Goal: Communication & Community: Answer question/provide support

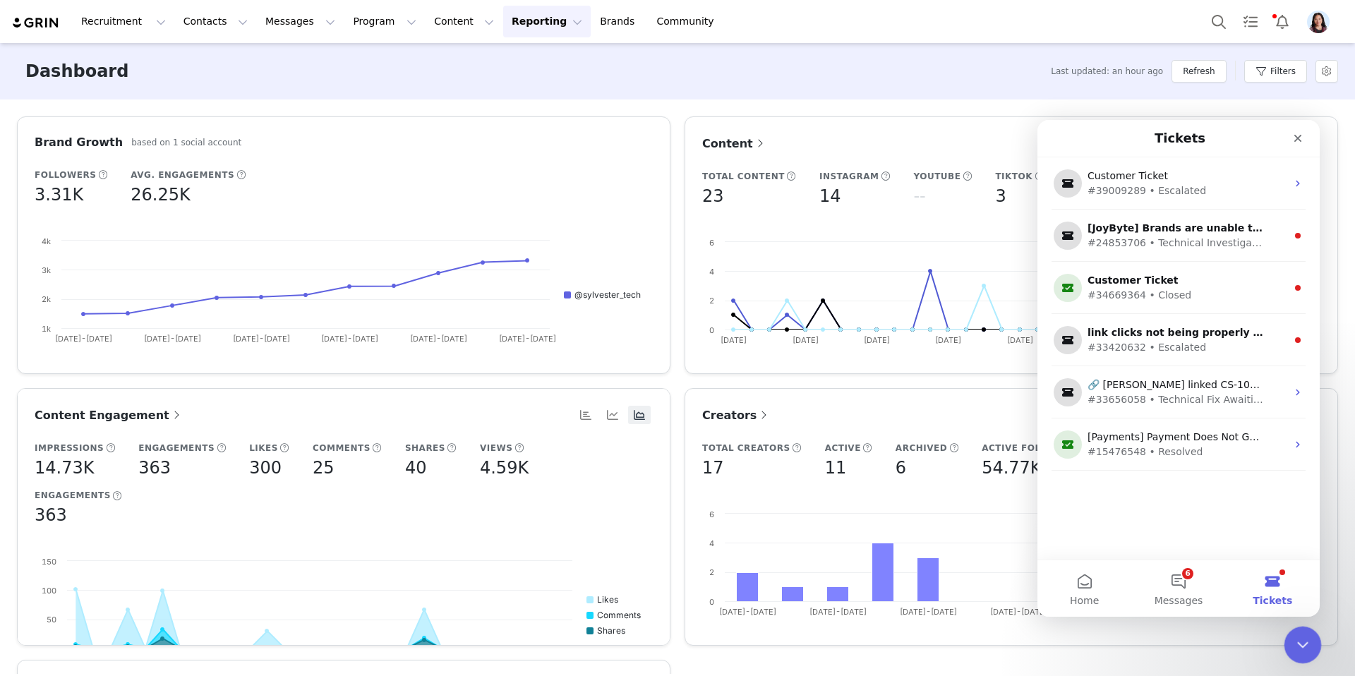
click at [1306, 640] on icon "Close Intercom Messenger" at bounding box center [1300, 643] width 17 height 17
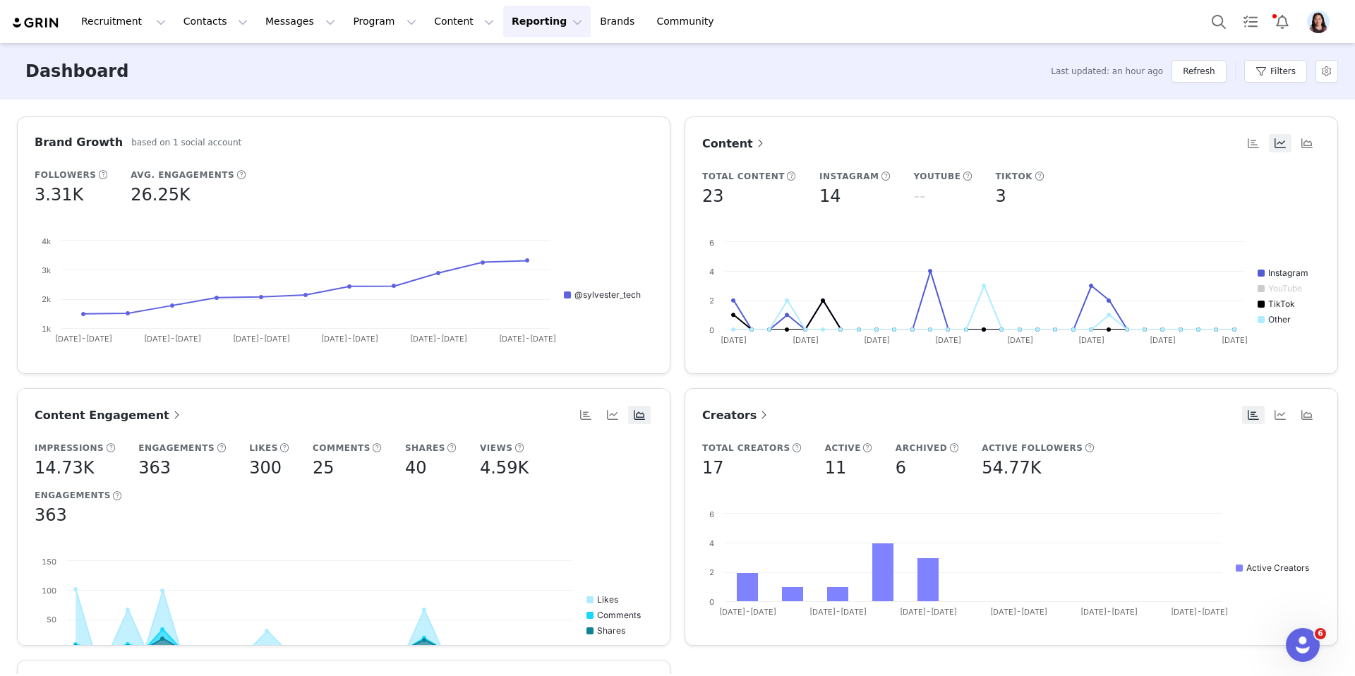
click at [469, 66] on div "Dashboard Last updated: an hour ago Refresh Filters" at bounding box center [677, 71] width 1355 height 56
click at [432, 15] on button "Content Content" at bounding box center [464, 22] width 77 height 32
click at [427, 58] on p "Creator Content" at bounding box center [447, 62] width 79 height 15
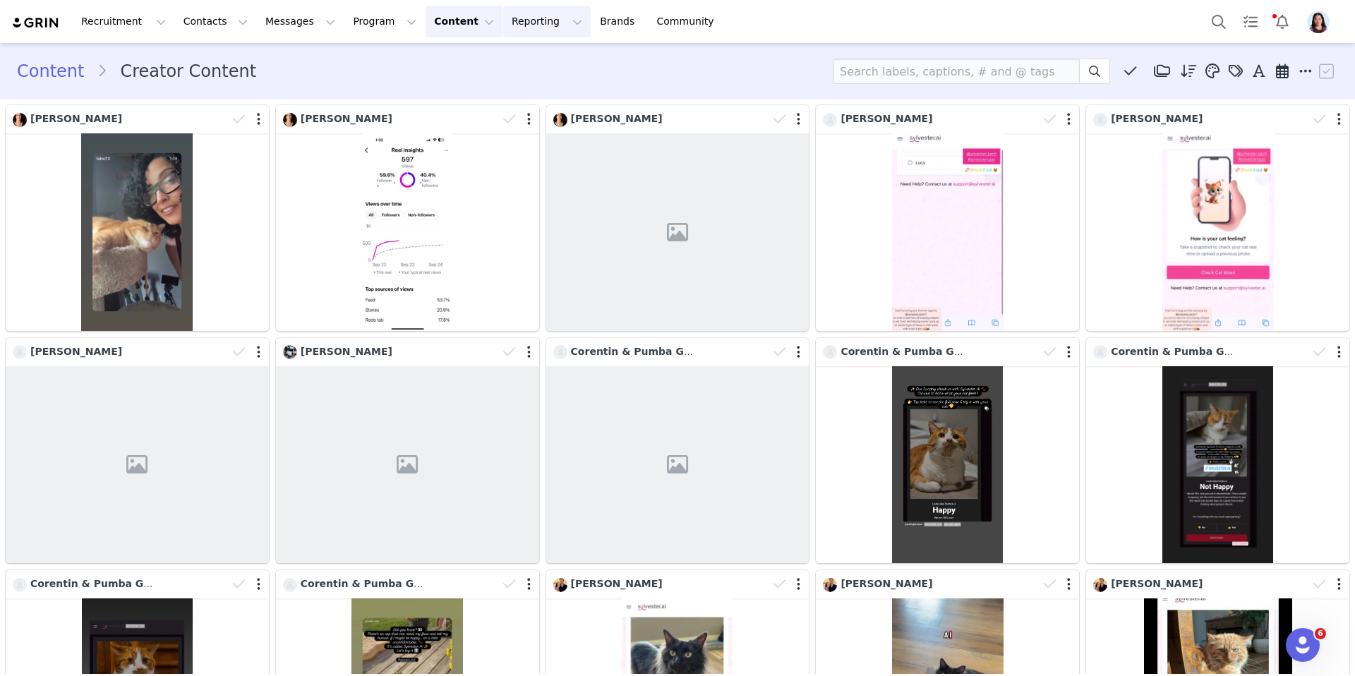
click at [503, 24] on button "Reporting Reporting" at bounding box center [547, 22] width 88 height 32
click at [497, 56] on p "Dashboard" at bounding box center [498, 59] width 43 height 12
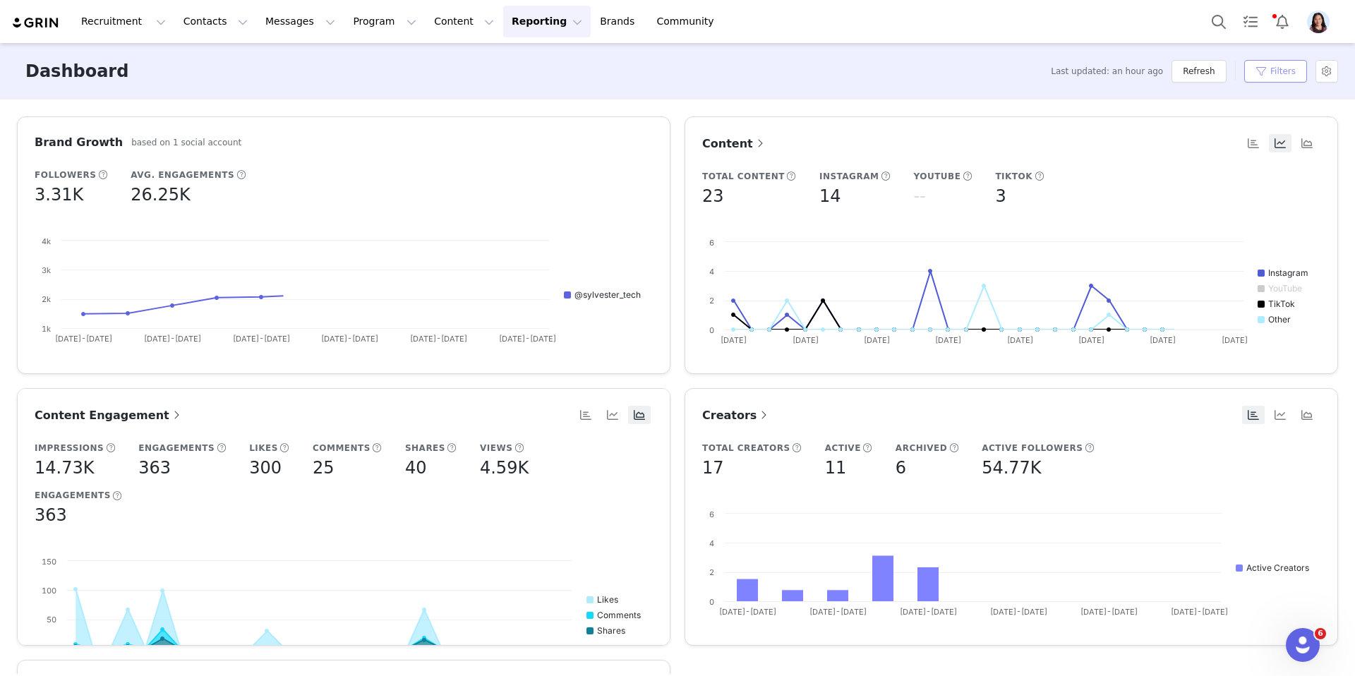
click at [1292, 76] on button "Filters" at bounding box center [1275, 71] width 63 height 23
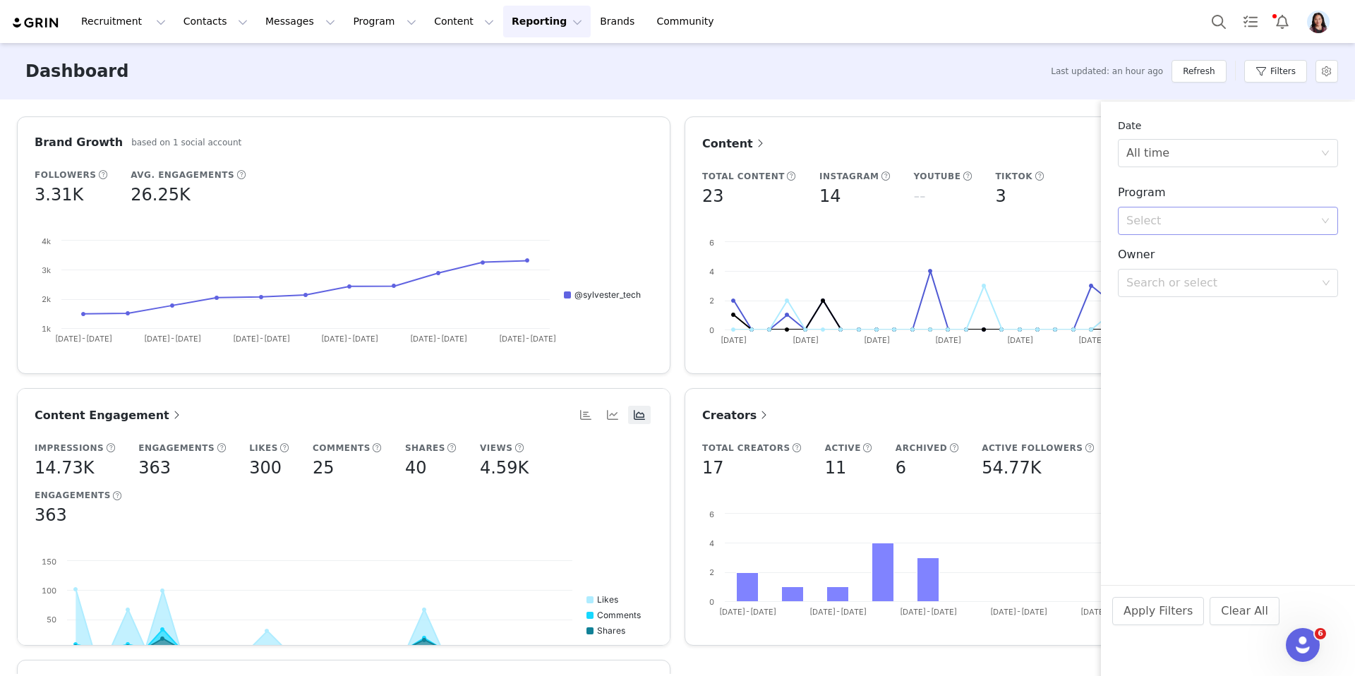
click at [1221, 229] on div "Select" at bounding box center [1224, 221] width 194 height 27
click at [1164, 264] on li "Partnership" at bounding box center [1228, 274] width 220 height 23
click at [1169, 265] on div "Search or select" at bounding box center [1222, 260] width 191 height 14
click at [1187, 186] on h3 "Program" at bounding box center [1228, 192] width 220 height 17
click at [1187, 167] on div "Date All time Program Select Partnership Search or select Owner Search or selec…" at bounding box center [1228, 233] width 254 height 263
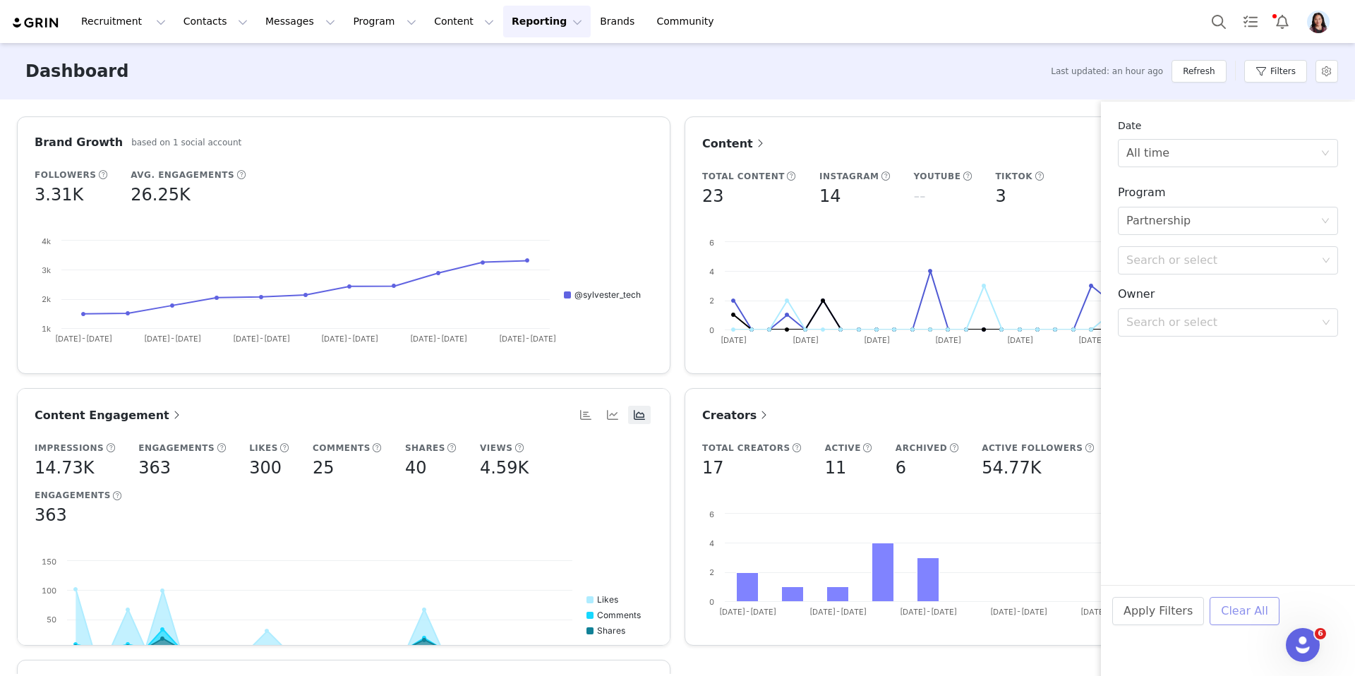
click at [1253, 615] on button "Clear All" at bounding box center [1245, 611] width 70 height 28
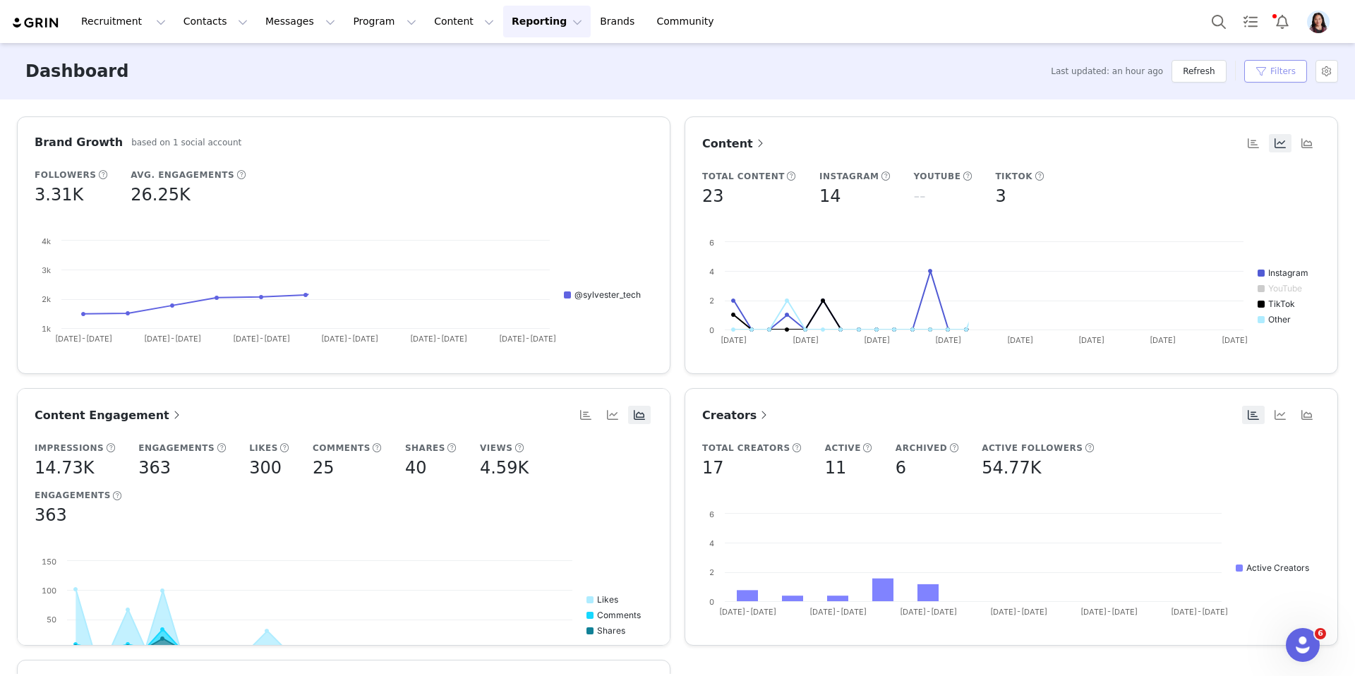
drag, startPoint x: 1280, startPoint y: 68, endPoint x: 1280, endPoint y: 80, distance: 11.3
click at [1280, 68] on button "Filters" at bounding box center [1275, 71] width 63 height 23
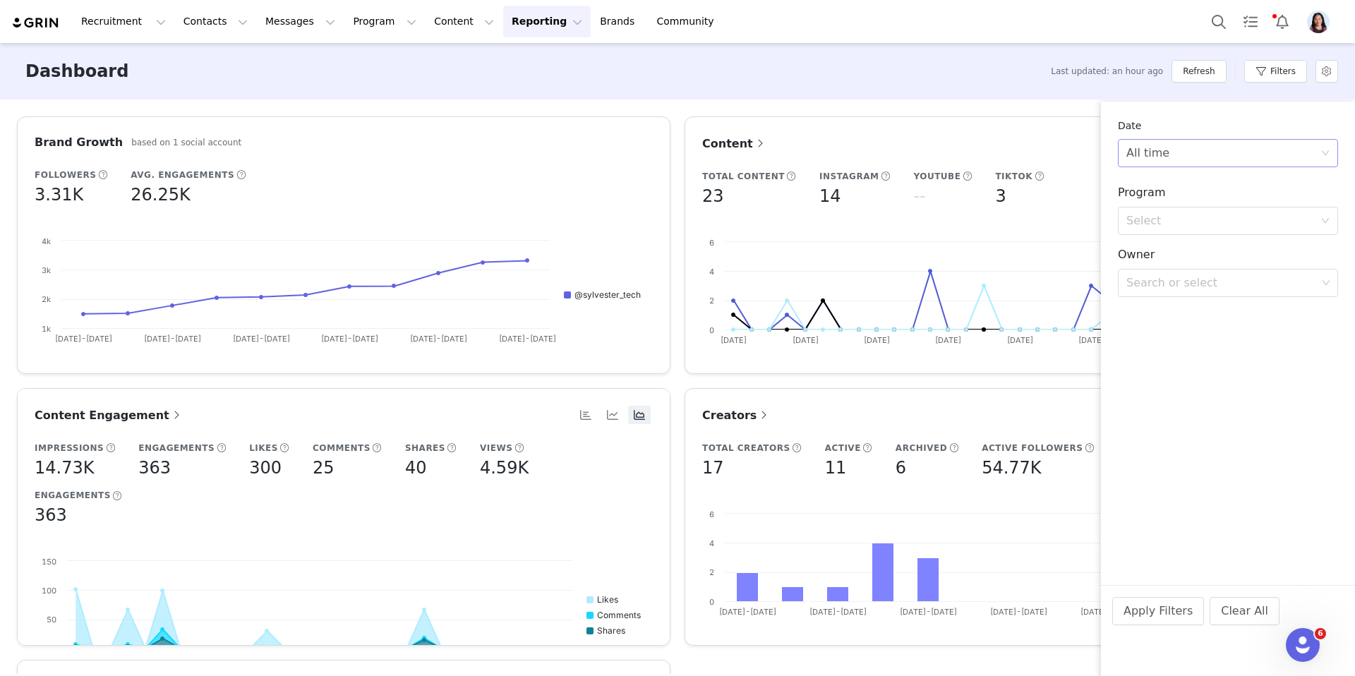
click at [1210, 155] on div "All time" at bounding box center [1224, 153] width 194 height 27
click at [1204, 126] on div "Date" at bounding box center [1228, 126] width 220 height 15
click at [1175, 155] on div "All time" at bounding box center [1224, 153] width 194 height 27
click at [1155, 249] on li "Custom" at bounding box center [1228, 252] width 220 height 23
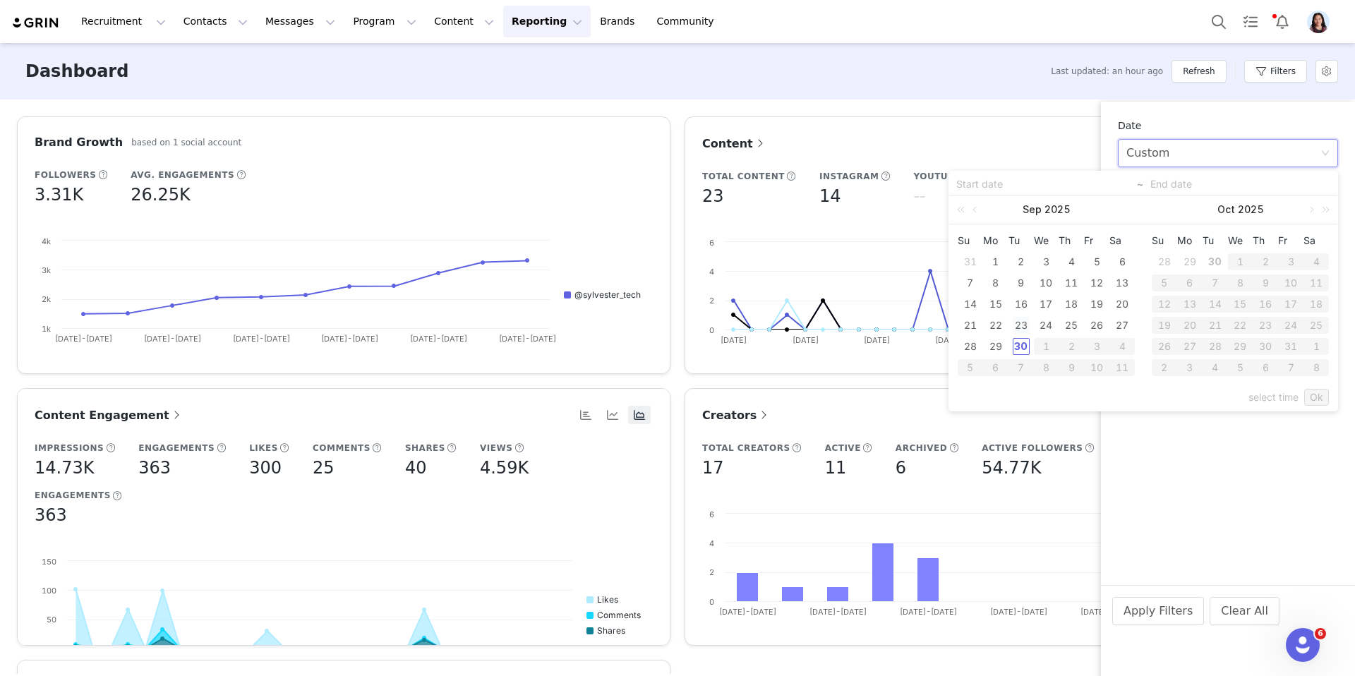
click at [1026, 329] on div "23" at bounding box center [1021, 325] width 17 height 17
type input "09/23/2025"
click at [1026, 347] on div "30" at bounding box center [1021, 346] width 17 height 17
type input "09/30/2025"
type input "09/23/2025"
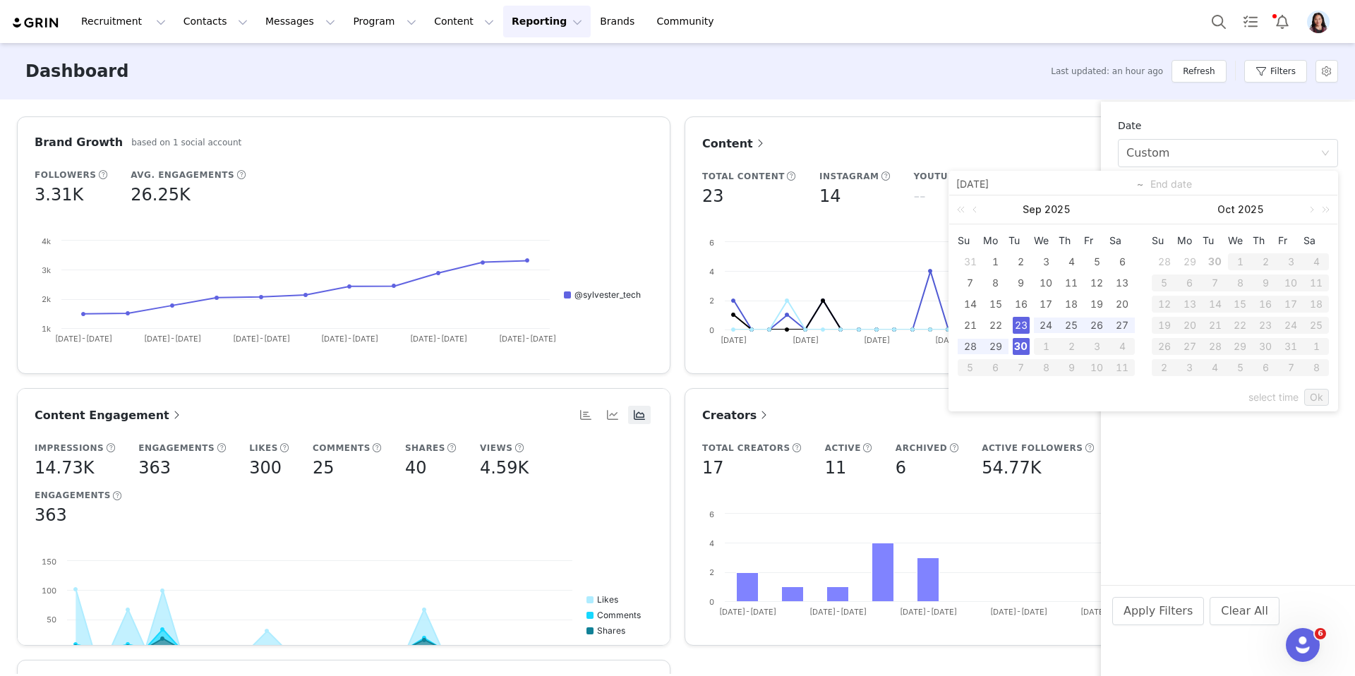
type input "09/30/2025"
click at [1324, 392] on link "Ok" at bounding box center [1316, 397] width 25 height 17
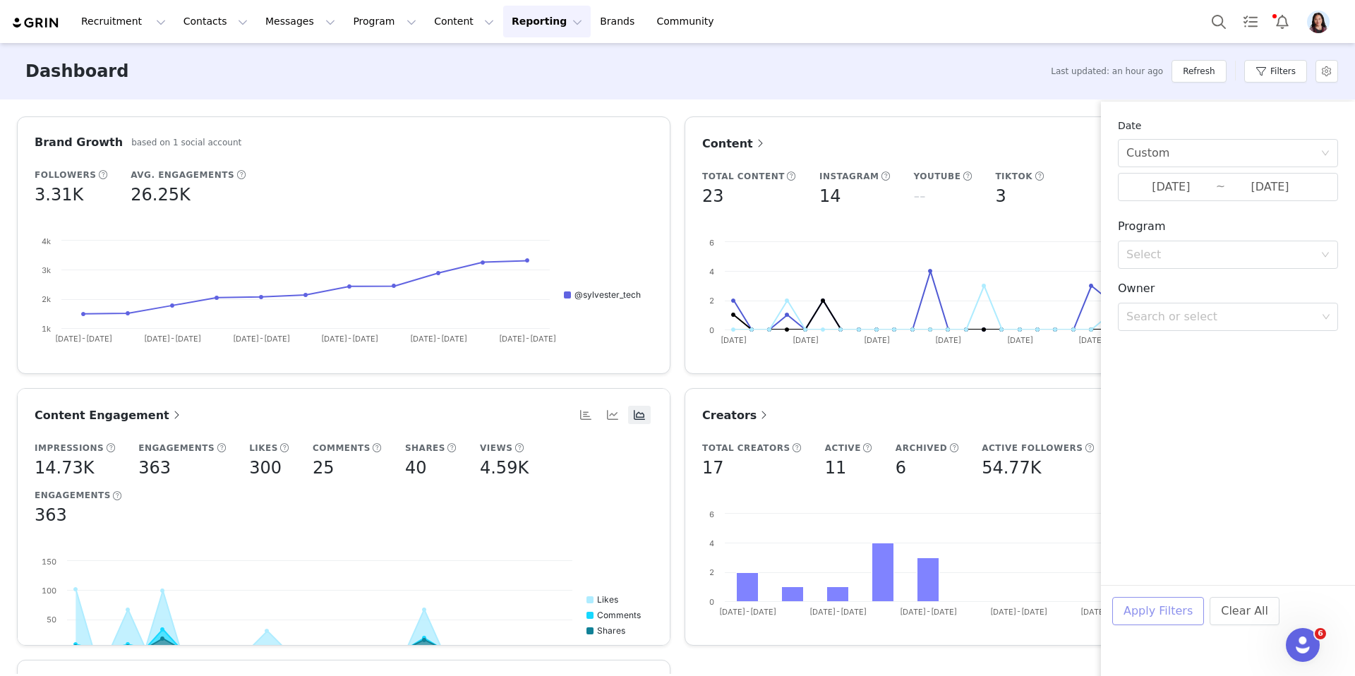
click at [1165, 608] on button "Apply Filters" at bounding box center [1158, 611] width 92 height 28
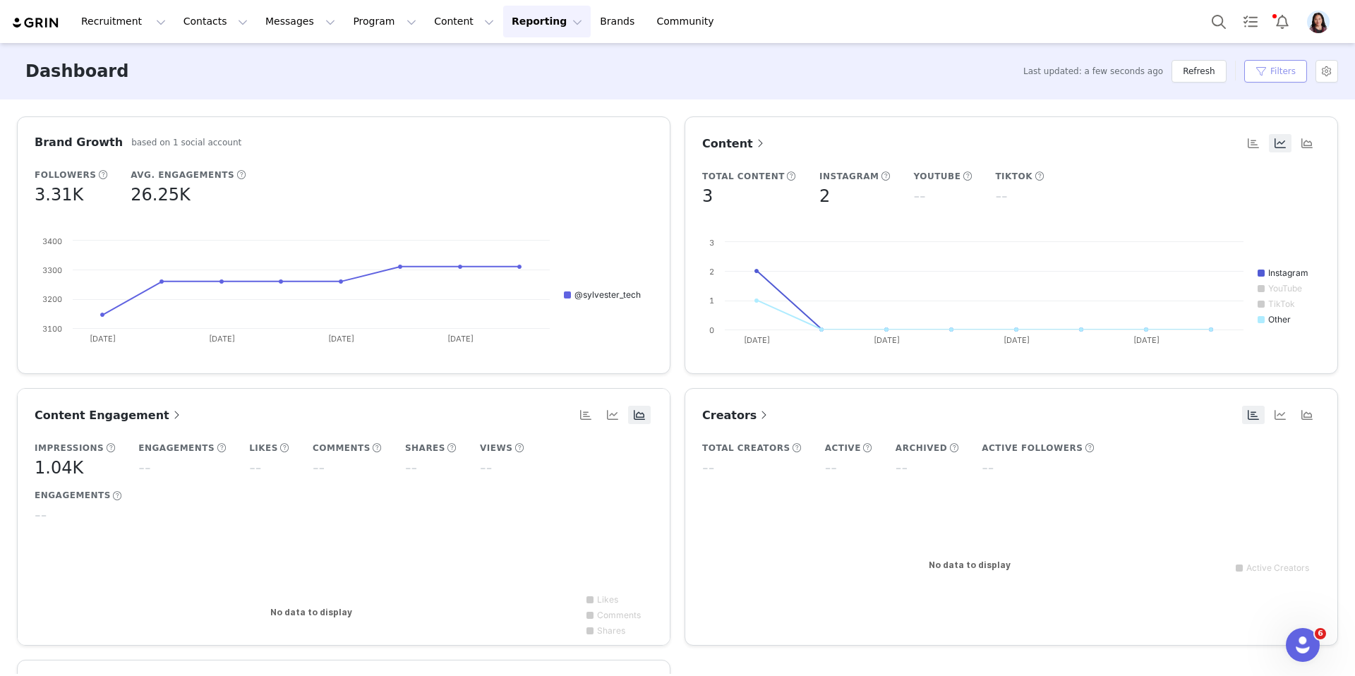
click at [1261, 74] on button "Filters" at bounding box center [1275, 71] width 63 height 23
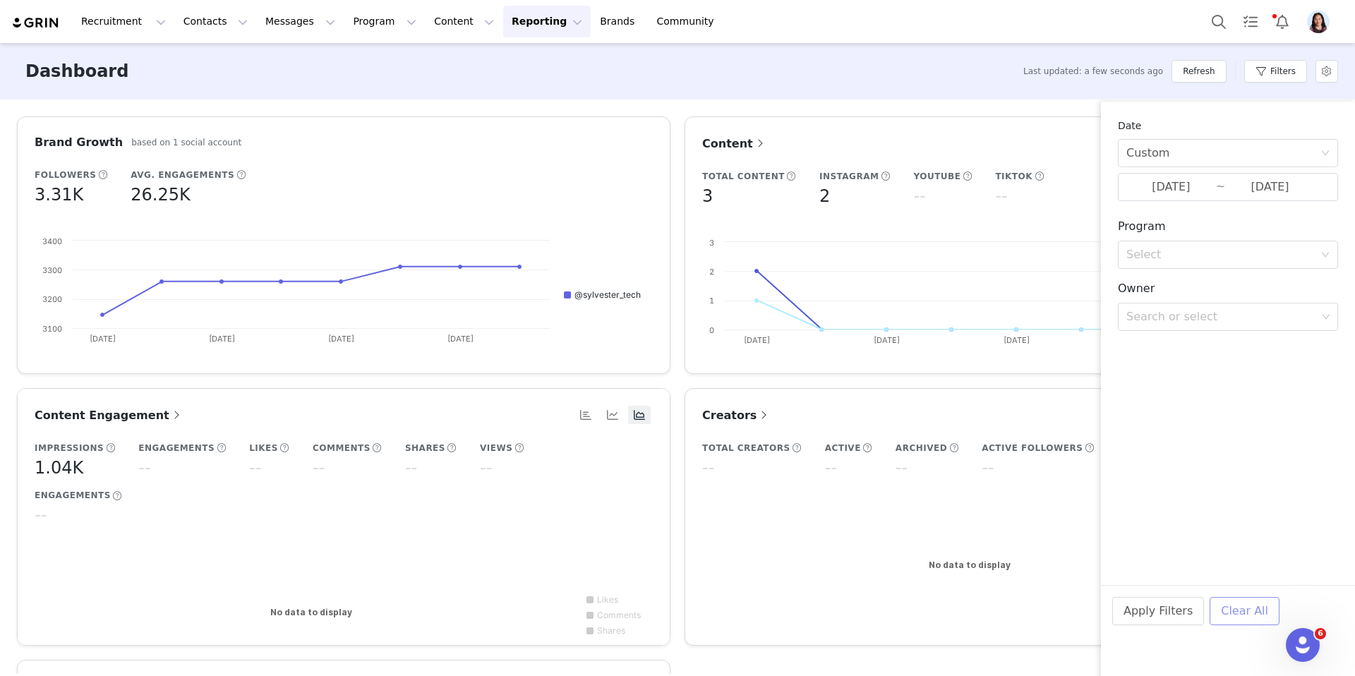
click at [1230, 616] on button "Clear All" at bounding box center [1245, 611] width 70 height 28
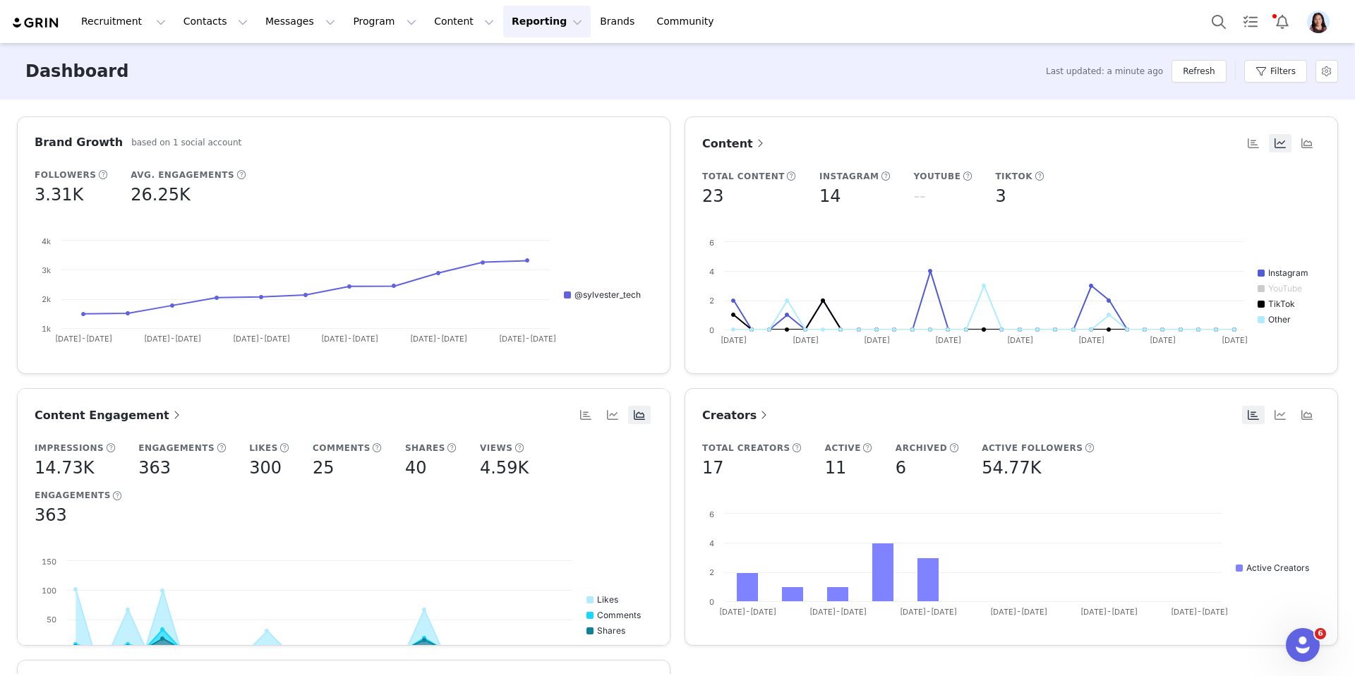
click at [1313, 17] on img "Profile" at bounding box center [1318, 22] width 23 height 23
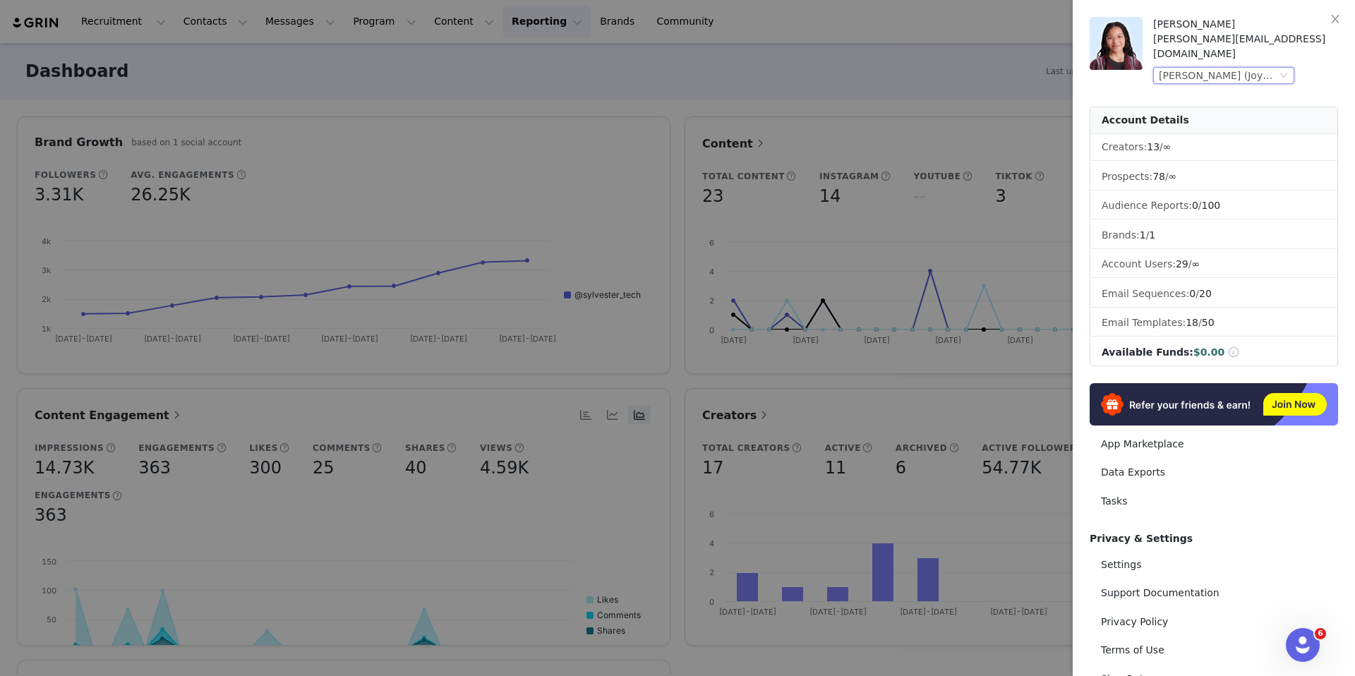
click at [1232, 68] on div "Sylvester.ai (Joybyte)" at bounding box center [1218, 76] width 118 height 16
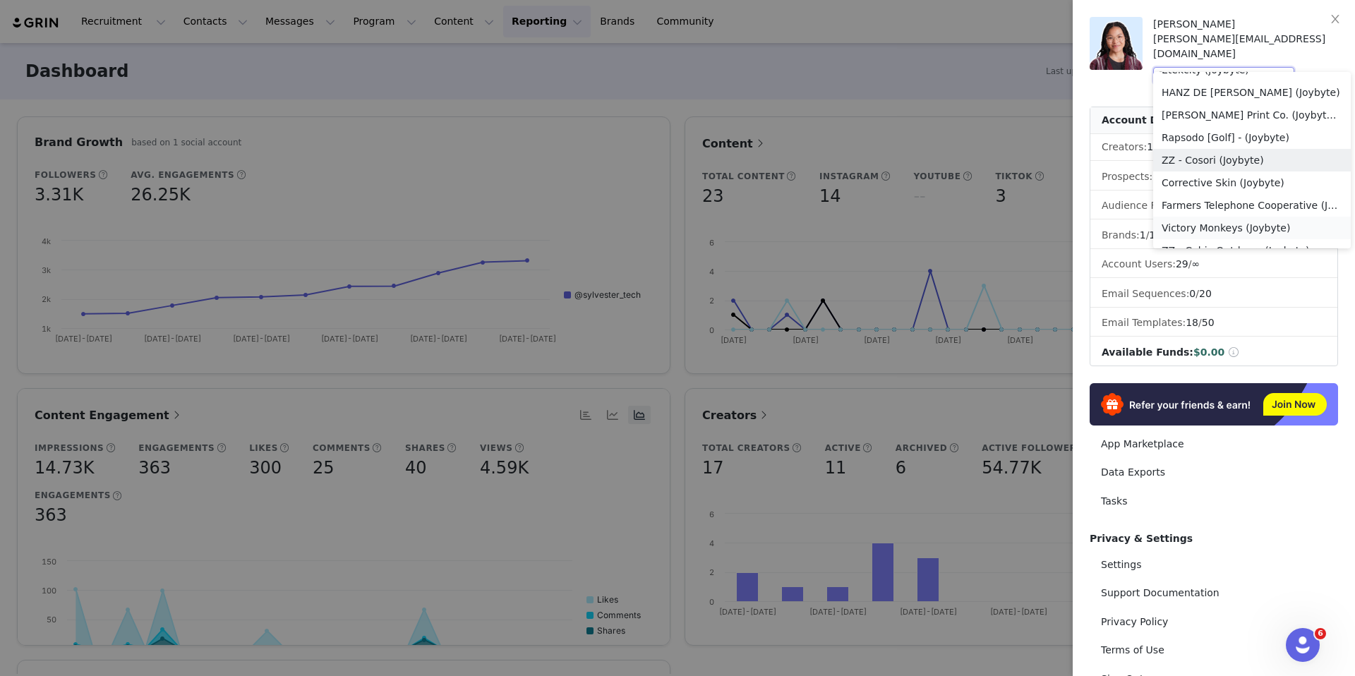
scroll to position [361, 0]
click at [1242, 156] on li "Rapsodo [Golf] - (Joybyte)" at bounding box center [1252, 154] width 198 height 23
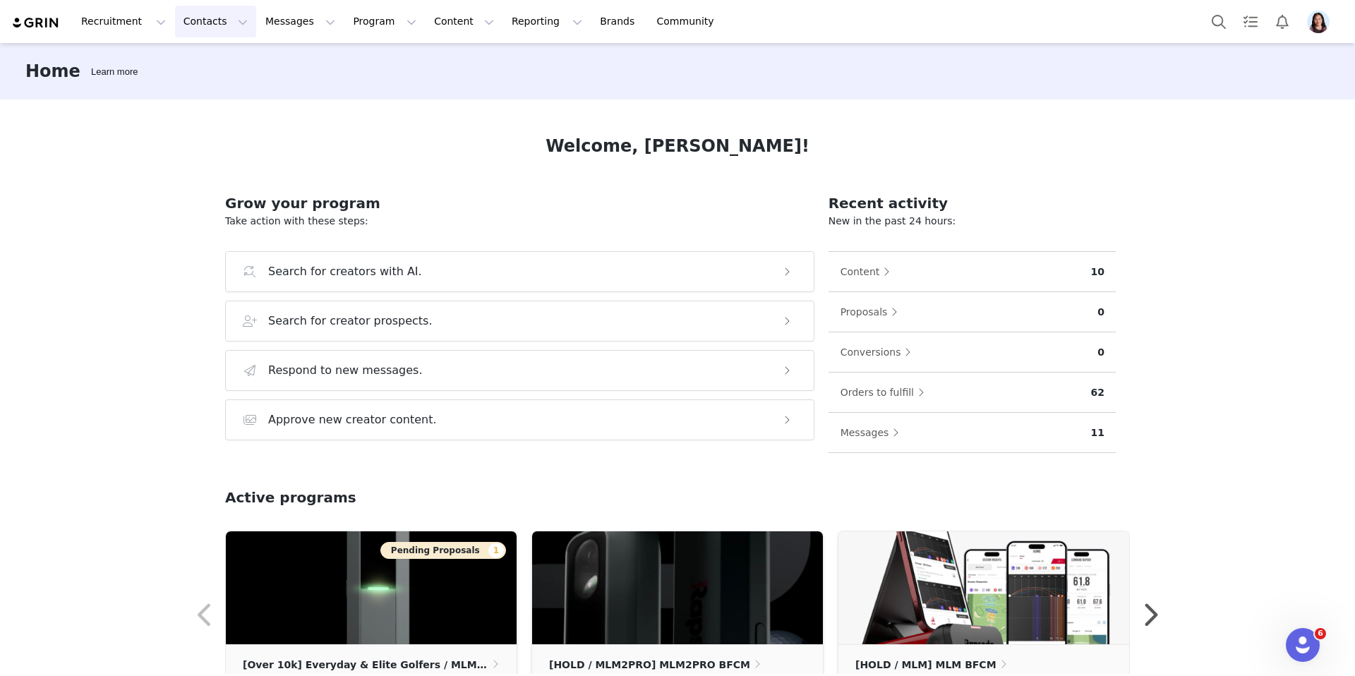
click at [208, 22] on button "Contacts Contacts" at bounding box center [215, 22] width 81 height 32
click at [208, 65] on p "Creators" at bounding box center [191, 59] width 34 height 12
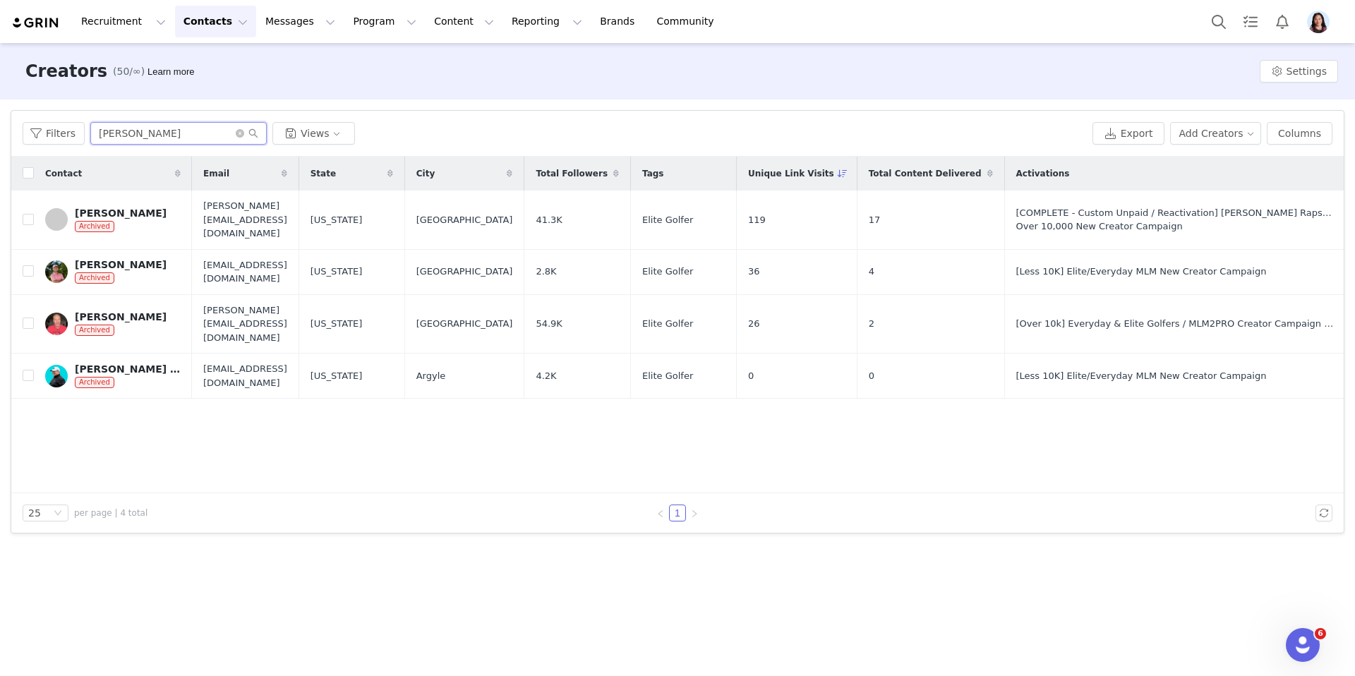
click at [166, 134] on input "ryan" at bounding box center [178, 133] width 176 height 23
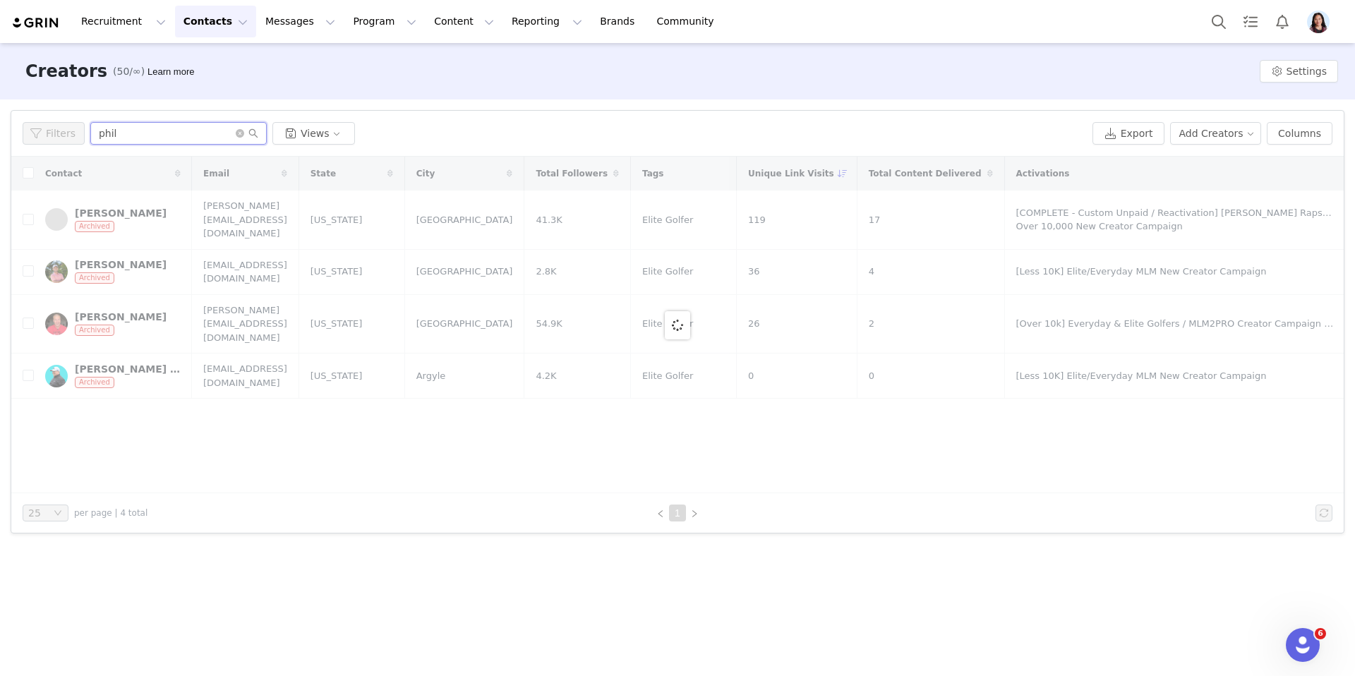
type input "phil"
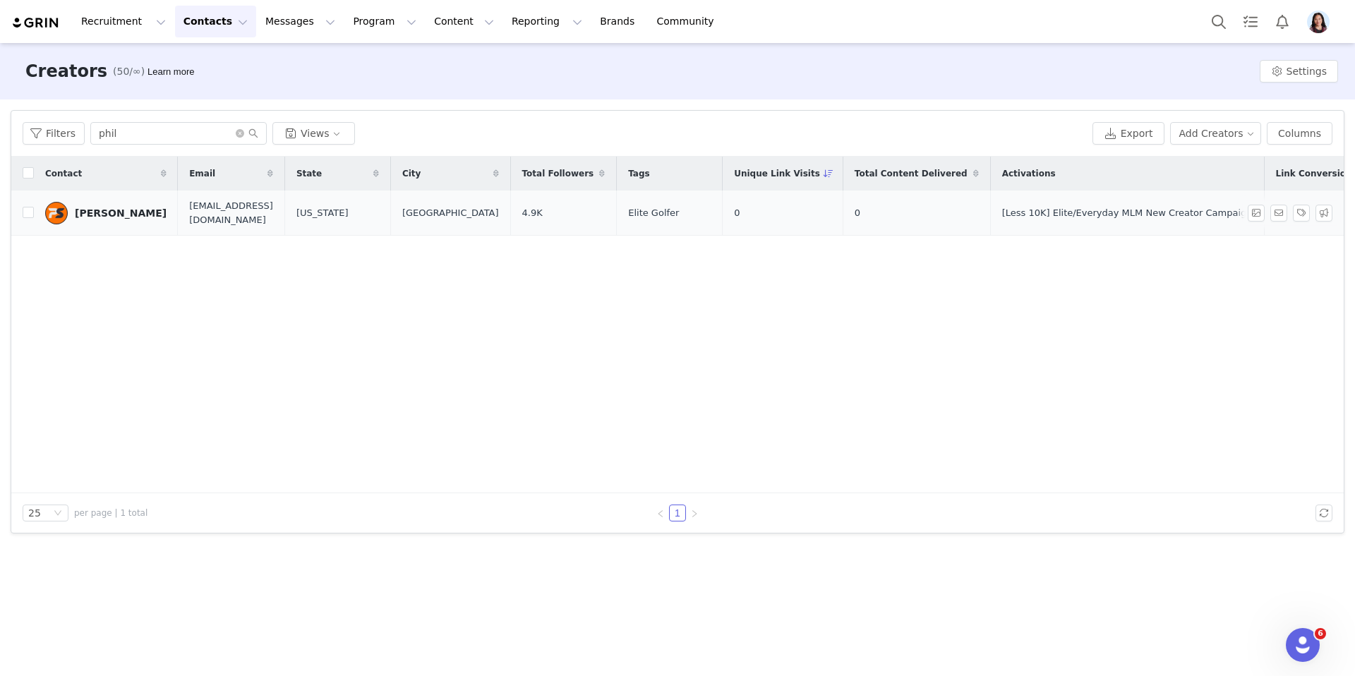
click at [90, 217] on link "[PERSON_NAME]" at bounding box center [105, 213] width 121 height 23
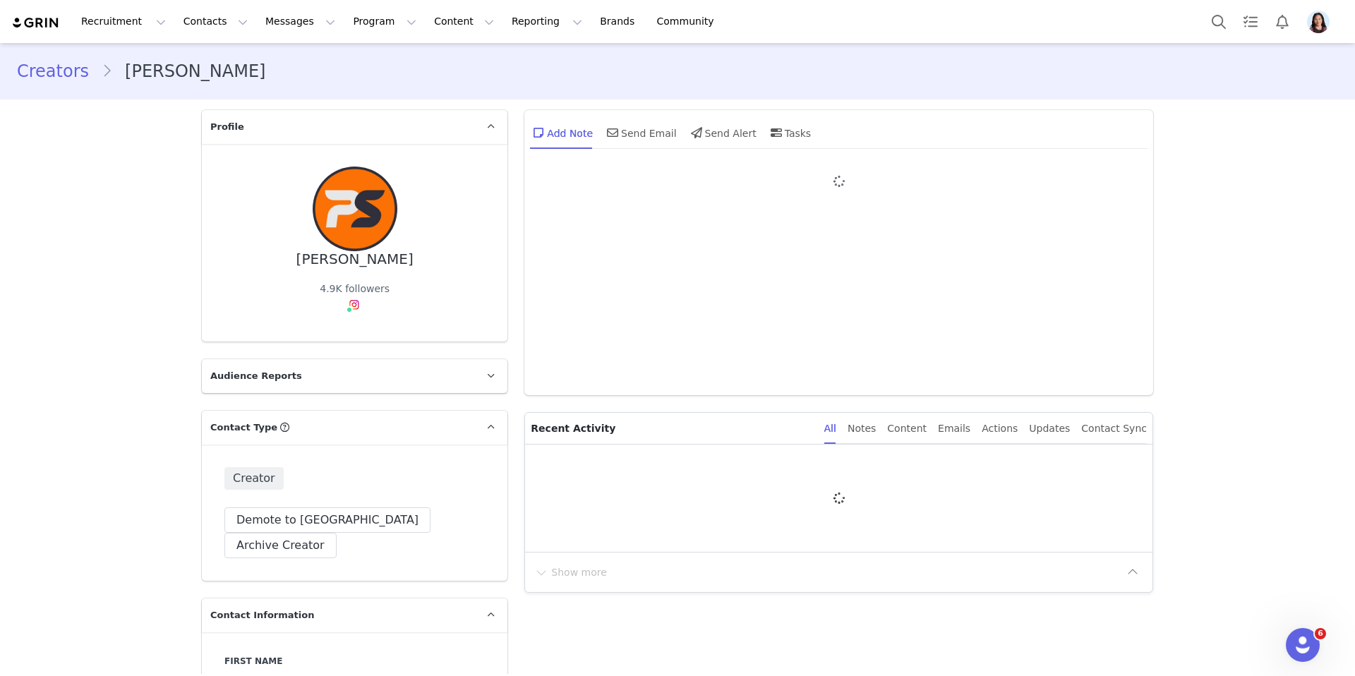
type input "+1 (United States)"
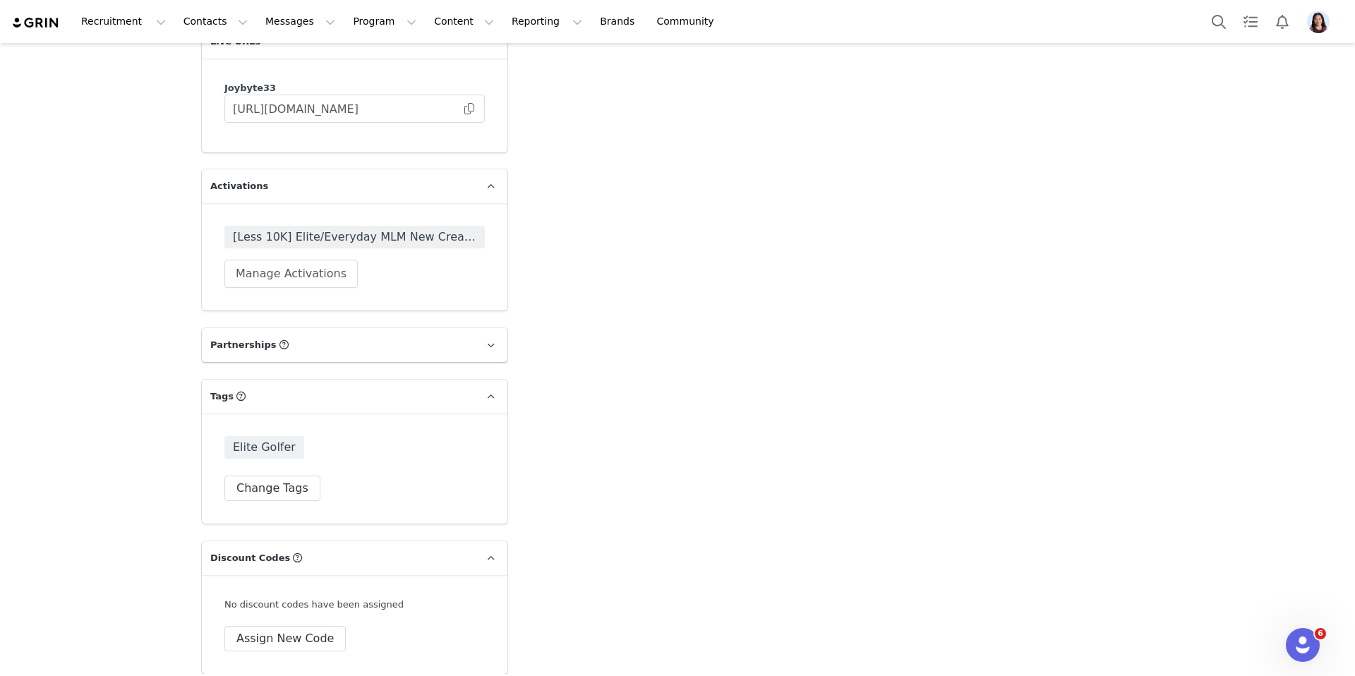
scroll to position [2699, 0]
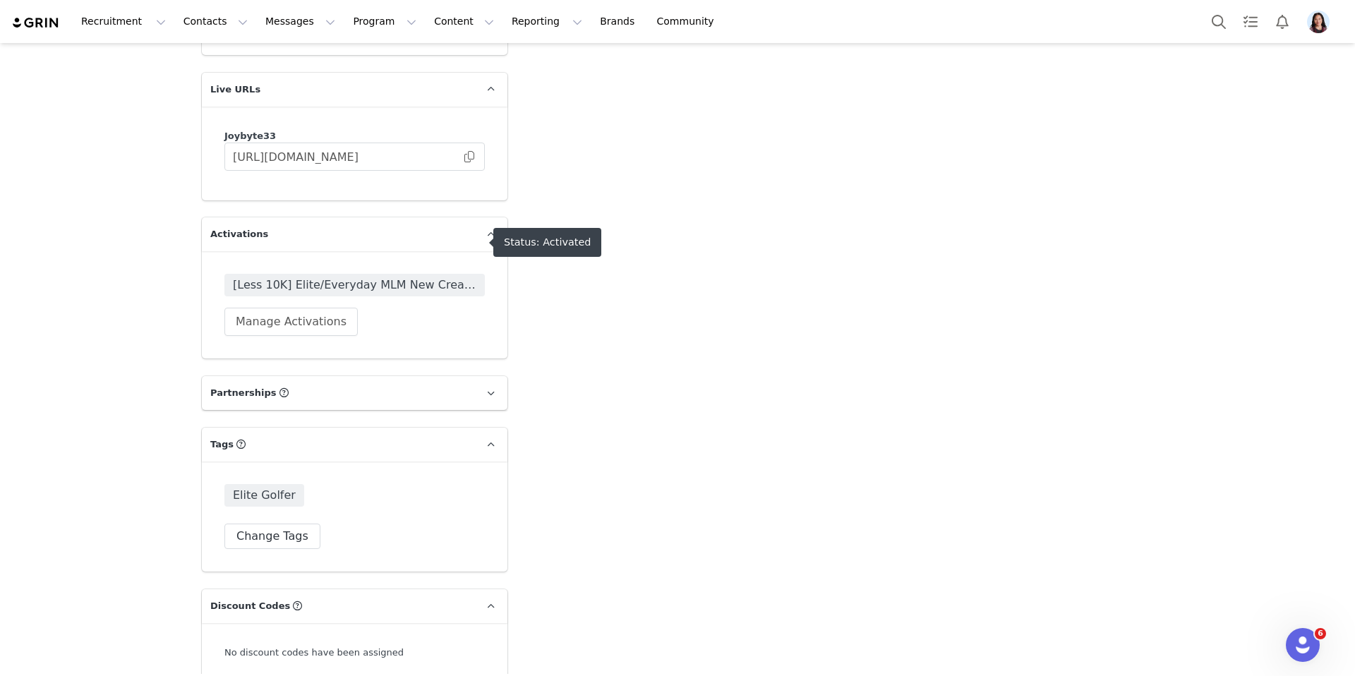
click at [309, 274] on span "[Less 10K] Elite/Everyday MLM New Creator Campaign" at bounding box center [354, 285] width 260 height 23
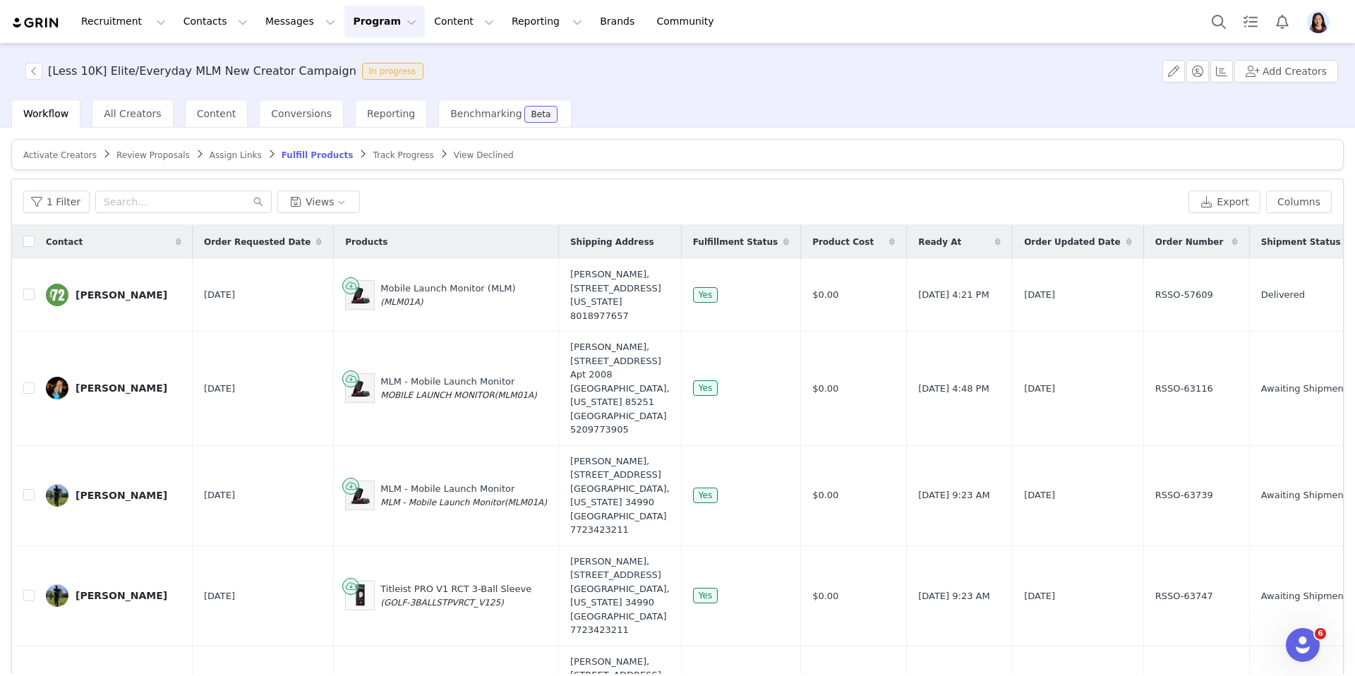
click at [164, 150] on span "Review Proposals" at bounding box center [152, 155] width 73 height 10
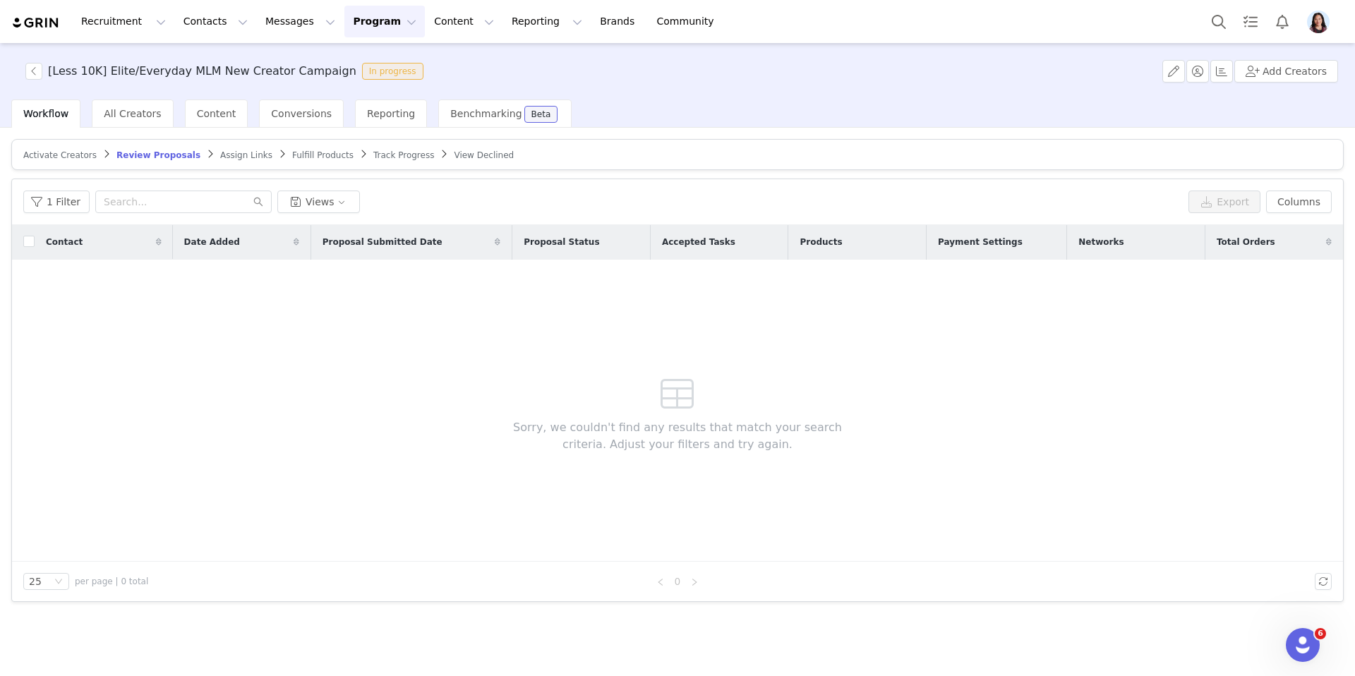
click at [221, 157] on span "Assign Links" at bounding box center [246, 155] width 52 height 10
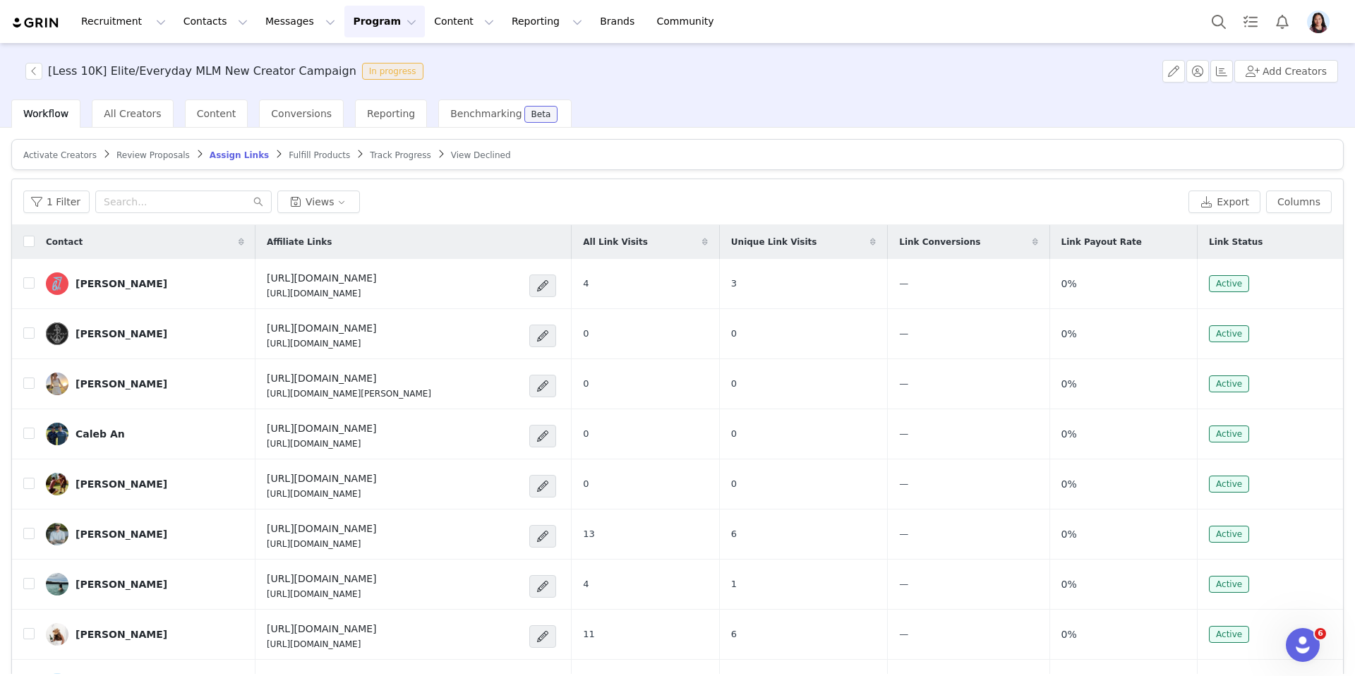
click at [300, 157] on span "Fulfill Products" at bounding box center [319, 155] width 61 height 10
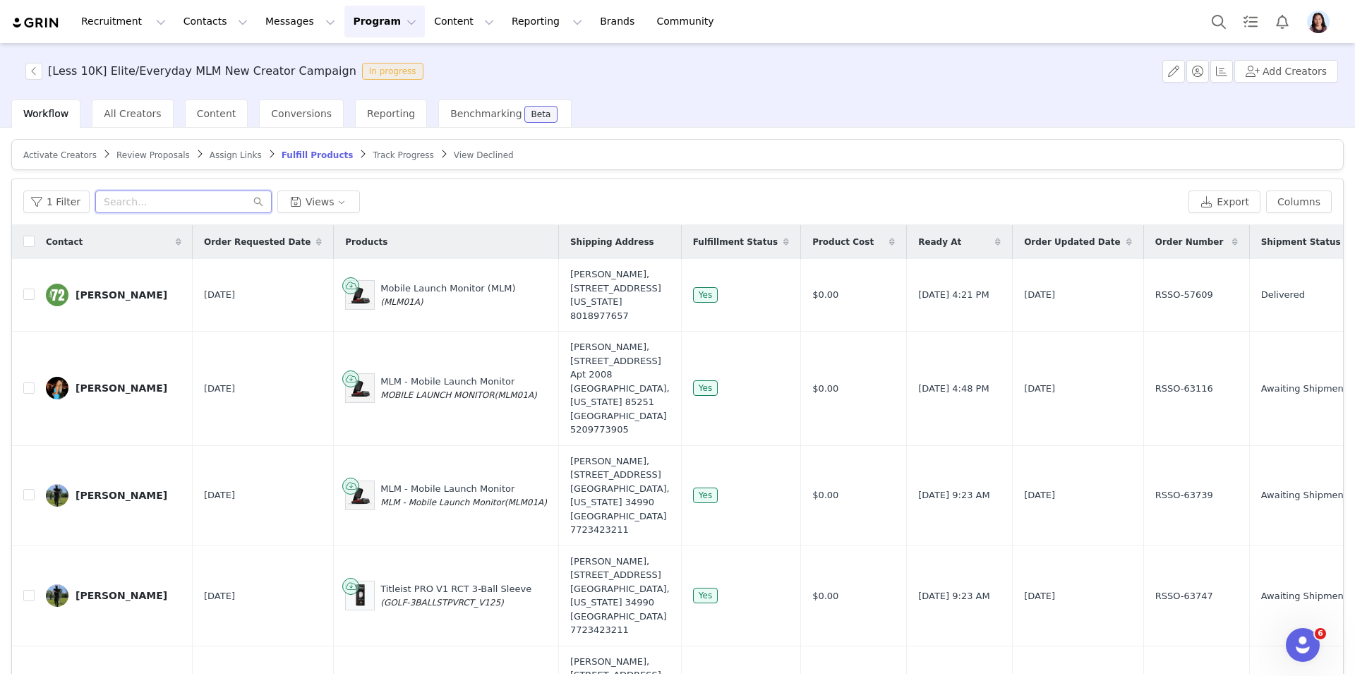
click at [187, 199] on input "text" at bounding box center [183, 202] width 176 height 23
type input "phil"
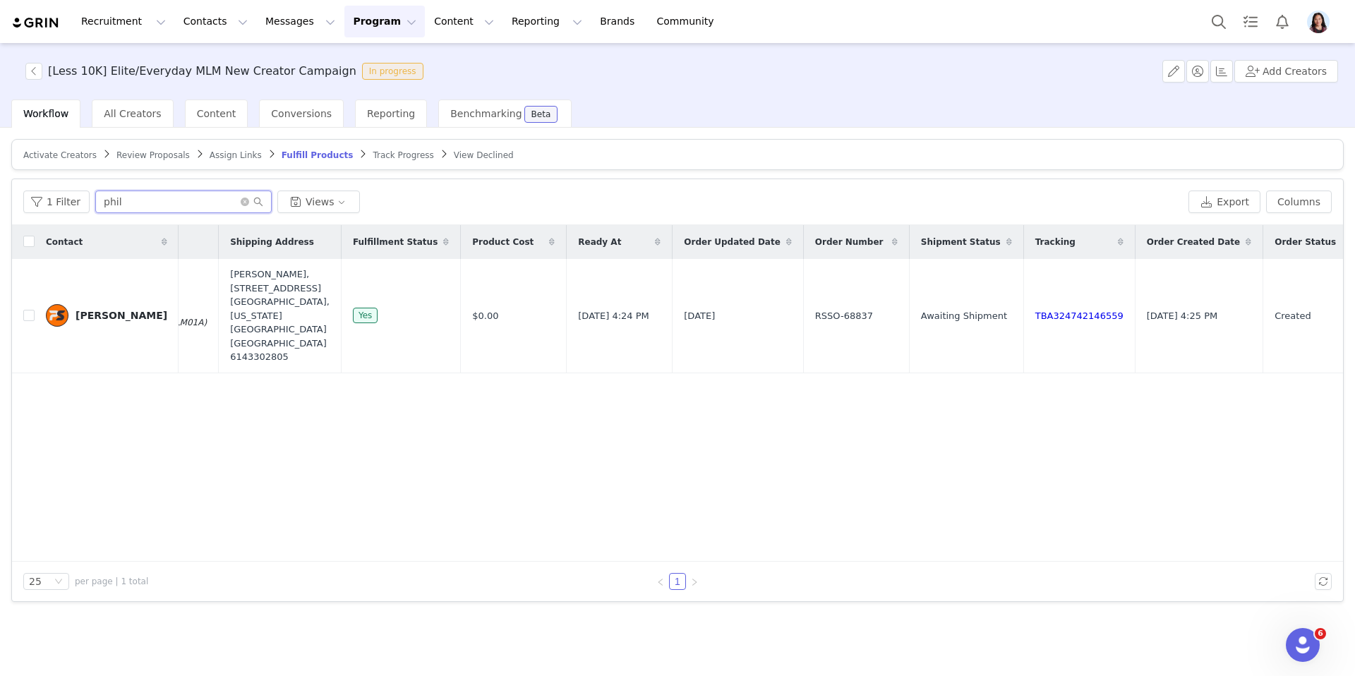
scroll to position [0, 347]
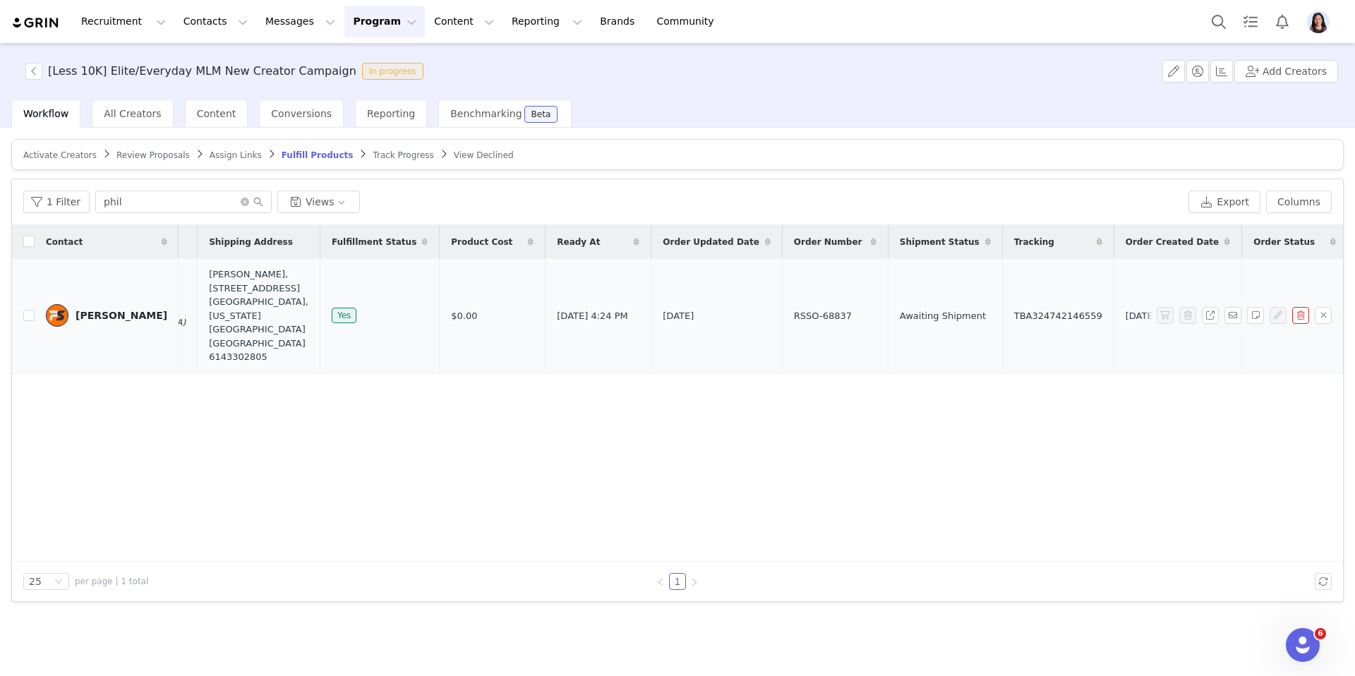
click at [1014, 311] on link "TBA324742146559" at bounding box center [1058, 316] width 88 height 11
click at [152, 159] on span "Review Proposals" at bounding box center [152, 155] width 73 height 10
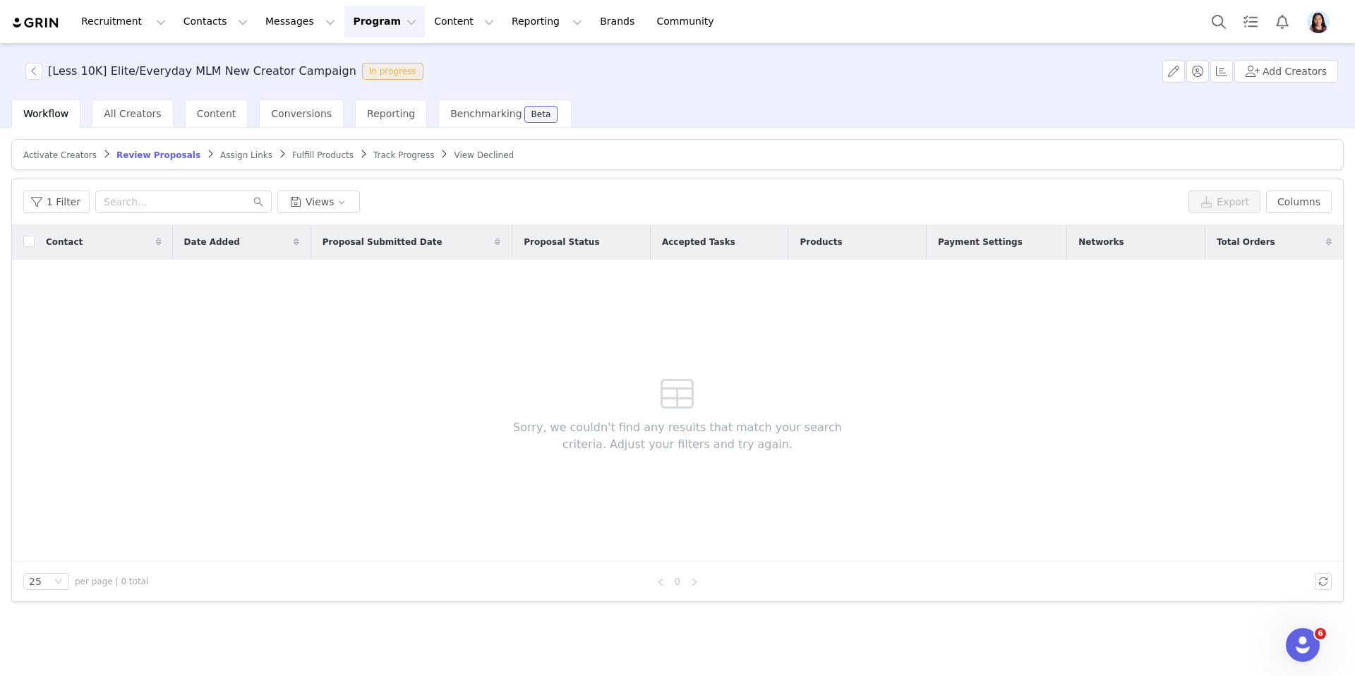
click at [349, 24] on button "Program Program" at bounding box center [384, 22] width 80 height 32
click at [349, 78] on link "Partnerships" at bounding box center [379, 89] width 112 height 26
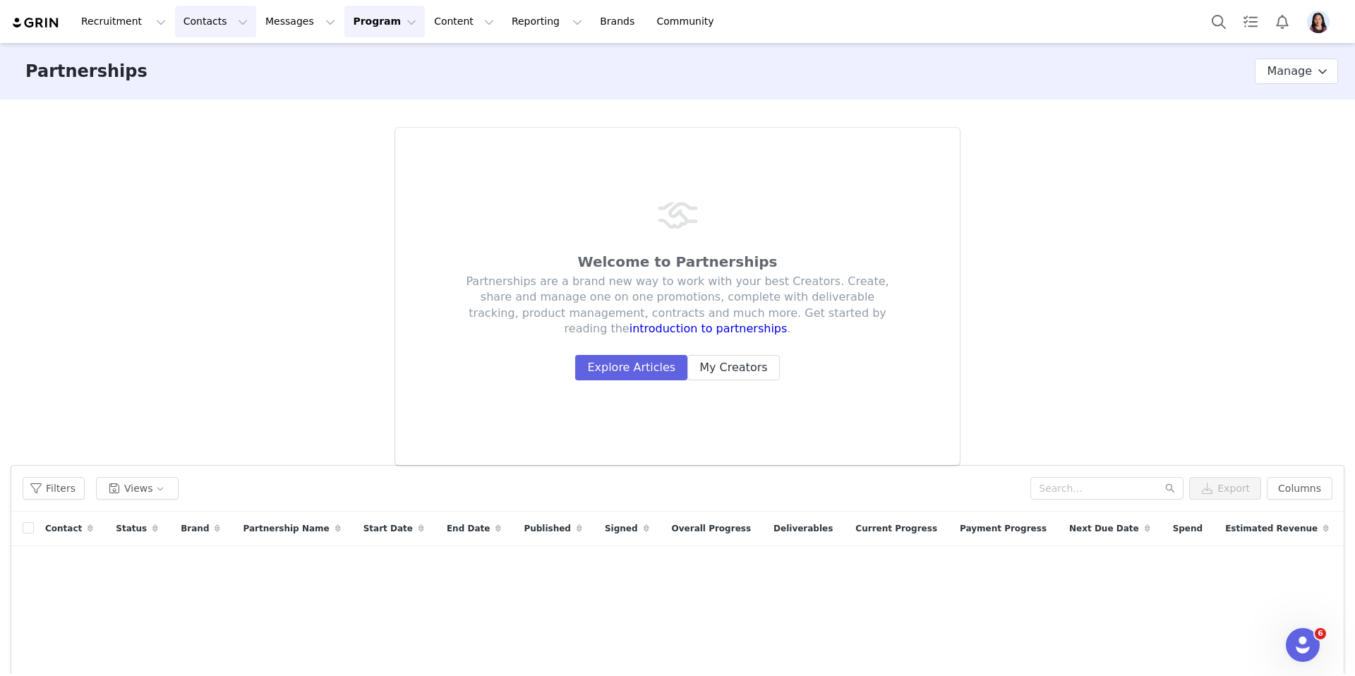
click at [191, 23] on button "Contacts Contacts" at bounding box center [215, 22] width 81 height 32
click at [191, 58] on p "Creators" at bounding box center [197, 62] width 42 height 15
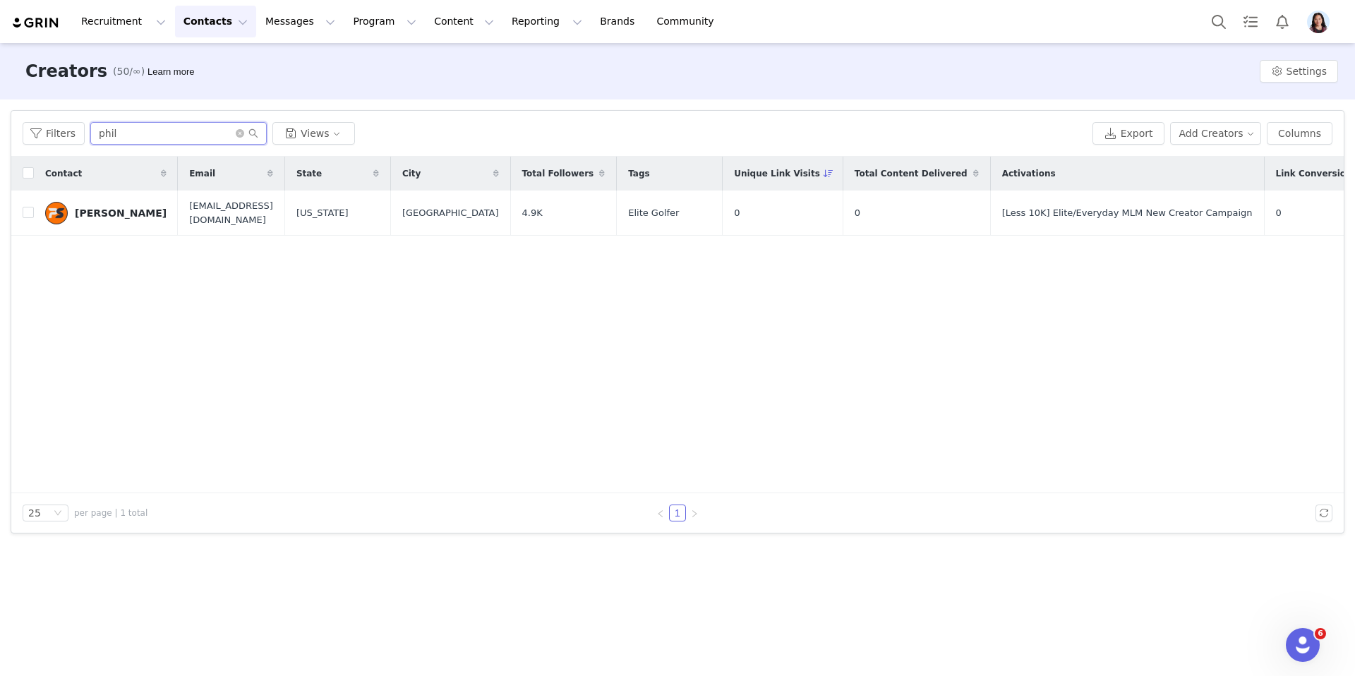
click at [156, 143] on input "phil" at bounding box center [178, 133] width 176 height 23
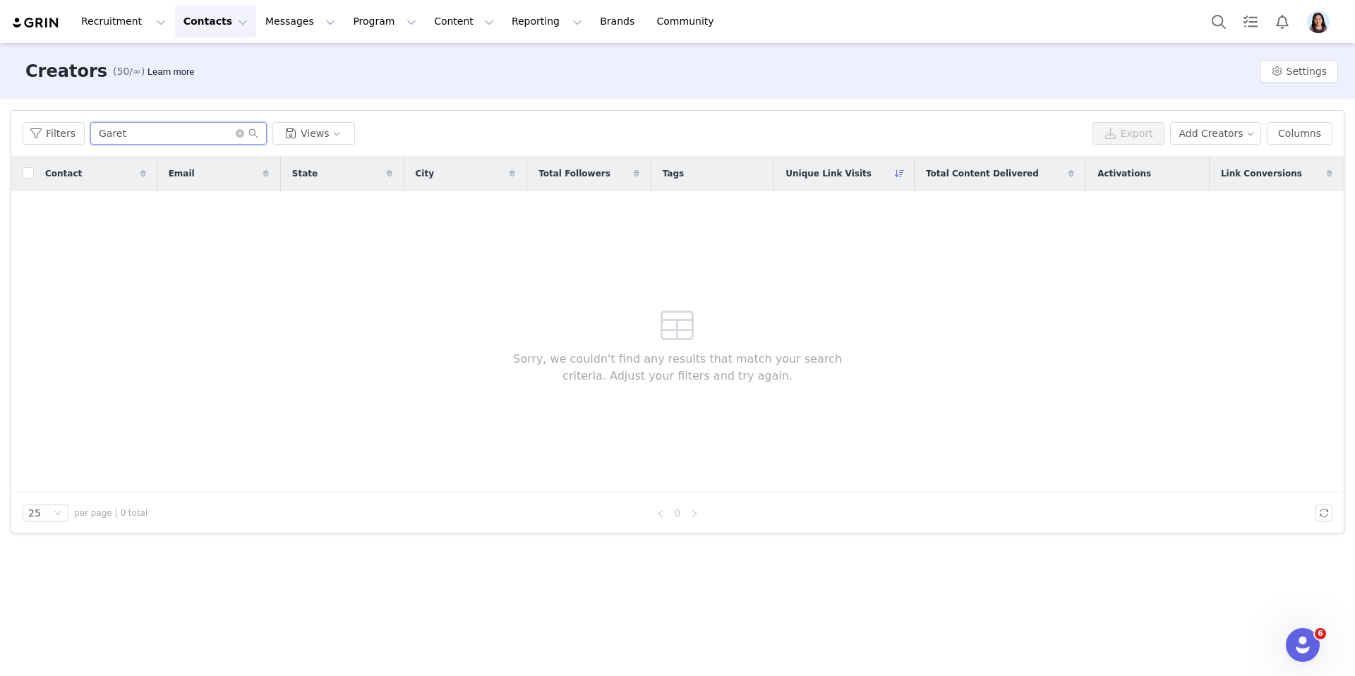
click at [201, 138] on input "Garet" at bounding box center [178, 133] width 176 height 23
type input "eddy"
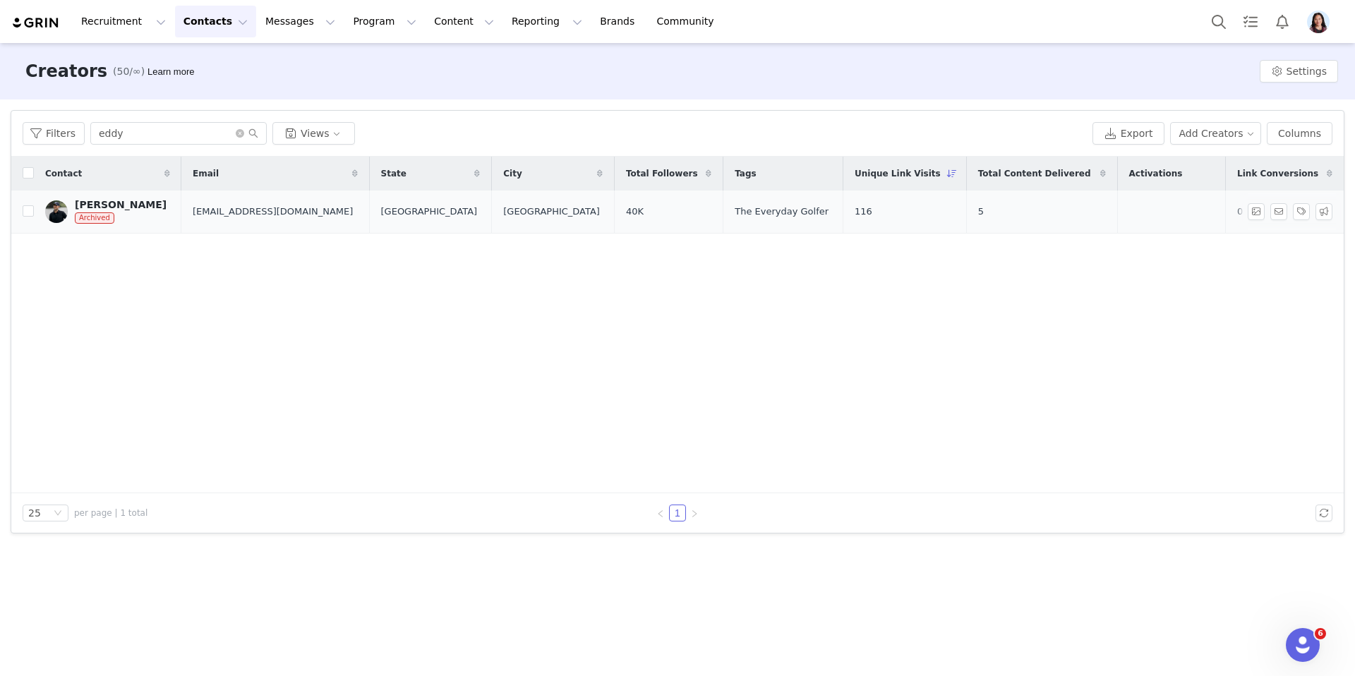
click at [115, 210] on div "Garrett Eddy Archived" at bounding box center [121, 211] width 92 height 25
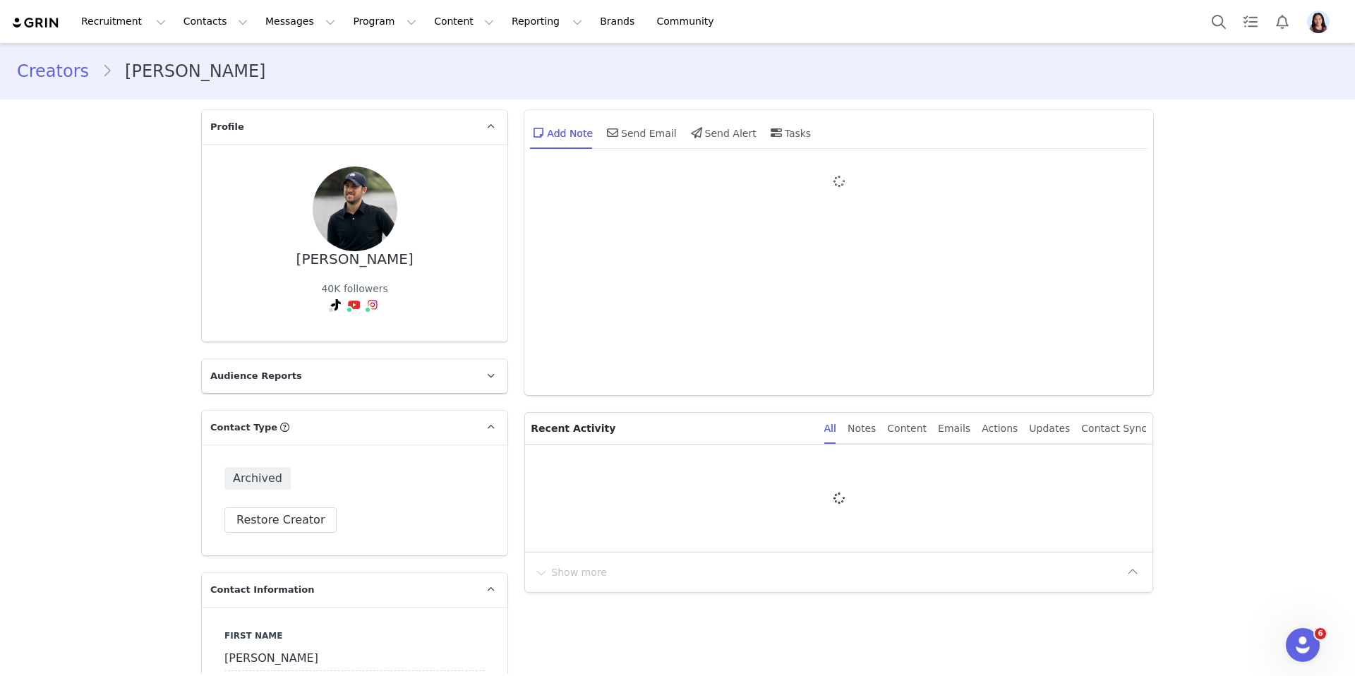
type input "+1 (Canada)"
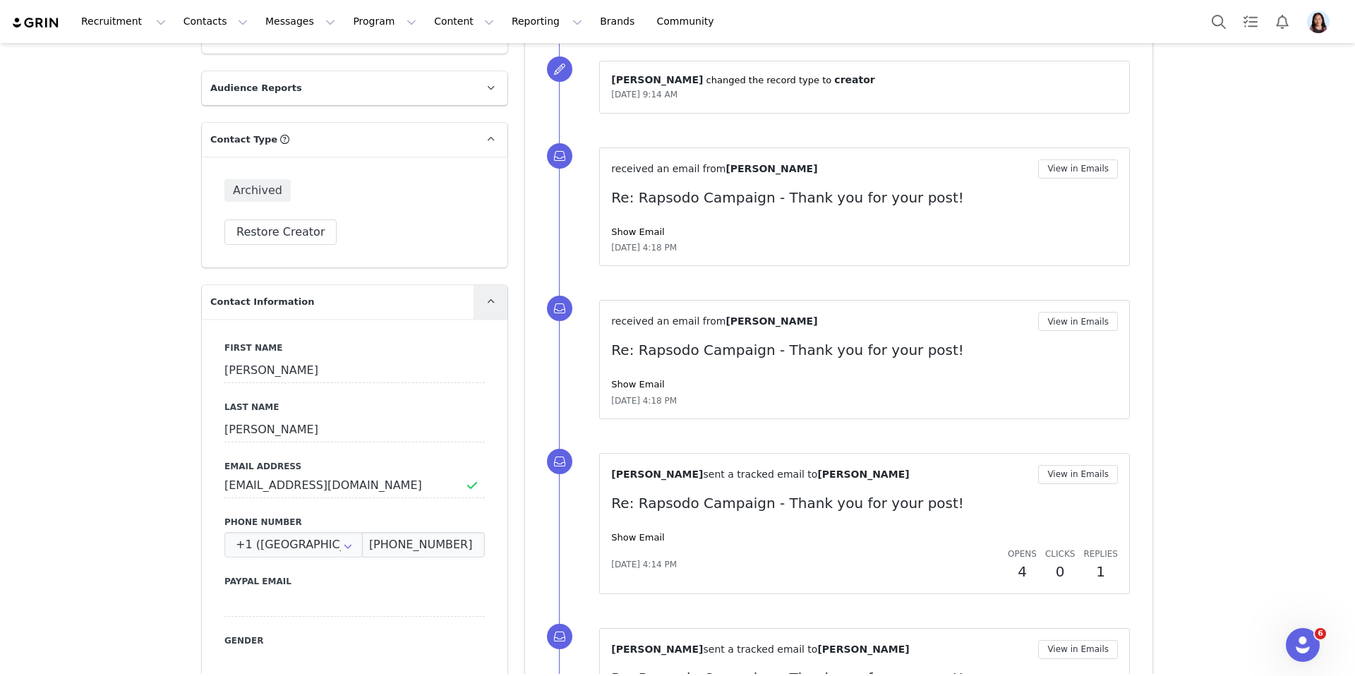
scroll to position [260, 0]
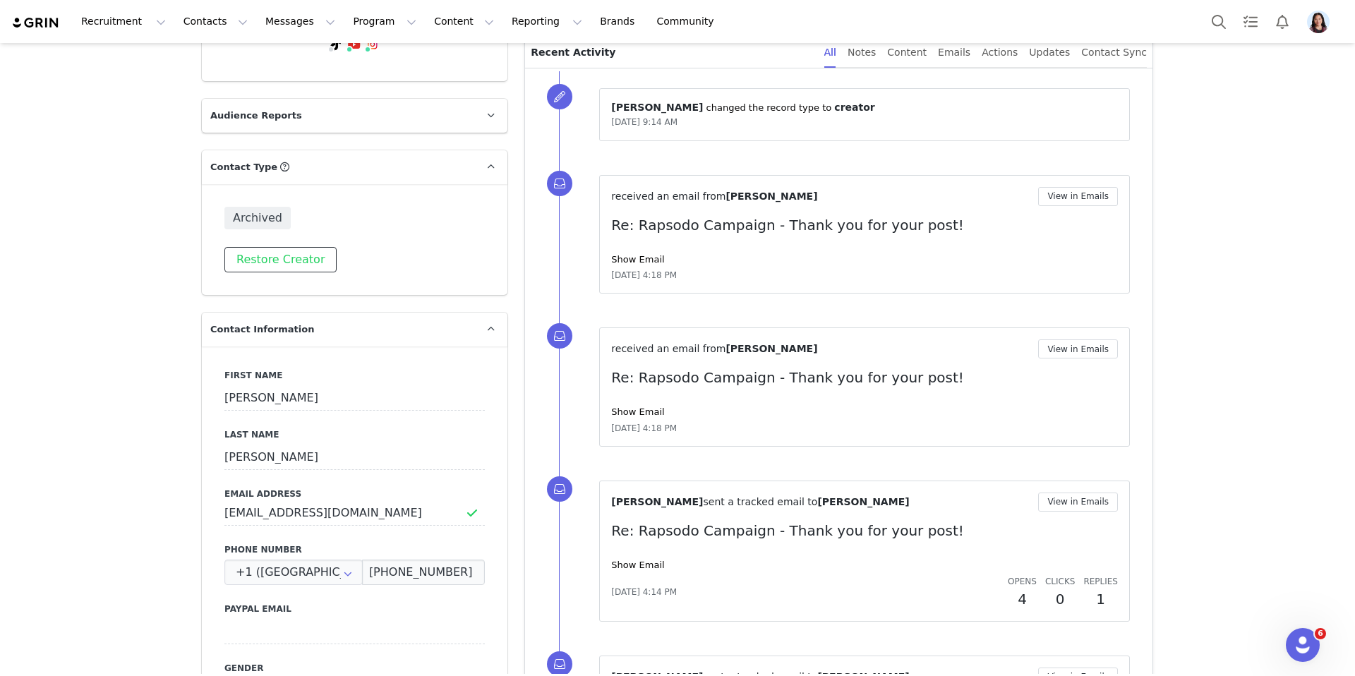
click at [309, 267] on button "Restore Creator" at bounding box center [280, 259] width 112 height 25
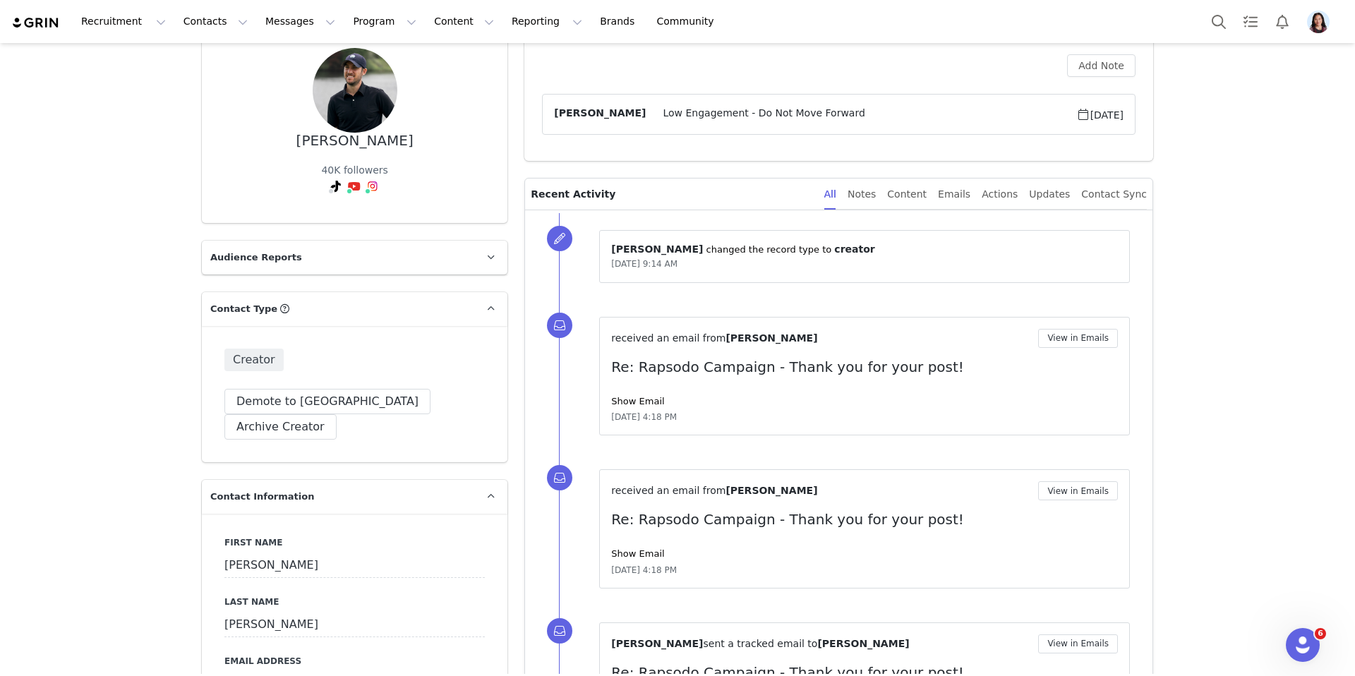
scroll to position [0, 0]
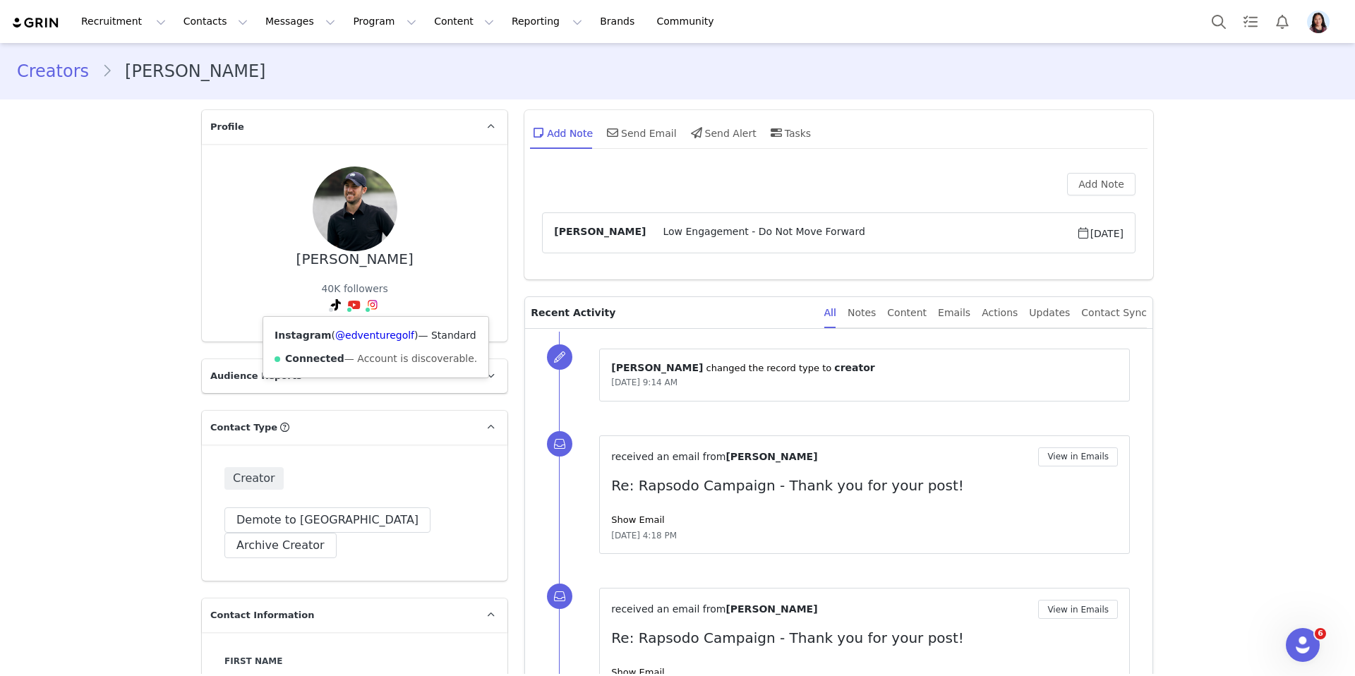
click at [376, 307] on img at bounding box center [372, 304] width 11 height 11
click at [368, 349] on div "Instagram ( @edventuregolf ) — Standard Connected — Account is discoverable." at bounding box center [375, 347] width 225 height 61
click at [368, 338] on link "@edventuregolf" at bounding box center [374, 335] width 79 height 11
click at [332, 310] on span at bounding box center [331, 309] width 7 height 7
click at [332, 336] on link "@edventuregolf" at bounding box center [307, 335] width 79 height 11
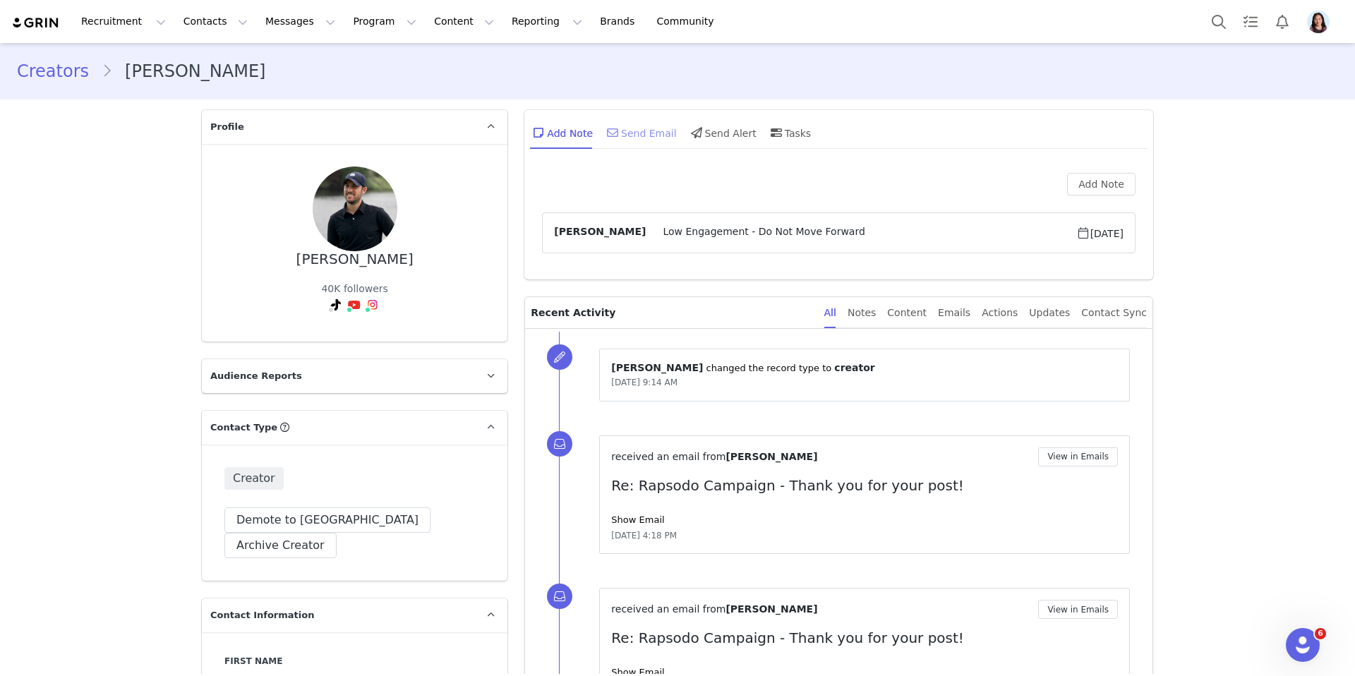
click at [643, 131] on div "Send Email" at bounding box center [640, 133] width 73 height 34
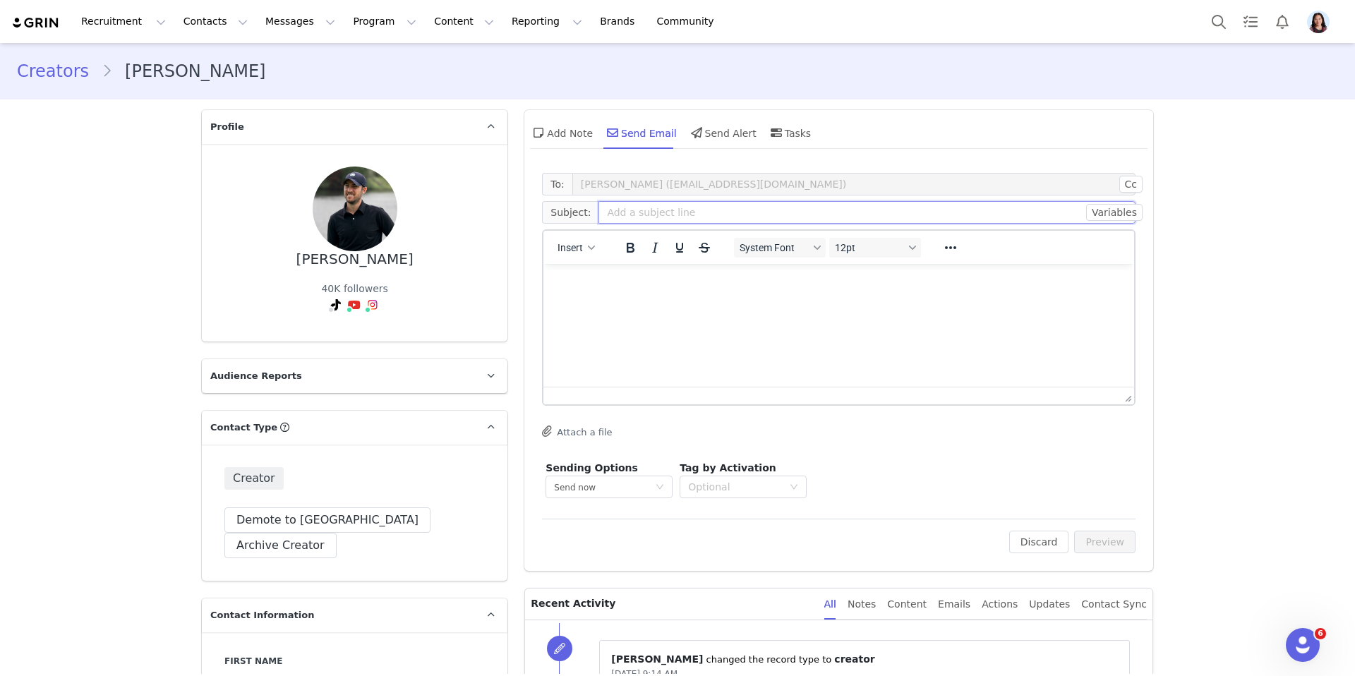
click at [649, 213] on input "text" at bounding box center [867, 212] width 537 height 23
type input "Rapsodo Golf: Interested in Collaborating Again?"
click at [649, 302] on html at bounding box center [839, 283] width 591 height 38
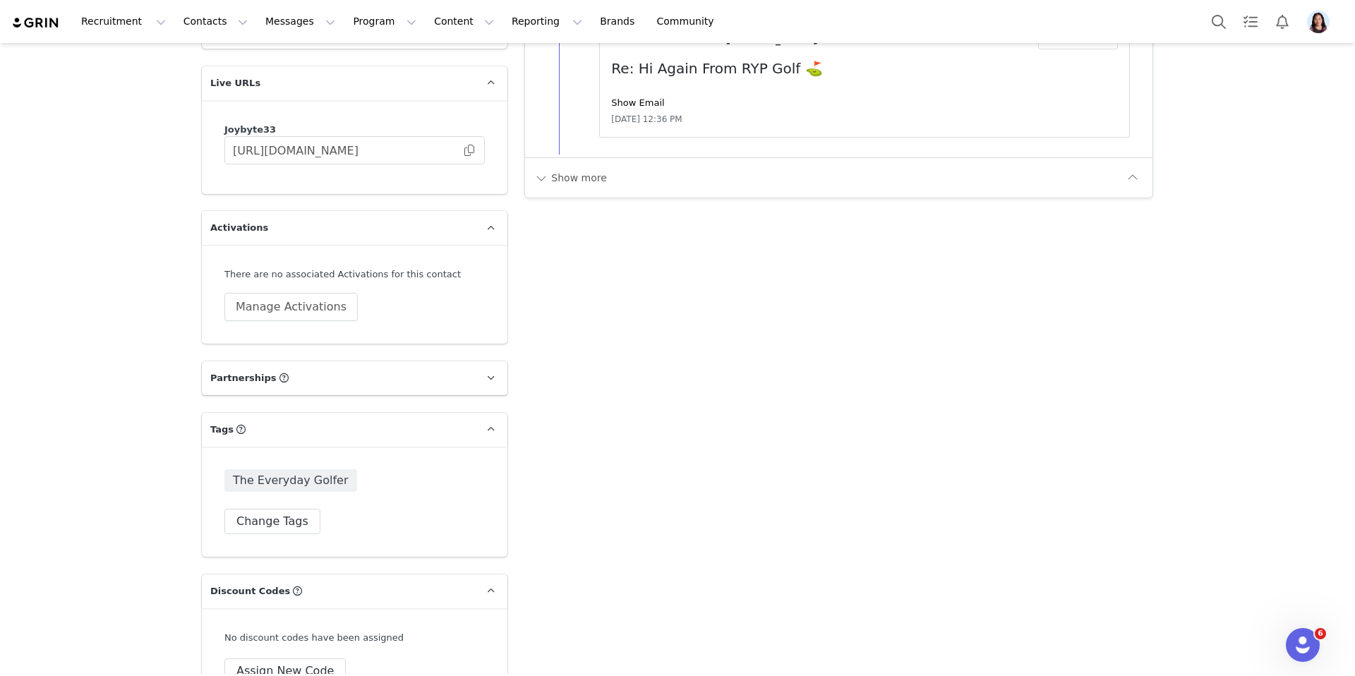
scroll to position [2636, 0]
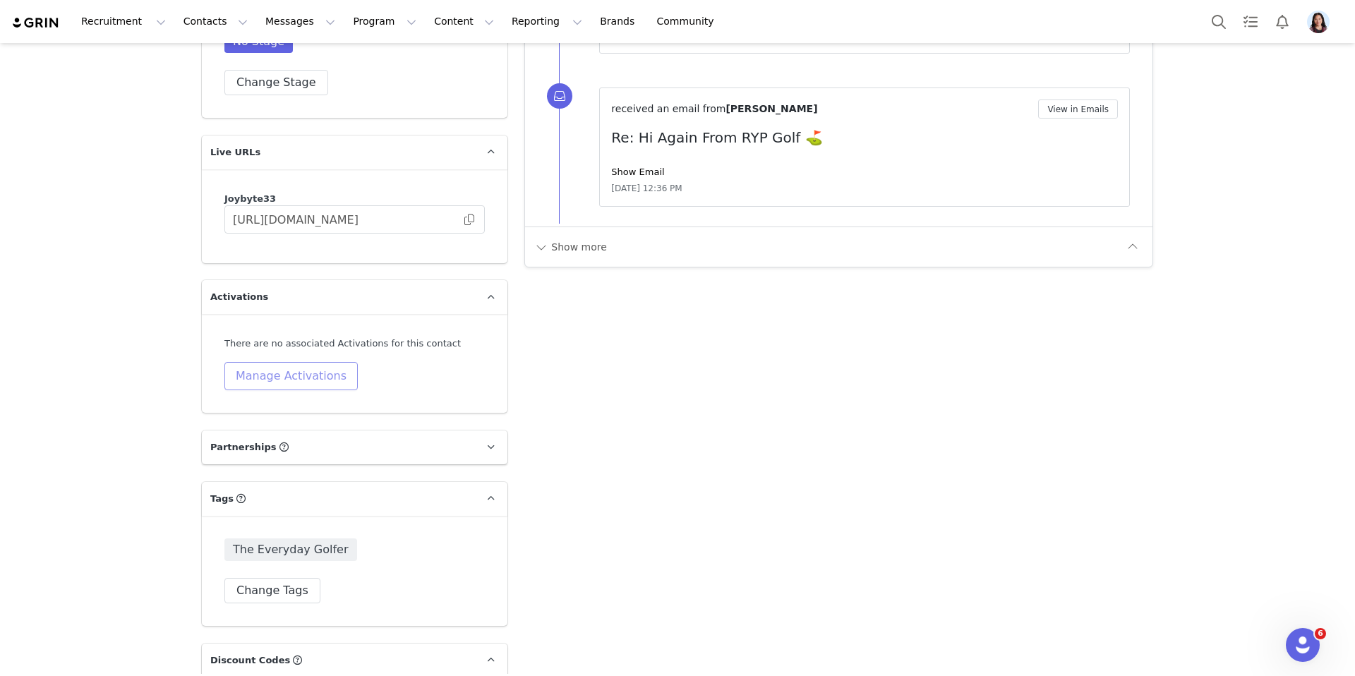
click at [289, 362] on button "Manage Activations" at bounding box center [290, 376] width 133 height 28
click at [272, 383] on div "Select Activation" at bounding box center [255, 387] width 138 height 21
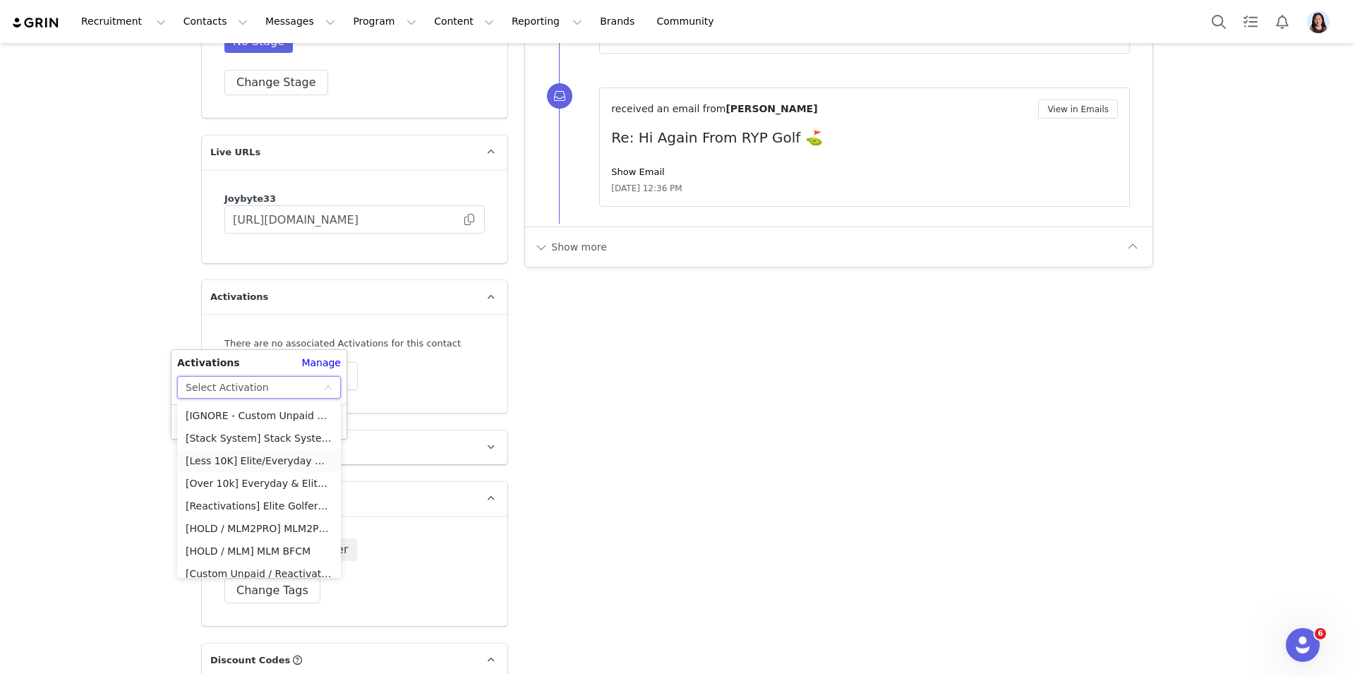
click at [223, 455] on li "[Less 10K] Elite/Everyday MLM New Creator Campaign" at bounding box center [259, 461] width 164 height 23
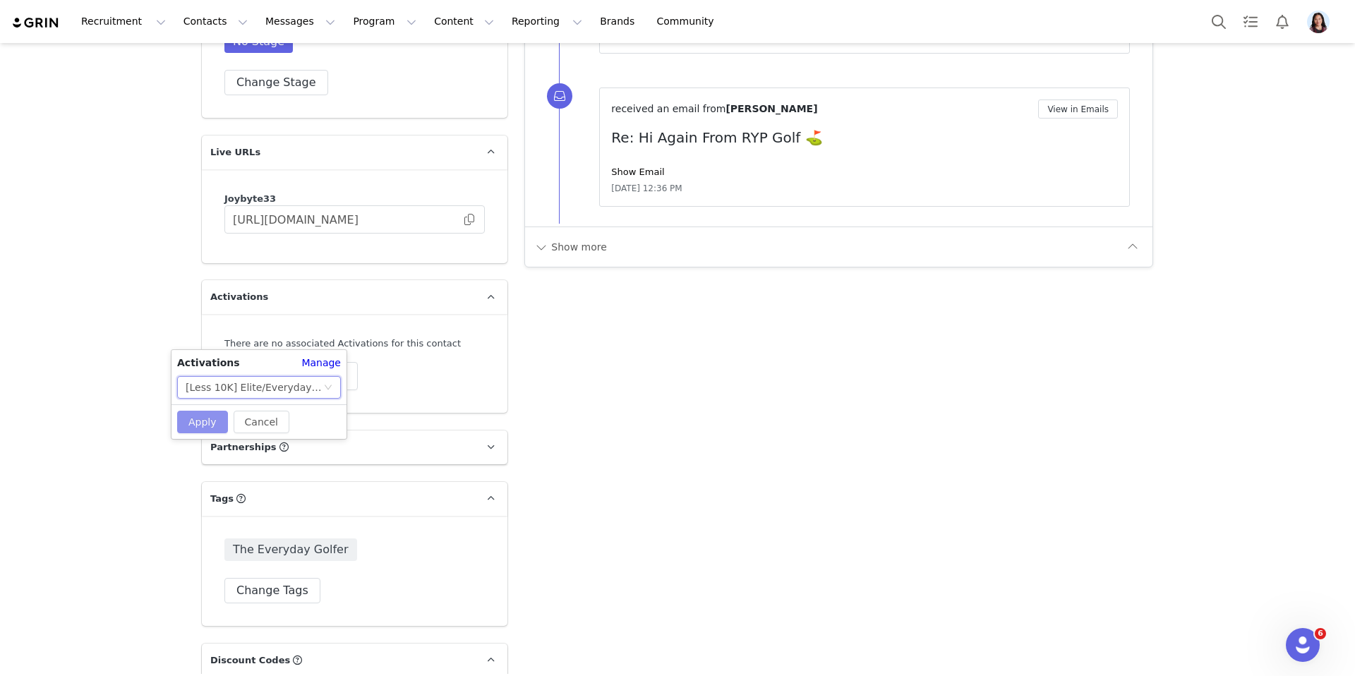
click at [207, 432] on button "Apply" at bounding box center [202, 422] width 51 height 23
click at [287, 332] on div "There are no associated Activations for this contact Manage Activations" at bounding box center [355, 363] width 306 height 99
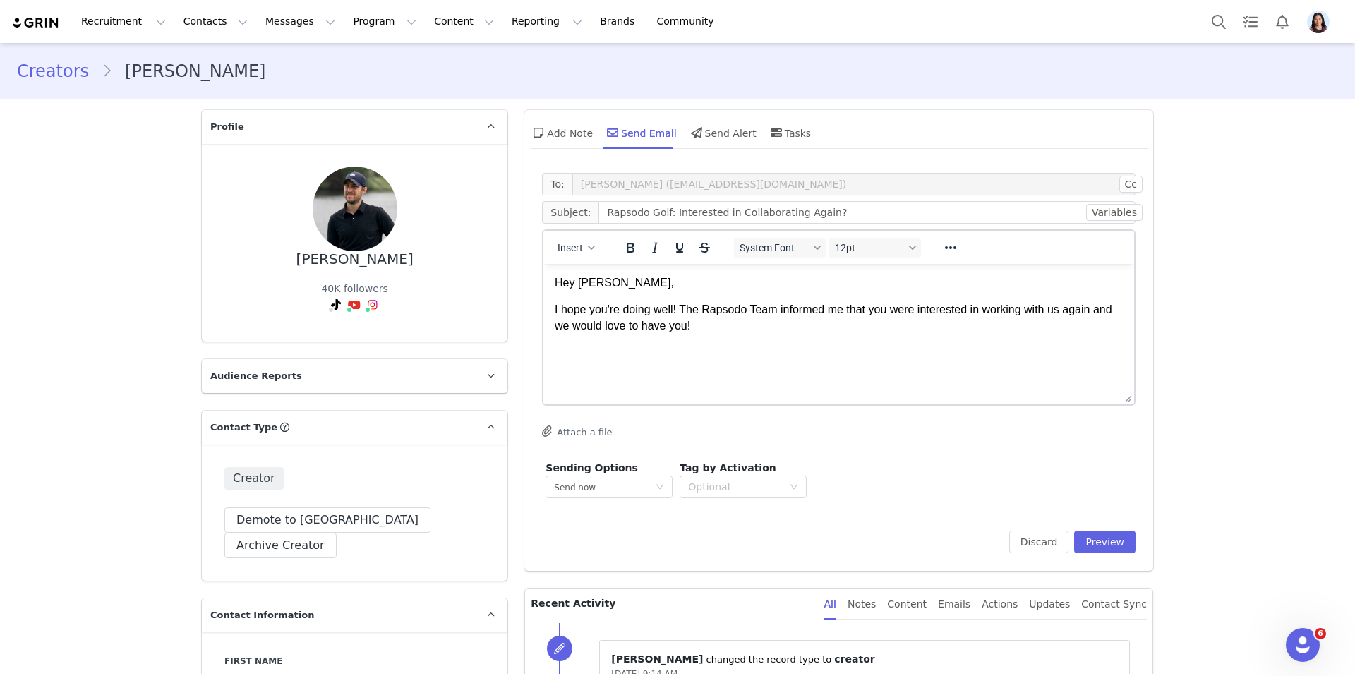
scroll to position [2, 0]
click at [684, 305] on p "I hope you're doing well! The Rapsodo Team informed me that you were interested…" at bounding box center [839, 316] width 568 height 32
click at [666, 212] on input "Rapsodo Golf: Interested in Collaborating Again?" at bounding box center [867, 210] width 537 height 23
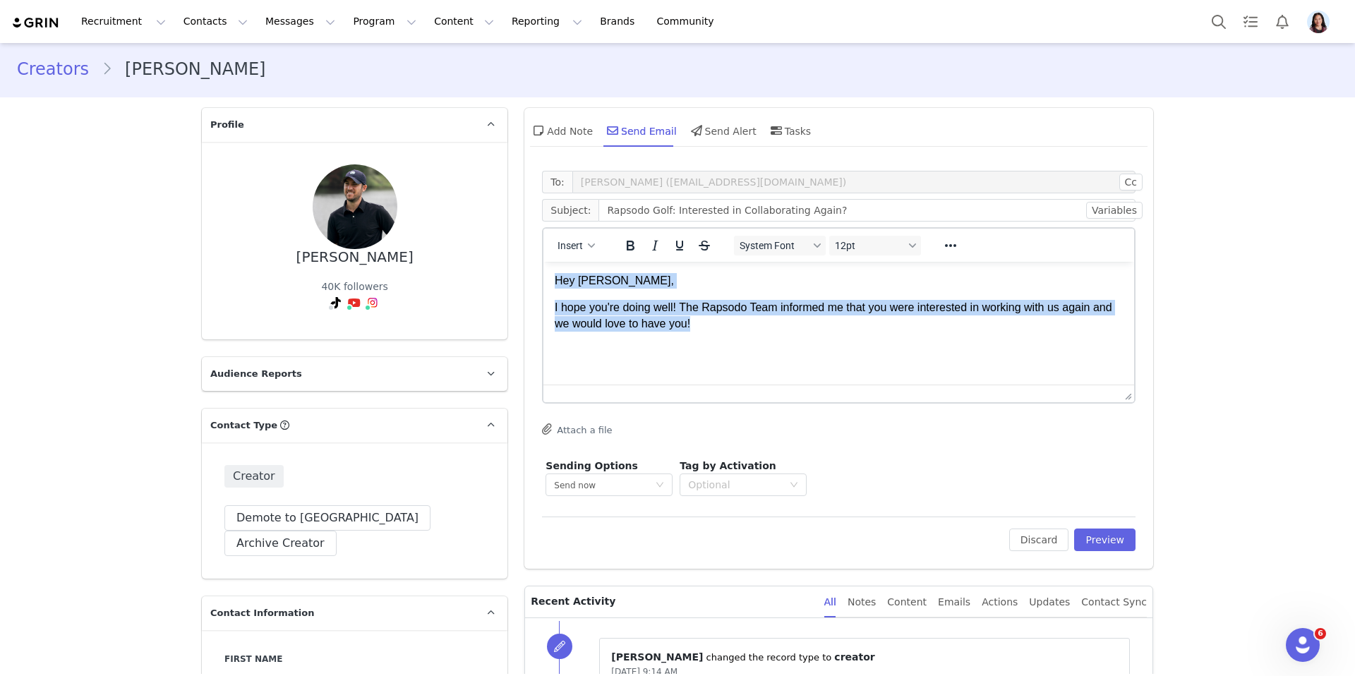
drag, startPoint x: 714, startPoint y: 325, endPoint x: 603, endPoint y: 206, distance: 163.3
click at [603, 262] on html "Hey Garett, I hope you're doing well! The Rapsodo Team informed me that you wer…" at bounding box center [839, 302] width 591 height 81
copy body "Hey Garett, I hope you're doing well! The Rapsodo Team informed me that you wer…"
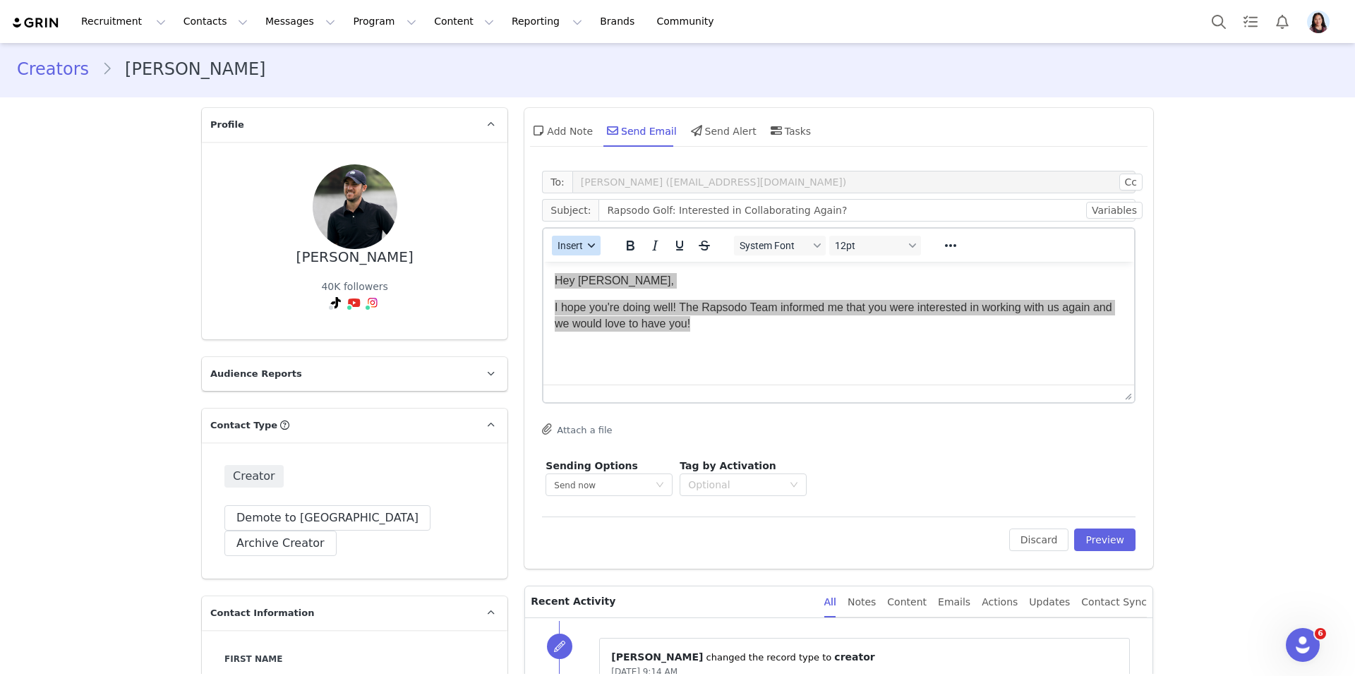
click at [575, 241] on span "Insert" at bounding box center [570, 245] width 25 height 11
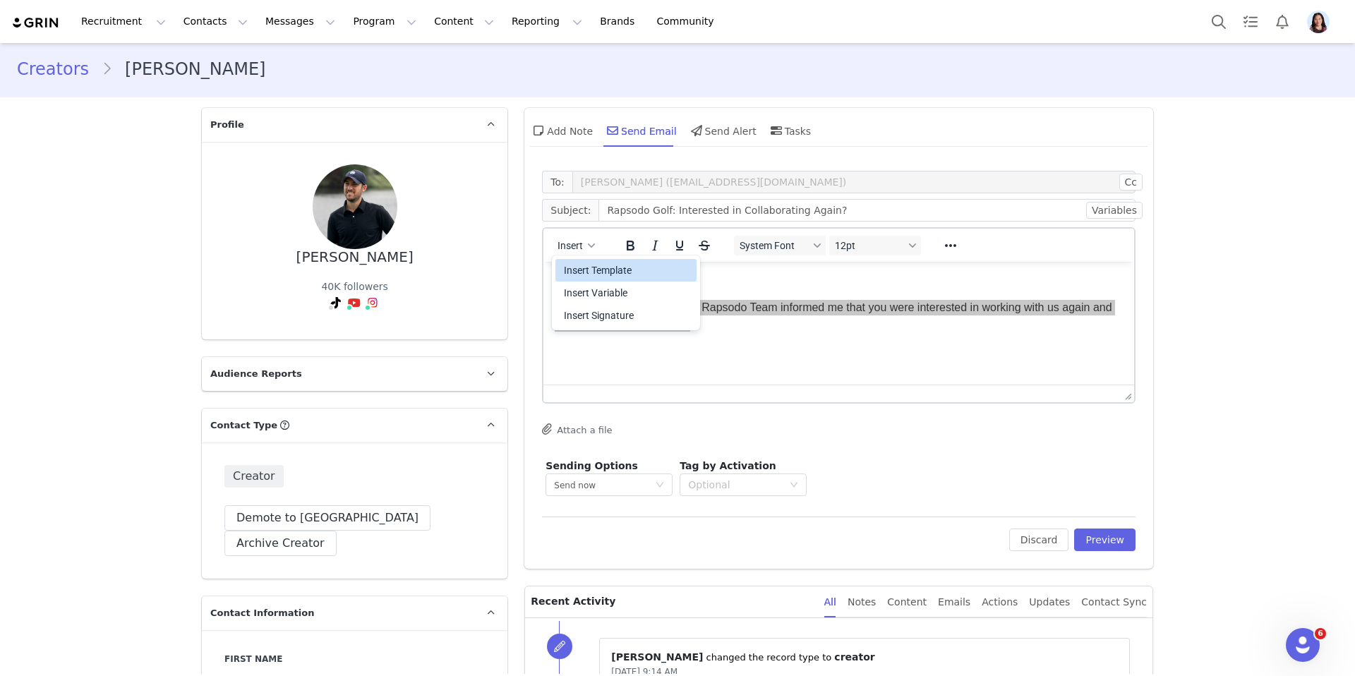
click at [575, 266] on div "Insert Template" at bounding box center [627, 270] width 127 height 17
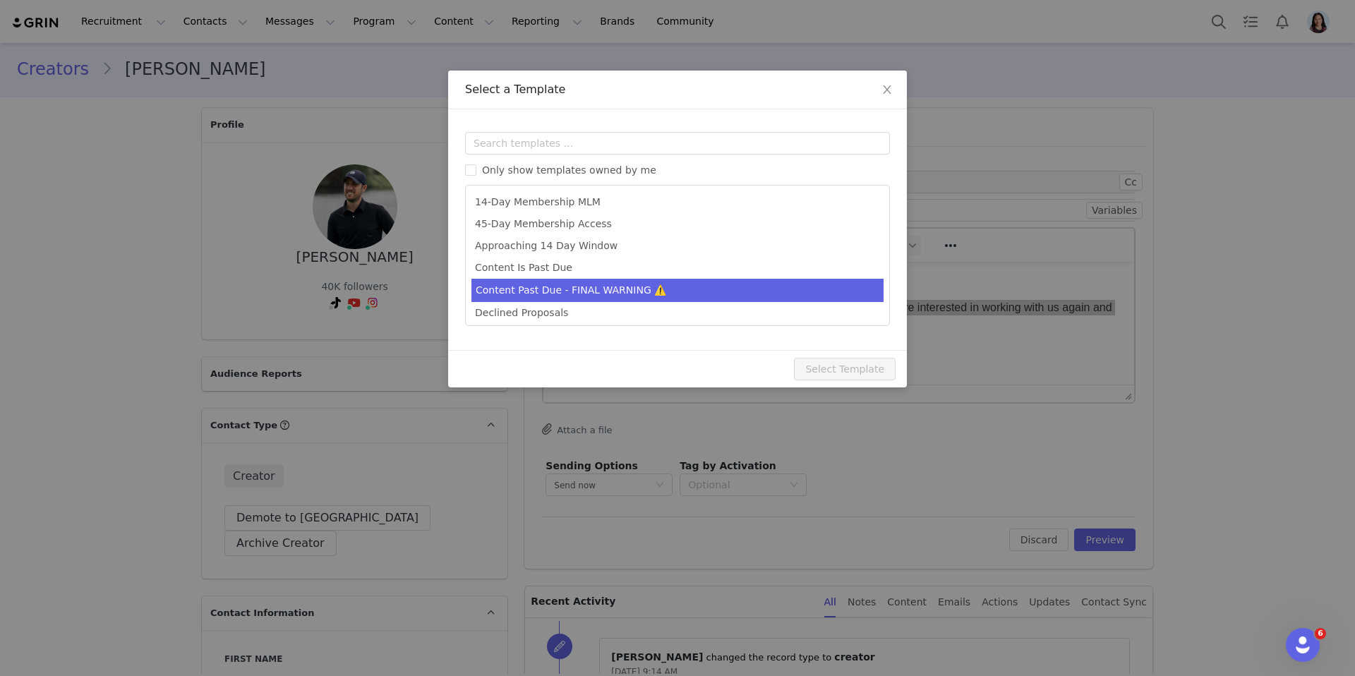
scroll to position [0, 0]
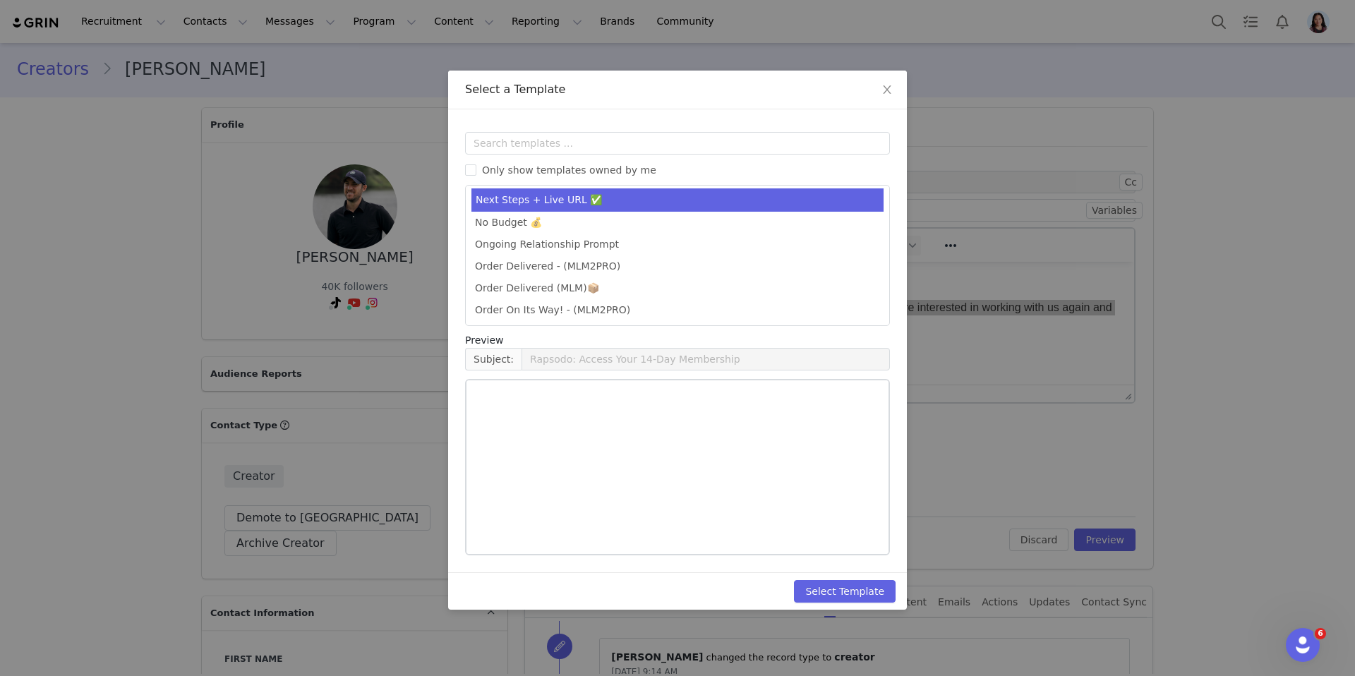
click at [634, 195] on li "Next Steps + Live URL ✅" at bounding box center [678, 199] width 412 height 23
type input "Rapsodo - Next Steps & Live URL"
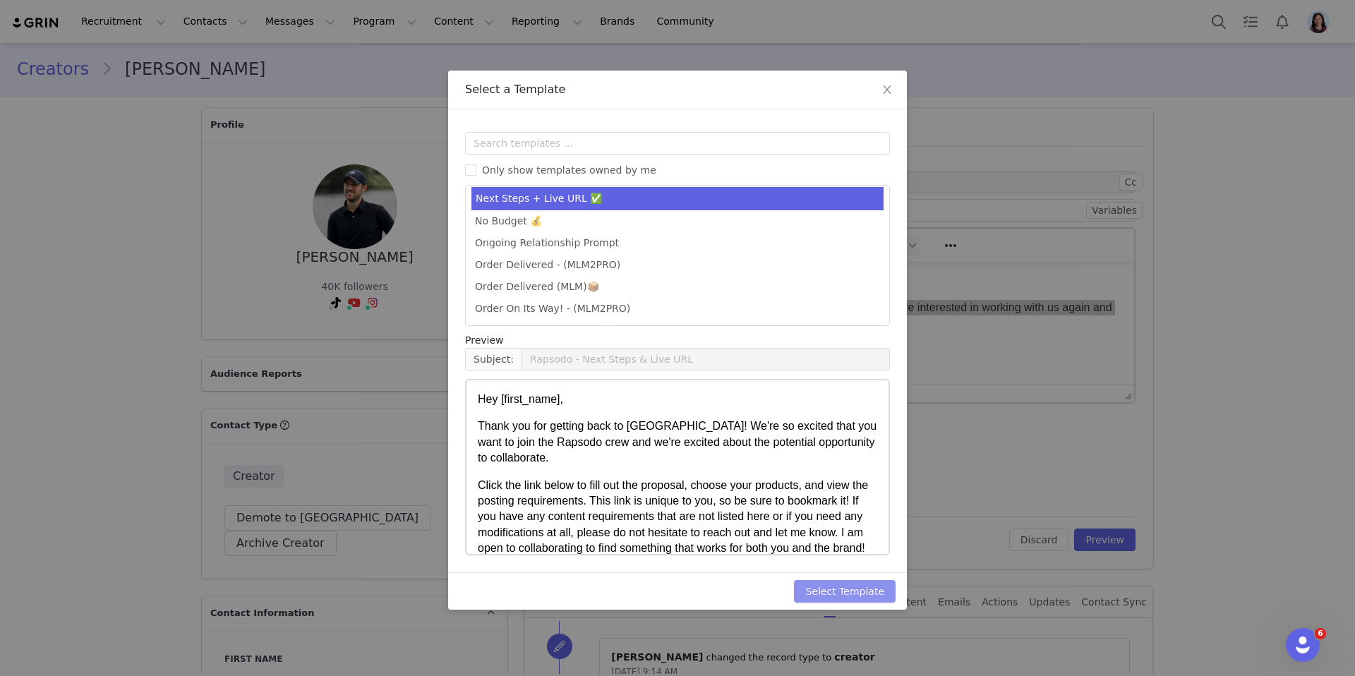
click at [832, 583] on button "Select Template" at bounding box center [845, 591] width 102 height 23
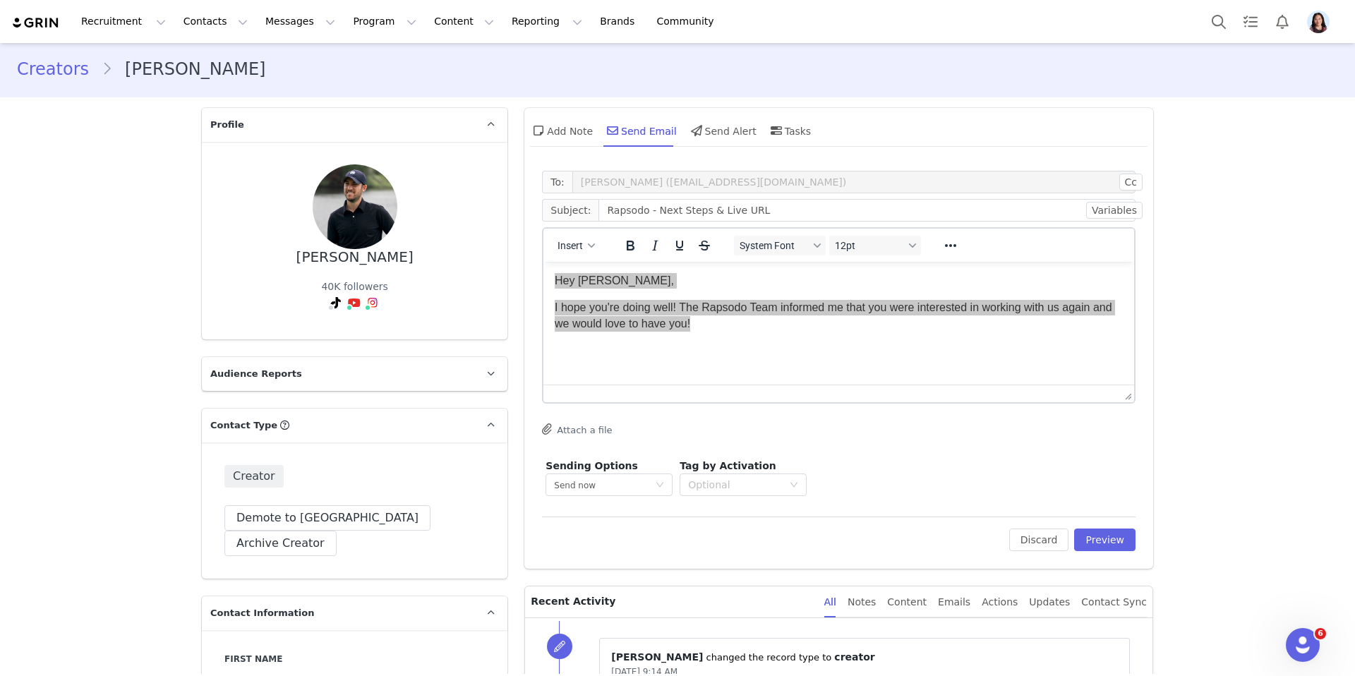
scroll to position [0, 0]
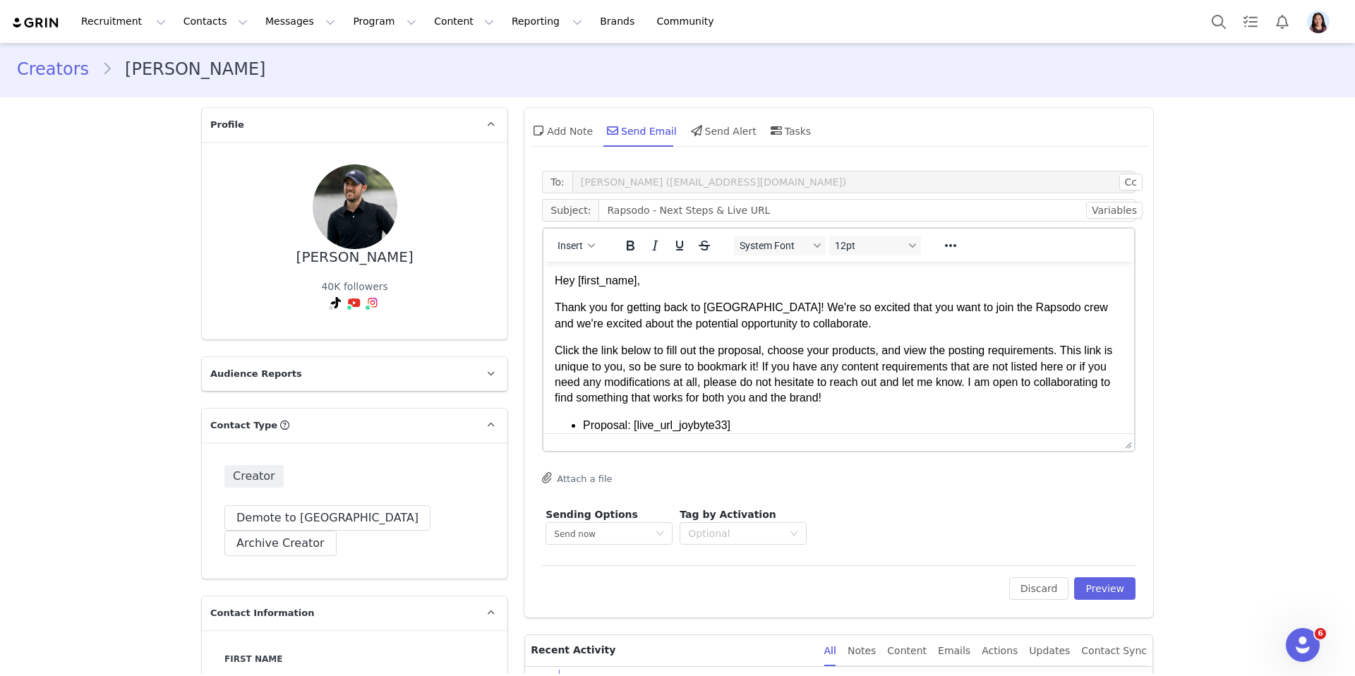
drag, startPoint x: 1128, startPoint y: 390, endPoint x: 1119, endPoint y: 633, distance: 243.7
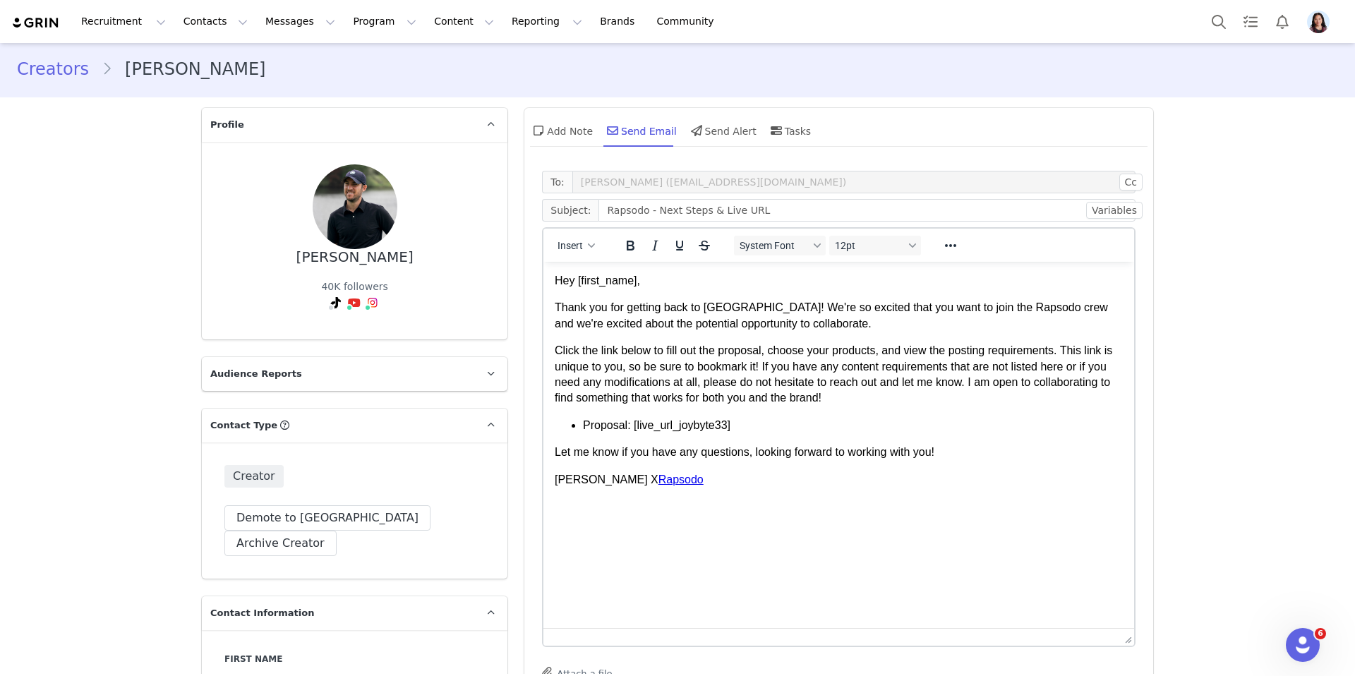
click at [665, 355] on p "Click the link below to fill out the proposal, choose your products, and view t…" at bounding box center [839, 375] width 568 height 64
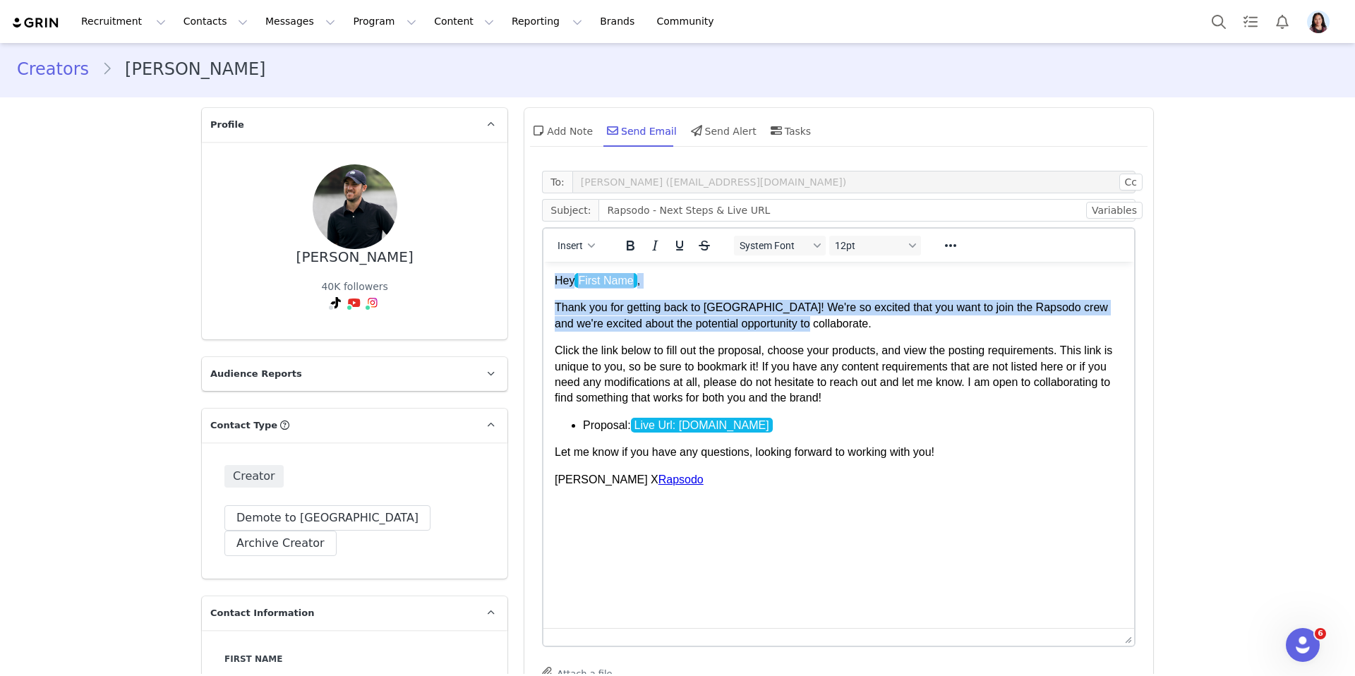
drag, startPoint x: 796, startPoint y: 328, endPoint x: 502, endPoint y: 277, distance: 298.7
click at [544, 277] on html "Hey First Name , Thank you for getting back to us! We're so excited that you wa…" at bounding box center [839, 380] width 591 height 237
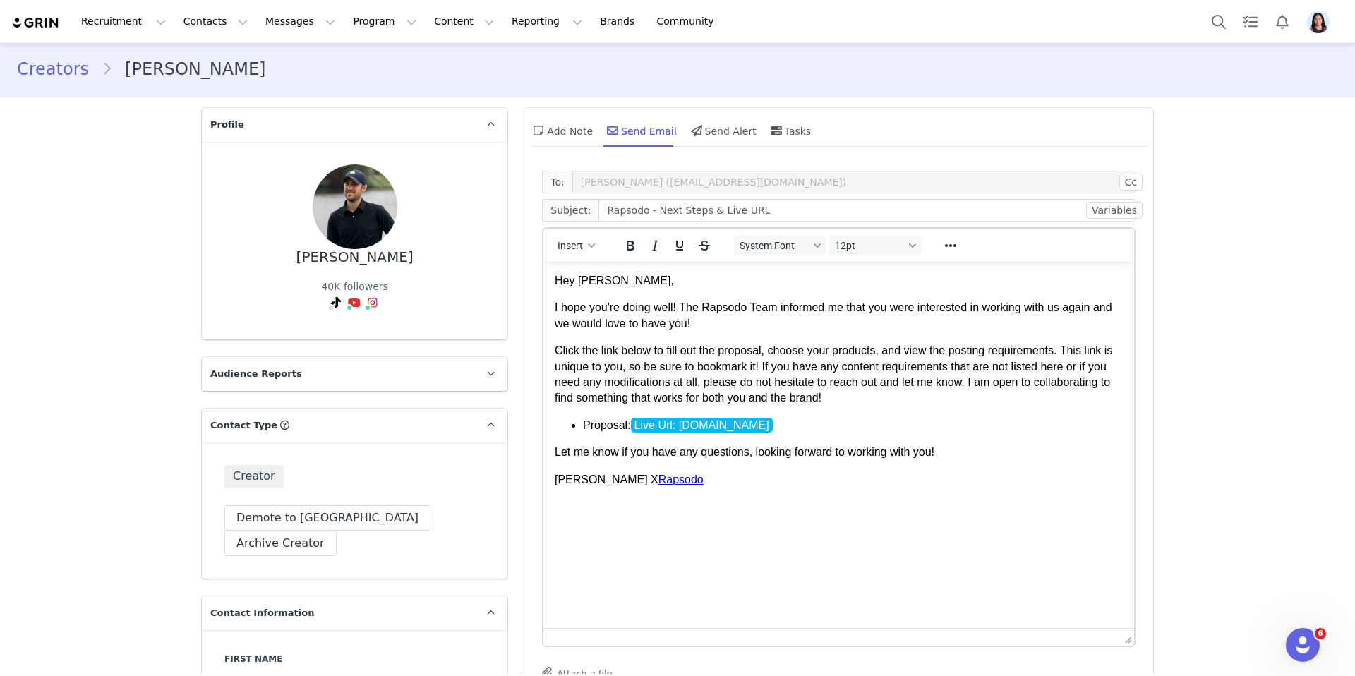
click at [680, 302] on p "I hope you're doing well! The Rapsodo Team informed me that you were interested…" at bounding box center [839, 316] width 568 height 32
click at [688, 313] on p "I hope you're doing well! I am Randi and I manage Rapsodo Golf's Influencer Pro…" at bounding box center [839, 316] width 568 height 32
click at [690, 308] on p "I hope you're doing well! I am Randi and I manage Rapsodo Golf's Influencer Pro…" at bounding box center [839, 316] width 568 height 32
drag, startPoint x: 775, startPoint y: 209, endPoint x: 647, endPoint y: 209, distance: 128.5
click at [647, 209] on input "Rapsodo - Next Steps & Live URL" at bounding box center [867, 210] width 537 height 23
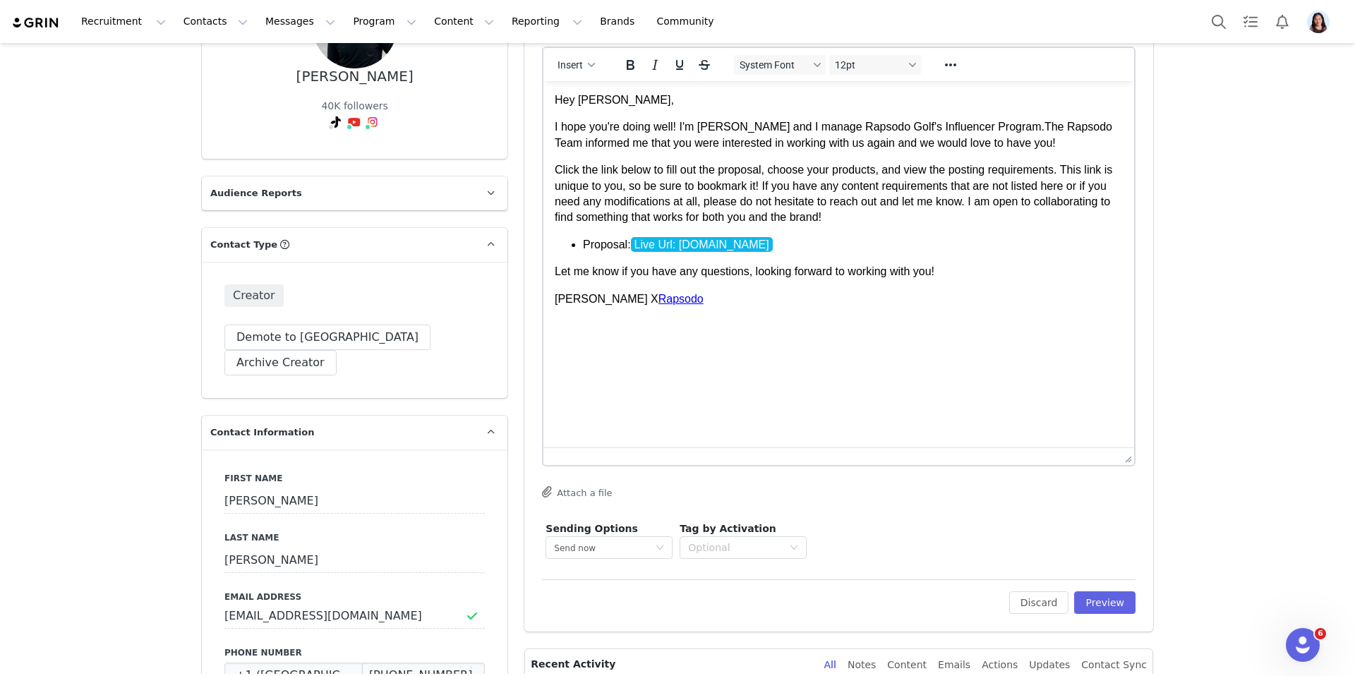
scroll to position [196, 0]
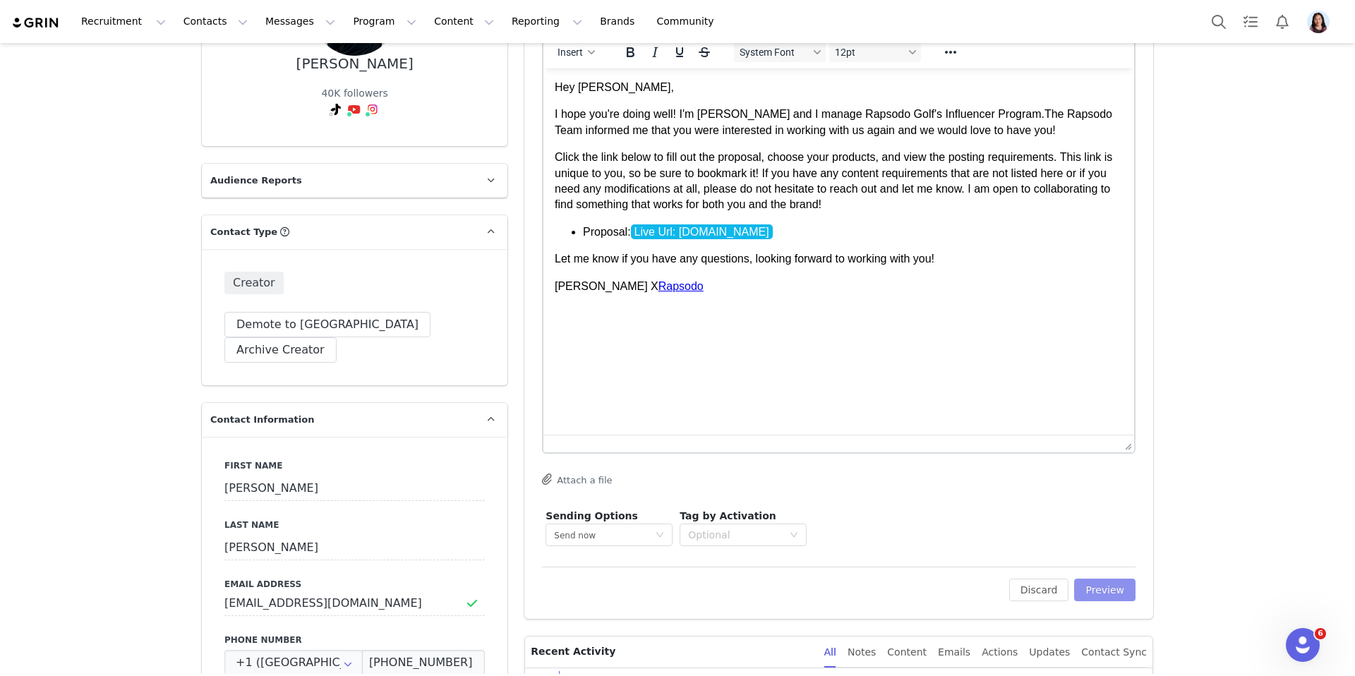
type input "Rapsodo Golf: Interested in Collaborating Again?"
click at [1100, 590] on button "Preview" at bounding box center [1104, 590] width 61 height 23
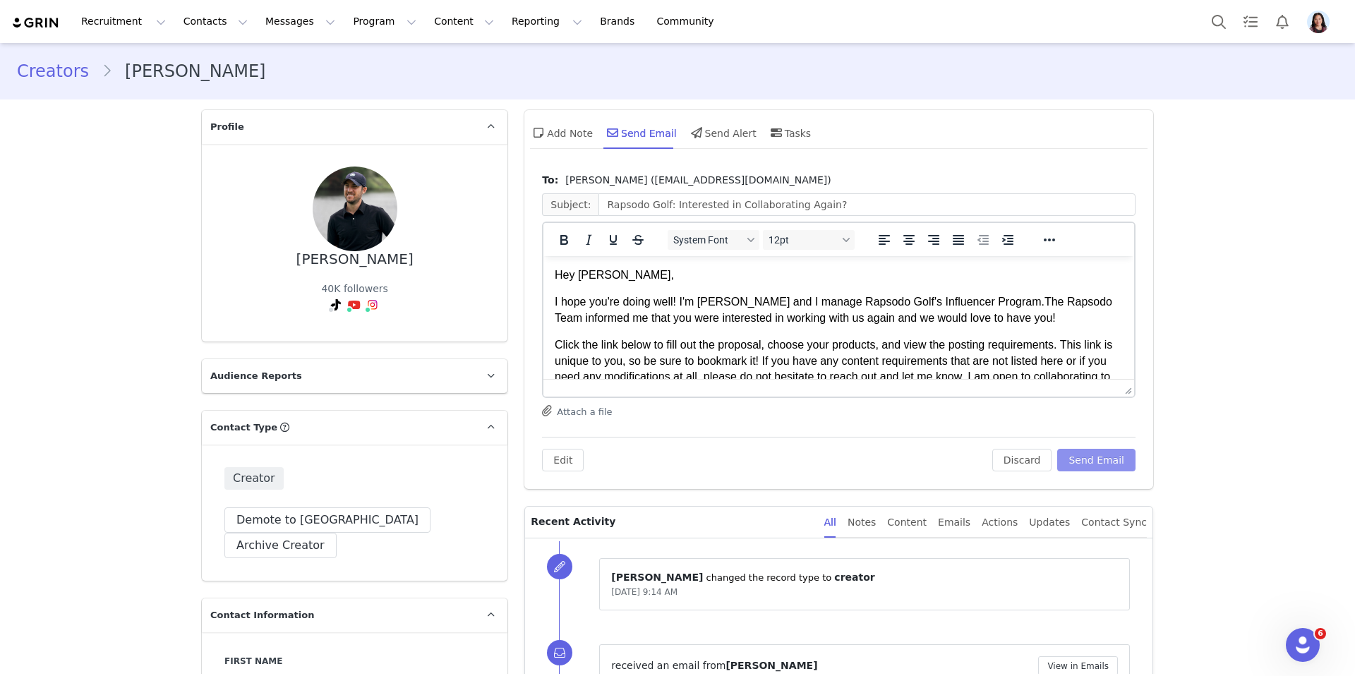
scroll to position [0, 0]
click at [1115, 463] on button "Send Email" at bounding box center [1096, 460] width 78 height 23
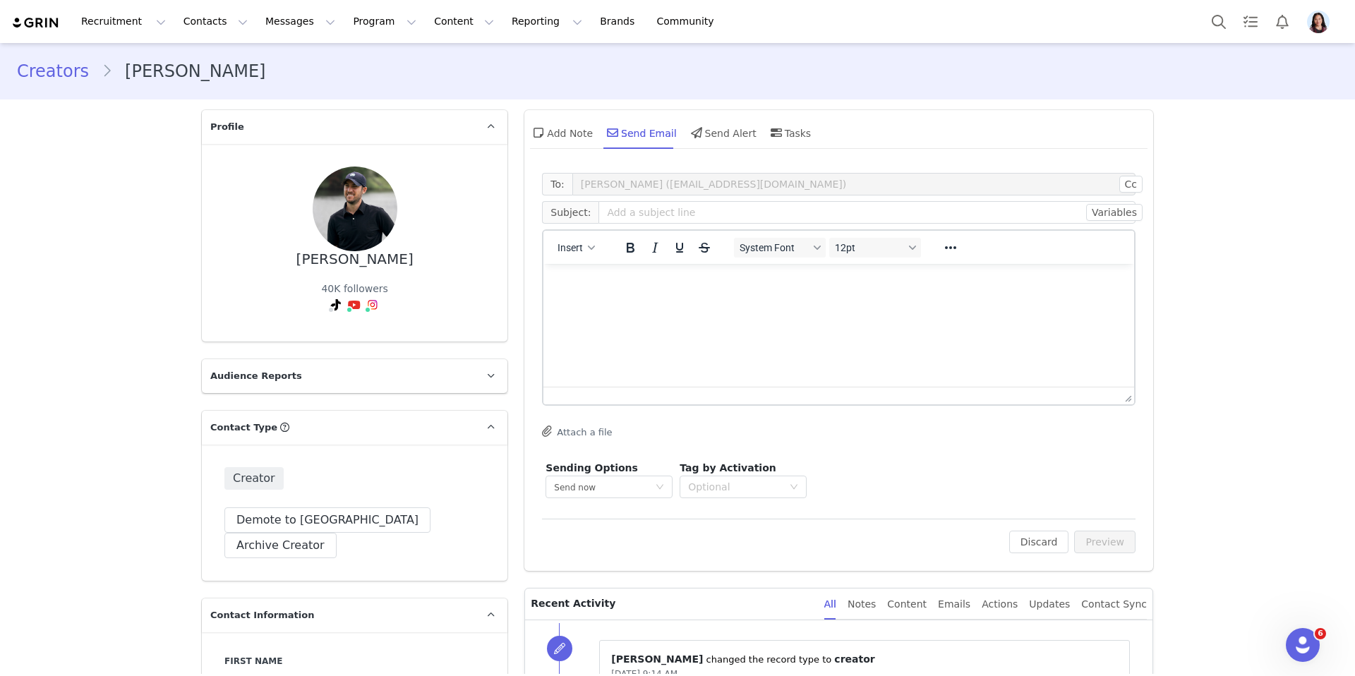
click at [629, 287] on p "Rich Text Area. Press ALT-0 for help." at bounding box center [839, 283] width 568 height 16
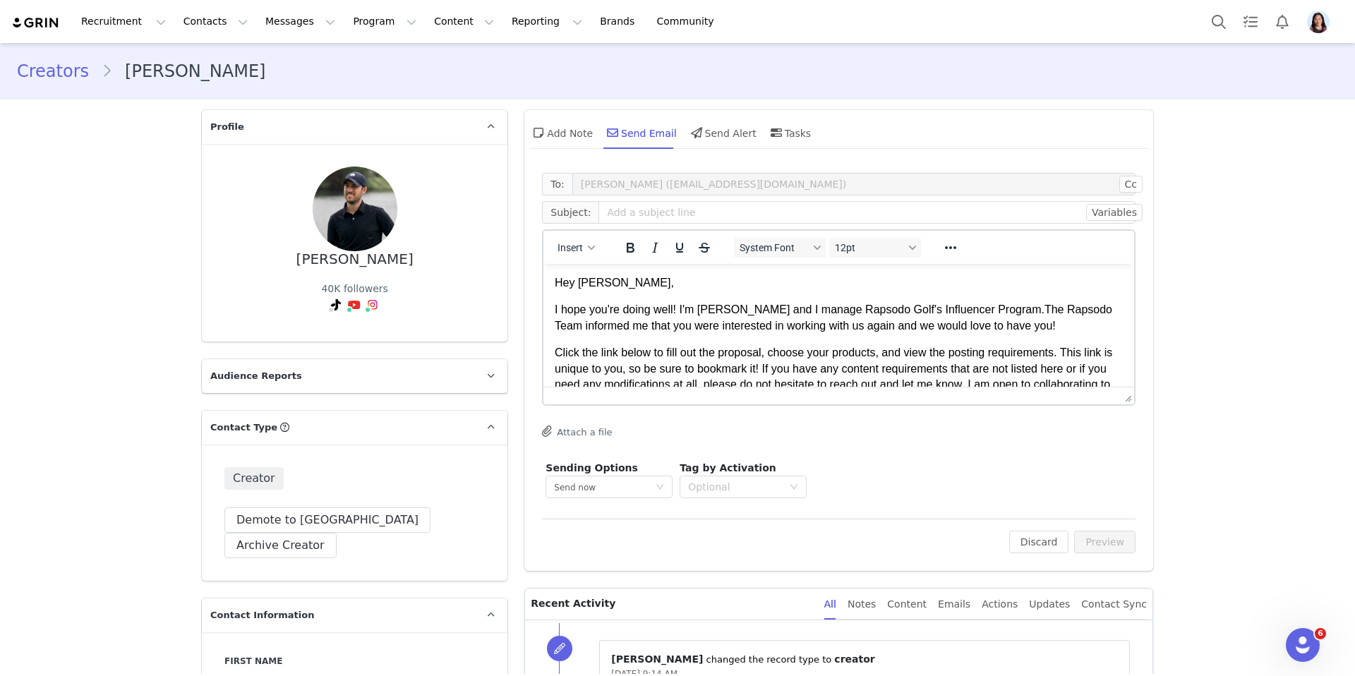
scroll to position [102, 0]
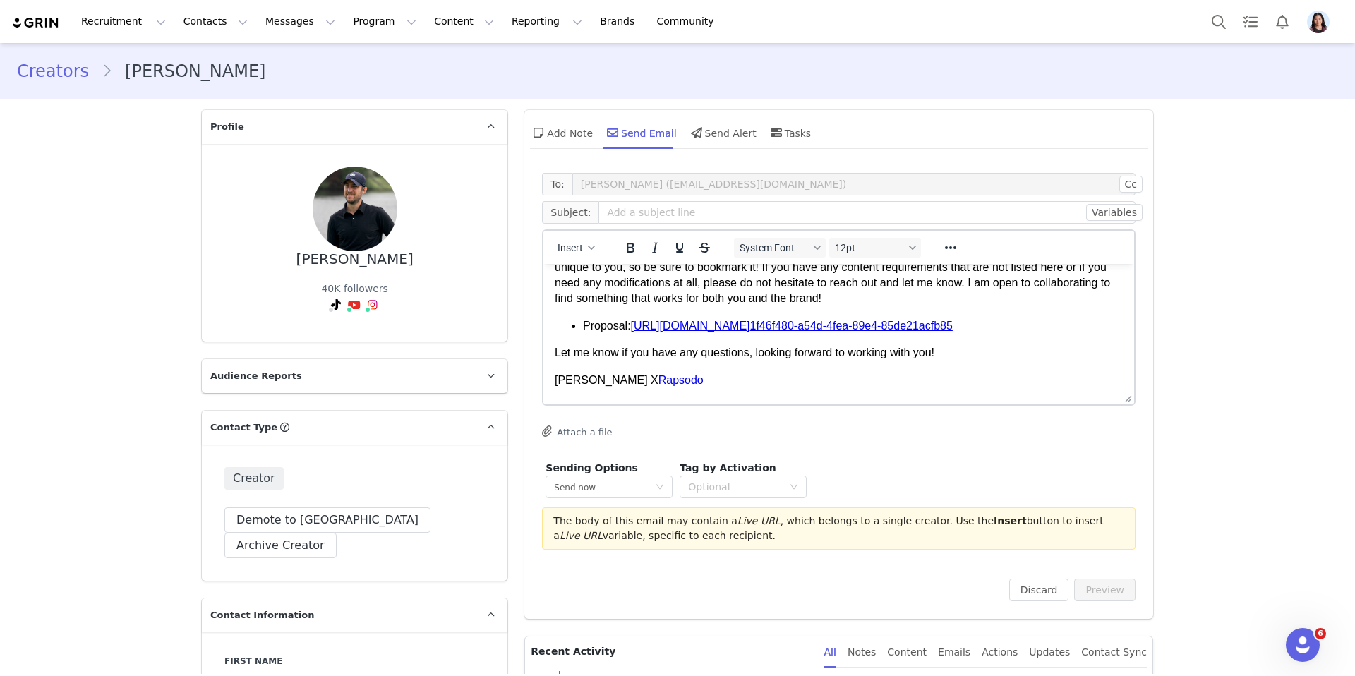
click at [330, 262] on div "Garrett Eddy" at bounding box center [354, 259] width 117 height 16
copy div "Garrett"
click at [618, 220] on input "text" at bounding box center [867, 212] width 537 height 23
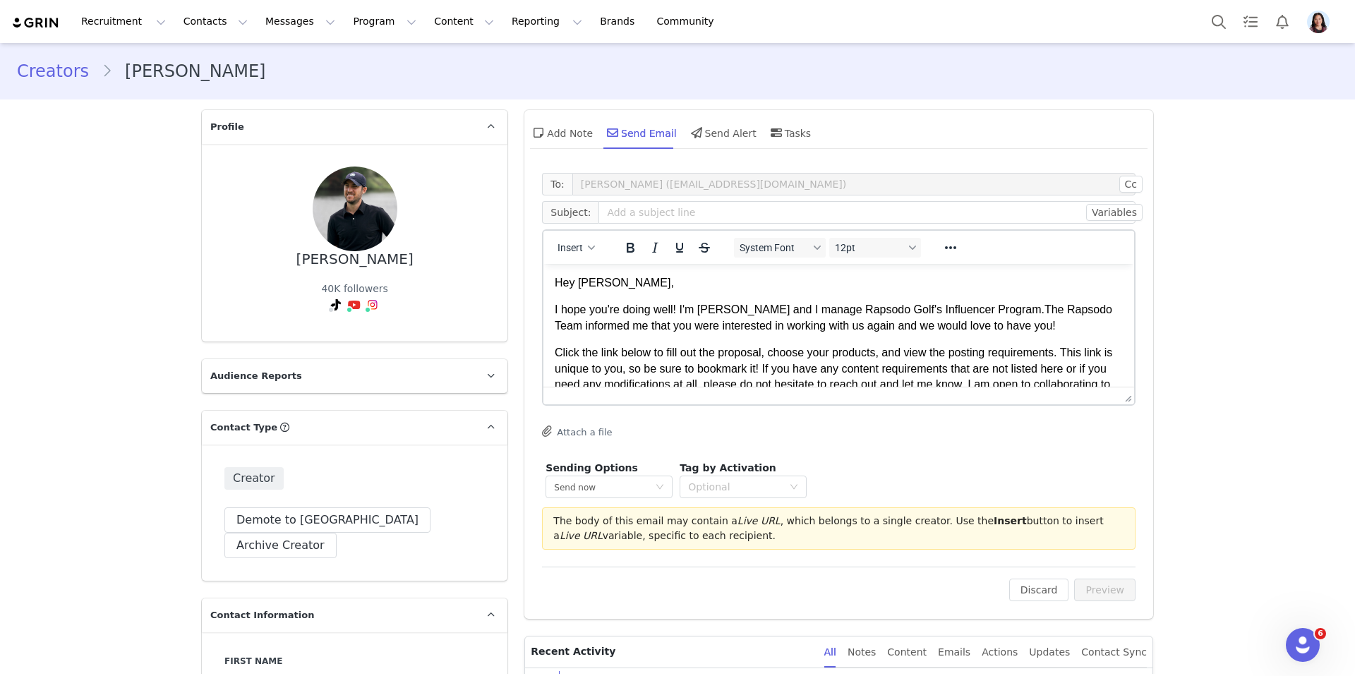
click at [585, 281] on p "Hey Garett," at bounding box center [839, 283] width 568 height 16
click at [641, 215] on input "text" at bounding box center [867, 212] width 537 height 23
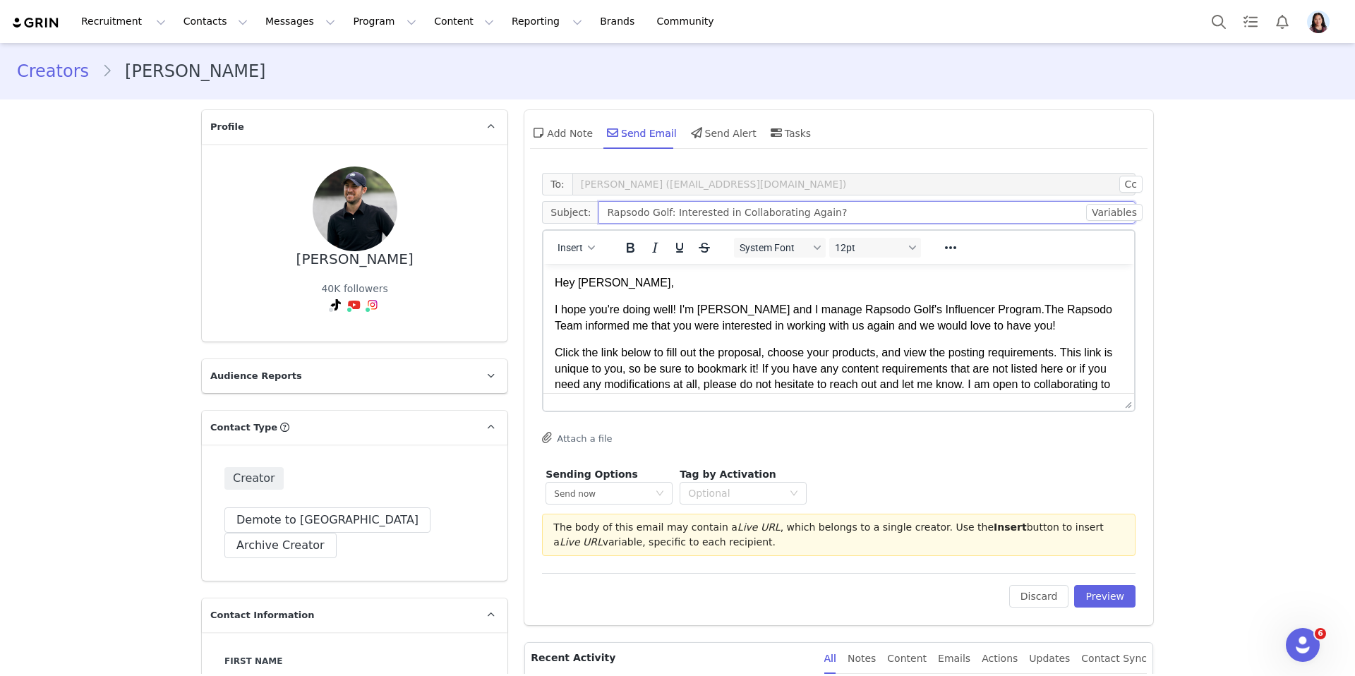
drag, startPoint x: 1127, startPoint y: 402, endPoint x: 1087, endPoint y: 593, distance: 195.5
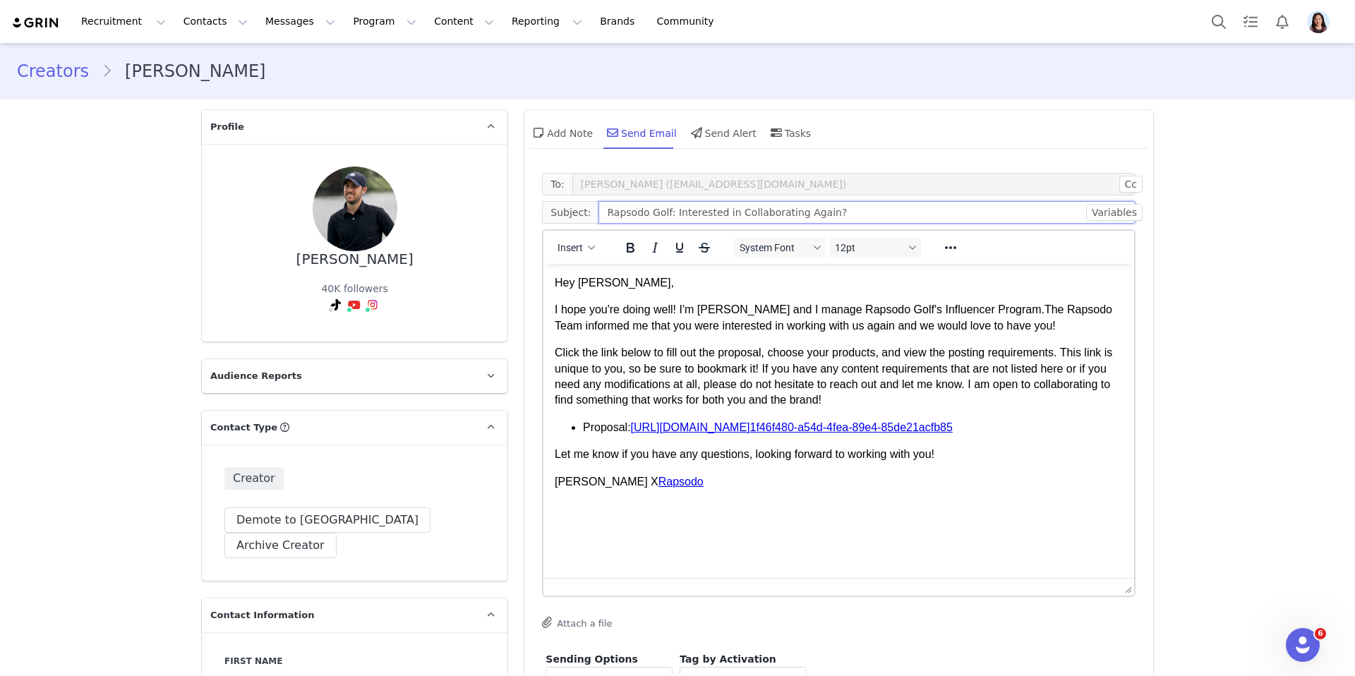
type input "Rapsodo Golf: Interested in Collaborating Again?"
click at [978, 496] on html "Hey Garrett, I hope you're doing well! I'm Randi and I manage Rapsodo Golf's In…" at bounding box center [839, 382] width 591 height 237
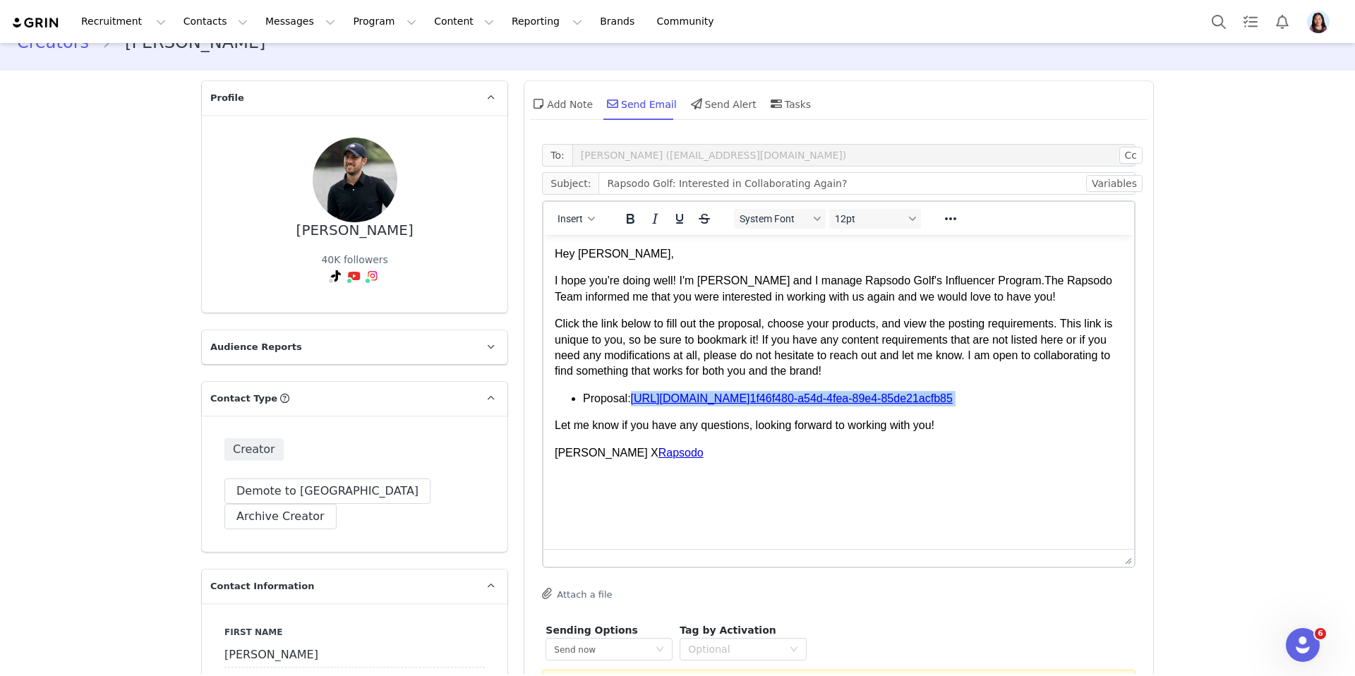
drag, startPoint x: 995, startPoint y: 401, endPoint x: 635, endPoint y: 400, distance: 359.3
click at [635, 400] on li "Proposal: https://joybyte33.grin.live/ 1f46f480-a54d-4fea-89e4- 85de21acfb85" at bounding box center [853, 399] width 540 height 16
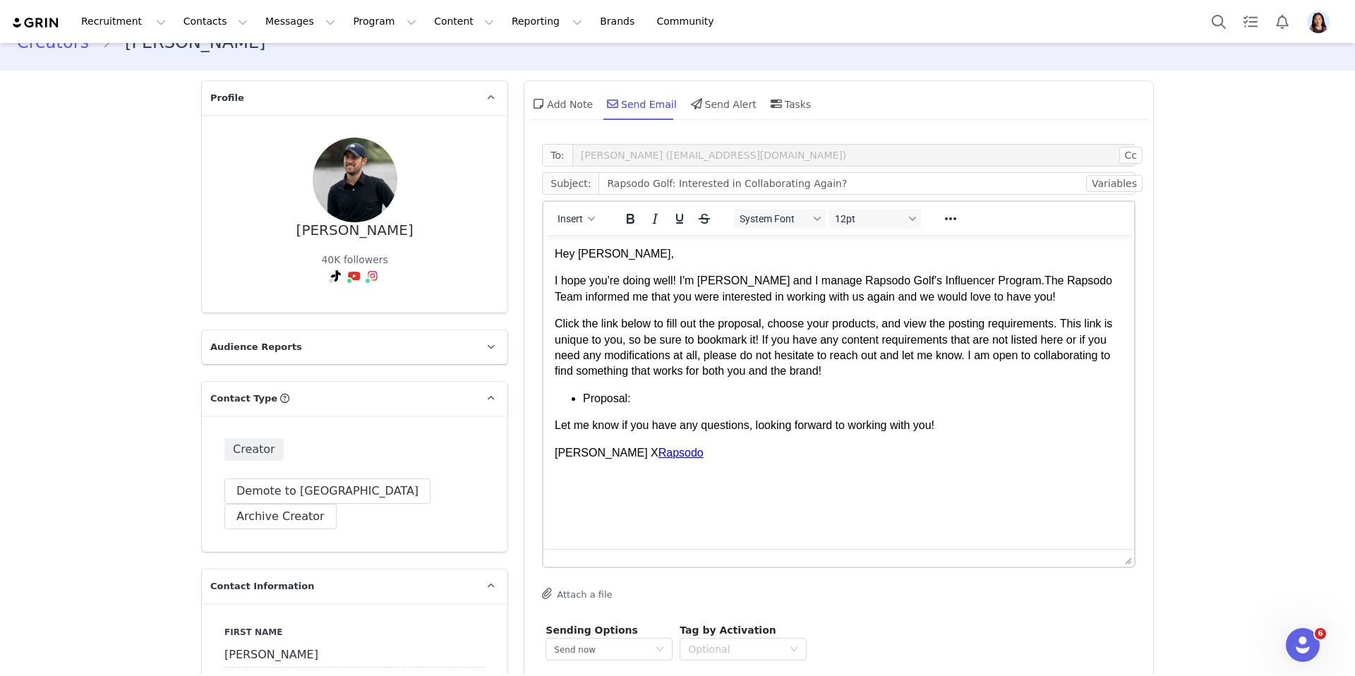
click at [568, 205] on div "Insert" at bounding box center [577, 219] width 66 height 28
click at [568, 219] on span "Insert" at bounding box center [570, 218] width 25 height 11
click at [573, 268] on div "Insert Variable" at bounding box center [627, 266] width 127 height 17
select select
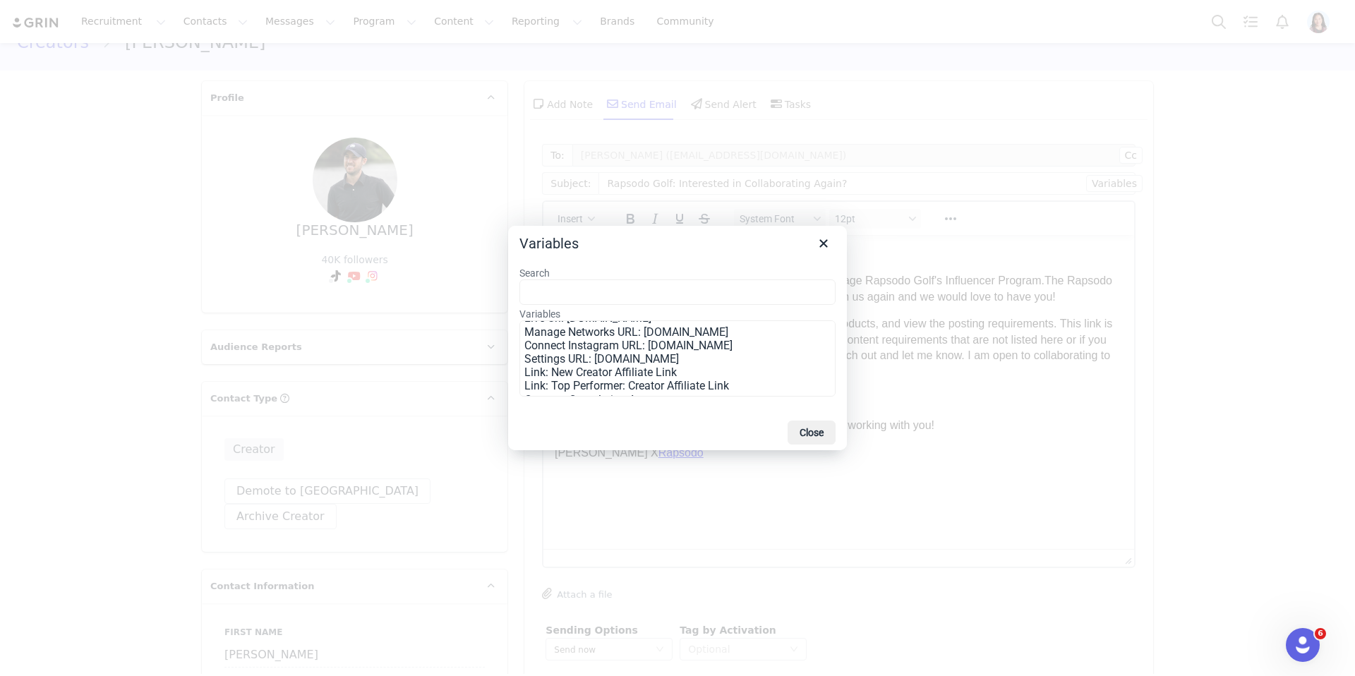
scroll to position [284, 0]
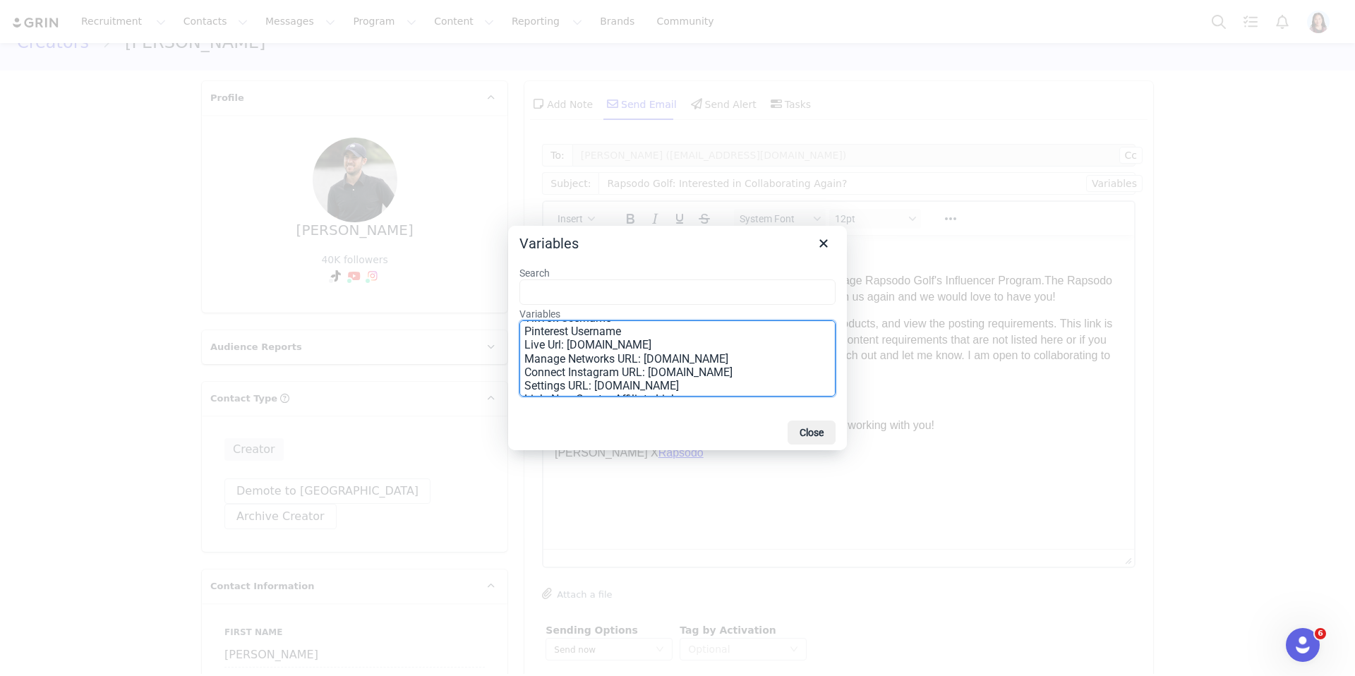
drag, startPoint x: 585, startPoint y: 351, endPoint x: 42, endPoint y: 116, distance: 592.2
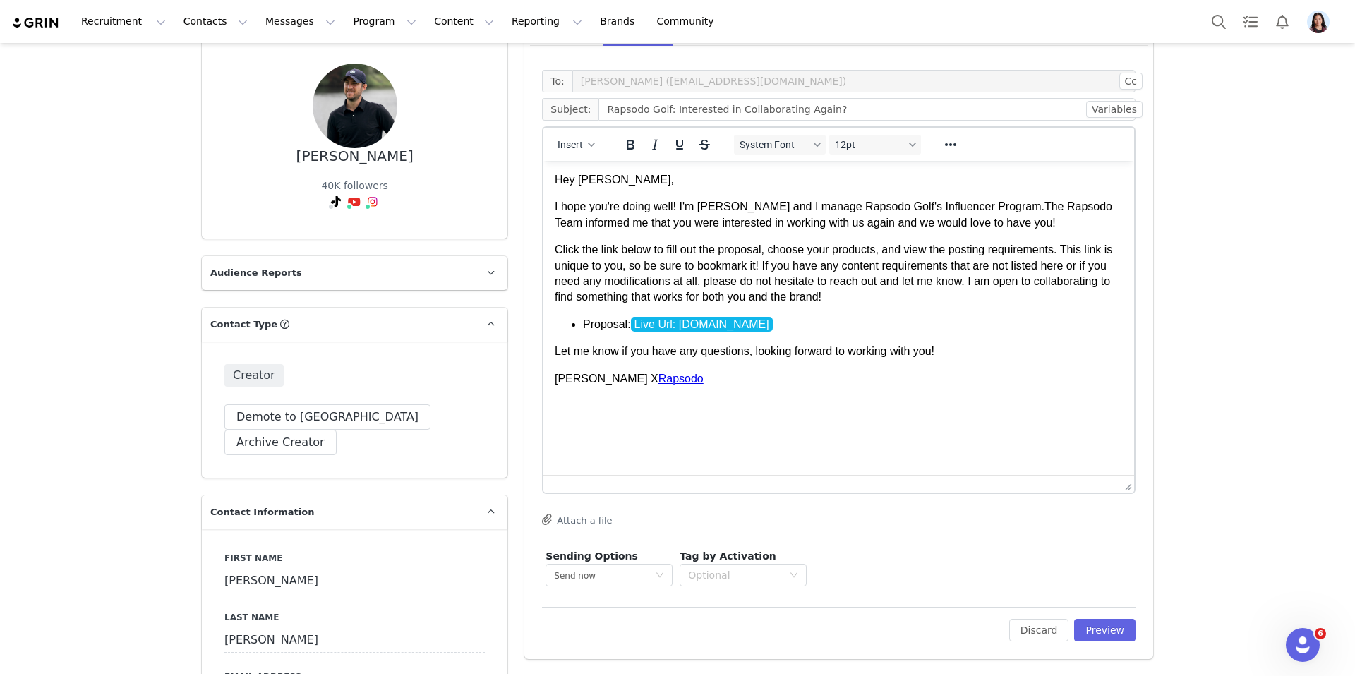
scroll to position [105, 0]
click at [1088, 635] on button "Preview" at bounding box center [1104, 628] width 61 height 23
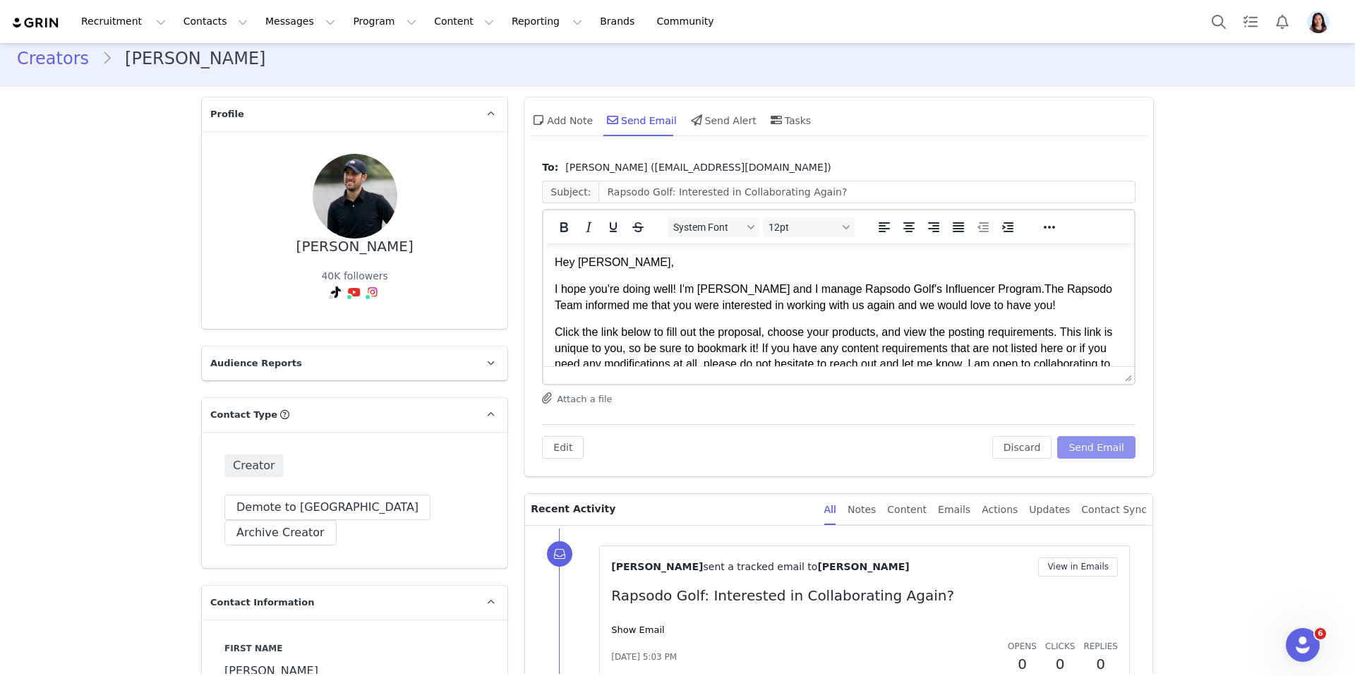
scroll to position [0, 0]
click at [1103, 462] on div "To: Garrett Eddy (Garretteddyproductions@gmail.com) Subject: Rapsodo Golf: Inte…" at bounding box center [838, 314] width 629 height 323
click at [1086, 438] on button "Send Email" at bounding box center [1096, 447] width 78 height 23
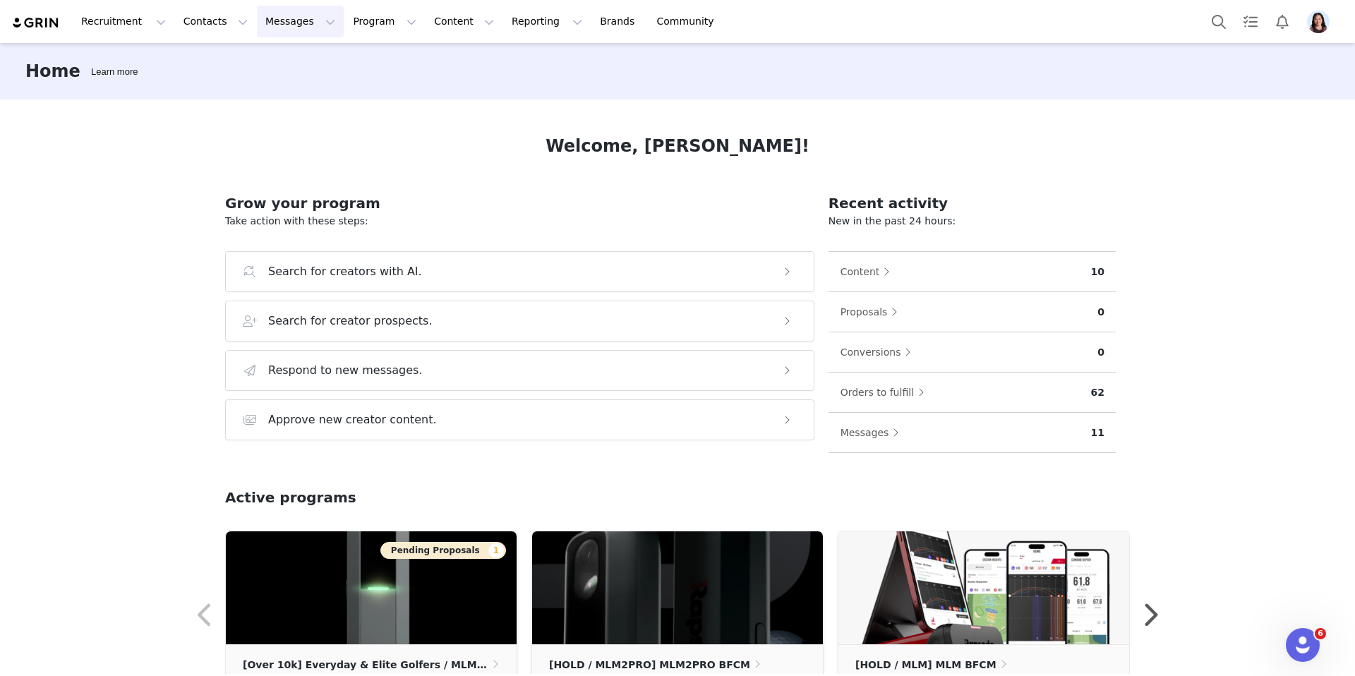
click at [290, 30] on button "Messages Messages" at bounding box center [300, 22] width 87 height 32
click at [280, 83] on div "Inbox" at bounding box center [297, 88] width 95 height 15
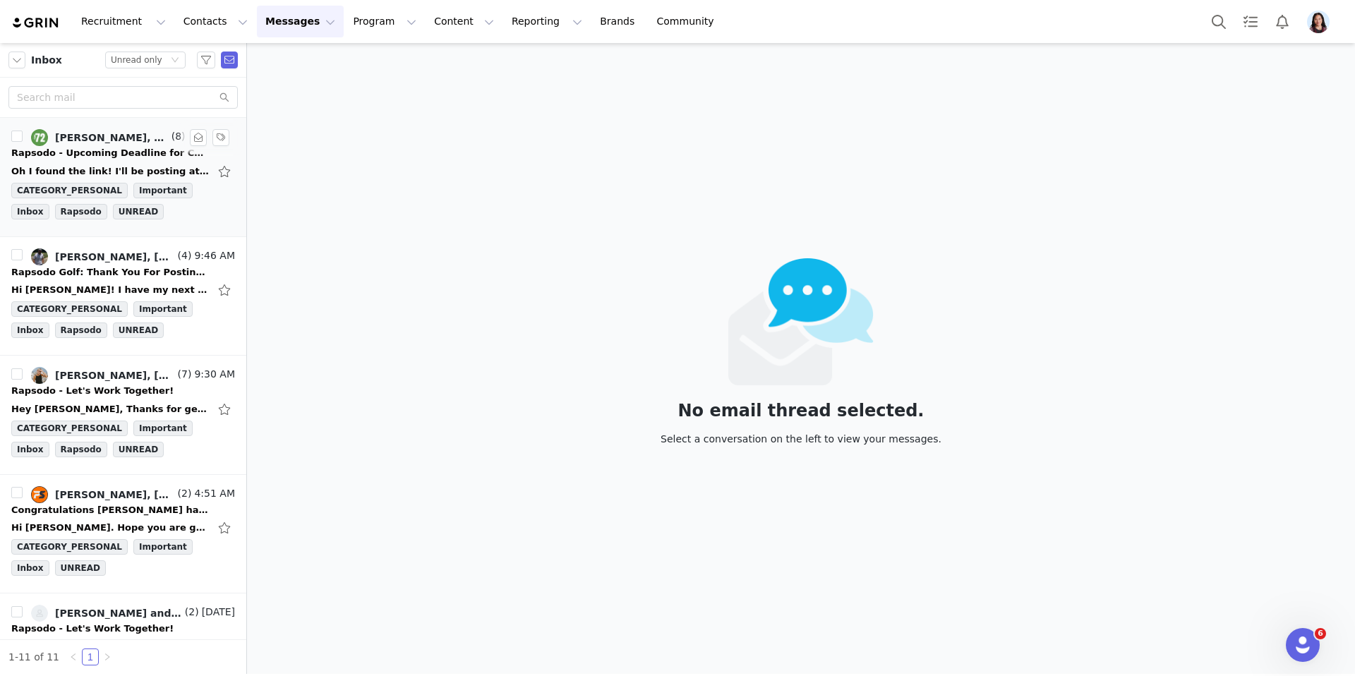
click at [118, 159] on div "Rapsodo - Upcoming Deadline for Content Posting" at bounding box center [110, 153] width 198 height 14
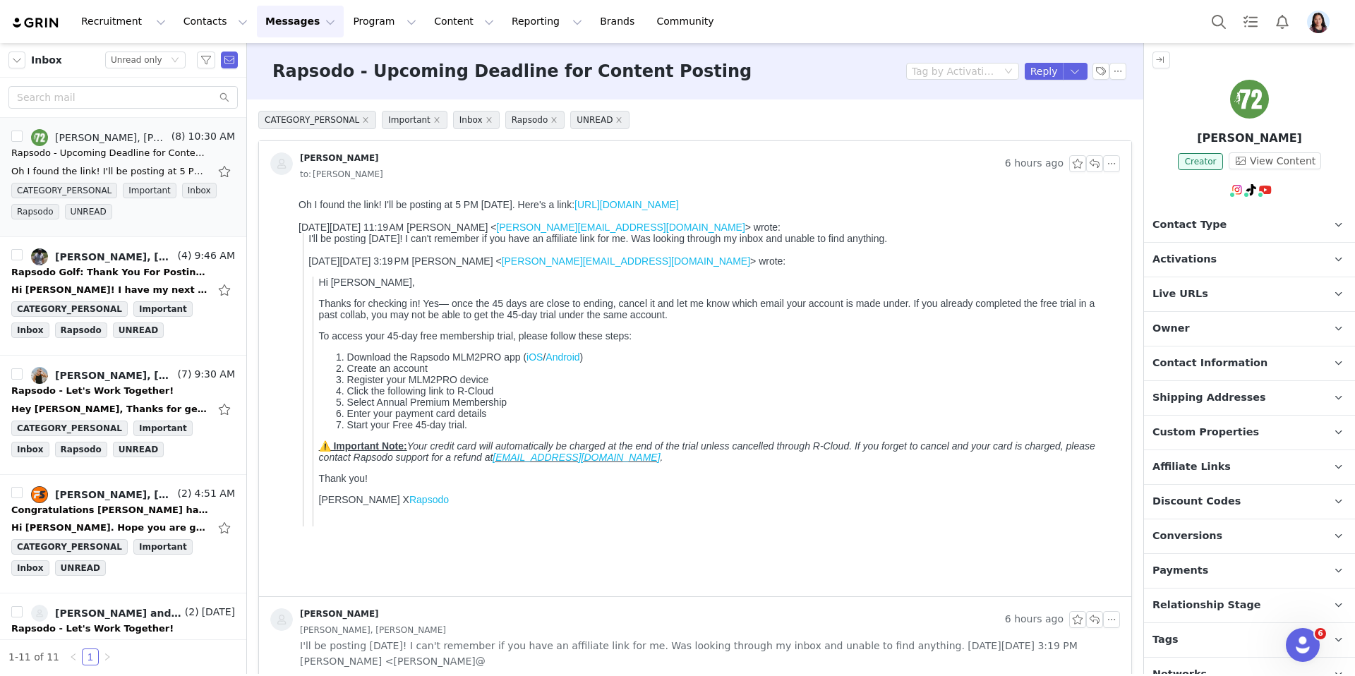
scroll to position [17, 0]
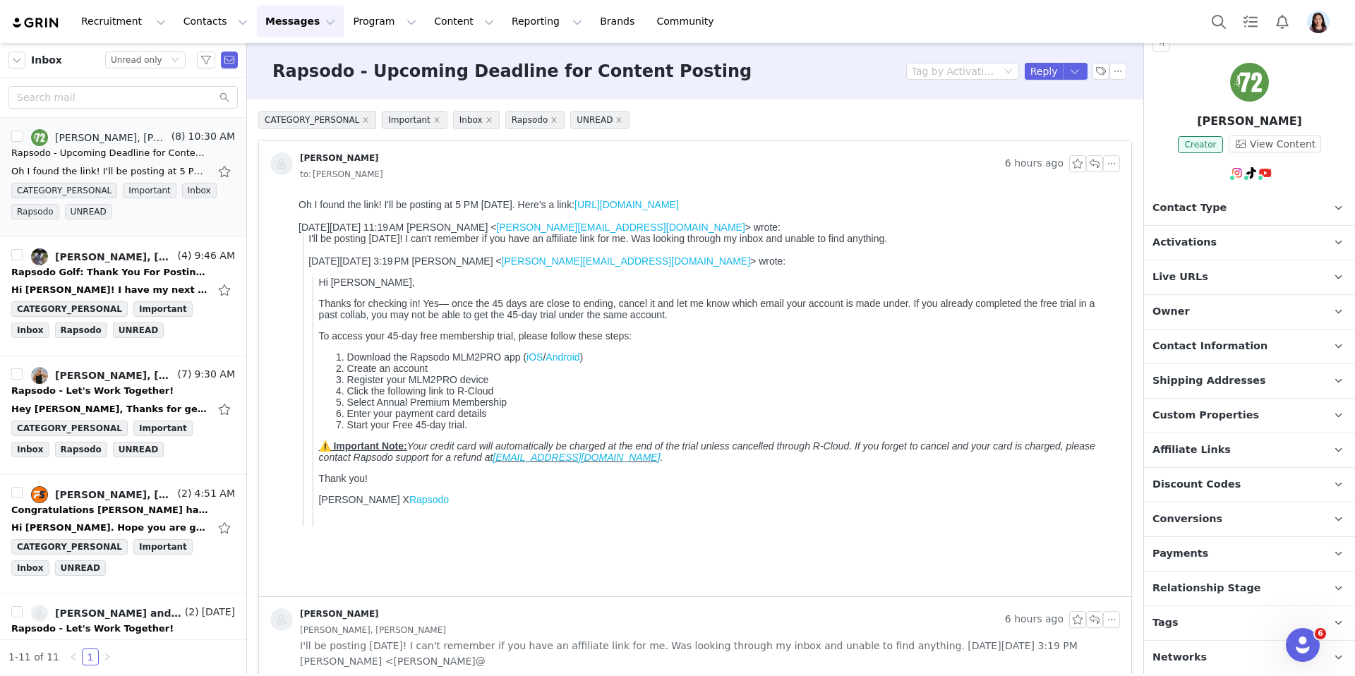
click at [1261, 244] on p "Activations" at bounding box center [1232, 243] width 177 height 34
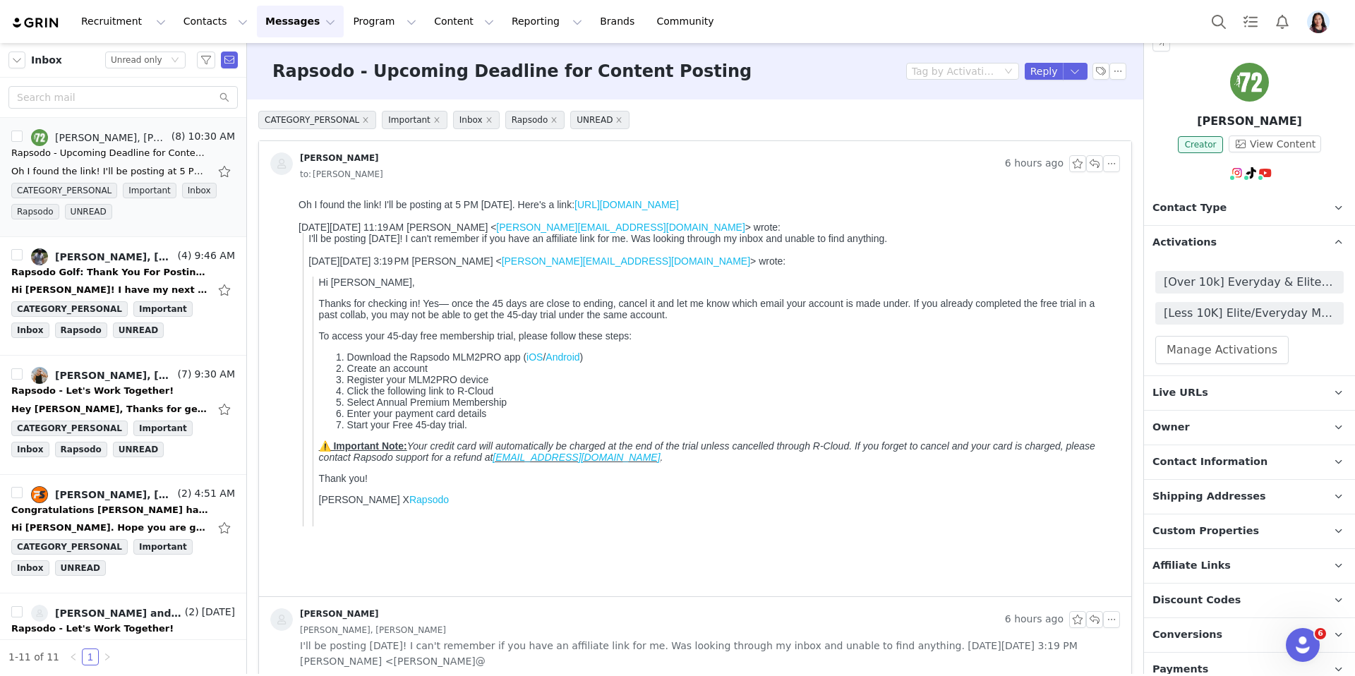
scroll to position [133, 0]
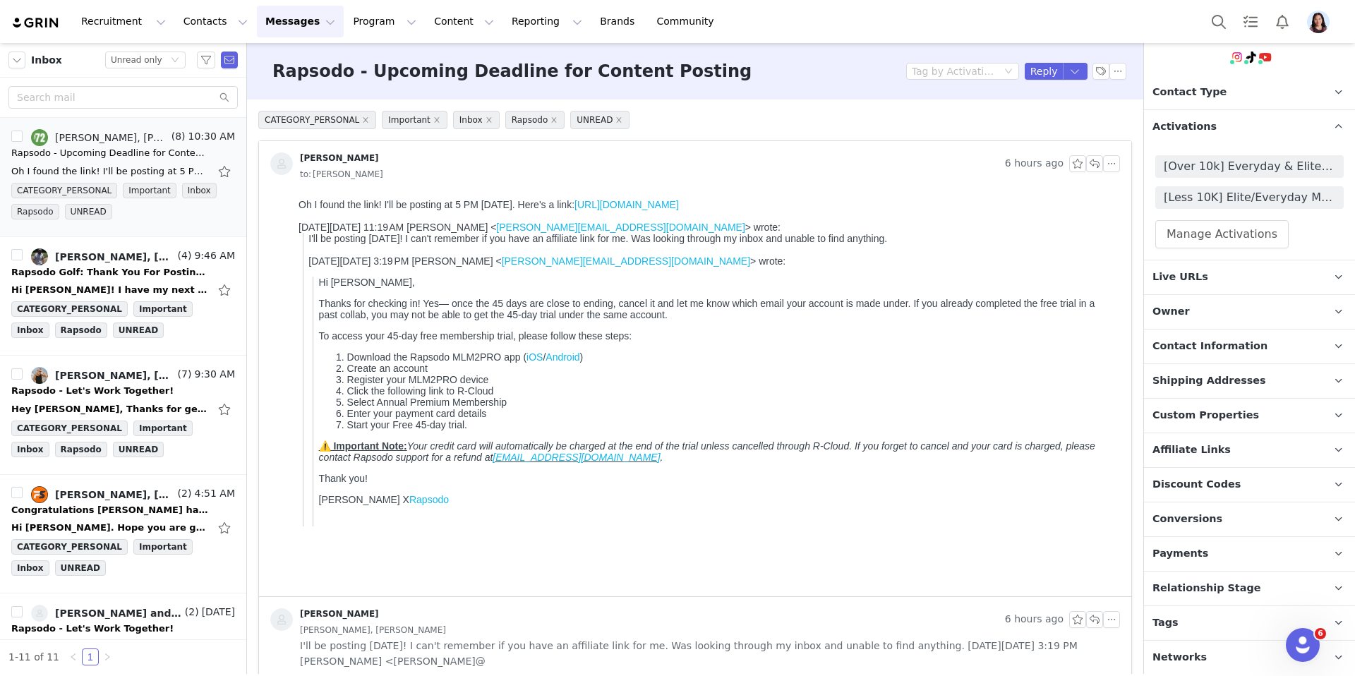
click at [1254, 289] on p "Live URLs" at bounding box center [1232, 277] width 177 height 34
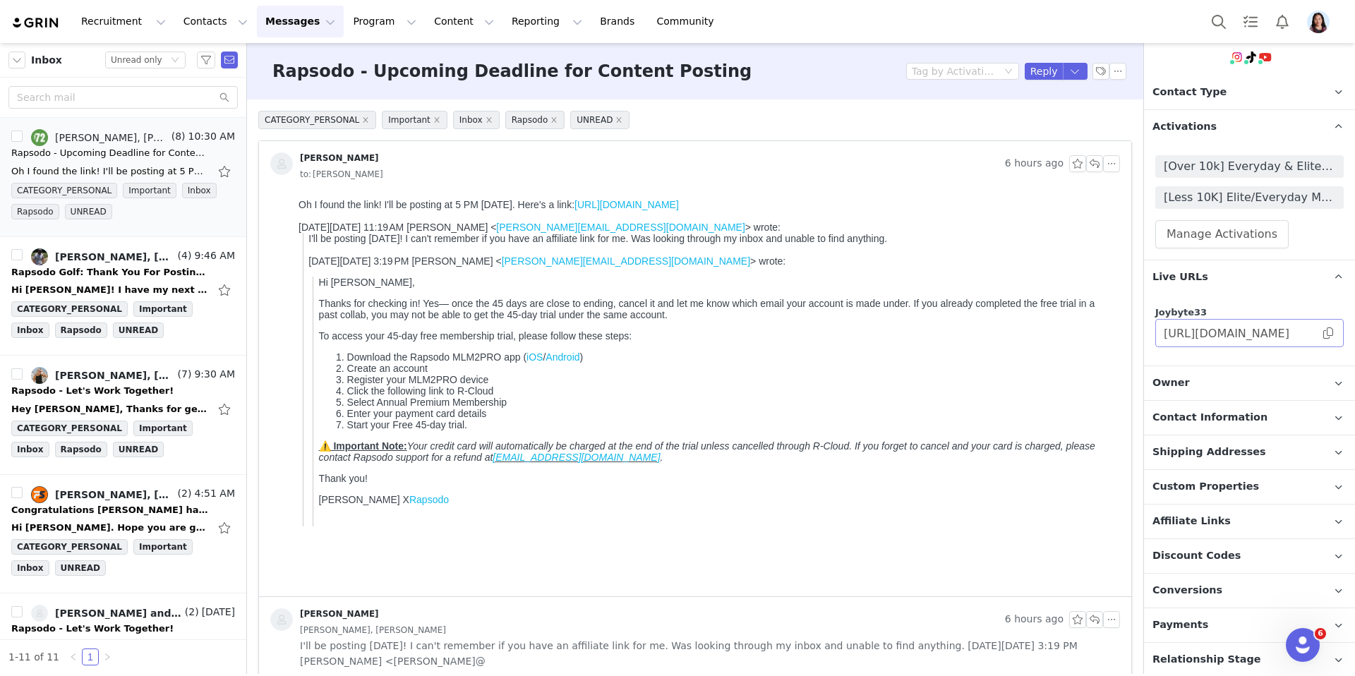
click at [1327, 333] on span at bounding box center [1328, 333] width 14 height 0
click at [679, 209] on link "https://youtu.be/QGaQzaQhHPk" at bounding box center [627, 204] width 104 height 11
click at [1068, 73] on button "button" at bounding box center [1075, 71] width 25 height 17
click at [1050, 119] on li "Reply All" at bounding box center [1061, 119] width 60 height 23
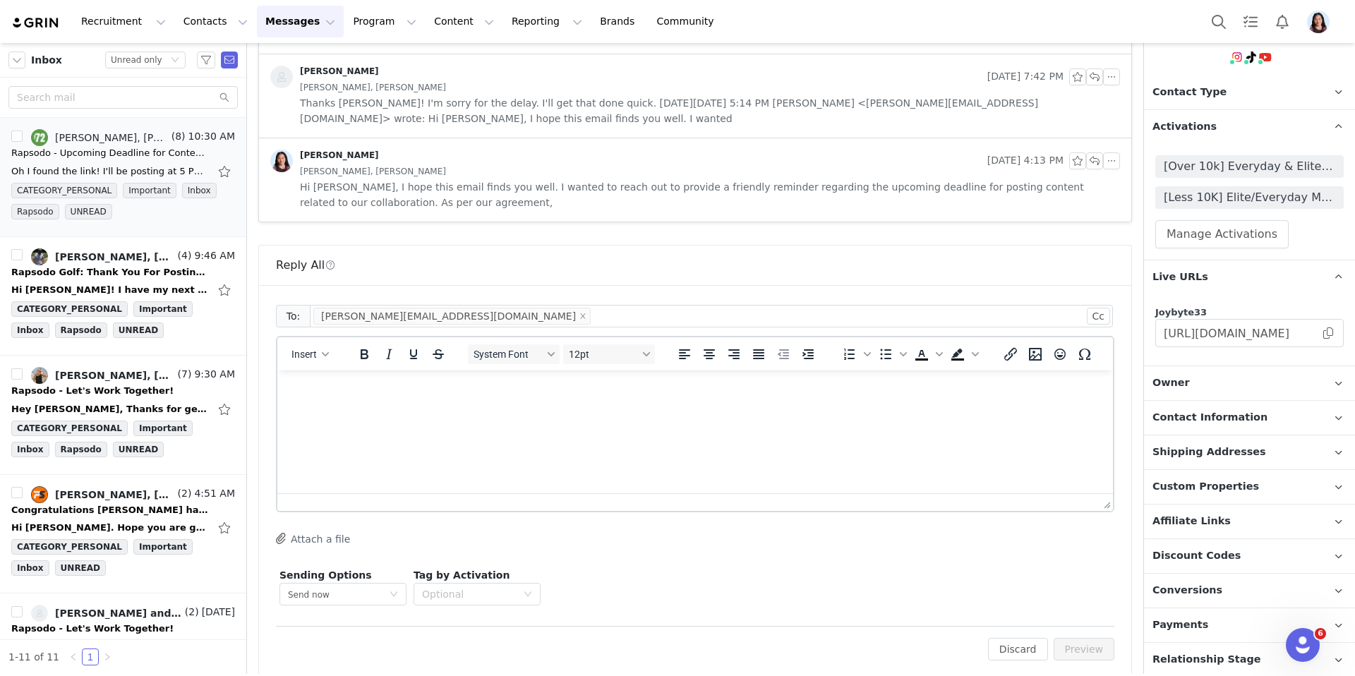
scroll to position [0, 0]
click at [738, 409] on html at bounding box center [695, 390] width 836 height 38
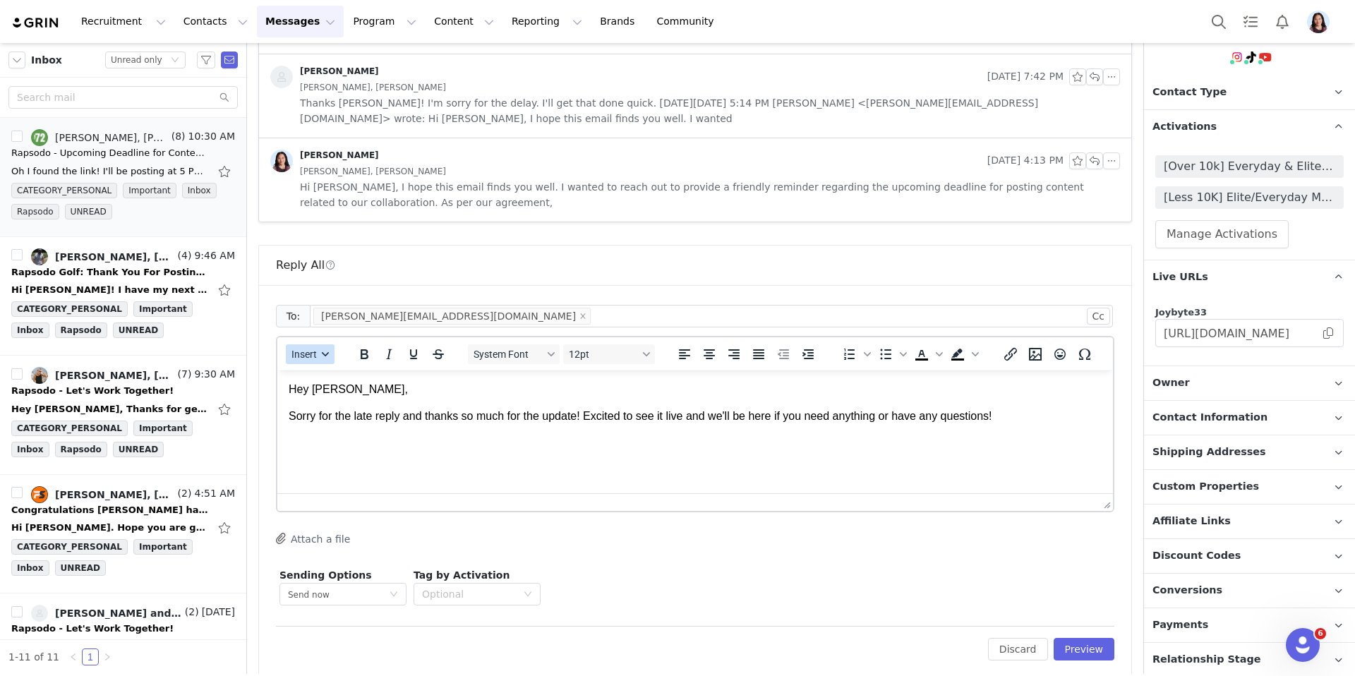
click at [302, 349] on span "Insert" at bounding box center [304, 354] width 25 height 11
click at [325, 411] on div "Insert Signature" at bounding box center [361, 408] width 127 height 17
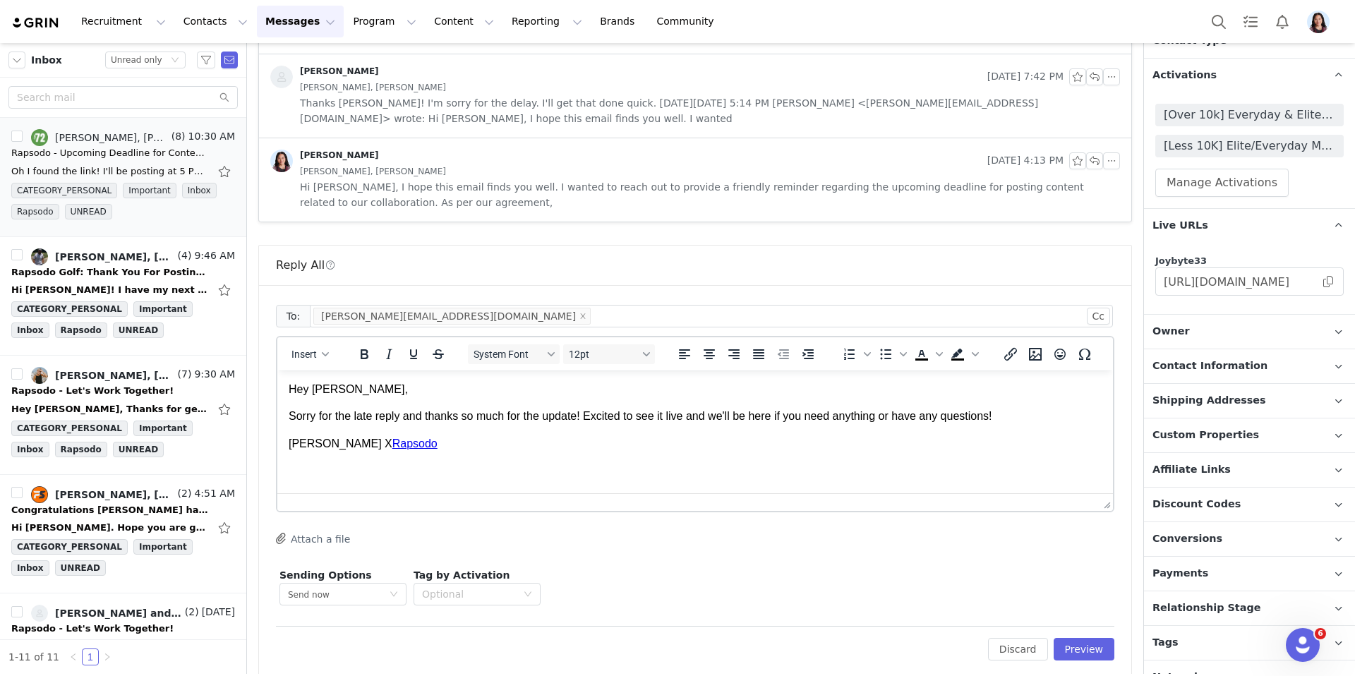
click at [1206, 469] on span "Affiliate Links" at bounding box center [1192, 470] width 78 height 16
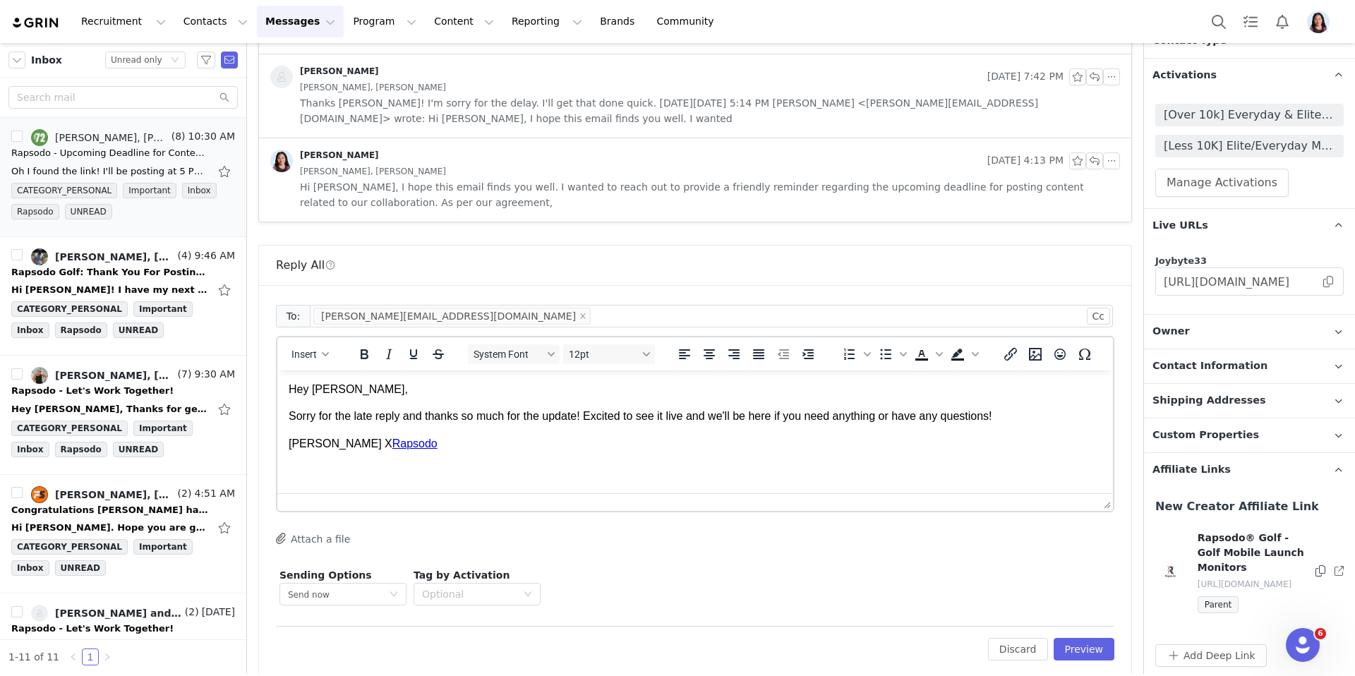
click at [1324, 577] on icon at bounding box center [1321, 570] width 10 height 11
click at [1071, 419] on p "Sorry for the late reply and thanks so much for the update! Excited to see it l…" at bounding box center [695, 417] width 813 height 16
click at [1097, 638] on button "Preview" at bounding box center [1084, 649] width 61 height 23
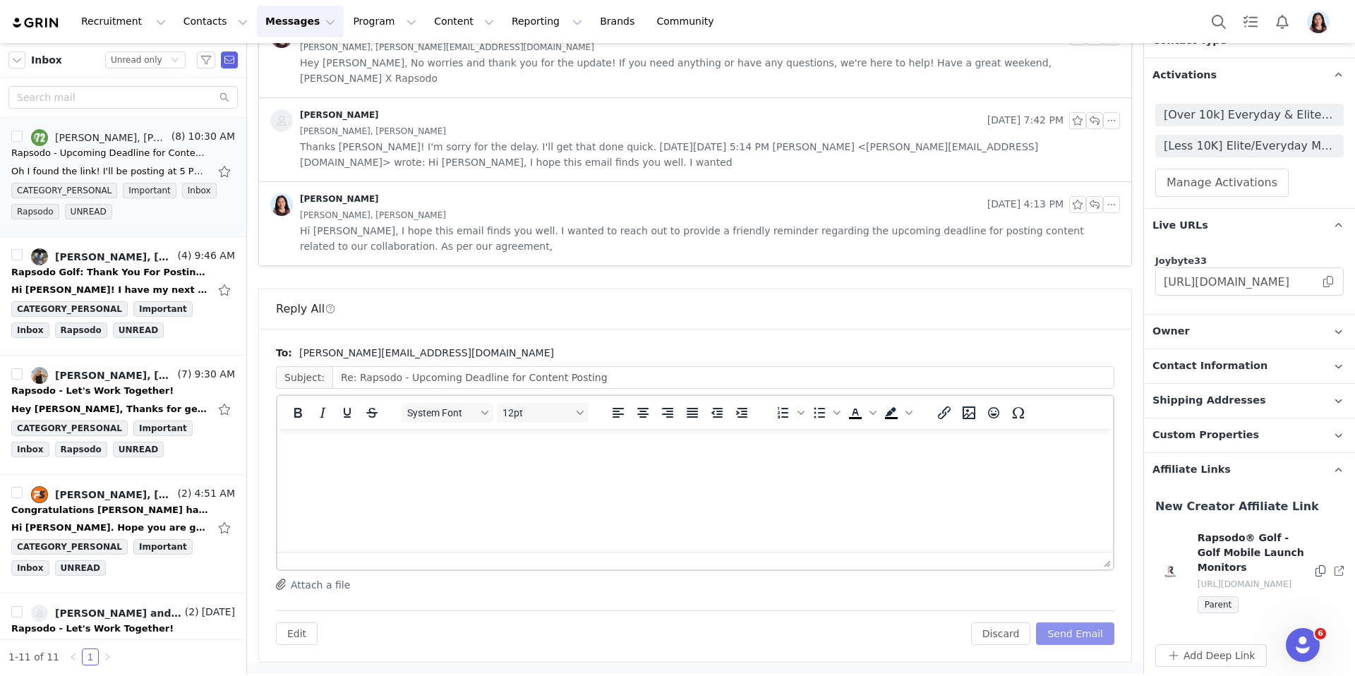
scroll to position [904, 0]
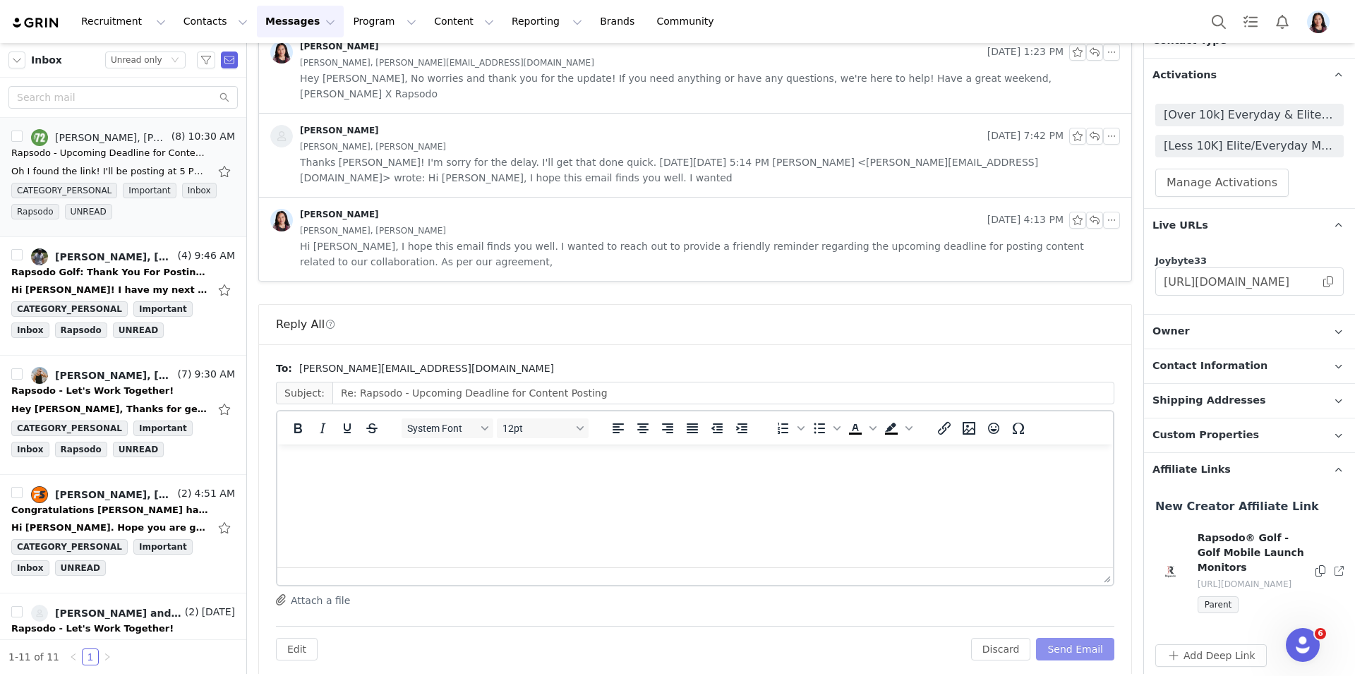
click at [1093, 638] on button "Send Email" at bounding box center [1075, 649] width 78 height 23
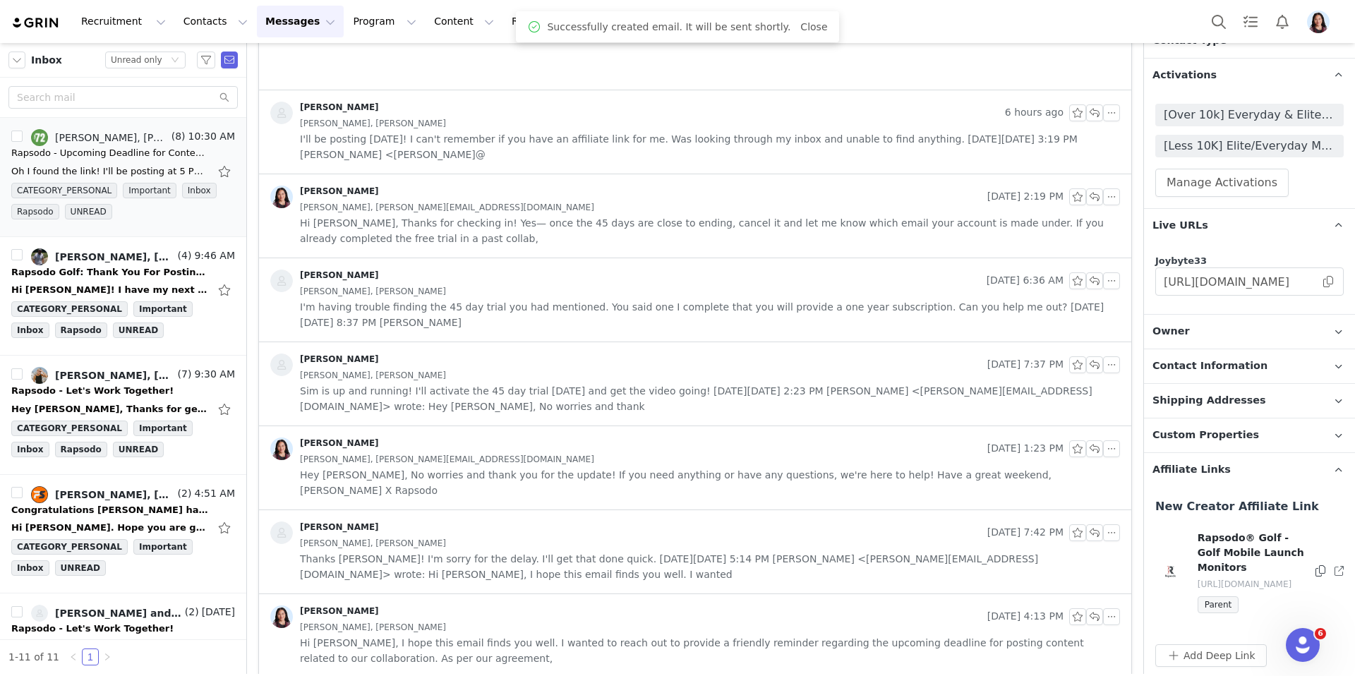
scroll to position [0, 0]
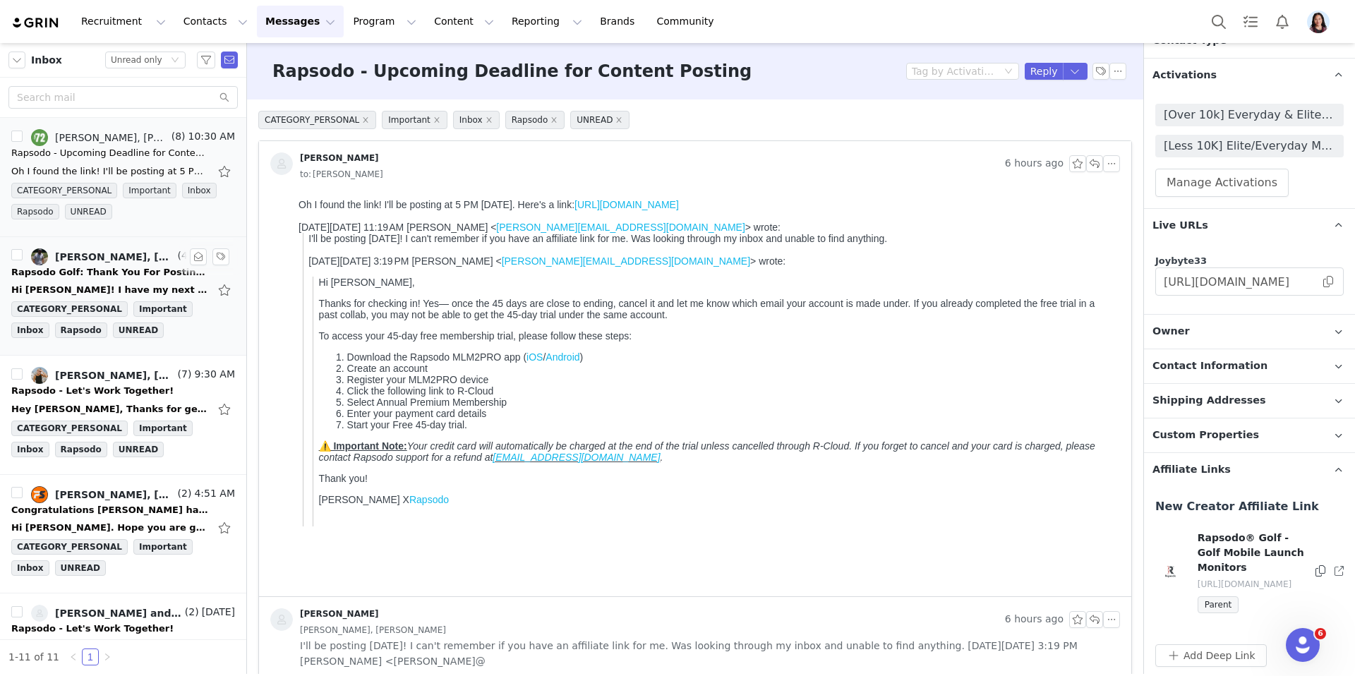
click at [104, 271] on div "Rapsodo Golf: Thank You For Posting! / Next Steps ✅" at bounding box center [110, 272] width 198 height 14
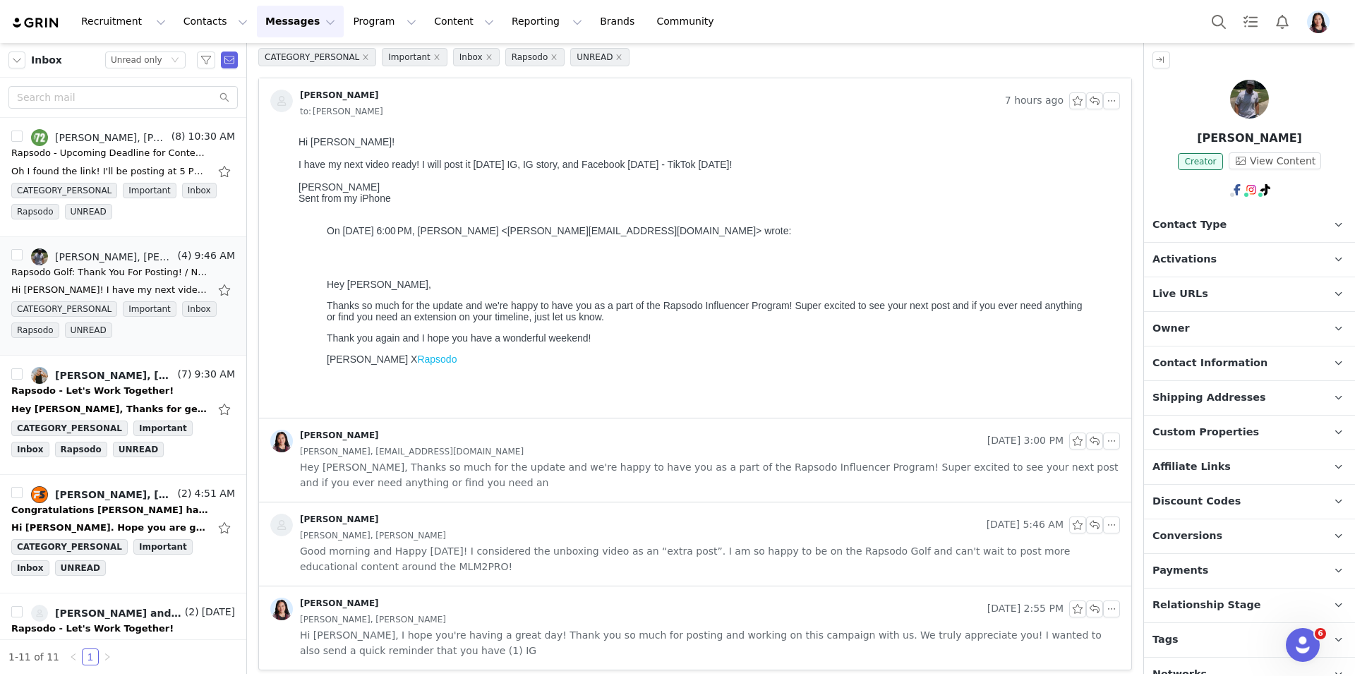
scroll to position [71, 0]
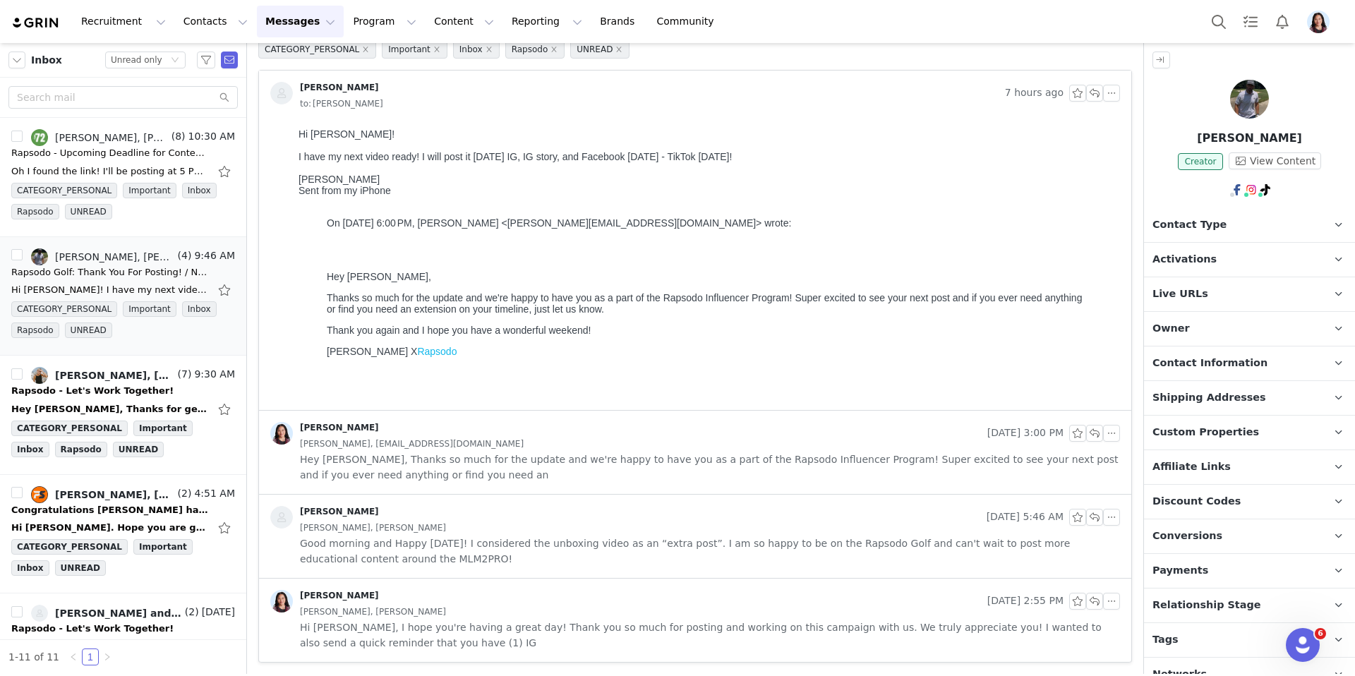
click at [705, 429] on div "[PERSON_NAME]" at bounding box center [626, 433] width 712 height 23
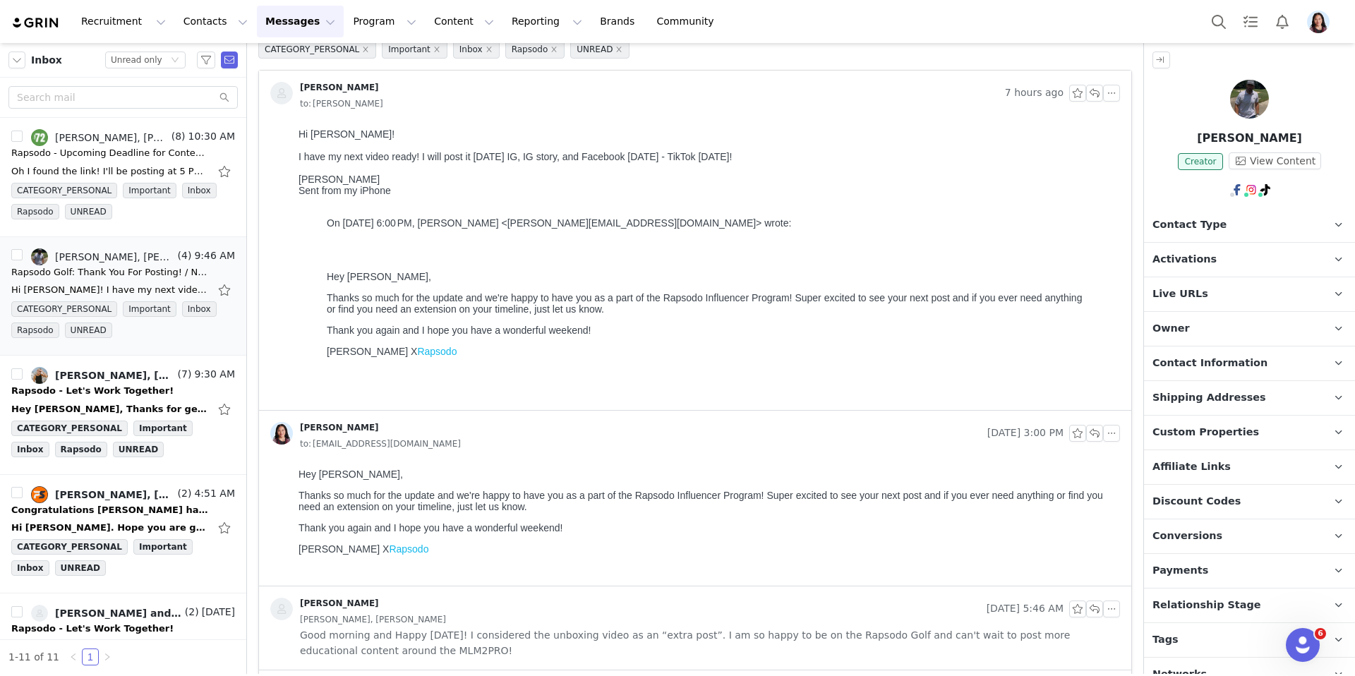
scroll to position [0, 0]
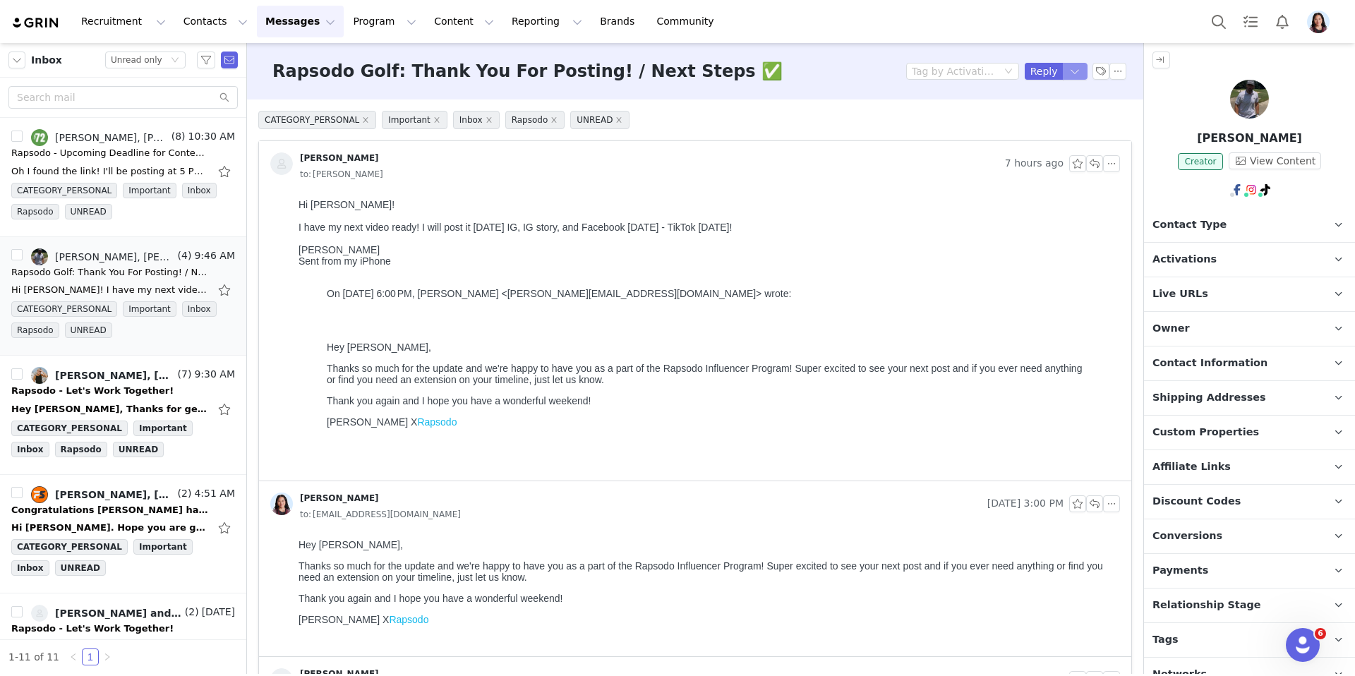
click at [1079, 68] on button "button" at bounding box center [1075, 71] width 25 height 17
click at [1060, 119] on li "Reply All" at bounding box center [1061, 119] width 60 height 23
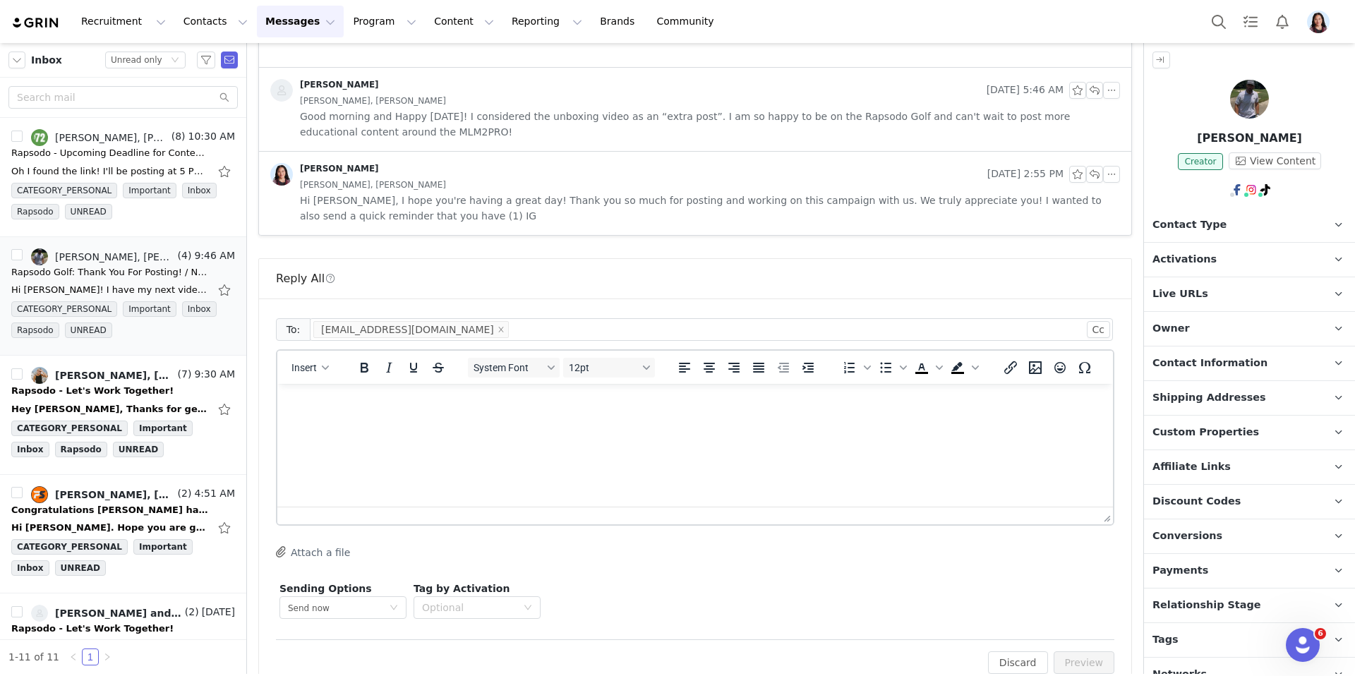
scroll to position [618, 0]
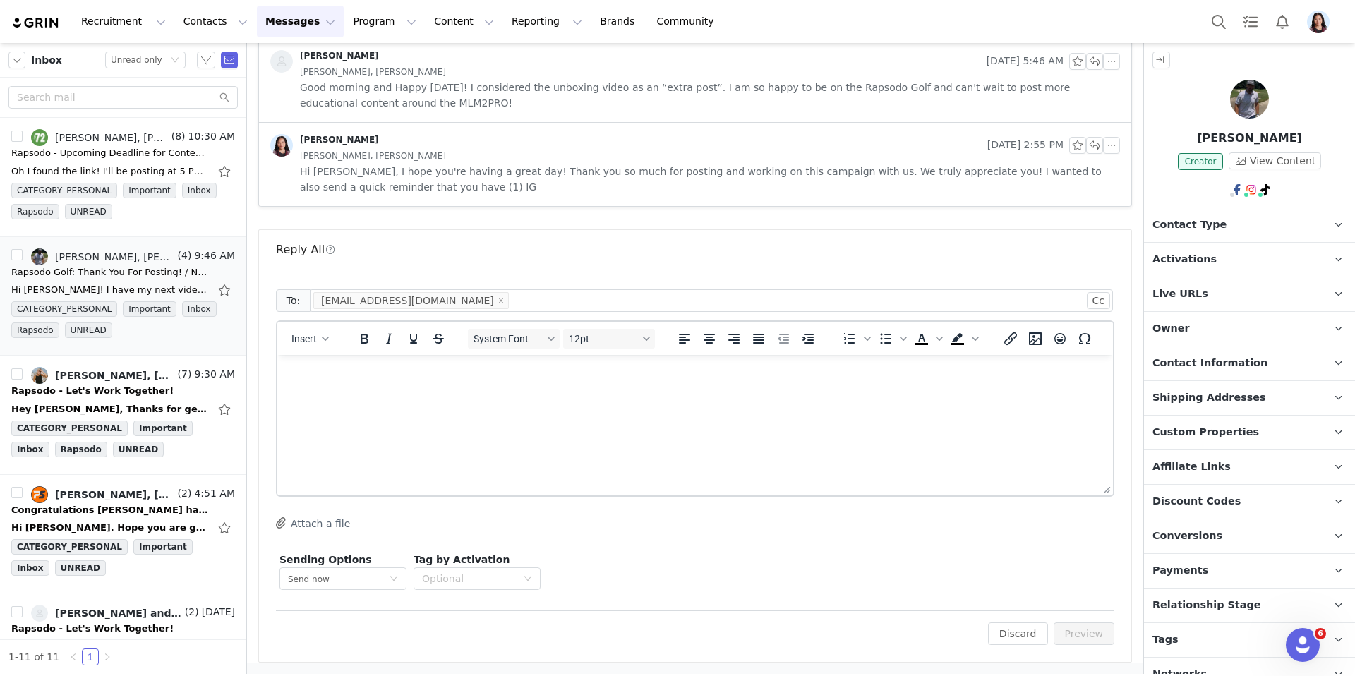
click at [801, 393] on html at bounding box center [695, 374] width 836 height 38
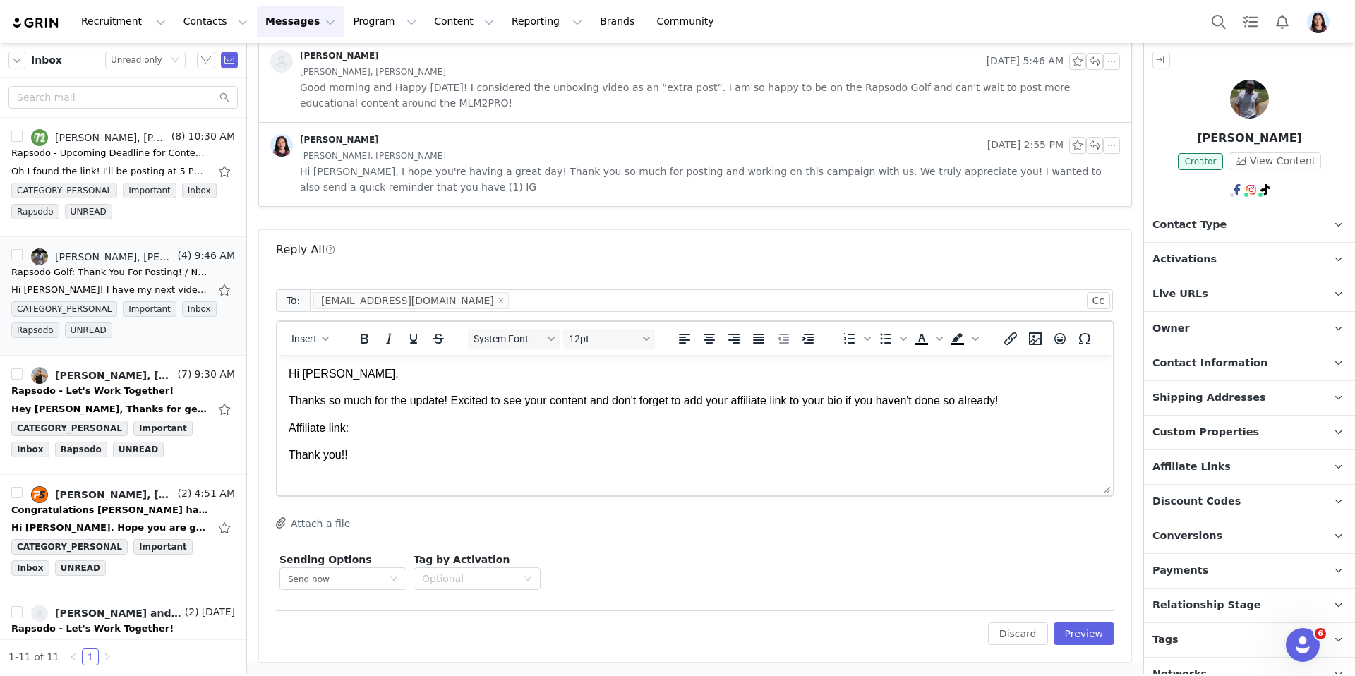
scroll to position [13, 0]
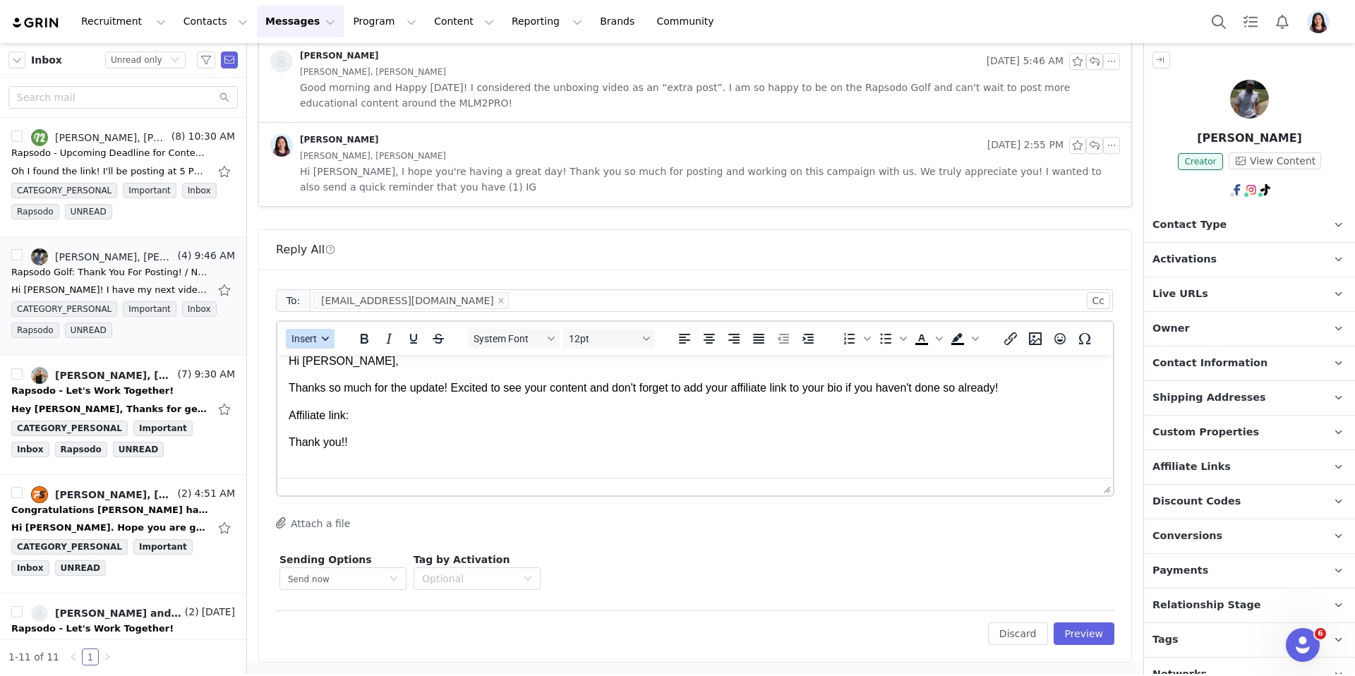
click at [330, 348] on button "Insert" at bounding box center [310, 339] width 49 height 20
click at [346, 407] on div "Insert Signature" at bounding box center [361, 408] width 127 height 17
click at [1217, 474] on p "Affiliate Links Affiliate links associated with this Creator" at bounding box center [1232, 467] width 177 height 34
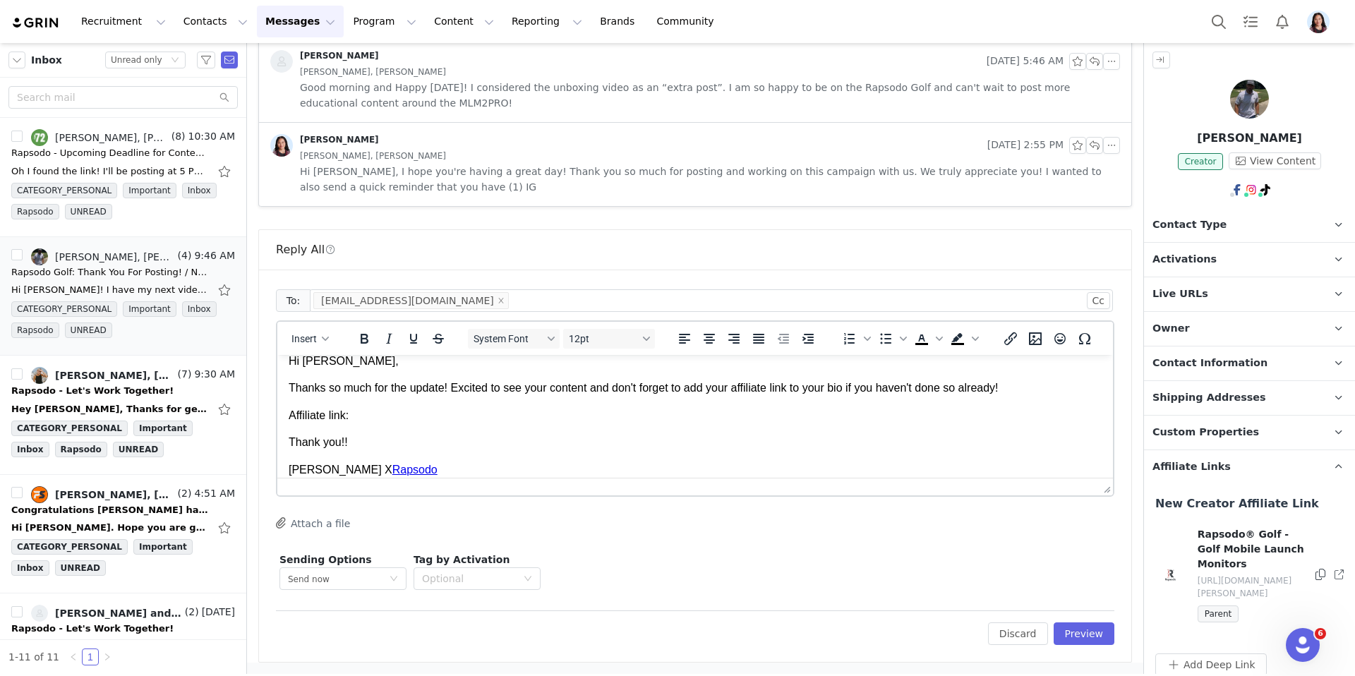
click at [1321, 569] on icon at bounding box center [1321, 574] width 10 height 11
click at [537, 400] on body "Hi Jay, Thanks so much for the update! Excited to see your content and don't fo…" at bounding box center [695, 416] width 813 height 124
click at [536, 409] on p "Affiliate link:" at bounding box center [695, 416] width 813 height 16
click at [582, 482] on div at bounding box center [695, 487] width 836 height 18
click at [1086, 628] on button "Preview" at bounding box center [1084, 634] width 61 height 23
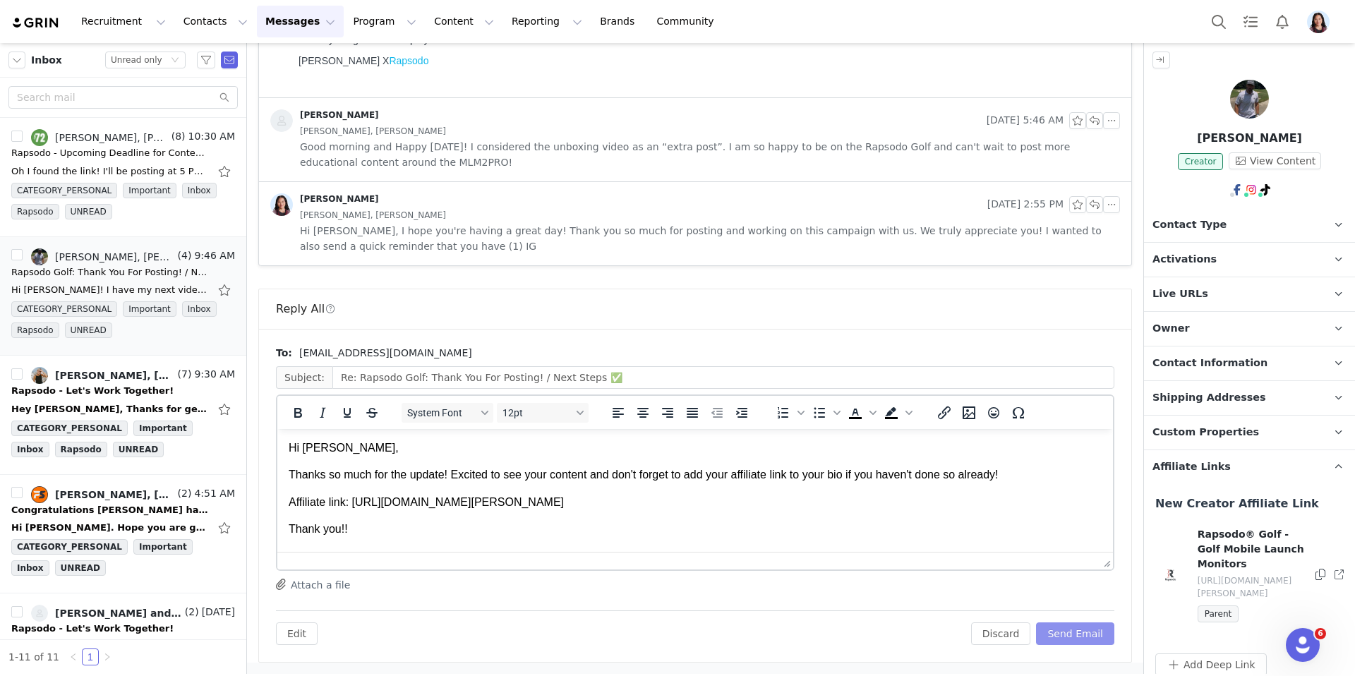
scroll to position [0, 0]
click at [1085, 629] on button "Send Email" at bounding box center [1075, 634] width 78 height 23
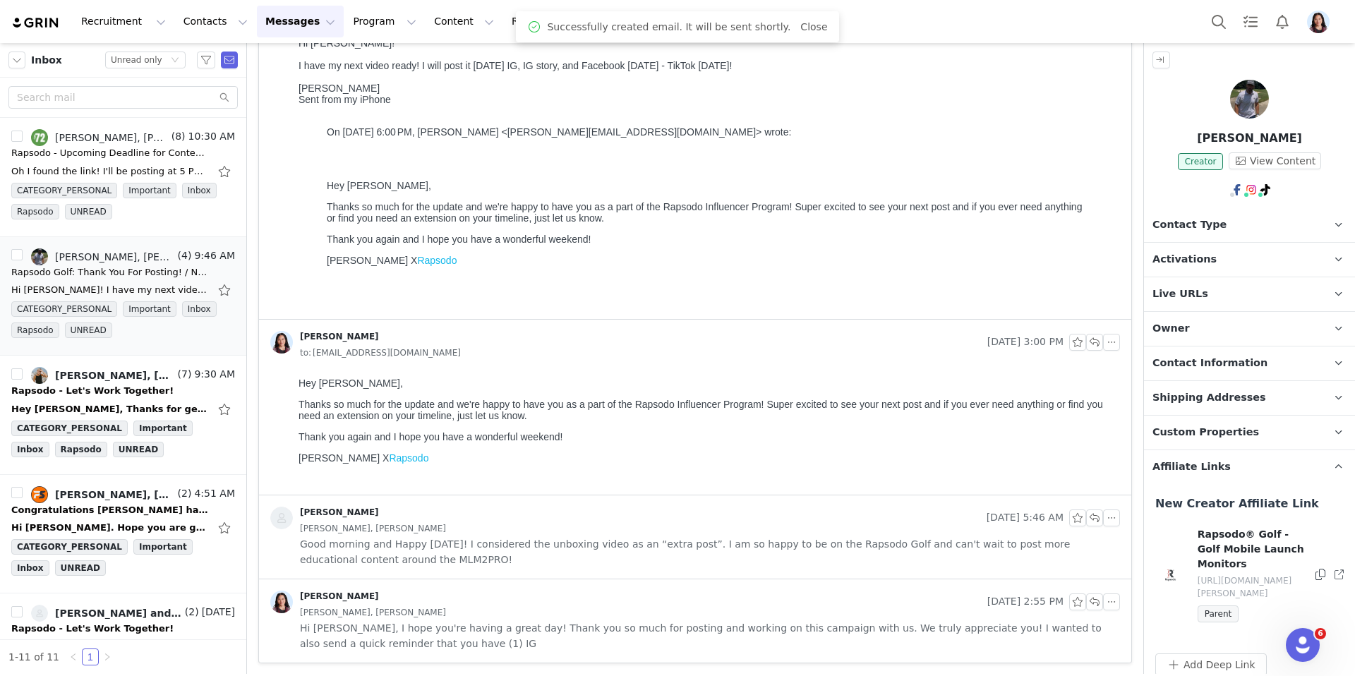
scroll to position [162, 0]
click at [688, 515] on div "Jay Corley" at bounding box center [625, 517] width 711 height 23
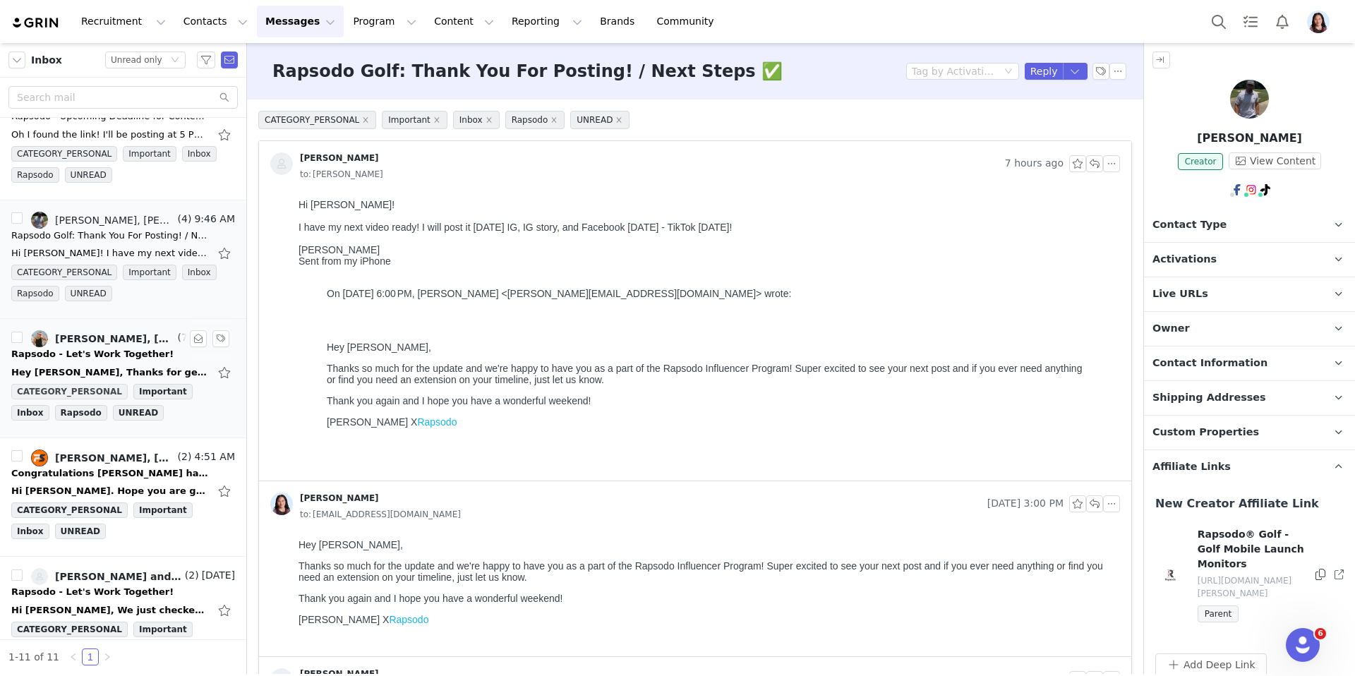
scroll to position [72, 0]
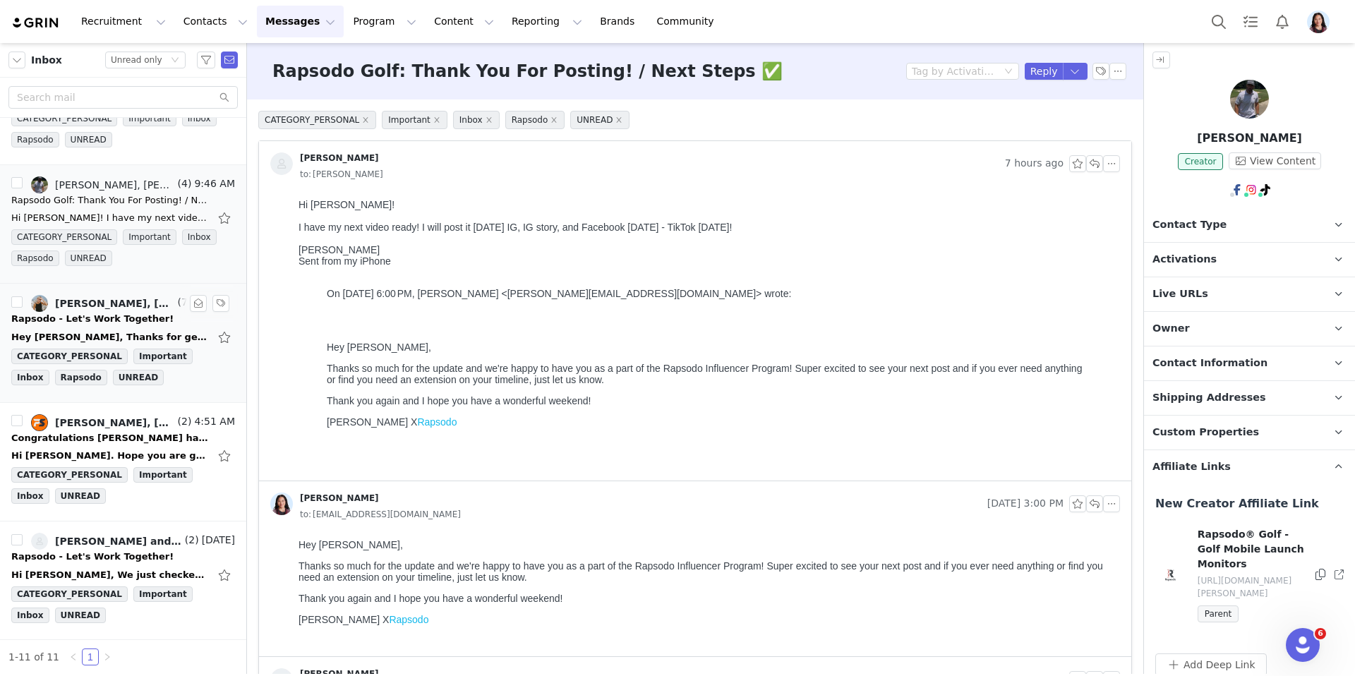
click at [99, 324] on div "Rapsodo - Let's Work Together!" at bounding box center [92, 319] width 162 height 14
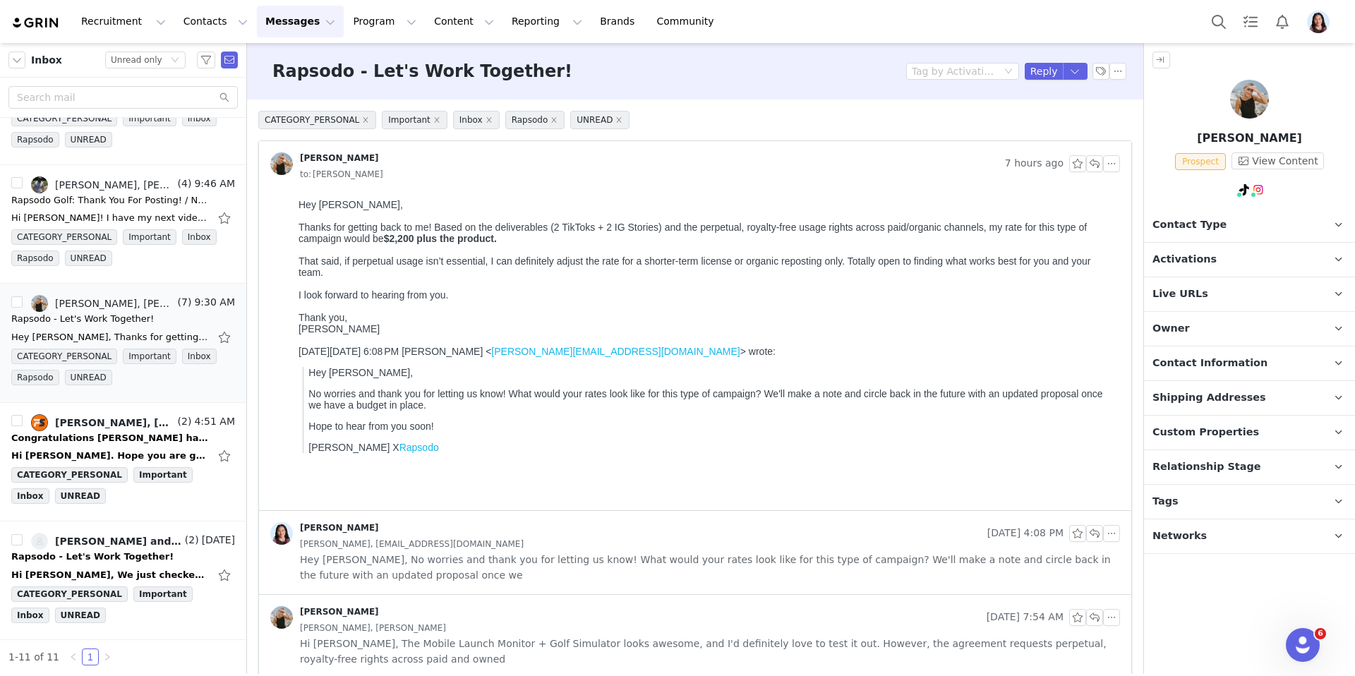
scroll to position [0, 0]
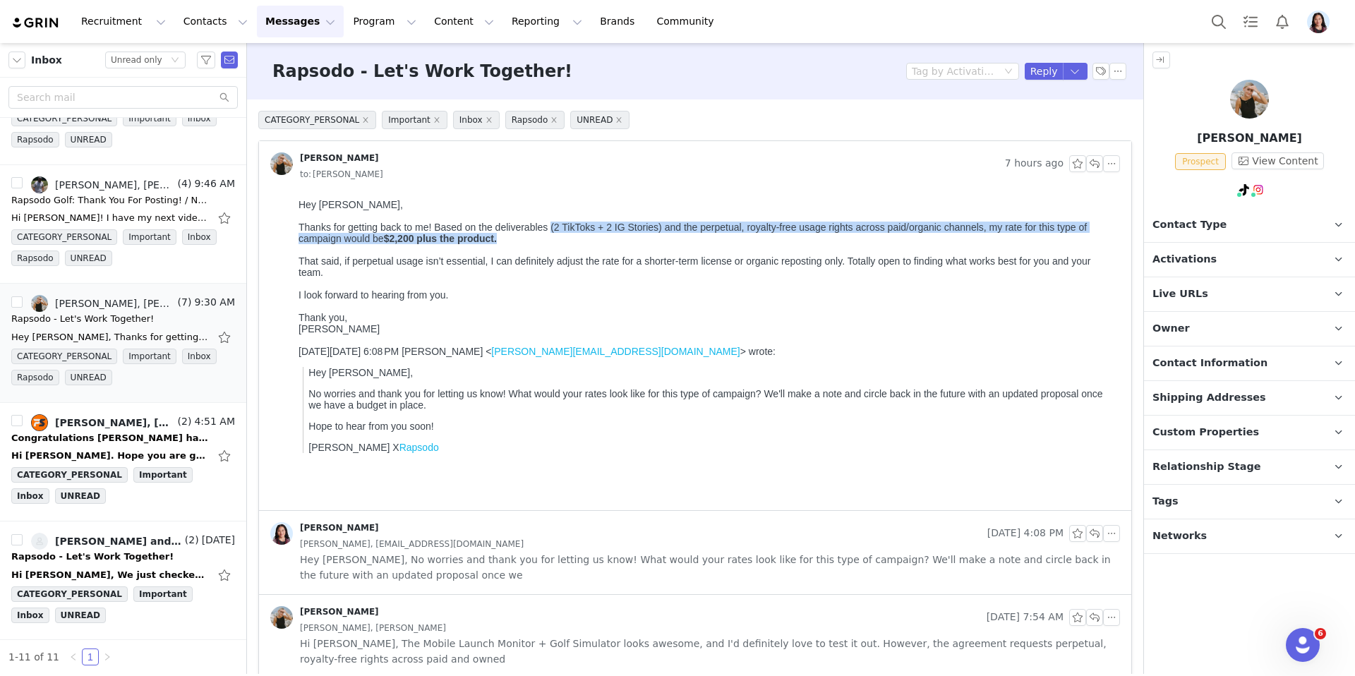
drag, startPoint x: 552, startPoint y: 226, endPoint x: 552, endPoint y: 241, distance: 15.5
click at [552, 241] on div "Thanks for getting back to me! Based on the deliverables (2 TikToks + 2 IG Stor…" at bounding box center [707, 233] width 816 height 23
copy div "(2 TikToks + 2 IG Stories) and the perpetual, royalty-free usage rights across …"
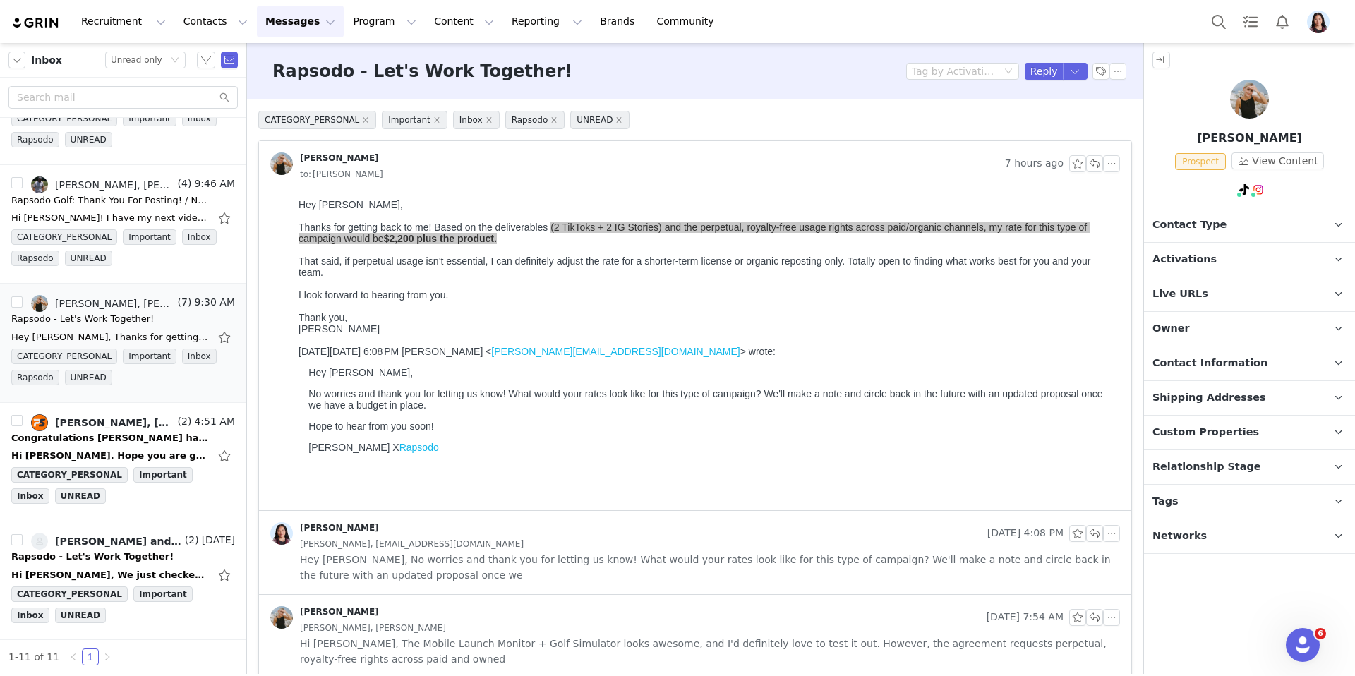
click at [1196, 232] on p "Contact Type Contact type can be Creator, Prospect, Application, or Manager." at bounding box center [1232, 225] width 177 height 34
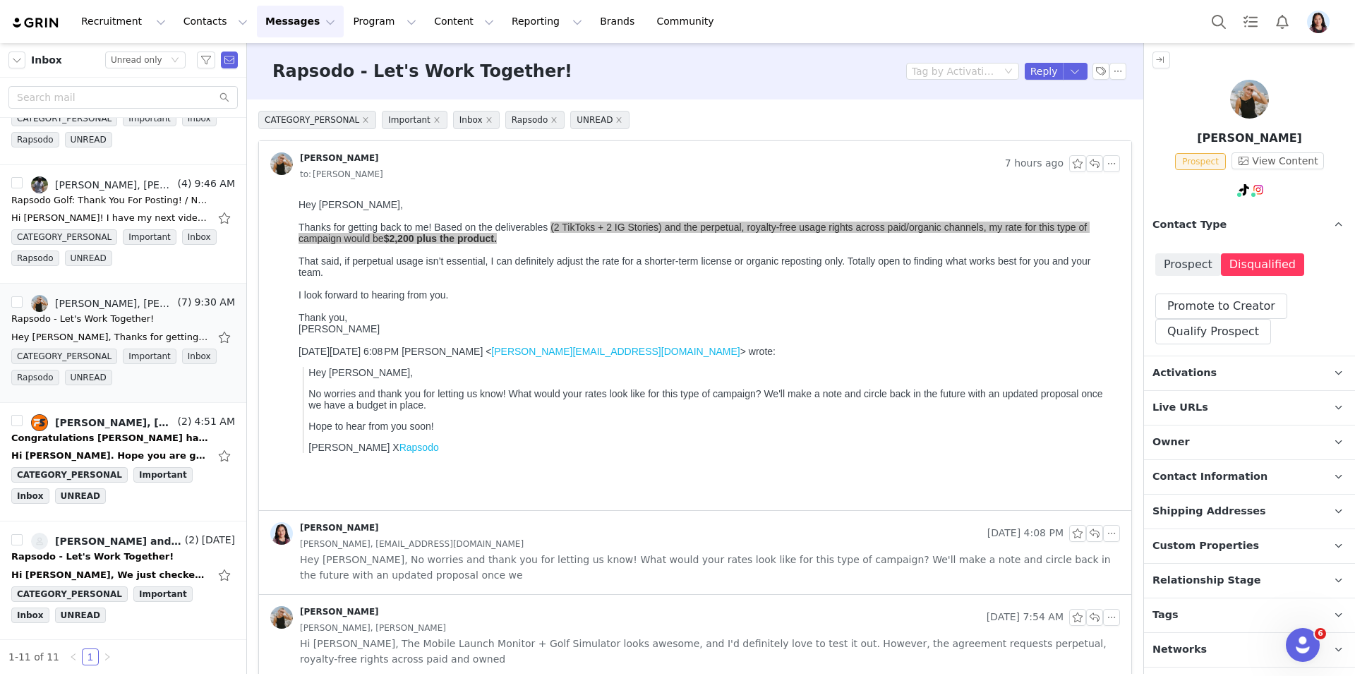
click at [1181, 373] on span "Activations" at bounding box center [1185, 374] width 64 height 16
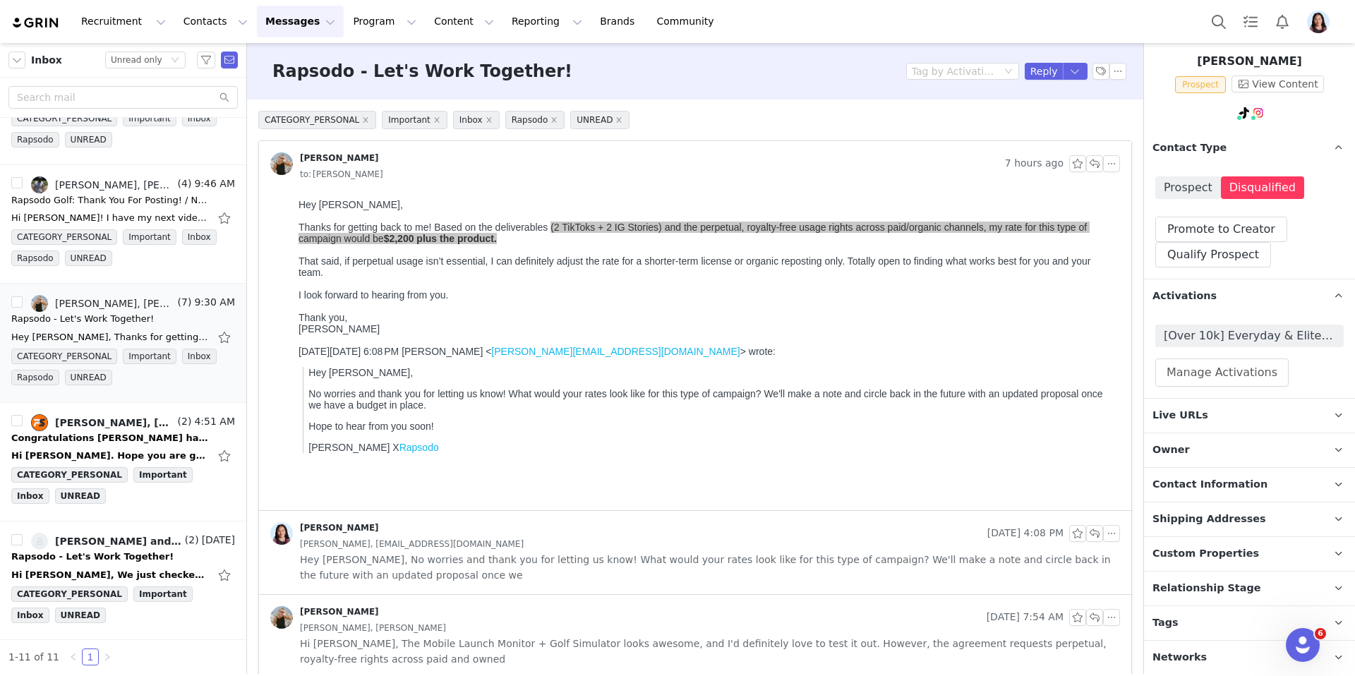
click at [1213, 416] on p "Live URLs" at bounding box center [1232, 416] width 177 height 34
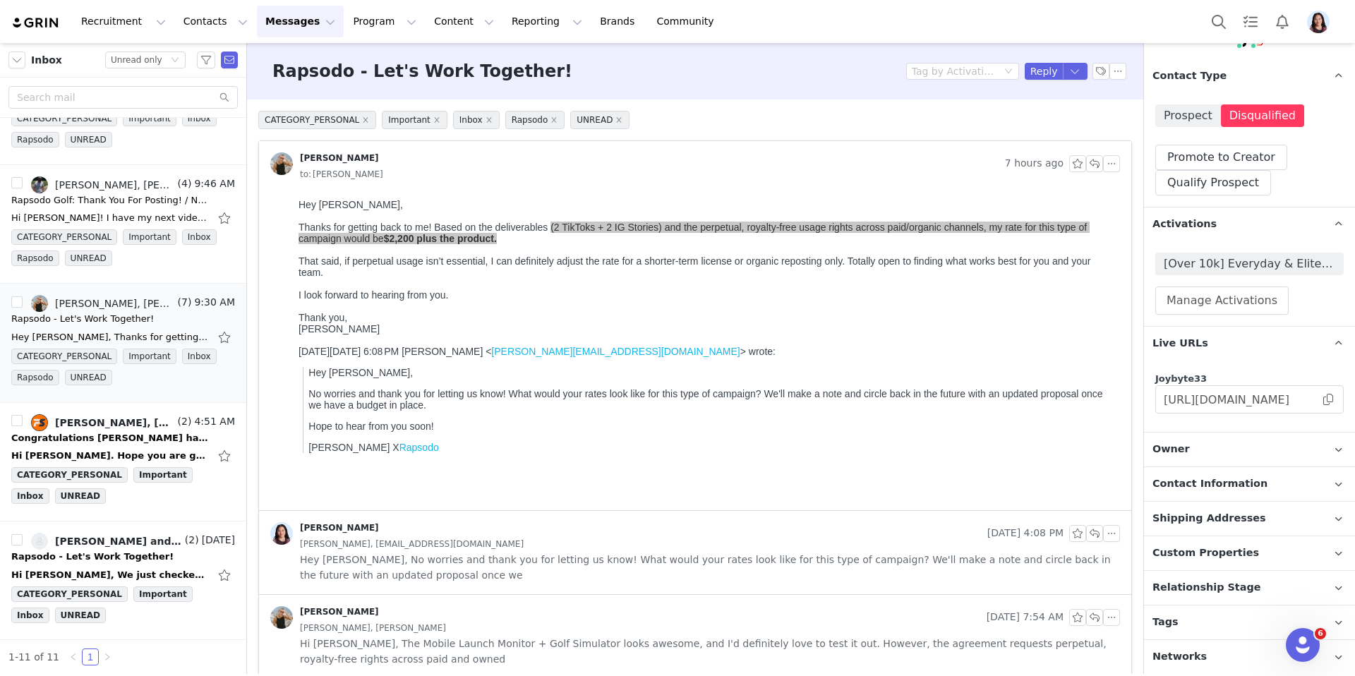
click at [1241, 492] on p "Contact Information" at bounding box center [1232, 484] width 177 height 34
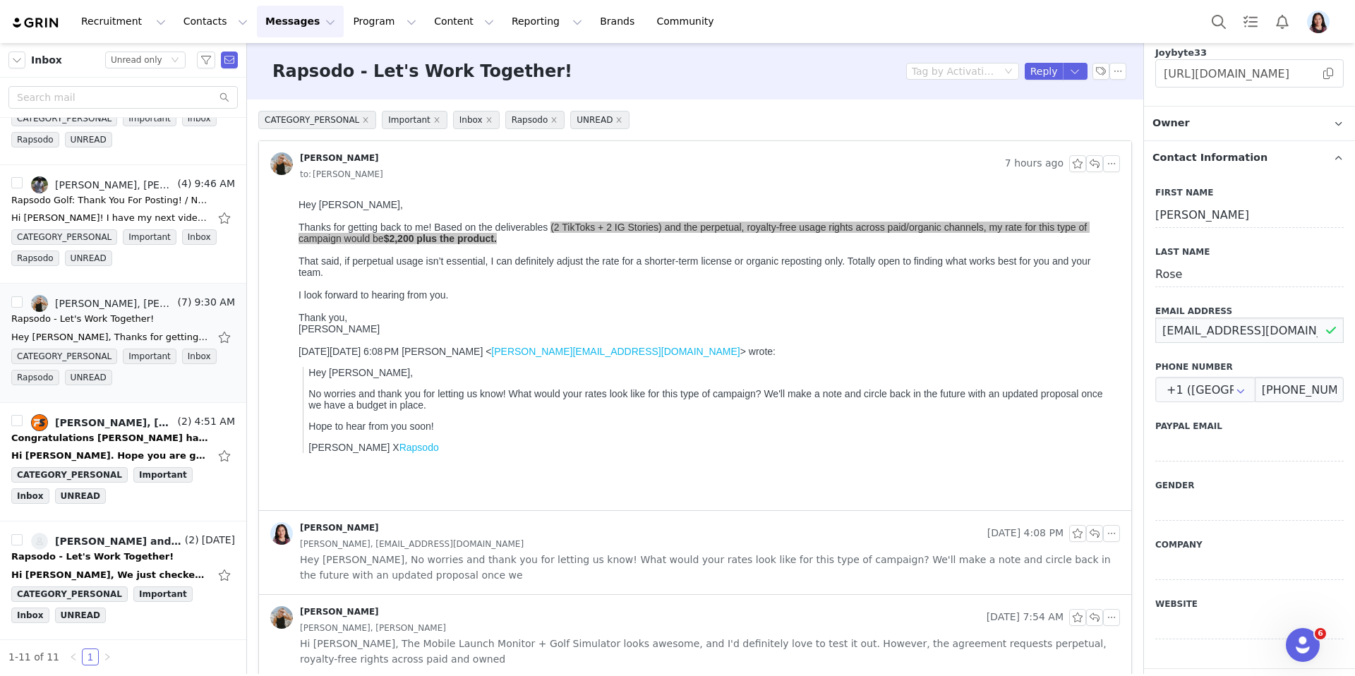
click at [1211, 332] on input "hodgesdusti10@gmail.com" at bounding box center [1250, 330] width 188 height 25
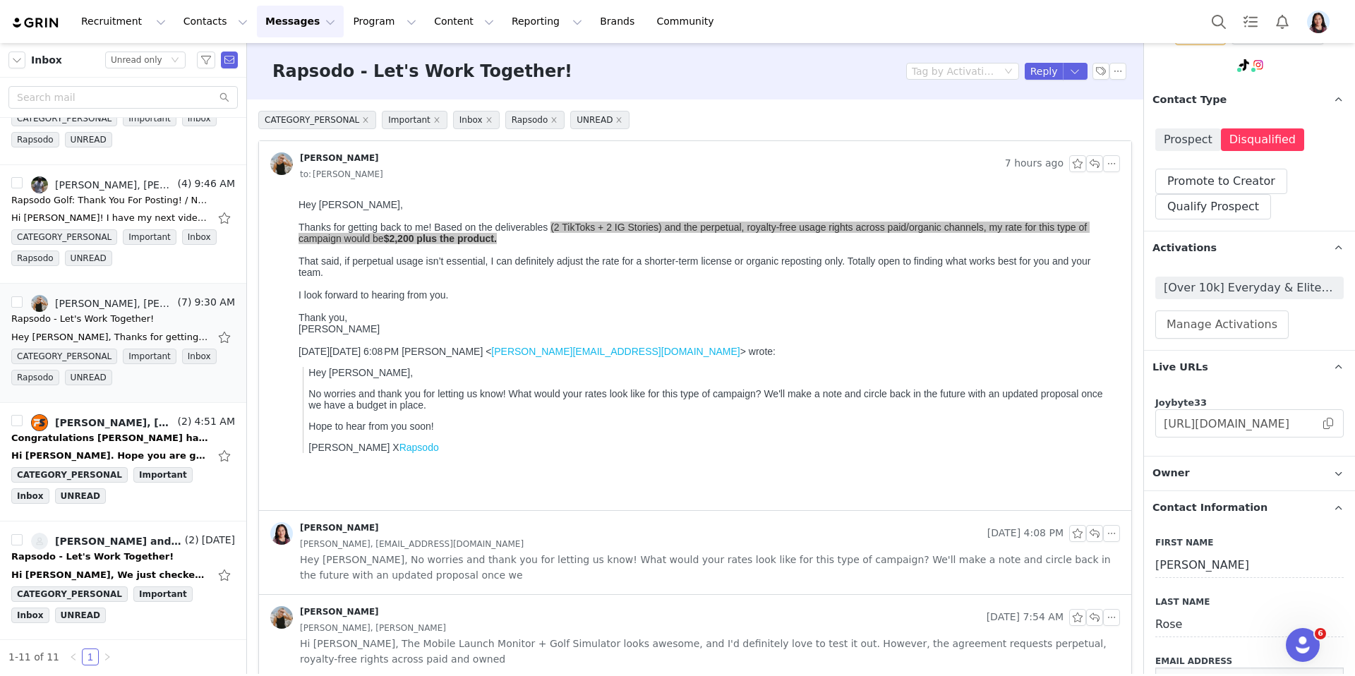
scroll to position [3, 0]
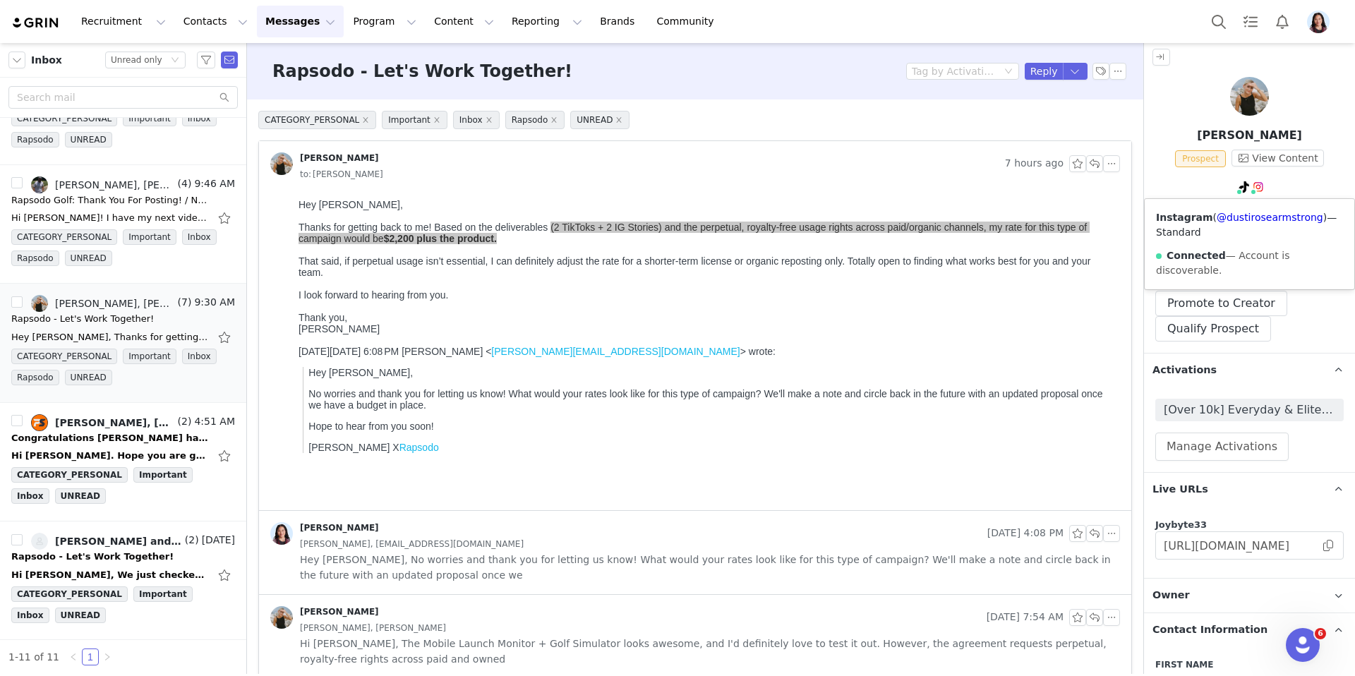
click at [1259, 184] on img at bounding box center [1258, 186] width 11 height 11
click at [1256, 217] on link "@dustirosearmstrong" at bounding box center [1270, 217] width 107 height 11
click at [1239, 189] on span at bounding box center [1239, 191] width 7 height 7
click at [1239, 221] on link "@dustirosearmstrong" at bounding box center [1249, 217] width 107 height 11
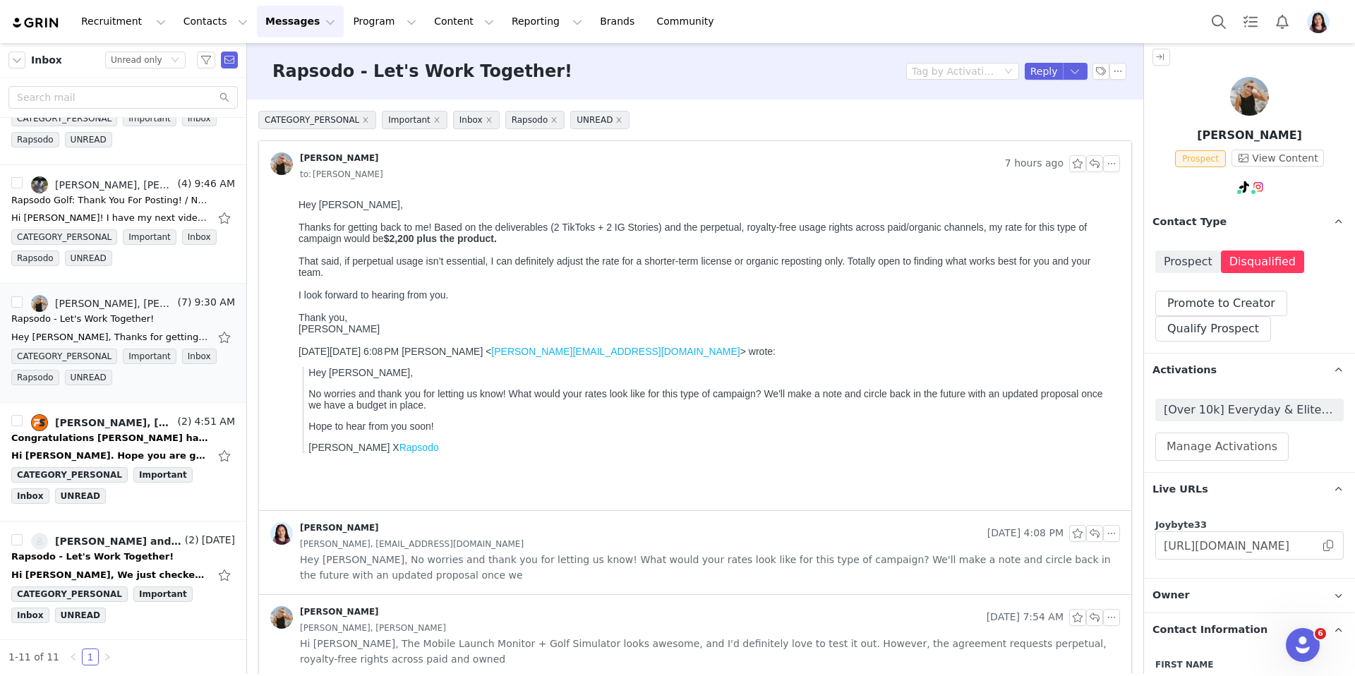
click at [888, 202] on div "Hey Randi, Thanks for getting back to me! Based on the deliverables (2 TikToks …" at bounding box center [707, 267] width 816 height 136
click at [1078, 75] on button "button" at bounding box center [1075, 71] width 25 height 17
click at [1059, 120] on li "Reply All" at bounding box center [1061, 119] width 60 height 23
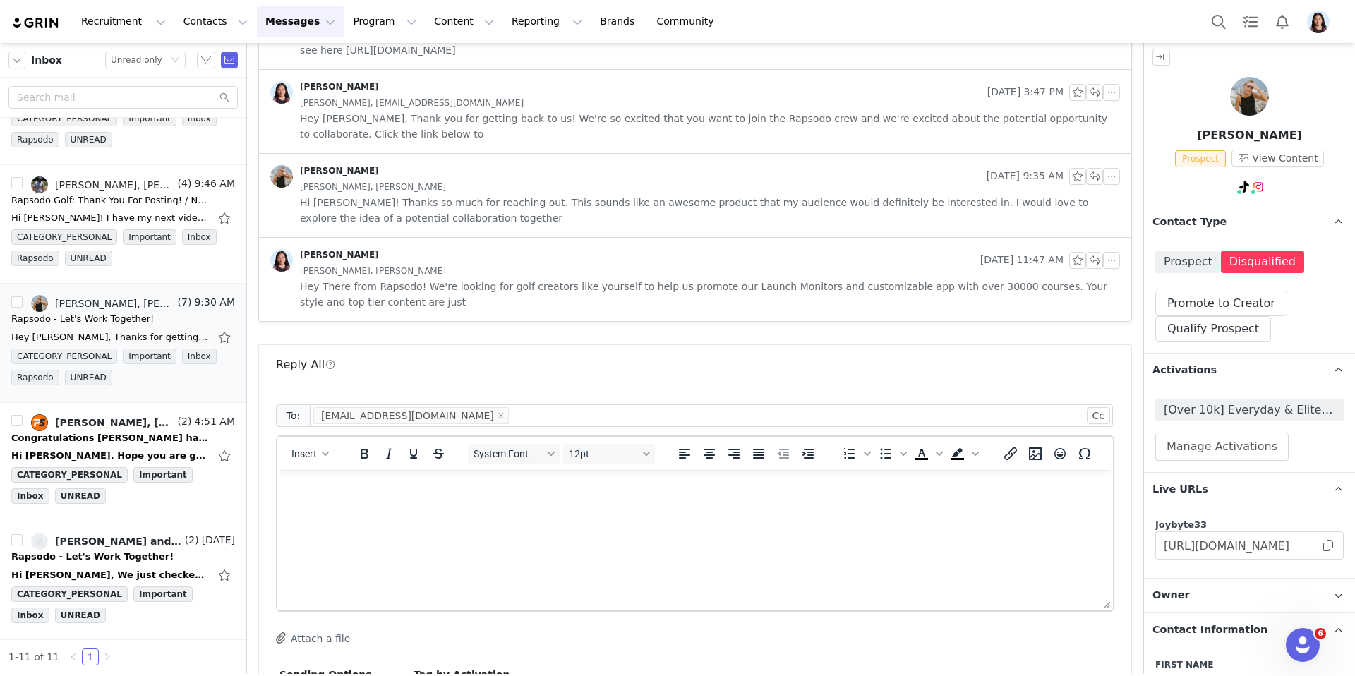
scroll to position [808, 0]
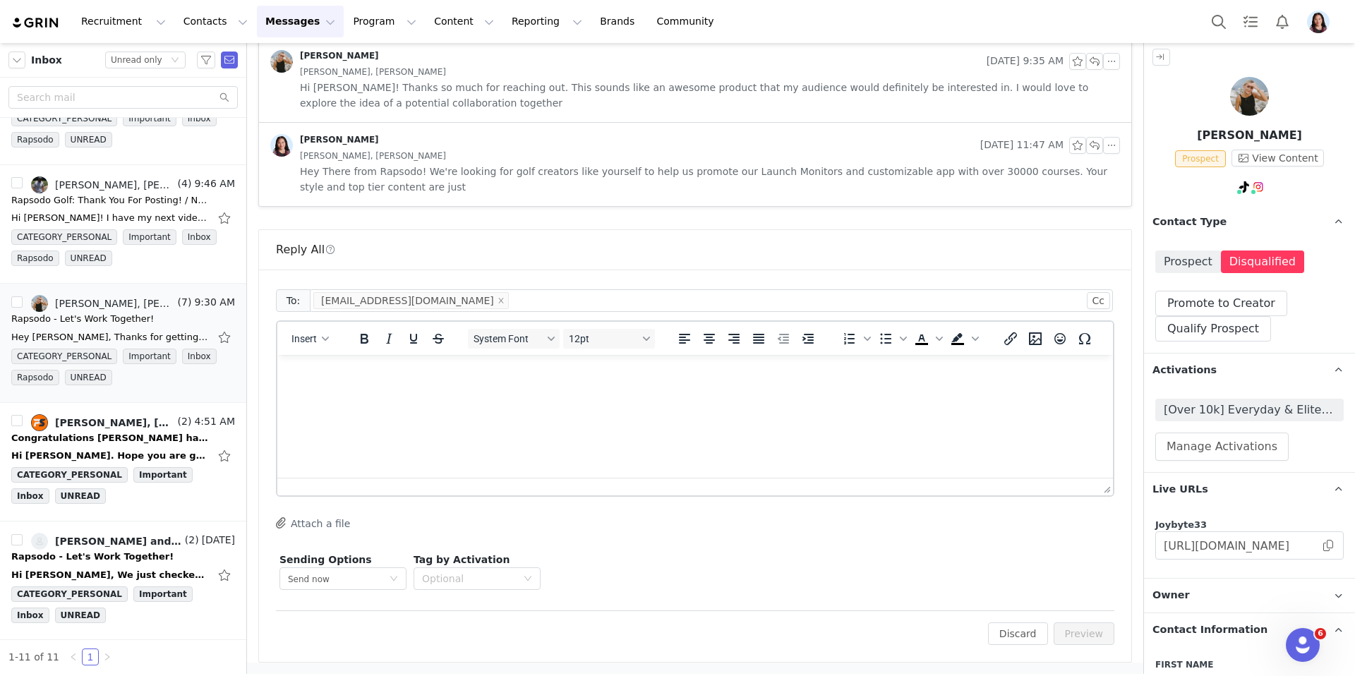
click at [719, 393] on html at bounding box center [695, 374] width 836 height 38
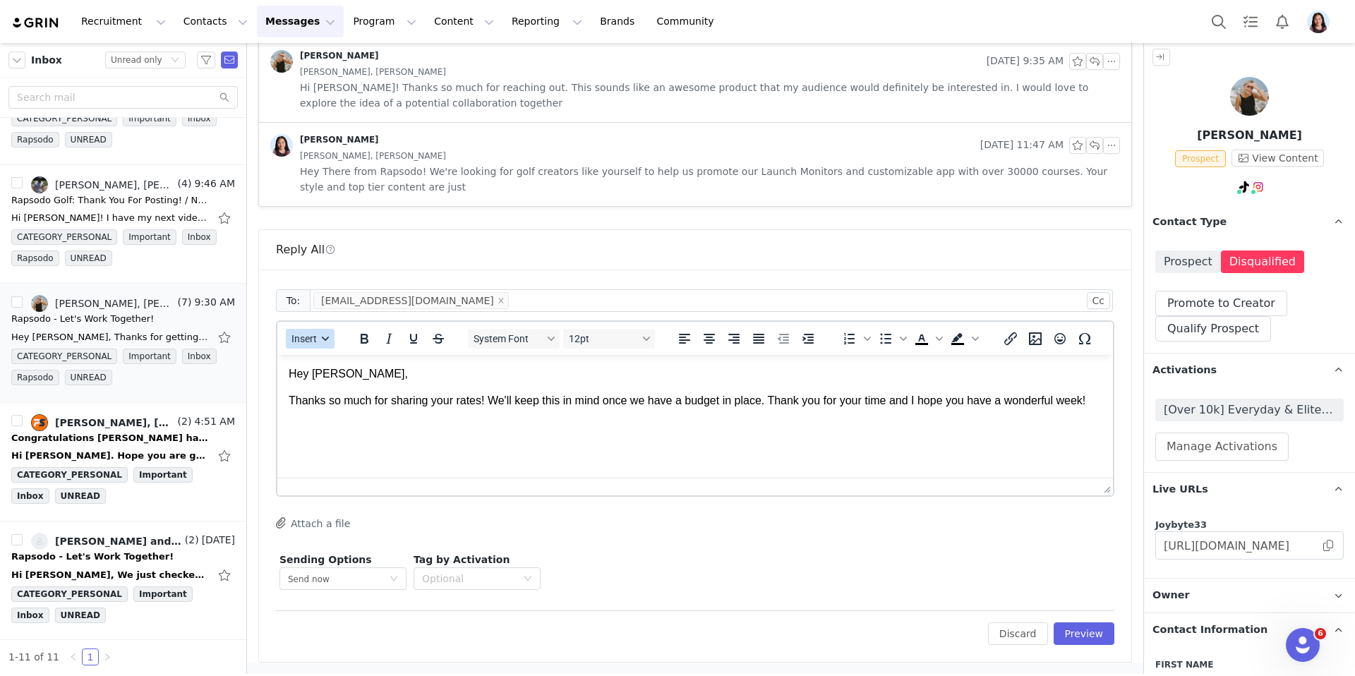
click at [308, 343] on span "Insert" at bounding box center [304, 338] width 25 height 11
click at [331, 410] on div "Insert Signature" at bounding box center [361, 408] width 127 height 17
click at [1091, 630] on button "Preview" at bounding box center [1084, 634] width 61 height 23
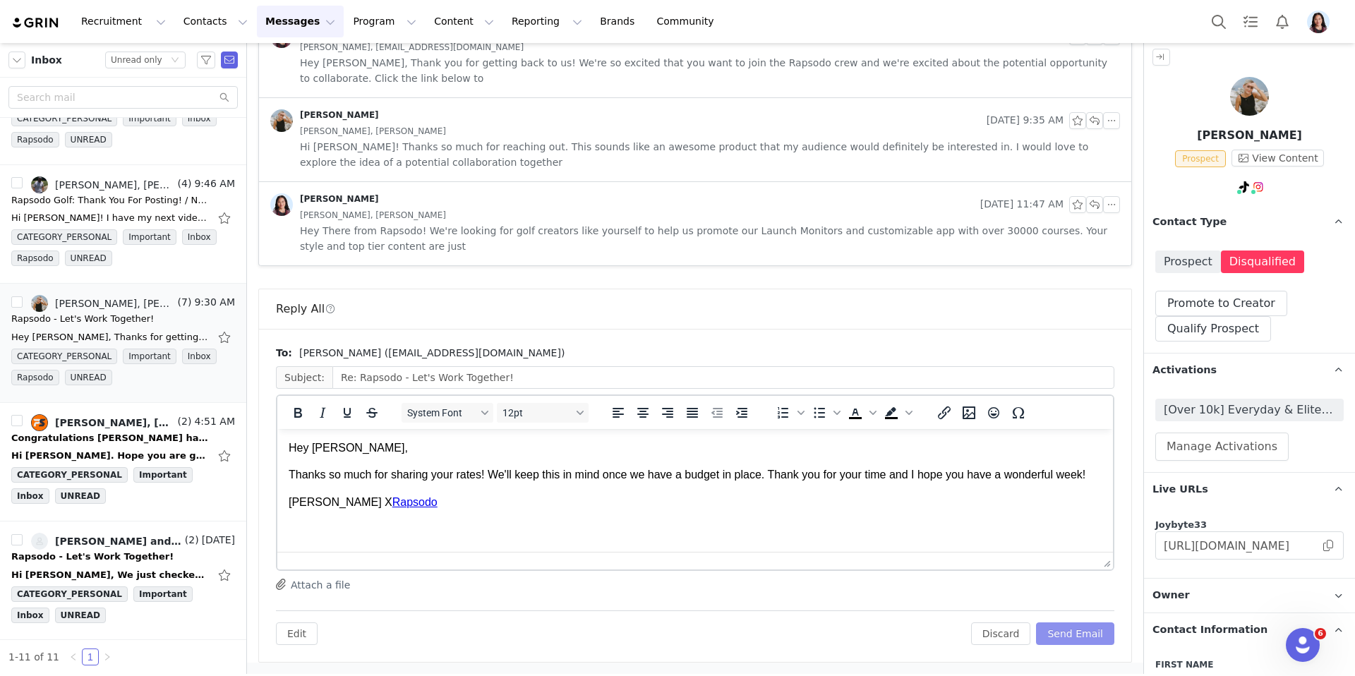
scroll to position [0, 0]
click at [1091, 630] on button "Send Email" at bounding box center [1075, 634] width 78 height 23
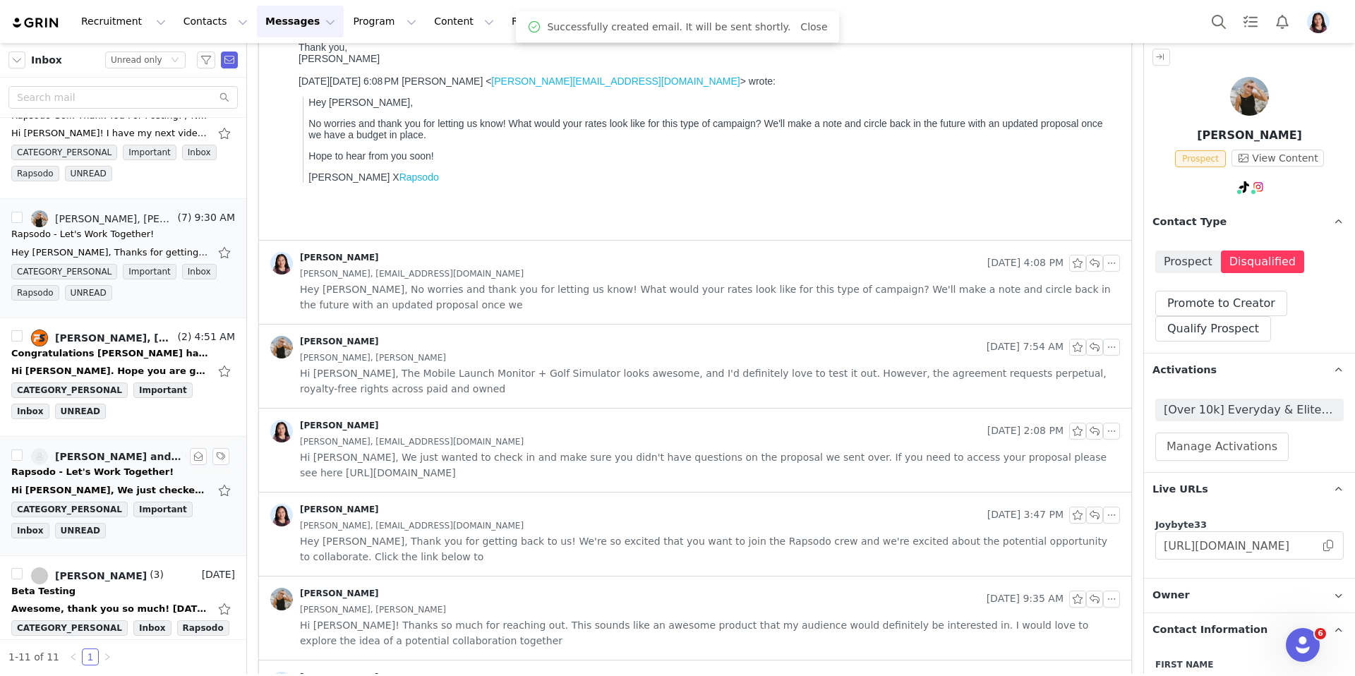
scroll to position [217, 0]
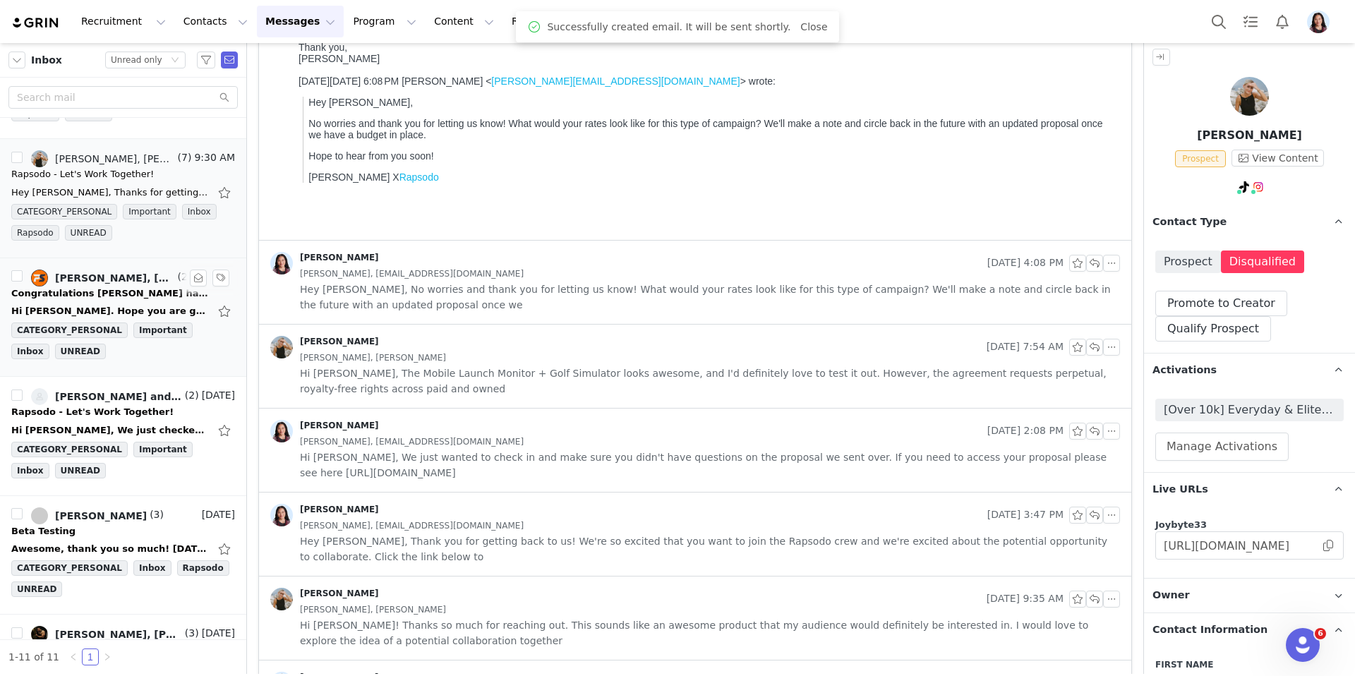
click at [103, 296] on div "Congratulations Phil - Rapsodo has accepted your proposal!" at bounding box center [110, 294] width 198 height 14
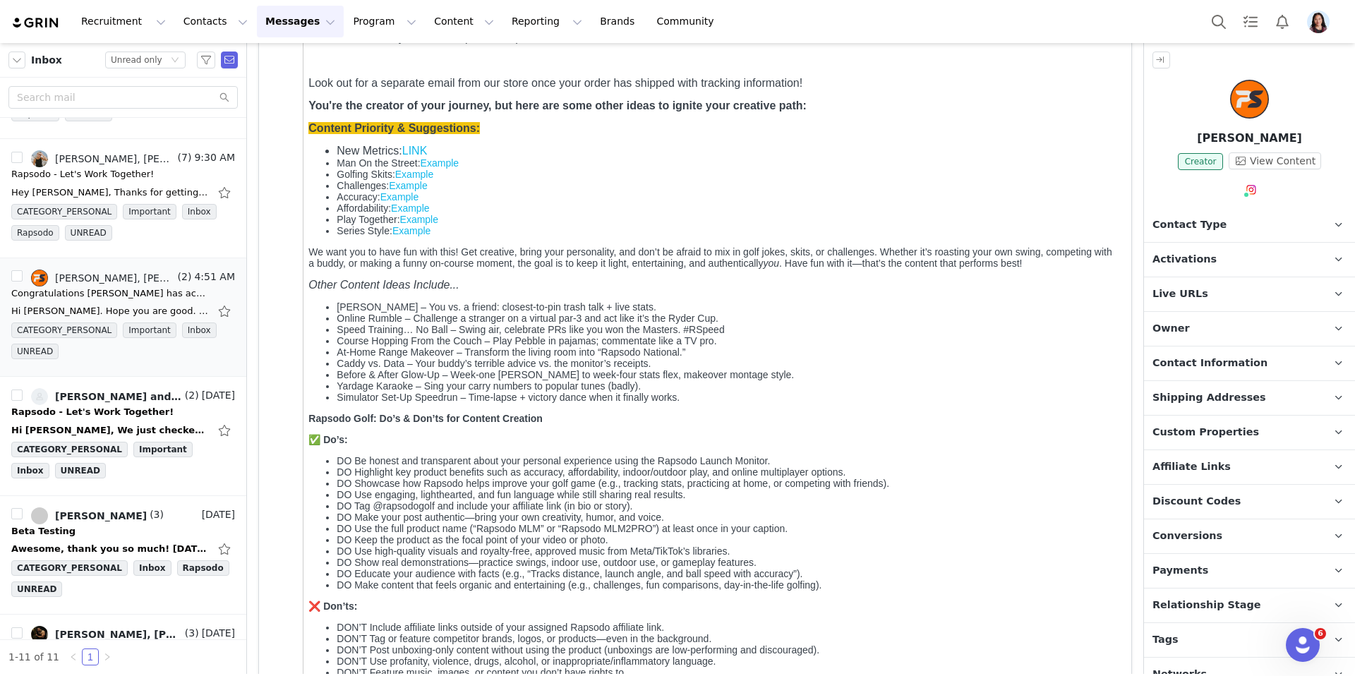
scroll to position [1225, 0]
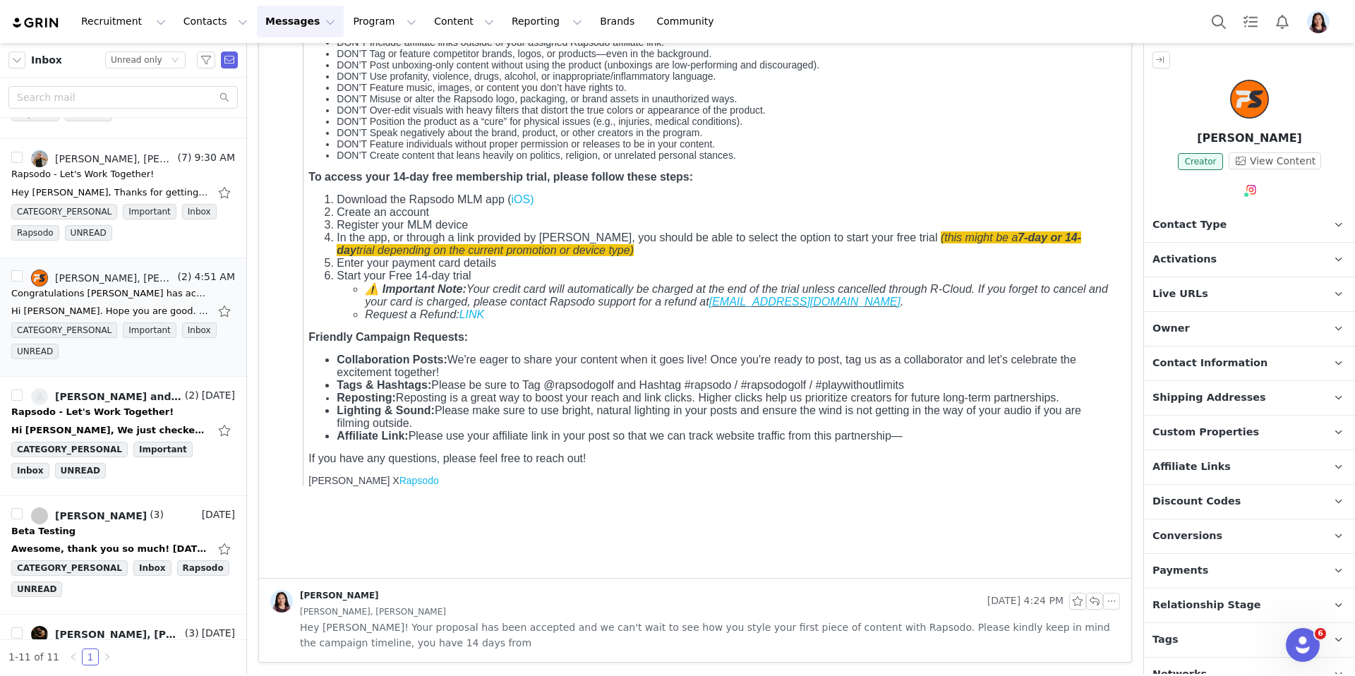
click at [834, 624] on span "Hey Phil! Your proposal has been accepted and we can't wait to see how you styl…" at bounding box center [710, 635] width 820 height 31
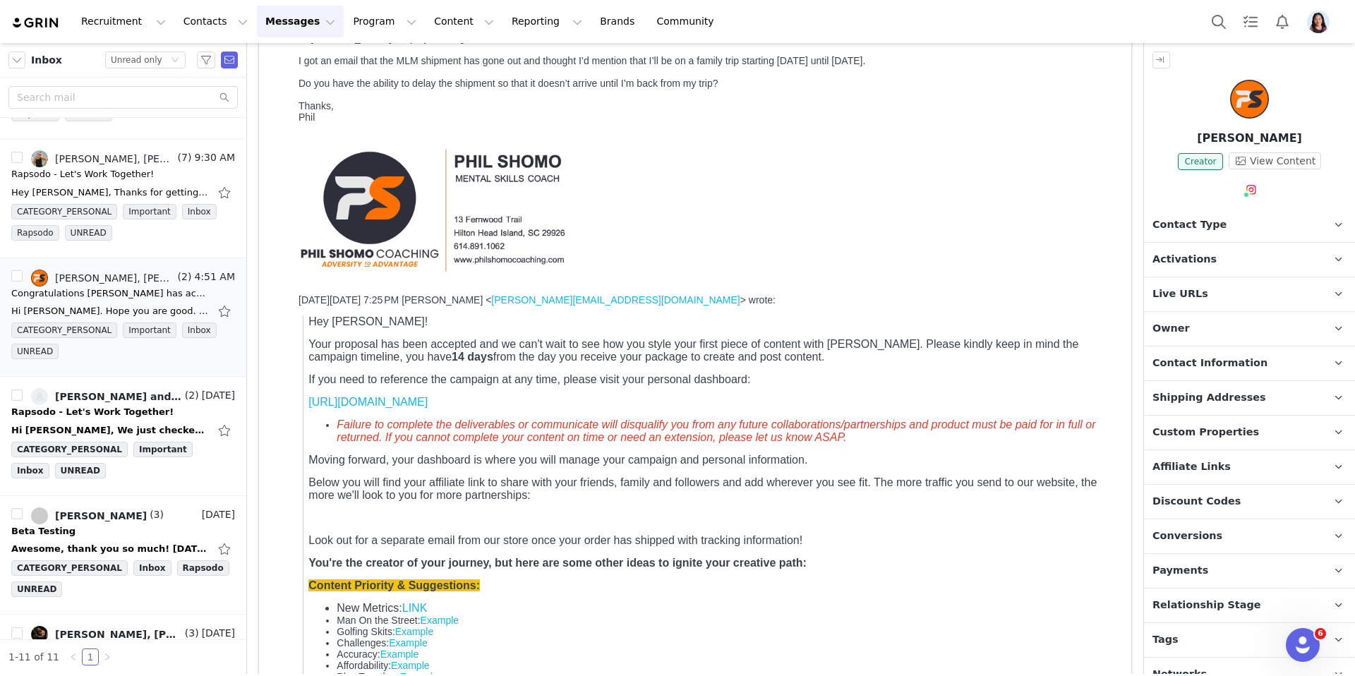
scroll to position [13, 0]
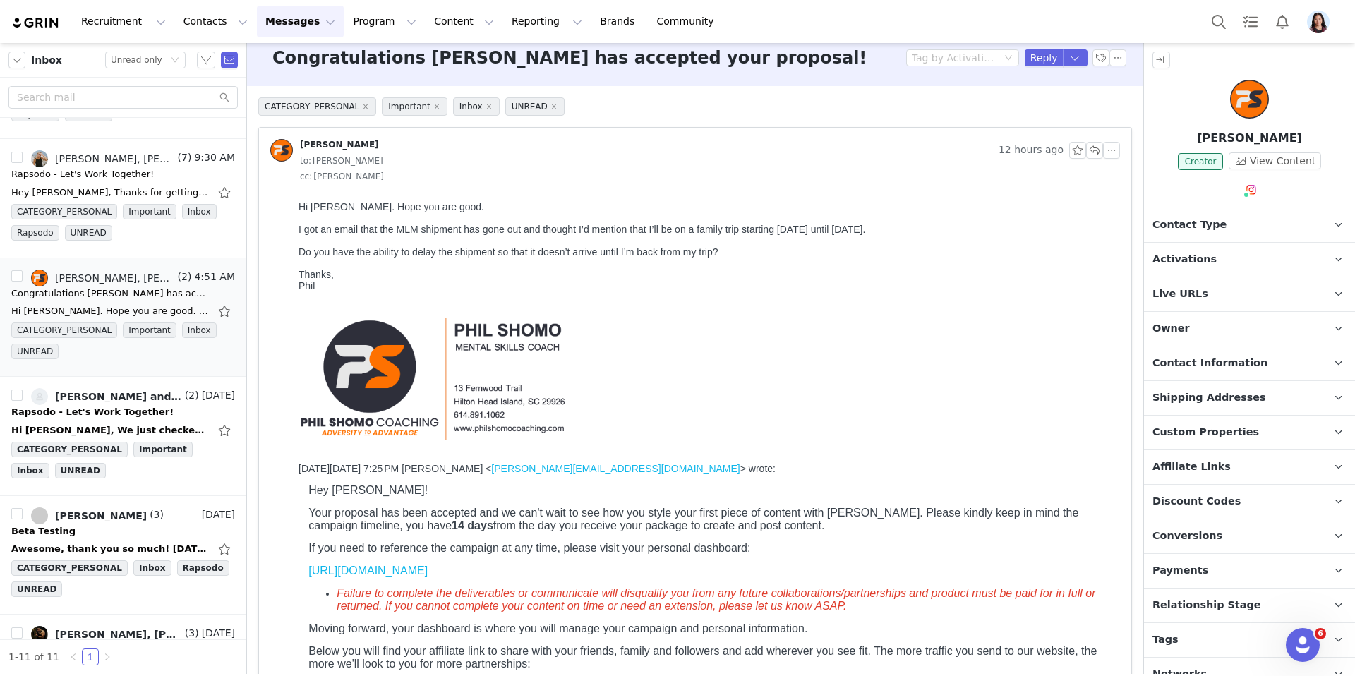
click at [1177, 280] on p "Live URLs" at bounding box center [1232, 294] width 177 height 34
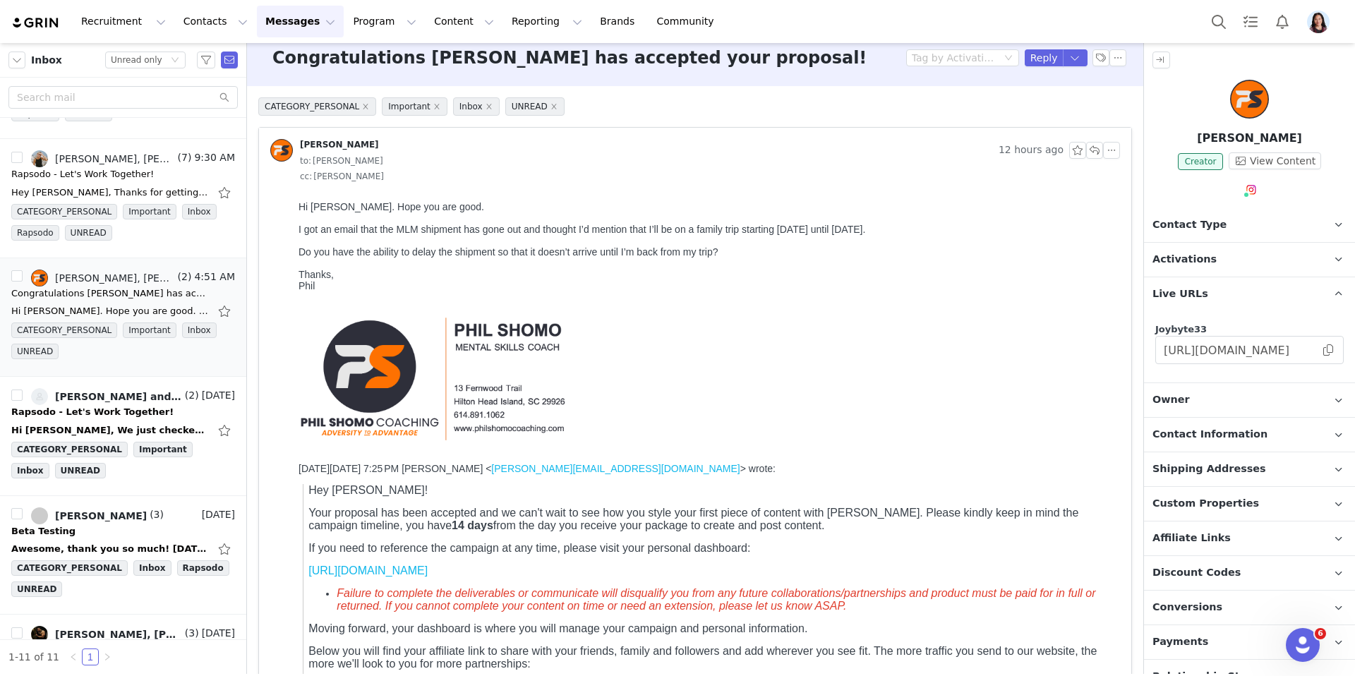
click at [1184, 255] on span "Activations" at bounding box center [1185, 260] width 64 height 16
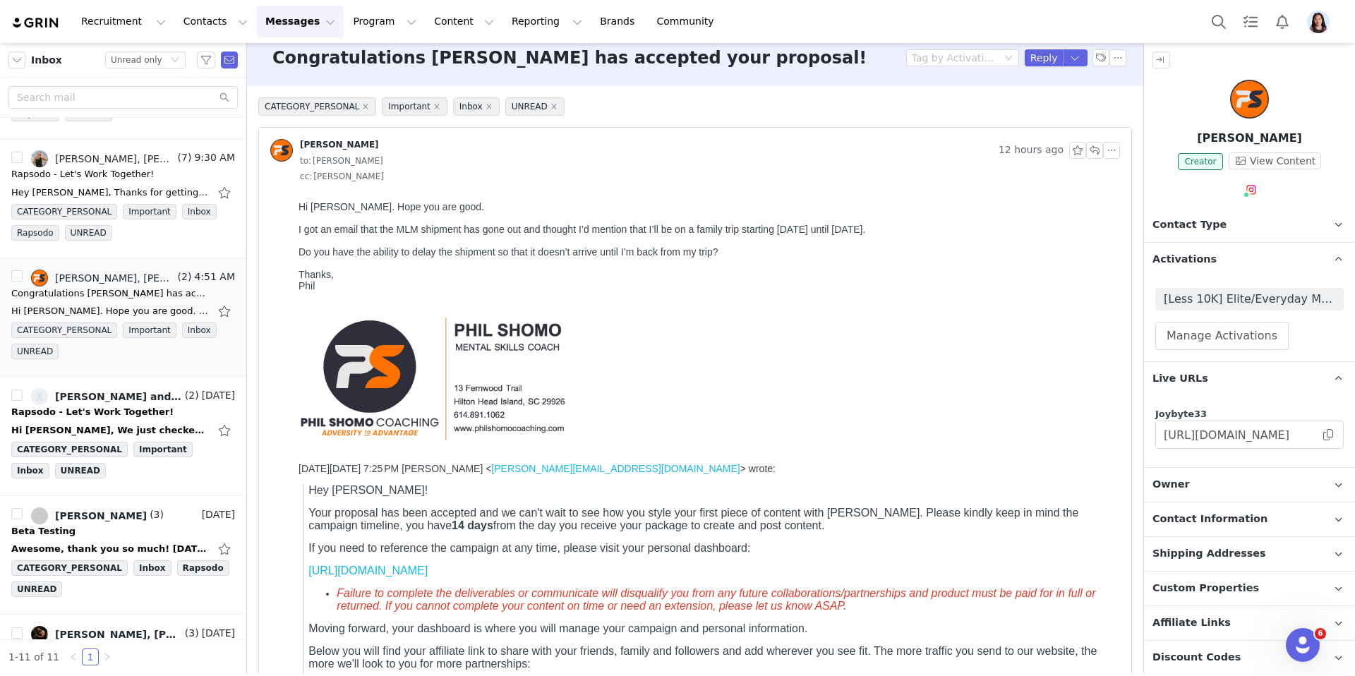
click at [1184, 224] on span "Contact Type" at bounding box center [1190, 225] width 74 height 16
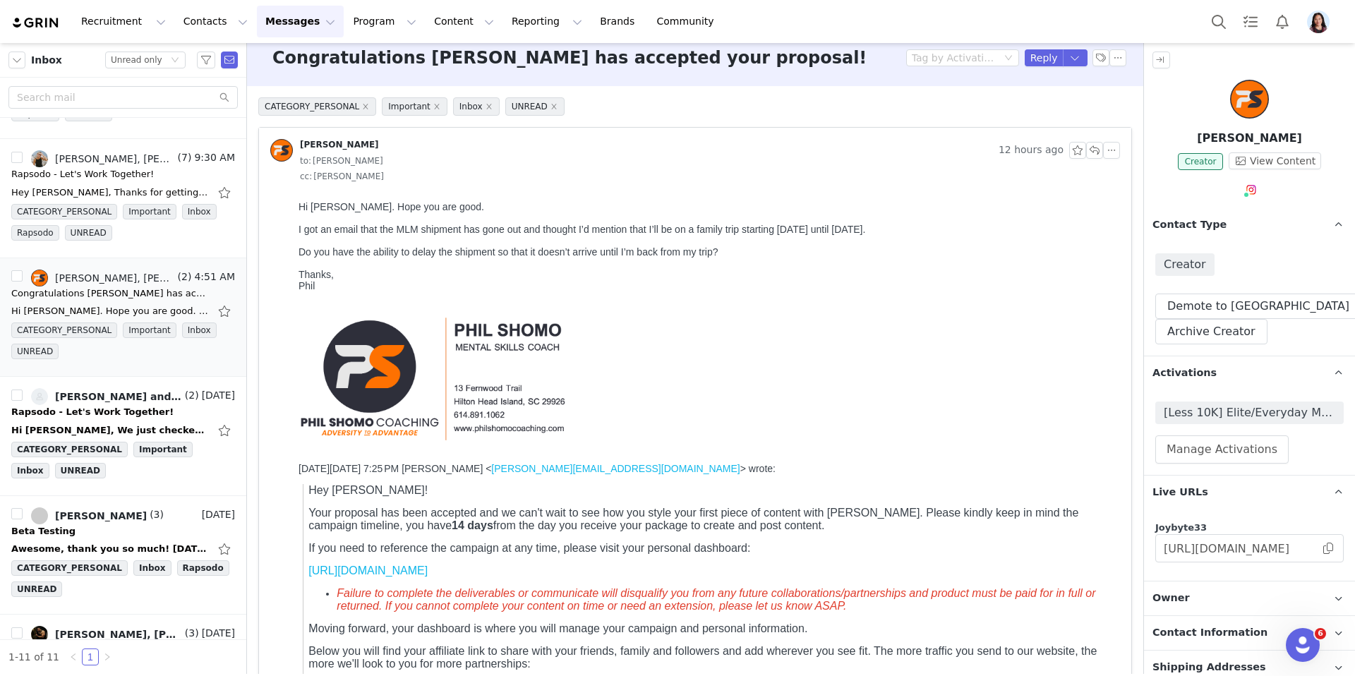
scroll to position [287, 0]
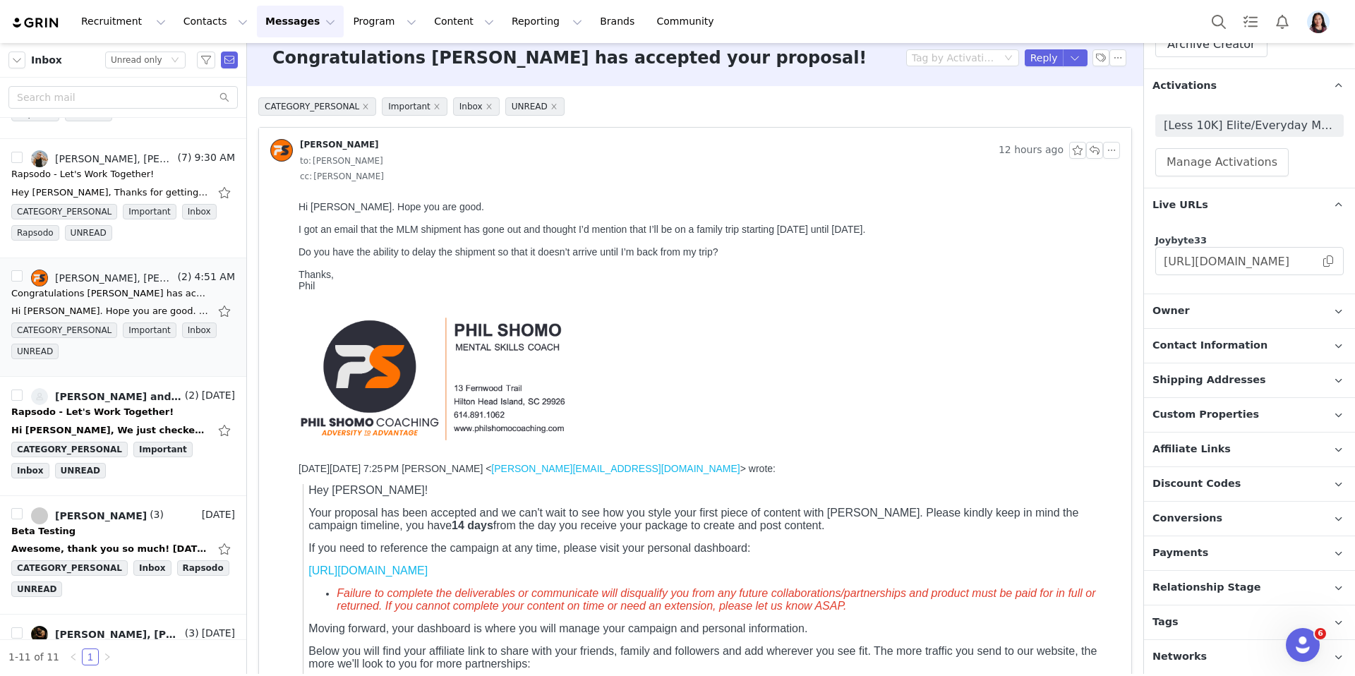
click at [1211, 349] on span "Contact Information" at bounding box center [1210, 346] width 115 height 16
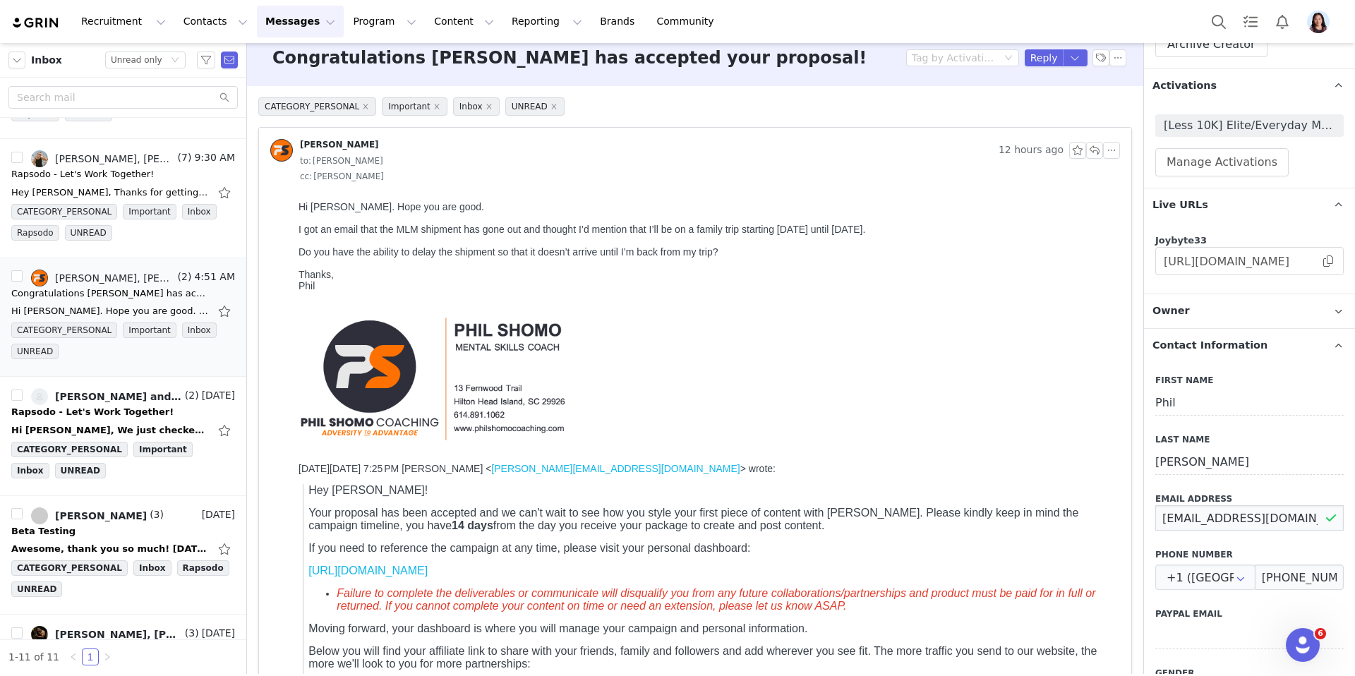
click at [1204, 517] on input "phil@philshomo.com" at bounding box center [1250, 517] width 188 height 25
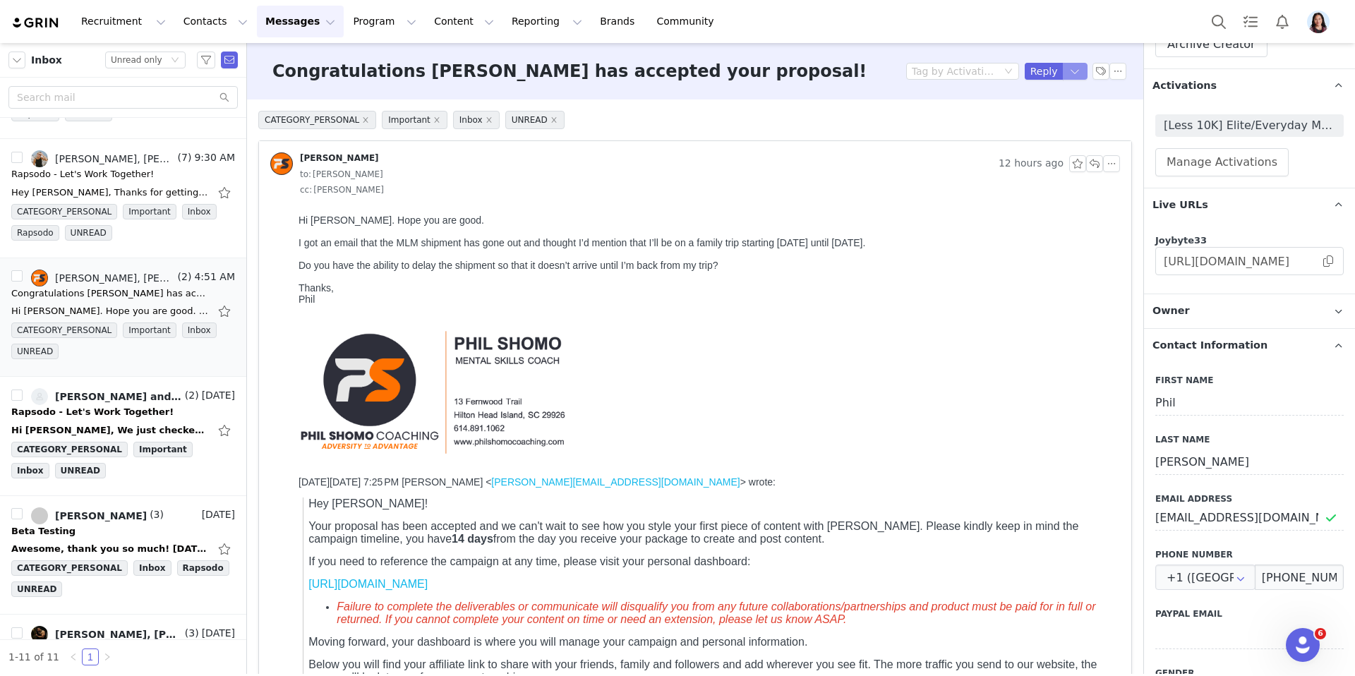
drag, startPoint x: 1066, startPoint y: 66, endPoint x: 1068, endPoint y: 77, distance: 11.5
click at [1066, 66] on button "button" at bounding box center [1075, 71] width 25 height 17
click at [1071, 66] on button "button" at bounding box center [1075, 71] width 25 height 17
click at [1064, 121] on li "Reply All" at bounding box center [1061, 119] width 60 height 23
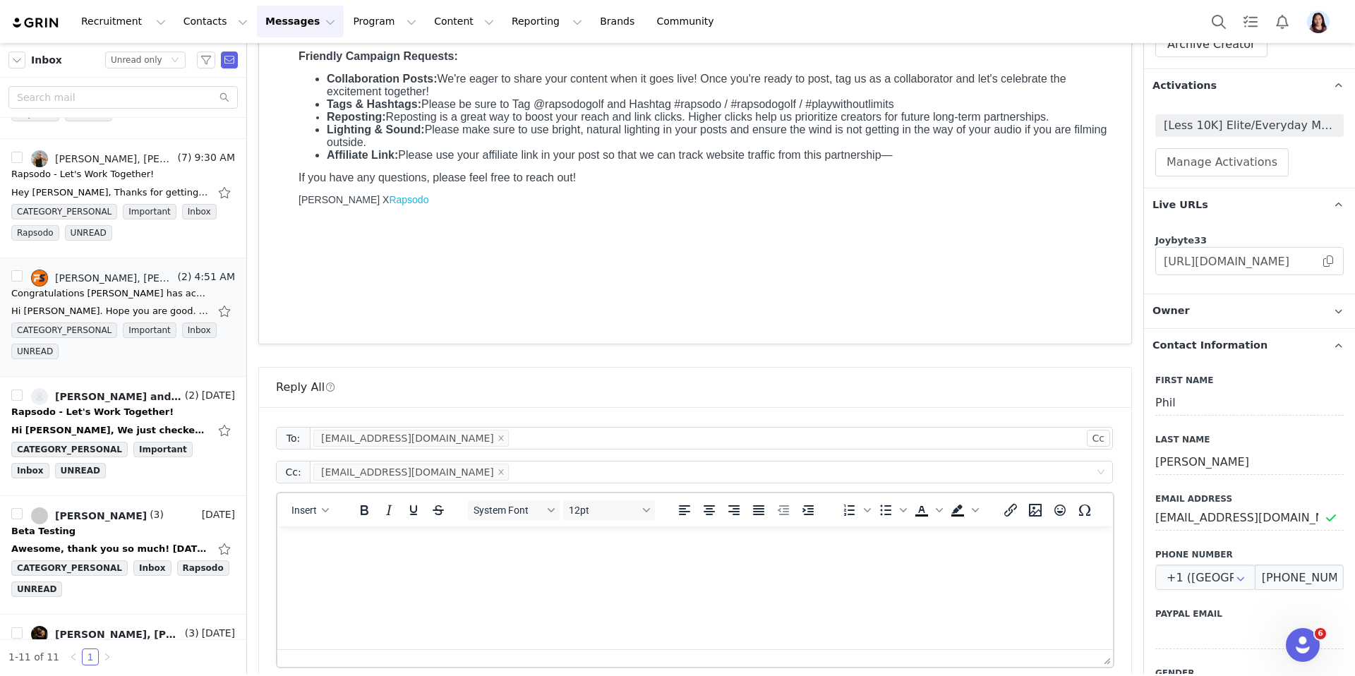
scroll to position [3041, 0]
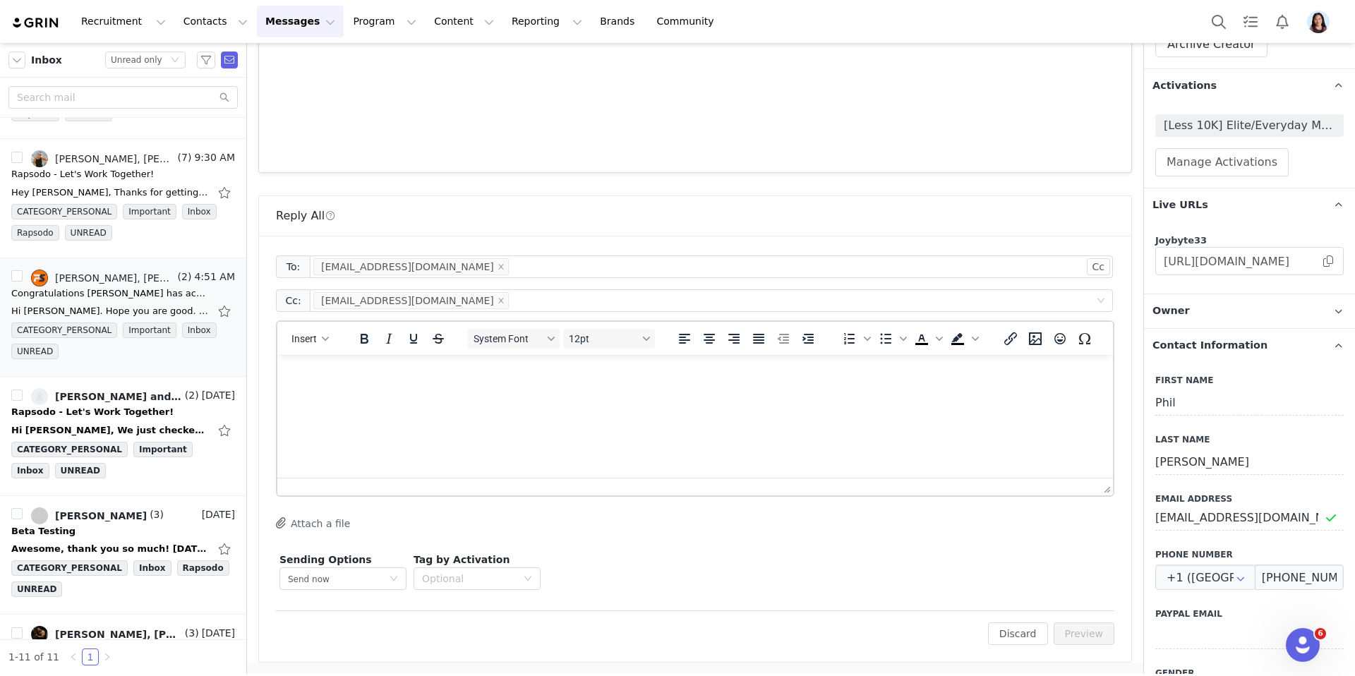
click at [688, 393] on html at bounding box center [695, 374] width 836 height 38
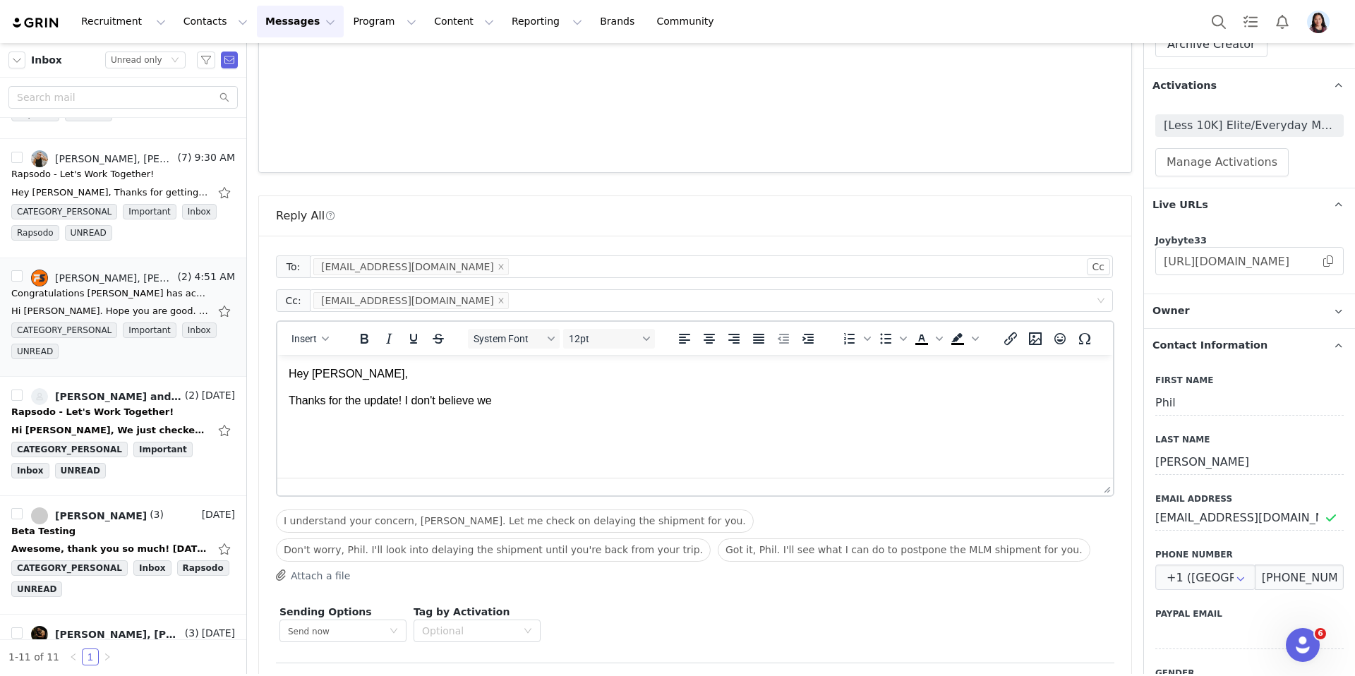
drag, startPoint x: 409, startPoint y: 402, endPoint x: 646, endPoint y: 414, distance: 237.5
click at [646, 414] on html "Hey Phil, Thanks for the update! I don't believe we" at bounding box center [695, 388] width 836 height 66
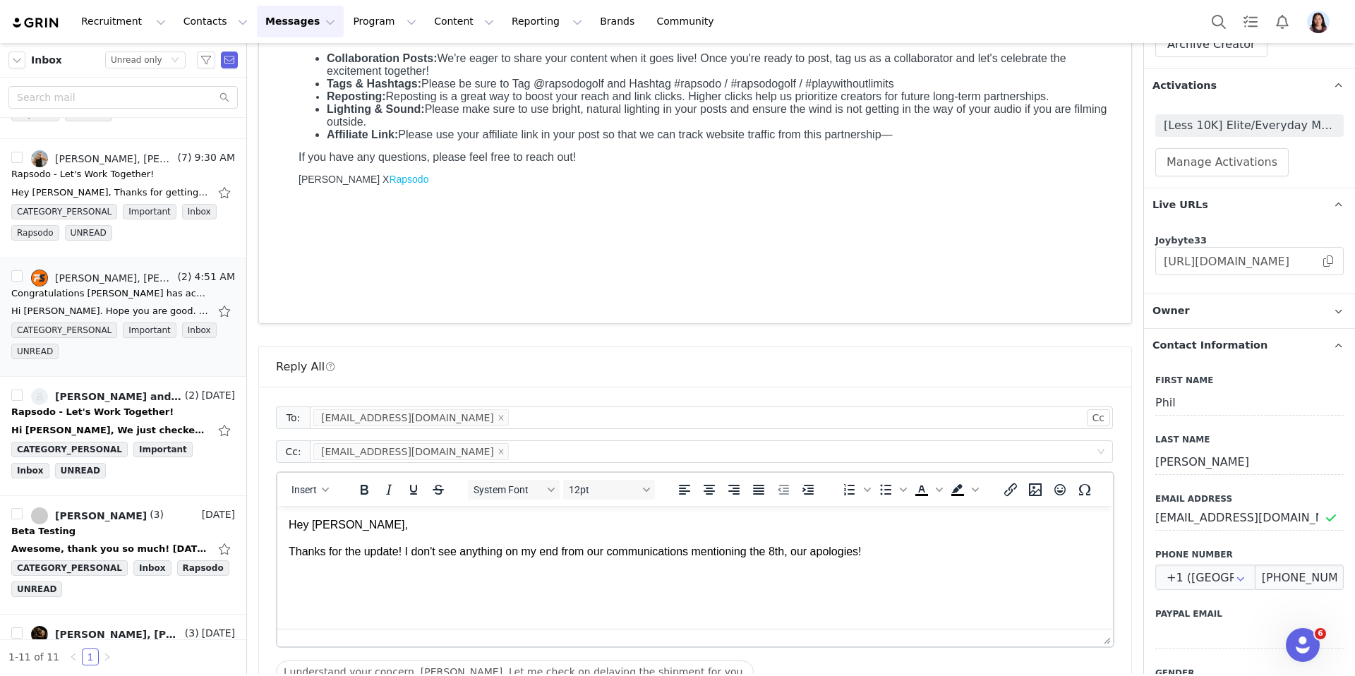
scroll to position [3099, 0]
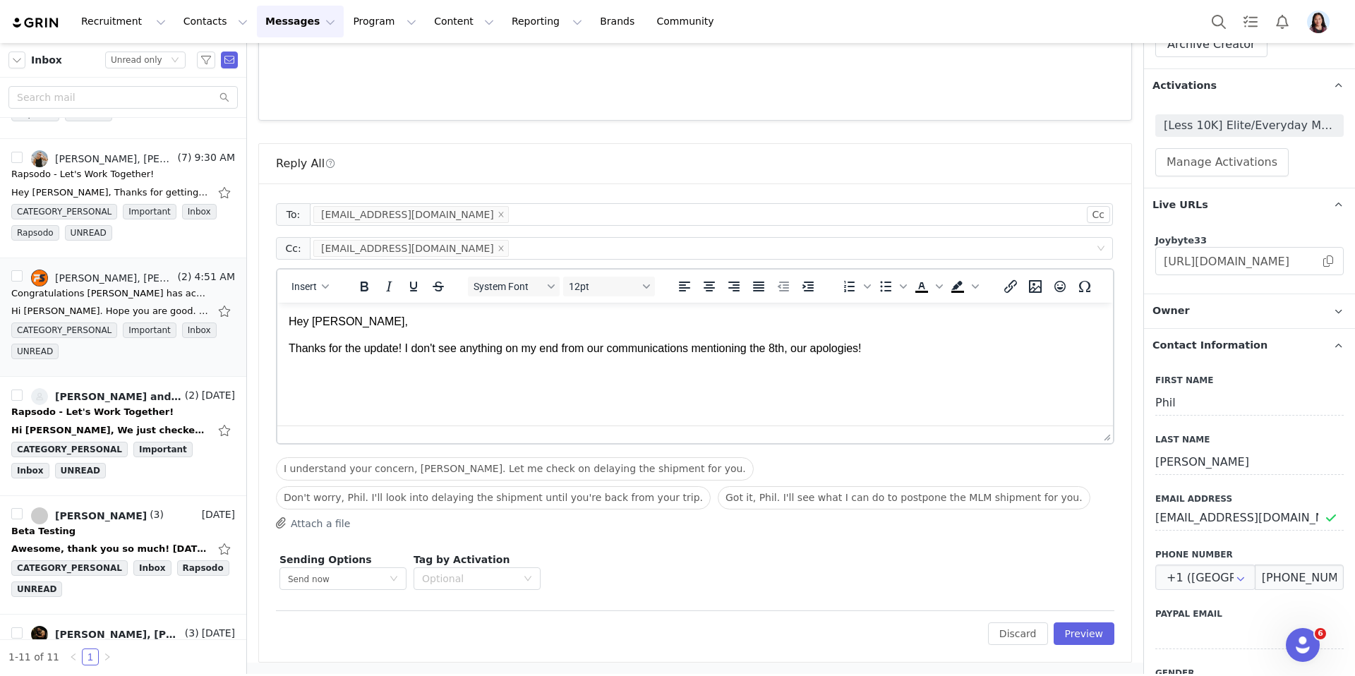
click at [779, 349] on p "Thanks for the update! I don't see anything on my end from our communications m…" at bounding box center [695, 349] width 813 height 16
click at [787, 347] on p "Thanks for the update! I don't see anything on my end from our communications m…" at bounding box center [695, 349] width 813 height 16
click at [940, 358] on html "Hey Phil, Thanks for the update! I don't see anything on my end from our commun…" at bounding box center [695, 336] width 836 height 66
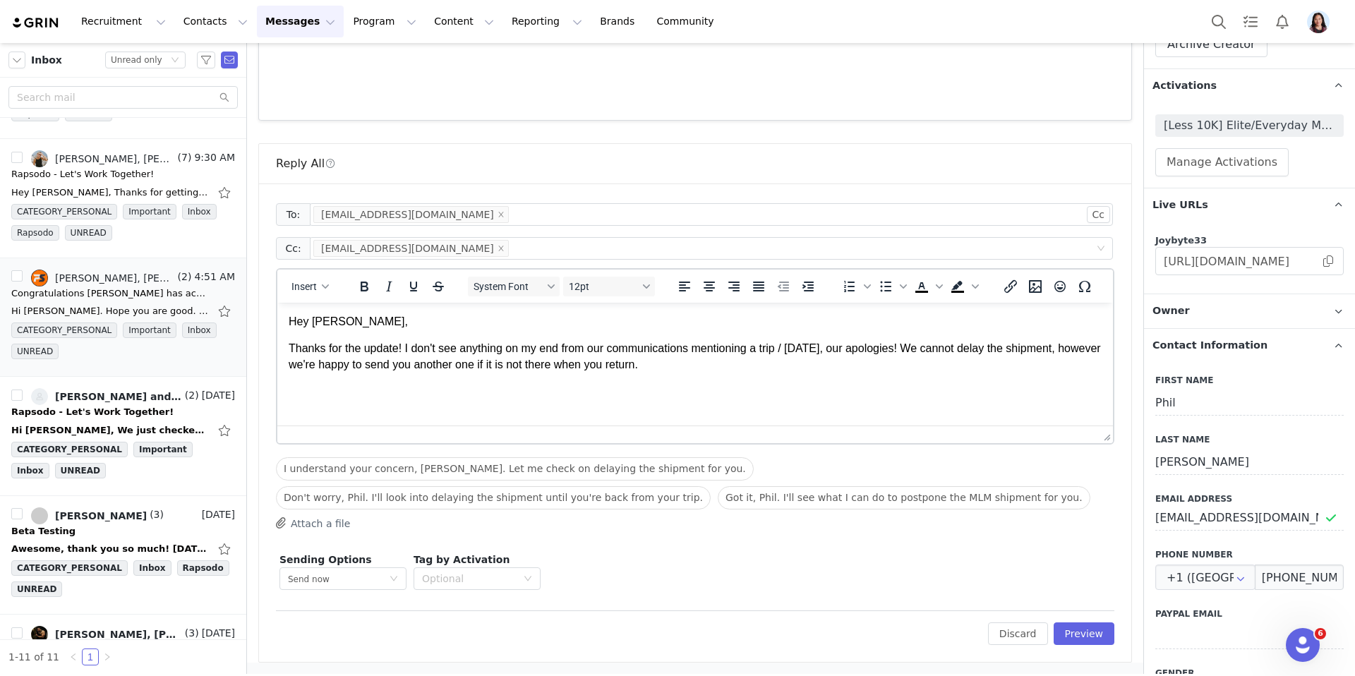
drag, startPoint x: 711, startPoint y: 368, endPoint x: 269, endPoint y: 366, distance: 441.9
click at [277, 366] on html "Hey Phil, Thanks for the update! I don't see anything on my end from our commun…" at bounding box center [695, 343] width 836 height 81
click at [914, 347] on p "Thanks for the update! I don't see anything on my end from our communications m…" at bounding box center [695, 357] width 813 height 32
click at [920, 351] on p "Thanks for the update! I don't see anything on my end from our communications m…" at bounding box center [695, 357] width 813 height 32
click at [1003, 348] on p "Thanks for the update! I don't see anything on my end from our communications m…" at bounding box center [695, 357] width 813 height 32
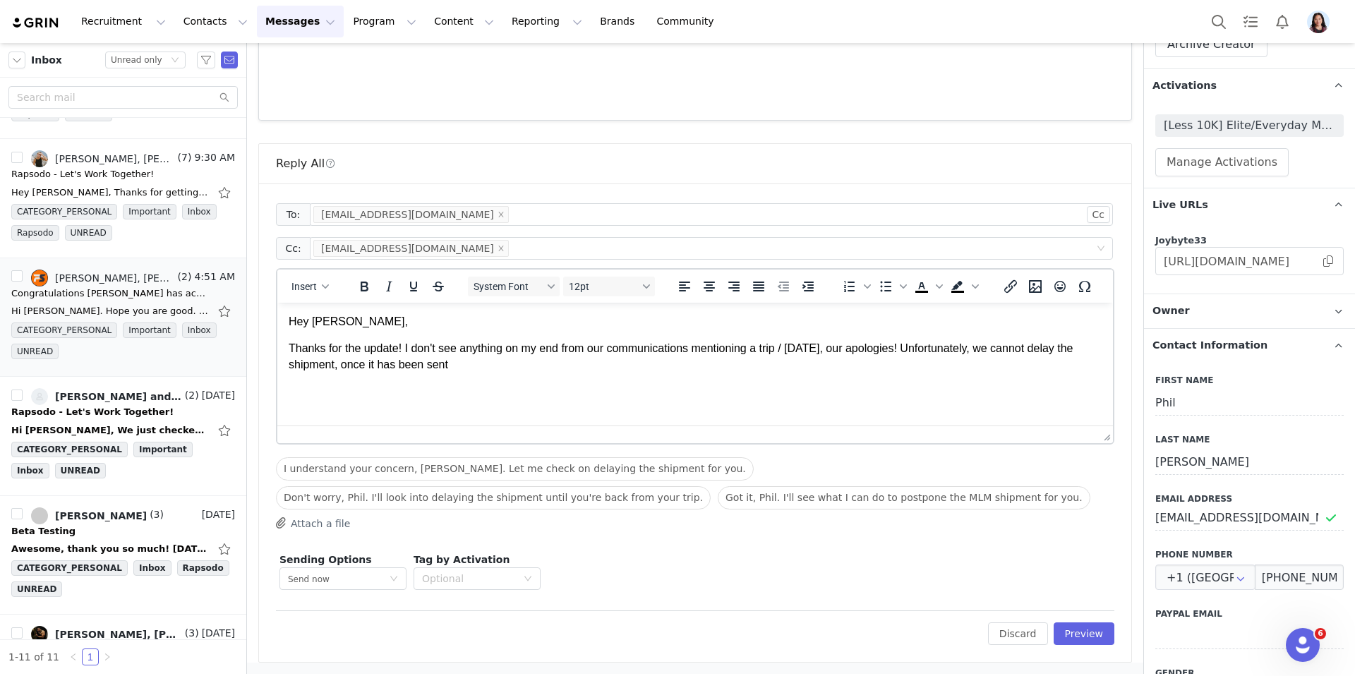
click at [784, 371] on p "Thanks for the update! I don't see anything on my end from our communications m…" at bounding box center [695, 357] width 813 height 32
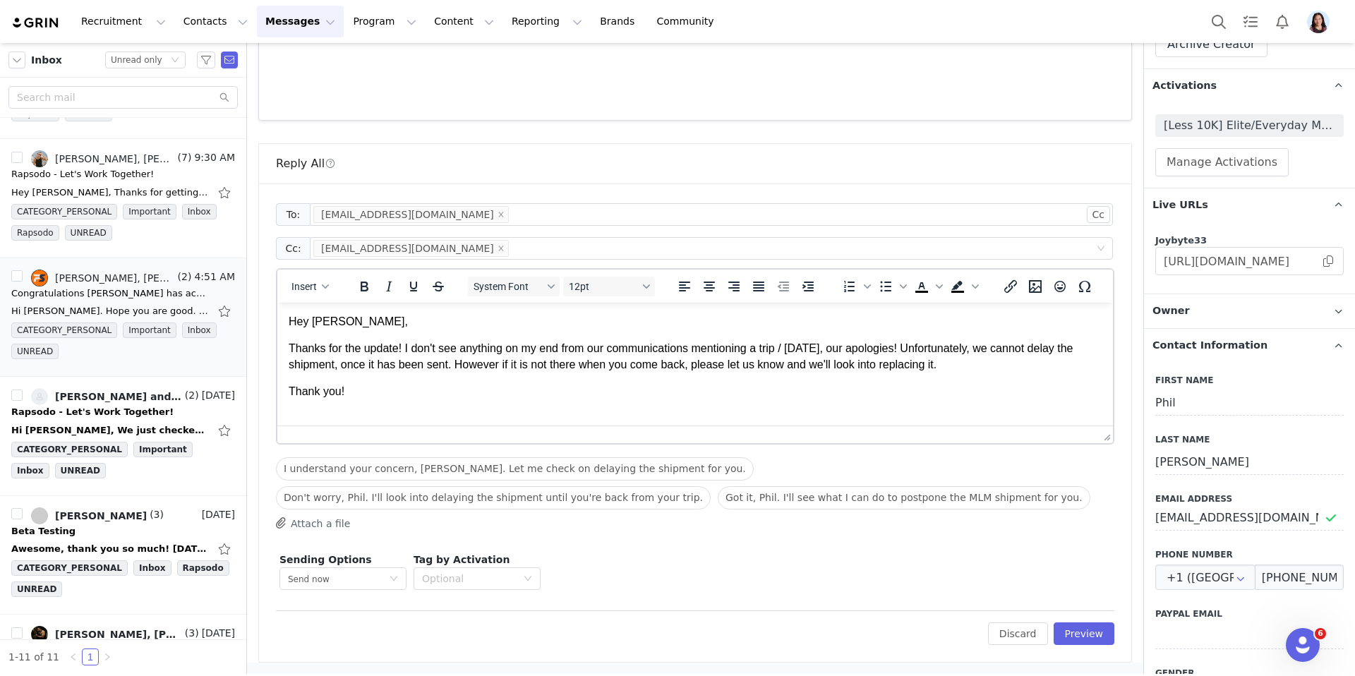
scroll to position [1, 0]
click at [314, 289] on button "Insert" at bounding box center [310, 287] width 49 height 20
click at [332, 349] on div "Insert Signature" at bounding box center [361, 350] width 127 height 17
click at [343, 363] on p "Thanks for the update! I don't see anything on my end from our communications m…" at bounding box center [695, 356] width 813 height 32
click at [1095, 631] on button "Preview" at bounding box center [1084, 634] width 61 height 23
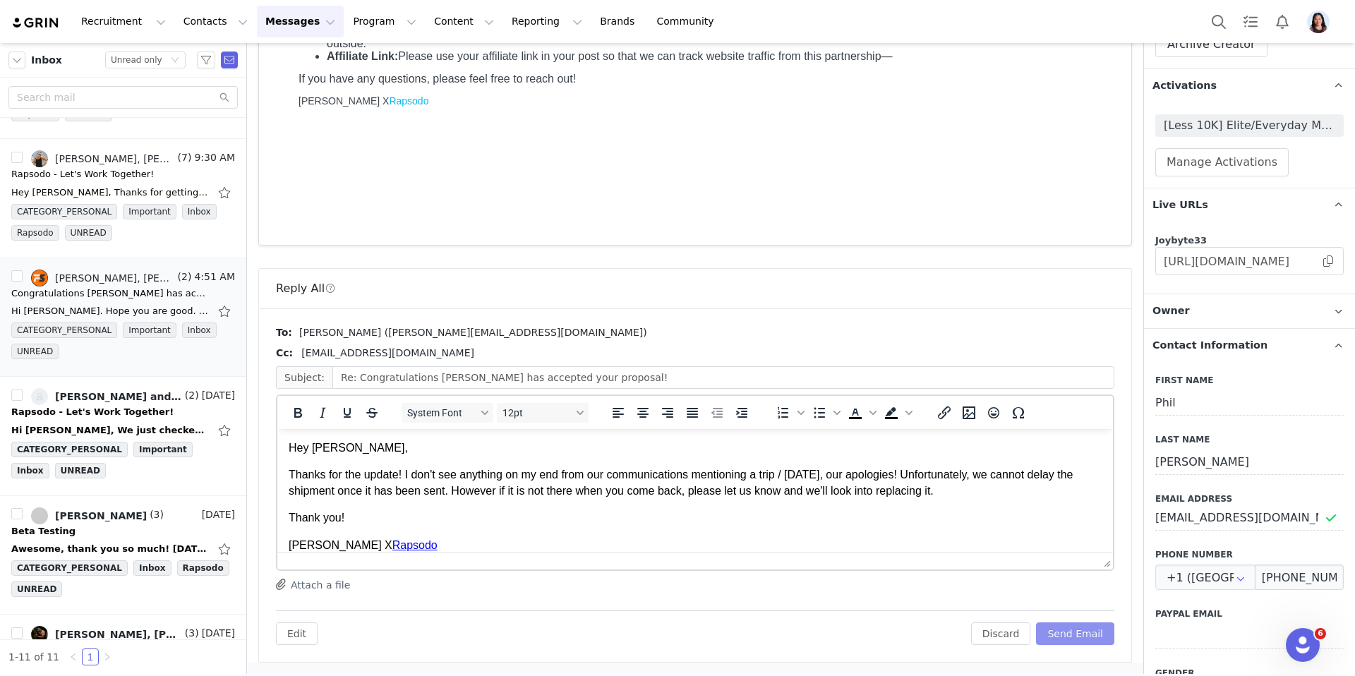
scroll to position [0, 0]
click at [1093, 632] on button "Send Email" at bounding box center [1075, 634] width 78 height 23
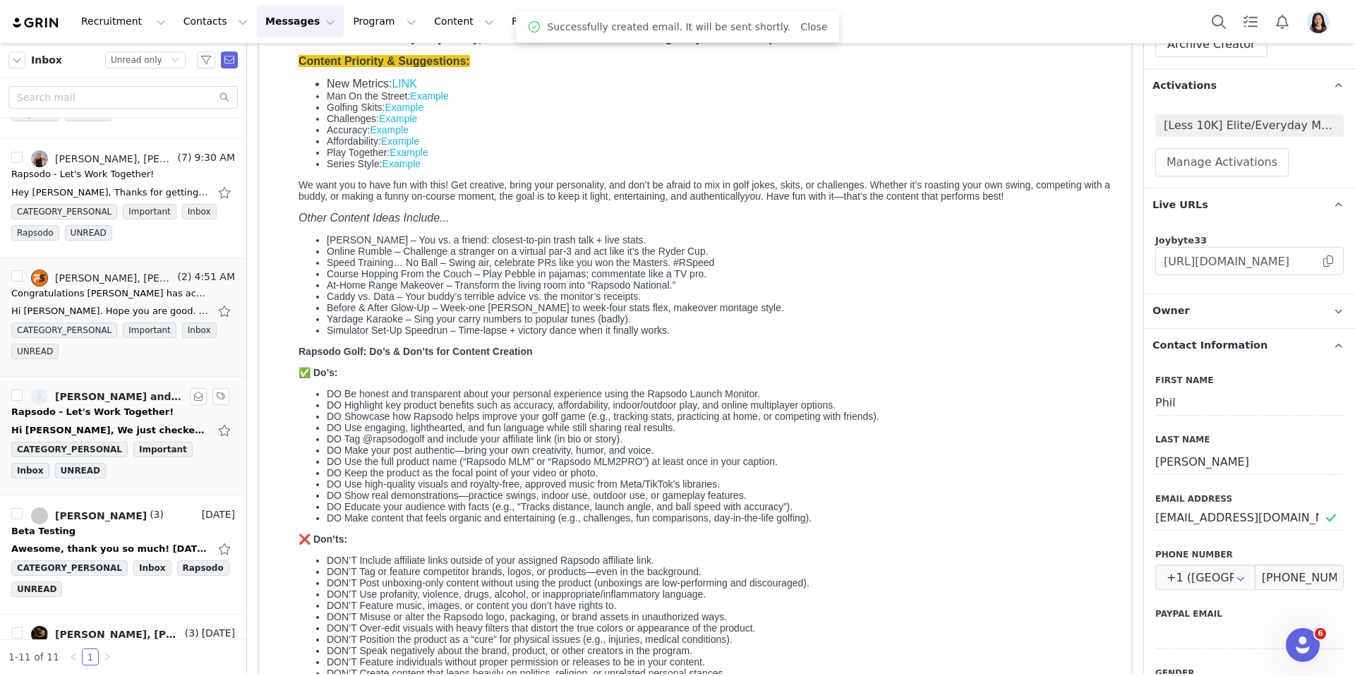
scroll to position [289, 0]
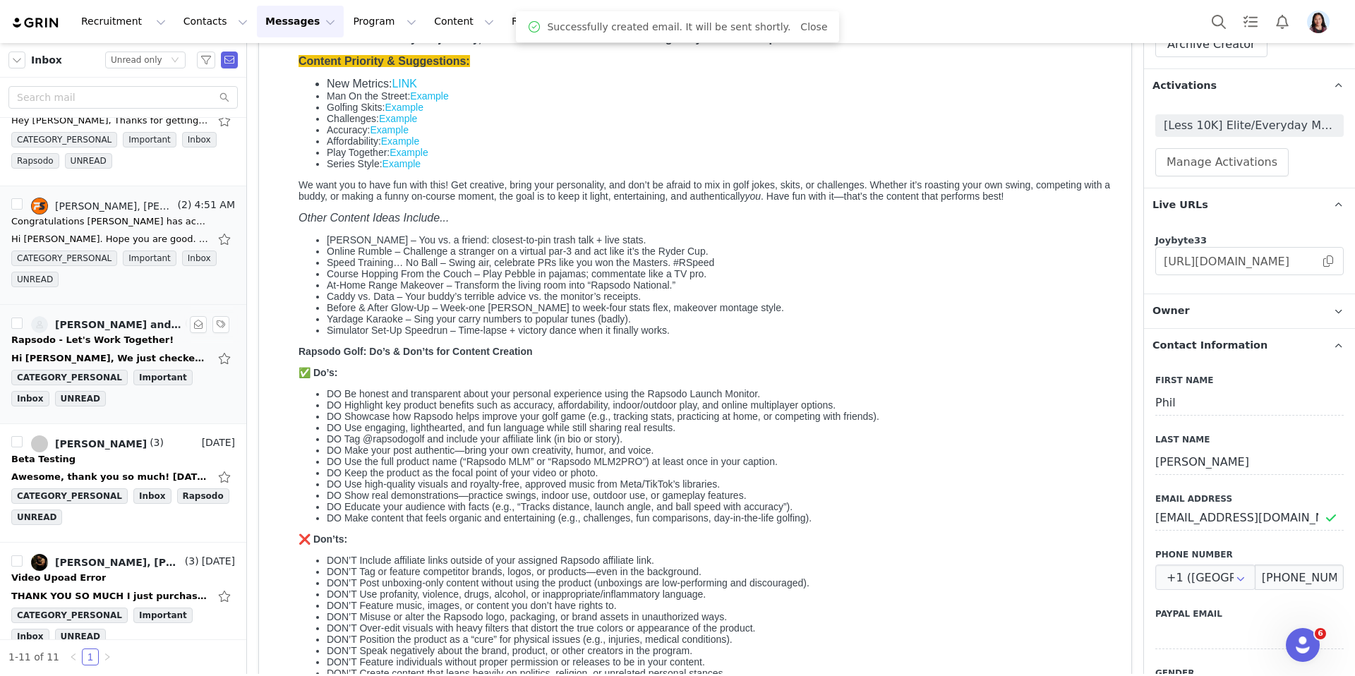
click at [90, 347] on div "Hi Randi, We just checked out your instagram. We'd love to hear more about your…" at bounding box center [123, 358] width 224 height 23
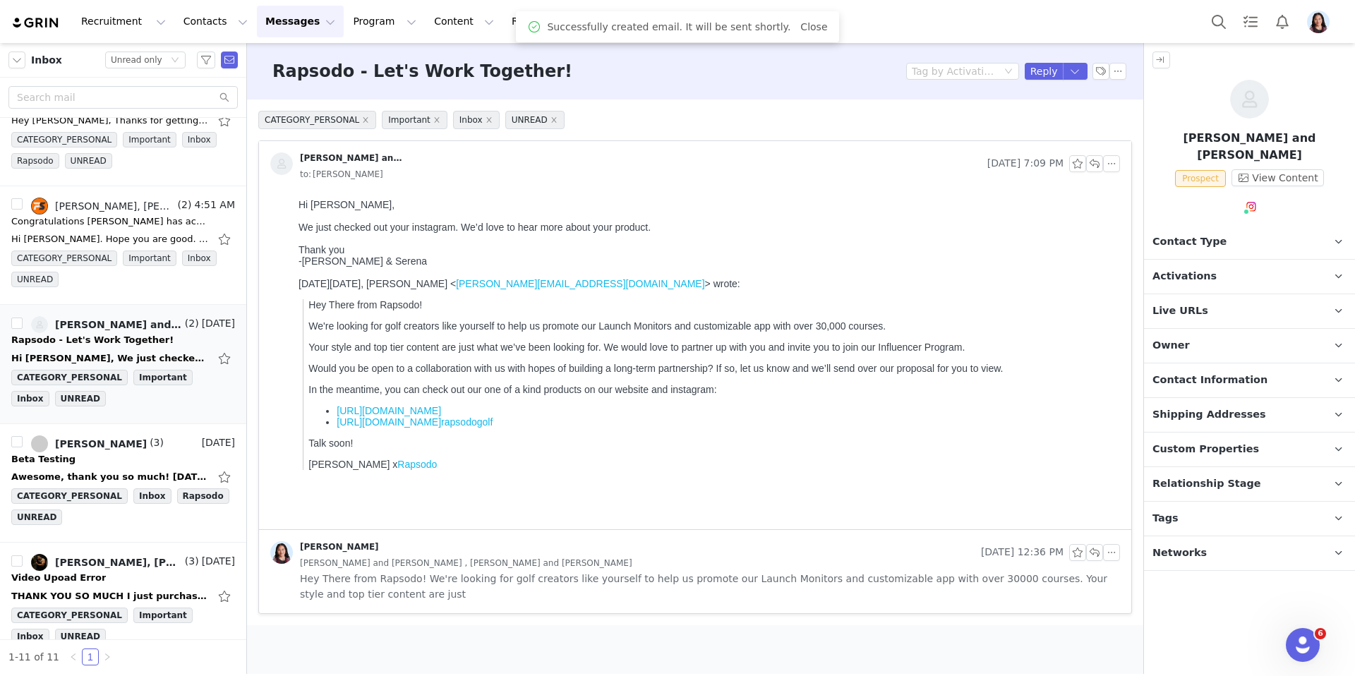
scroll to position [0, 0]
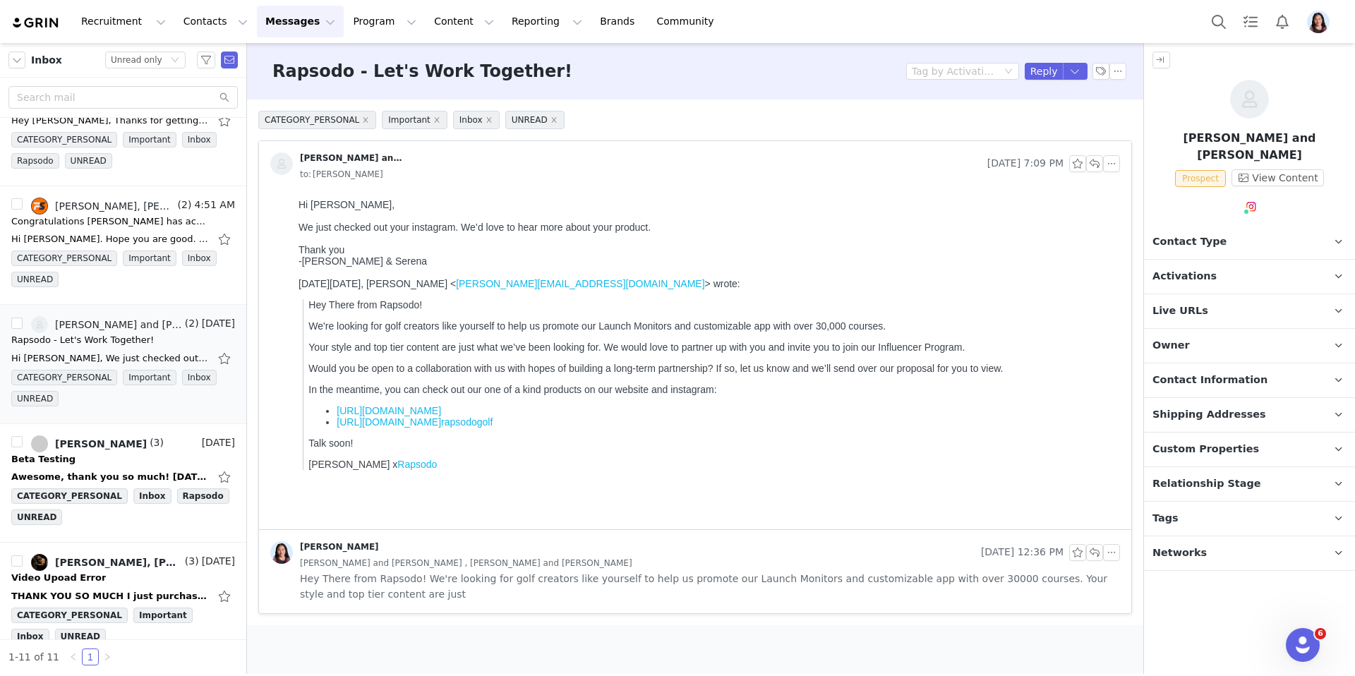
click at [1251, 201] on img at bounding box center [1251, 206] width 11 height 11
click at [1240, 220] on link "@back9bestees" at bounding box center [1256, 220] width 78 height 11
click at [1204, 479] on p "Relationship Stage Use relationship stages to move contacts through a logical s…" at bounding box center [1232, 484] width 177 height 34
click at [1184, 476] on span "Relationship Stage" at bounding box center [1207, 484] width 109 height 16
click at [1181, 510] on p "Tags Keep track of your contacts by assigning them tags. You can then filter yo…" at bounding box center [1232, 519] width 177 height 34
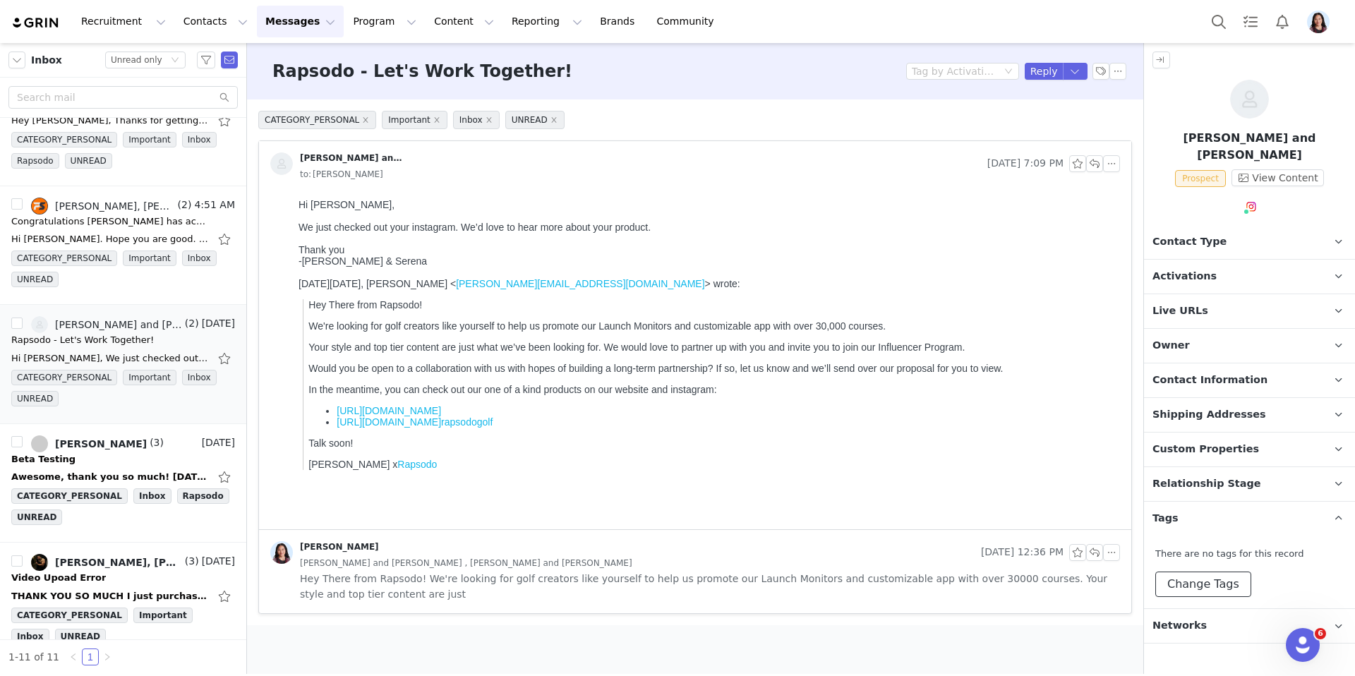
click at [1197, 572] on button "Change Tags" at bounding box center [1204, 584] width 96 height 25
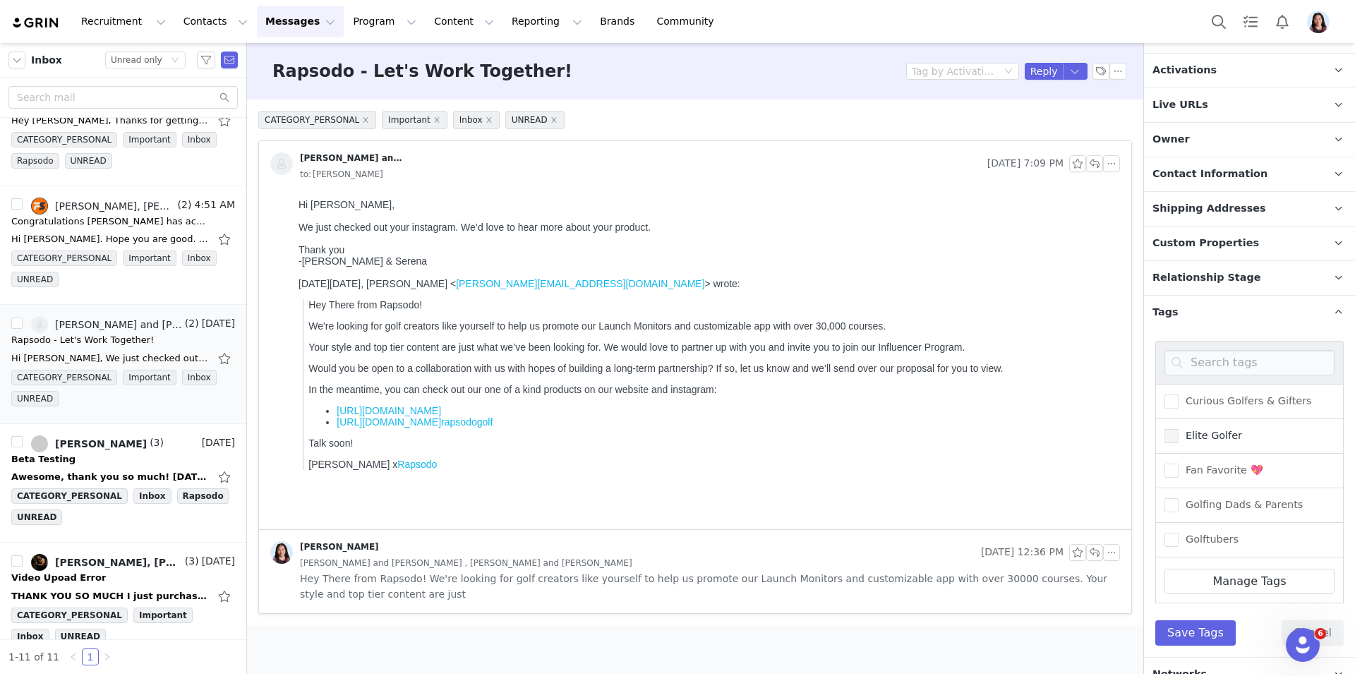
click at [1199, 429] on span "Elite Golfer" at bounding box center [1211, 435] width 64 height 13
click at [1179, 429] on input "Elite Golfer" at bounding box center [1179, 429] width 0 height 0
click at [1194, 620] on button "Save Tags" at bounding box center [1196, 632] width 80 height 25
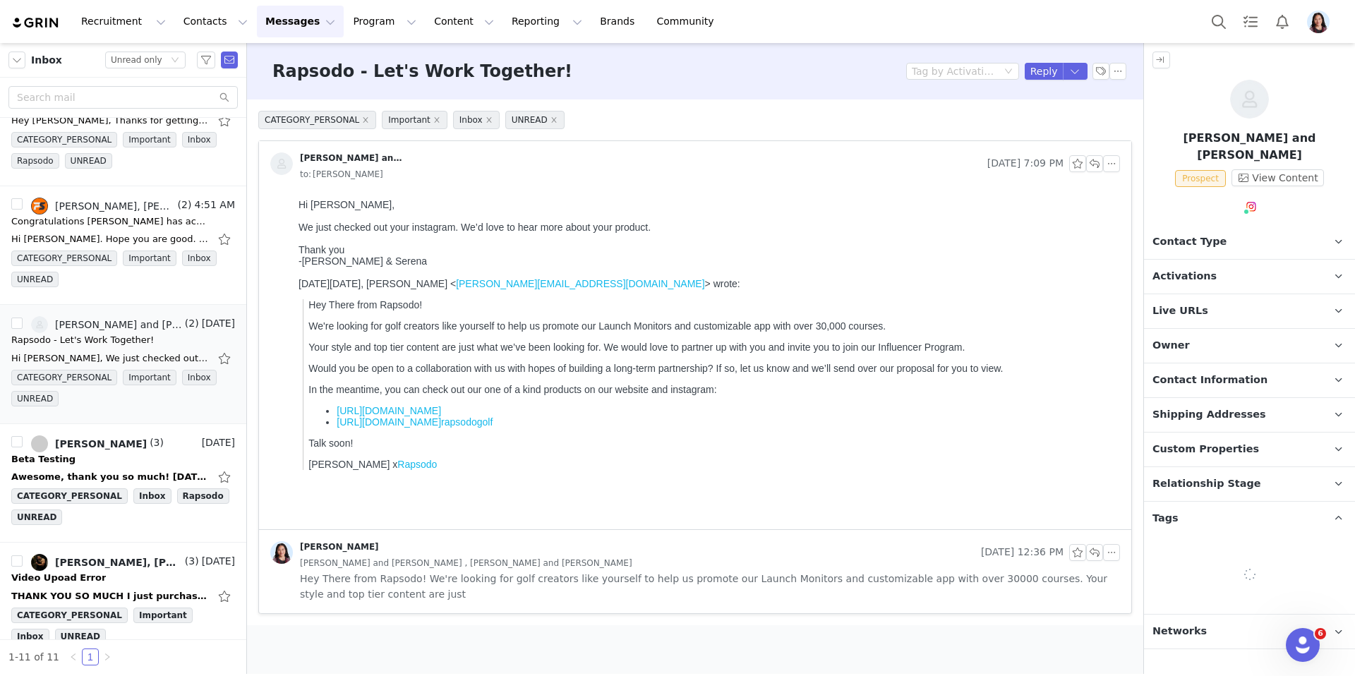
scroll to position [0, 0]
click at [1203, 269] on span "Activations" at bounding box center [1185, 277] width 64 height 16
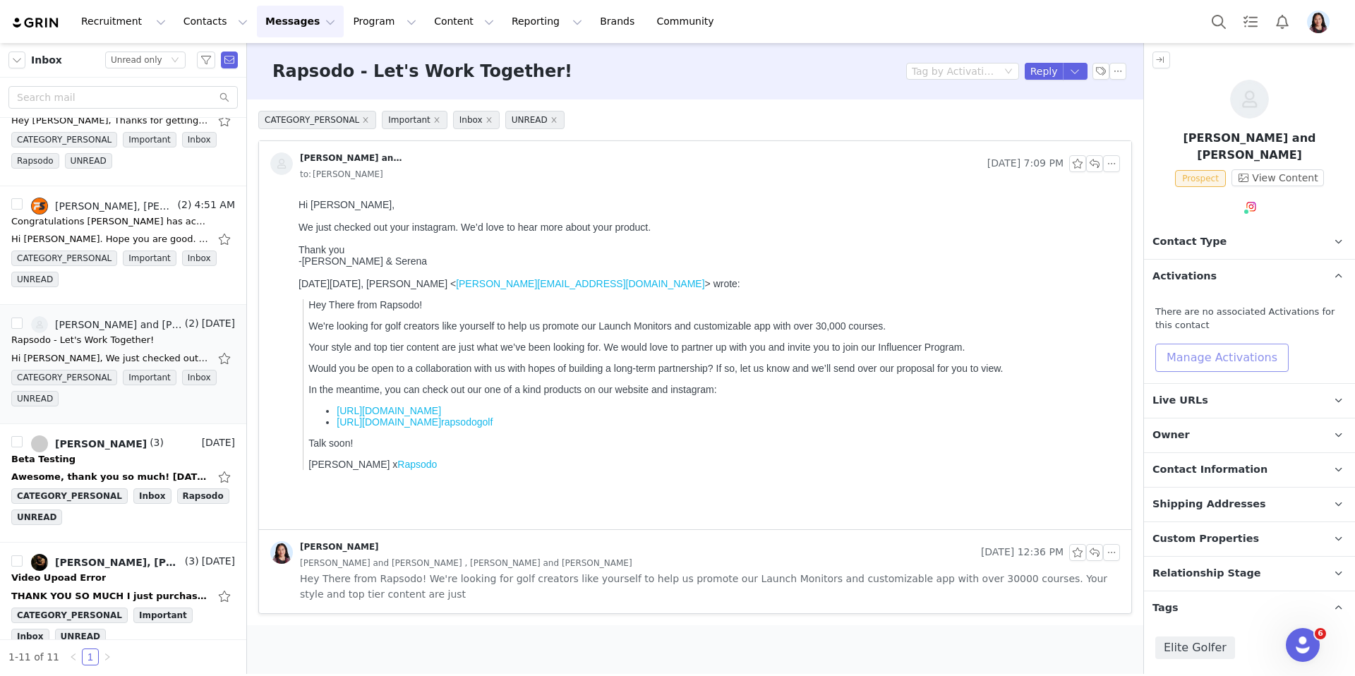
click at [1187, 344] on button "Manage Activations" at bounding box center [1222, 358] width 133 height 28
click at [1178, 378] on div "Activations Manage Select Activation" at bounding box center [1190, 385] width 175 height 43
click at [1176, 383] on div "Activations Manage Select Activation" at bounding box center [1190, 385] width 175 height 43
click at [1149, 395] on div "Select Activation" at bounding box center [1158, 395] width 83 height 21
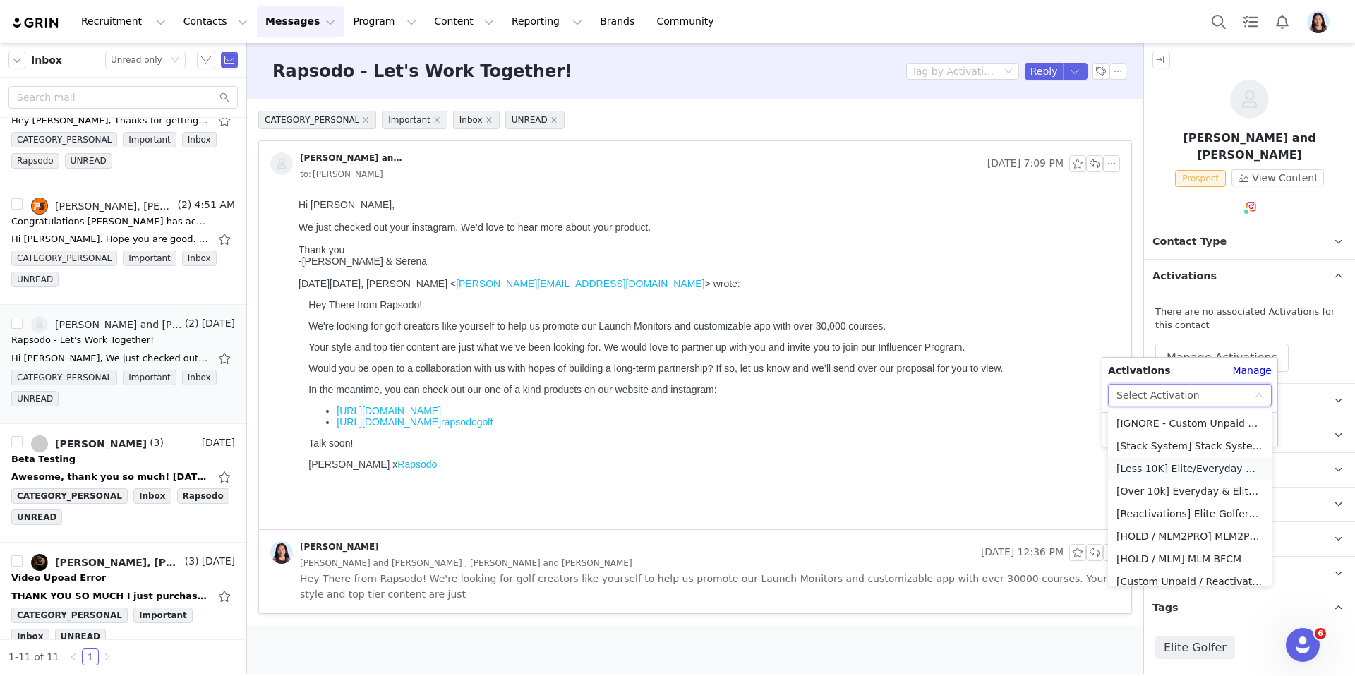
click at [1138, 469] on li "[Less 10K] Elite/Everyday MLM New Creator Campaign" at bounding box center [1190, 468] width 164 height 23
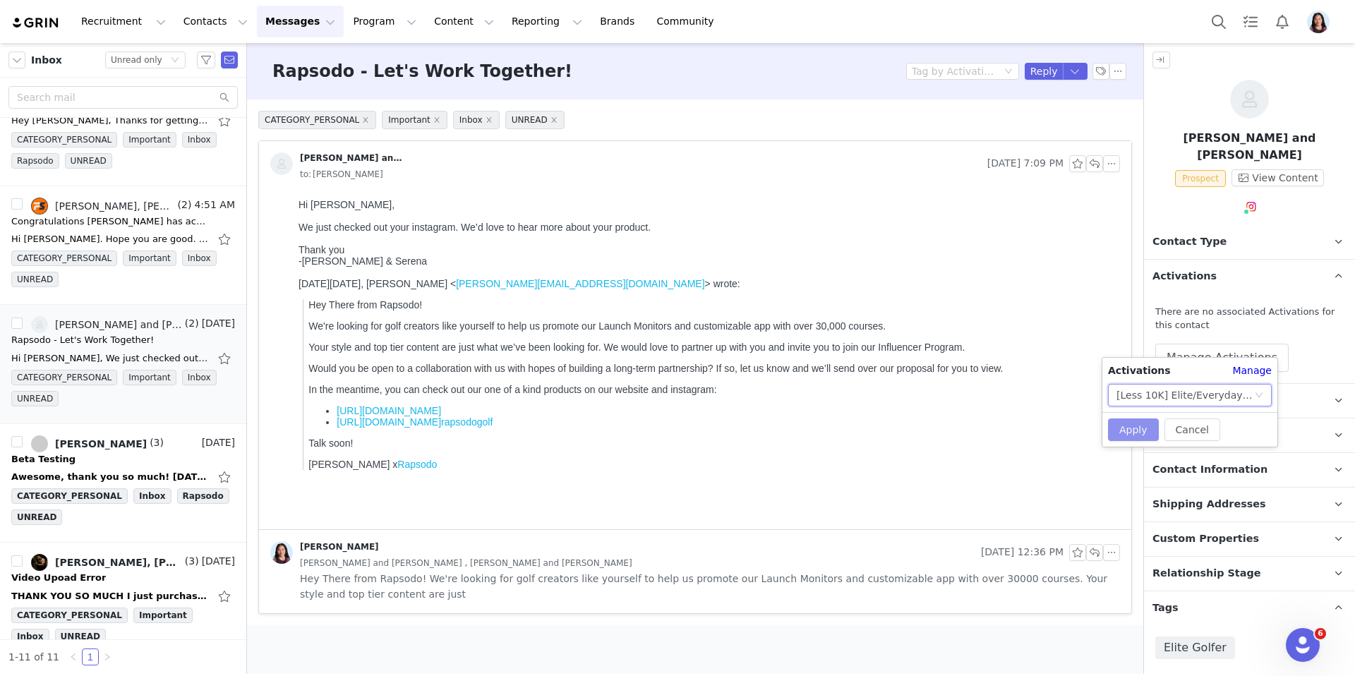
click at [1115, 428] on button "Apply" at bounding box center [1133, 430] width 51 height 23
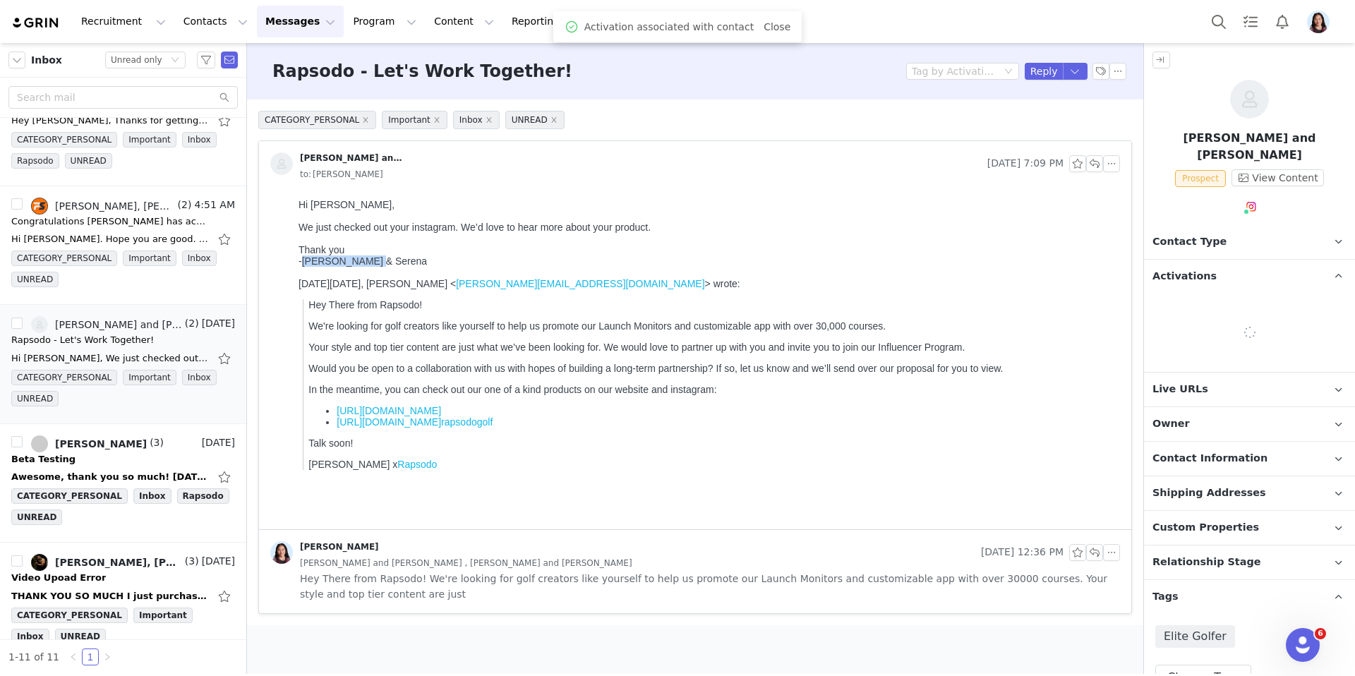
drag, startPoint x: 363, startPoint y: 268, endPoint x: 448, endPoint y: 268, distance: 85.4
click at [448, 268] on div "-Sacha & Serena On Tuesday, September 23, 2025, Randi Dofat < randi@joybyte.com…" at bounding box center [707, 363] width 816 height 215
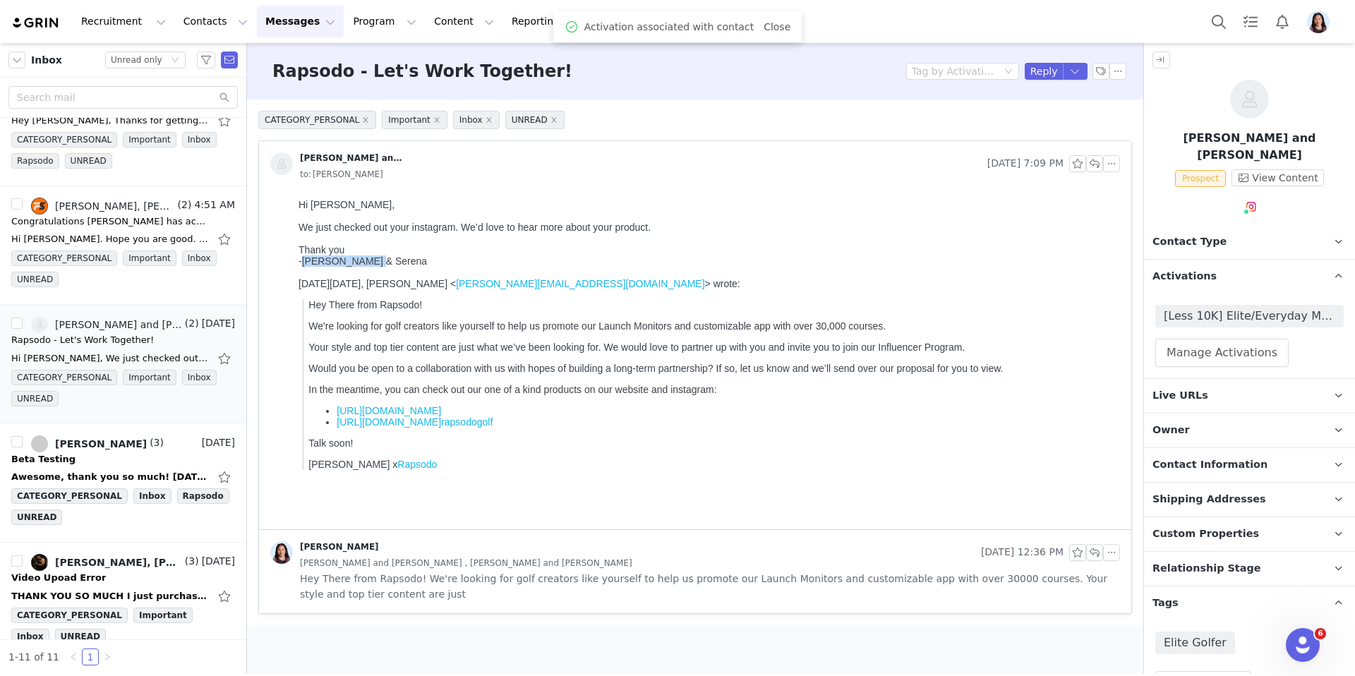
copy div "Sacha & Serena"
click at [1211, 457] on span "Contact Information" at bounding box center [1210, 465] width 115 height 16
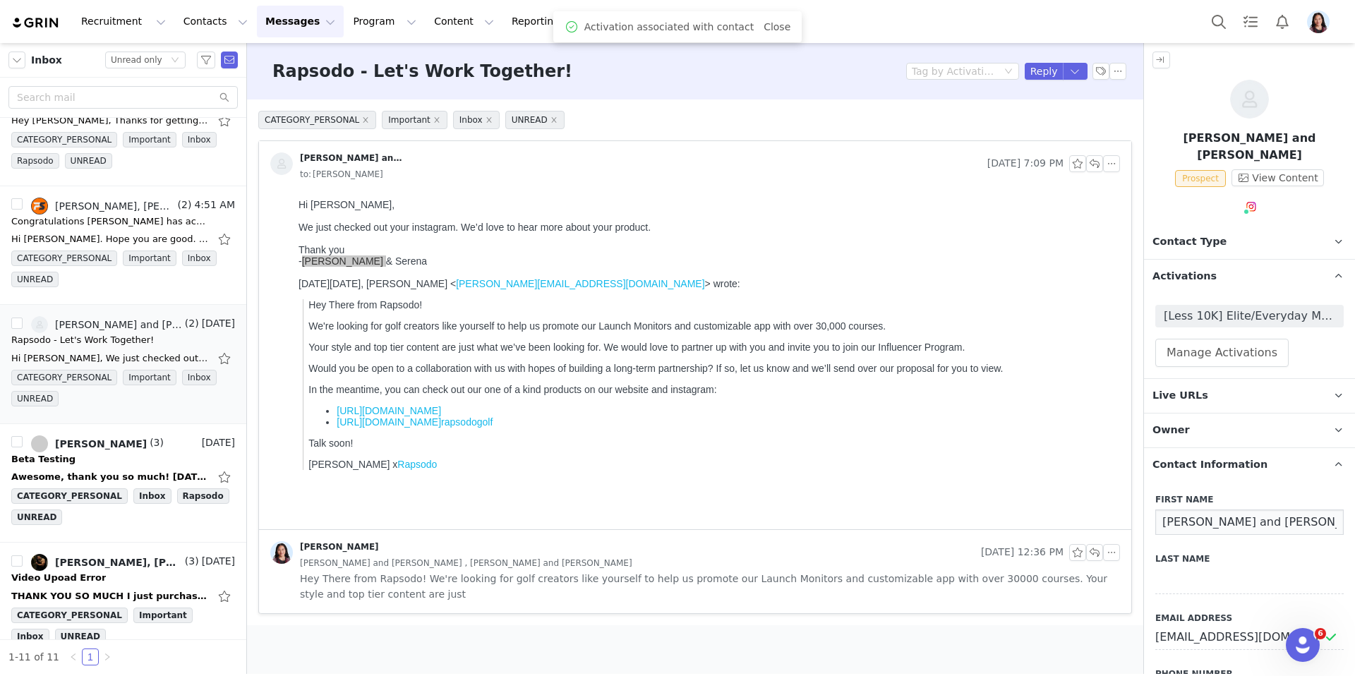
click at [1207, 511] on input "Serena and Sacha" at bounding box center [1250, 522] width 188 height 25
paste input "acha & Seren"
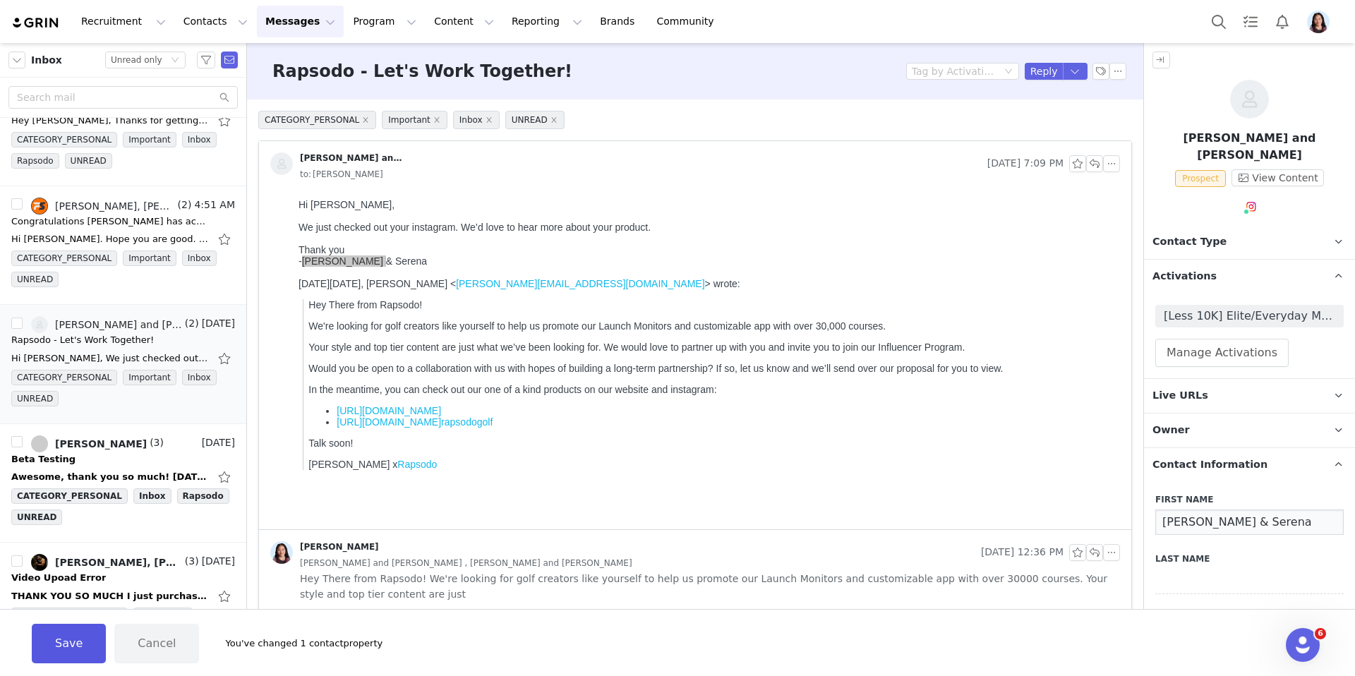
type input "Sacha & Serena"
click at [52, 631] on button "Save" at bounding box center [69, 644] width 74 height 40
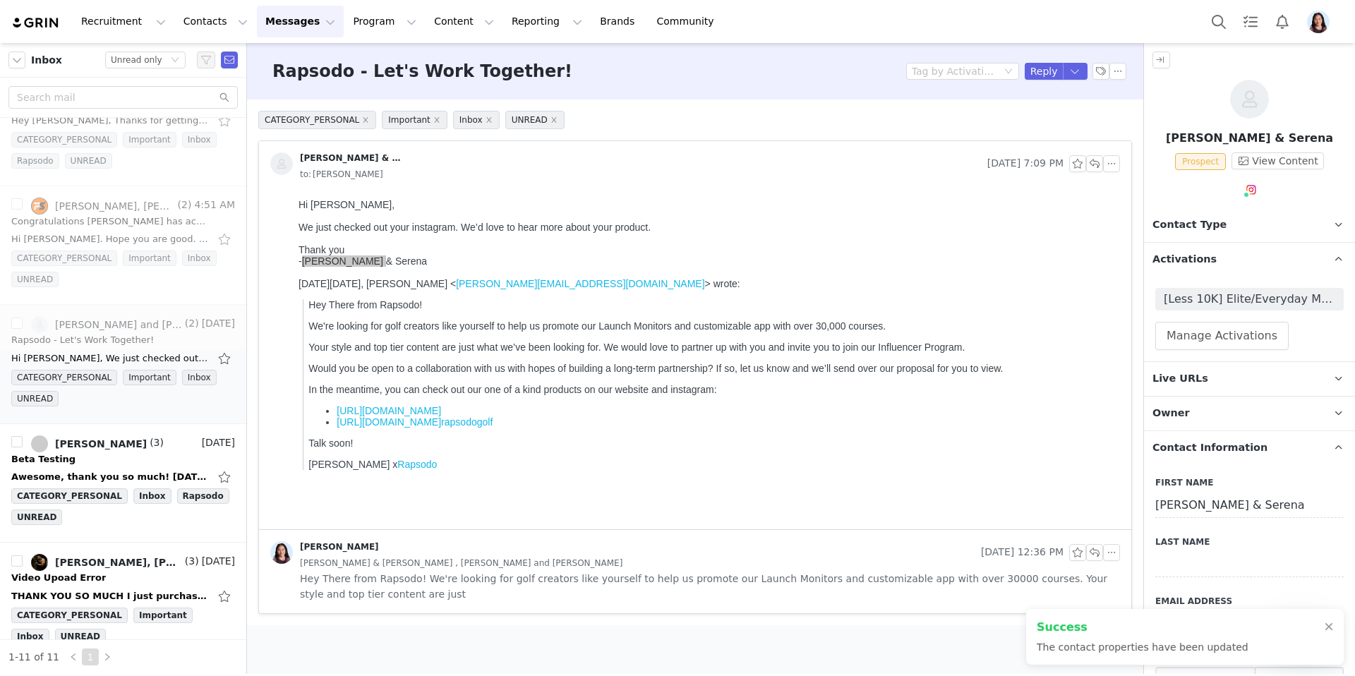
click at [1081, 60] on div "Rapsodo - Let's Work Together! Tag by Activation Reply" at bounding box center [695, 71] width 896 height 56
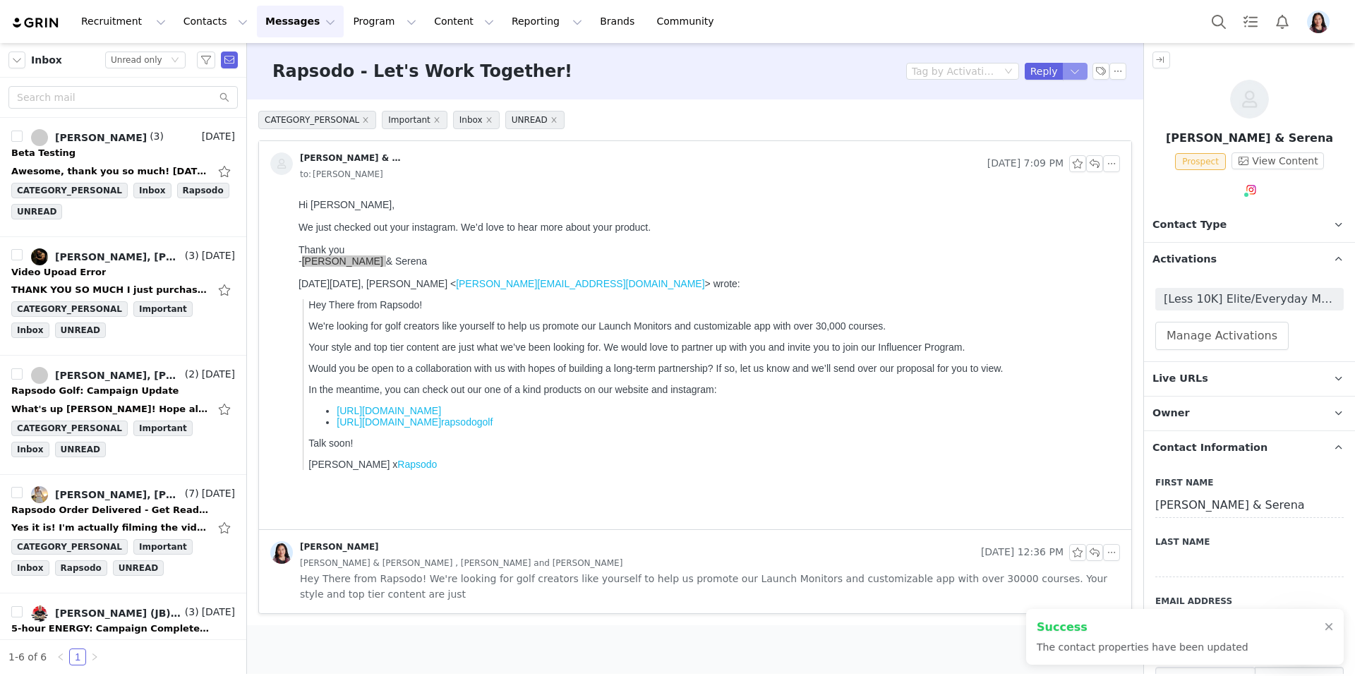
click at [1081, 66] on button "button" at bounding box center [1075, 71] width 25 height 17
click at [1052, 121] on li "Reply All" at bounding box center [1061, 119] width 60 height 23
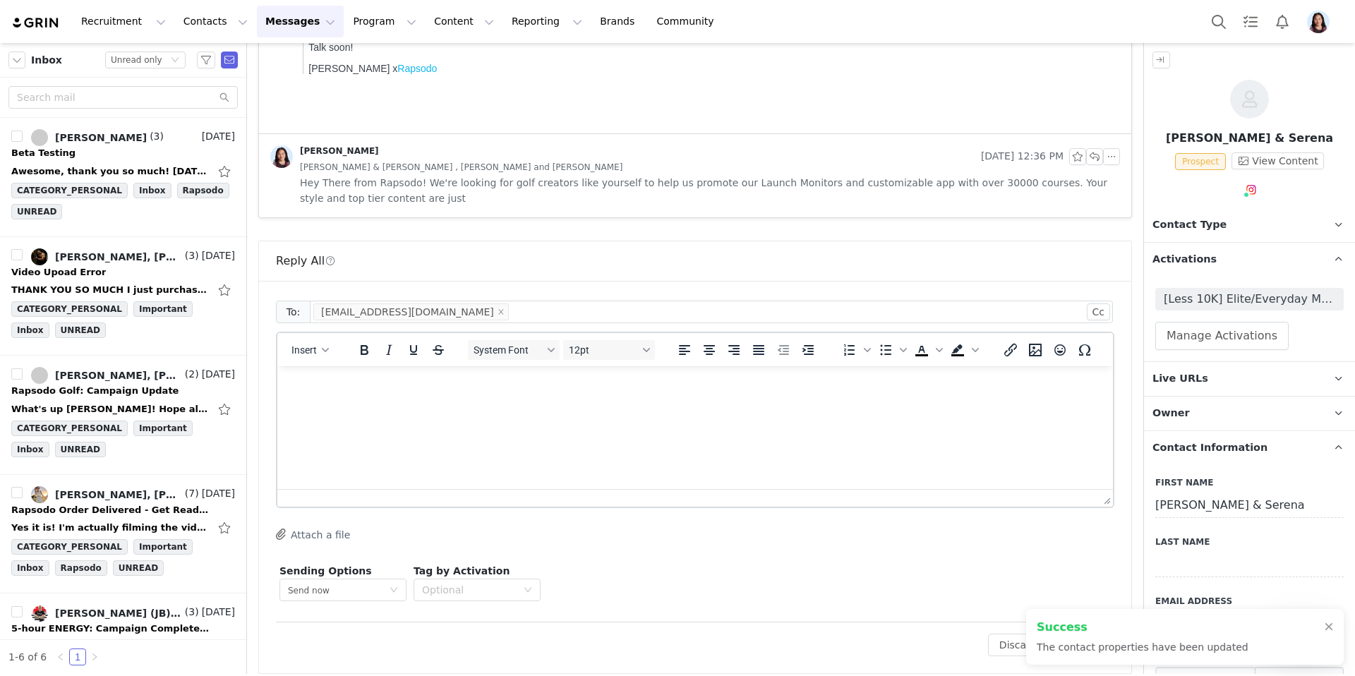
scroll to position [407, 0]
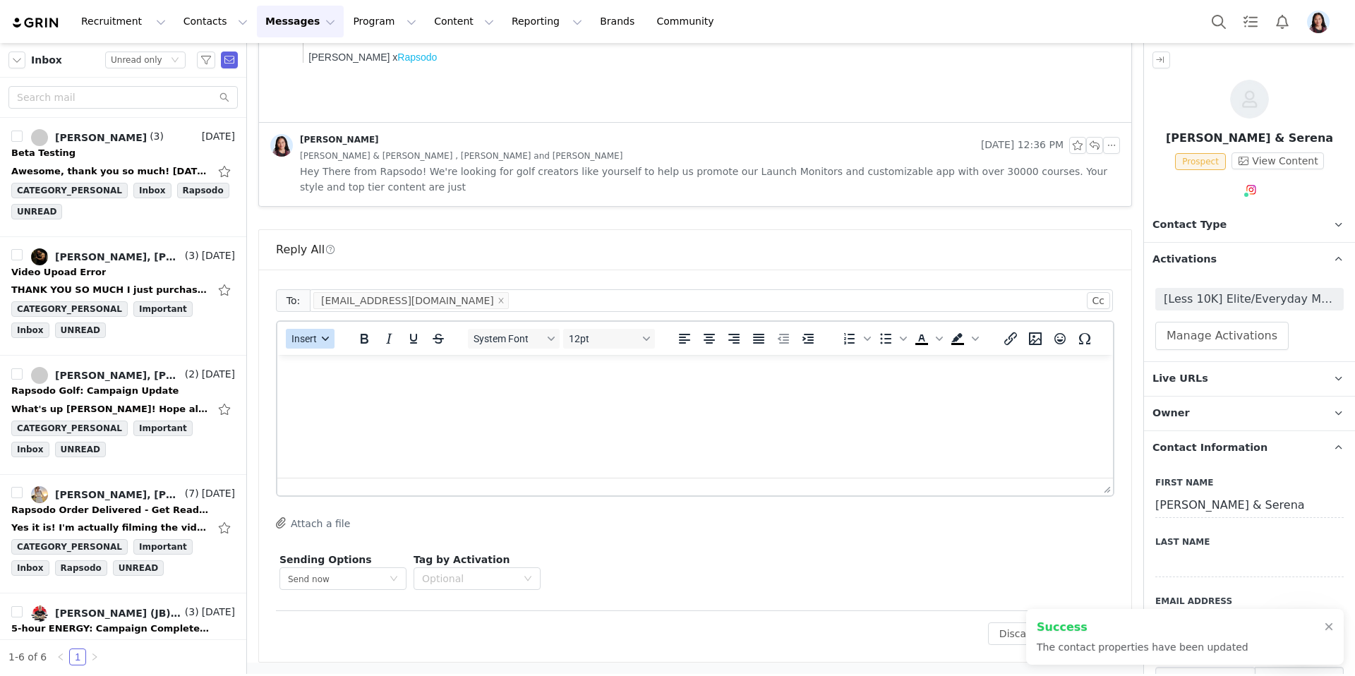
click at [311, 342] on span "Insert" at bounding box center [304, 338] width 25 height 11
click at [311, 366] on div "Insert Template" at bounding box center [361, 363] width 127 height 17
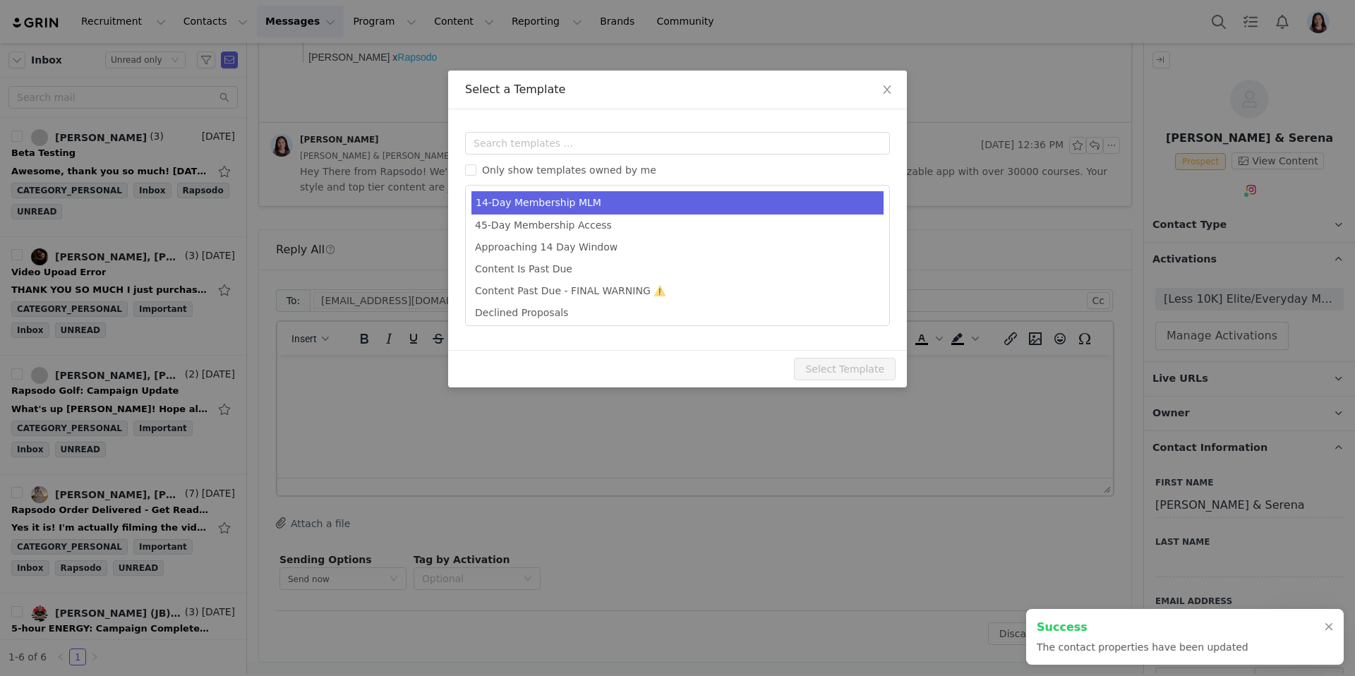
scroll to position [0, 0]
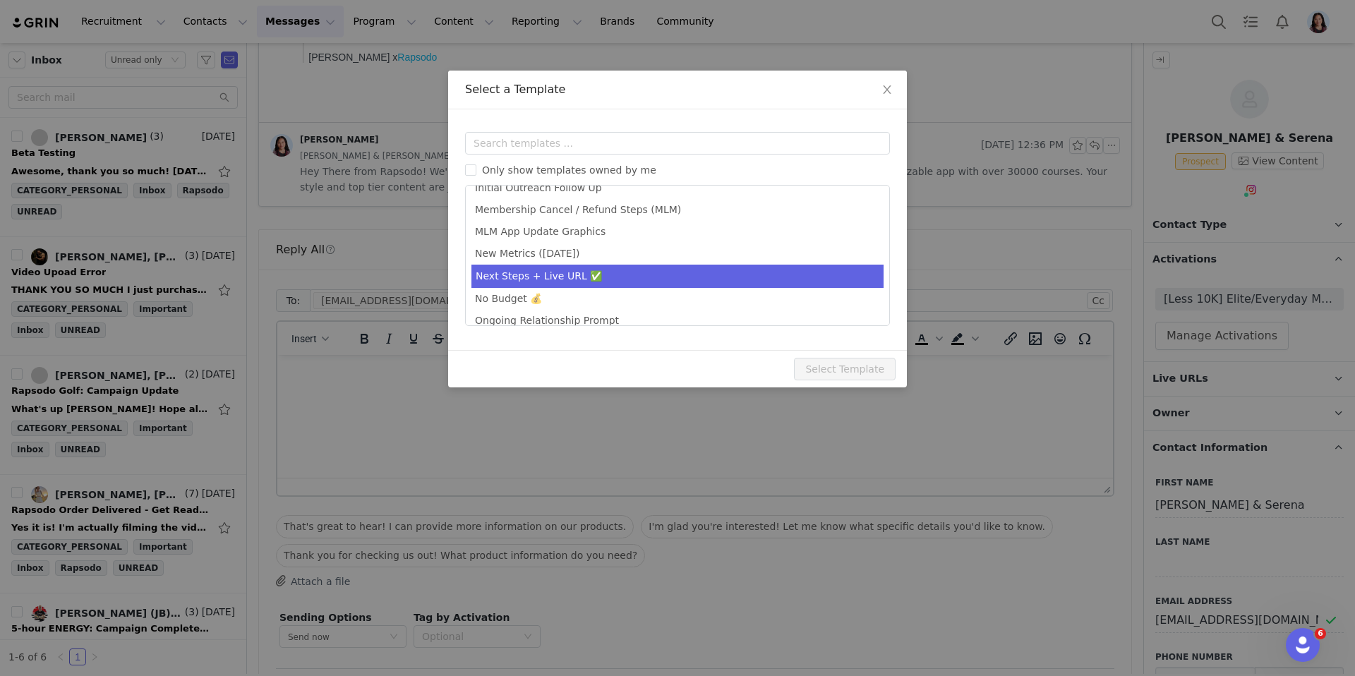
click at [609, 282] on li "Next Steps + Live URL ✅" at bounding box center [678, 276] width 412 height 23
type input "Rapsodo - Next Steps & Live URL"
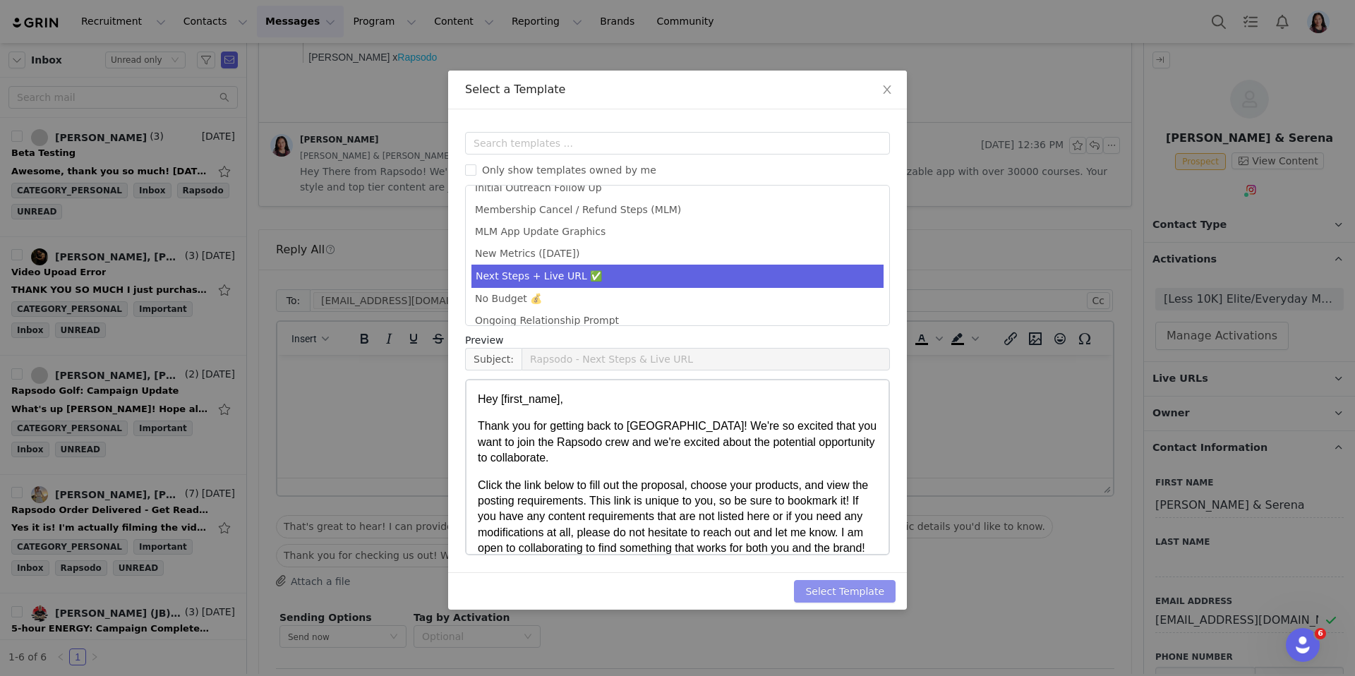
click at [856, 587] on button "Select Template" at bounding box center [845, 591] width 102 height 23
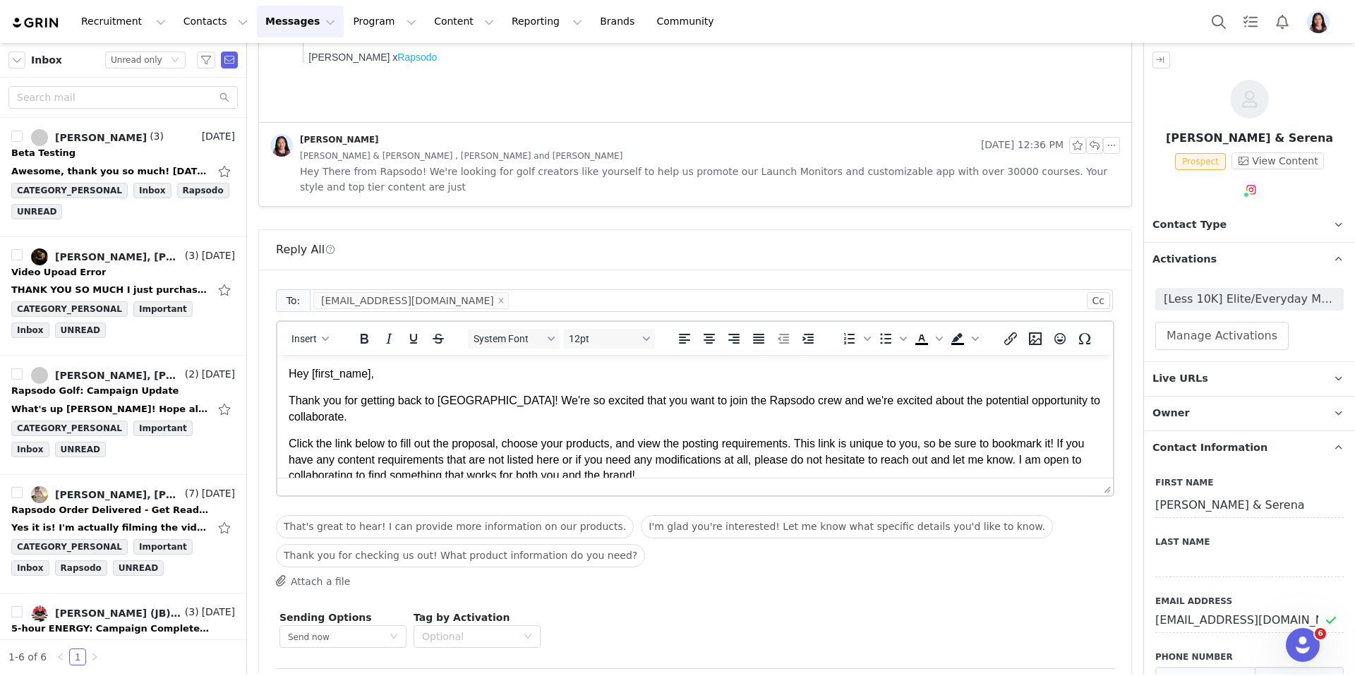
scroll to position [465, 0]
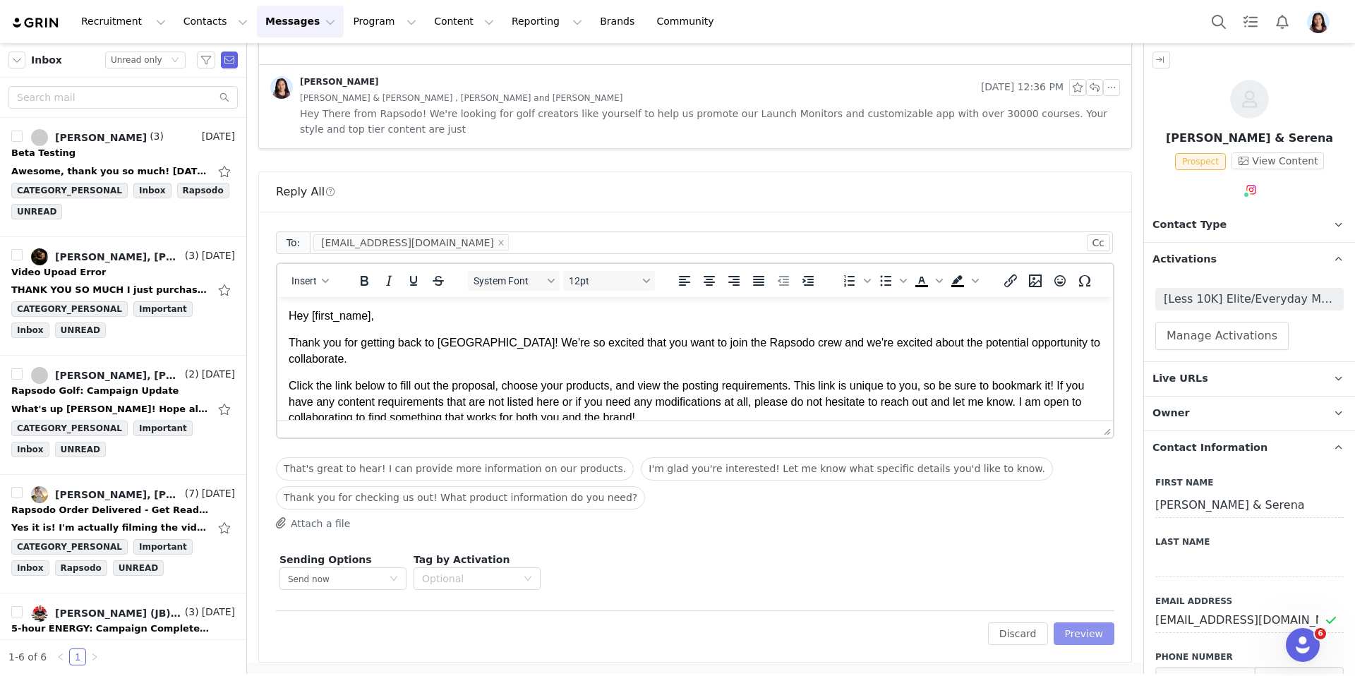
click at [1086, 637] on button "Preview" at bounding box center [1084, 634] width 61 height 23
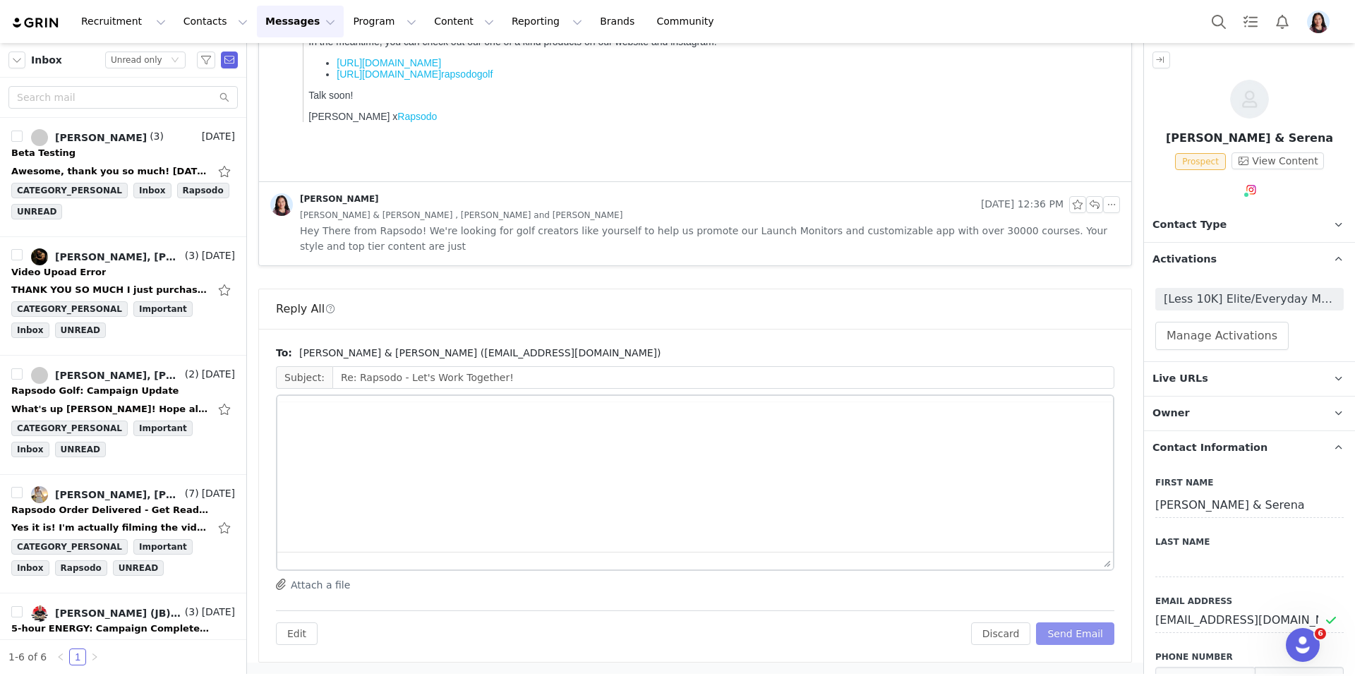
scroll to position [348, 0]
click at [1086, 637] on button "Send Email" at bounding box center [1075, 634] width 78 height 23
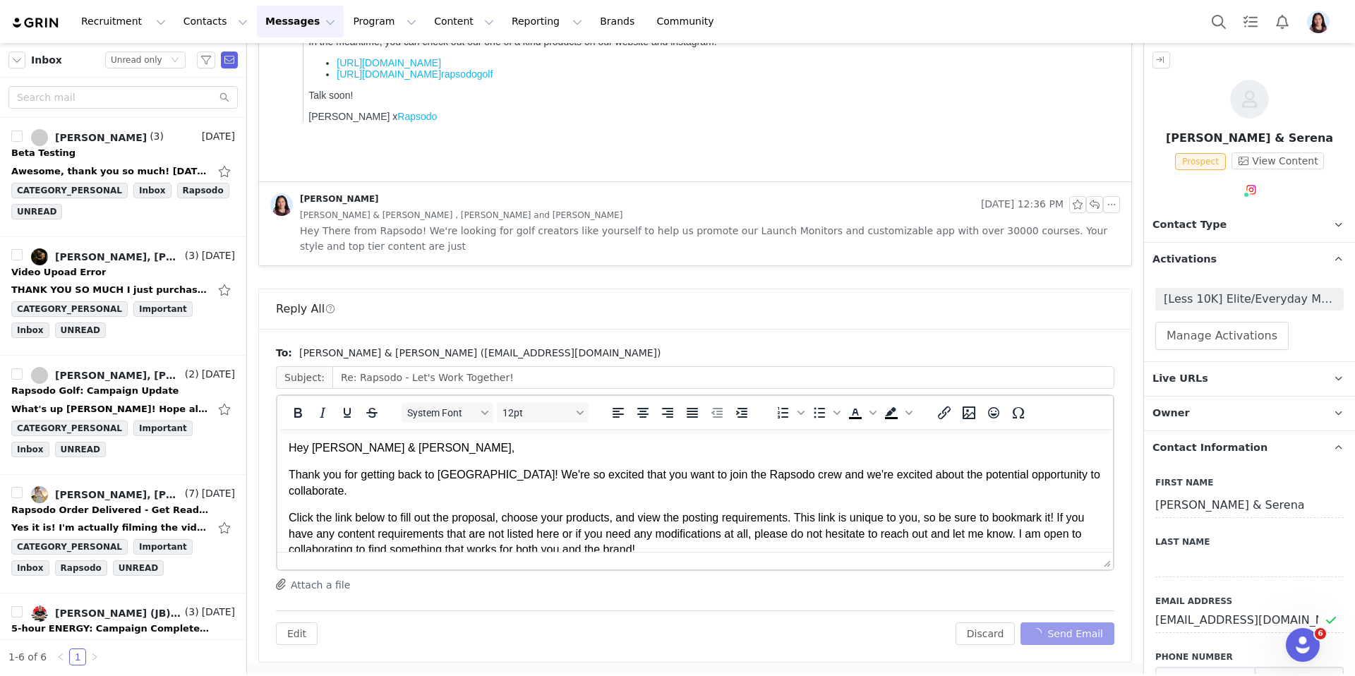
scroll to position [0, 0]
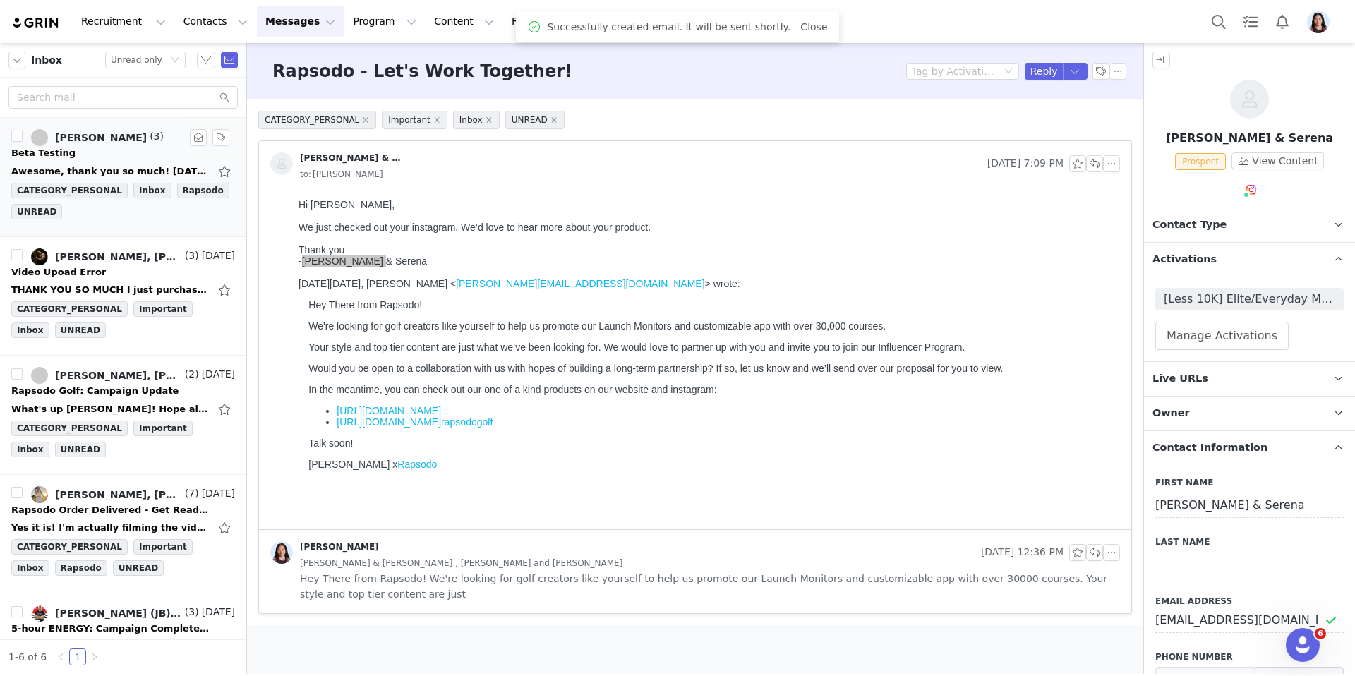
click at [102, 160] on div "Awesome, thank you so much! On Mon, Sep 29, 2025 at 6:09 PM Randi Dofat <randi@…" at bounding box center [123, 171] width 224 height 23
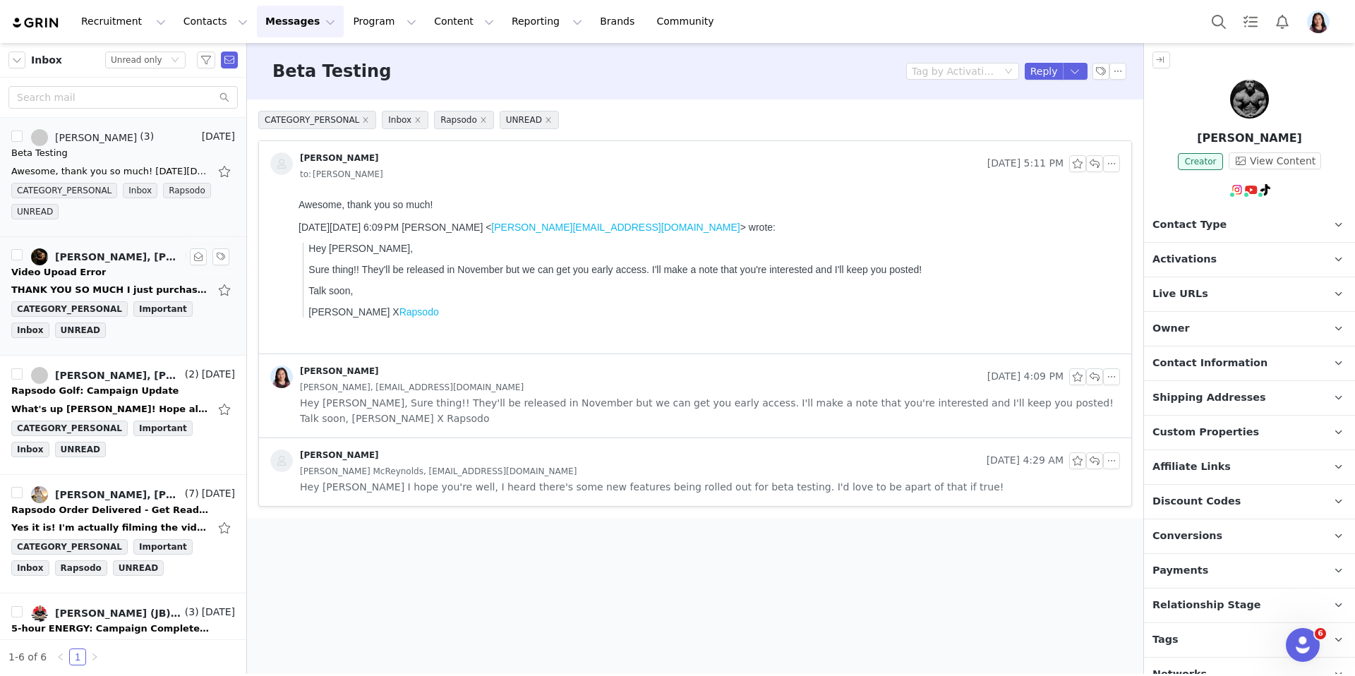
click at [109, 272] on div "Video Upoad Error" at bounding box center [123, 272] width 224 height 14
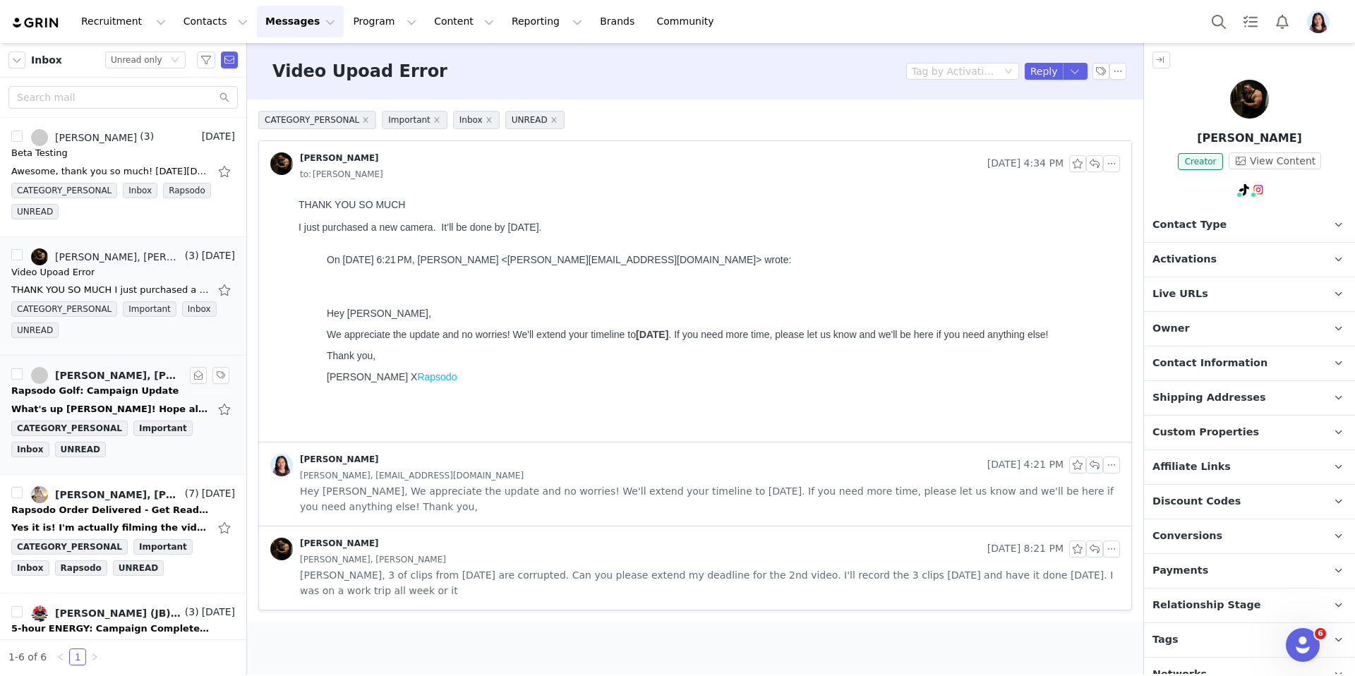
scroll to position [17, 0]
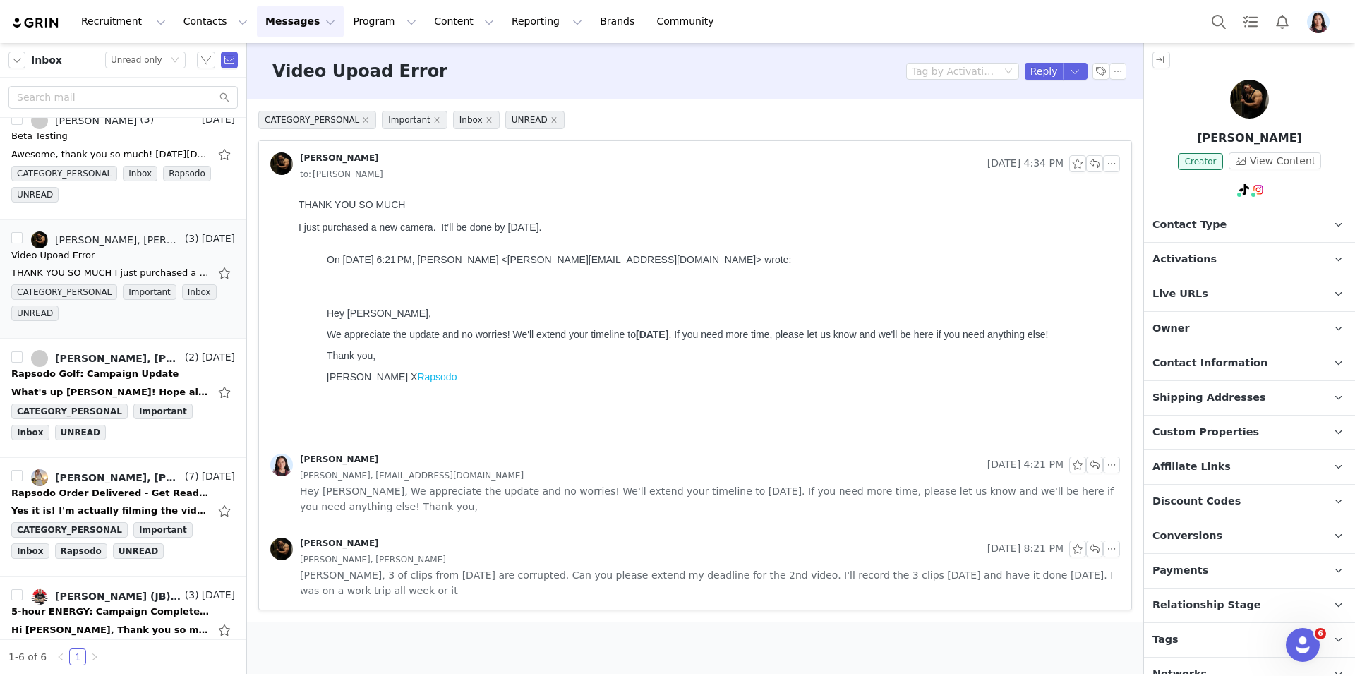
click at [380, 476] on span "Andrew Gonzalez, gonzalezandrew8989@gmail.com" at bounding box center [412, 476] width 224 height 16
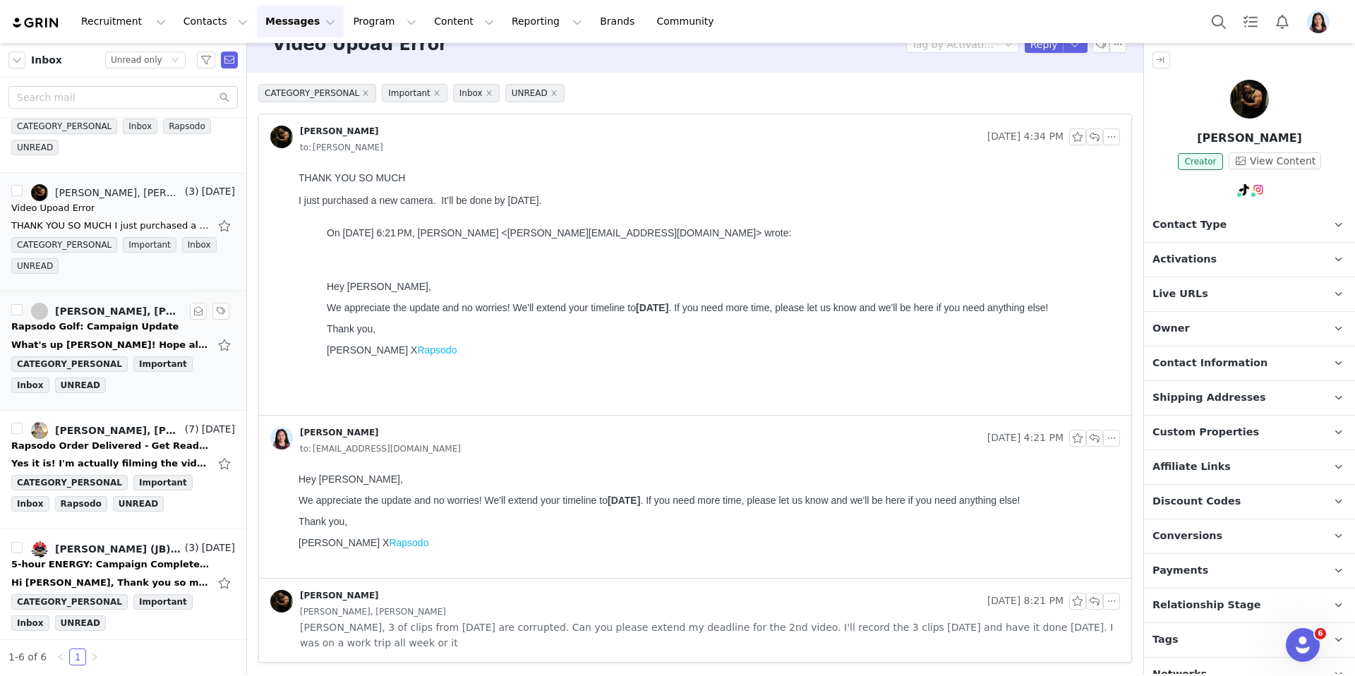
scroll to position [136, 0]
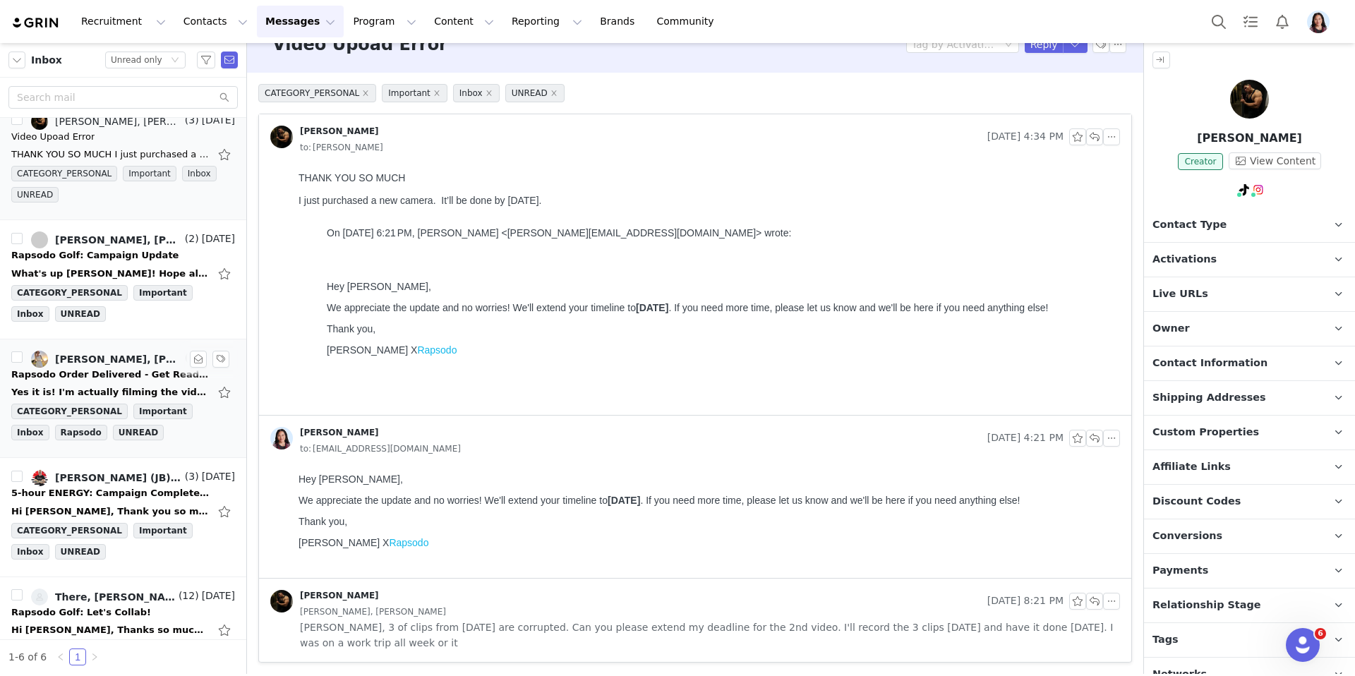
click at [109, 385] on div "Yes it is! I'm actually filming the video right now! So sorry, I had a new room…" at bounding box center [123, 392] width 224 height 23
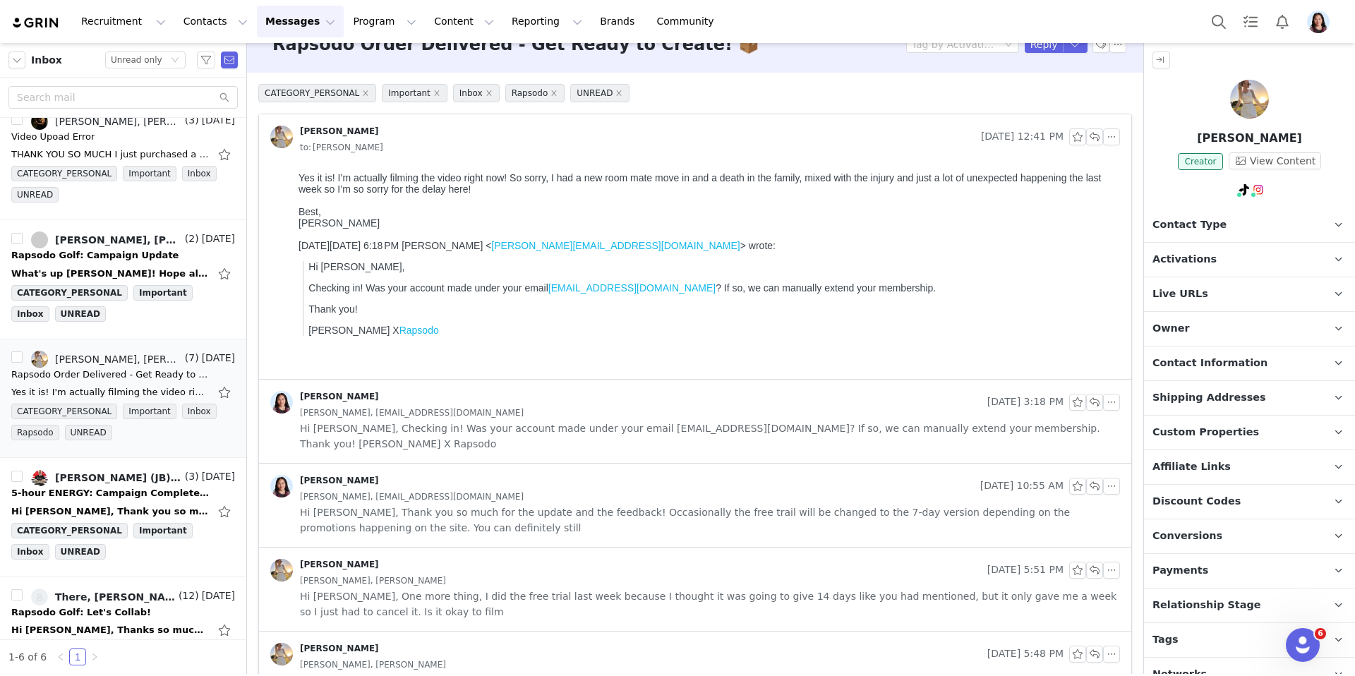
scroll to position [12, 0]
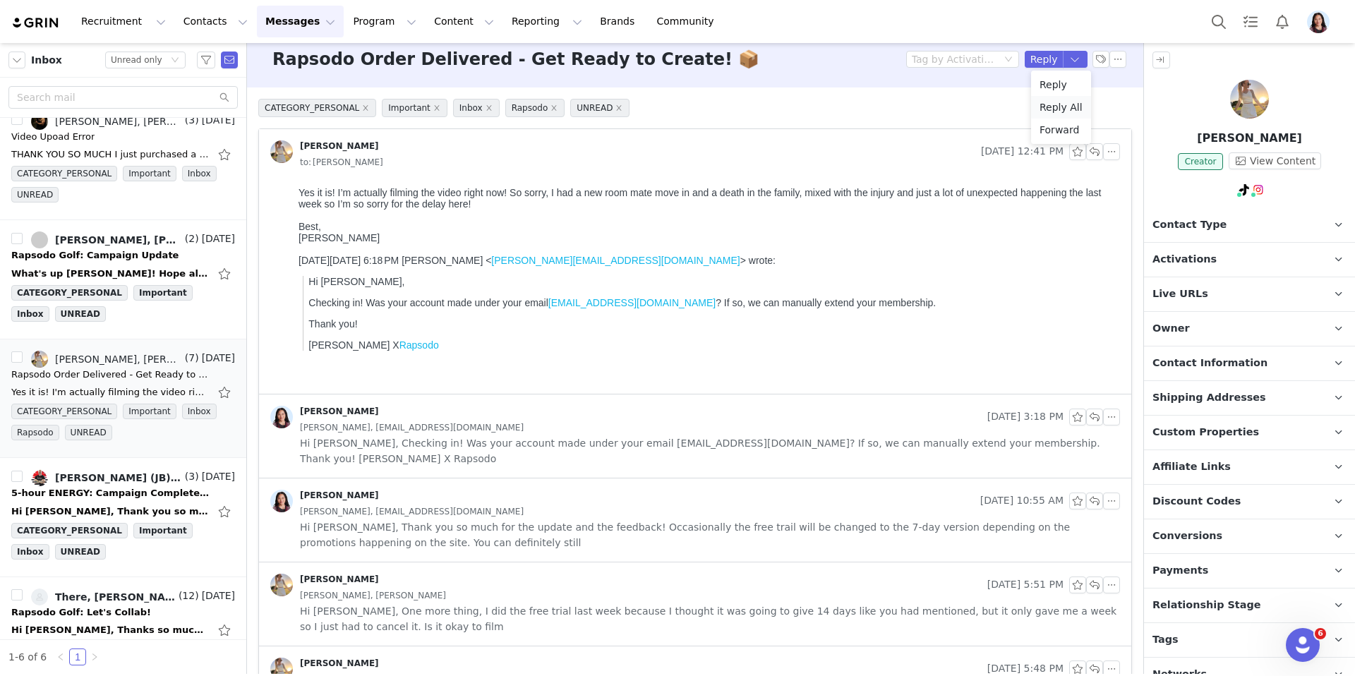
click at [1057, 106] on li "Reply All" at bounding box center [1061, 107] width 60 height 23
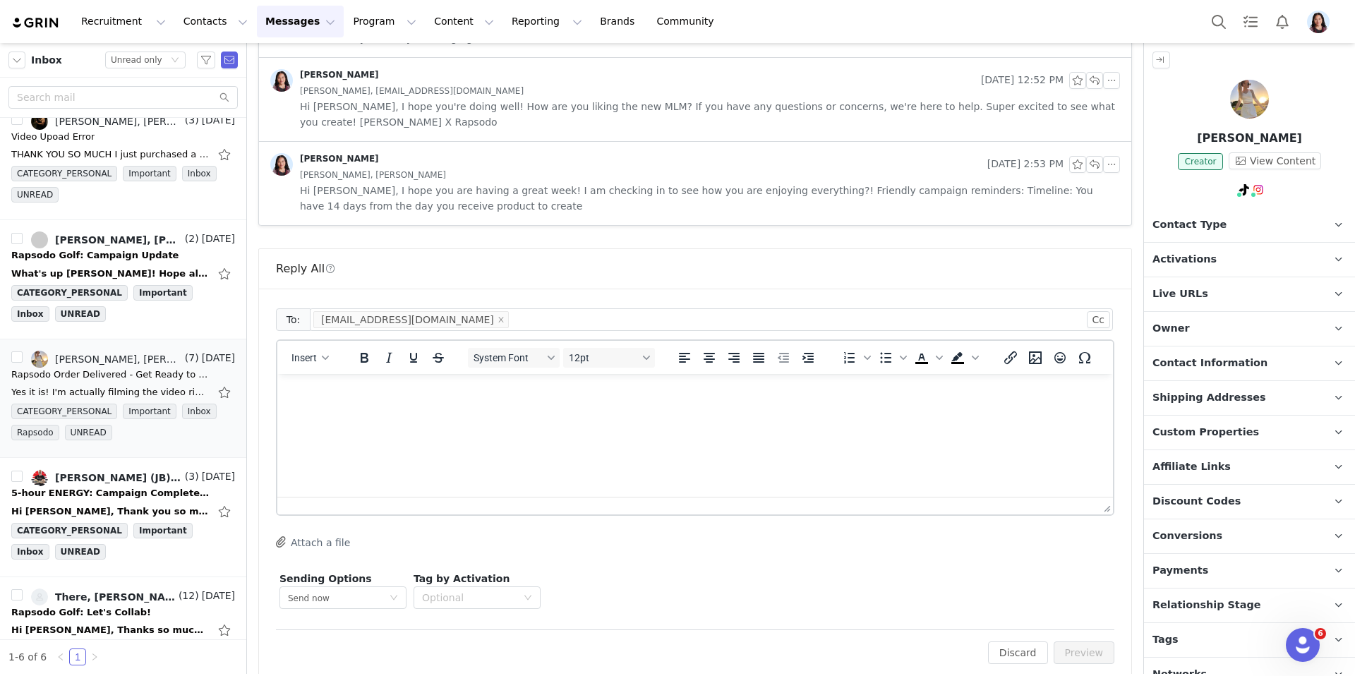
scroll to position [688, 0]
click at [658, 409] on html at bounding box center [695, 390] width 836 height 38
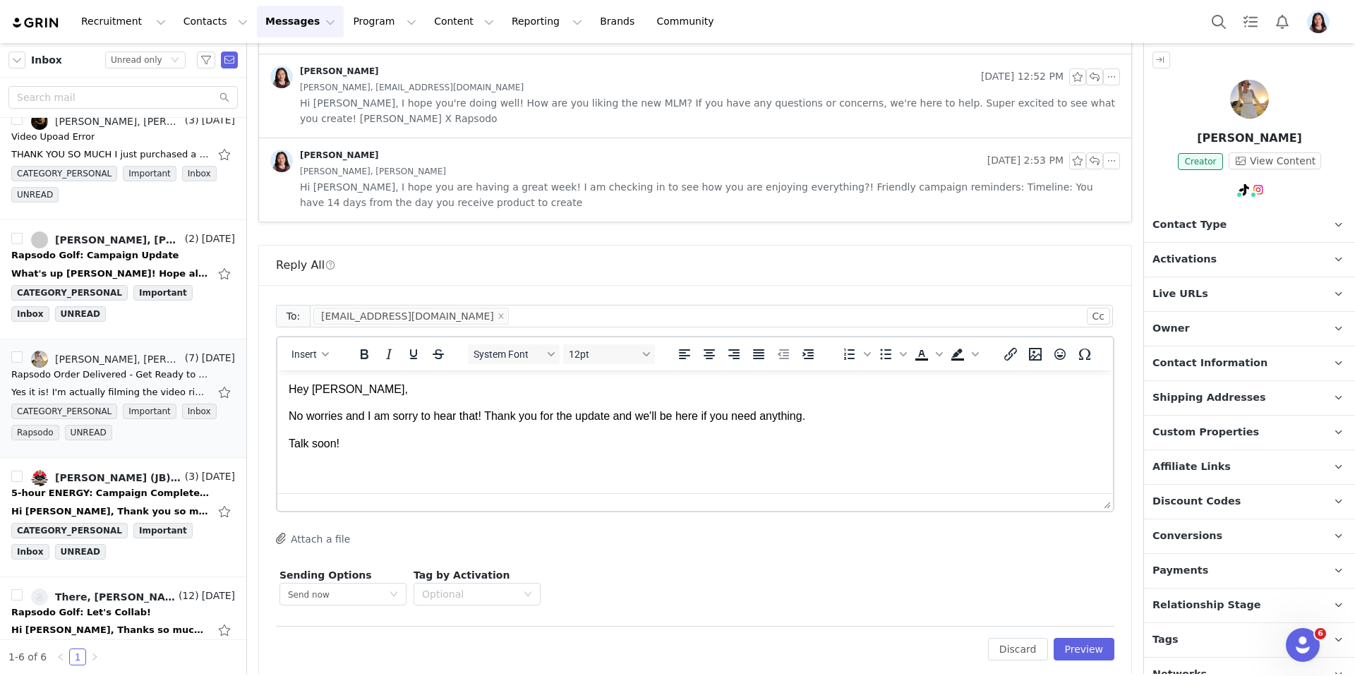
click at [288, 340] on div "Insert" at bounding box center [310, 354] width 66 height 28
click at [300, 349] on span "Insert" at bounding box center [304, 354] width 25 height 11
click at [323, 403] on div "Insert Signature" at bounding box center [361, 408] width 127 height 17
click at [491, 412] on p "No worries and I am sorry to hear that! Thank you for the update and we'll be h…" at bounding box center [695, 417] width 813 height 16
click at [484, 416] on p "No worries and I am sorry to hear that! Thank you for the update and we'll be h…" at bounding box center [695, 417] width 813 height 16
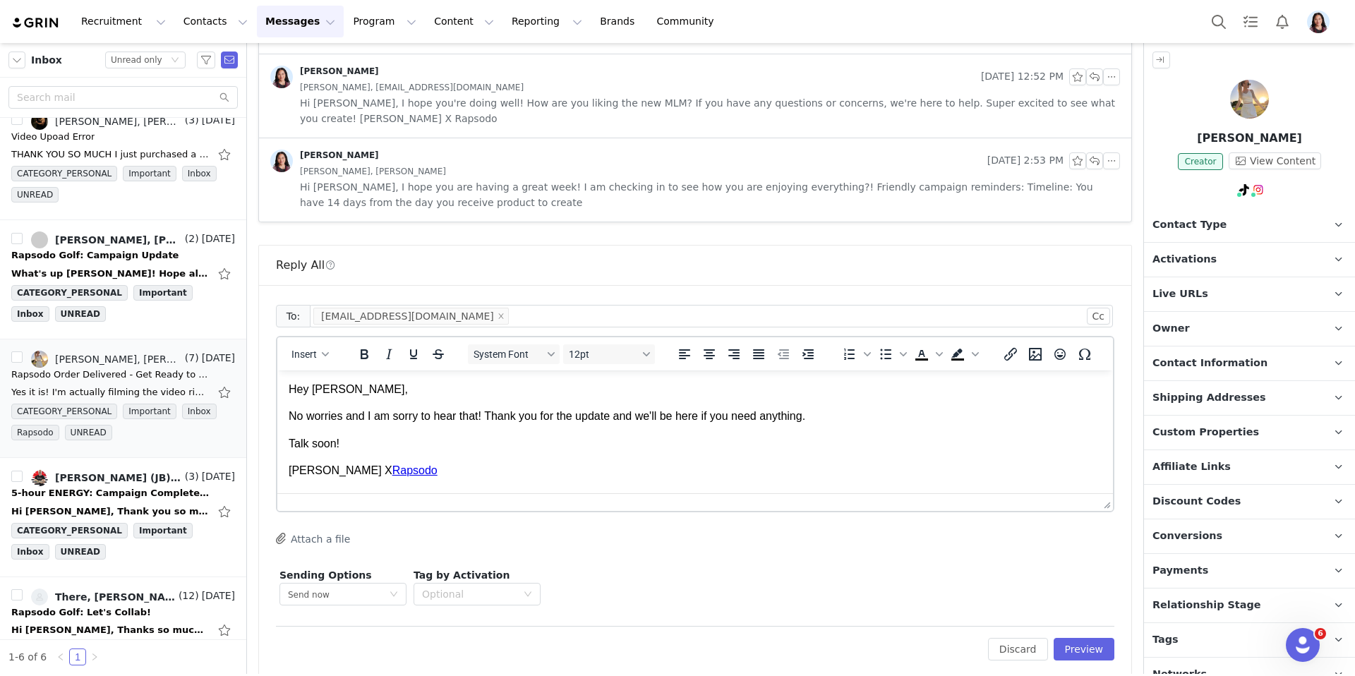
click at [342, 412] on p "No worries and I am sorry to hear that! Thank you for the update and we'll be h…" at bounding box center [695, 417] width 813 height 16
click at [514, 415] on p "No worries at all and I am sorry to hear that! Thank you for the update and we'…" at bounding box center [695, 417] width 813 height 16
click at [663, 417] on p "No worries at all and I am sorry to hear that! Wishing everyone well and Thank …" at bounding box center [695, 417] width 813 height 16
click at [811, 415] on p "No worries at all and I am sorry to hear that! Wishing everyone well and thank …" at bounding box center [695, 417] width 813 height 16
click at [978, 412] on p "No worries at all and I am sorry to hear that! Wishing everyone well and thank …" at bounding box center [695, 417] width 813 height 16
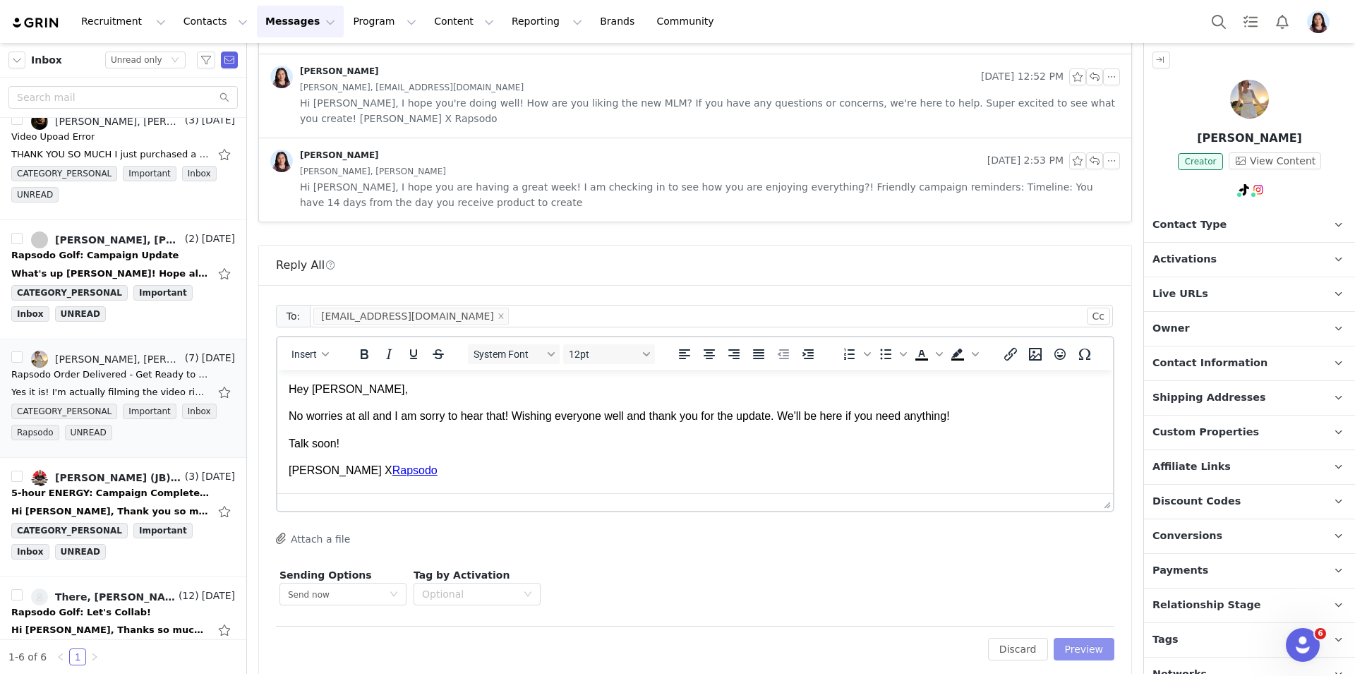
click at [1086, 638] on button "Preview" at bounding box center [1084, 649] width 61 height 23
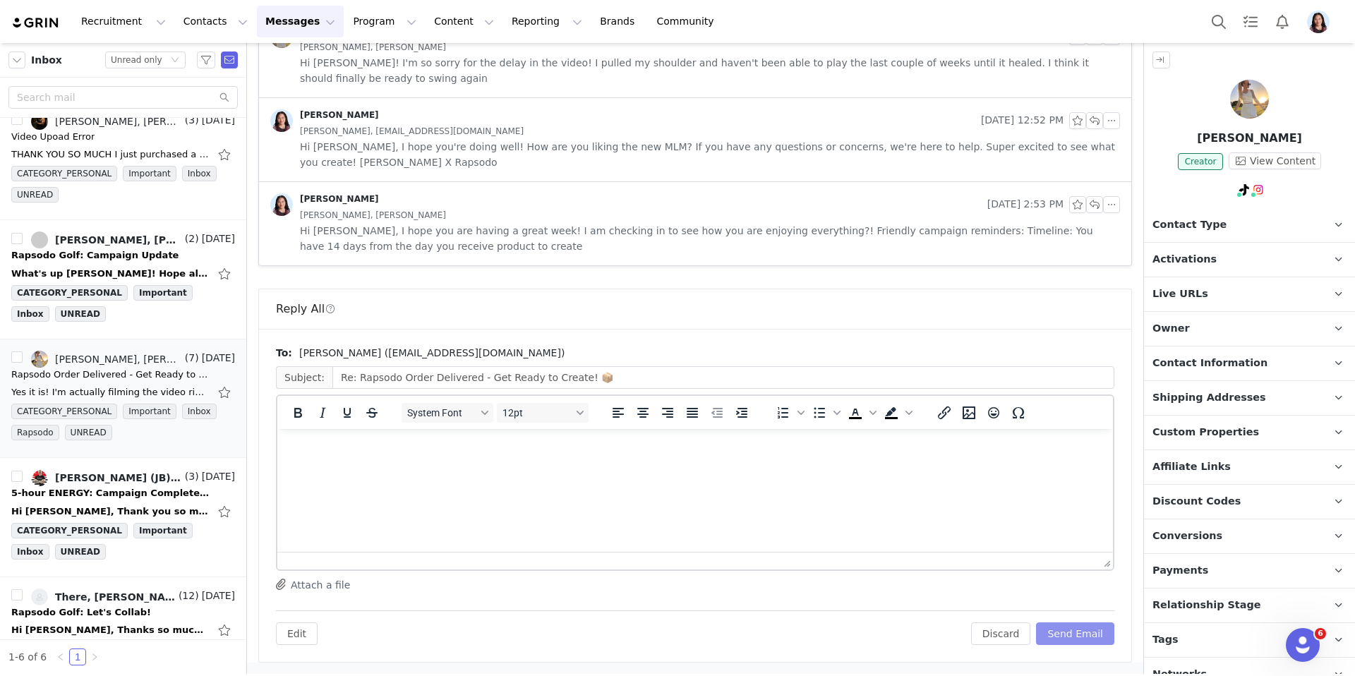
scroll to position [629, 0]
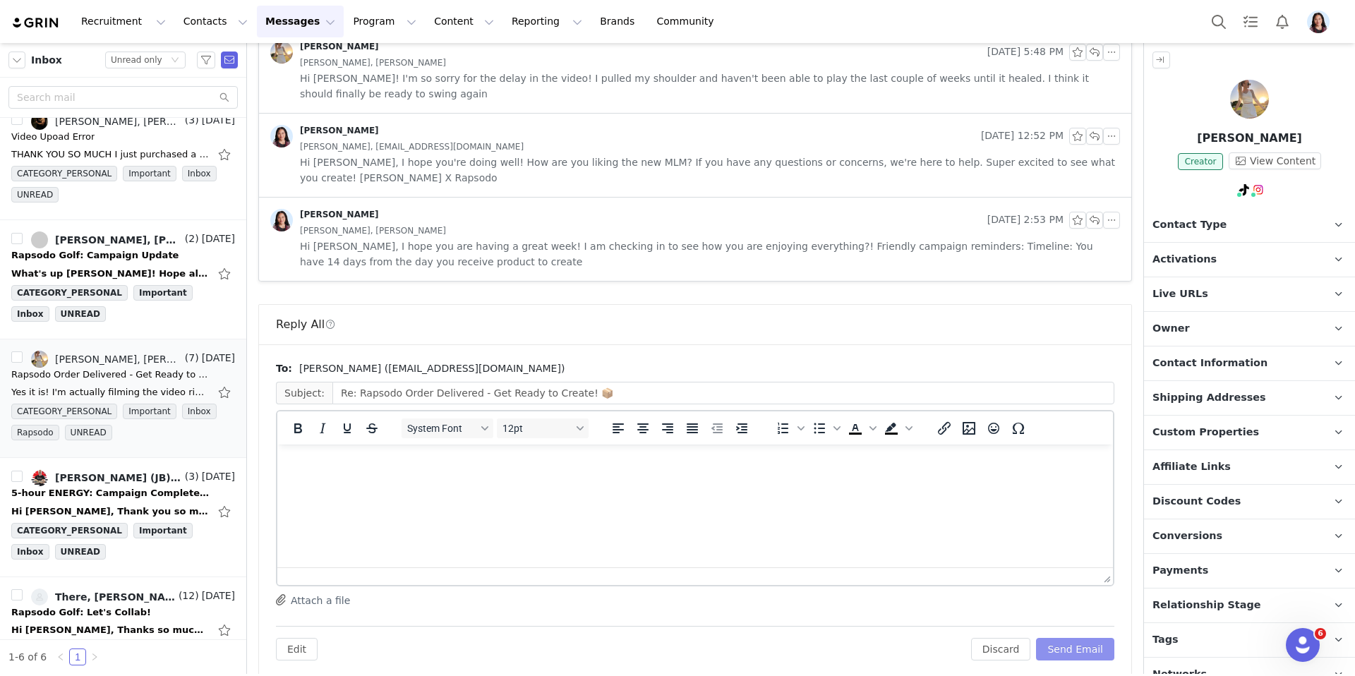
click at [1083, 638] on button "Send Email" at bounding box center [1075, 649] width 78 height 23
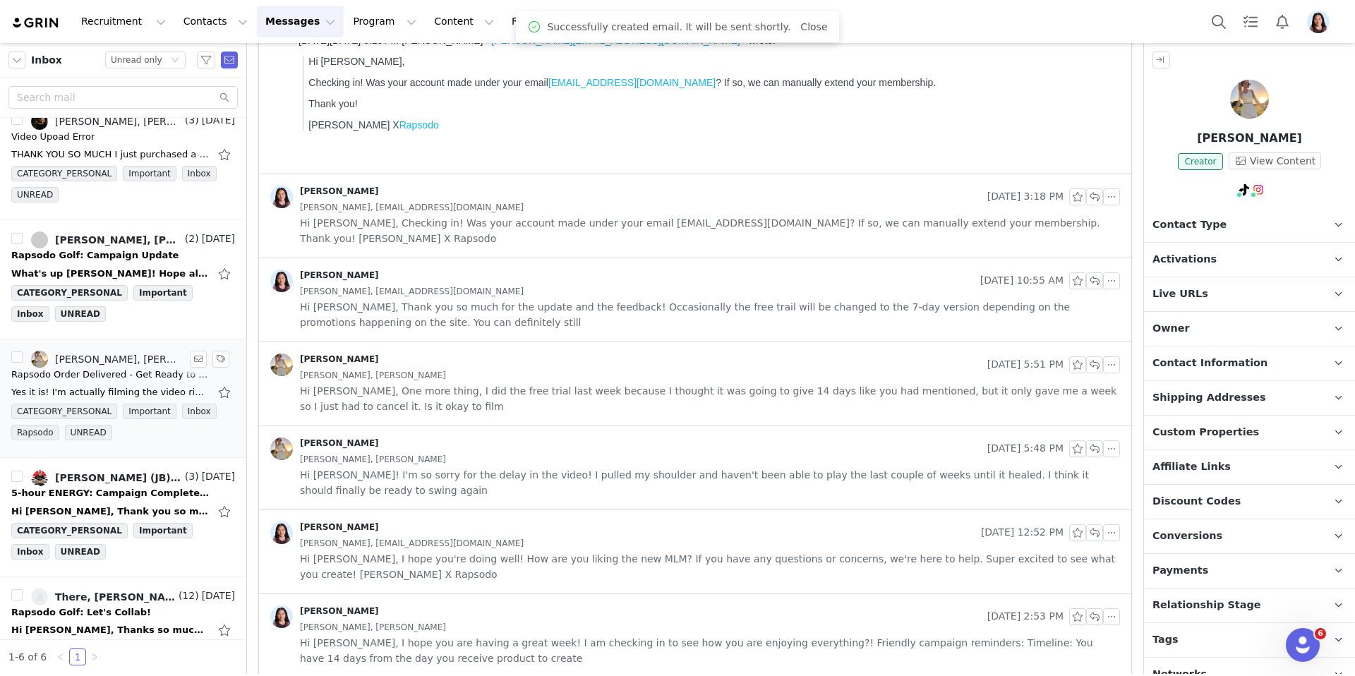
scroll to position [192, 0]
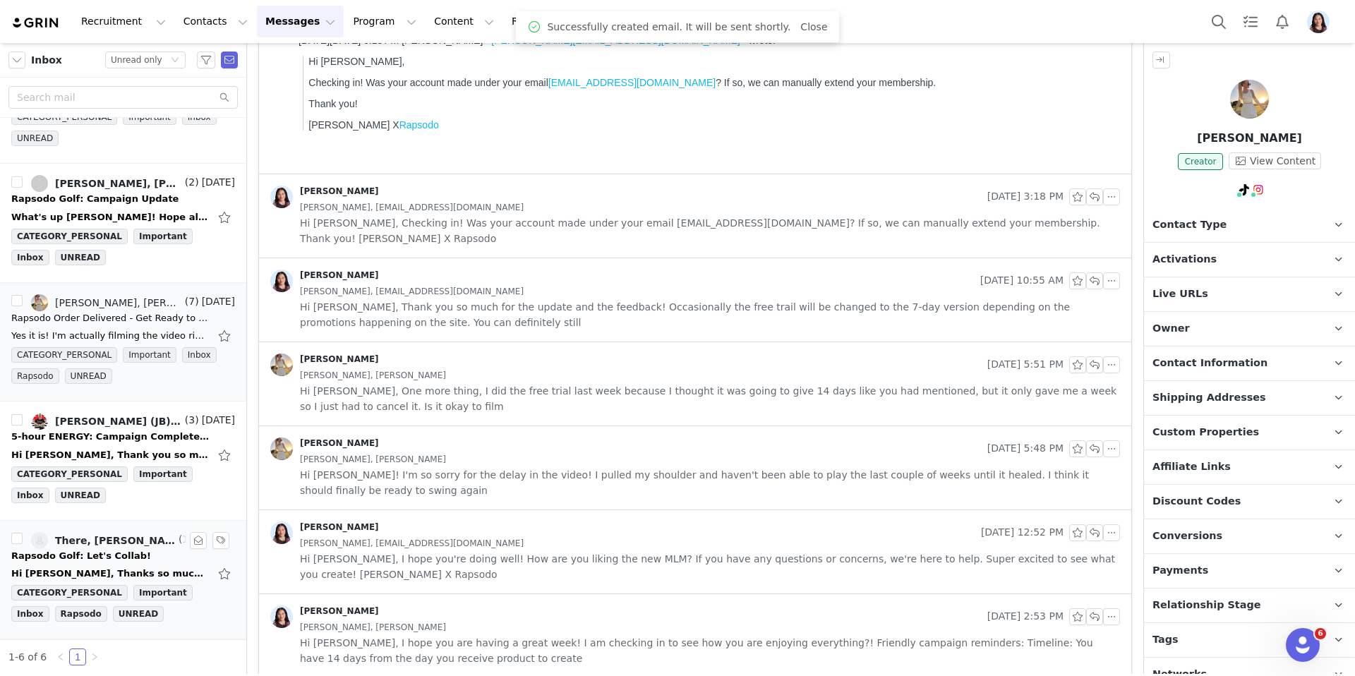
click at [133, 577] on div "Hi Randi, Thanks so much for clarifying. I really appreciate that Rapsodo will …" at bounding box center [110, 574] width 198 height 14
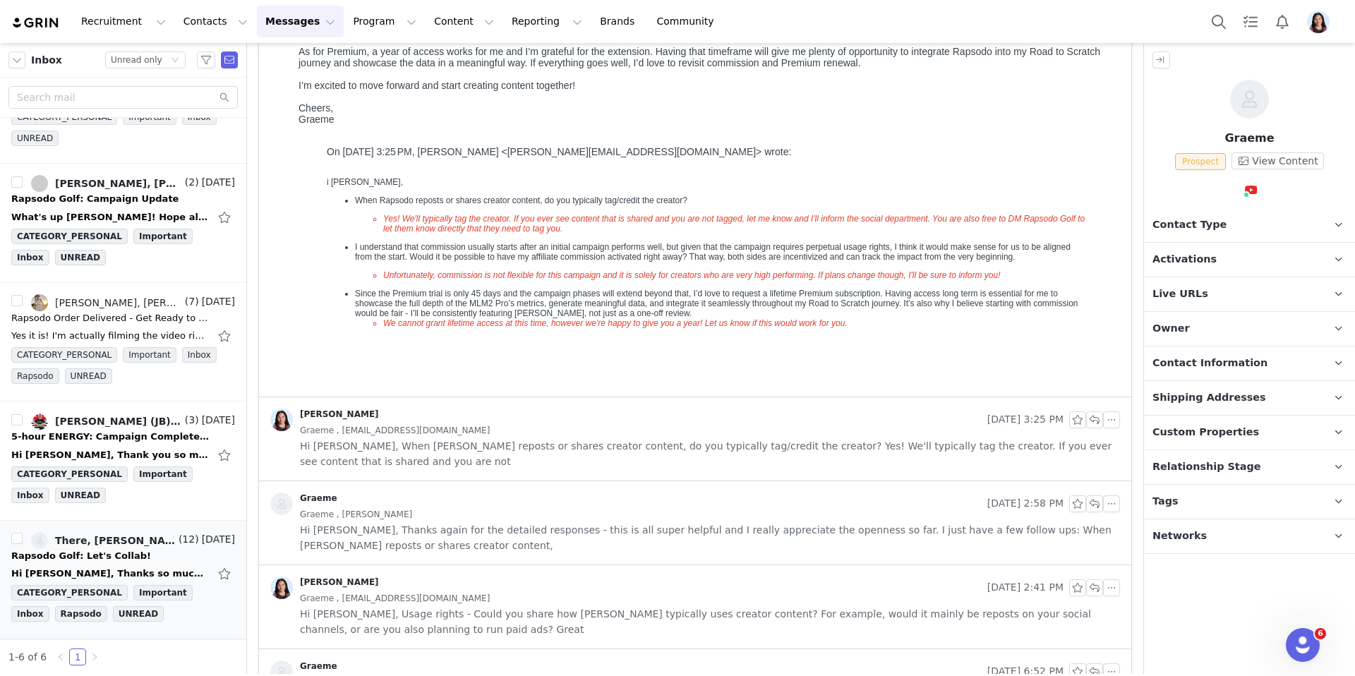
scroll to position [0, 0]
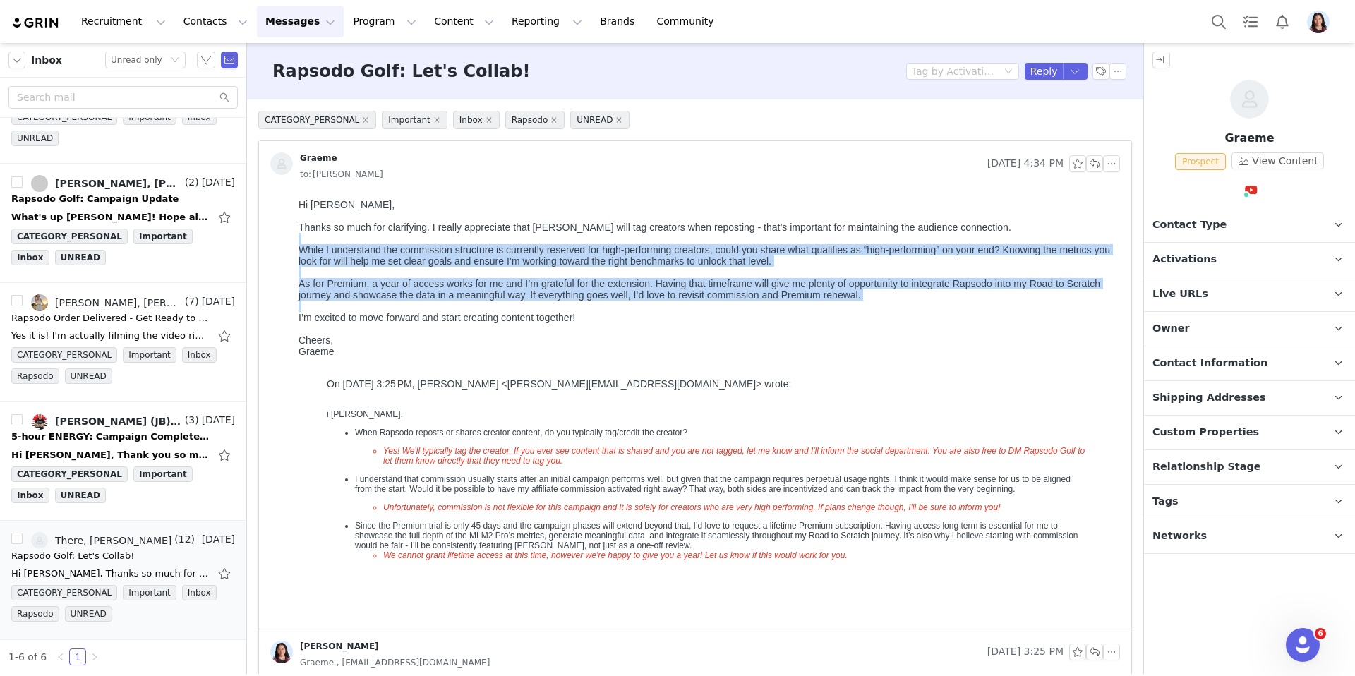
drag, startPoint x: 628, startPoint y: 316, endPoint x: 268, endPoint y: 238, distance: 367.7
click at [293, 238] on html "Hi Randi, Thanks so much for clarifying. I really appreciate that Rapsodo will …" at bounding box center [706, 411] width 827 height 436
click at [581, 312] on div at bounding box center [707, 306] width 816 height 11
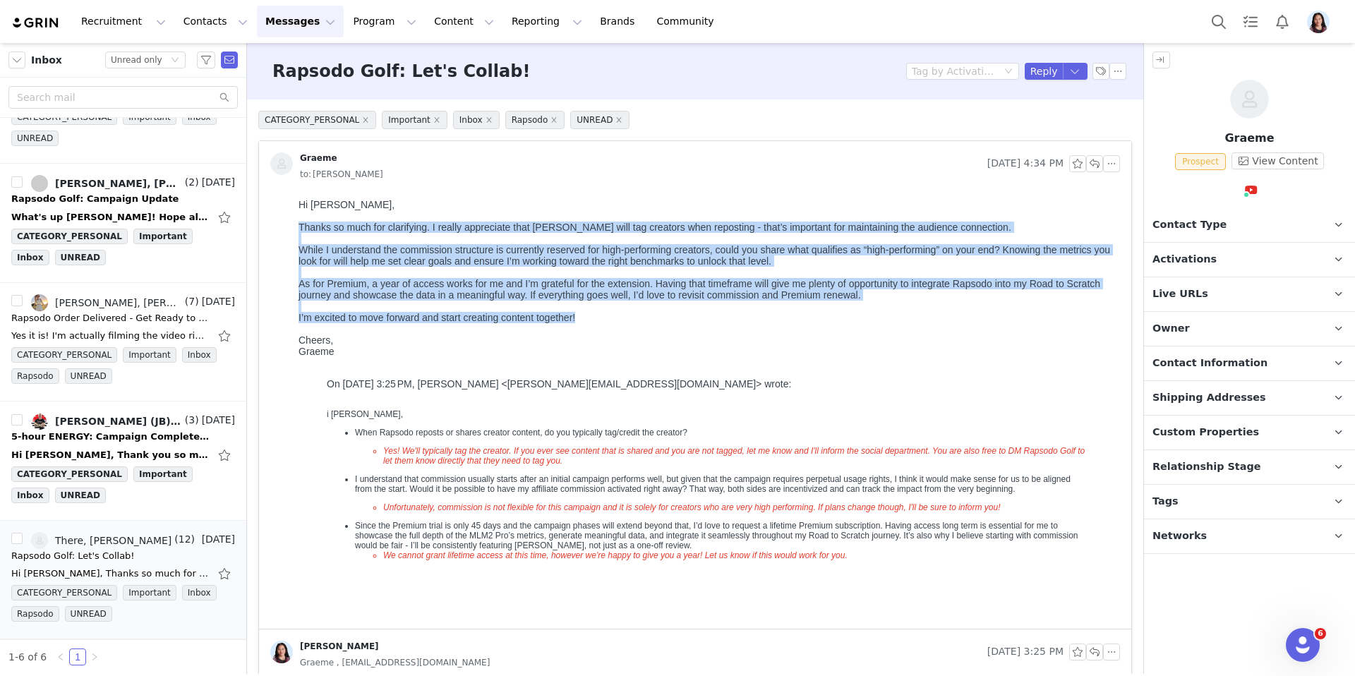
drag, startPoint x: 589, startPoint y: 322, endPoint x: 292, endPoint y: 227, distance: 312.8
click at [293, 227] on html "Hi Randi, Thanks so much for clarifying. I really appreciate that Rapsodo will …" at bounding box center [706, 411] width 827 height 436
copy body "Thanks so much for clarifying. I really appreciate that Rapsodo will tag creato…"
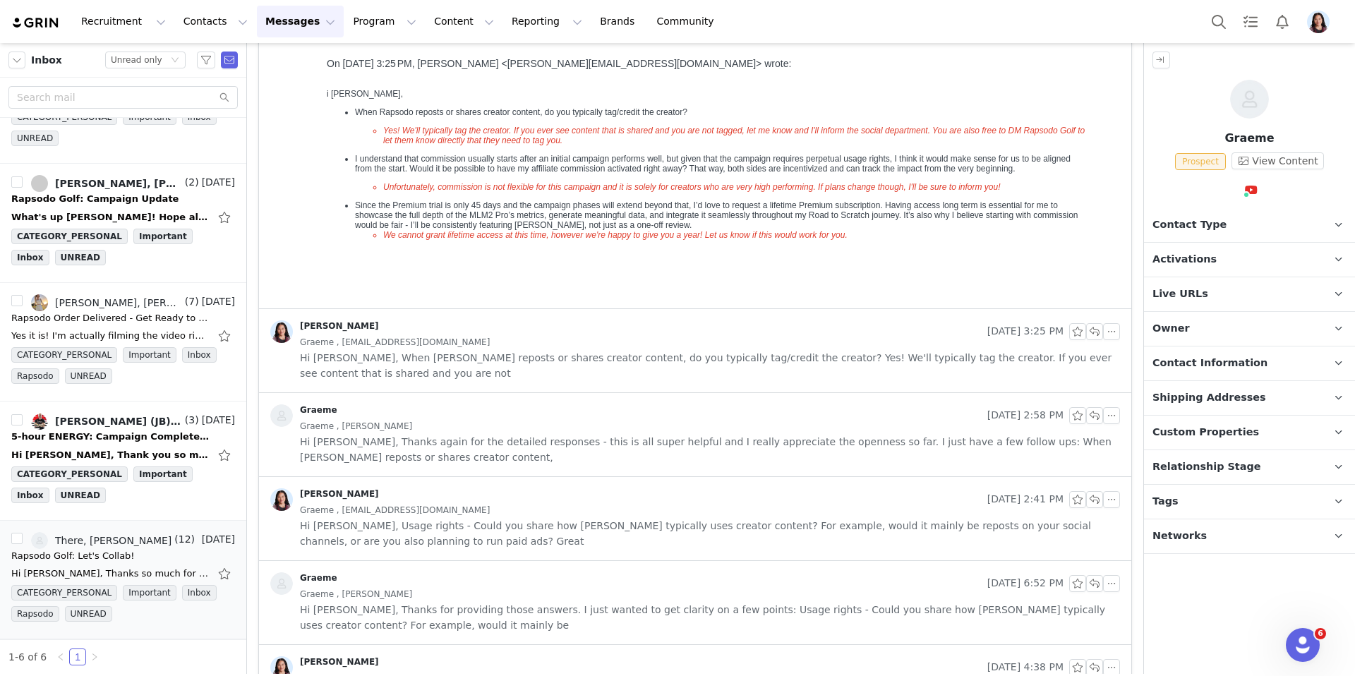
scroll to position [172, 0]
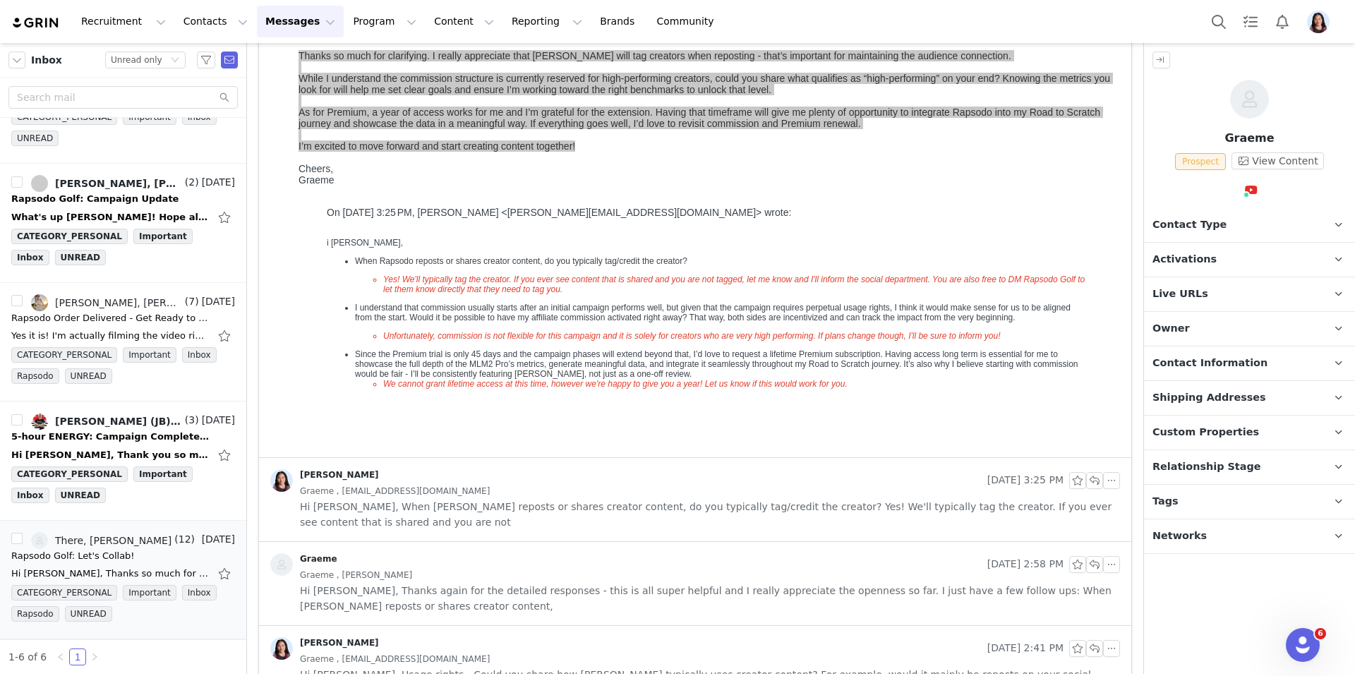
click at [443, 478] on div "Randi Dofat" at bounding box center [626, 480] width 712 height 23
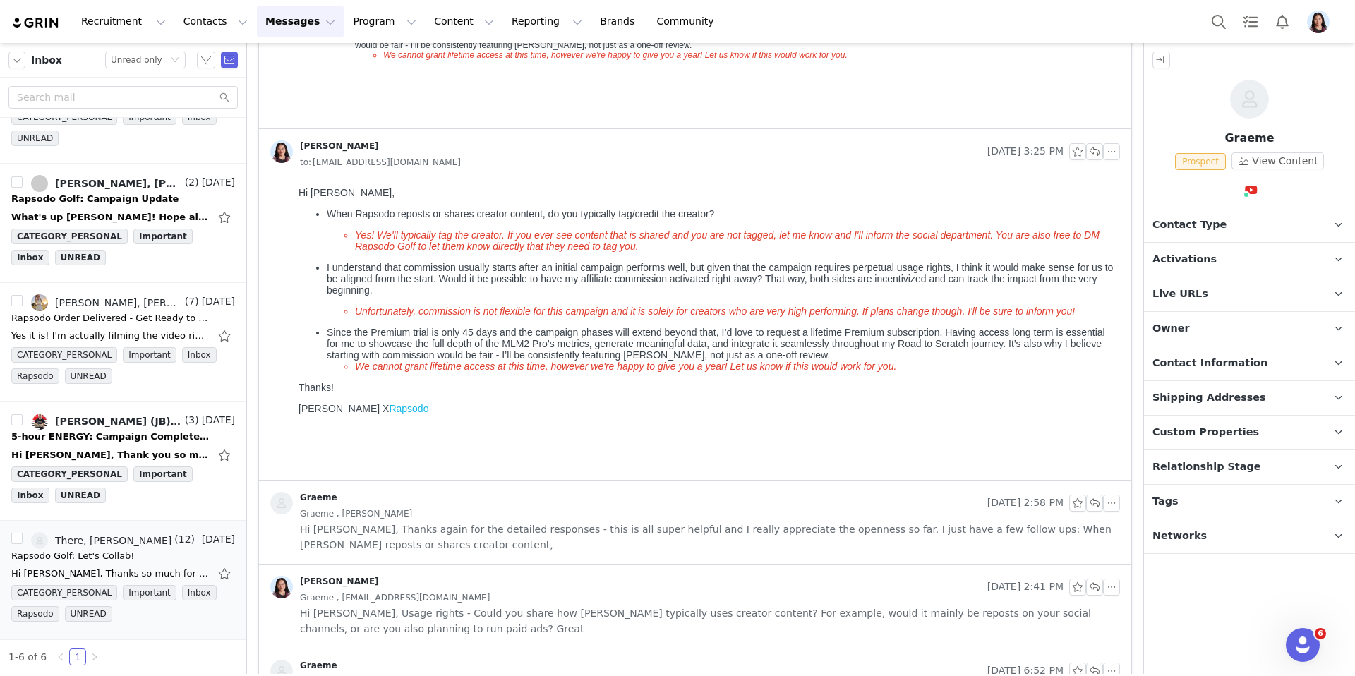
scroll to position [0, 0]
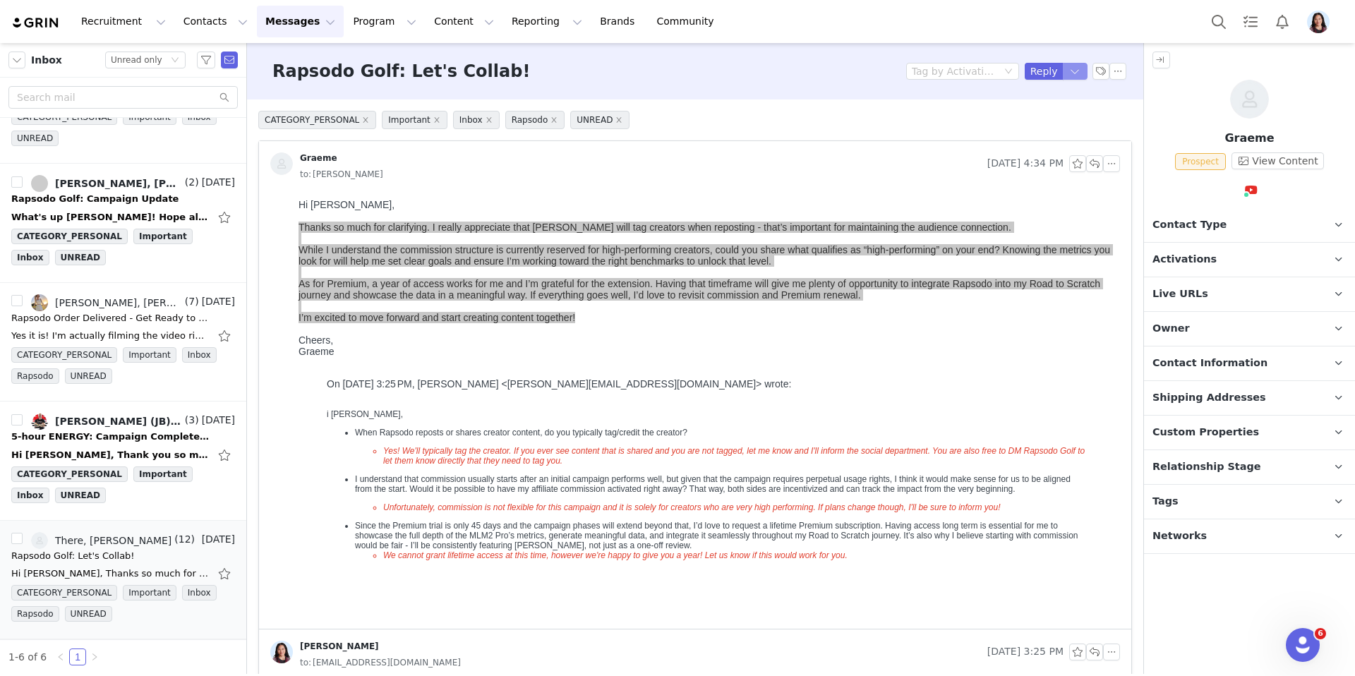
click at [1074, 74] on button "button" at bounding box center [1075, 71] width 25 height 17
click at [1056, 124] on li "Reply All" at bounding box center [1061, 119] width 60 height 23
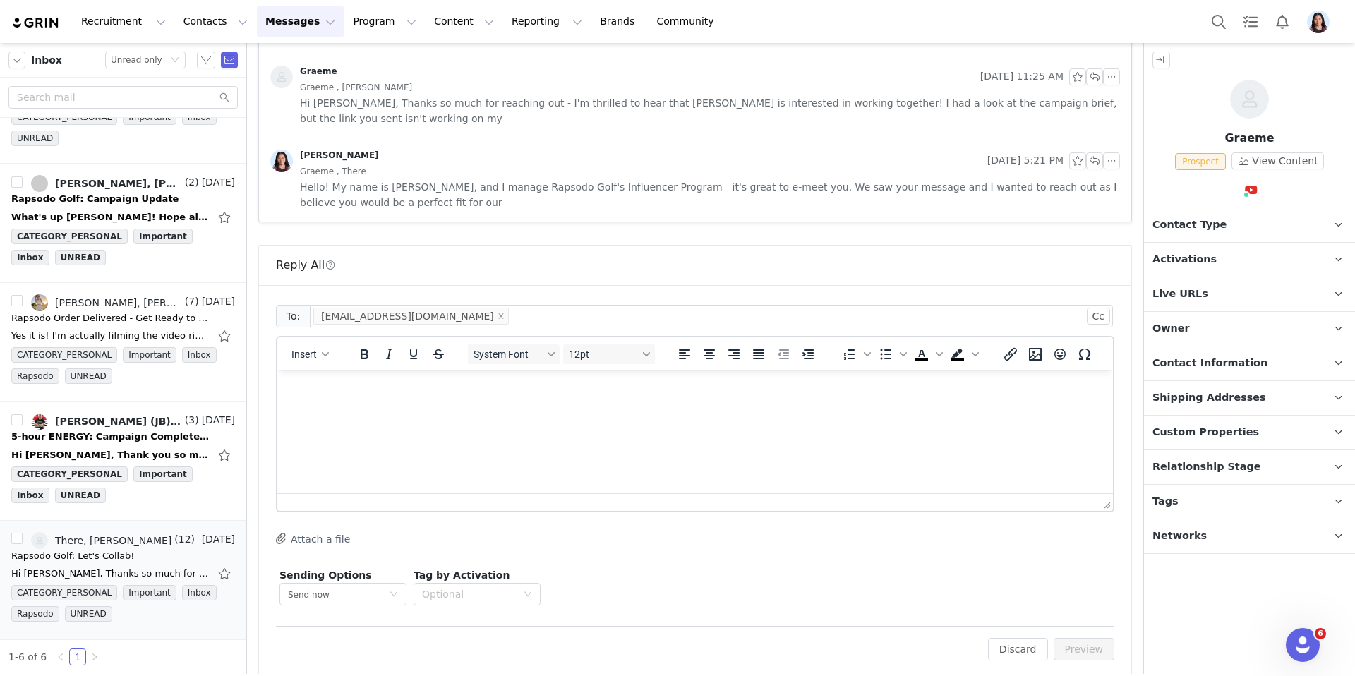
click at [438, 409] on html at bounding box center [695, 390] width 836 height 38
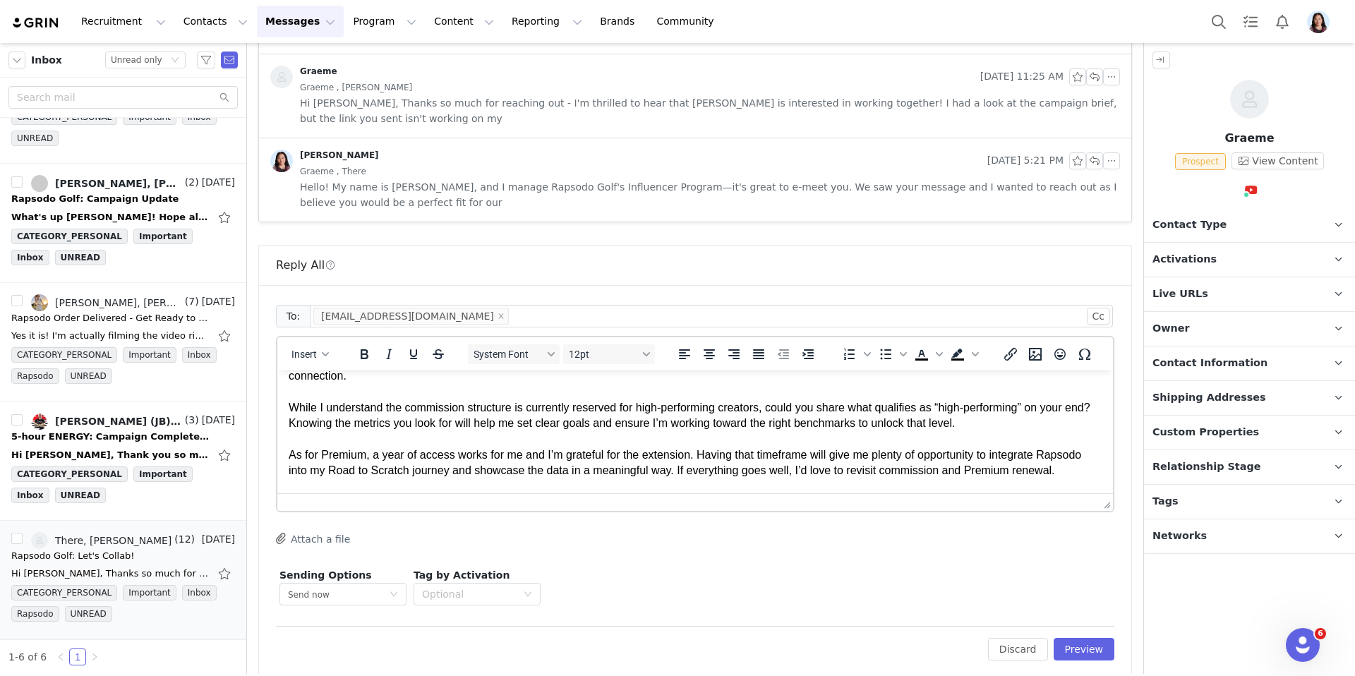
scroll to position [73, 0]
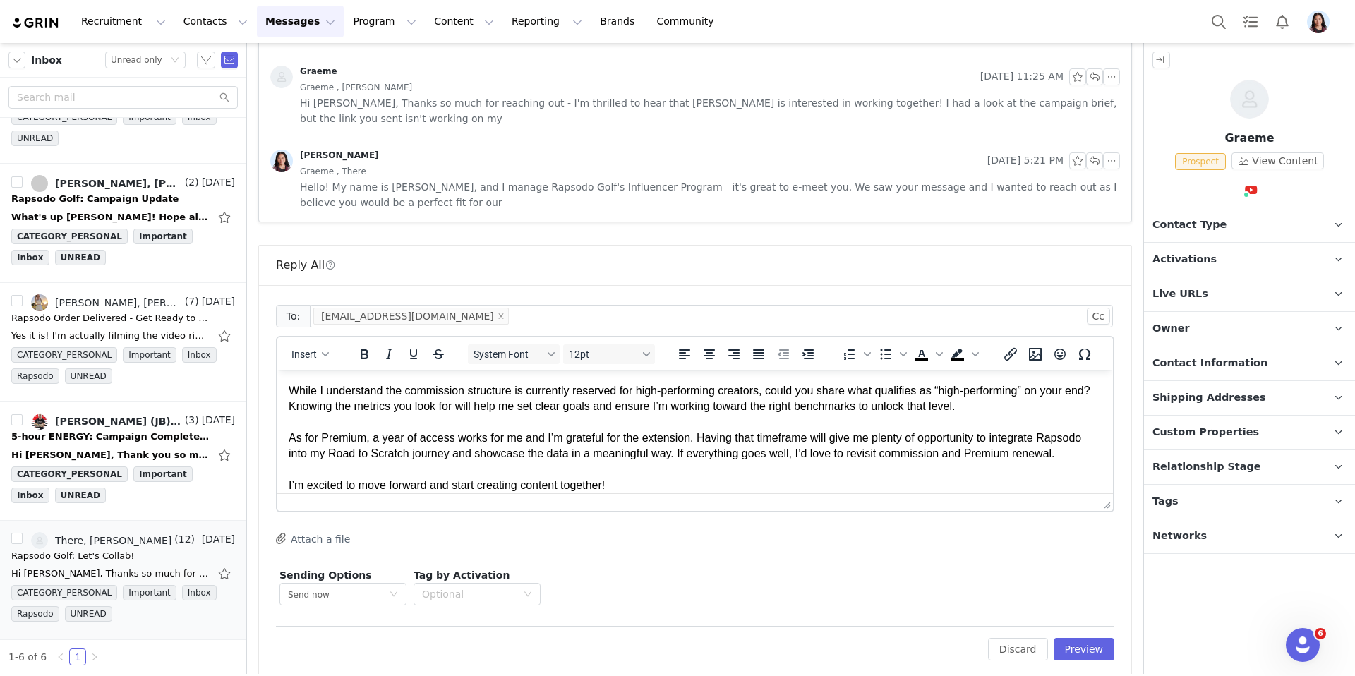
click at [316, 349] on div "Insert" at bounding box center [310, 354] width 66 height 28
click at [313, 349] on span "Insert" at bounding box center [304, 354] width 25 height 11
click at [315, 409] on div "Insert Signature" at bounding box center [361, 408] width 127 height 17
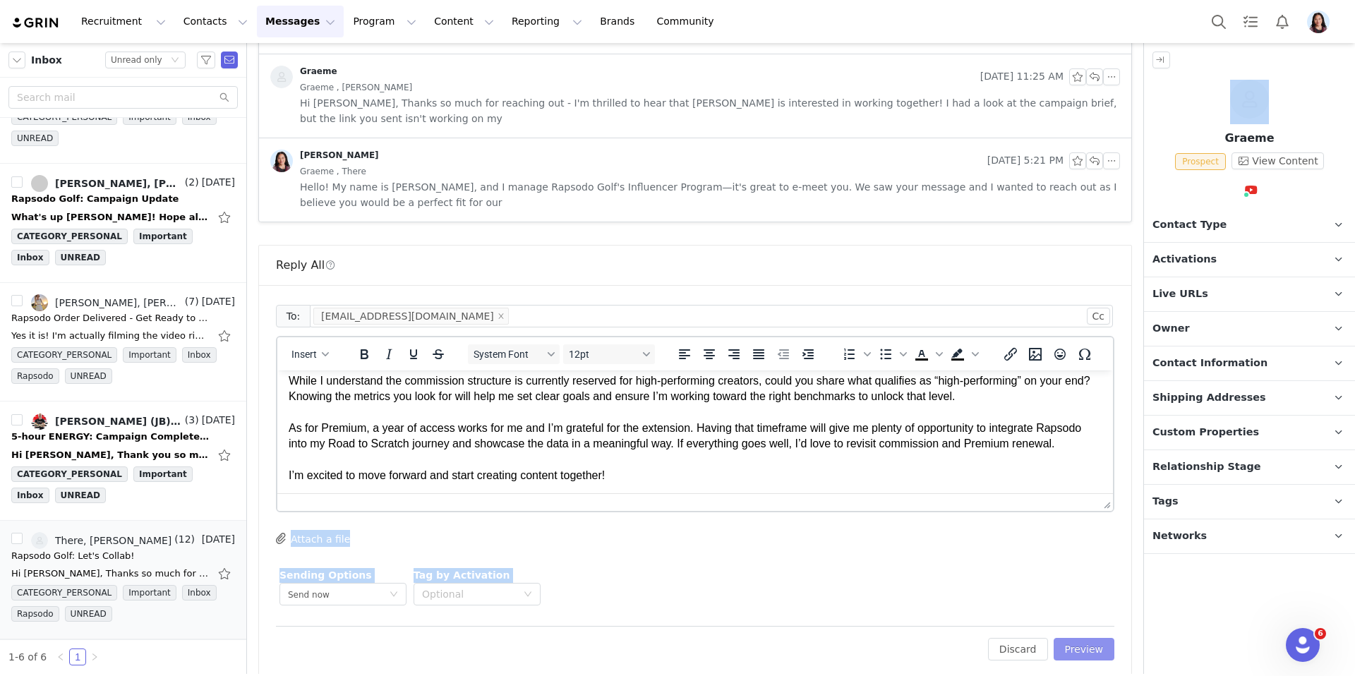
drag, startPoint x: 1097, startPoint y: 485, endPoint x: 1093, endPoint y: 626, distance: 141.2
click at [1093, 626] on div "To: graeme.chong@gmail.com Cc Cc: Insert System Font 12pt To open the popup, pr…" at bounding box center [695, 481] width 839 height 359
click at [1115, 500] on div "To: graeme.chong@gmail.com Cc Cc: Insert System Font 12pt To open the popup, pr…" at bounding box center [695, 481] width 872 height 392
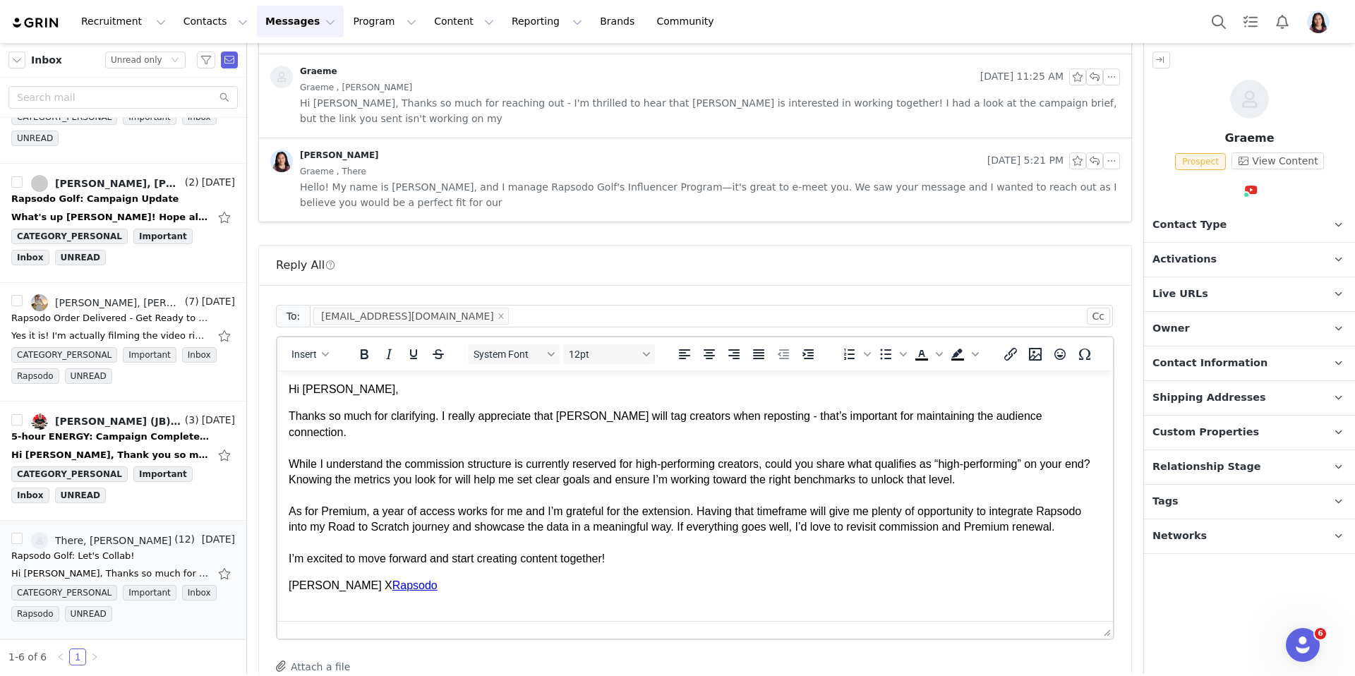
scroll to position [0, 0]
drag, startPoint x: 1110, startPoint y: 488, endPoint x: 1110, endPoint y: 622, distance: 134.1
click at [563, 421] on div "Thanks so much for clarifying. I really appreciate that Rapsodo will tag creato…" at bounding box center [695, 425] width 813 height 32
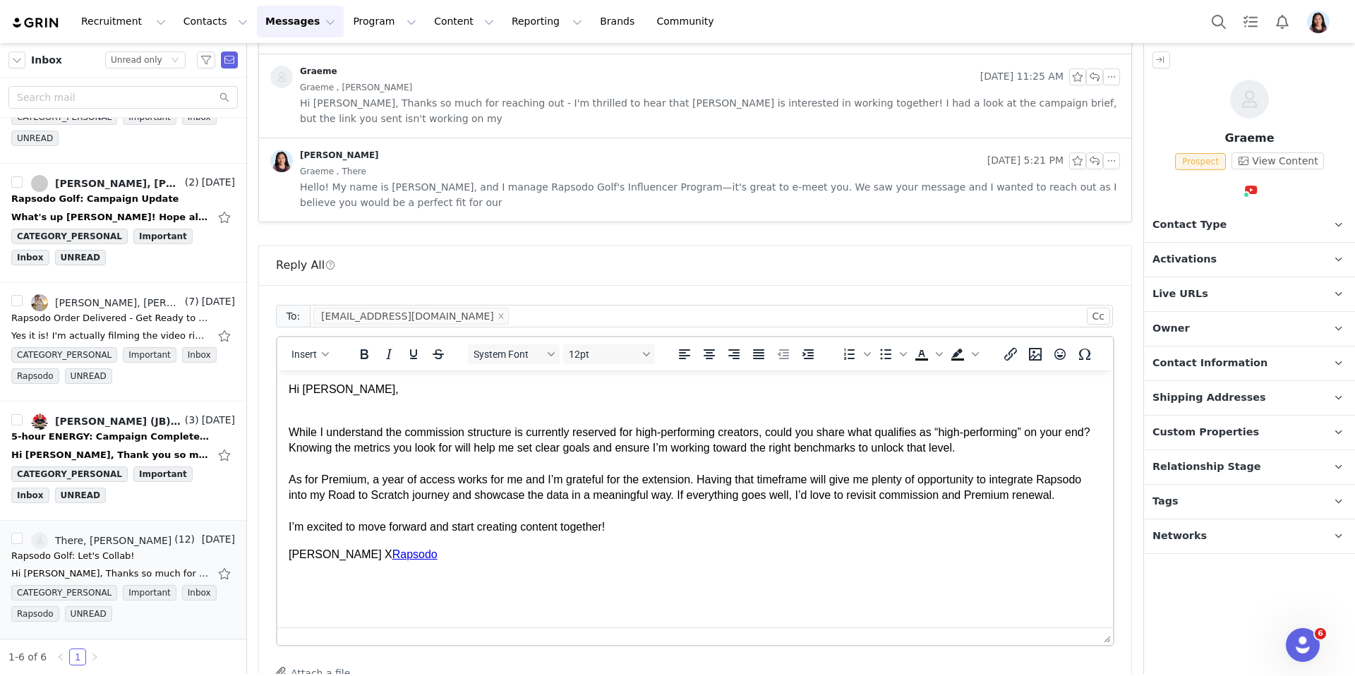
click at [287, 430] on html "Hi Graeme, While I understand the commission structure is currently reserved fo…" at bounding box center [695, 472] width 836 height 203
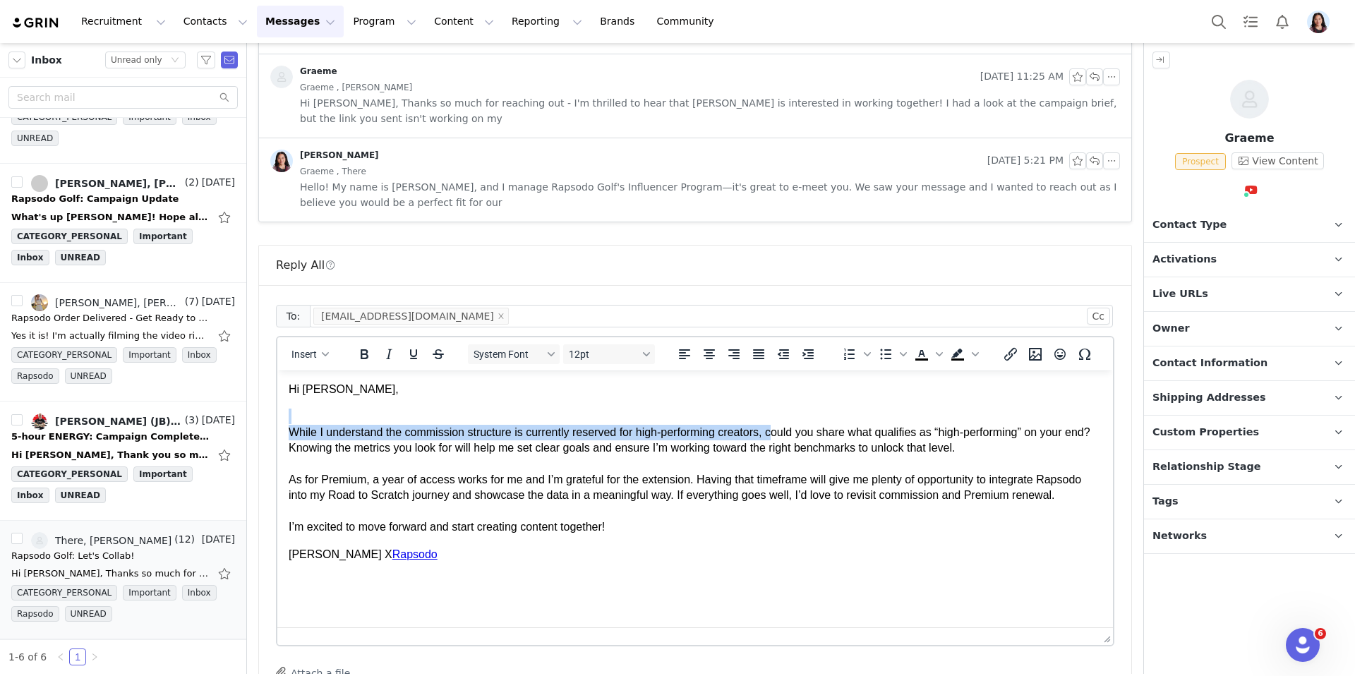
drag, startPoint x: 786, startPoint y: 434, endPoint x: 181, endPoint y: 419, distance: 604.4
click at [277, 419] on html "Hi Graeme, While I understand the commission structure is currently reserved fo…" at bounding box center [695, 472] width 836 height 203
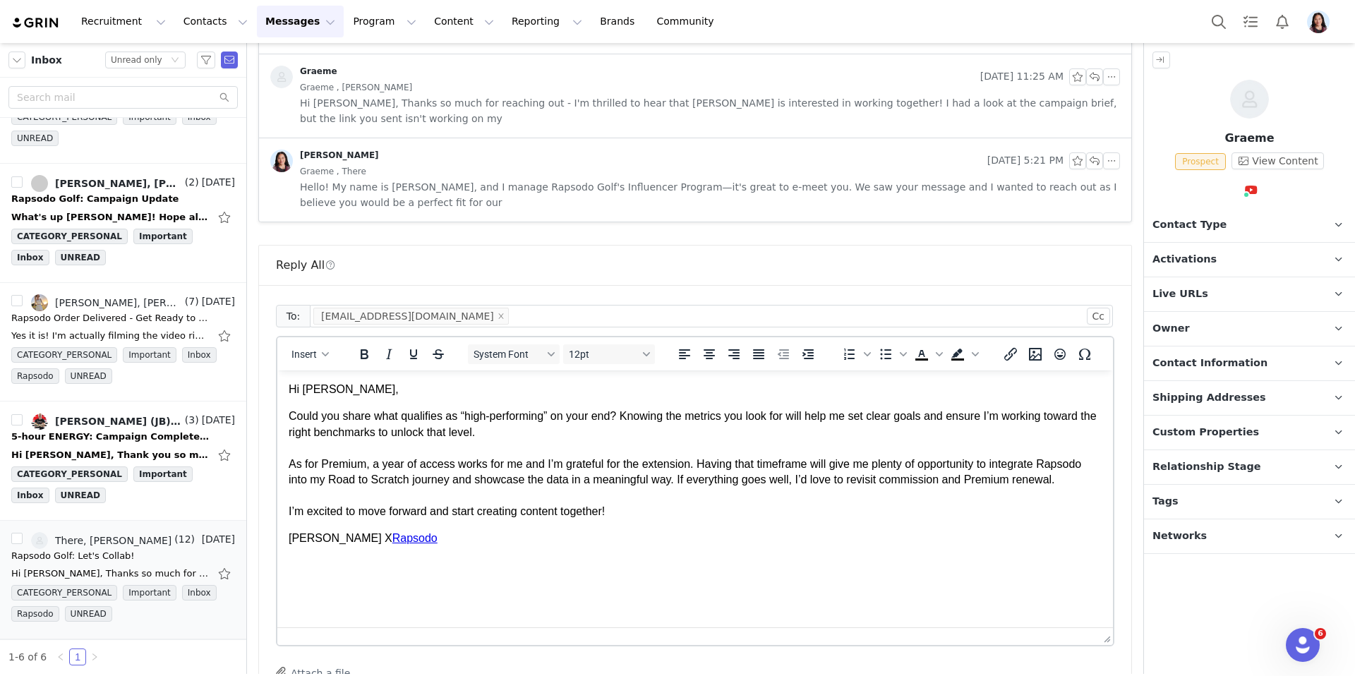
click at [618, 431] on div "Could you share what qualifies as “high-performing” on your end? Knowing the me…" at bounding box center [695, 425] width 813 height 32
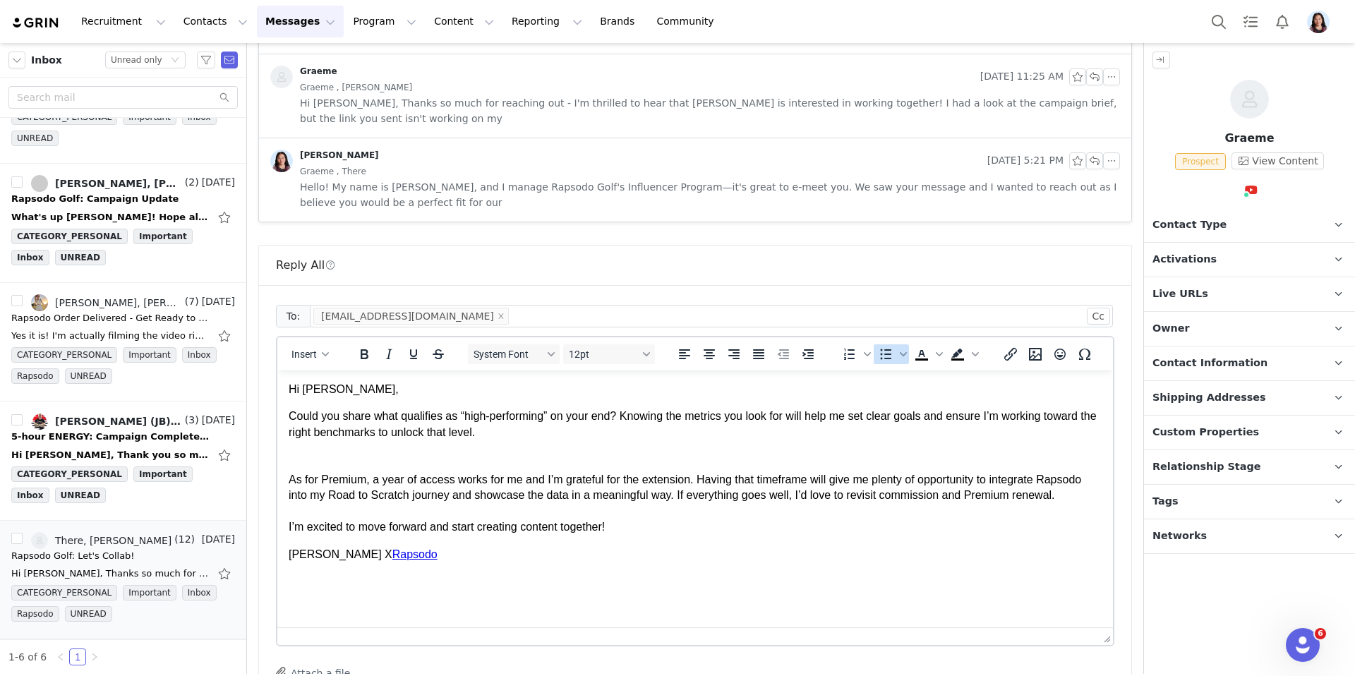
click at [885, 346] on icon "Bullet list" at bounding box center [885, 354] width 17 height 17
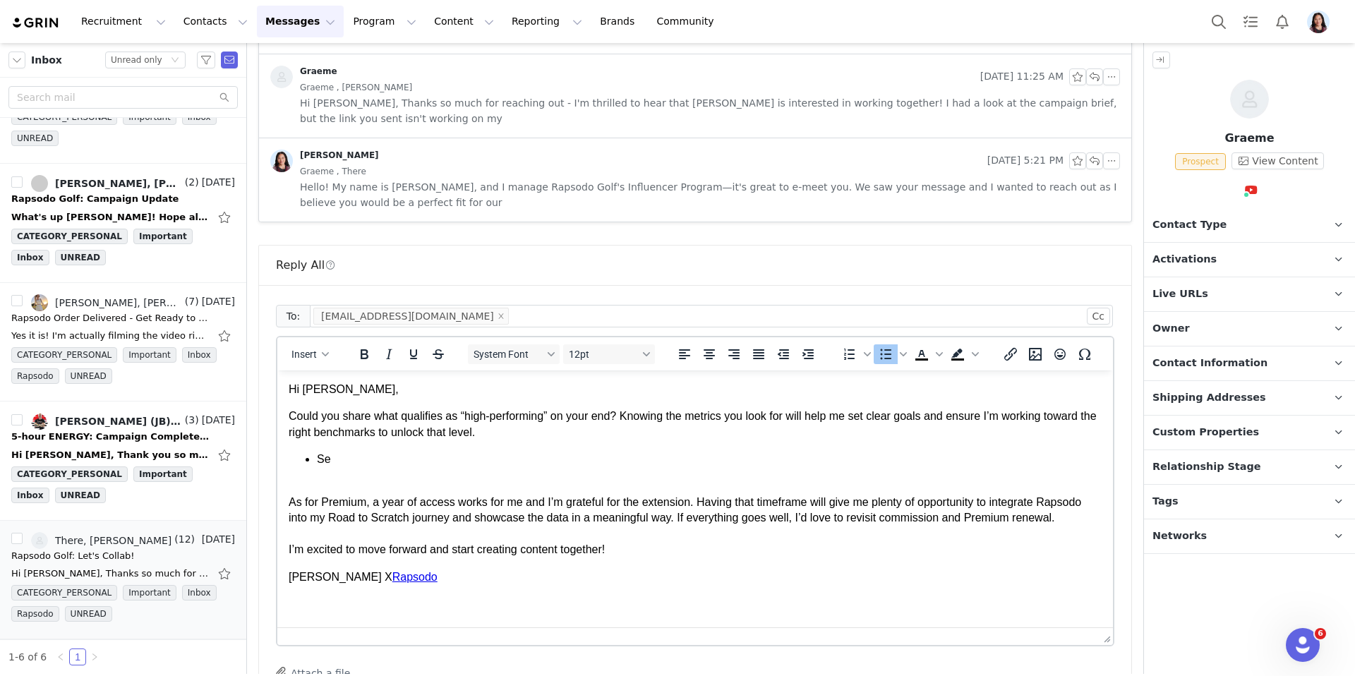
click at [292, 416] on div "Could you share what qualifies as “high-performing” on your end? Knowing the me…" at bounding box center [695, 425] width 813 height 32
click at [896, 344] on span "Bullet list" at bounding box center [886, 354] width 24 height 20
click at [461, 463] on li "Se" at bounding box center [709, 460] width 785 height 16
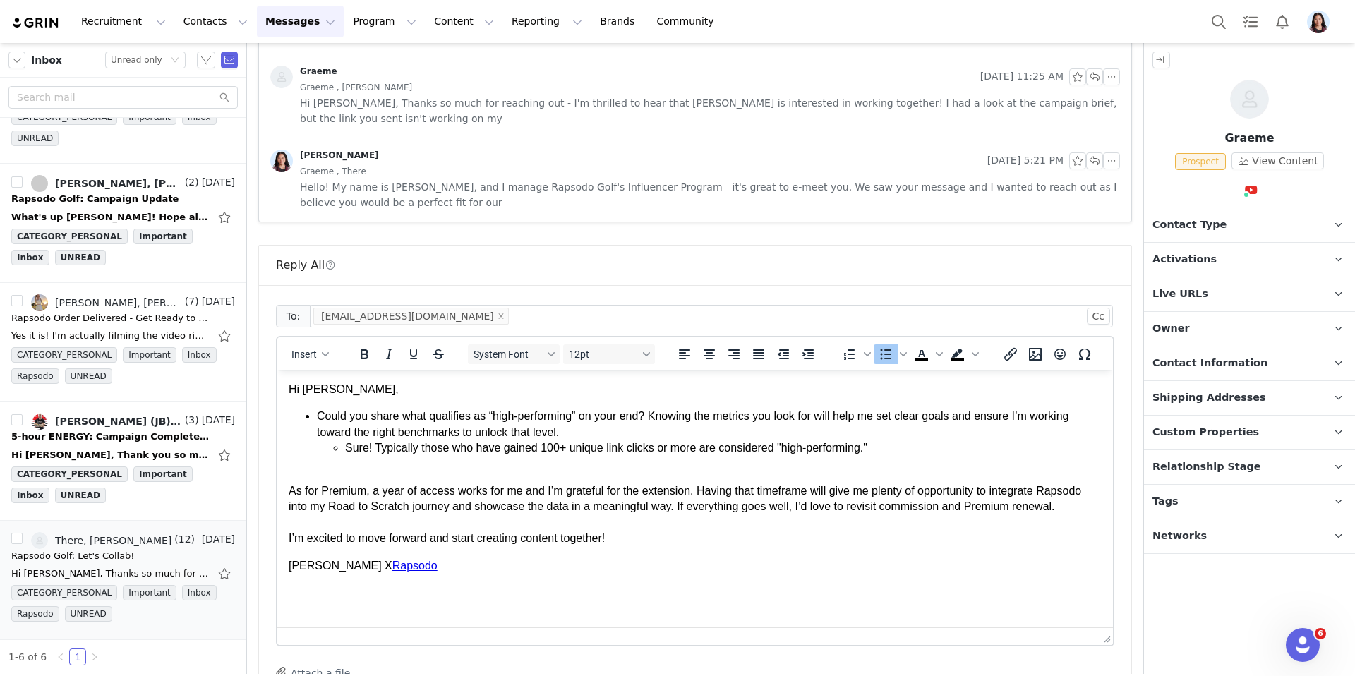
click at [311, 468] on div "Rich Text Area. Press ALT-0 for help." at bounding box center [695, 476] width 813 height 16
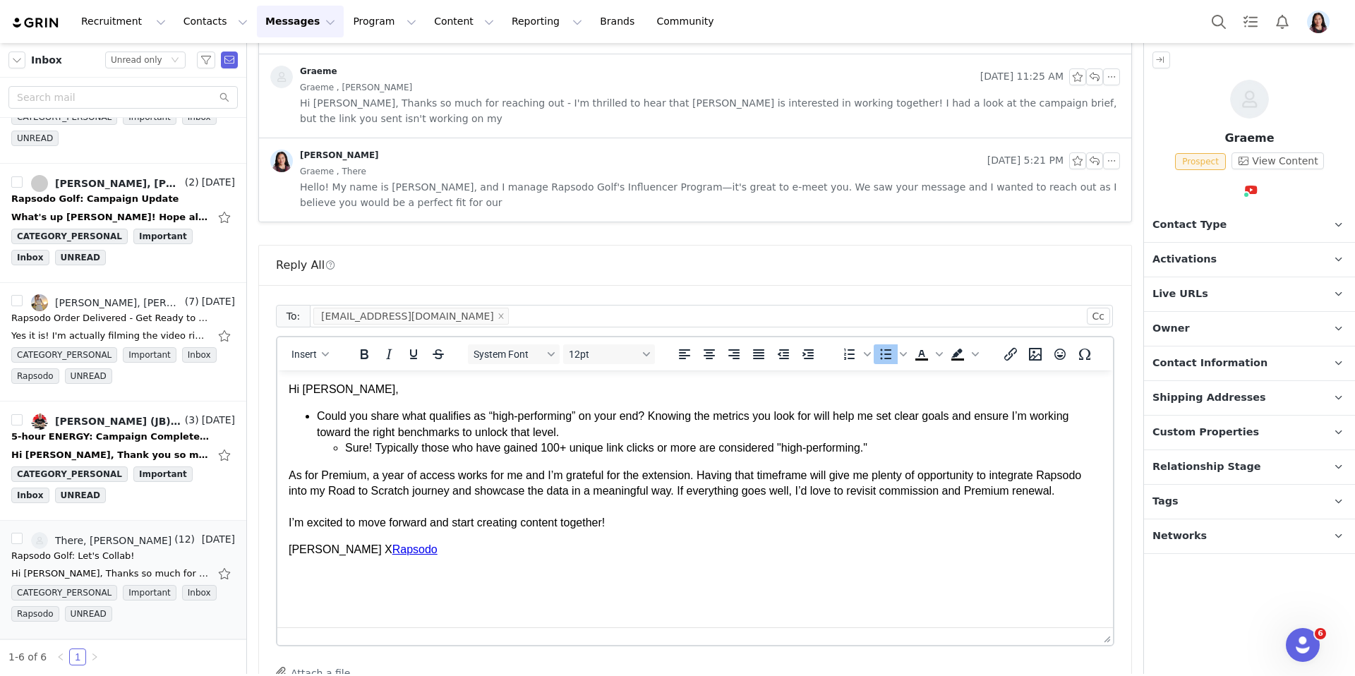
click at [289, 475] on div "As for Premium, a year of access works for me and I’m grateful for the extensio…" at bounding box center [695, 484] width 813 height 32
click at [875, 344] on span "Bullet list" at bounding box center [886, 354] width 24 height 20
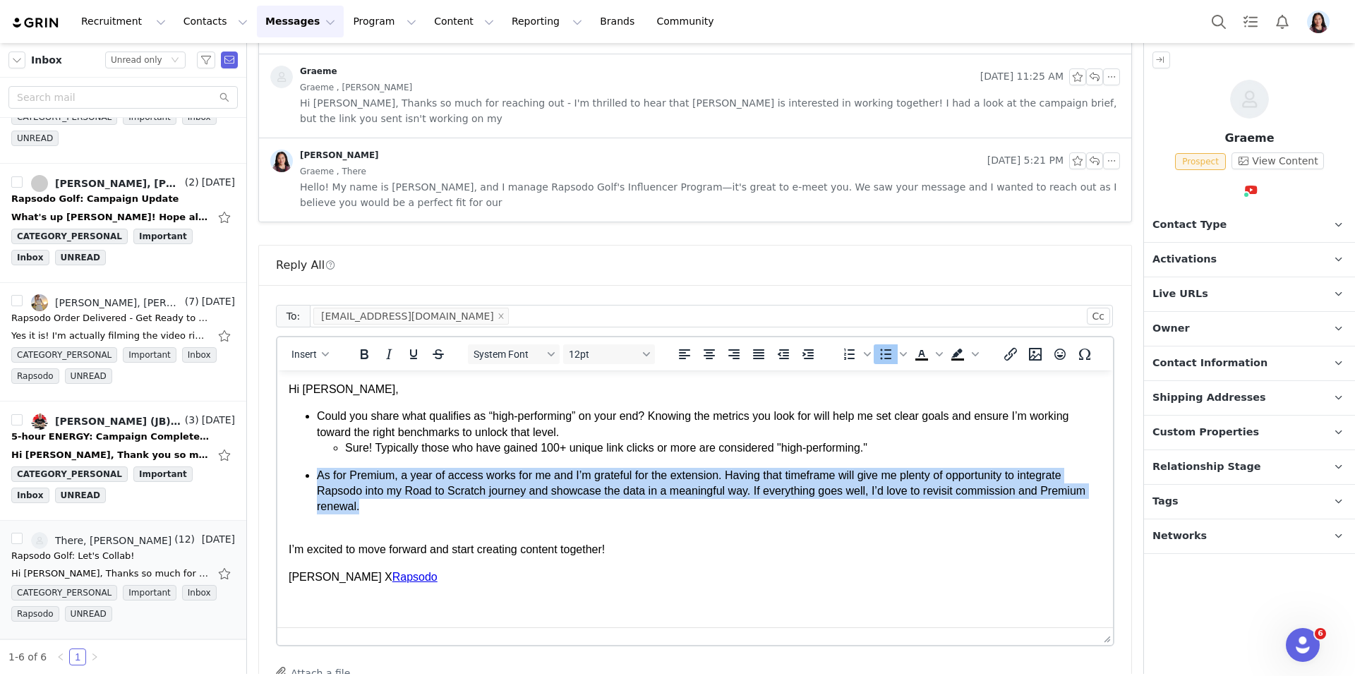
drag, startPoint x: 371, startPoint y: 509, endPoint x: 268, endPoint y: 462, distance: 113.7
click at [277, 462] on html "Hi Graeme, Could you share what qualifies as “high-performing” on your end? Kno…" at bounding box center [695, 484] width 836 height 226
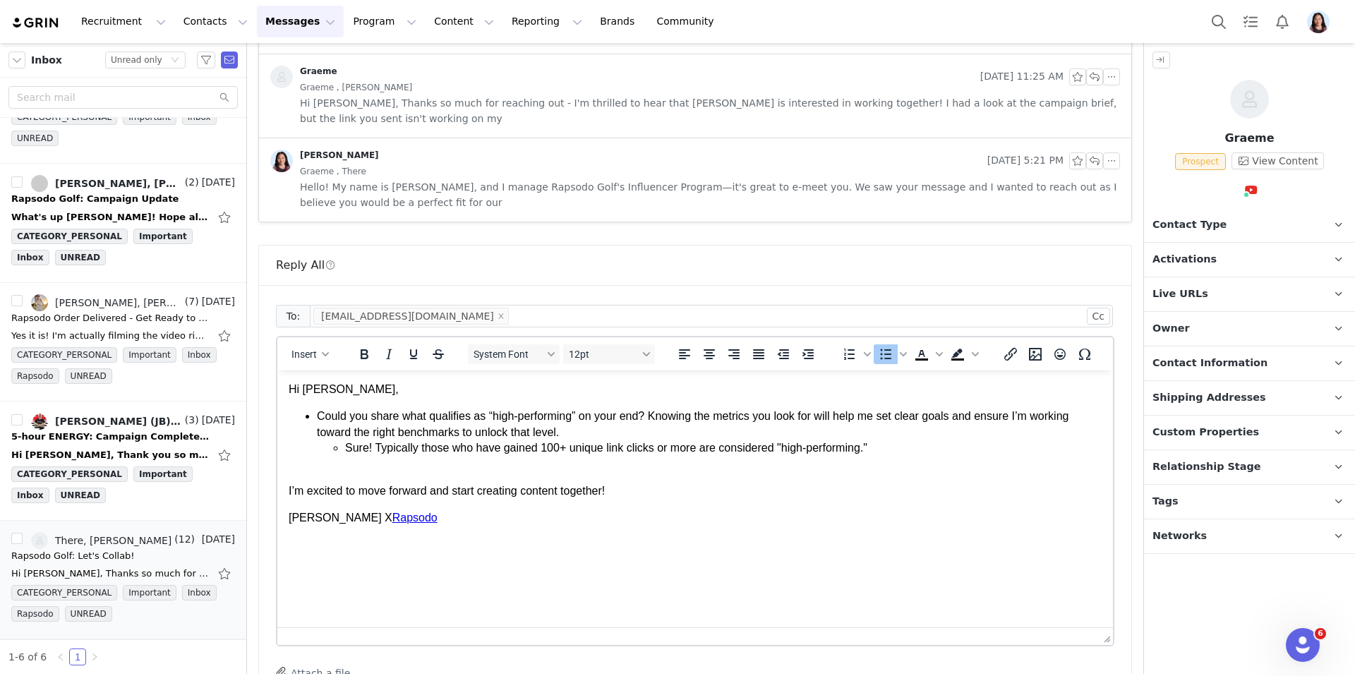
click at [544, 493] on div "I’m excited to move forward and start creating content together!" at bounding box center [695, 492] width 813 height 16
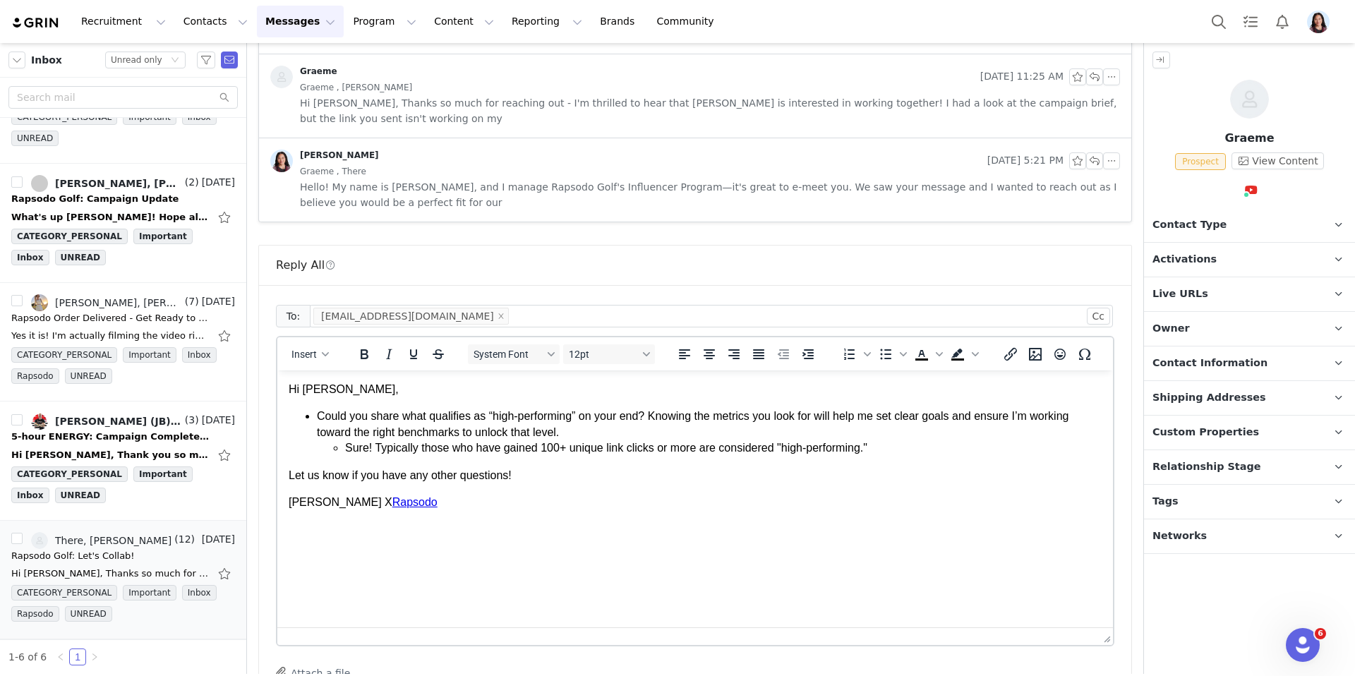
click at [520, 460] on body "Hi Graeme, Could you share what qualifies as “high-performing” on your end? Kno…" at bounding box center [695, 446] width 813 height 128
click at [519, 448] on li "Sure! Typically those who have gained 100+ unique link clicks or more are consi…" at bounding box center [723, 448] width 757 height 16
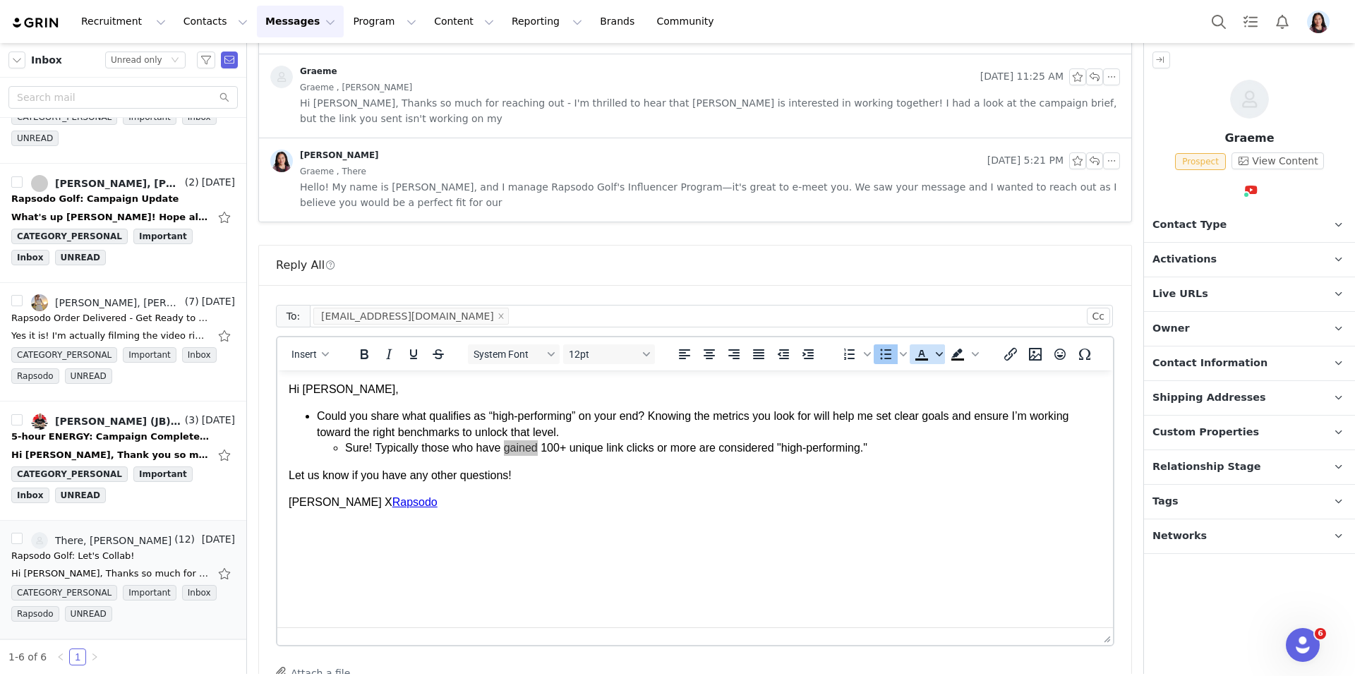
click at [935, 344] on span "Text color" at bounding box center [939, 354] width 11 height 20
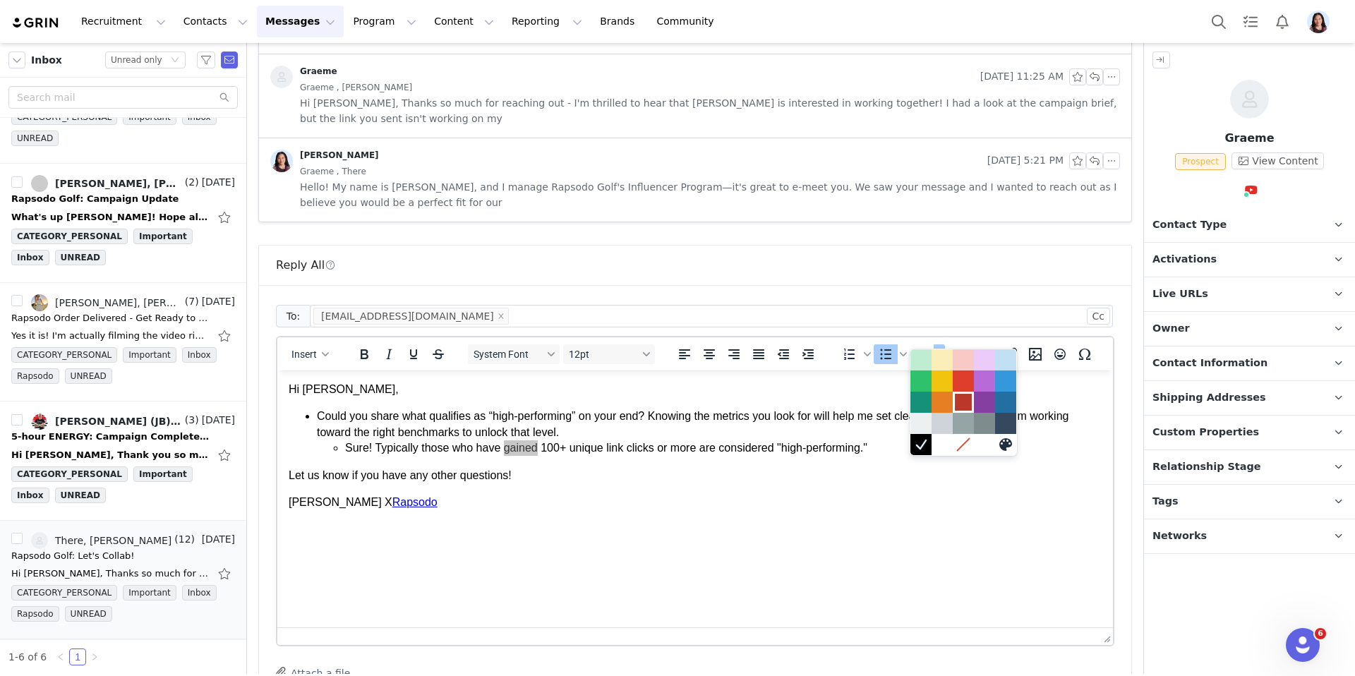
click at [962, 400] on div at bounding box center [963, 402] width 17 height 17
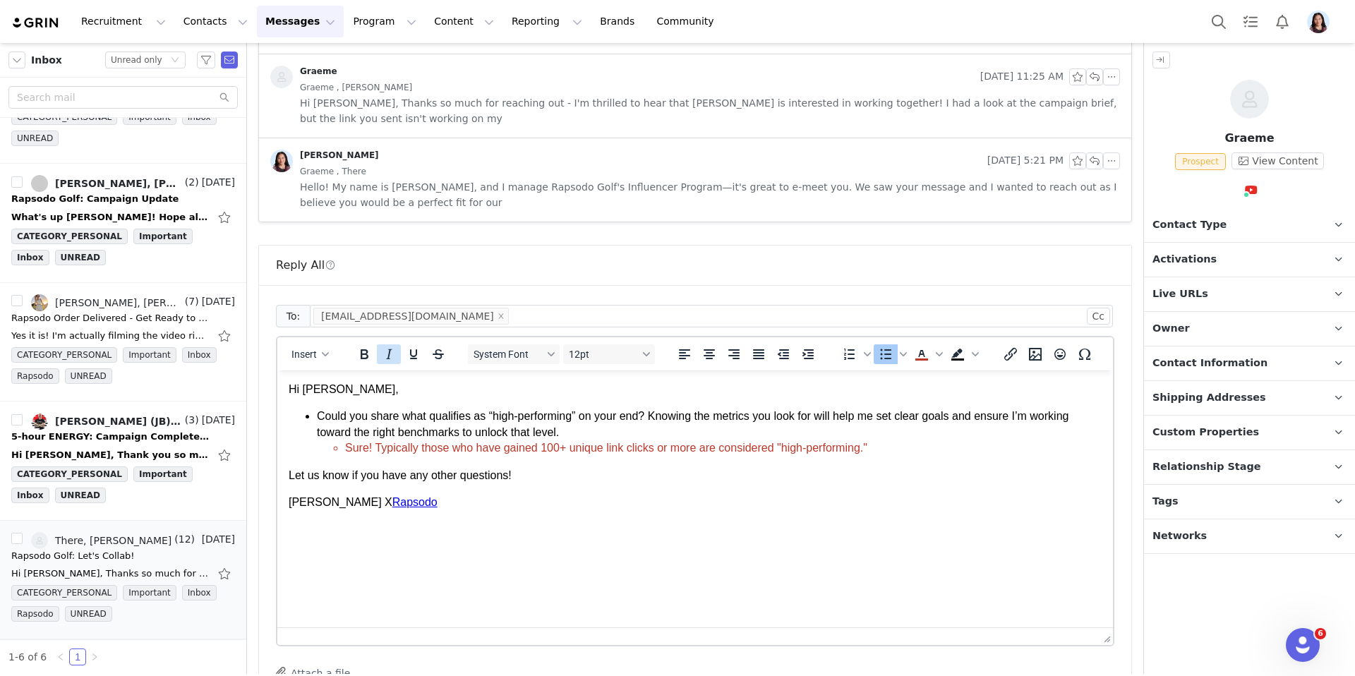
click at [386, 346] on icon "Italic" at bounding box center [388, 354] width 17 height 17
click at [401, 431] on li "Could you share what qualifies as “high-performing” on your end? Knowing the me…" at bounding box center [709, 432] width 785 height 47
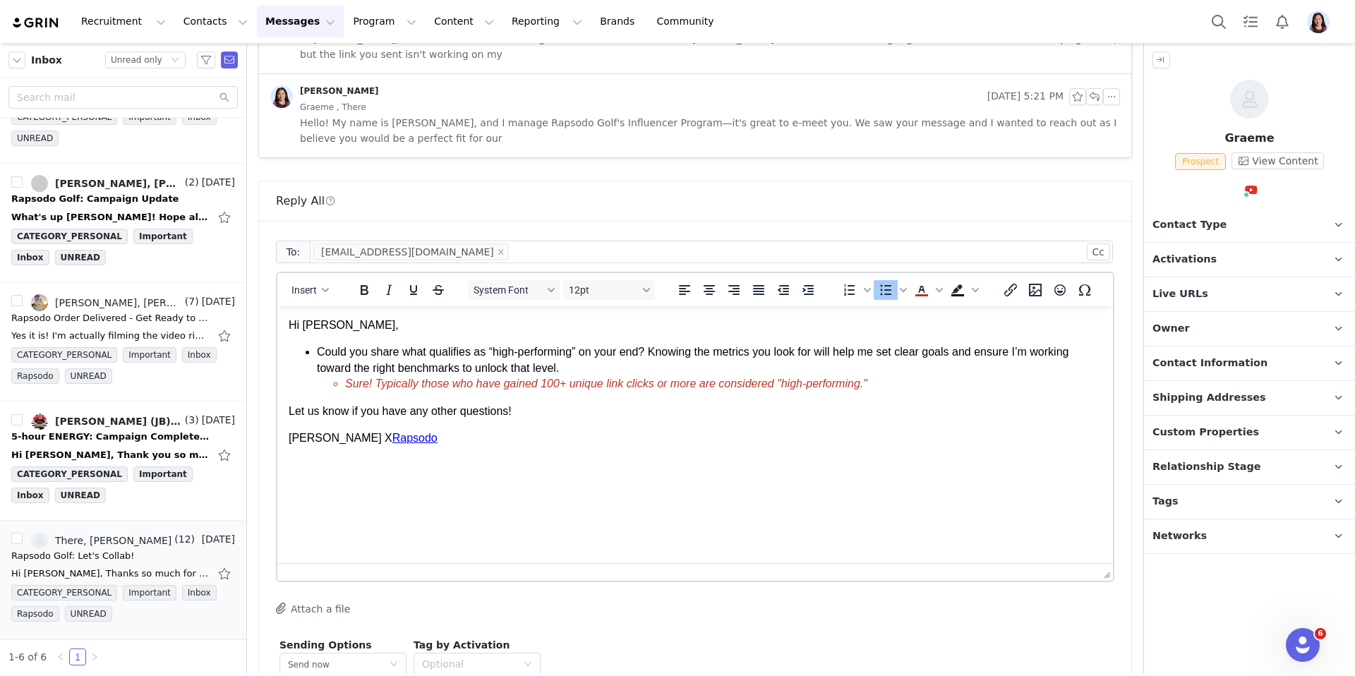
scroll to position [1733, 0]
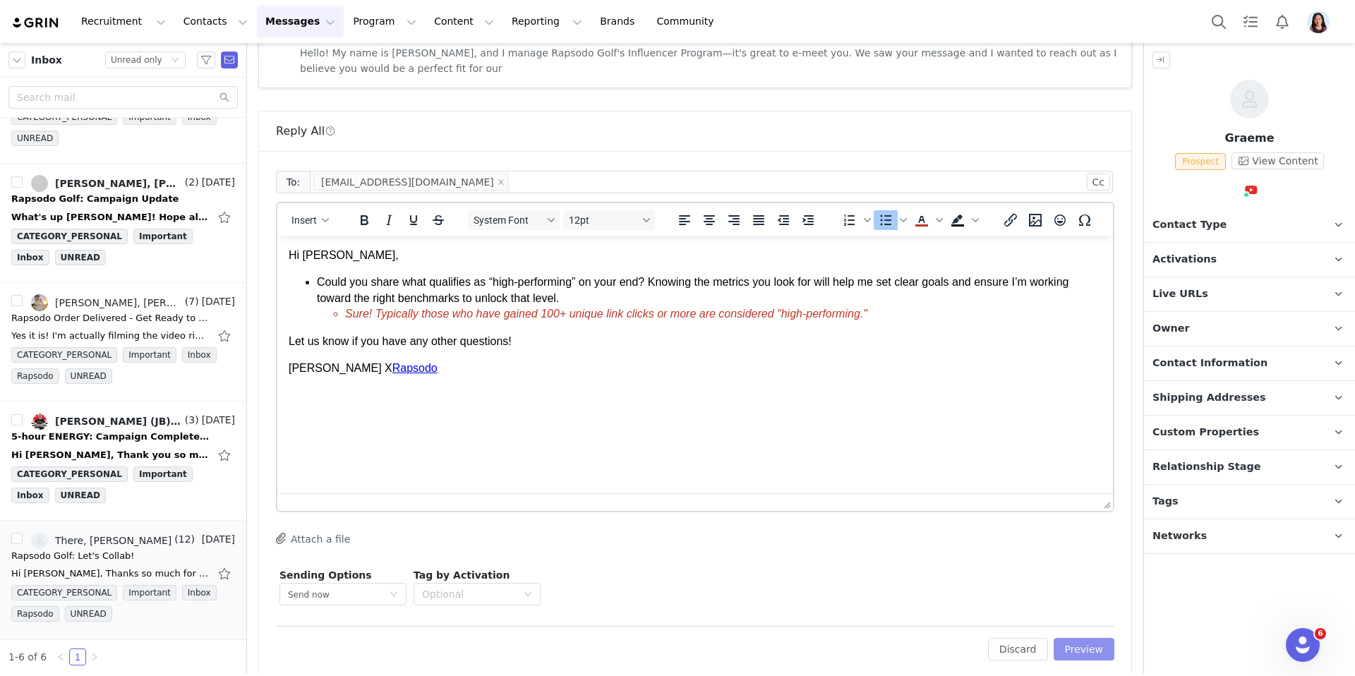
click at [1081, 638] on button "Preview" at bounding box center [1084, 649] width 61 height 23
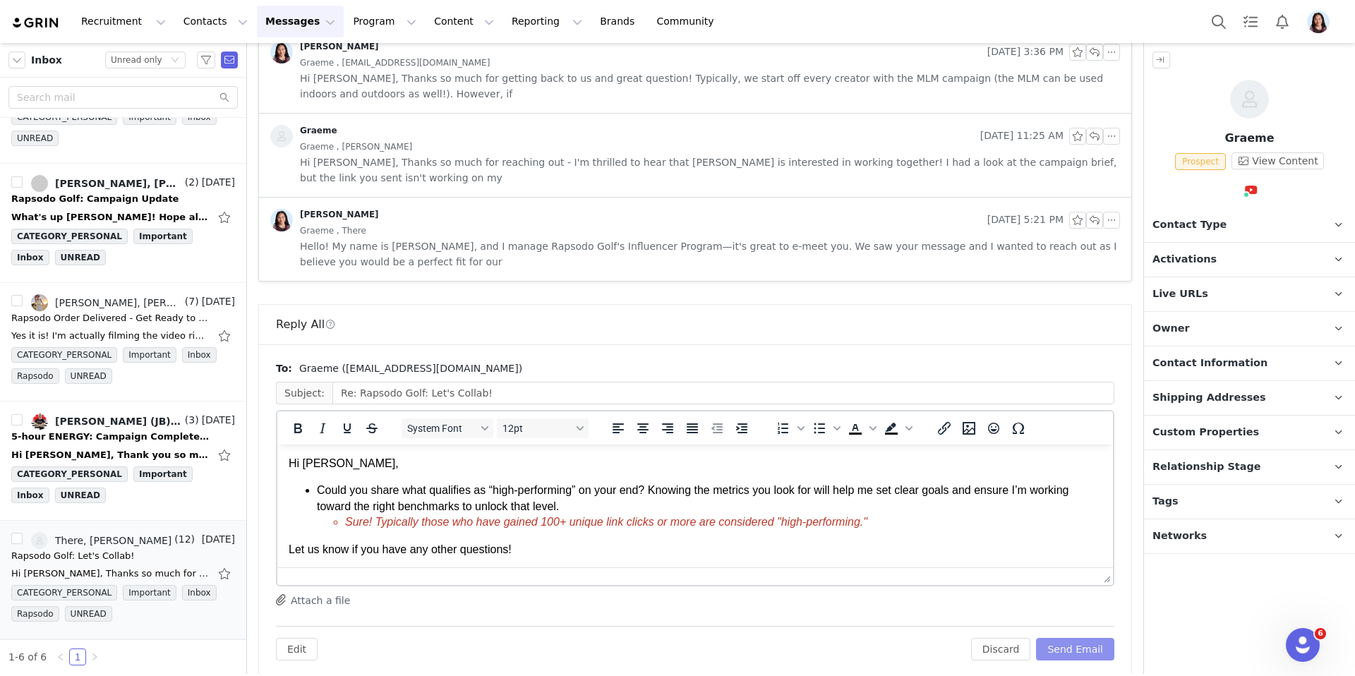
scroll to position [0, 0]
click at [1074, 638] on button "Send Email" at bounding box center [1075, 649] width 78 height 23
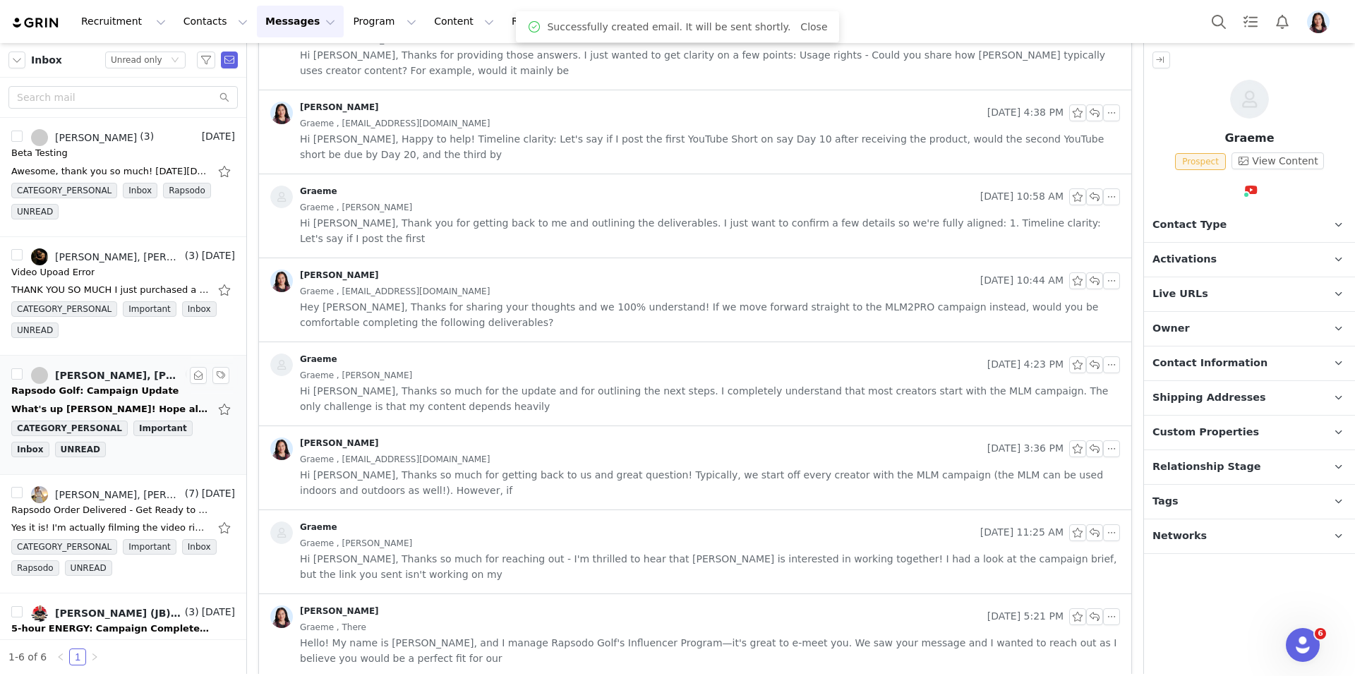
click at [100, 401] on div "What's up Randi! Hope all is well with you too! Slowly getting back into the sw…" at bounding box center [123, 409] width 224 height 23
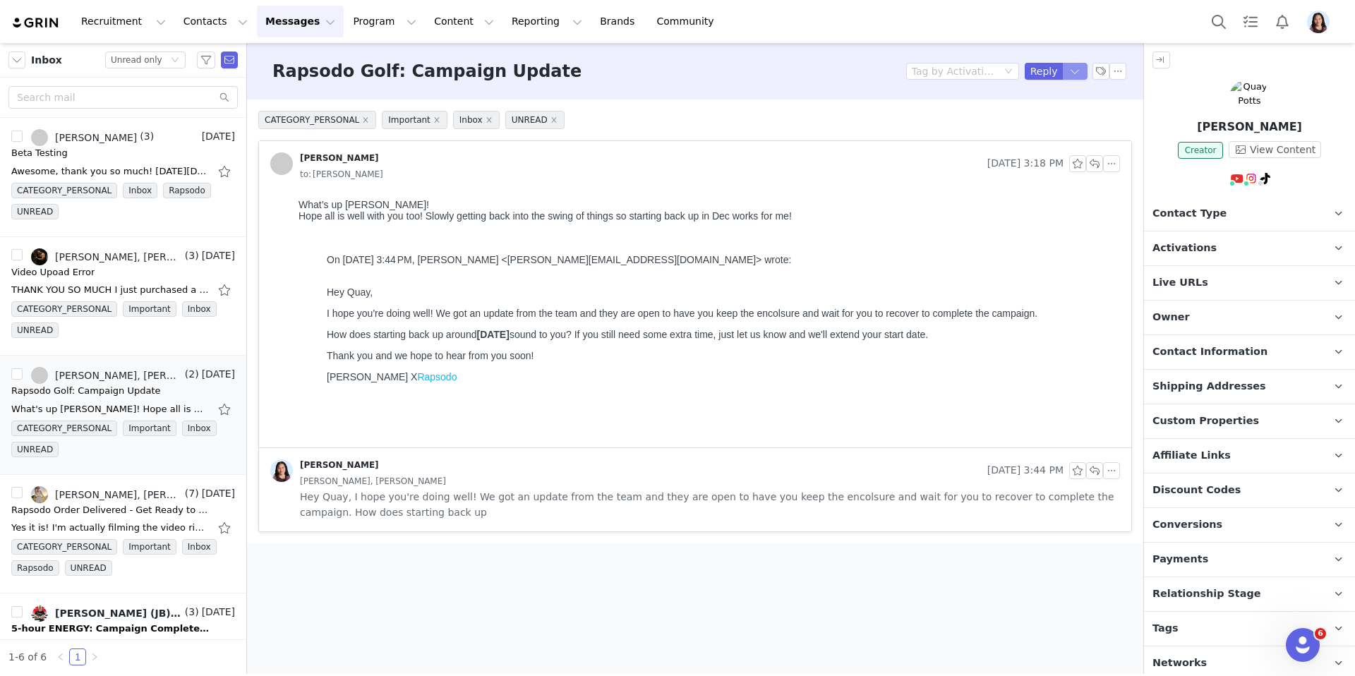
click at [1076, 64] on button "button" at bounding box center [1075, 71] width 25 height 17
click at [1063, 116] on li "Reply All" at bounding box center [1061, 119] width 60 height 23
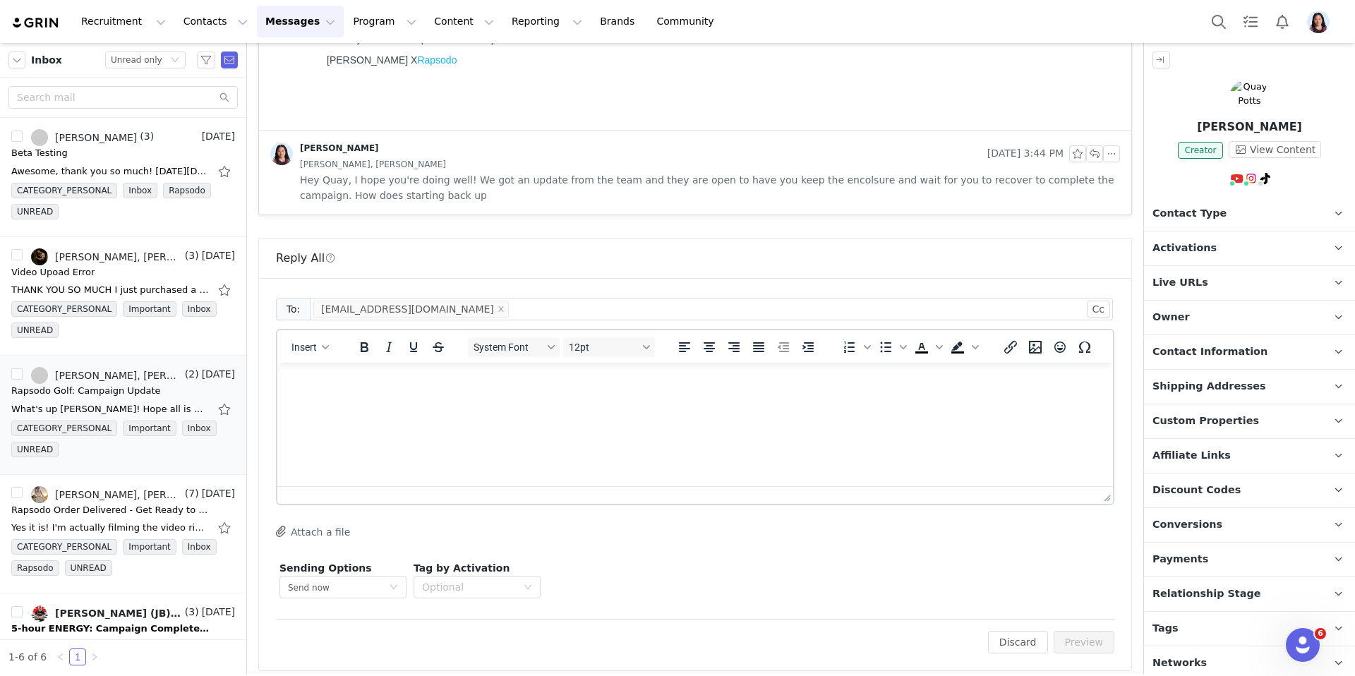
scroll to position [325, 0]
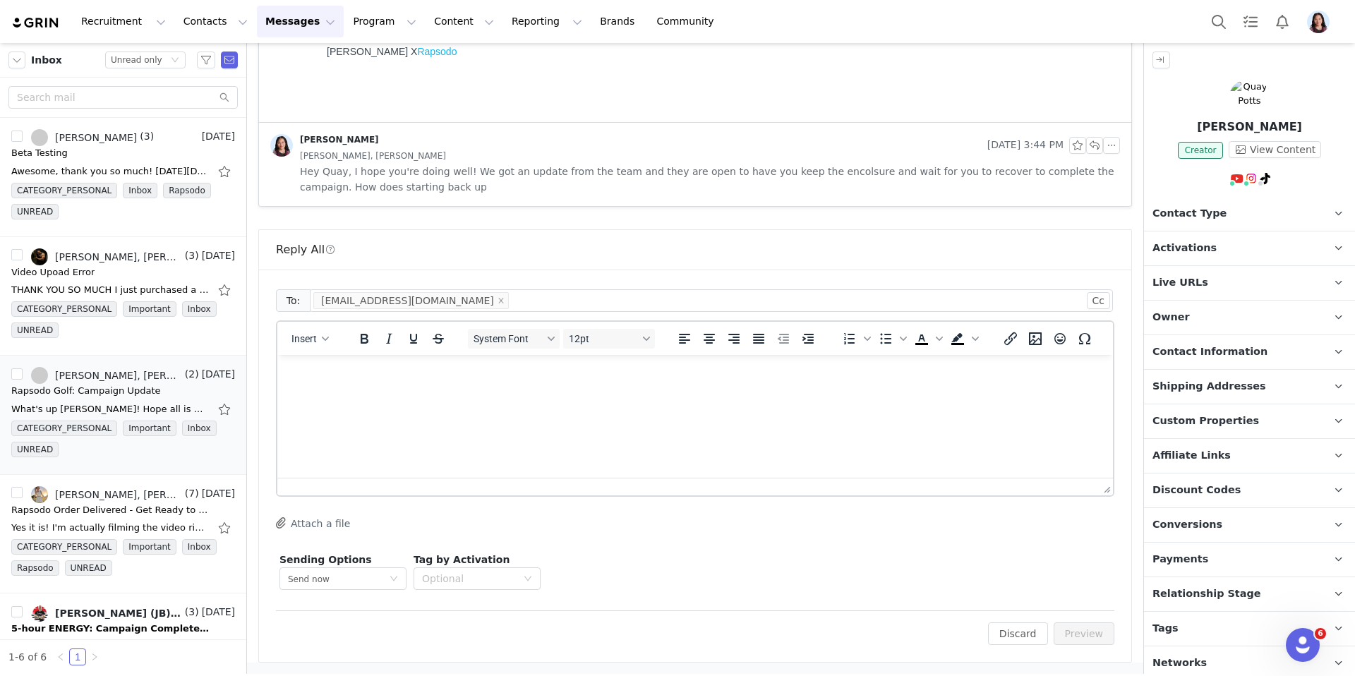
click at [566, 393] on html at bounding box center [695, 374] width 836 height 38
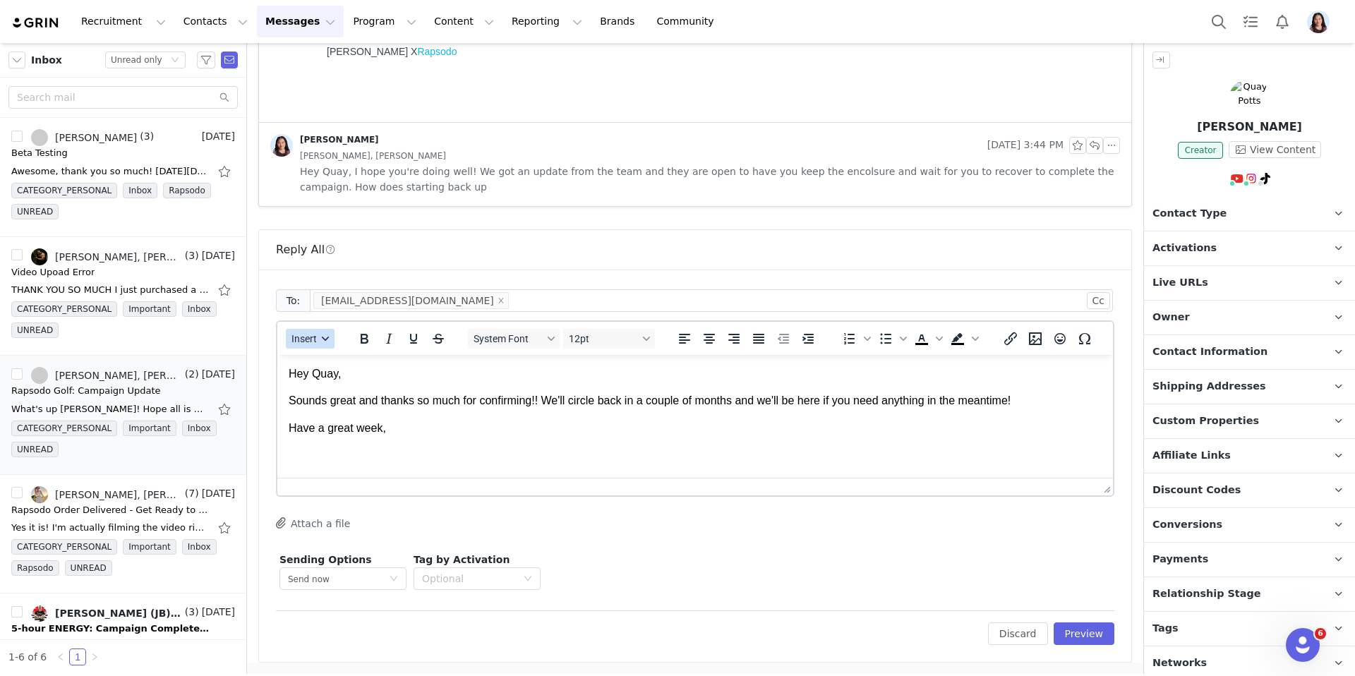
click at [317, 344] on button "Insert" at bounding box center [310, 339] width 49 height 20
click at [317, 414] on div "Insert Signature" at bounding box center [361, 408] width 127 height 17
click at [397, 432] on p "Have a great week," at bounding box center [695, 429] width 813 height 16
click at [1062, 343] on icon "Emojis" at bounding box center [1060, 338] width 11 height 11
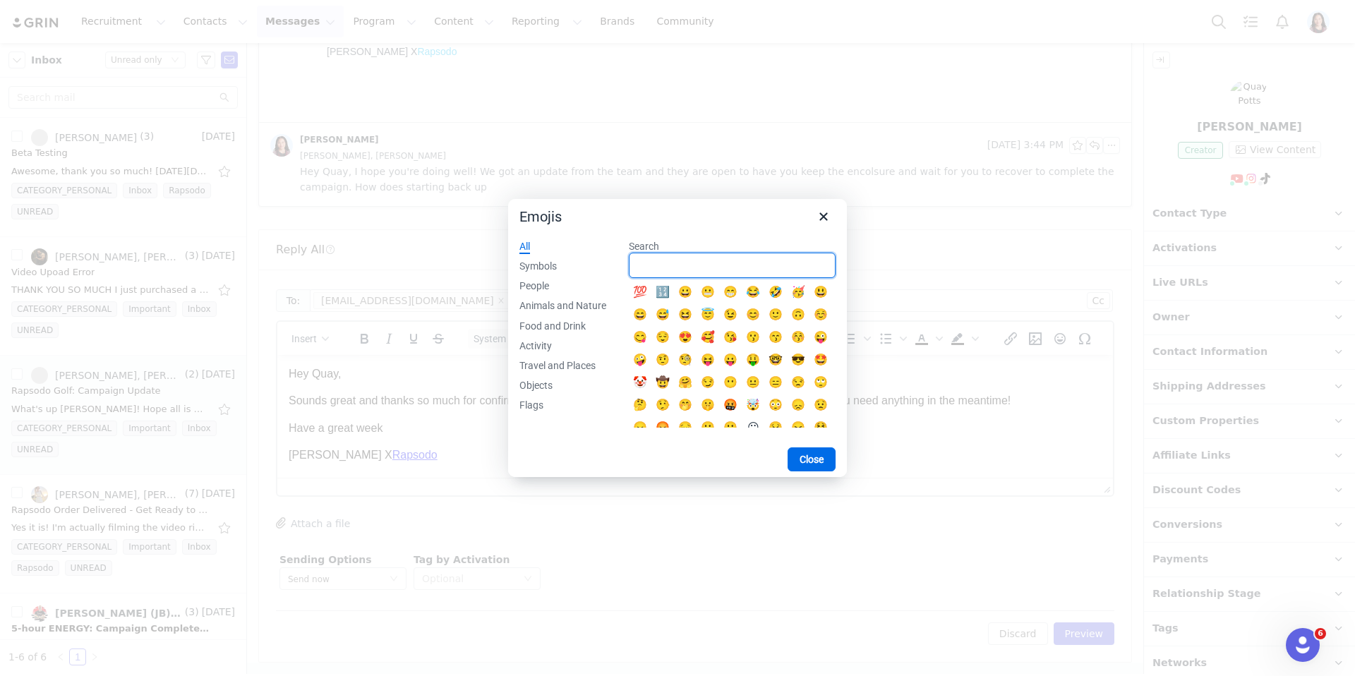
click at [707, 261] on input "Search" at bounding box center [732, 265] width 207 height 25
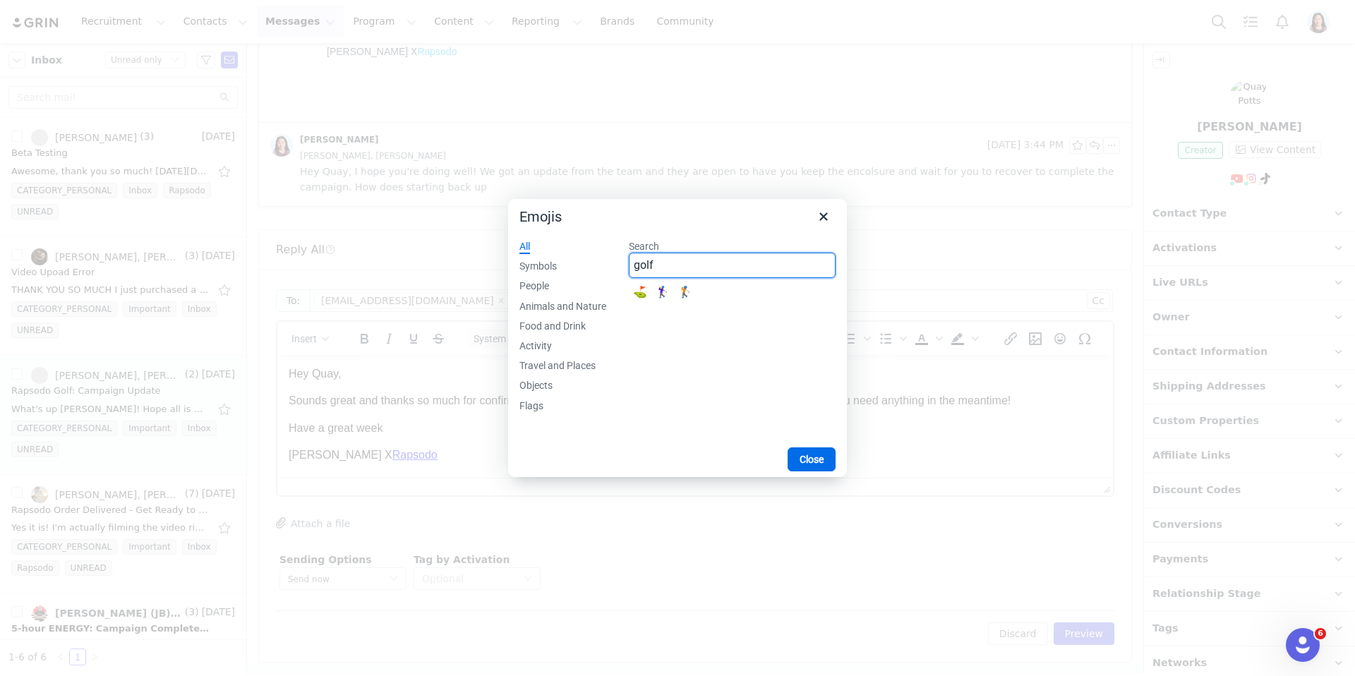
type input "golf"
click at [664, 295] on div "🏌️‍♀️" at bounding box center [662, 292] width 17 height 17
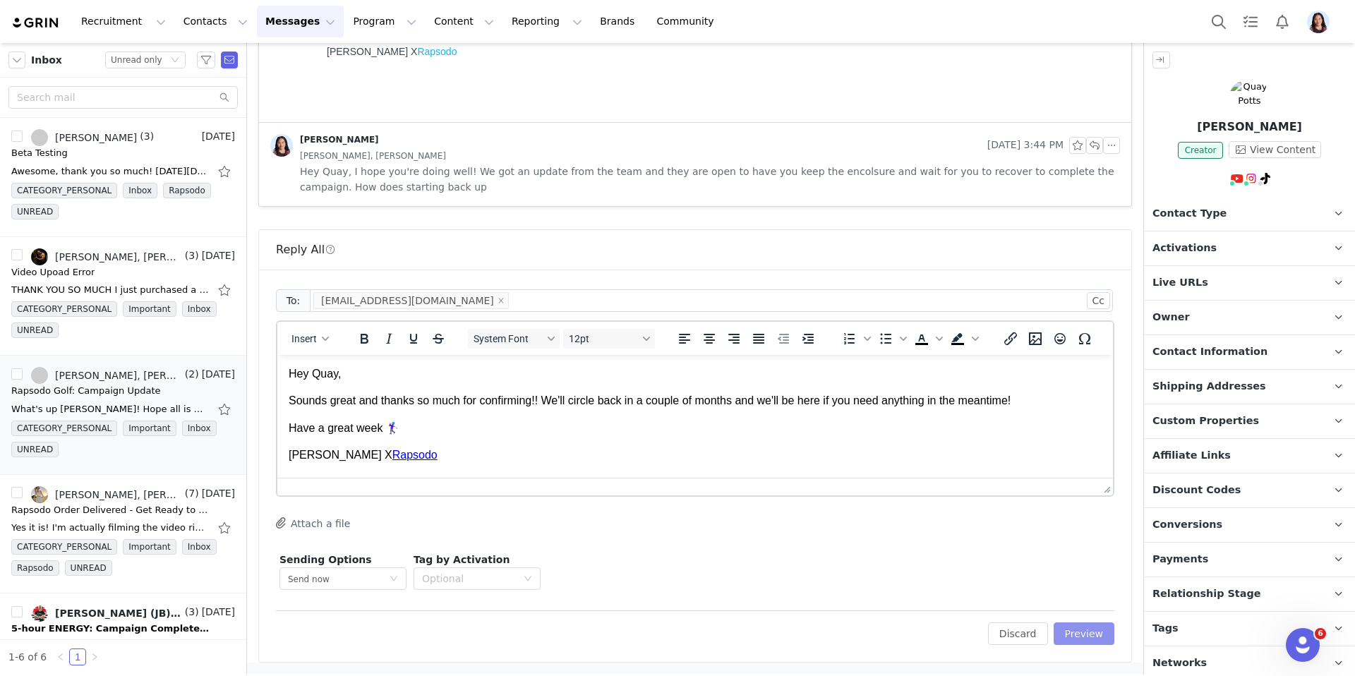
click at [1086, 635] on button "Preview" at bounding box center [1084, 634] width 61 height 23
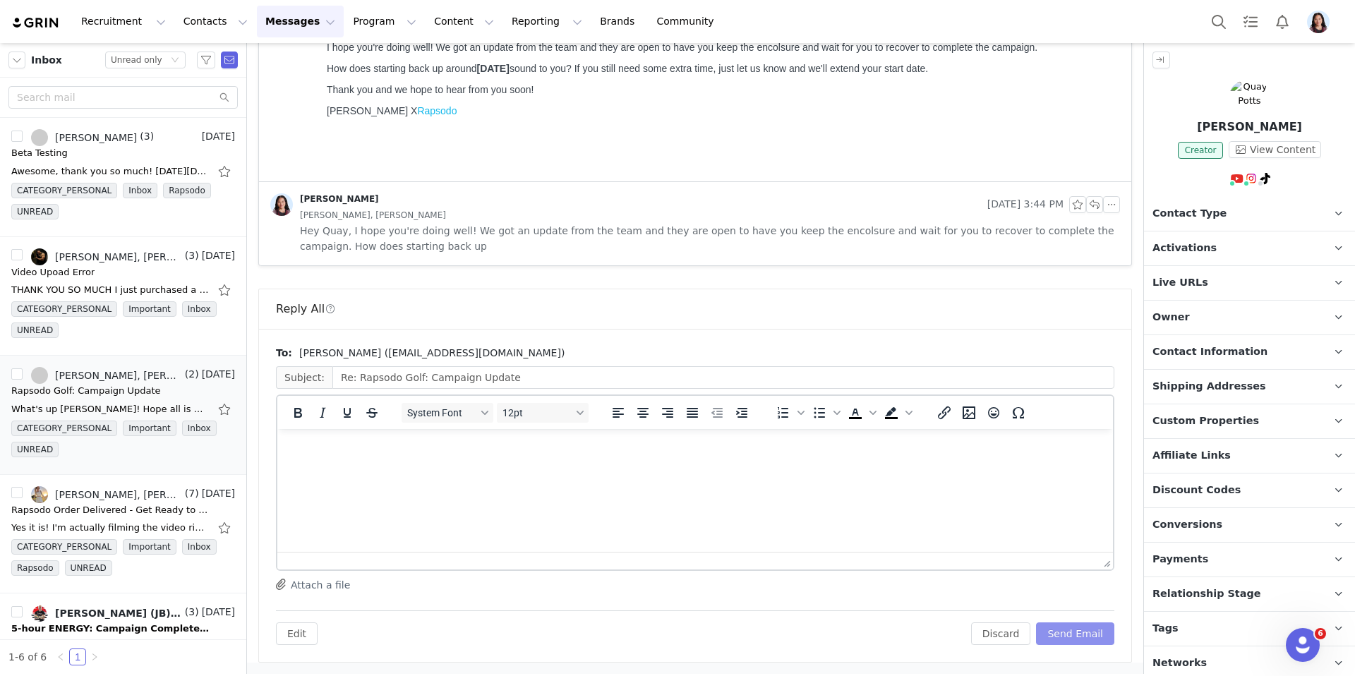
scroll to position [266, 0]
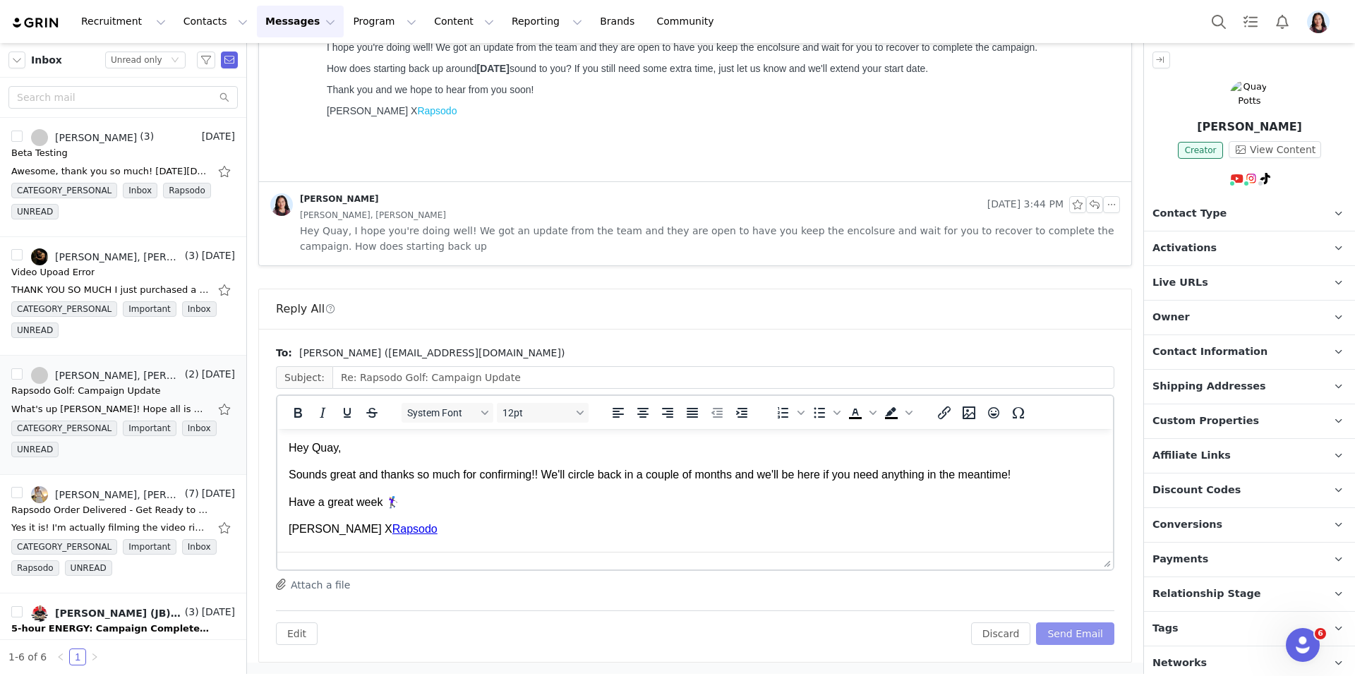
click at [1076, 630] on button "Send Email" at bounding box center [1075, 634] width 78 height 23
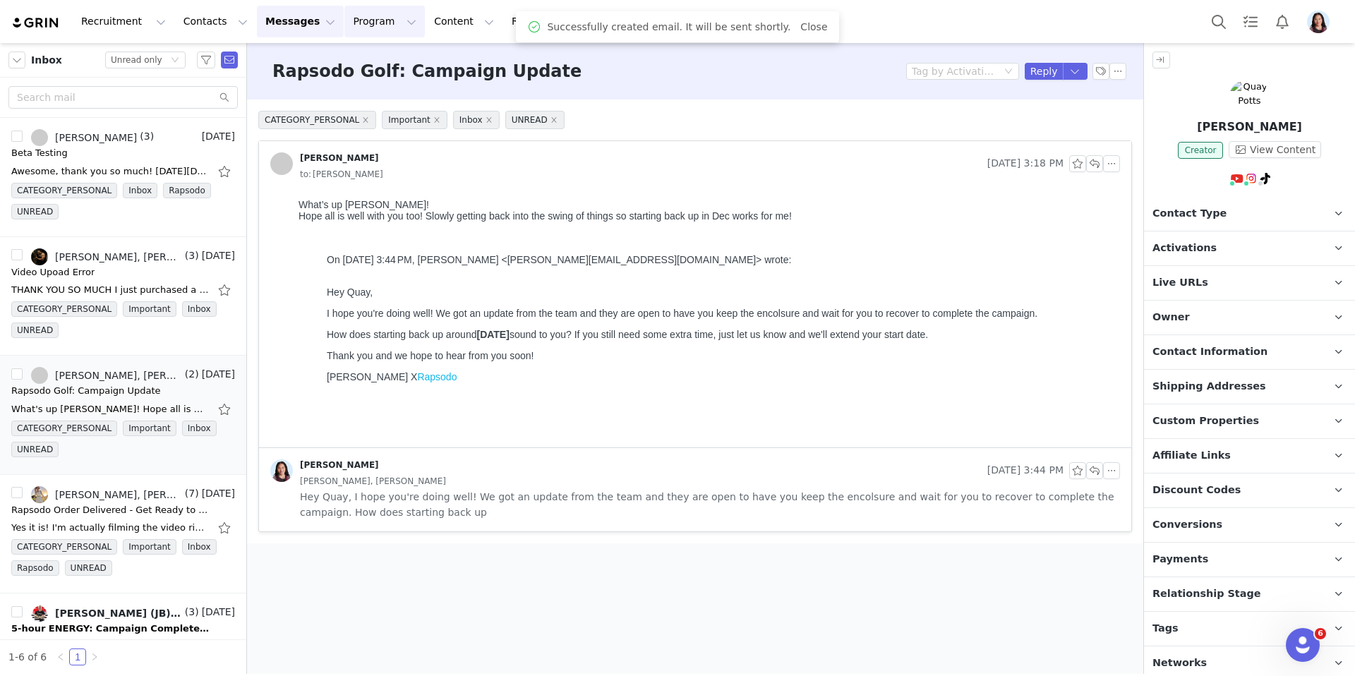
click at [353, 20] on button "Program Program" at bounding box center [384, 22] width 80 height 32
click at [353, 54] on p "Activations" at bounding box center [354, 59] width 44 height 12
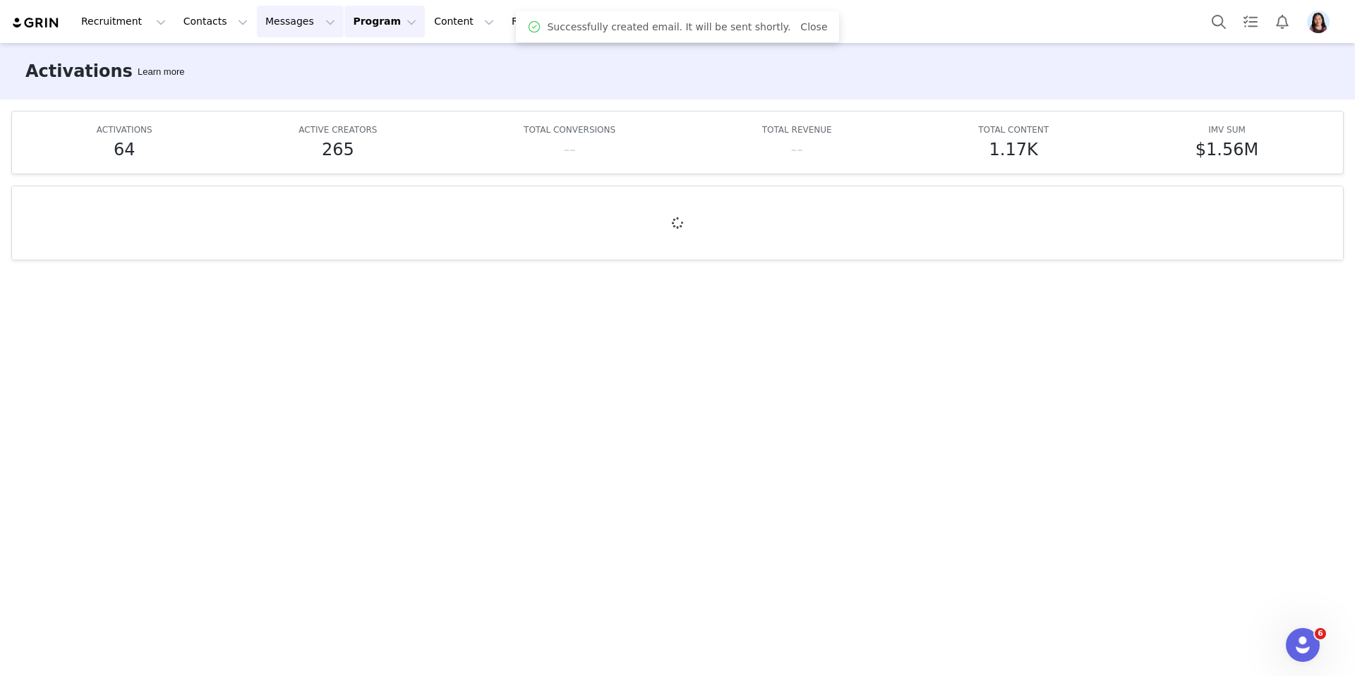
click at [272, 25] on button "Messages Messages" at bounding box center [300, 22] width 87 height 32
click at [273, 79] on link "Inbox" at bounding box center [297, 89] width 112 height 26
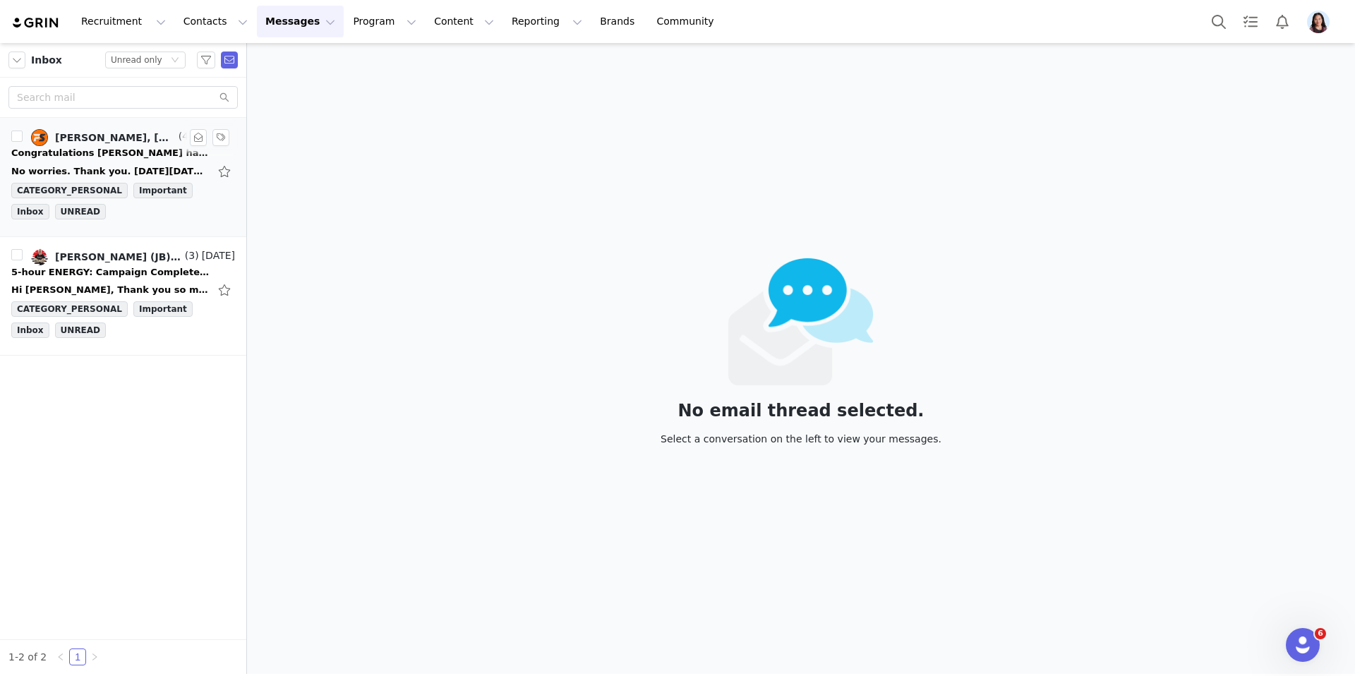
click at [135, 155] on div "Congratulations Phil - Rapsodo has accepted your proposal!" at bounding box center [110, 153] width 198 height 14
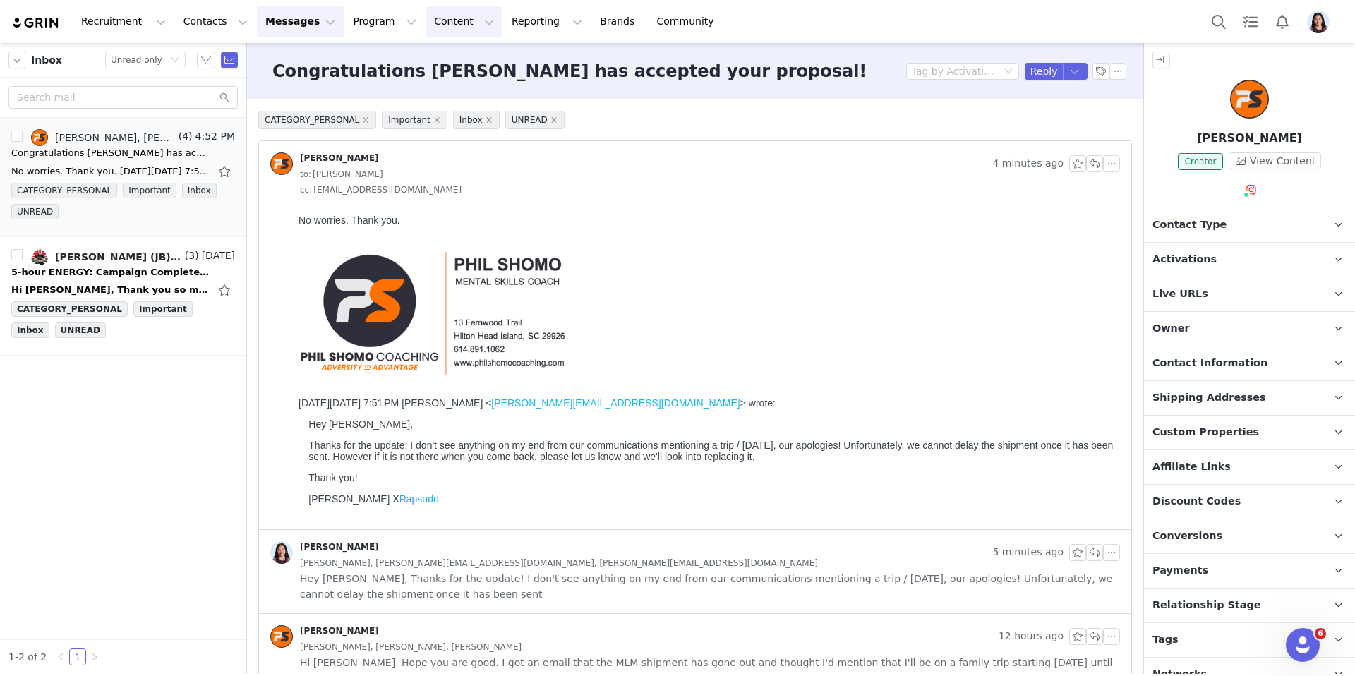
click at [427, 16] on button "Content Content" at bounding box center [464, 22] width 77 height 32
click at [427, 59] on p "Creator Content" at bounding box center [447, 62] width 79 height 15
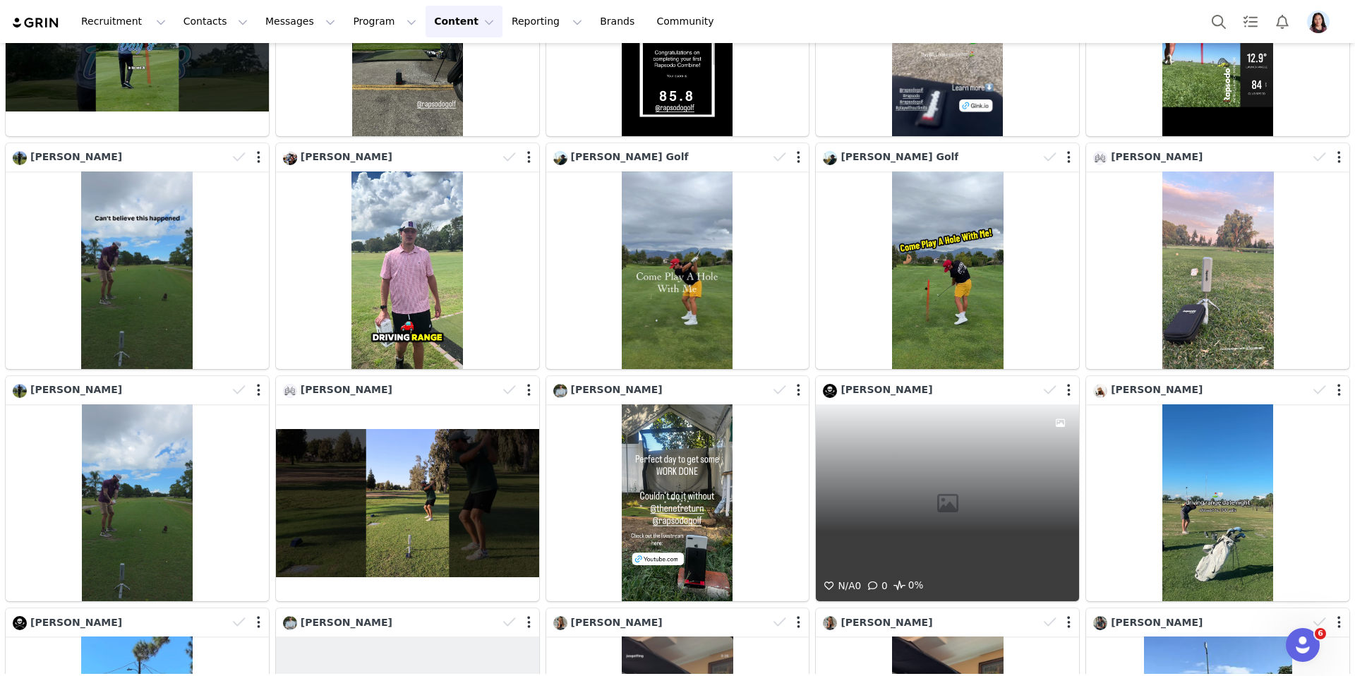
scroll to position [430, 0]
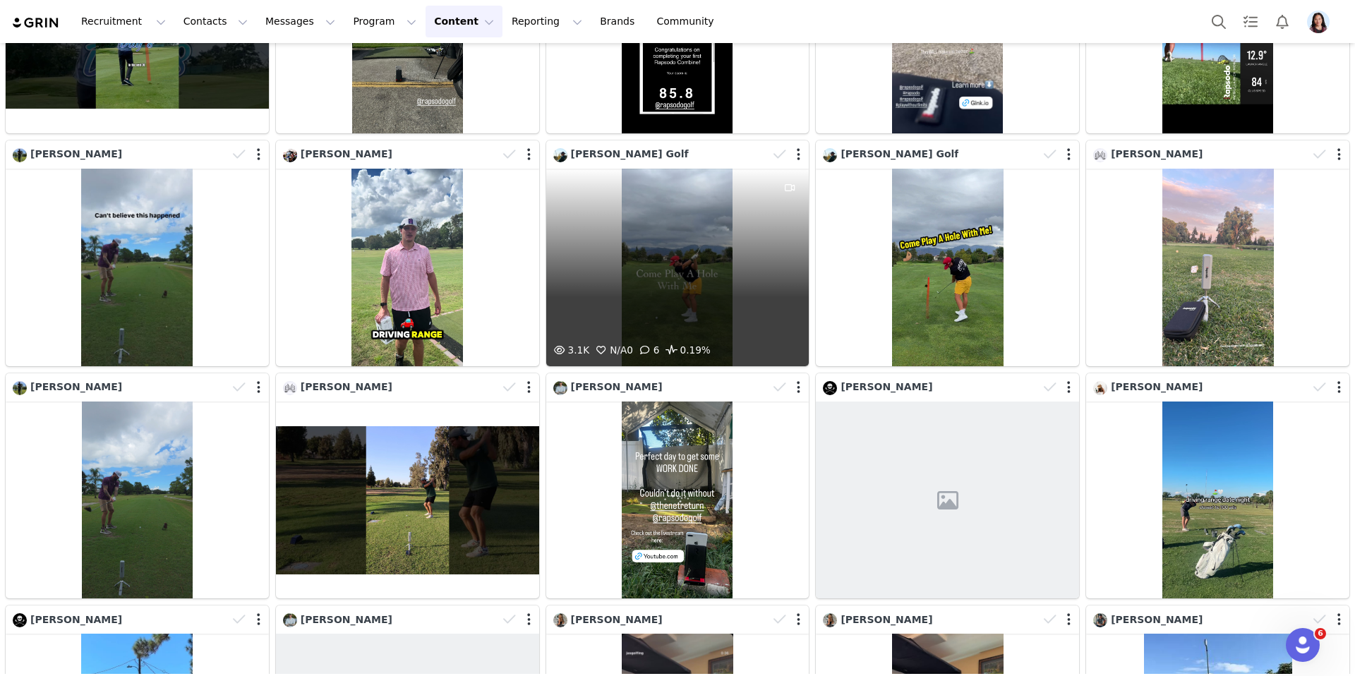
click at [730, 224] on div "3.1K N/A 0 6 0.19%" at bounding box center [677, 268] width 263 height 198
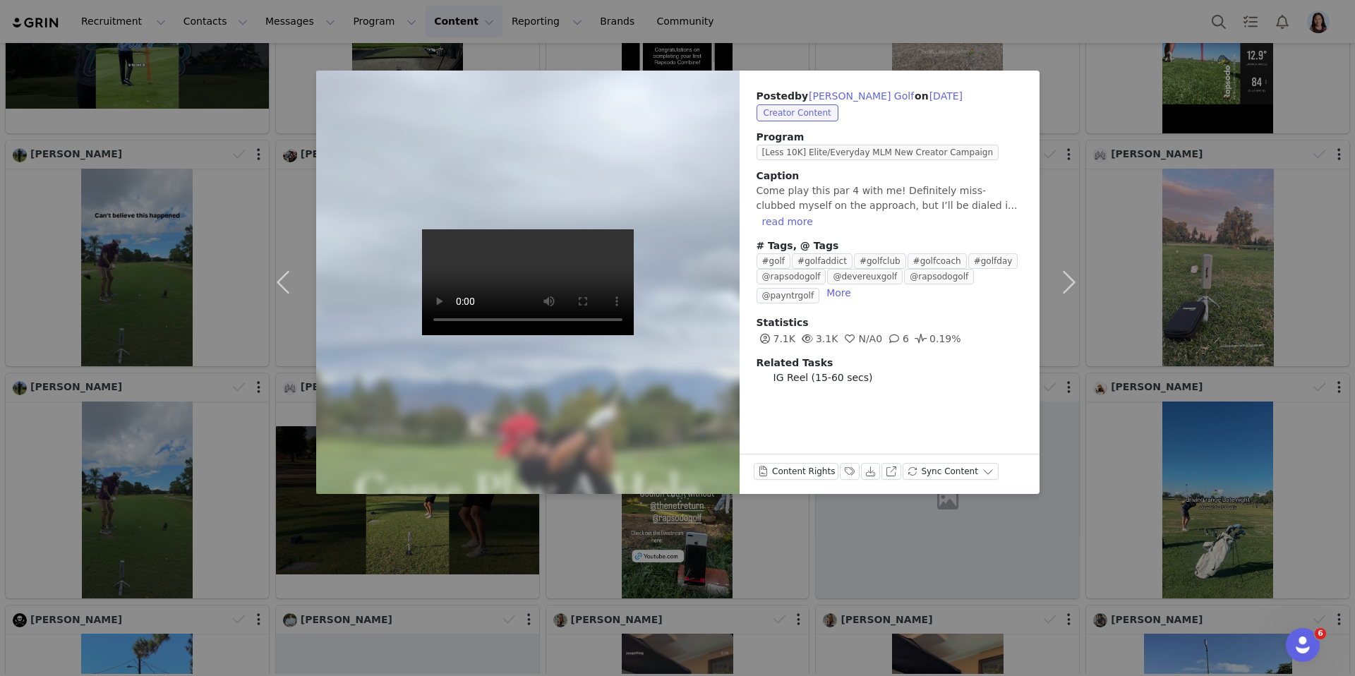
click at [115, 315] on div "Posted by Fritzie Golf on Sep 26, 2025 Creator Content Program [Less 10K] Elite…" at bounding box center [677, 338] width 1355 height 676
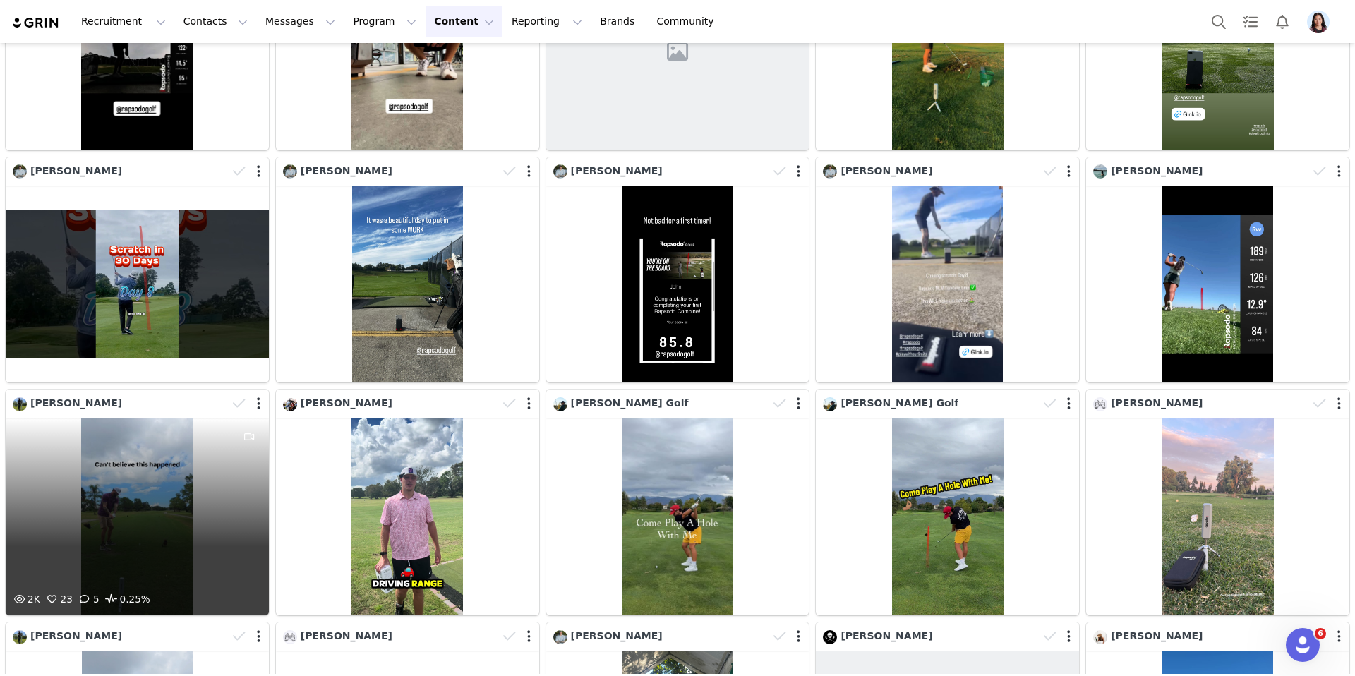
scroll to position [54, 0]
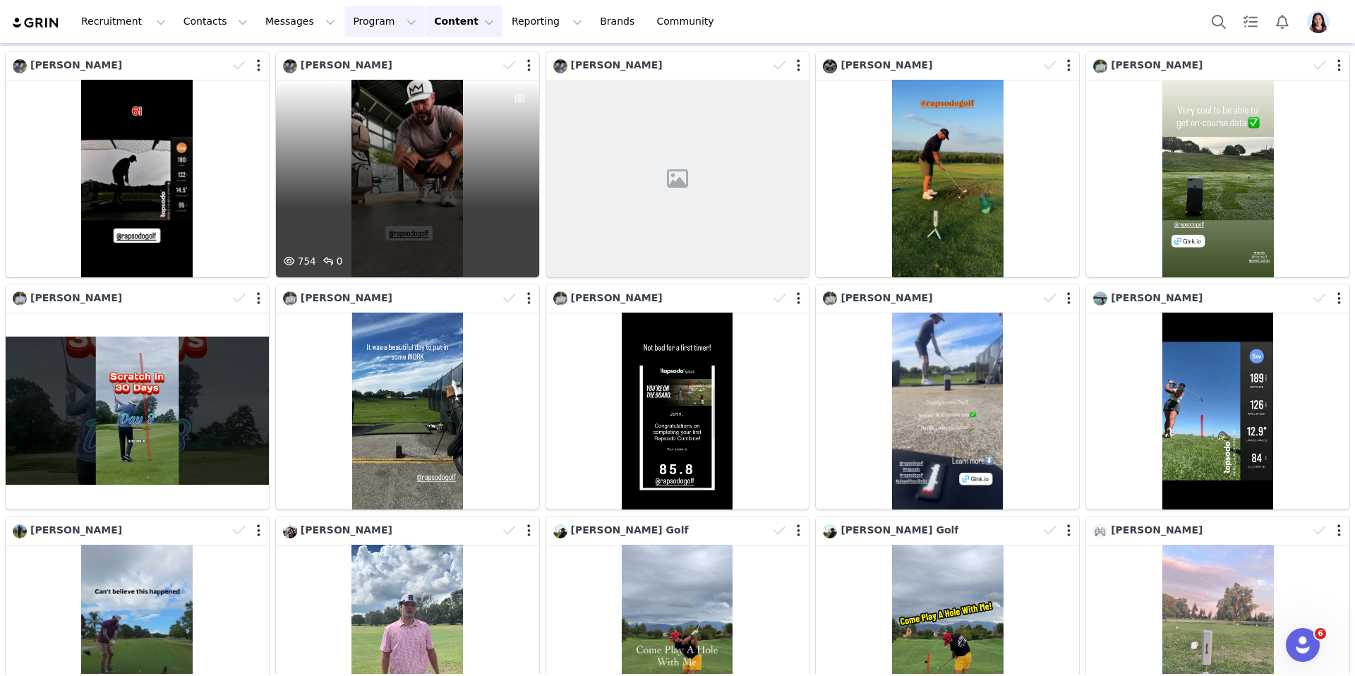
click at [359, 32] on button "Program Program" at bounding box center [384, 22] width 80 height 32
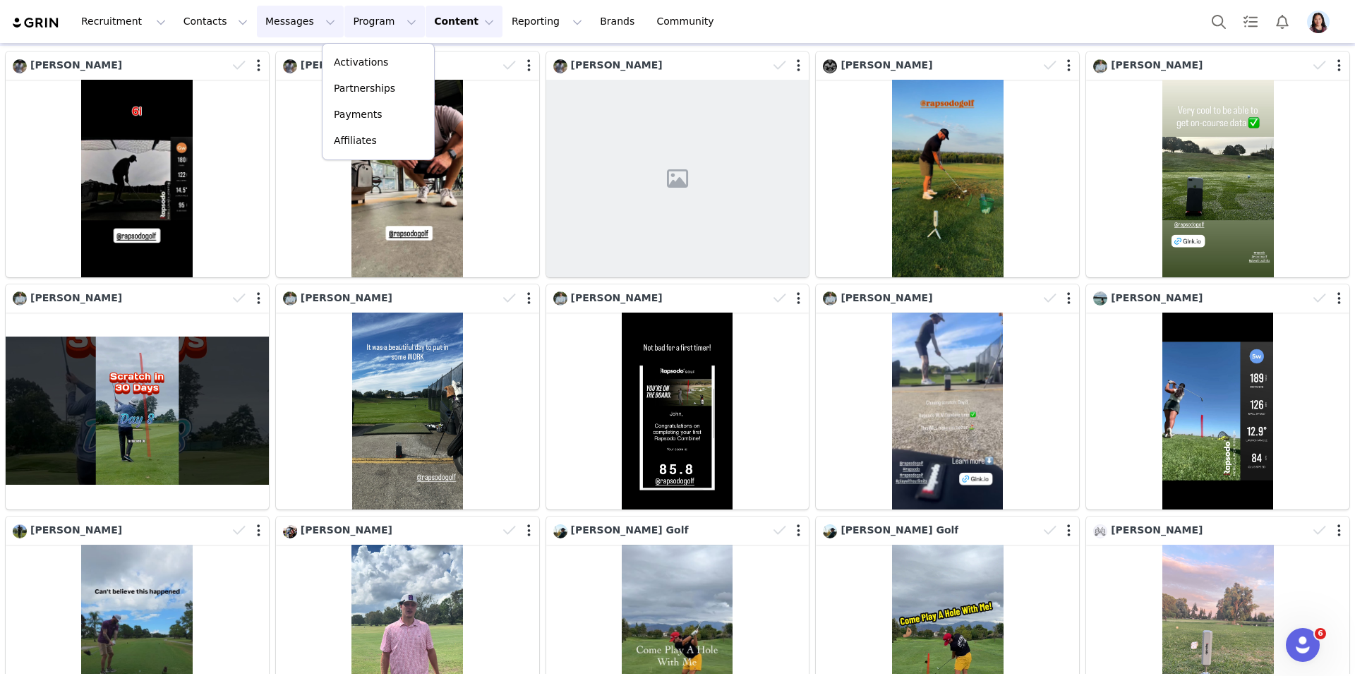
click at [257, 28] on button "Messages Messages" at bounding box center [300, 22] width 87 height 32
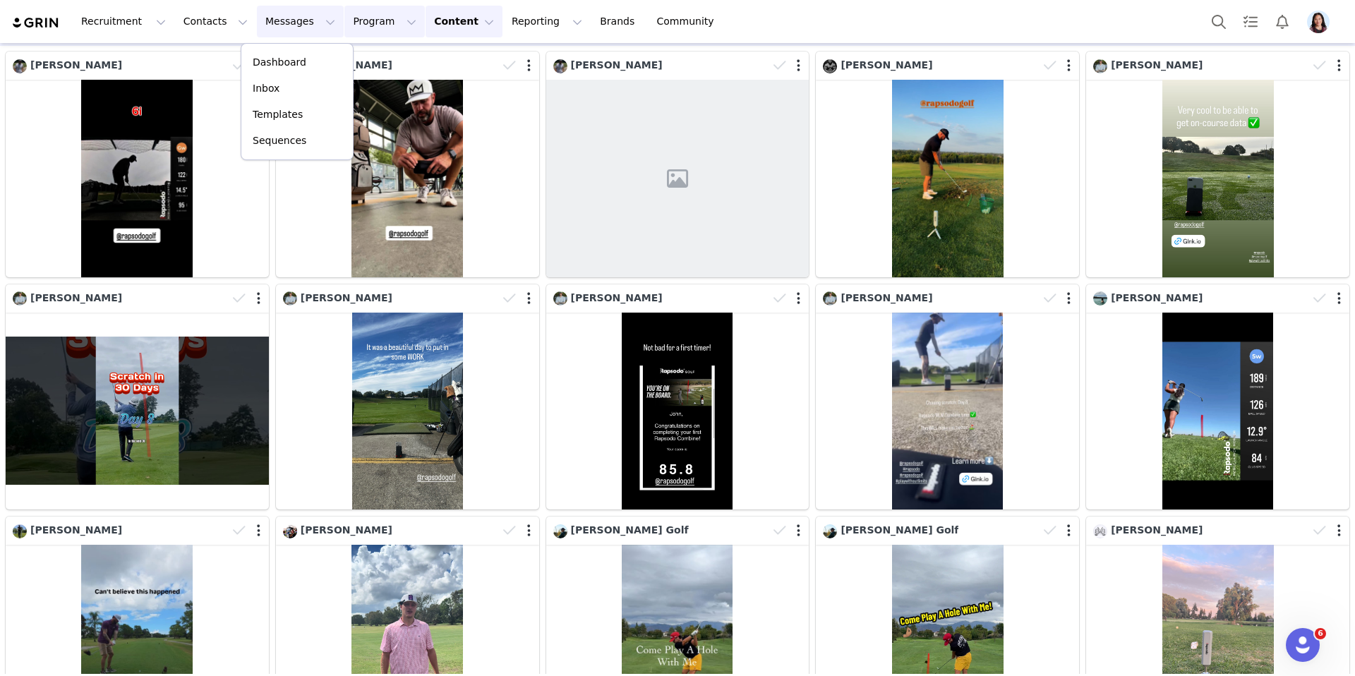
click at [344, 21] on button "Program Program" at bounding box center [384, 22] width 80 height 32
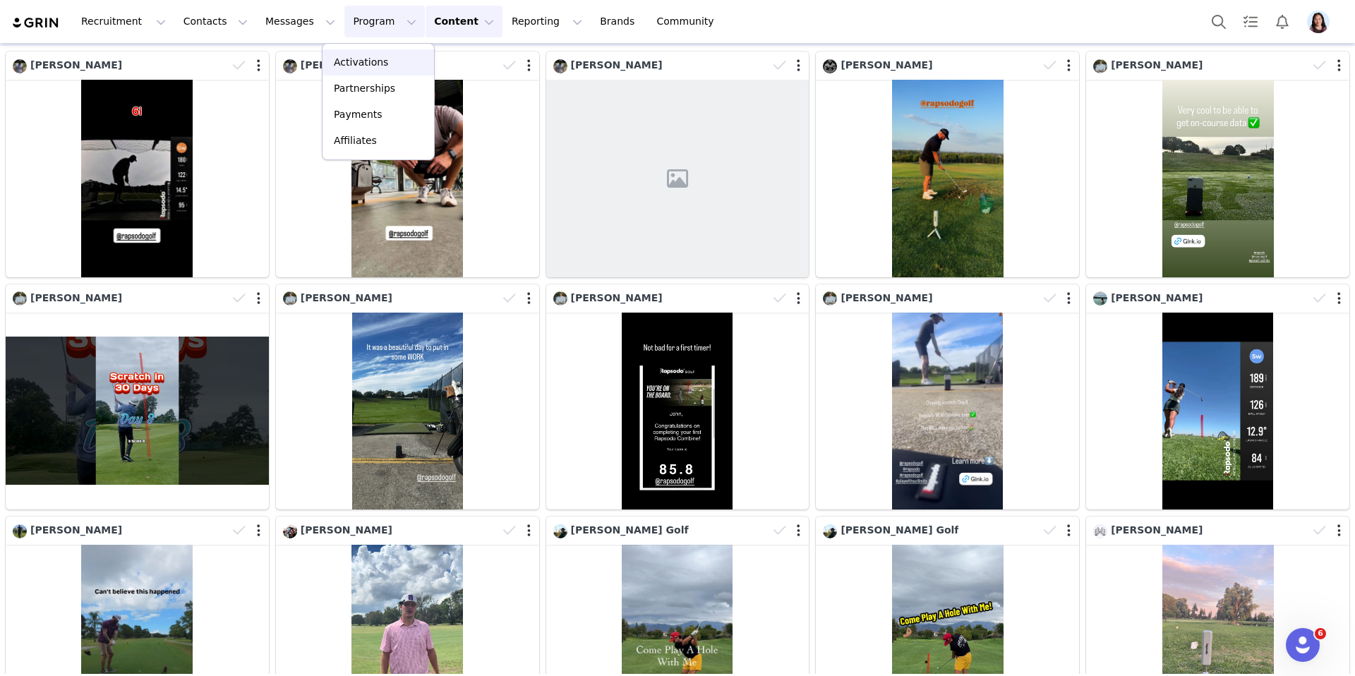
click at [349, 59] on p "Activations" at bounding box center [361, 62] width 54 height 15
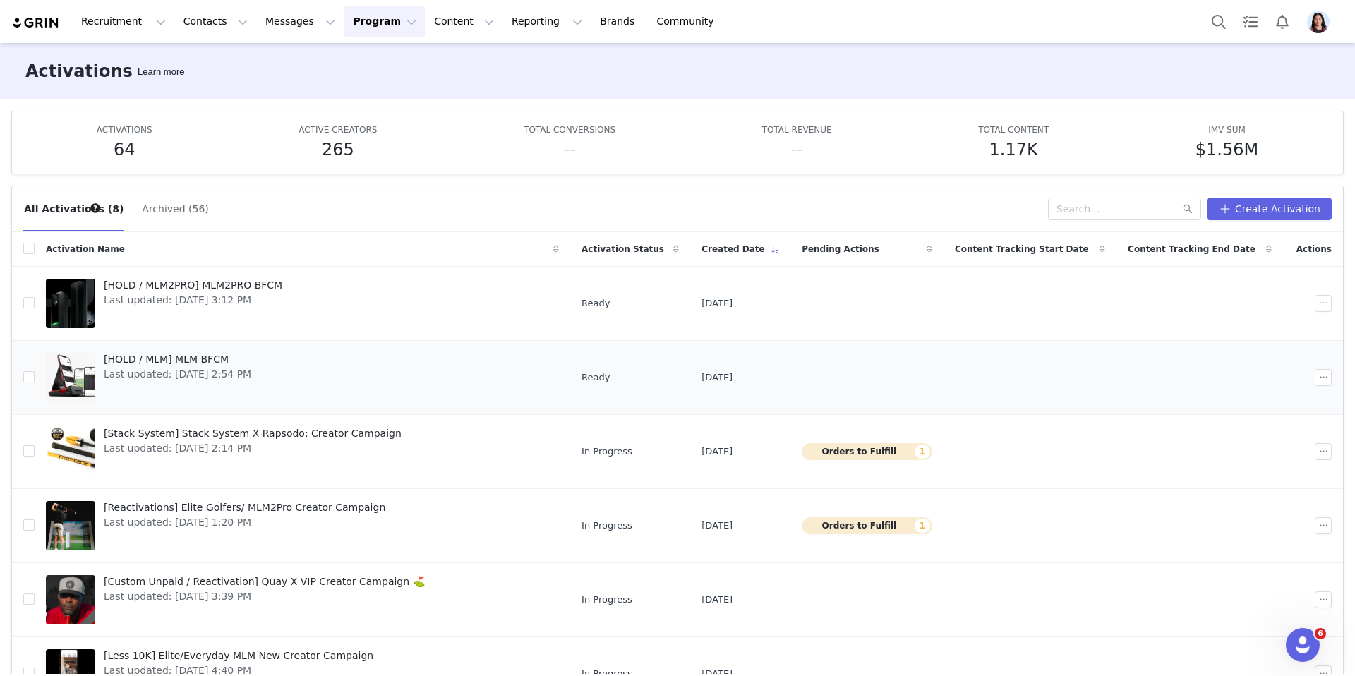
scroll to position [162, 0]
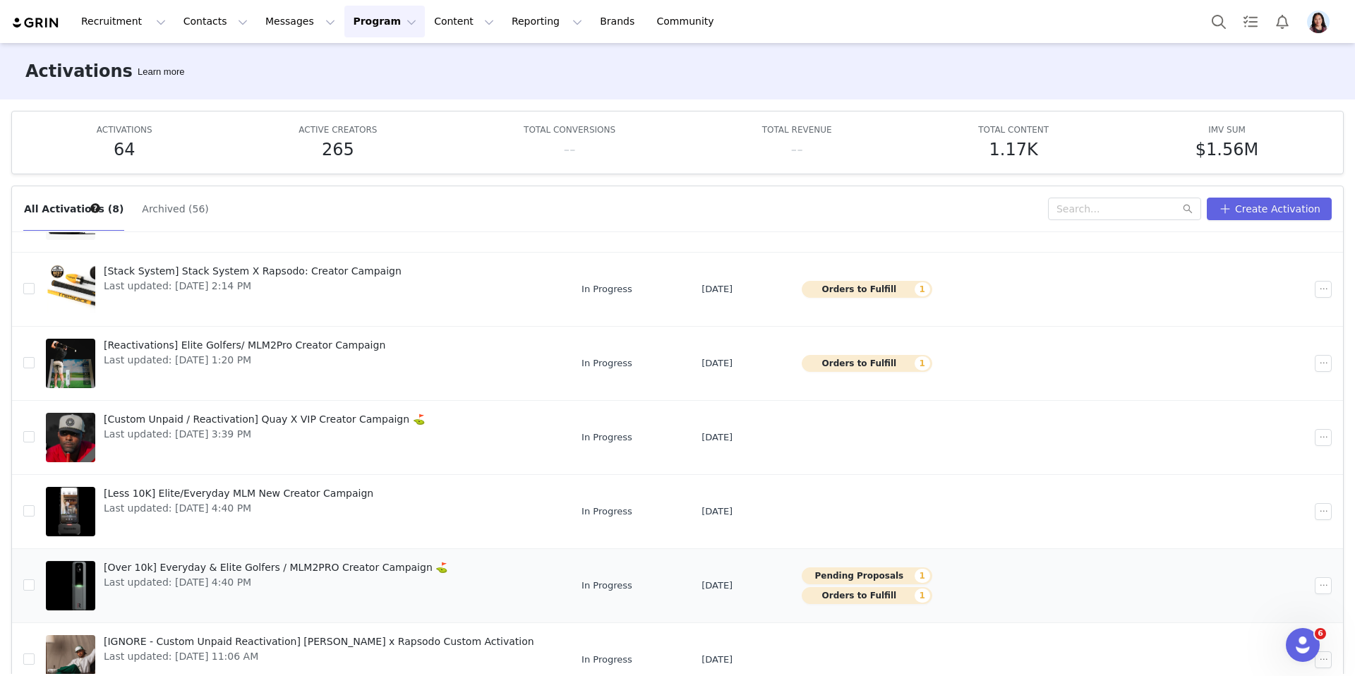
click at [425, 570] on span "[Over 10k] Everyday & Elite Golfers / MLM2PRO Creator Campaign ⛳️" at bounding box center [276, 567] width 344 height 15
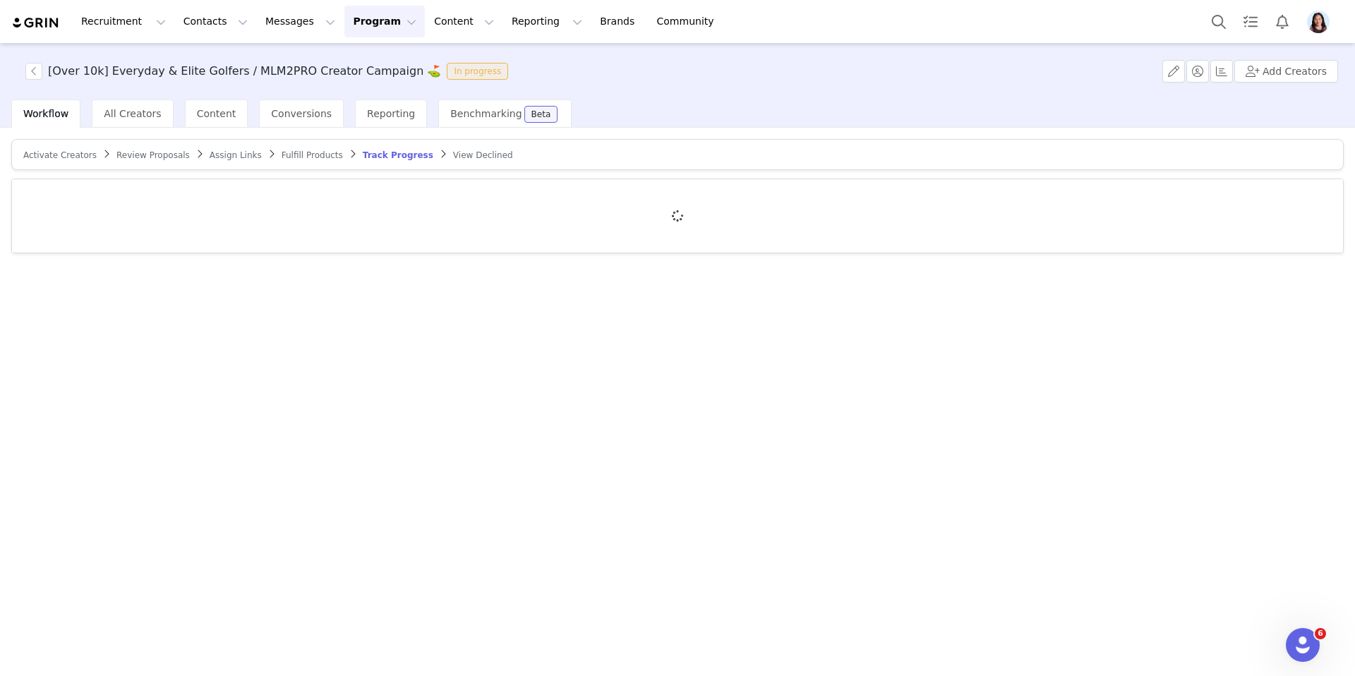
click at [126, 150] on div "Review Proposals" at bounding box center [152, 155] width 73 height 11
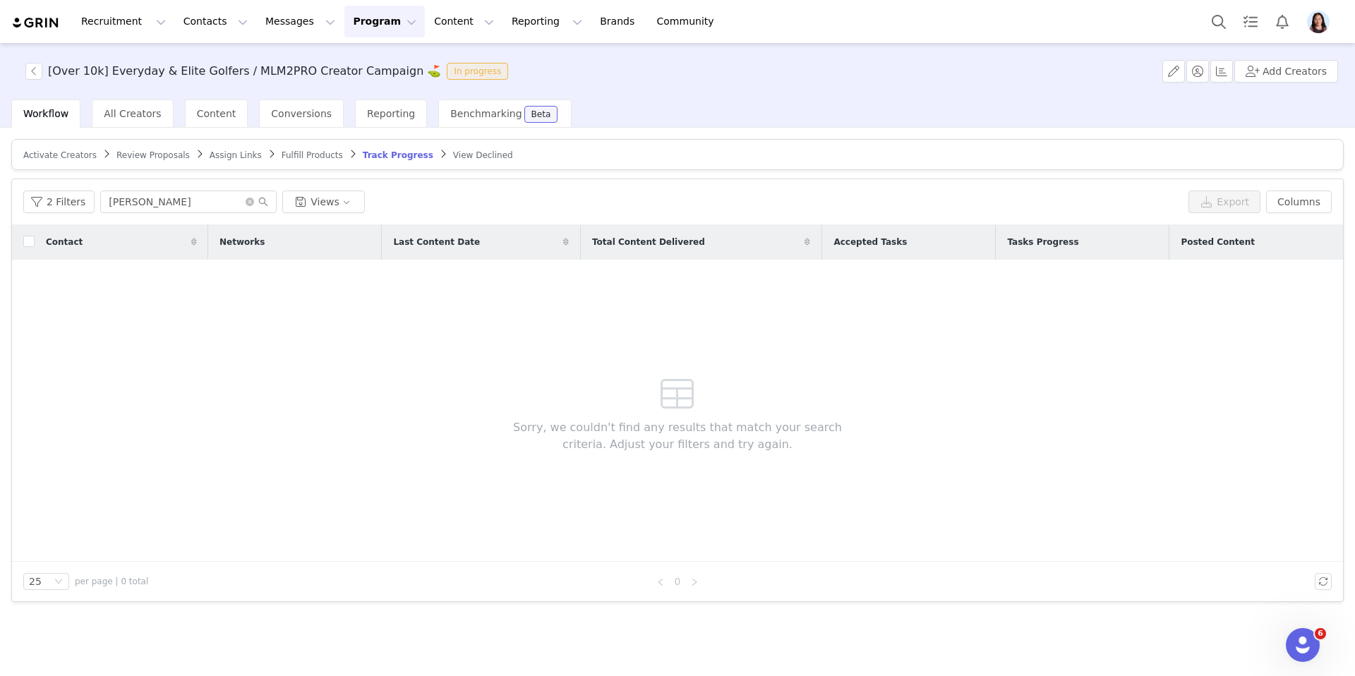
click at [132, 155] on span "Review Proposals" at bounding box center [152, 155] width 73 height 10
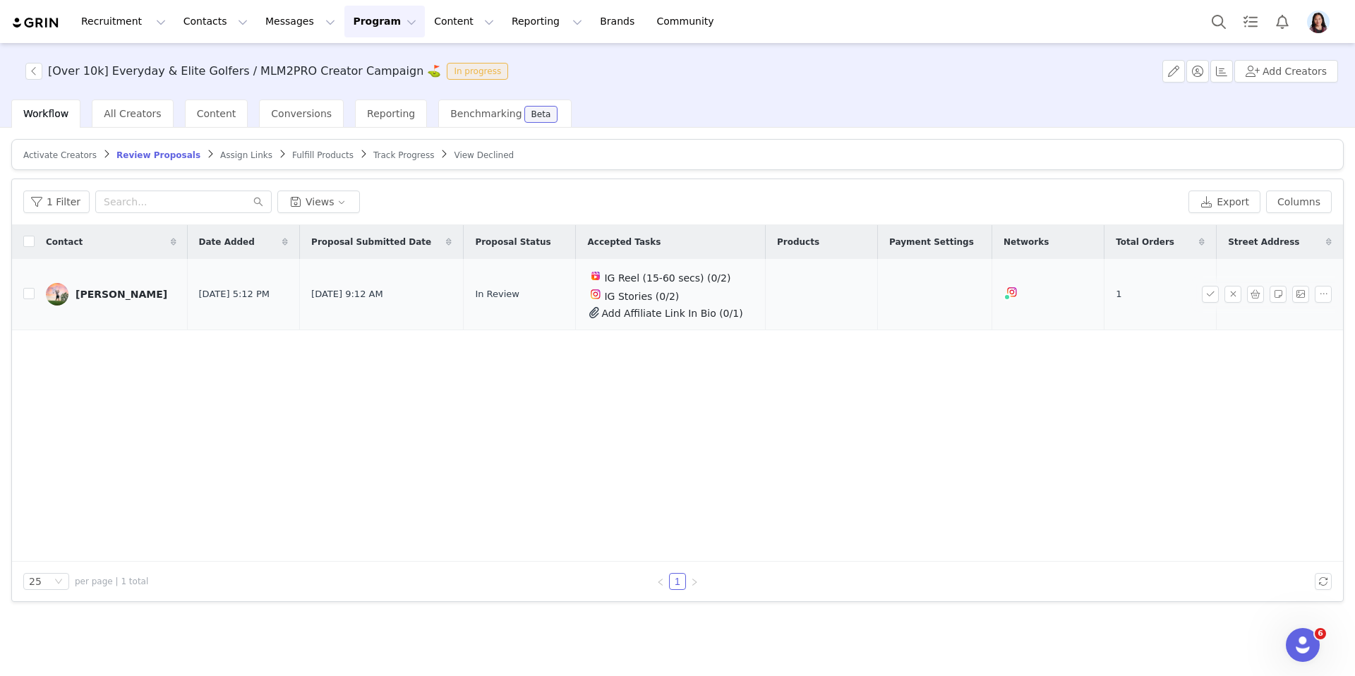
click at [118, 299] on div "Zac Zlatic" at bounding box center [122, 294] width 92 height 11
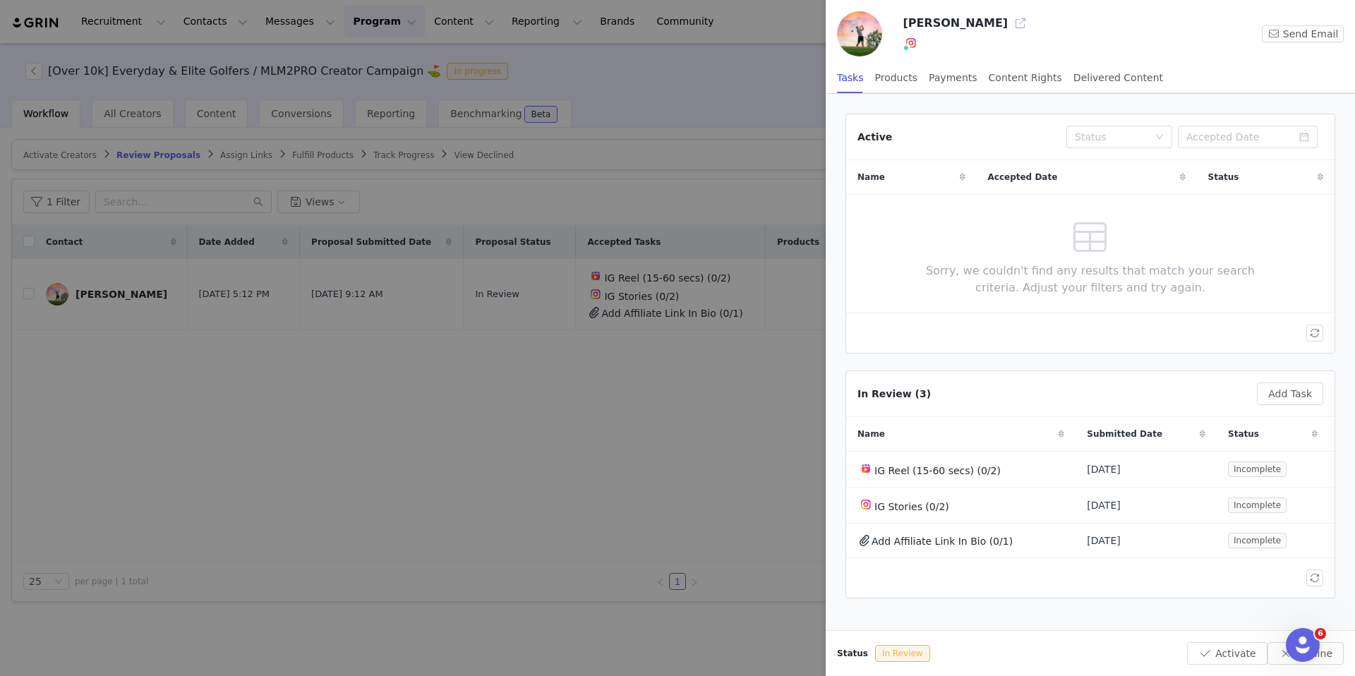
click at [1009, 20] on button "button" at bounding box center [1020, 23] width 23 height 23
click at [404, 479] on div at bounding box center [677, 338] width 1355 height 676
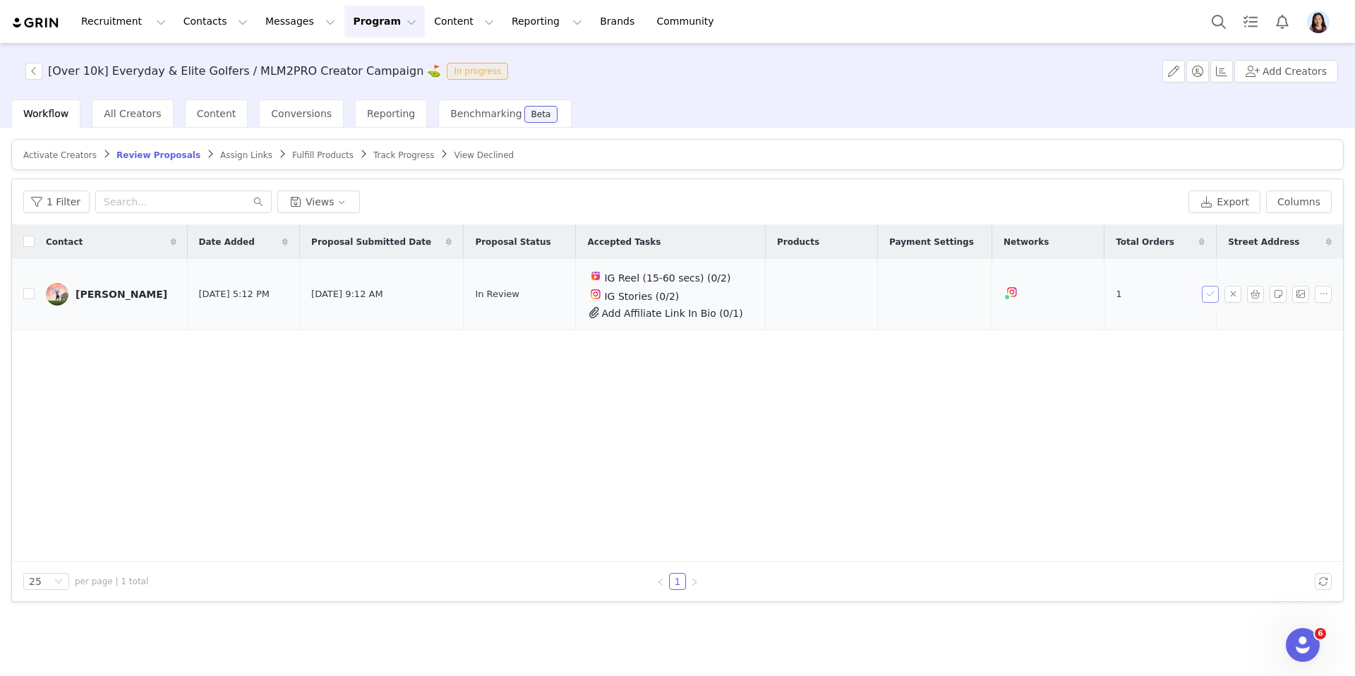
click at [1208, 294] on button "button" at bounding box center [1210, 294] width 17 height 17
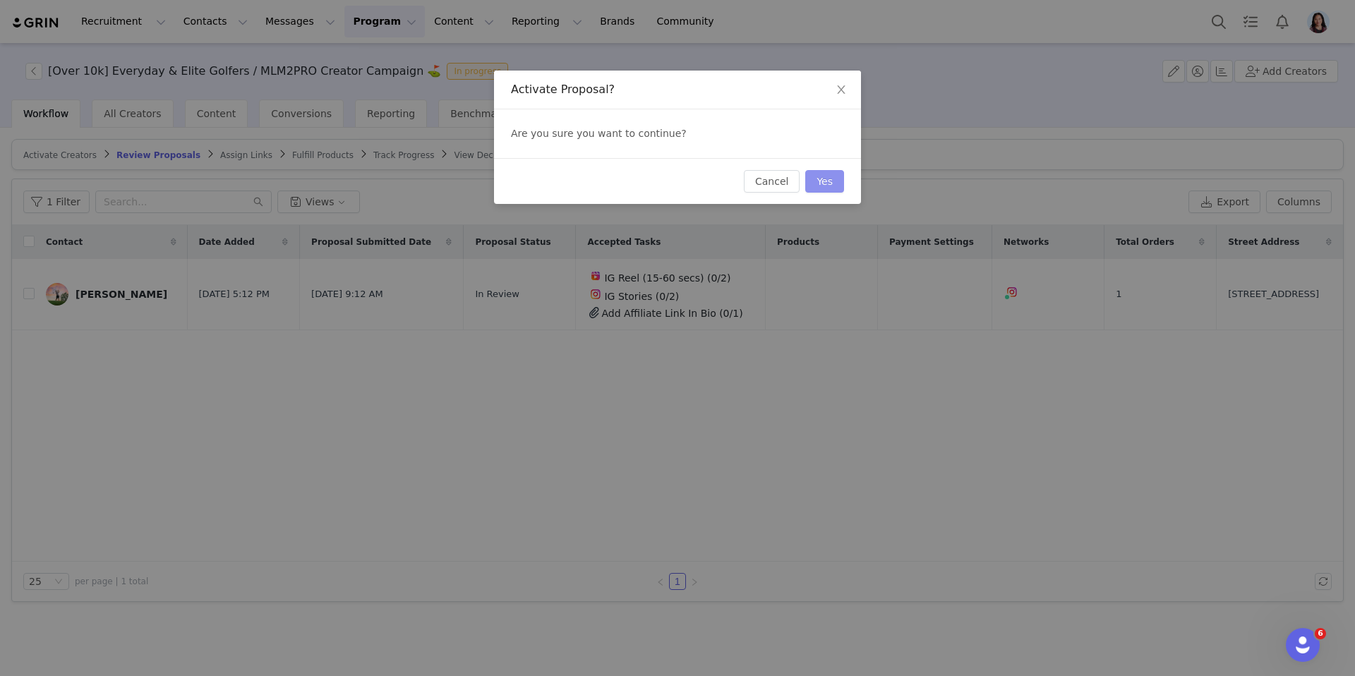
click at [824, 190] on button "Yes" at bounding box center [824, 181] width 39 height 23
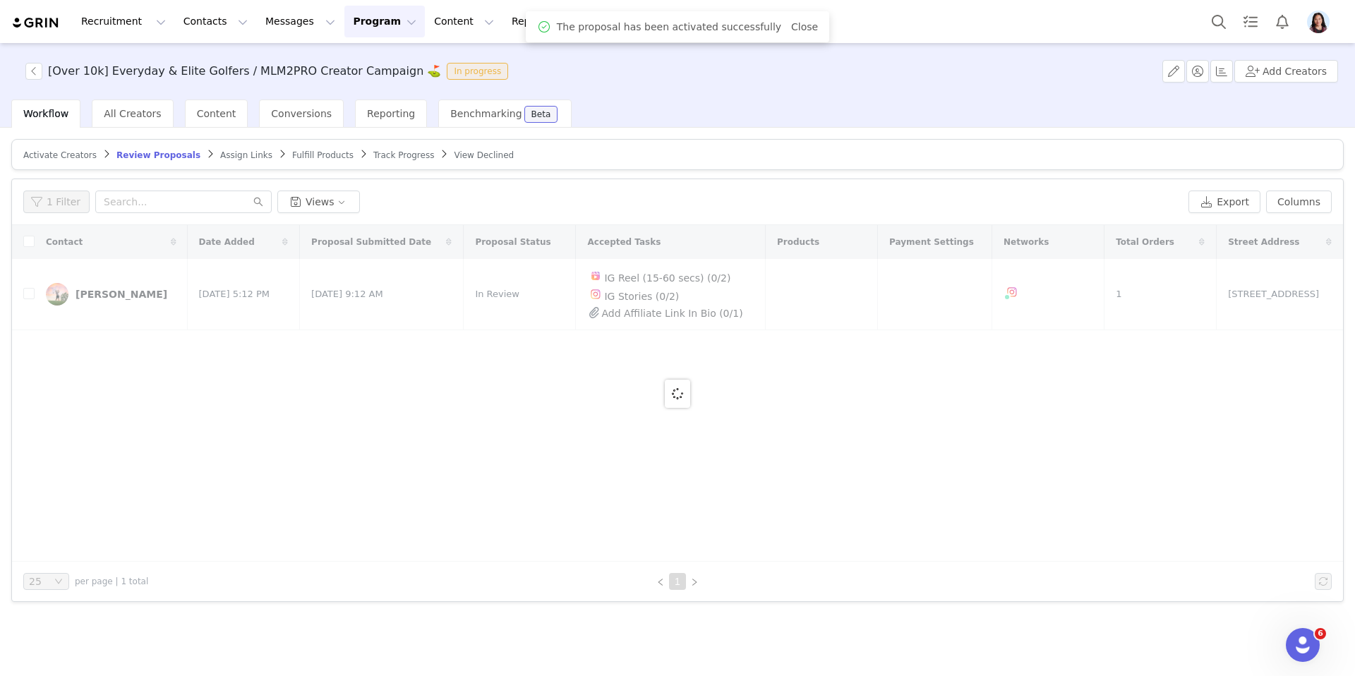
click at [220, 154] on span "Assign Links" at bounding box center [246, 155] width 52 height 10
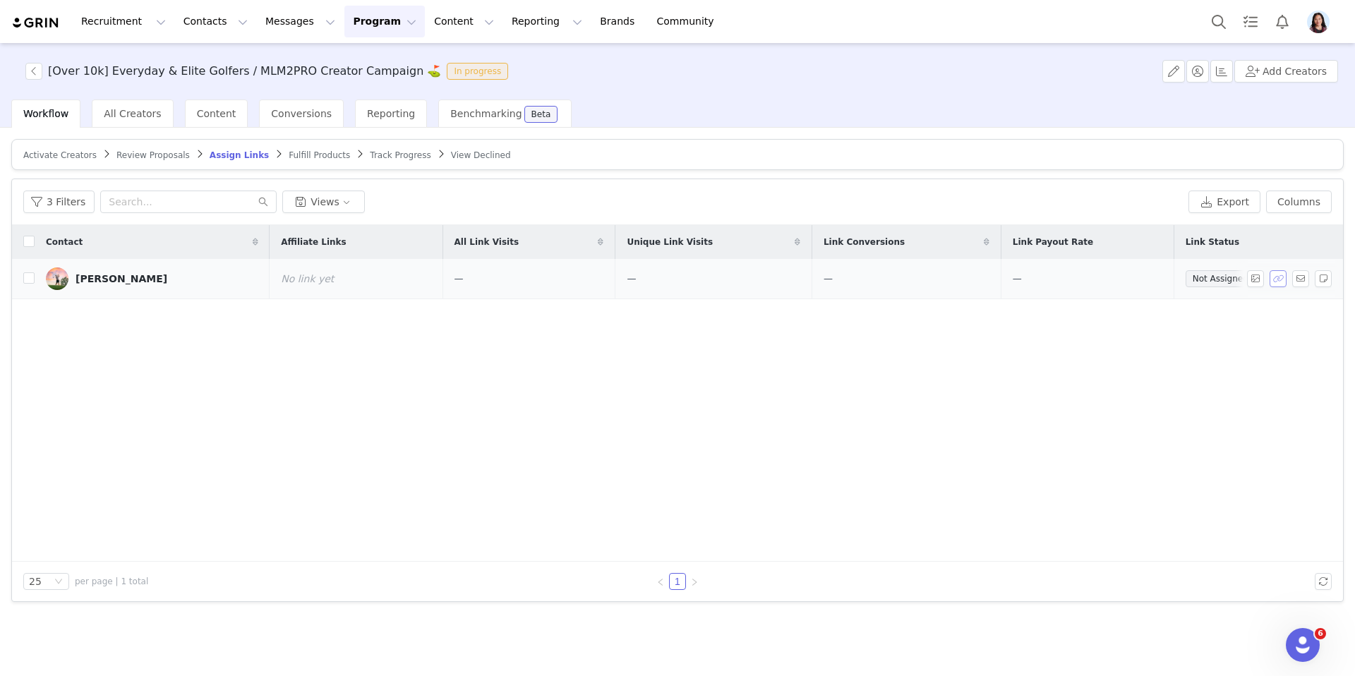
click at [1276, 277] on button "button" at bounding box center [1278, 278] width 17 height 17
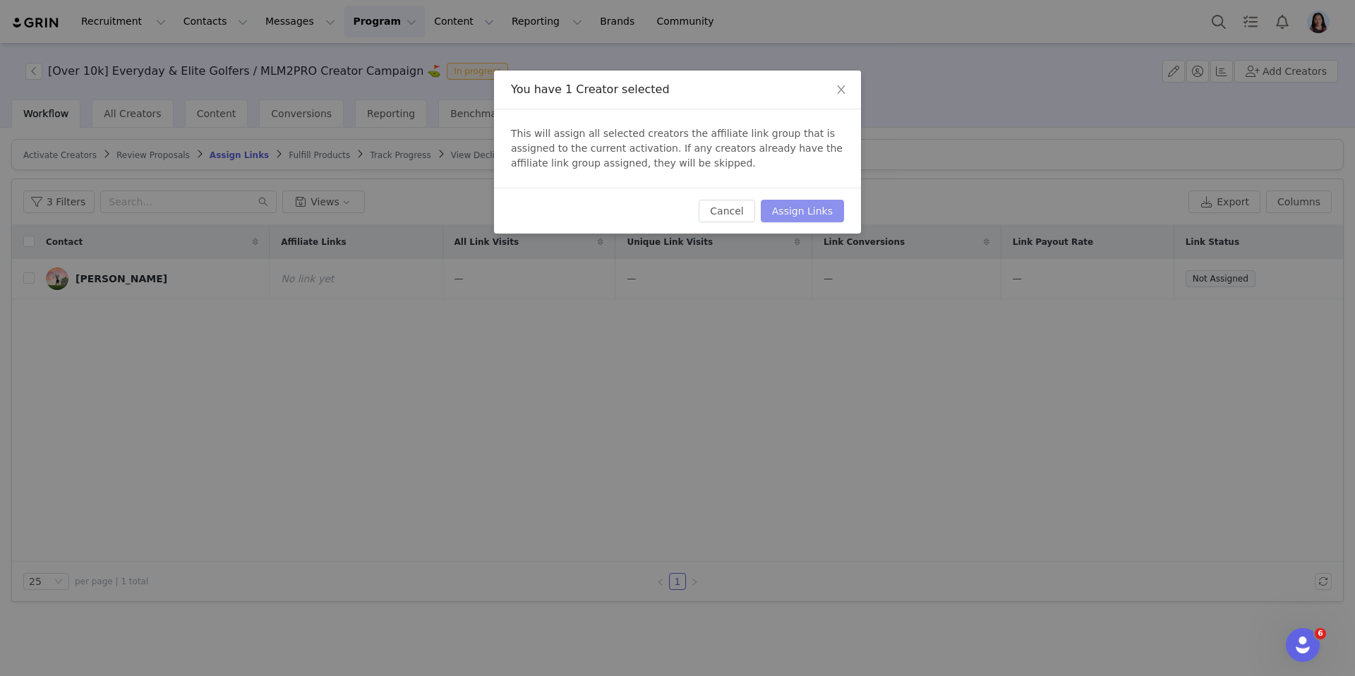
click at [805, 205] on button "Assign Links" at bounding box center [802, 211] width 83 height 23
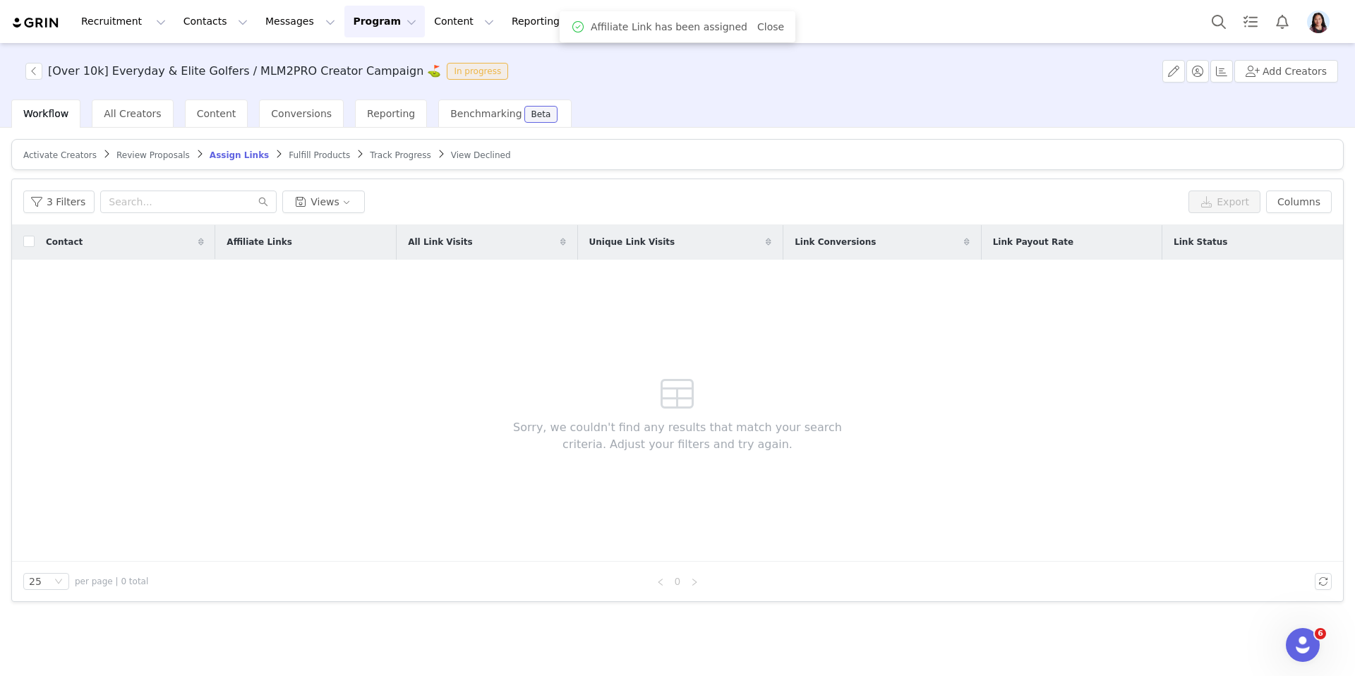
click at [298, 150] on span "Fulfill Products" at bounding box center [319, 155] width 61 height 10
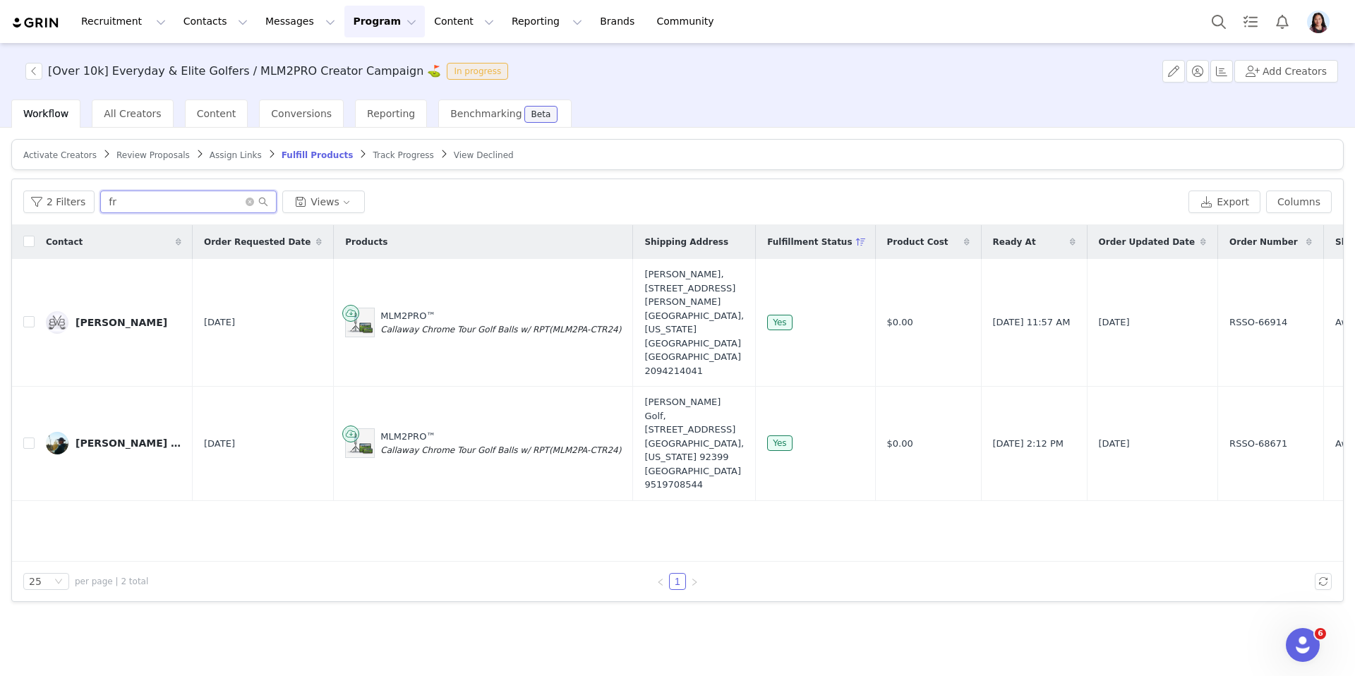
click at [192, 206] on input "fr" at bounding box center [188, 202] width 176 height 23
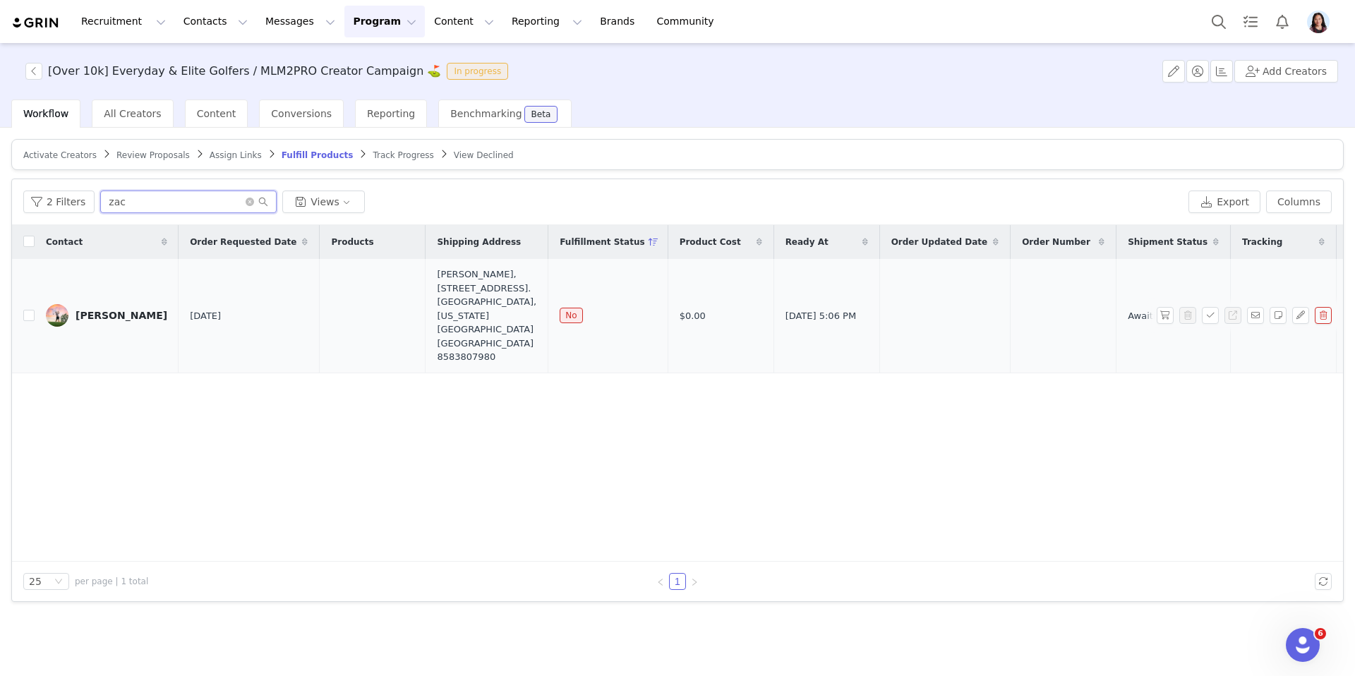
type input "zac"
click at [122, 304] on link "Zac Zlatic" at bounding box center [106, 315] width 121 height 23
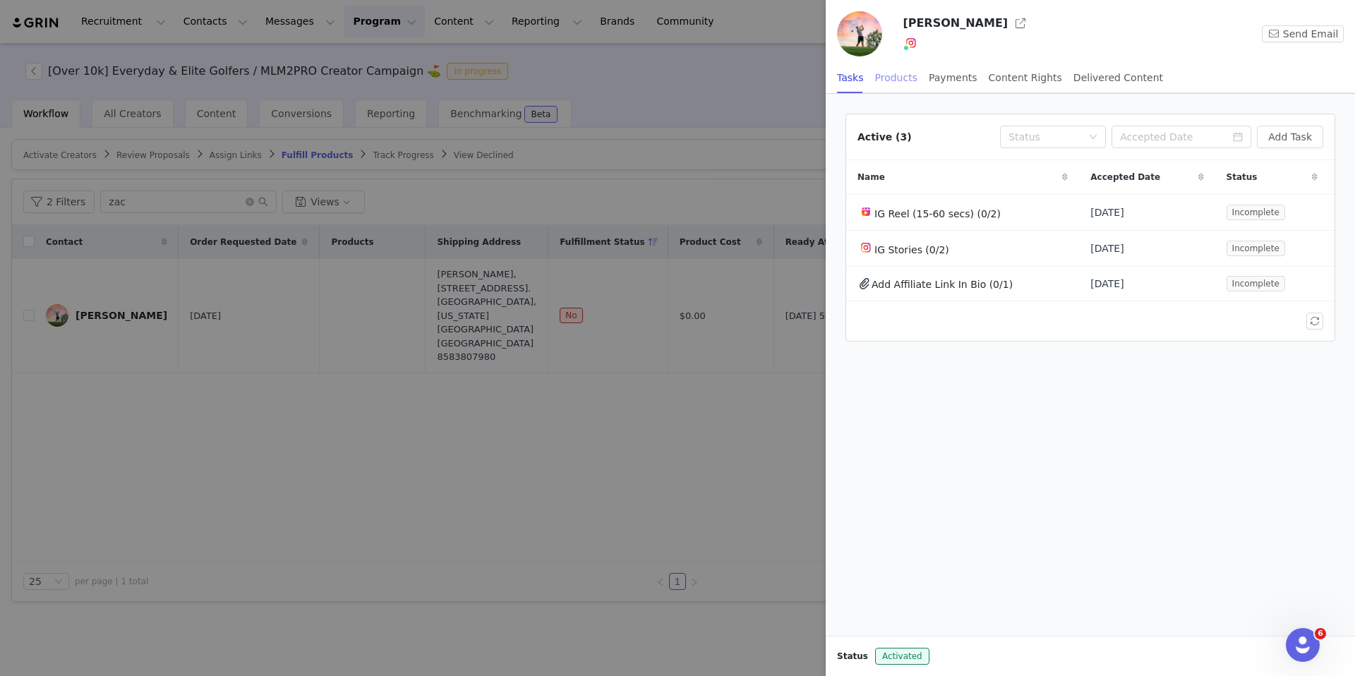
click at [891, 84] on div "Products" at bounding box center [896, 78] width 42 height 32
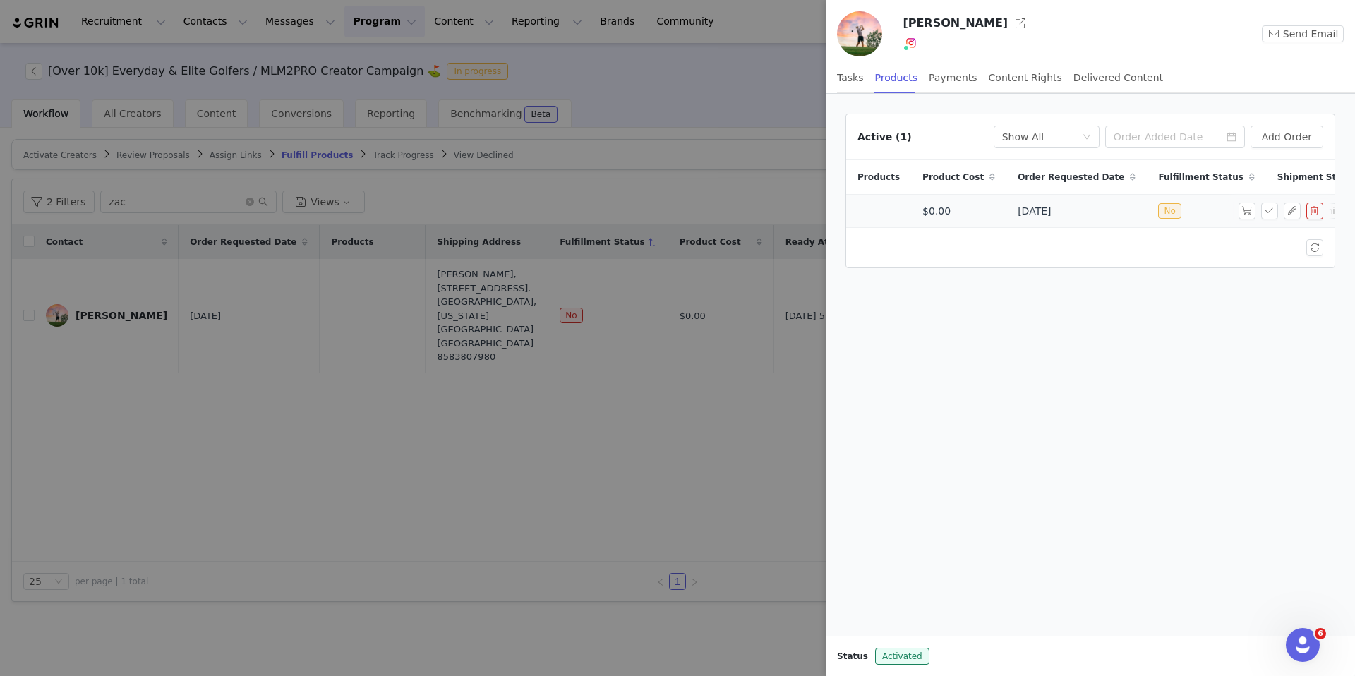
click at [1315, 218] on button "button" at bounding box center [1315, 211] width 17 height 17
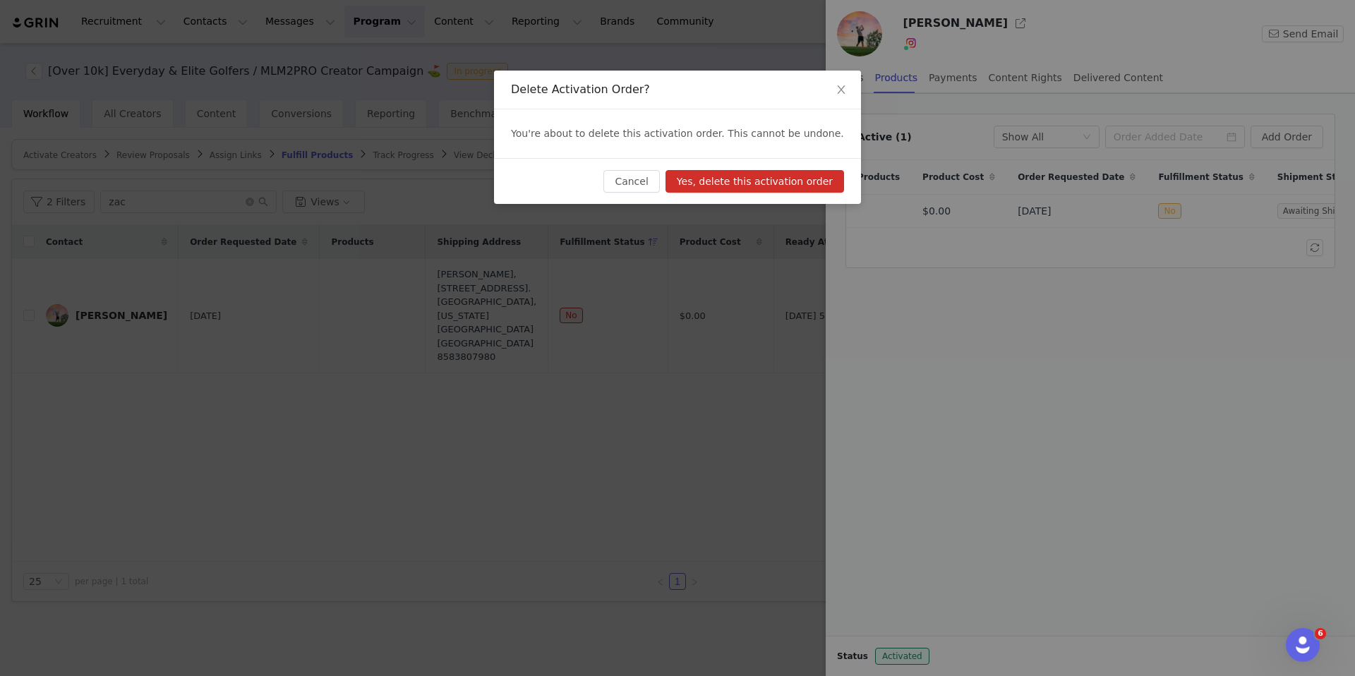
click at [824, 186] on button "Yes, delete this activation order" at bounding box center [755, 181] width 179 height 23
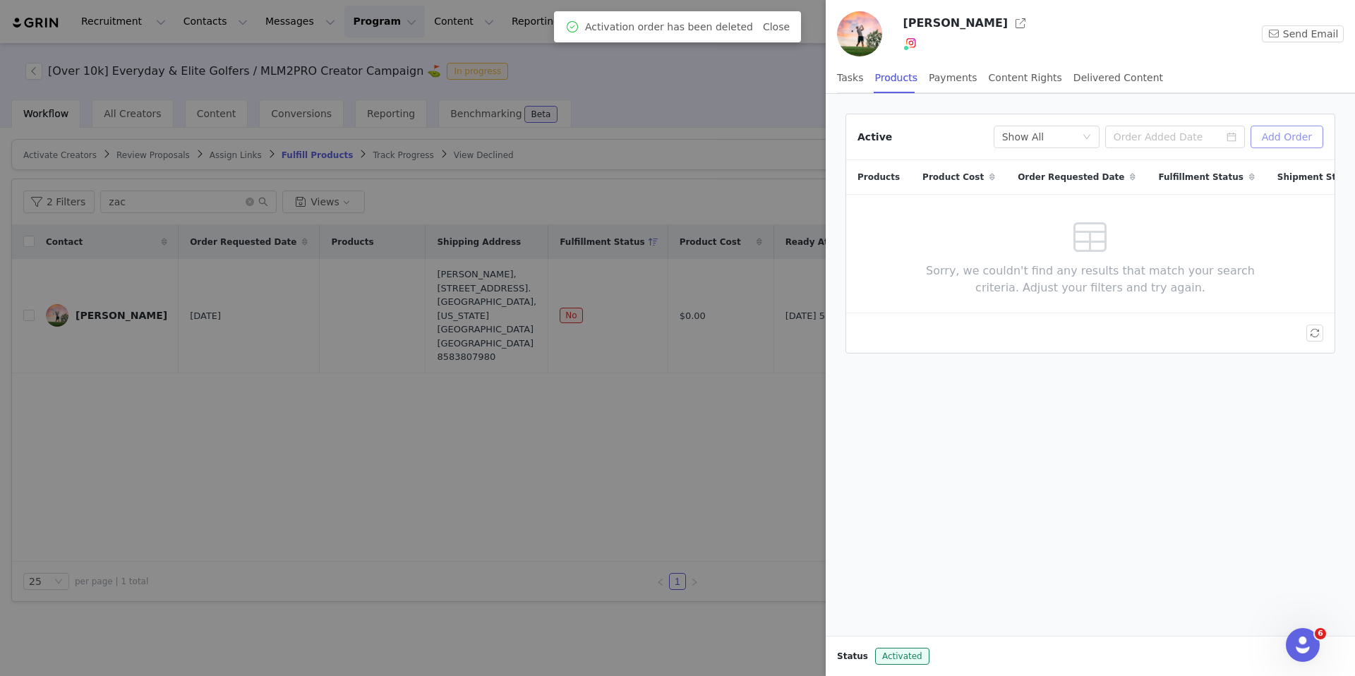
click at [1292, 142] on button "Add Order" at bounding box center [1287, 137] width 73 height 23
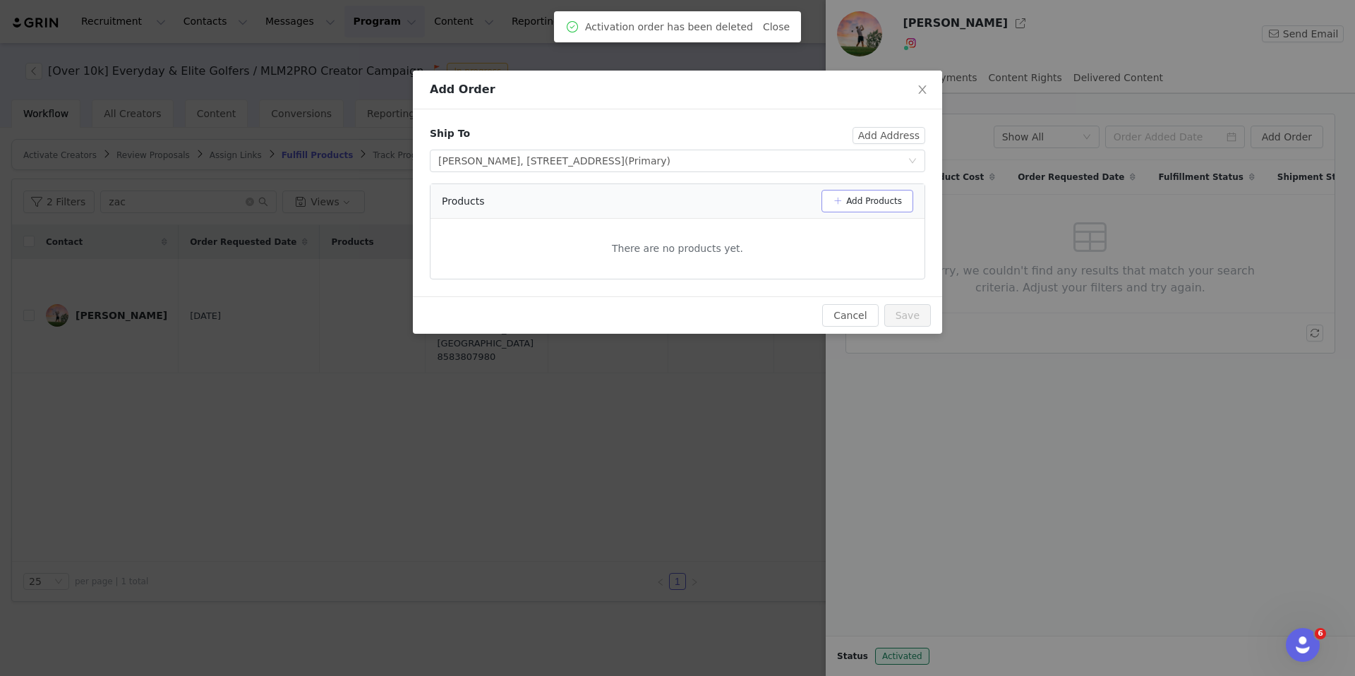
click at [879, 202] on button "Add Products" at bounding box center [868, 201] width 92 height 23
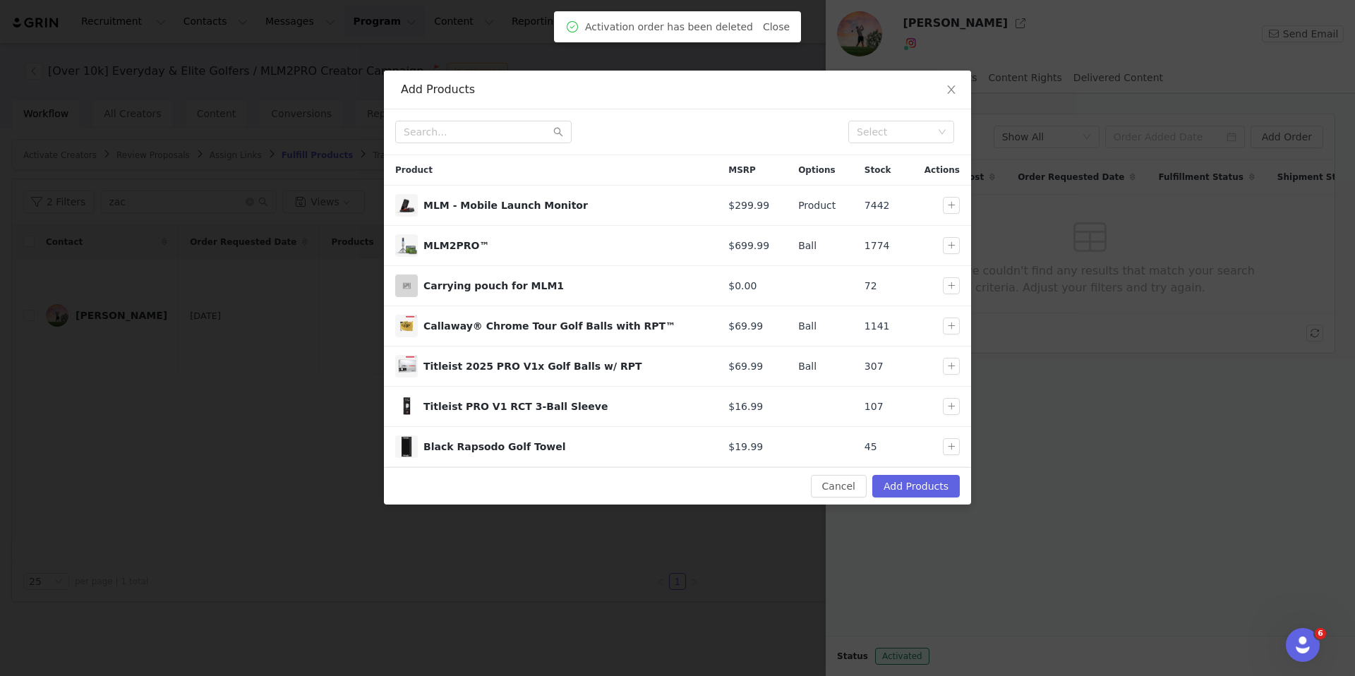
click at [511, 146] on div "Select" at bounding box center [677, 132] width 587 height 46
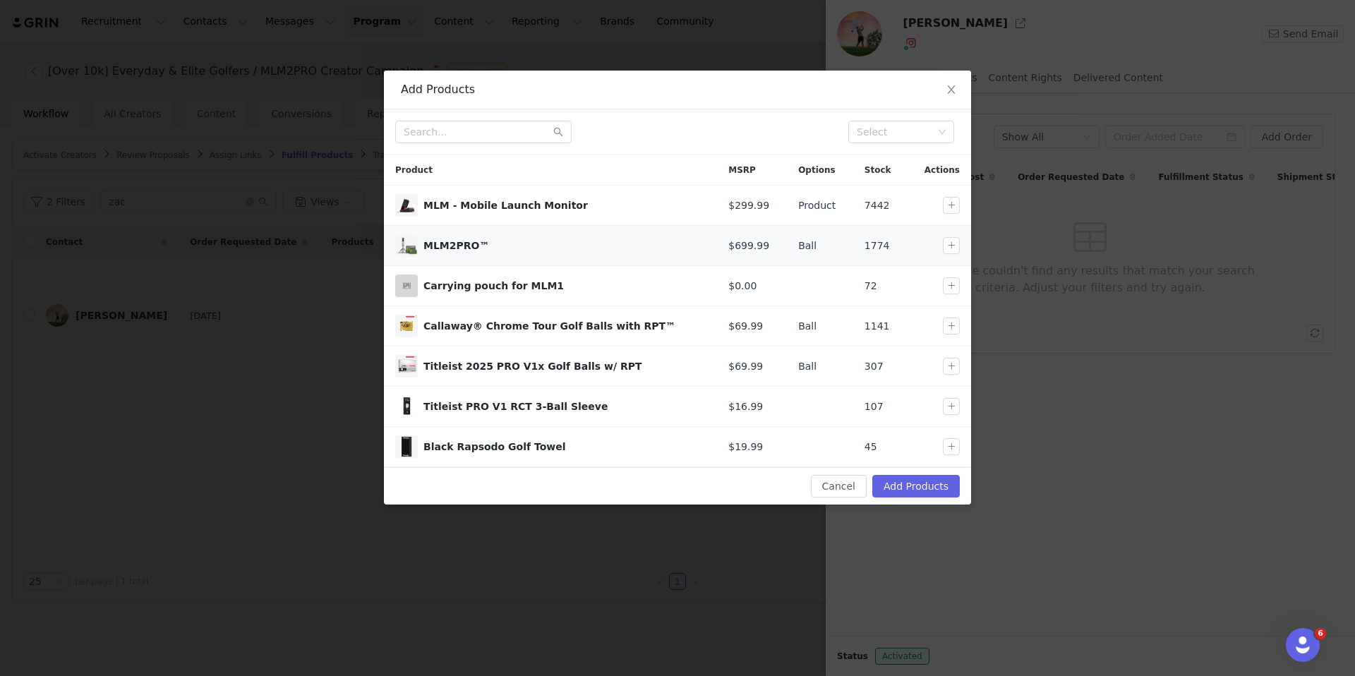
click at [967, 248] on td at bounding box center [940, 246] width 64 height 40
click at [959, 248] on button "button" at bounding box center [951, 245] width 17 height 17
click at [908, 500] on div "Cancel Add Products" at bounding box center [677, 485] width 587 height 37
click at [907, 491] on button "Add Products" at bounding box center [916, 486] width 88 height 23
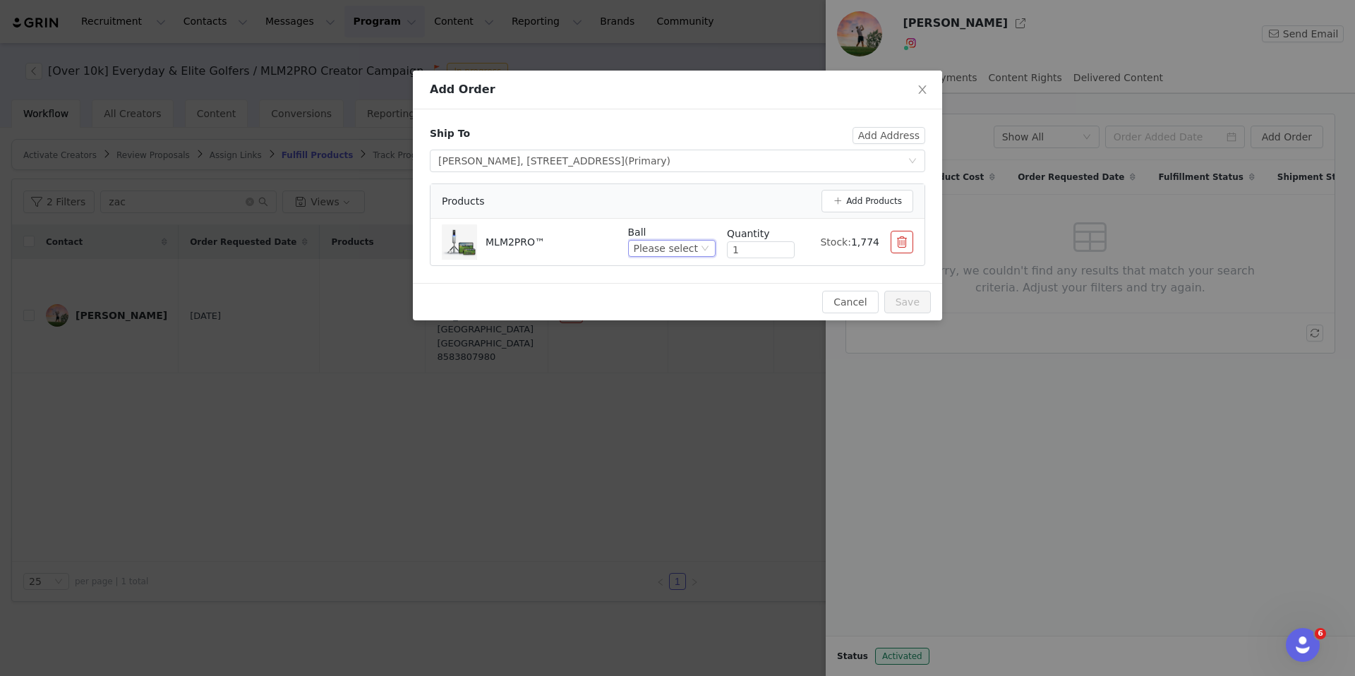
click at [697, 255] on div "Please select" at bounding box center [666, 249] width 64 height 16
click at [667, 290] on li "Callaway Chrome Tour Golf Balls w/ RPT" at bounding box center [673, 296] width 83 height 23
click at [896, 298] on button "Save" at bounding box center [907, 302] width 47 height 23
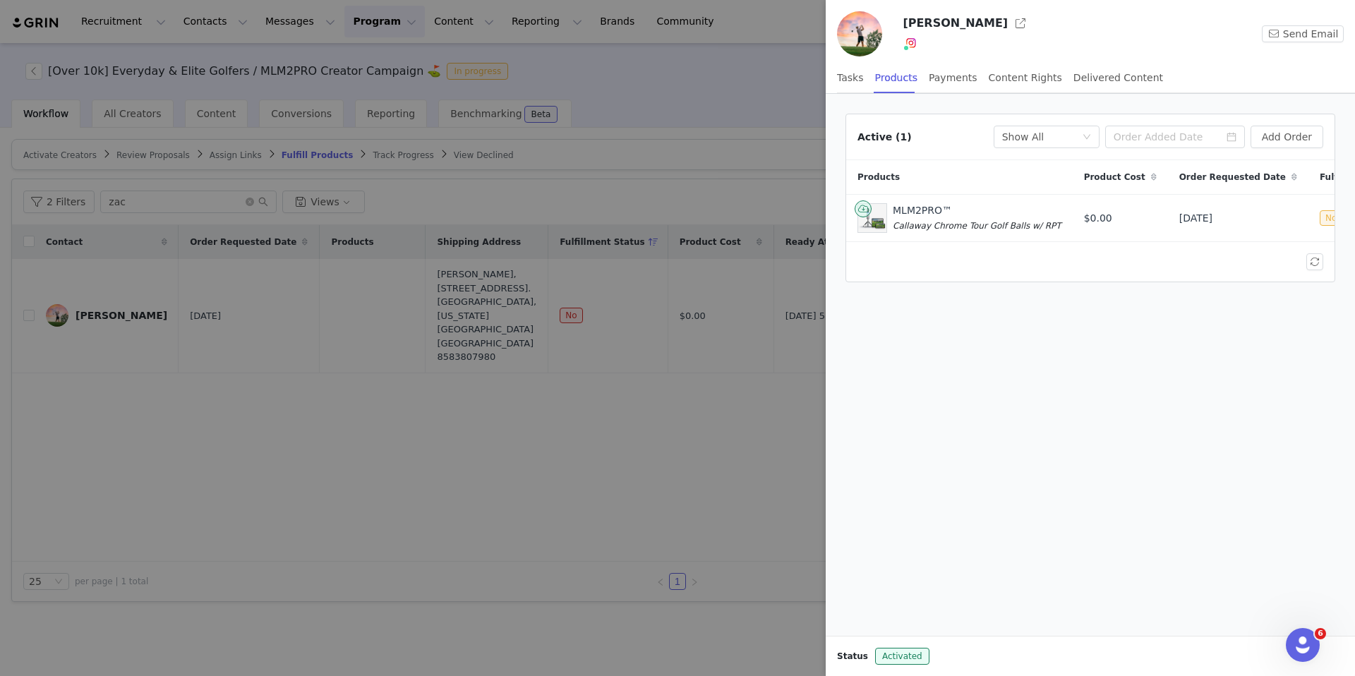
click at [450, 381] on div at bounding box center [677, 338] width 1355 height 676
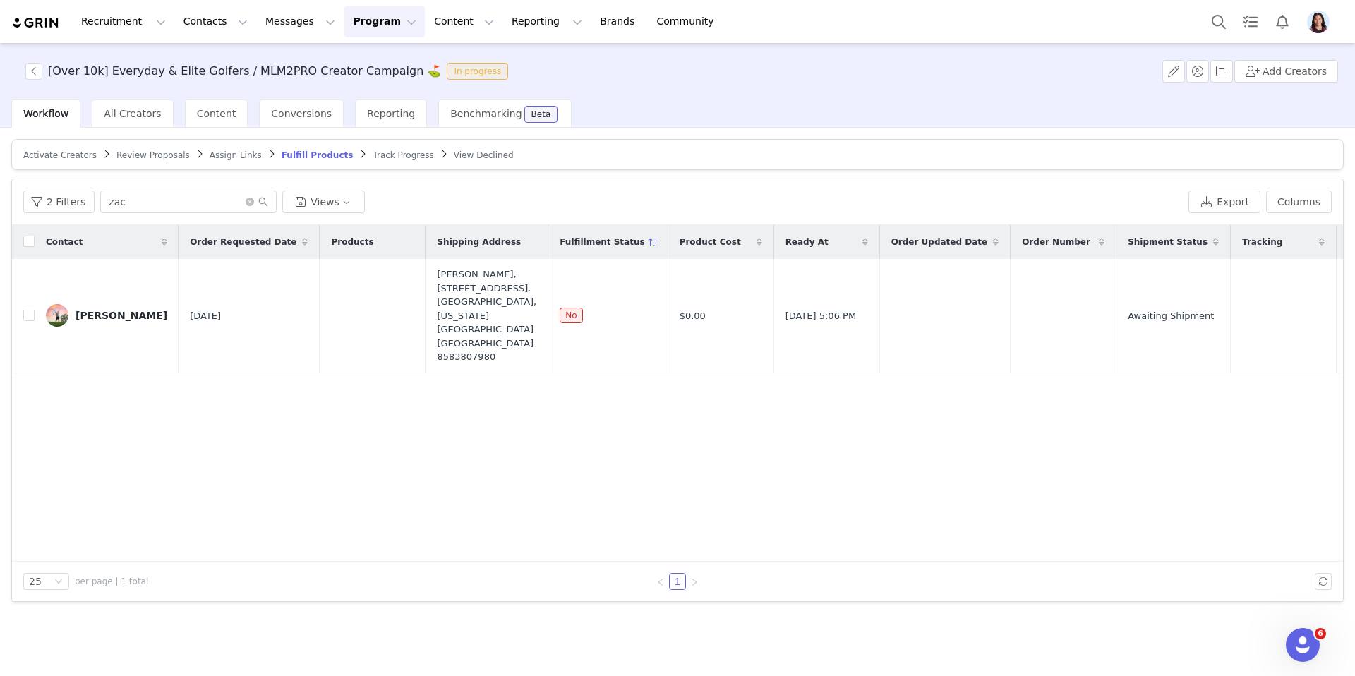
click at [373, 157] on span "Track Progress" at bounding box center [403, 155] width 61 height 10
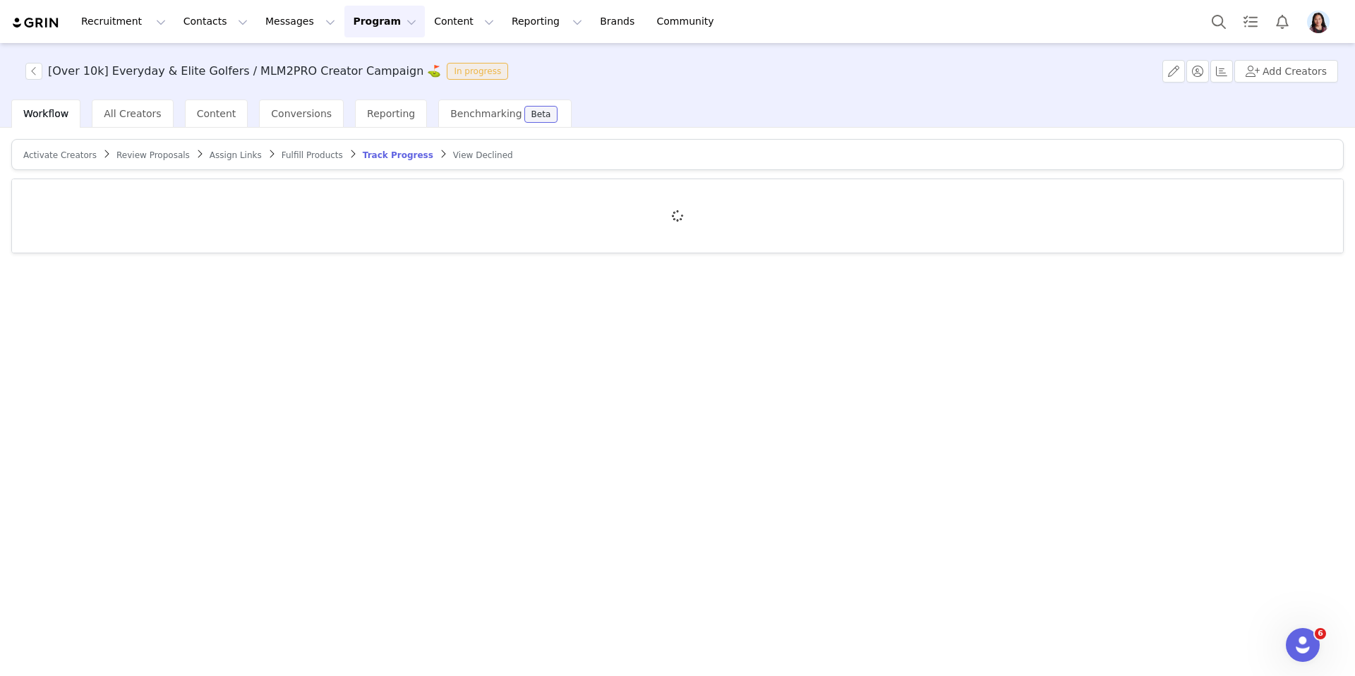
click at [303, 157] on span "Fulfill Products" at bounding box center [312, 155] width 61 height 10
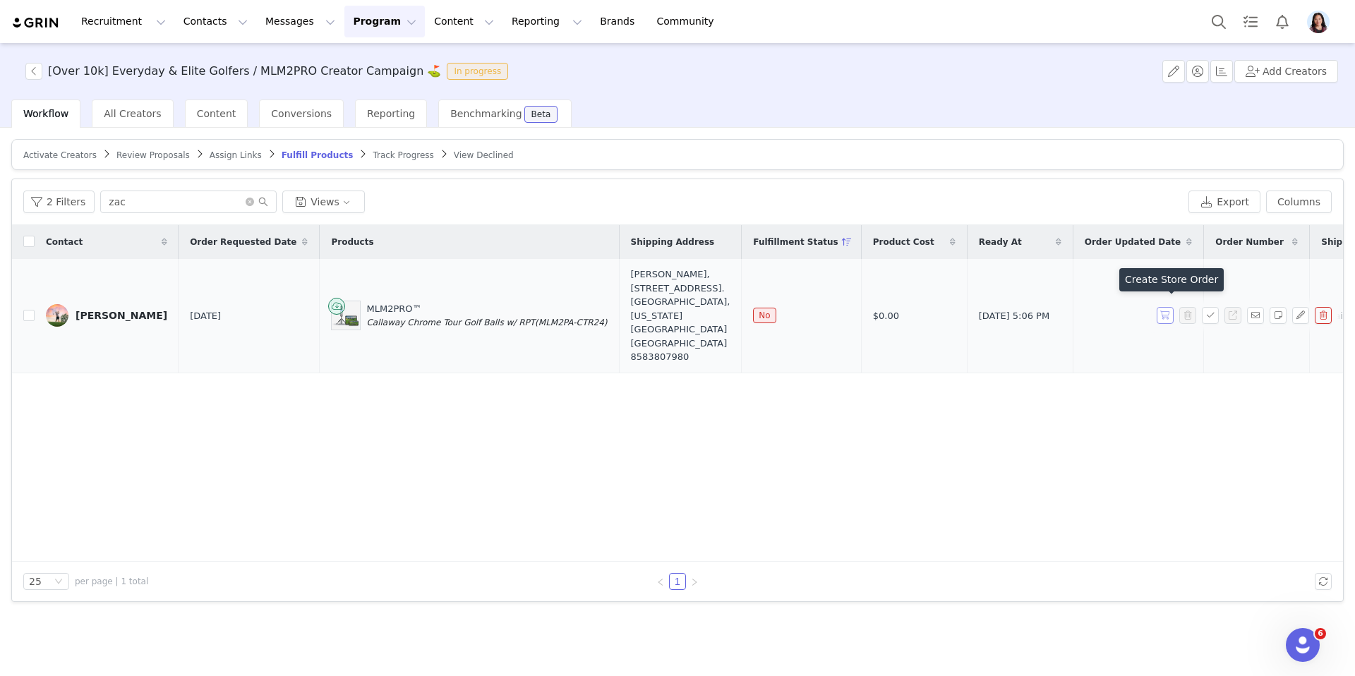
click at [1163, 308] on button "button" at bounding box center [1165, 315] width 17 height 17
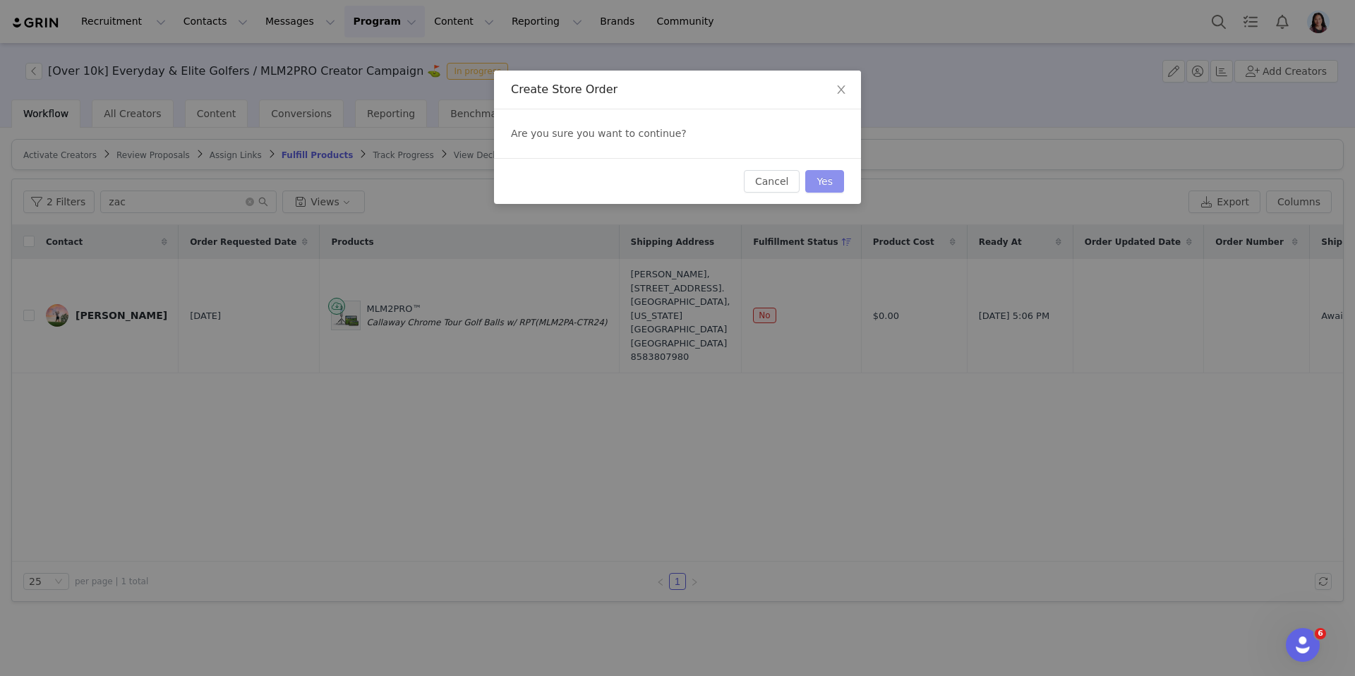
click at [832, 179] on button "Yes" at bounding box center [824, 181] width 39 height 23
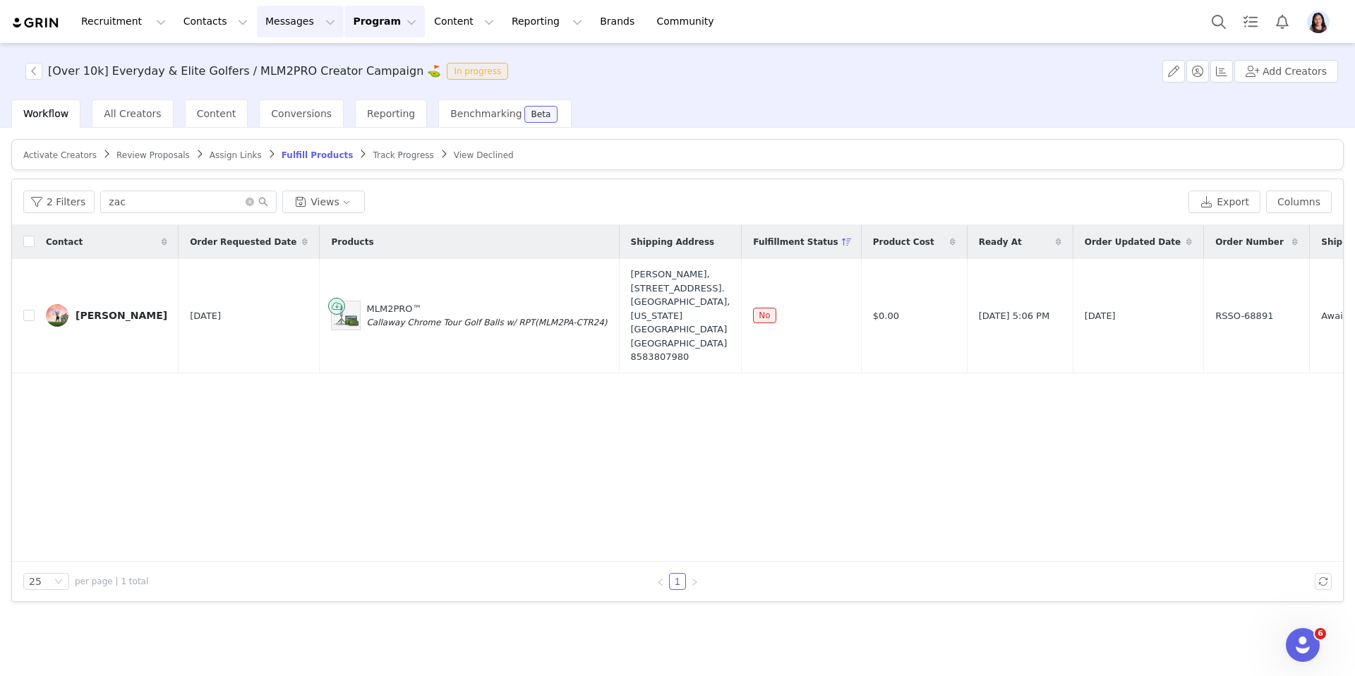
click at [273, 24] on button "Messages Messages" at bounding box center [300, 22] width 87 height 32
drag, startPoint x: 260, startPoint y: 96, endPoint x: 266, endPoint y: 106, distance: 11.4
click at [260, 96] on link "Inbox" at bounding box center [297, 89] width 112 height 26
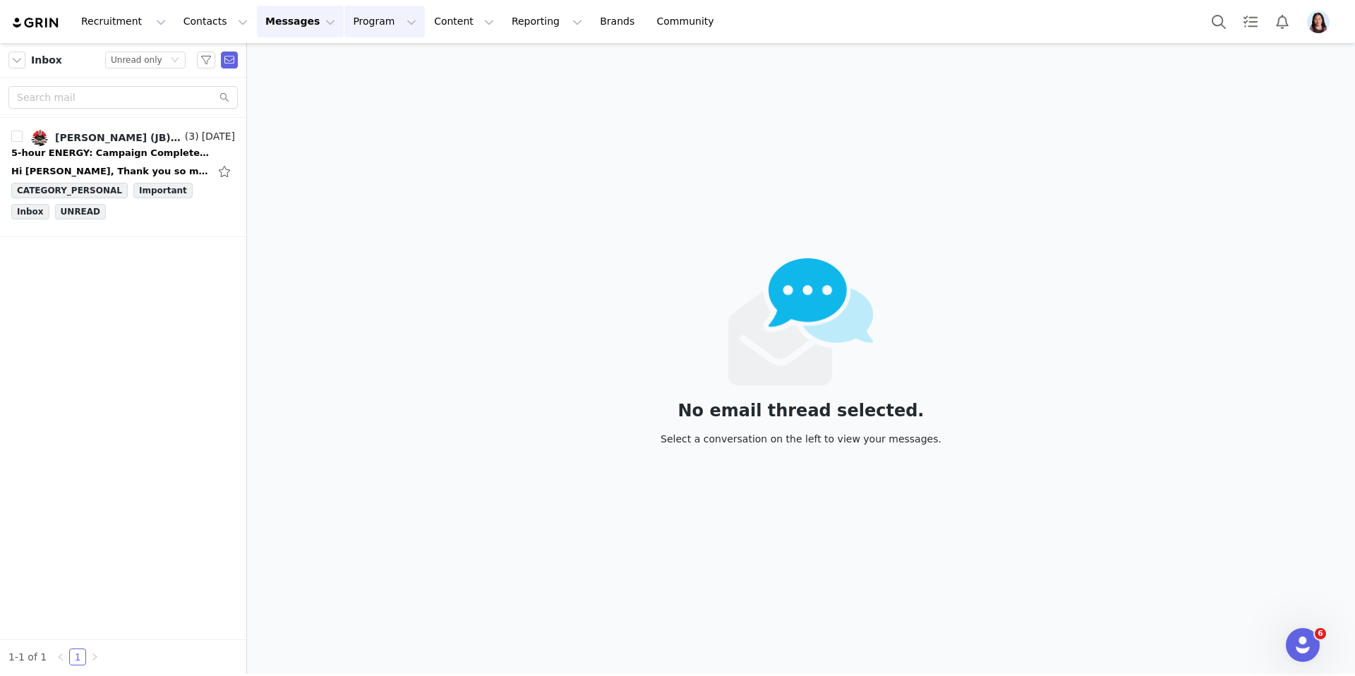
click at [379, 27] on button "Program Program" at bounding box center [384, 22] width 80 height 32
click at [376, 60] on p "Activations" at bounding box center [354, 59] width 44 height 12
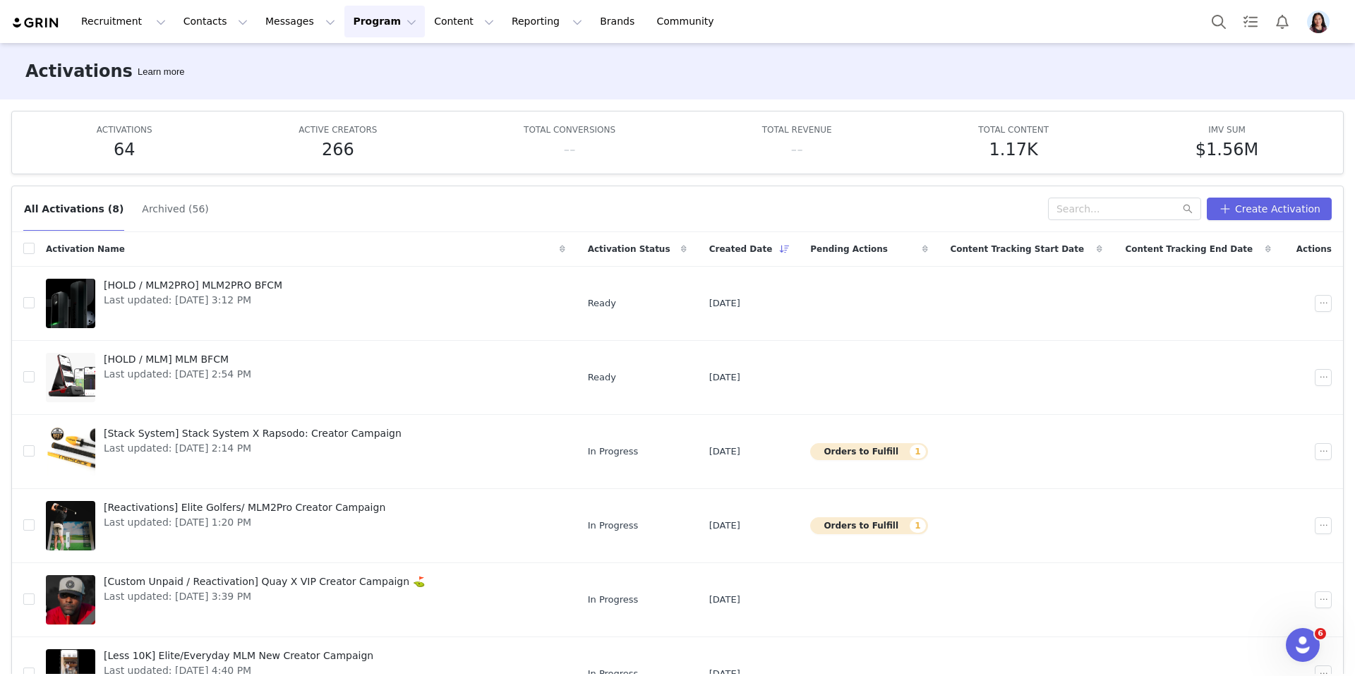
click at [1322, 16] on img "Profile" at bounding box center [1318, 22] width 23 height 23
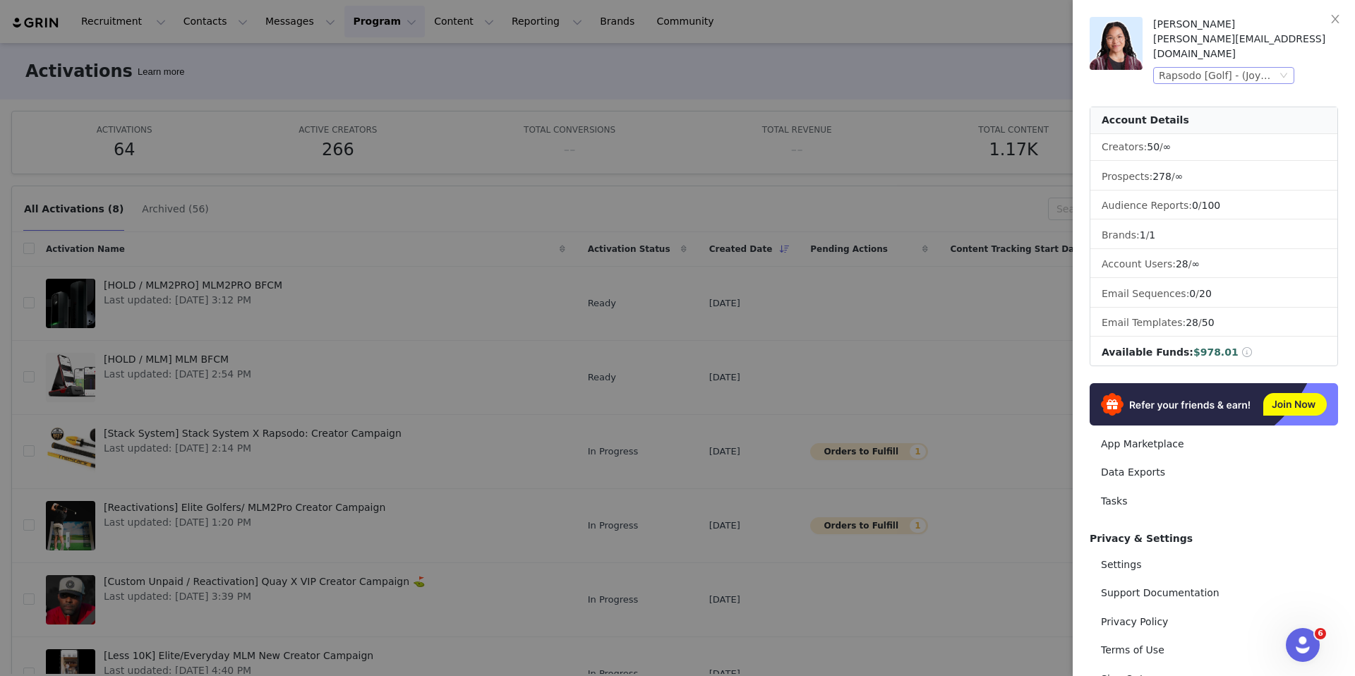
click at [1191, 68] on div "Rapsodo [Golf] - (Joybyte)" at bounding box center [1218, 76] width 118 height 16
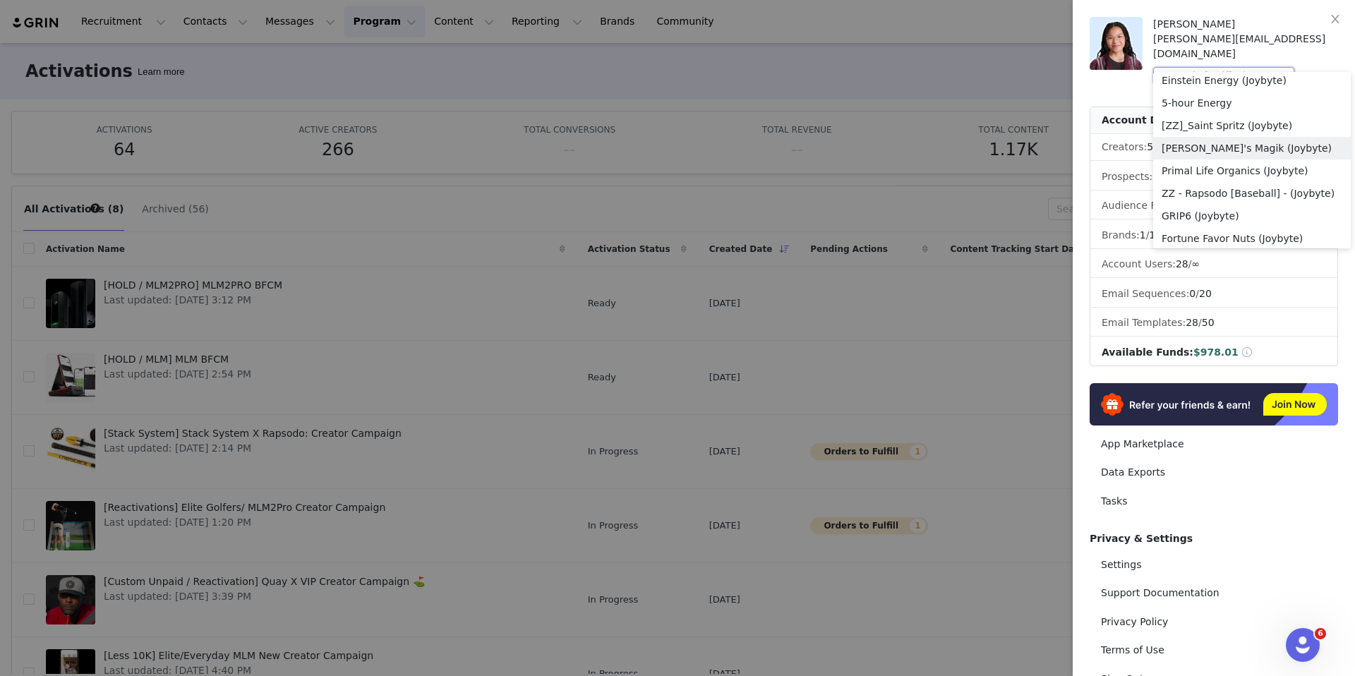
scroll to position [1326, 0]
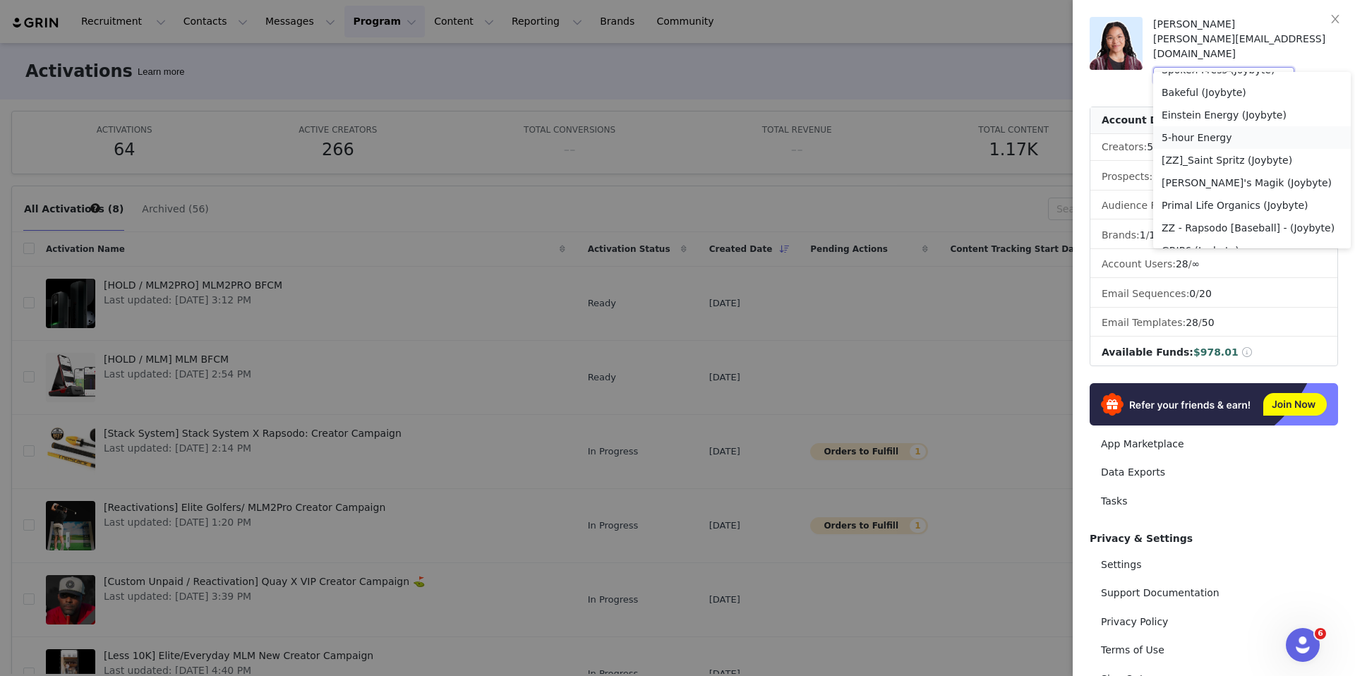
click at [1201, 138] on li "5-hour Energy" at bounding box center [1252, 137] width 198 height 23
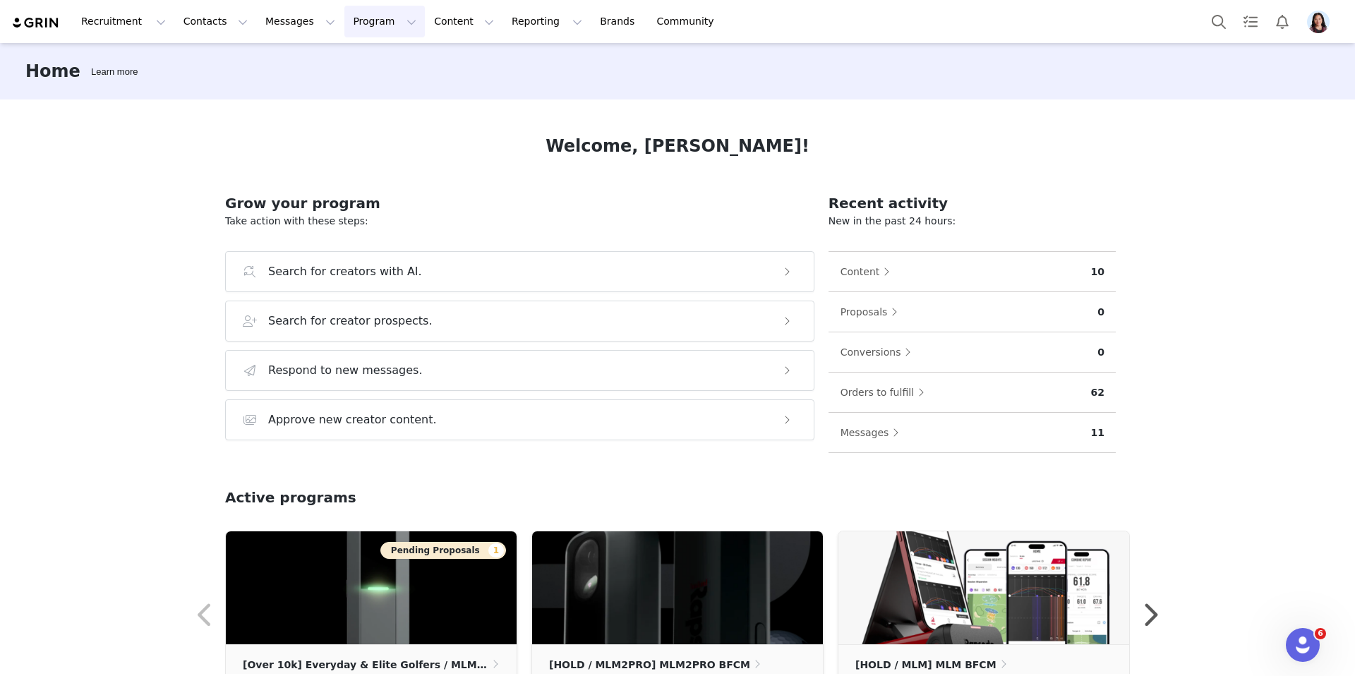
click at [354, 21] on button "Program Program" at bounding box center [384, 22] width 80 height 32
click at [348, 71] on link "Activations" at bounding box center [379, 62] width 112 height 26
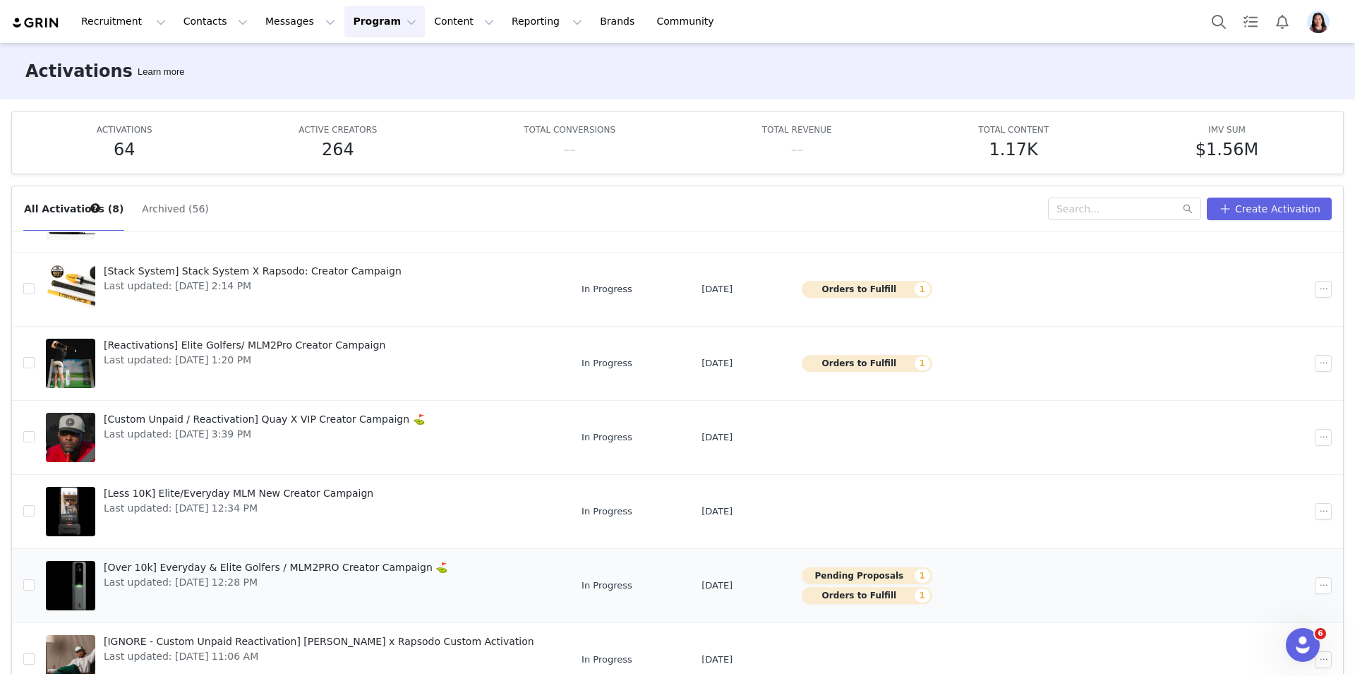
scroll to position [74, 0]
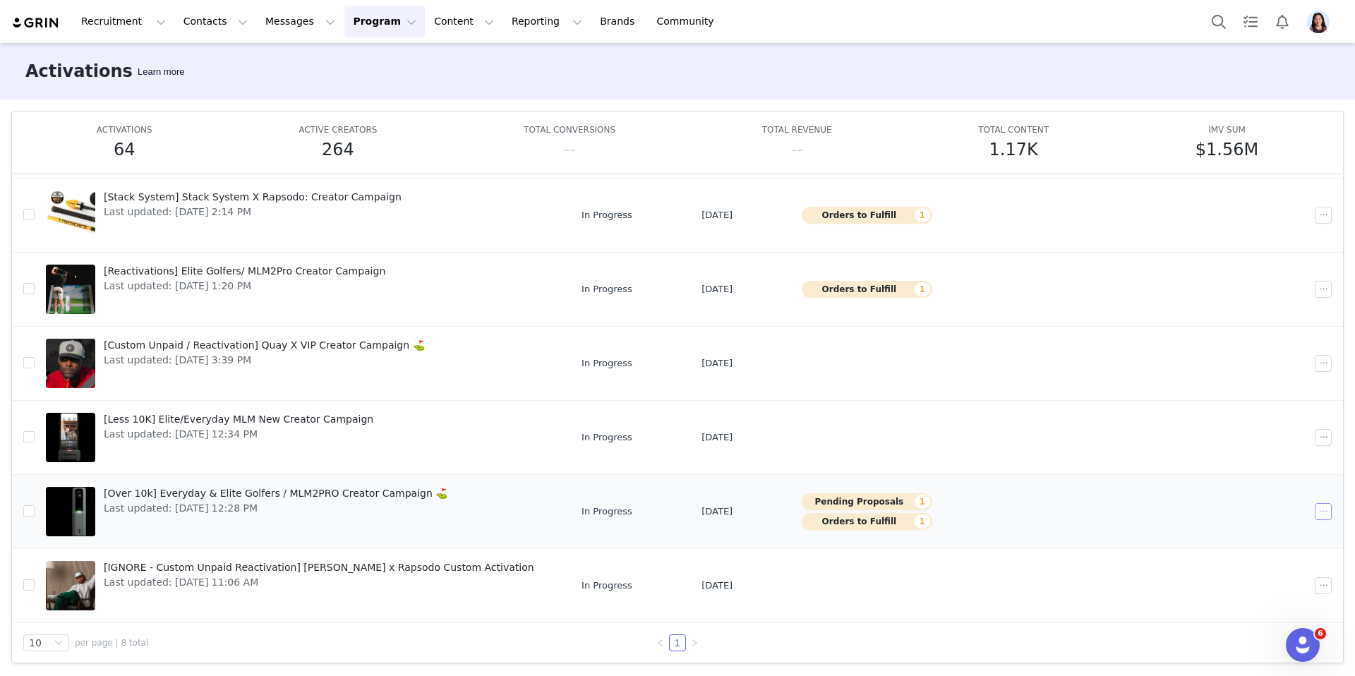
click at [1320, 512] on button "button" at bounding box center [1323, 511] width 17 height 17
click at [1248, 524] on ul "Edit Duplicate End Content Tracking End Archive Delete" at bounding box center [1269, 592] width 139 height 141
click at [1242, 533] on div "Edit" at bounding box center [1269, 537] width 122 height 16
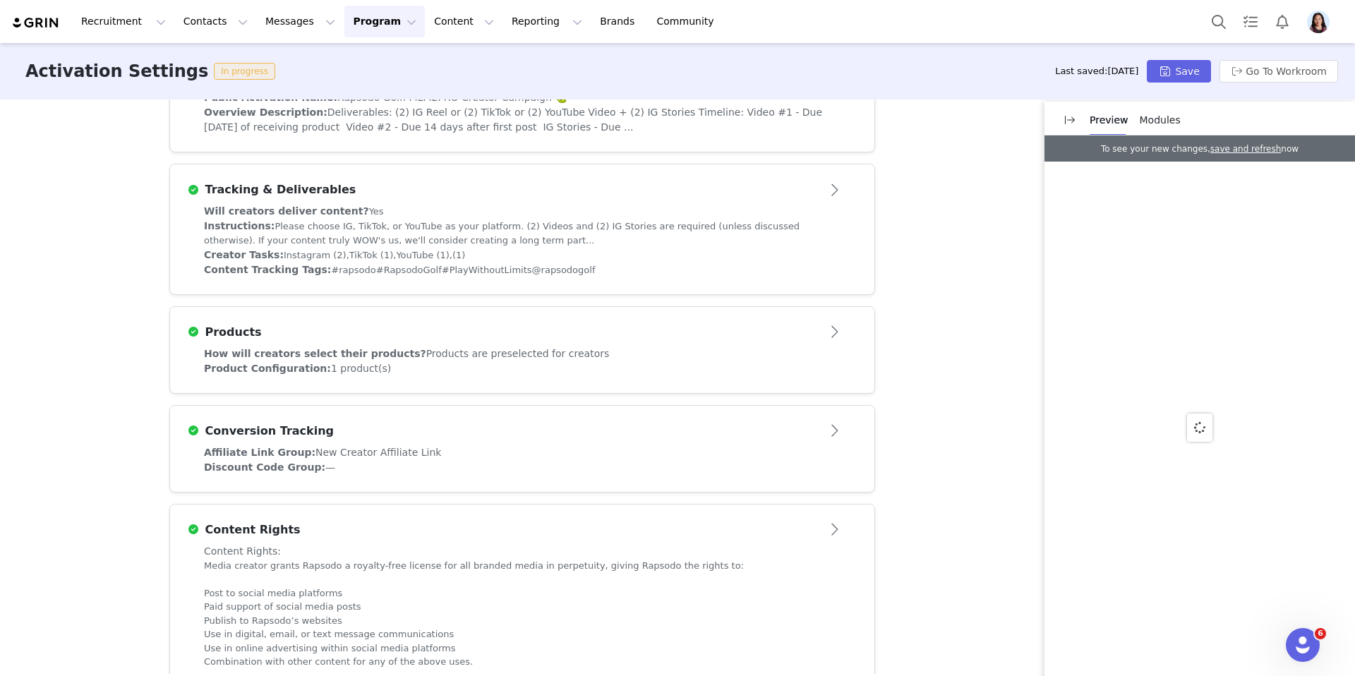
scroll to position [432, 0]
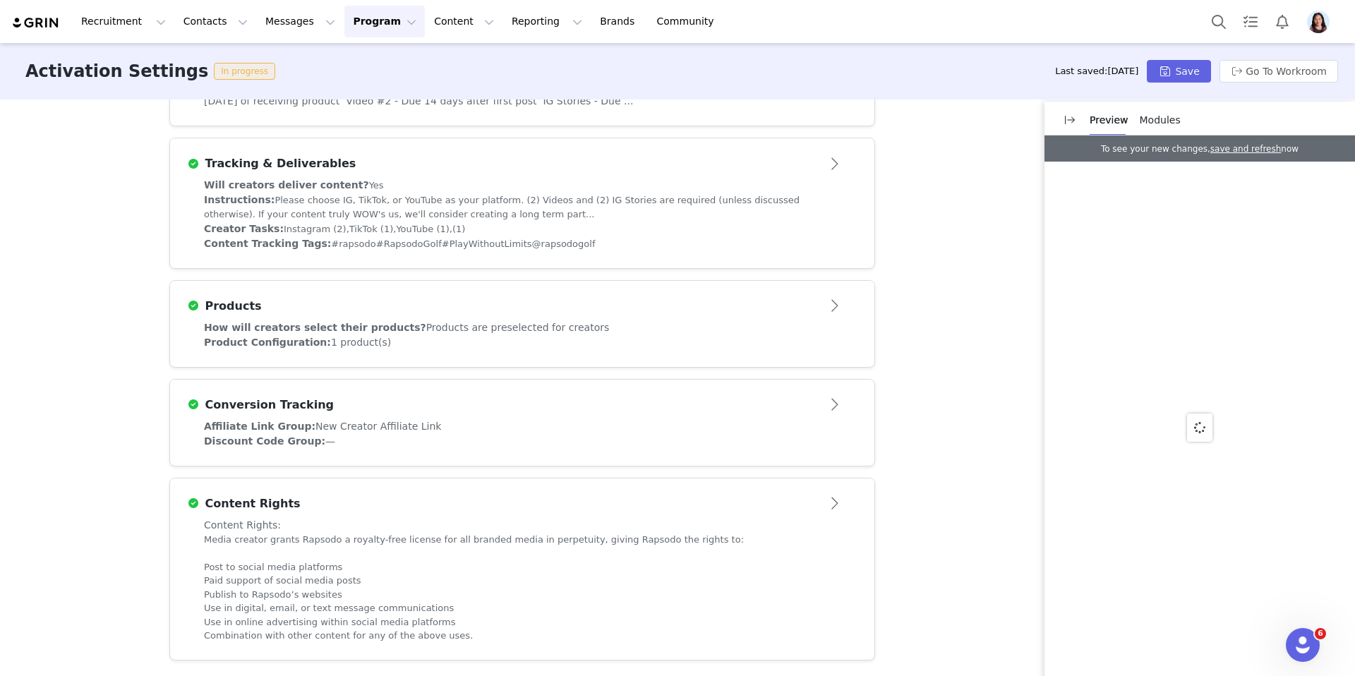
click at [675, 441] on div "Discount Code Group: —" at bounding box center [522, 441] width 637 height 15
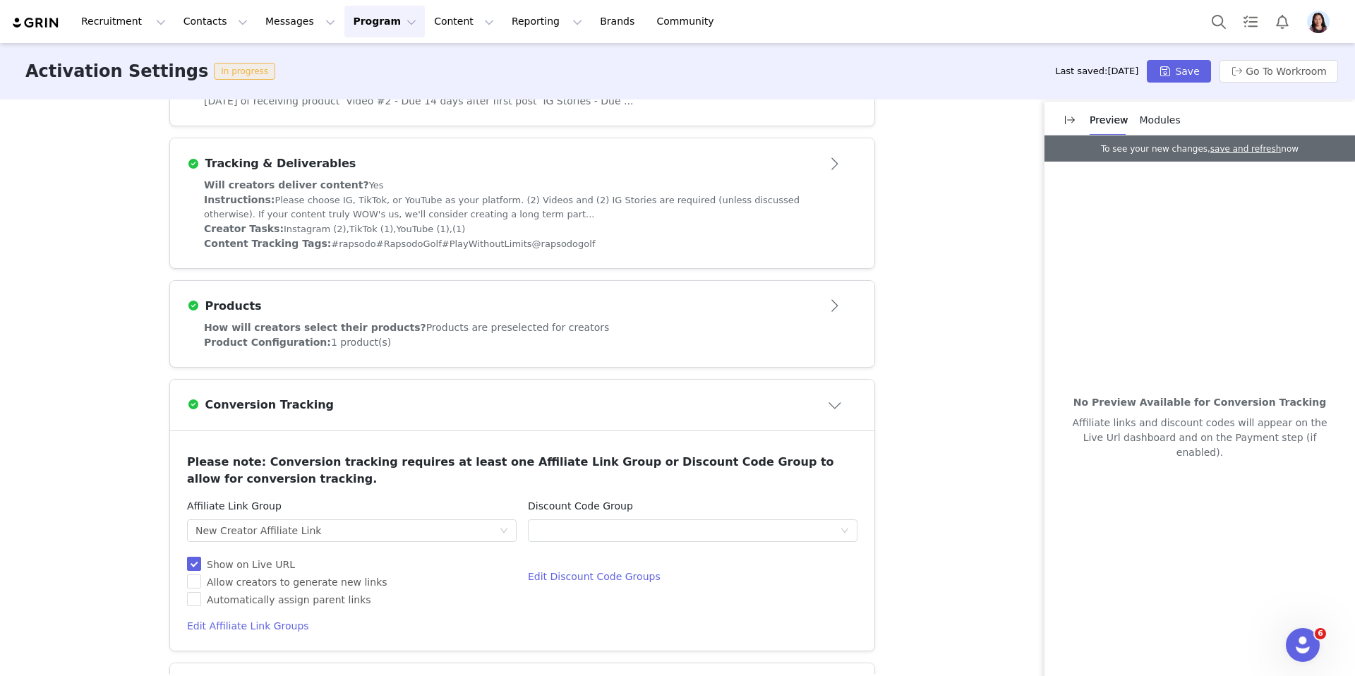
click at [1161, 123] on span "Modules" at bounding box center [1160, 119] width 41 height 11
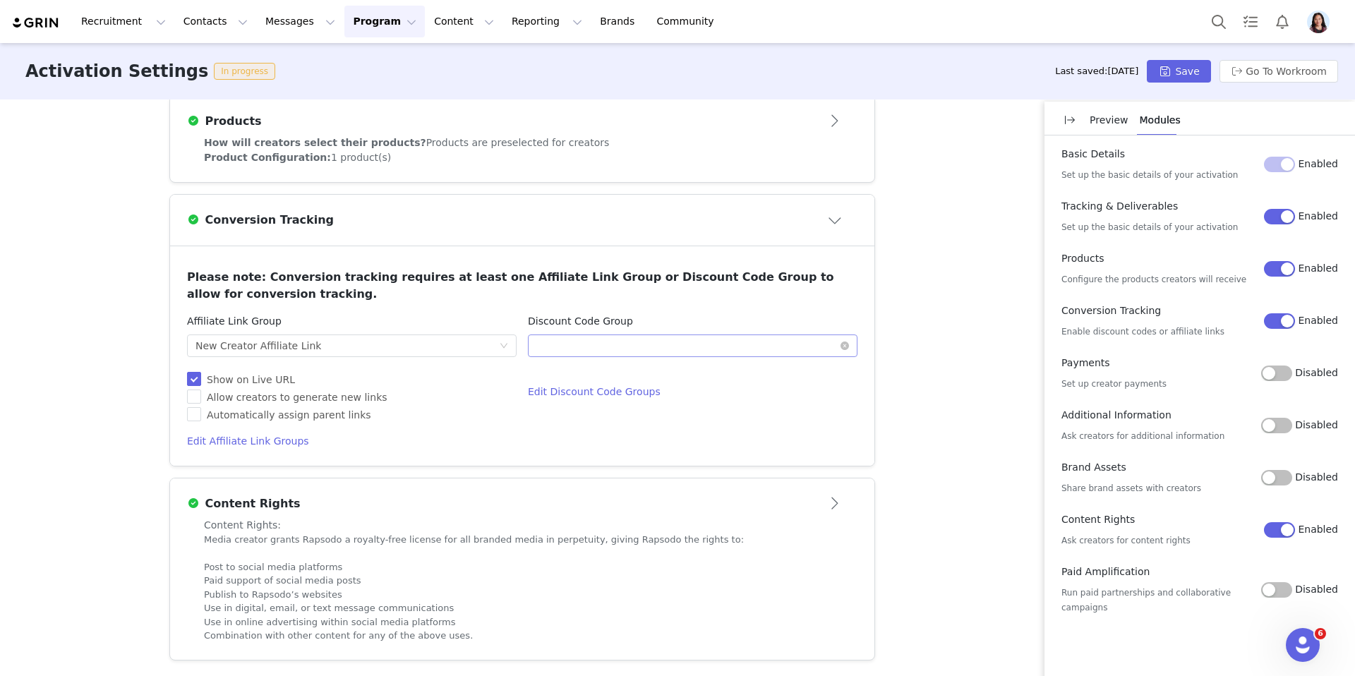
scroll to position [563, 0]
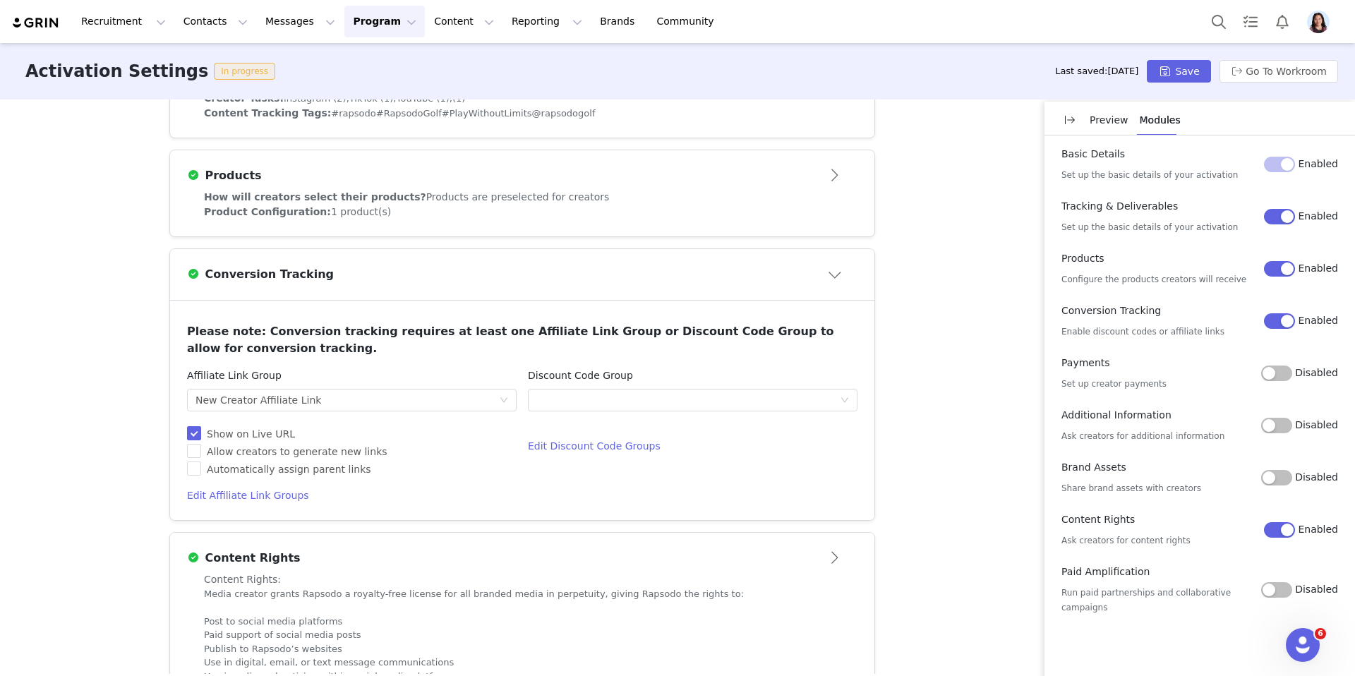
click at [1261, 415] on div "Additional Information Ask creators for additional information" at bounding box center [1162, 425] width 200 height 35
click at [1274, 421] on button "Disabled" at bounding box center [1276, 426] width 31 height 16
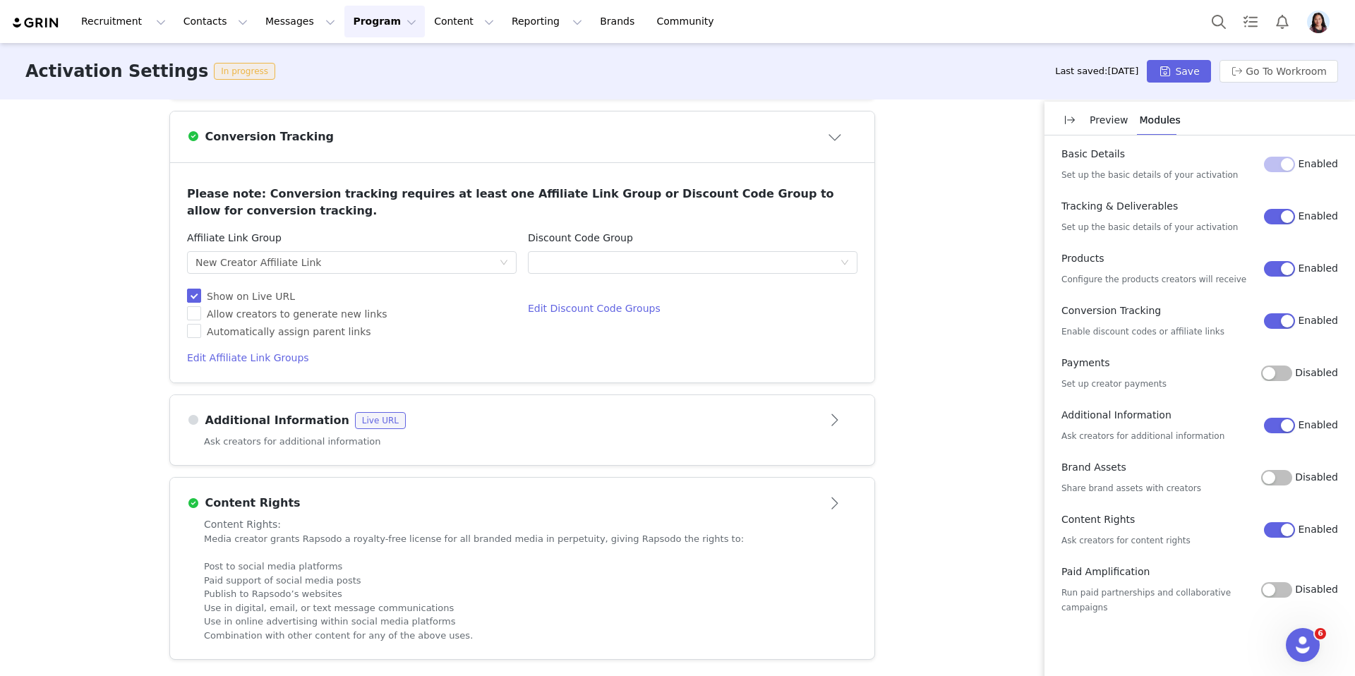
click at [661, 395] on article "Additional Information Live URL Ask creators for additional information" at bounding box center [522, 431] width 706 height 72
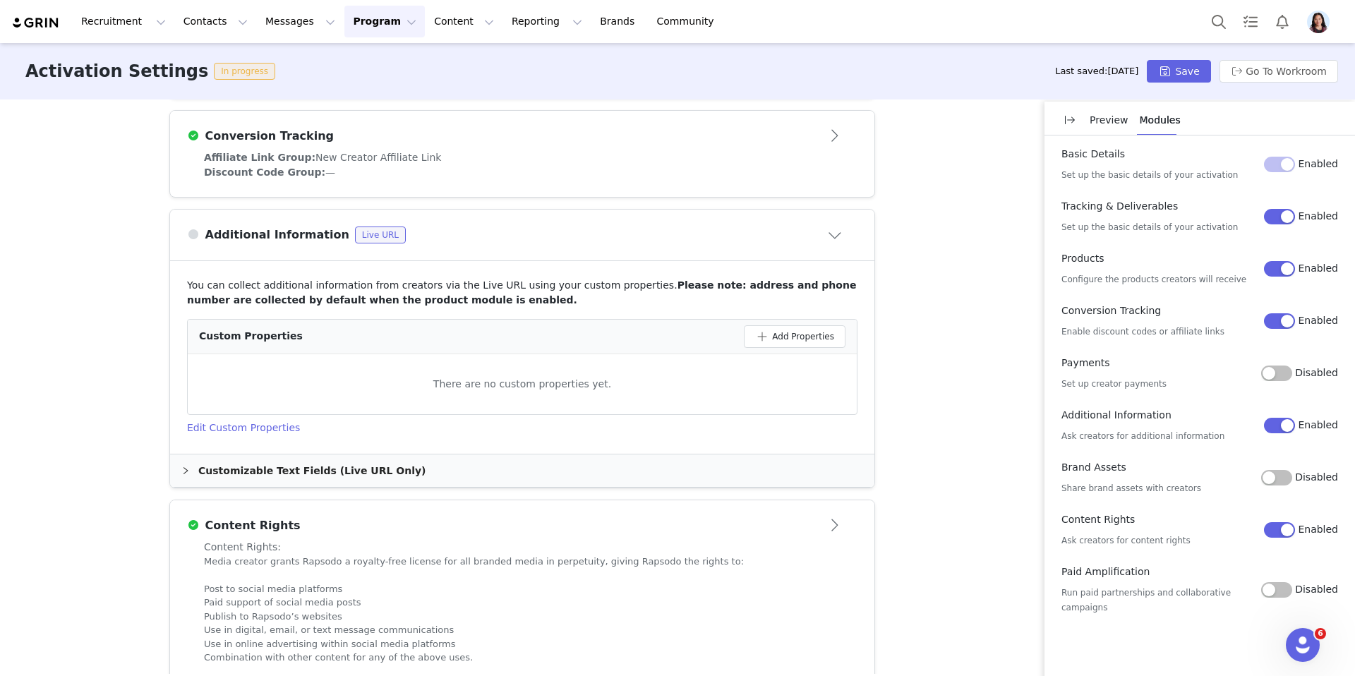
scroll to position [723, 0]
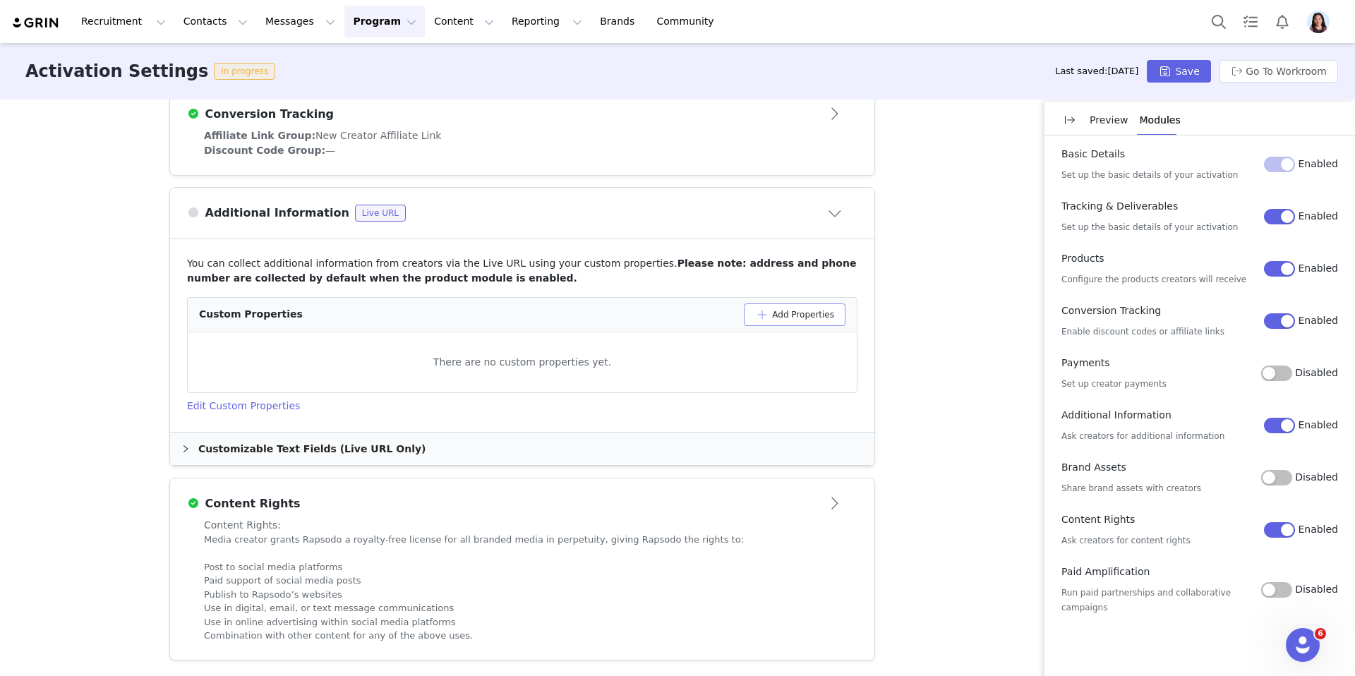
click at [802, 316] on button "Add Properties" at bounding box center [795, 315] width 102 height 23
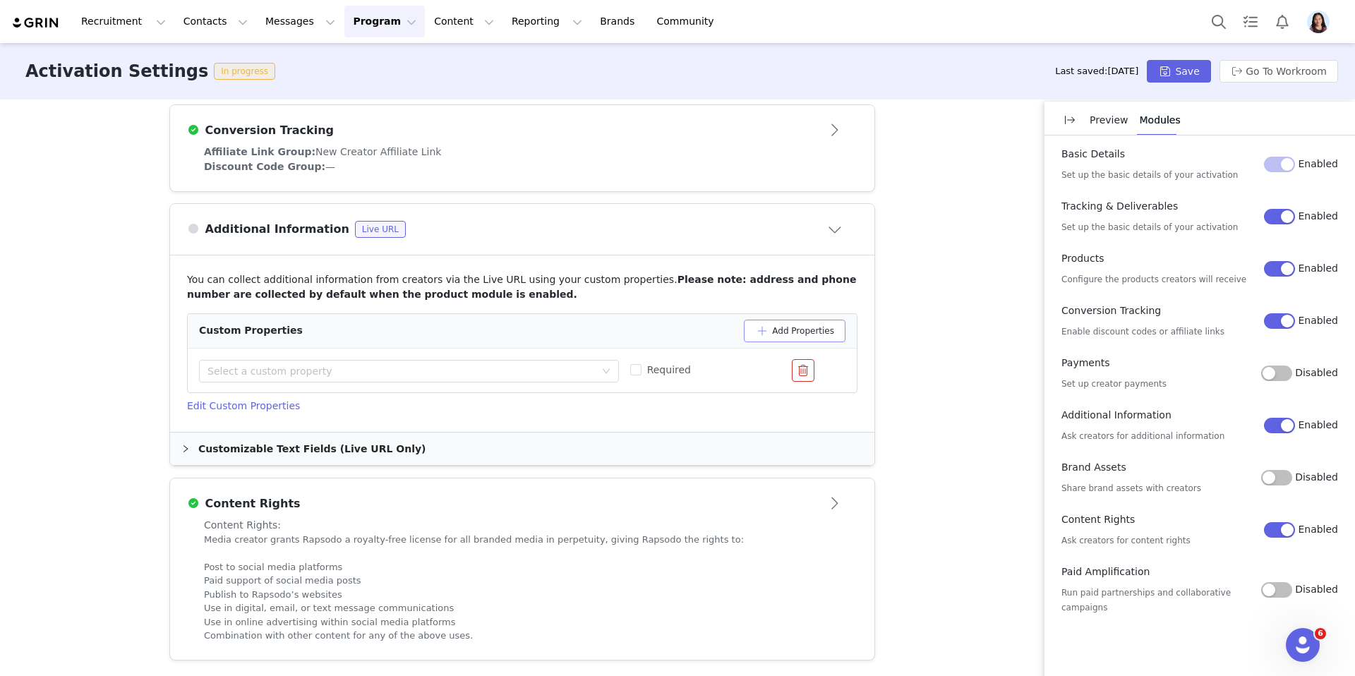
scroll to position [706, 0]
click at [421, 371] on div "Select a custom property" at bounding box center [402, 372] width 388 height 14
click at [392, 409] on li "Completion Agreement Single checkbox" at bounding box center [409, 399] width 420 height 23
click at [636, 369] on input "Required" at bounding box center [635, 370] width 11 height 11
checkbox input "true"
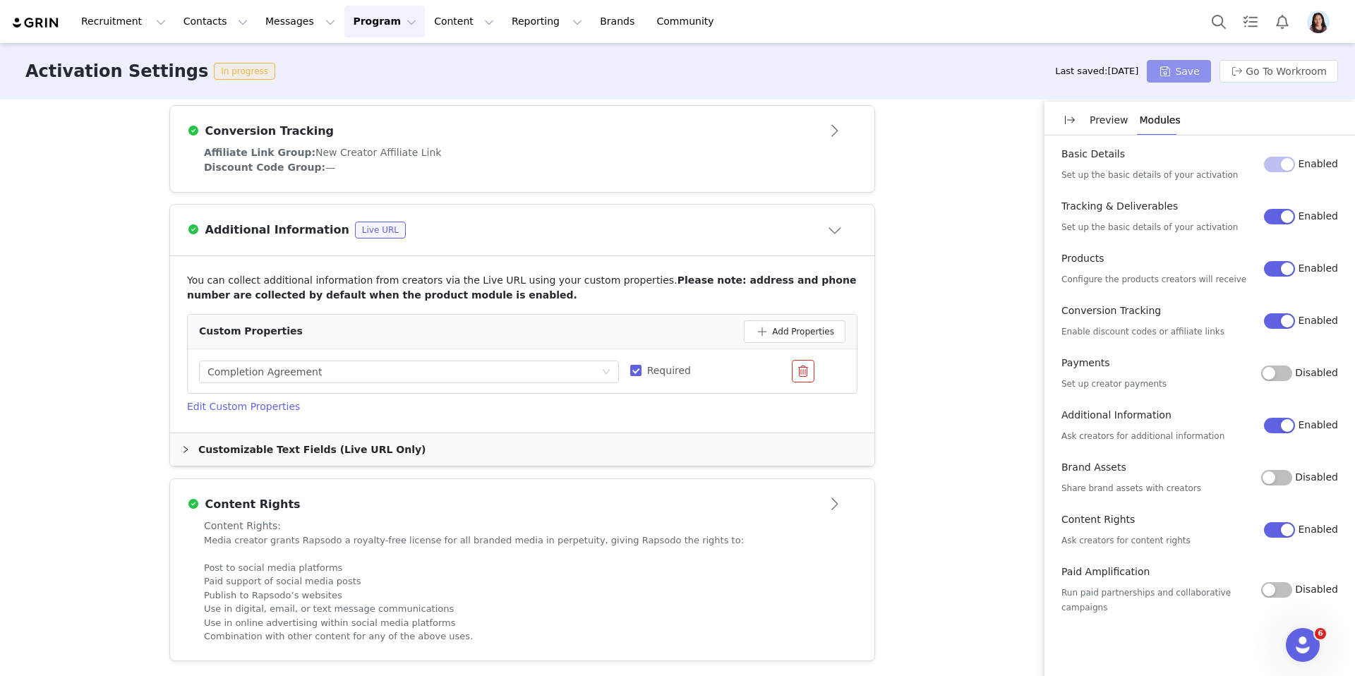
click at [1168, 78] on button "Save" at bounding box center [1179, 71] width 64 height 23
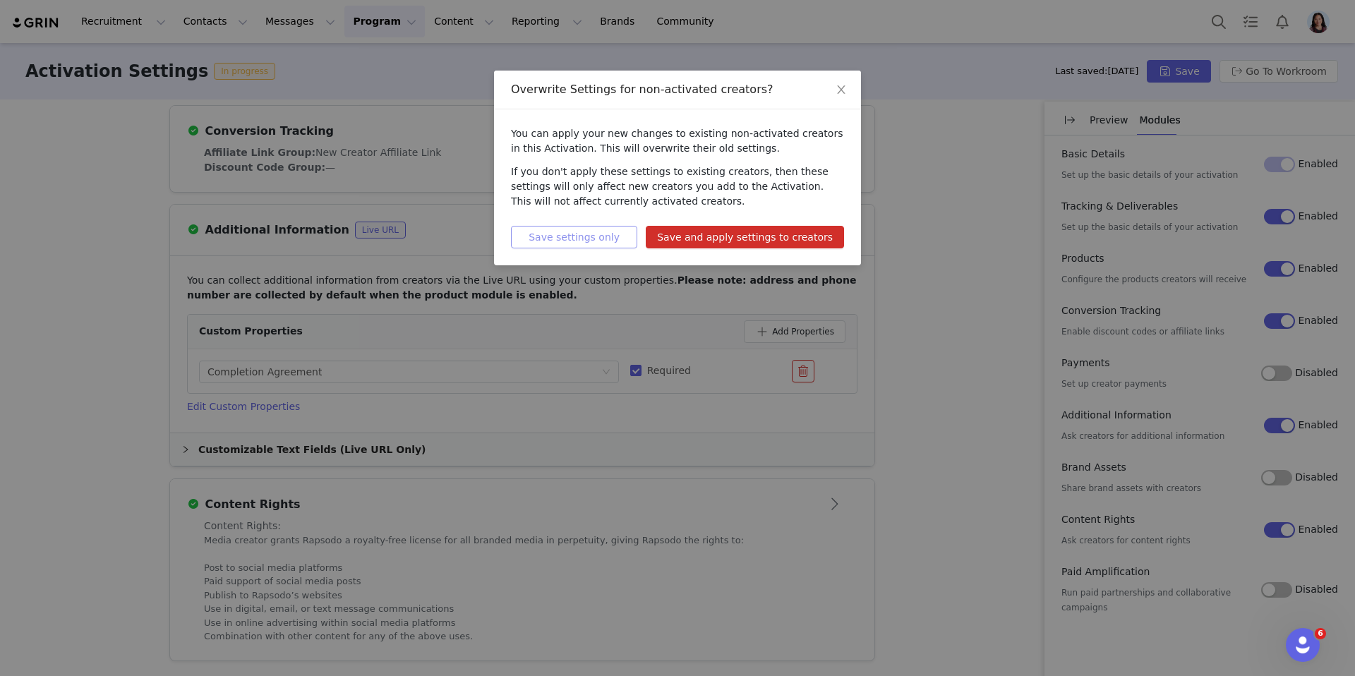
click at [573, 232] on button "Save settings only" at bounding box center [574, 237] width 126 height 23
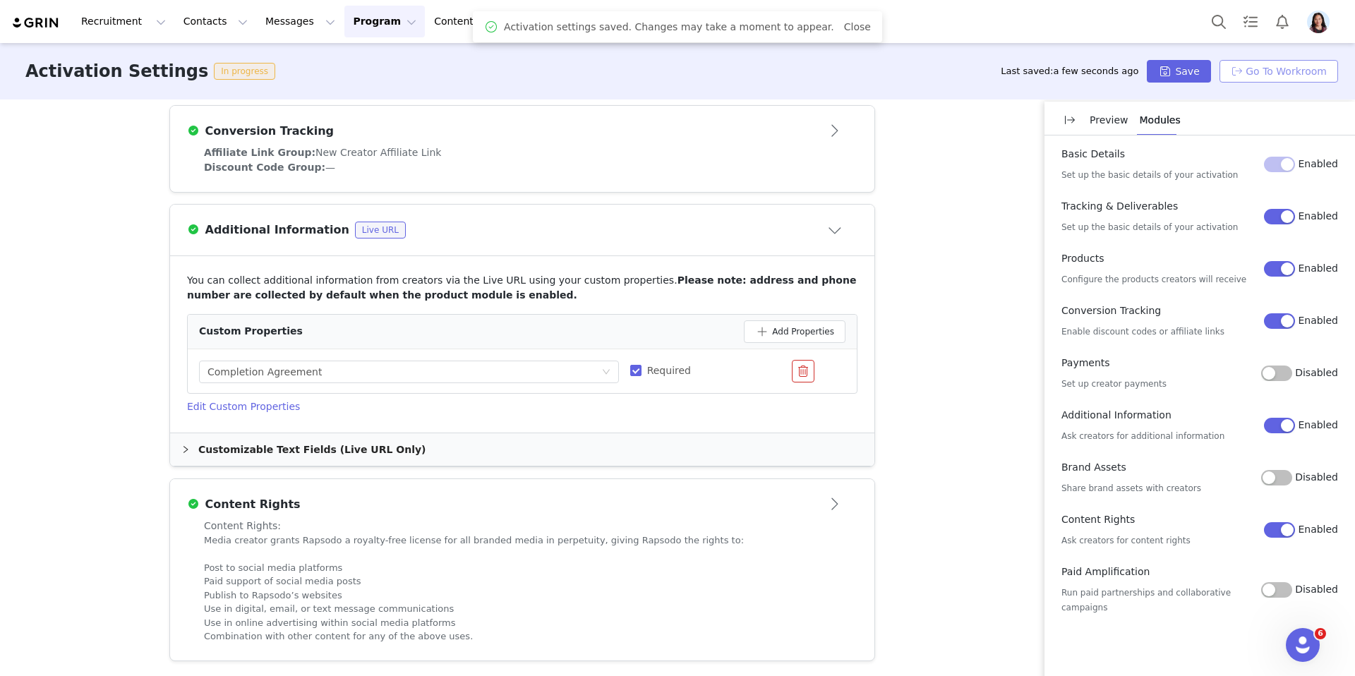
click at [1267, 72] on button "Go To Workroom" at bounding box center [1279, 71] width 119 height 23
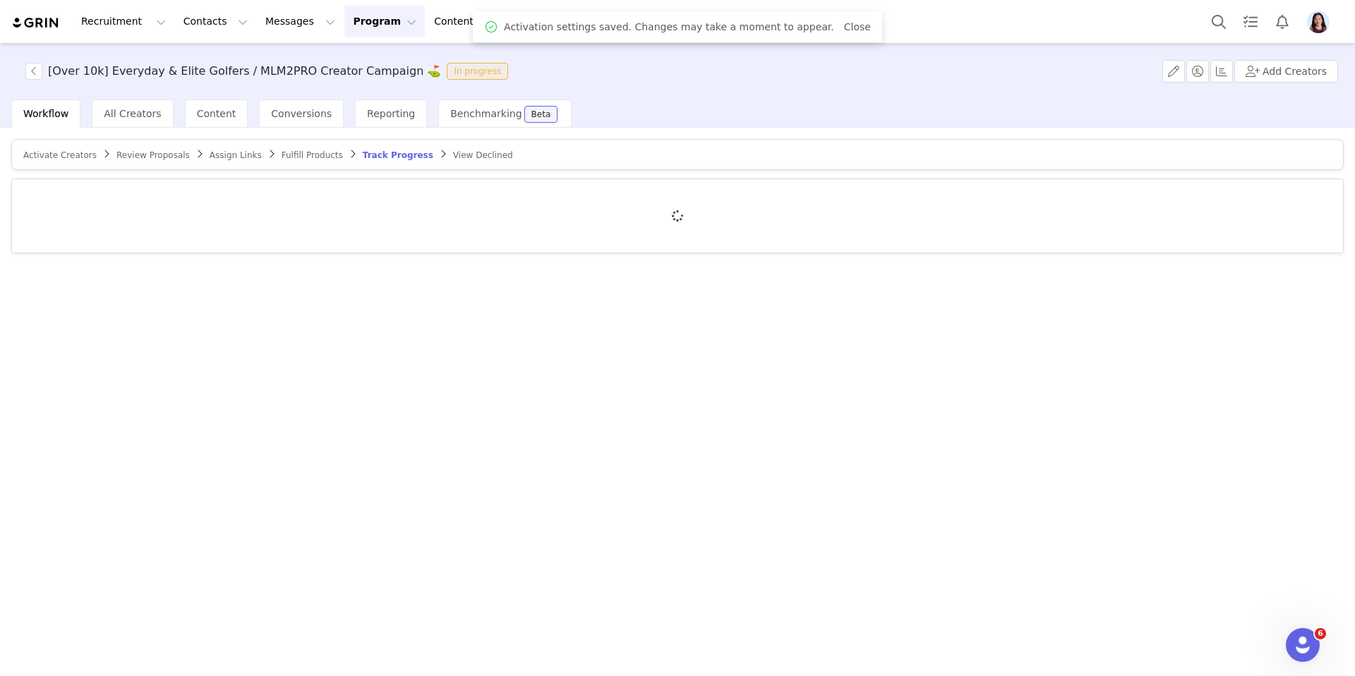
drag, startPoint x: 370, startPoint y: 28, endPoint x: 370, endPoint y: 41, distance: 13.4
click at [370, 28] on button "Program Program" at bounding box center [384, 22] width 80 height 32
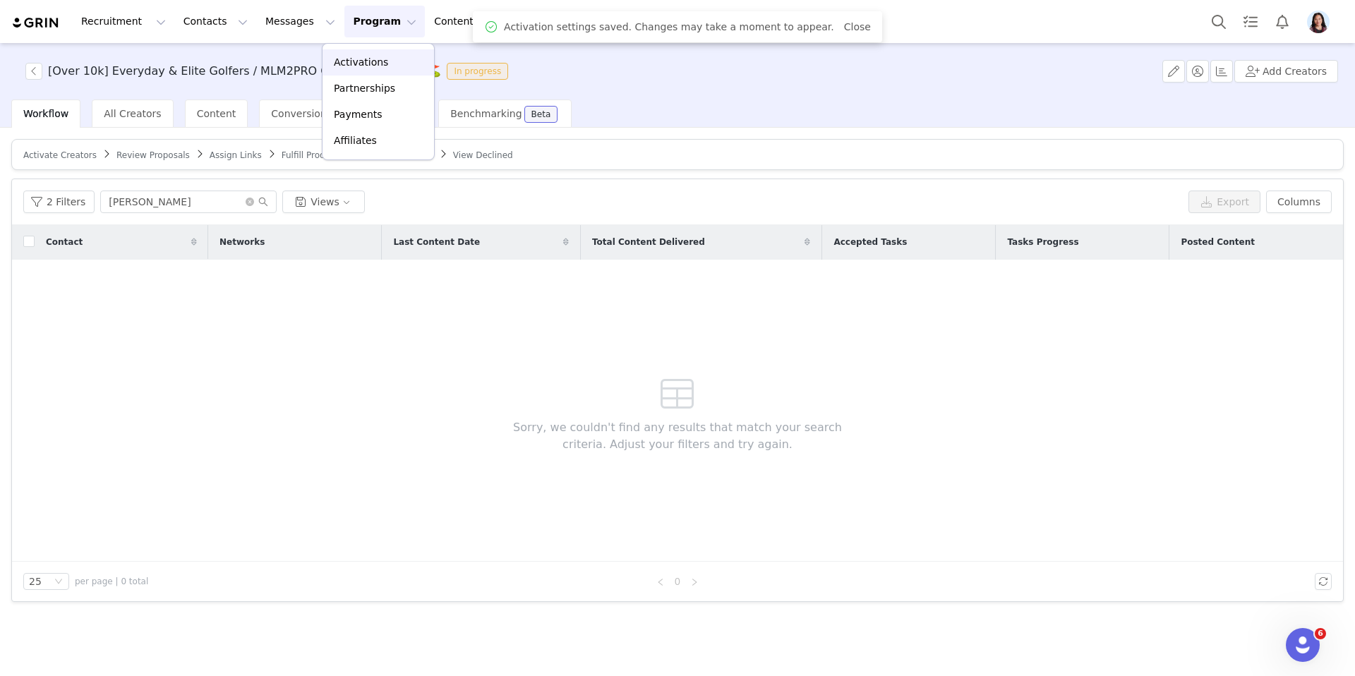
click at [365, 64] on p "Activations" at bounding box center [361, 62] width 54 height 15
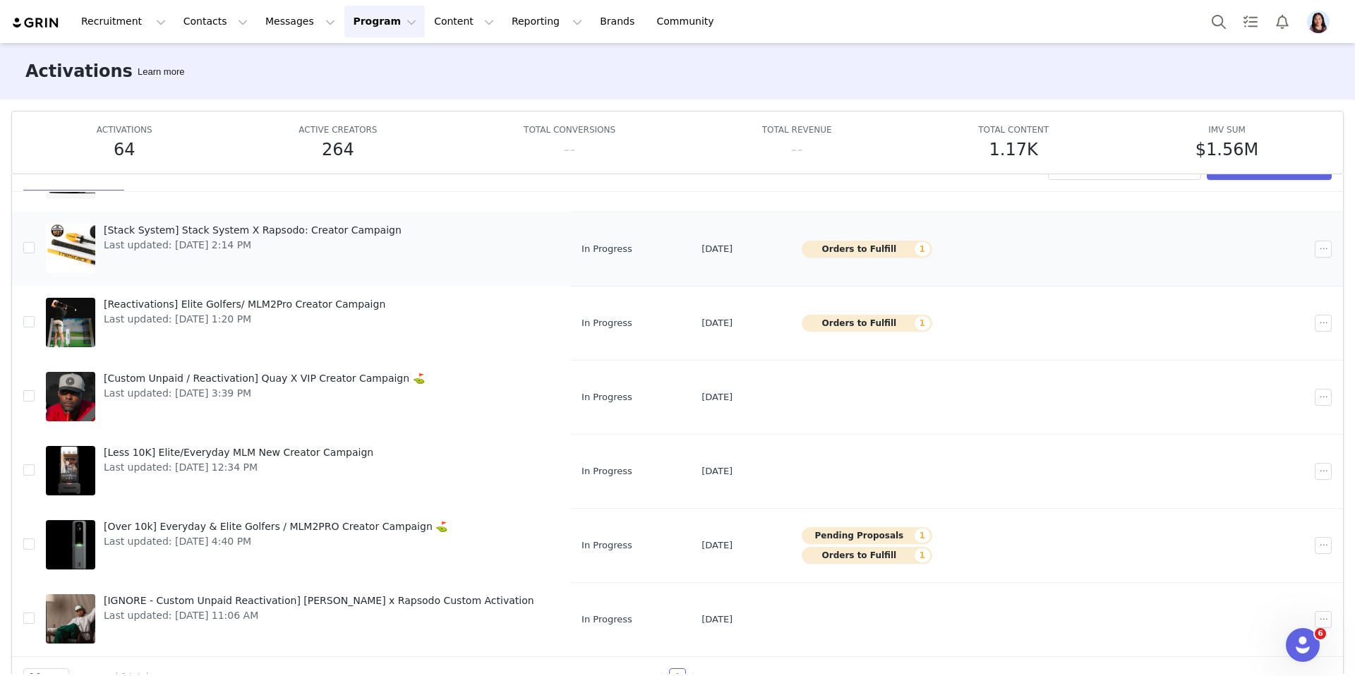
scroll to position [68, 0]
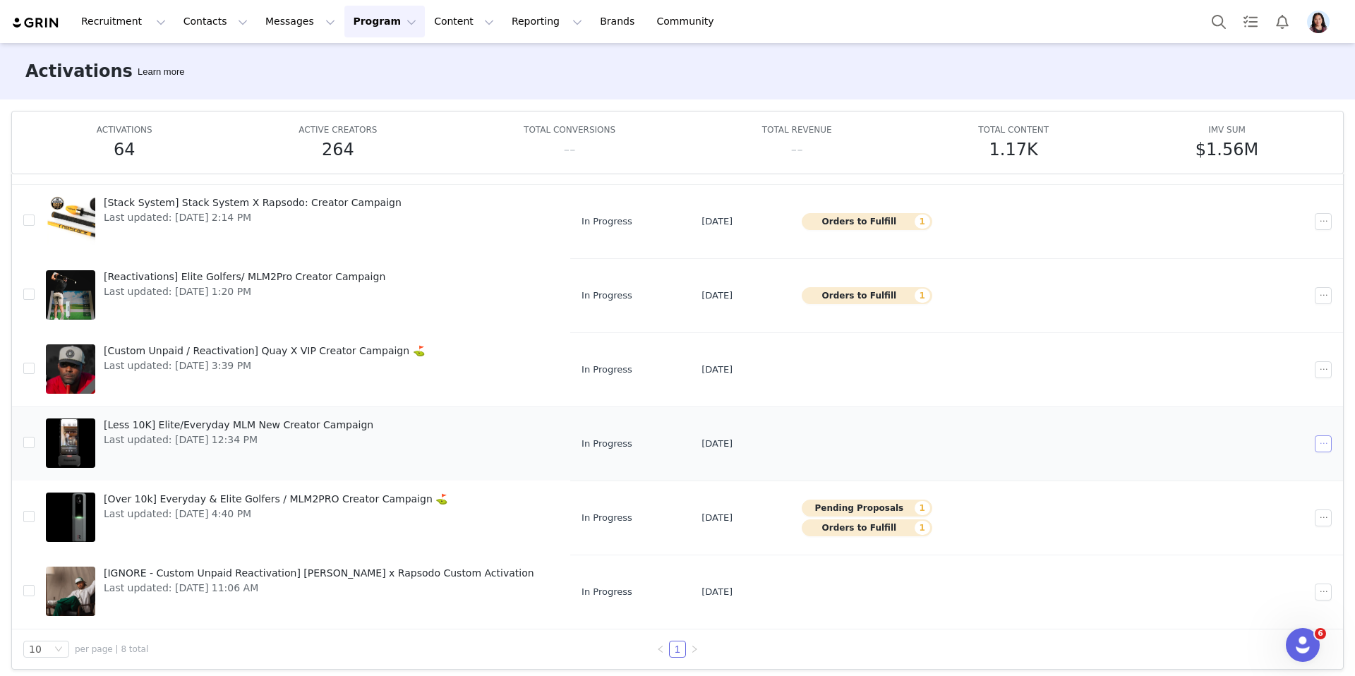
click at [1315, 444] on button "button" at bounding box center [1323, 444] width 17 height 17
click at [1253, 465] on div "Edit" at bounding box center [1269, 470] width 122 height 16
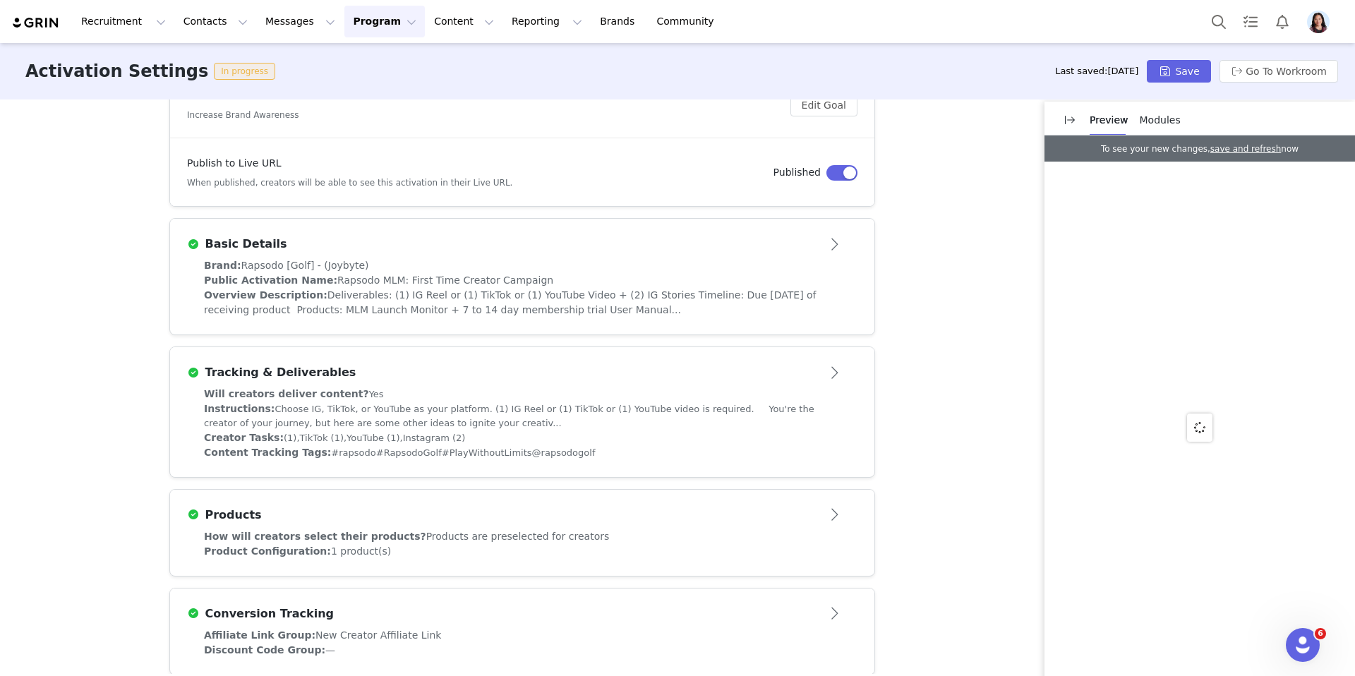
scroll to position [421, 0]
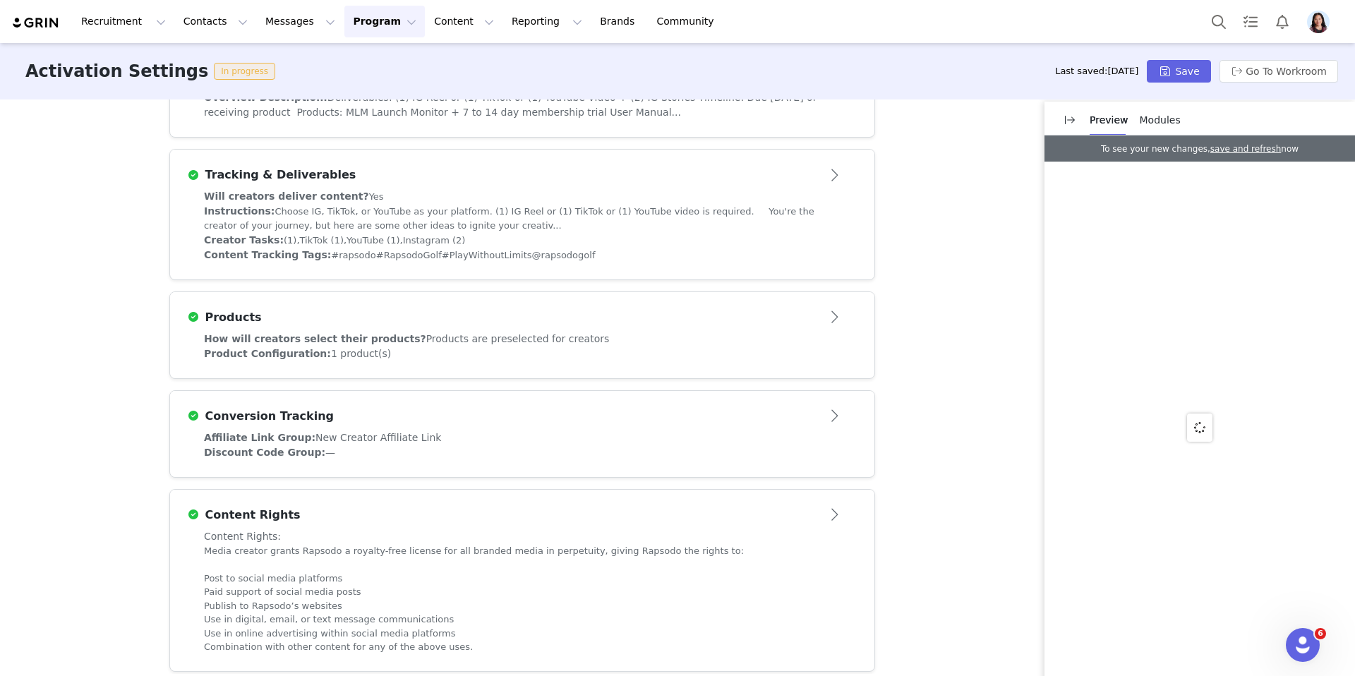
click at [1151, 115] on span "Modules" at bounding box center [1160, 119] width 41 height 11
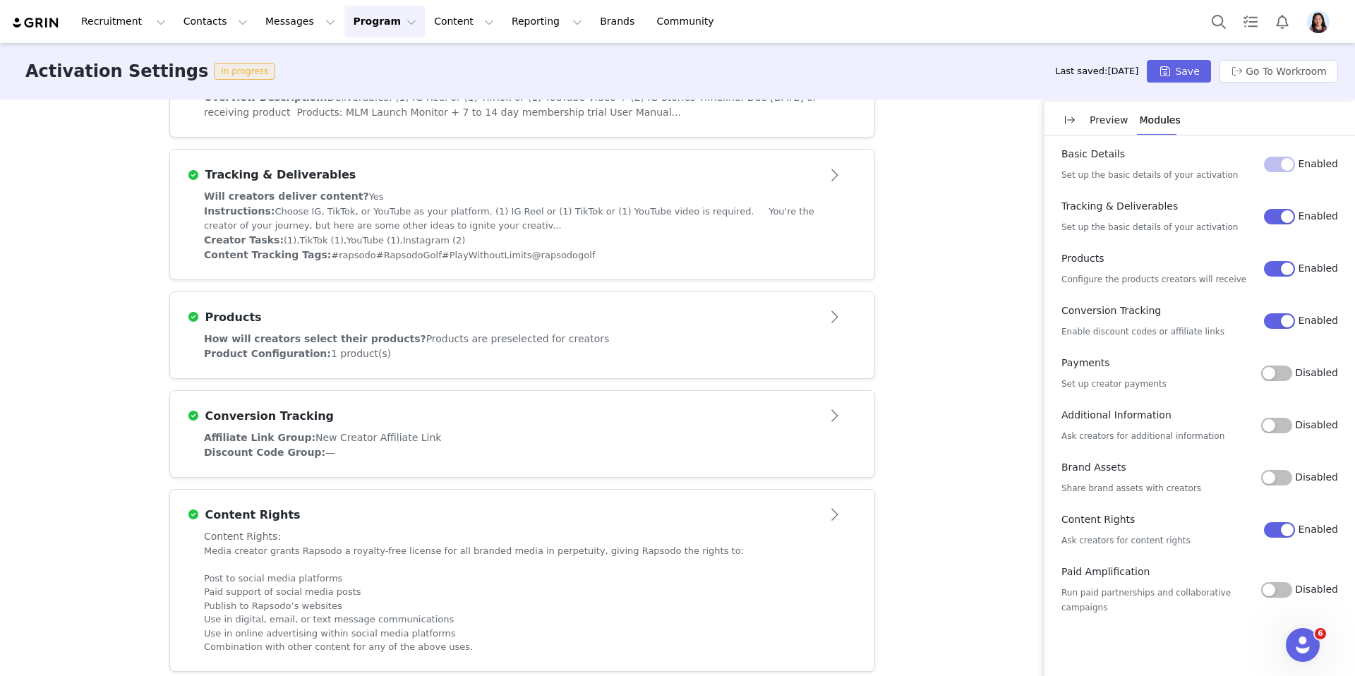
click at [1285, 423] on button "Disabled" at bounding box center [1276, 426] width 31 height 16
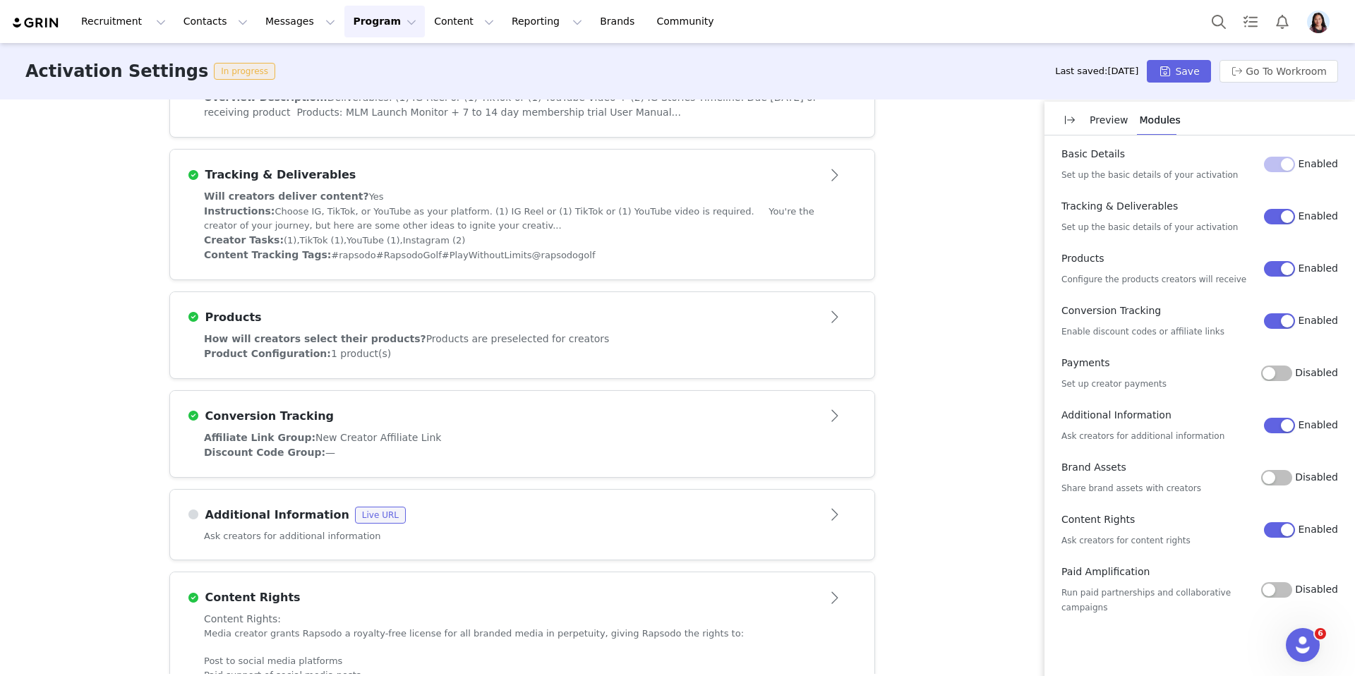
scroll to position [515, 0]
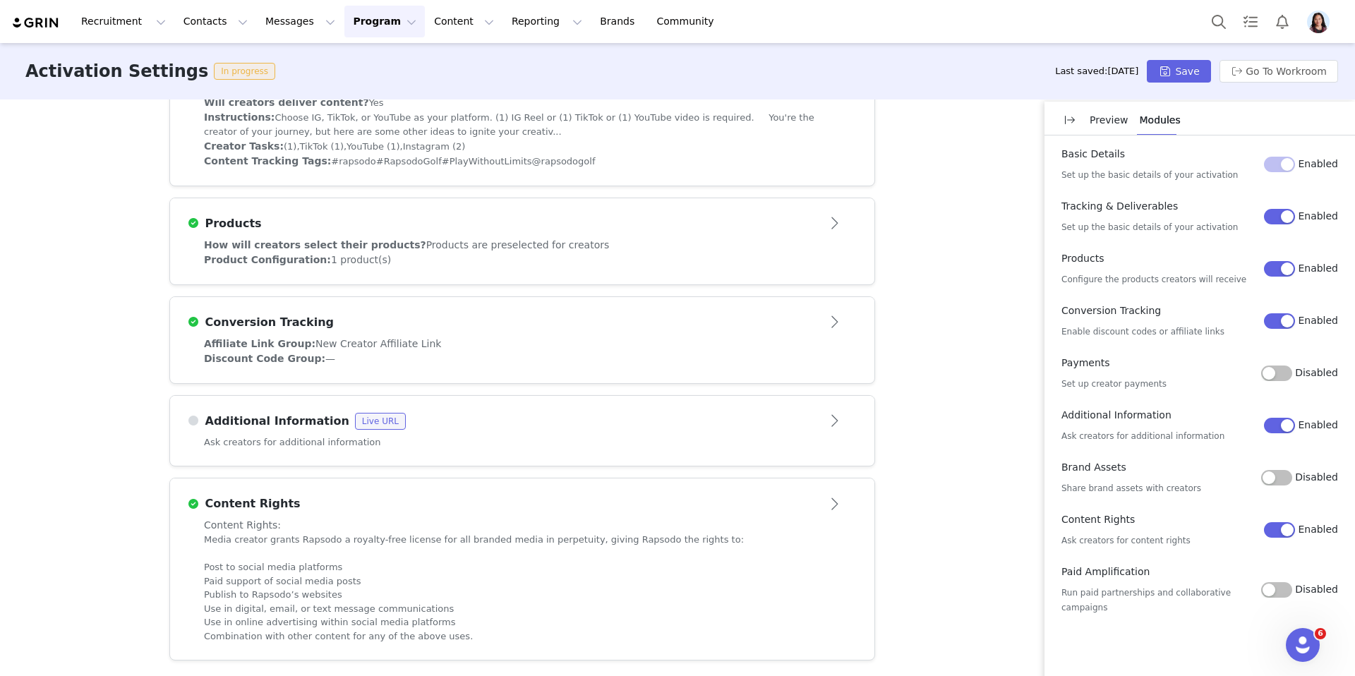
click at [757, 344] on div "Affiliate Link Group: New Creator Affiliate Link" at bounding box center [522, 344] width 637 height 15
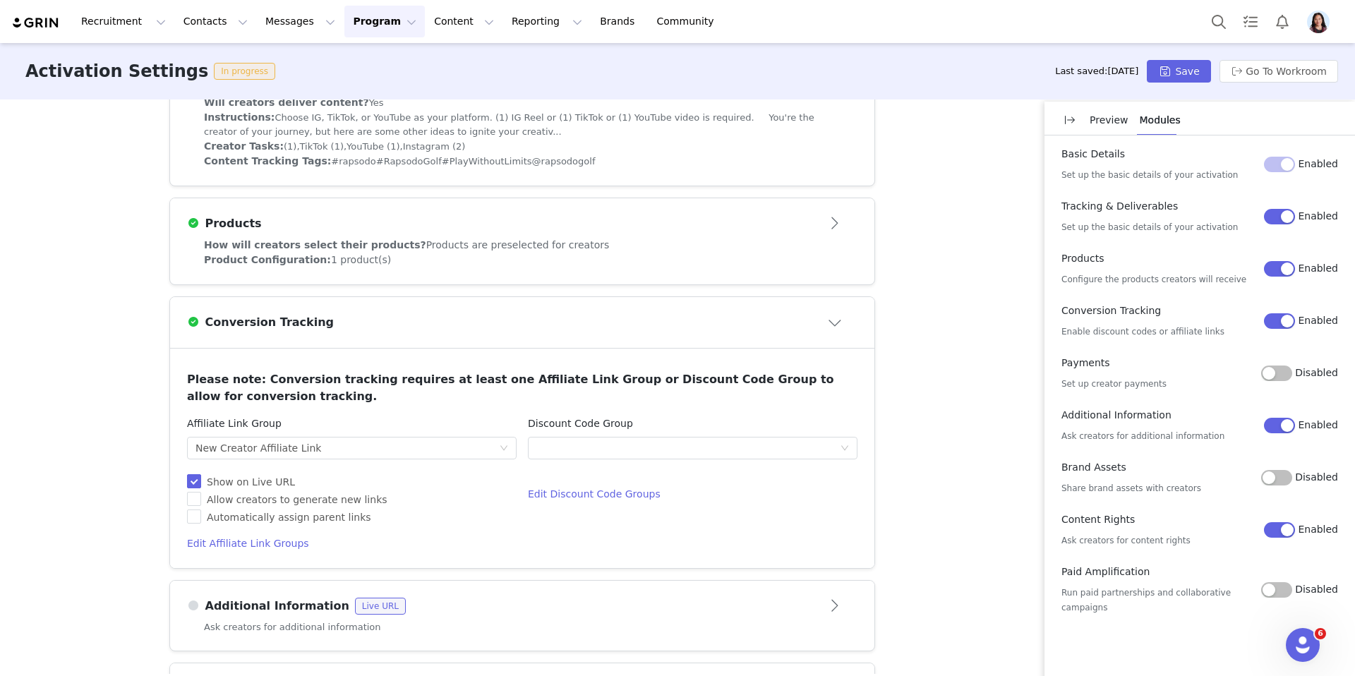
click at [705, 316] on div "Conversion Tracking" at bounding box center [499, 322] width 624 height 17
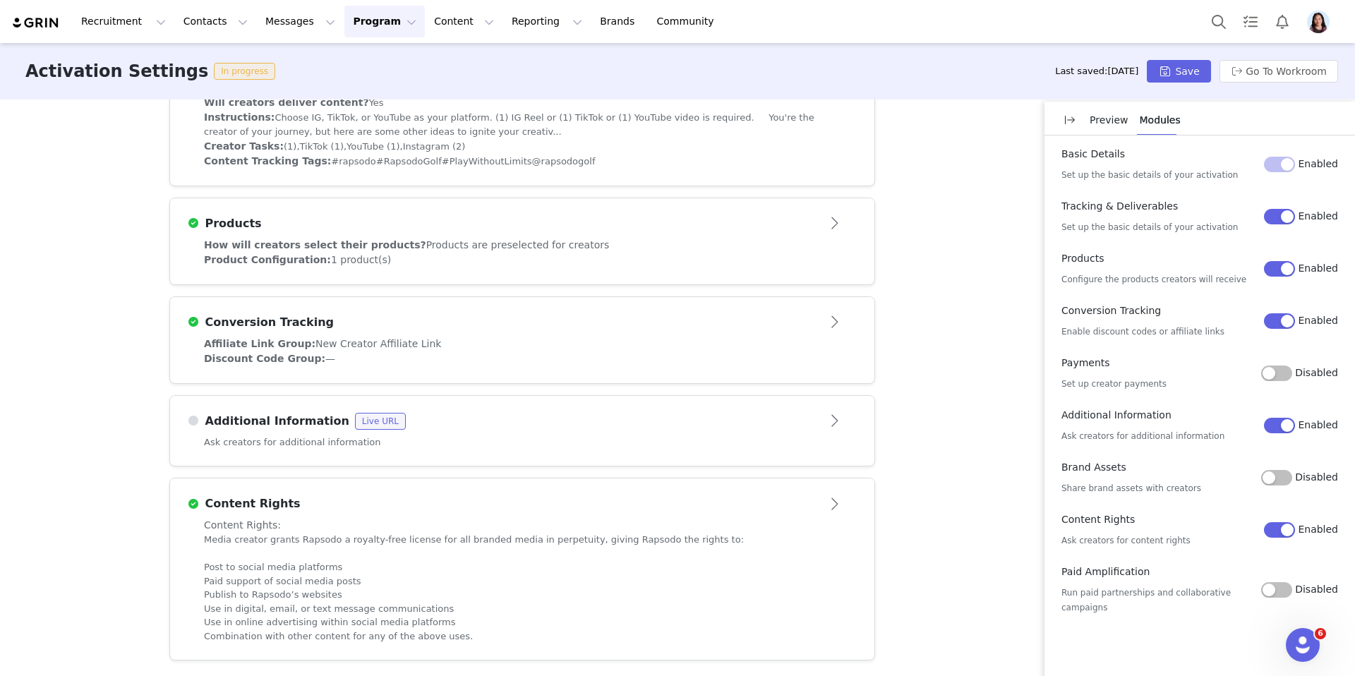
click at [610, 428] on div "Additional Information Live URL" at bounding box center [499, 421] width 624 height 17
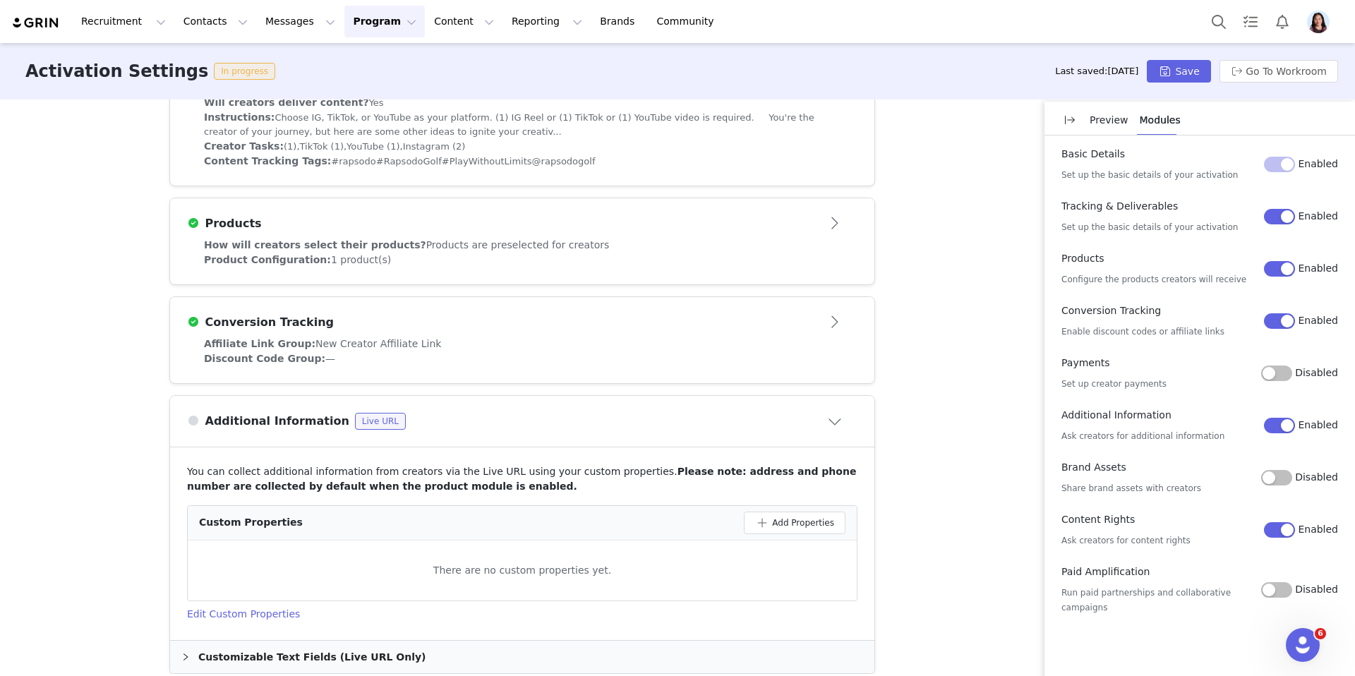
scroll to position [609, 0]
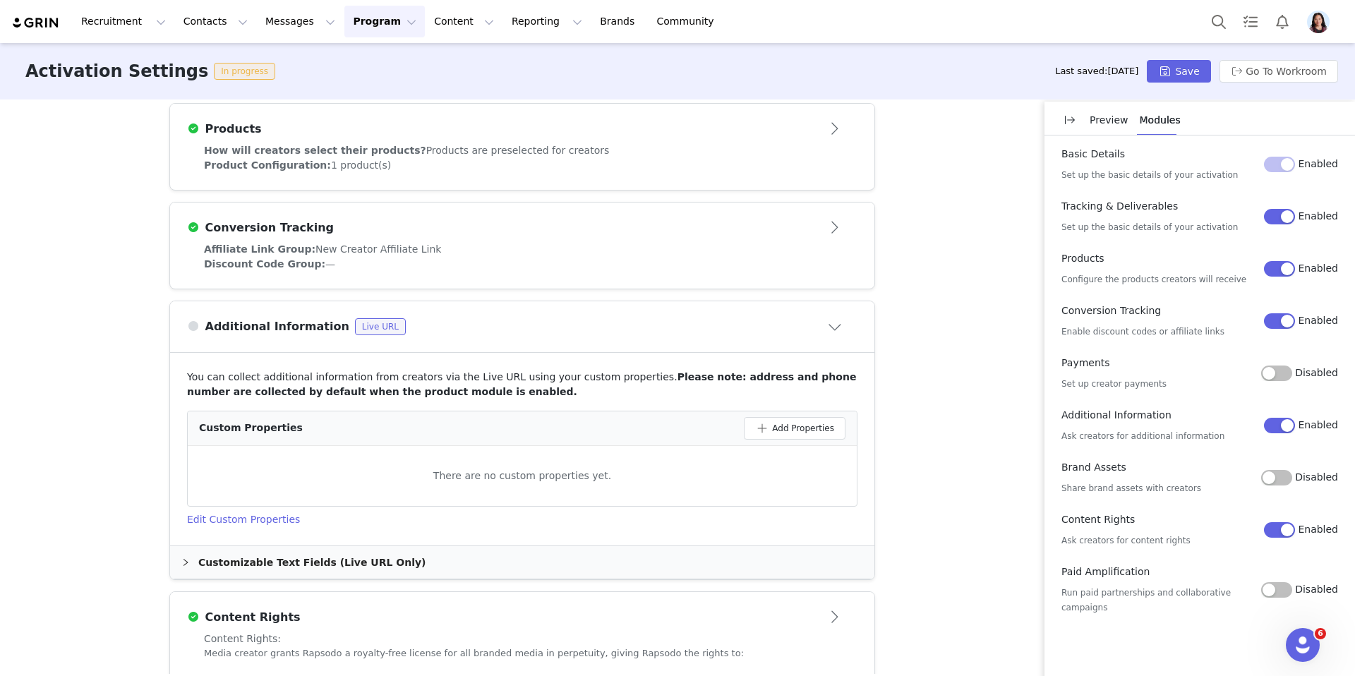
click at [764, 443] on div "Custom Properties Add Properties" at bounding box center [522, 429] width 669 height 35
click at [764, 436] on button "Add Properties" at bounding box center [795, 428] width 102 height 23
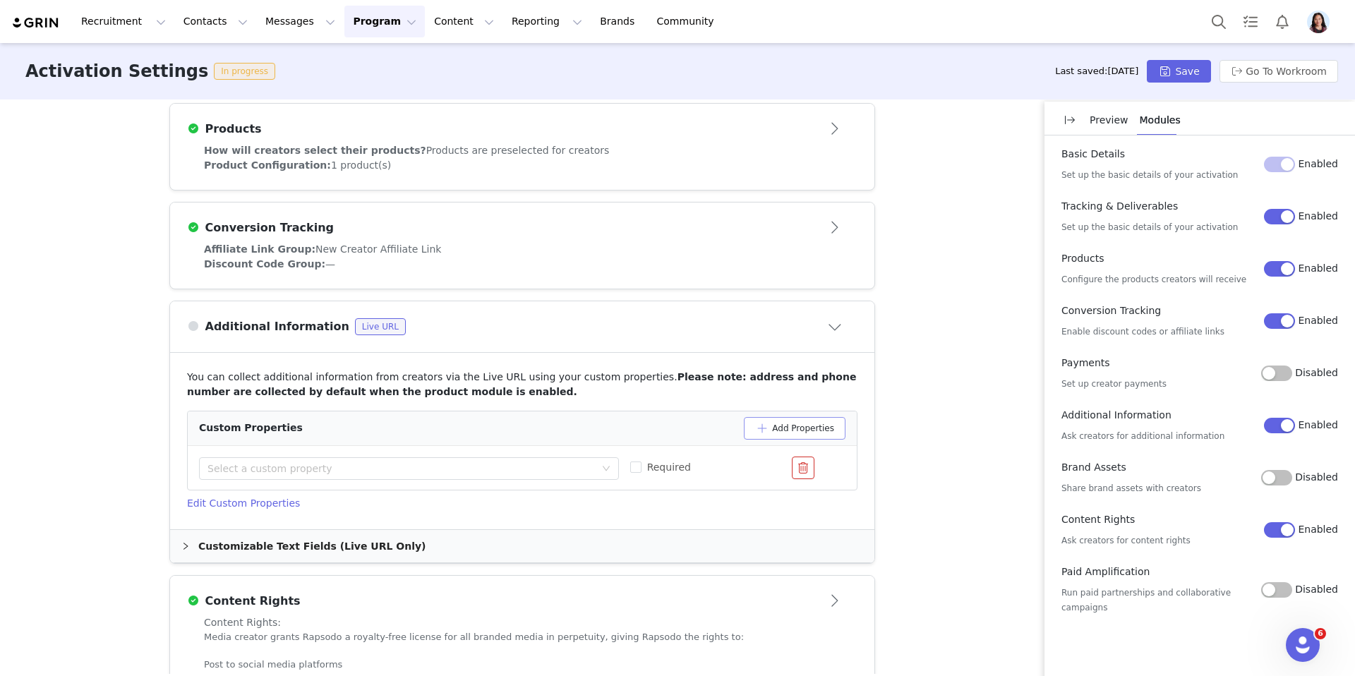
scroll to position [706, 0]
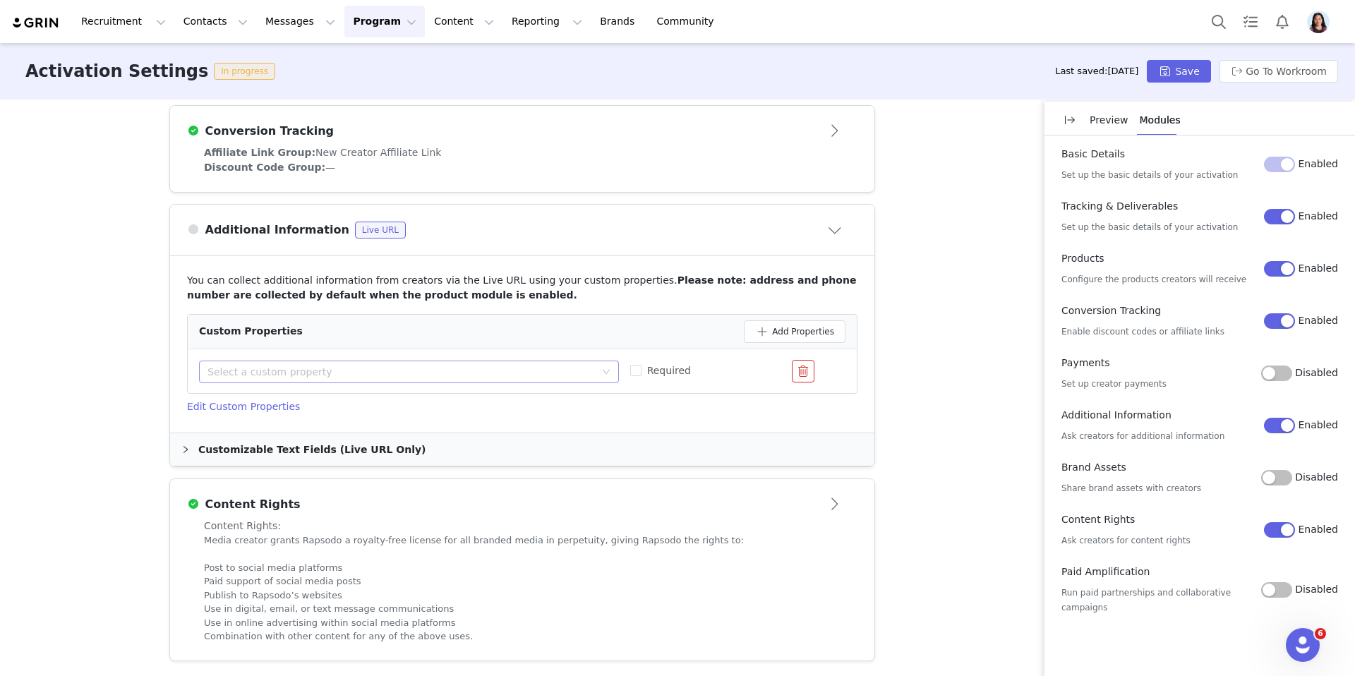
click at [527, 379] on div "Select a custom property" at bounding box center [405, 371] width 394 height 21
click at [496, 396] on li "Completion Agreement Single checkbox" at bounding box center [409, 399] width 420 height 23
click at [1186, 72] on button "Save" at bounding box center [1179, 71] width 64 height 23
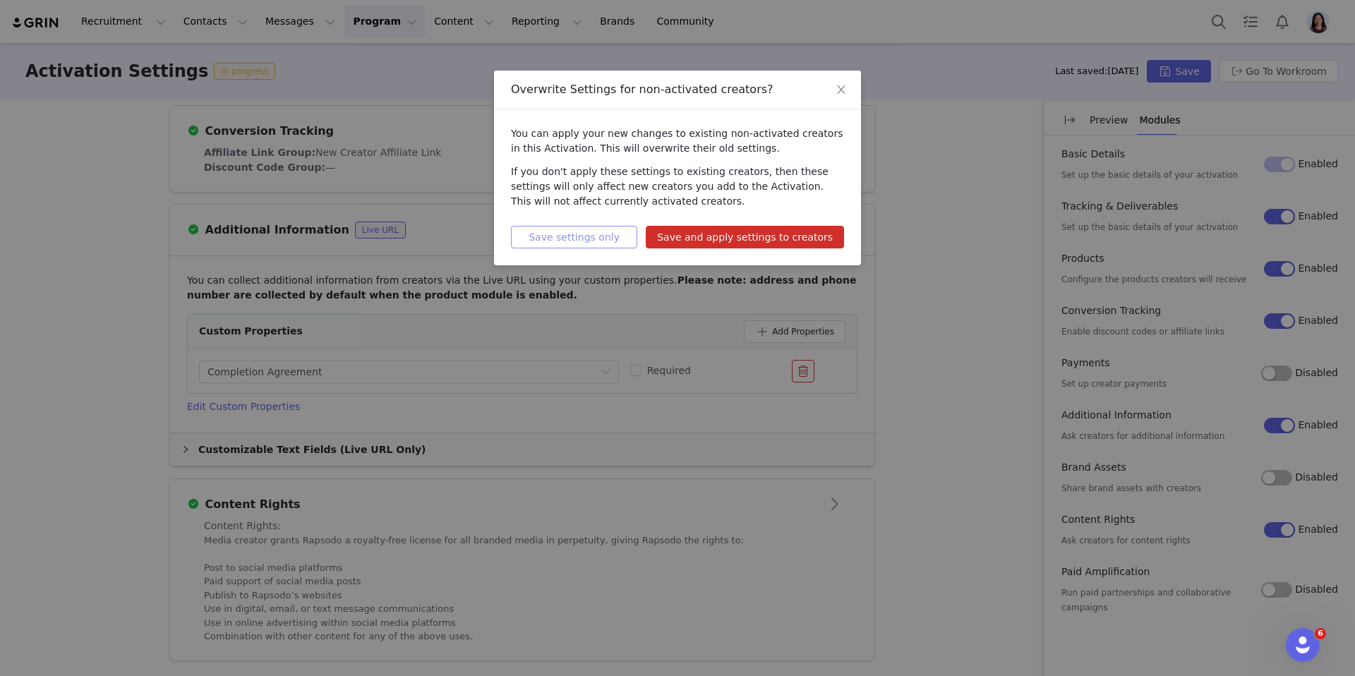
click at [571, 236] on button "Save settings only" at bounding box center [574, 237] width 126 height 23
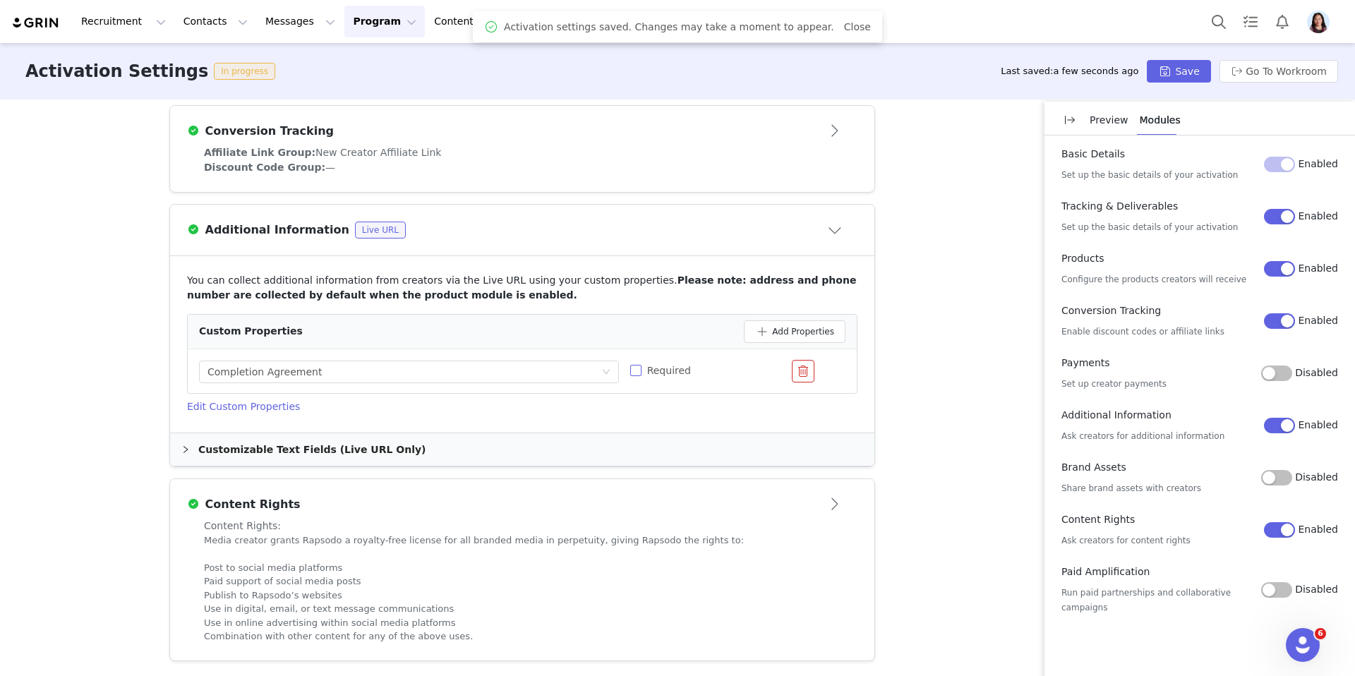
click at [637, 372] on input "Required" at bounding box center [635, 370] width 11 height 11
checkbox input "true"
click at [1187, 63] on button "Save" at bounding box center [1179, 71] width 64 height 23
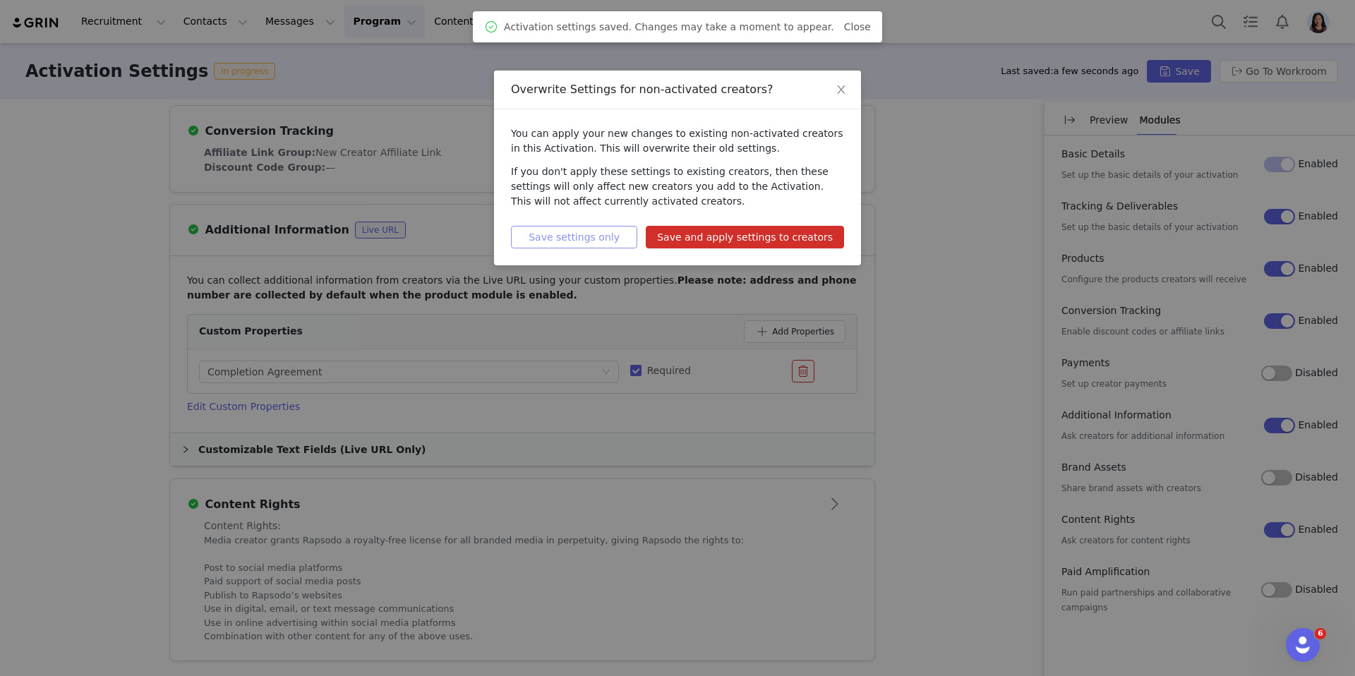
click at [559, 231] on button "Save settings only" at bounding box center [574, 237] width 126 height 23
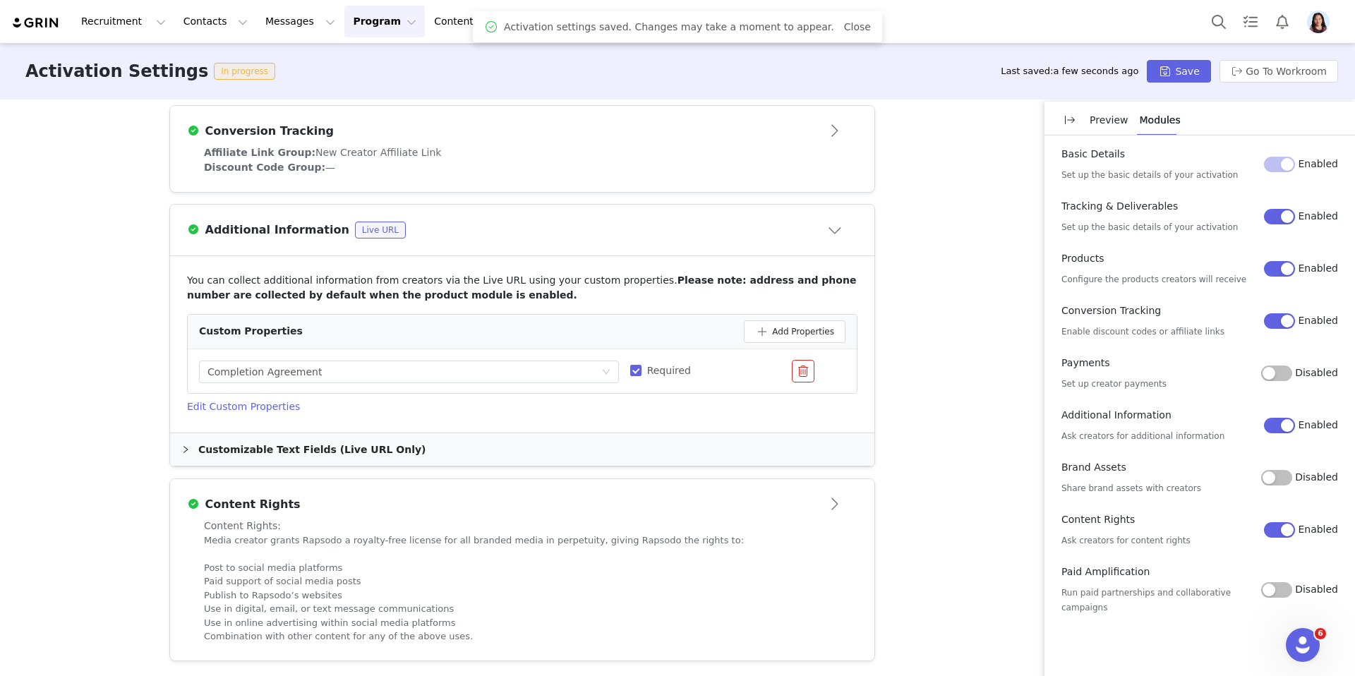
click at [1283, 84] on div "Activation Settings In progress Last saved: a few seconds ago Save Go To Workro…" at bounding box center [677, 71] width 1355 height 56
click at [1278, 74] on button "Go To Workroom" at bounding box center [1279, 71] width 119 height 23
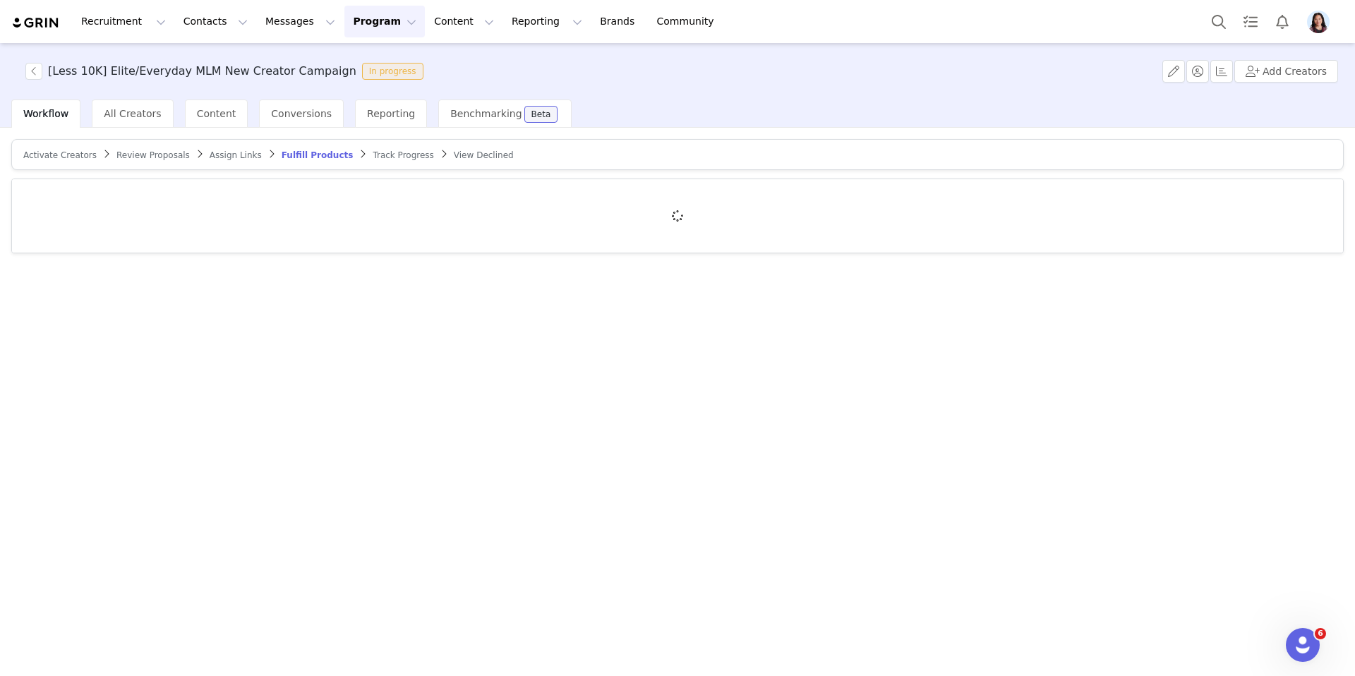
click at [370, 31] on button "Program Program" at bounding box center [384, 22] width 80 height 32
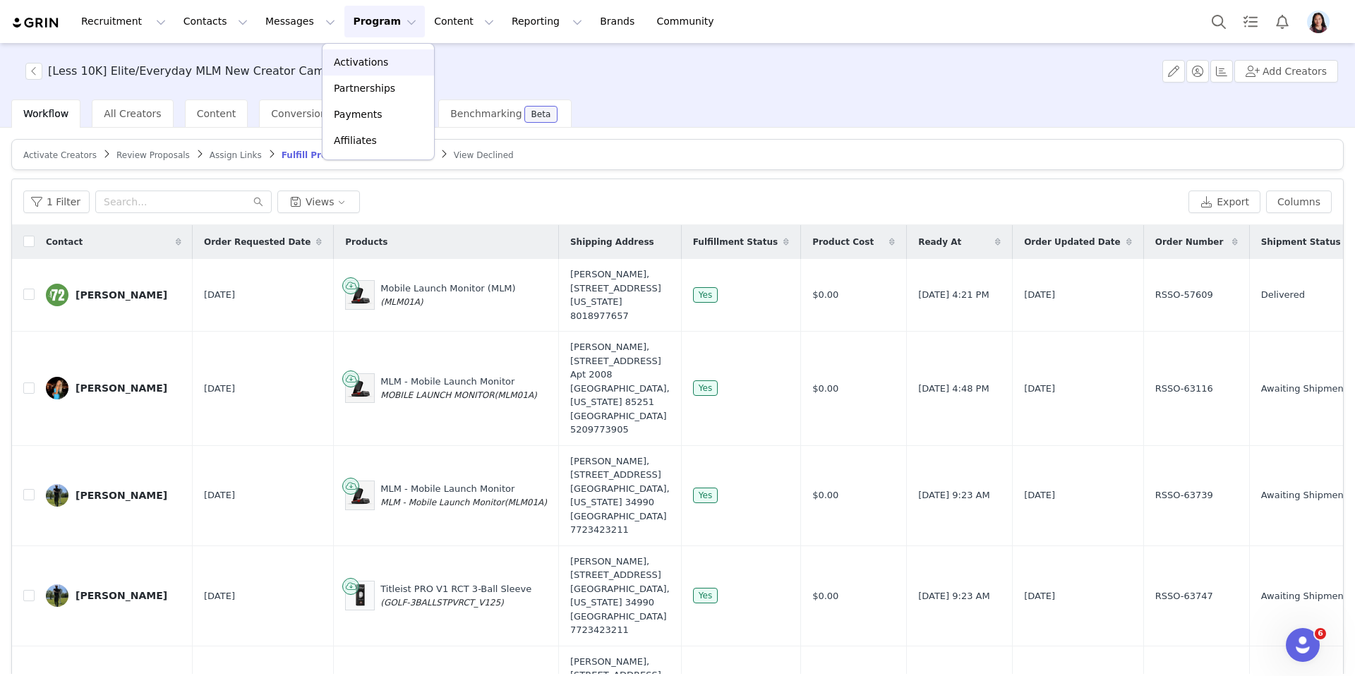
click at [341, 66] on p "Activations" at bounding box center [361, 62] width 54 height 15
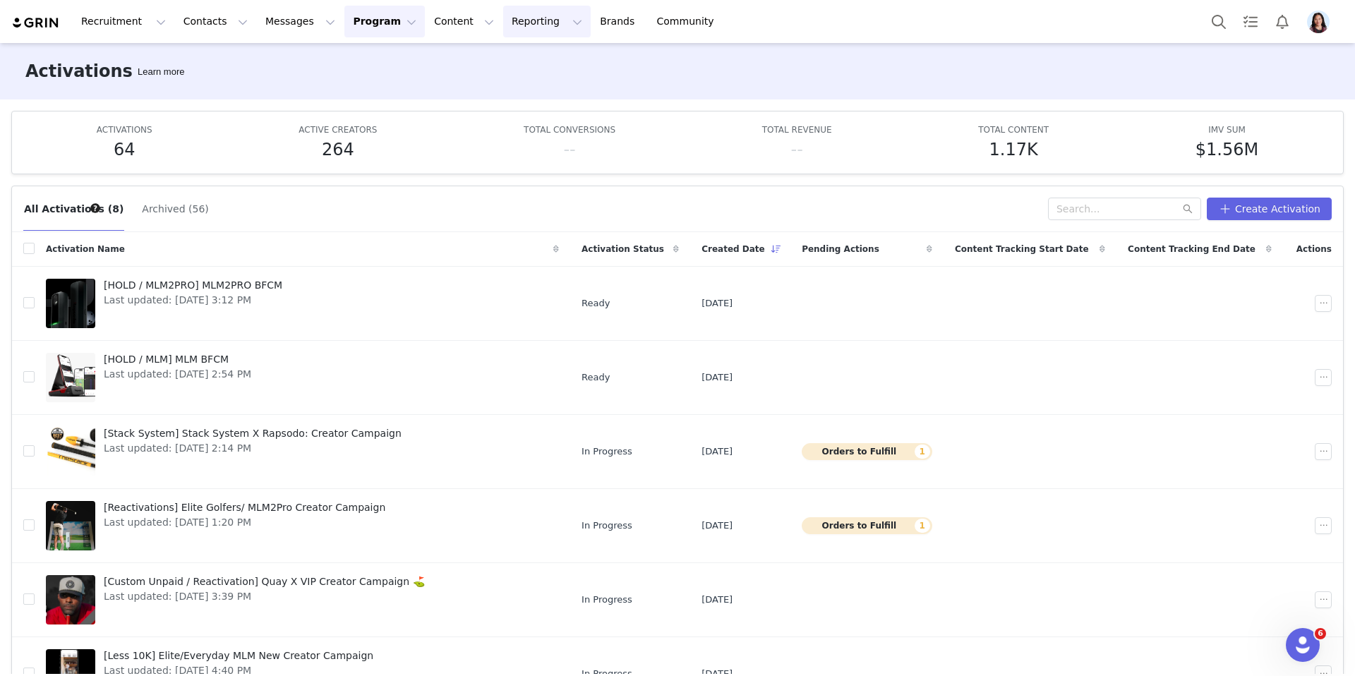
click at [503, 28] on button "Reporting Reporting" at bounding box center [547, 22] width 88 height 32
click at [493, 72] on link "Dashboard" at bounding box center [524, 62] width 112 height 26
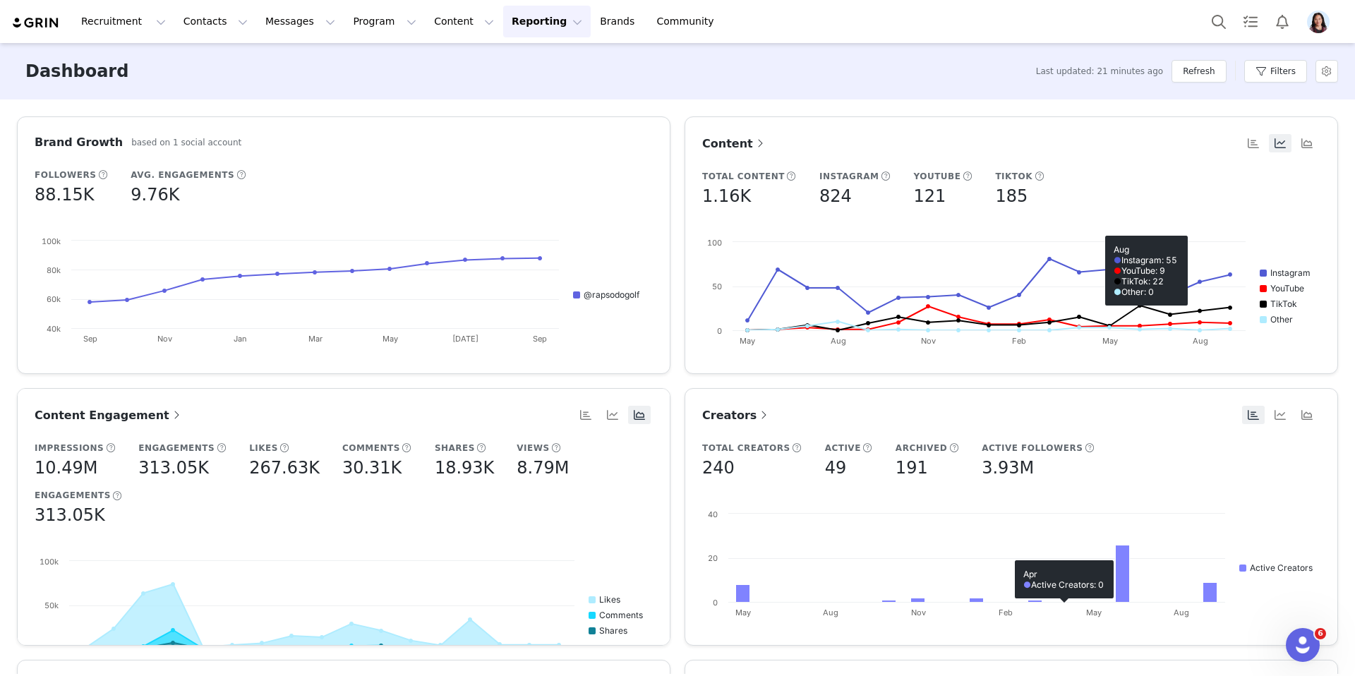
scroll to position [546, 0]
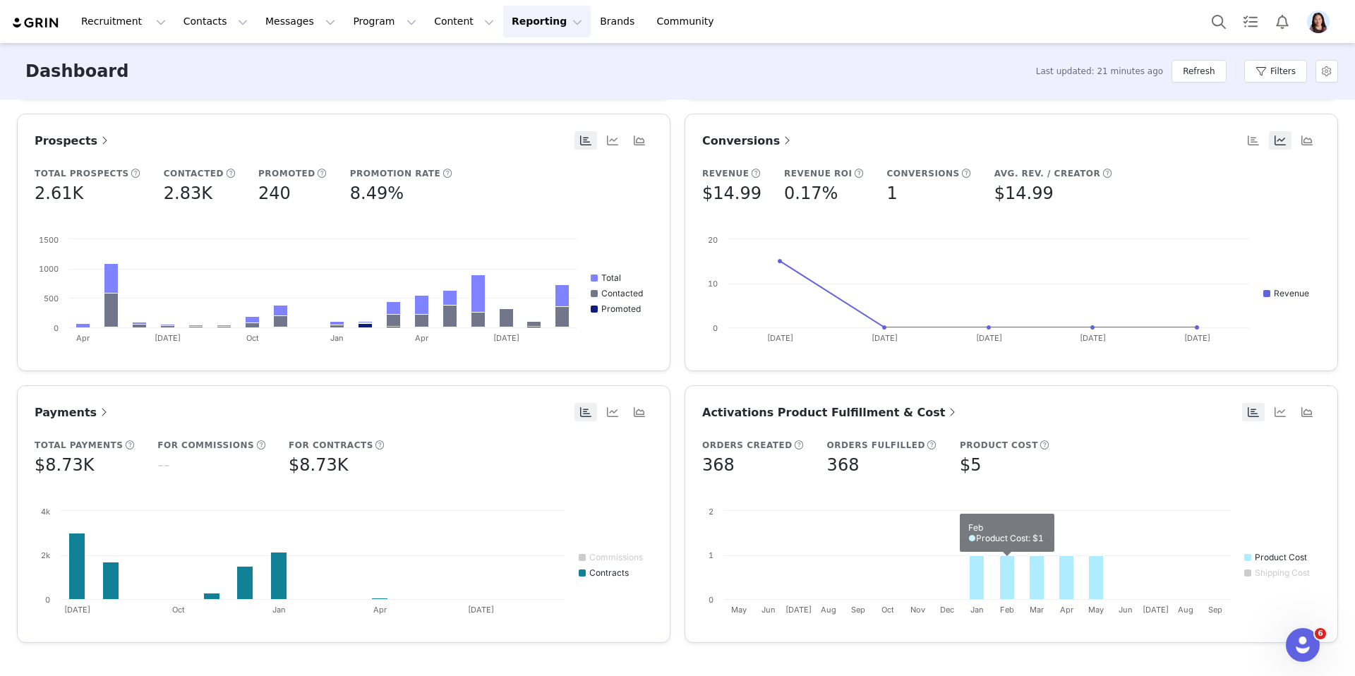
click at [752, 407] on span "Activations Product Fulfillment & Cost" at bounding box center [830, 412] width 257 height 13
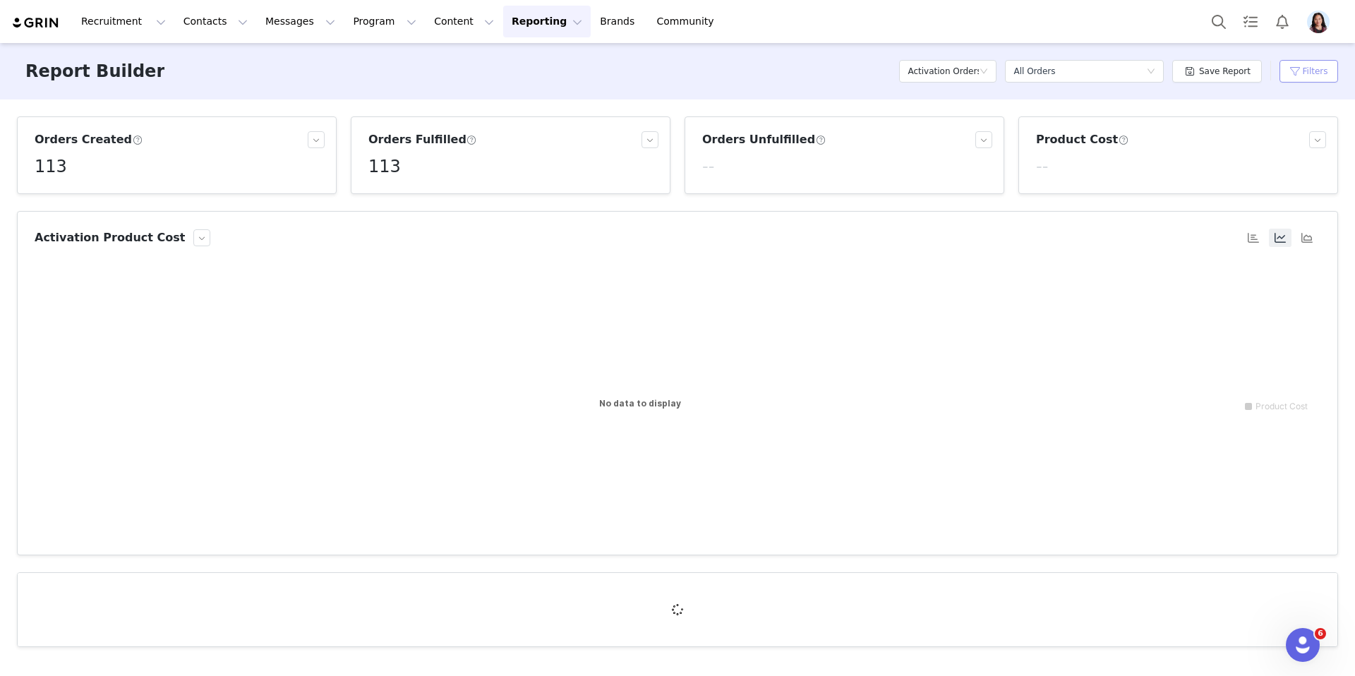
click at [1300, 76] on button "Filters" at bounding box center [1309, 71] width 59 height 23
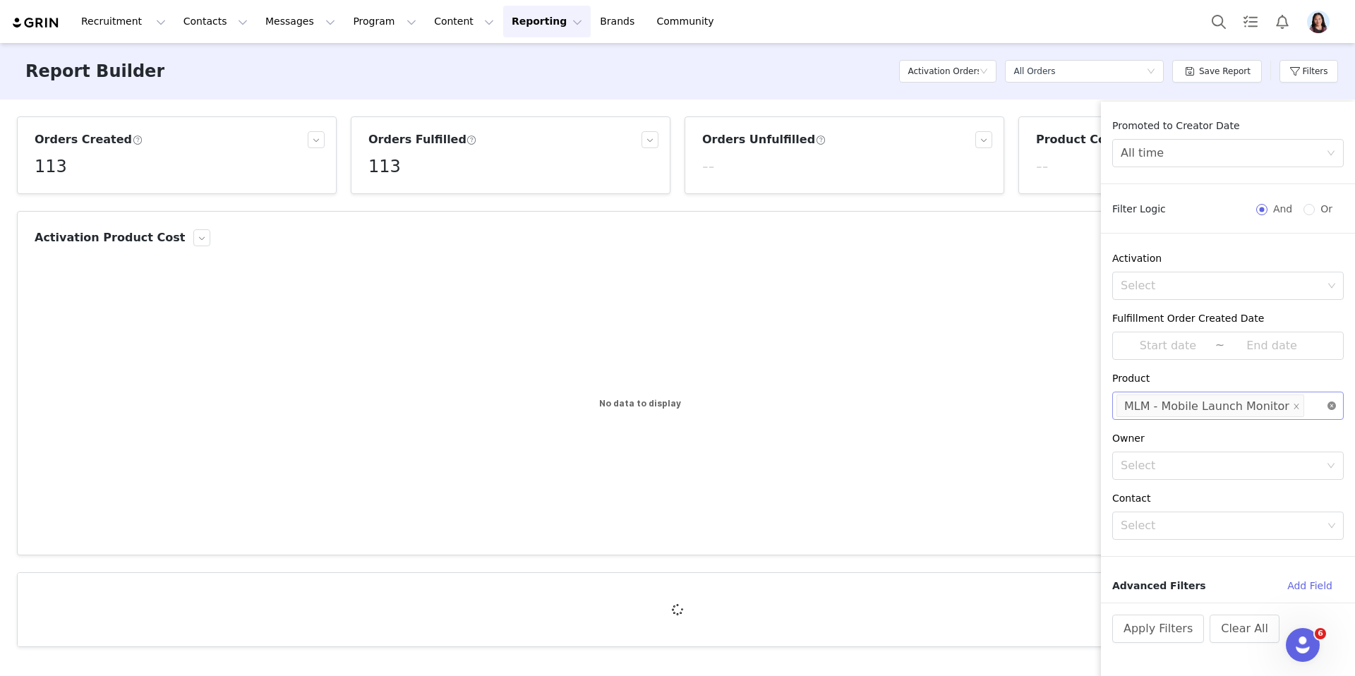
click at [1330, 408] on icon "icon: close-circle" at bounding box center [1332, 406] width 8 height 8
click at [1248, 530] on div "Select" at bounding box center [1222, 526] width 202 height 14
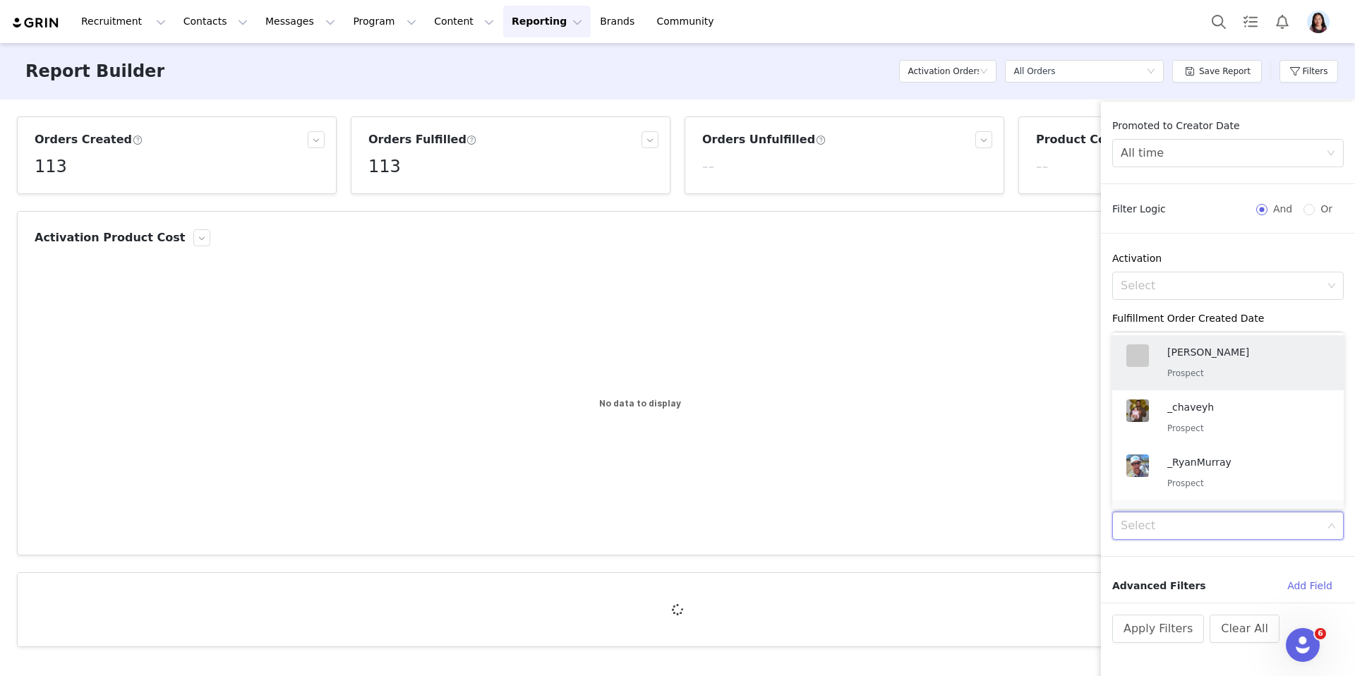
scroll to position [47, 0]
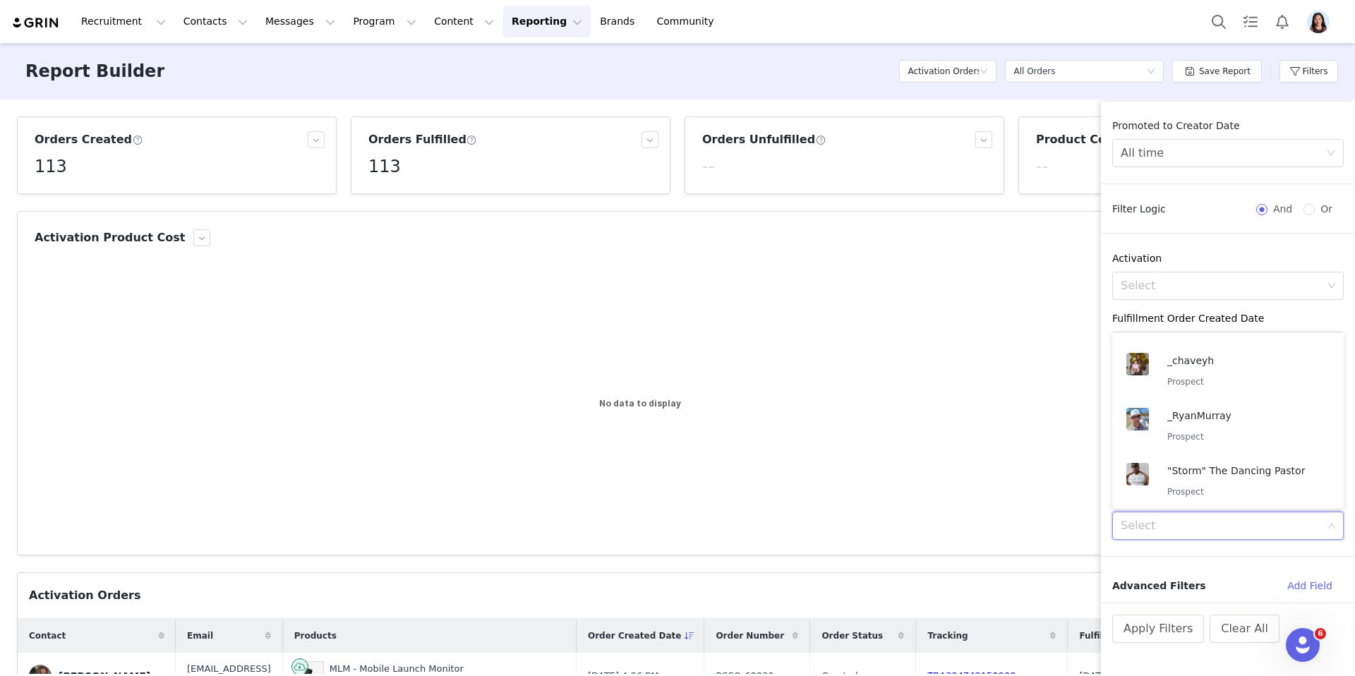
click at [1230, 555] on div "Promoted to Creator Date All time Filter Logic And Or Activation Select Fulfill…" at bounding box center [1228, 361] width 254 height 484
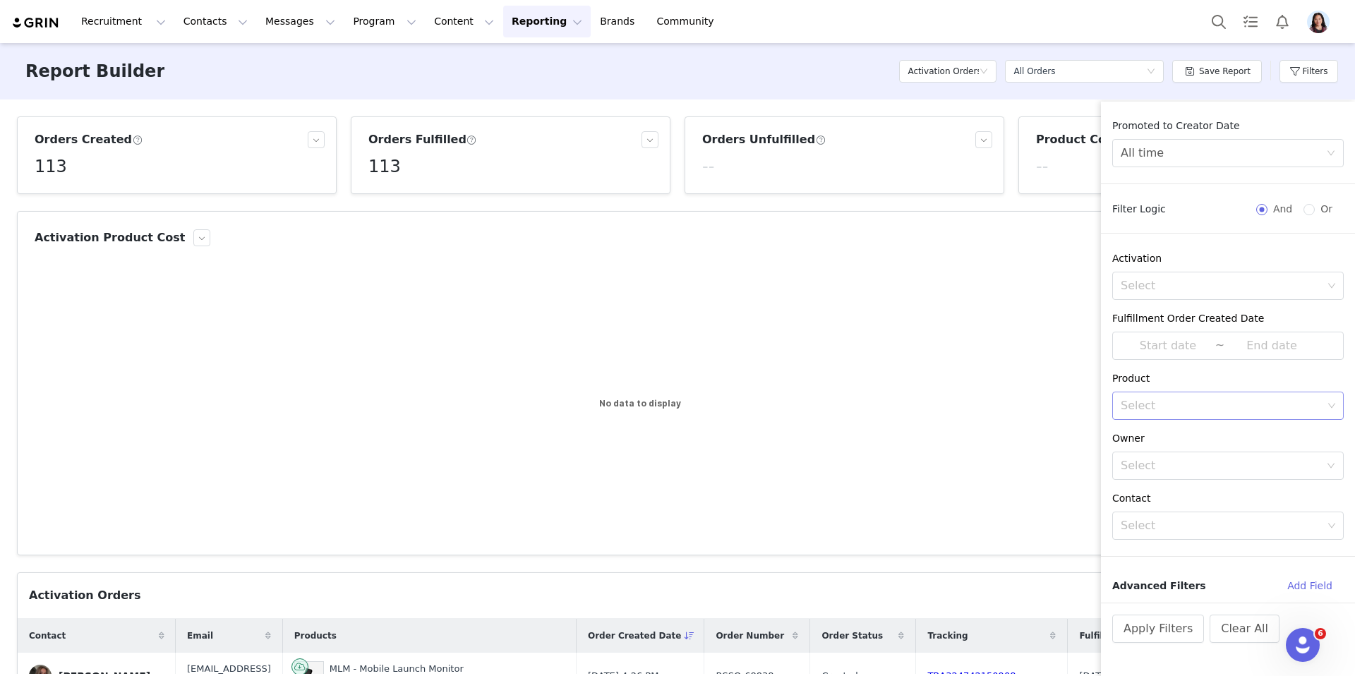
scroll to position [3, 0]
click at [1314, 589] on button "Add Field" at bounding box center [1310, 586] width 68 height 23
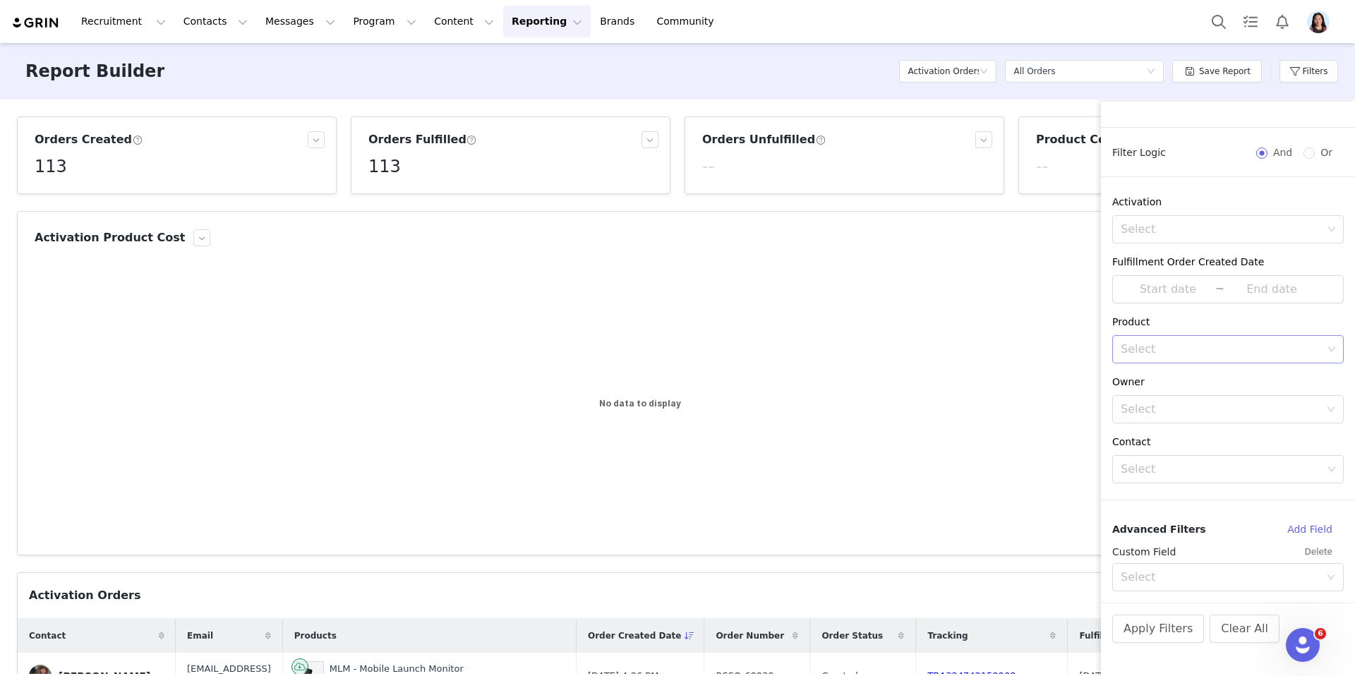
click at [1235, 561] on div "Custom Field Delete" at bounding box center [1228, 552] width 232 height 23
click at [1235, 573] on div "Select" at bounding box center [1220, 577] width 199 height 14
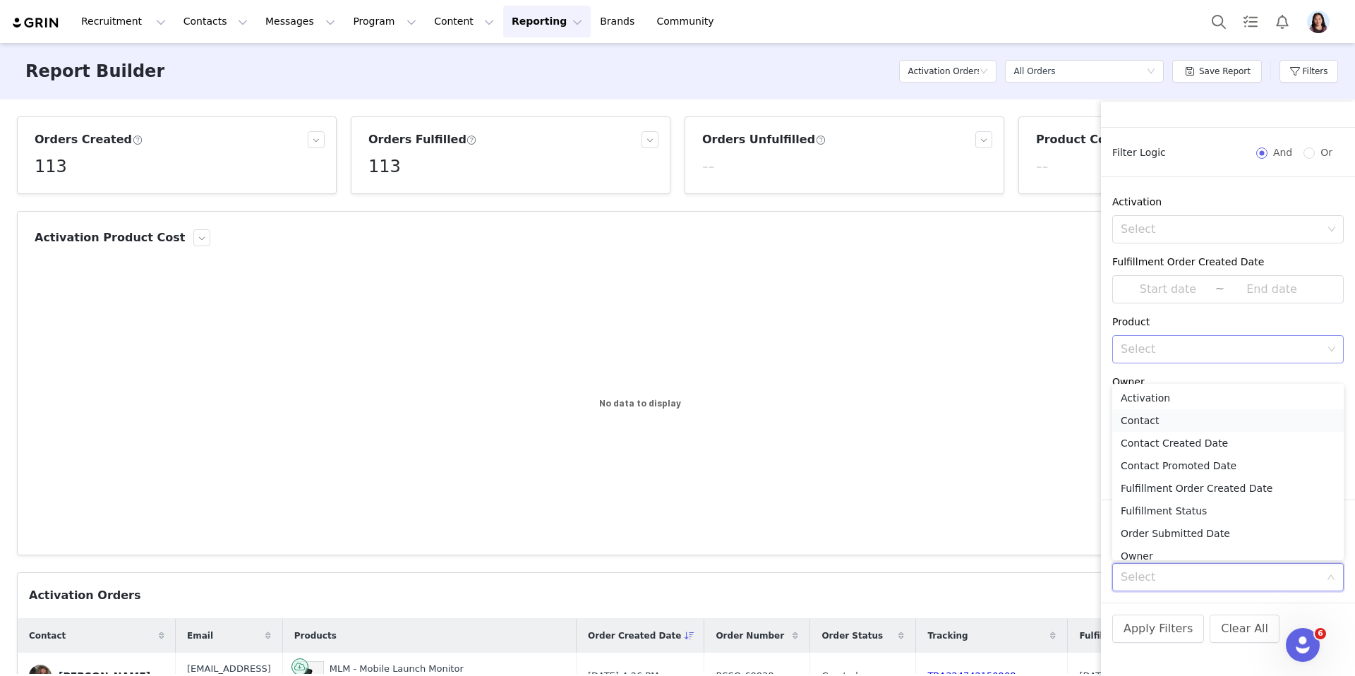
click at [1217, 417] on li "Contact" at bounding box center [1228, 420] width 232 height 23
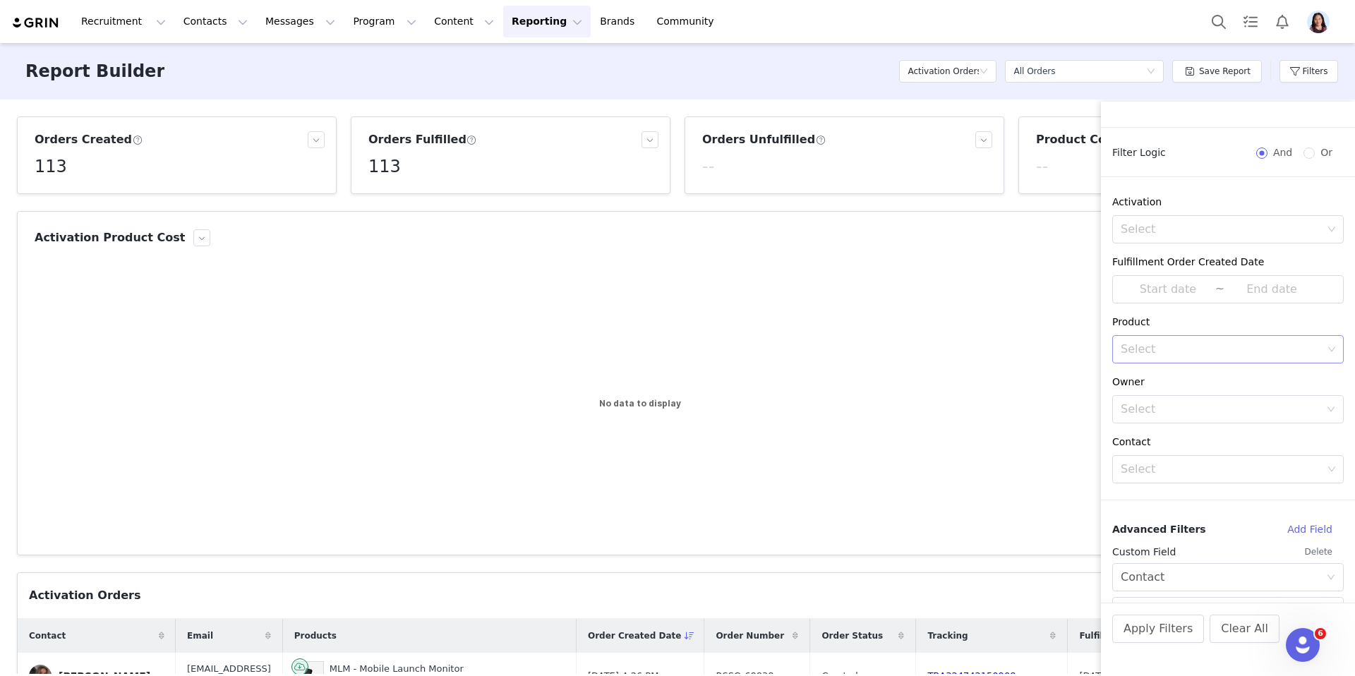
scroll to position [124, 0]
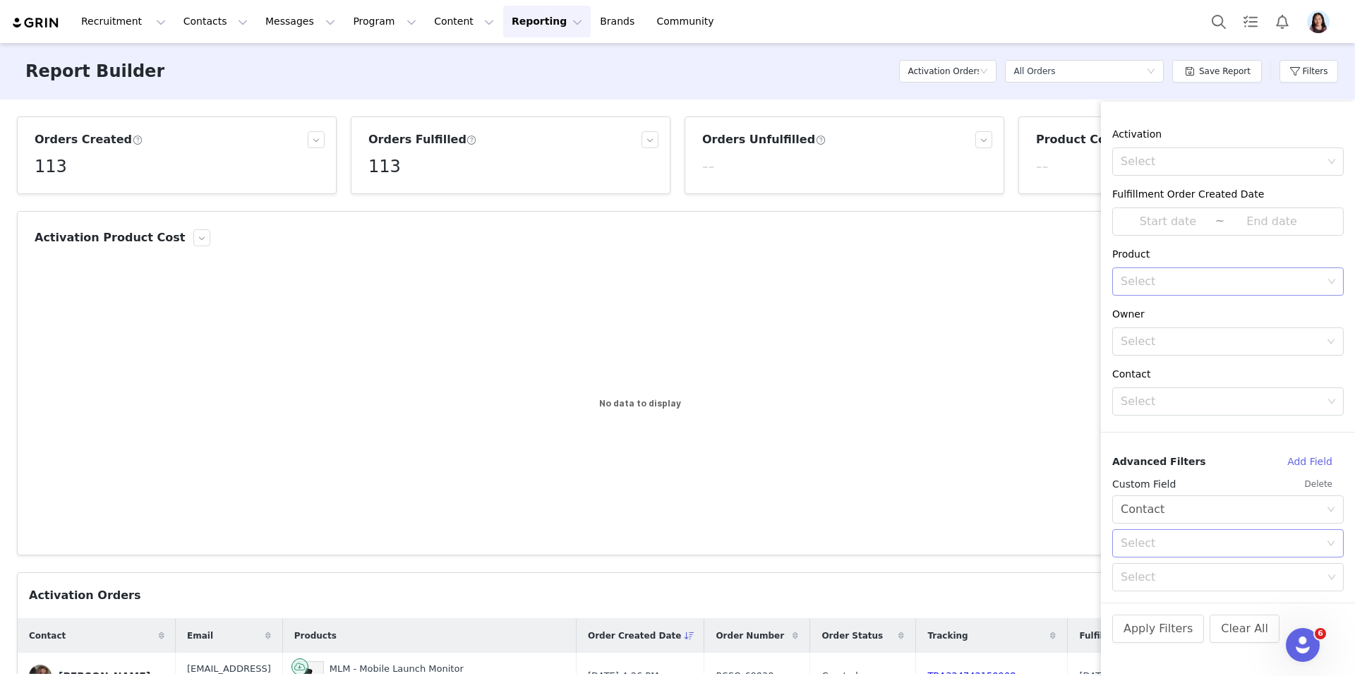
click at [1191, 553] on div "Select" at bounding box center [1223, 543] width 205 height 27
click at [1182, 573] on li "In" at bounding box center [1228, 574] width 232 height 23
click at [1164, 569] on div "Select" at bounding box center [1223, 577] width 212 height 27
click at [1189, 344] on div "Select" at bounding box center [1220, 342] width 199 height 14
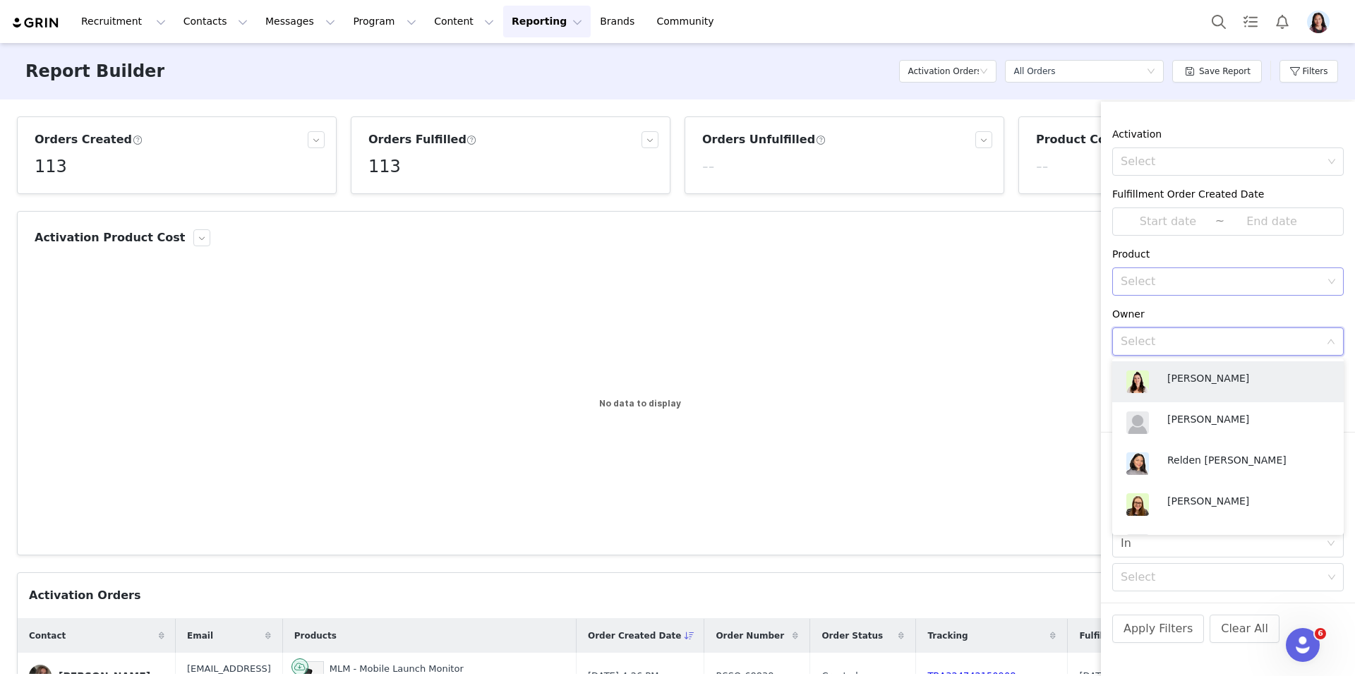
scroll to position [3, 0]
click at [1184, 310] on div "Owner" at bounding box center [1228, 314] width 232 height 15
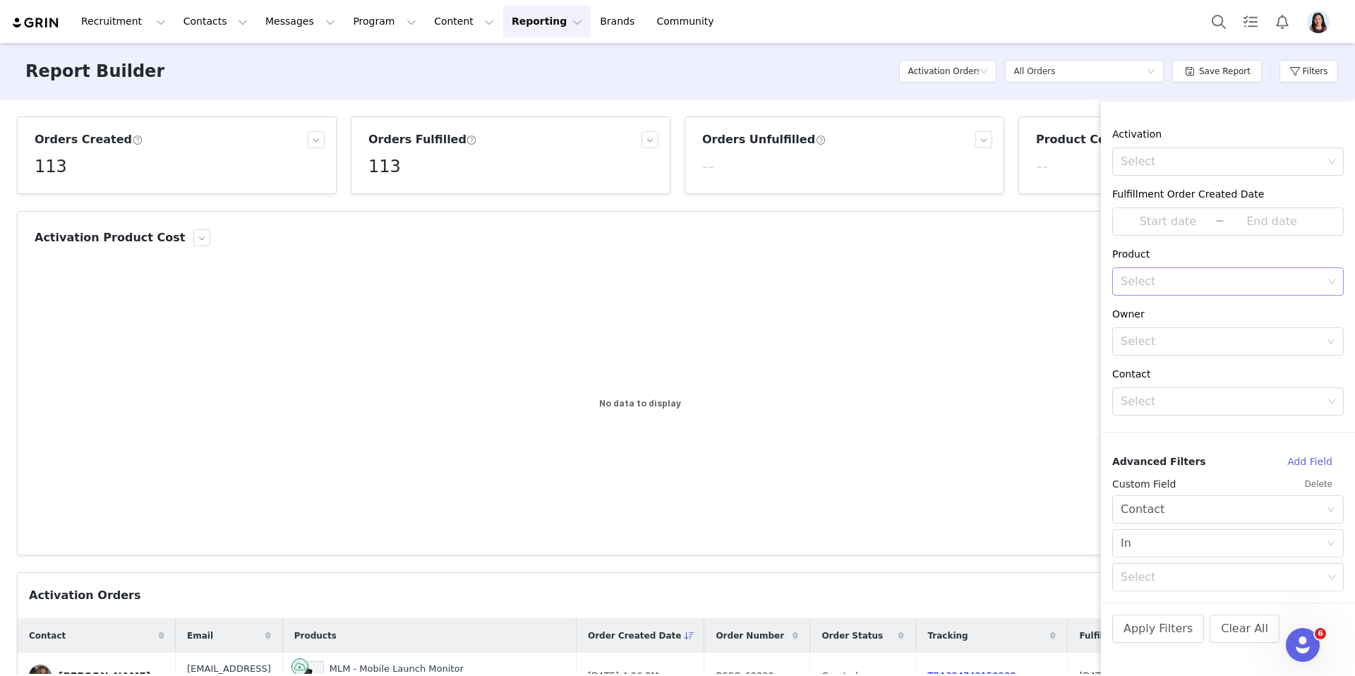
click at [1324, 485] on button "Delete" at bounding box center [1319, 484] width 50 height 23
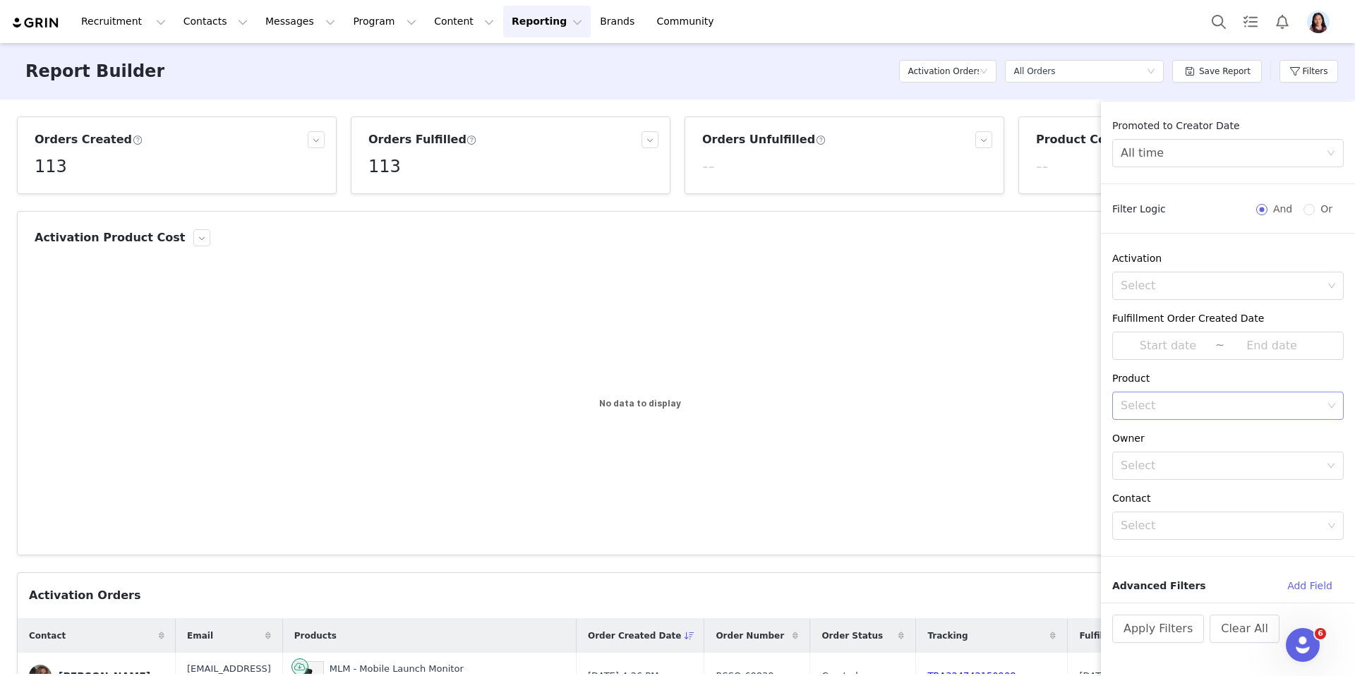
scroll to position [0, 0]
click at [964, 441] on rect at bounding box center [678, 405] width 1286 height 282
click at [1240, 631] on button "Clear All" at bounding box center [1245, 629] width 70 height 28
click at [1228, 627] on button "Clear All" at bounding box center [1245, 629] width 70 height 28
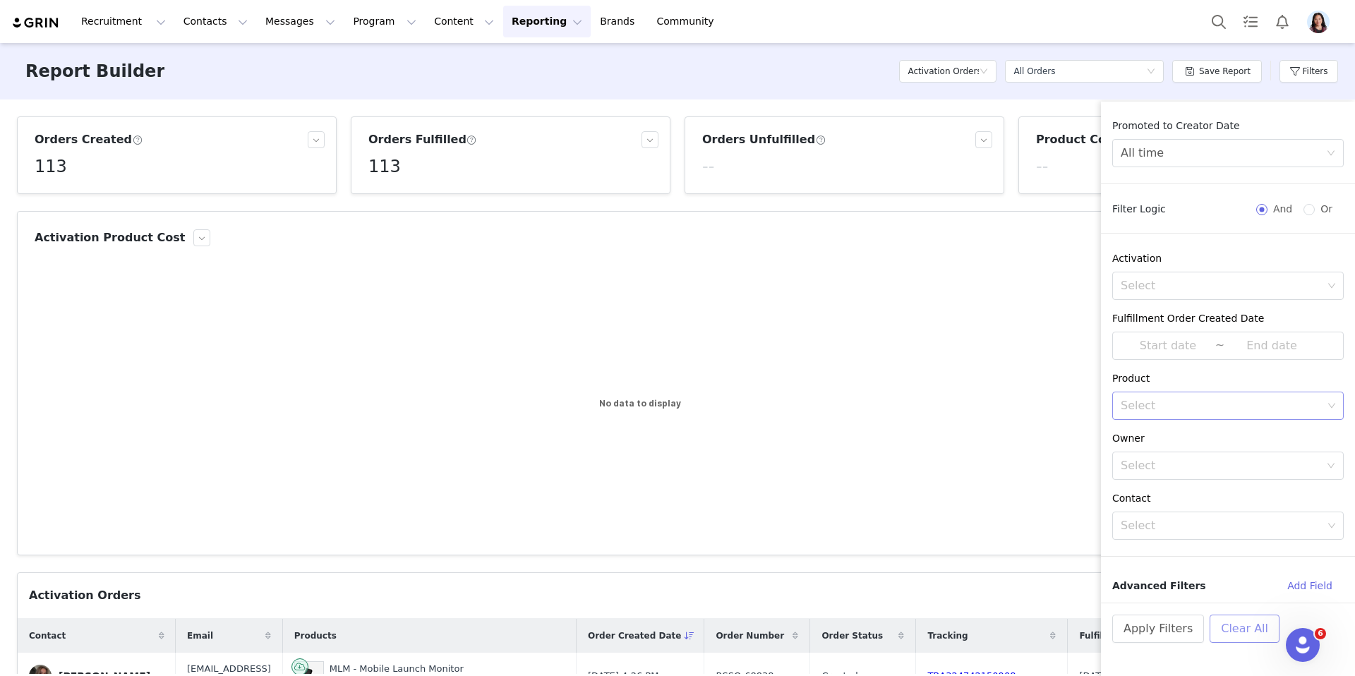
click at [1228, 627] on button "Clear All" at bounding box center [1245, 629] width 70 height 28
click at [1150, 627] on button "Apply Filters" at bounding box center [1158, 629] width 92 height 28
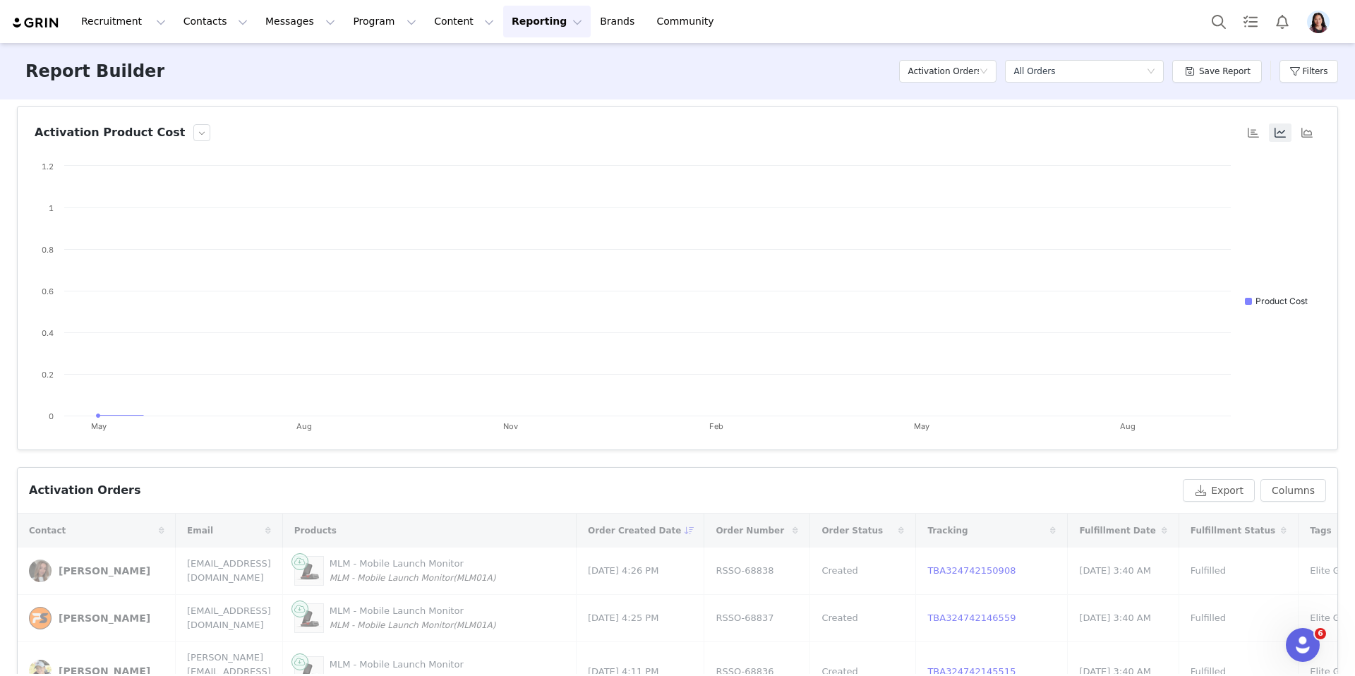
scroll to position [206, 0]
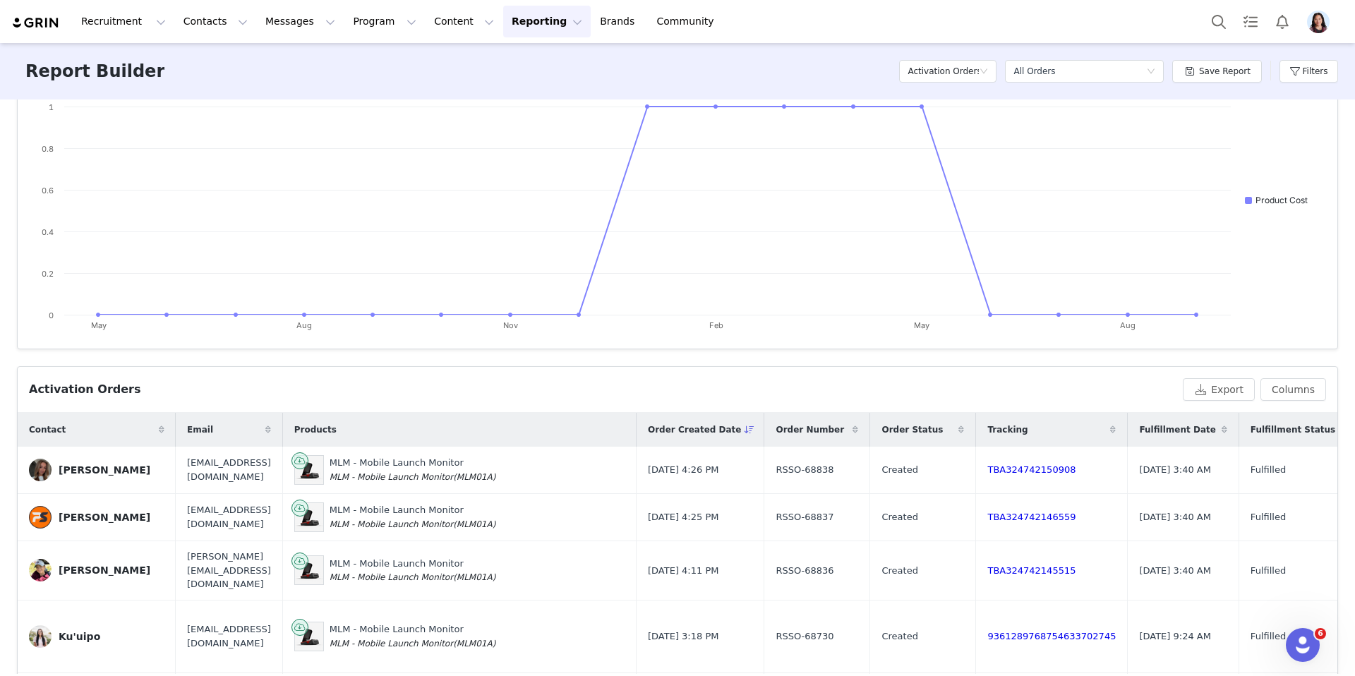
click at [160, 433] on icon at bounding box center [162, 430] width 6 height 8
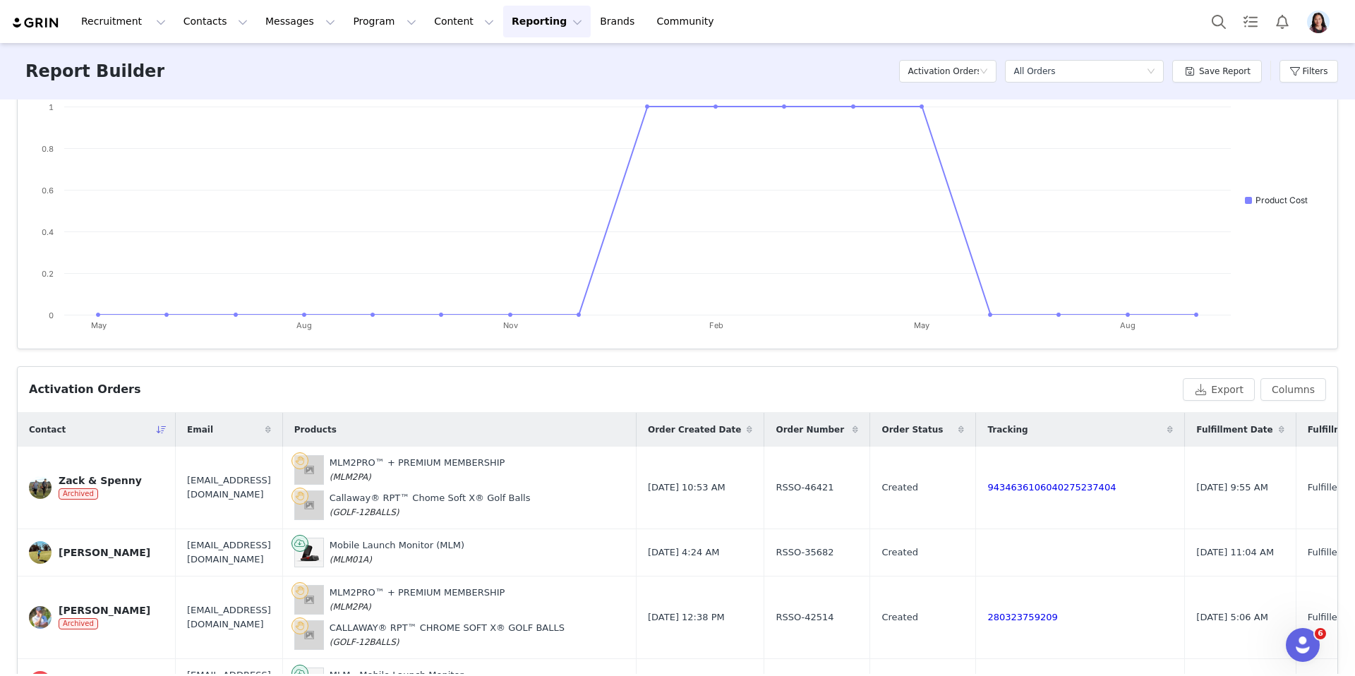
click at [161, 430] on icon at bounding box center [162, 430] width 10 height 8
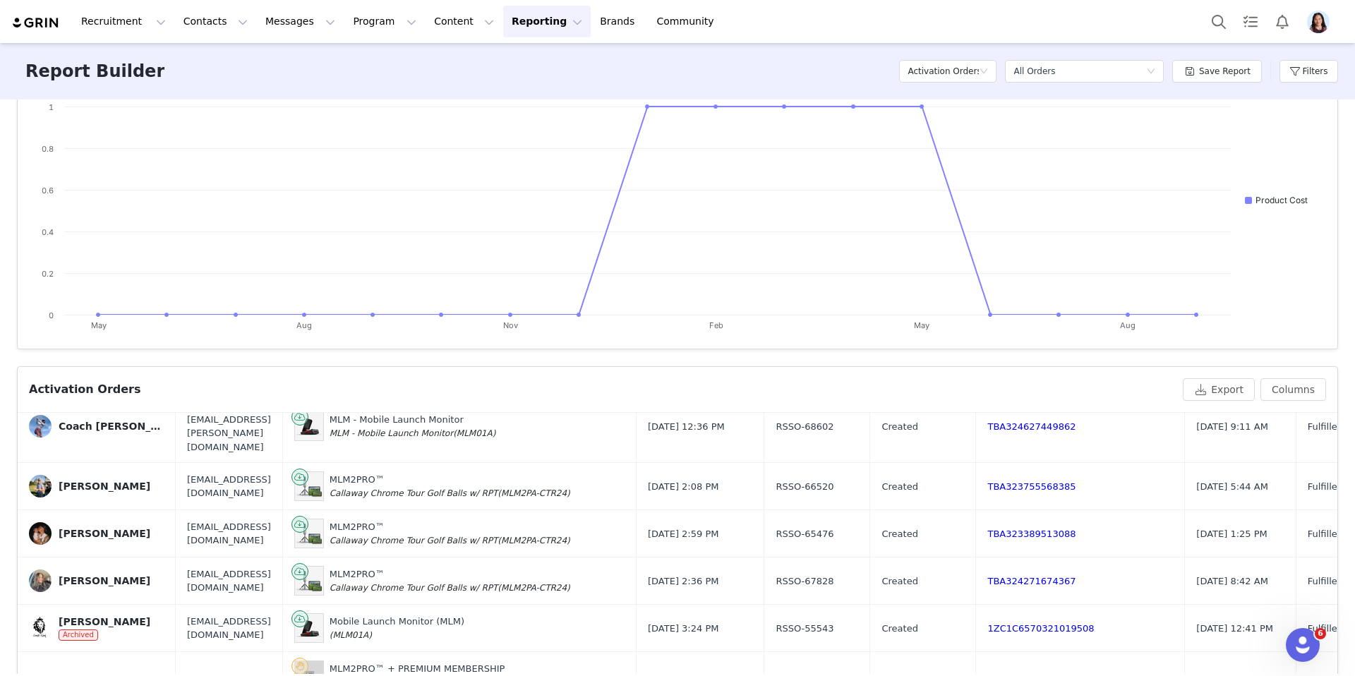
scroll to position [467, 0]
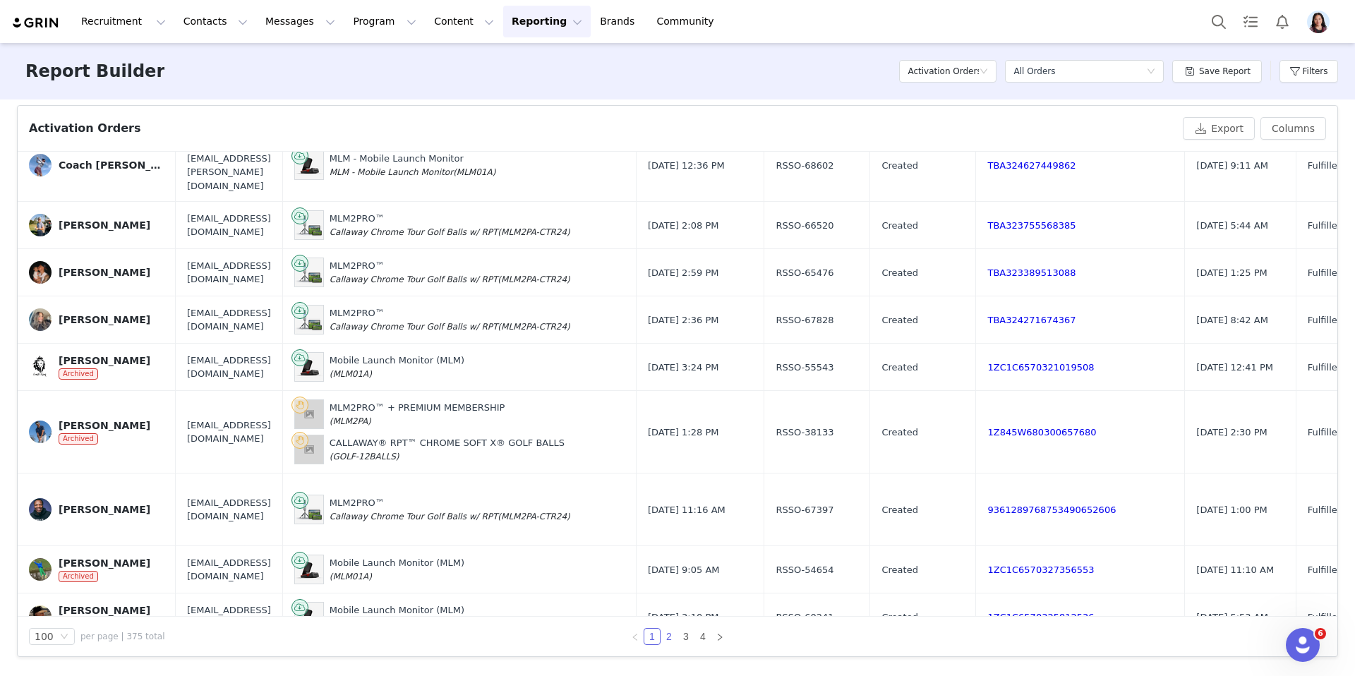
click at [675, 642] on link "2" at bounding box center [669, 637] width 16 height 16
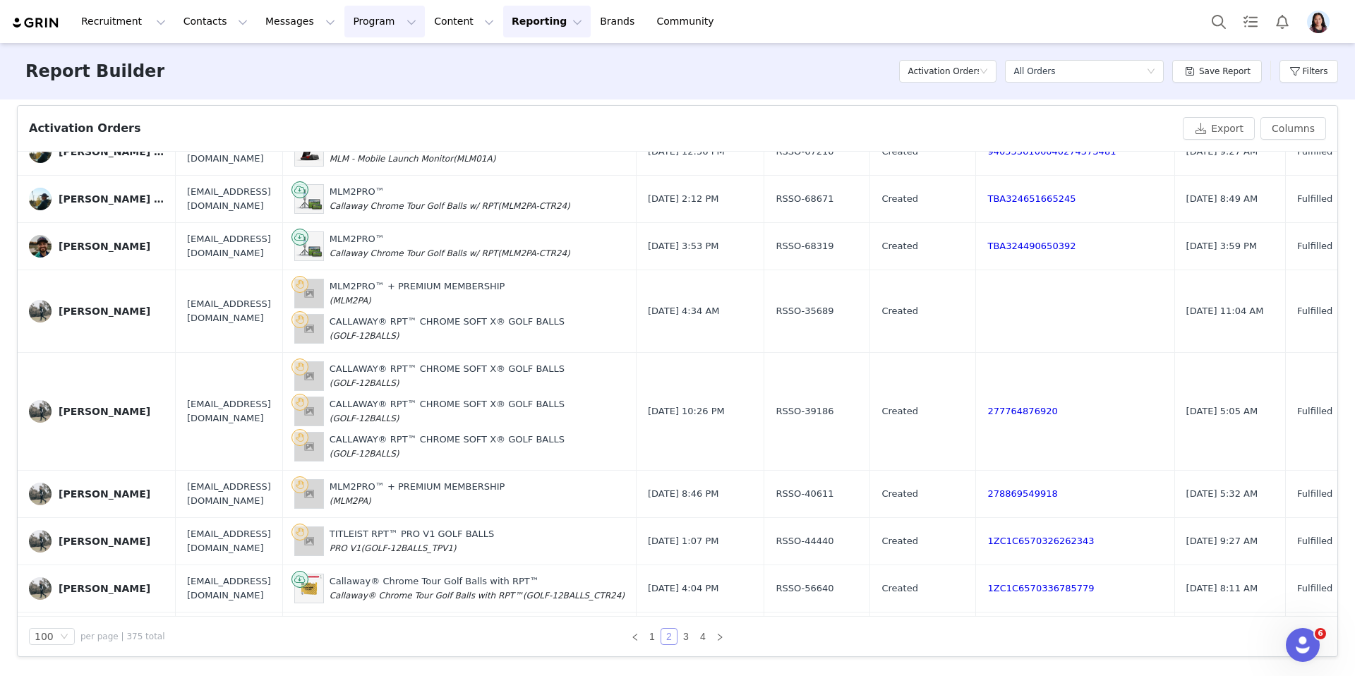
scroll to position [232, 0]
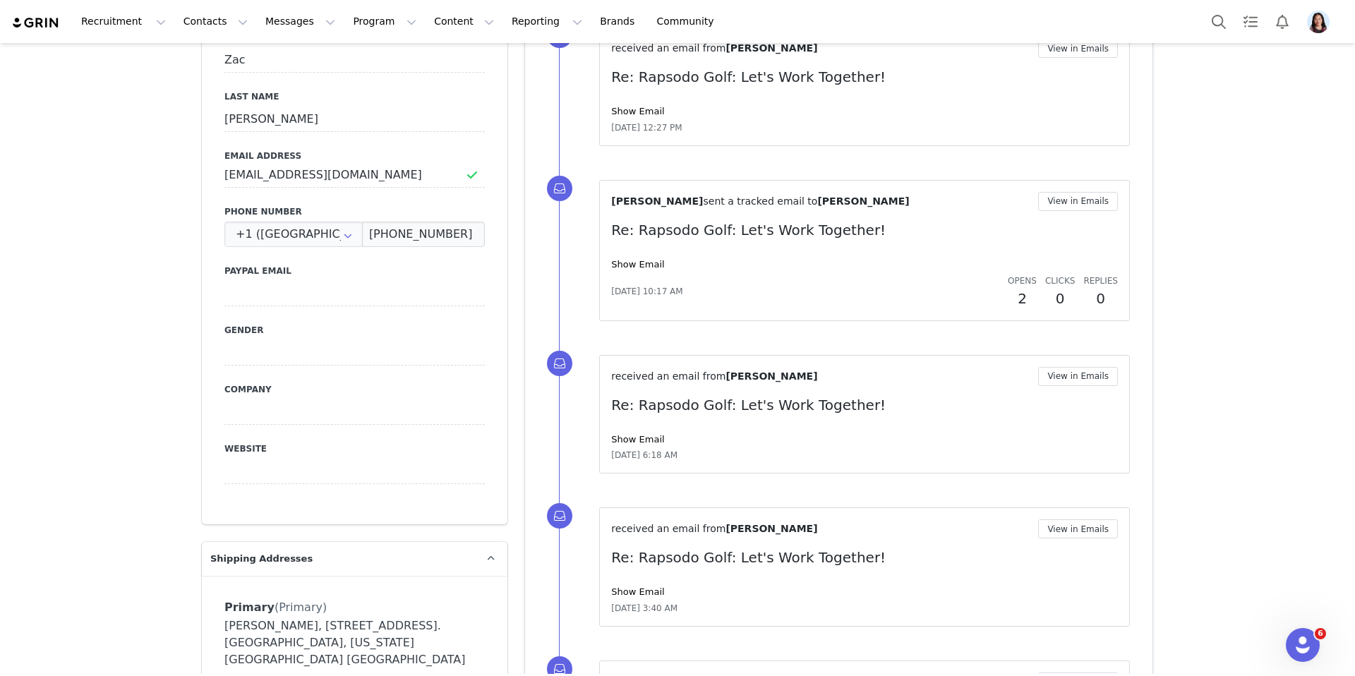
scroll to position [669, 0]
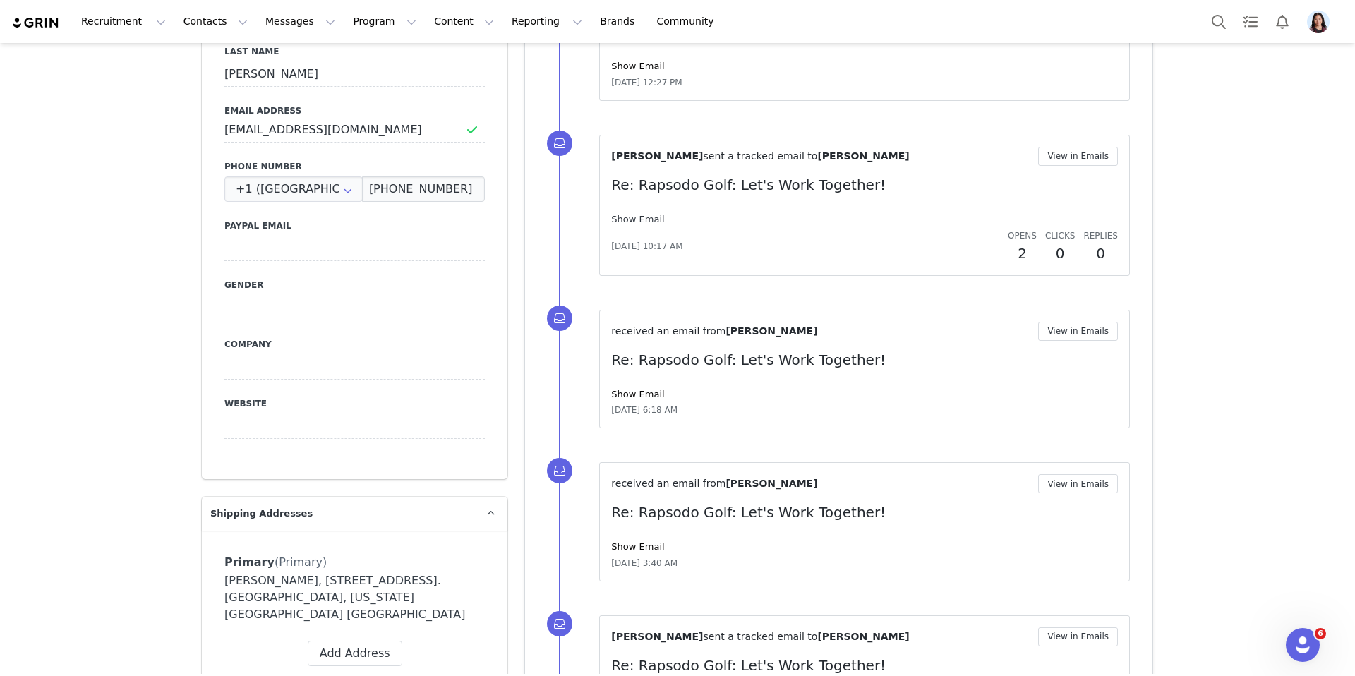
click at [637, 222] on link "Show Email" at bounding box center [637, 219] width 53 height 11
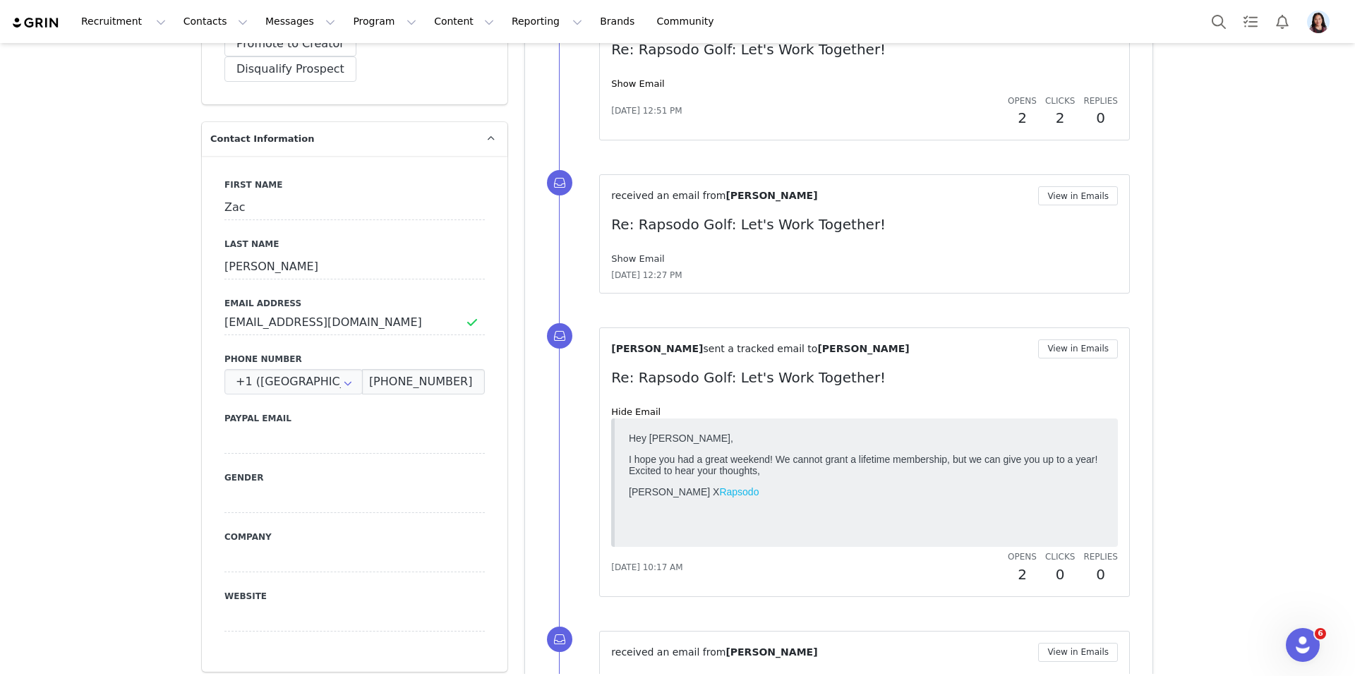
scroll to position [281, 0]
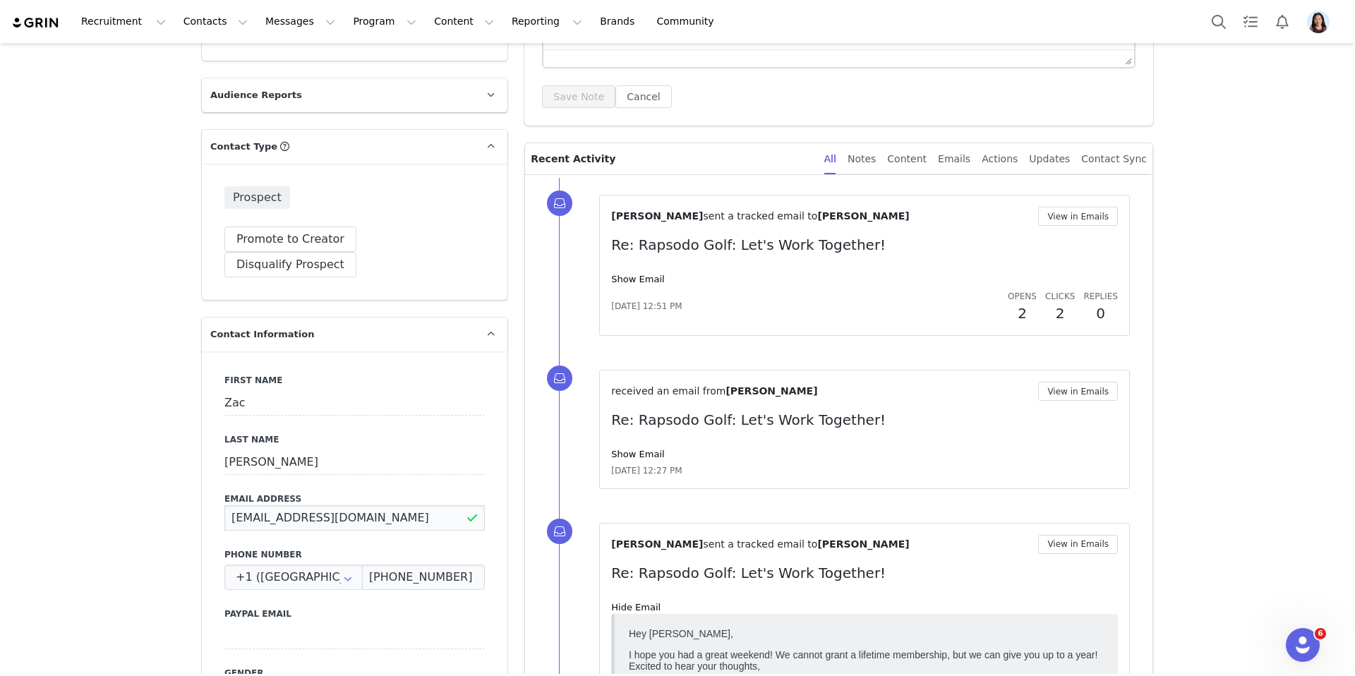
click at [294, 505] on input "[EMAIL_ADDRESS][DOMAIN_NAME]" at bounding box center [354, 517] width 260 height 25
click at [235, 450] on input "[PERSON_NAME]" at bounding box center [354, 462] width 260 height 25
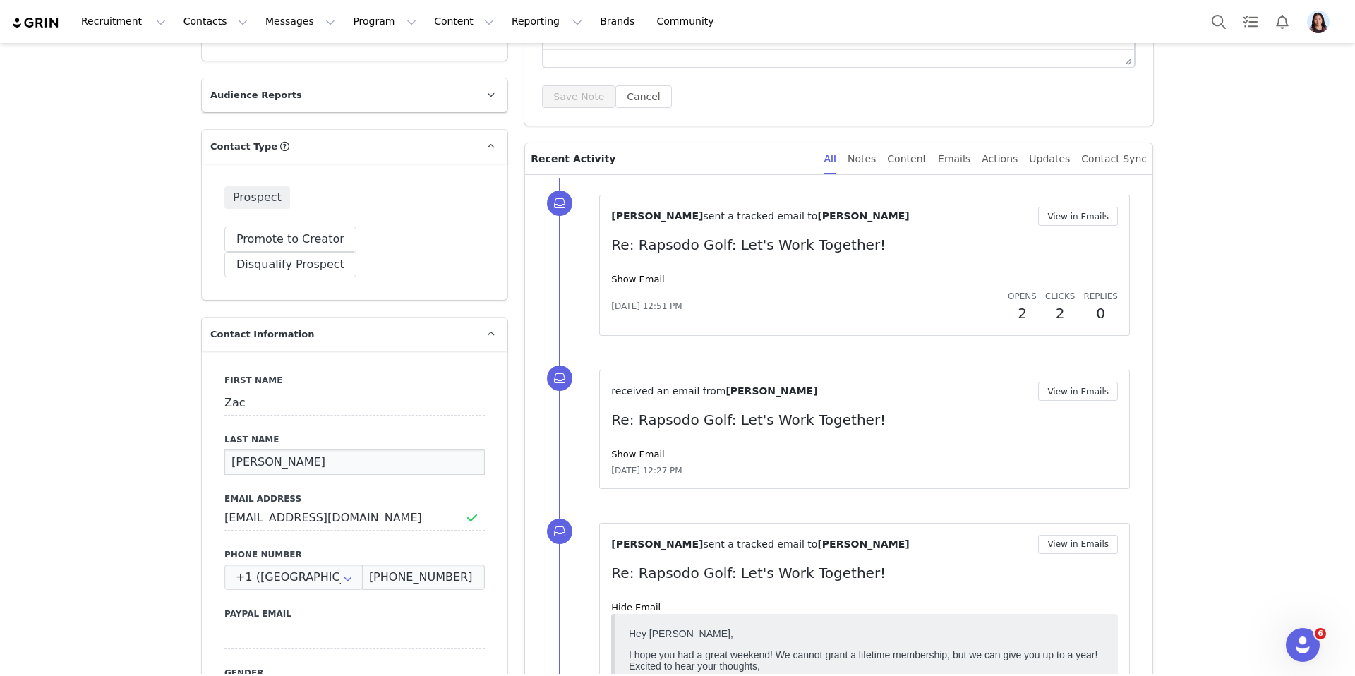
scroll to position [0, 0]
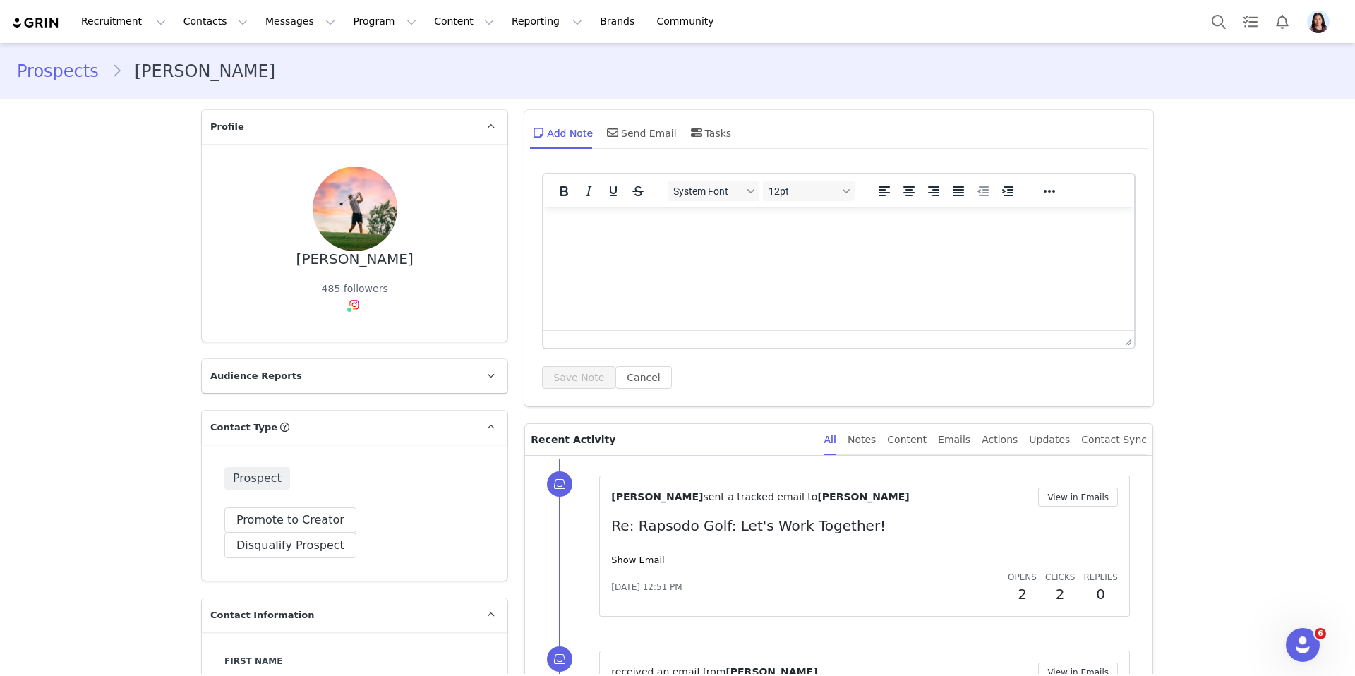
drag, startPoint x: 356, startPoint y: 301, endPoint x: 356, endPoint y: 313, distance: 12.0
click at [356, 301] on img at bounding box center [354, 304] width 11 height 11
click at [355, 328] on div "Instagram ( @doublezeagle ) — Standard Connected — Account is discoverable." at bounding box center [358, 347] width 225 height 61
click at [355, 340] on link "@doublezeagle" at bounding box center [356, 335] width 76 height 11
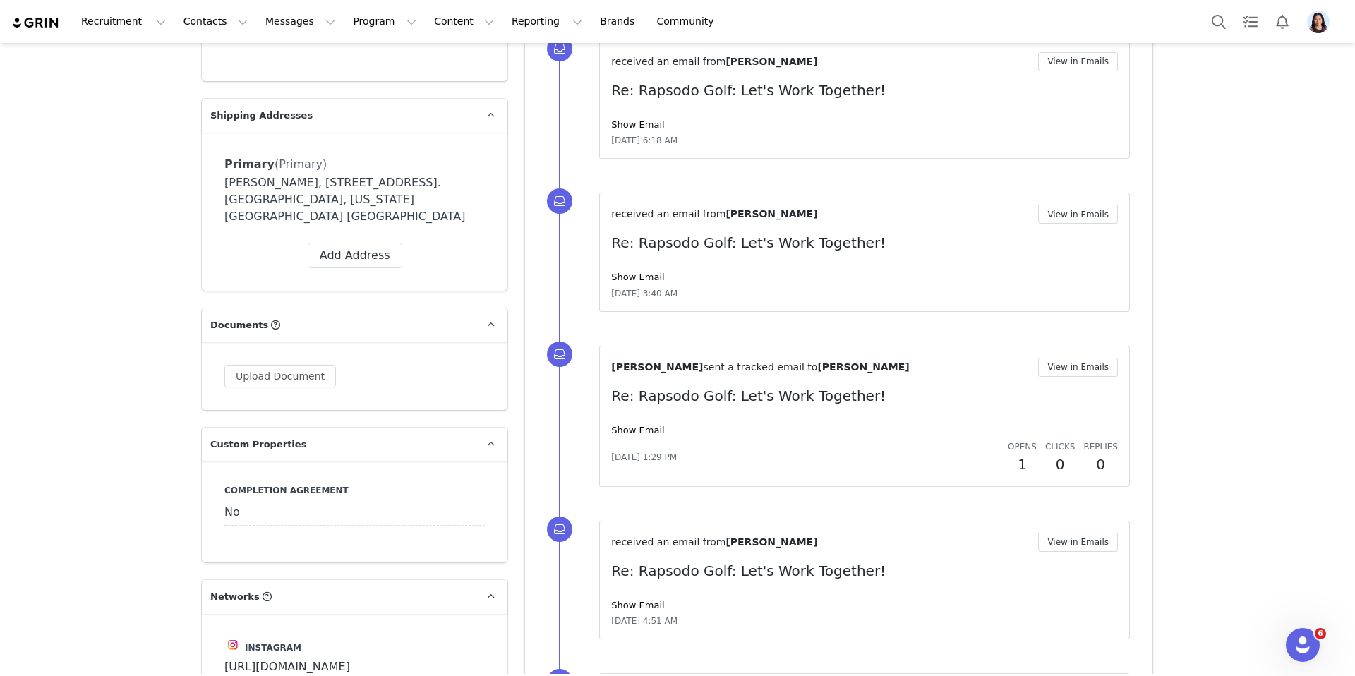
scroll to position [920, 0]
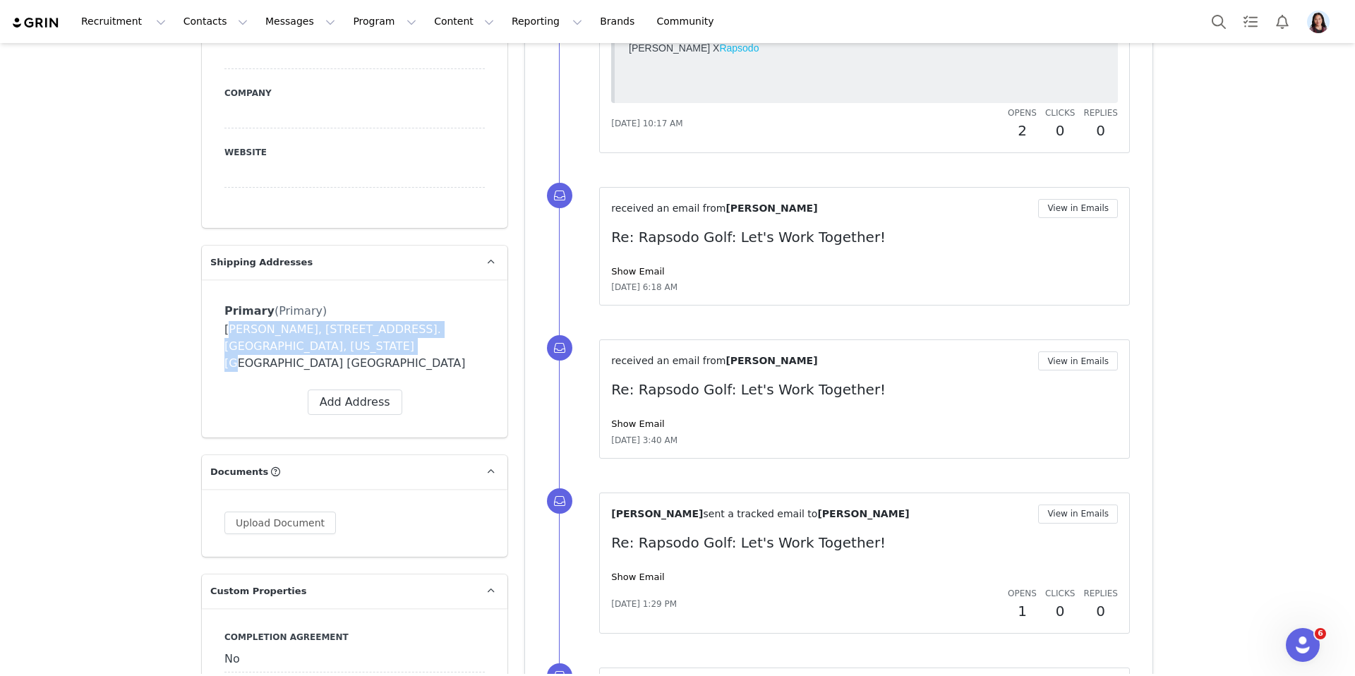
drag, startPoint x: 301, startPoint y: 326, endPoint x: 216, endPoint y: 308, distance: 86.5
click at [216, 308] on div "Primary (Primary) Label Primary First Name Zac Last Name [PERSON_NAME] Email [E…" at bounding box center [355, 359] width 306 height 158
copy div "[PERSON_NAME], [STREET_ADDRESS]. [GEOGRAPHIC_DATA], [US_STATE][GEOGRAPHIC_DATA]…"
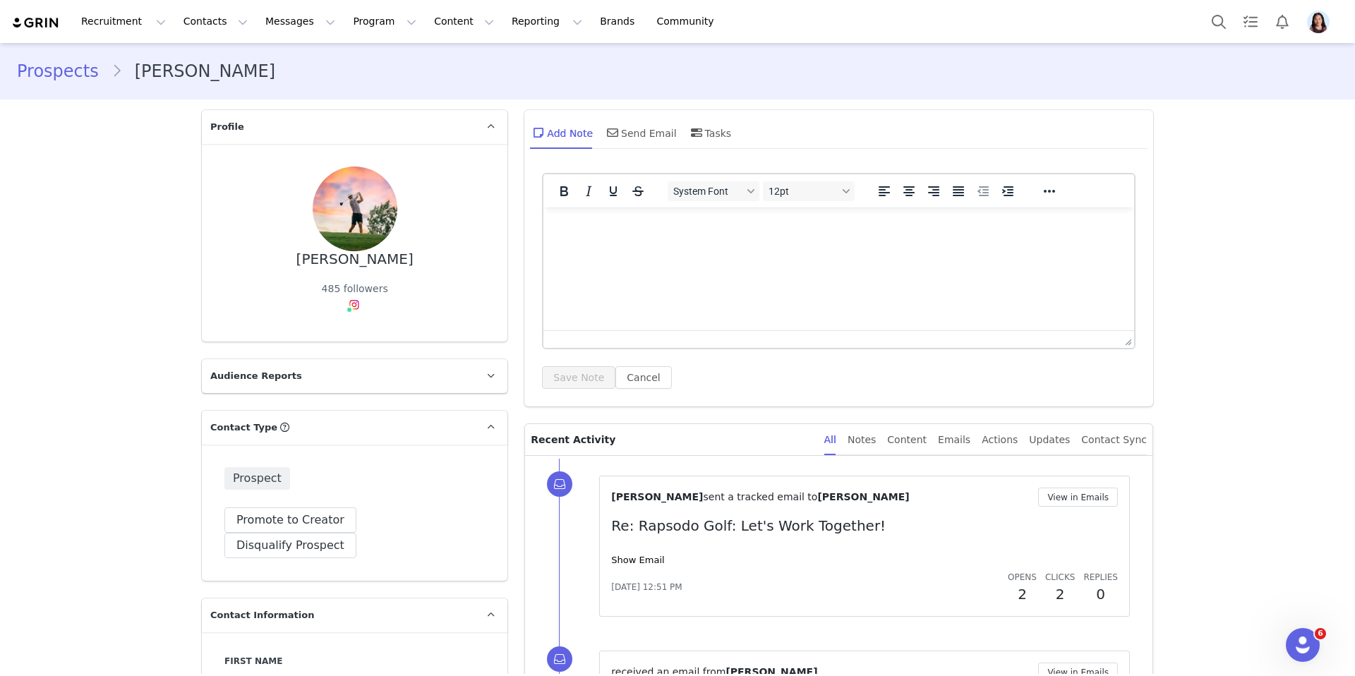
click at [354, 306] on img at bounding box center [354, 304] width 11 height 11
click at [354, 331] on link "@doublezeagle" at bounding box center [356, 335] width 76 height 11
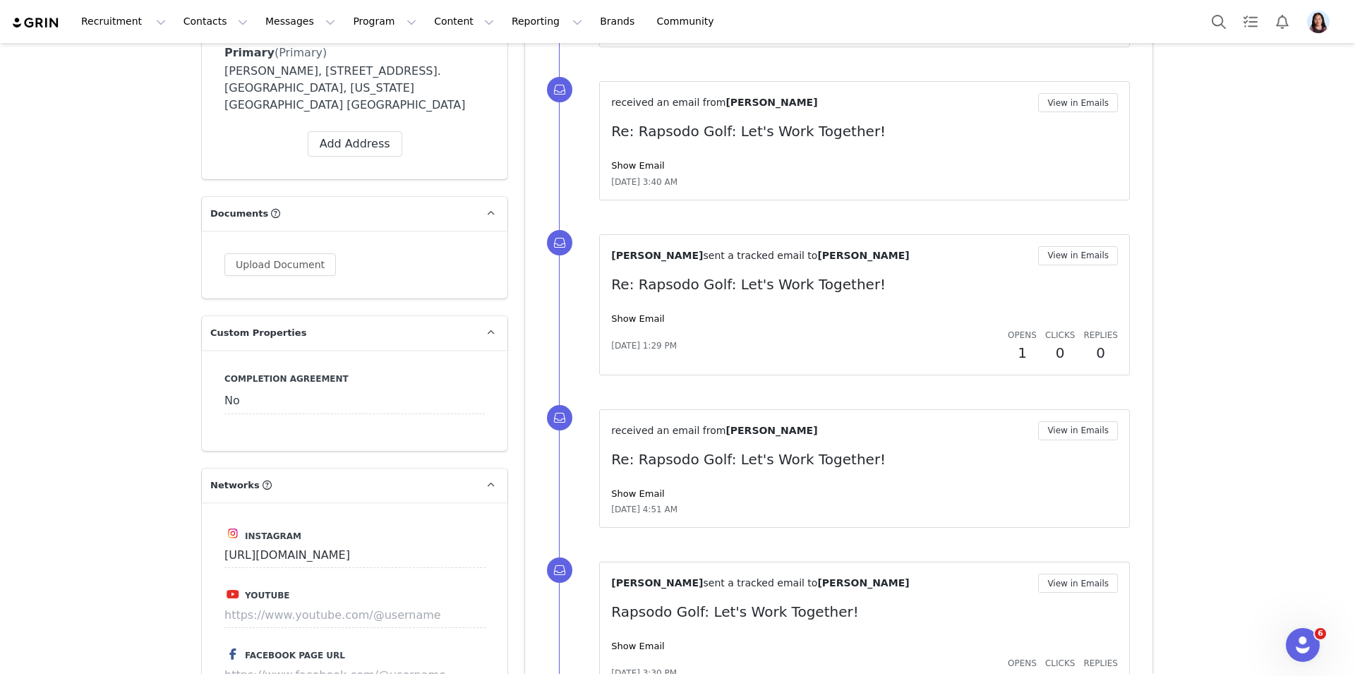
scroll to position [1184, 0]
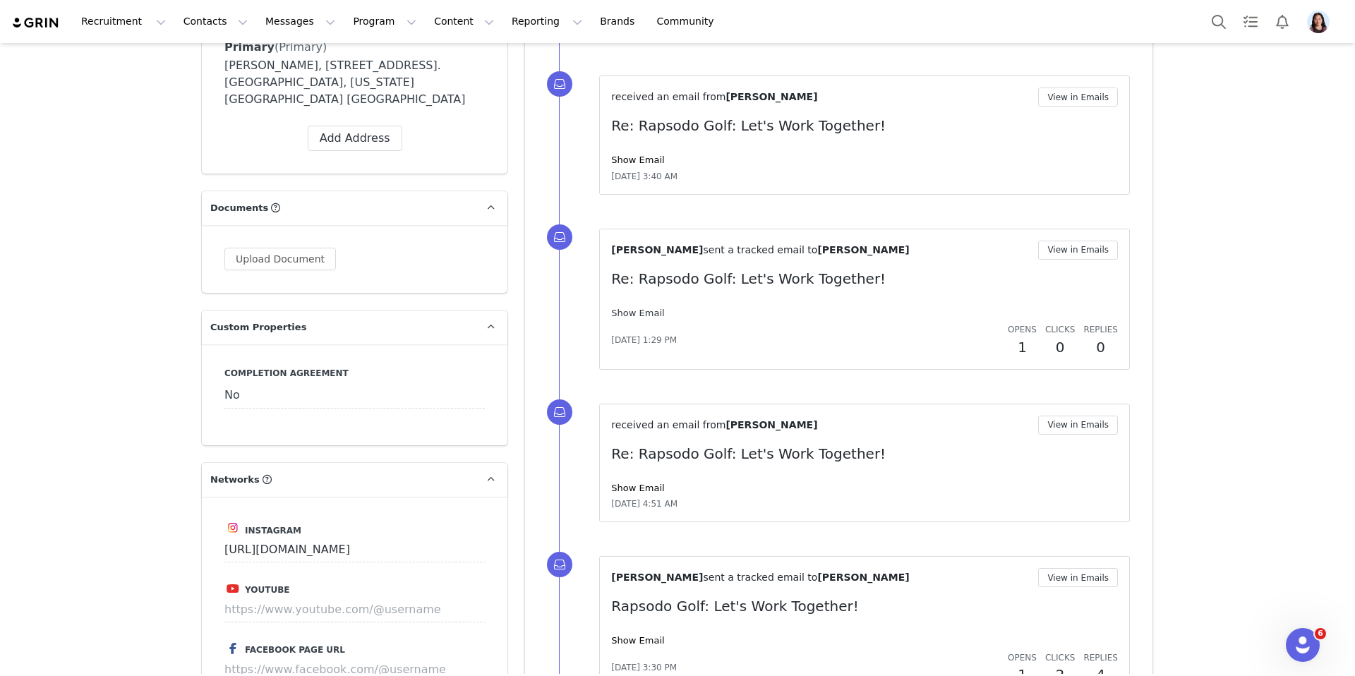
click at [637, 308] on link "Show Email" at bounding box center [637, 313] width 53 height 11
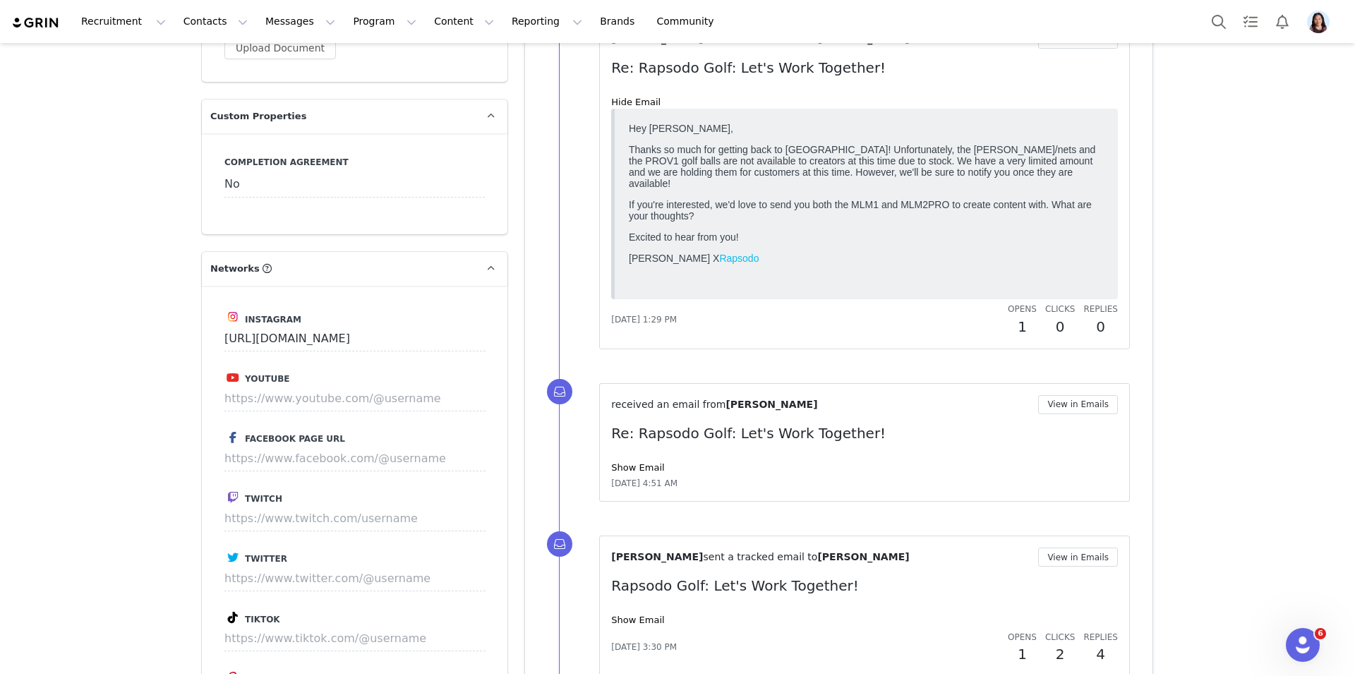
scroll to position [1523, 0]
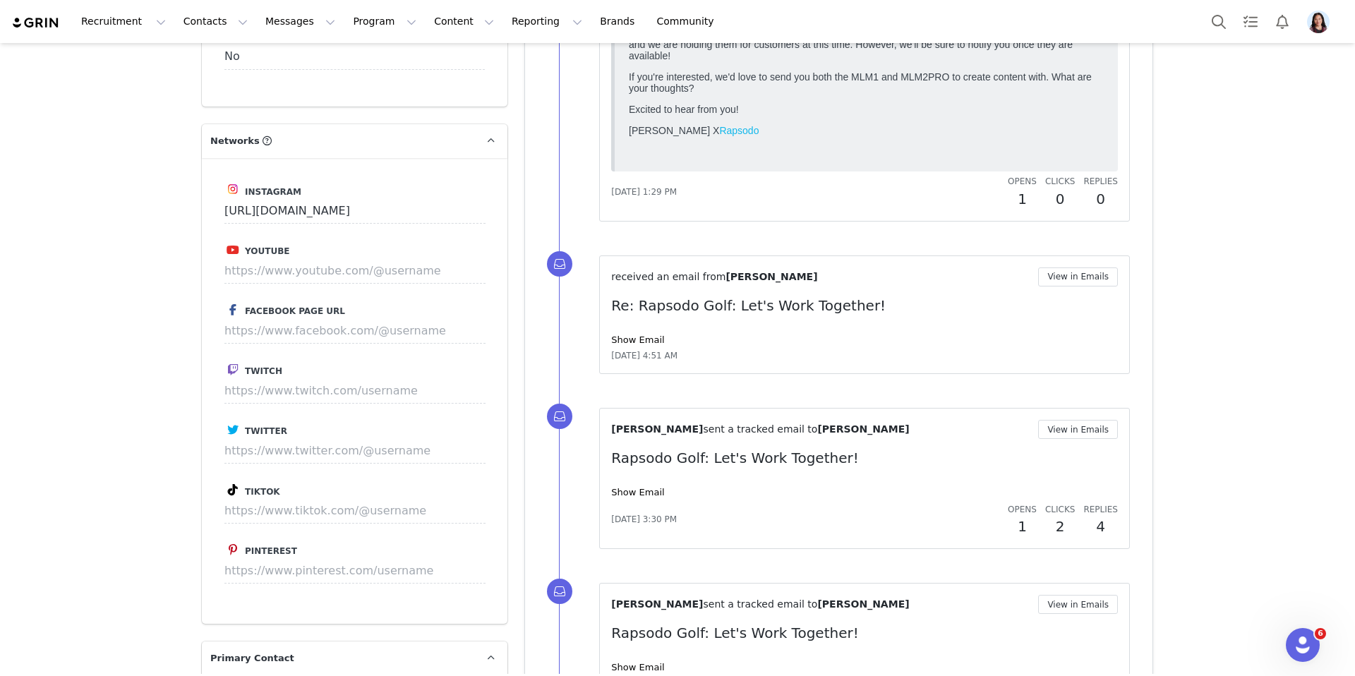
click at [644, 347] on div "received an email from [PERSON_NAME] View in Emails Re: Rapsodo Golf: Let's Wor…" at bounding box center [864, 315] width 507 height 95
click at [644, 342] on link "Show Email" at bounding box center [637, 340] width 53 height 11
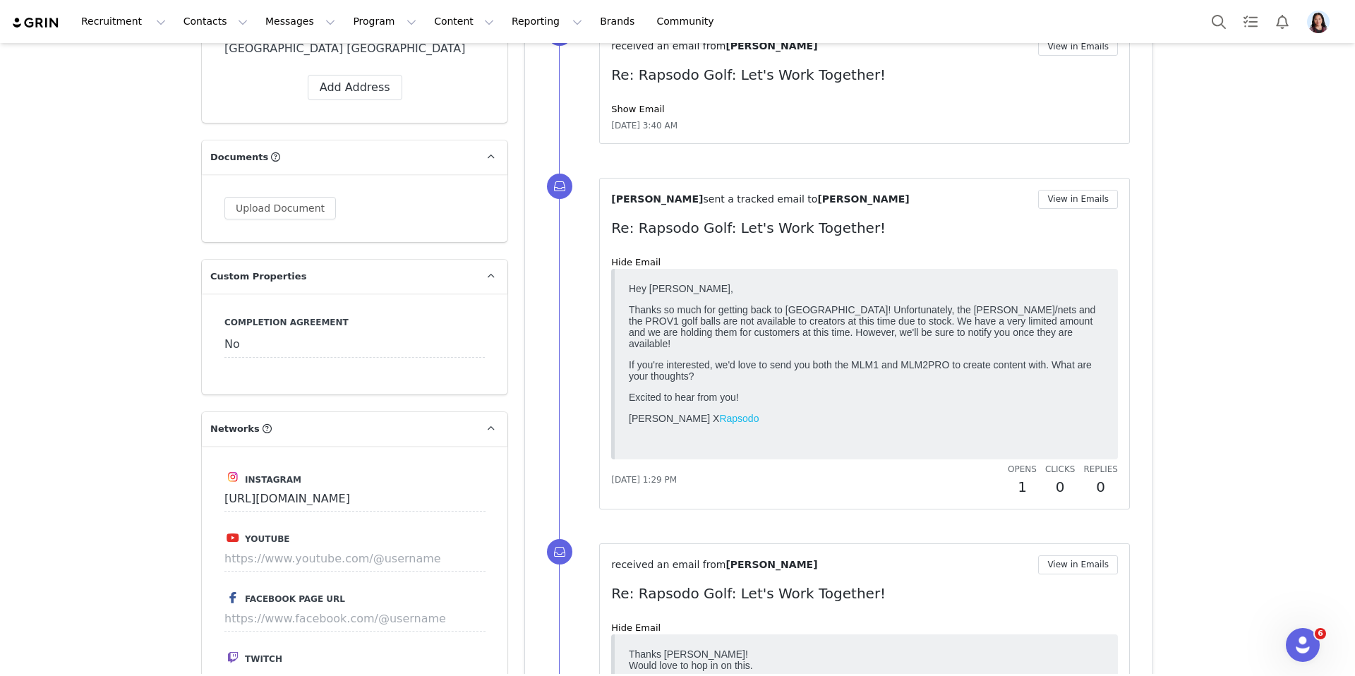
scroll to position [1130, 0]
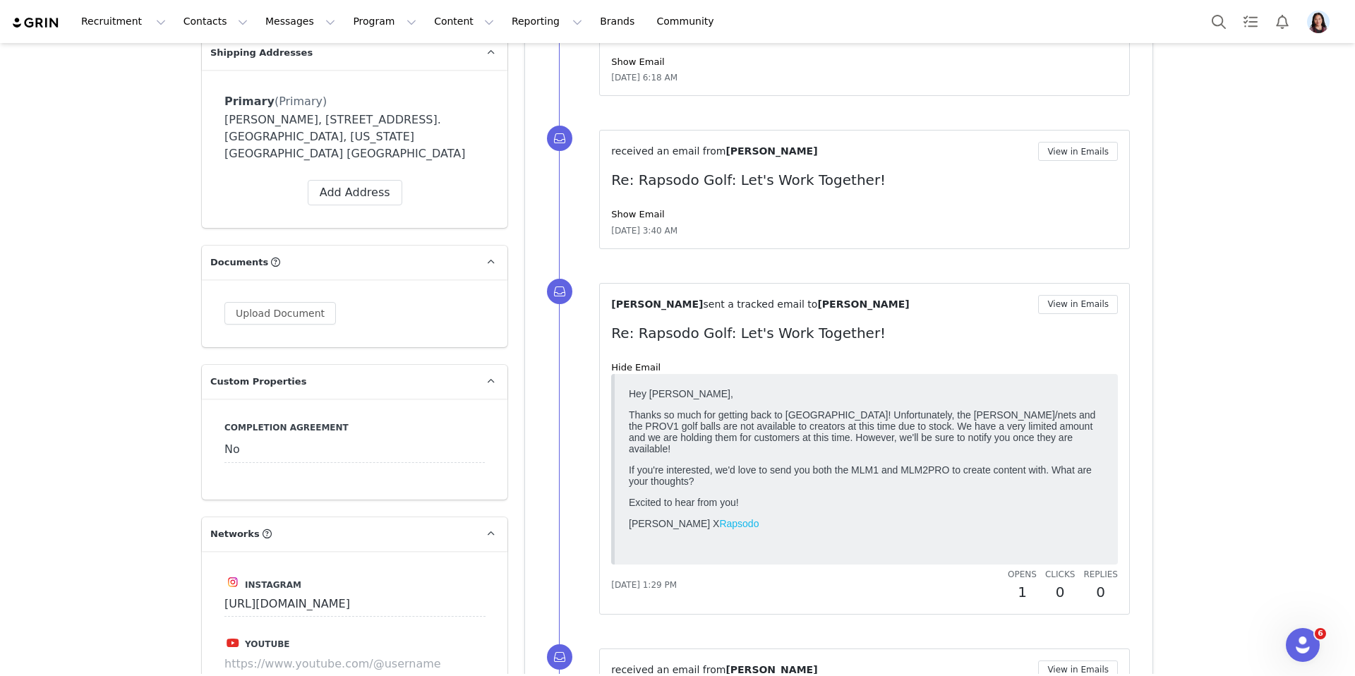
click at [652, 222] on div "received an email from [PERSON_NAME] View in Emails Re: Rapsodo Golf: Let's Wor…" at bounding box center [864, 189] width 507 height 95
click at [652, 217] on link "Show Email" at bounding box center [637, 214] width 53 height 11
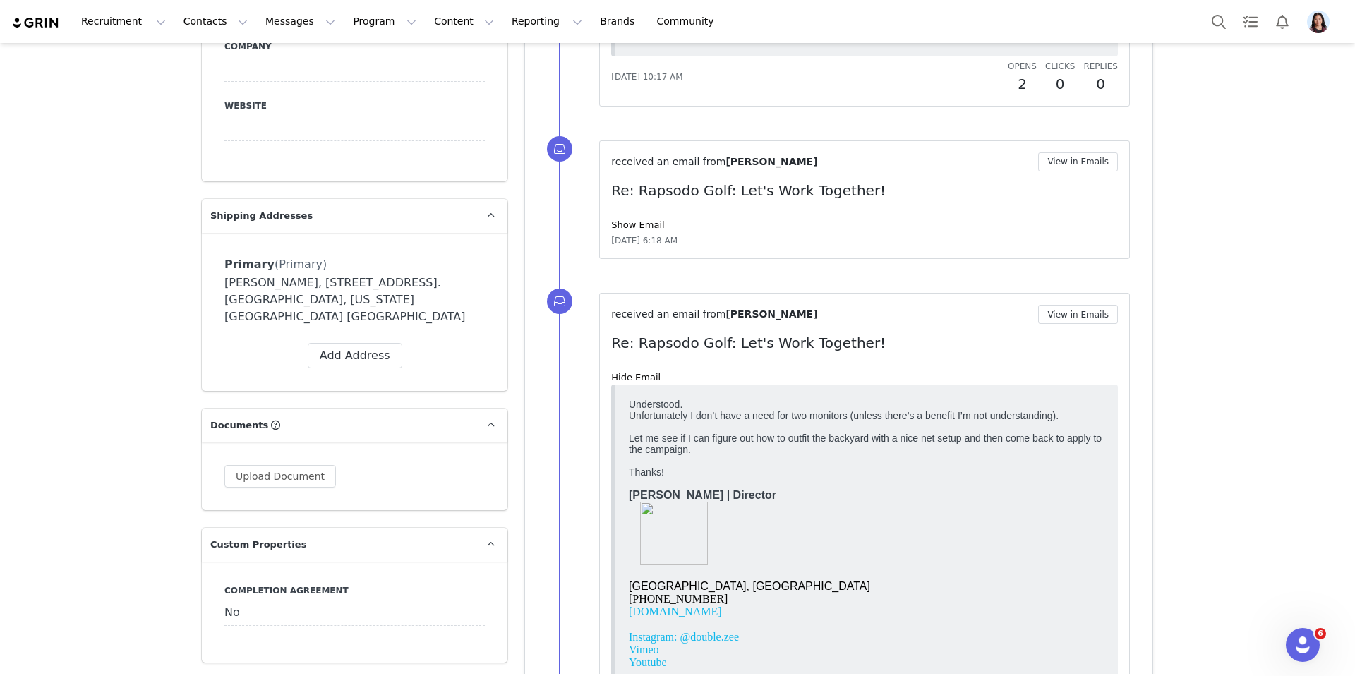
scroll to position [858, 0]
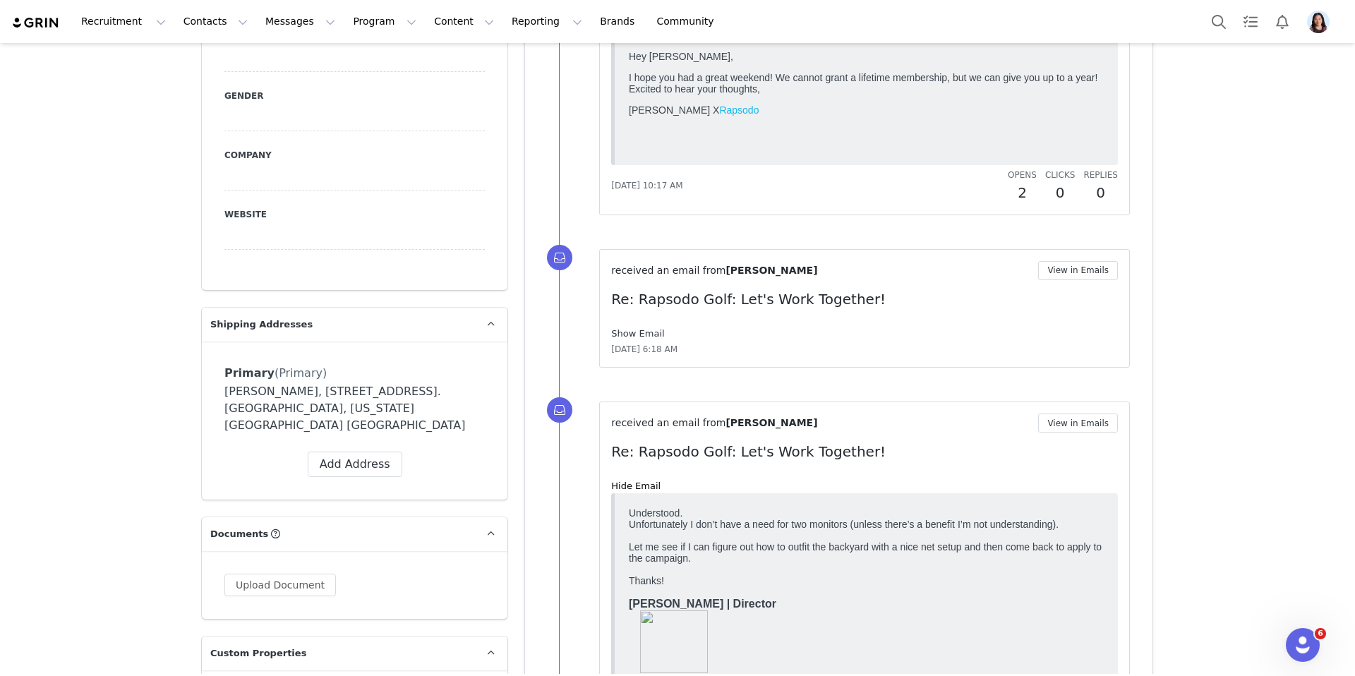
click at [649, 328] on link "Show Email" at bounding box center [637, 333] width 53 height 11
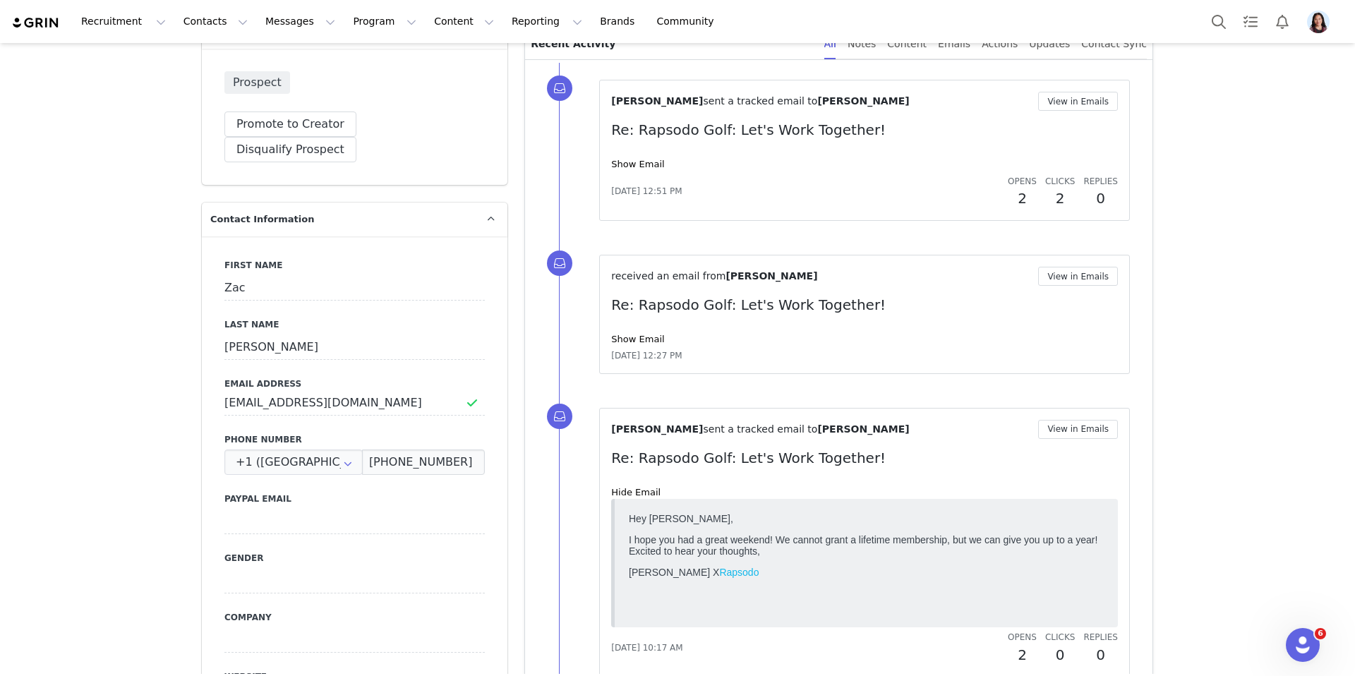
scroll to position [394, 0]
click at [637, 337] on link "Show Email" at bounding box center [637, 341] width 53 height 11
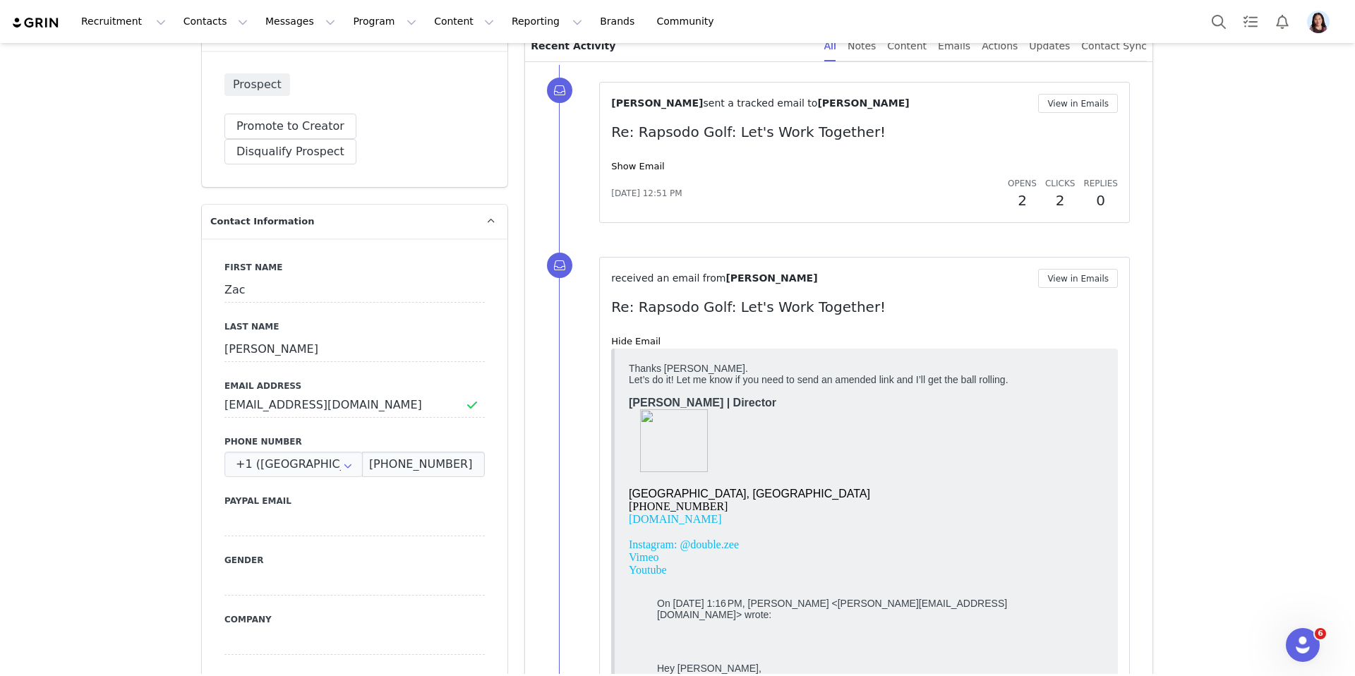
scroll to position [402, 0]
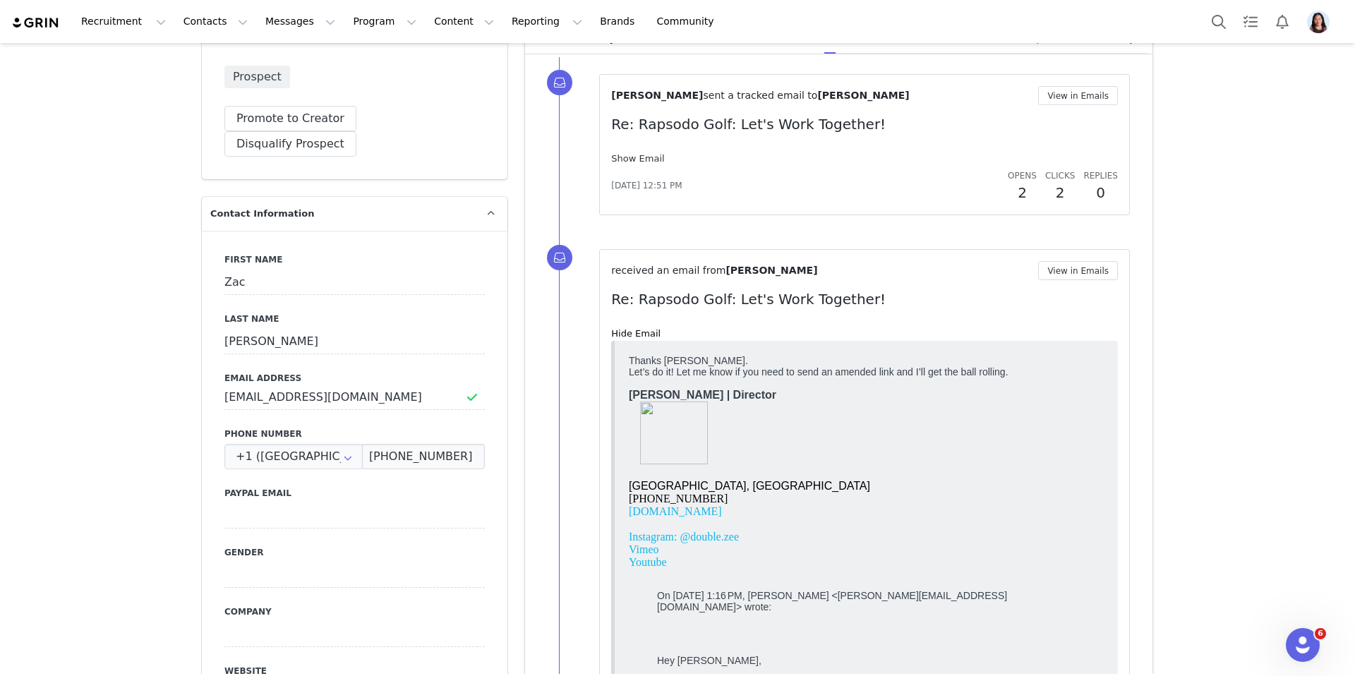
click at [649, 158] on link "Show Email" at bounding box center [637, 158] width 53 height 11
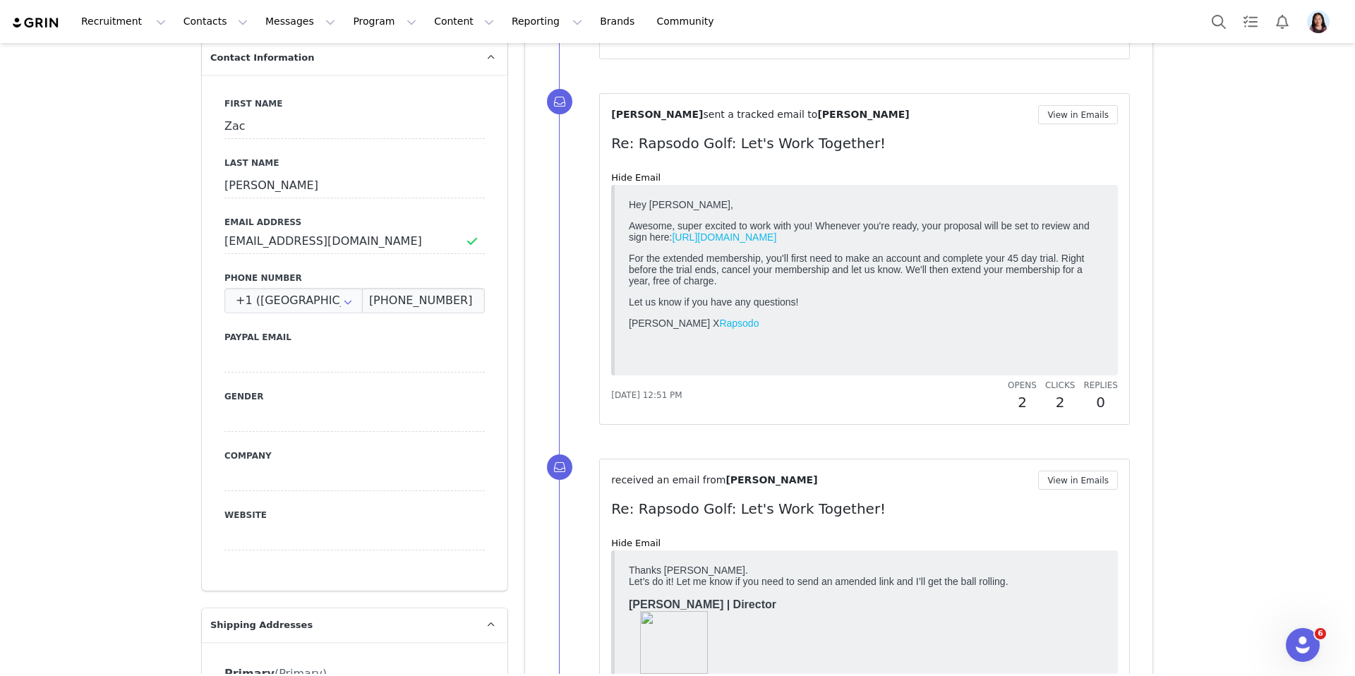
scroll to position [0, 0]
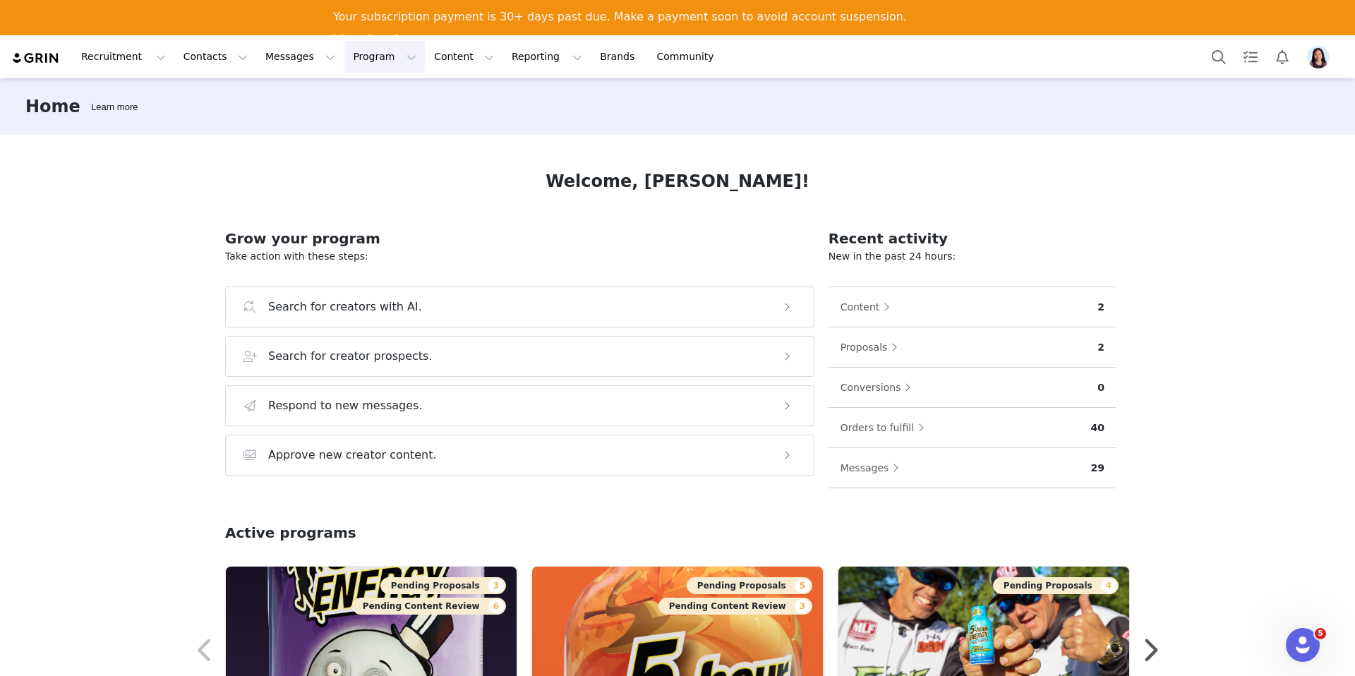
click at [357, 58] on button "Program Program" at bounding box center [384, 57] width 80 height 32
click at [356, 96] on p "Activations" at bounding box center [354, 94] width 44 height 12
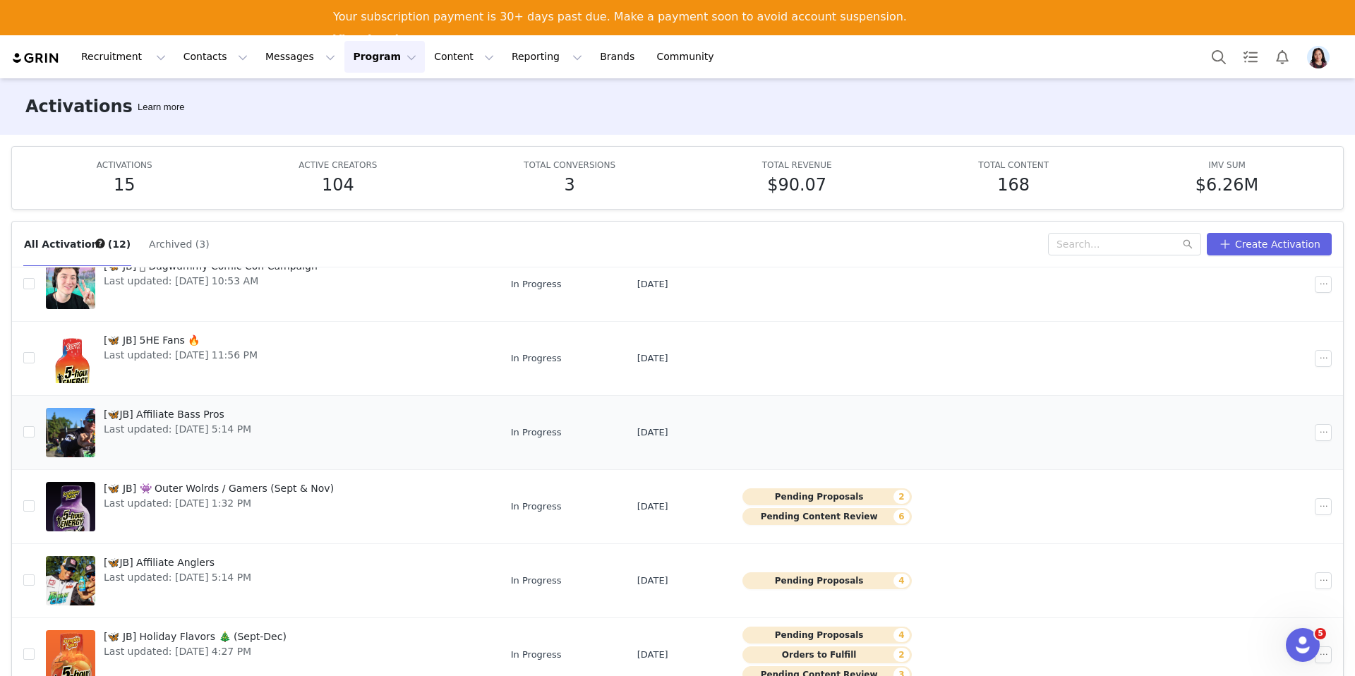
scroll to position [65, 0]
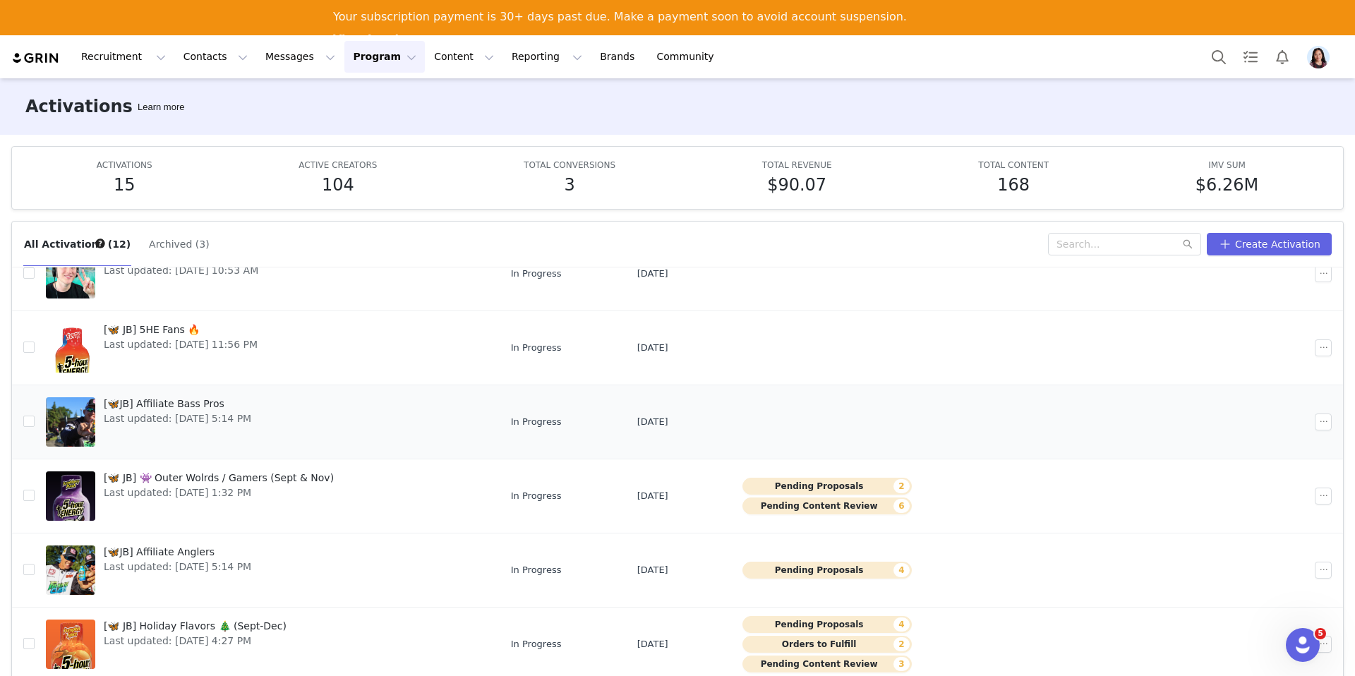
click at [260, 426] on div "[🦋JB] Affiliate Bass Pros Last updated: [DATE] 5:14 PM" at bounding box center [177, 422] width 164 height 56
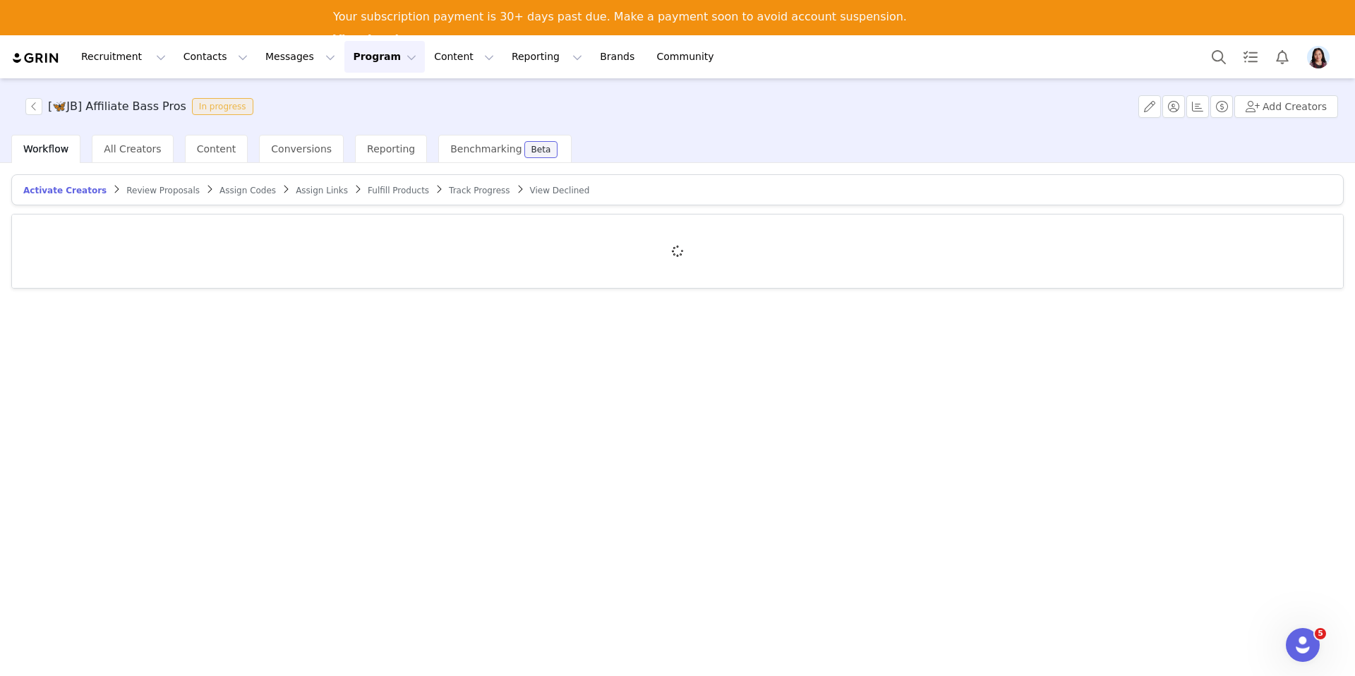
click at [380, 192] on span "Fulfill Products" at bounding box center [398, 191] width 61 height 10
click at [449, 191] on span "Track Progress" at bounding box center [479, 191] width 61 height 10
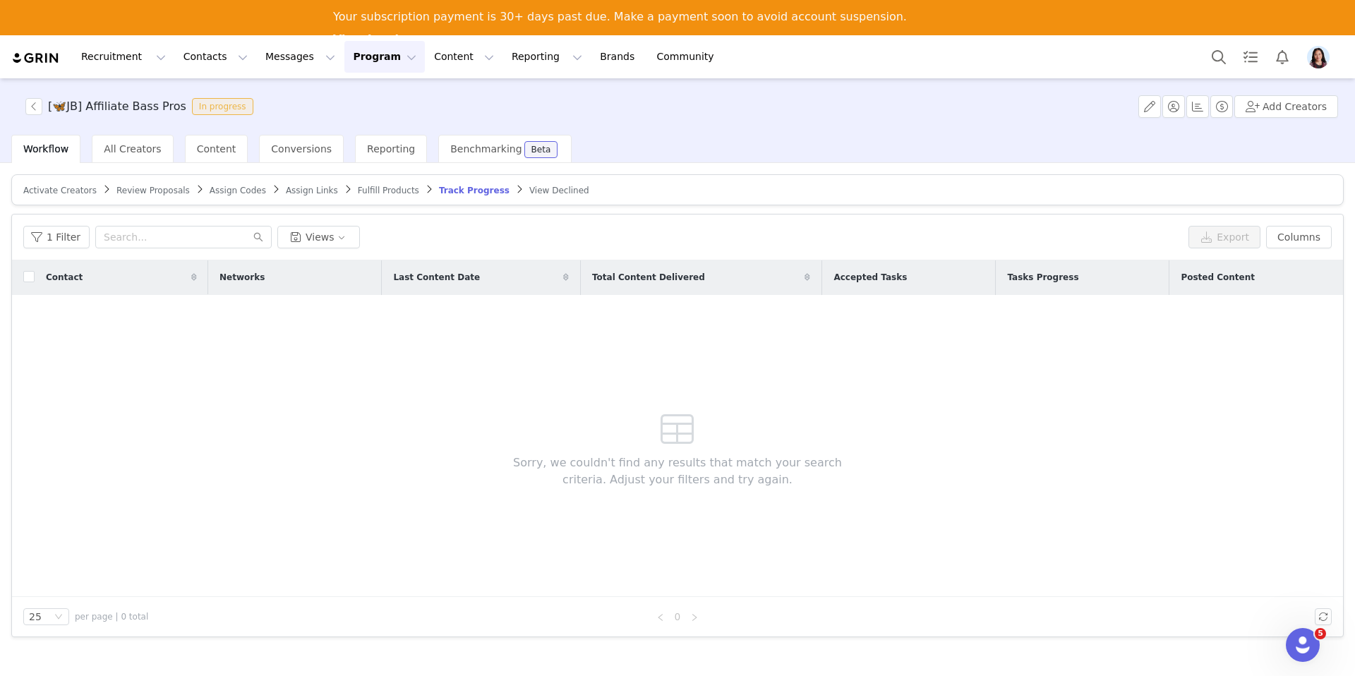
click at [371, 60] on button "Program Program" at bounding box center [384, 57] width 80 height 32
click at [371, 92] on p "Activations" at bounding box center [354, 94] width 44 height 12
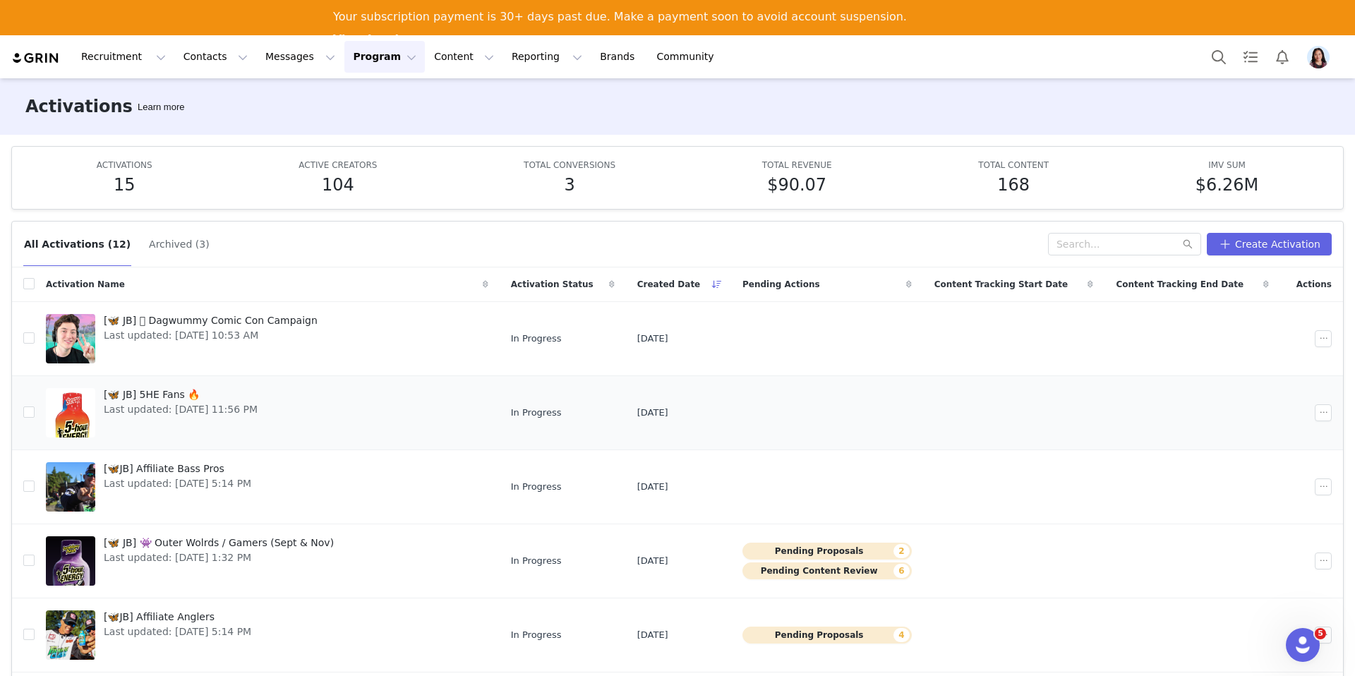
scroll to position [127, 0]
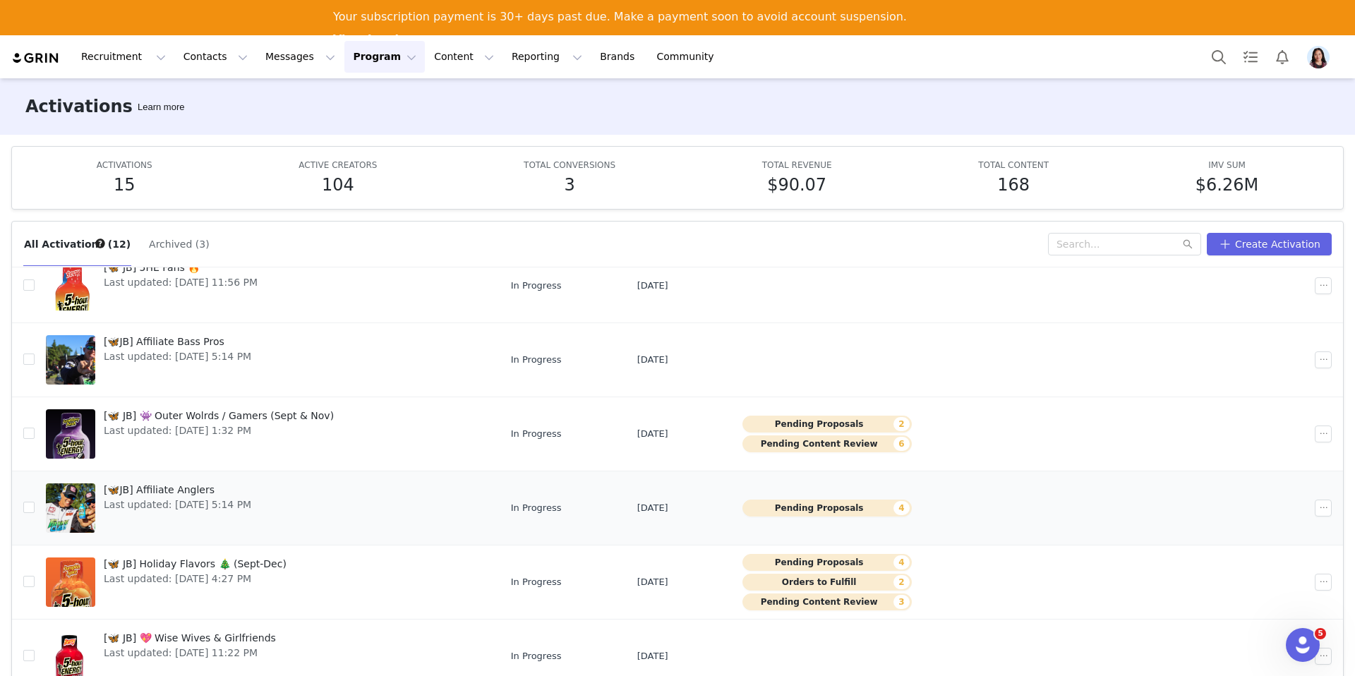
click at [297, 491] on link "[🦋JB] Affiliate Anglers Last updated: [DATE] 5:14 PM" at bounding box center [267, 508] width 443 height 56
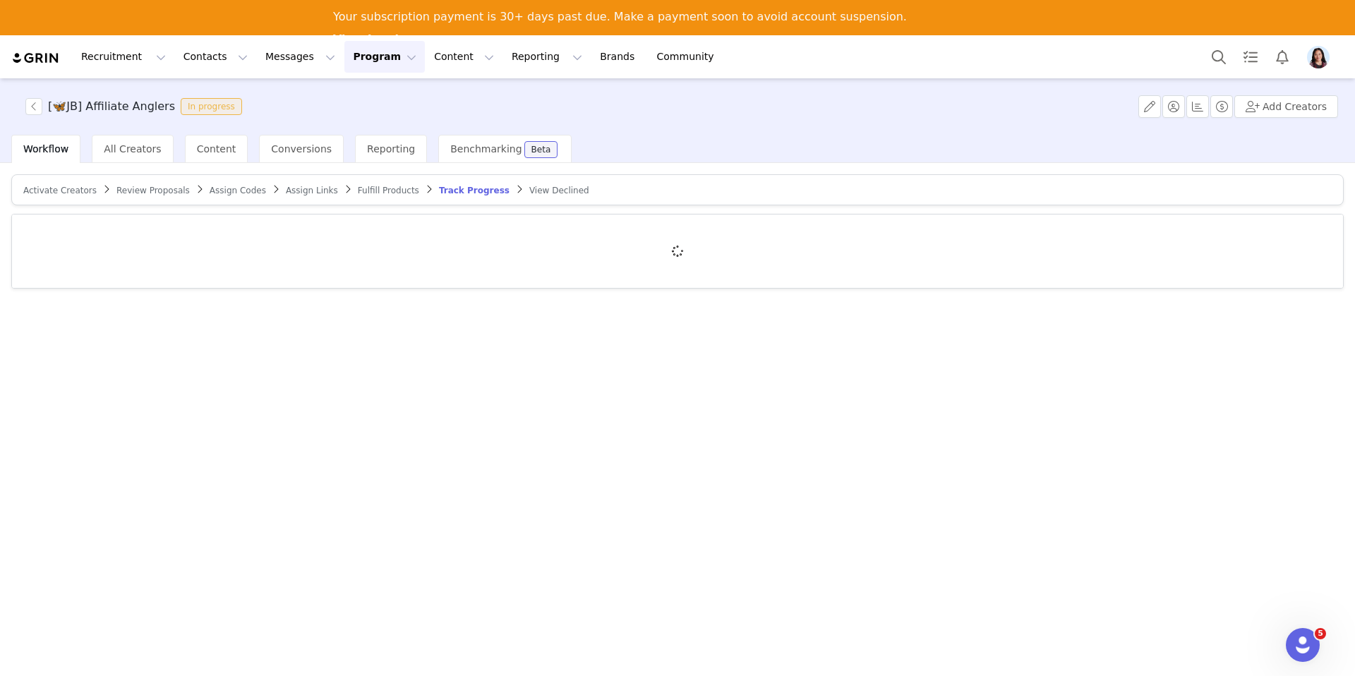
click at [157, 193] on span "Review Proposals" at bounding box center [152, 191] width 73 height 10
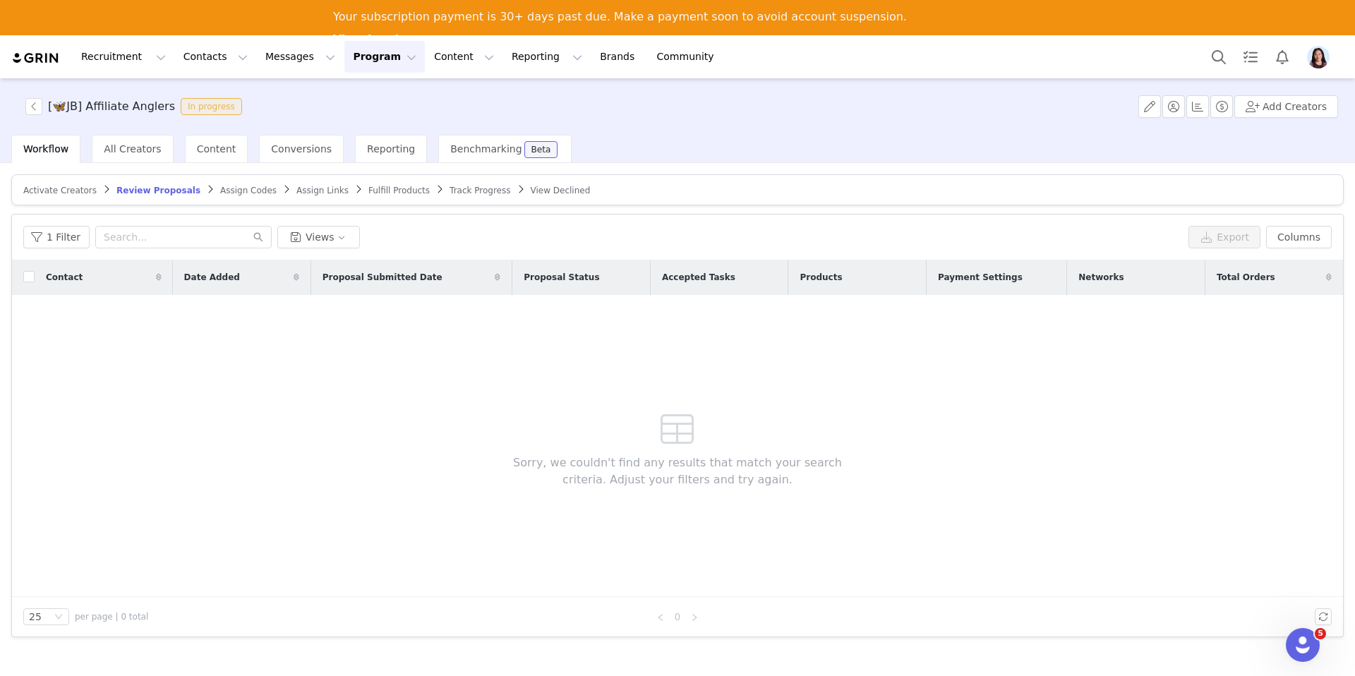
click at [450, 190] on span "Track Progress" at bounding box center [480, 191] width 61 height 10
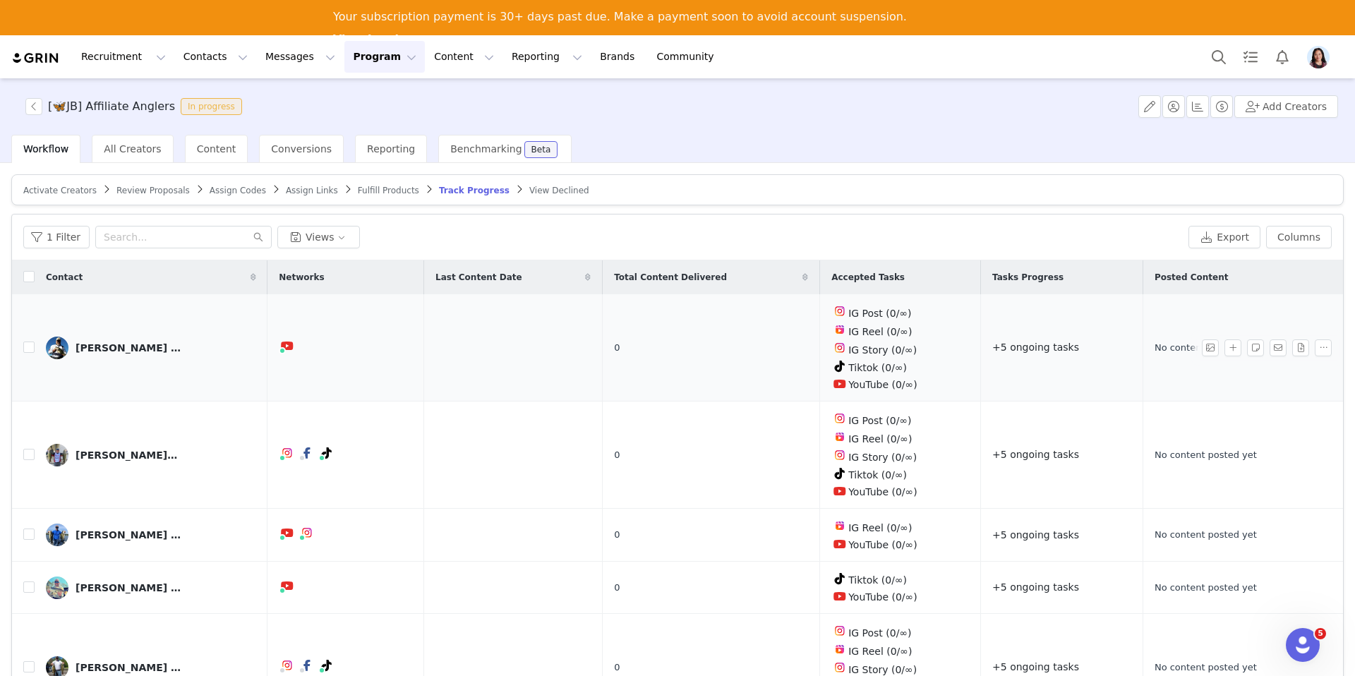
click at [150, 346] on div "[PERSON_NAME] (JB)" at bounding box center [129, 347] width 106 height 11
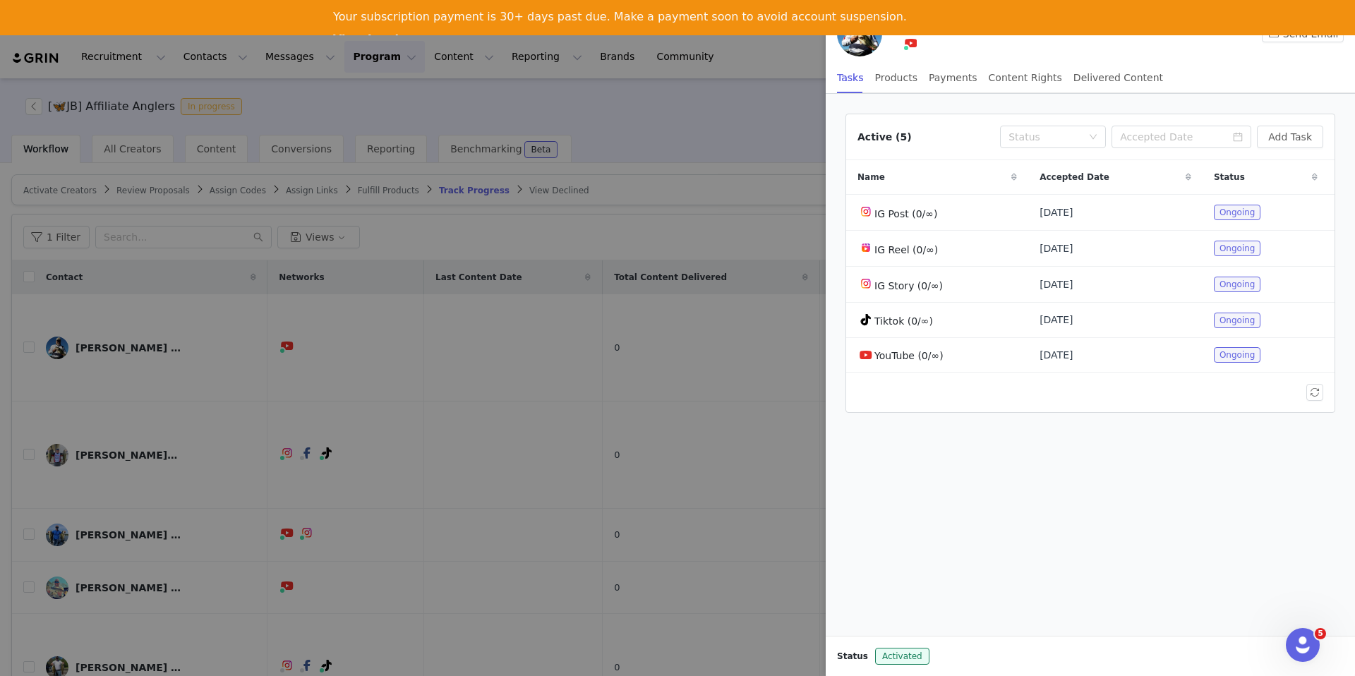
click at [420, 32] on link "View Invoices" at bounding box center [376, 40] width 87 height 16
click at [1340, 17] on div "Your subscription payment is 30+ days past due. Make a payment soon to avoid ac…" at bounding box center [677, 29] width 1355 height 47
click at [420, 32] on link "View Invoices" at bounding box center [376, 40] width 87 height 16
click at [937, 40] on div "YouTube ( @ordinaryangler4153 ) Connected — Videos, Shorts, and Insights." at bounding box center [1057, 45] width 309 height 21
click at [937, 37] on div "YouTube ( @ordinaryangler4153 ) Connected — Videos, Shorts, and Insights." at bounding box center [1057, 45] width 309 height 21
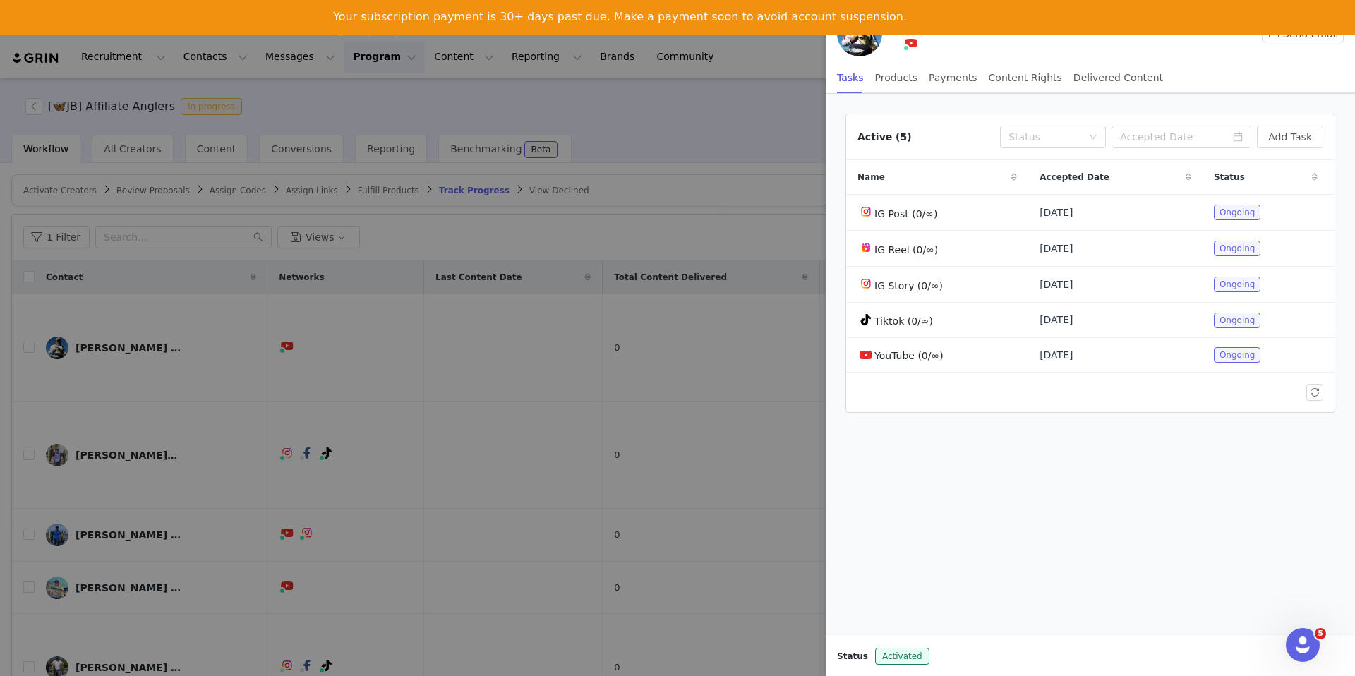
click at [872, 45] on img at bounding box center [859, 33] width 45 height 45
click at [941, 42] on div "YouTube ( @ordinaryangler4153 ) Connected — Videos, Shorts, and Insights." at bounding box center [1057, 45] width 309 height 21
click at [926, 35] on div "Your subscription payment is 30+ days past due. Make a payment soon to avoid ac…" at bounding box center [677, 17] width 1355 height 35
click at [864, 44] on img at bounding box center [859, 33] width 45 height 45
click at [721, 136] on div at bounding box center [677, 338] width 1355 height 676
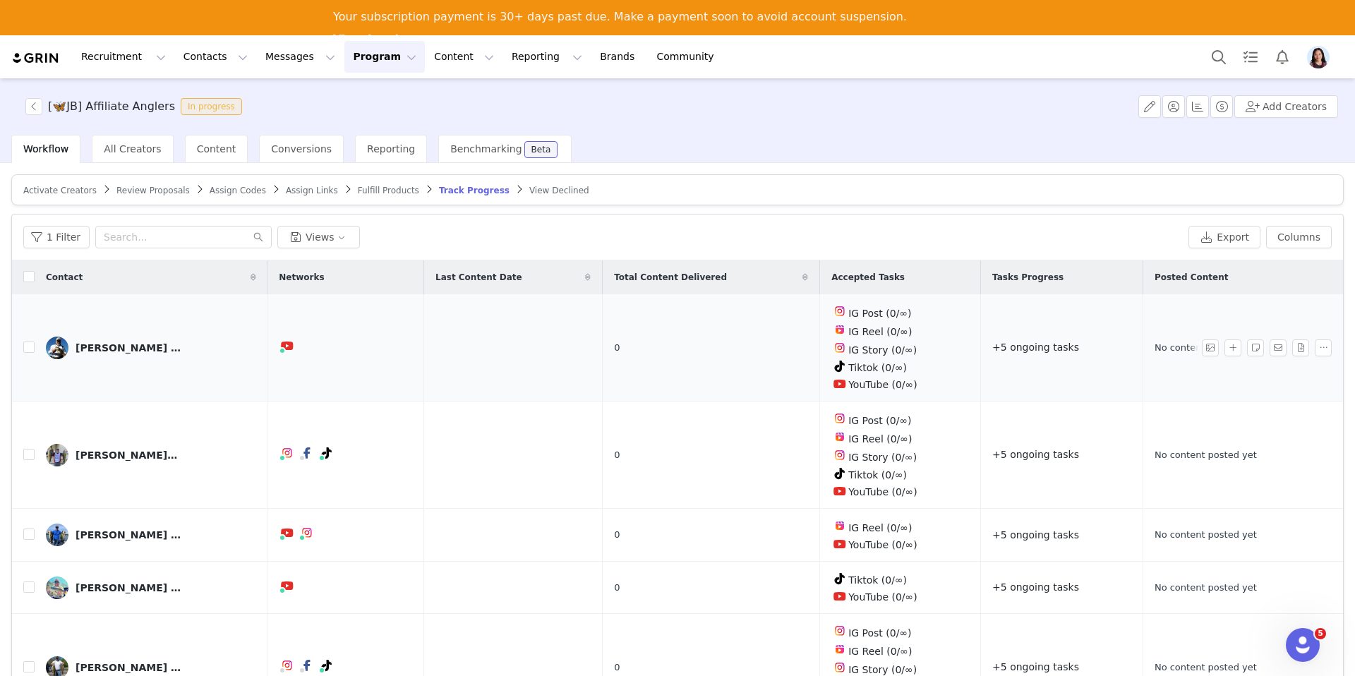
click at [181, 350] on link "[PERSON_NAME] (JB)" at bounding box center [151, 348] width 210 height 23
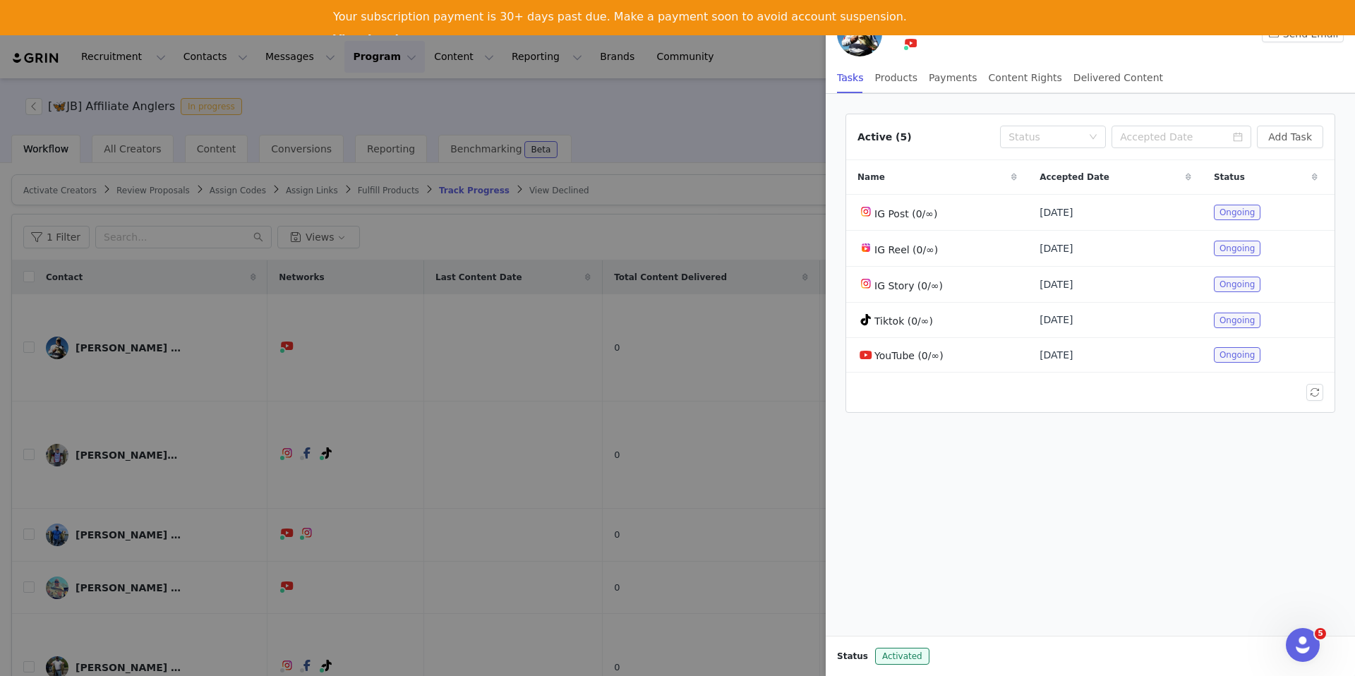
click at [946, 32] on div "Your subscription payment is 30+ days past due. Make a payment soon to avoid ac…" at bounding box center [677, 17] width 1355 height 35
click at [867, 43] on img at bounding box center [859, 33] width 45 height 45
click at [712, 228] on div at bounding box center [677, 338] width 1355 height 676
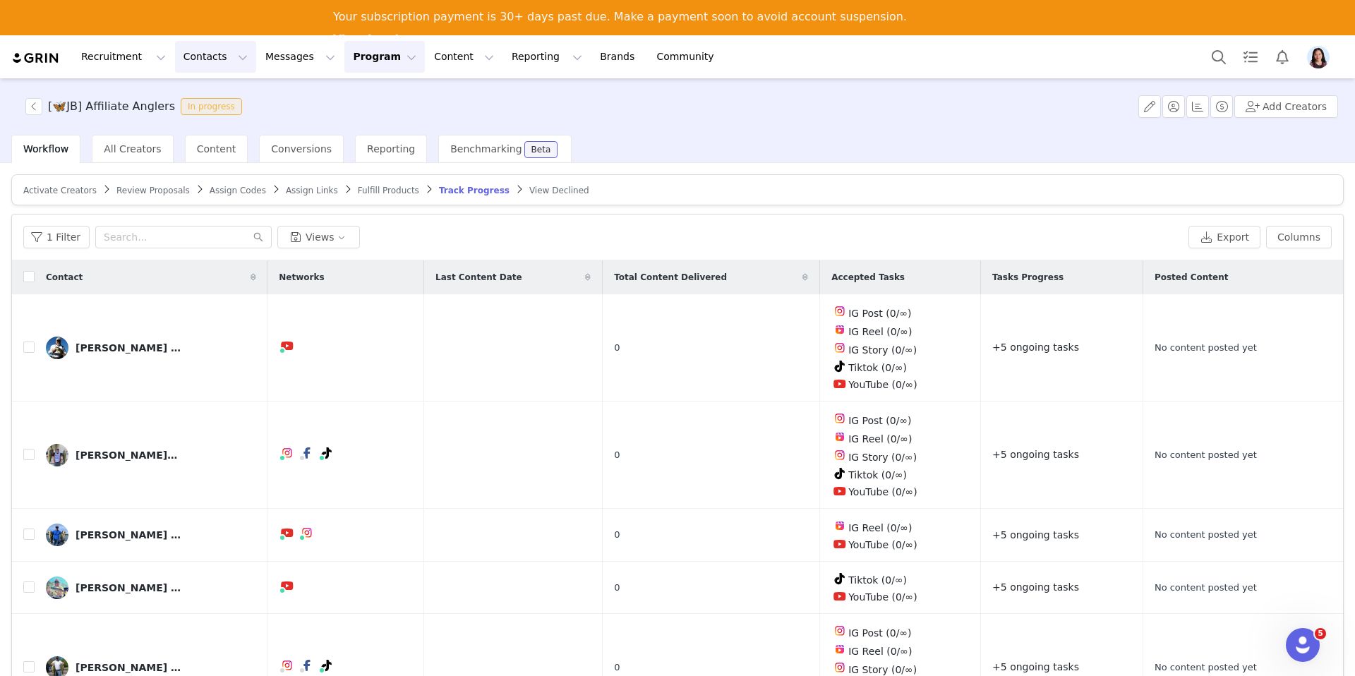
click at [175, 66] on button "Contacts Contacts" at bounding box center [215, 57] width 81 height 32
click at [191, 87] on link "Creators" at bounding box center [221, 98] width 112 height 26
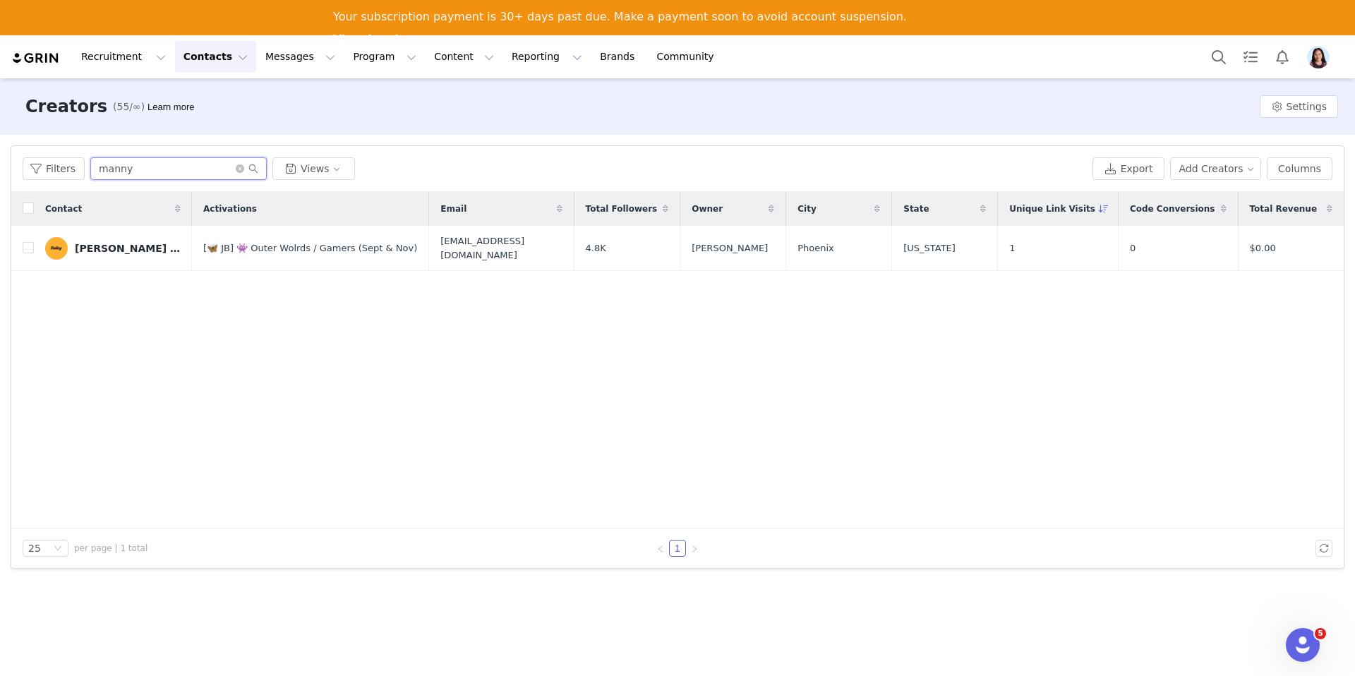
click at [172, 163] on input "manny" at bounding box center [178, 168] width 176 height 23
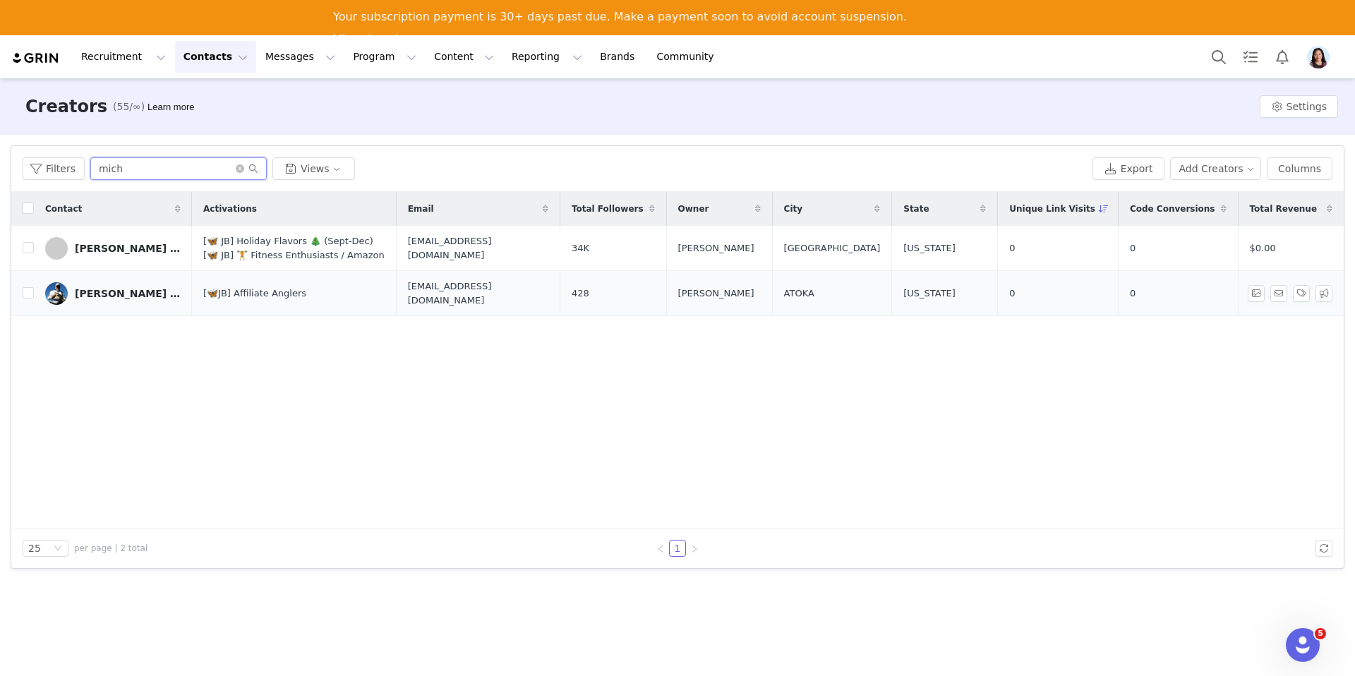
type input "mich"
click at [85, 288] on div "[PERSON_NAME] (JB)" at bounding box center [128, 293] width 106 height 11
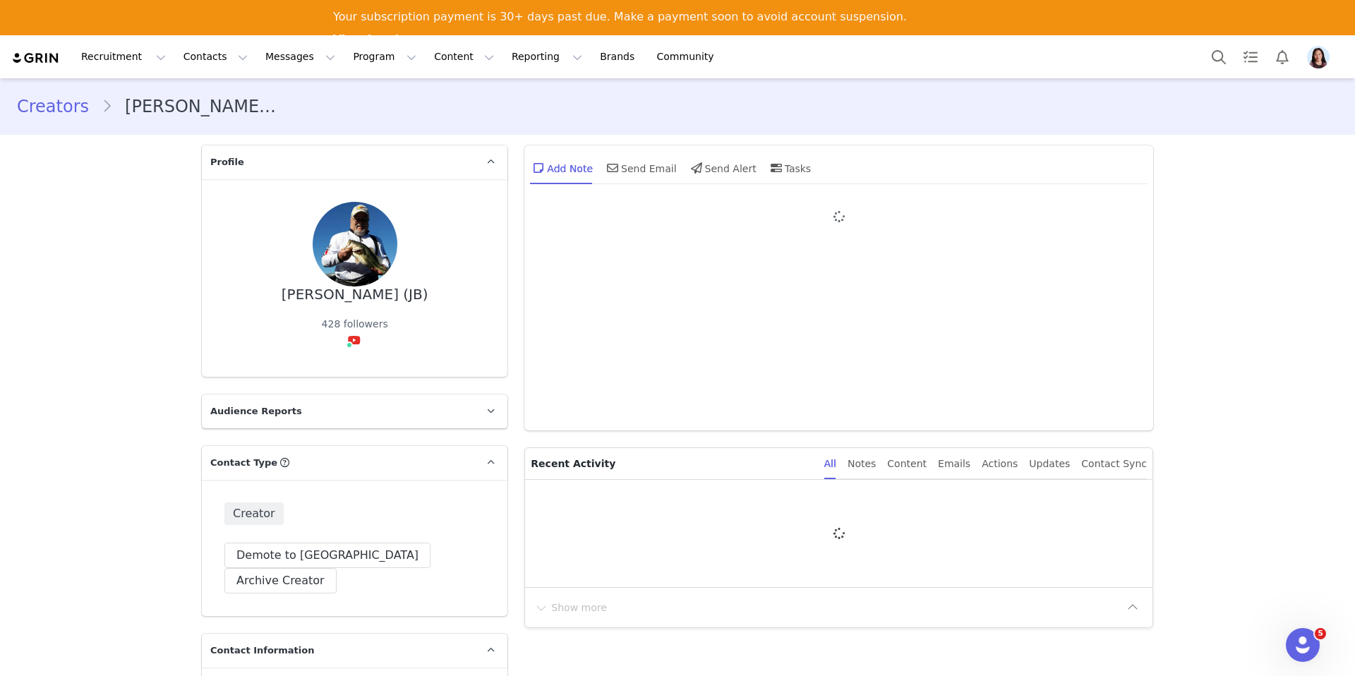
type input "+1 ([GEOGRAPHIC_DATA])"
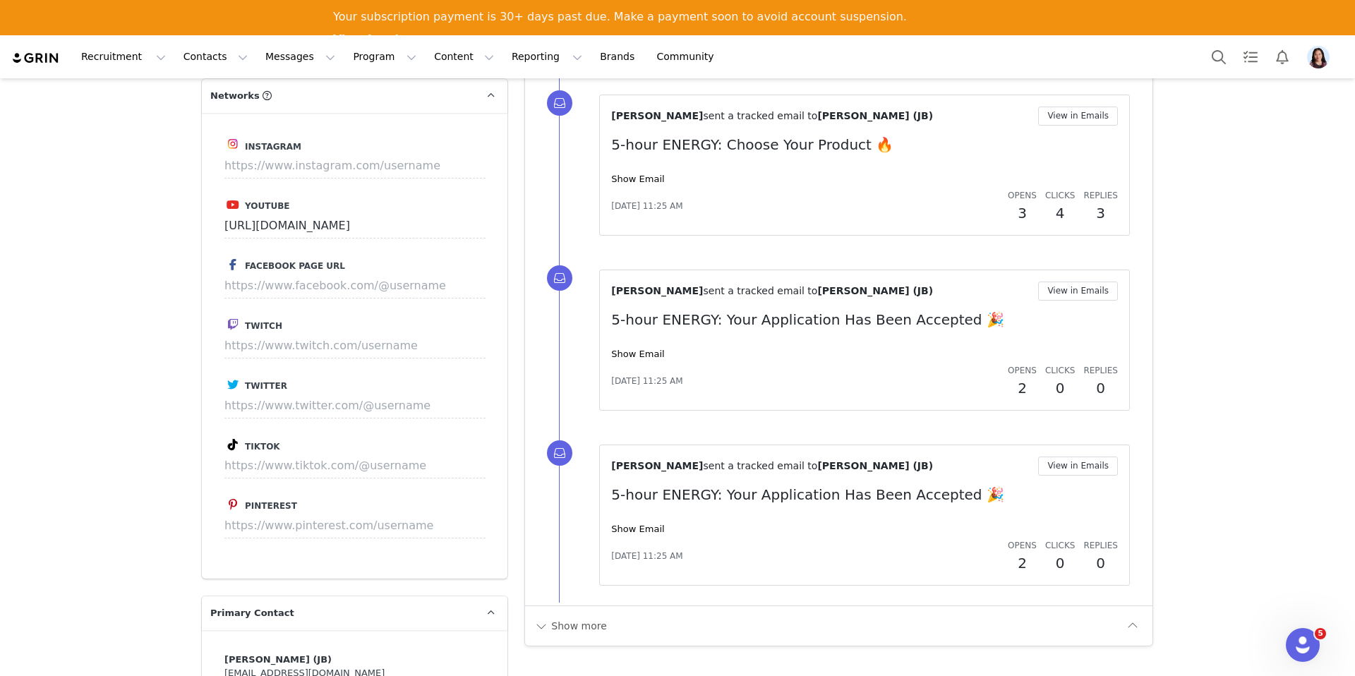
scroll to position [1528, 0]
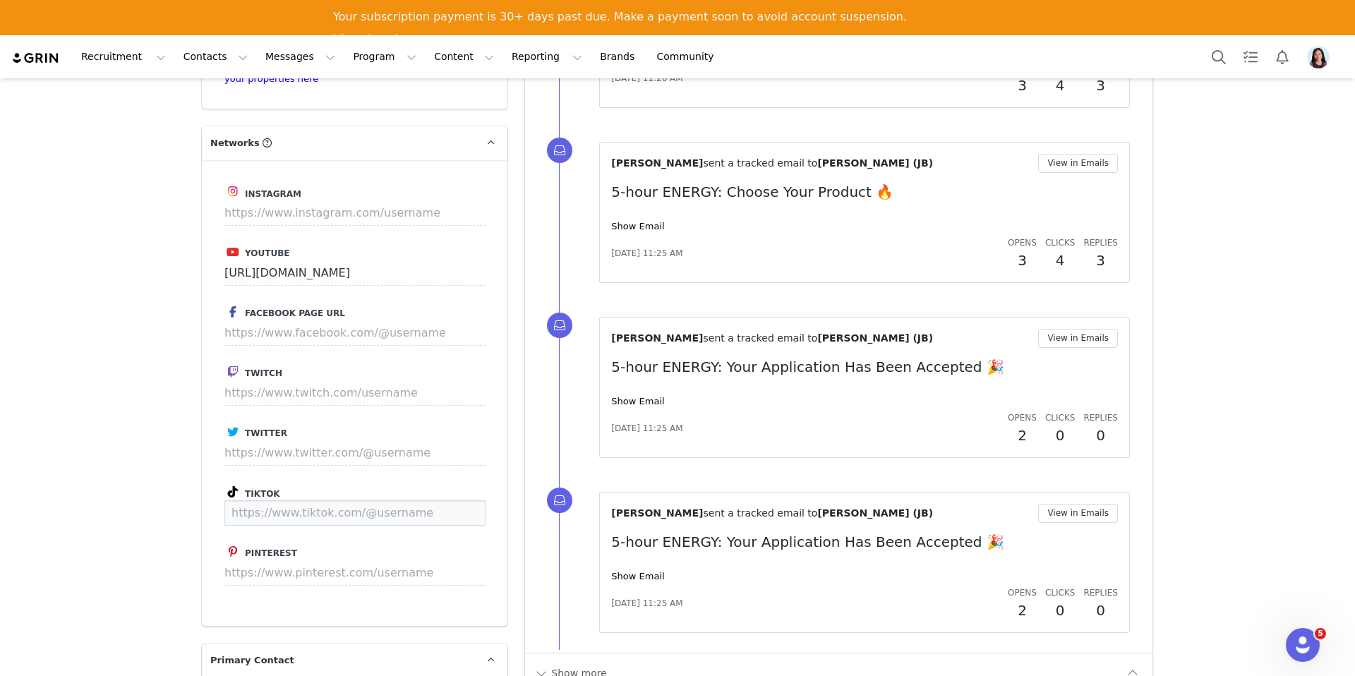
click at [287, 500] on input at bounding box center [354, 512] width 261 height 25
paste input "https://www.tiktok.com/@ordinaryanglerfishing"
type input "https://www.tiktok.com/@ordinaryanglerfishing"
click at [476, 500] on button "Save" at bounding box center [459, 512] width 52 height 25
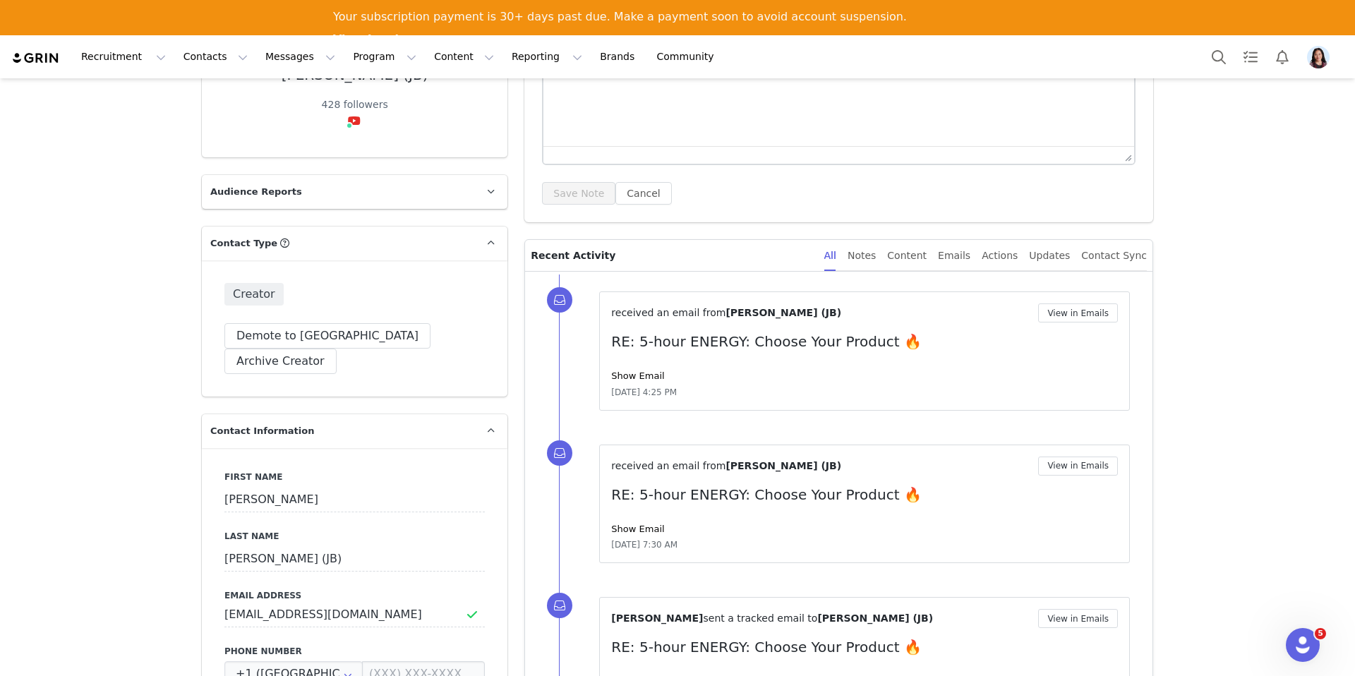
scroll to position [0, 0]
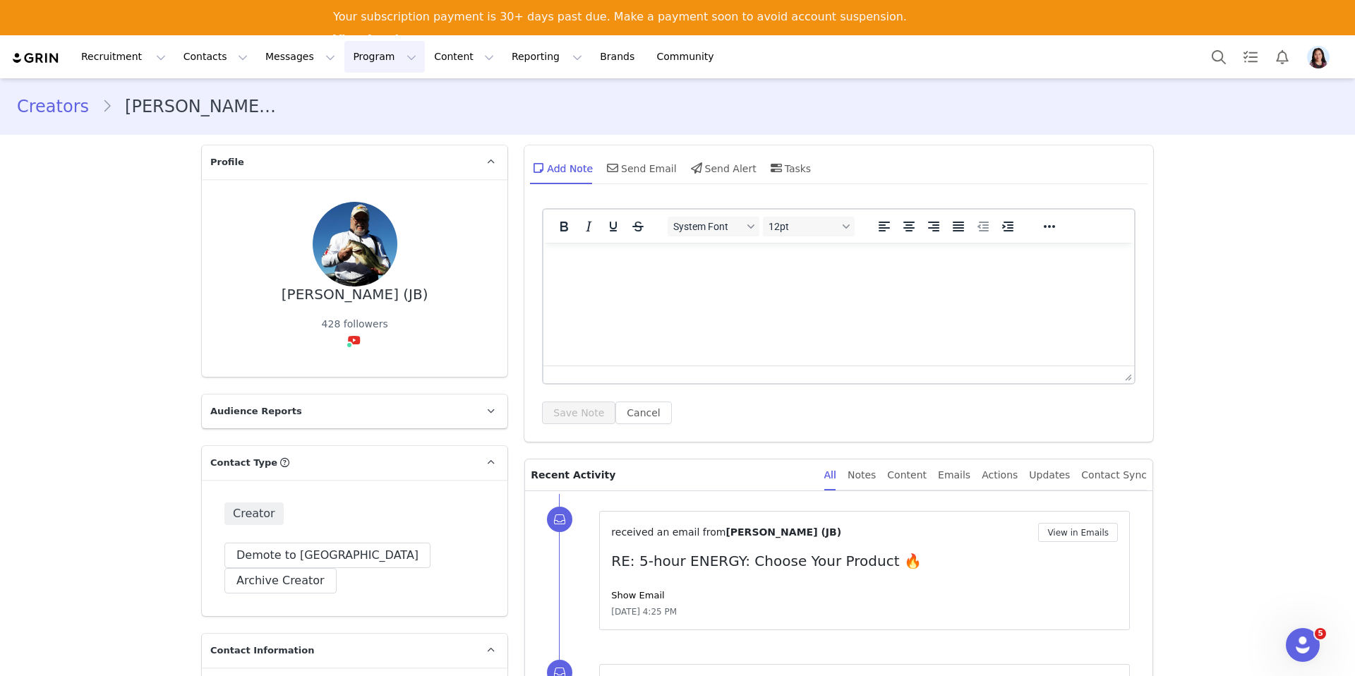
click at [344, 61] on button "Program Program" at bounding box center [384, 57] width 80 height 32
click at [354, 96] on p "Activations" at bounding box center [361, 97] width 54 height 15
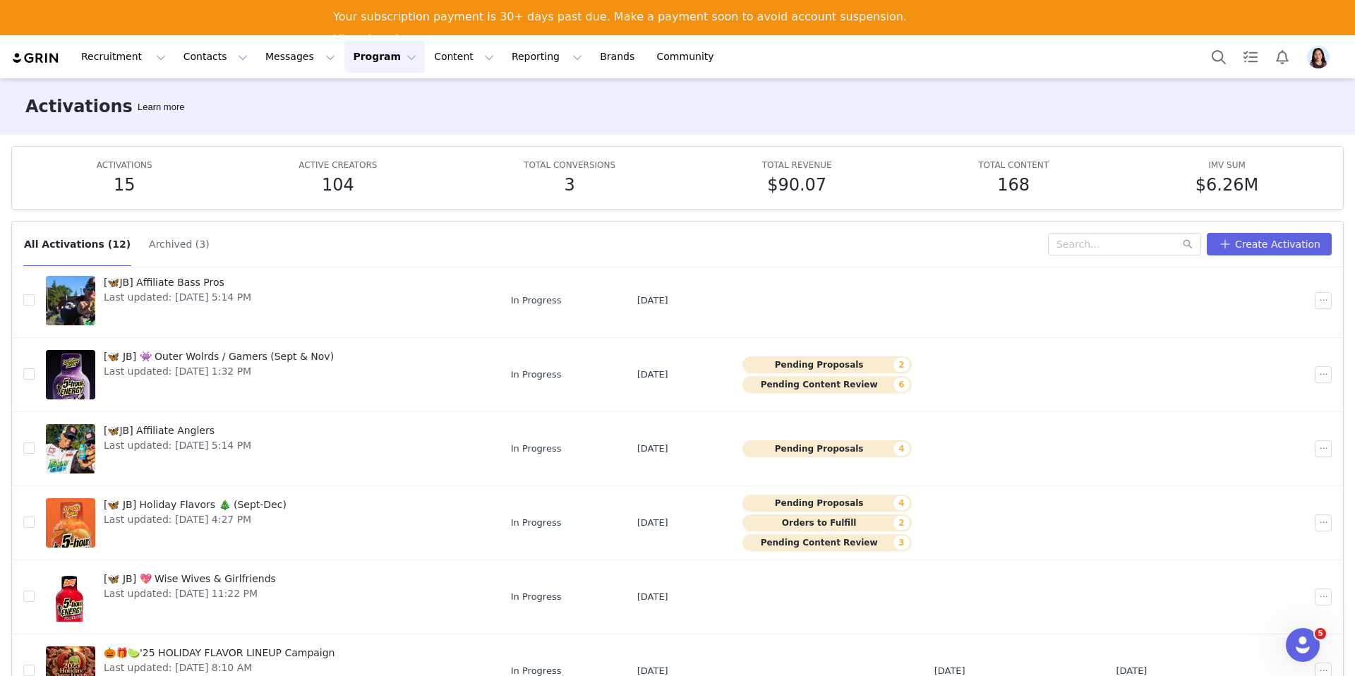
scroll to position [262, 0]
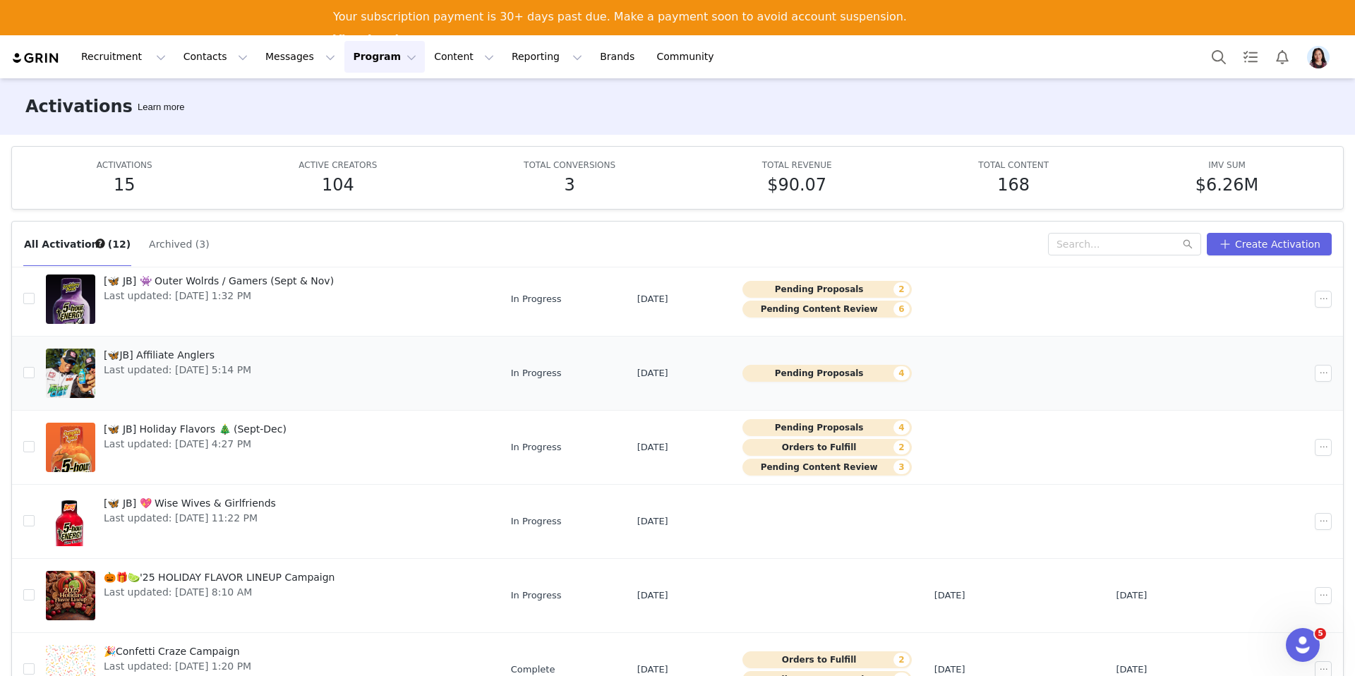
click at [228, 378] on div "[🦋JB] Affiliate Anglers Last updated: Sep 16, 2025 5:14 PM" at bounding box center [177, 373] width 164 height 56
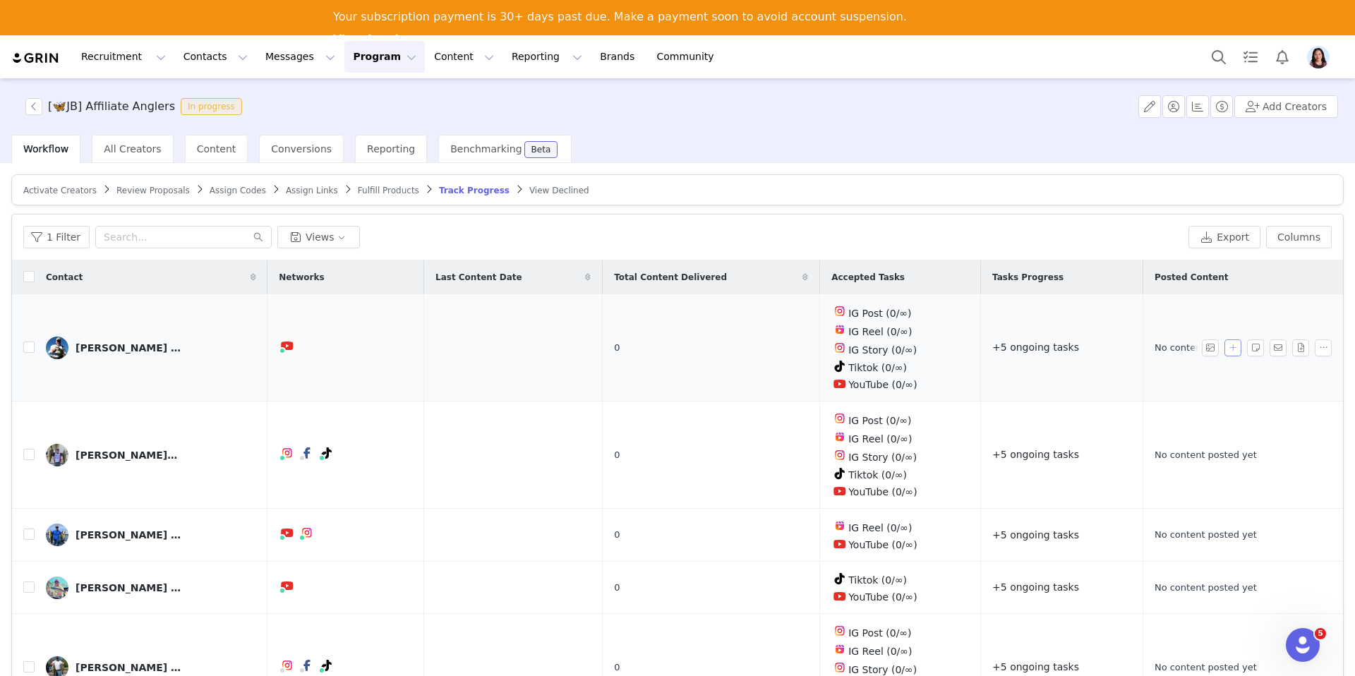
click at [1227, 345] on button "button" at bounding box center [1233, 348] width 17 height 17
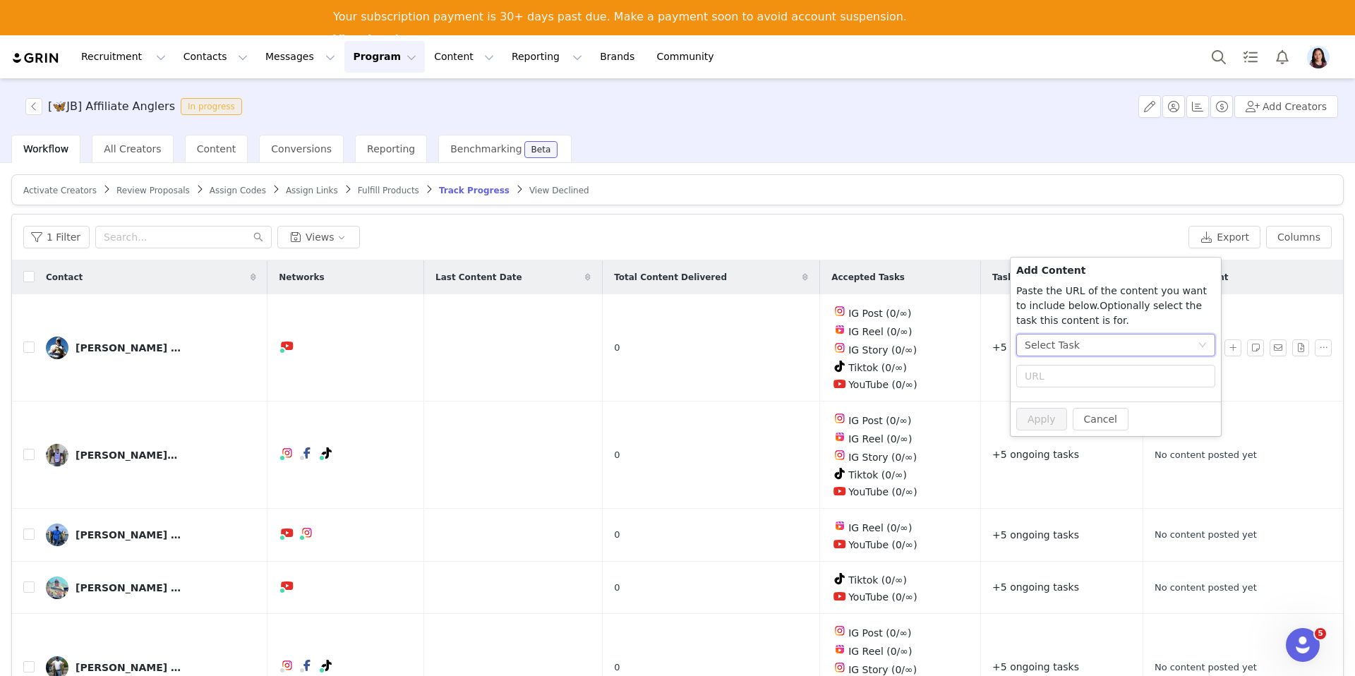
click at [1051, 342] on div "Select Task" at bounding box center [1052, 345] width 55 height 21
click at [1048, 489] on li "Tiktok (TikTok)" at bounding box center [1115, 486] width 199 height 23
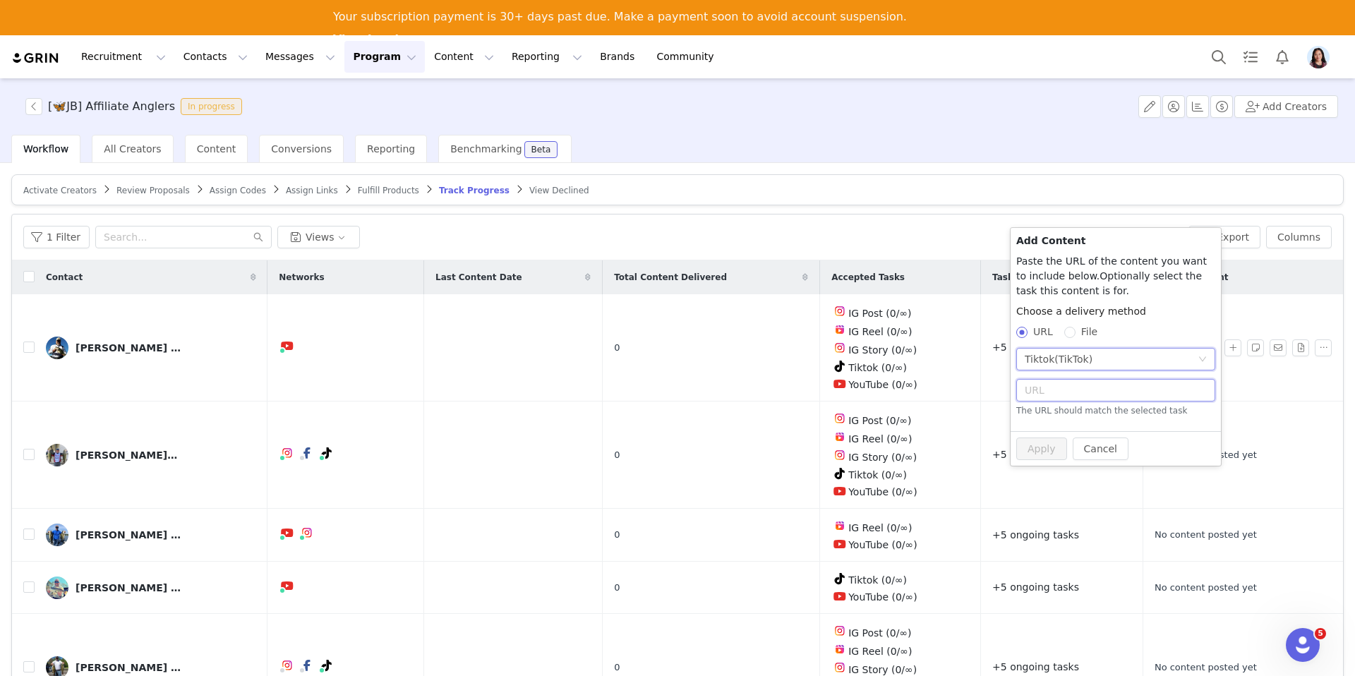
click at [1053, 389] on input "text" at bounding box center [1115, 390] width 199 height 23
paste input "https://www.tiktok.com/@ordinaryanglerfishing/video/7555925847291563278?is_from…"
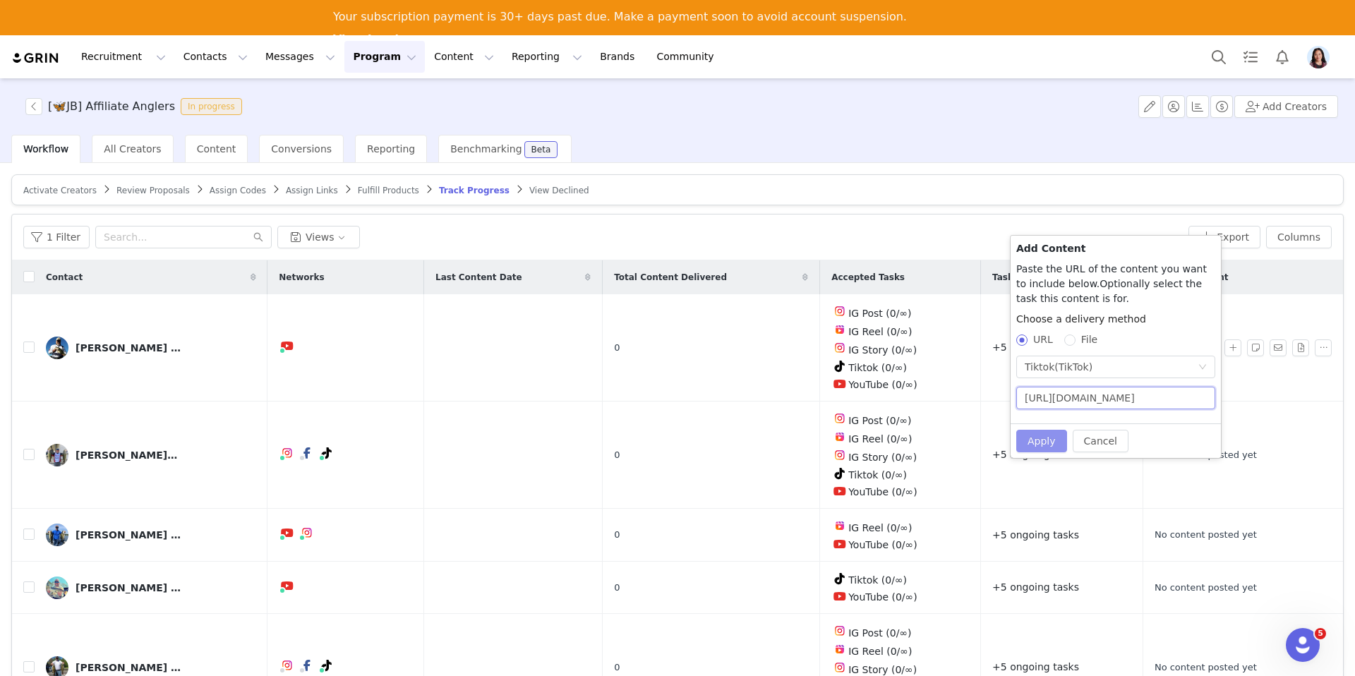
type input "https://www.tiktok.com/@ordinaryanglerfishing/video/7555925847291563278?is_from…"
click at [1043, 448] on button "Apply" at bounding box center [1041, 441] width 51 height 23
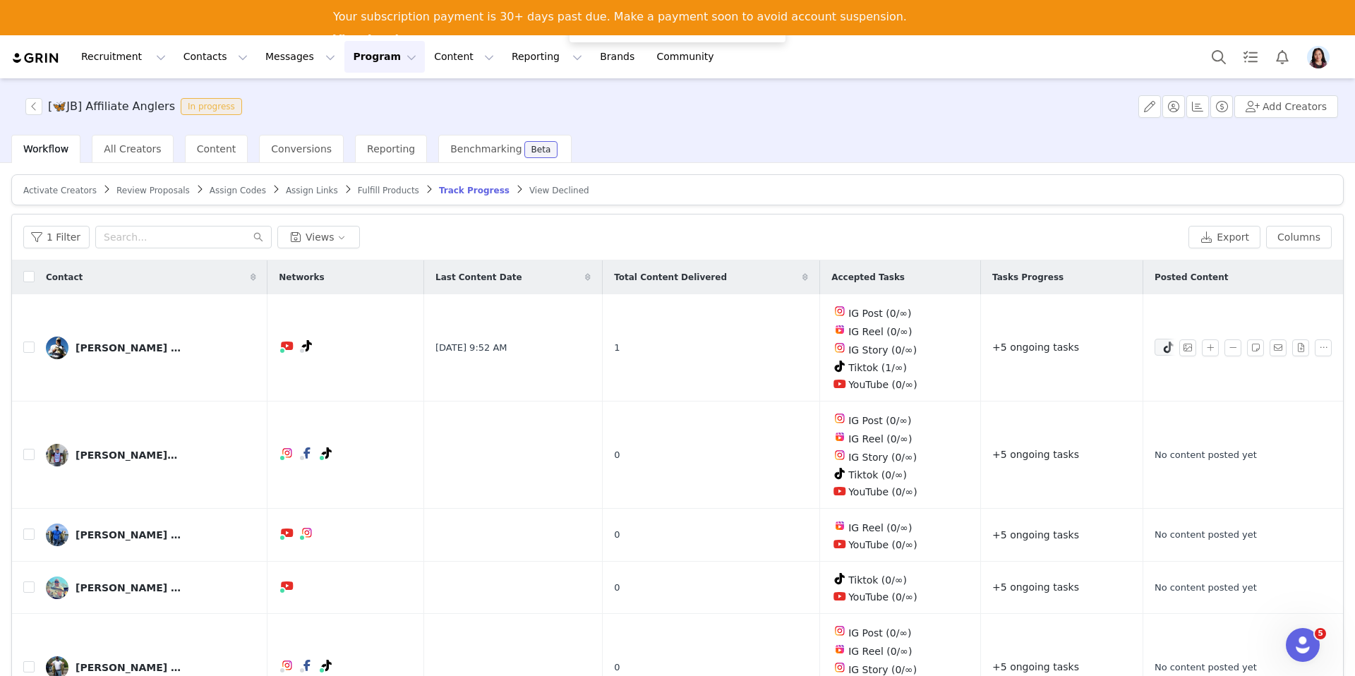
click at [813, 188] on article "Activate Creators Review Proposals Assign Codes Assign Links Fulfill Products T…" at bounding box center [677, 189] width 1333 height 31
click at [344, 68] on button "Program Program" at bounding box center [384, 57] width 80 height 32
click at [340, 95] on p "Activations" at bounding box center [355, 95] width 47 height 13
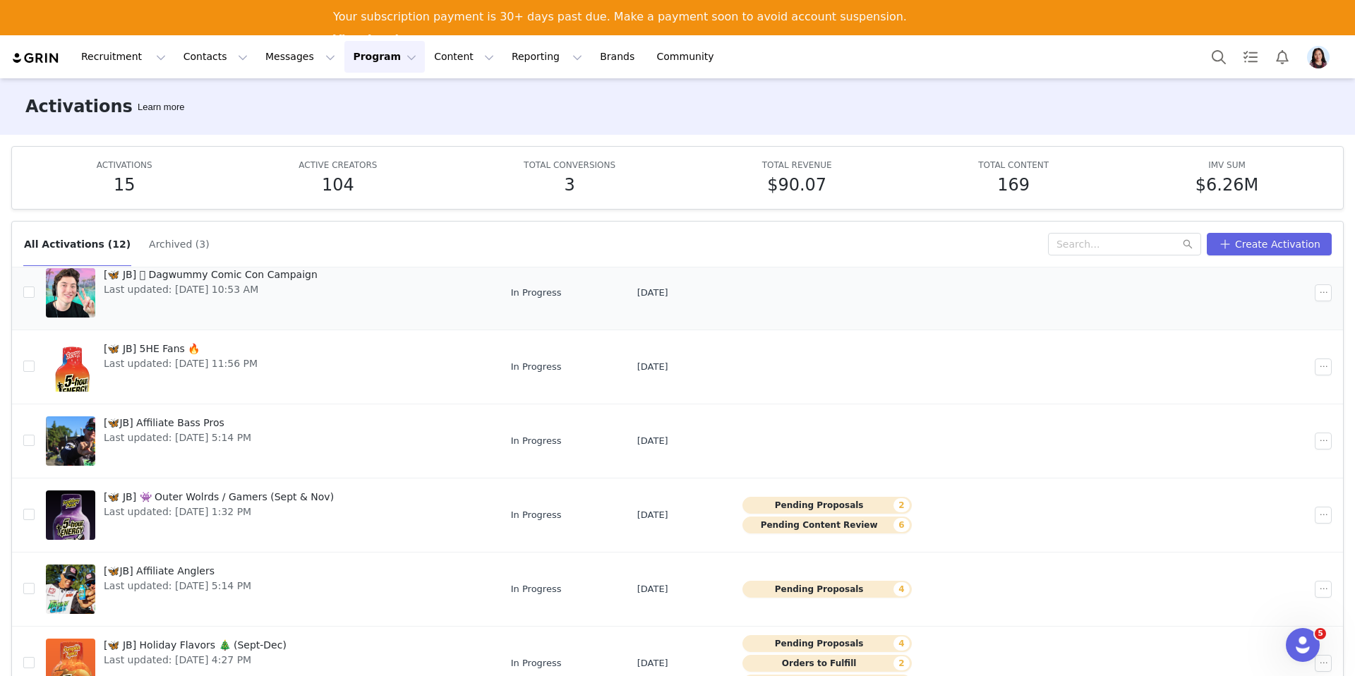
scroll to position [73, 0]
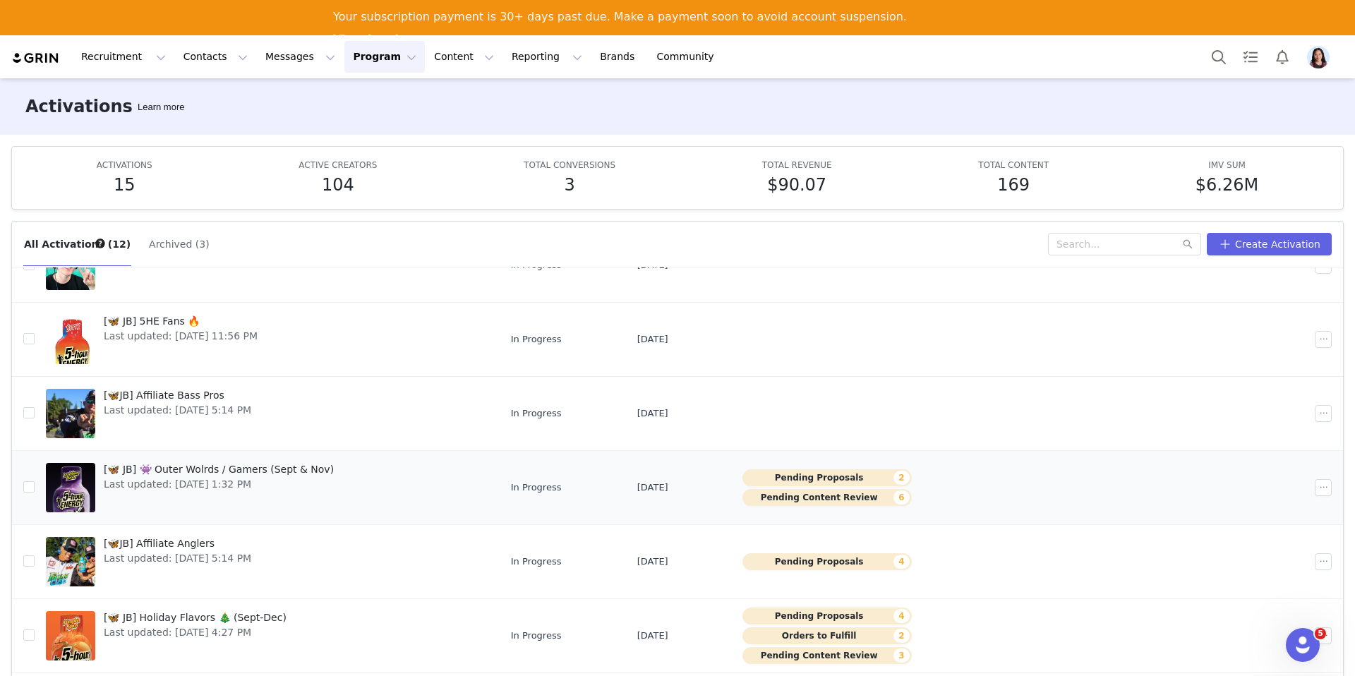
click at [175, 472] on span "[🦋 JB] 👾 Outer Wolrds / Gamers (Sept & Nov)" at bounding box center [219, 469] width 230 height 15
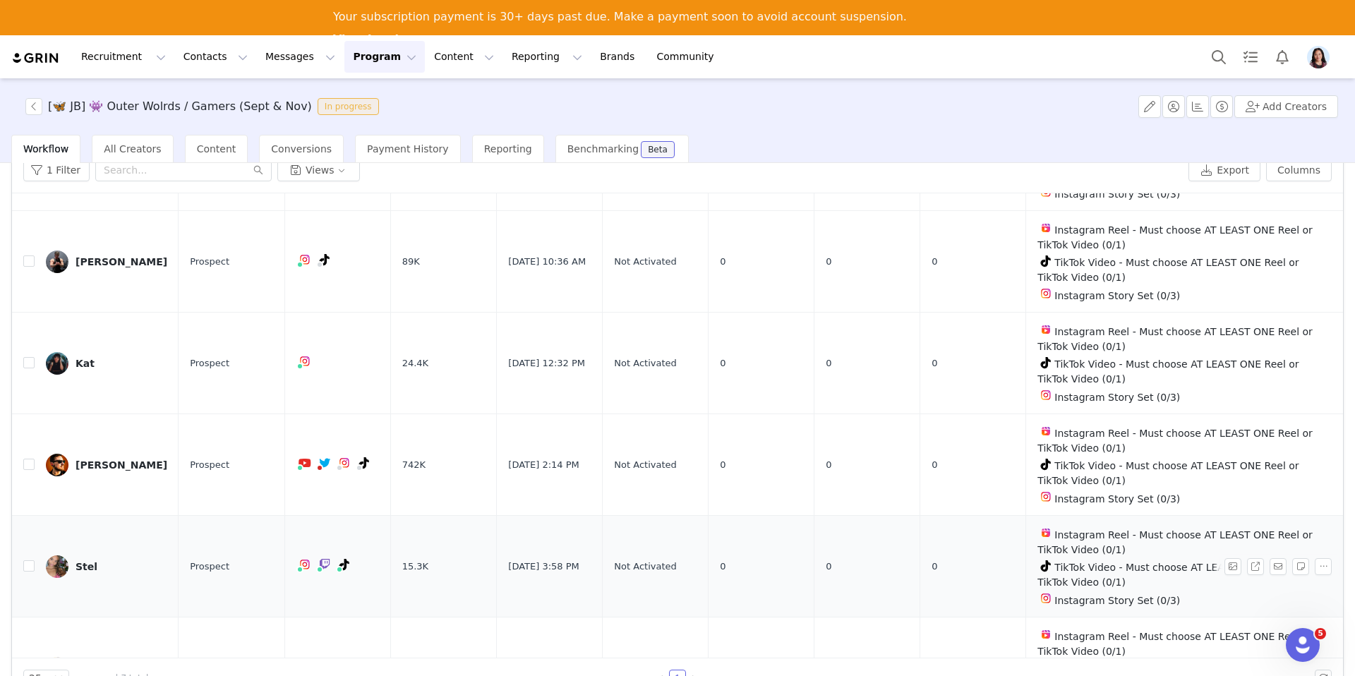
scroll to position [13, 0]
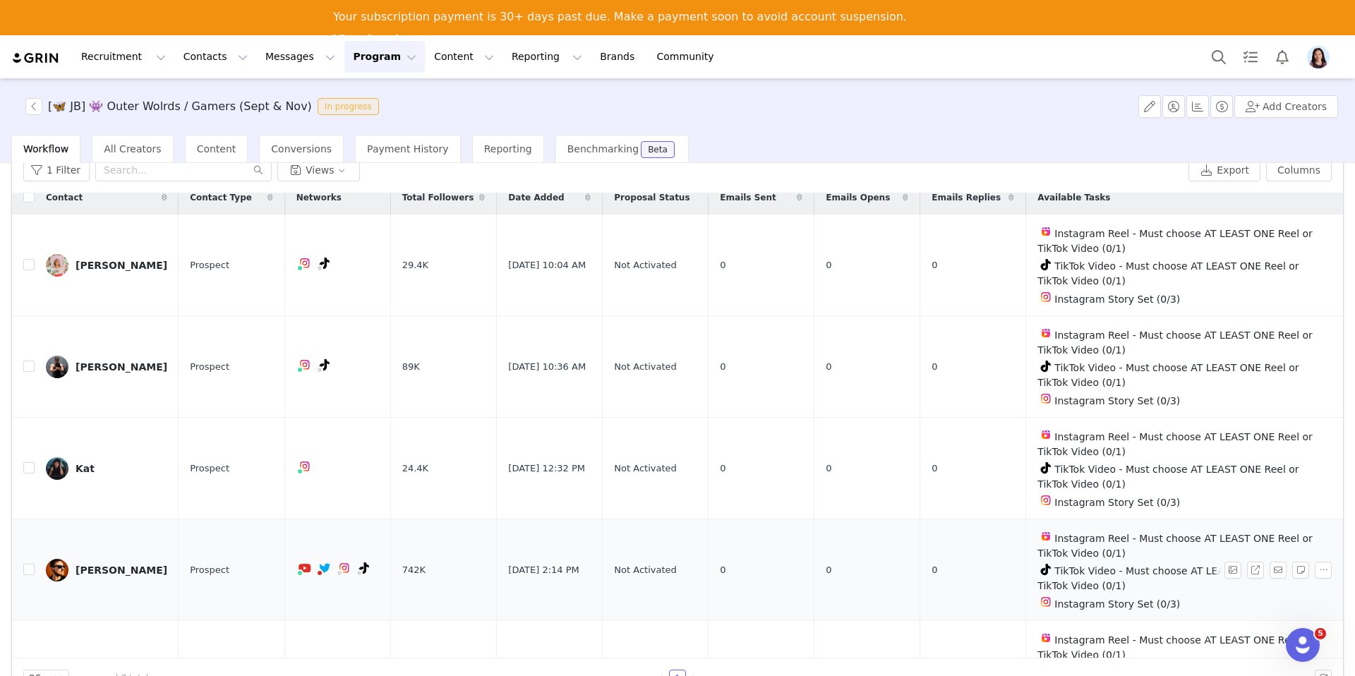
click at [95, 559] on link "Luke Stephens" at bounding box center [106, 570] width 121 height 23
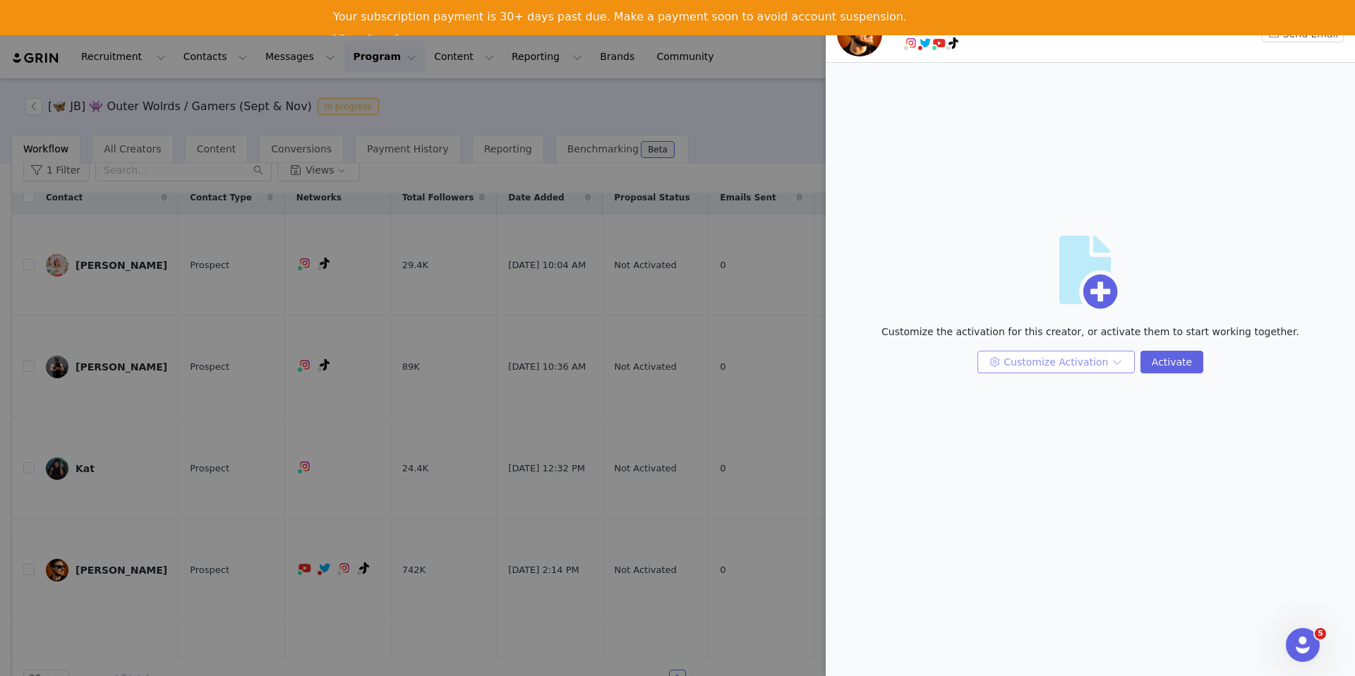
click at [1086, 369] on button "Customize Activation" at bounding box center [1056, 362] width 157 height 23
click at [1067, 385] on li "Edit Available Tasks" at bounding box center [1057, 390] width 149 height 23
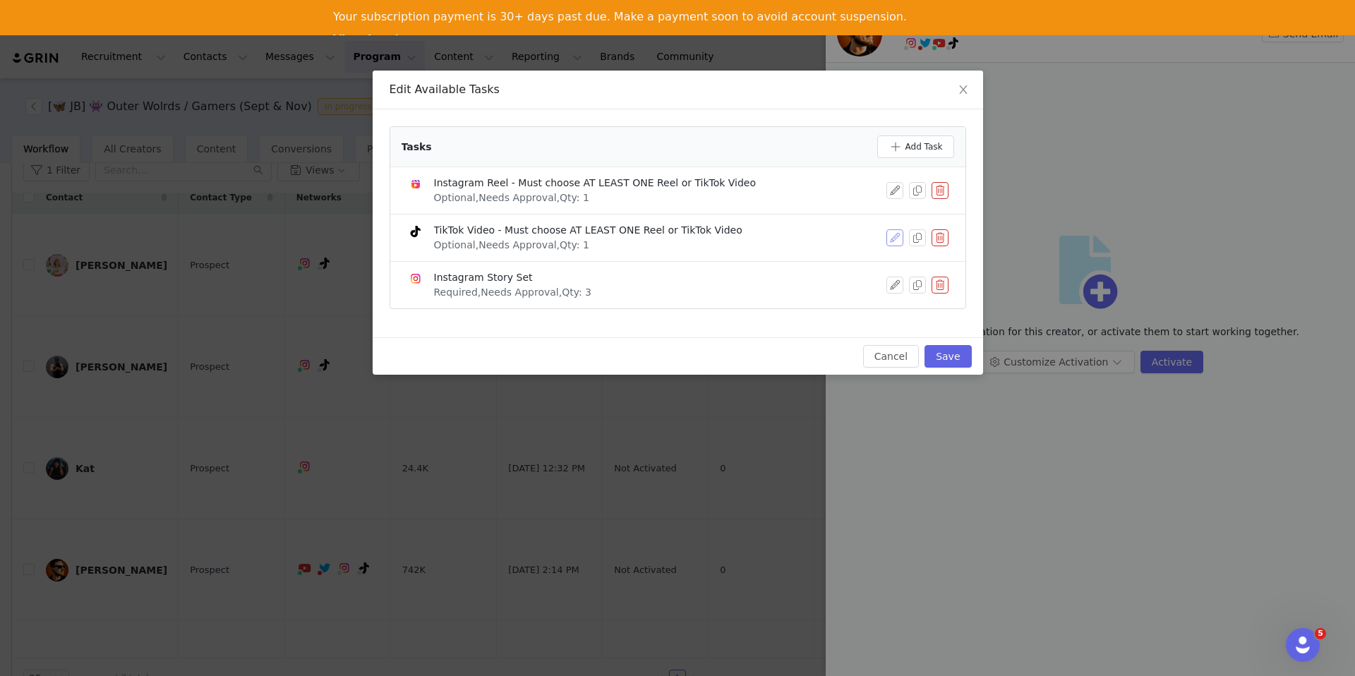
click at [892, 239] on button "button" at bounding box center [895, 237] width 17 height 17
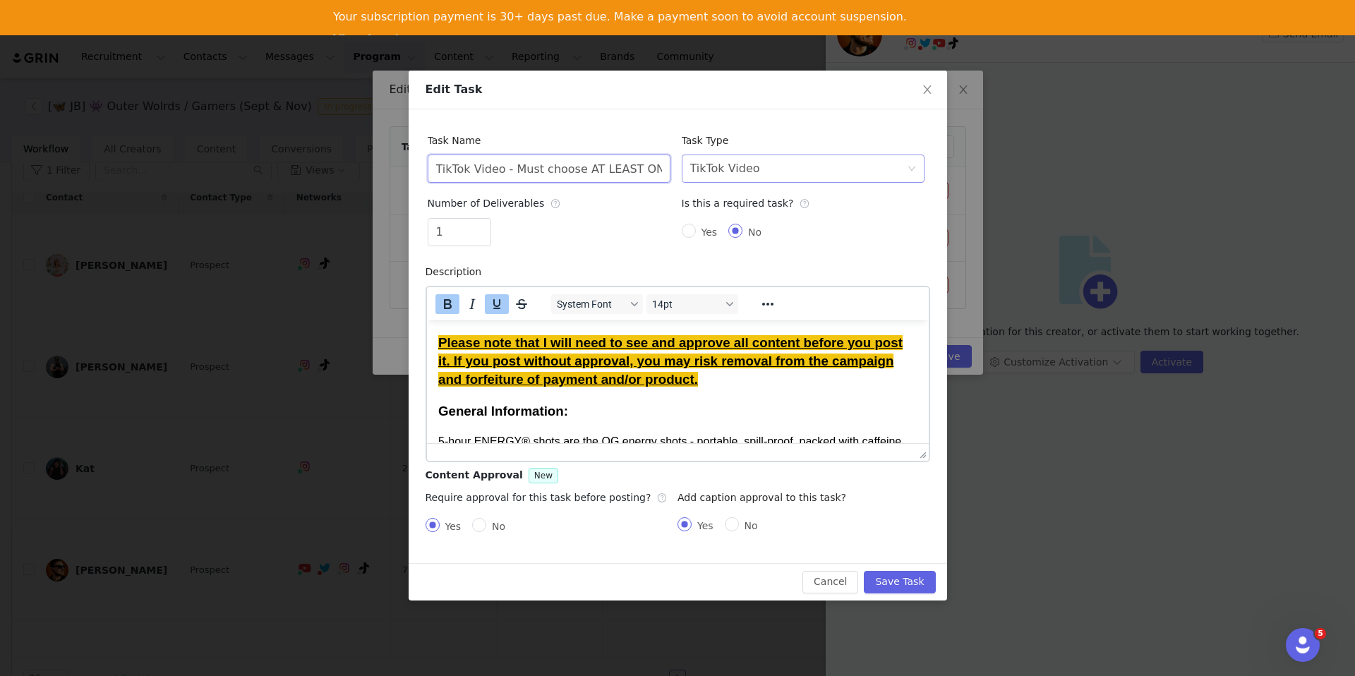
scroll to position [0, 102]
drag, startPoint x: 505, startPoint y: 167, endPoint x: 895, endPoint y: 159, distance: 389.7
click at [895, 159] on div "Task Name TikTok Video - Must choose AT LEAST ONE Reel or TikTok Video Task Typ…" at bounding box center [676, 191] width 508 height 131
click at [510, 166] on input "TikTok Video - Must choose AT LEAST ONE Reel or TikTok Video" at bounding box center [549, 169] width 243 height 28
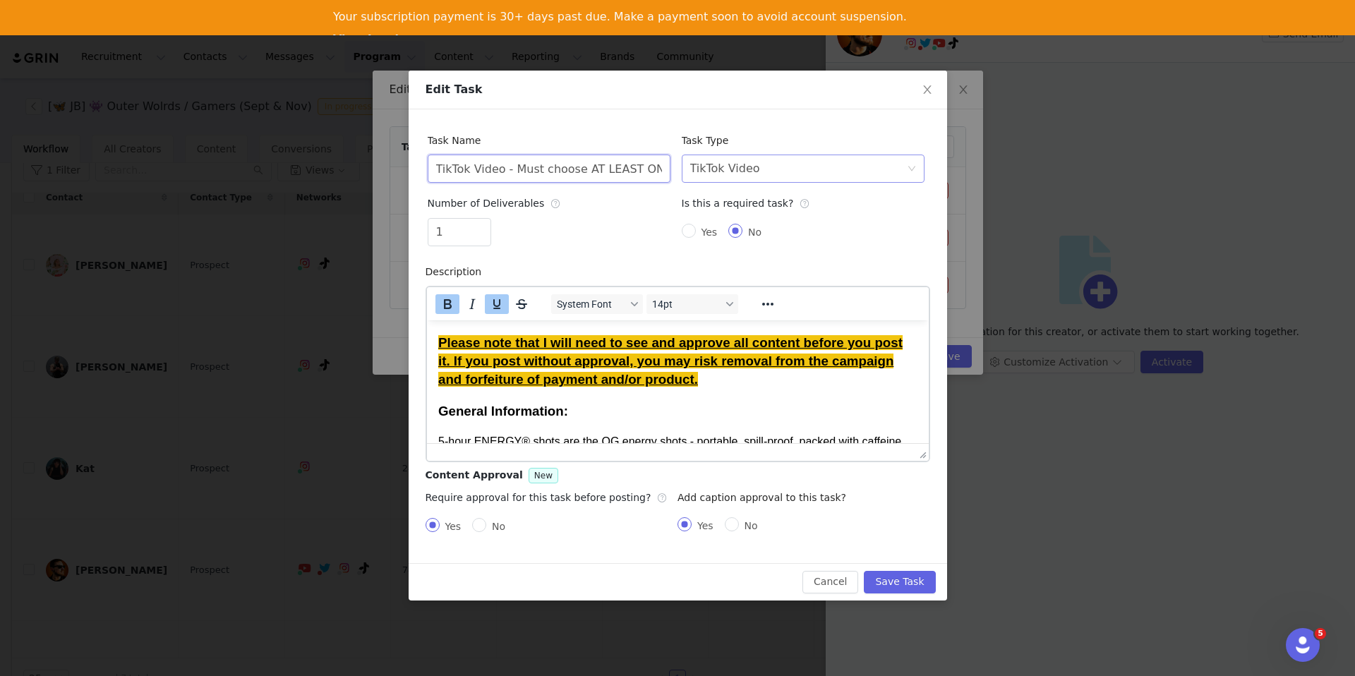
scroll to position [0, 102]
drag, startPoint x: 468, startPoint y: 165, endPoint x: 549, endPoint y: 124, distance: 91.2
click at [597, 121] on div "Task Name TikTok Video - Must choose AT LEAST ONE Reel or TikTok Video Task Typ…" at bounding box center [678, 336] width 539 height 454
click at [514, 167] on input "TikTok Video - Must choose AT LEAST ONE Reel or TikTok Video" at bounding box center [549, 169] width 243 height 28
drag, startPoint x: 506, startPoint y: 167, endPoint x: 941, endPoint y: 188, distance: 435.3
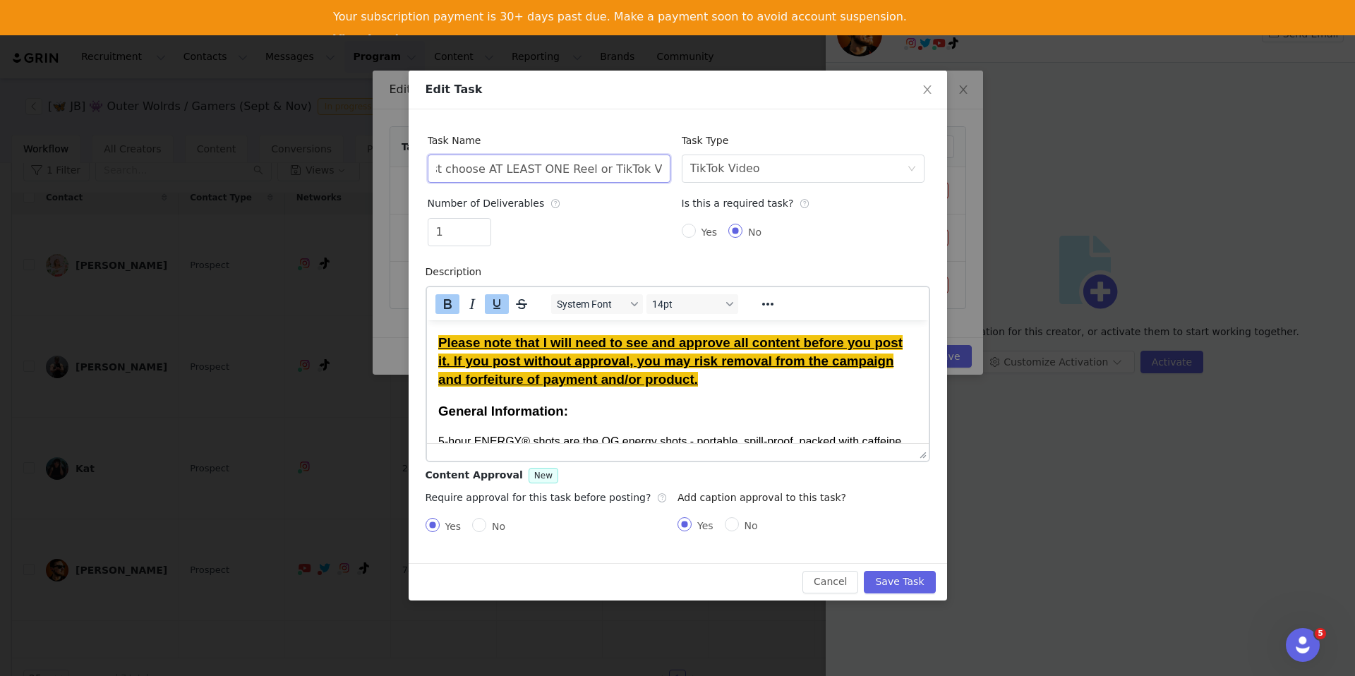
click at [941, 188] on div "Task Name TikTok Video - Must choose AT LEAST ONE Reel or TikTok Video Task Typ…" at bounding box center [678, 336] width 539 height 454
type input "TikTok Video Repost"
click at [701, 222] on div "Yes No" at bounding box center [803, 232] width 243 height 28
click at [685, 225] on input "Yes" at bounding box center [689, 231] width 14 height 14
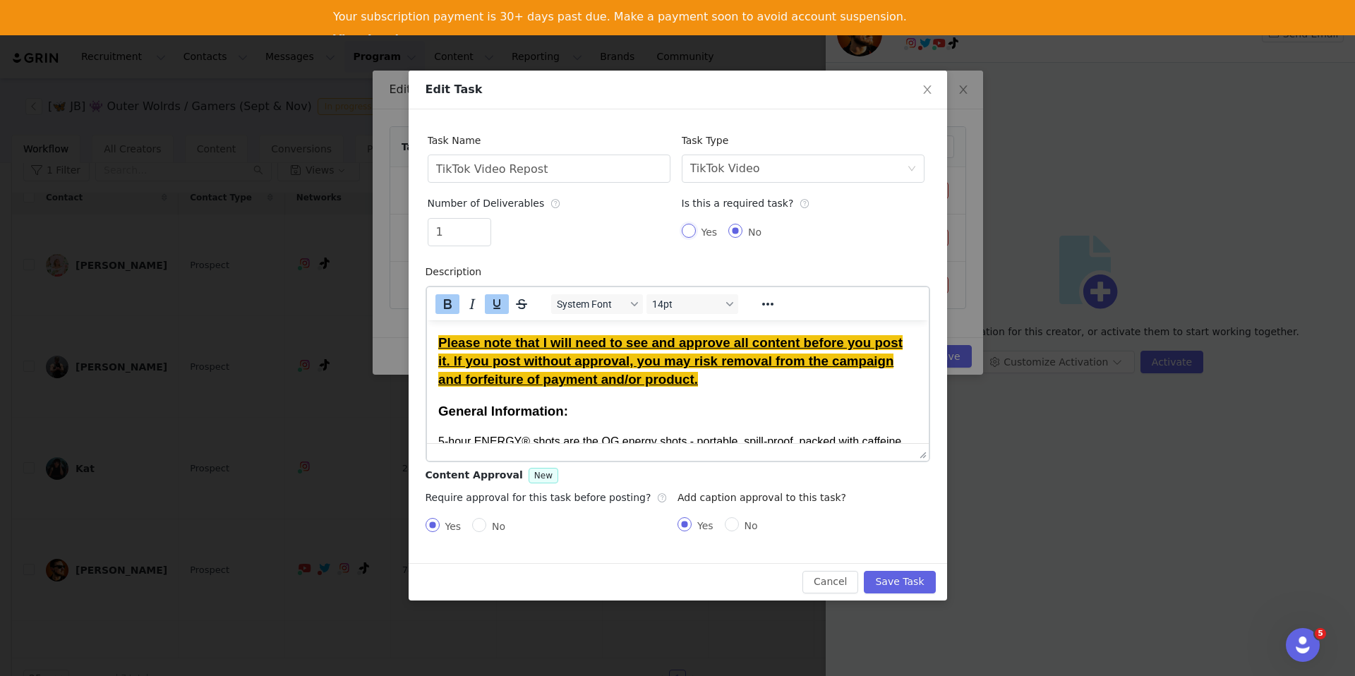
radio input "true"
radio input "false"
click at [904, 581] on button "Save Task" at bounding box center [899, 582] width 71 height 23
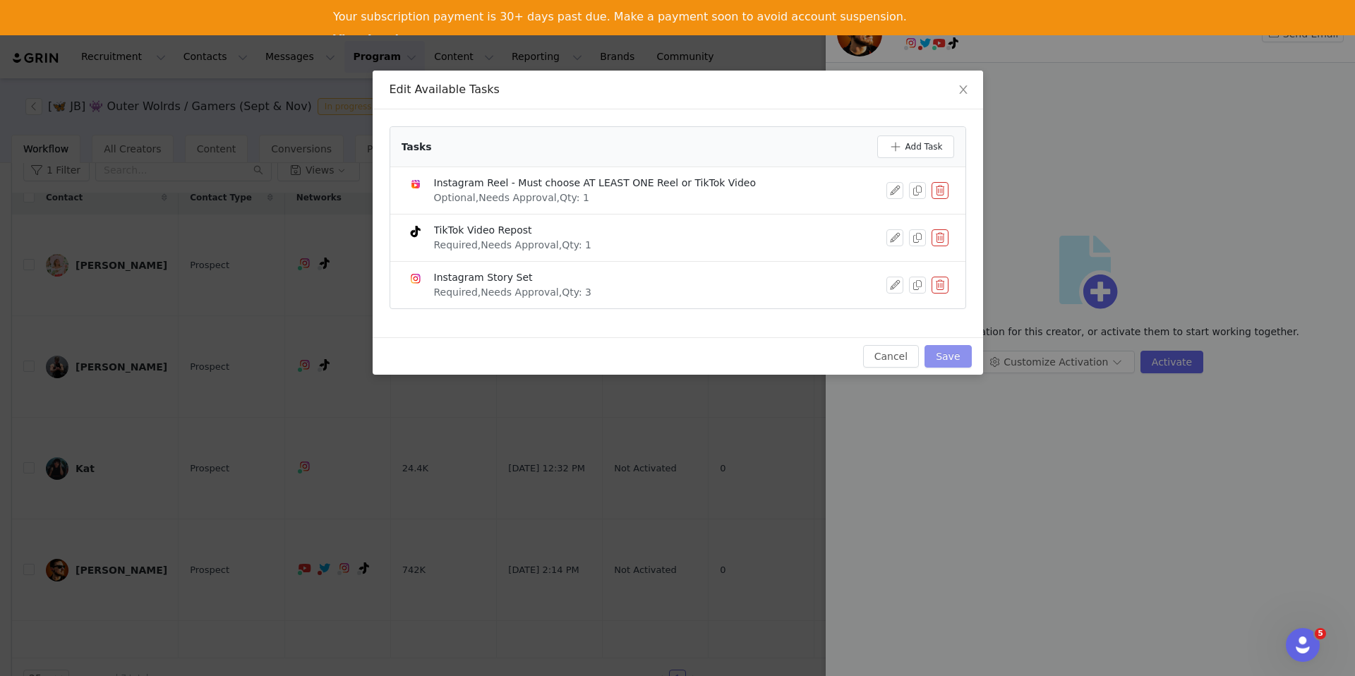
click at [949, 352] on button "Save" at bounding box center [948, 356] width 47 height 23
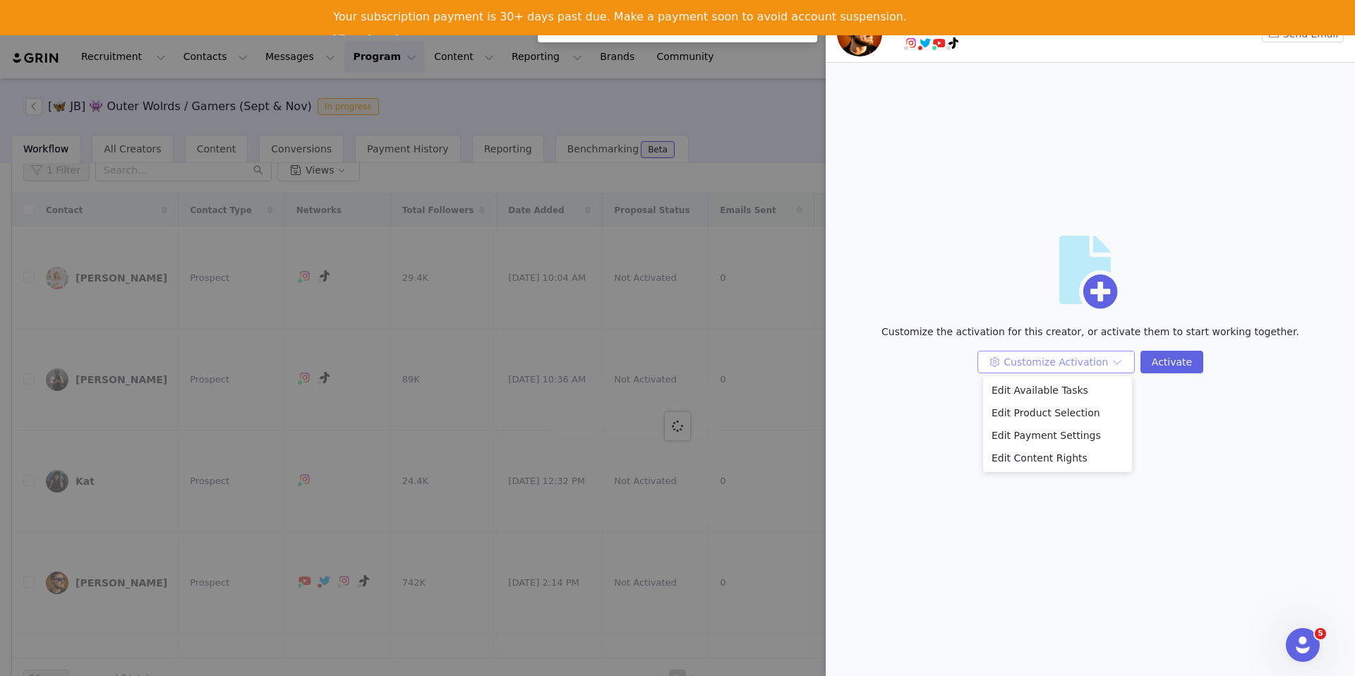
click at [1095, 366] on button "Customize Activation" at bounding box center [1056, 362] width 157 height 23
click at [1071, 385] on li "Edit Available Tasks" at bounding box center [1057, 390] width 149 height 23
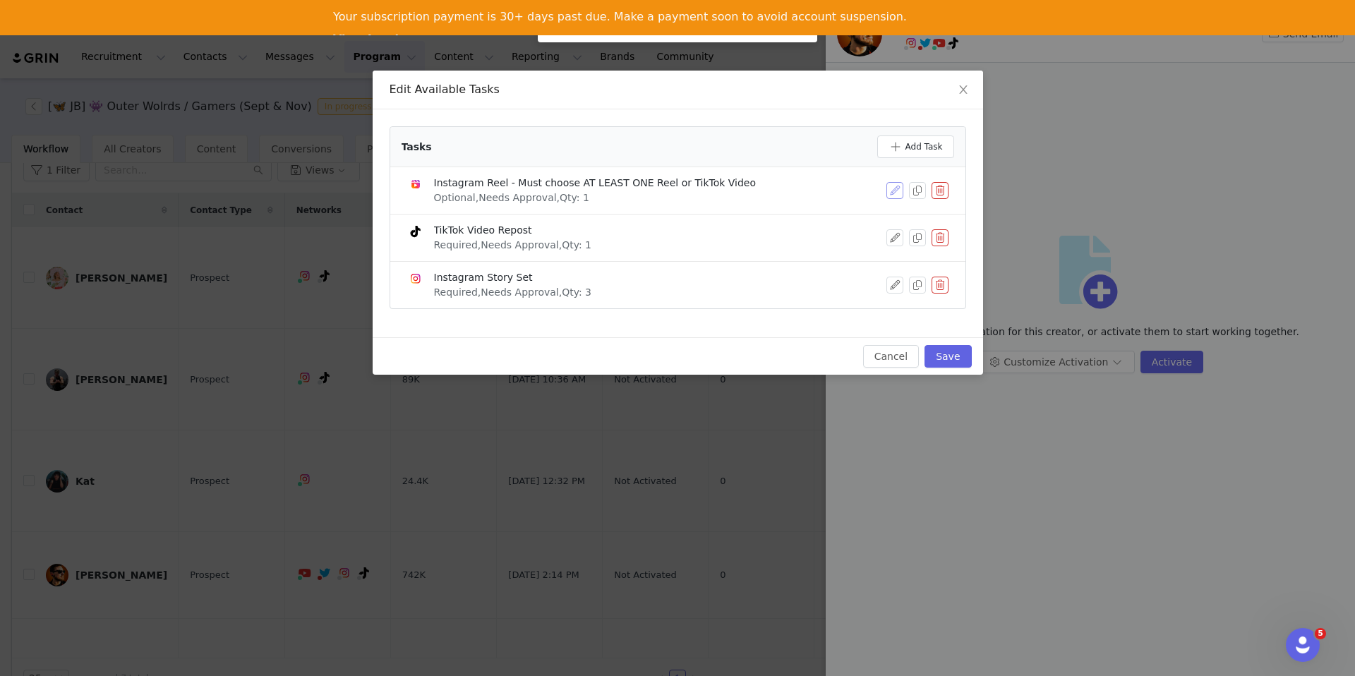
click at [896, 193] on button "button" at bounding box center [895, 190] width 17 height 17
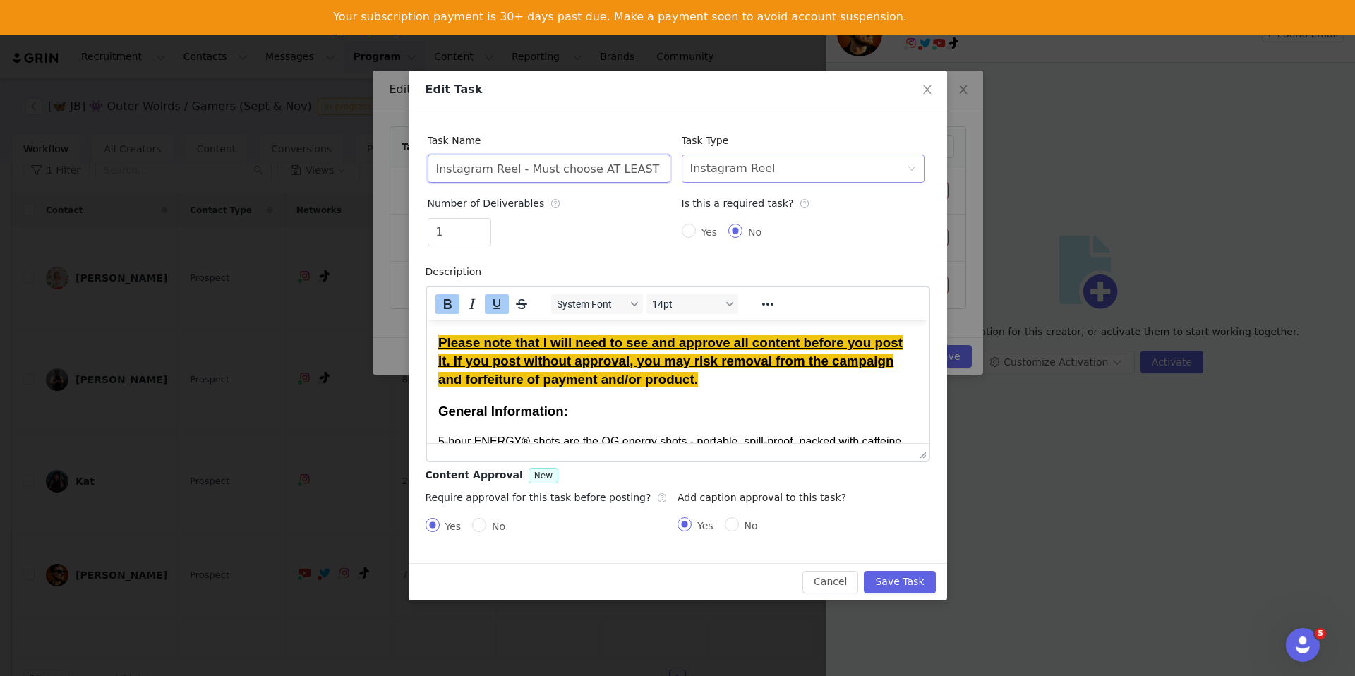
scroll to position [0, 113]
drag, startPoint x: 515, startPoint y: 164, endPoint x: 902, endPoint y: 171, distance: 386.9
click at [902, 171] on div "Task Name Instagram Reel - Must choose AT LEAST ONE Reel or TikTok Video Task T…" at bounding box center [676, 191] width 508 height 131
type input "Instagram Reel Repost"
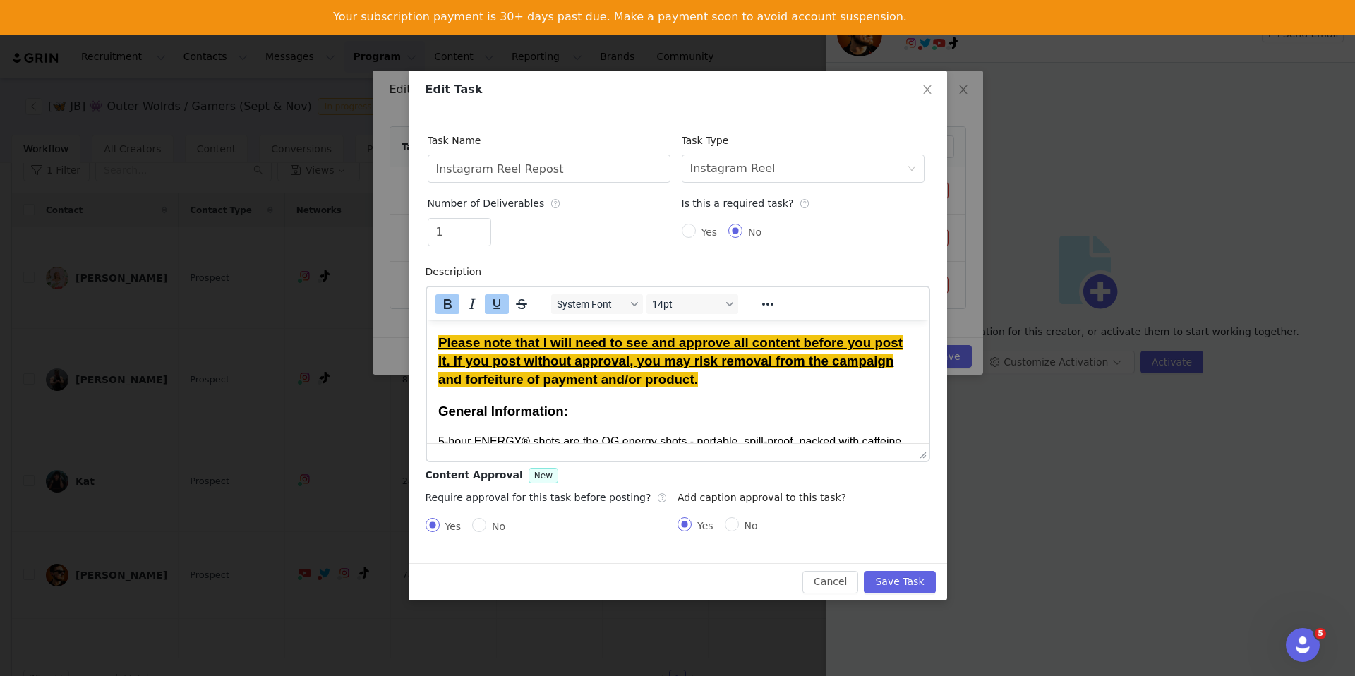
click at [703, 227] on span "Yes" at bounding box center [710, 232] width 28 height 11
click at [696, 227] on input "Yes" at bounding box center [689, 231] width 14 height 14
radio input "true"
radio input "false"
click at [896, 574] on button "Save Task" at bounding box center [899, 582] width 71 height 23
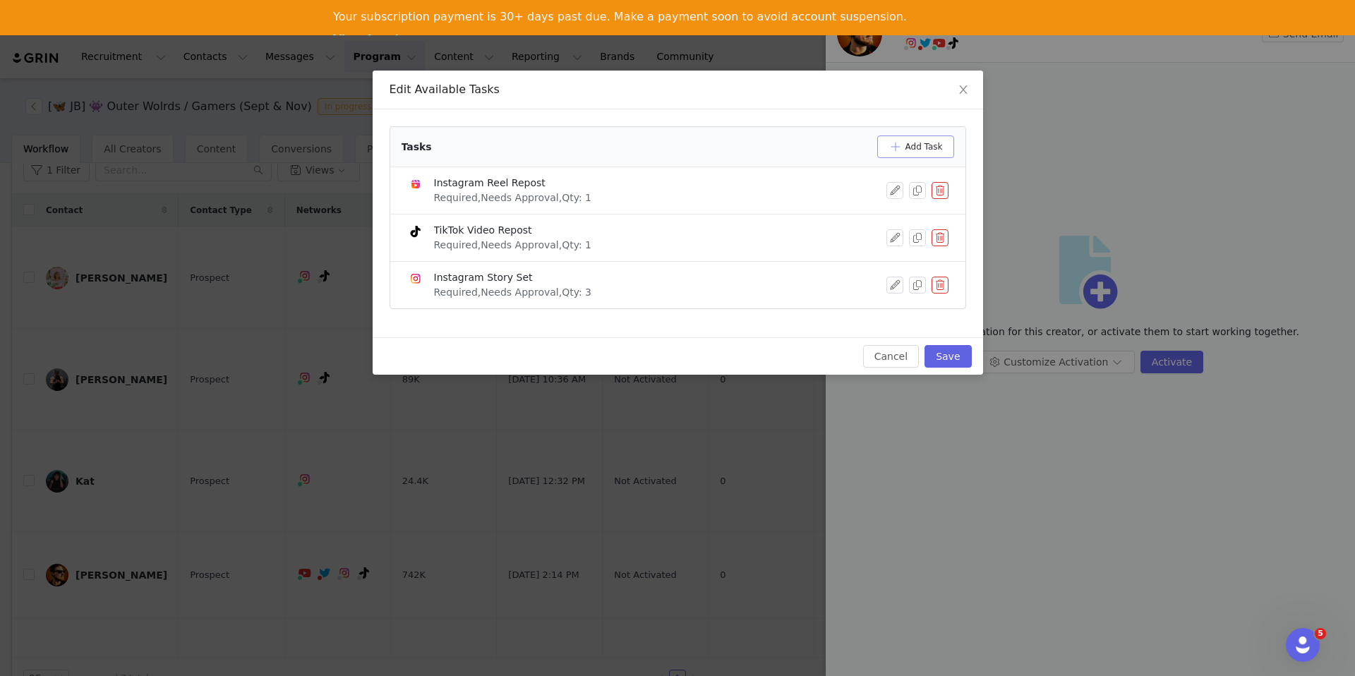
click at [895, 155] on button "Add Task" at bounding box center [915, 147] width 77 height 23
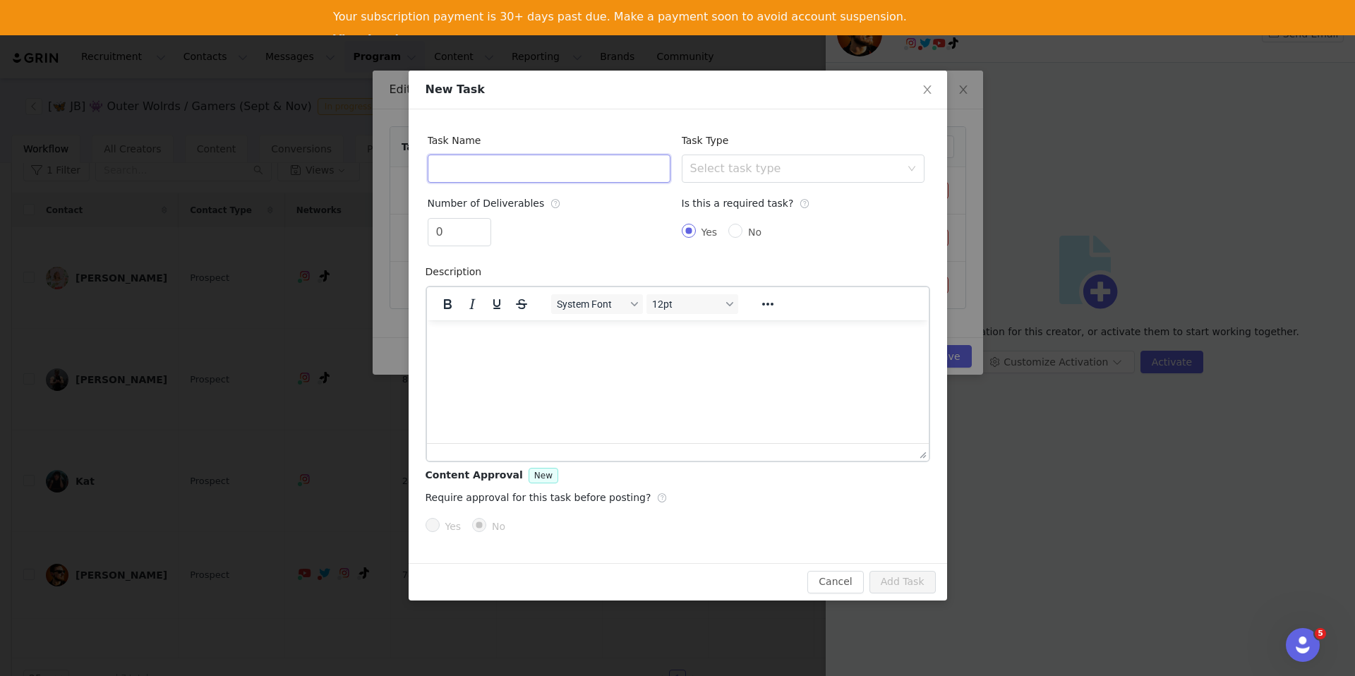
click at [553, 167] on input "text" at bounding box center [549, 169] width 243 height 28
type input "Y"
click at [924, 89] on icon "icon: close" at bounding box center [927, 89] width 11 height 11
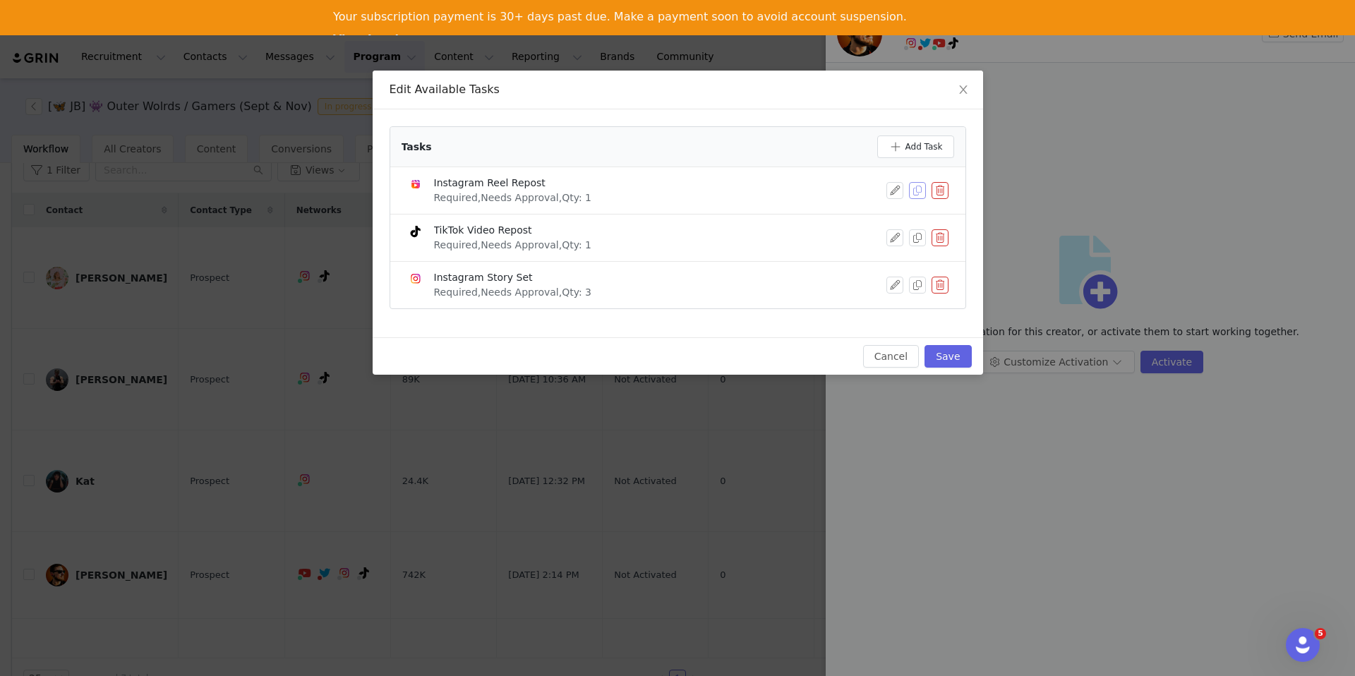
click at [918, 193] on button "button" at bounding box center [917, 190] width 17 height 17
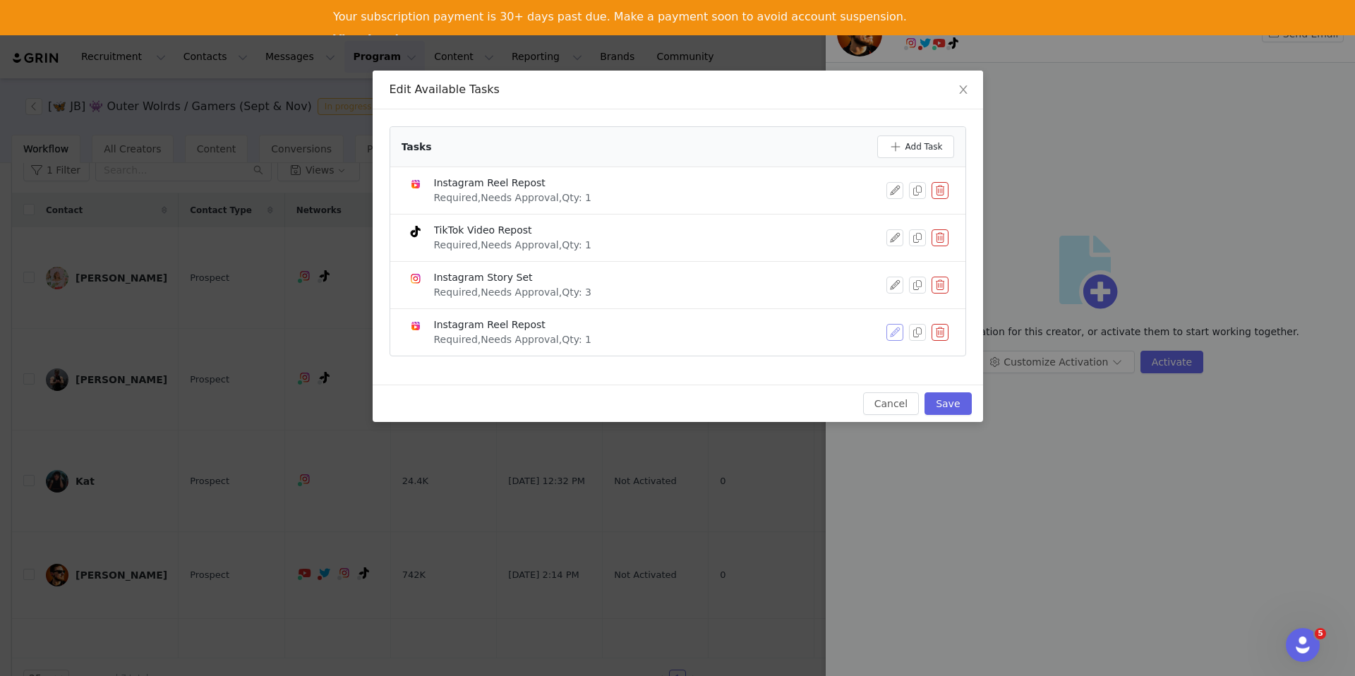
click at [894, 332] on button "button" at bounding box center [895, 332] width 17 height 17
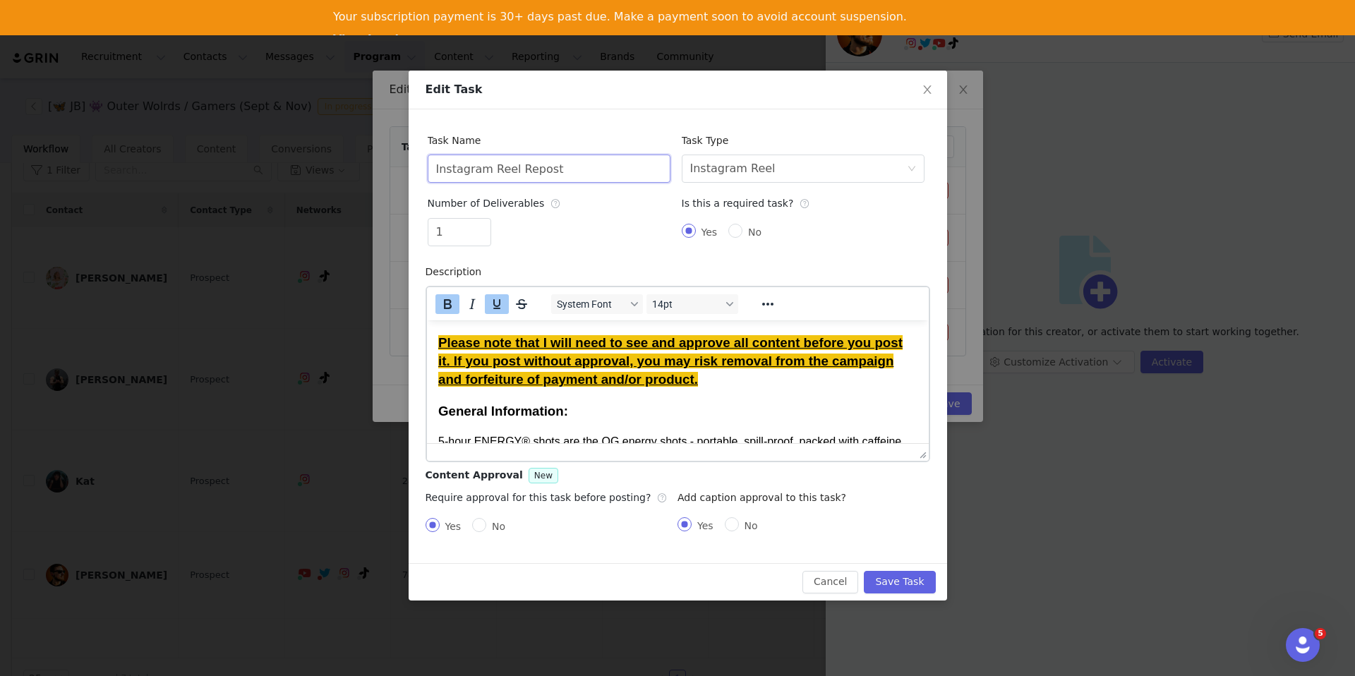
click at [529, 163] on input "Instagram Reel Repost" at bounding box center [549, 169] width 243 height 28
type input "YT shorts"
click at [701, 159] on div "Instagram Reel" at bounding box center [732, 168] width 85 height 27
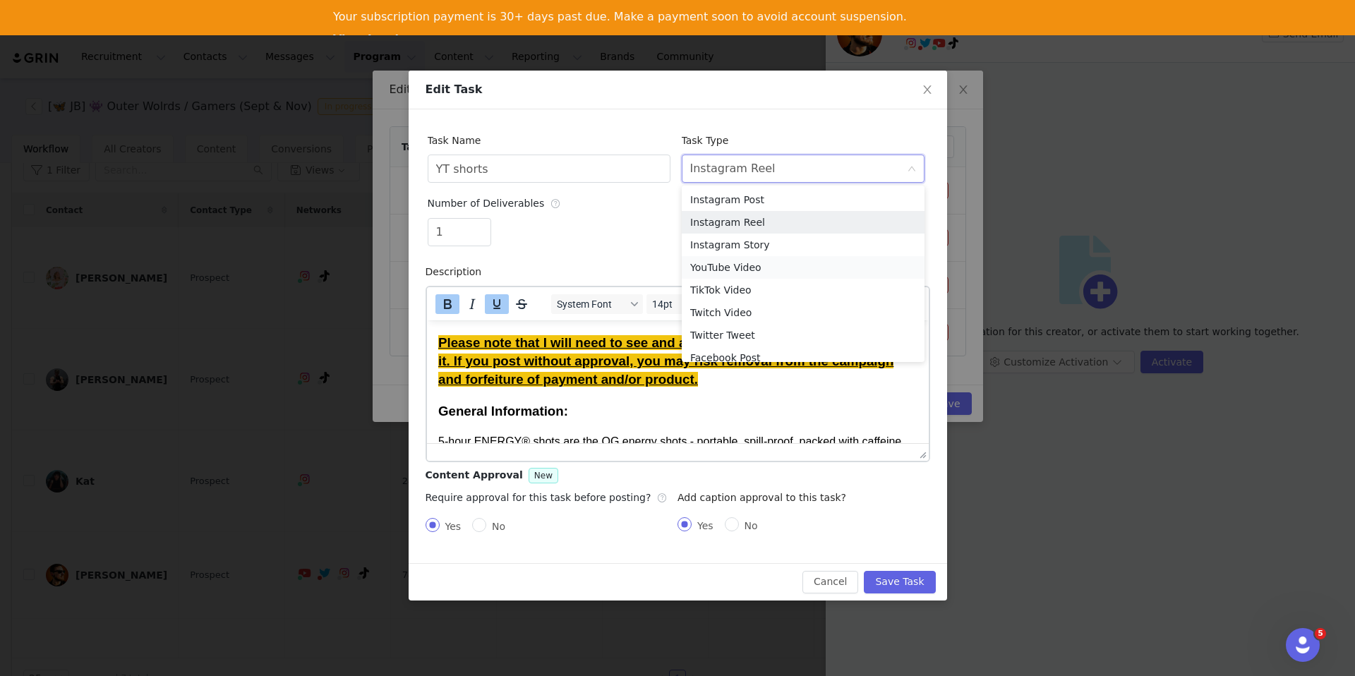
click at [748, 265] on li "YouTube Video" at bounding box center [803, 267] width 243 height 23
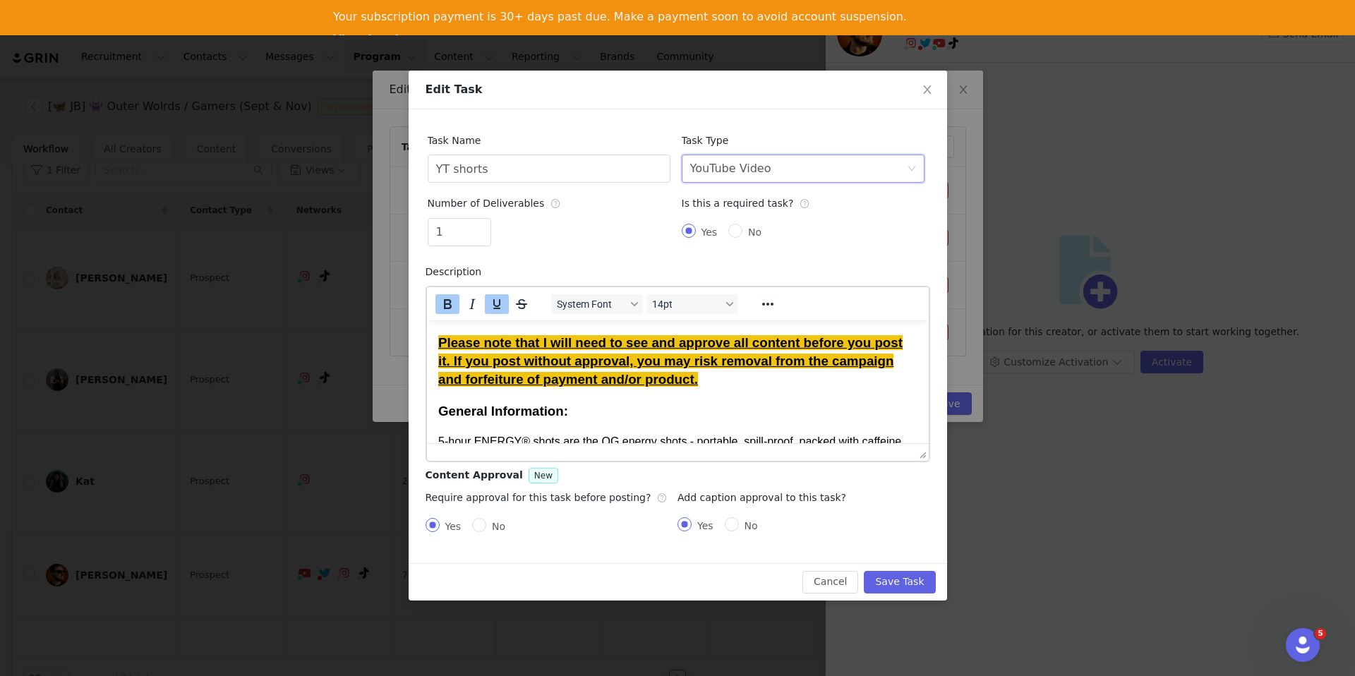
click at [632, 238] on div "1" at bounding box center [549, 235] width 243 height 34
click at [886, 581] on button "Save Task" at bounding box center [899, 582] width 71 height 23
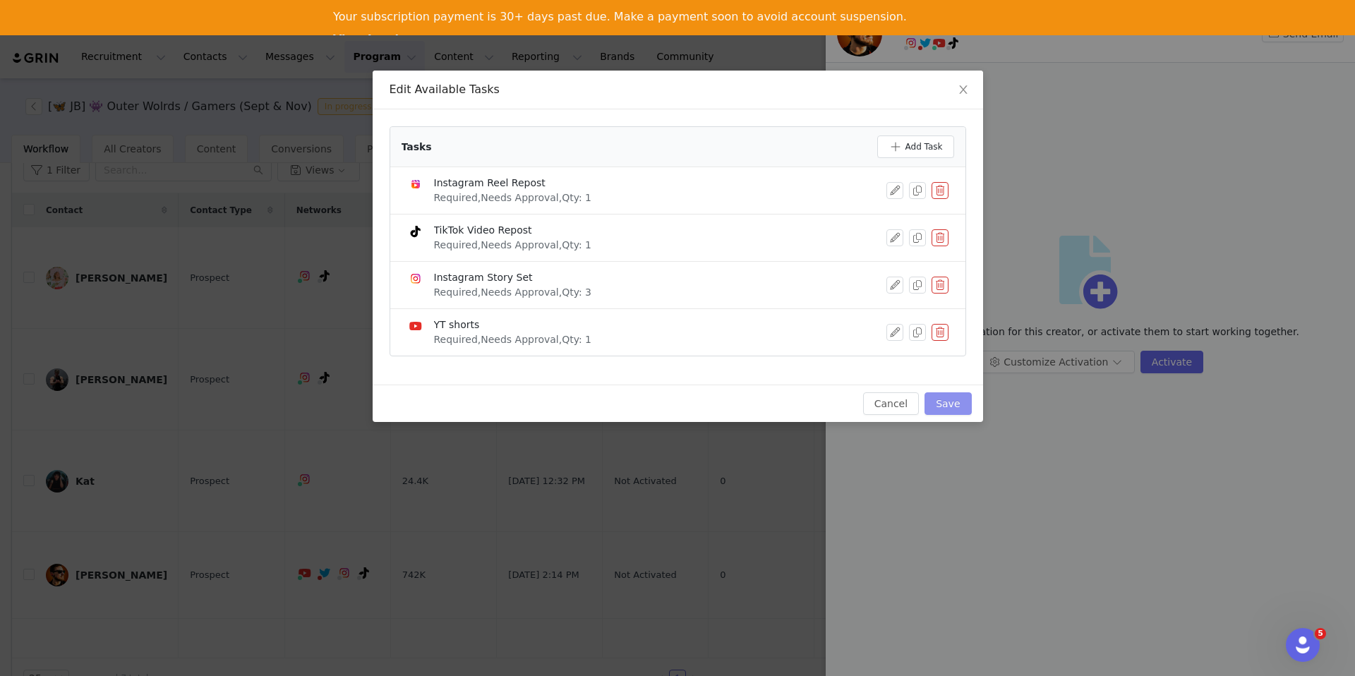
click at [944, 408] on button "Save" at bounding box center [948, 403] width 47 height 23
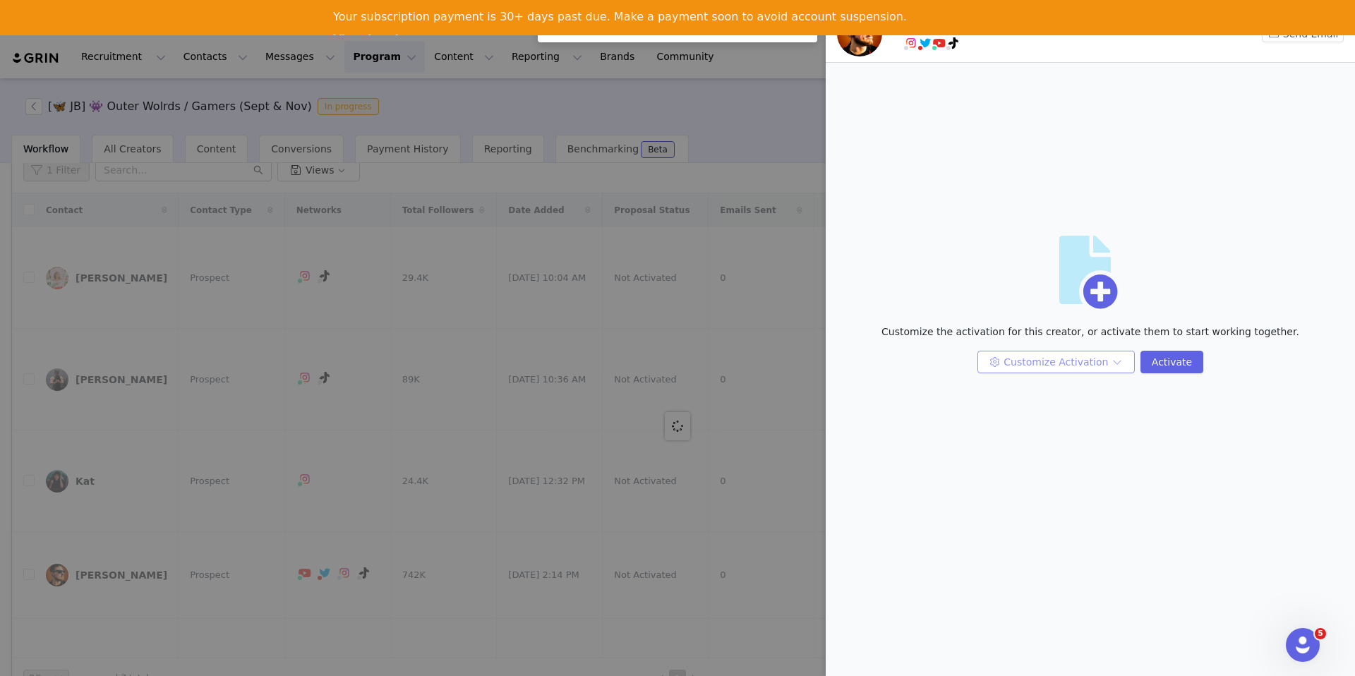
click at [1074, 372] on button "Customize Activation" at bounding box center [1056, 362] width 157 height 23
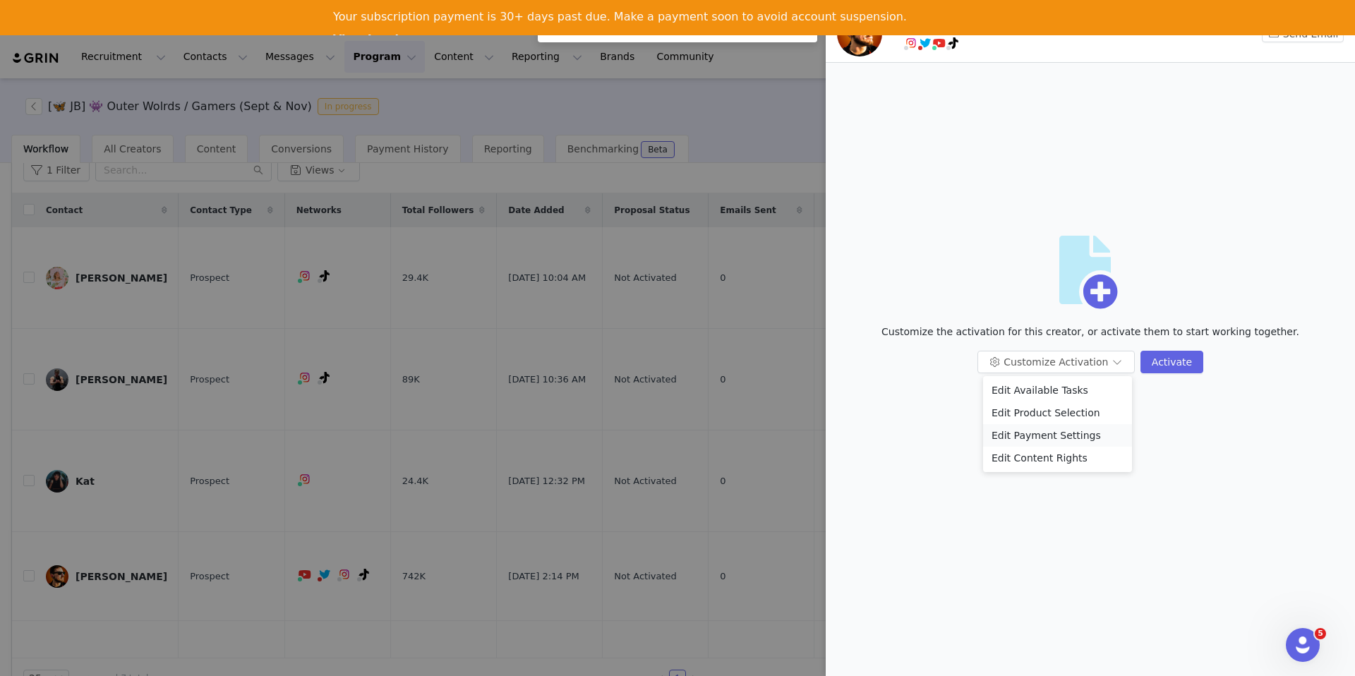
click at [1040, 436] on li "Edit Payment Settings" at bounding box center [1057, 435] width 149 height 23
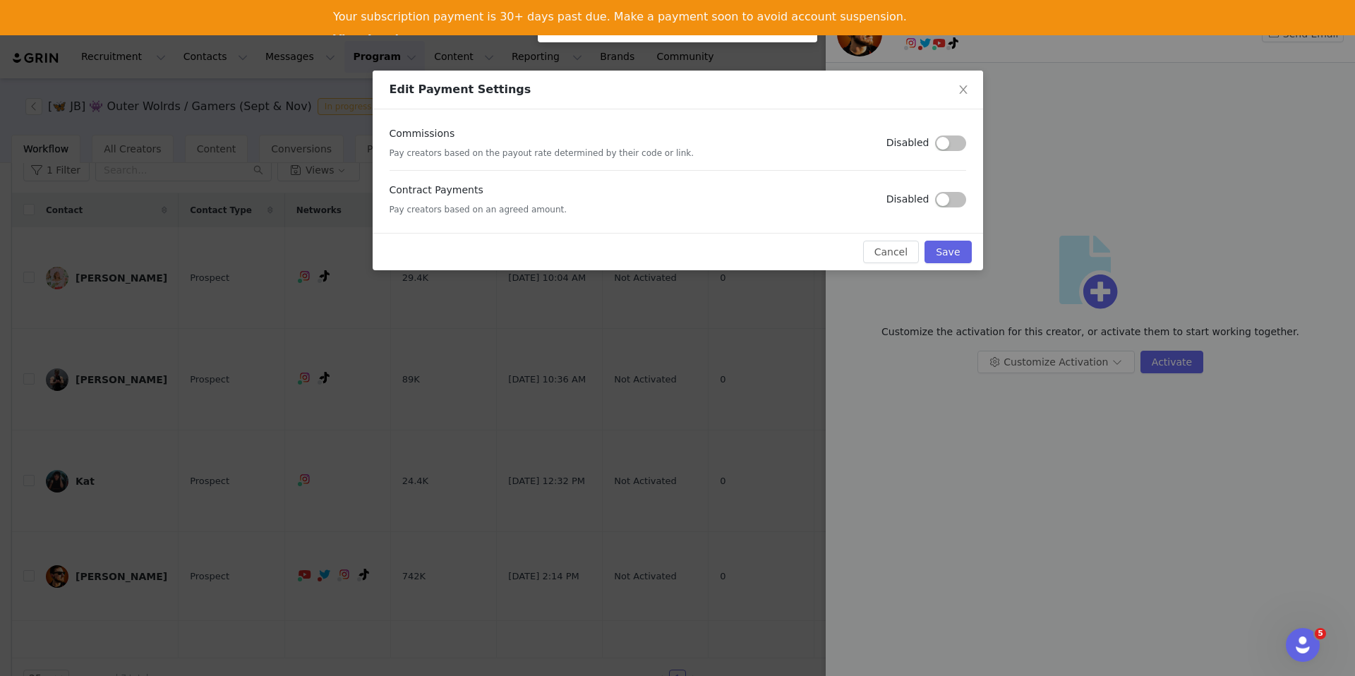
click at [958, 194] on button "button" at bounding box center [950, 200] width 31 height 16
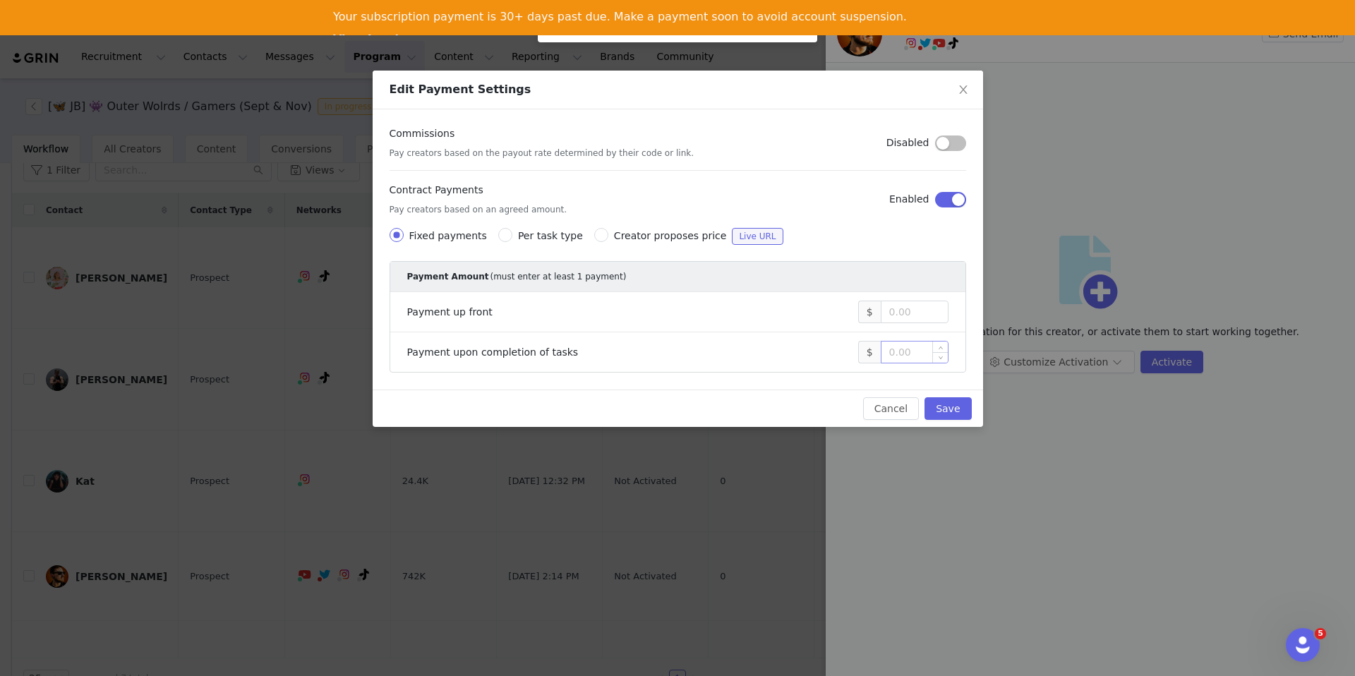
click at [918, 349] on input at bounding box center [915, 352] width 66 height 21
type input "3,000"
click at [946, 404] on button "Save" at bounding box center [948, 408] width 47 height 23
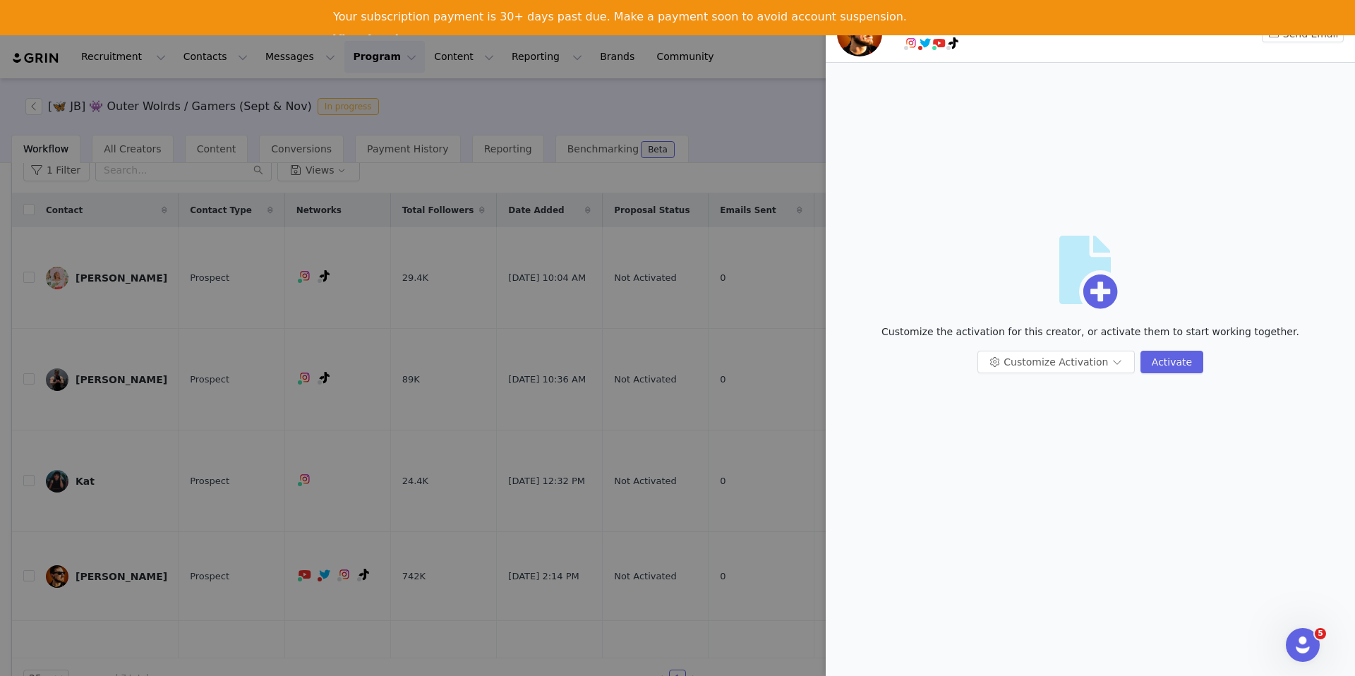
click at [377, 112] on div at bounding box center [677, 338] width 1355 height 676
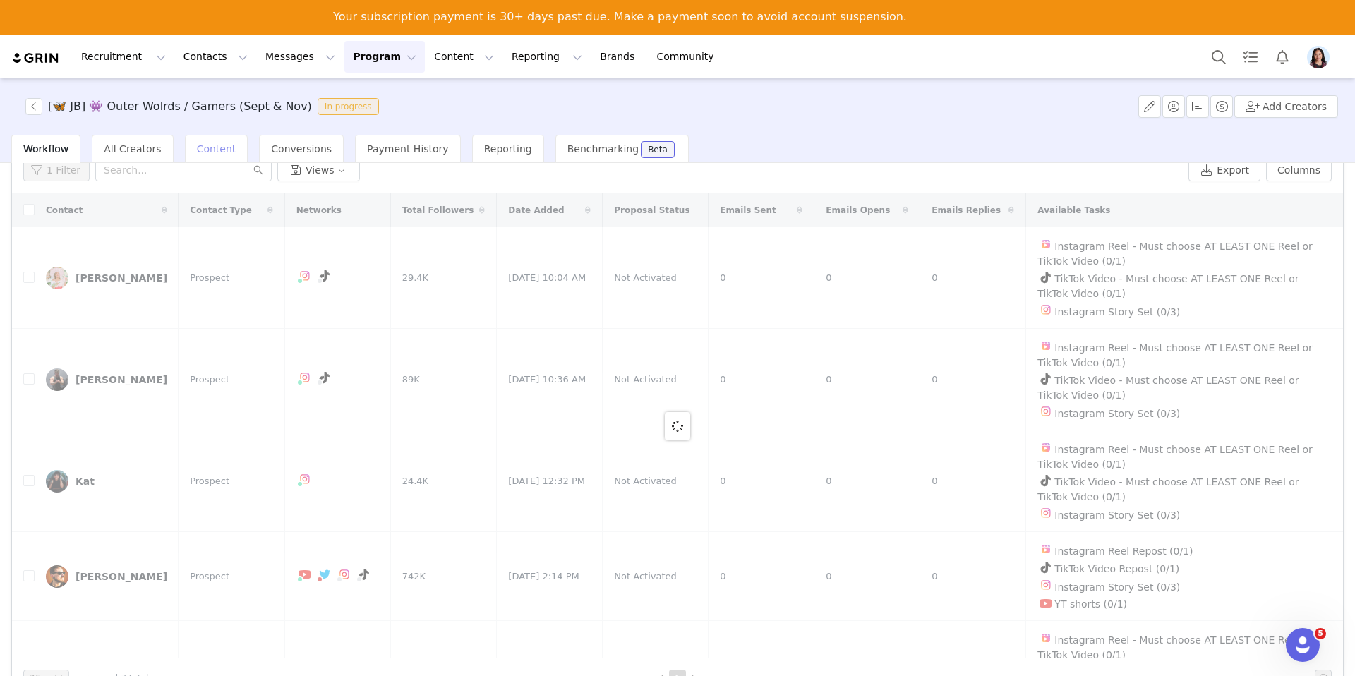
click at [206, 157] on div "Content" at bounding box center [217, 149] width 64 height 28
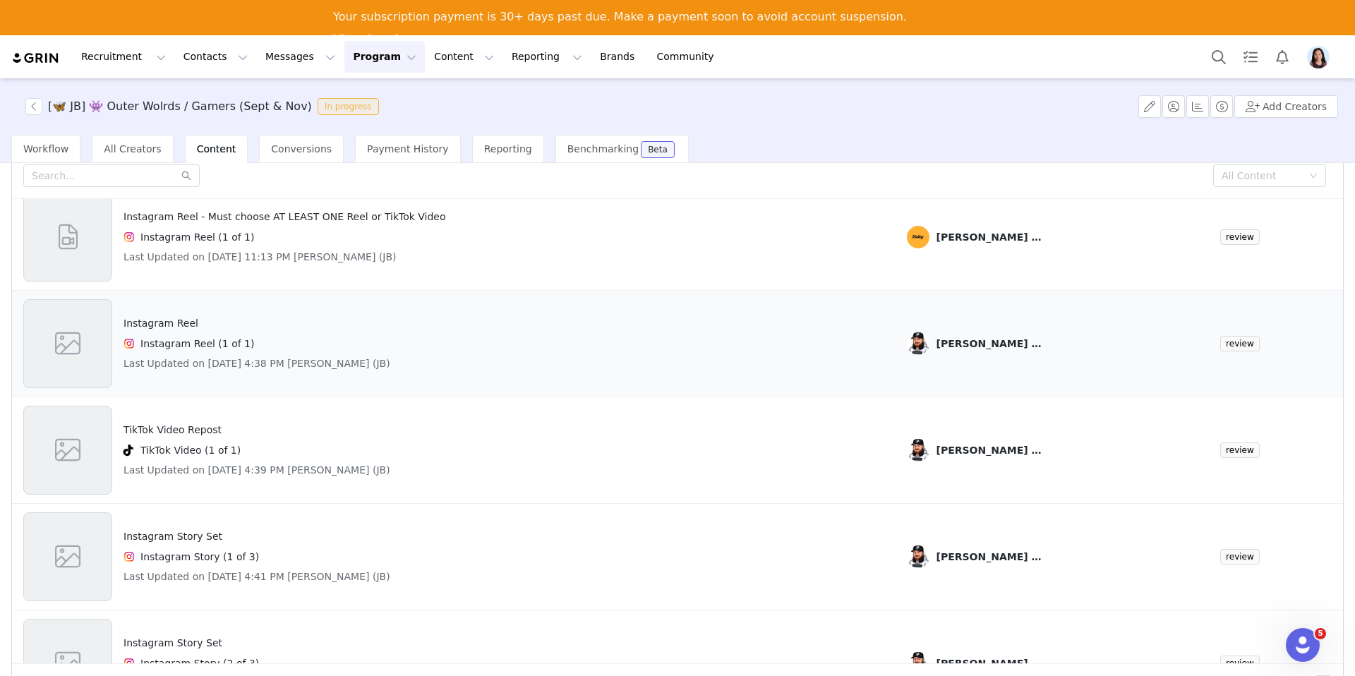
scroll to position [58, 0]
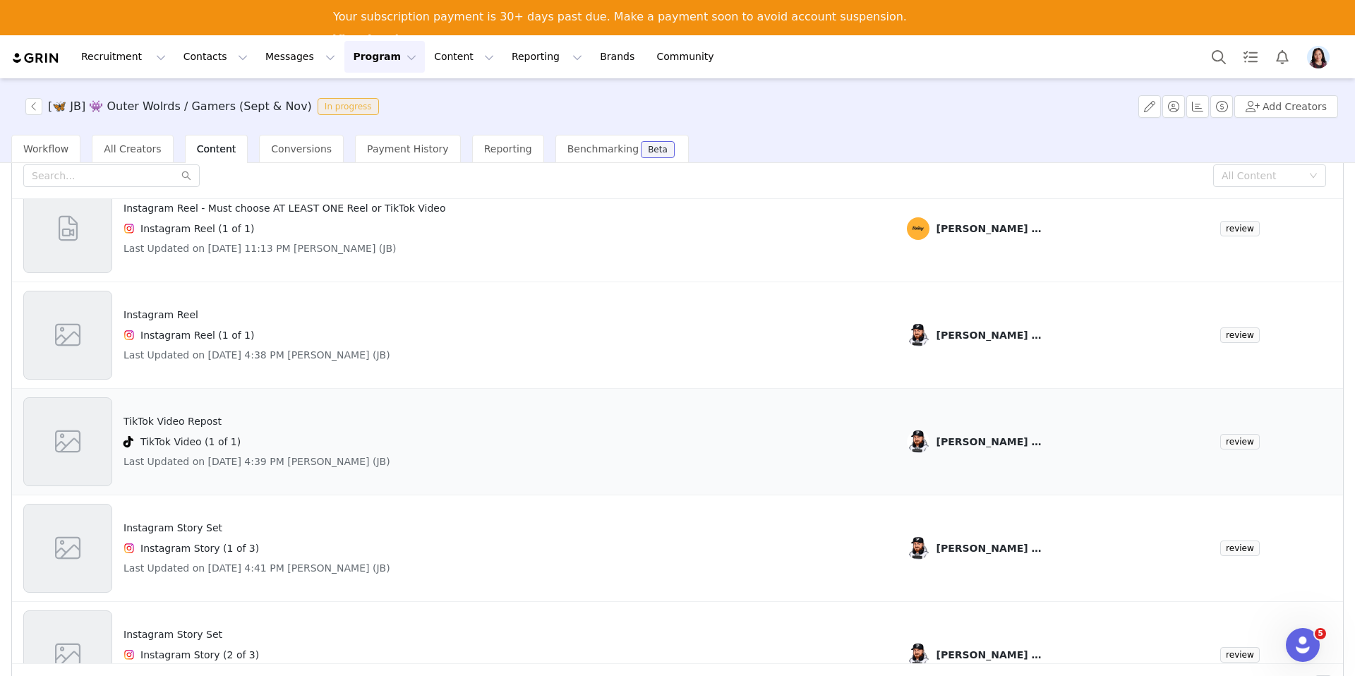
click at [226, 431] on div "TikTok Video Repost TikTok Video (1 of 1) Last Updated on Sep 29, 2025 4:39 PM …" at bounding box center [257, 441] width 267 height 89
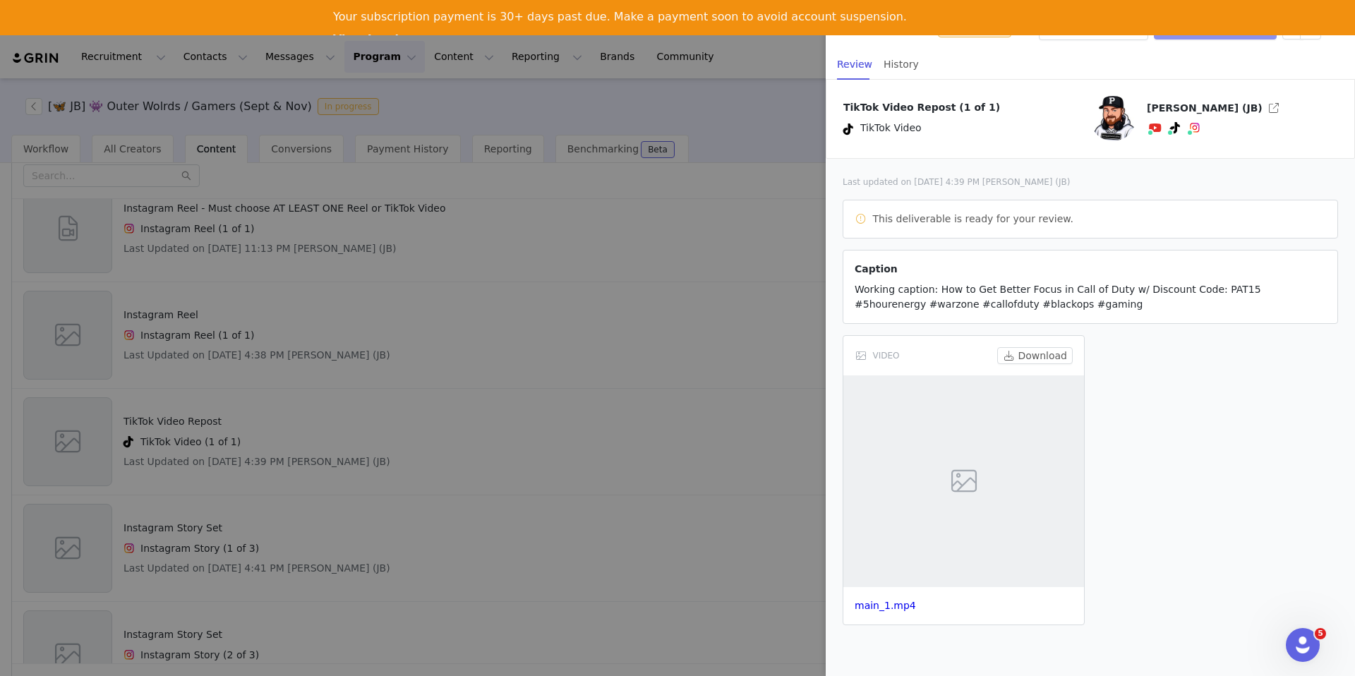
click at [1271, 38] on button "Approve Content" at bounding box center [1215, 28] width 123 height 23
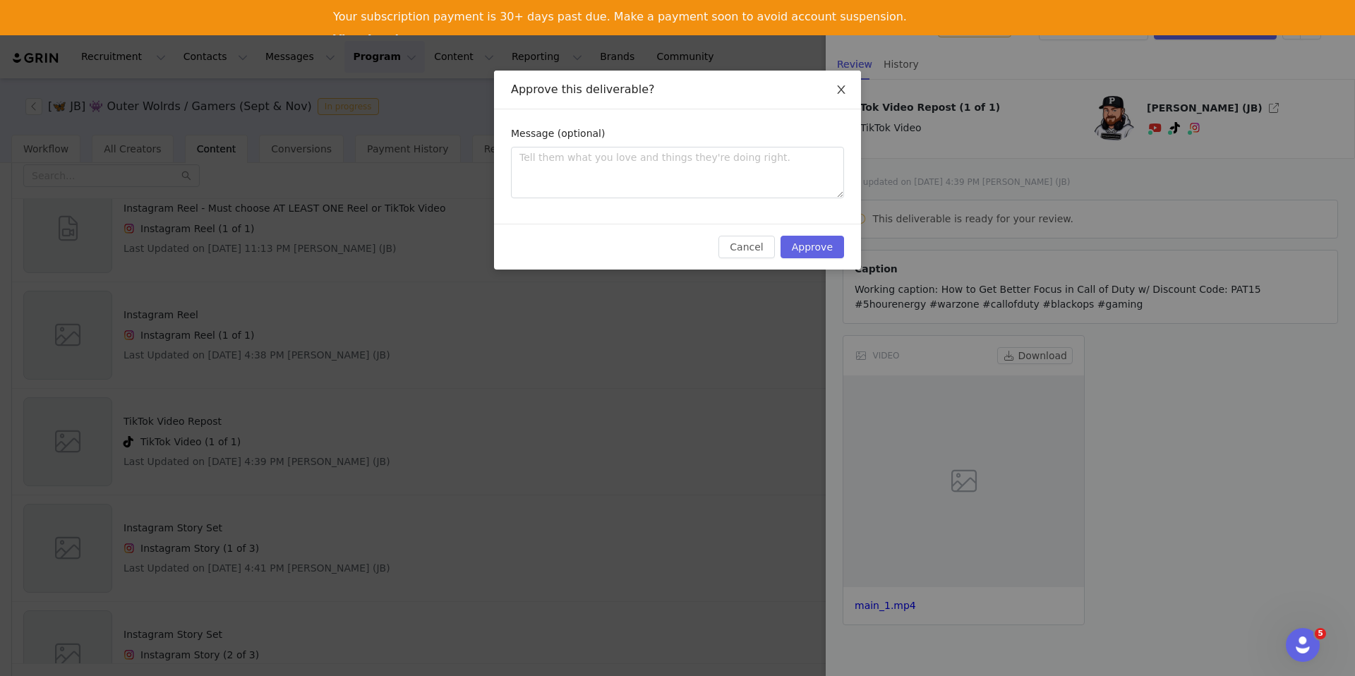
click at [841, 91] on icon "icon: close" at bounding box center [841, 89] width 11 height 11
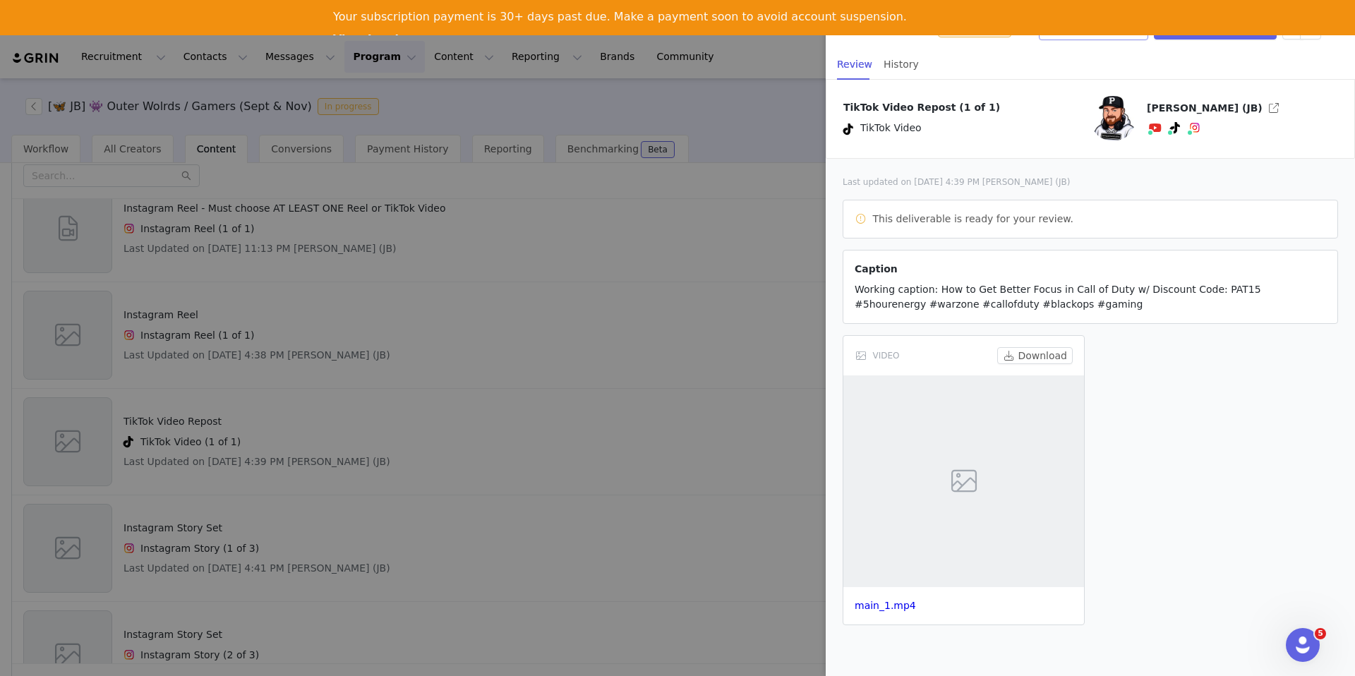
click at [1112, 39] on button "Request Changes" at bounding box center [1093, 29] width 109 height 23
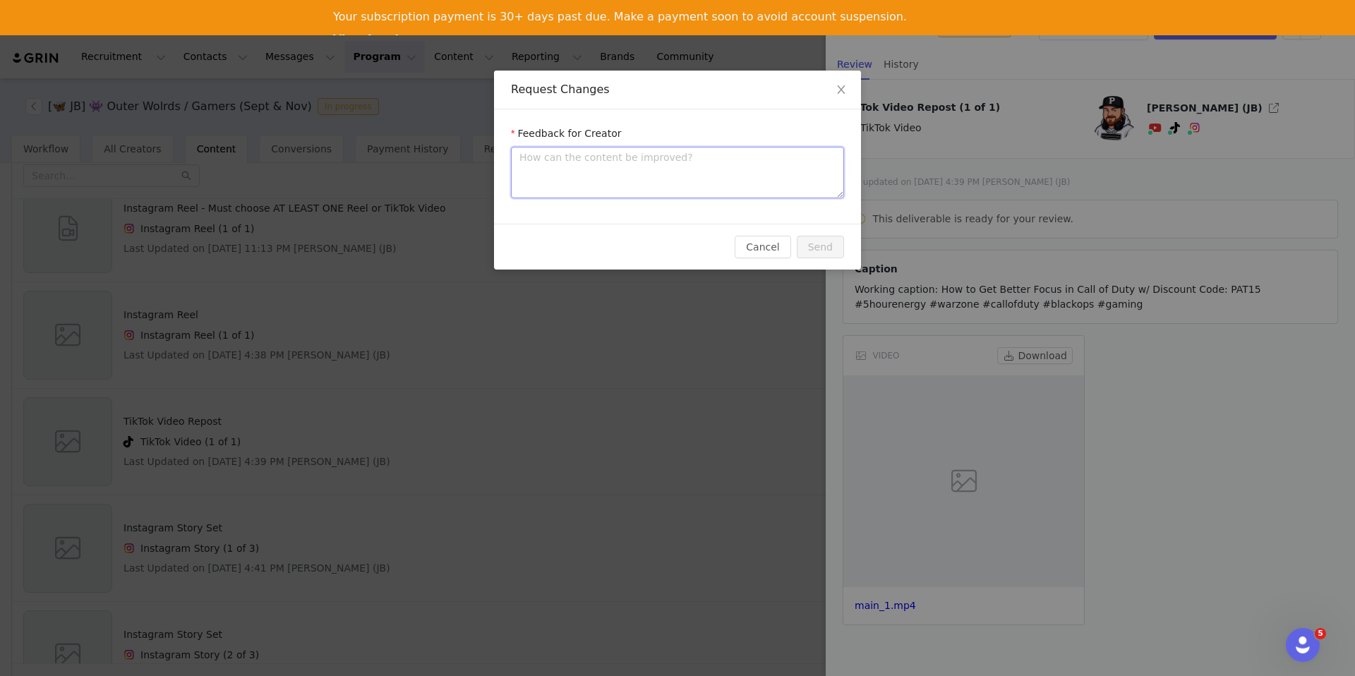
click at [762, 156] on textarea at bounding box center [677, 173] width 333 height 52
type textarea "D"
type textarea "De"
type textarea "Den"
type textarea "Deni"
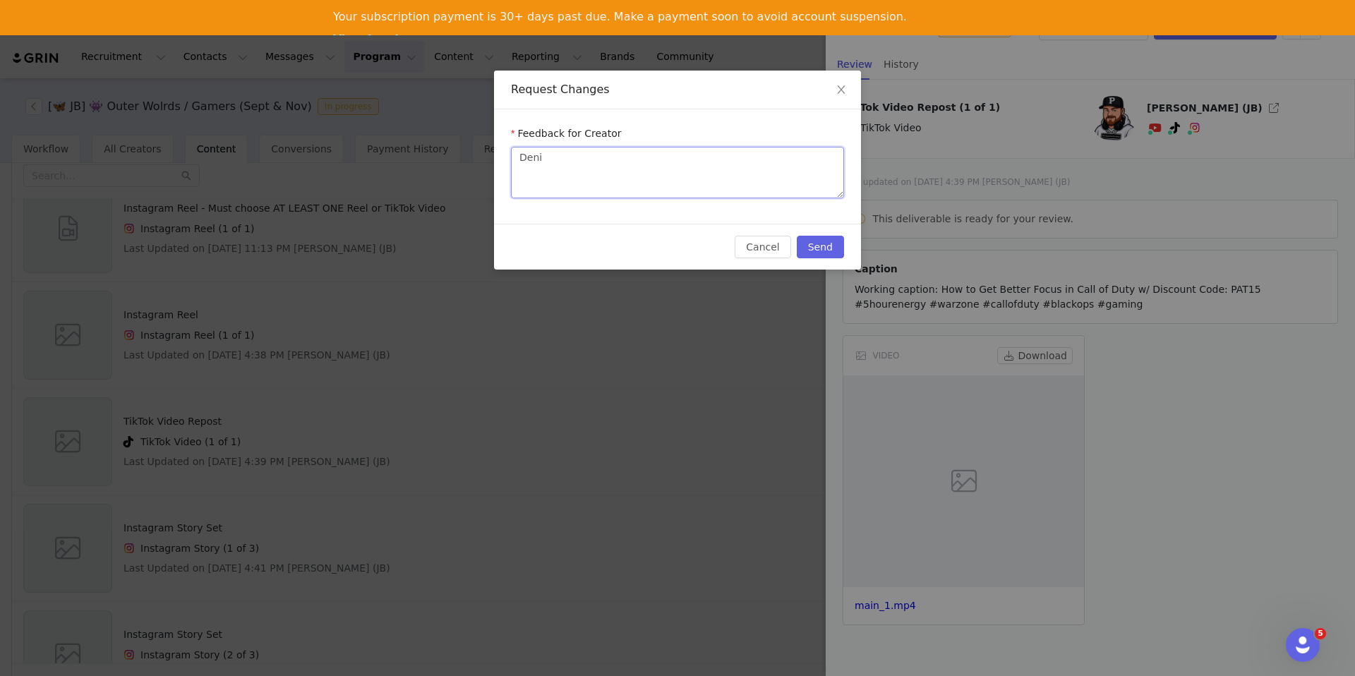
type textarea "Denie"
type textarea "Denied"
type textarea "Denied f"
type textarea "Denied fo"
type textarea "Denied for"
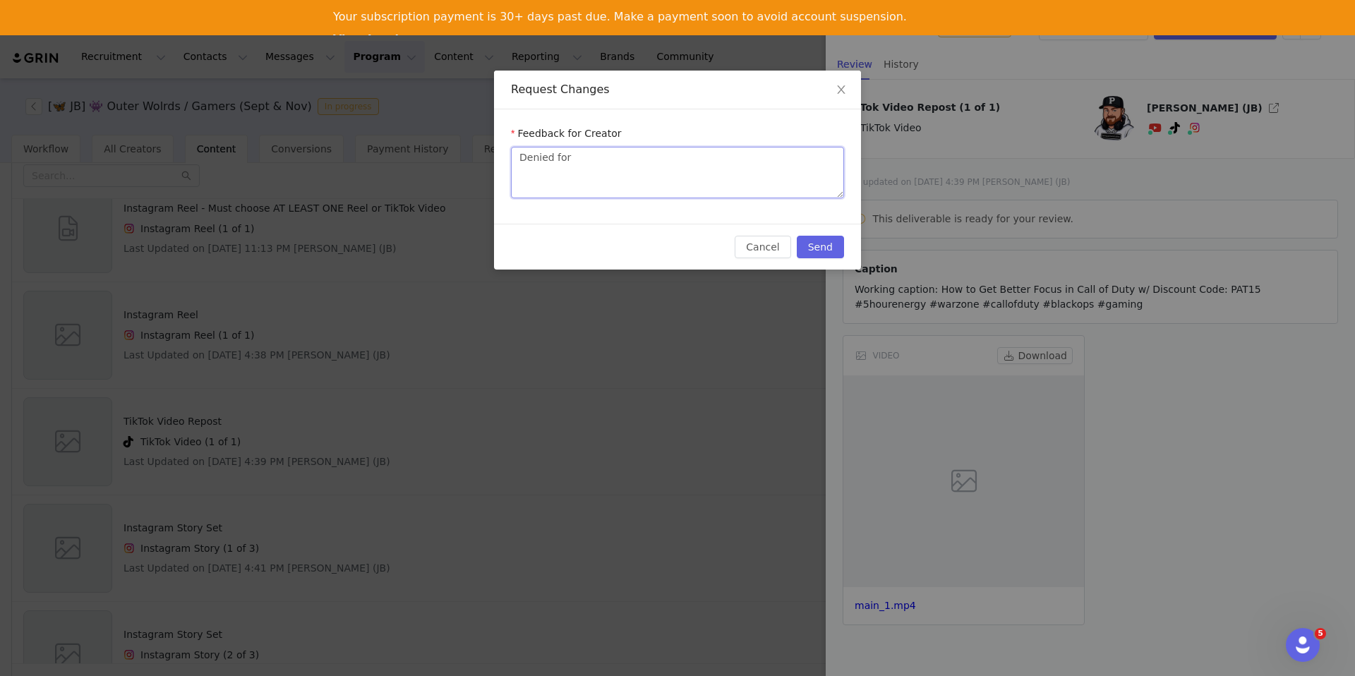
type textarea "Denied for"
type textarea "Denied for o"
type textarea "Denied for ot"
type textarea "Denied for oth"
type textarea "Denied for othe"
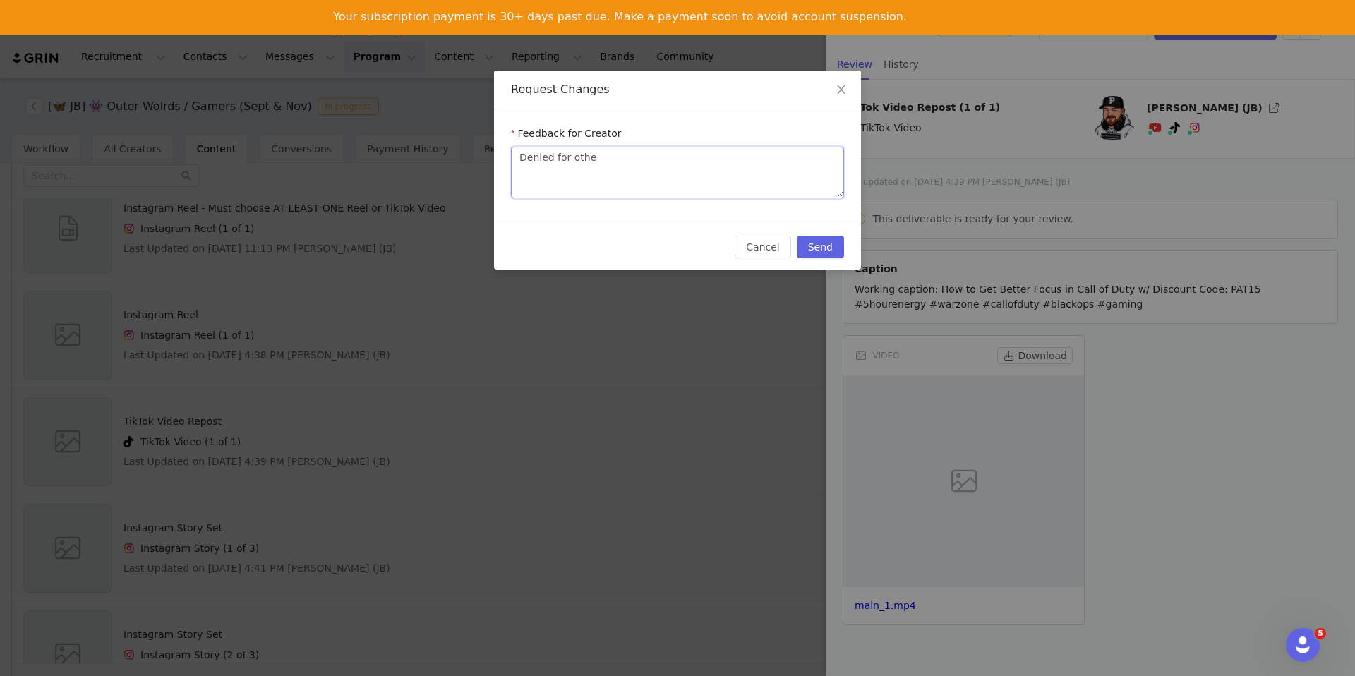
type textarea "Denied for other"
type textarea "Denied for other su"
type textarea "Denied for other sub"
type textarea "Denied for other subm"
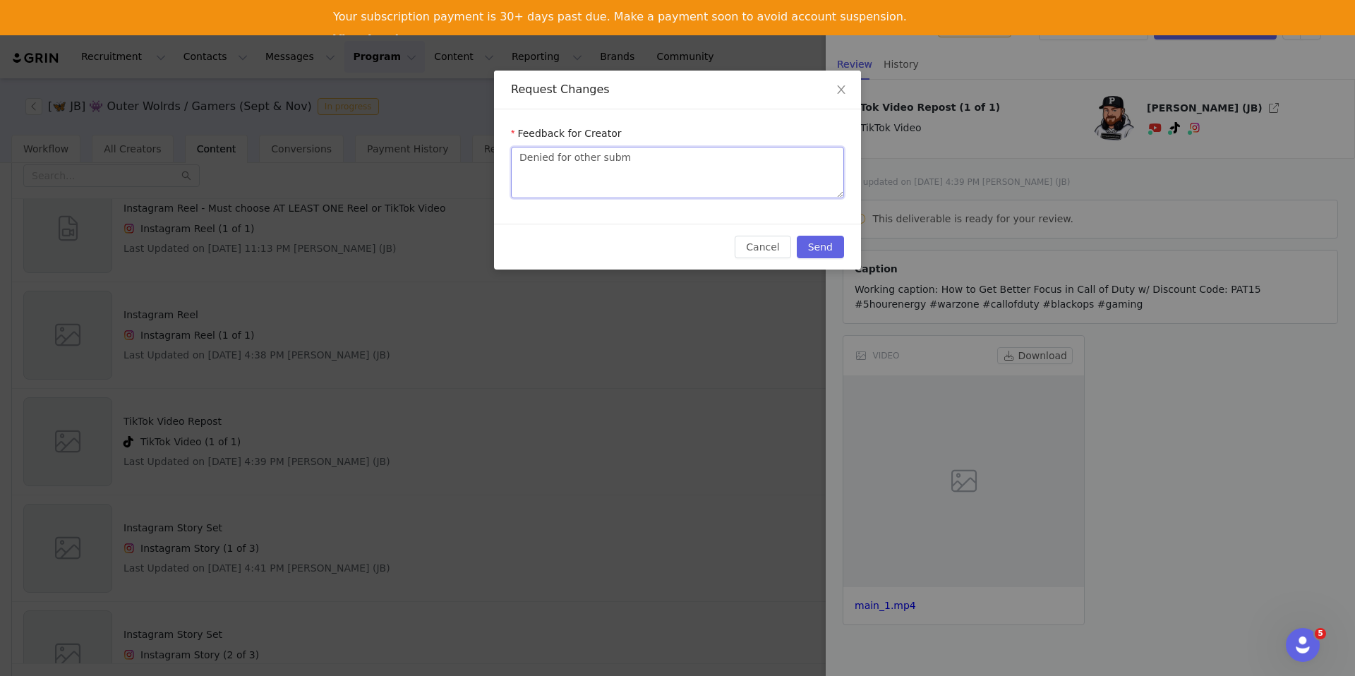
type textarea "Denied for other submi"
type textarea "Denied for other submis"
type textarea "Denied for other submiss"
type textarea "Denied for other submissi"
type textarea "Denied for other submissio"
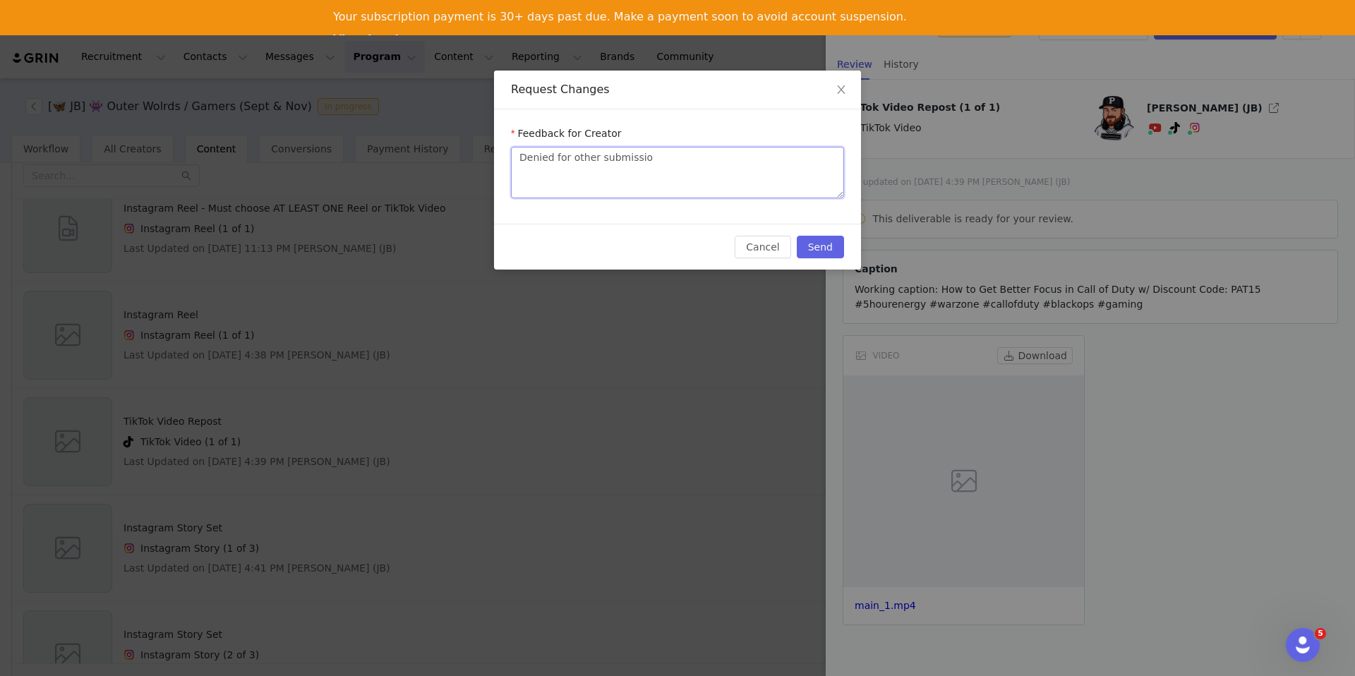
type textarea "Denied for other submission"
click at [830, 248] on button "Send" at bounding box center [820, 247] width 47 height 23
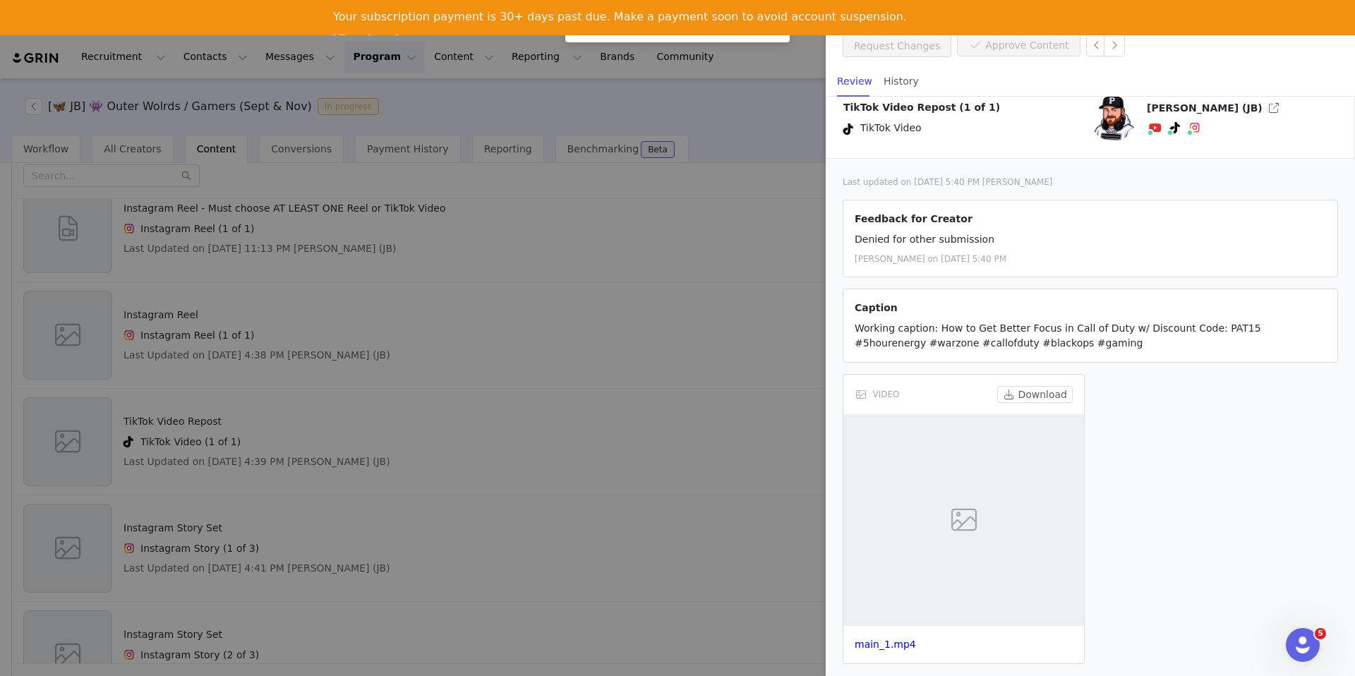
click at [694, 409] on div at bounding box center [677, 338] width 1355 height 676
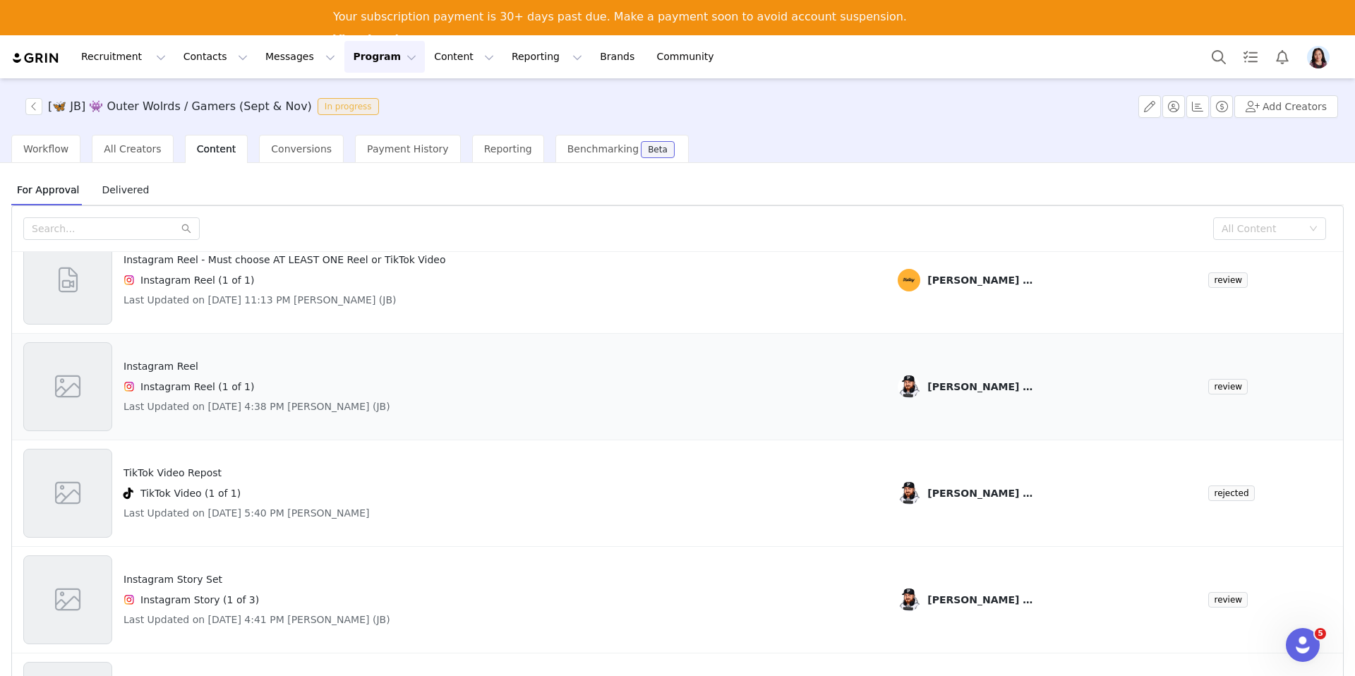
scroll to position [78, 0]
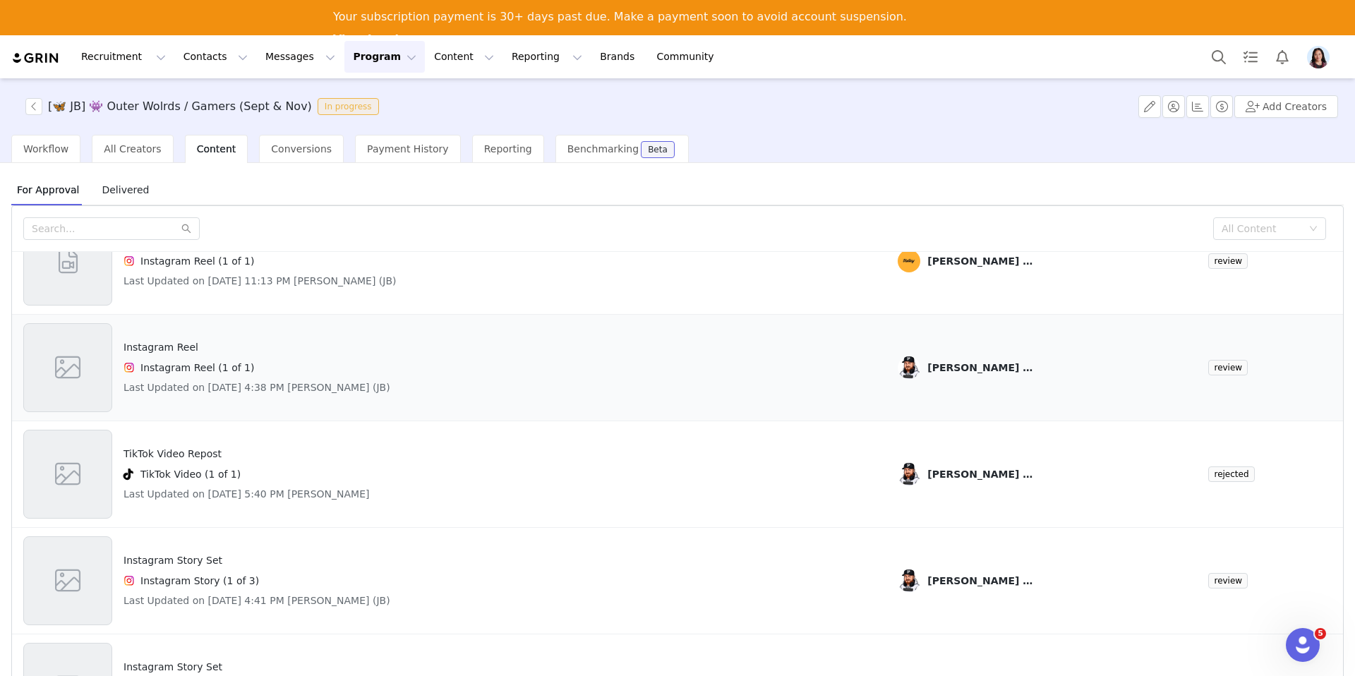
click at [349, 374] on div "Instagram Reel (1 of 1)" at bounding box center [257, 367] width 267 height 17
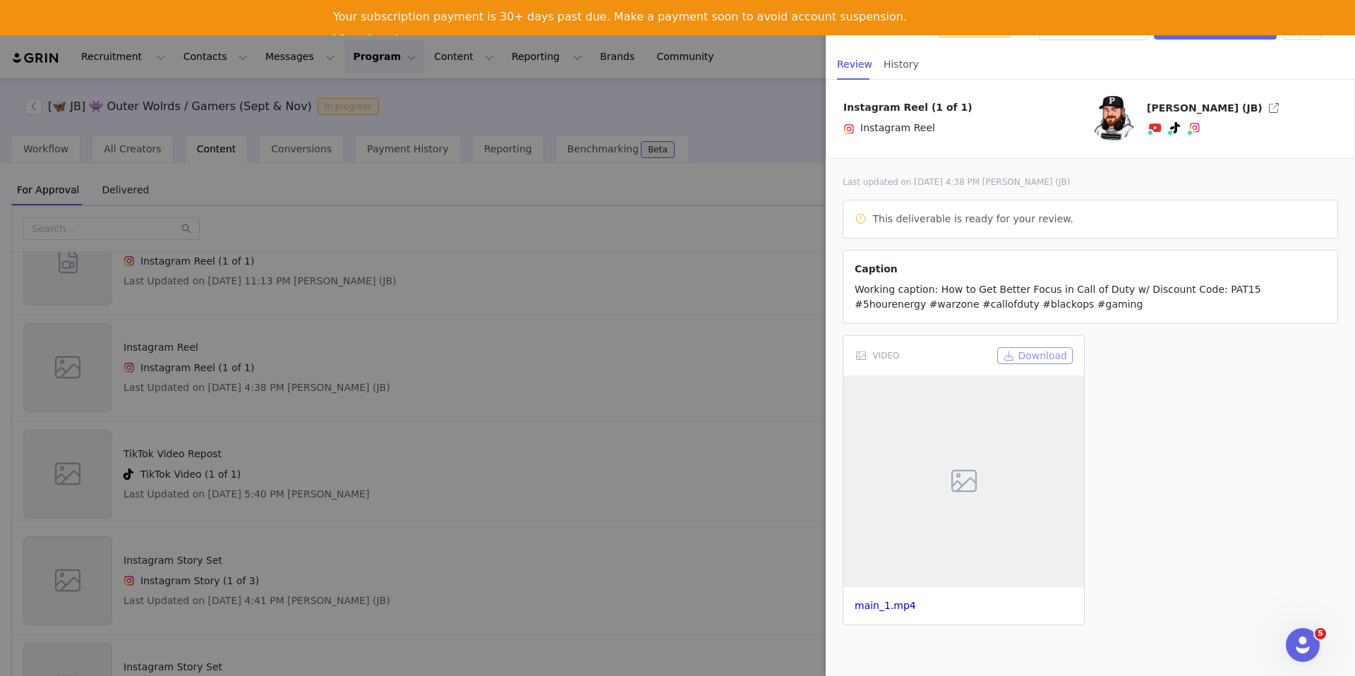
click at [1047, 359] on button "Download" at bounding box center [1035, 355] width 76 height 17
click at [1038, 359] on button "Download" at bounding box center [1035, 355] width 76 height 17
click at [516, 426] on div at bounding box center [677, 338] width 1355 height 676
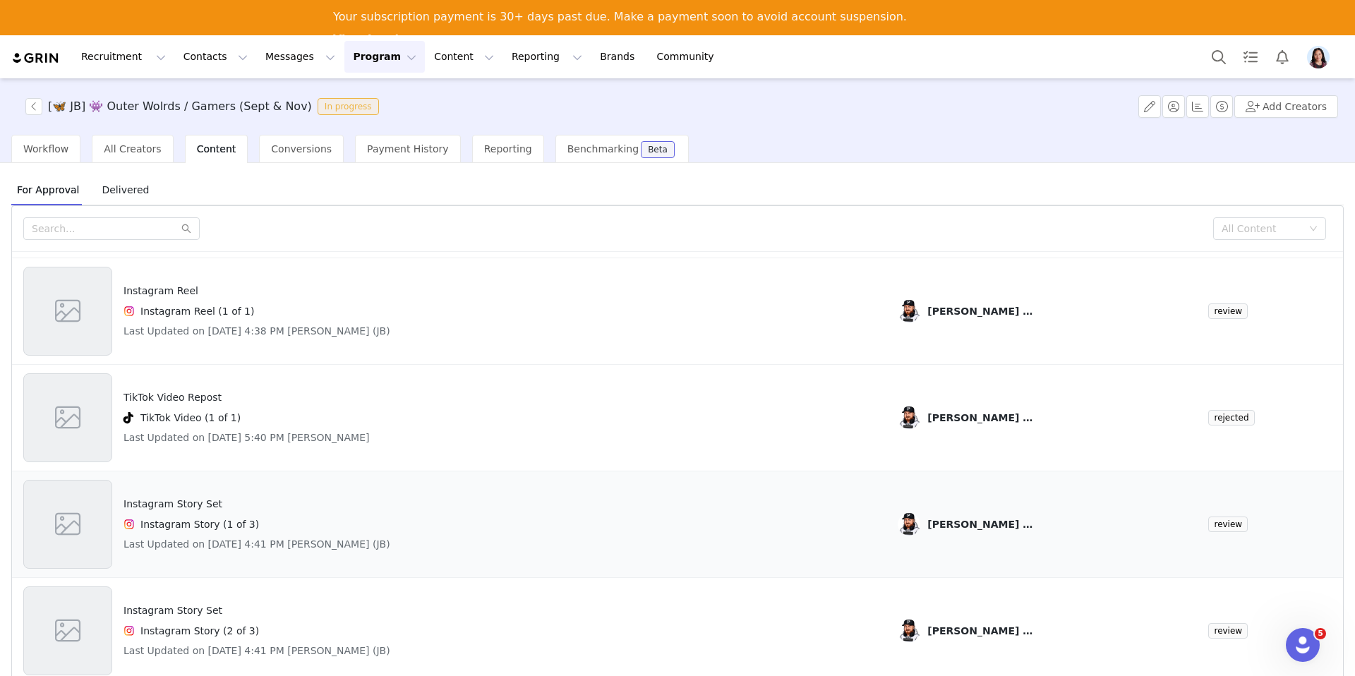
scroll to position [167, 0]
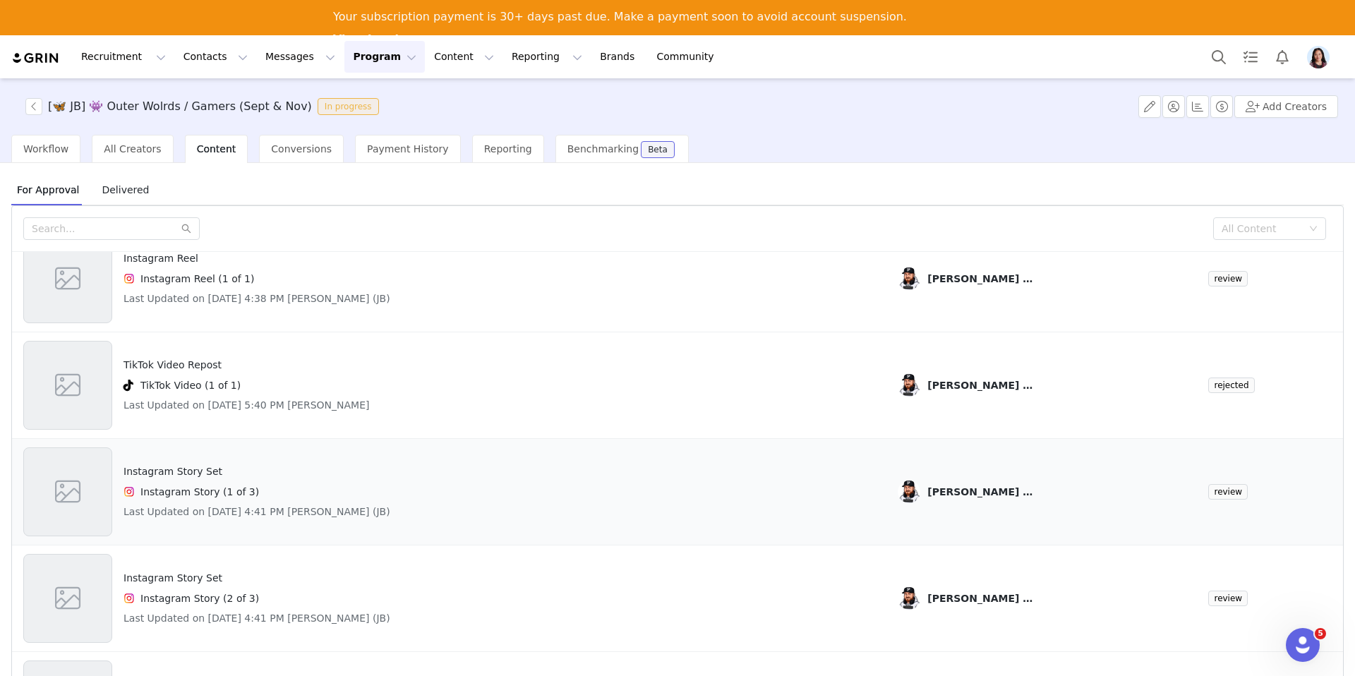
click at [330, 506] on h4 "Last Updated on Sep 29, 2025 4:41 PM Pat Powers (JB)" at bounding box center [257, 512] width 267 height 15
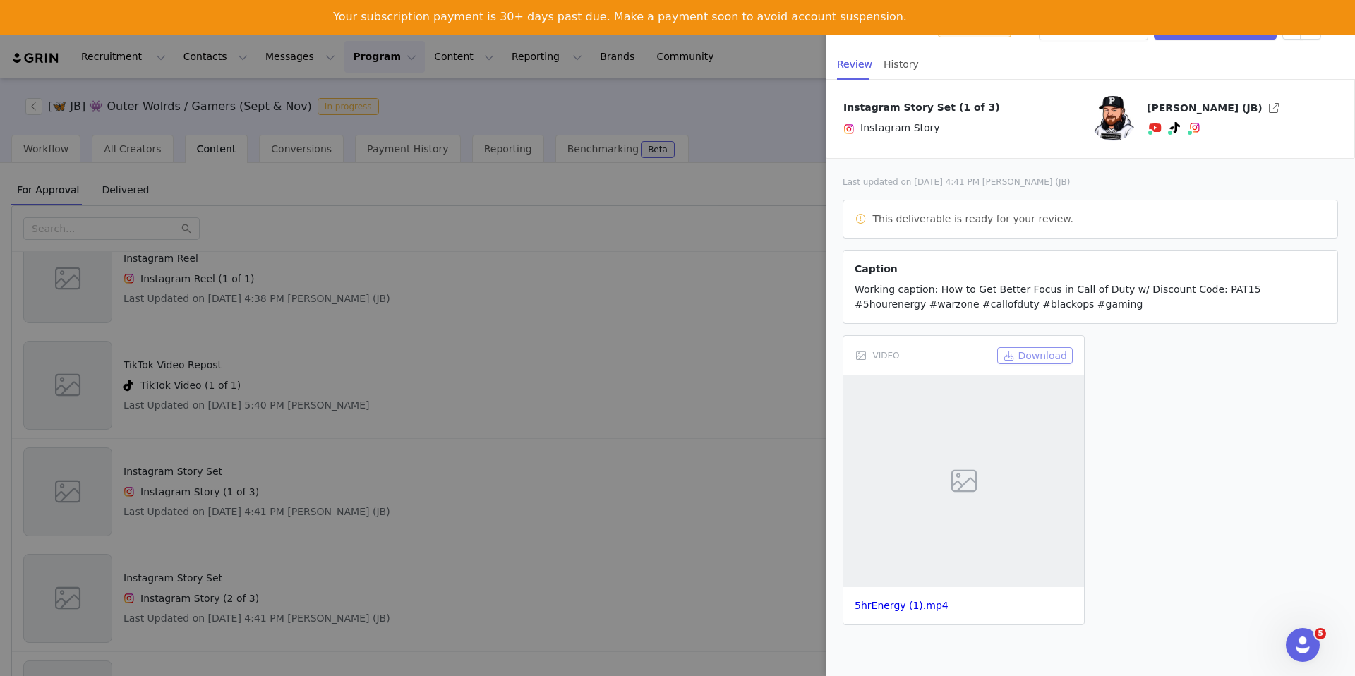
click at [1040, 360] on button "Download" at bounding box center [1035, 355] width 76 height 17
click at [568, 445] on div at bounding box center [677, 338] width 1355 height 676
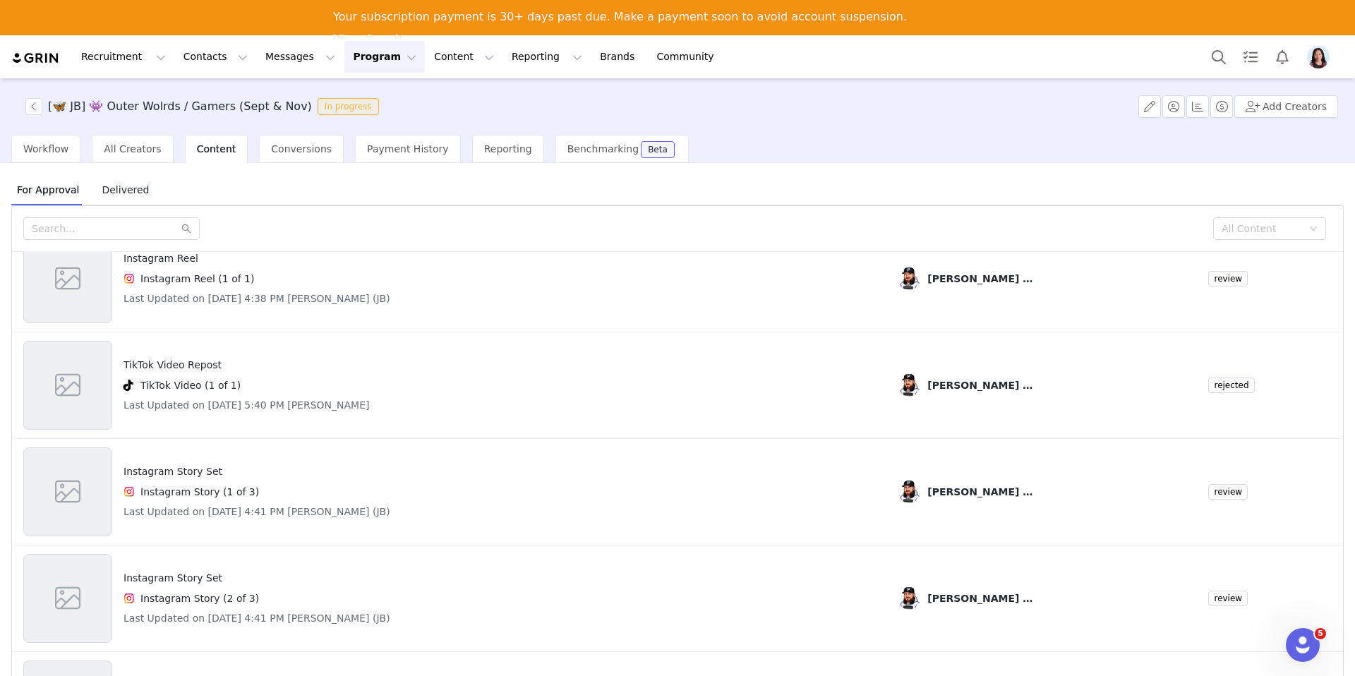
scroll to position [209, 0]
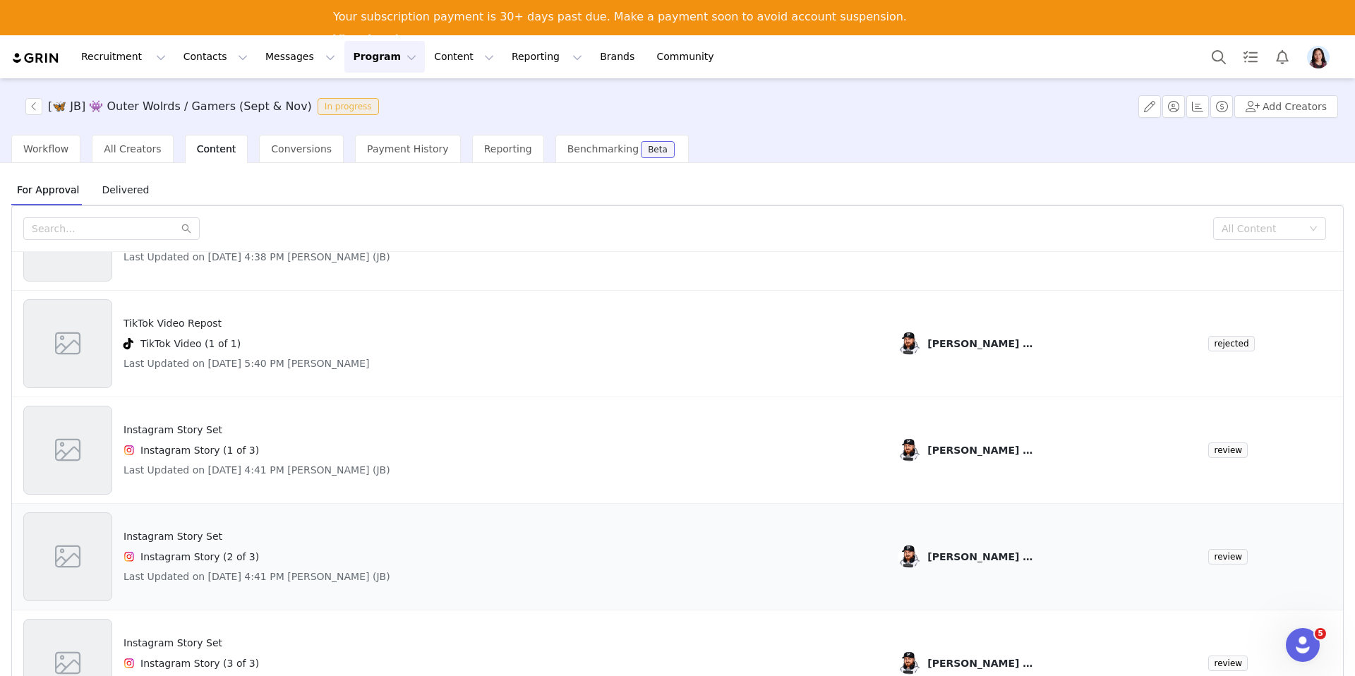
click at [405, 544] on div "Instagram Story Set Instagram Story (2 of 3) Last Updated on Sep 29, 2025 4:41 …" at bounding box center [449, 556] width 852 height 89
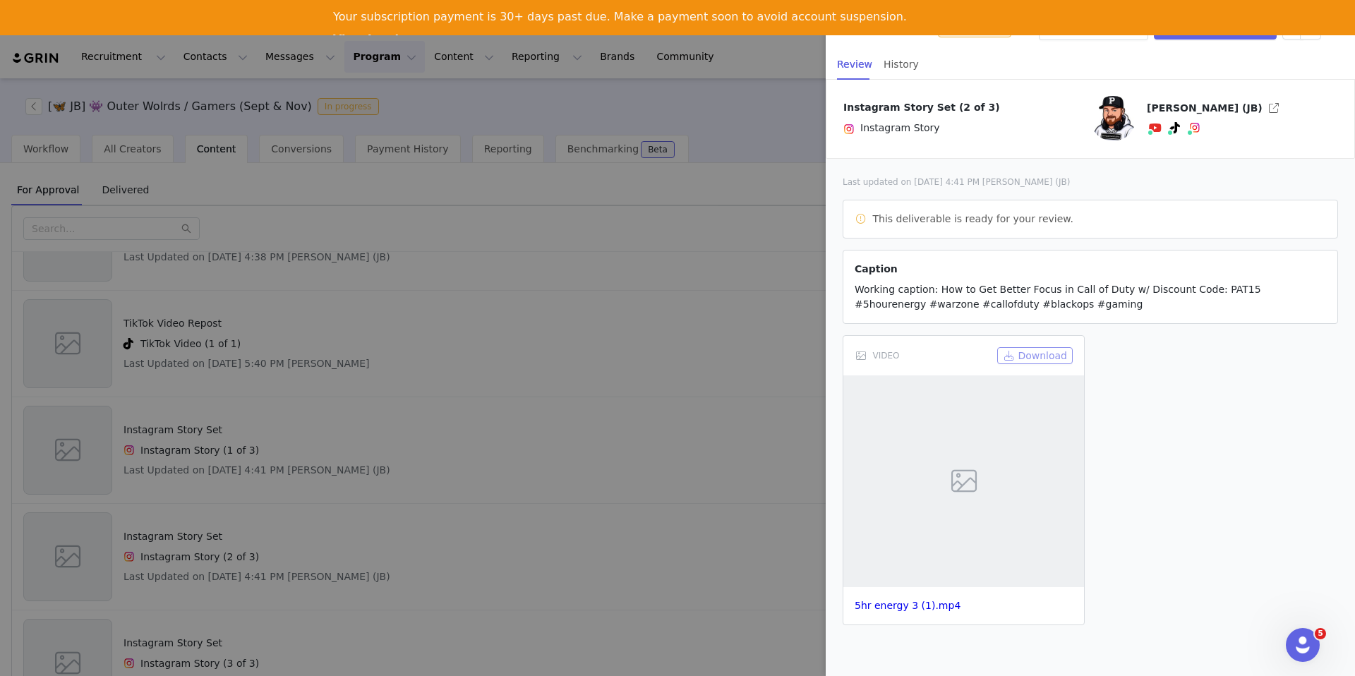
click at [1045, 348] on button "Download" at bounding box center [1035, 355] width 76 height 17
click at [592, 409] on div at bounding box center [677, 338] width 1355 height 676
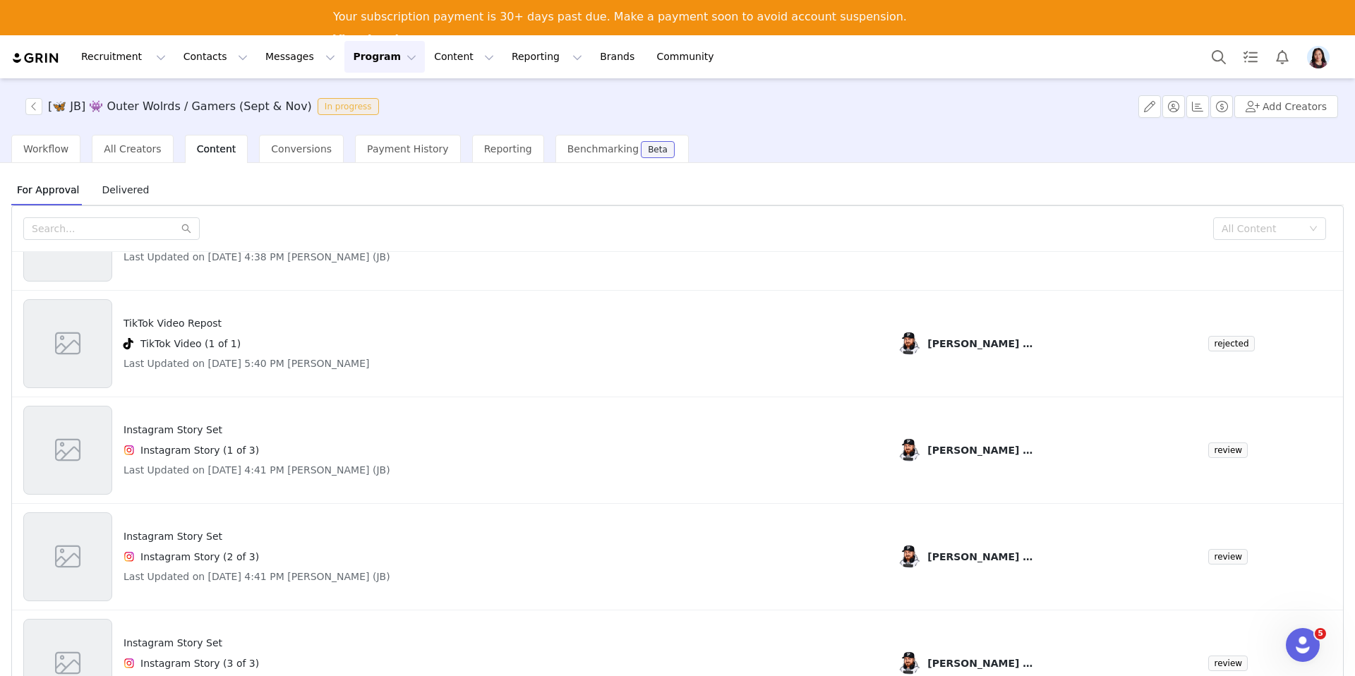
scroll to position [59, 0]
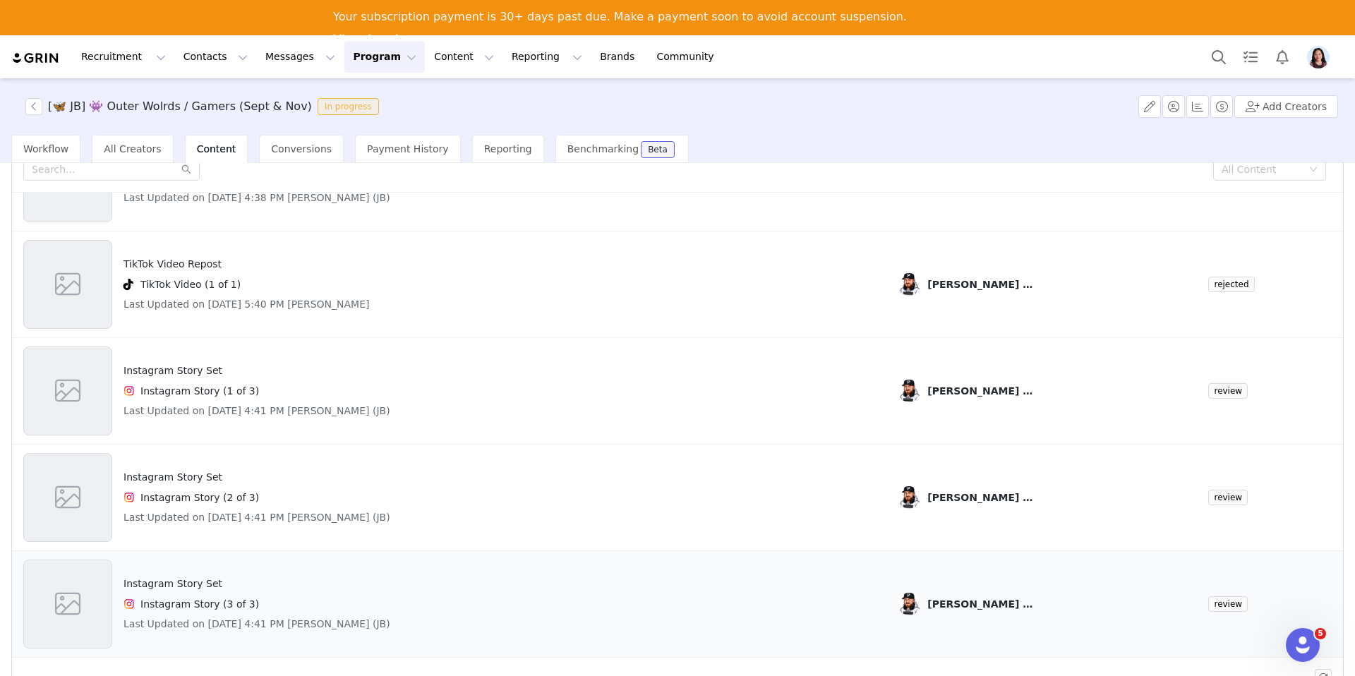
click at [455, 588] on div "Instagram Story Set Instagram Story (3 of 3) Last Updated on Sep 29, 2025 4:41 …" at bounding box center [449, 604] width 852 height 89
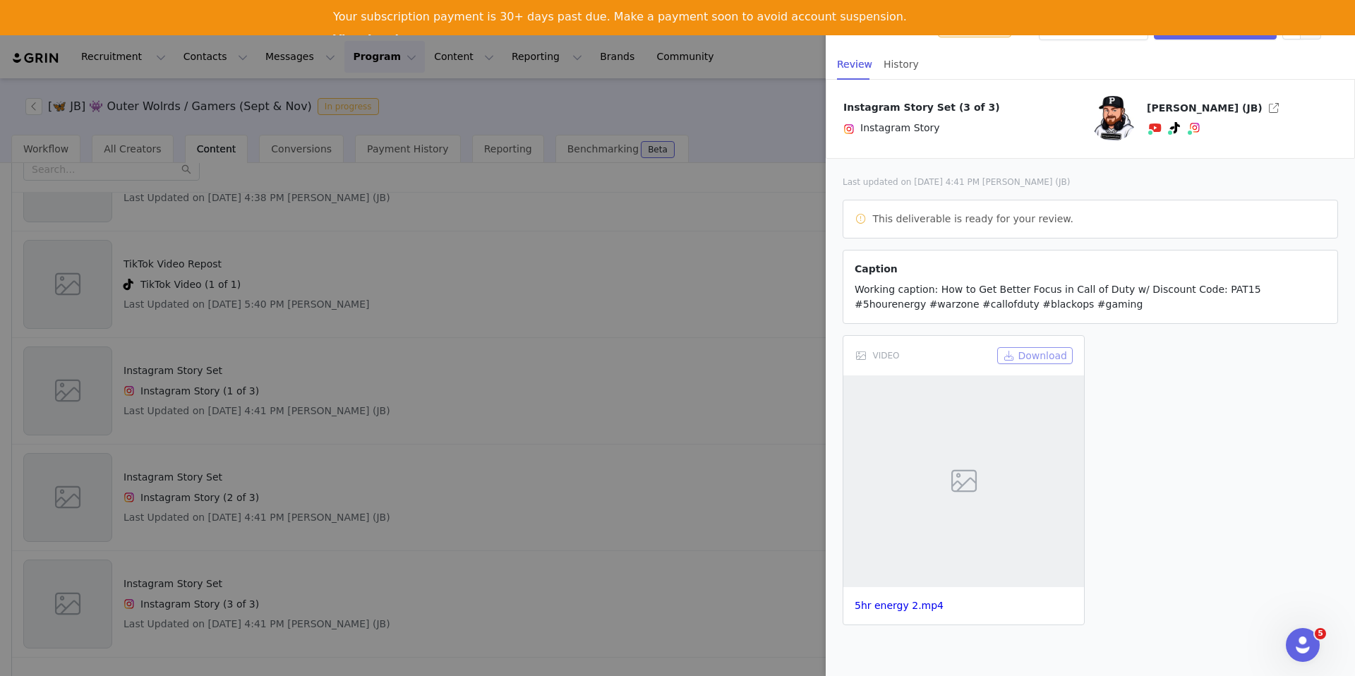
click at [1023, 349] on button "Download" at bounding box center [1035, 355] width 76 height 17
click at [461, 385] on div at bounding box center [677, 338] width 1355 height 676
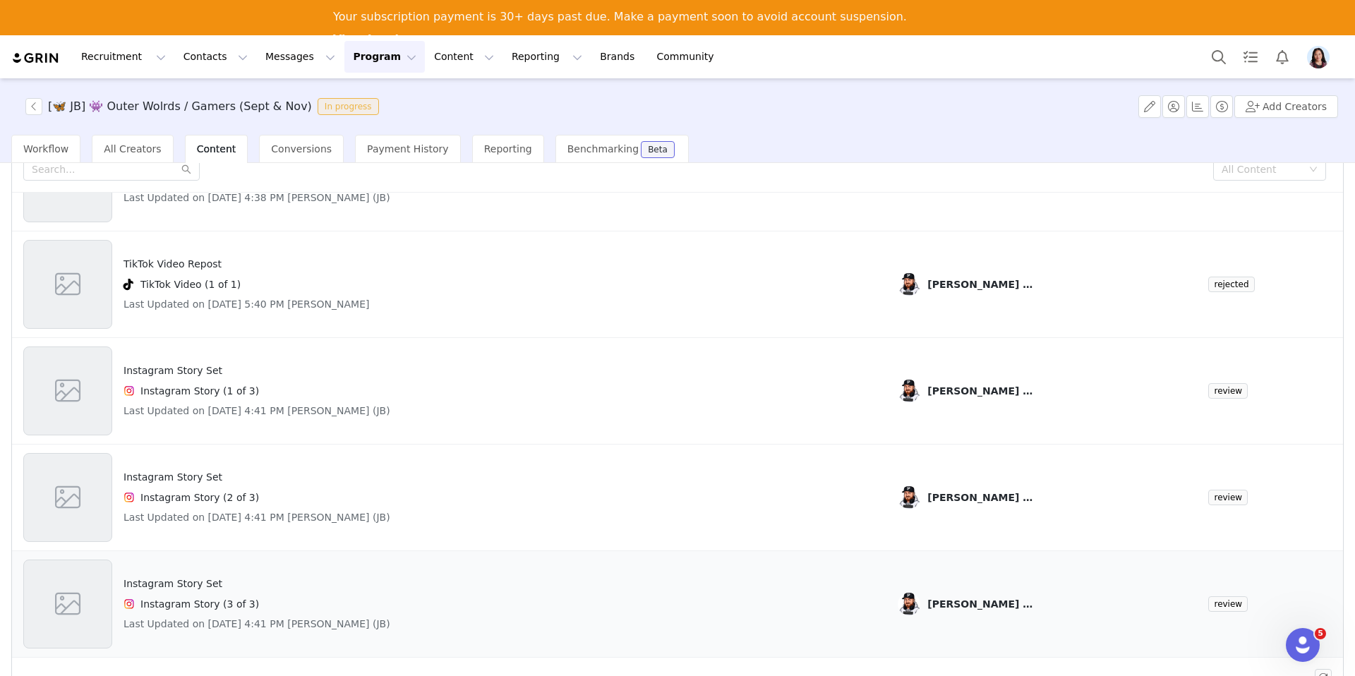
click at [354, 613] on div "Instagram Story Set Instagram Story (3 of 3) Last Updated on Sep 29, 2025 4:41 …" at bounding box center [257, 604] width 267 height 89
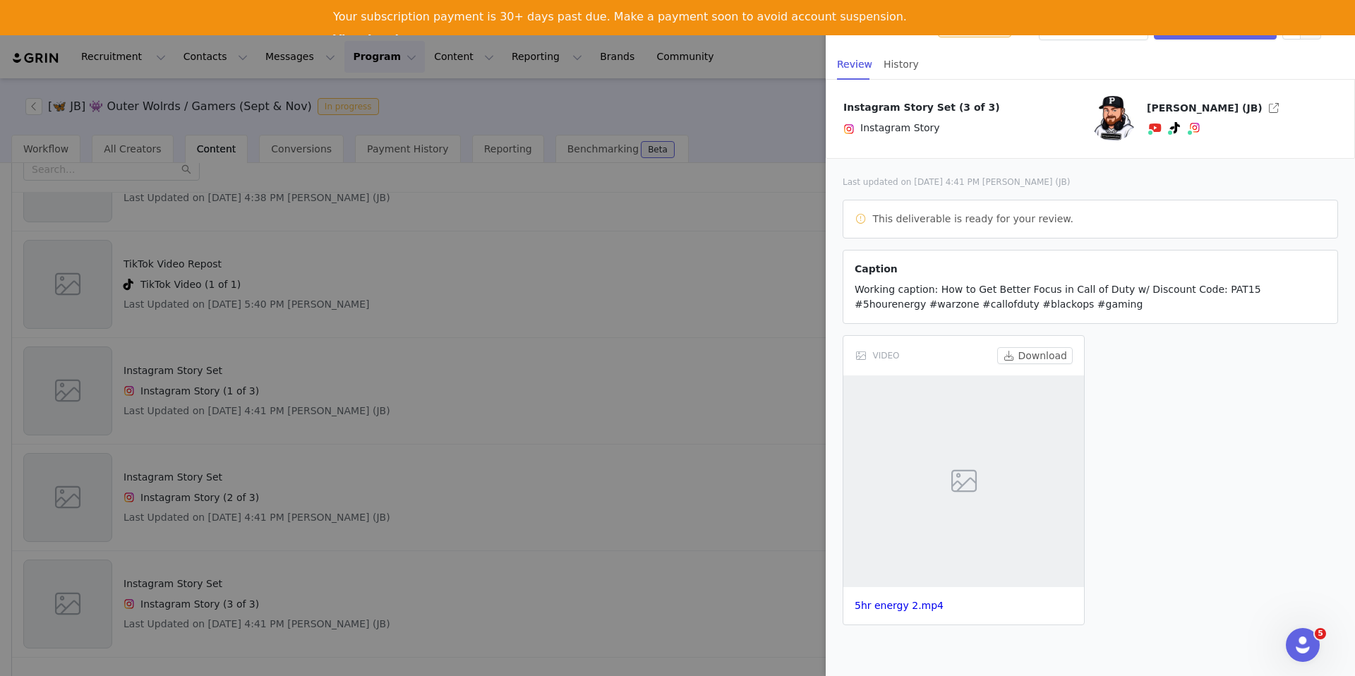
click at [901, 294] on span "Working caption: How to Get Better Focus in Call of Duty w/ Discount Code: PAT1…" at bounding box center [1058, 297] width 407 height 26
copy span "Working caption: How to Get Better Focus in Call of Duty w/ Discount Code: PAT1…"
click at [393, 471] on div at bounding box center [677, 338] width 1355 height 676
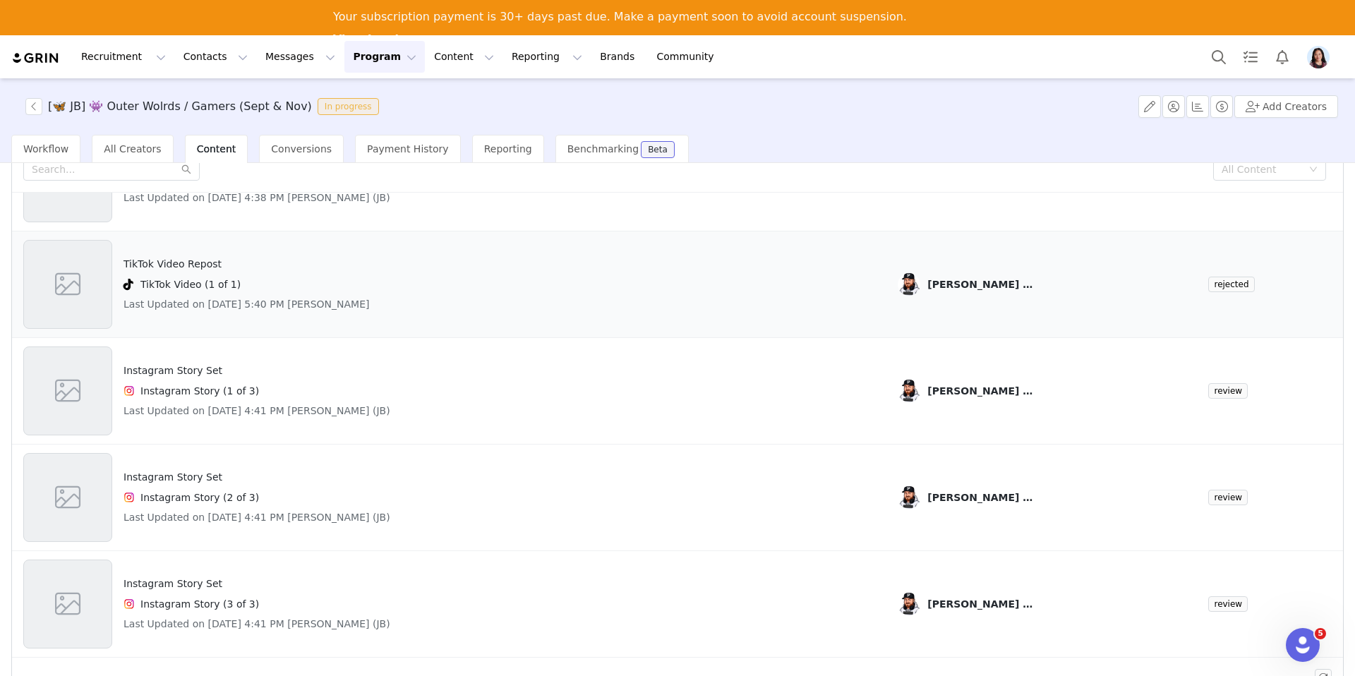
click at [287, 291] on div "TikTok Video (1 of 1)" at bounding box center [247, 284] width 246 height 17
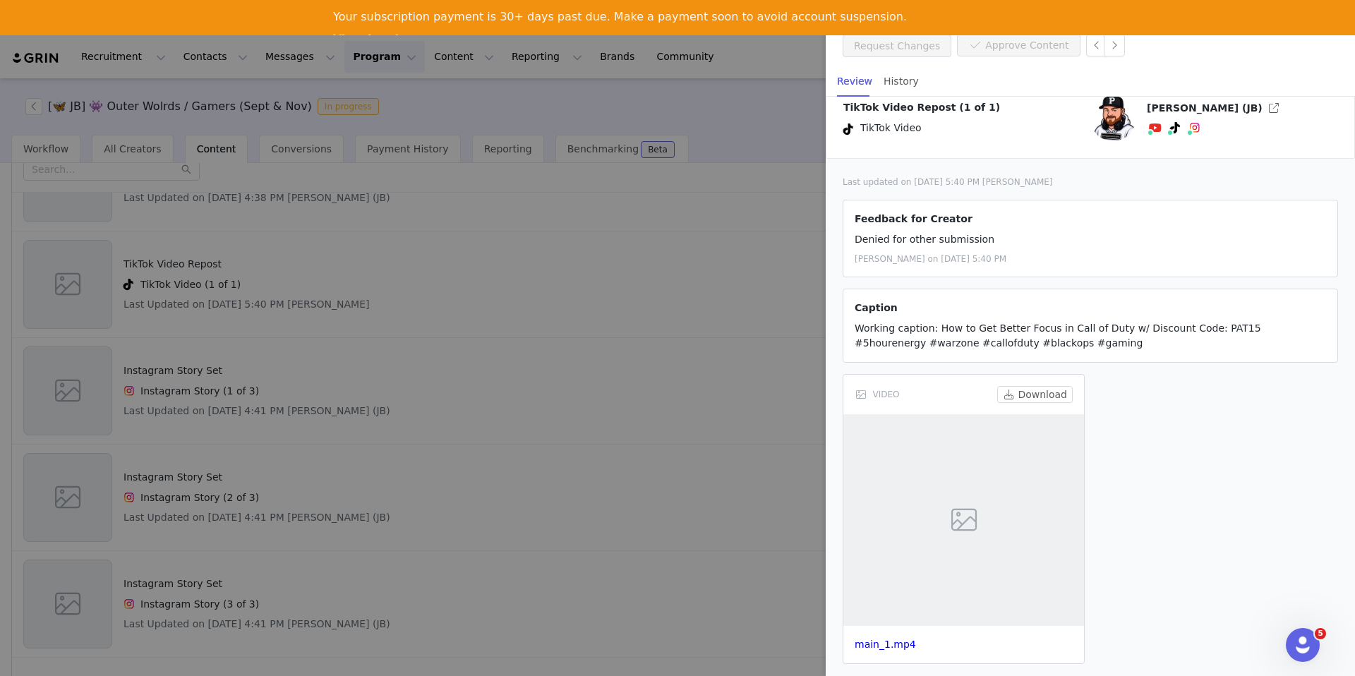
click at [906, 333] on span "Working caption: How to Get Better Focus in Call of Duty w/ Discount Code: PAT1…" at bounding box center [1058, 336] width 407 height 26
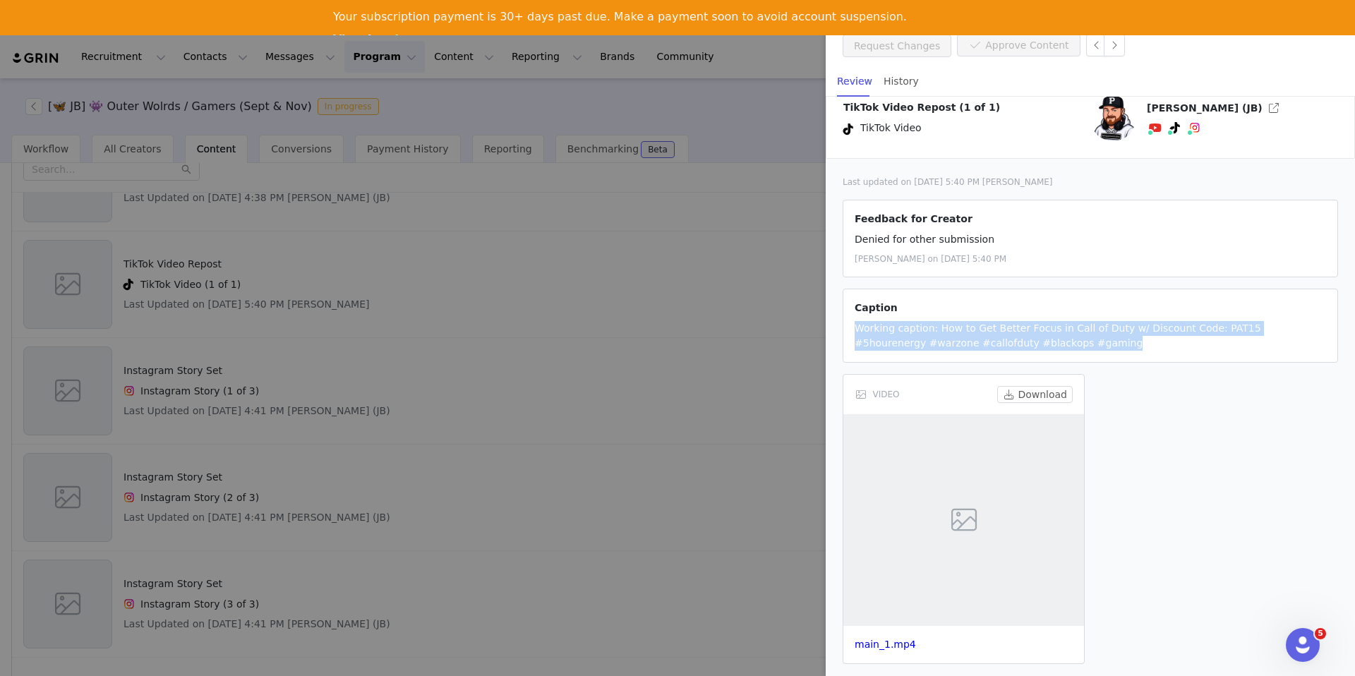
click at [906, 333] on span "Working caption: How to Get Better Focus in Call of Duty w/ Discount Code: PAT1…" at bounding box center [1058, 336] width 407 height 26
copy span "Working caption: How to Get Better Focus in Call of Duty w/ Discount Code: PAT1…"
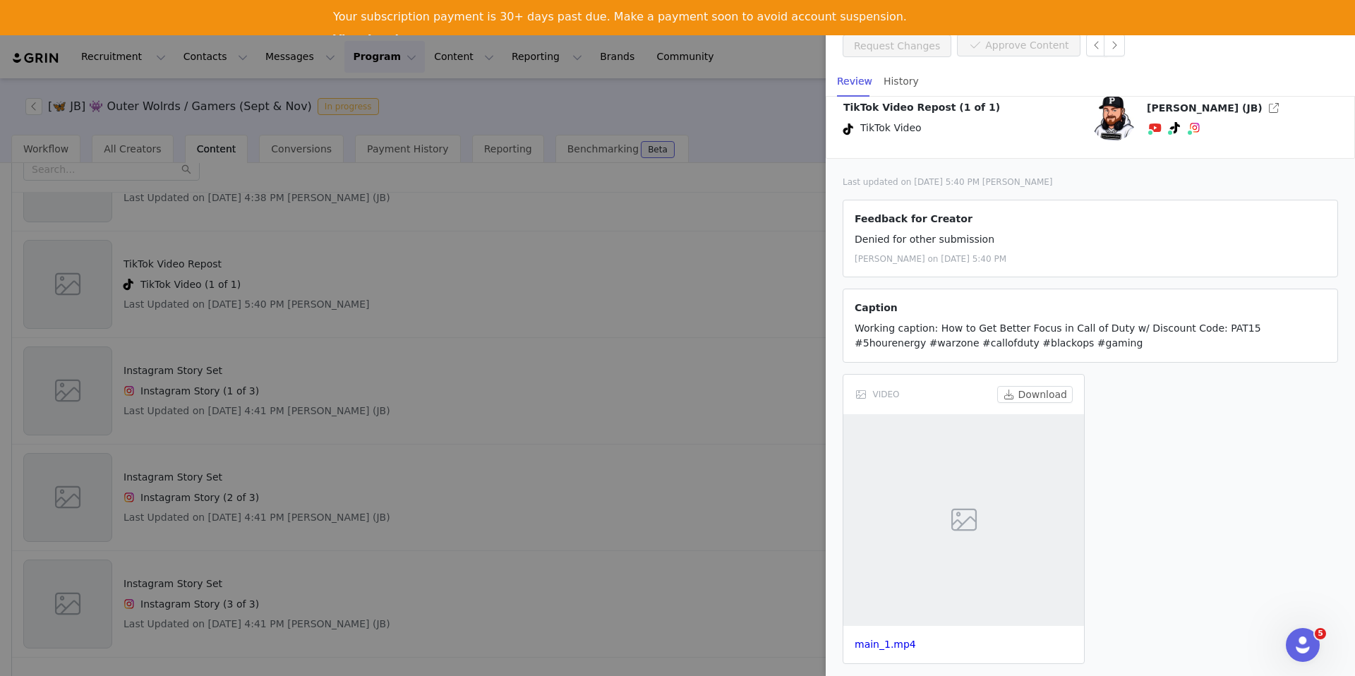
click at [714, 303] on div at bounding box center [677, 338] width 1355 height 676
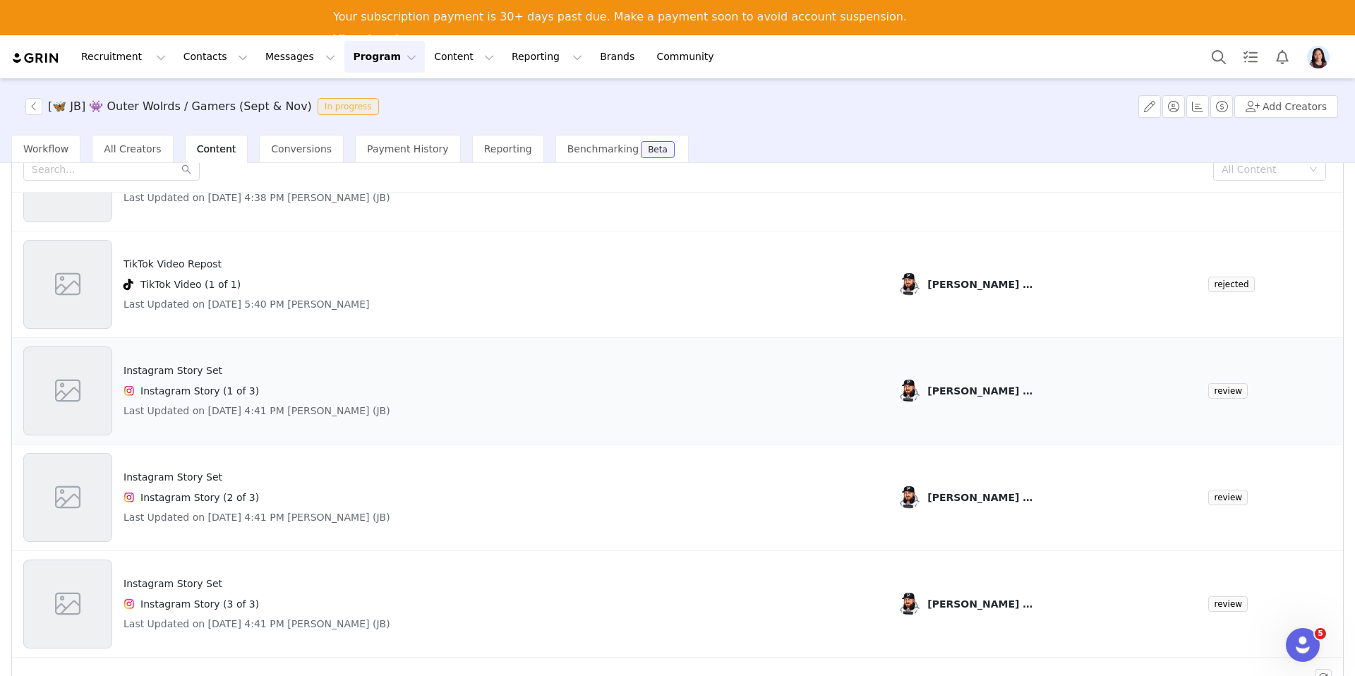
click at [467, 394] on div "Instagram Story Set Instagram Story (1 of 3) Last Updated on Sep 29, 2025 4:41 …" at bounding box center [449, 391] width 852 height 89
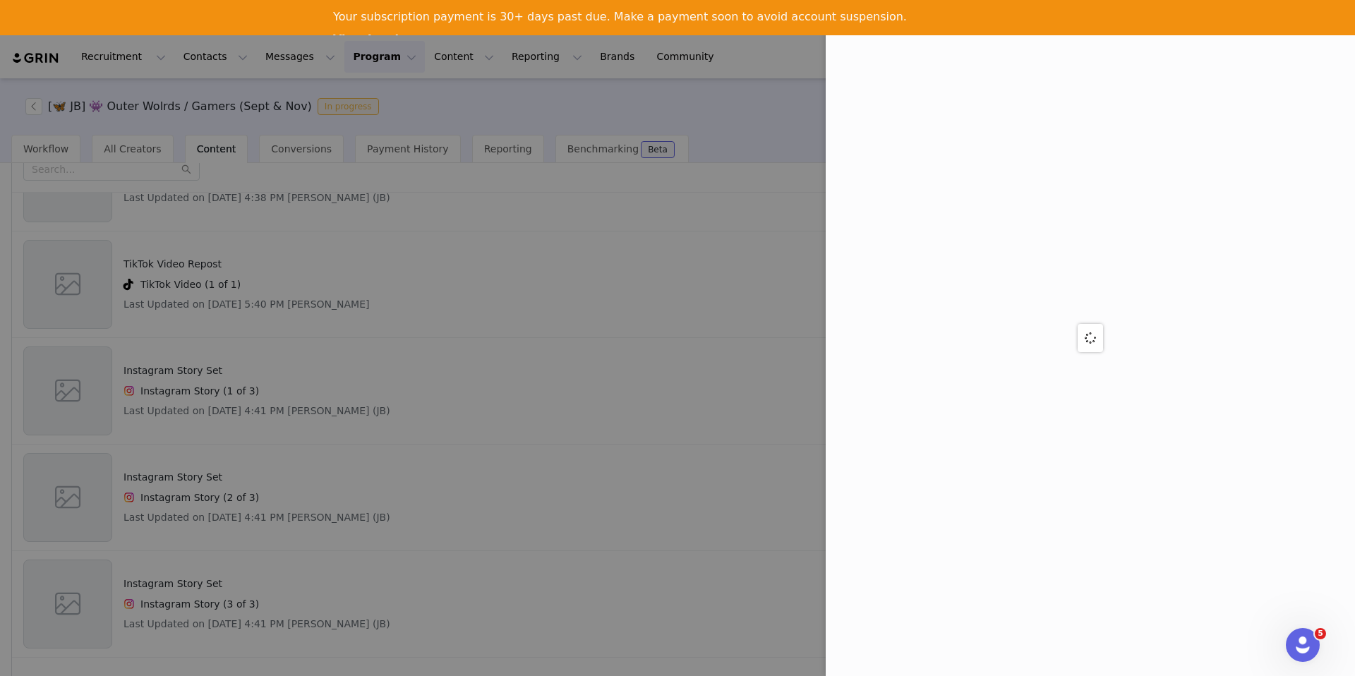
click at [463, 394] on div at bounding box center [677, 338] width 1355 height 676
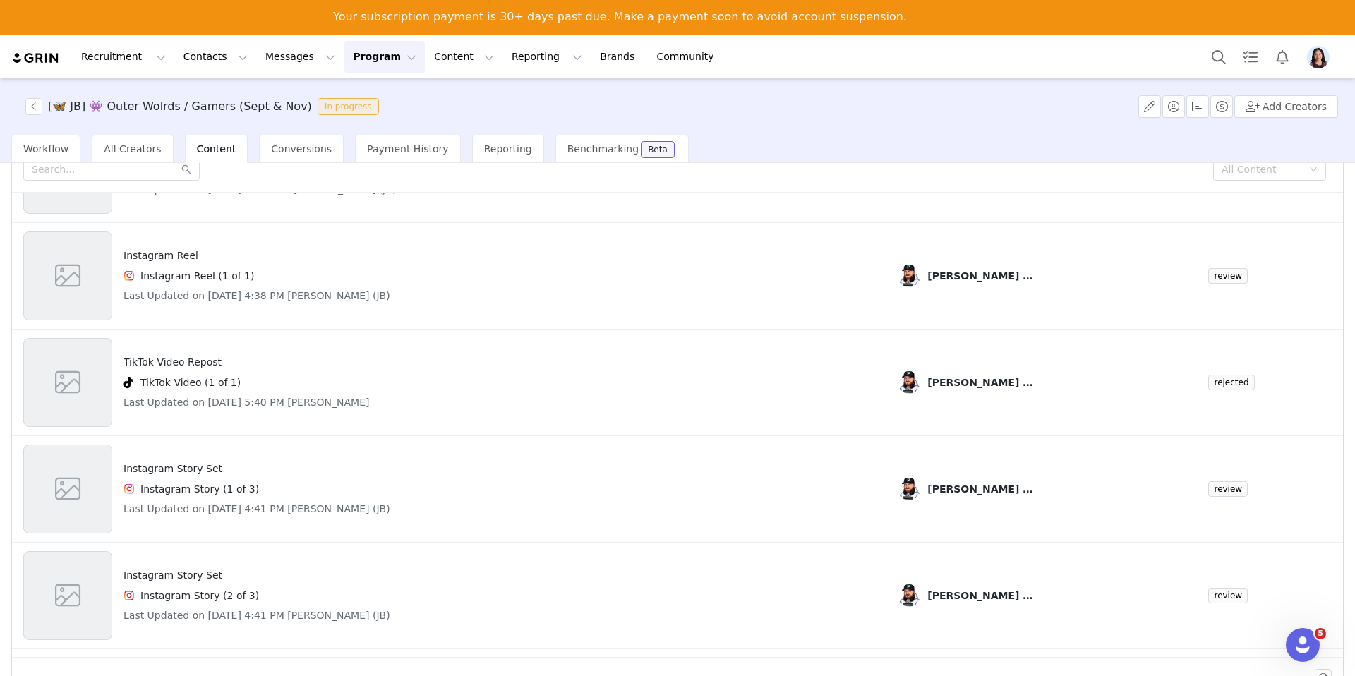
scroll to position [92, 0]
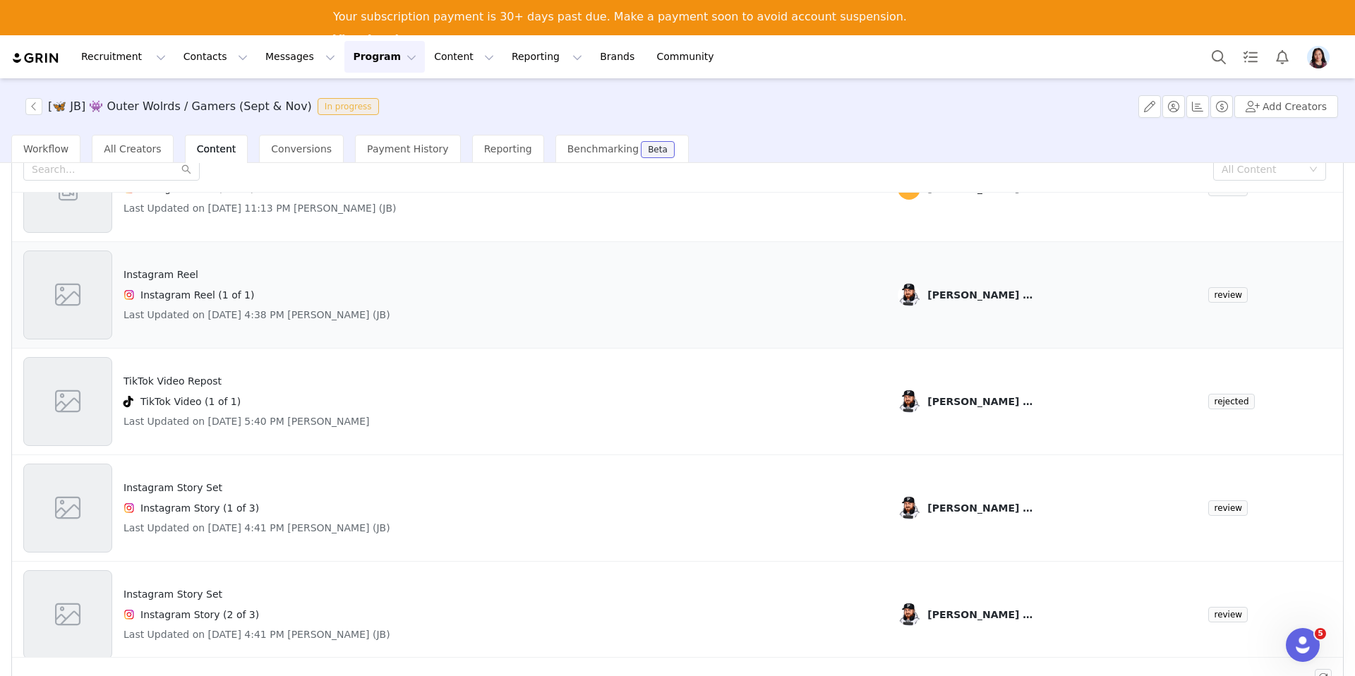
click at [400, 272] on div "Instagram Reel Instagram Reel (1 of 1) Last Updated on Sep 29, 2025 4:38 PM Pat…" at bounding box center [449, 295] width 852 height 89
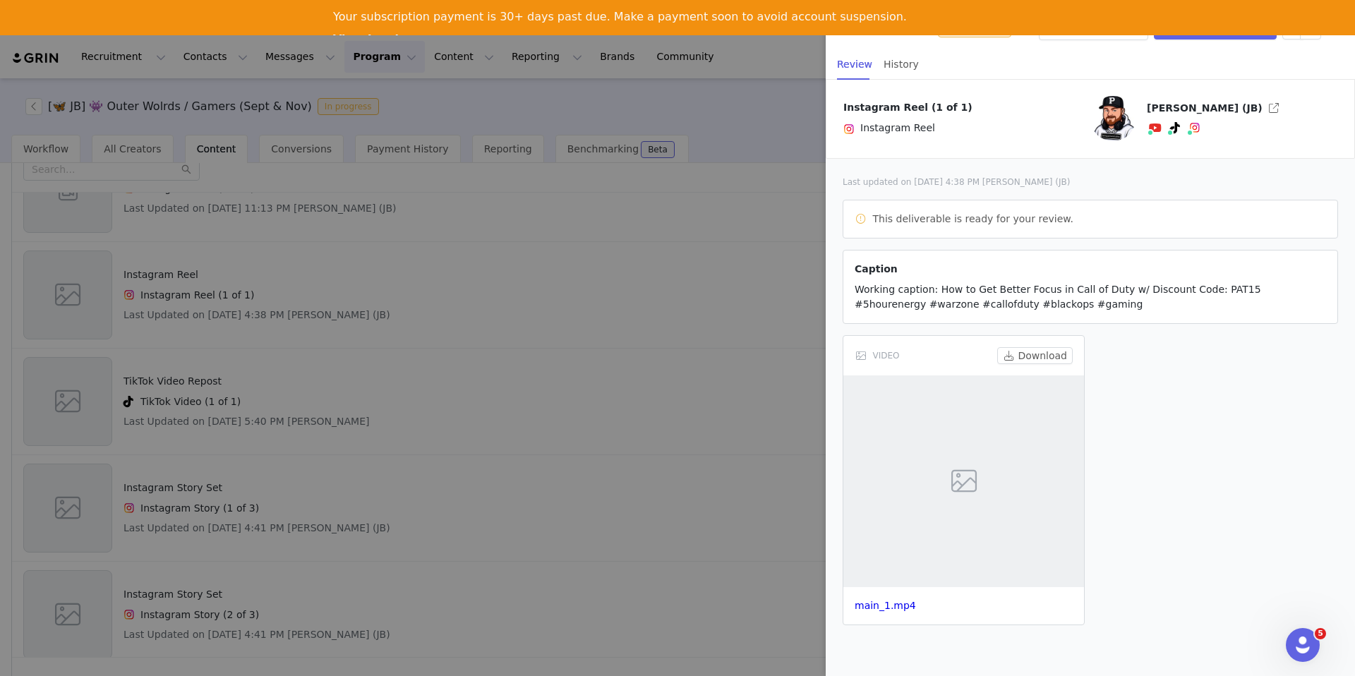
click at [1014, 303] on span "Working caption: How to Get Better Focus in Call of Duty w/ Discount Code: PAT1…" at bounding box center [1058, 297] width 407 height 26
copy span "Working caption: How to Get Better Focus in Call of Duty w/ Discount Code: PAT1…"
click at [376, 133] on div at bounding box center [677, 338] width 1355 height 676
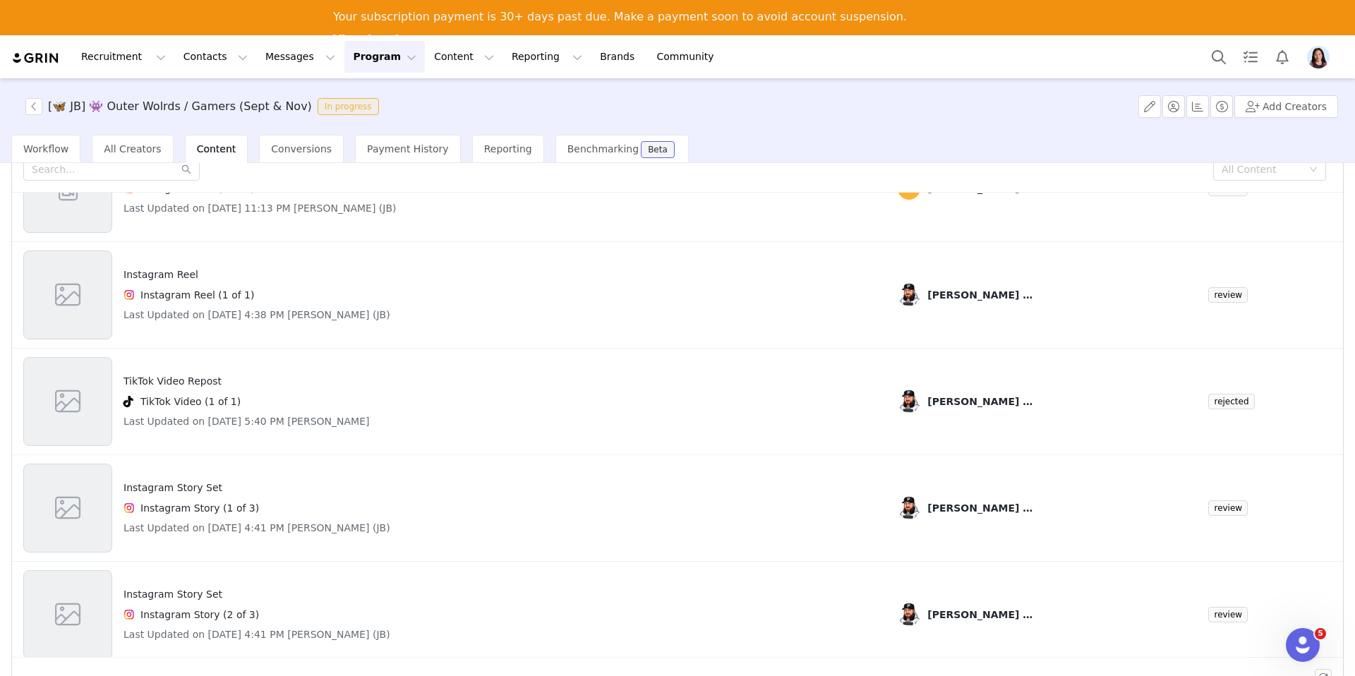
click at [356, 73] on div "Recruitment Recruitment Creator Search Curated Lists Landing Pages Web Extensio…" at bounding box center [677, 56] width 1355 height 43
click at [358, 66] on button "Program Program" at bounding box center [384, 57] width 80 height 32
click at [356, 99] on p "Activations" at bounding box center [358, 97] width 51 height 14
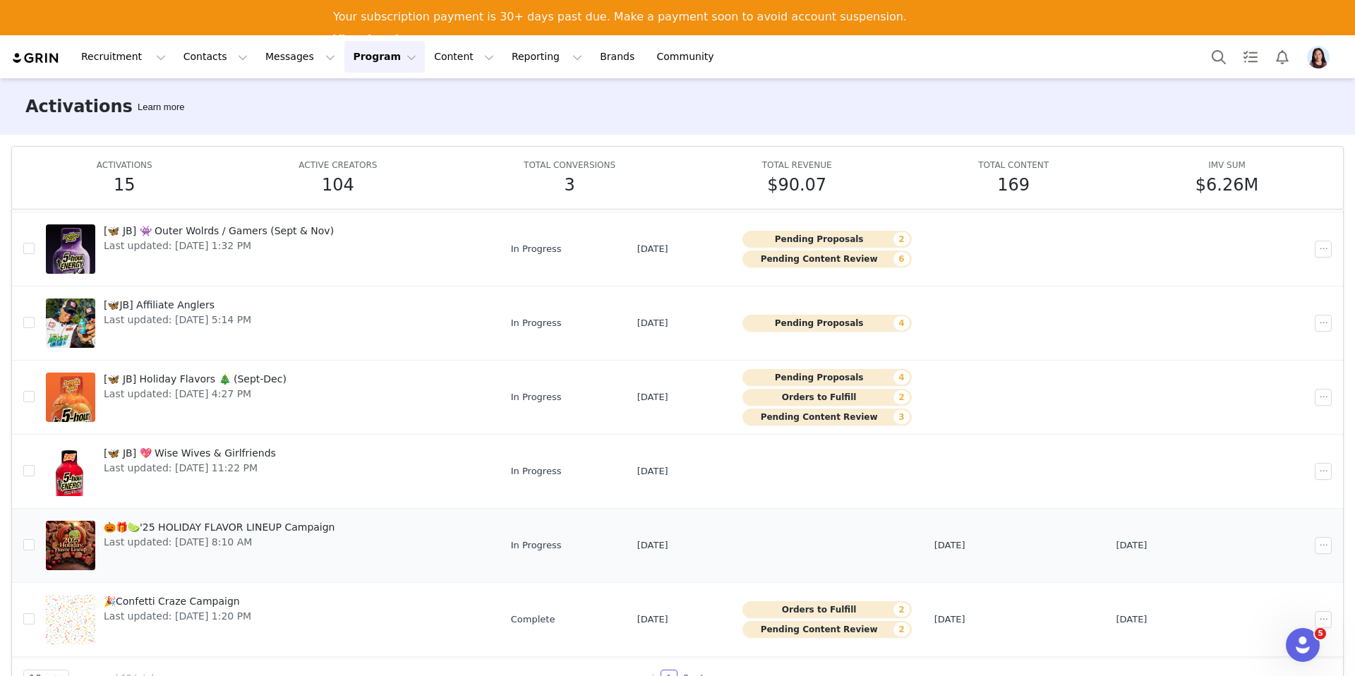
scroll to position [311, 0]
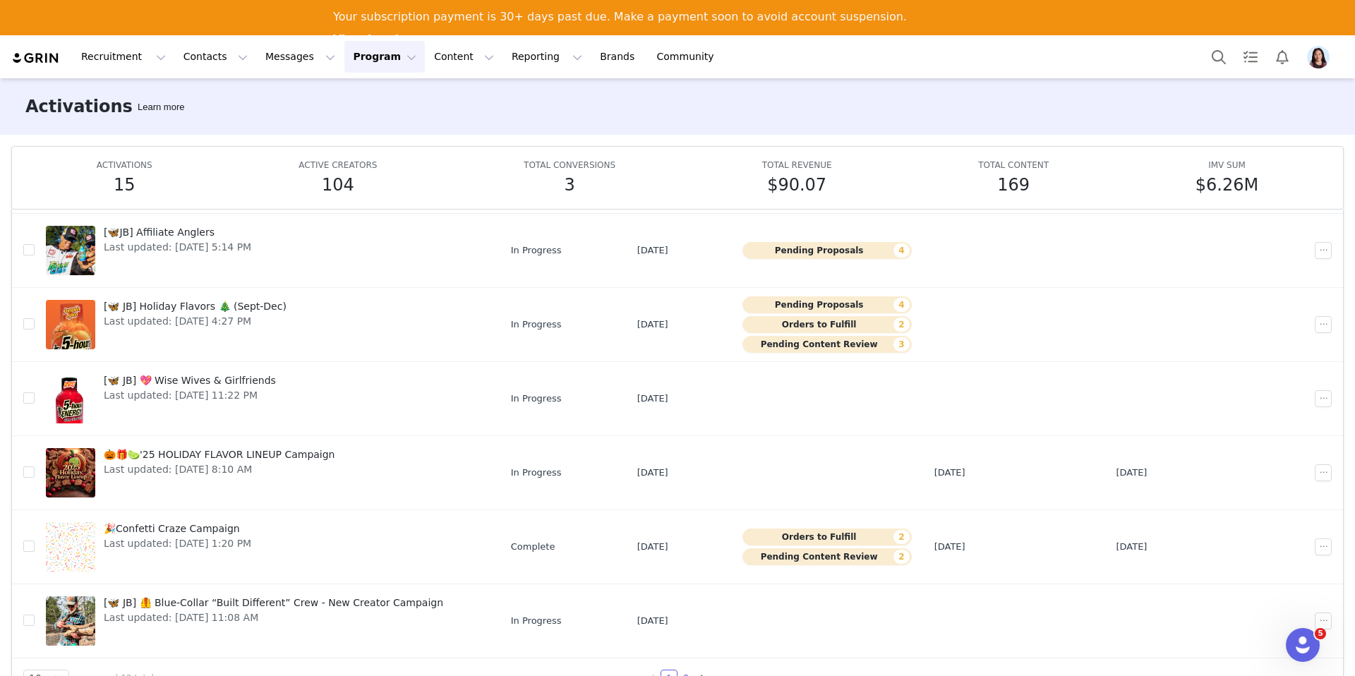
click at [684, 676] on link "2" at bounding box center [686, 679] width 16 height 16
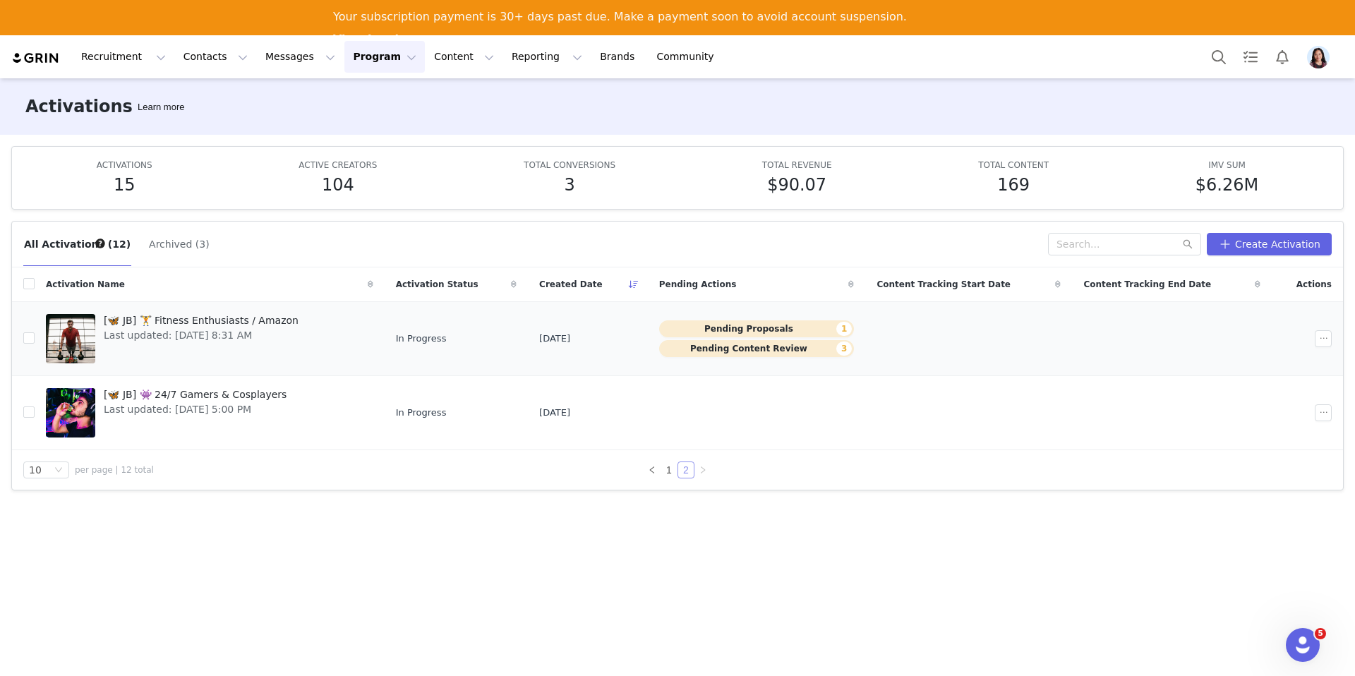
scroll to position [0, 0]
click at [191, 351] on div "[🦋 JB] 🏋️ Fitness Enthusiasts / Amazon Last updated: [DATE] 8:31 AM" at bounding box center [201, 339] width 212 height 56
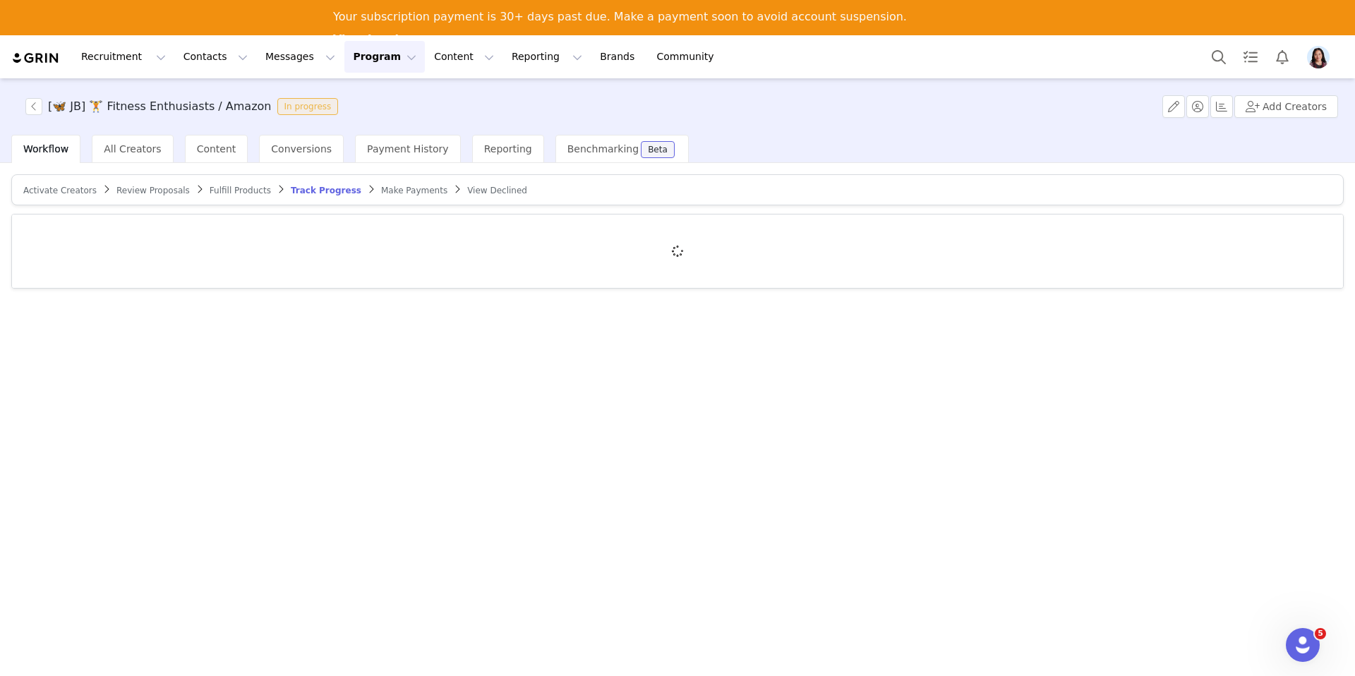
click at [63, 195] on div "Activate Creators" at bounding box center [59, 190] width 73 height 11
click at [63, 192] on span "Activate Creators" at bounding box center [59, 191] width 73 height 10
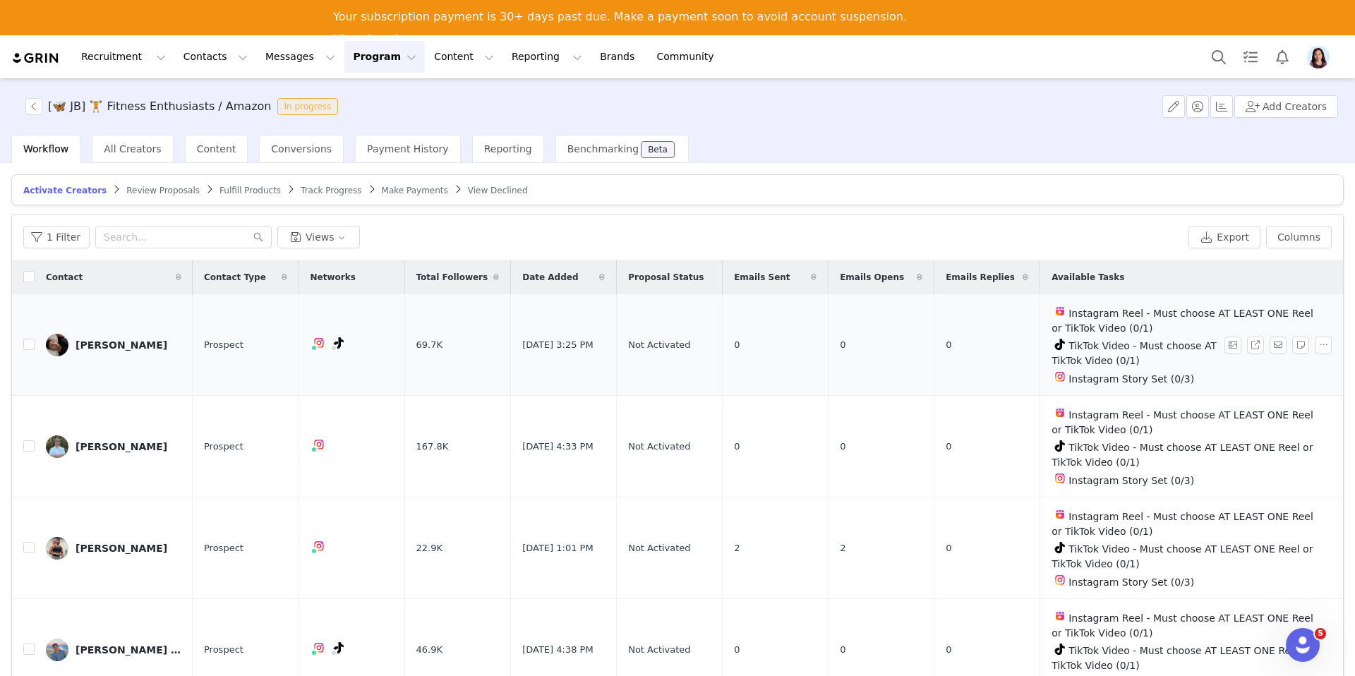
scroll to position [38, 0]
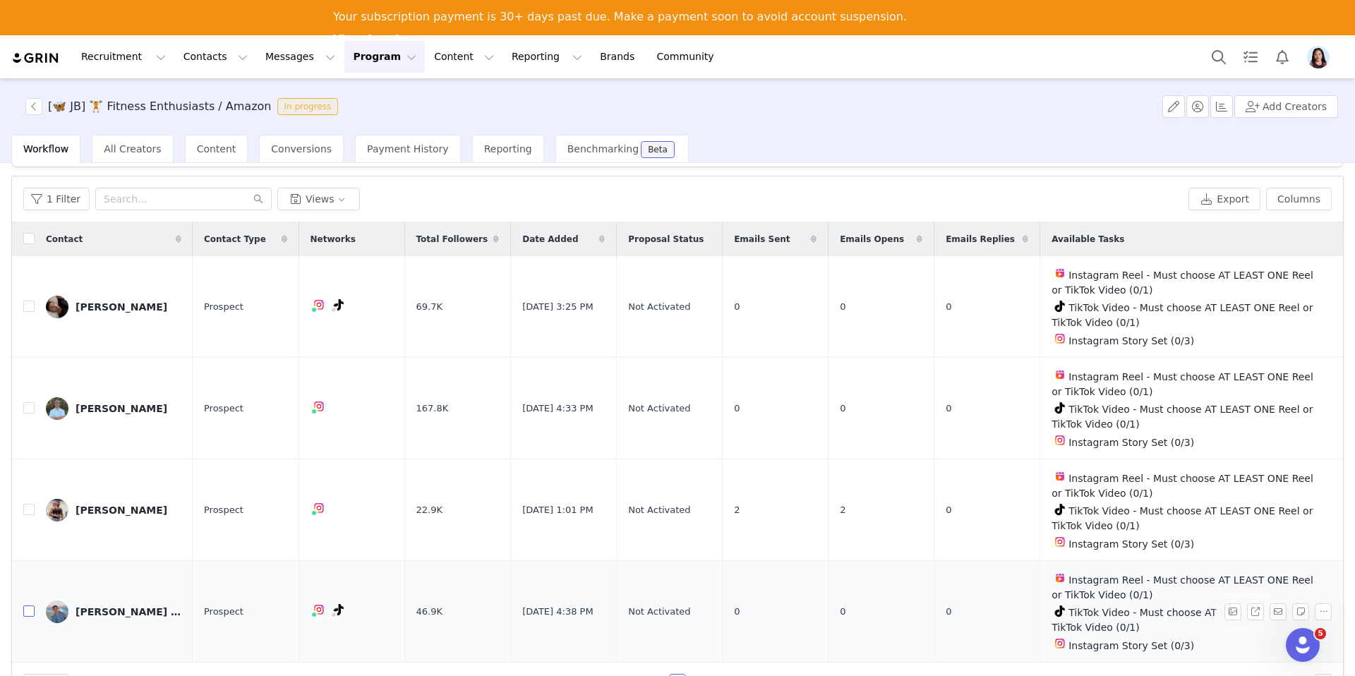
click at [25, 613] on label at bounding box center [28, 611] width 11 height 15
click at [25, 613] on input "checkbox" at bounding box center [28, 611] width 11 height 11
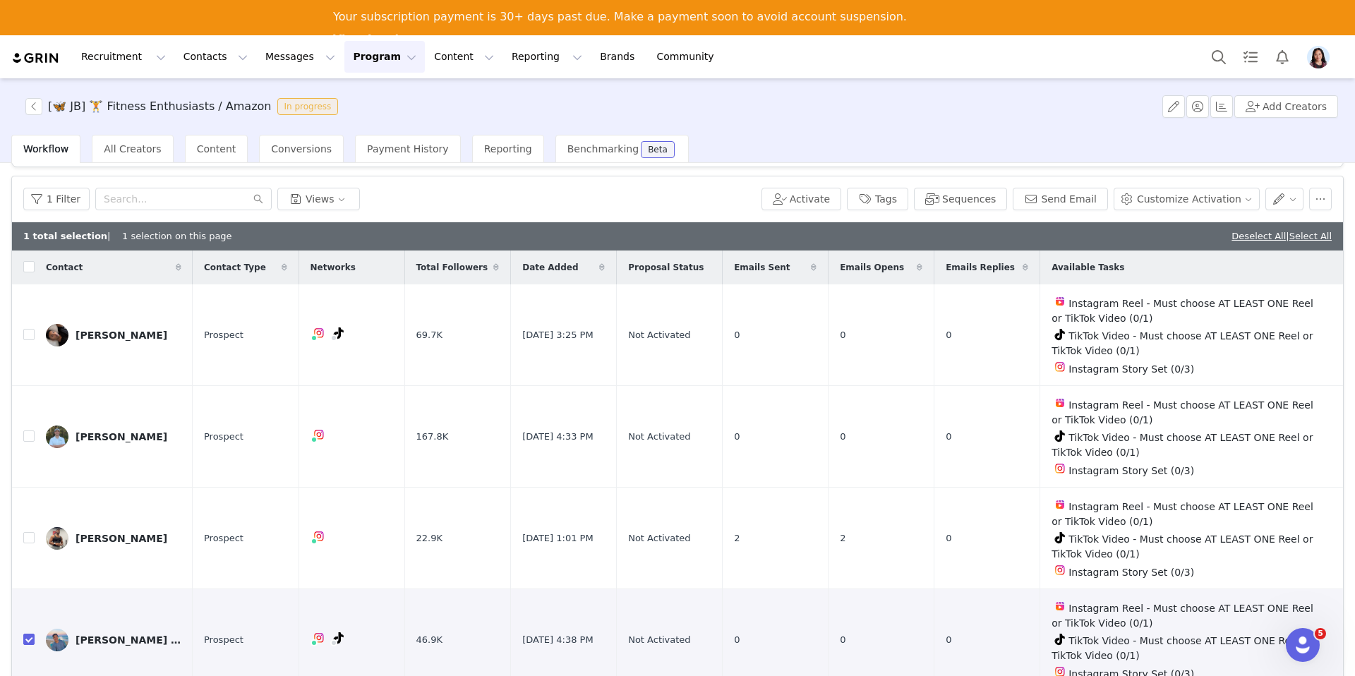
click at [1332, 200] on div "1 Filter Views Activate Tags Sequences Send Email Customize Activation" at bounding box center [677, 199] width 1331 height 46
click at [1313, 203] on button "button" at bounding box center [1320, 199] width 23 height 23
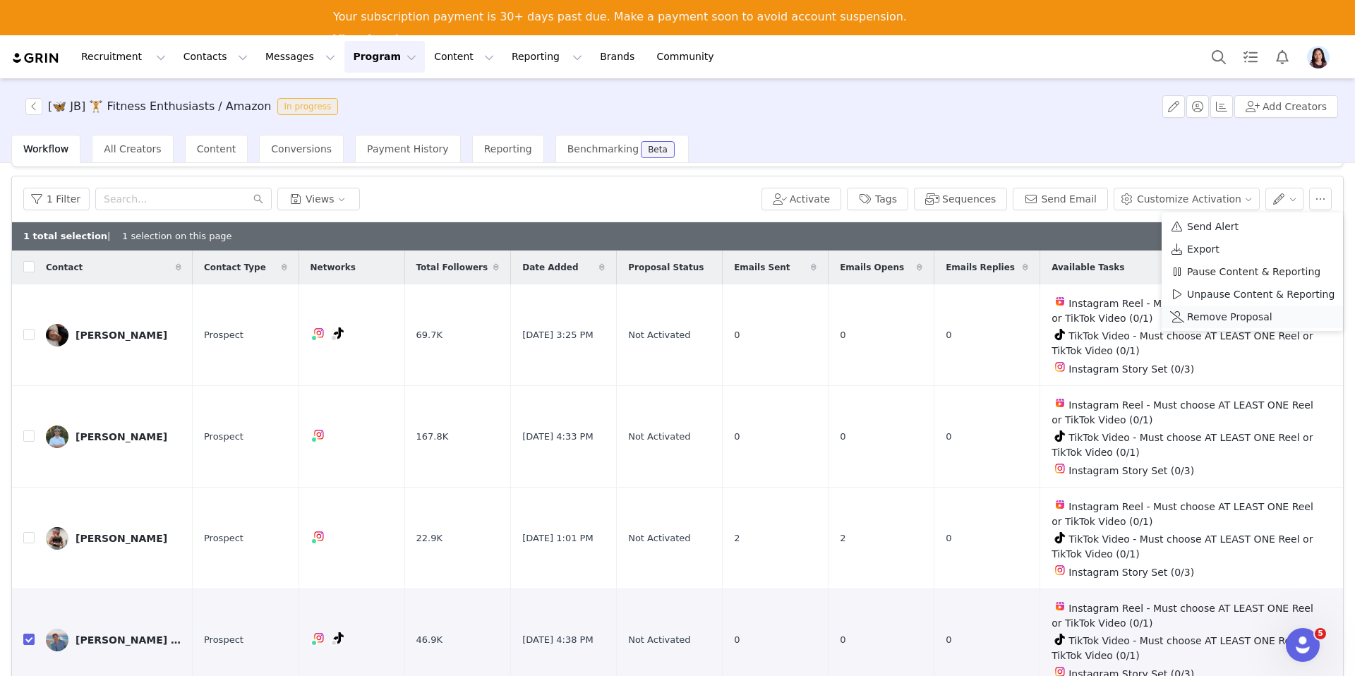
click at [1230, 313] on span "Remove Proposal" at bounding box center [1229, 317] width 85 height 16
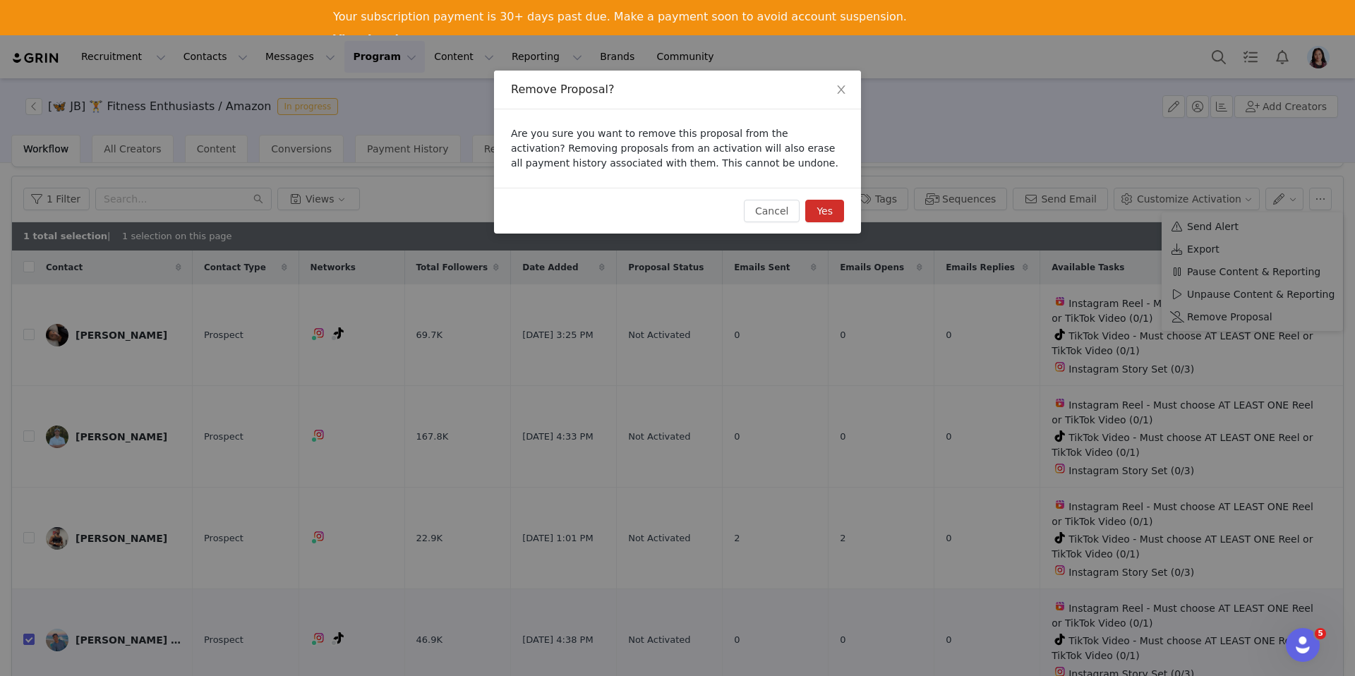
click at [830, 217] on button "Yes" at bounding box center [824, 211] width 39 height 23
checkbox input "false"
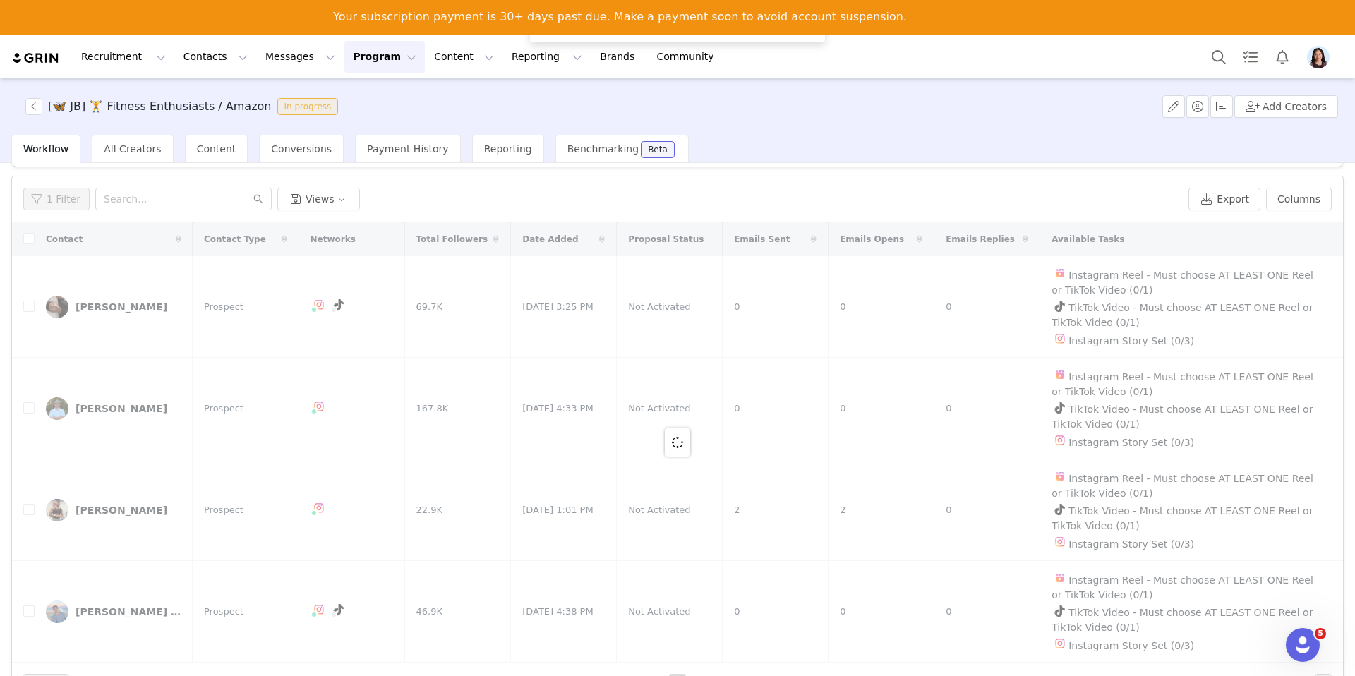
click at [377, 61] on button "Program Program" at bounding box center [384, 57] width 80 height 32
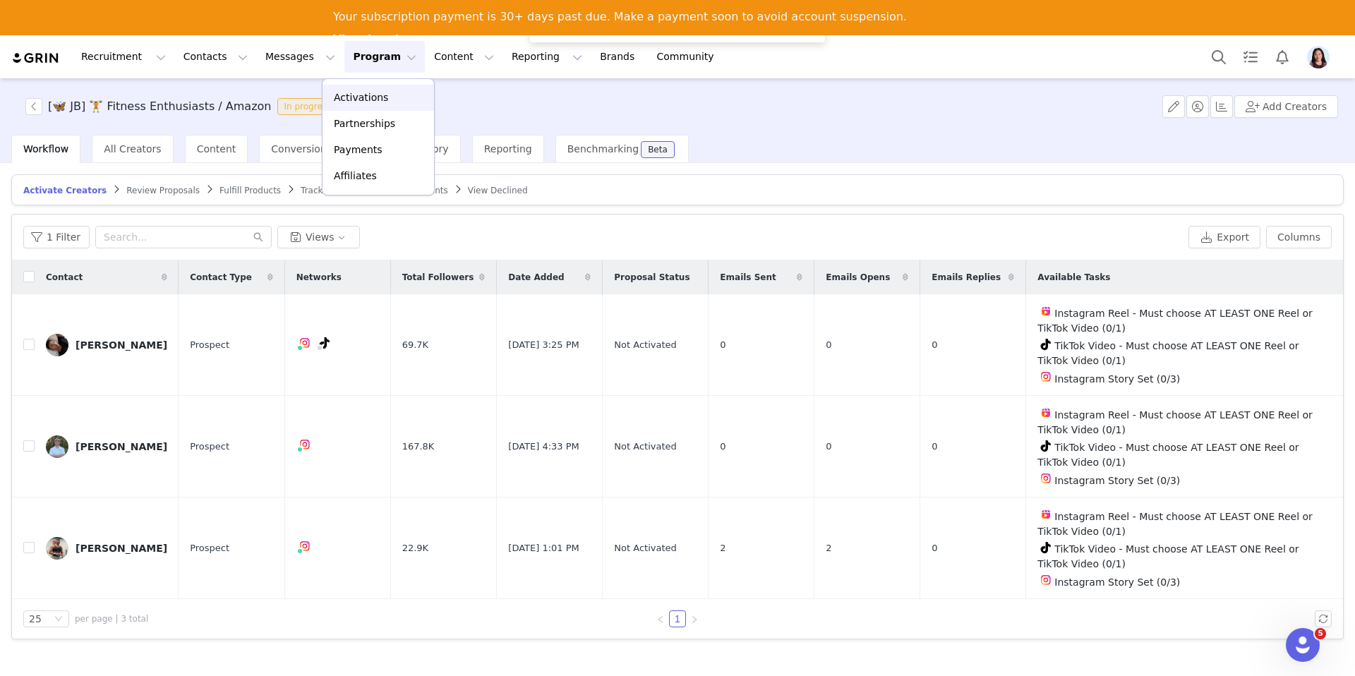
click at [368, 94] on p "Activations" at bounding box center [361, 97] width 54 height 15
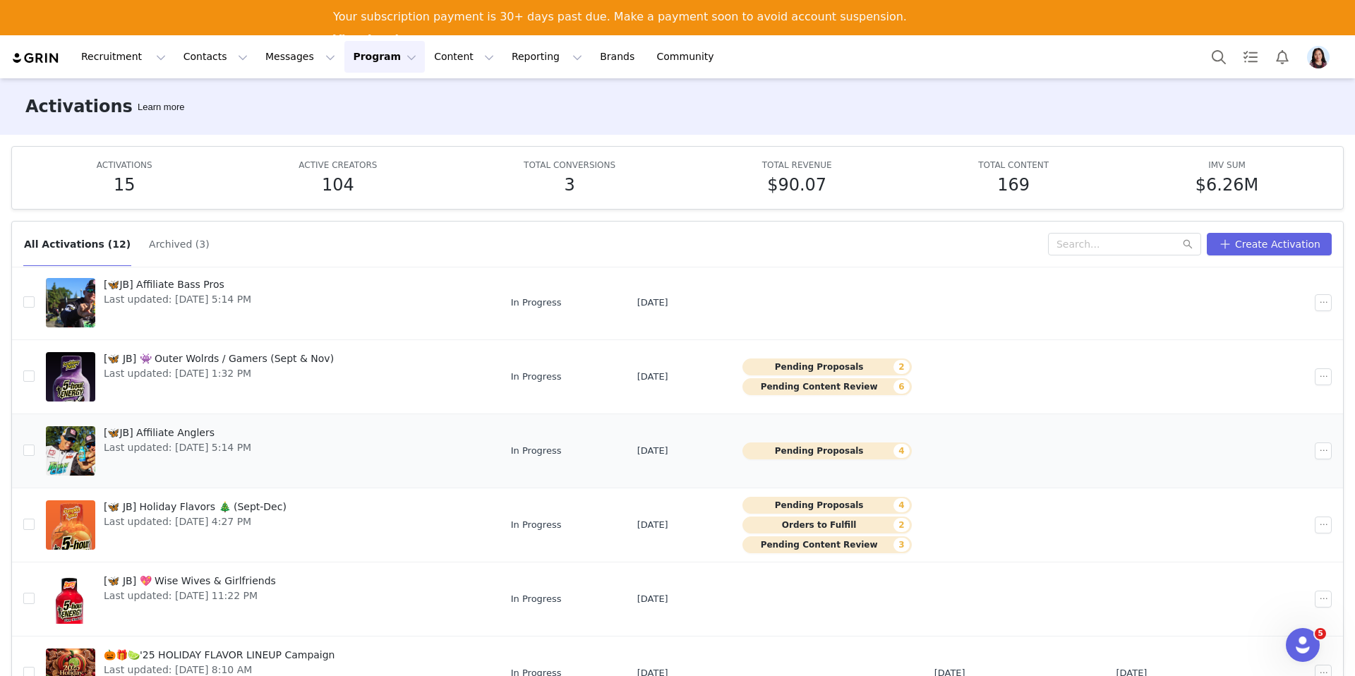
scroll to position [186, 0]
click at [223, 514] on span "Last updated: [DATE] 4:27 PM" at bounding box center [195, 520] width 183 height 15
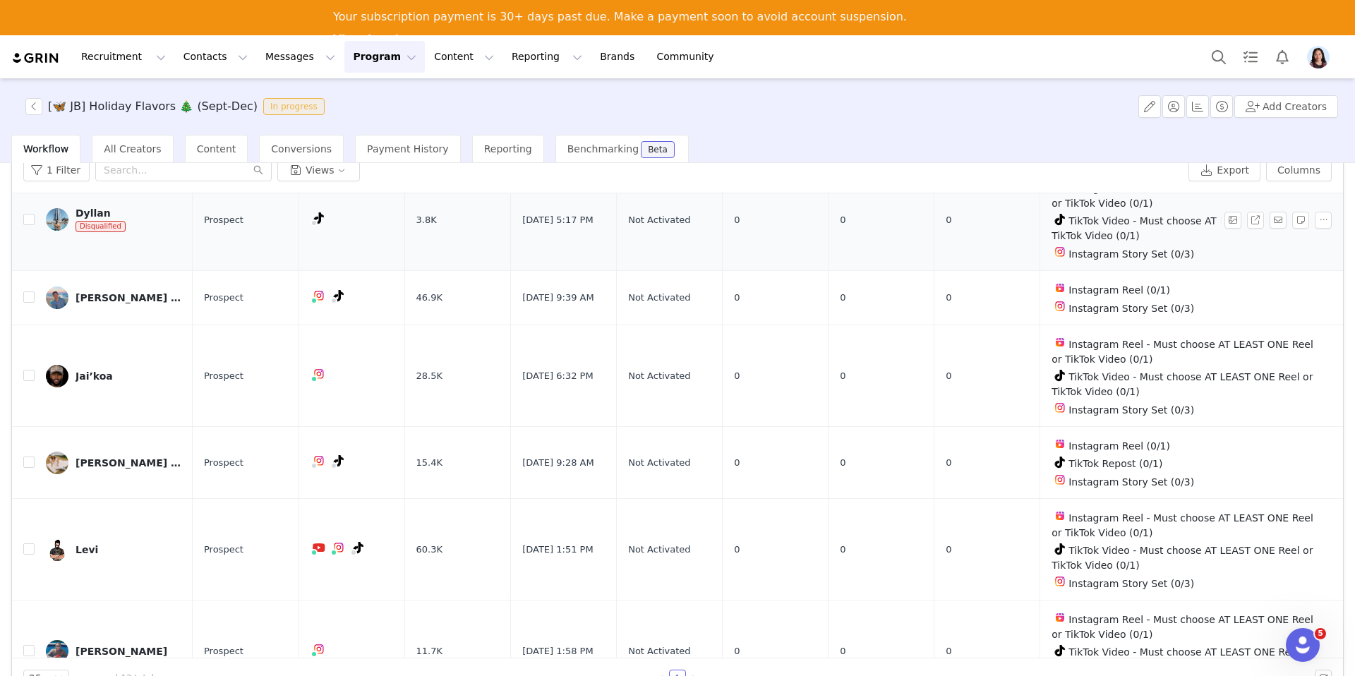
scroll to position [538, 0]
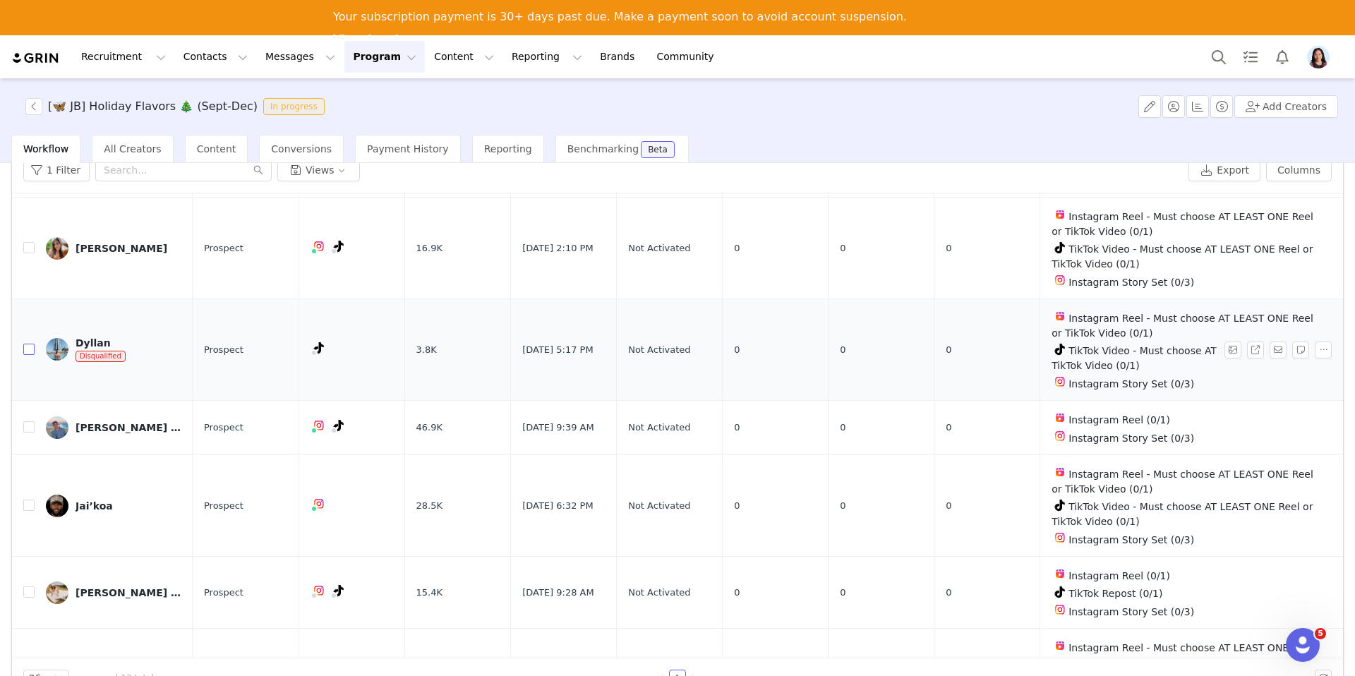
click at [30, 344] on input "checkbox" at bounding box center [28, 349] width 11 height 11
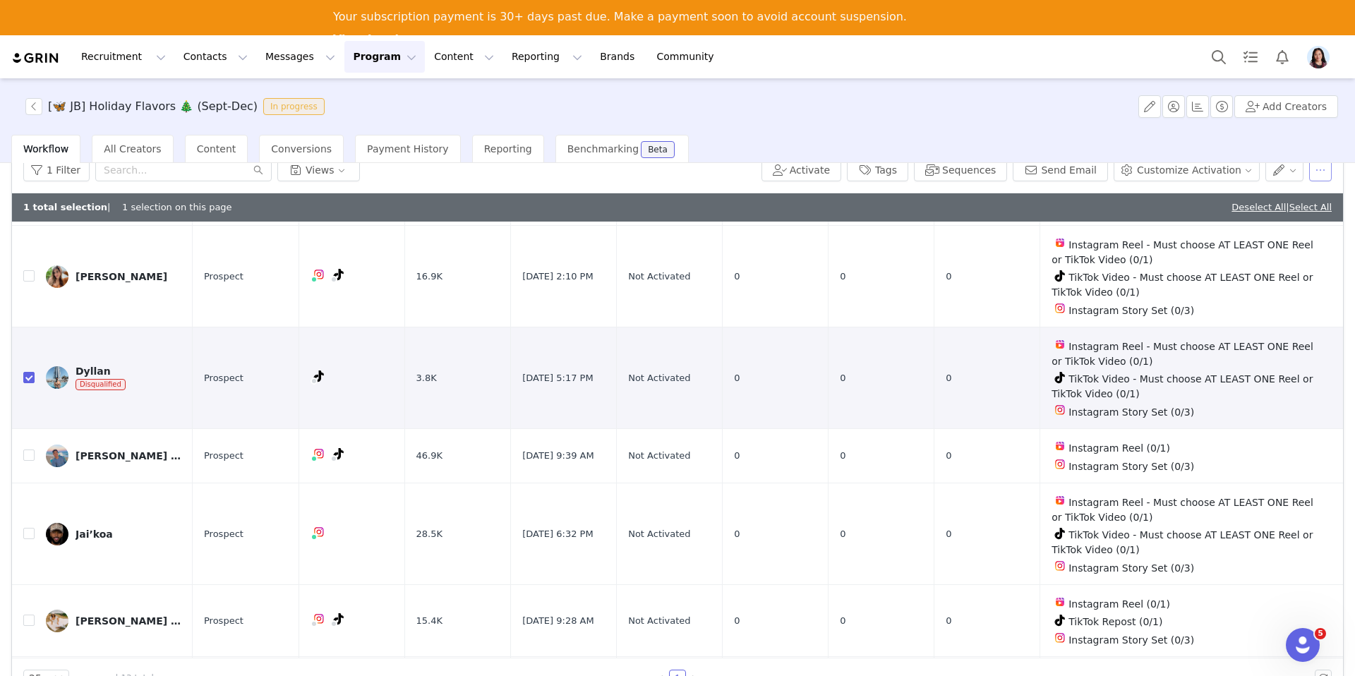
click at [1328, 172] on button "button" at bounding box center [1320, 170] width 23 height 23
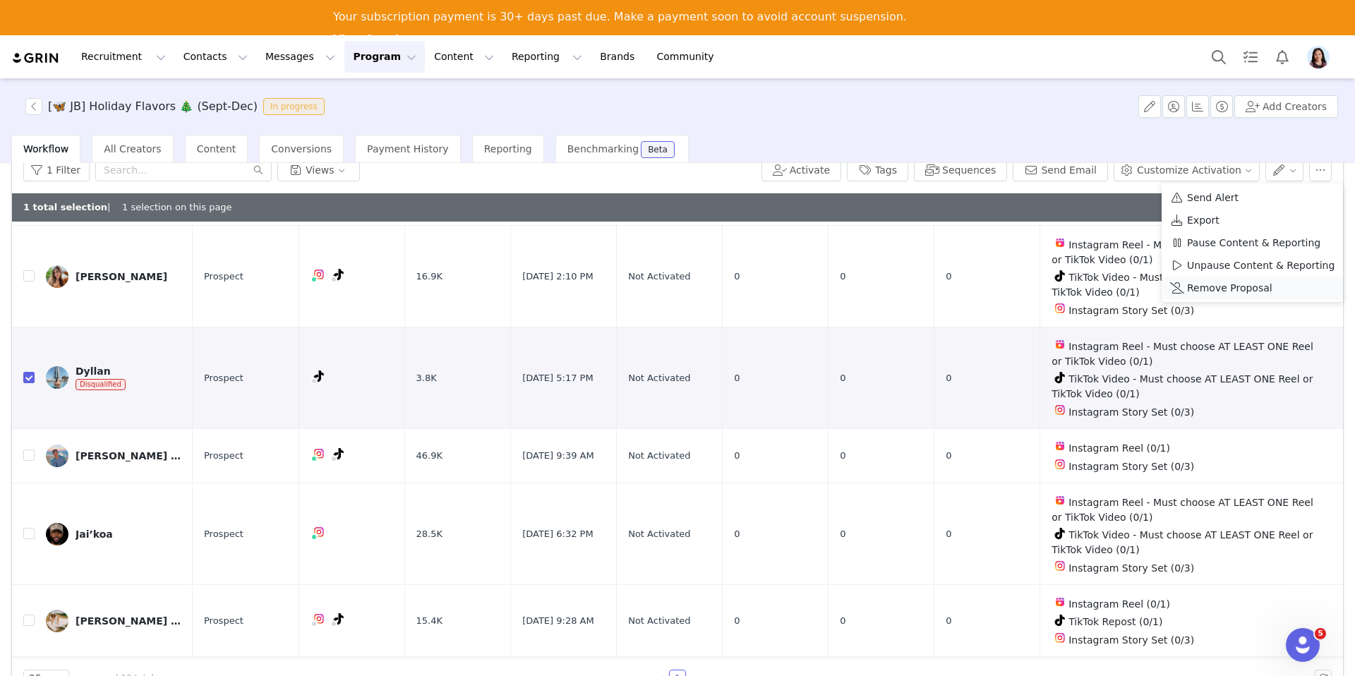
click at [1218, 289] on span "Remove Proposal" at bounding box center [1229, 288] width 85 height 16
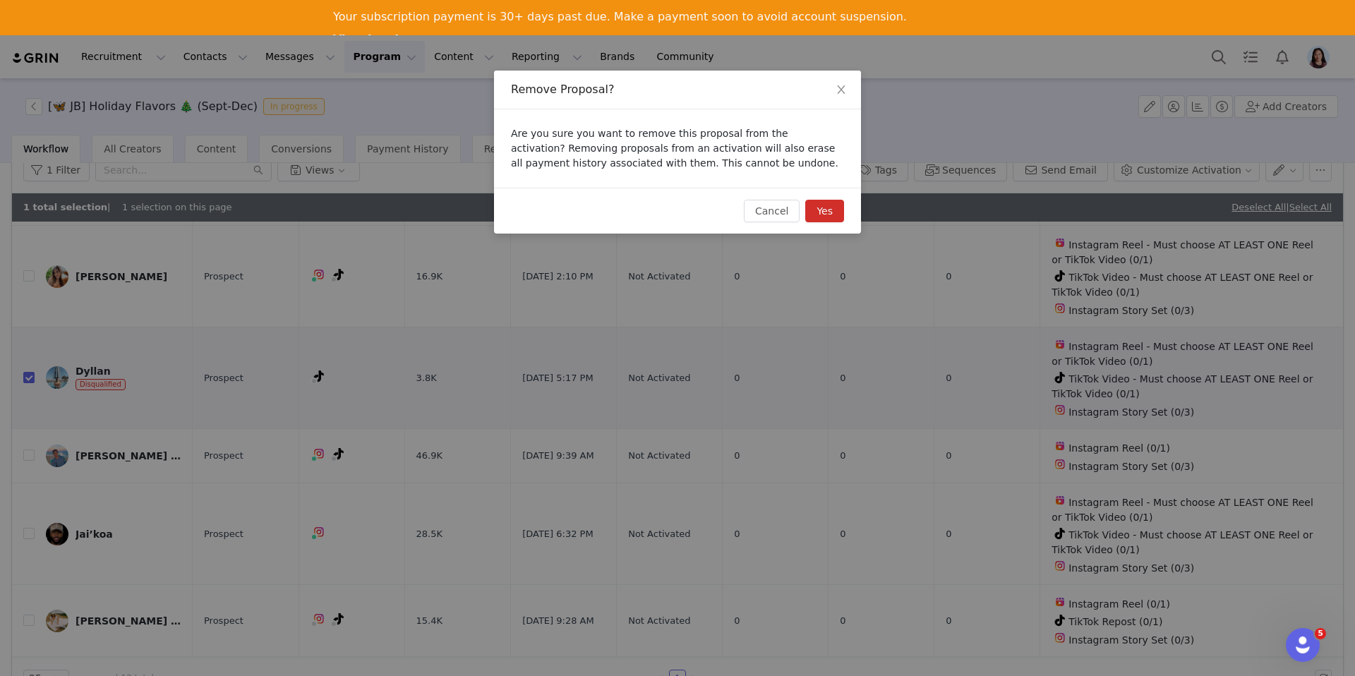
click at [829, 212] on button "Yes" at bounding box center [824, 211] width 39 height 23
checkbox input "false"
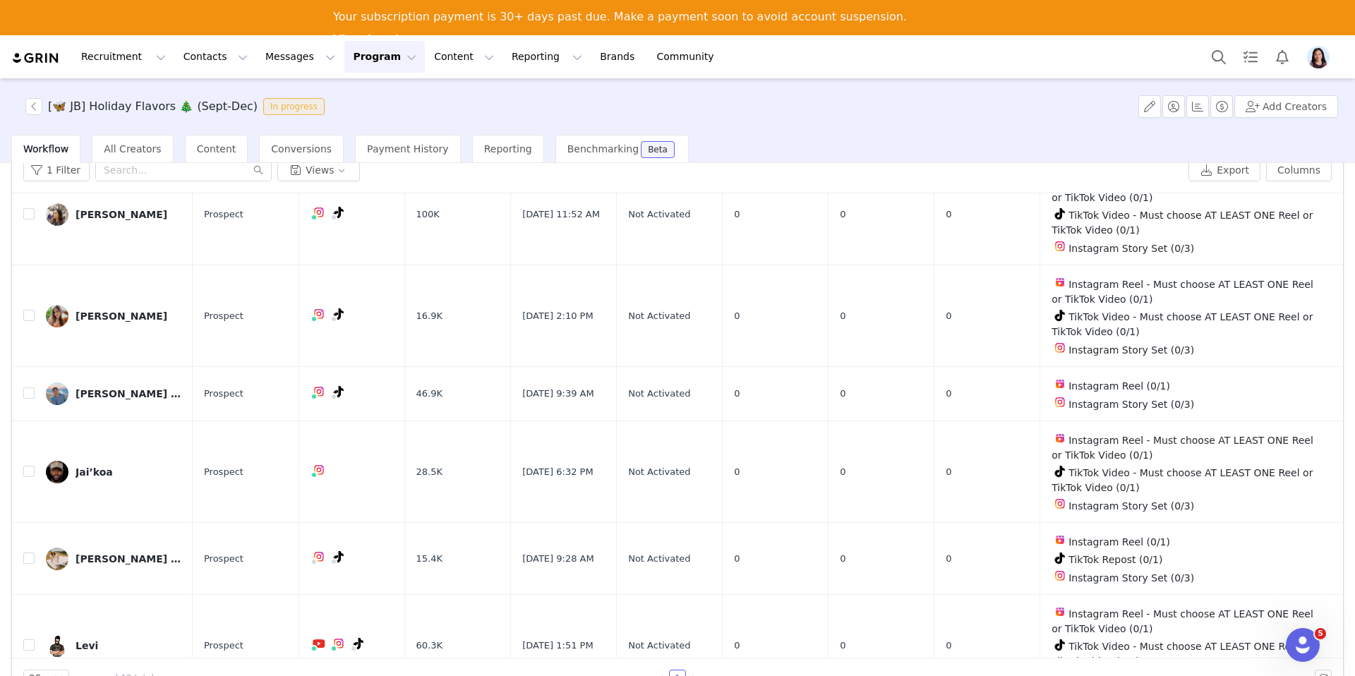
scroll to position [403, 0]
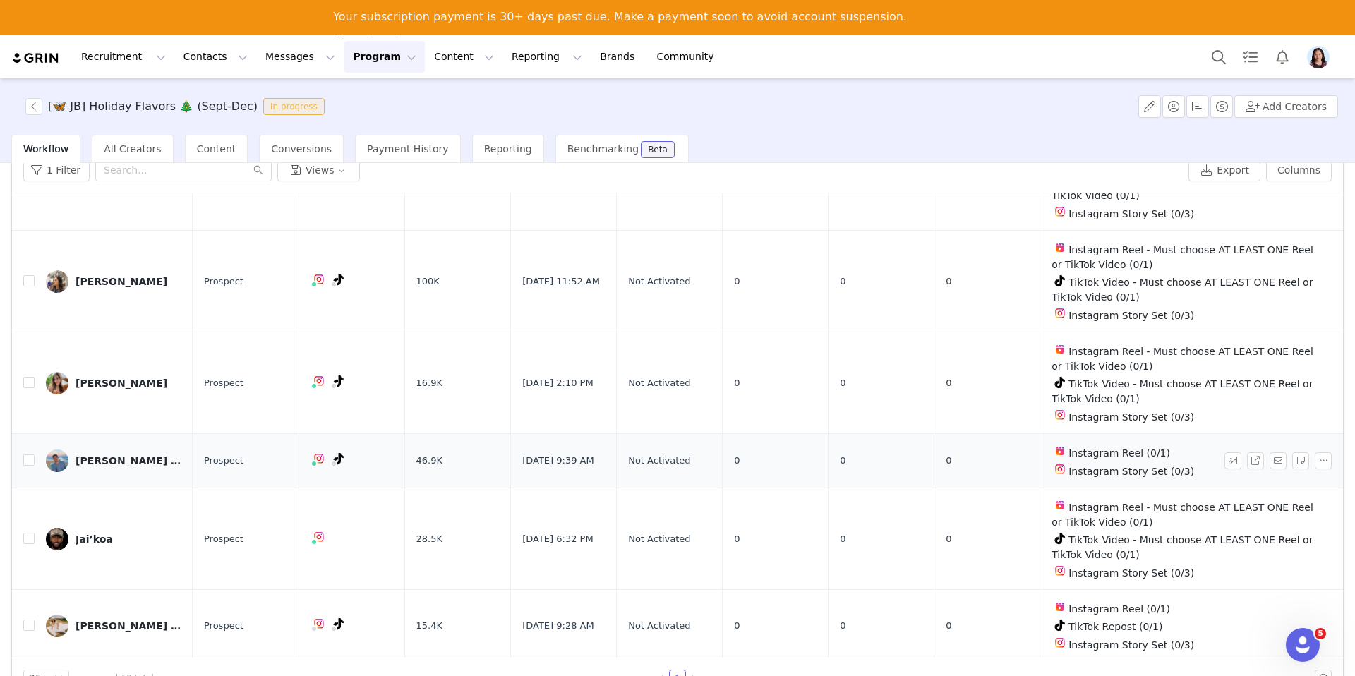
click at [105, 455] on div "Ethan King (JB)" at bounding box center [129, 460] width 106 height 11
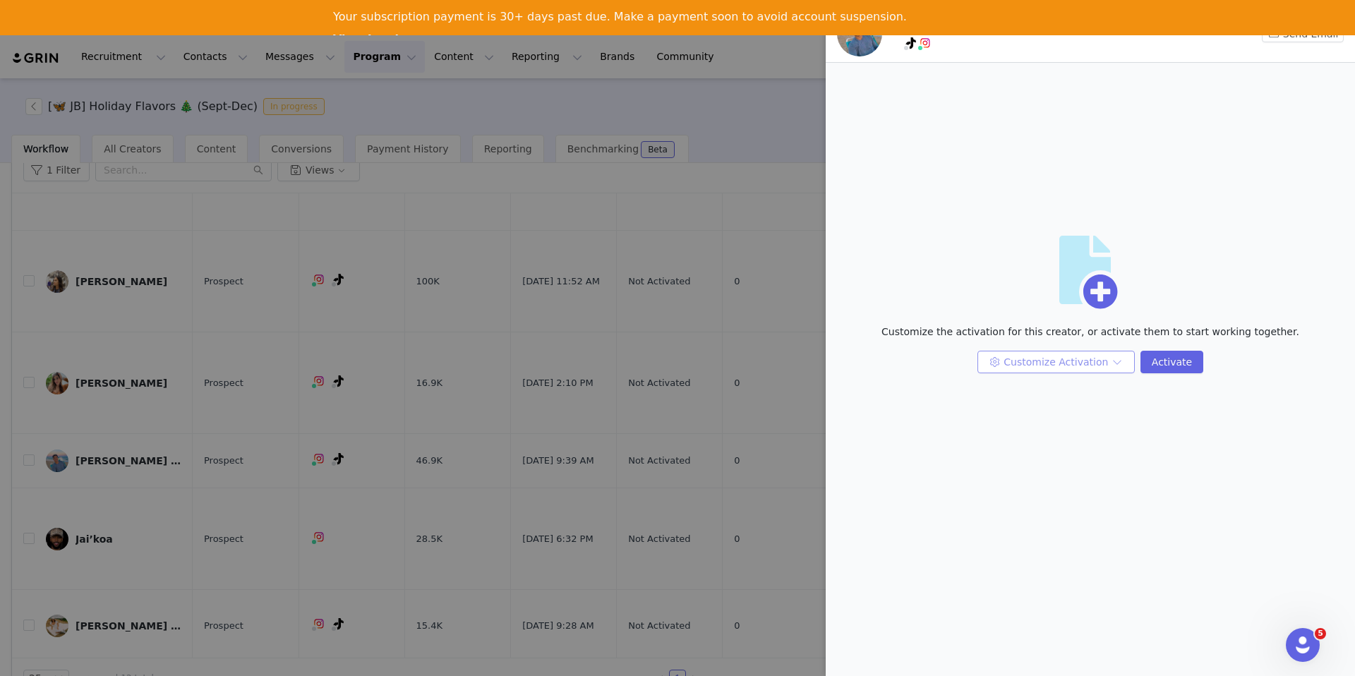
click at [1017, 359] on button "Customize Activation" at bounding box center [1056, 362] width 157 height 23
click at [1017, 397] on li "Edit Available Tasks" at bounding box center [1057, 390] width 149 height 23
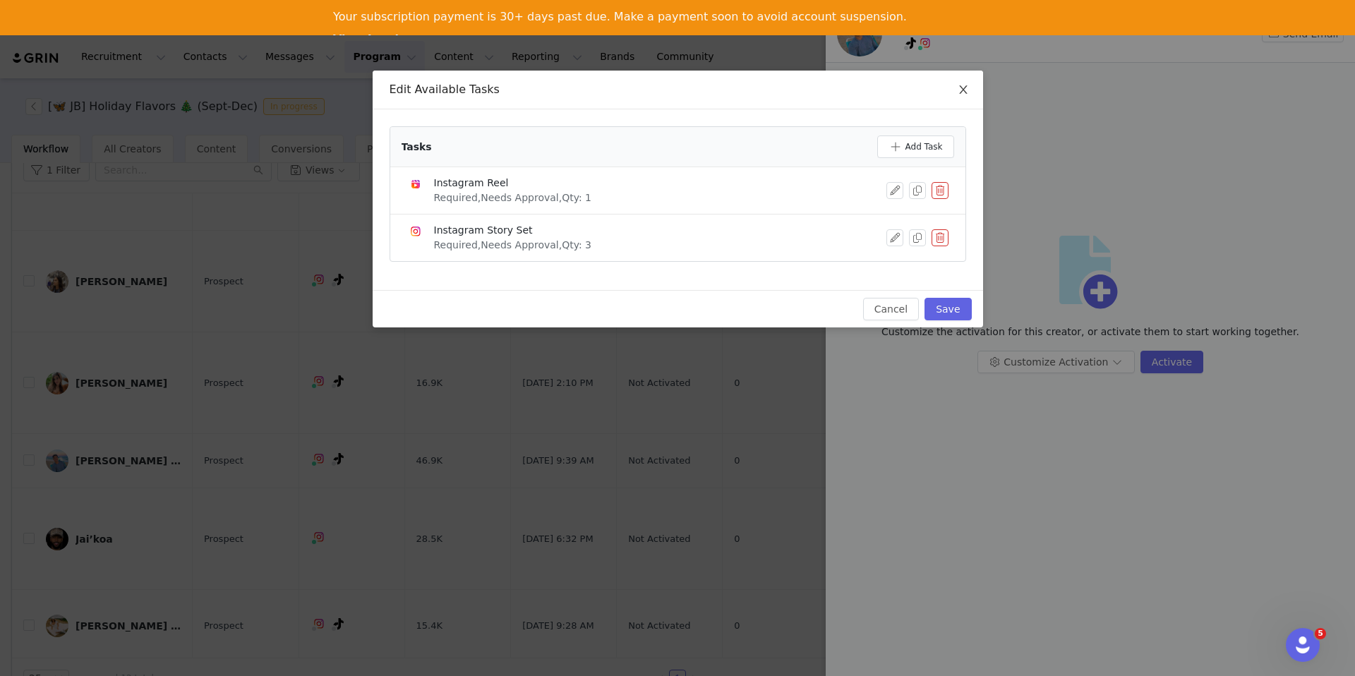
click at [961, 92] on icon "icon: close" at bounding box center [963, 89] width 8 height 8
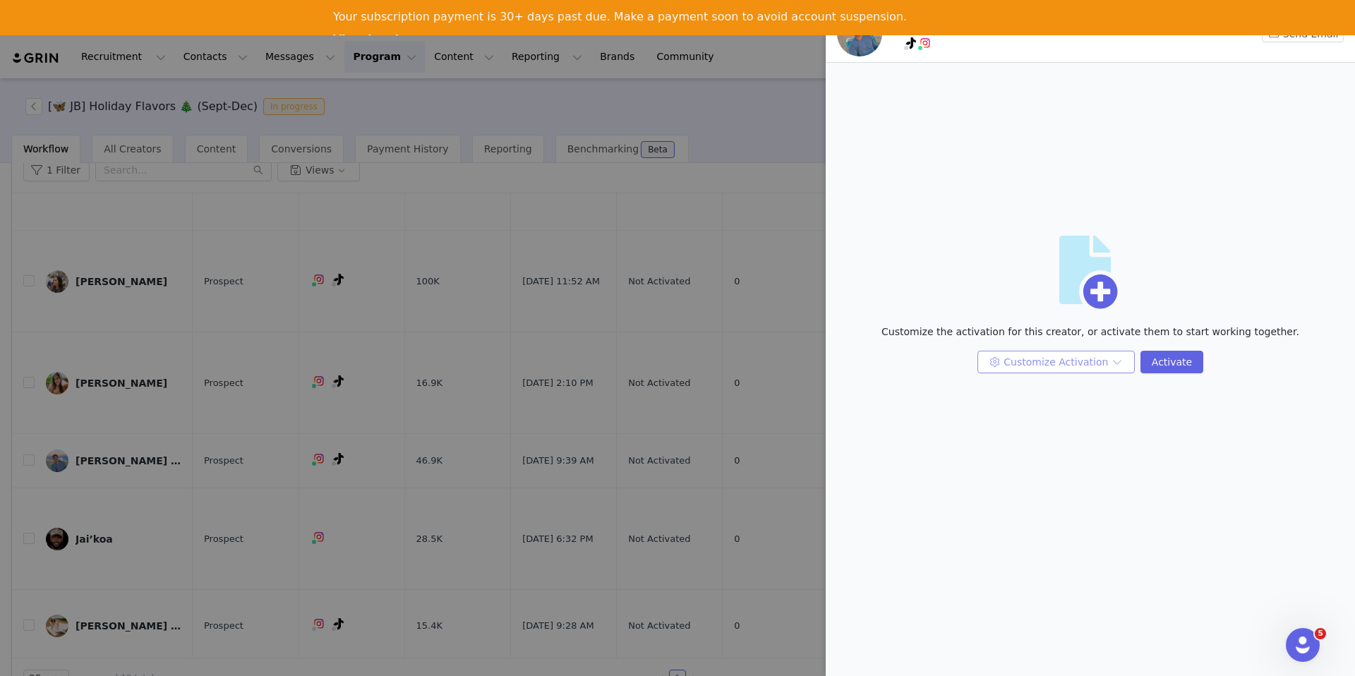
click at [1050, 369] on button "Customize Activation" at bounding box center [1056, 362] width 157 height 23
click at [1038, 441] on li "Edit Payment Settings" at bounding box center [1057, 435] width 149 height 23
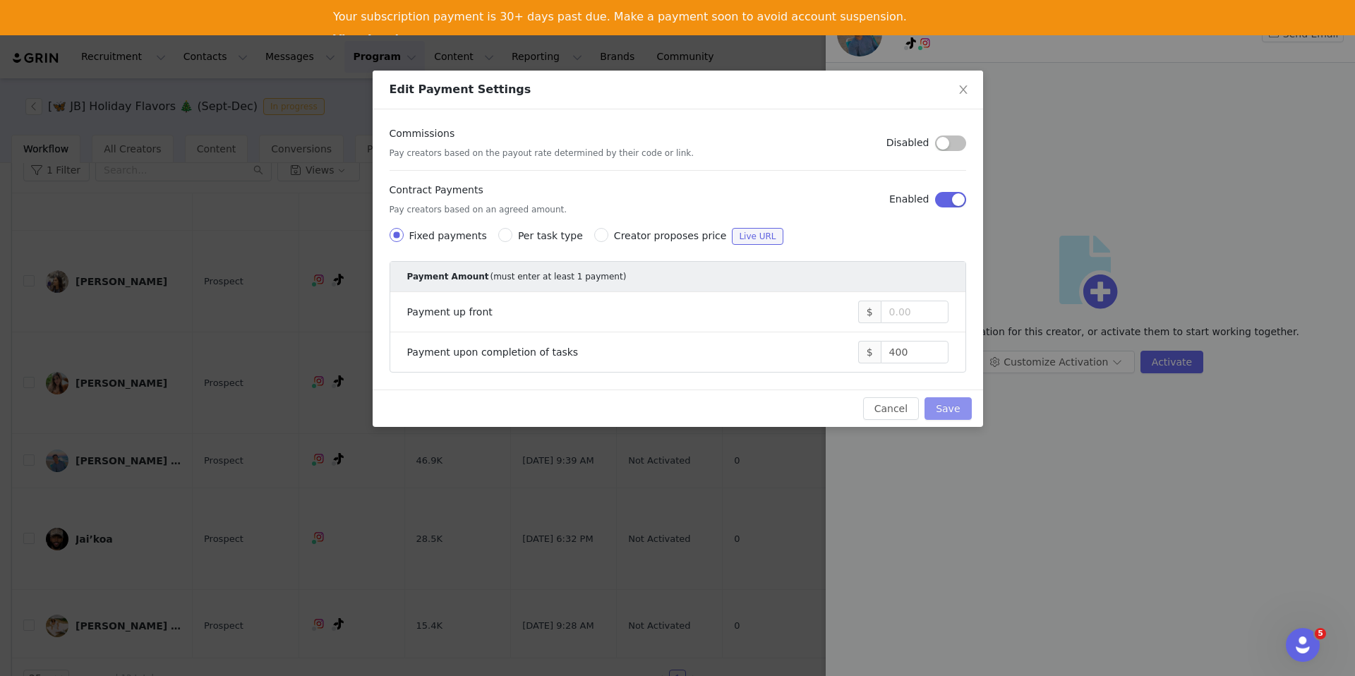
click at [952, 400] on button "Save" at bounding box center [948, 408] width 47 height 23
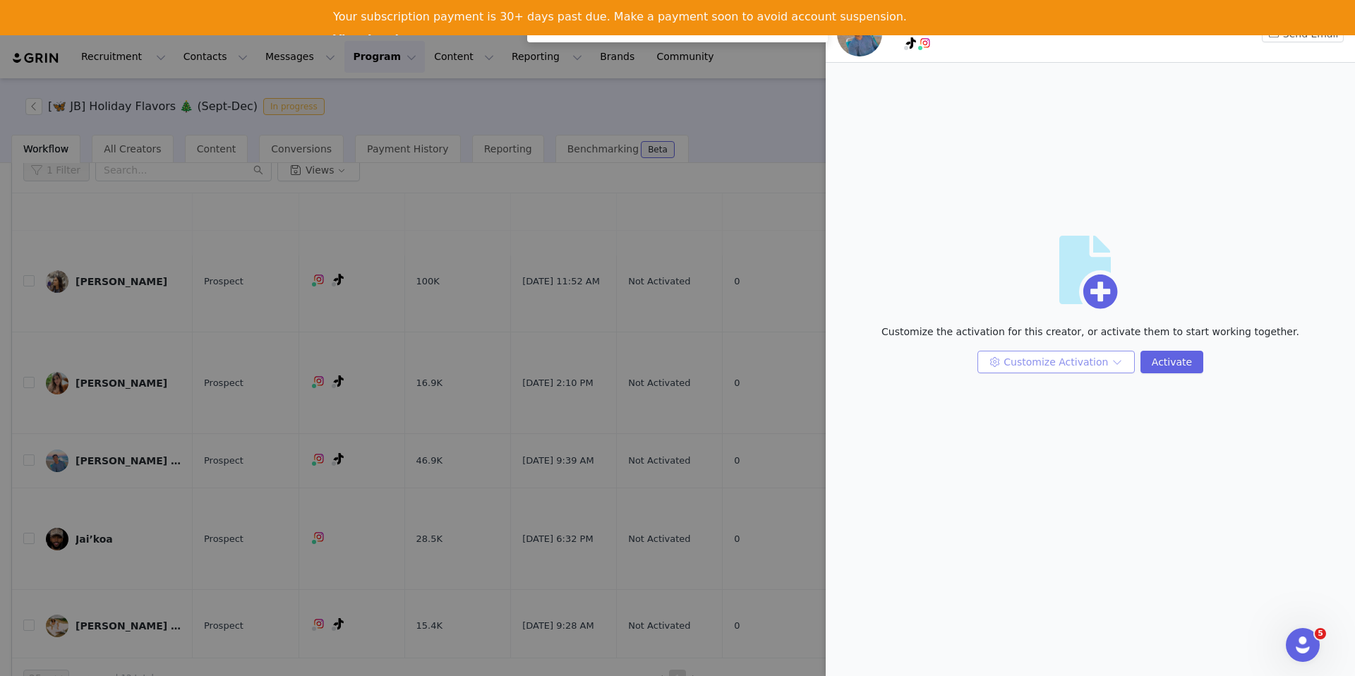
scroll to position [0, 0]
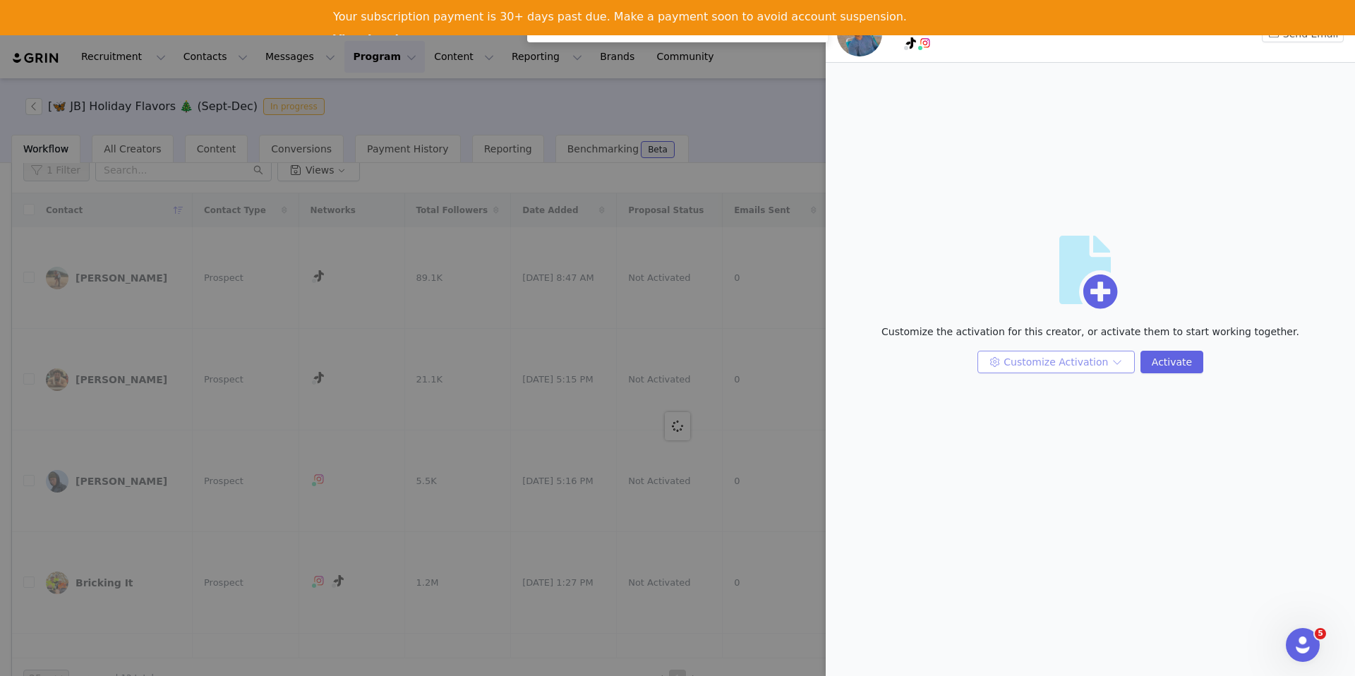
click at [1046, 365] on button "Customize Activation" at bounding box center [1056, 362] width 157 height 23
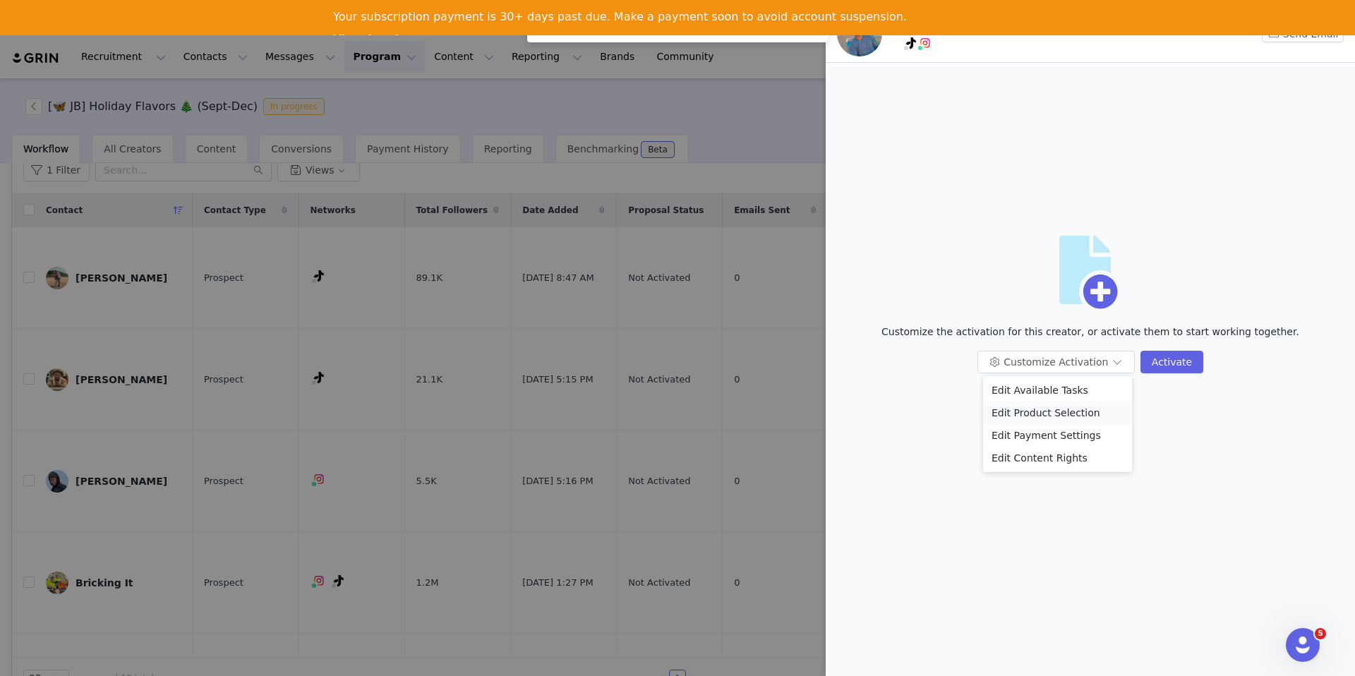
click at [1036, 415] on li "Edit Product Selection" at bounding box center [1057, 413] width 149 height 23
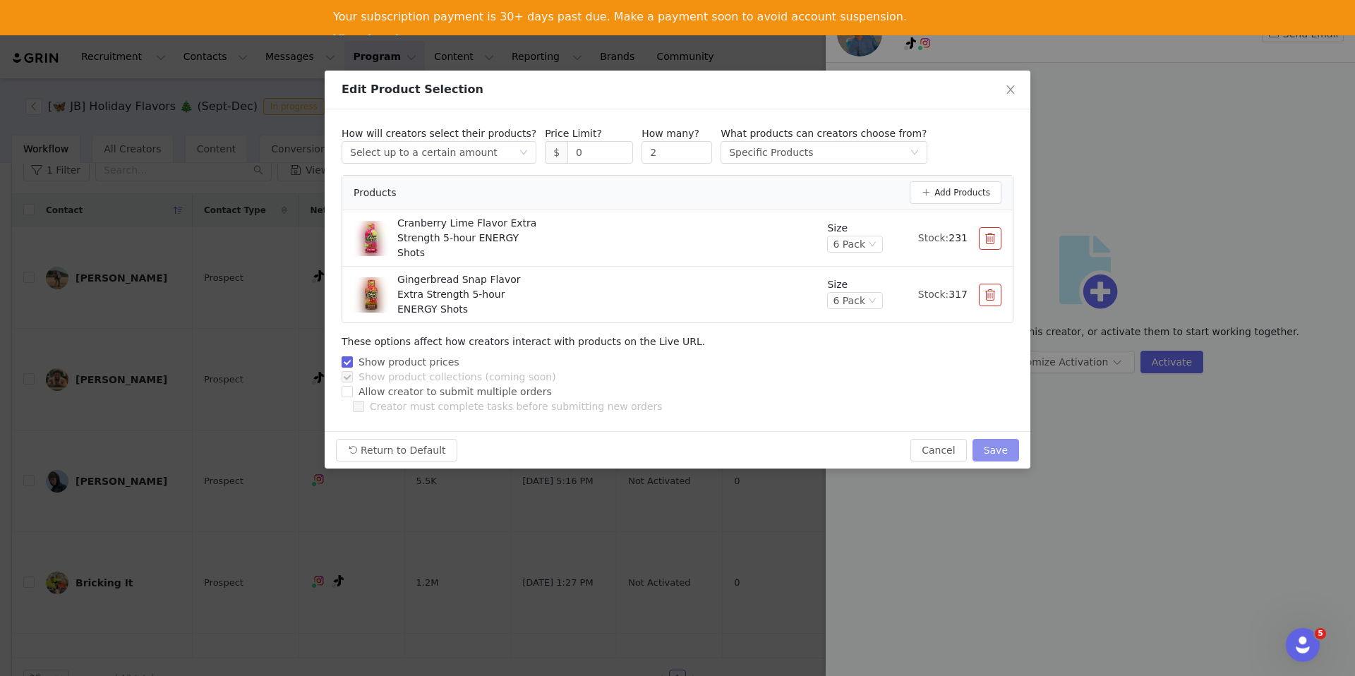
click at [991, 456] on button "Save" at bounding box center [996, 450] width 47 height 23
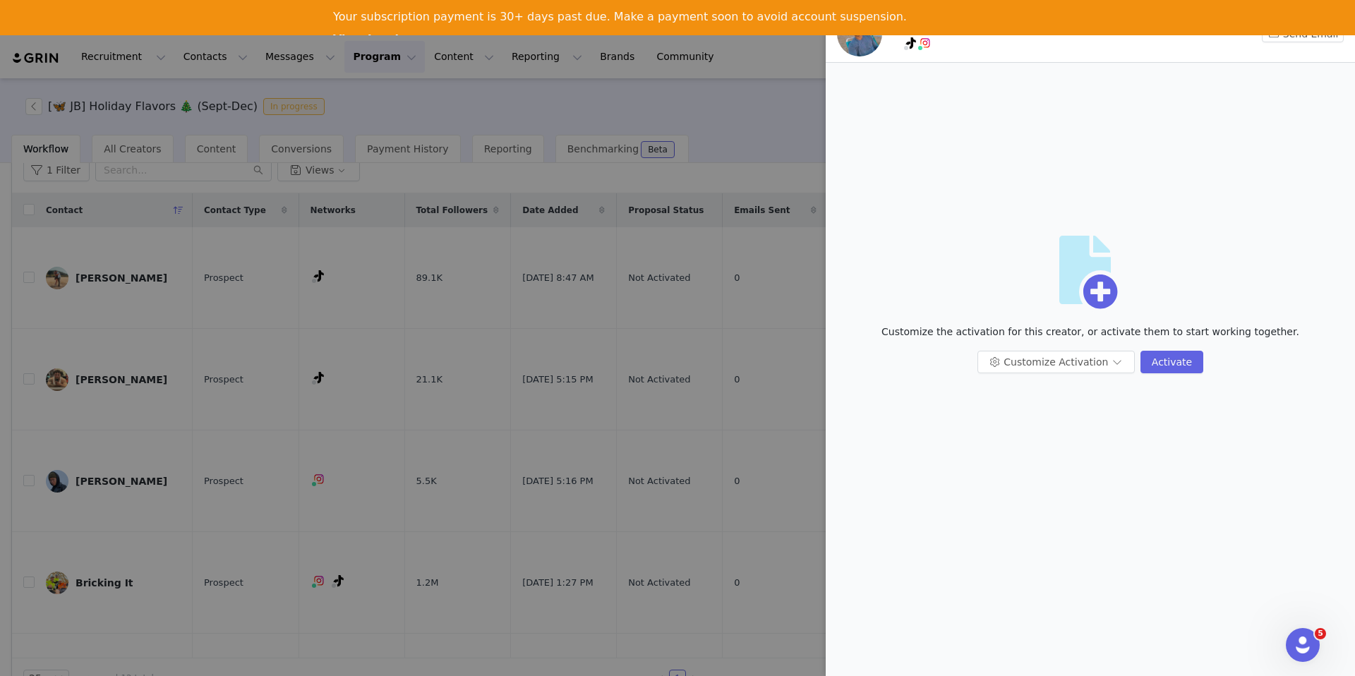
click at [332, 114] on div at bounding box center [677, 338] width 1355 height 676
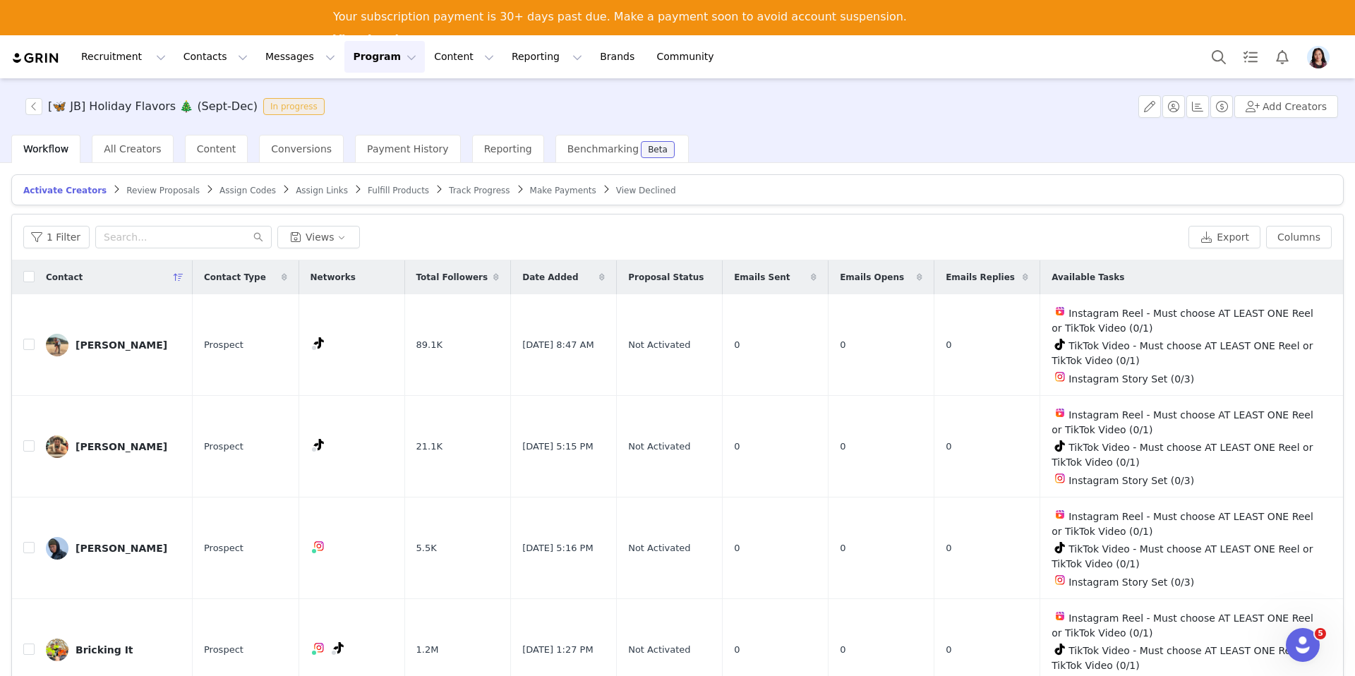
click at [149, 185] on link "Review Proposals" at bounding box center [162, 190] width 73 height 11
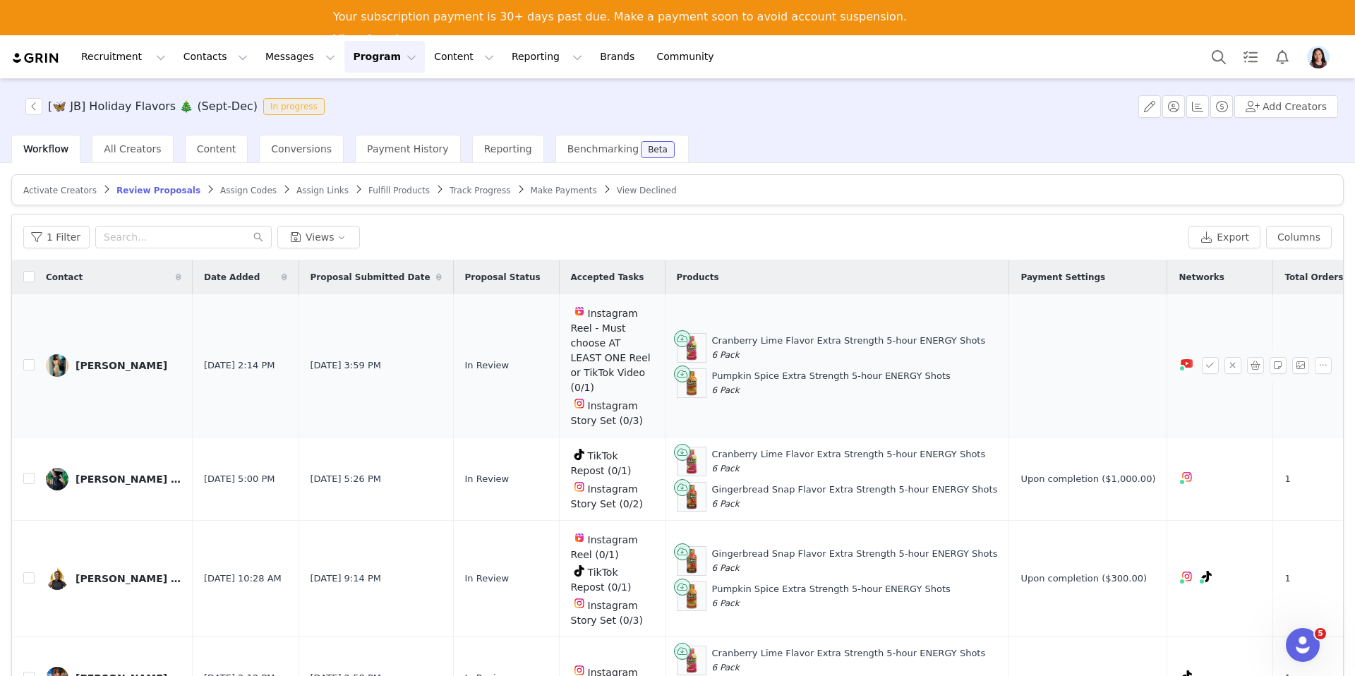
scroll to position [15, 0]
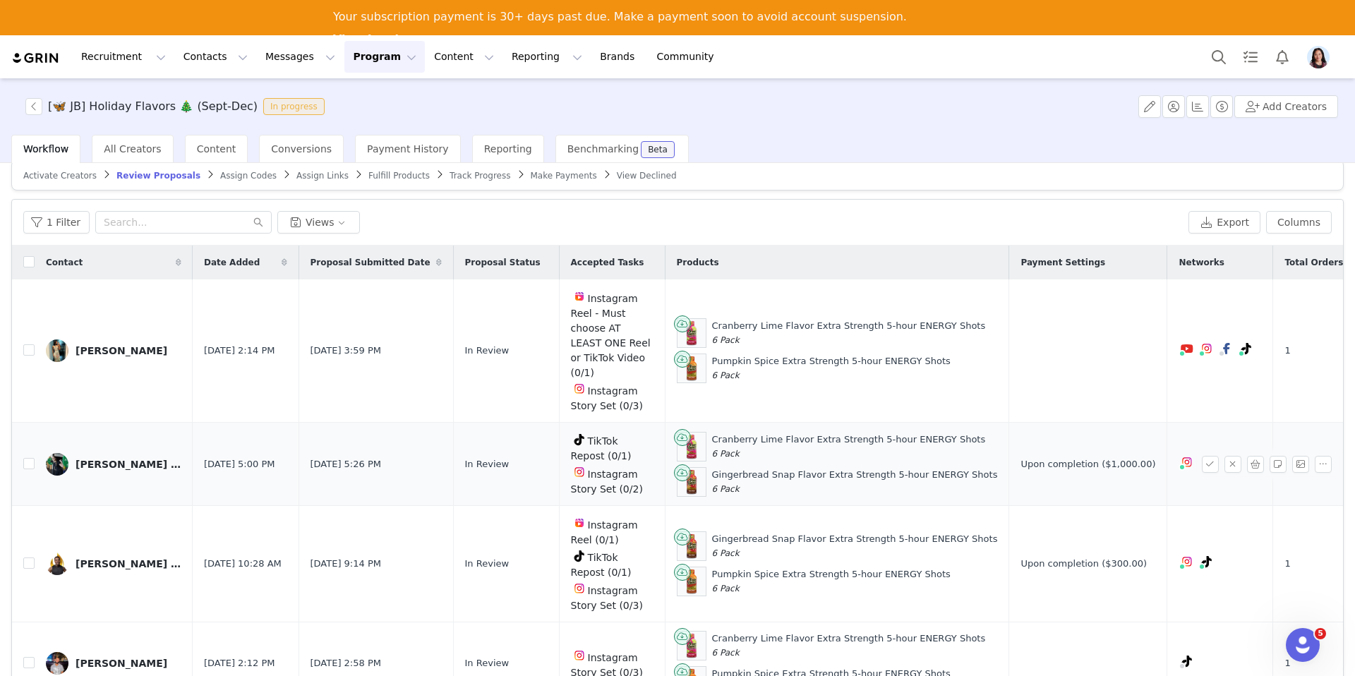
click at [131, 459] on div "[PERSON_NAME] (JB)" at bounding box center [129, 464] width 106 height 11
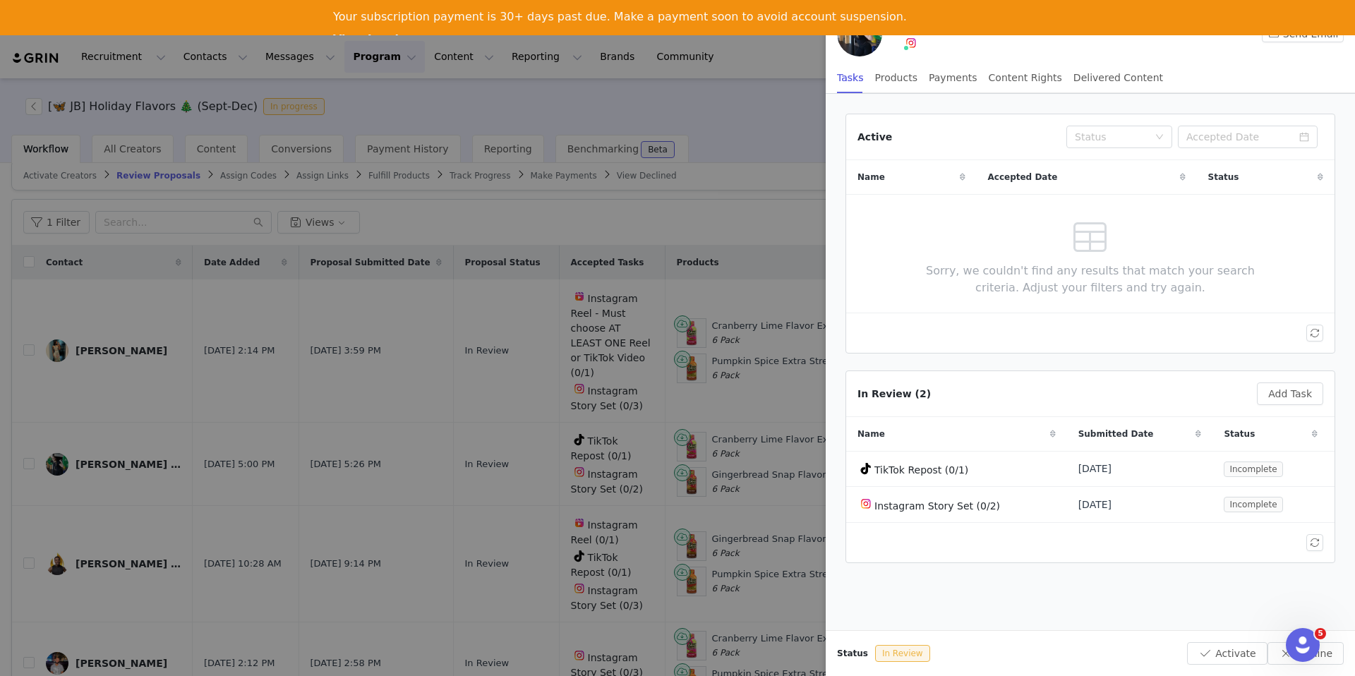
click at [652, 318] on div at bounding box center [677, 338] width 1355 height 676
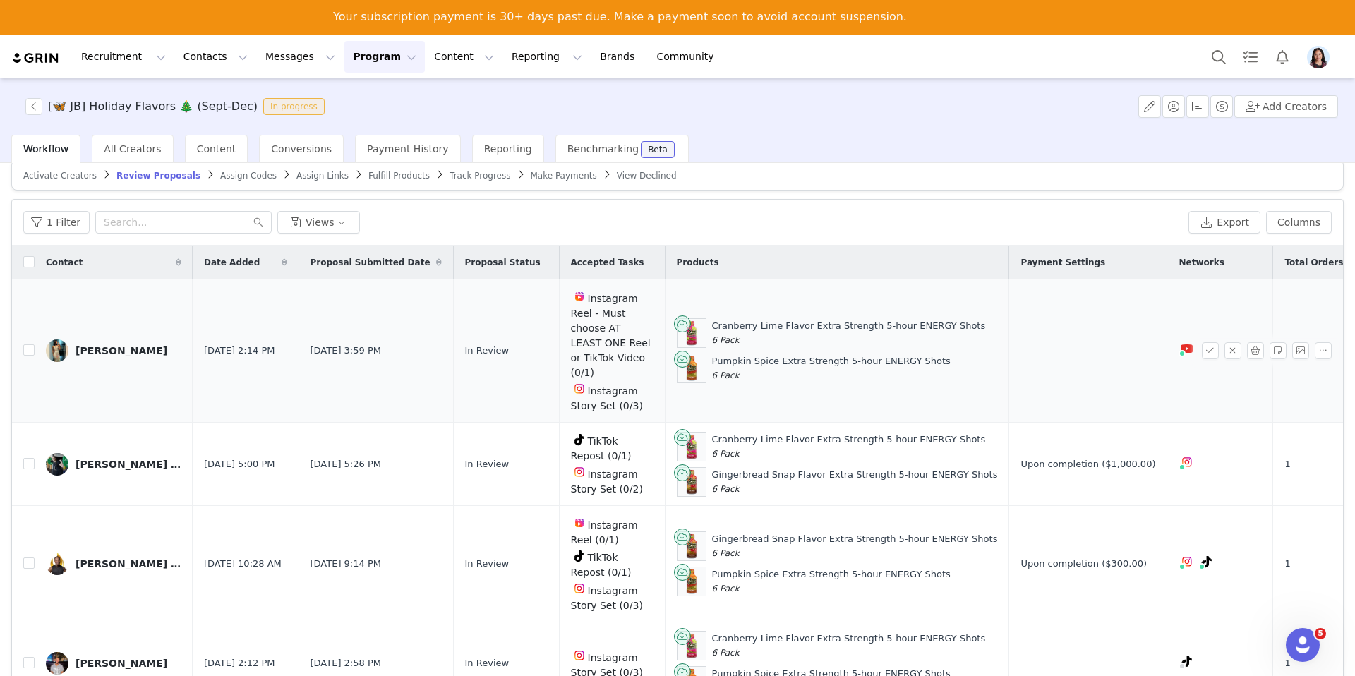
click at [96, 345] on div "Martha" at bounding box center [122, 350] width 92 height 11
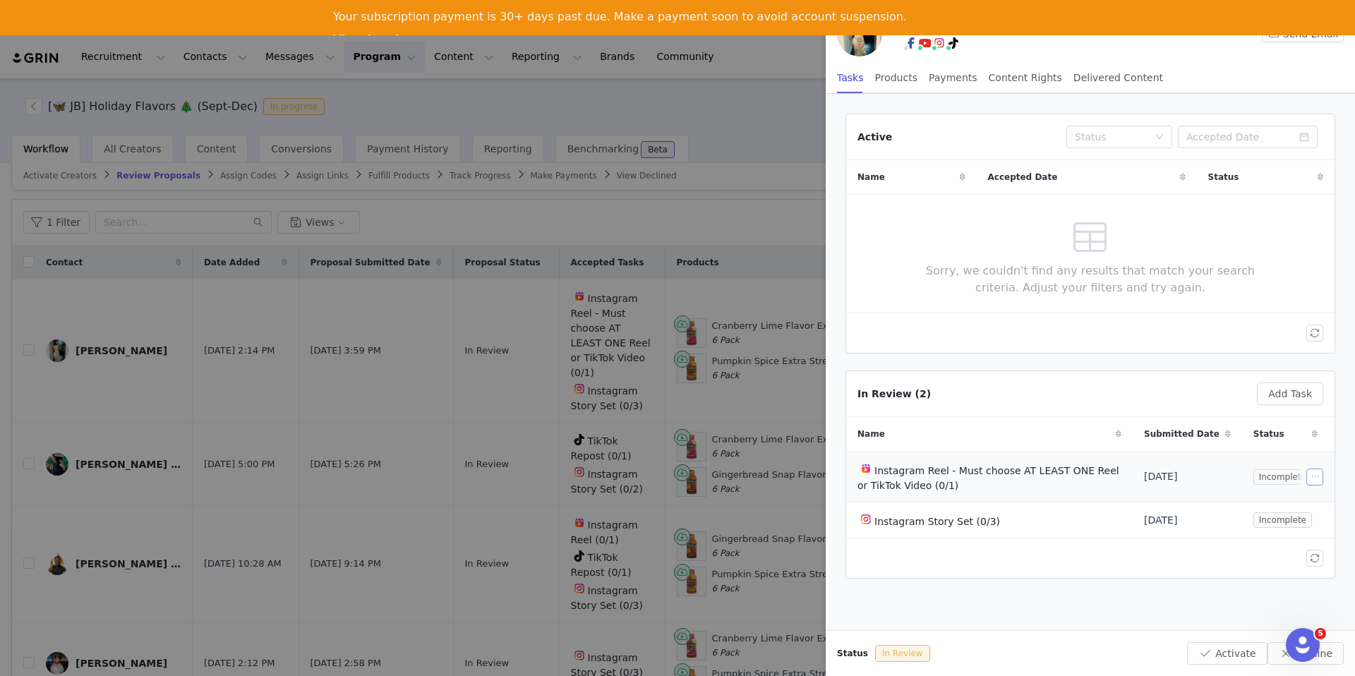
click at [1312, 482] on button "button" at bounding box center [1315, 477] width 17 height 17
click at [1273, 494] on span "Edit Task" at bounding box center [1284, 502] width 44 height 16
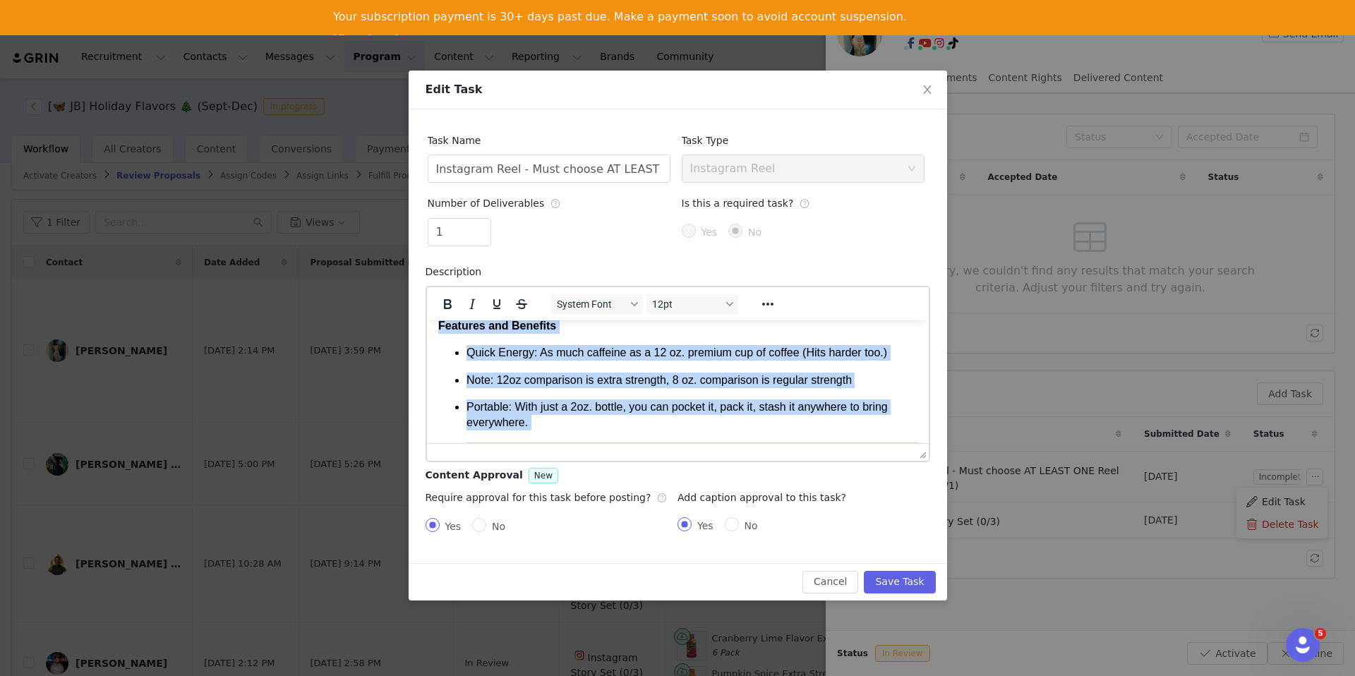
scroll to position [0, 0]
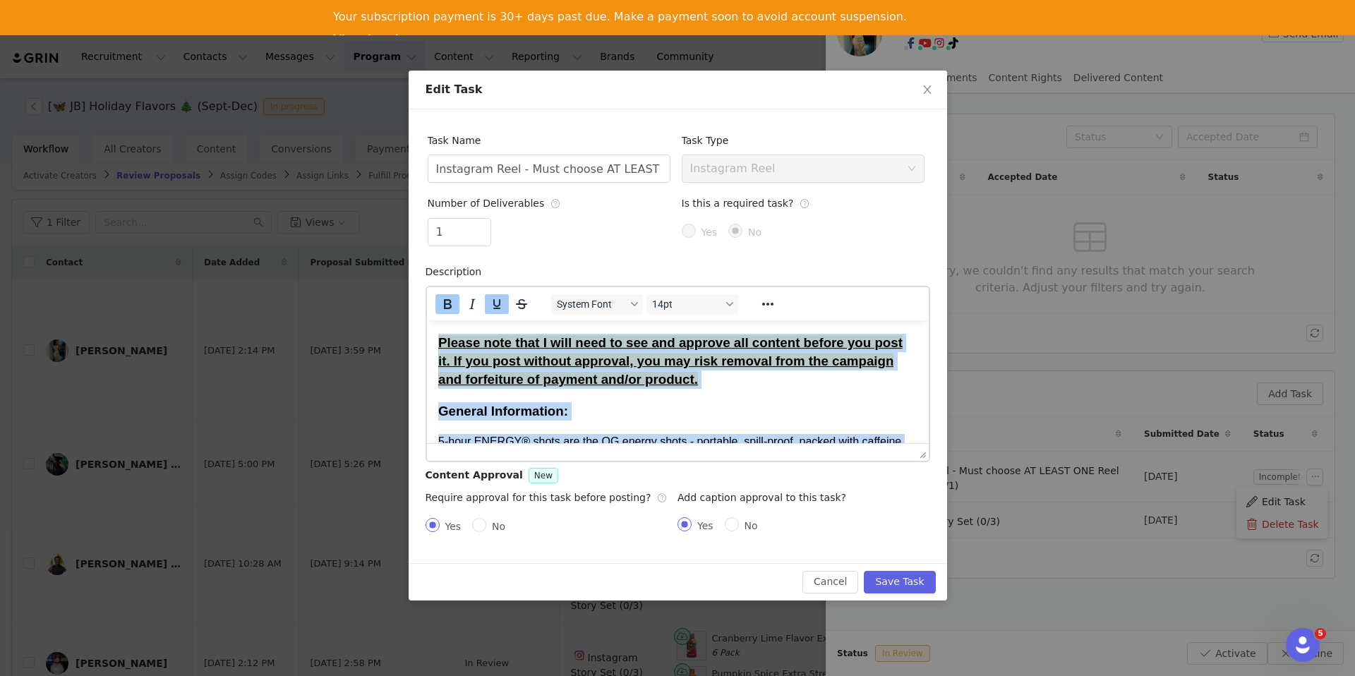
drag, startPoint x: 684, startPoint y: 424, endPoint x: 391, endPoint y: 148, distance: 403.0
copy body "Please note that I will need to see and approve all content before you post it.…"
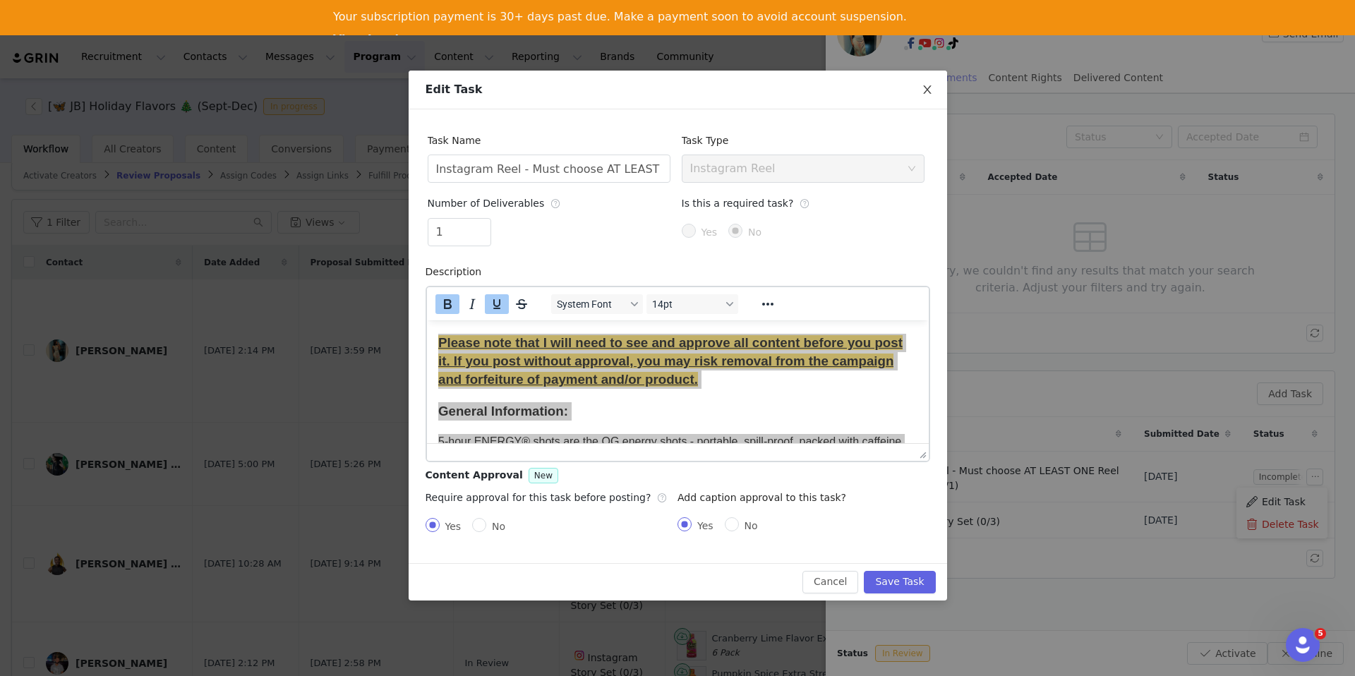
click at [936, 85] on span "Close" at bounding box center [928, 91] width 40 height 40
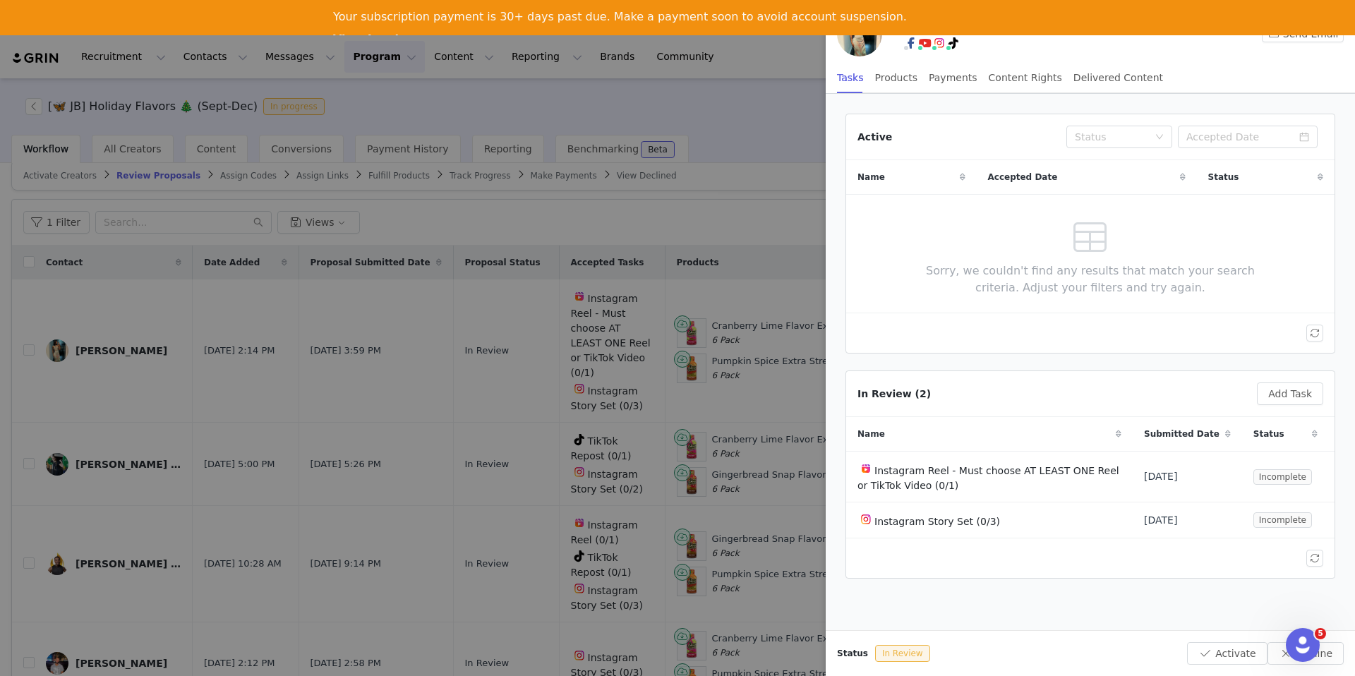
click at [184, 455] on div at bounding box center [677, 338] width 1355 height 676
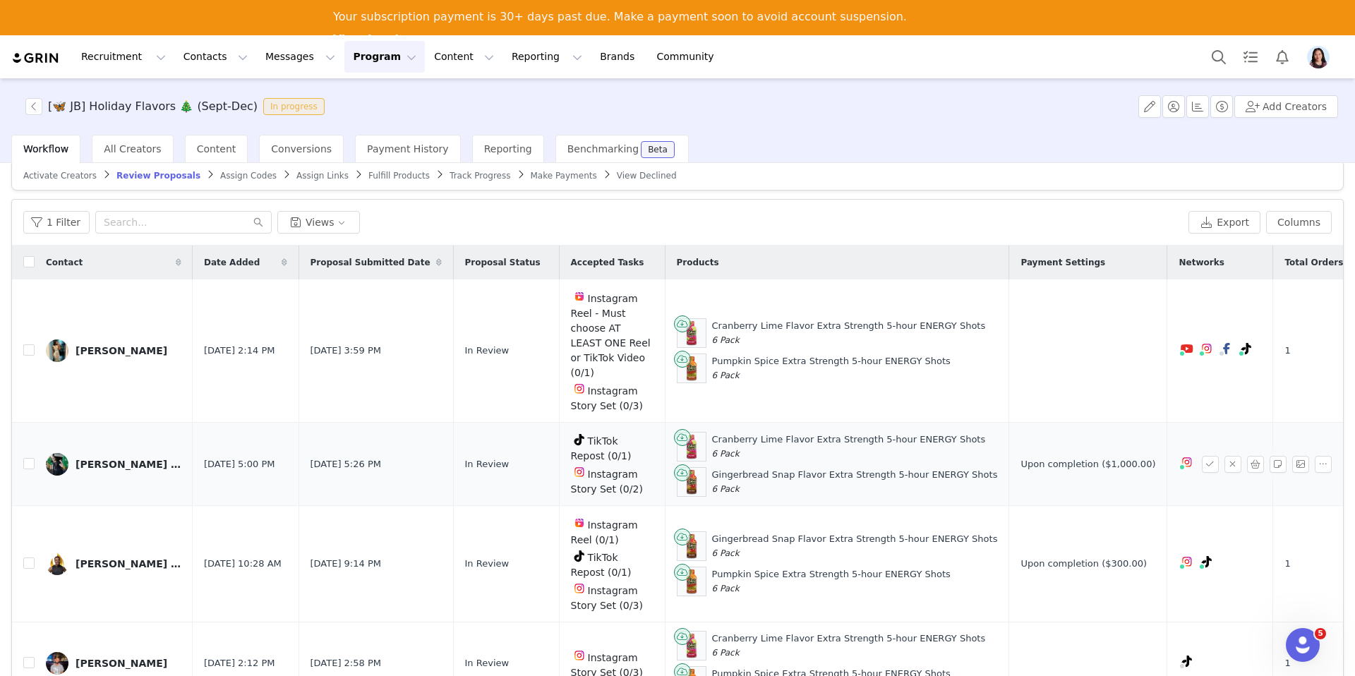
click at [128, 453] on link "[PERSON_NAME] (JB)" at bounding box center [114, 464] width 136 height 23
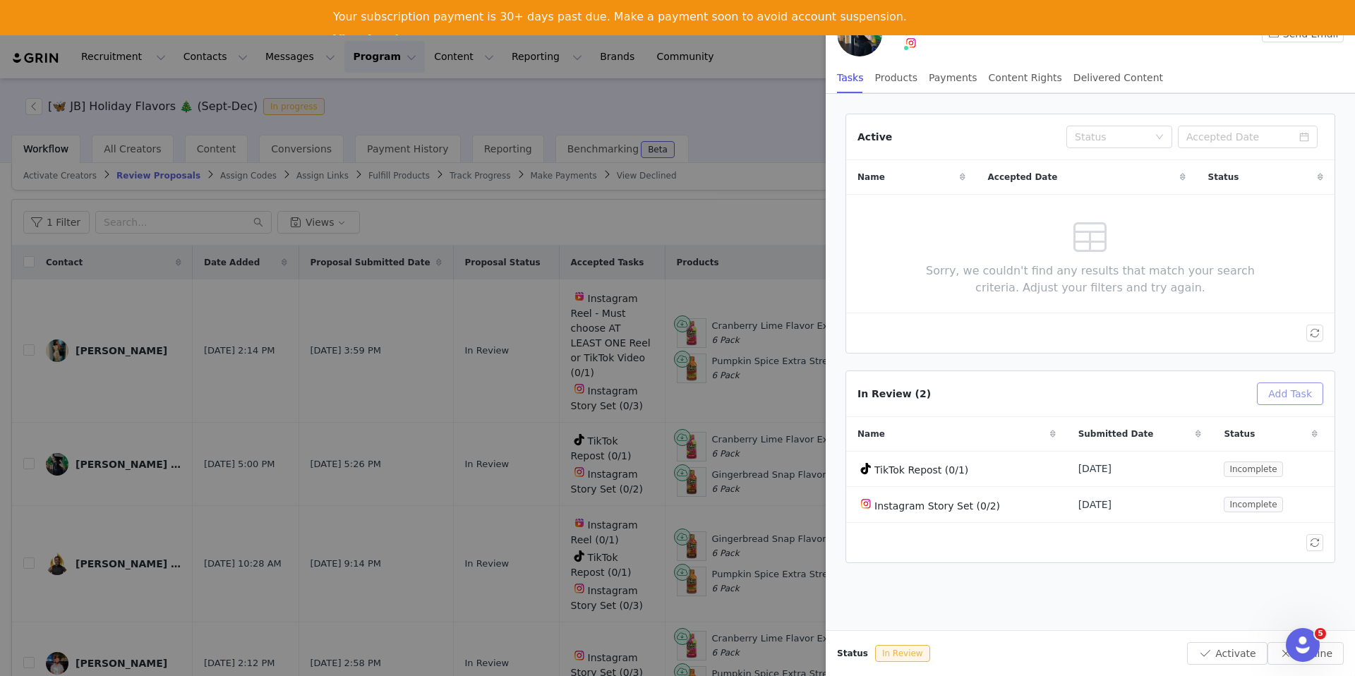
click at [1285, 391] on button "Add Task" at bounding box center [1290, 394] width 66 height 23
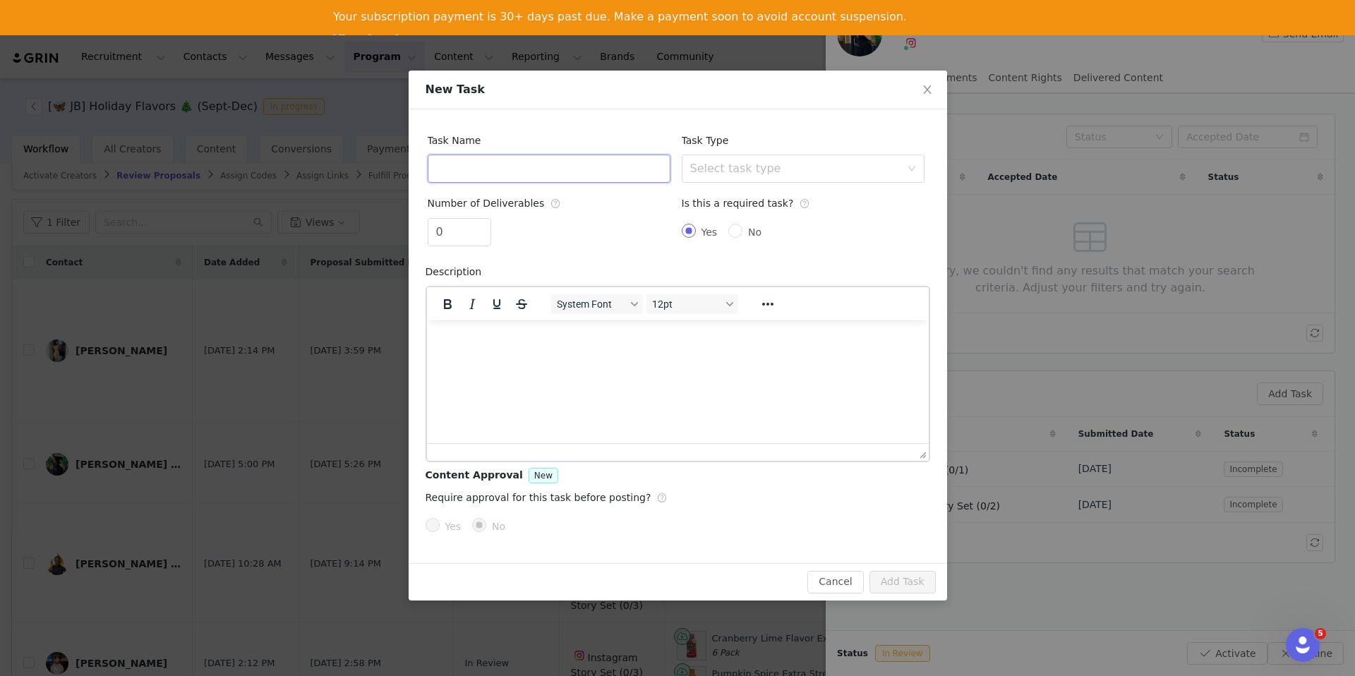
click at [553, 171] on input "text" at bounding box center [549, 169] width 243 height 28
type input "IG Reel"
type input "1"
click at [488, 220] on span "Increase Value" at bounding box center [483, 227] width 15 height 16
click at [475, 324] on html at bounding box center [677, 339] width 502 height 38
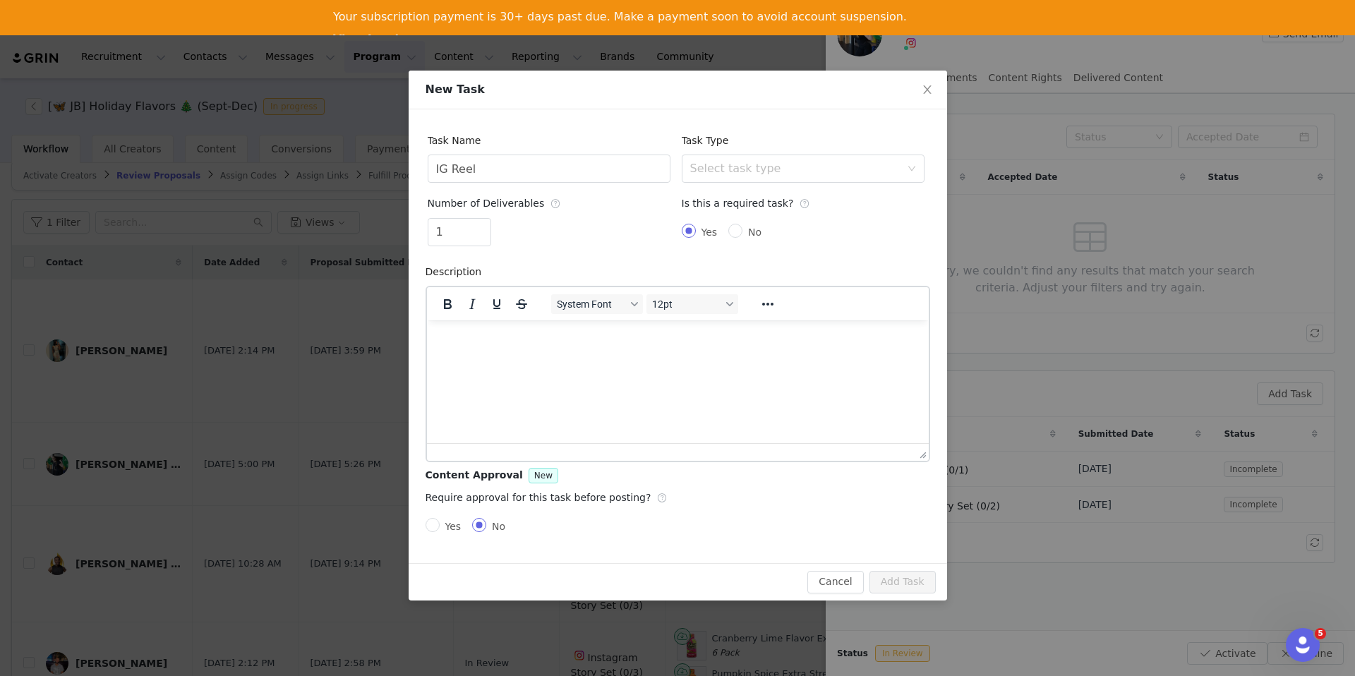
click at [467, 342] on p "Rich Text Area. Press ALT-0 for help." at bounding box center [677, 339] width 479 height 16
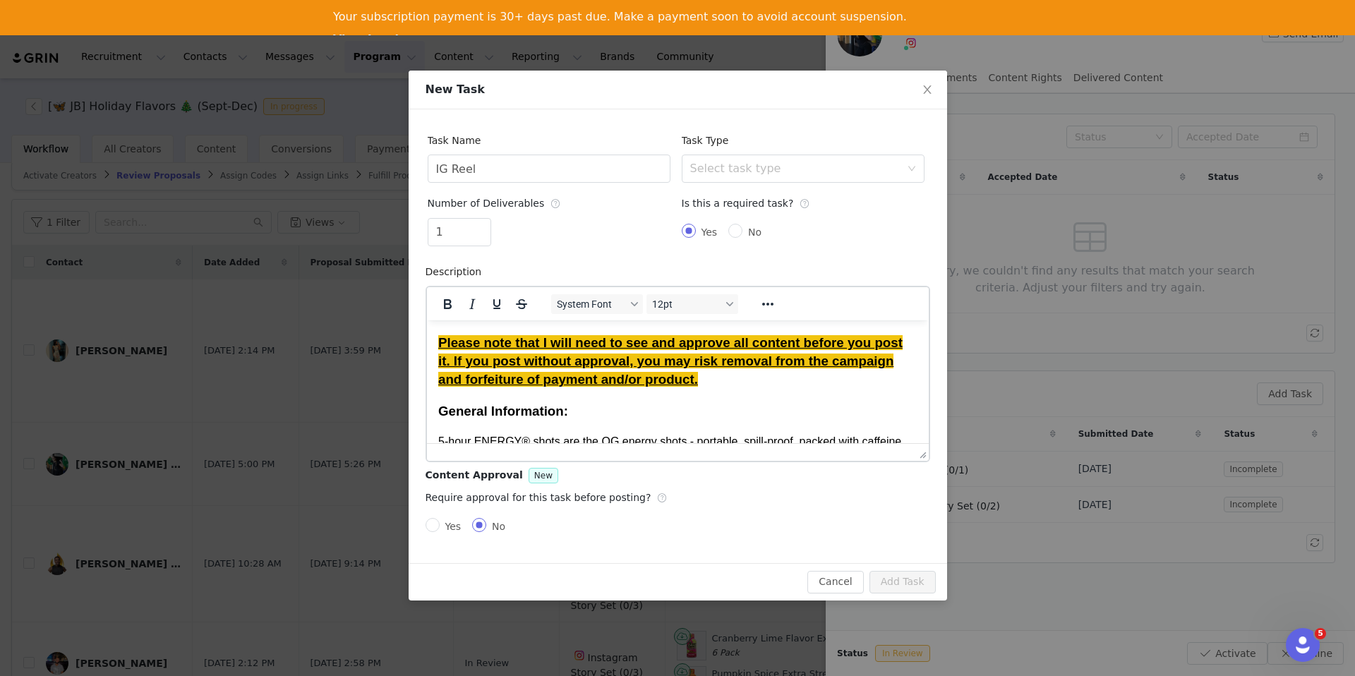
scroll to position [5124, 0]
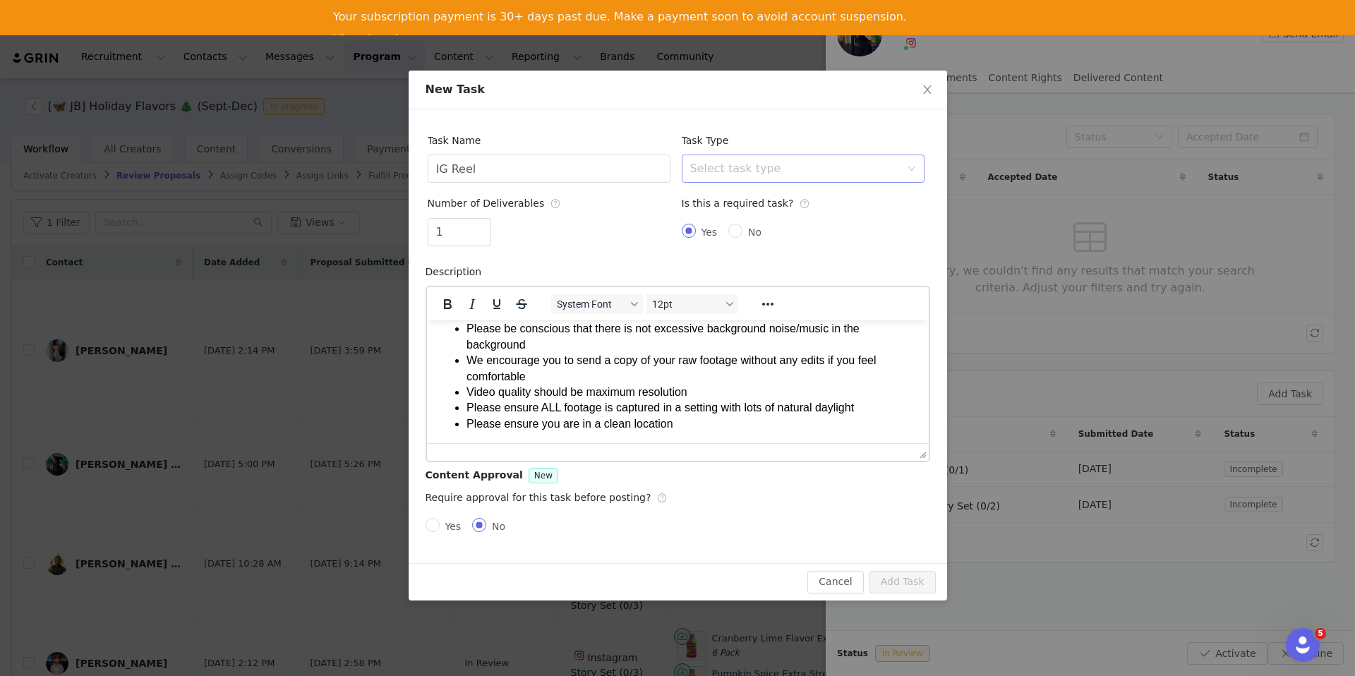
click at [772, 166] on div "Select task type" at bounding box center [795, 169] width 210 height 14
click at [731, 218] on li "Instagram Reel" at bounding box center [803, 222] width 243 height 23
click at [611, 241] on div "1" at bounding box center [549, 235] width 243 height 34
click at [454, 525] on span "Yes" at bounding box center [454, 526] width 28 height 11
click at [440, 525] on input "Yes" at bounding box center [433, 525] width 14 height 14
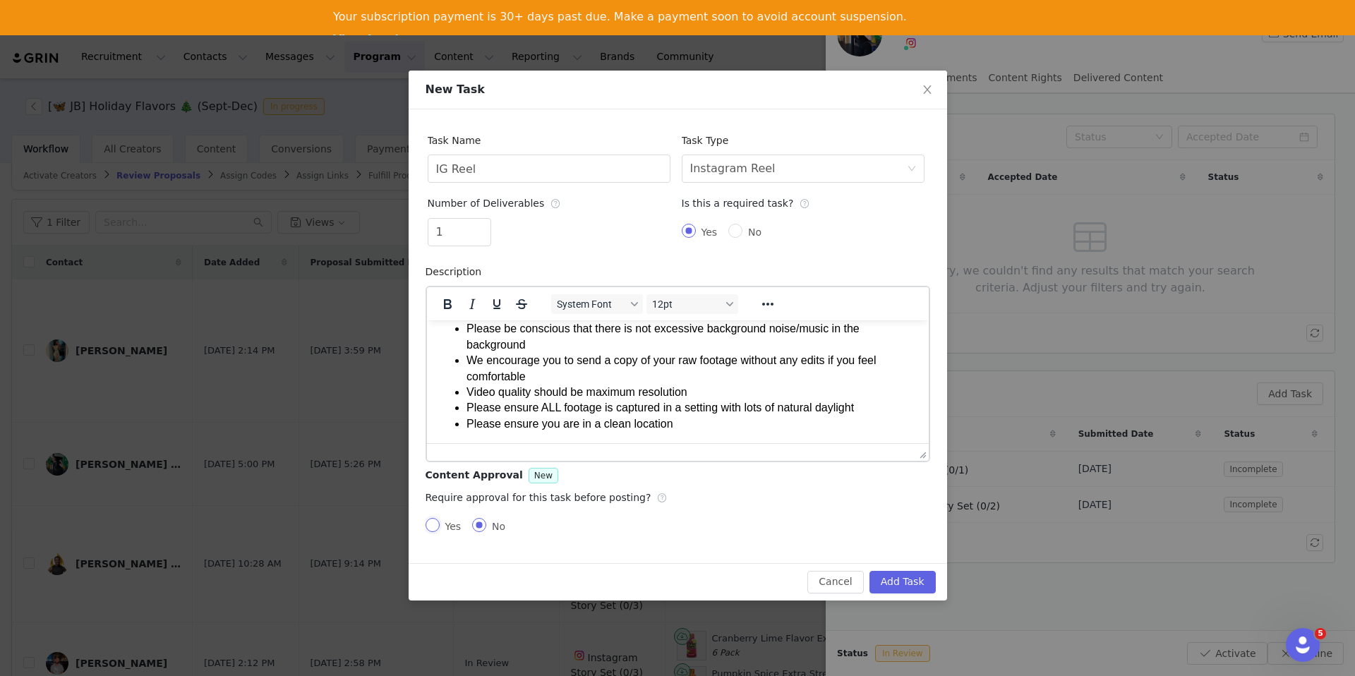
radio input "true"
radio input "false"
click at [904, 579] on button "Add Task" at bounding box center [903, 582] width 66 height 23
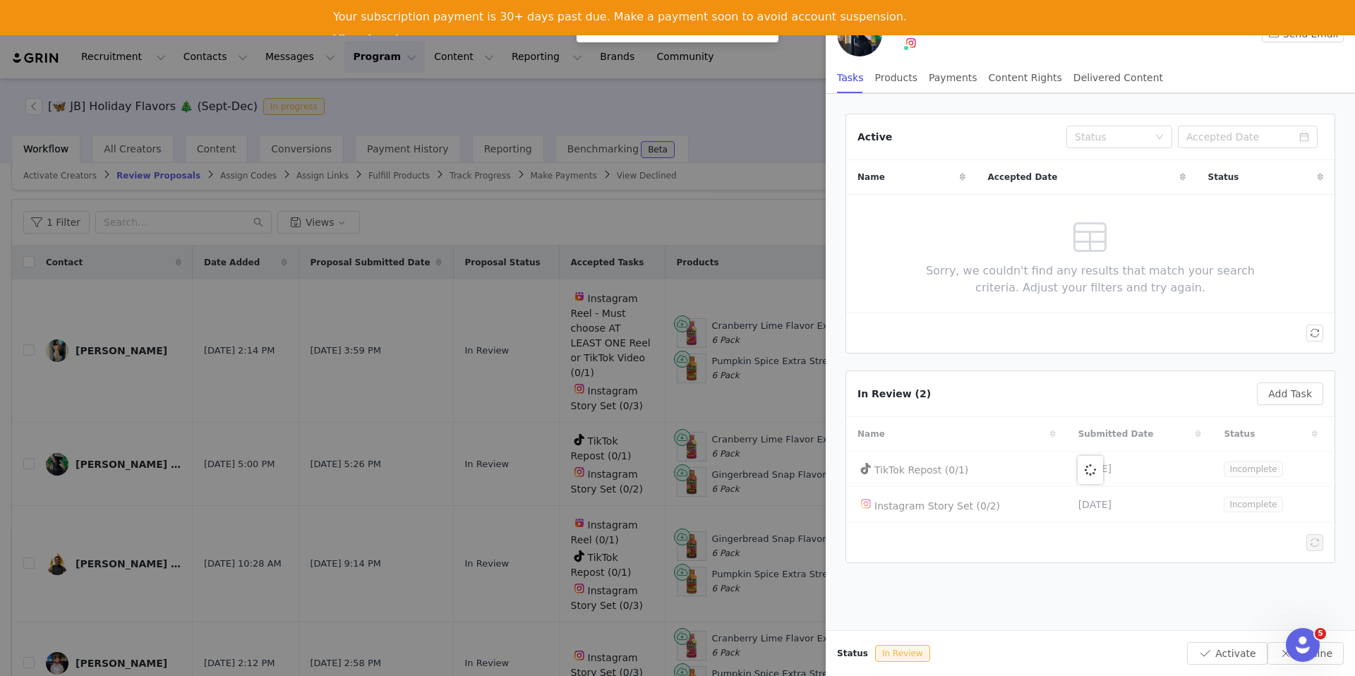
click at [600, 481] on div at bounding box center [677, 338] width 1355 height 676
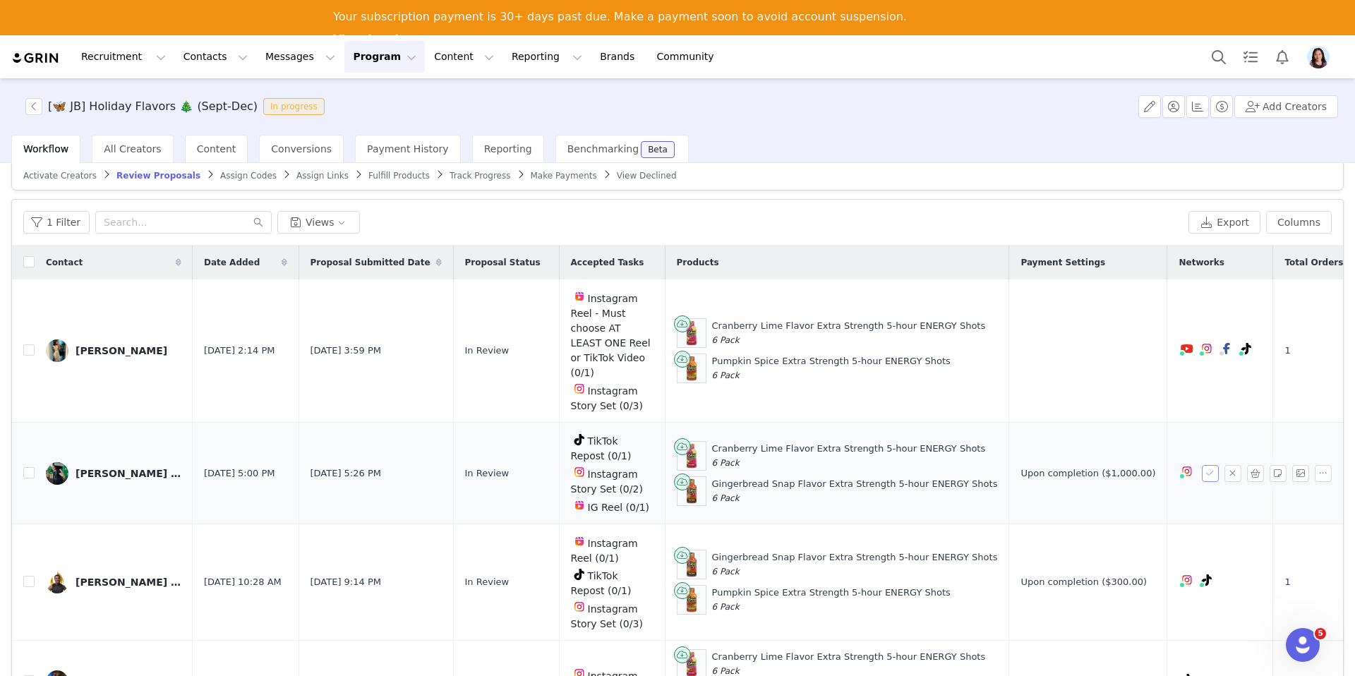
click at [1205, 465] on button "button" at bounding box center [1210, 473] width 17 height 17
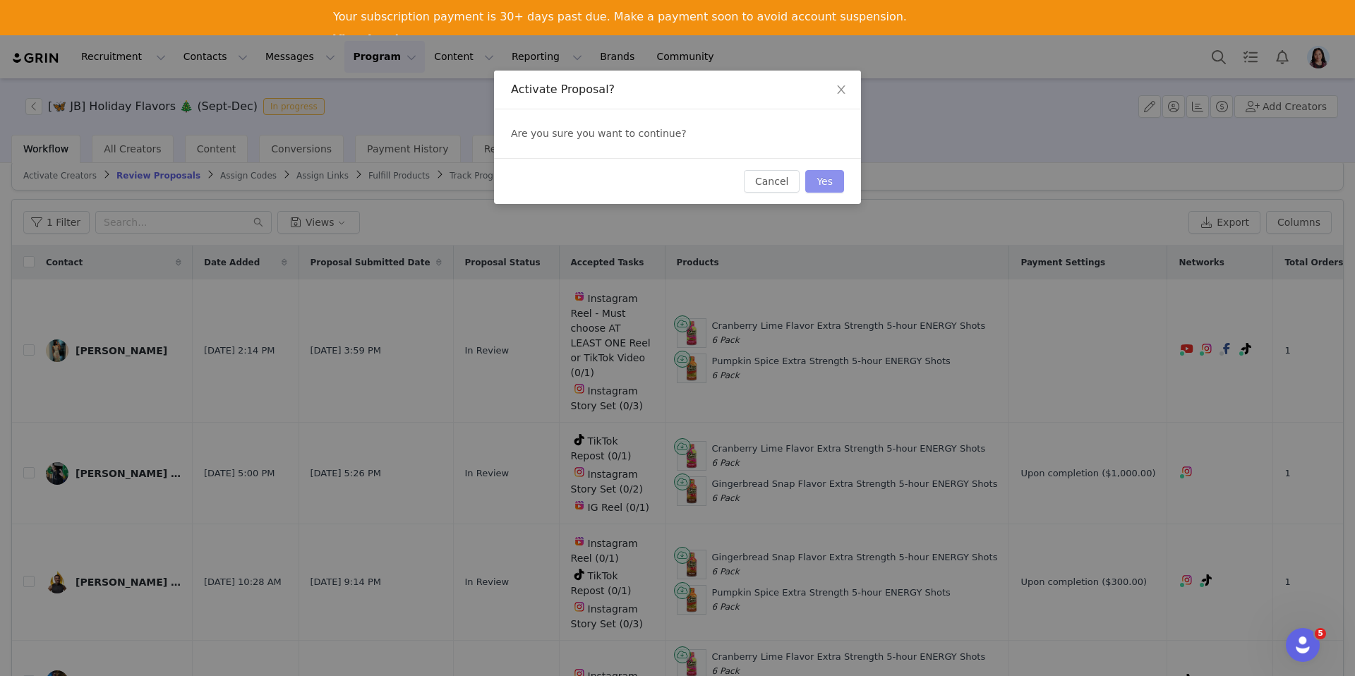
click at [830, 174] on button "Yes" at bounding box center [824, 181] width 39 height 23
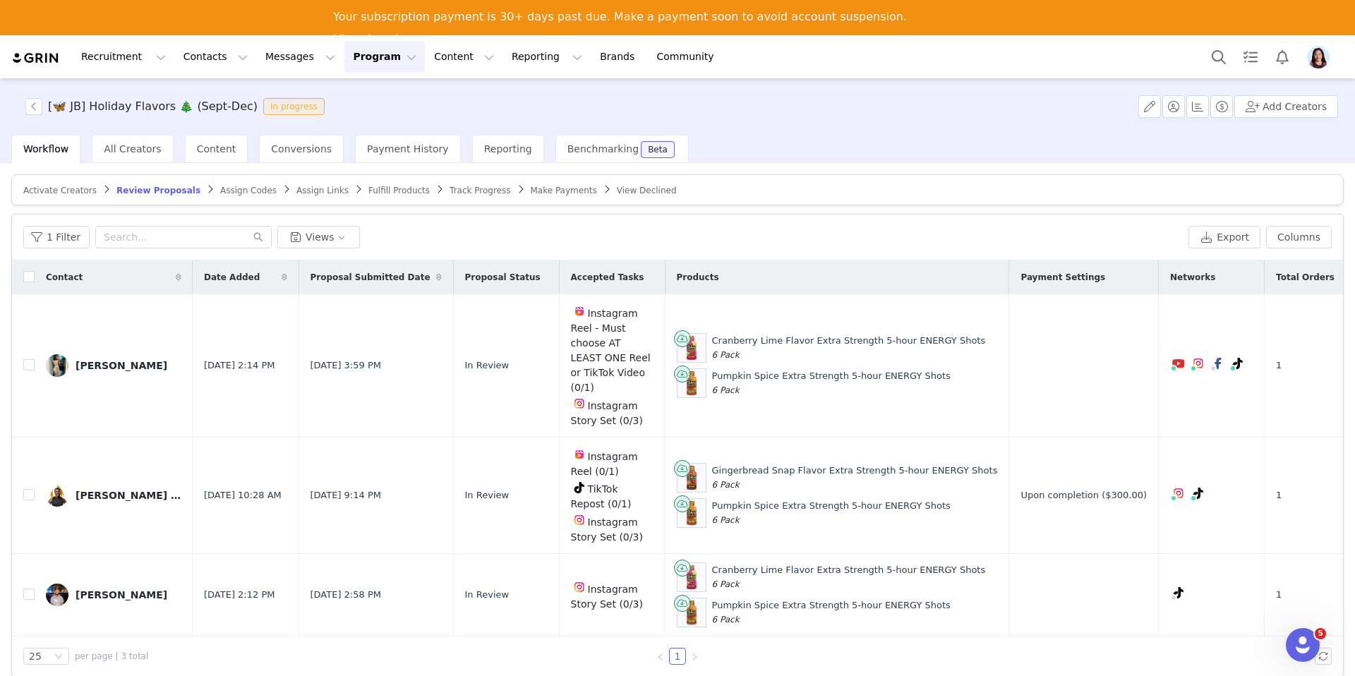
scroll to position [0, 0]
drag, startPoint x: 235, startPoint y: 189, endPoint x: 505, endPoint y: 311, distance: 295.7
click at [235, 189] on span "Assign Codes" at bounding box center [248, 191] width 56 height 10
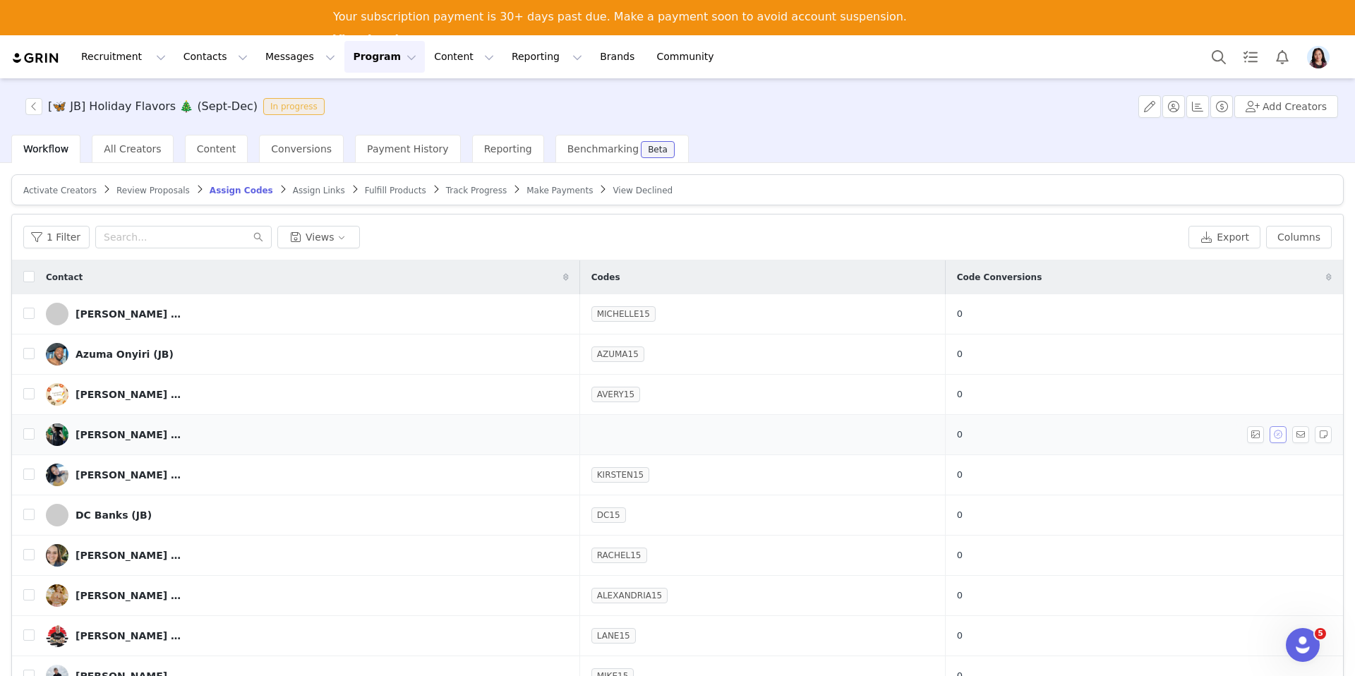
click at [1283, 431] on button "button" at bounding box center [1278, 434] width 17 height 17
type input "TESSA15"
click at [1147, 512] on button "Assign Codes" at bounding box center [1161, 513] width 88 height 23
click at [296, 193] on span "Assign Links" at bounding box center [319, 191] width 52 height 10
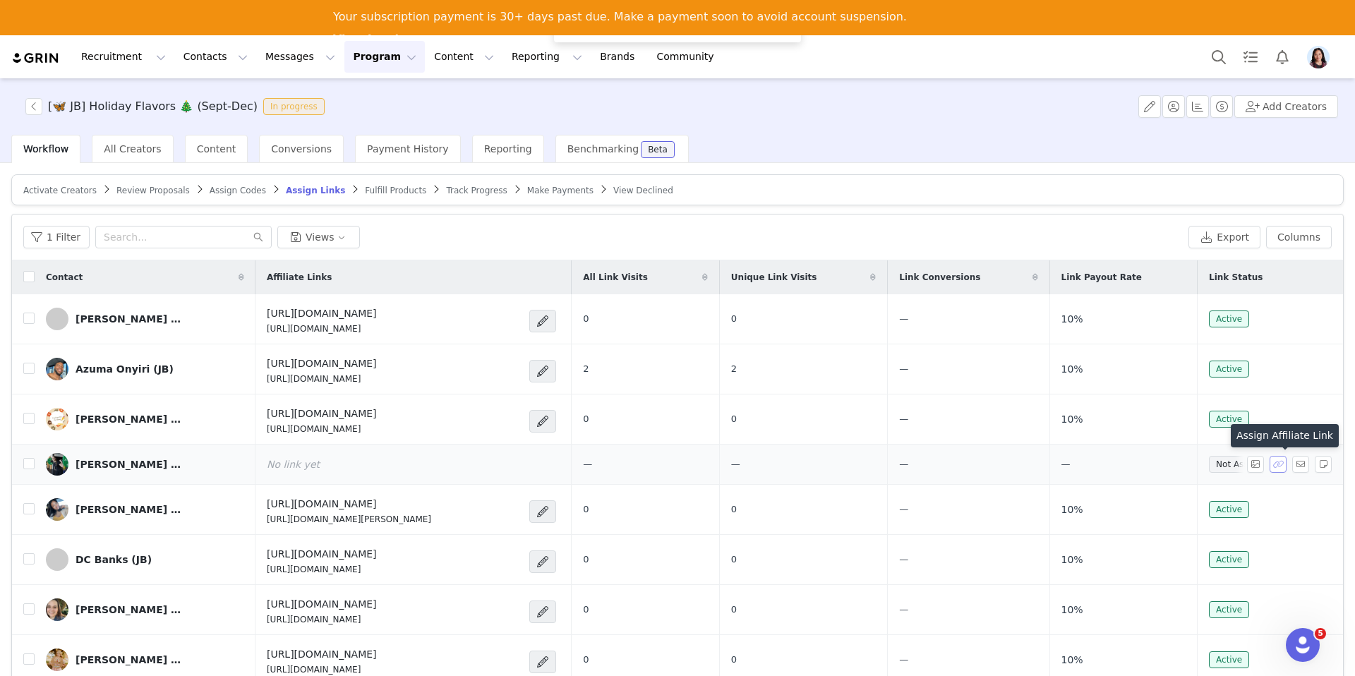
click at [1278, 467] on button "button" at bounding box center [1278, 464] width 17 height 17
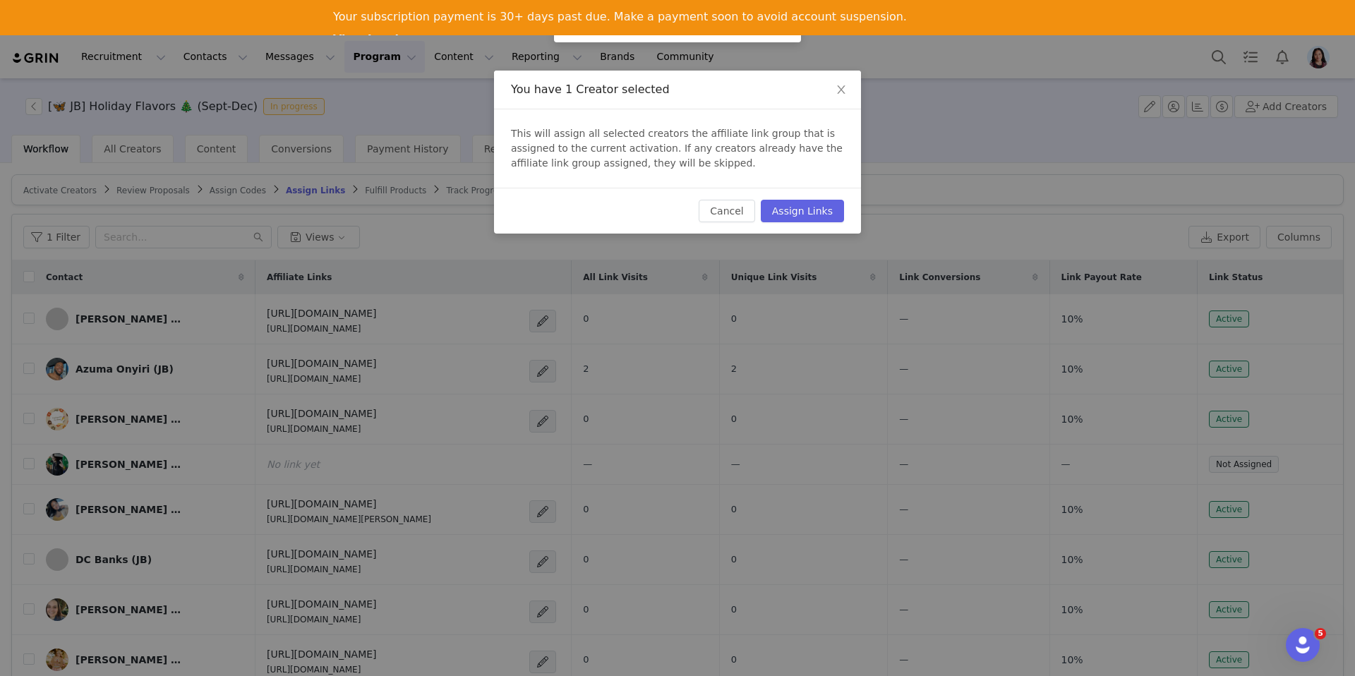
click at [841, 229] on div "Cancel Assign Links" at bounding box center [677, 211] width 367 height 46
click at [823, 212] on button "Assign Links" at bounding box center [802, 211] width 83 height 23
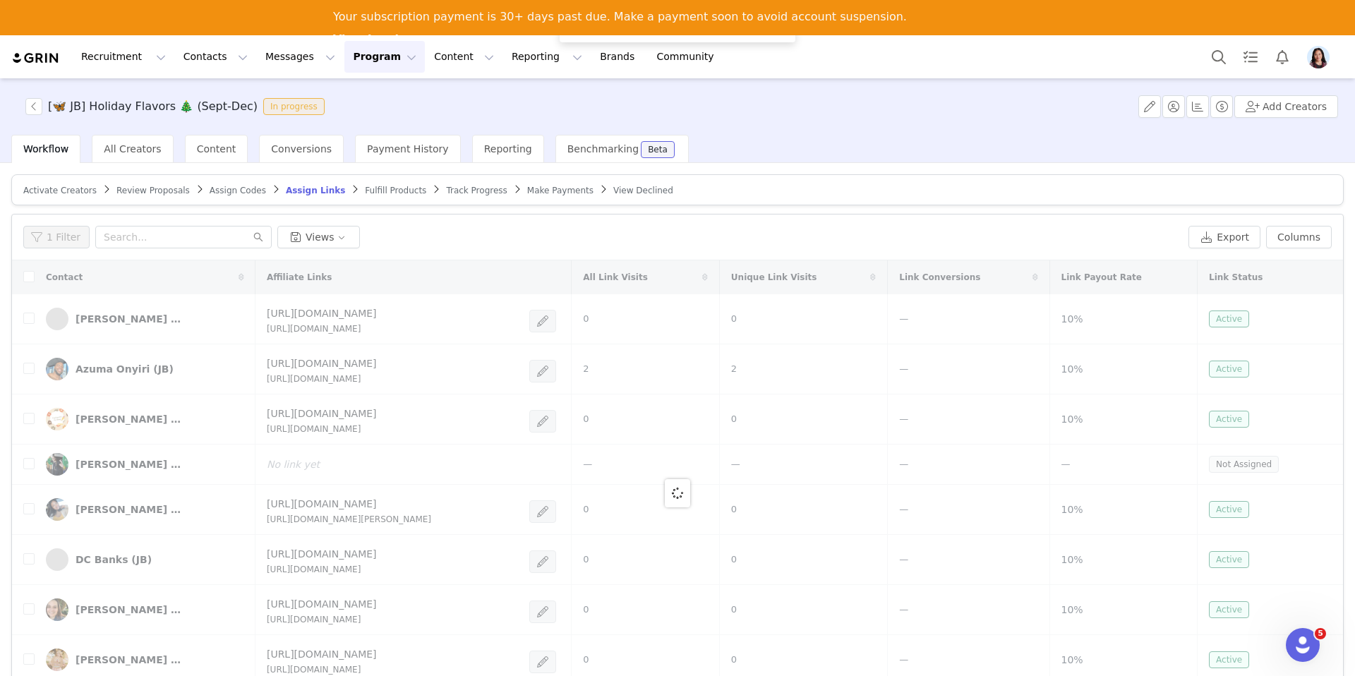
click at [380, 189] on span "Fulfill Products" at bounding box center [395, 191] width 61 height 10
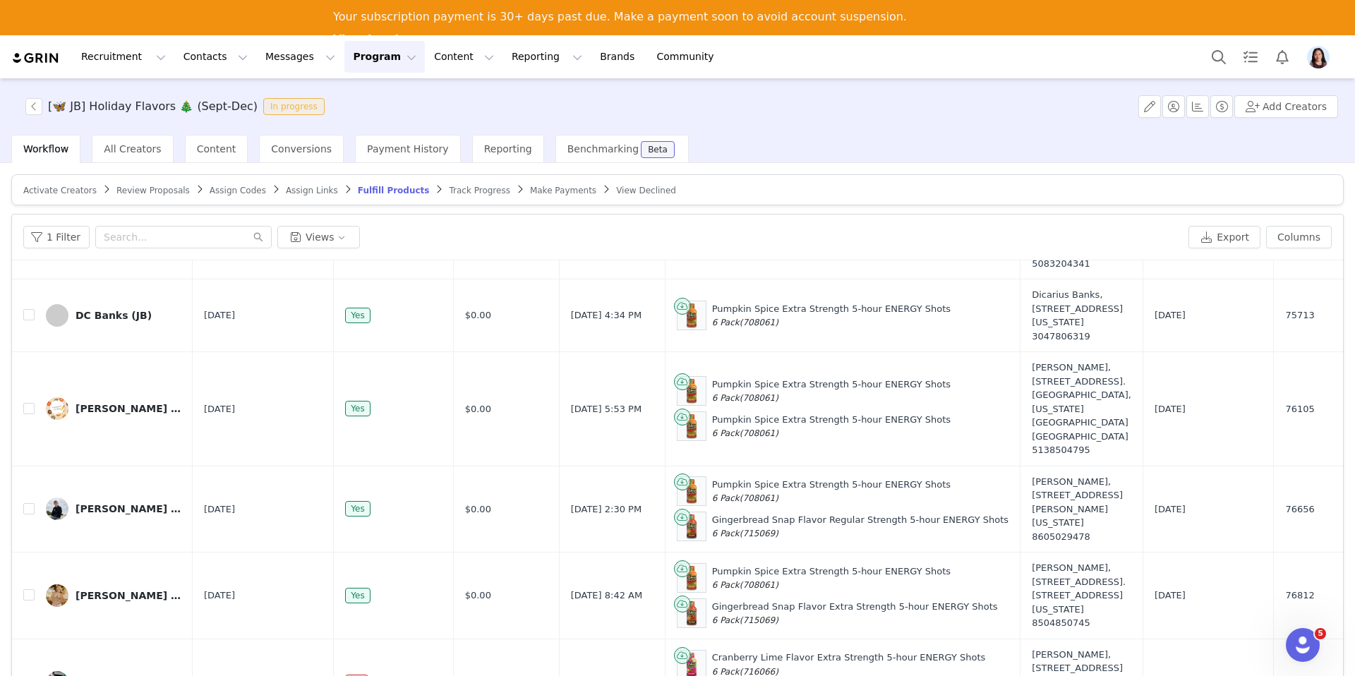
scroll to position [67, 0]
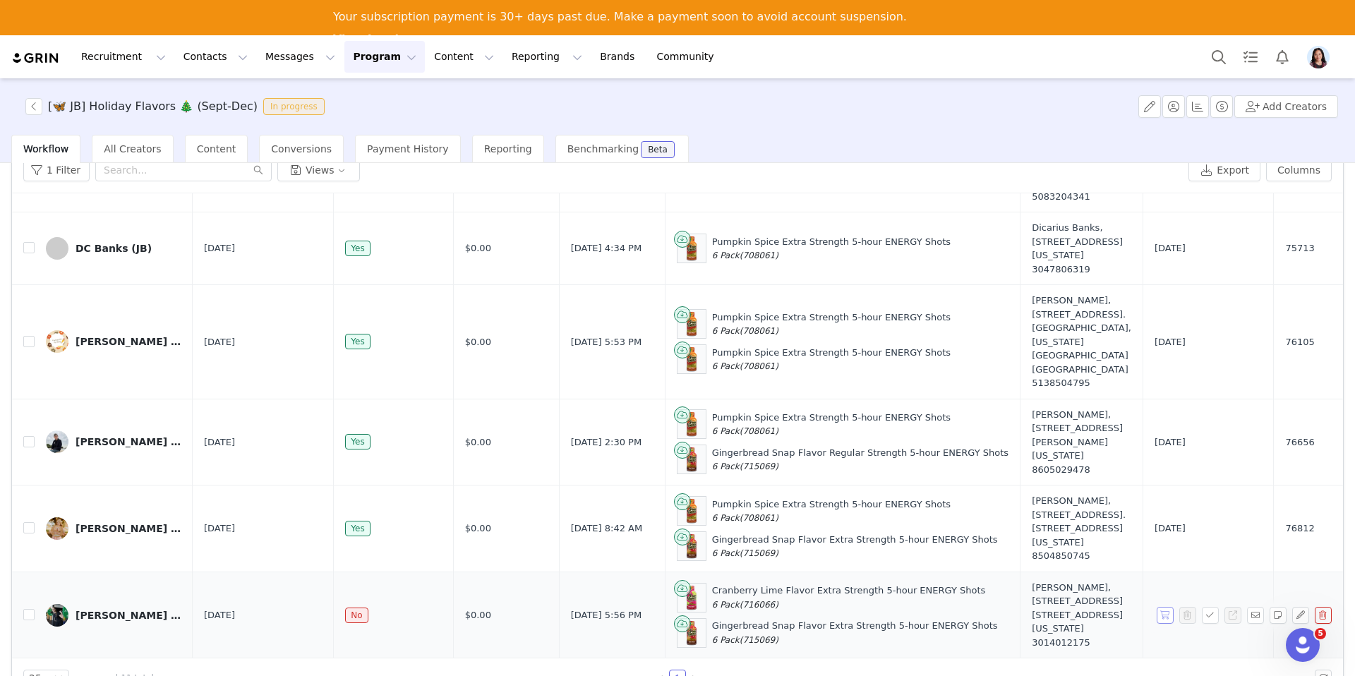
click at [1163, 609] on button "button" at bounding box center [1165, 615] width 17 height 17
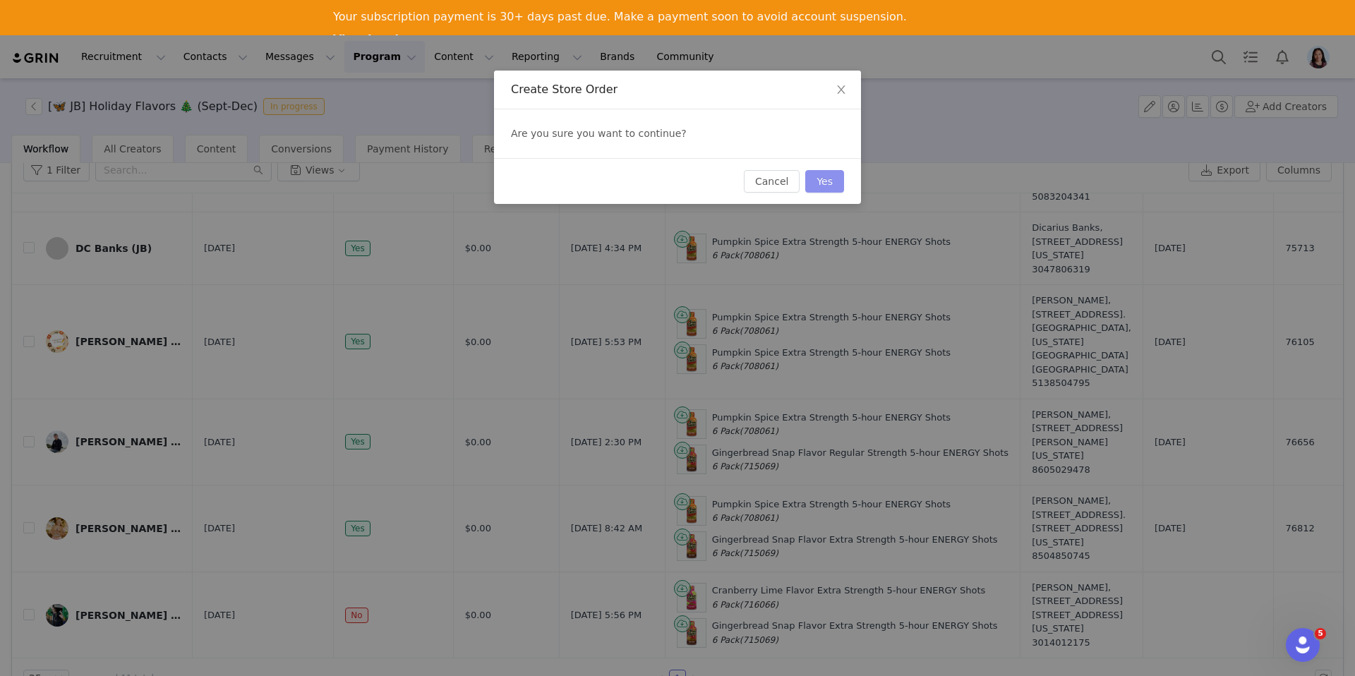
click at [819, 188] on button "Yes" at bounding box center [824, 181] width 39 height 23
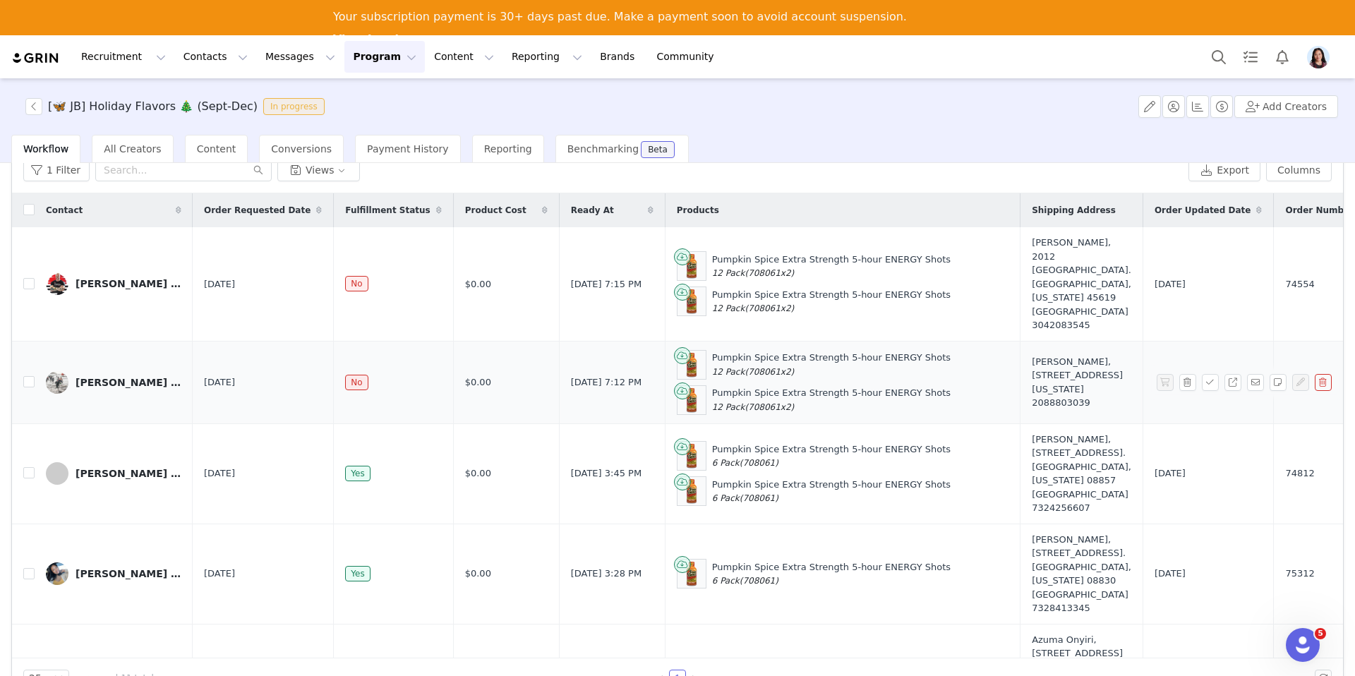
scroll to position [0, 0]
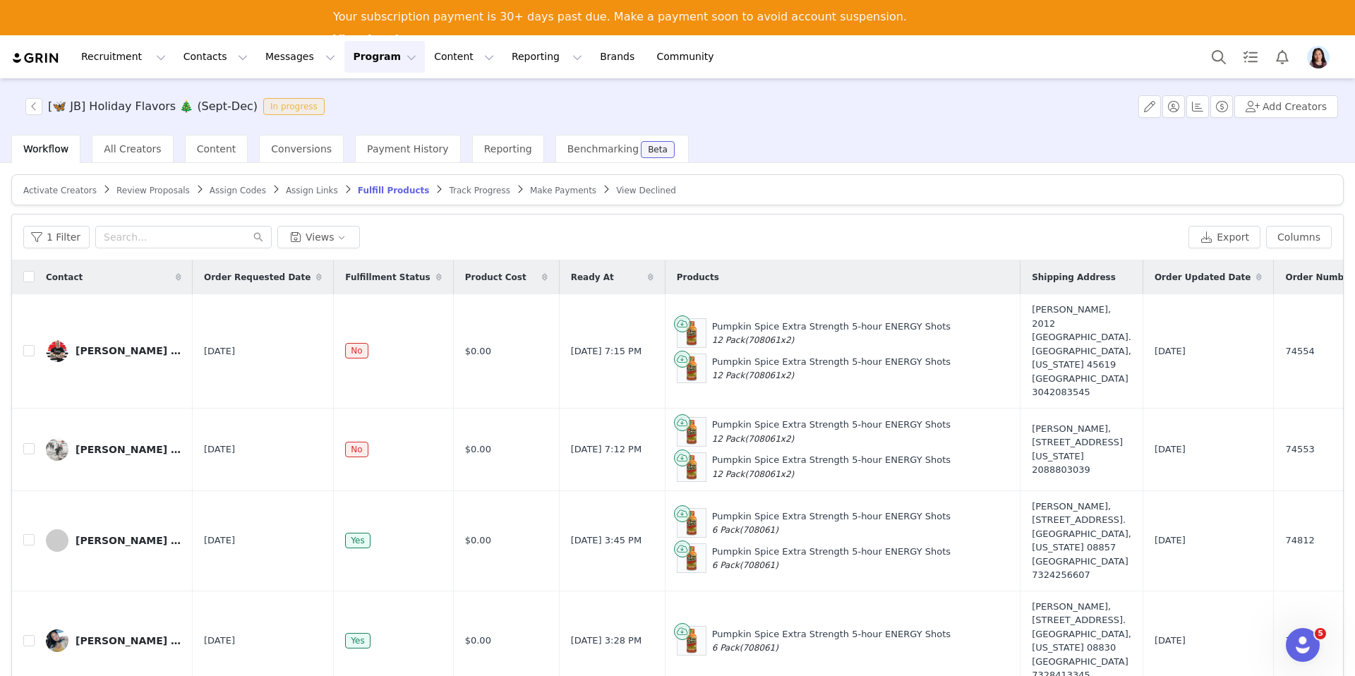
click at [141, 192] on span "Review Proposals" at bounding box center [152, 191] width 73 height 10
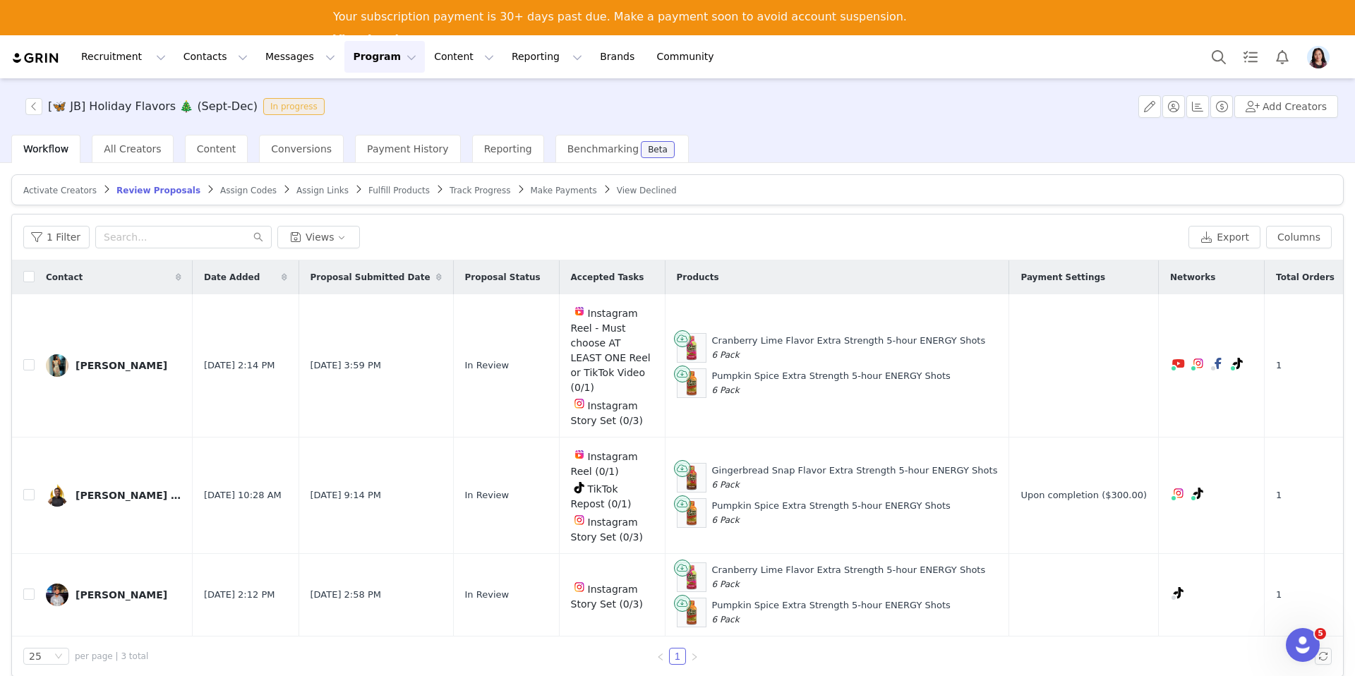
click at [66, 193] on span "Activate Creators" at bounding box center [59, 191] width 73 height 10
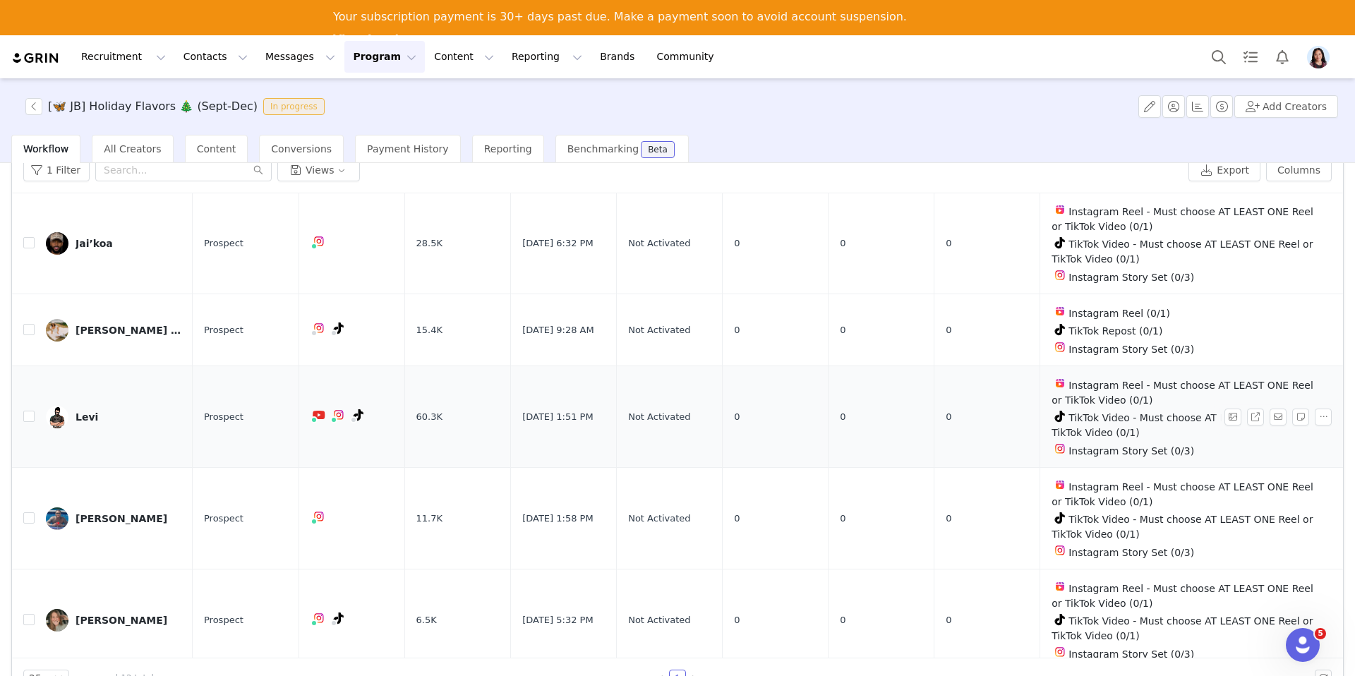
scroll to position [630, 0]
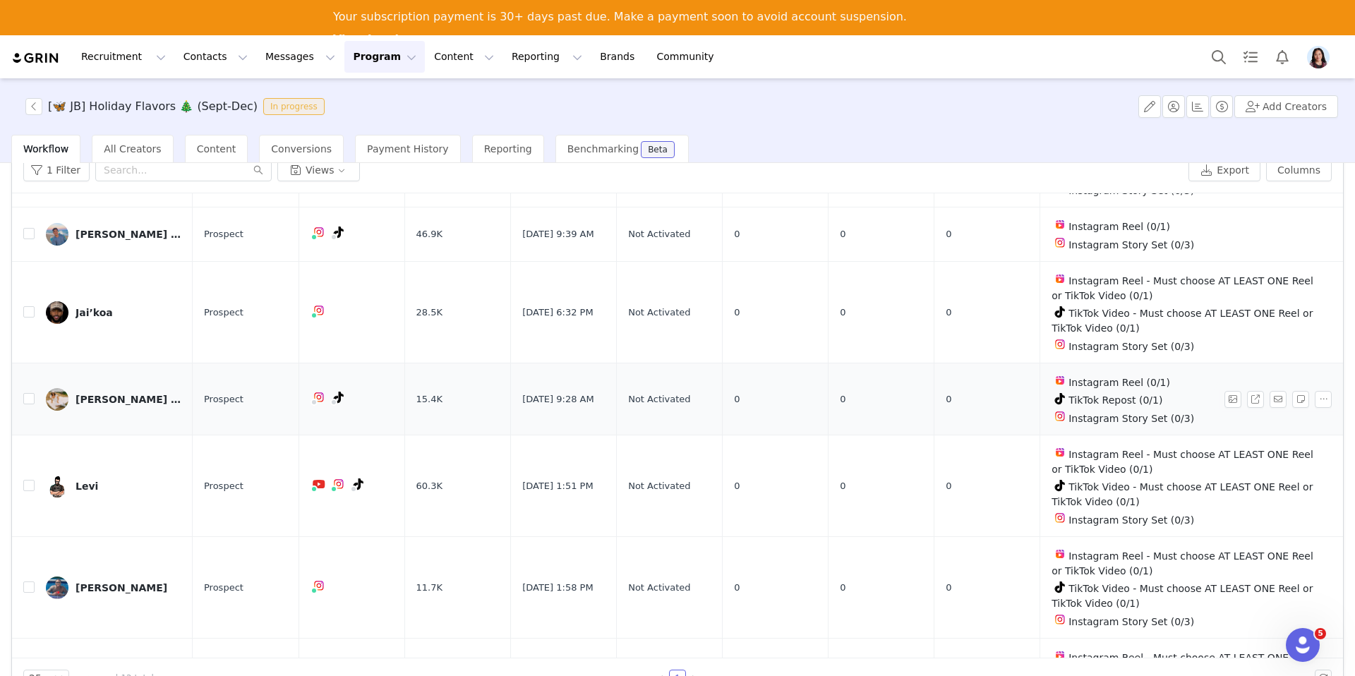
click at [114, 397] on link "Lauryn Cresap (JB)" at bounding box center [114, 399] width 136 height 23
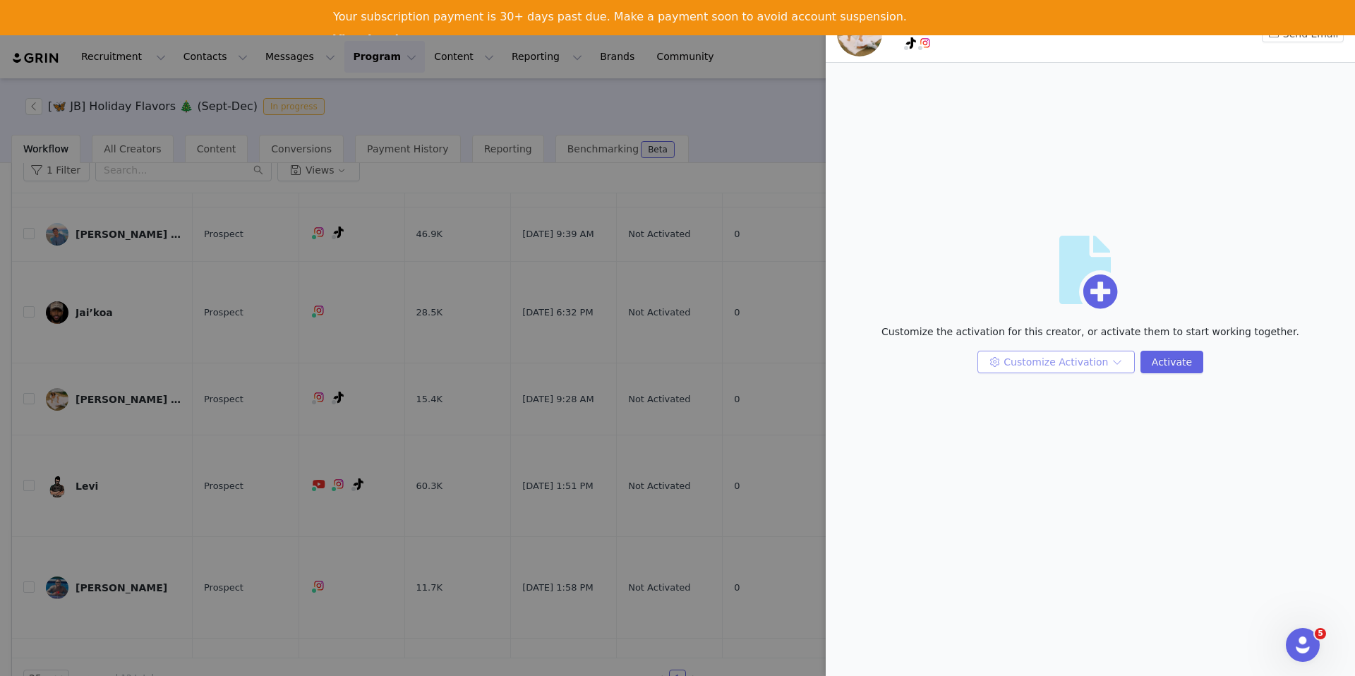
click at [1021, 365] on button "Customize Activation" at bounding box center [1056, 362] width 157 height 23
click at [1014, 414] on li "Edit Product Selection" at bounding box center [1057, 413] width 149 height 23
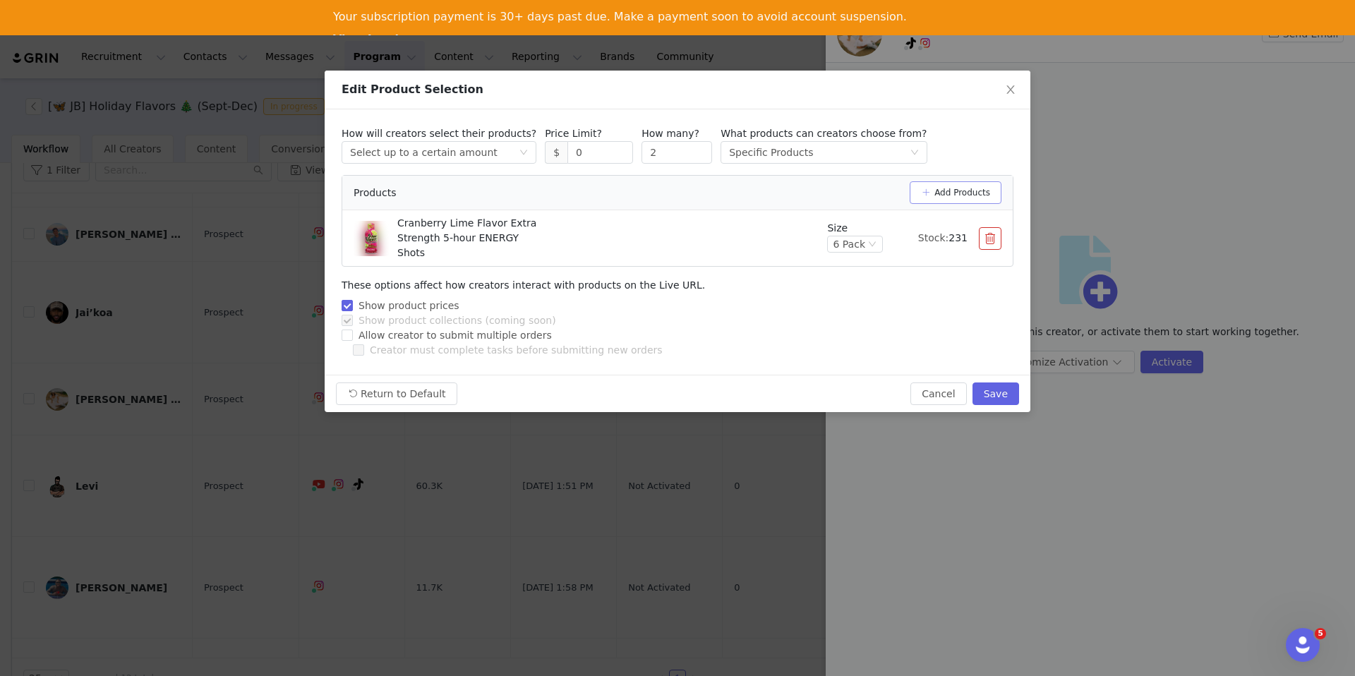
click at [964, 183] on button "Add Products" at bounding box center [956, 192] width 92 height 23
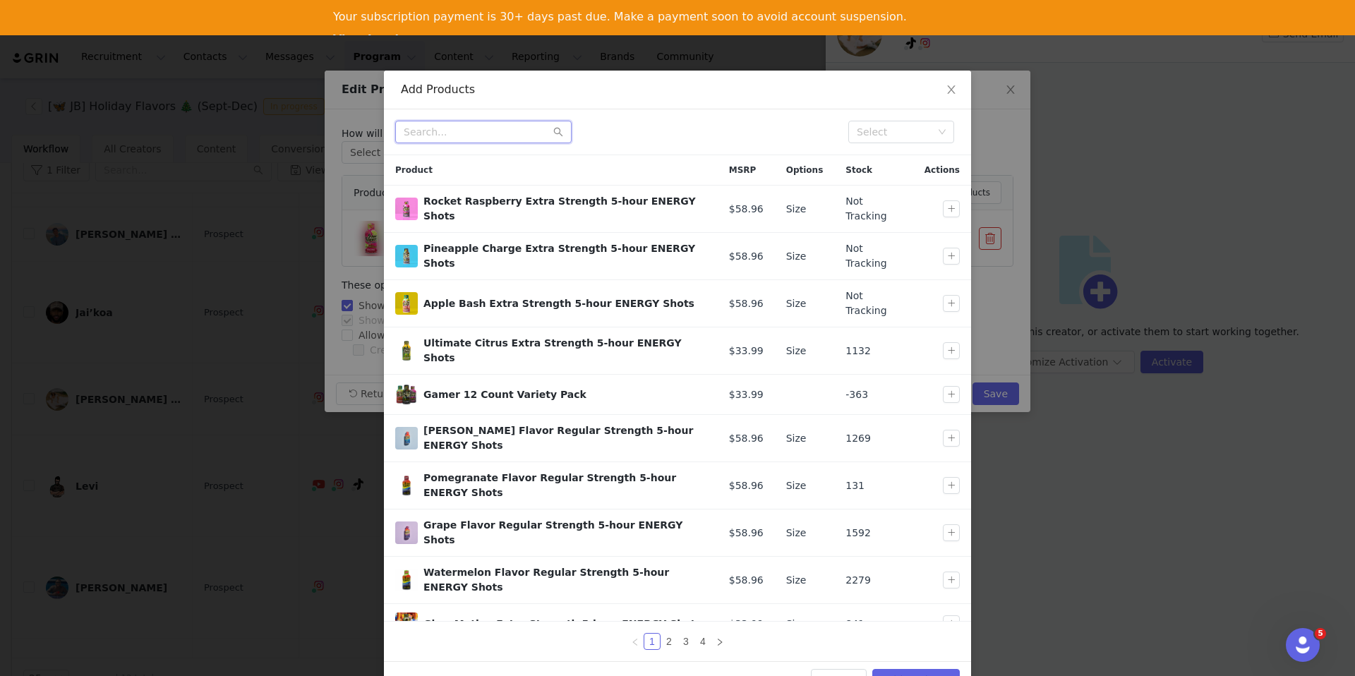
click at [431, 130] on input "text" at bounding box center [483, 132] width 176 height 23
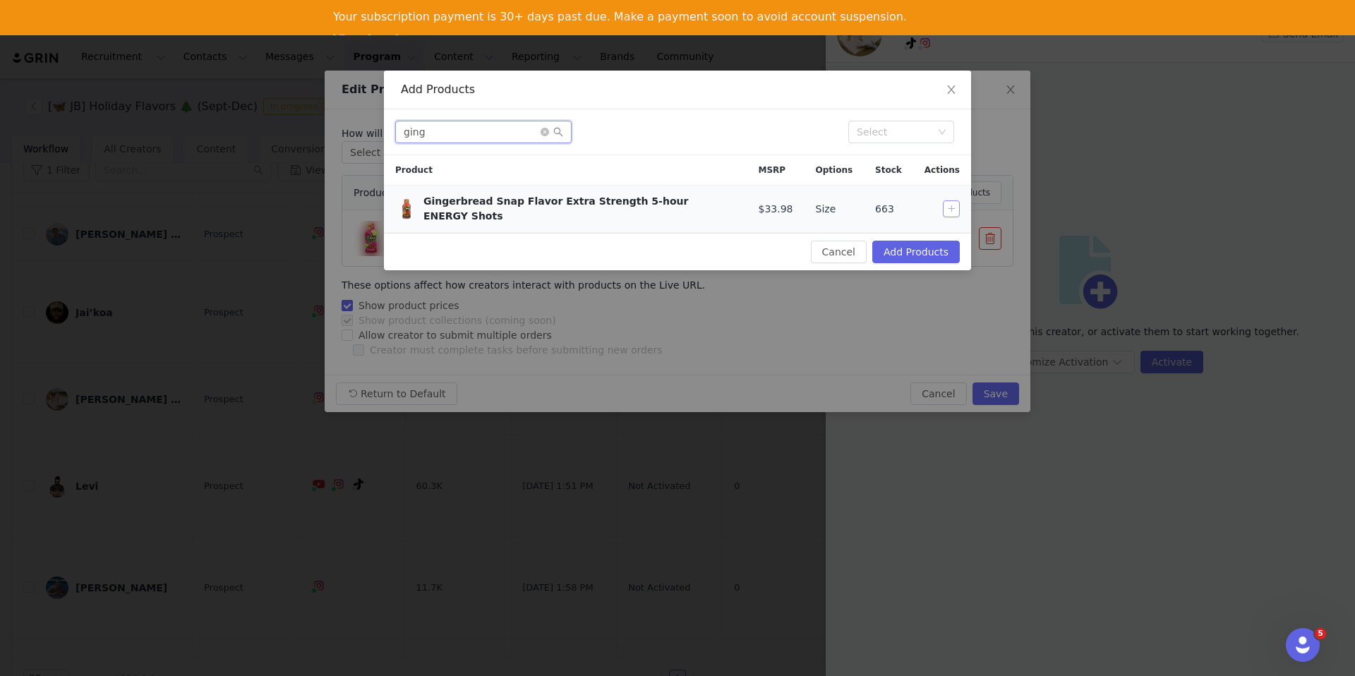
type input "ging"
click at [953, 210] on button "button" at bounding box center [951, 208] width 17 height 17
click at [921, 258] on div "Cancel Add Products" at bounding box center [677, 251] width 587 height 37
click at [897, 245] on button "Add Products" at bounding box center [916, 252] width 88 height 23
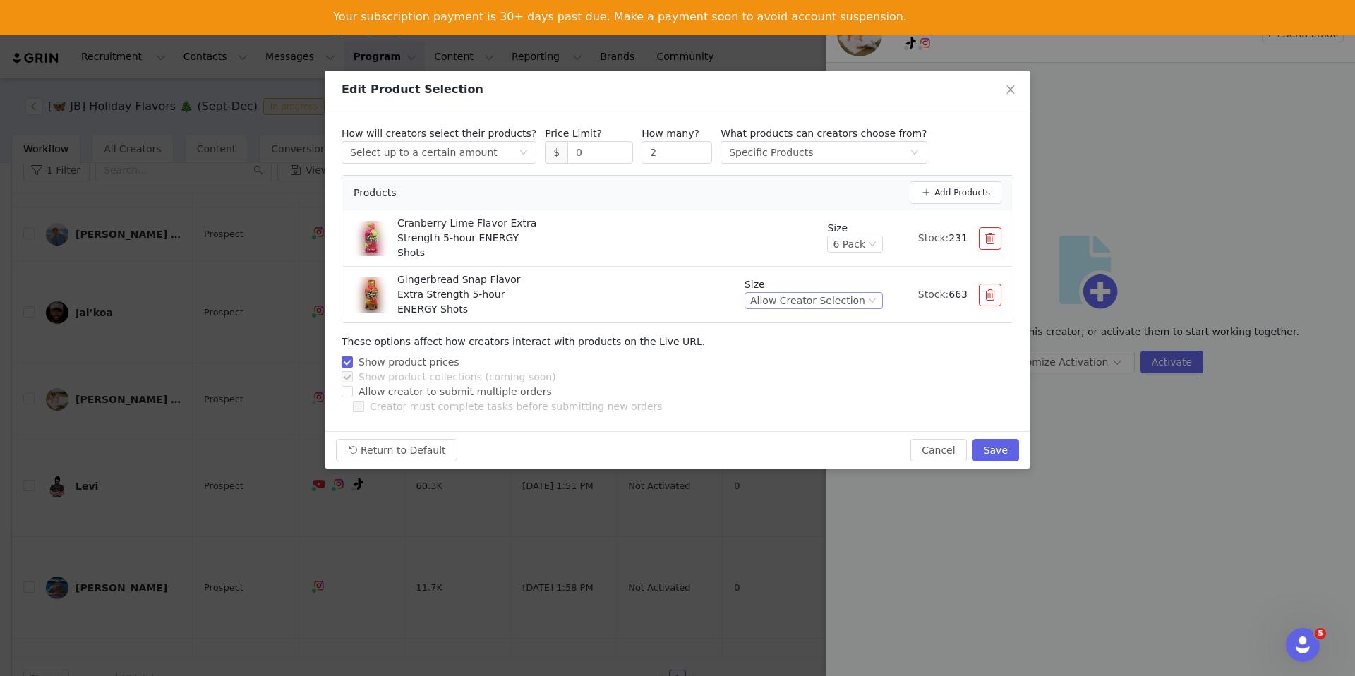
click at [851, 301] on div "Allow Creator Selection" at bounding box center [807, 301] width 115 height 16
click at [824, 366] on li "6 Pack" at bounding box center [818, 371] width 130 height 23
click at [1015, 454] on button "Save" at bounding box center [996, 450] width 47 height 23
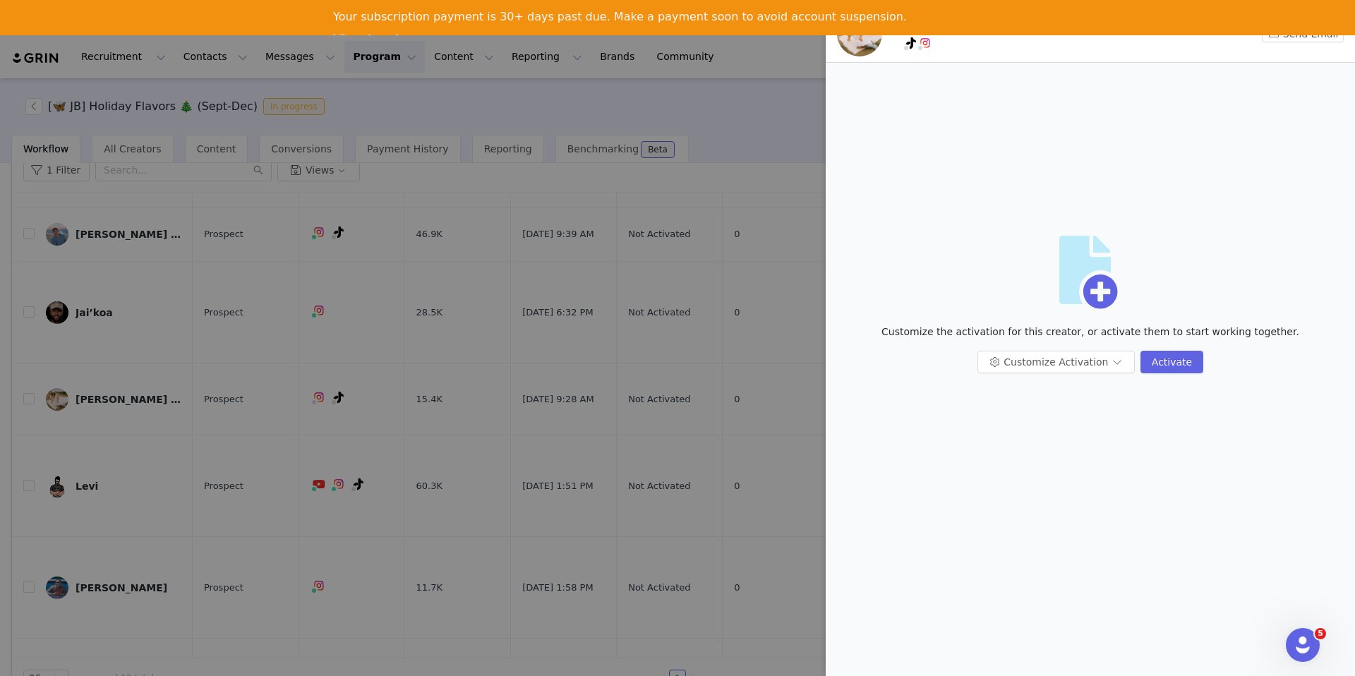
click at [357, 81] on div at bounding box center [677, 338] width 1355 height 676
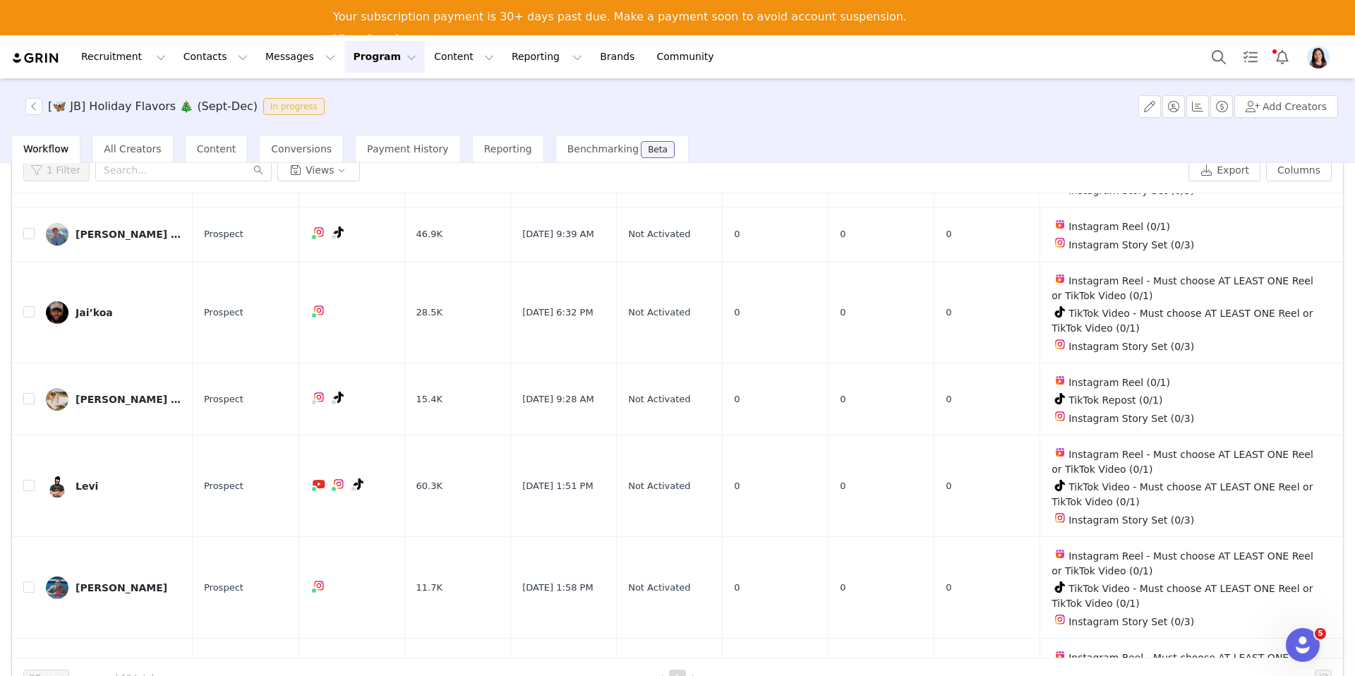
scroll to position [0, 0]
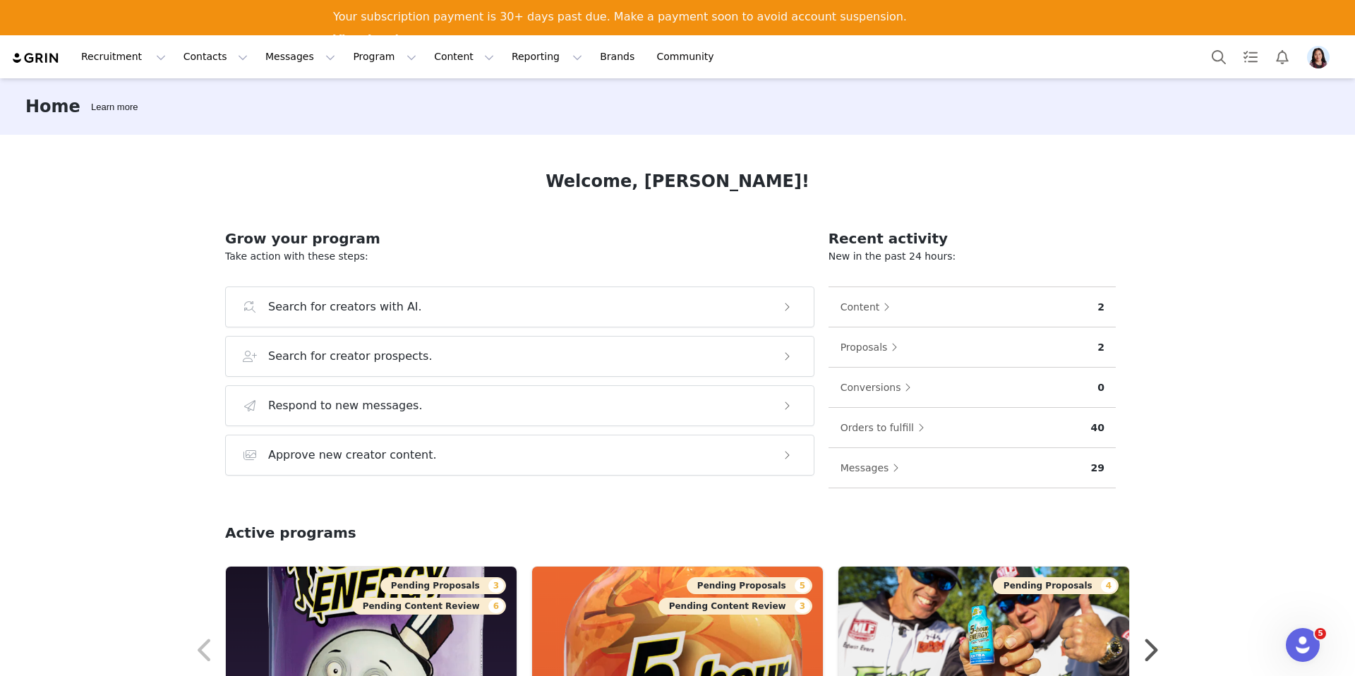
click at [268, 102] on div "Home Learn more" at bounding box center [677, 106] width 1355 height 56
click at [269, 48] on button "Messages Messages" at bounding box center [300, 57] width 87 height 32
click at [268, 113] on link "Inbox" at bounding box center [297, 124] width 112 height 26
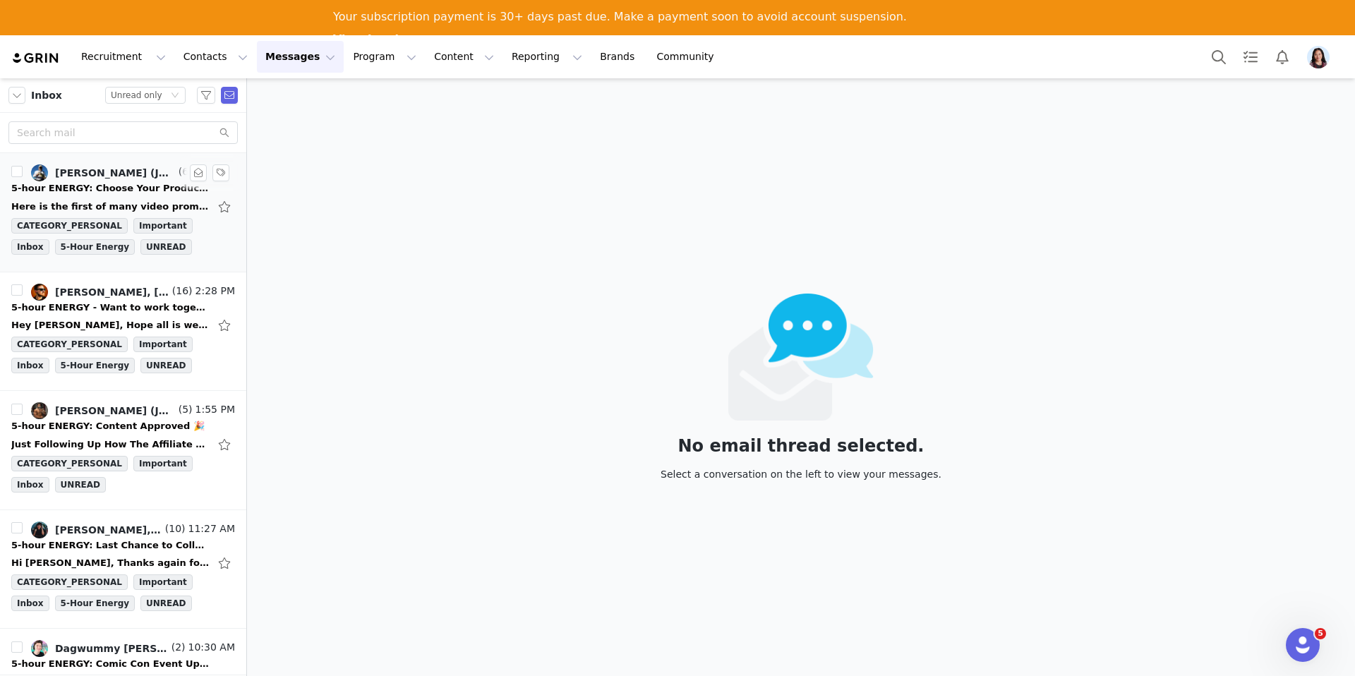
click at [114, 186] on div "5-hour ENERGY: Choose Your Product 🔥" at bounding box center [110, 188] width 198 height 14
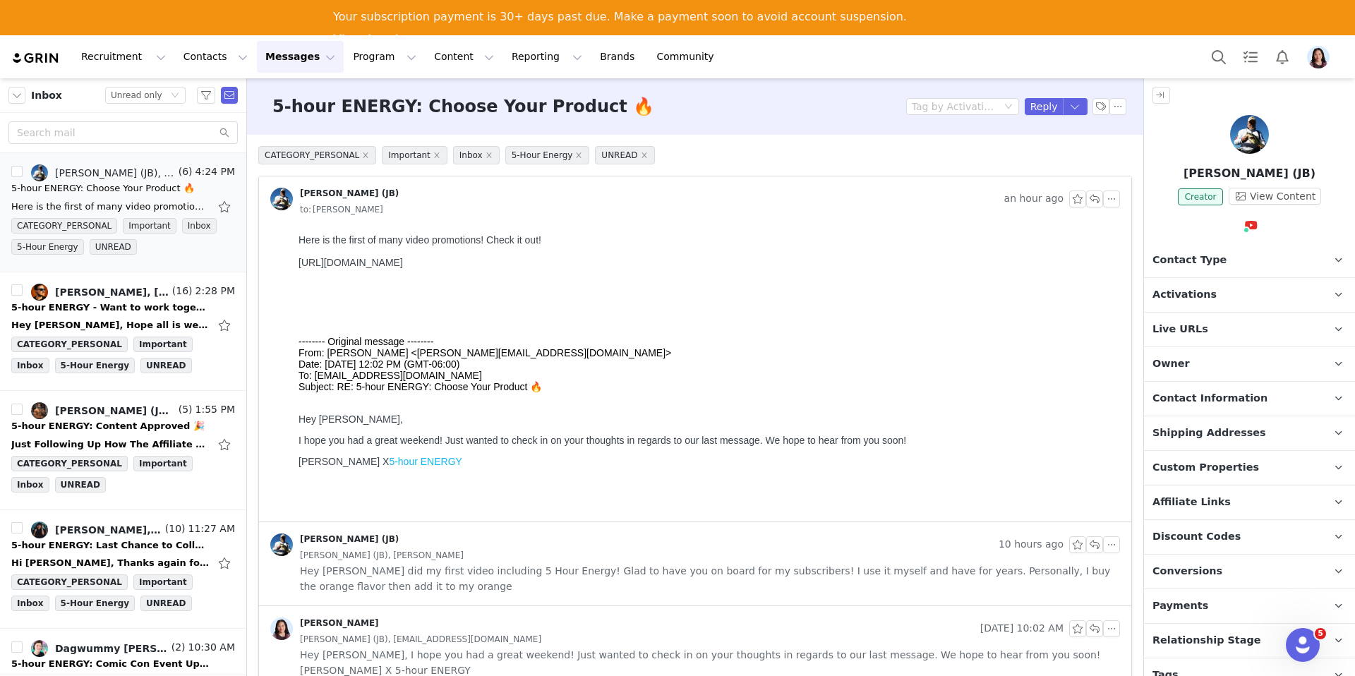
click at [367, 257] on div at bounding box center [707, 251] width 816 height 11
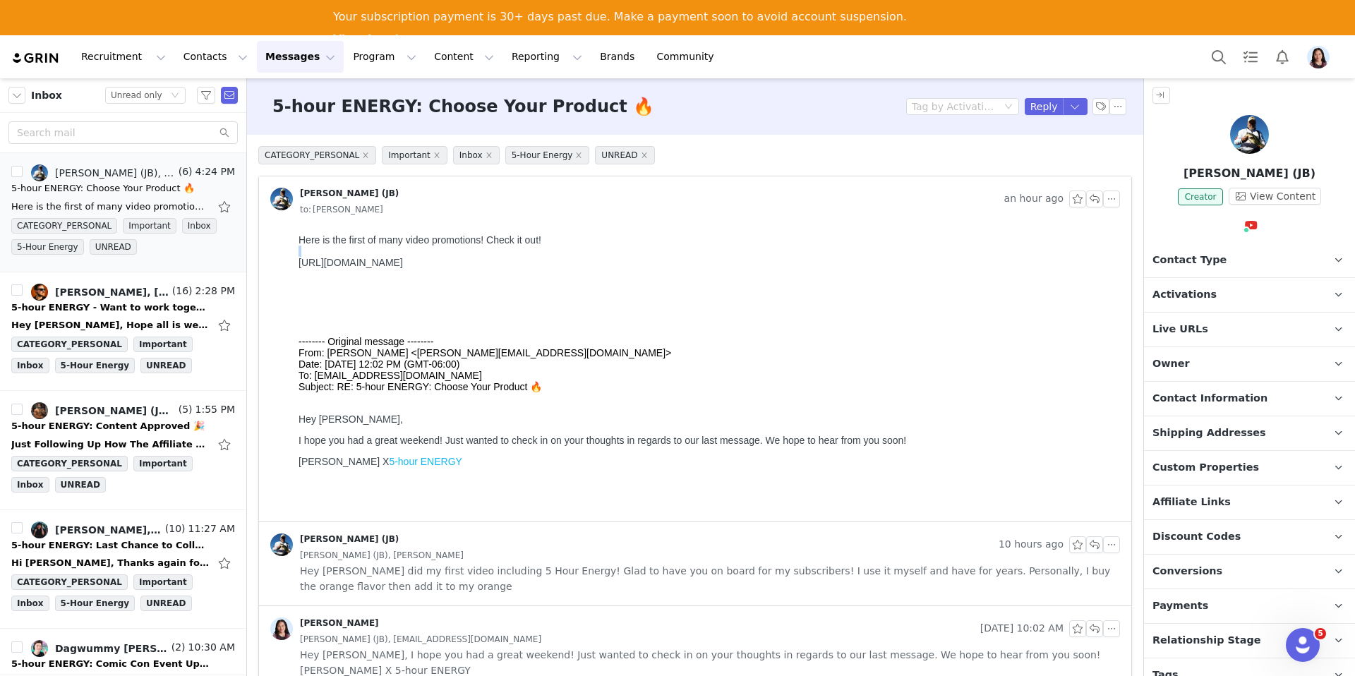
click at [367, 257] on div at bounding box center [707, 251] width 816 height 11
click at [367, 263] on div "[URL][DOMAIN_NAME]" at bounding box center [707, 262] width 816 height 11
copy div "[URL][DOMAIN_NAME]"
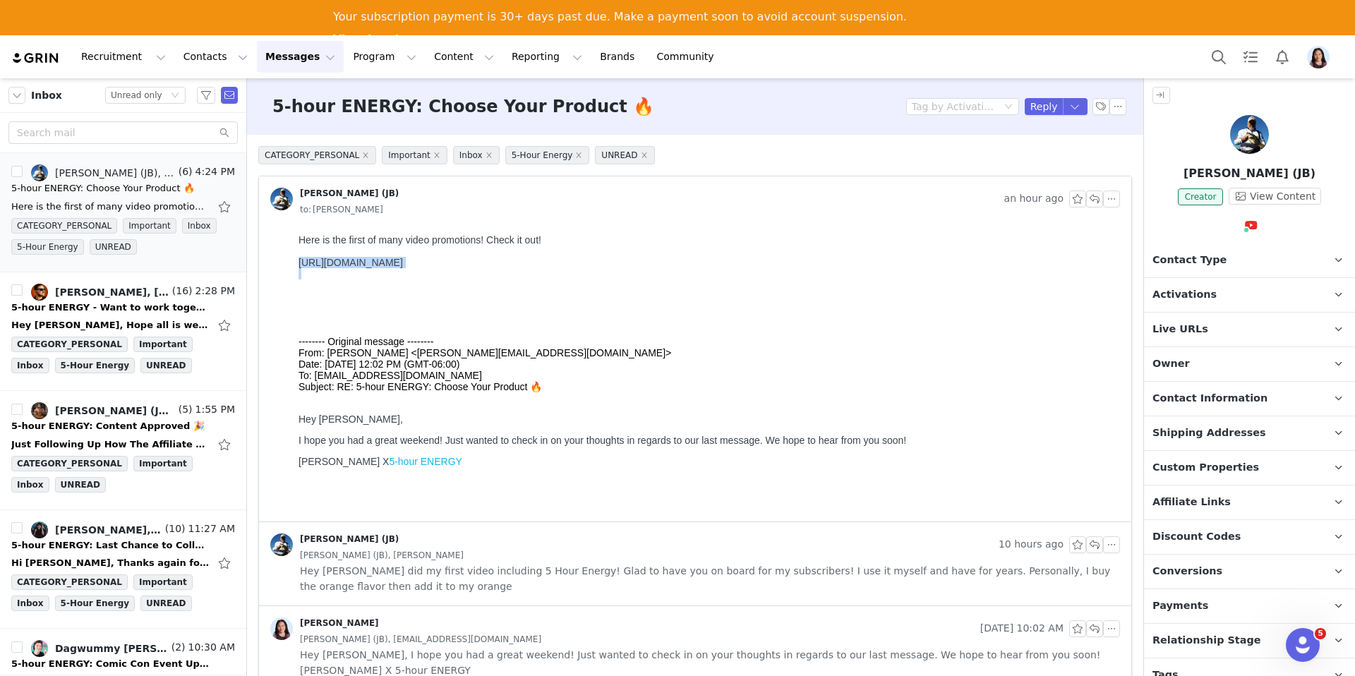
scroll to position [17, 0]
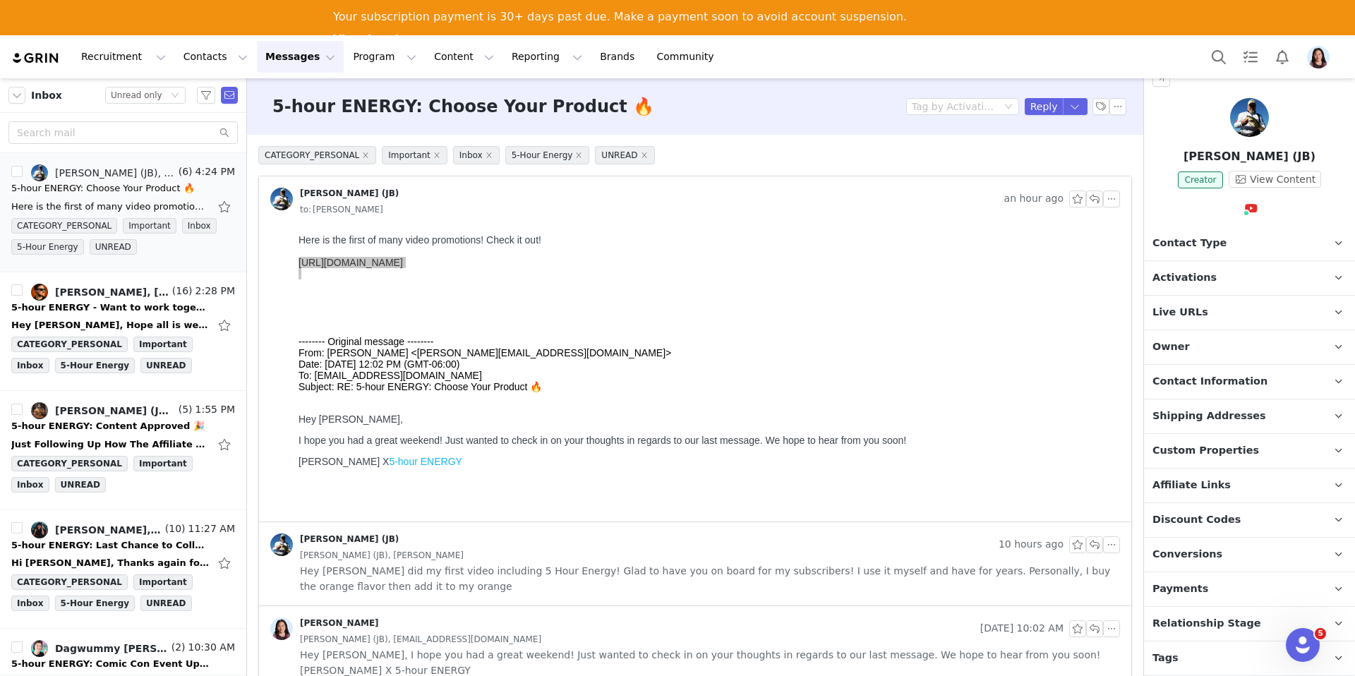
click at [1199, 647] on p "Tags Keep track of your contacts by assigning them tags. You can then filter yo…" at bounding box center [1232, 659] width 177 height 34
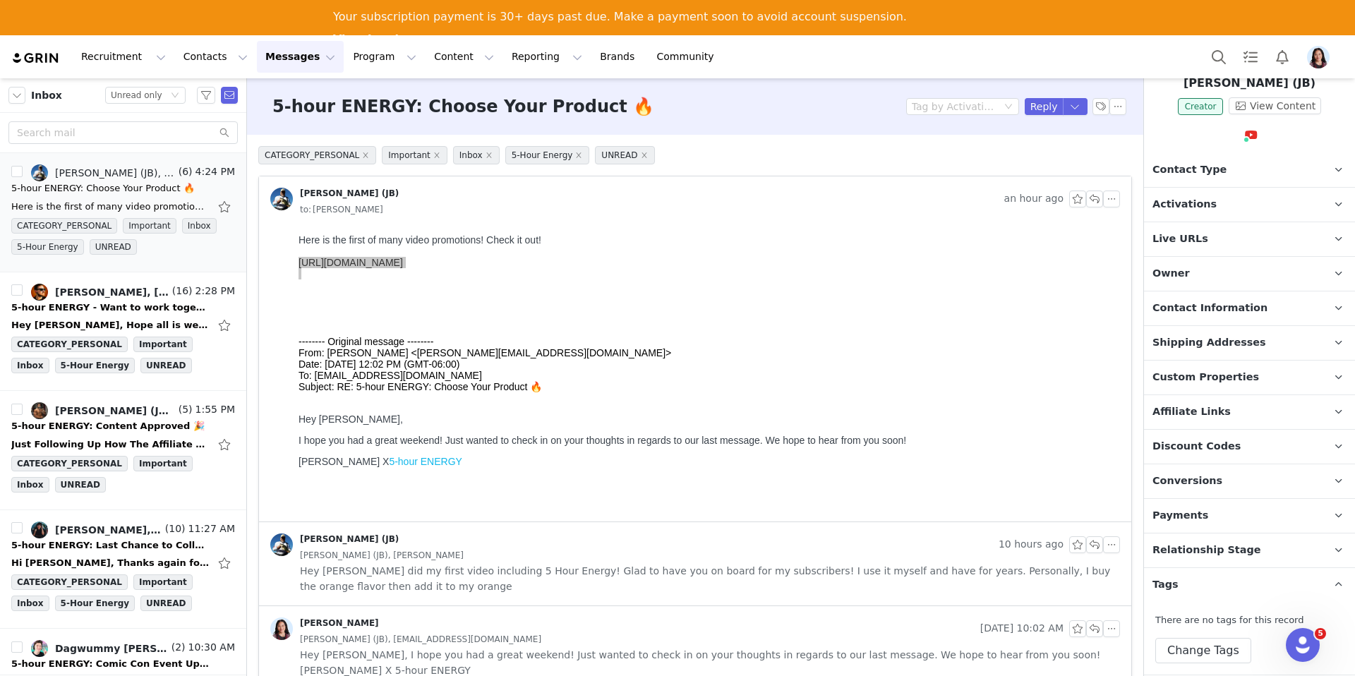
click at [1201, 590] on p "Tags Keep track of your contacts by assigning them tags. You can then filter yo…" at bounding box center [1232, 585] width 177 height 34
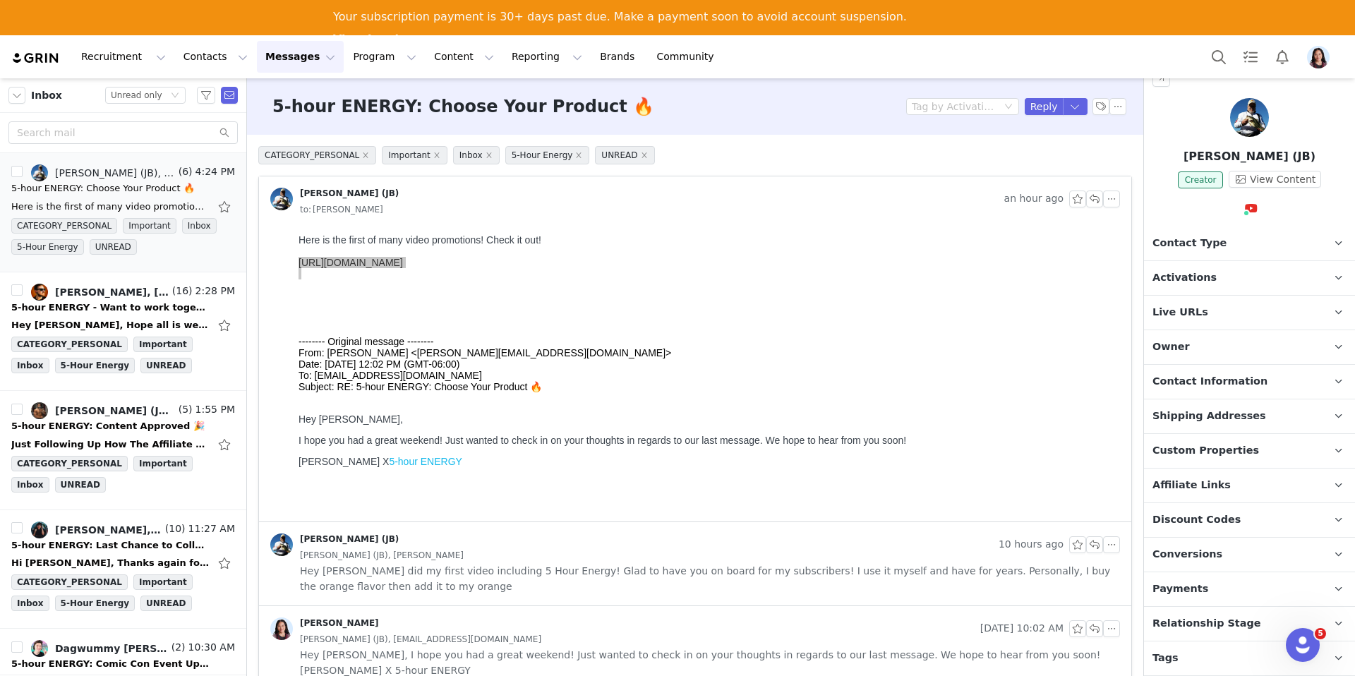
click at [1202, 620] on span "Relationship Stage" at bounding box center [1207, 624] width 109 height 16
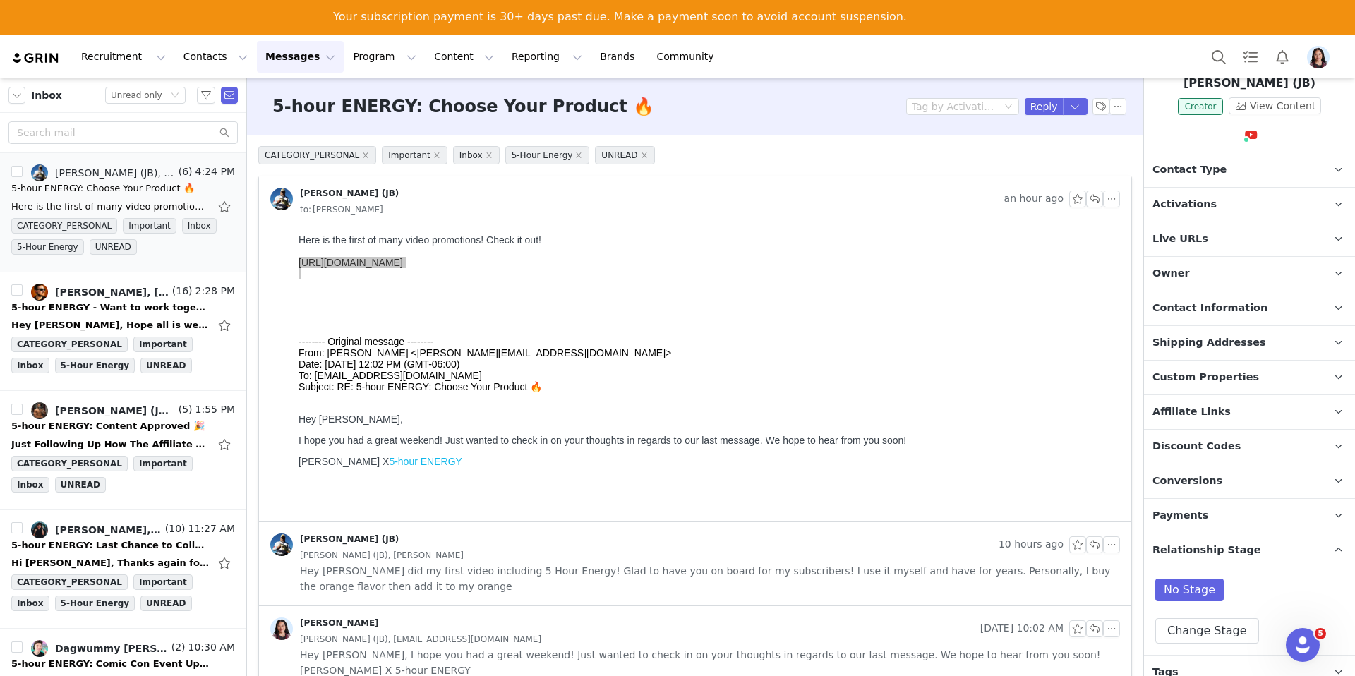
click at [1178, 541] on p "Relationship Stage Use relationship stages to move contacts through a logical s…" at bounding box center [1232, 551] width 177 height 34
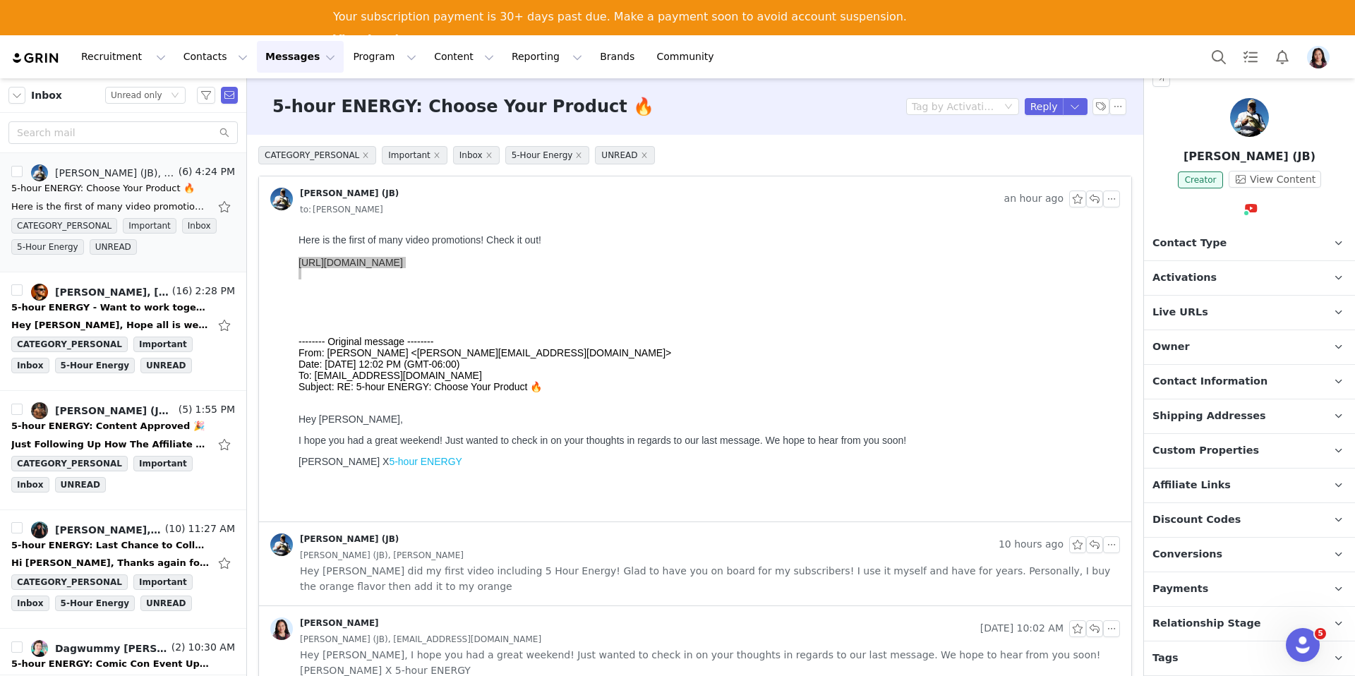
scroll to position [0, 0]
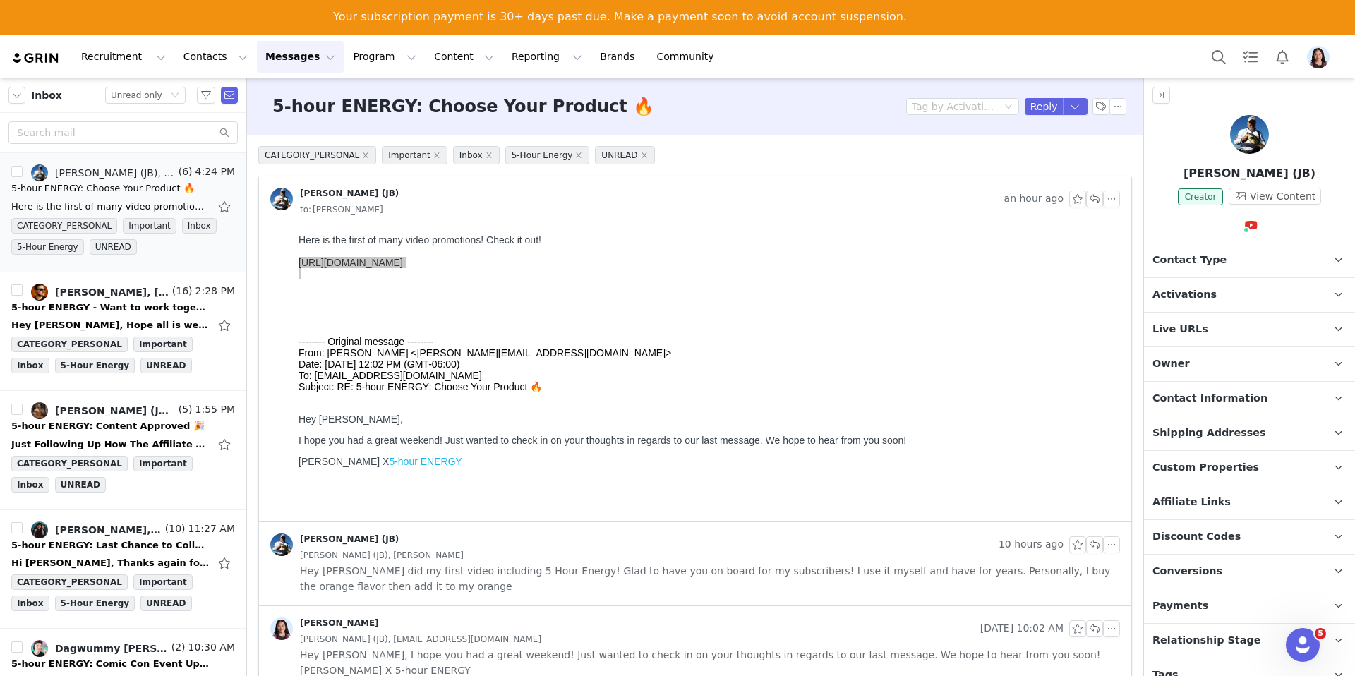
click at [1192, 259] on span "Contact Type" at bounding box center [1190, 261] width 74 height 16
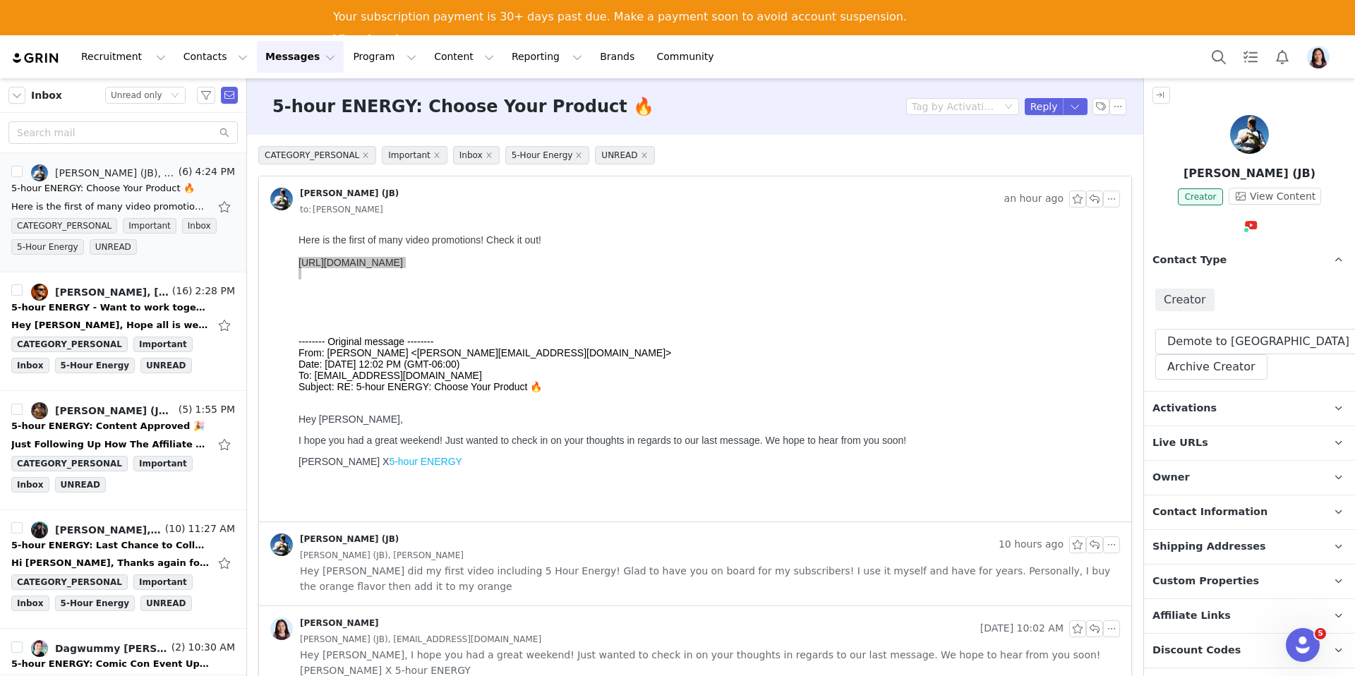
click at [1192, 260] on span "Contact Type" at bounding box center [1190, 261] width 74 height 16
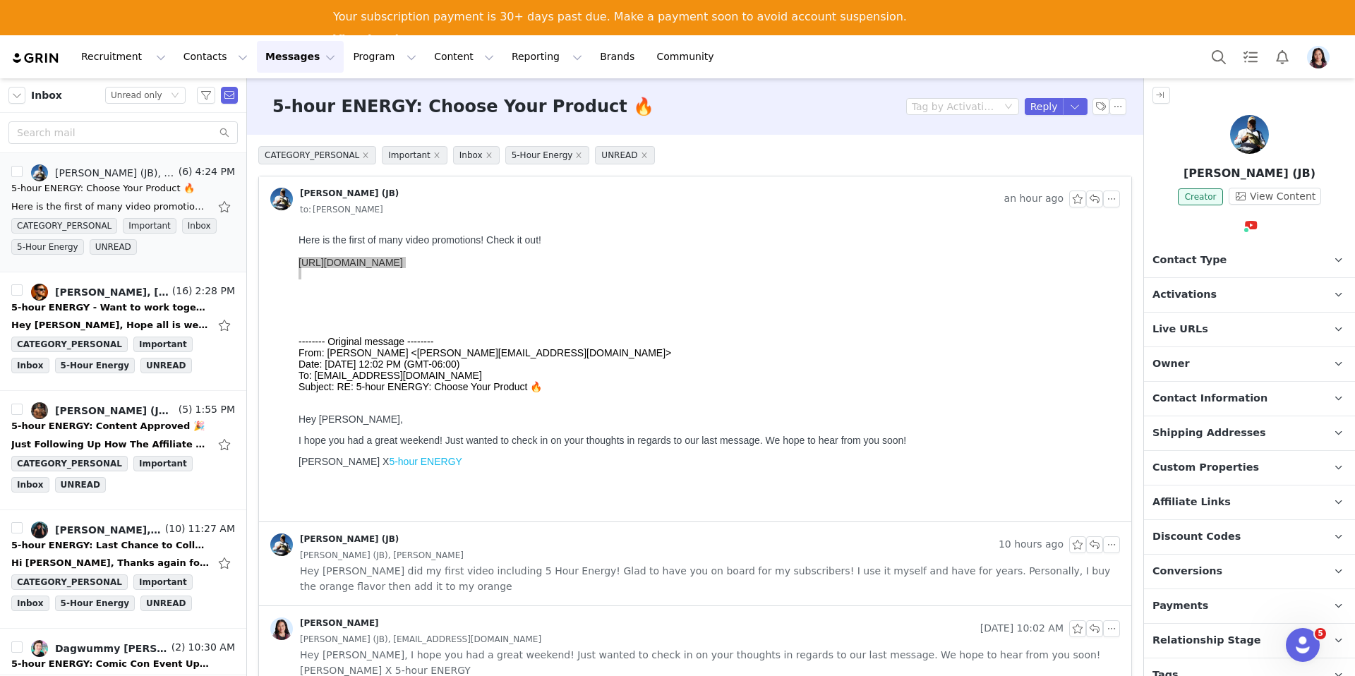
scroll to position [17, 0]
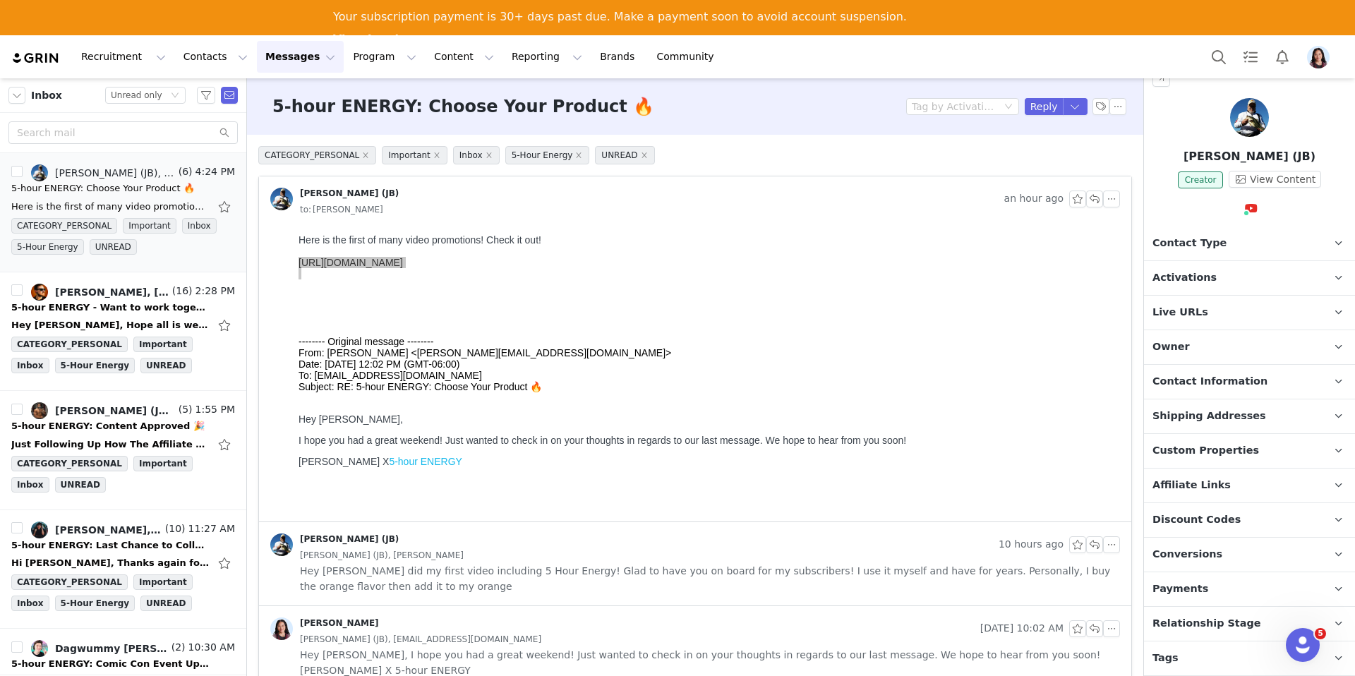
click at [1182, 504] on p "Discount Codes Discount codes associated with this Influencer" at bounding box center [1232, 520] width 177 height 34
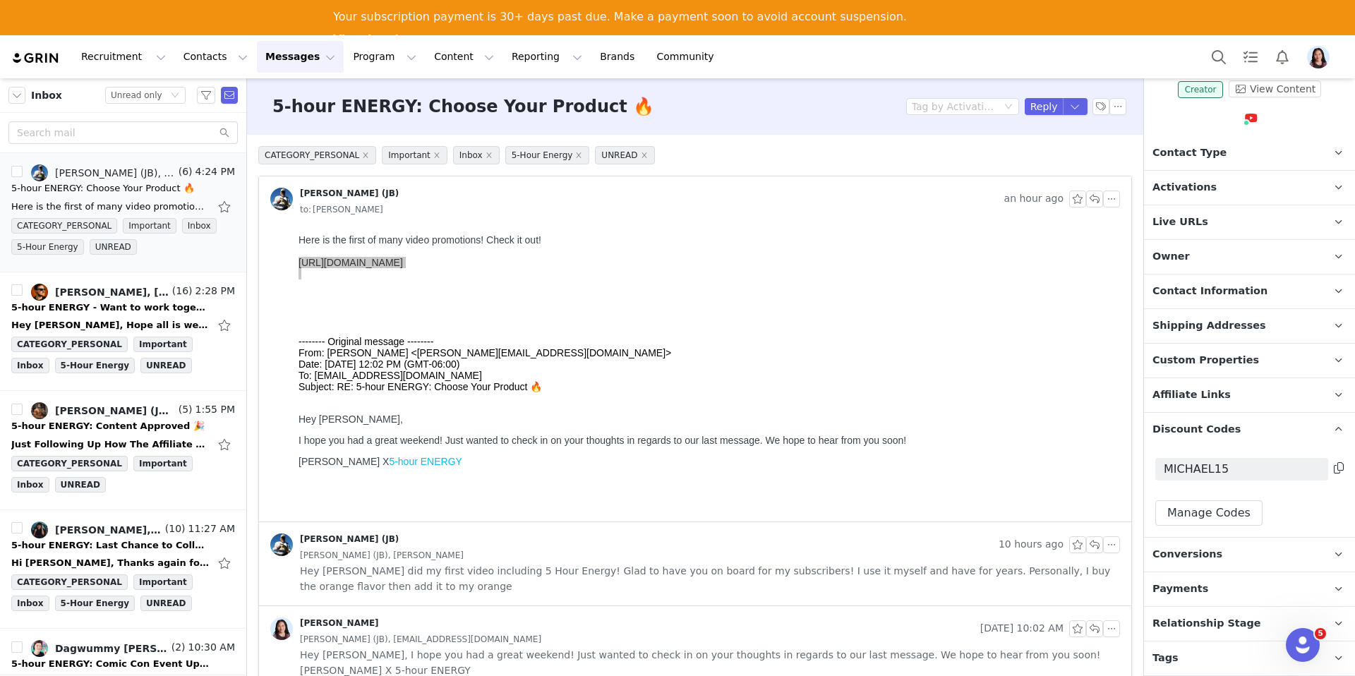
click at [1189, 572] on p "Payments" at bounding box center [1232, 589] width 177 height 34
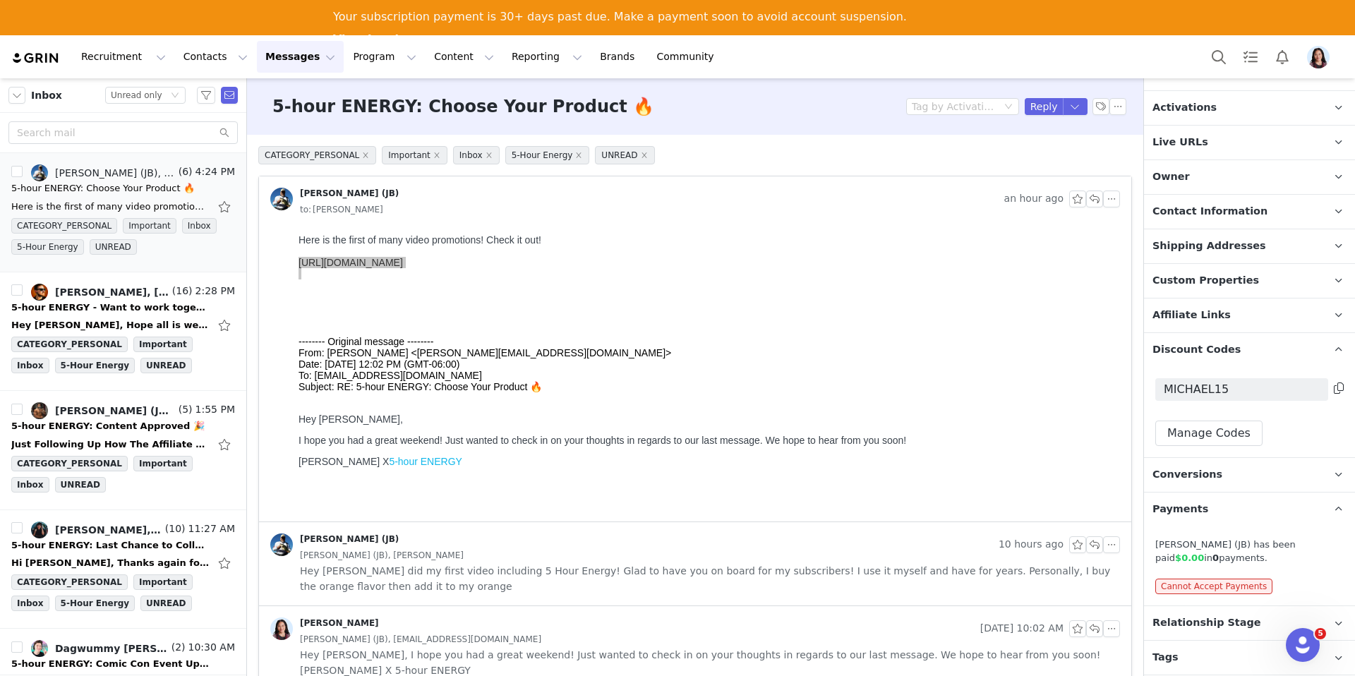
click at [1177, 481] on p "Conversions" at bounding box center [1232, 475] width 177 height 34
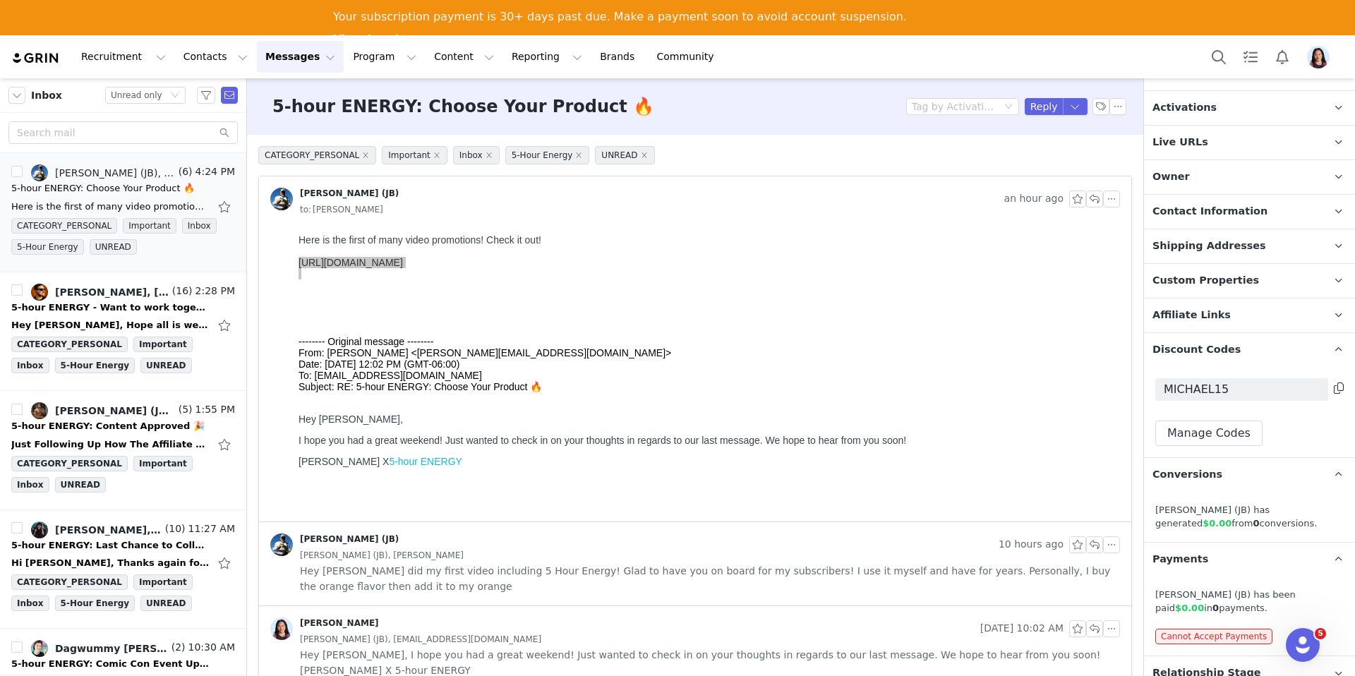
scroll to position [237, 0]
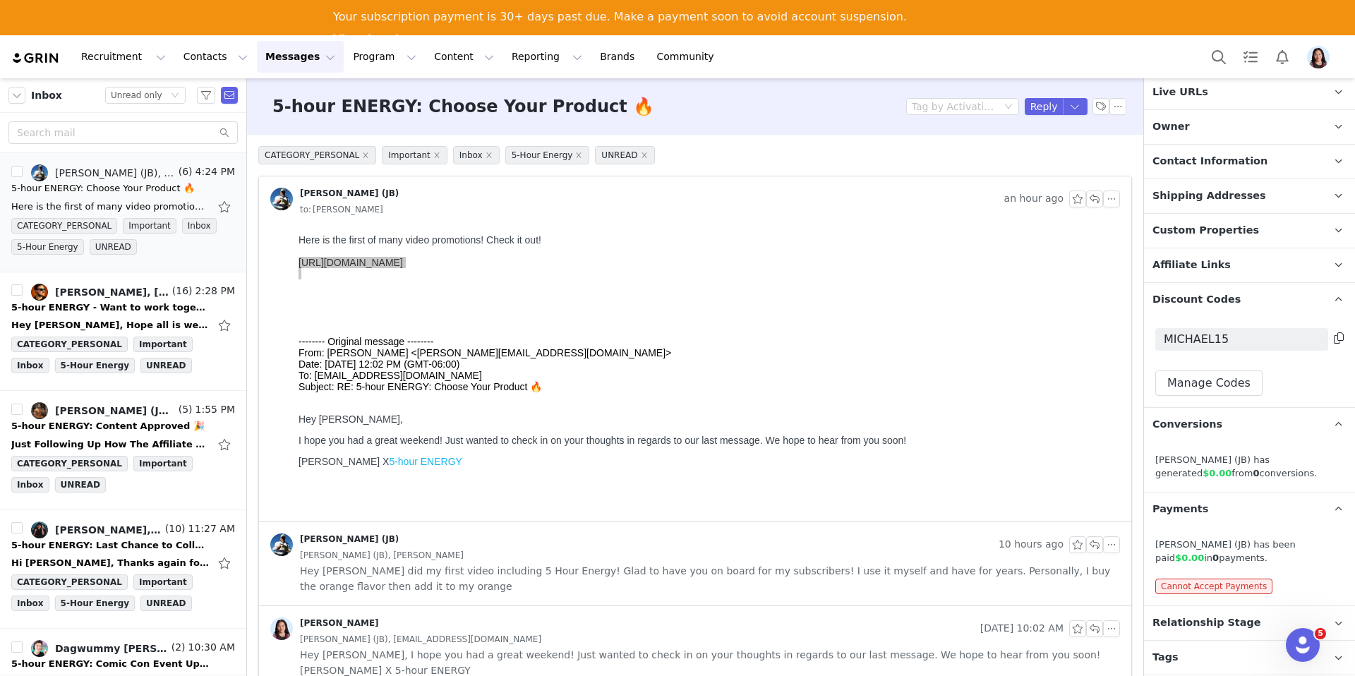
click at [1186, 626] on span "Relationship Stage" at bounding box center [1207, 624] width 109 height 16
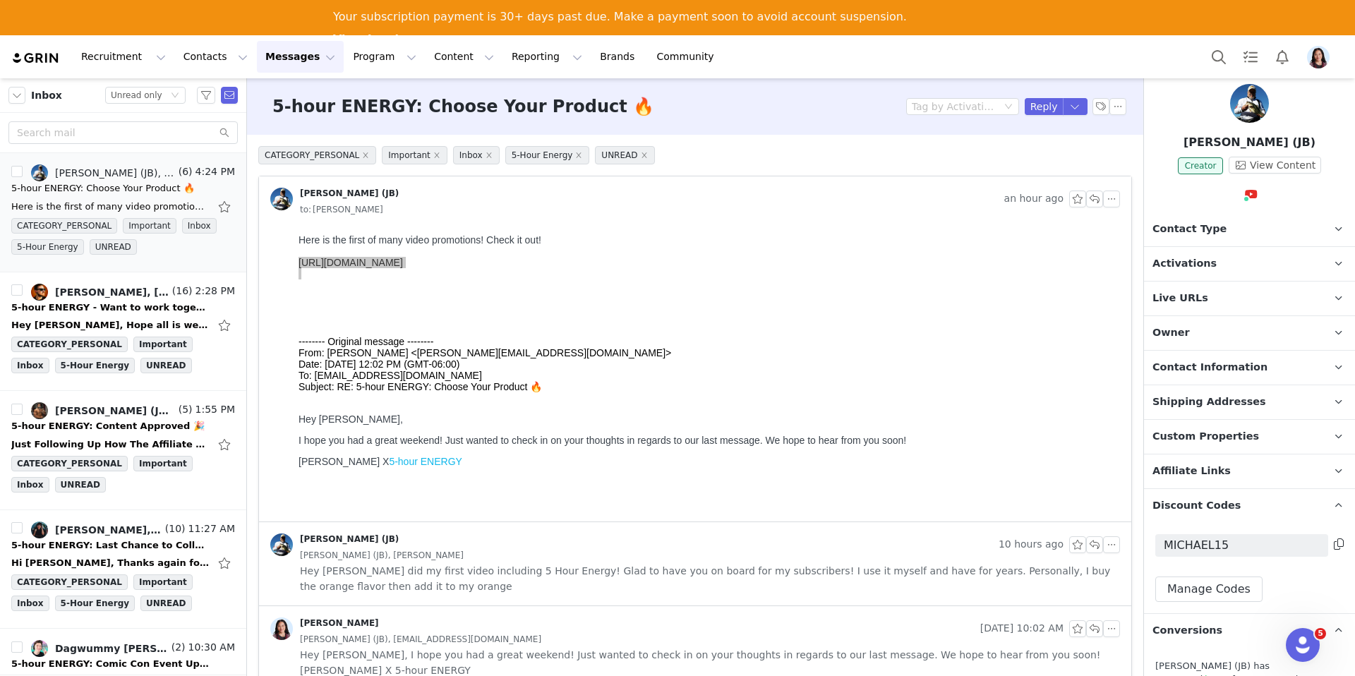
scroll to position [19, 0]
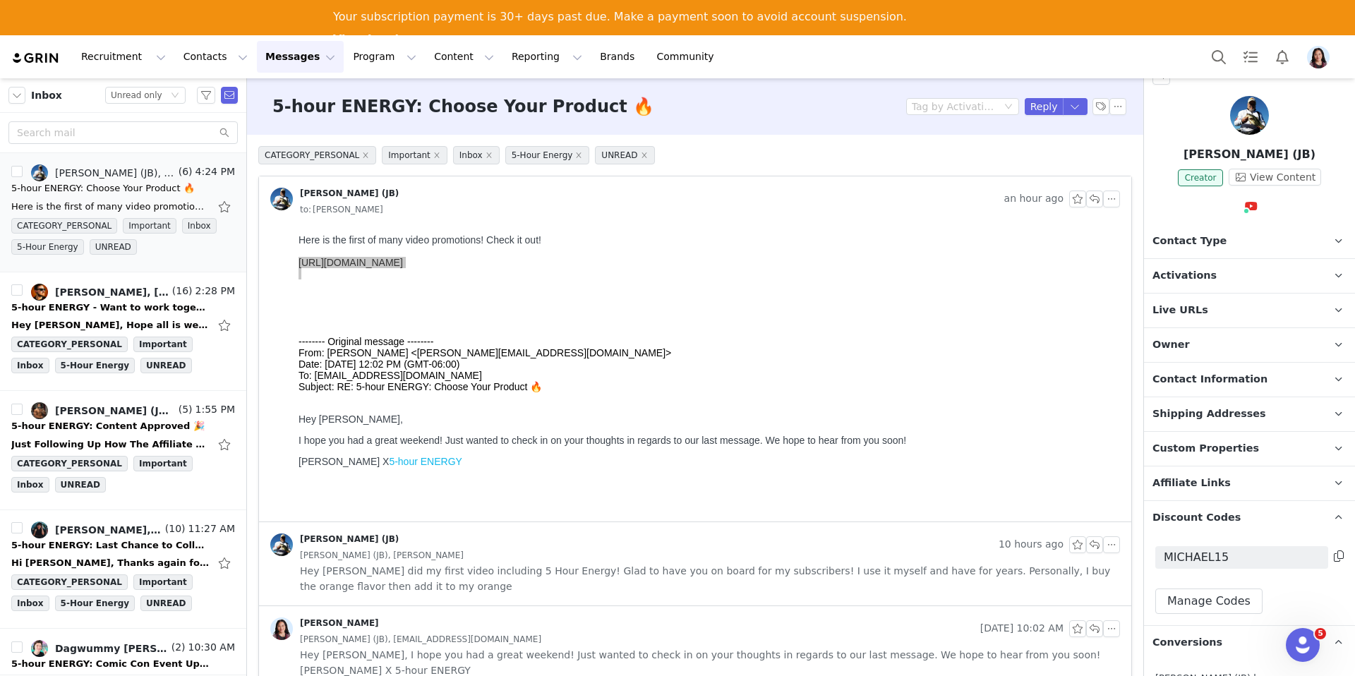
click at [1200, 439] on p "Custom Properties" at bounding box center [1232, 449] width 177 height 34
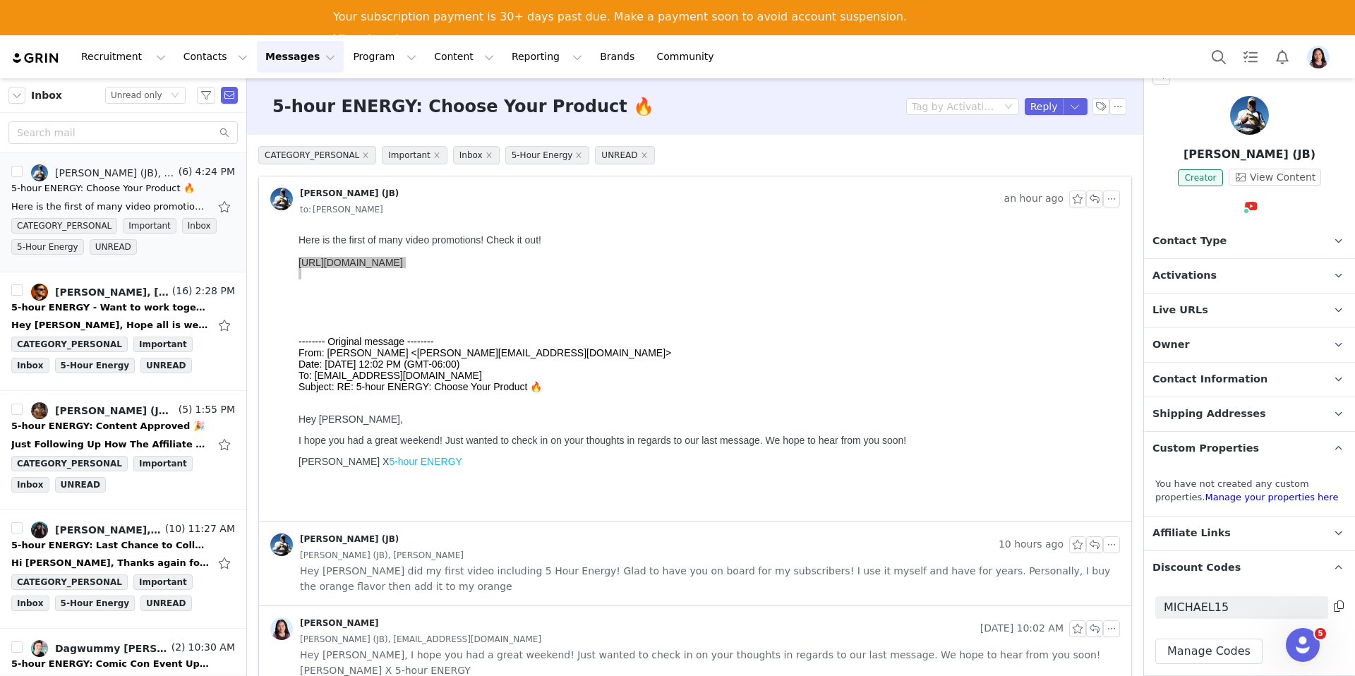
click at [1189, 416] on span "Shipping Addresses" at bounding box center [1210, 415] width 114 height 16
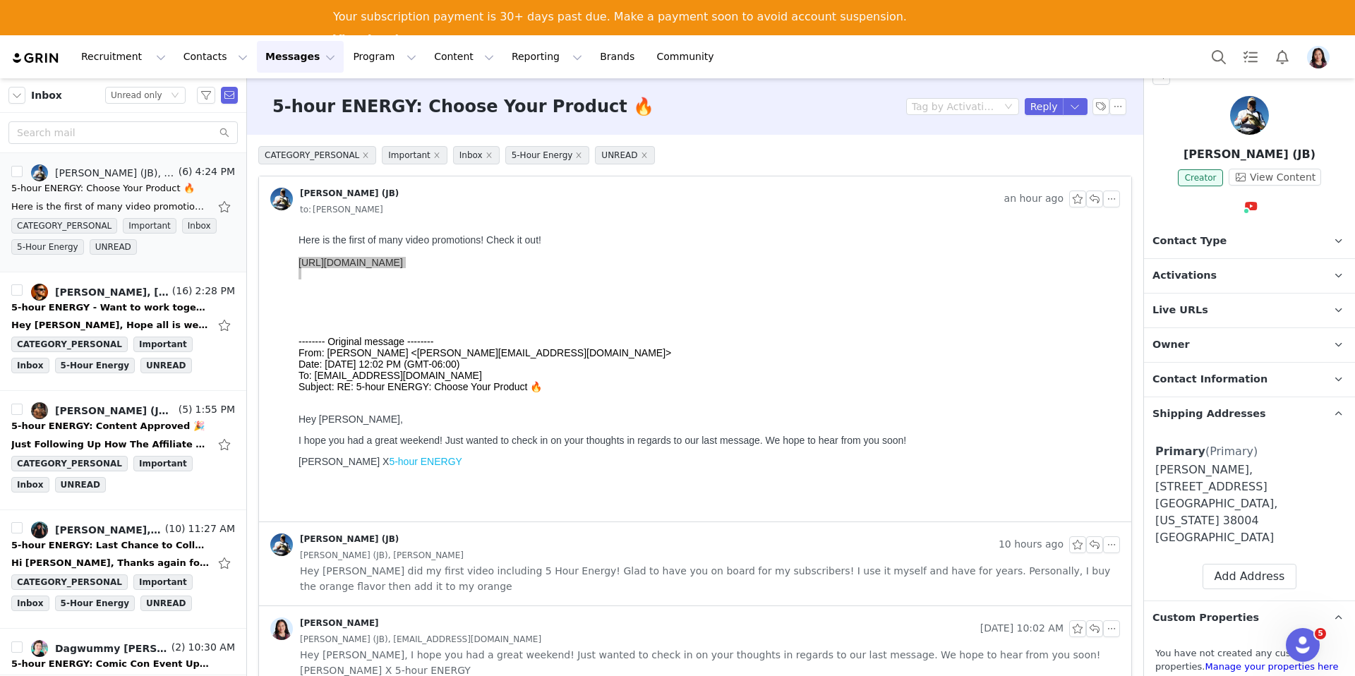
click at [1182, 385] on span "Contact Information" at bounding box center [1210, 380] width 115 height 16
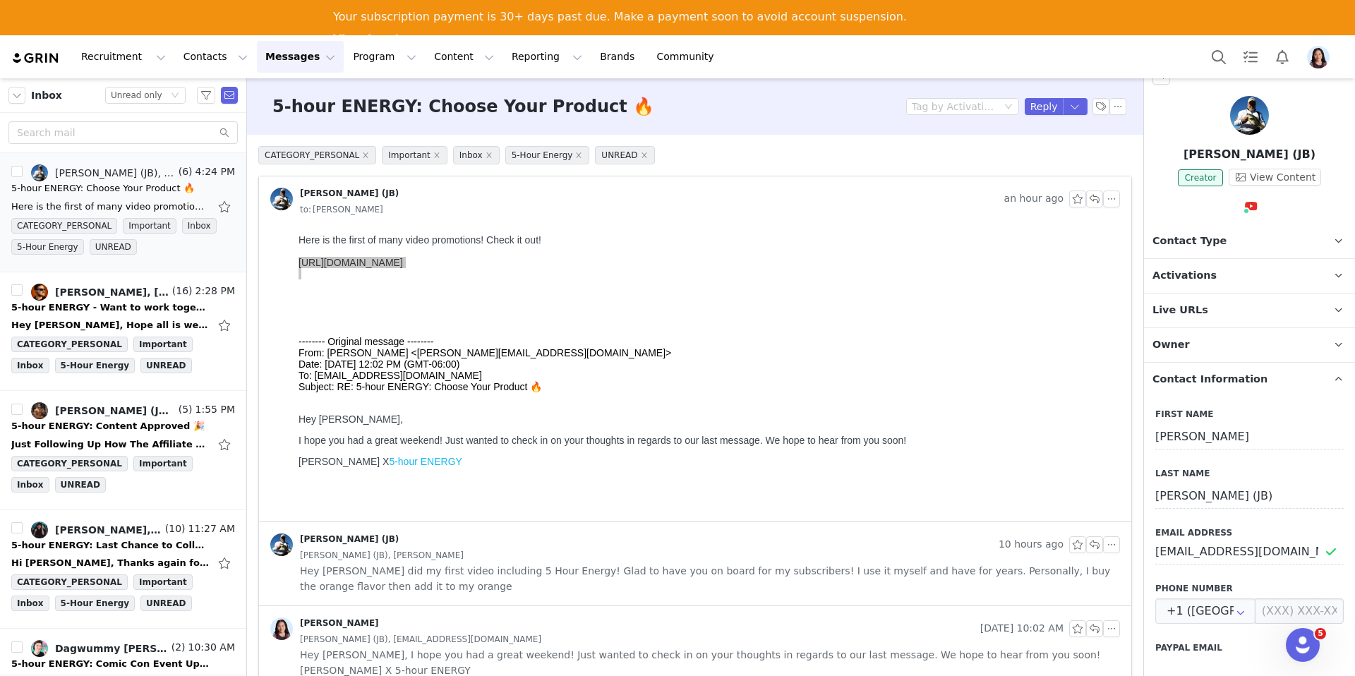
click at [1164, 347] on span "Owner" at bounding box center [1171, 345] width 37 height 16
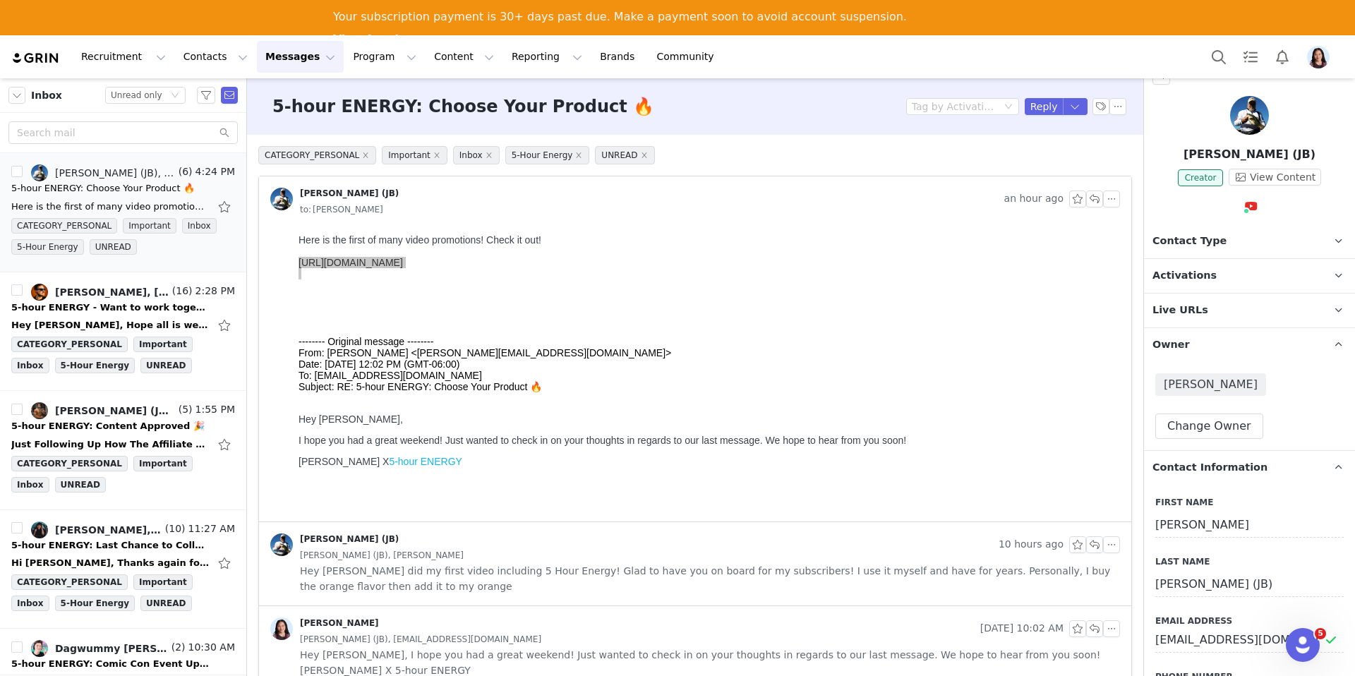
click at [1166, 318] on p "Live URLs" at bounding box center [1232, 311] width 177 height 34
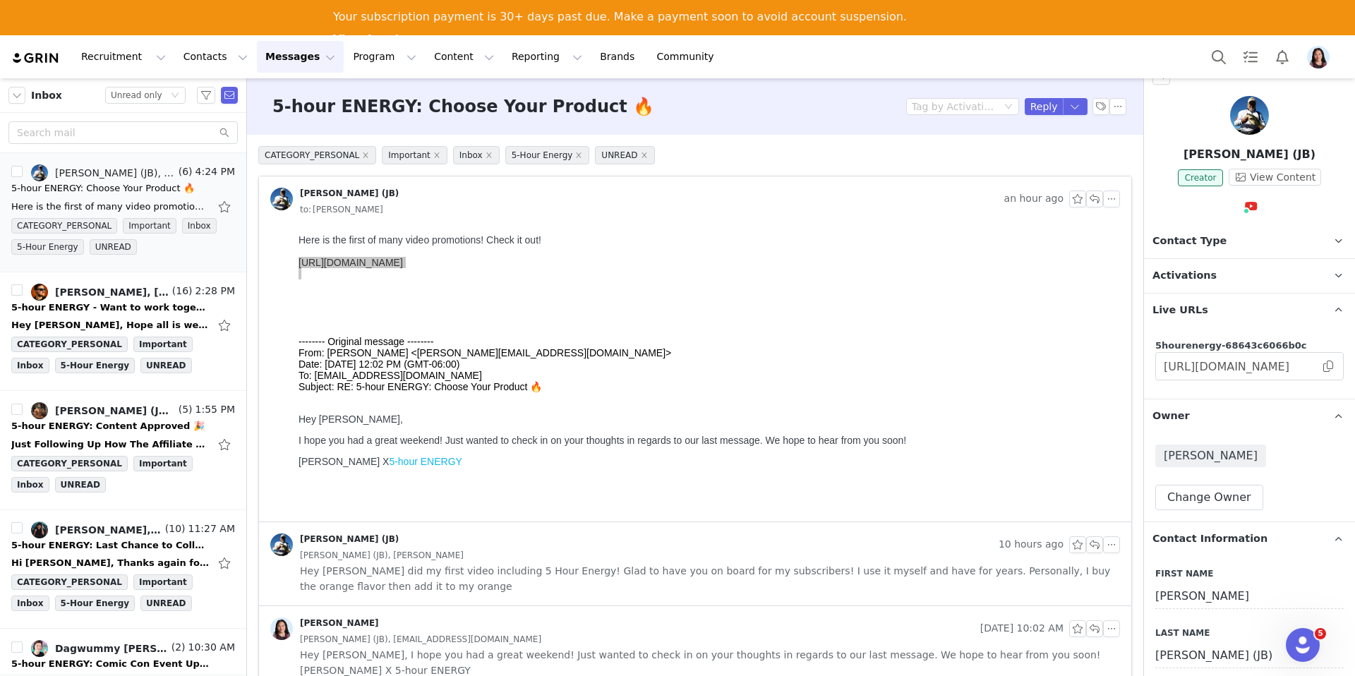
click at [1172, 278] on span "Activations" at bounding box center [1185, 276] width 64 height 16
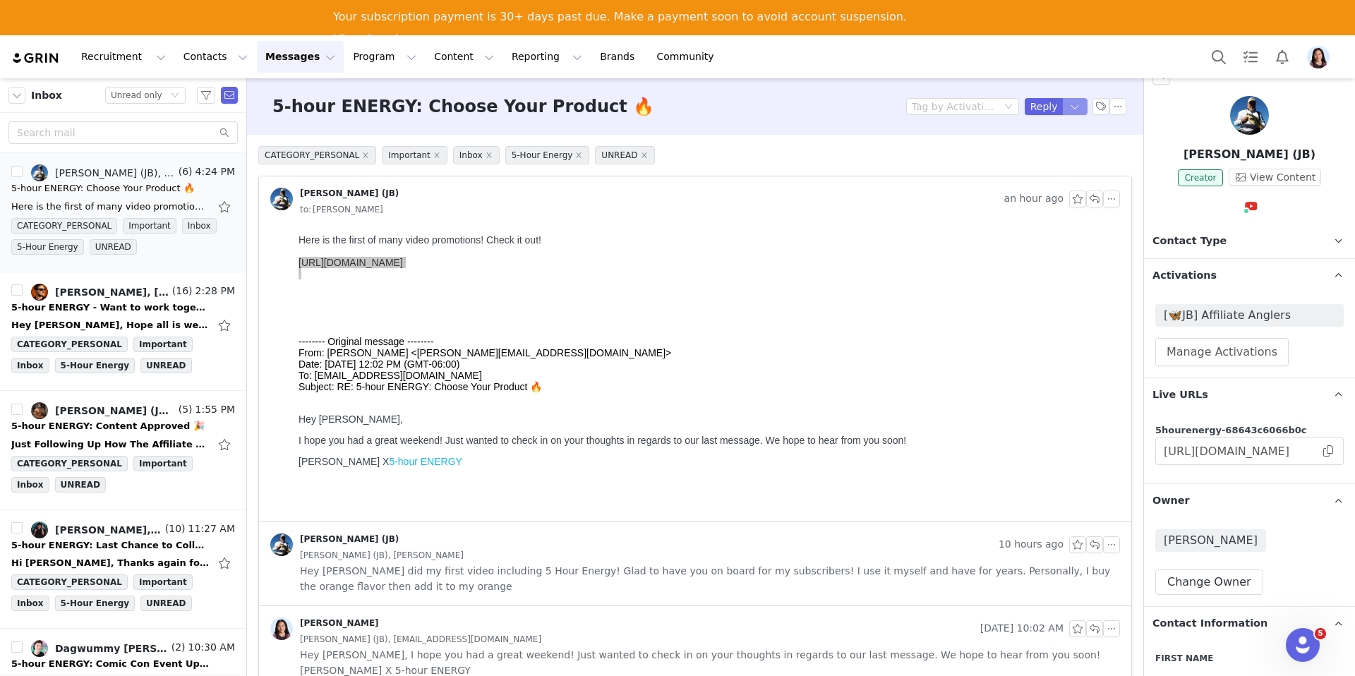
click at [1072, 105] on button "button" at bounding box center [1075, 106] width 25 height 17
drag, startPoint x: 1054, startPoint y: 149, endPoint x: 1058, endPoint y: 164, distance: 15.4
click at [1054, 151] on li "Reply All" at bounding box center [1061, 154] width 60 height 23
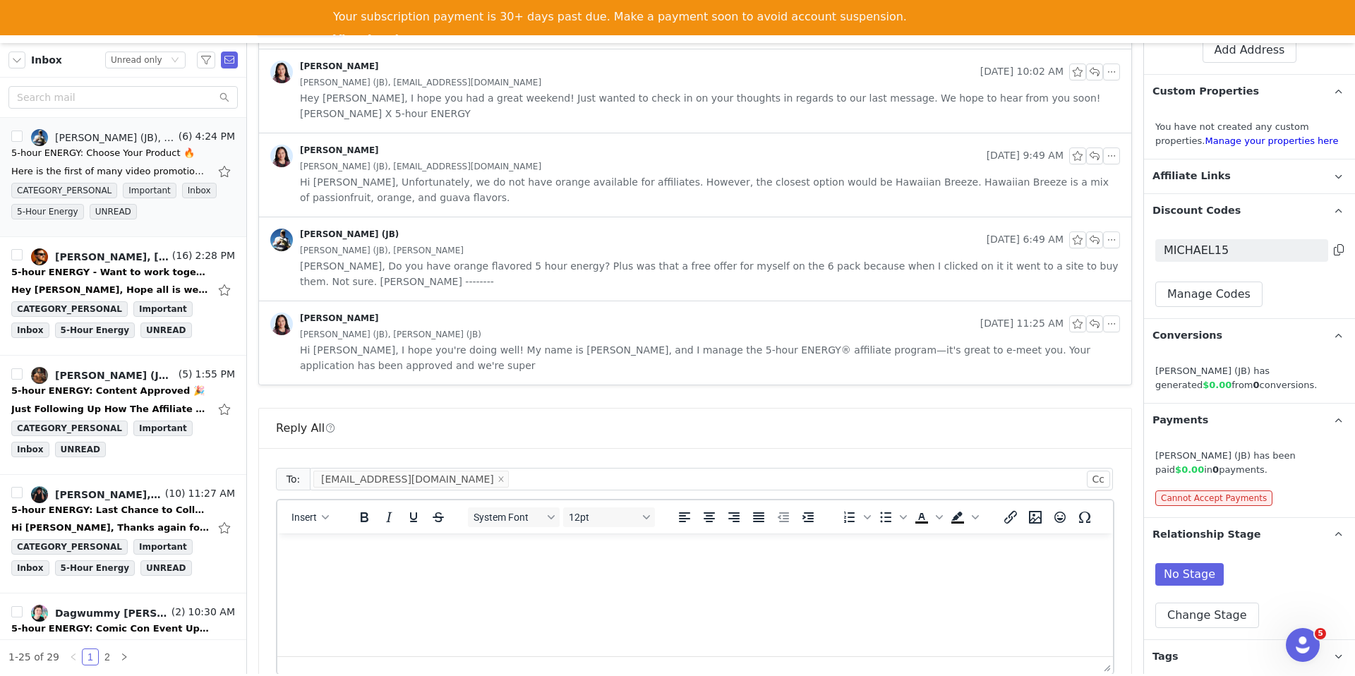
scroll to position [685, 0]
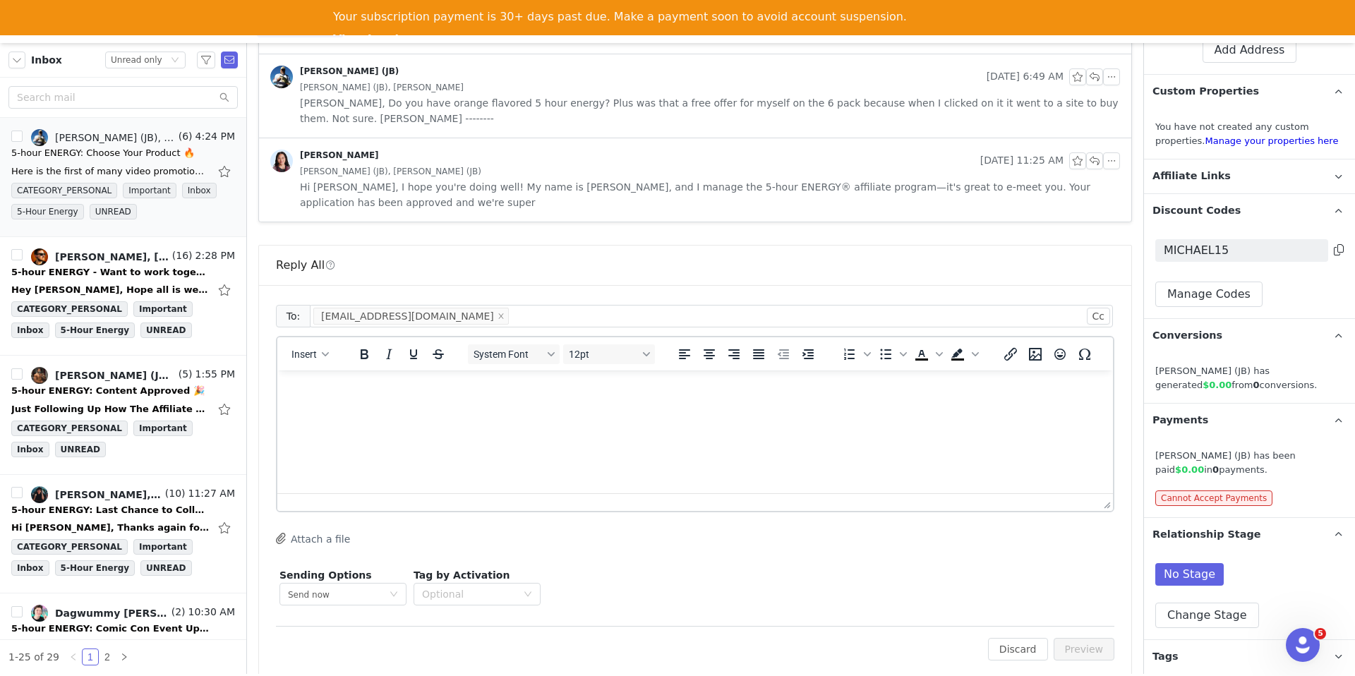
click at [577, 409] on html at bounding box center [695, 390] width 836 height 38
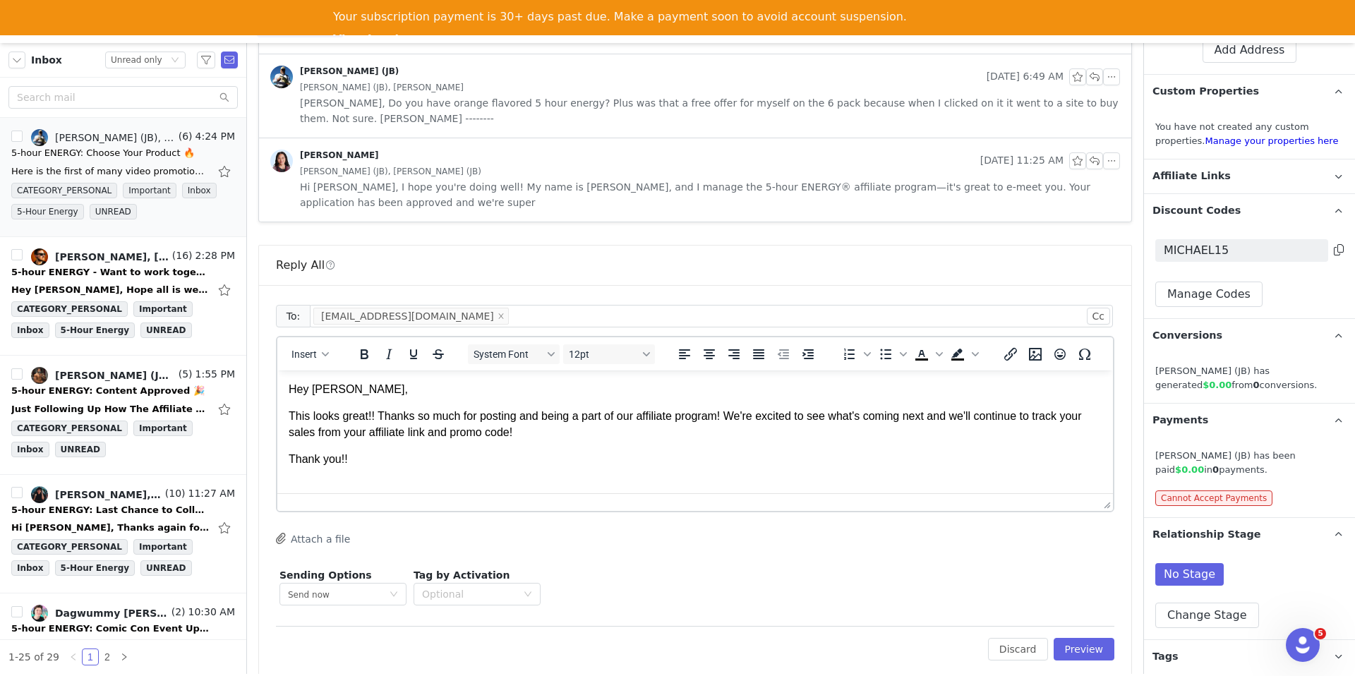
scroll to position [1, 0]
click at [292, 349] on span "Insert" at bounding box center [304, 354] width 25 height 11
click at [335, 411] on div "Insert Signature" at bounding box center [361, 408] width 127 height 17
click at [577, 429] on p "This looks great!! Thanks so much for posting and being a part of our affiliate…" at bounding box center [695, 423] width 813 height 32
click at [1084, 638] on button "Preview" at bounding box center [1084, 649] width 61 height 23
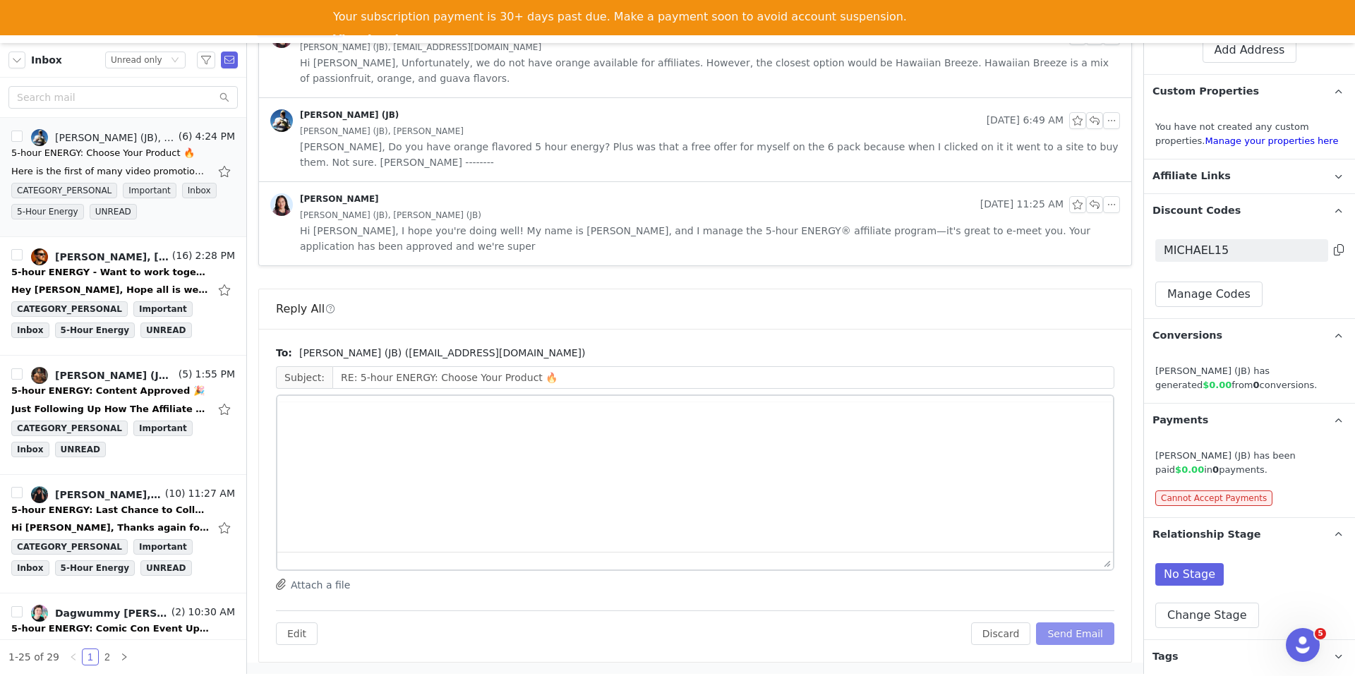
scroll to position [625, 0]
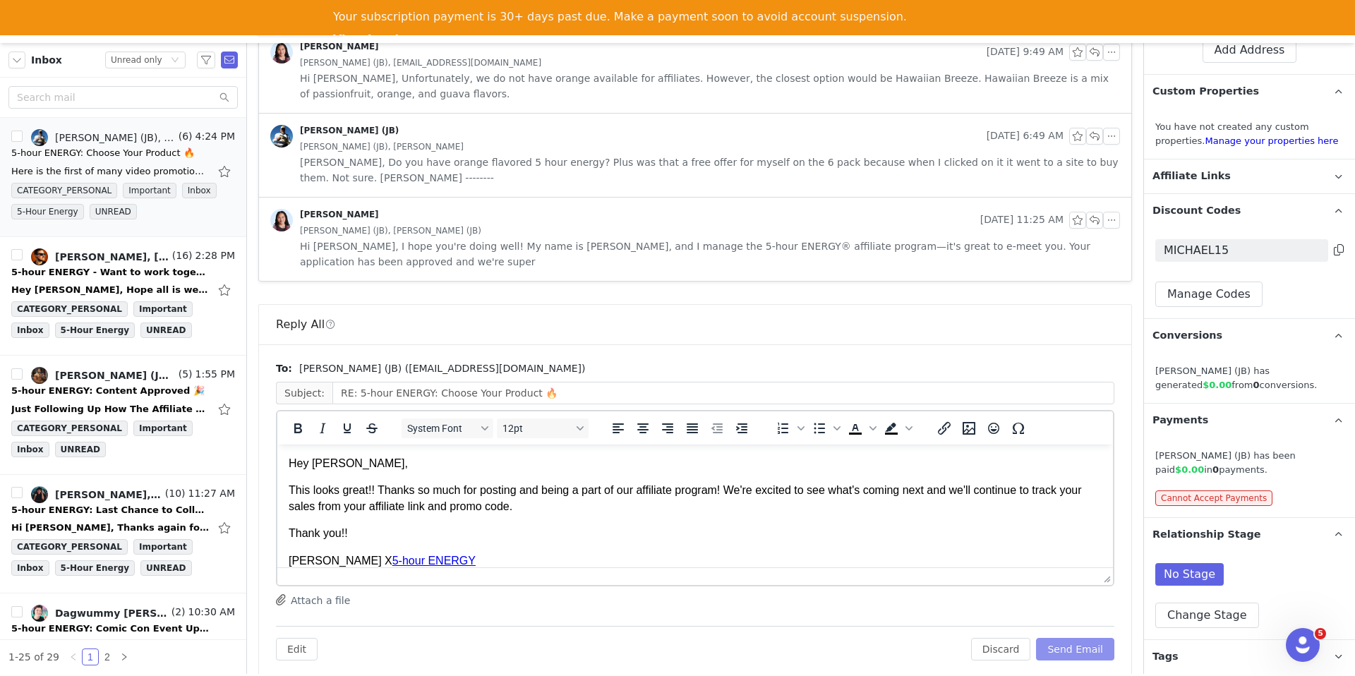
click at [1085, 638] on button "Send Email" at bounding box center [1075, 649] width 78 height 23
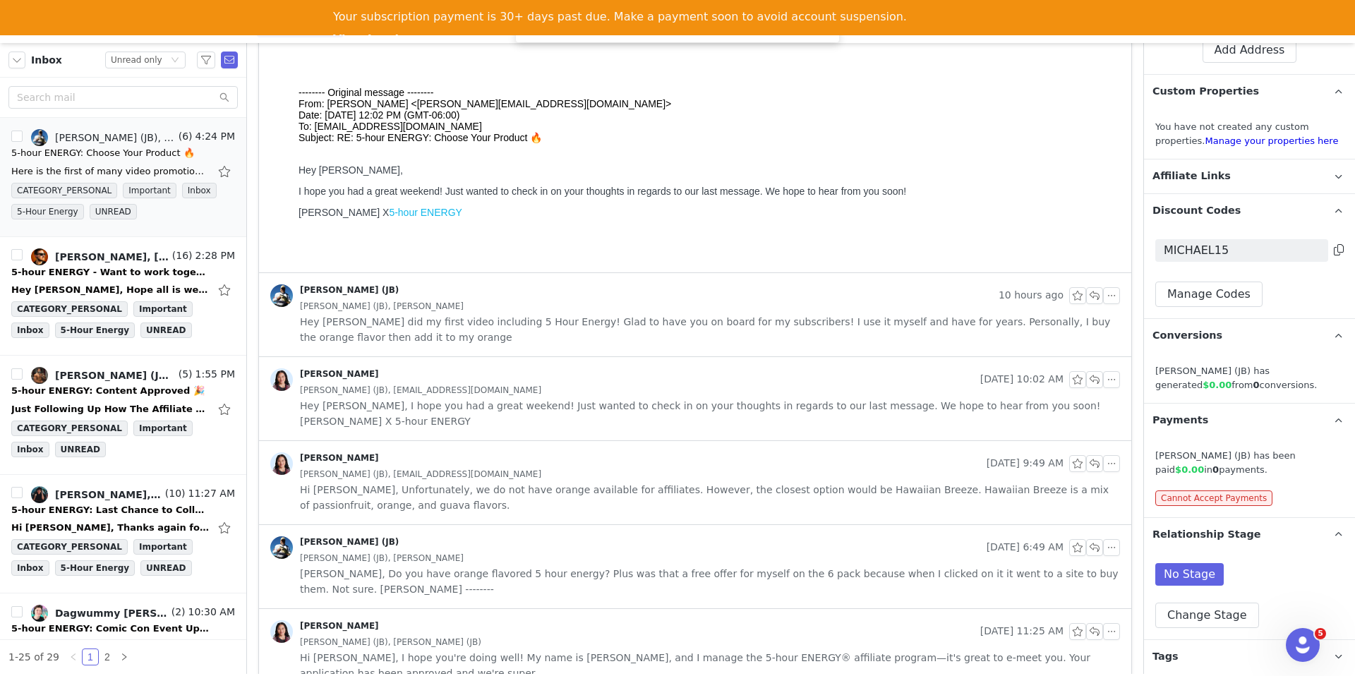
scroll to position [0, 0]
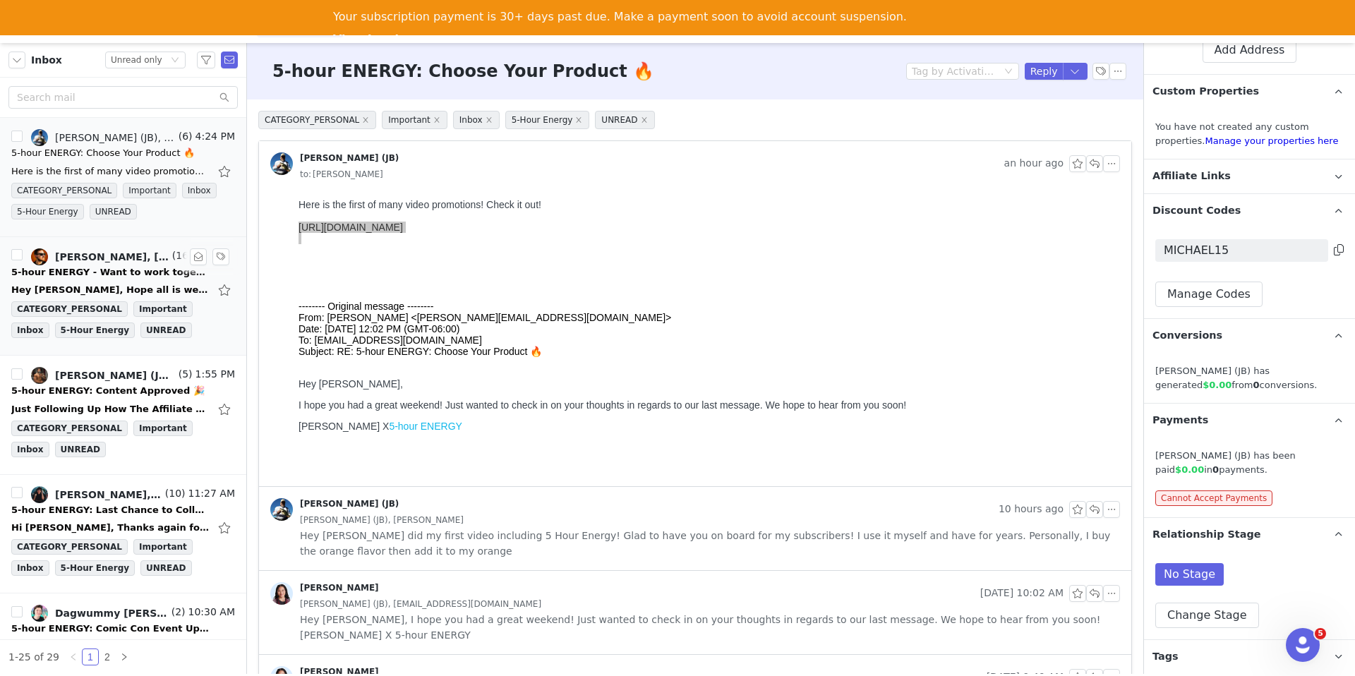
click at [131, 262] on div "Luke Stephens, Jake Vidmar | 28th Ave, Randi Dofat" at bounding box center [112, 256] width 114 height 11
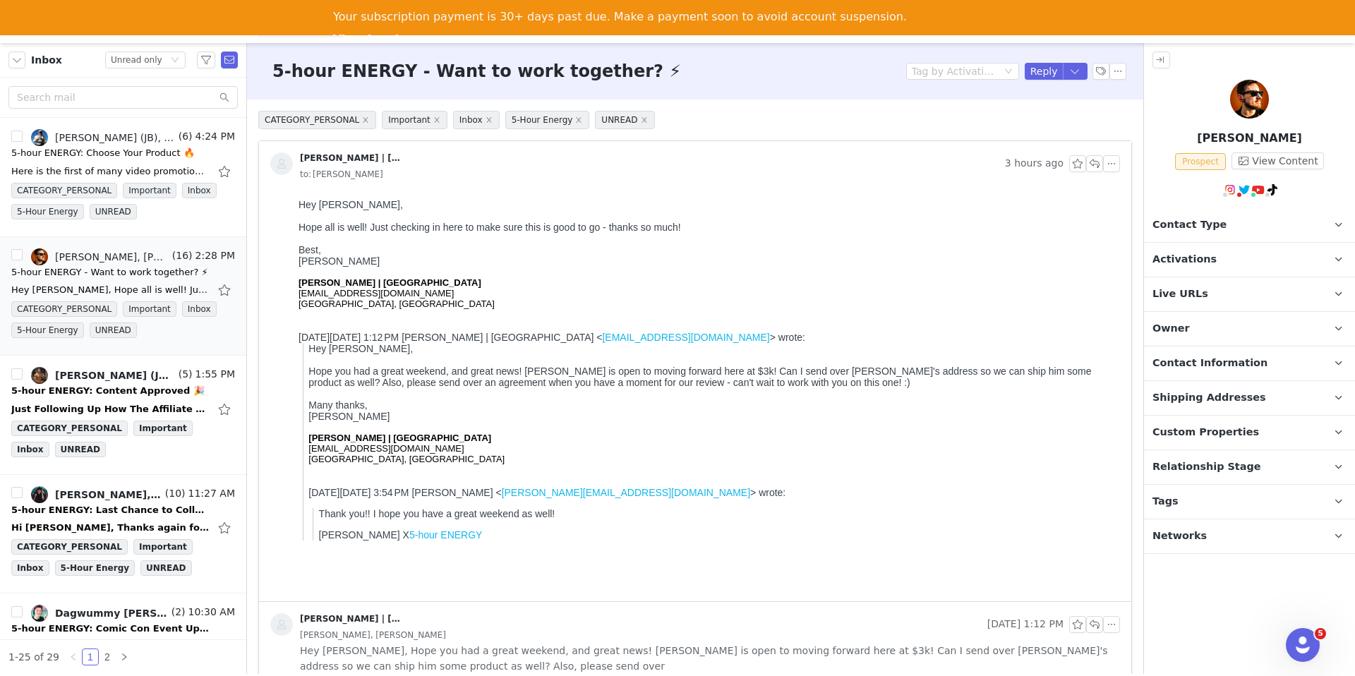
scroll to position [143, 0]
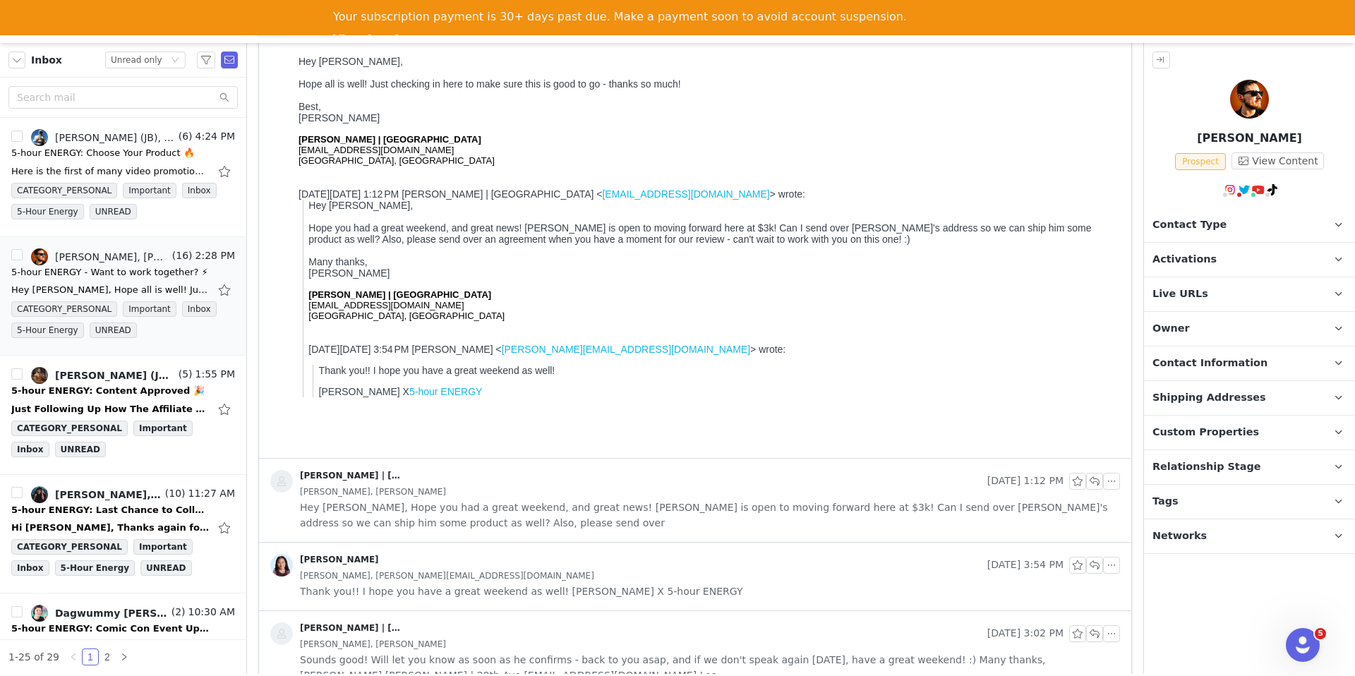
click at [606, 519] on span "Hey Randi, Hope you had a great weekend, and great news! Luke is open to moving…" at bounding box center [710, 515] width 820 height 31
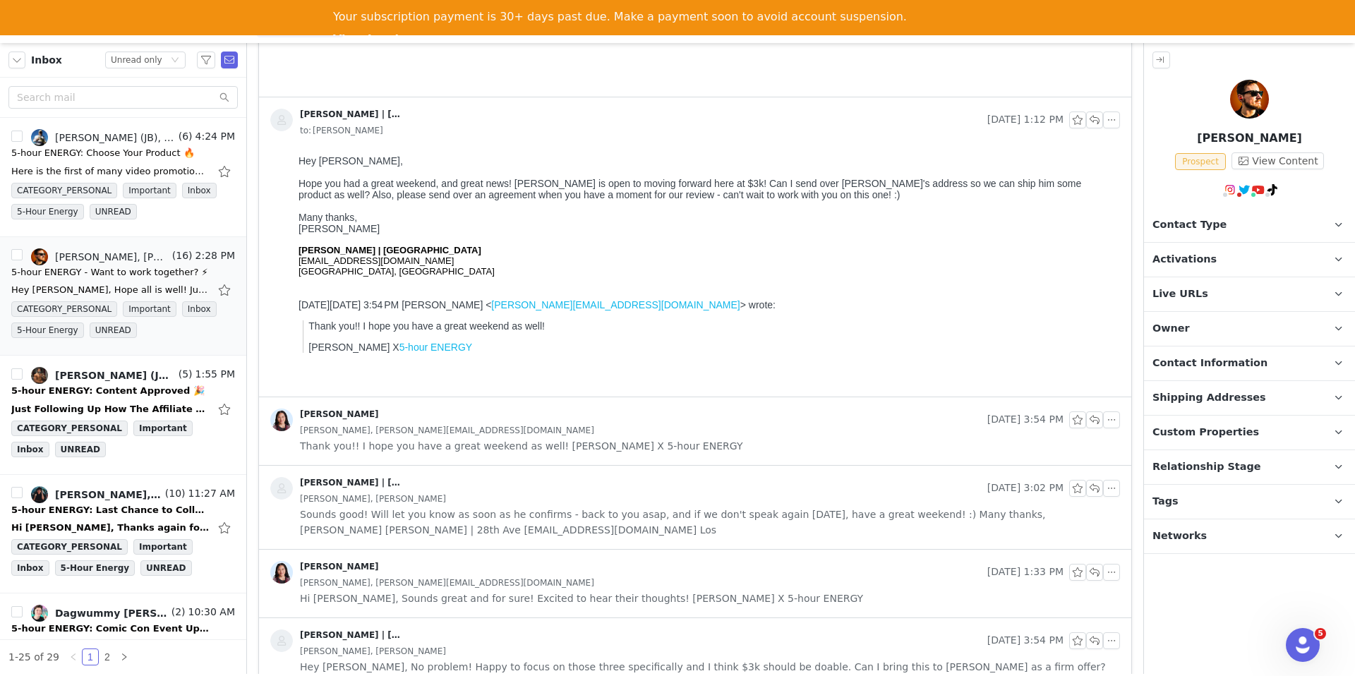
scroll to position [601, 0]
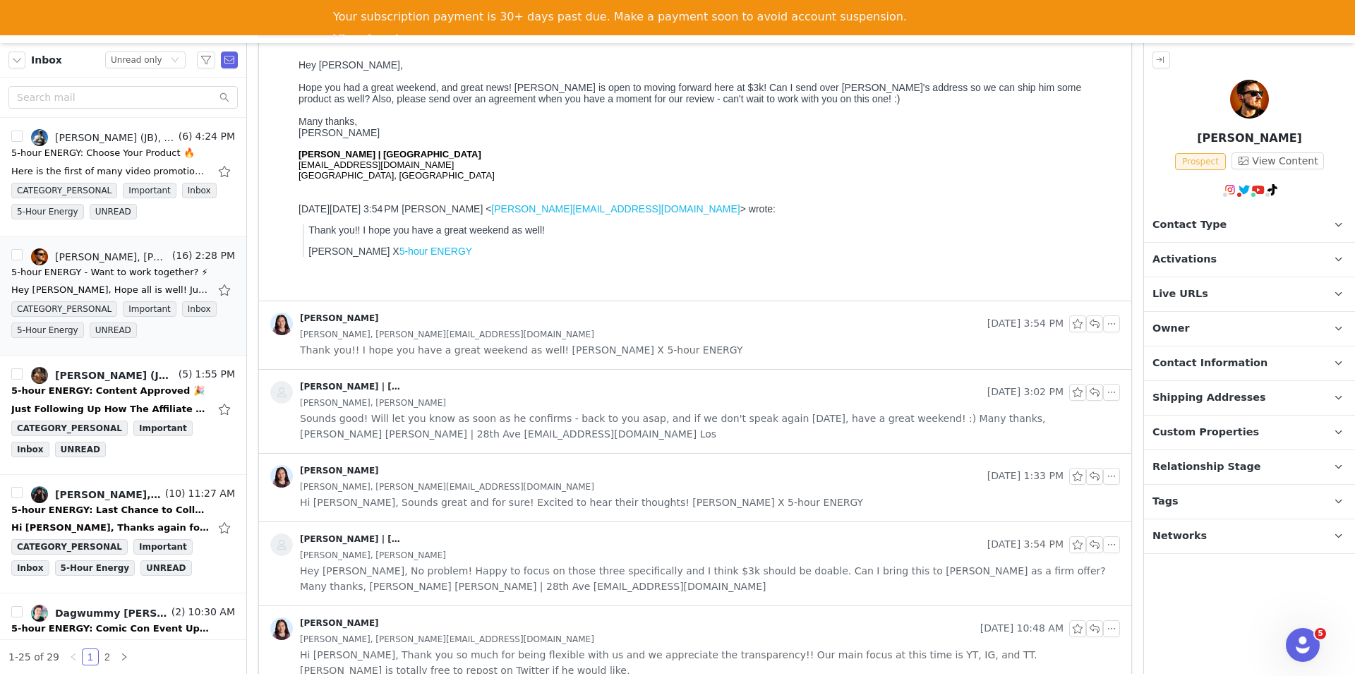
click at [594, 412] on span "Sounds good! Will let you know as soon as he confirms - back to you asap, and i…" at bounding box center [710, 426] width 820 height 31
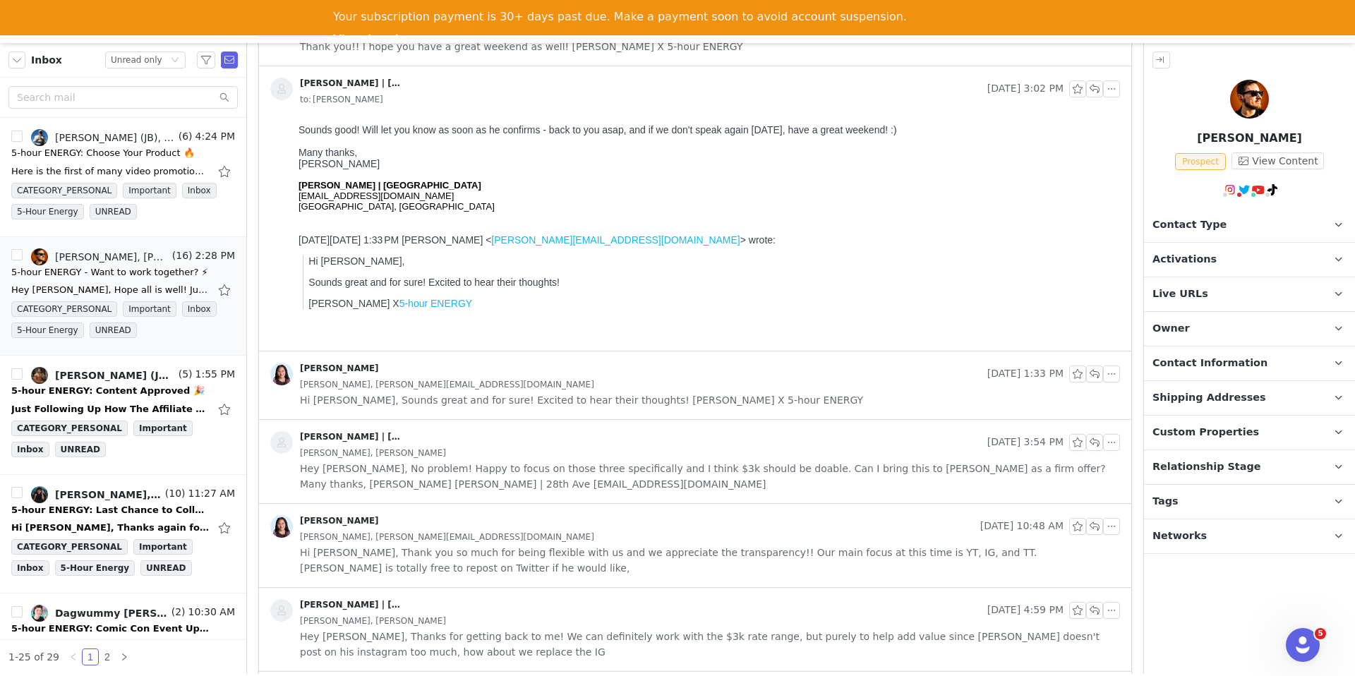
scroll to position [926, 0]
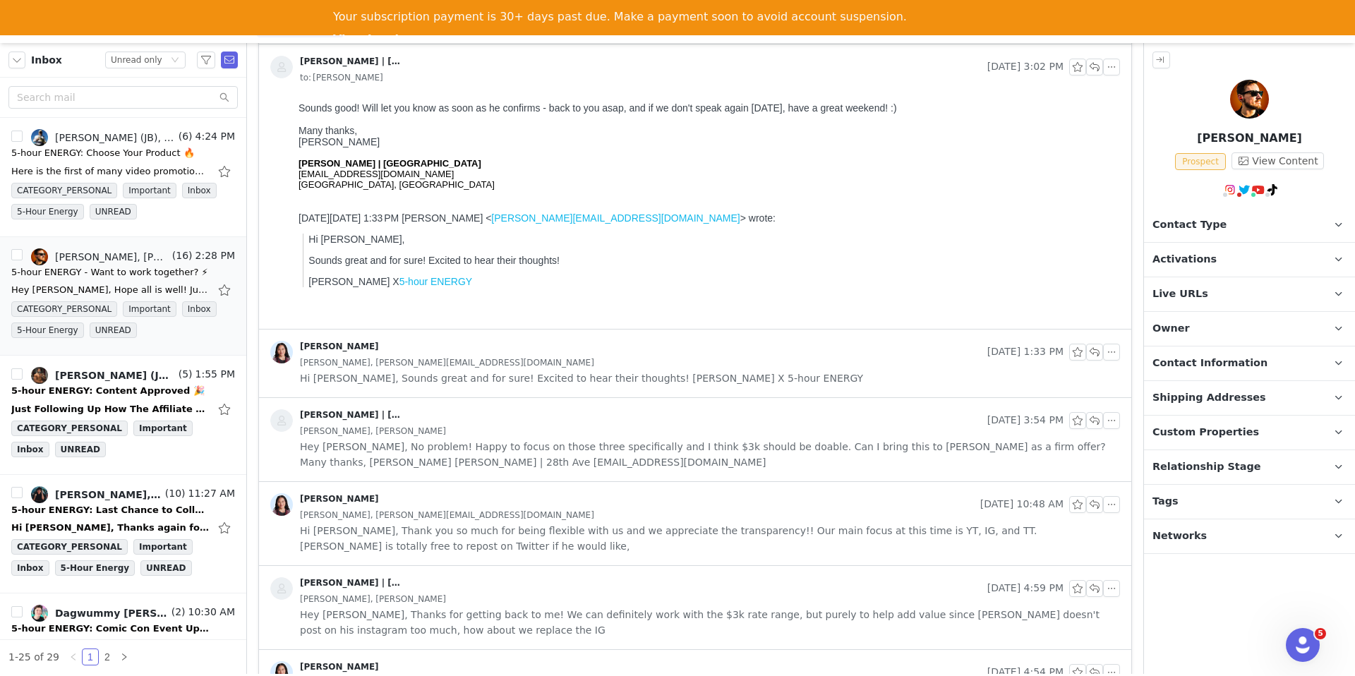
click at [597, 419] on div "Jake Vidmar | 28th Ave" at bounding box center [626, 420] width 712 height 23
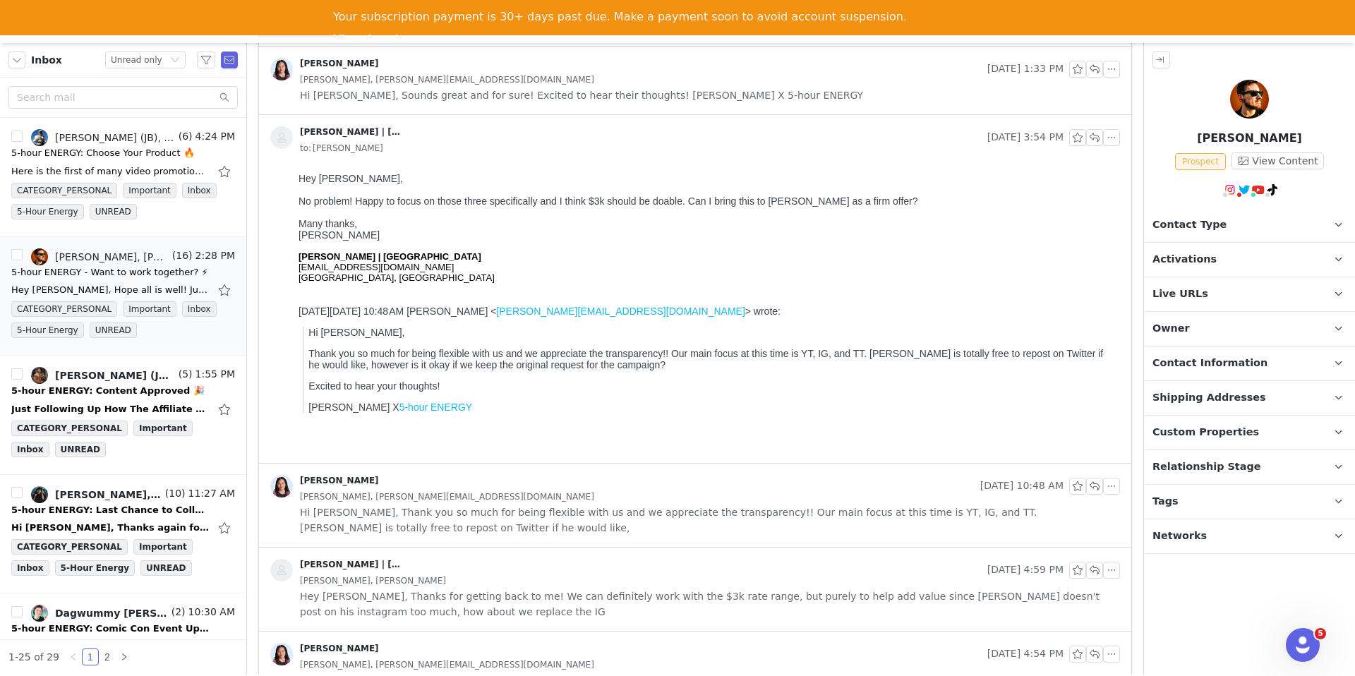
scroll to position [1403, 0]
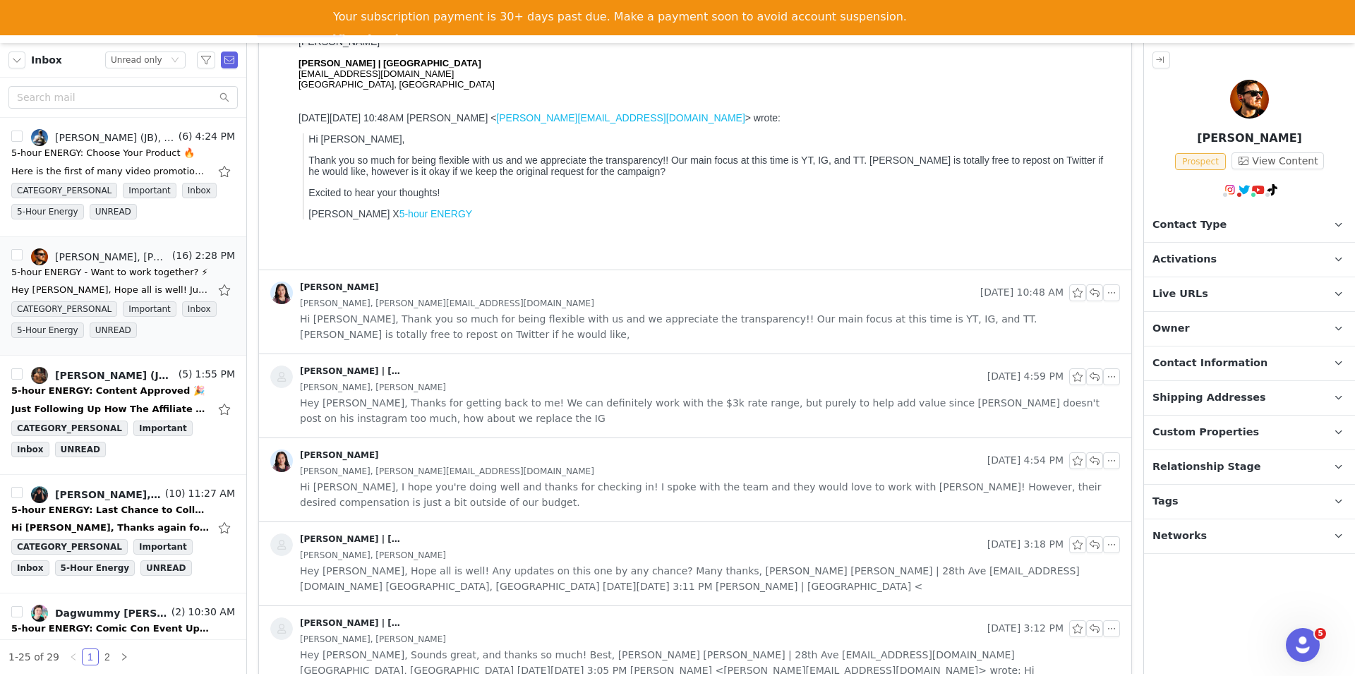
click at [610, 452] on div "Randi Dofat" at bounding box center [626, 461] width 712 height 23
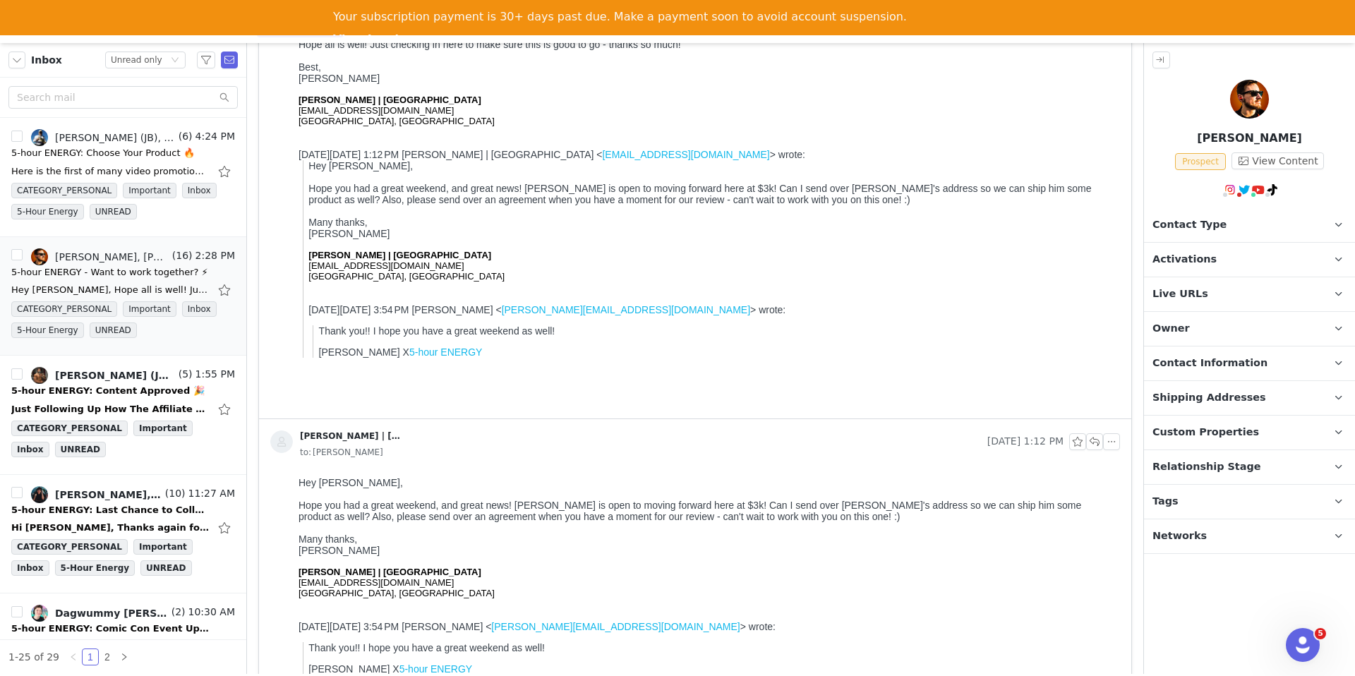
scroll to position [0, 0]
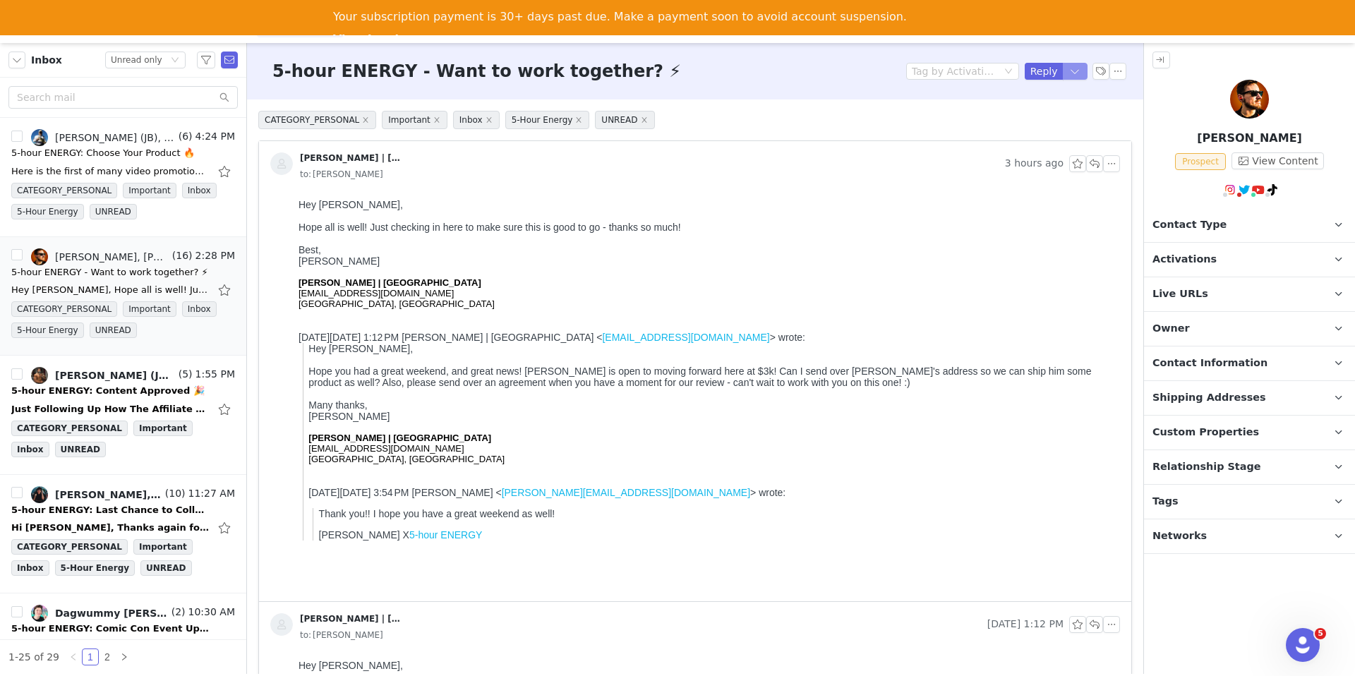
click at [1081, 73] on button "button" at bounding box center [1075, 71] width 25 height 17
click at [1057, 119] on li "Reply All" at bounding box center [1061, 119] width 60 height 23
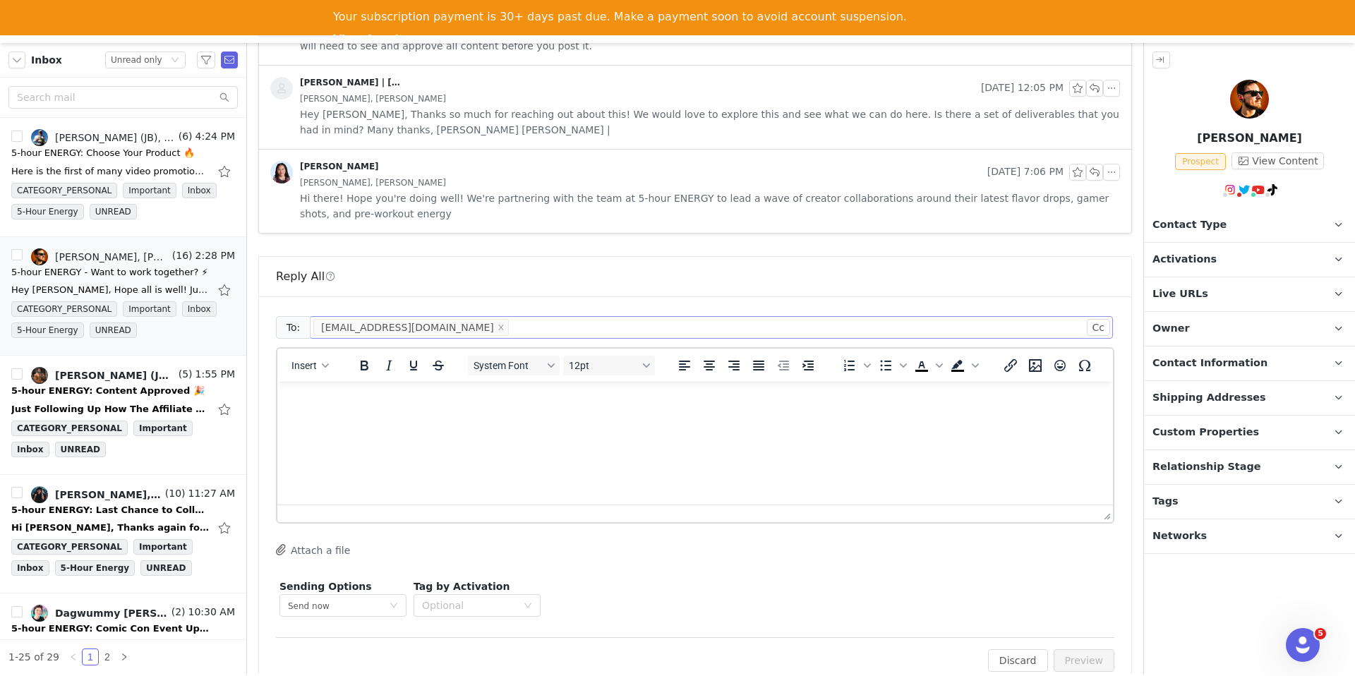
scroll to position [2398, 0]
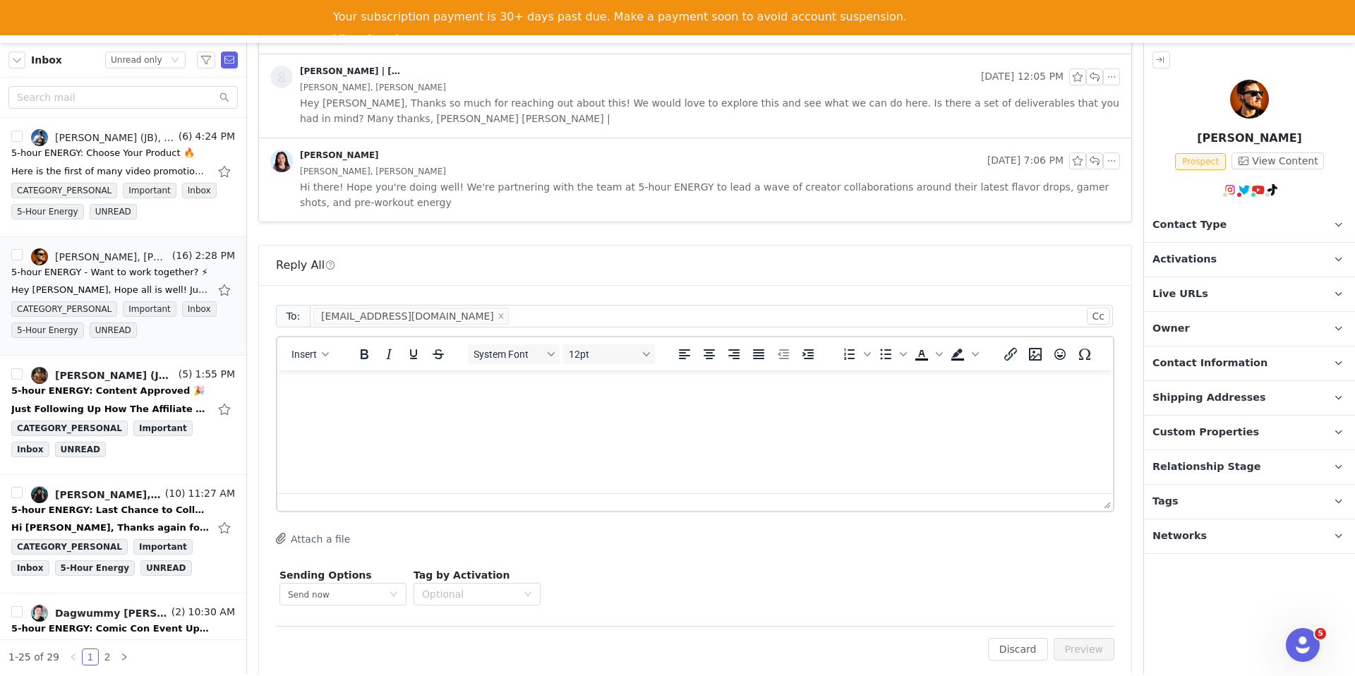
click at [750, 409] on html at bounding box center [695, 390] width 836 height 38
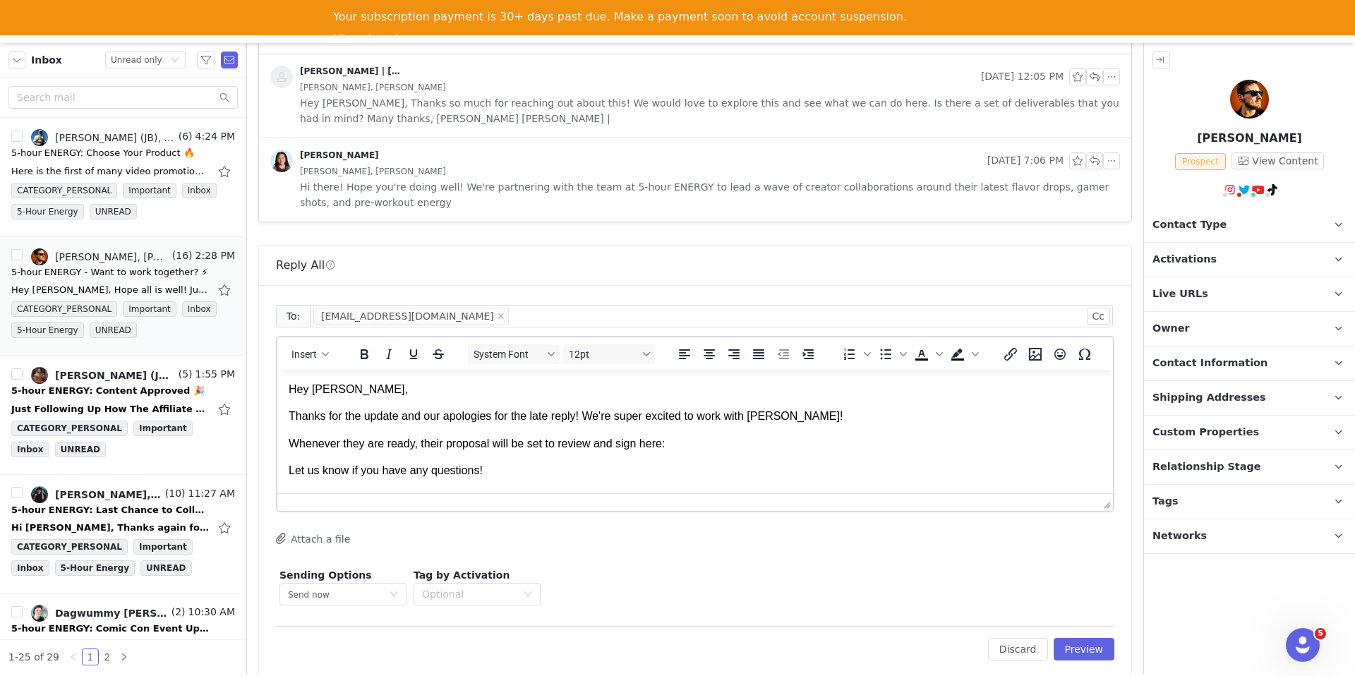
scroll to position [13, 0]
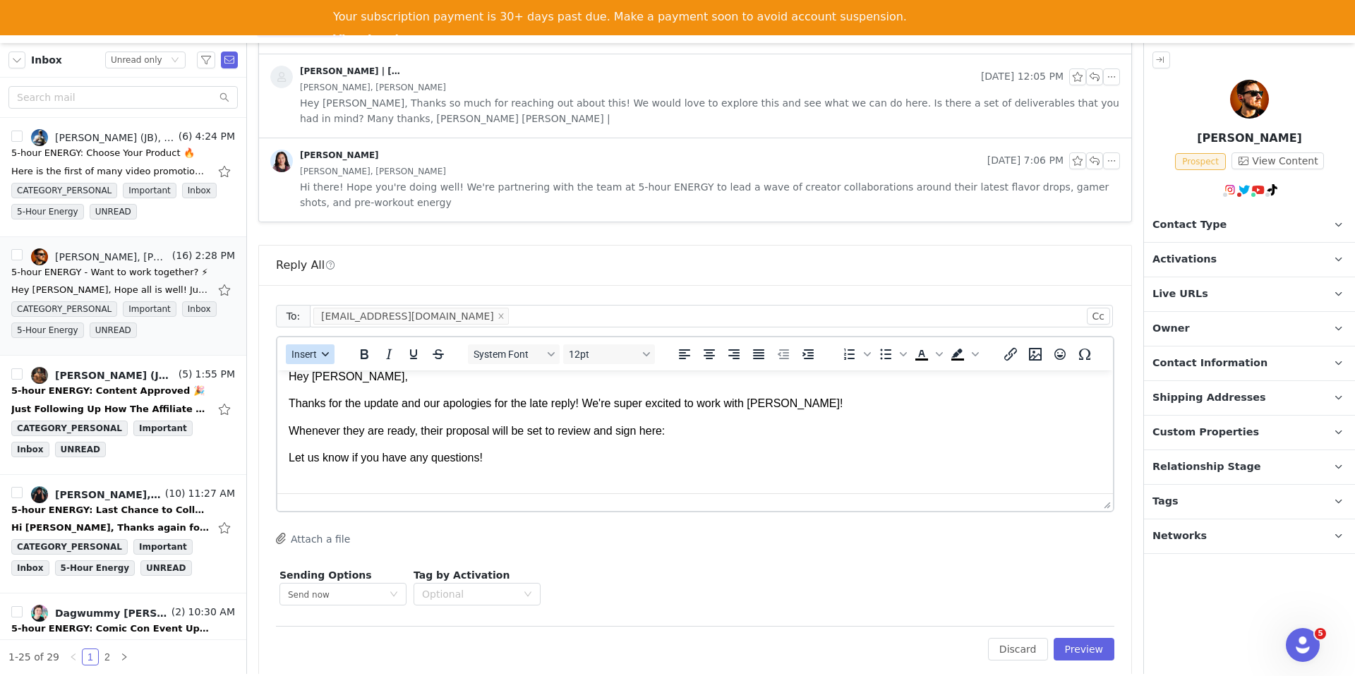
click at [324, 351] on icon "button" at bounding box center [325, 354] width 7 height 7
click at [347, 413] on div "Insert Signature" at bounding box center [361, 408] width 127 height 17
click at [712, 435] on p "Whenever they are ready, their proposal will be set to review and sign here:" at bounding box center [695, 432] width 813 height 16
click at [304, 349] on span "Insert" at bounding box center [304, 354] width 25 height 11
click at [333, 392] on div "Insert Variable" at bounding box center [361, 386] width 127 height 17
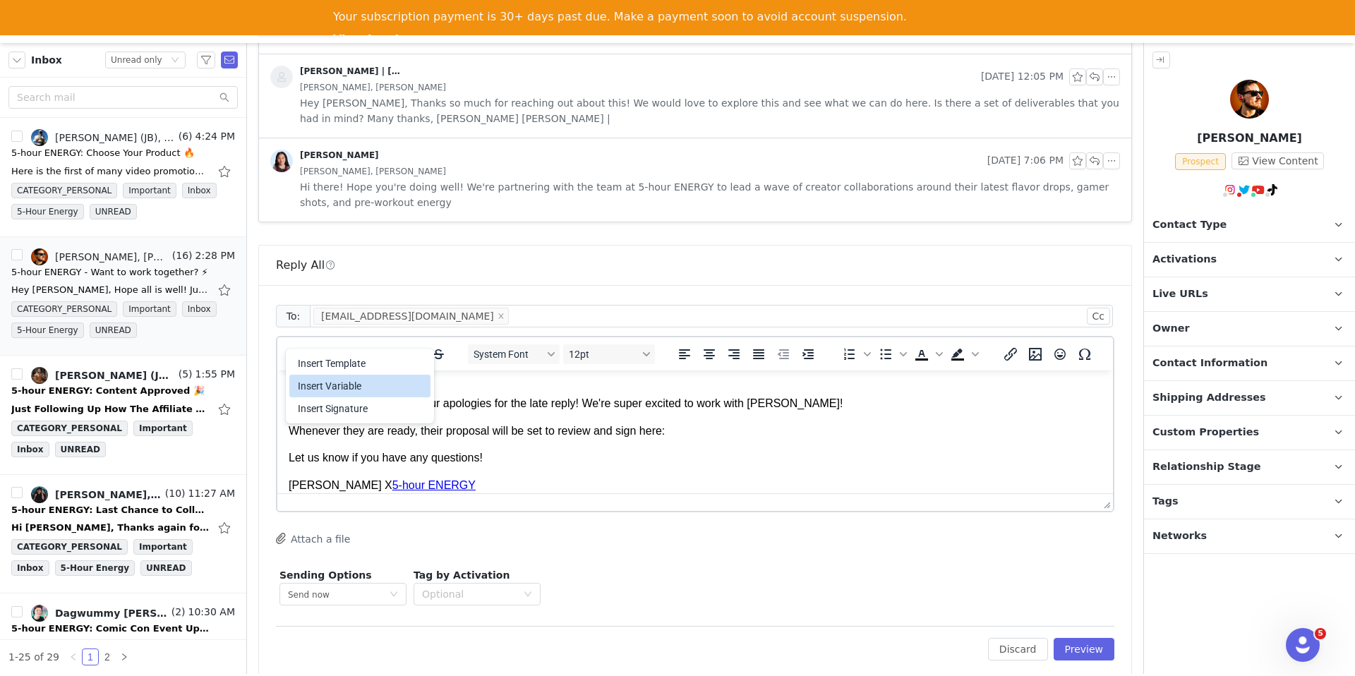
select select
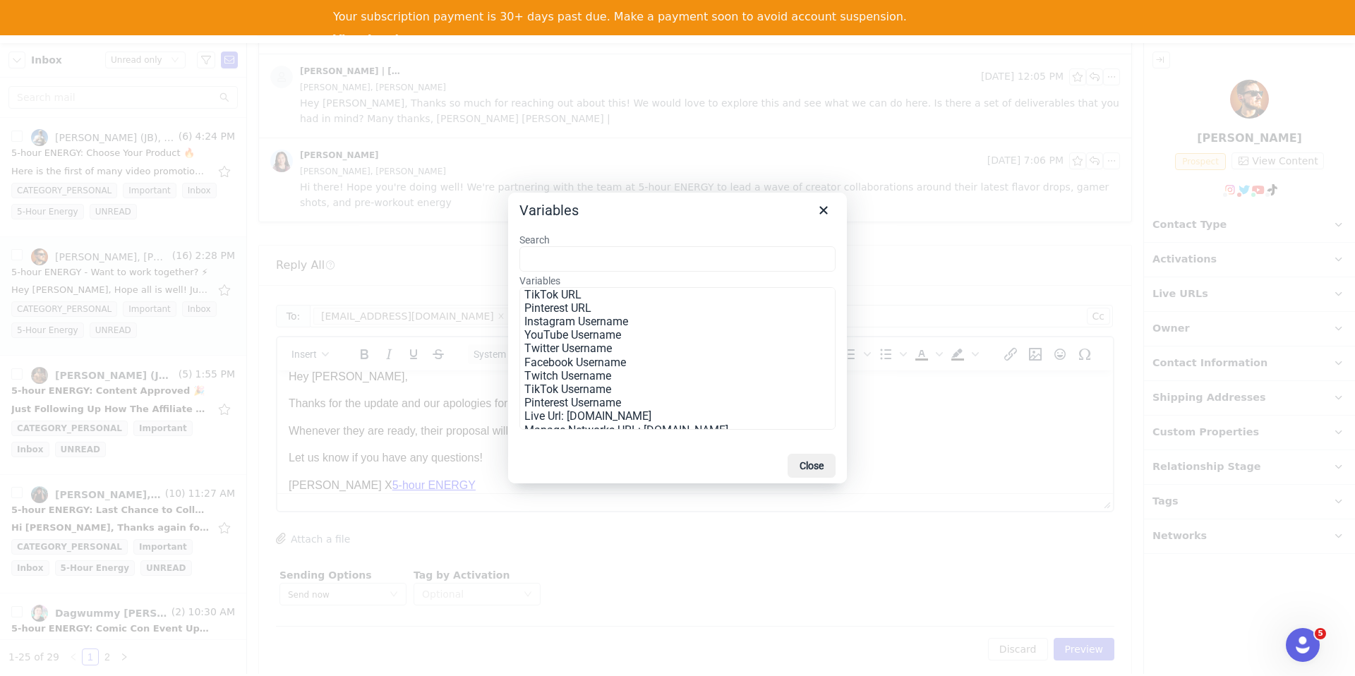
scroll to position [212, 0]
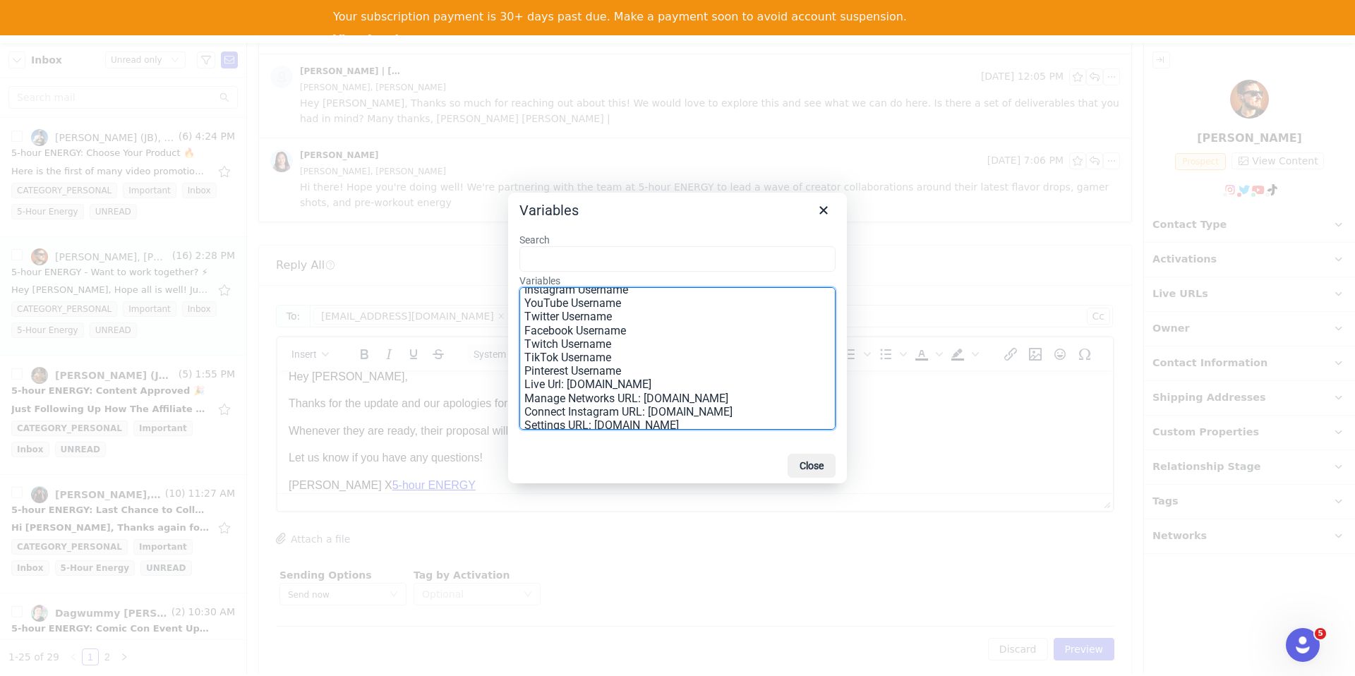
drag, startPoint x: 553, startPoint y: 384, endPoint x: 344, endPoint y: 81, distance: 368.3
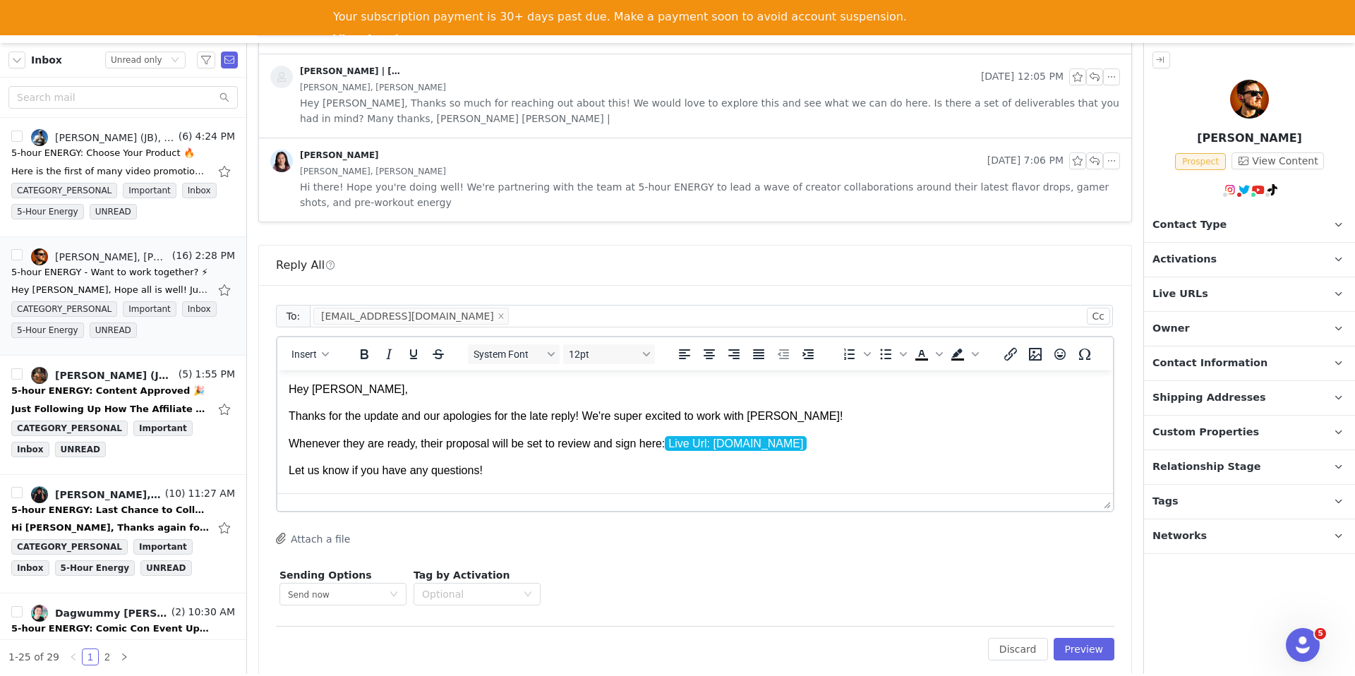
scroll to position [24, 0]
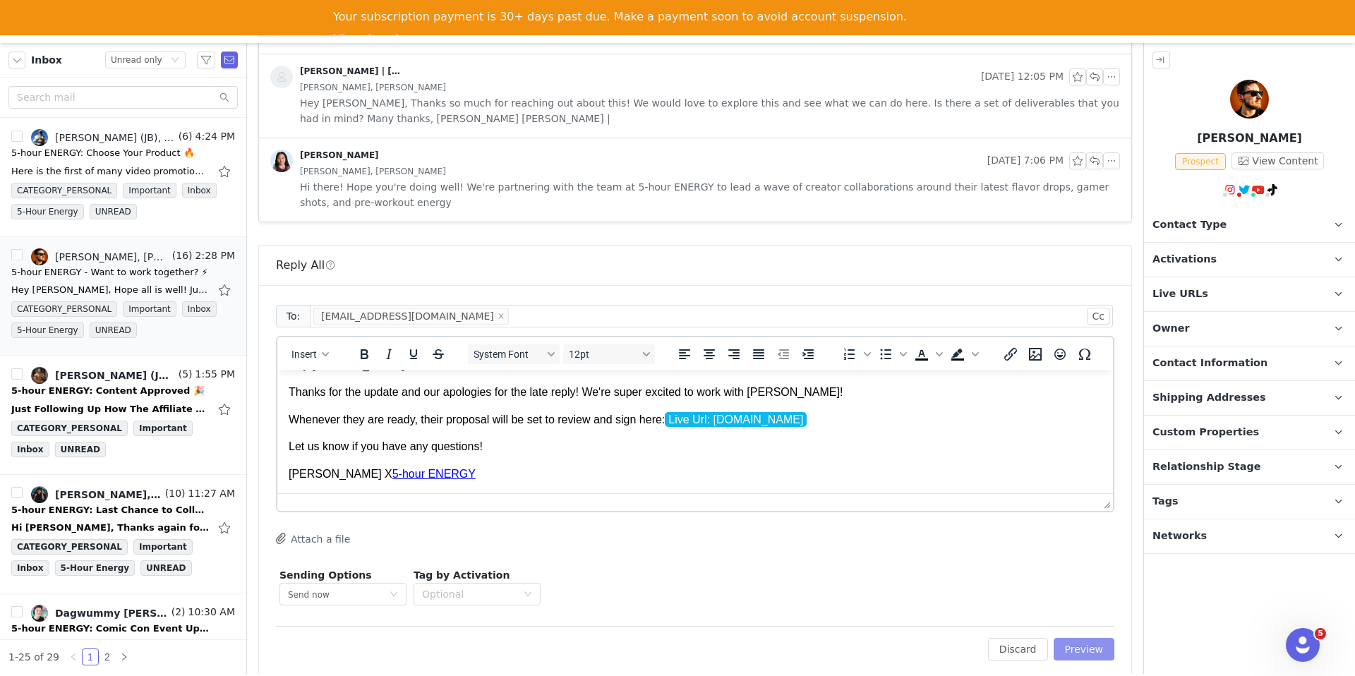
click at [1077, 638] on button "Preview" at bounding box center [1084, 649] width 61 height 23
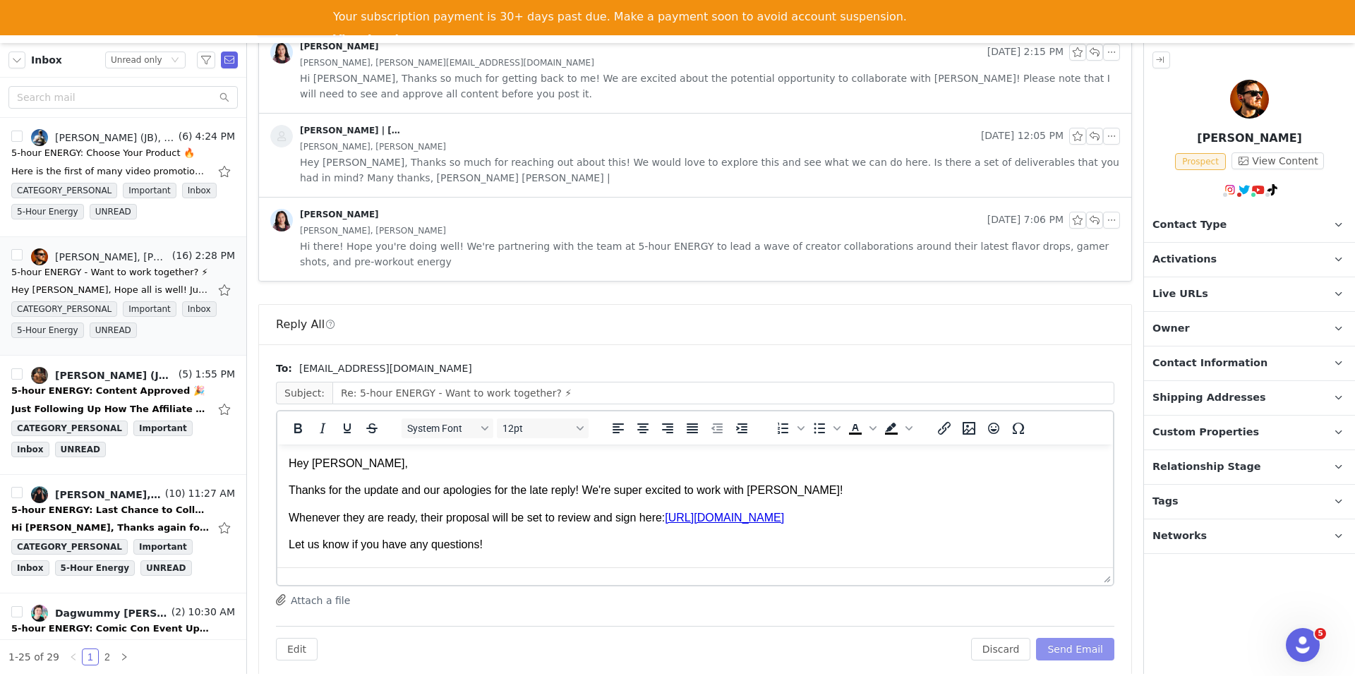
scroll to position [40, 0]
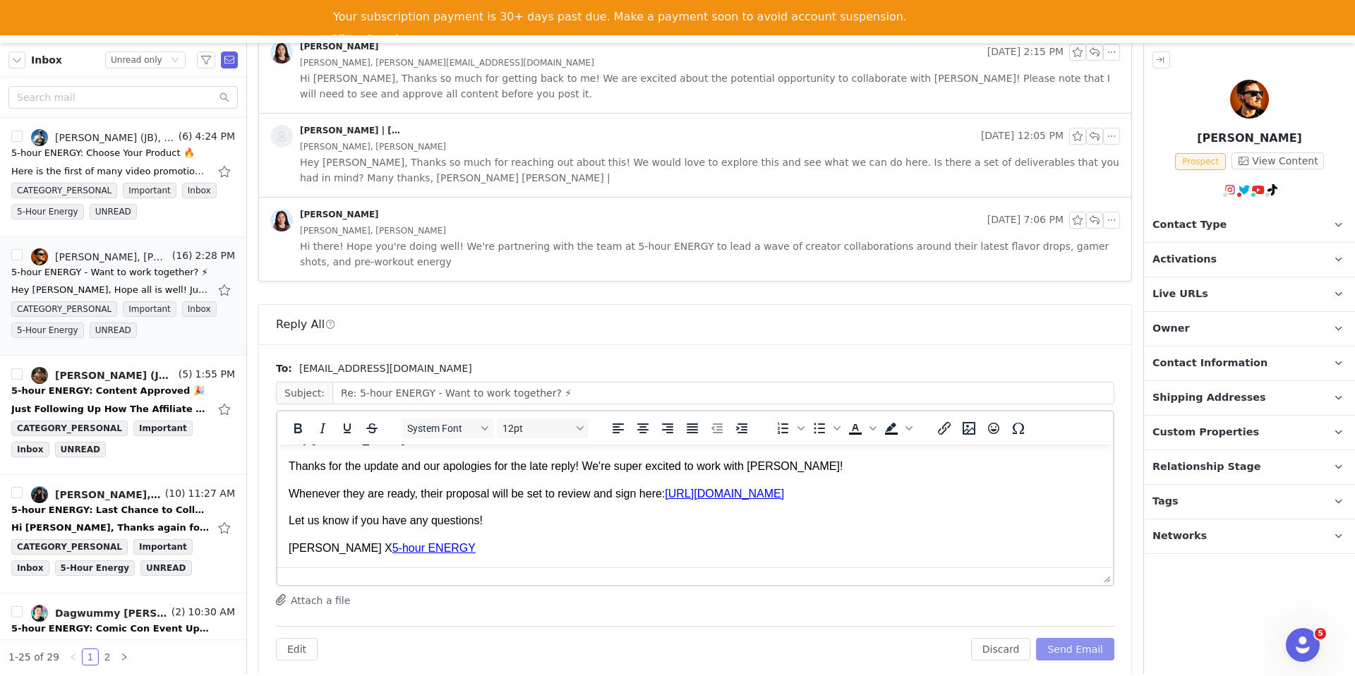
click at [1068, 638] on button "Send Email" at bounding box center [1075, 649] width 78 height 23
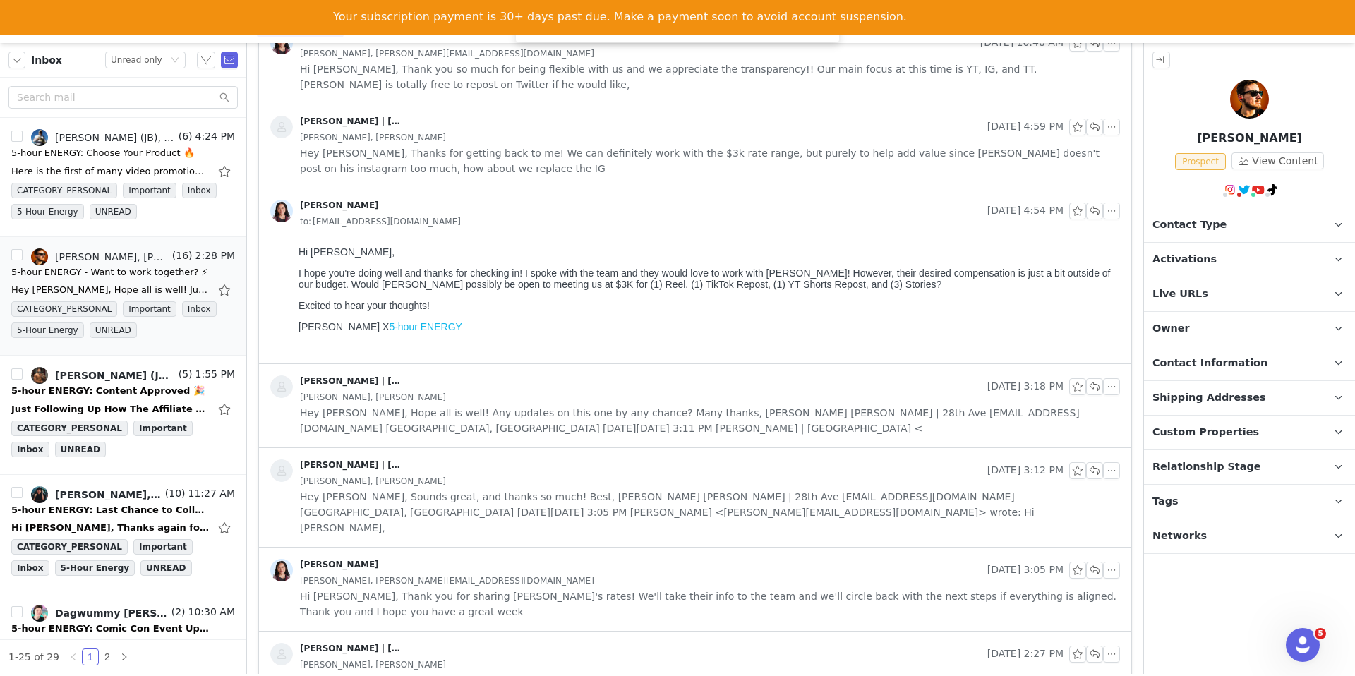
scroll to position [1482, 0]
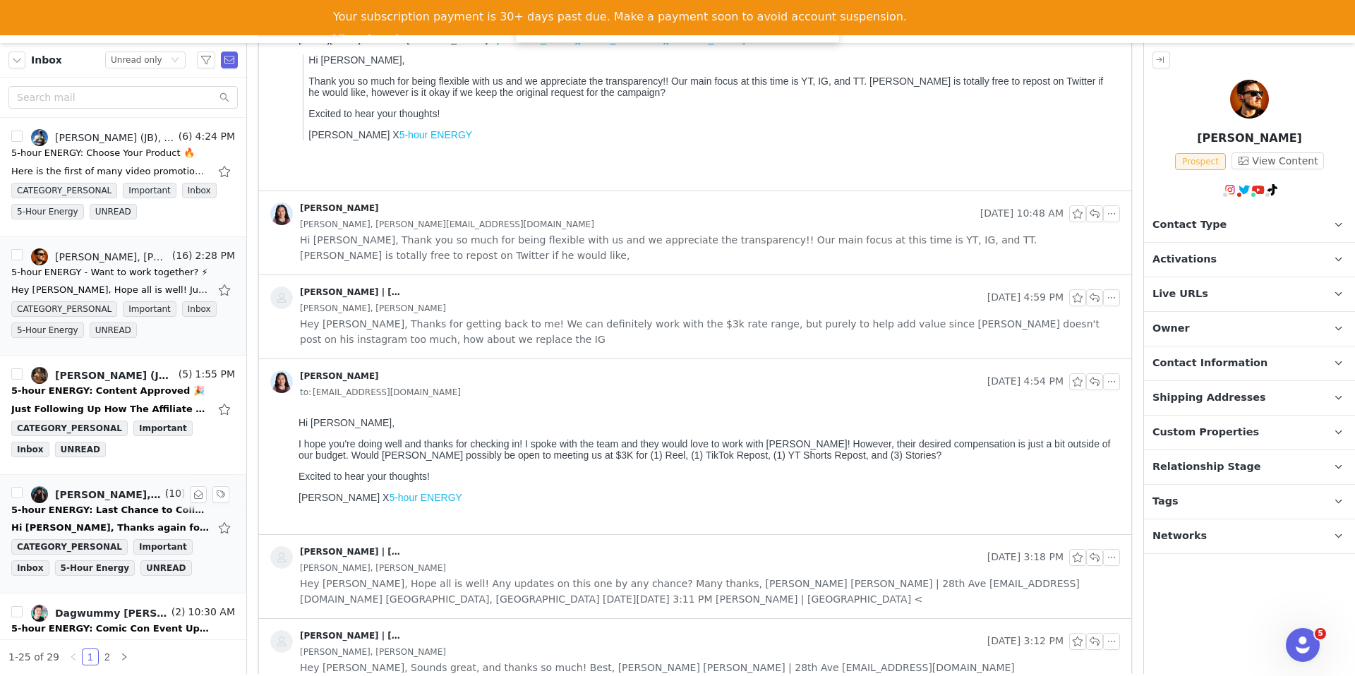
click at [116, 508] on div "5-hour ENERGY: Last Chance to Collab!" at bounding box center [110, 510] width 198 height 14
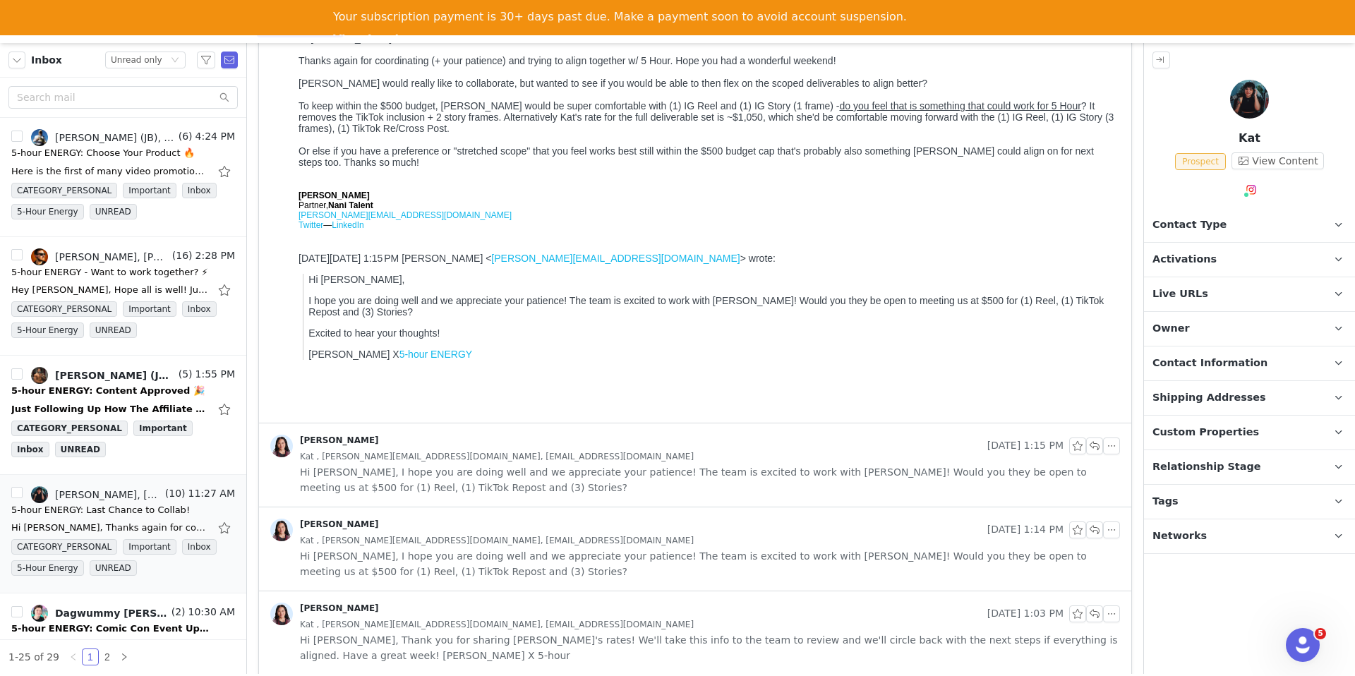
scroll to position [217, 0]
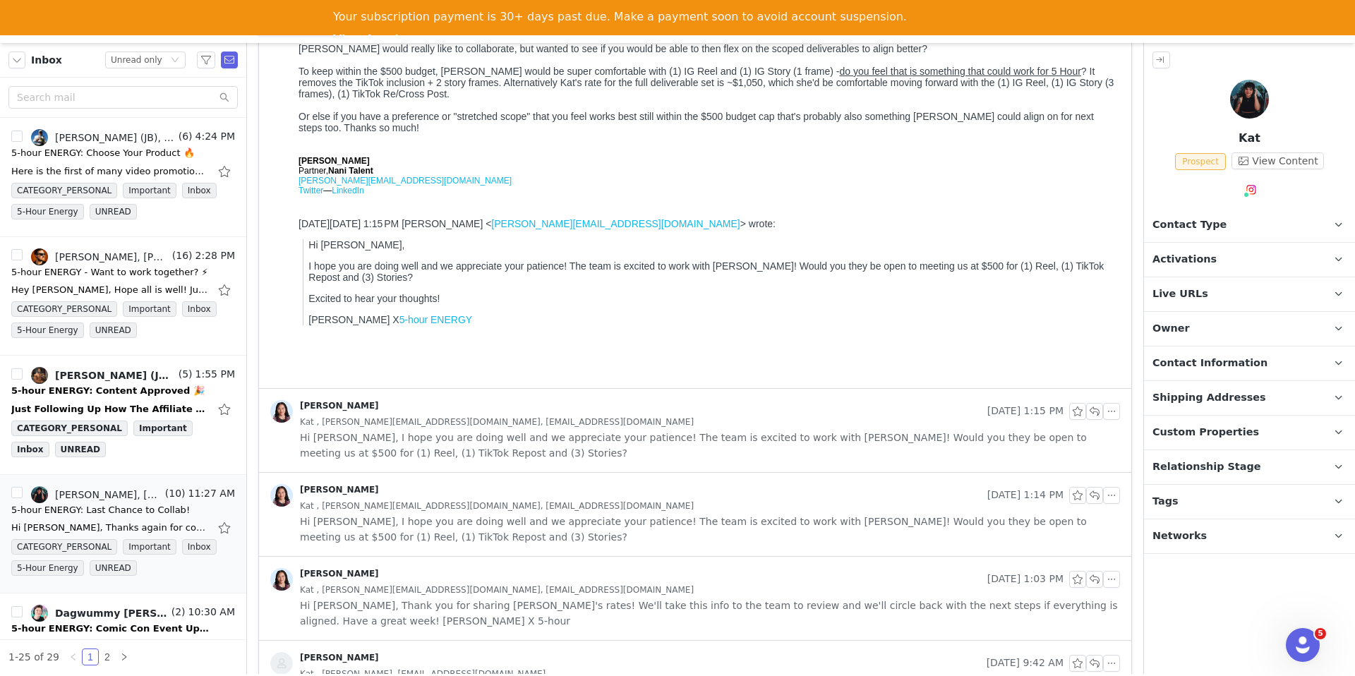
click at [539, 426] on div "Kat , alex@nani.gg, katskratchh@nani.gg" at bounding box center [710, 422] width 820 height 16
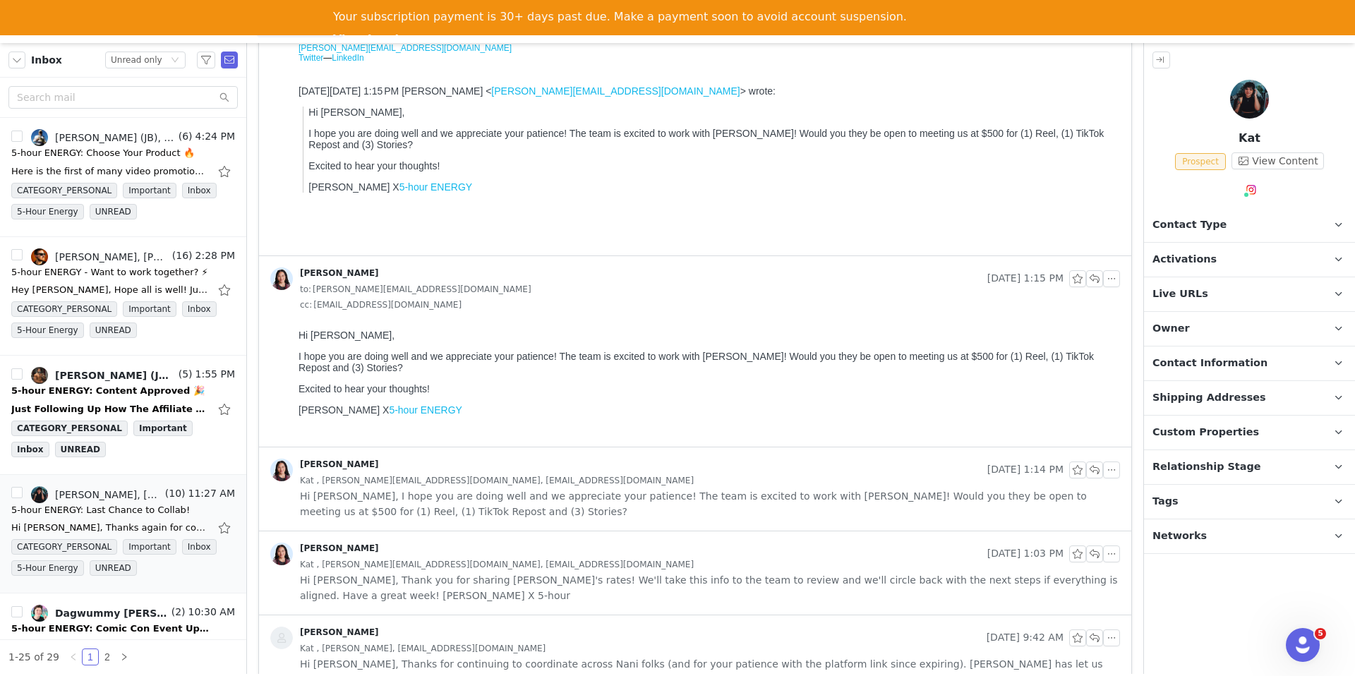
scroll to position [0, 0]
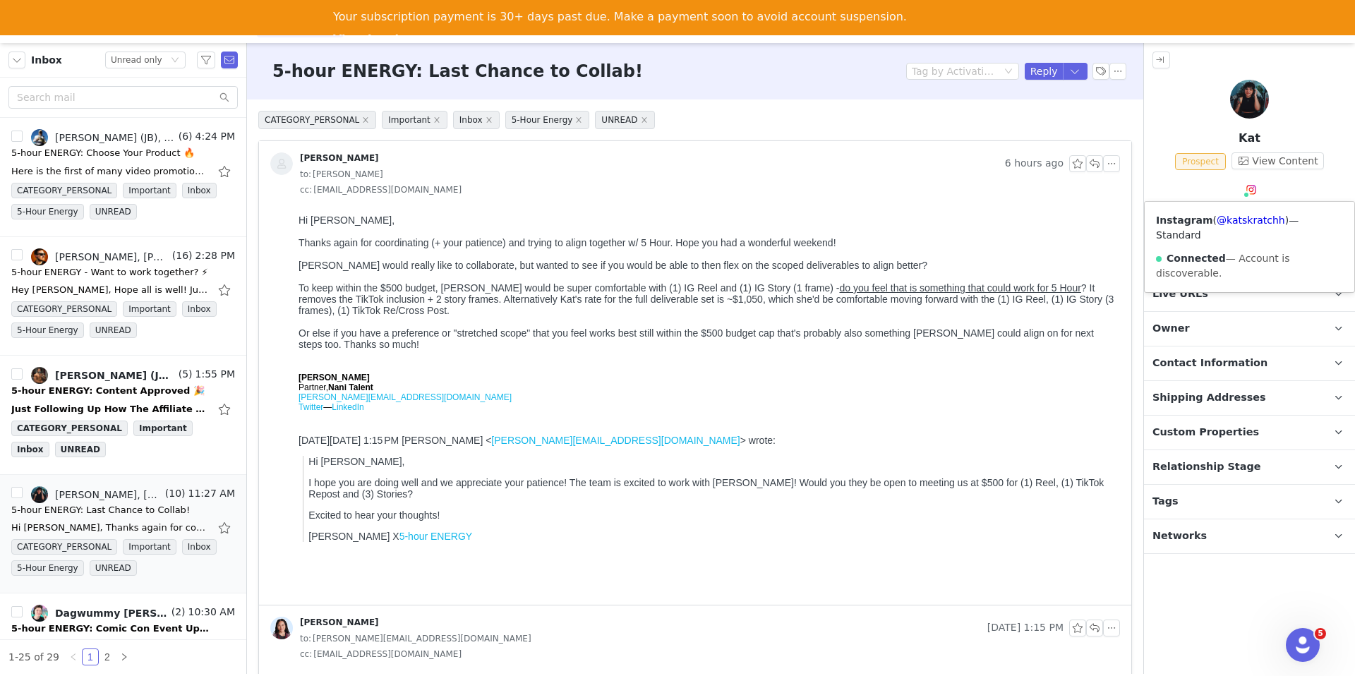
click at [1249, 189] on img at bounding box center [1251, 189] width 11 height 11
click at [1248, 229] on div "Instagram ( @katskratchh ) — Standard Connected — Account is discoverable." at bounding box center [1250, 247] width 210 height 90
click at [1248, 223] on link "@katskratchh" at bounding box center [1251, 220] width 68 height 11
click at [1077, 70] on button "button" at bounding box center [1075, 71] width 25 height 17
click at [1056, 122] on li "Reply All" at bounding box center [1061, 119] width 60 height 23
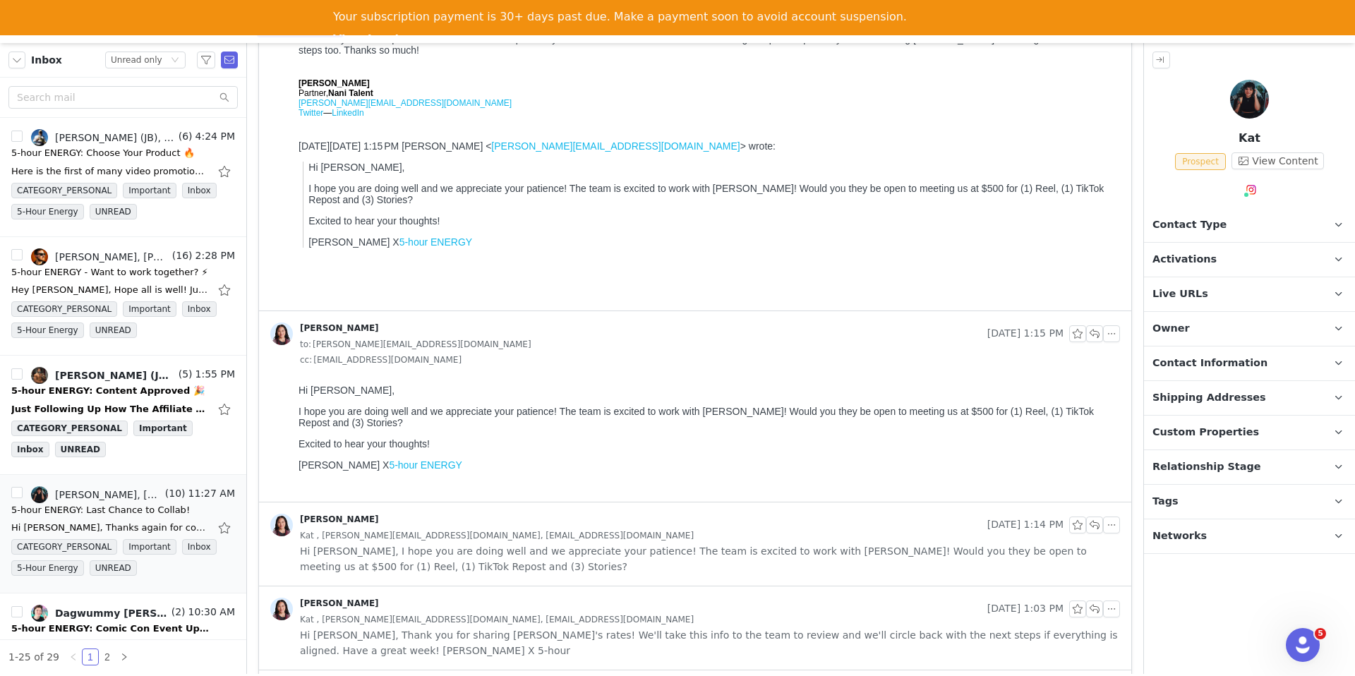
scroll to position [472, 0]
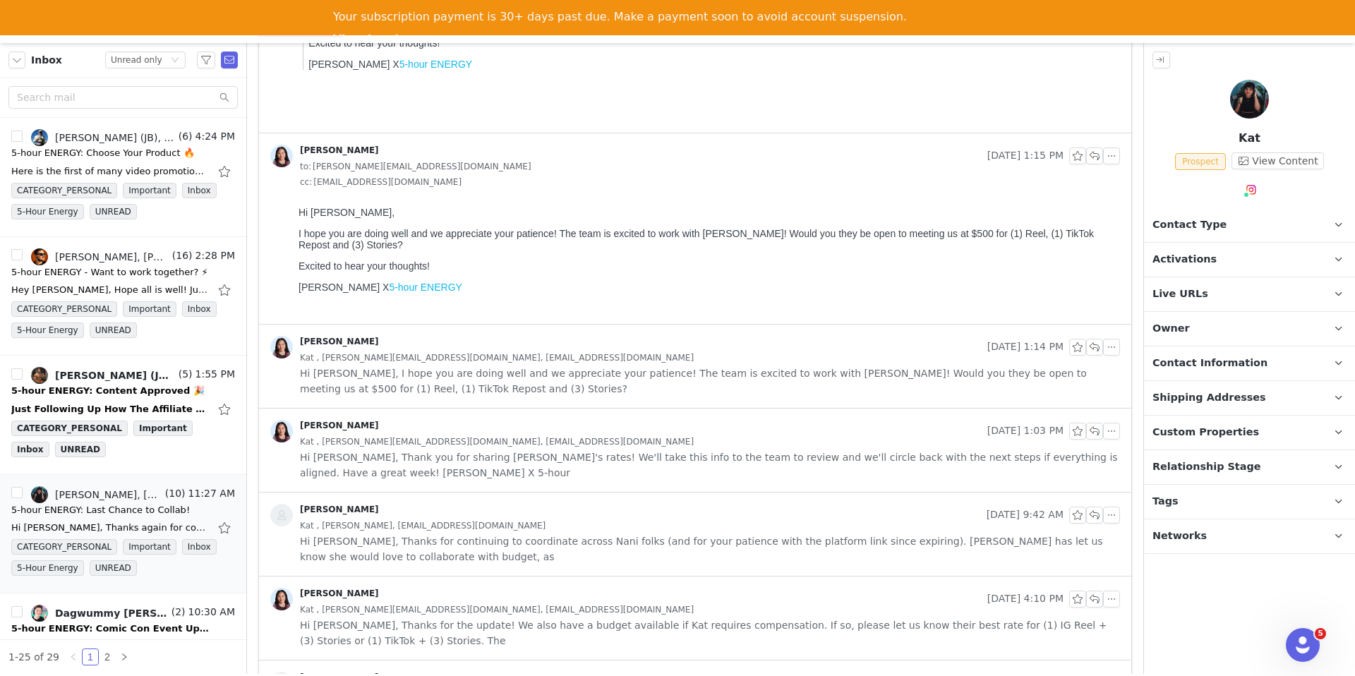
click at [808, 383] on span "Hi Alex, I hope you are doing well and we appreciate your patience! The team is…" at bounding box center [710, 381] width 820 height 31
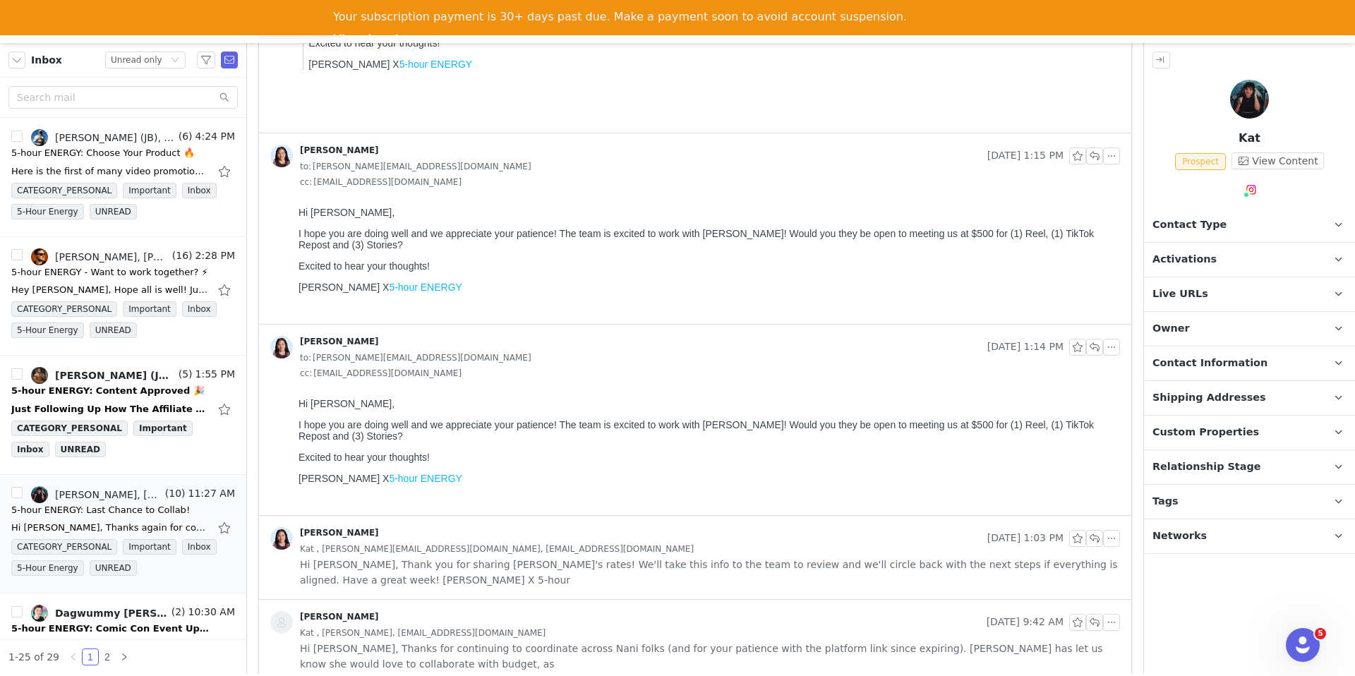
scroll to position [570, 0]
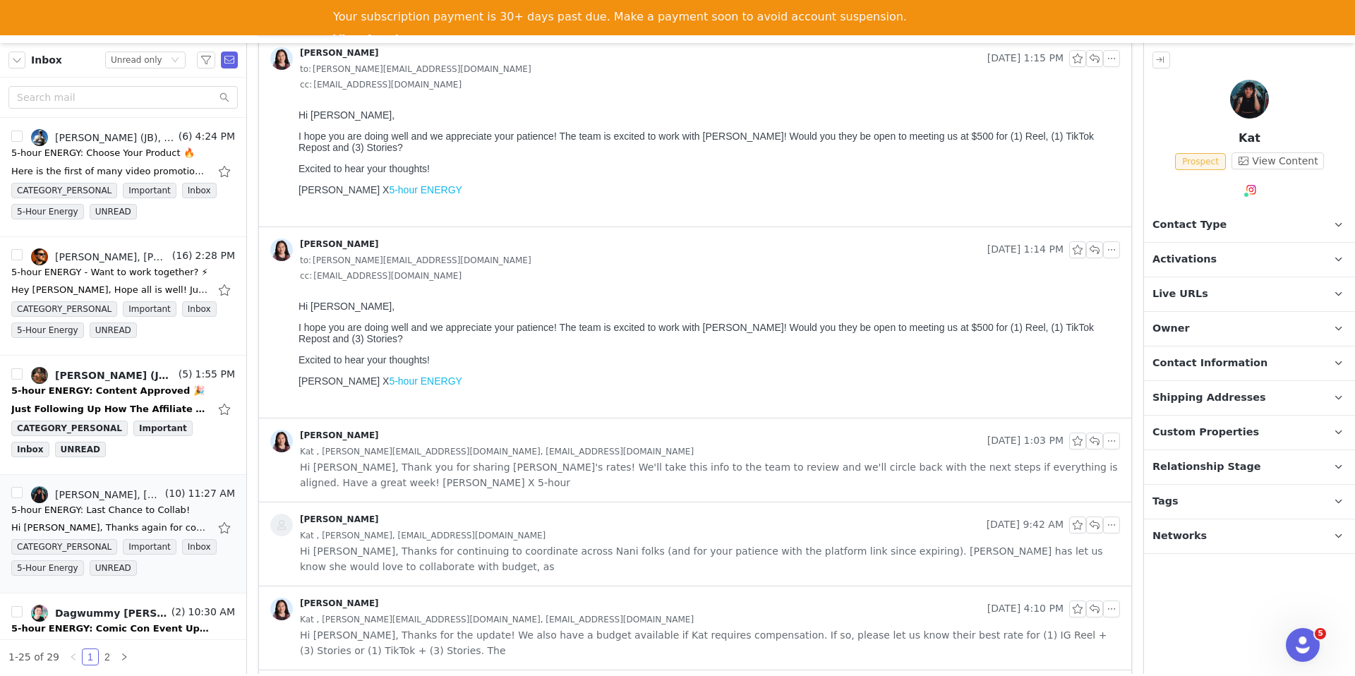
click at [837, 470] on span "Hi Alex, Thank you for sharing Kat's rates! We'll take this info to the team to…" at bounding box center [710, 475] width 820 height 31
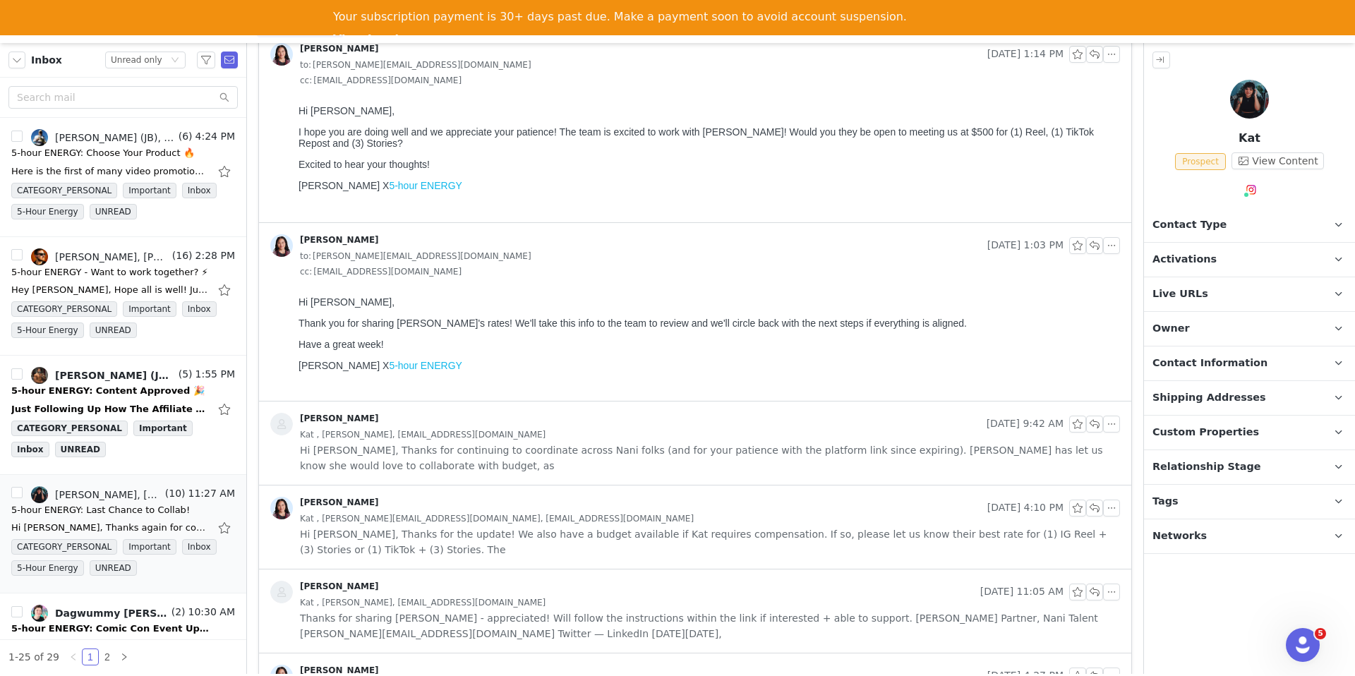
scroll to position [806, 0]
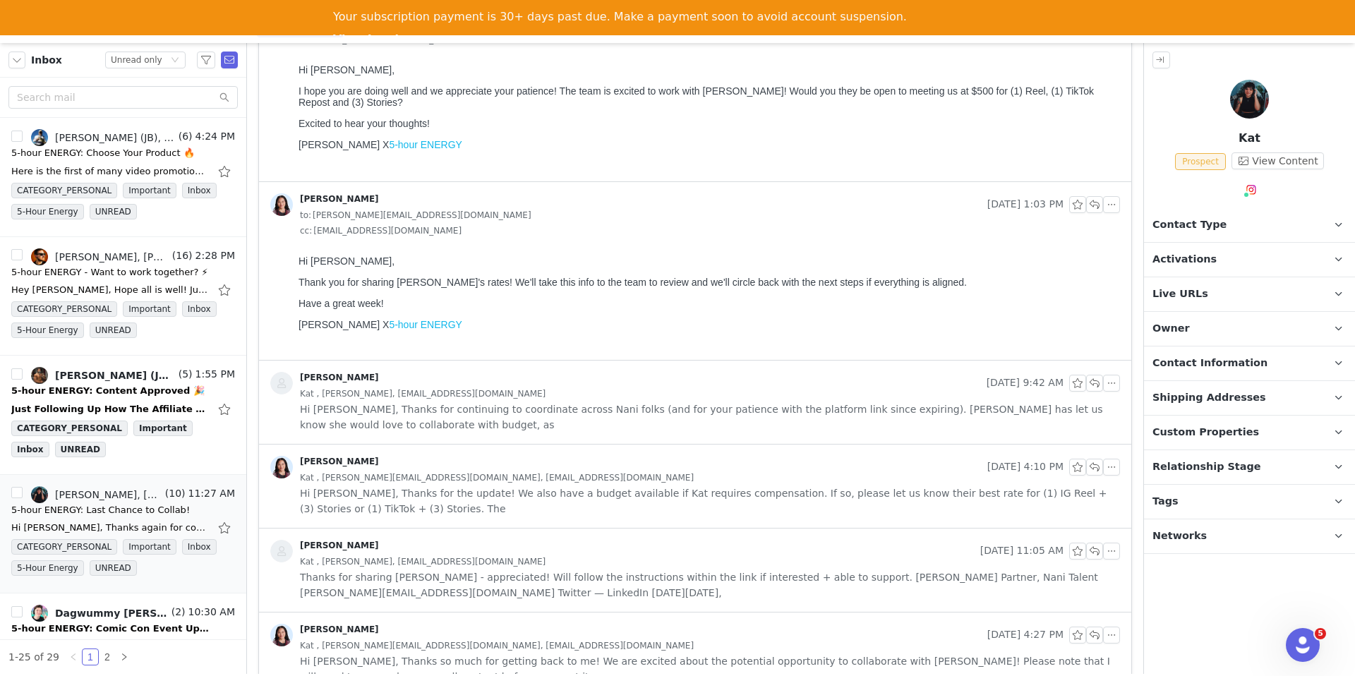
click at [820, 445] on div "Randi Dofat Sep 10, 2025 4:10 PM Kat , alex@nani.gg, katskratchh@nani.gg Hi Ale…" at bounding box center [695, 486] width 872 height 83
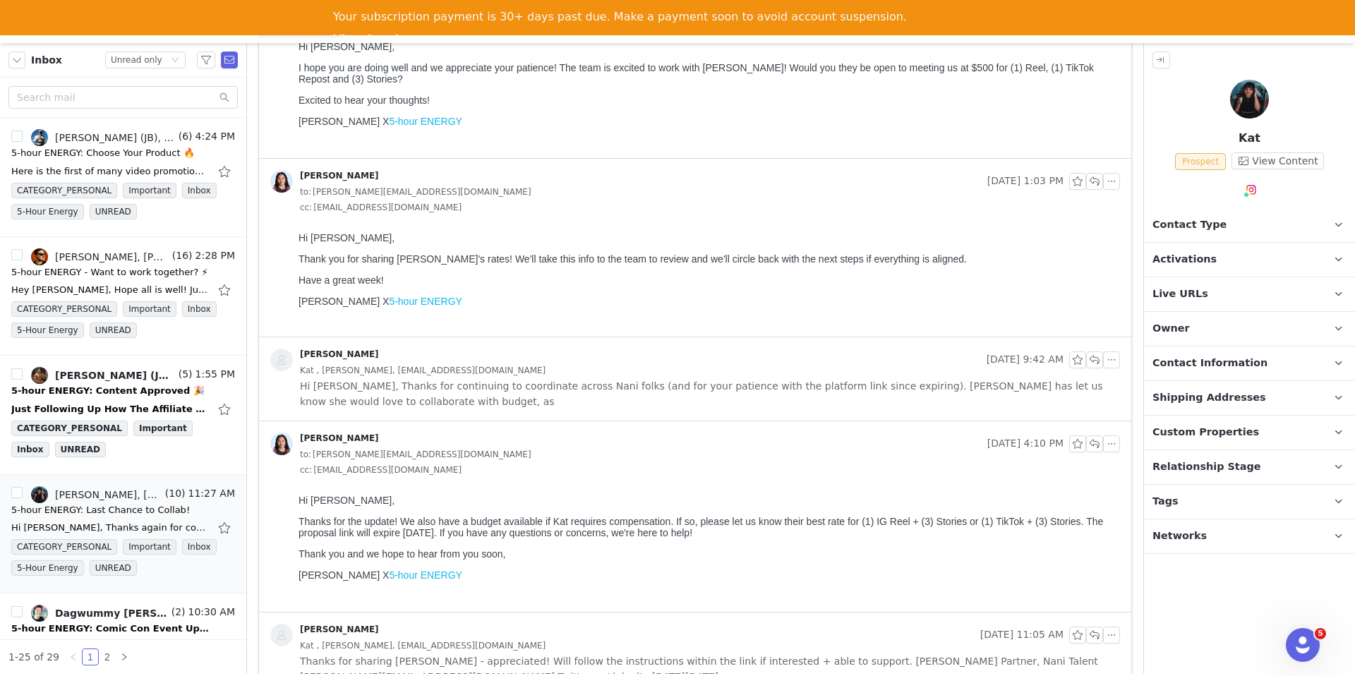
scroll to position [839, 0]
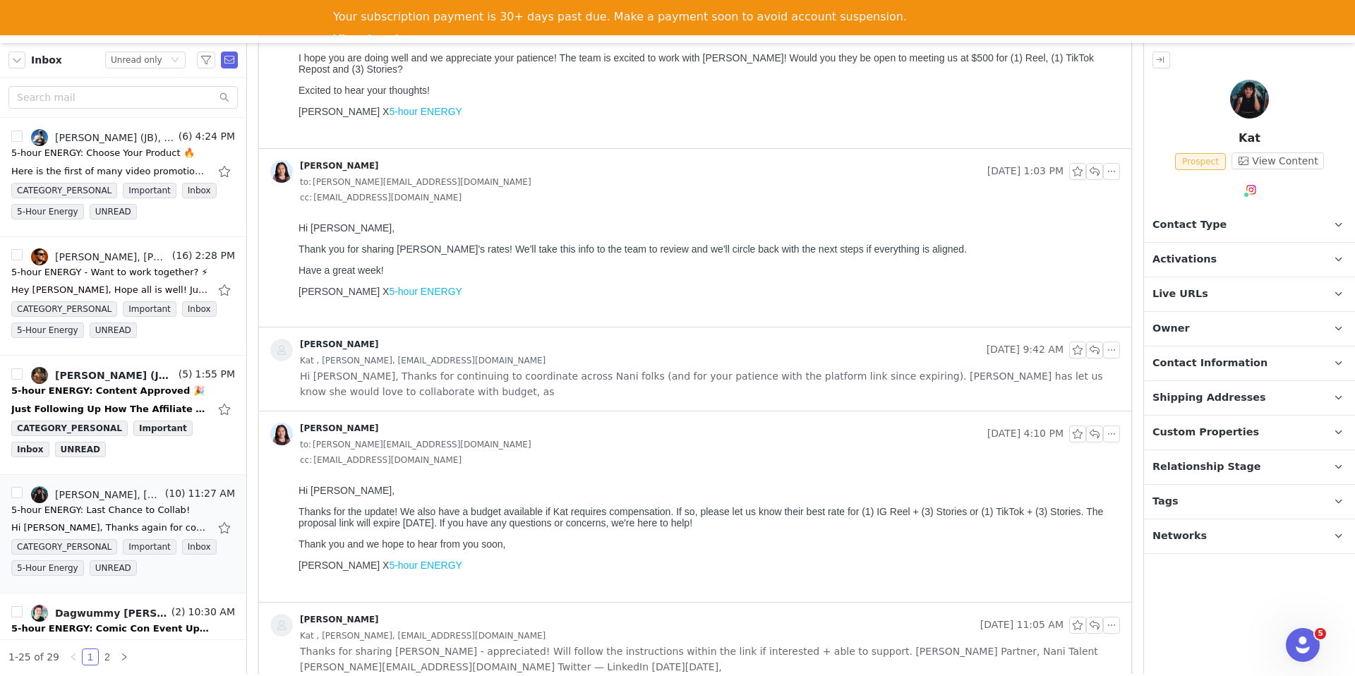
click at [791, 385] on span "Hi Randi, Thanks for continuing to coordinate across Nani folks (and for your p…" at bounding box center [710, 383] width 820 height 31
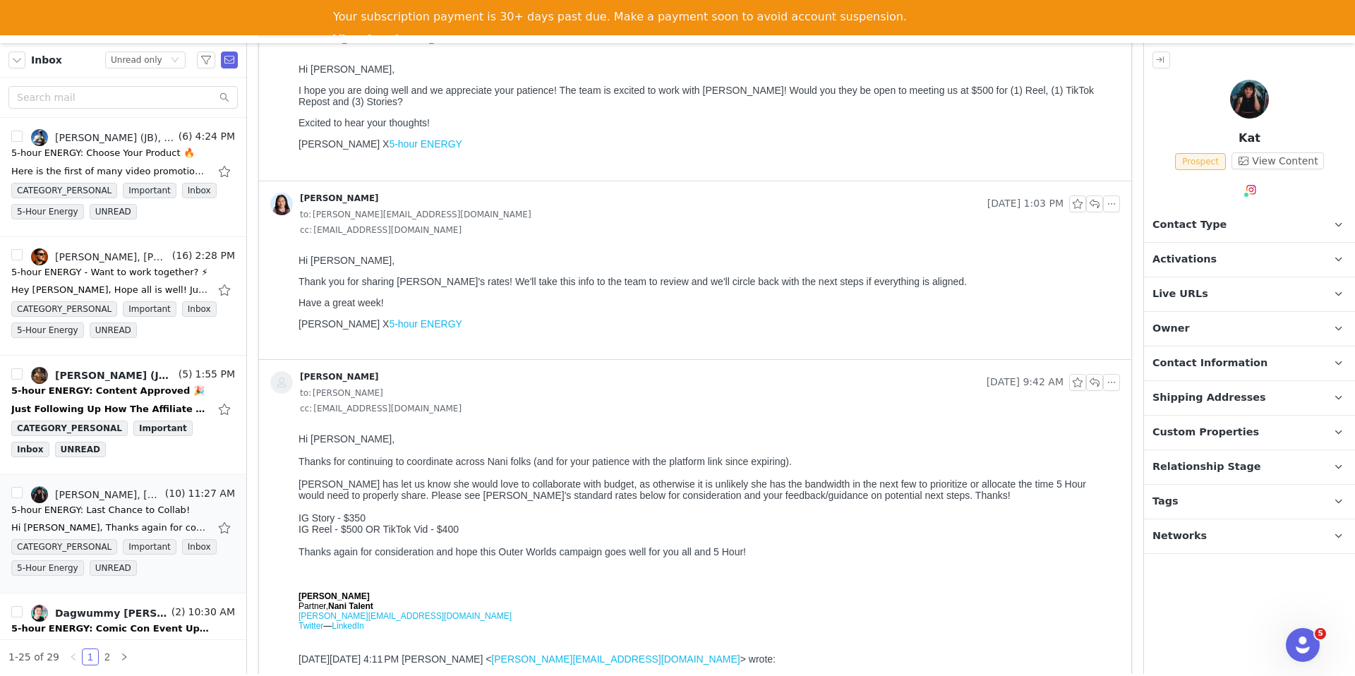
scroll to position [1970, 0]
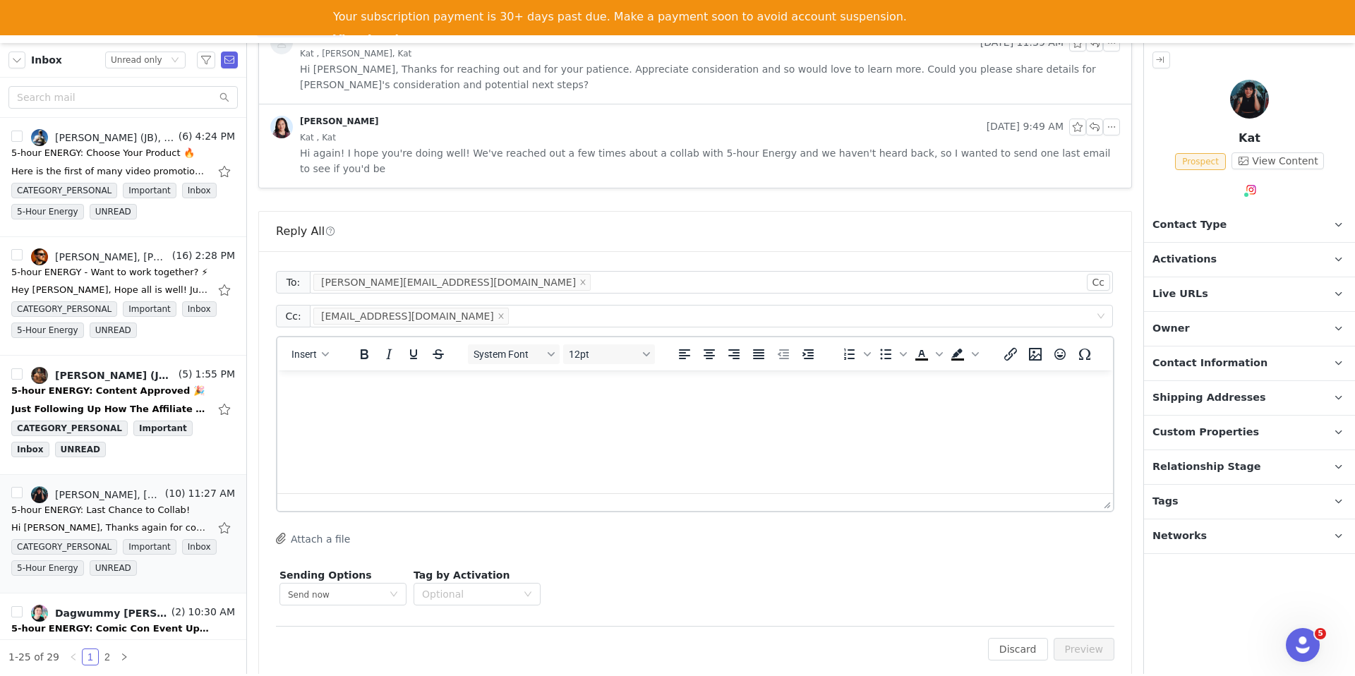
click at [733, 409] on html at bounding box center [695, 390] width 836 height 38
click at [569, 421] on p "Thanks so much for getting back to us! After reviewing, the team" at bounding box center [695, 417] width 813 height 16
click at [757, 418] on p "Thanks so much for getting back to us! After reviewing the available options, t…" at bounding box center [695, 417] width 813 height 16
click at [676, 418] on p "Thanks so much for getting back to us! After reviewing the available options, t…" at bounding box center [695, 417] width 813 height 16
click at [635, 417] on p "Thanks so much for getting back to us! After reviewing the available options, t…" at bounding box center [695, 417] width 813 height 16
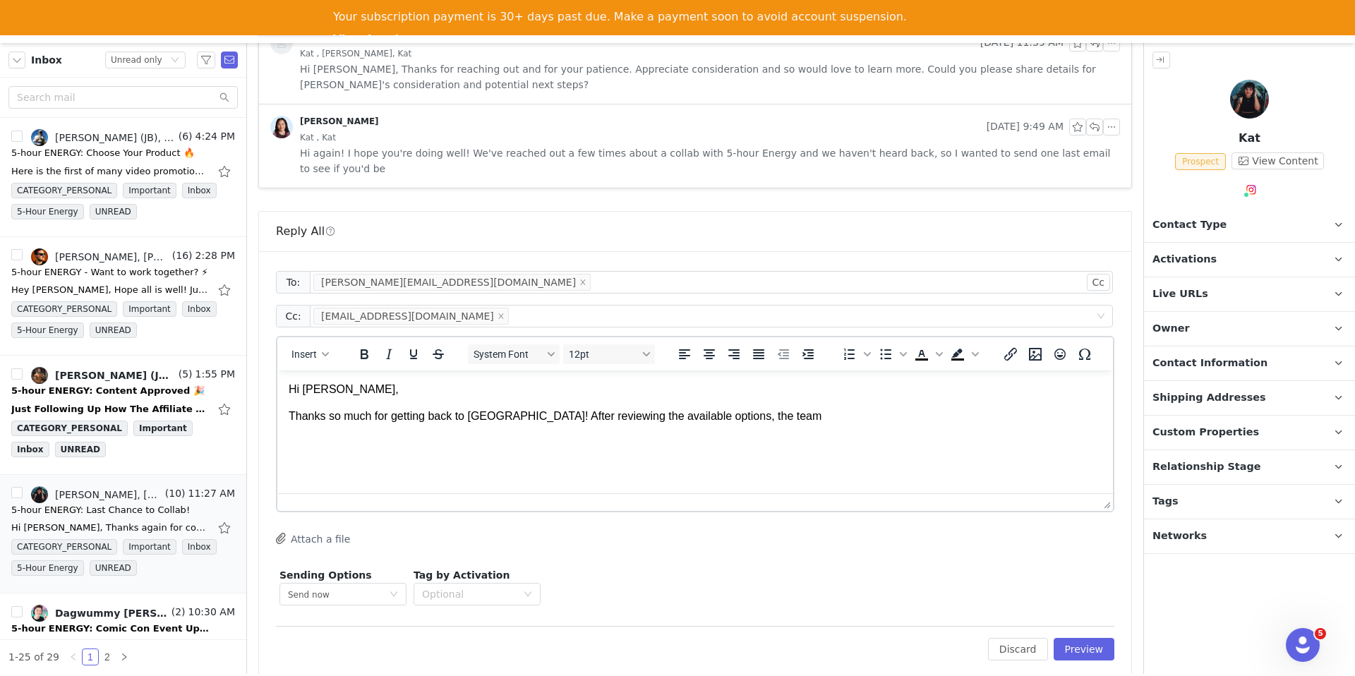
click at [638, 416] on p "Thanks so much for getting back to us! After reviewing the available options, t…" at bounding box center [695, 417] width 813 height 16
drag, startPoint x: 675, startPoint y: 419, endPoint x: 573, endPoint y: 416, distance: 101.7
click at [573, 416] on p "Thanks so much for getting back to us! After reviewing the available options, t…" at bounding box center [695, 417] width 813 height 16
click at [629, 419] on p "Thanks so much for getting back to us! After reviewing, the team" at bounding box center [695, 417] width 813 height 16
click at [568, 414] on p "Thanks so much for getting back to us! After reviewing, the team" at bounding box center [695, 417] width 813 height 16
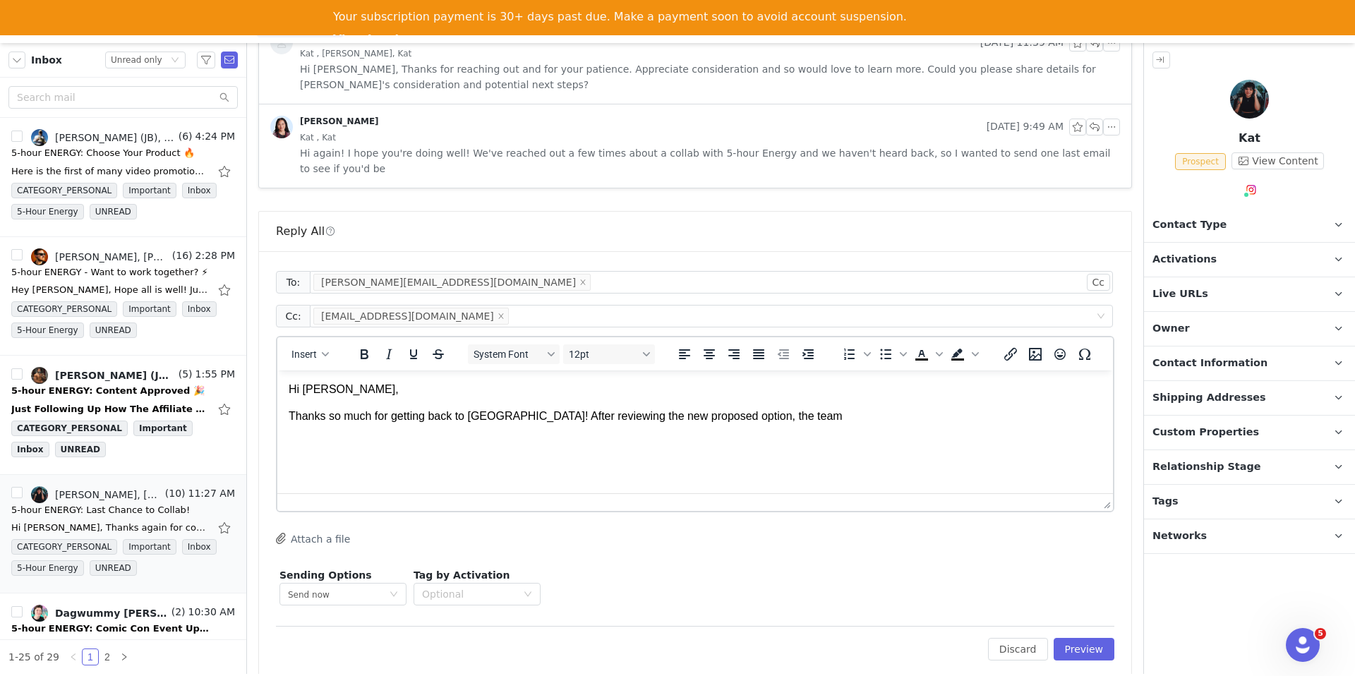
click at [760, 416] on p "Thanks so much for getting back to us! After reviewing the new proposed option,…" at bounding box center [695, 417] width 813 height 16
click at [323, 351] on icon "button" at bounding box center [325, 354] width 7 height 7
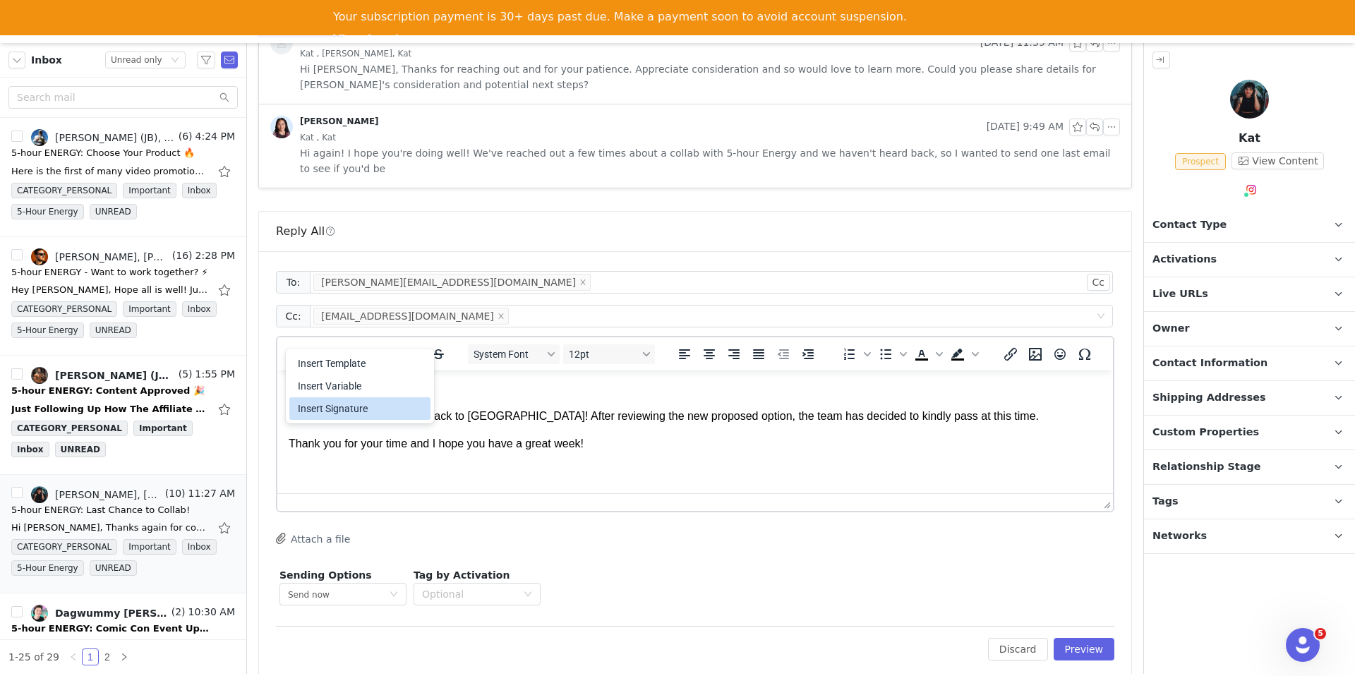
click at [387, 411] on div "Insert Signature" at bounding box center [361, 408] width 127 height 17
click at [1077, 638] on button "Preview" at bounding box center [1084, 649] width 61 height 23
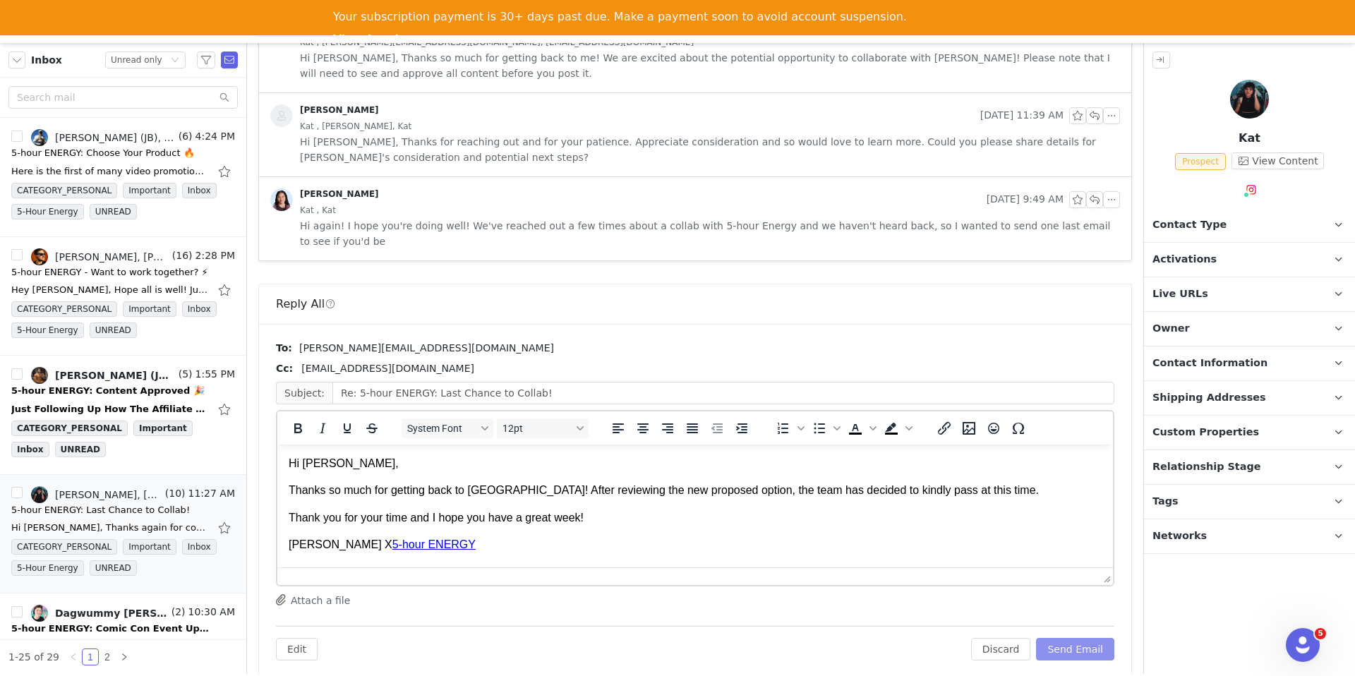
scroll to position [0, 0]
click at [1077, 638] on button "Send Email" at bounding box center [1075, 649] width 78 height 23
click at [1203, 229] on span "Contact Type" at bounding box center [1190, 225] width 74 height 16
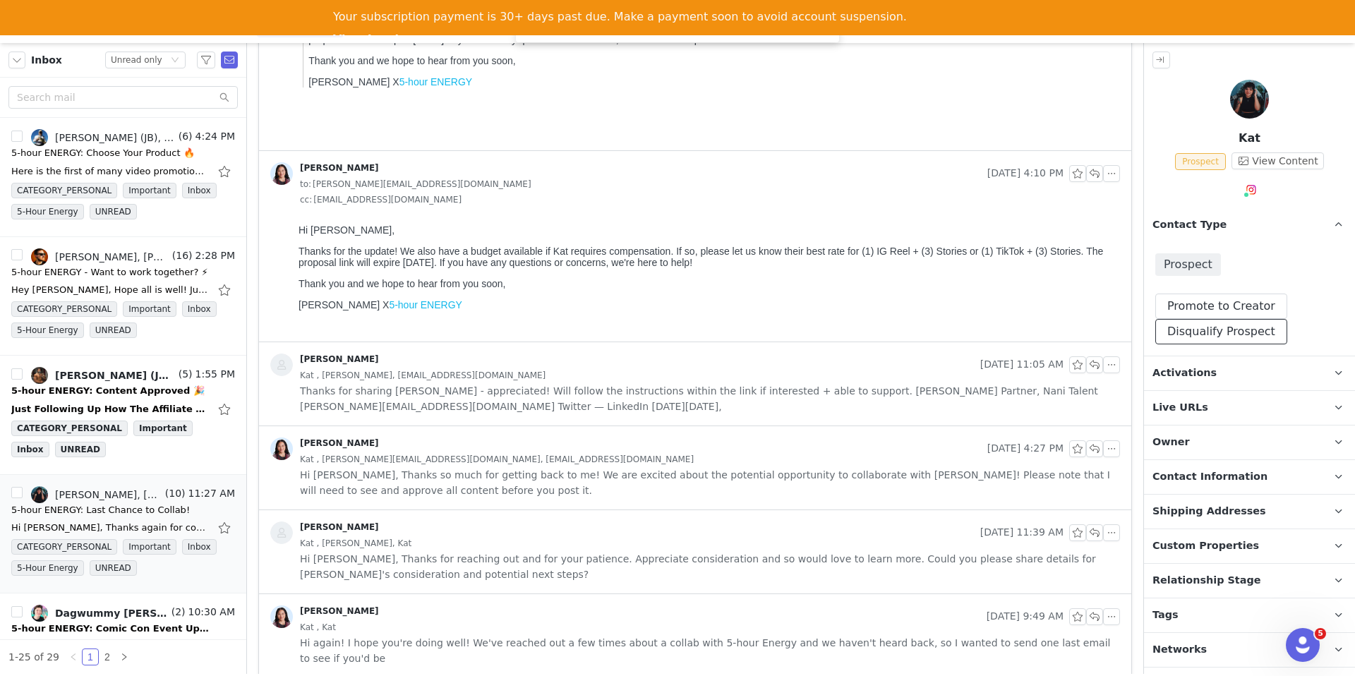
drag, startPoint x: 1183, startPoint y: 341, endPoint x: 1182, endPoint y: 386, distance: 45.2
click at [1183, 341] on button "Disqualify Prospect" at bounding box center [1222, 331] width 132 height 25
click at [1172, 400] on div "Disqualify this Prospect? Yes, disqualify" at bounding box center [1217, 441] width 212 height 109
drag, startPoint x: 1168, startPoint y: 425, endPoint x: 1179, endPoint y: 442, distance: 20.4
click at [1168, 425] on div at bounding box center [1212, 433] width 146 height 21
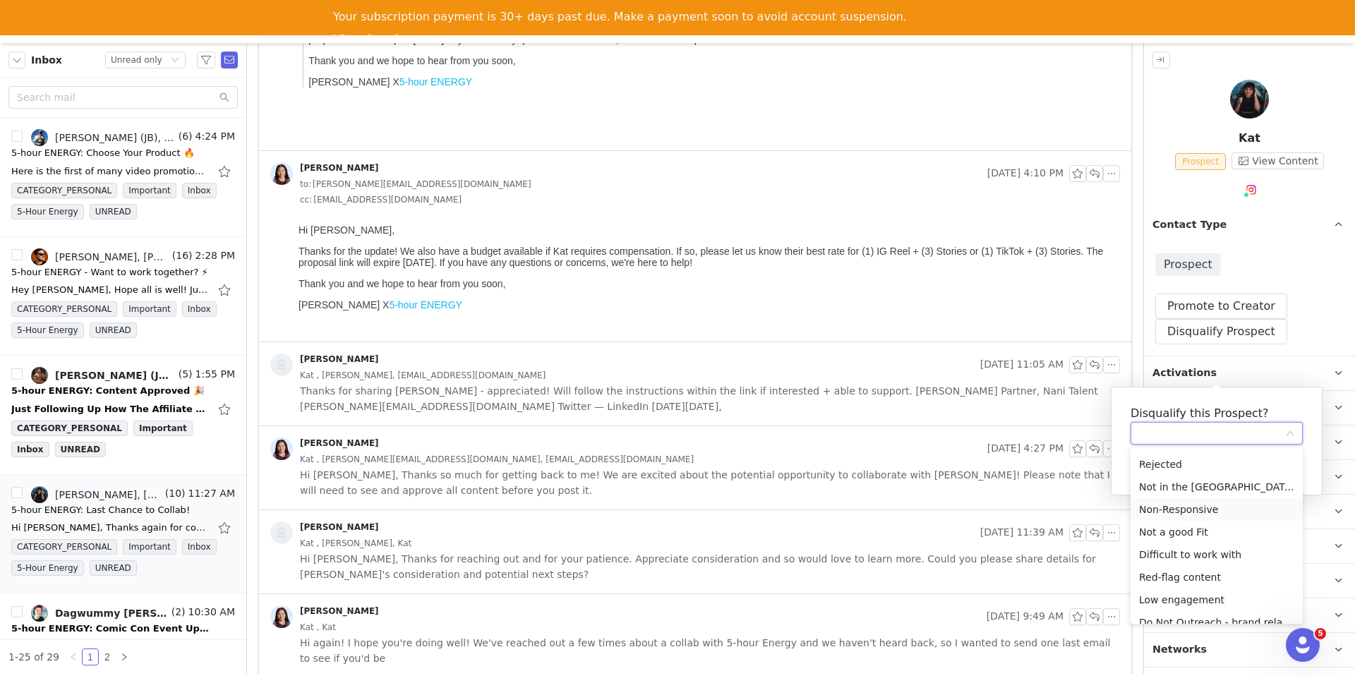
scroll to position [0, 0]
click at [1162, 454] on li "Too Expensive" at bounding box center [1217, 461] width 172 height 23
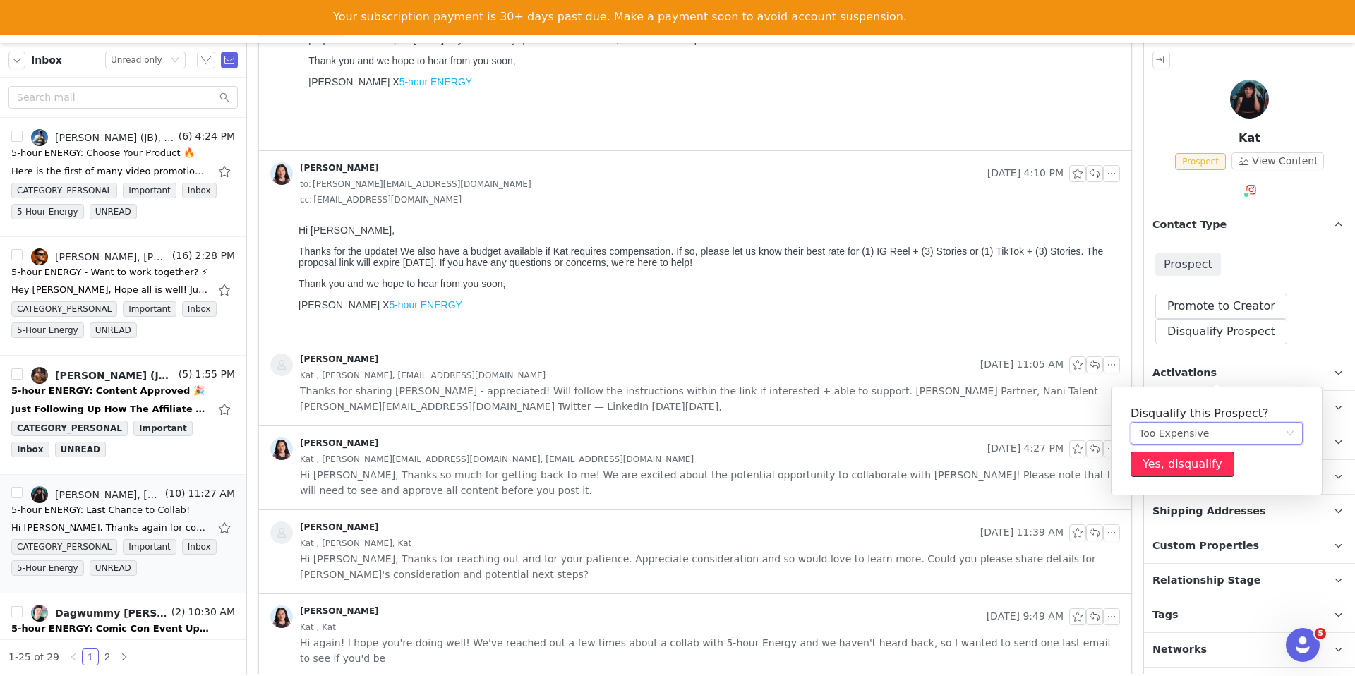
click at [1152, 473] on button "Yes, disqualify" at bounding box center [1183, 464] width 104 height 25
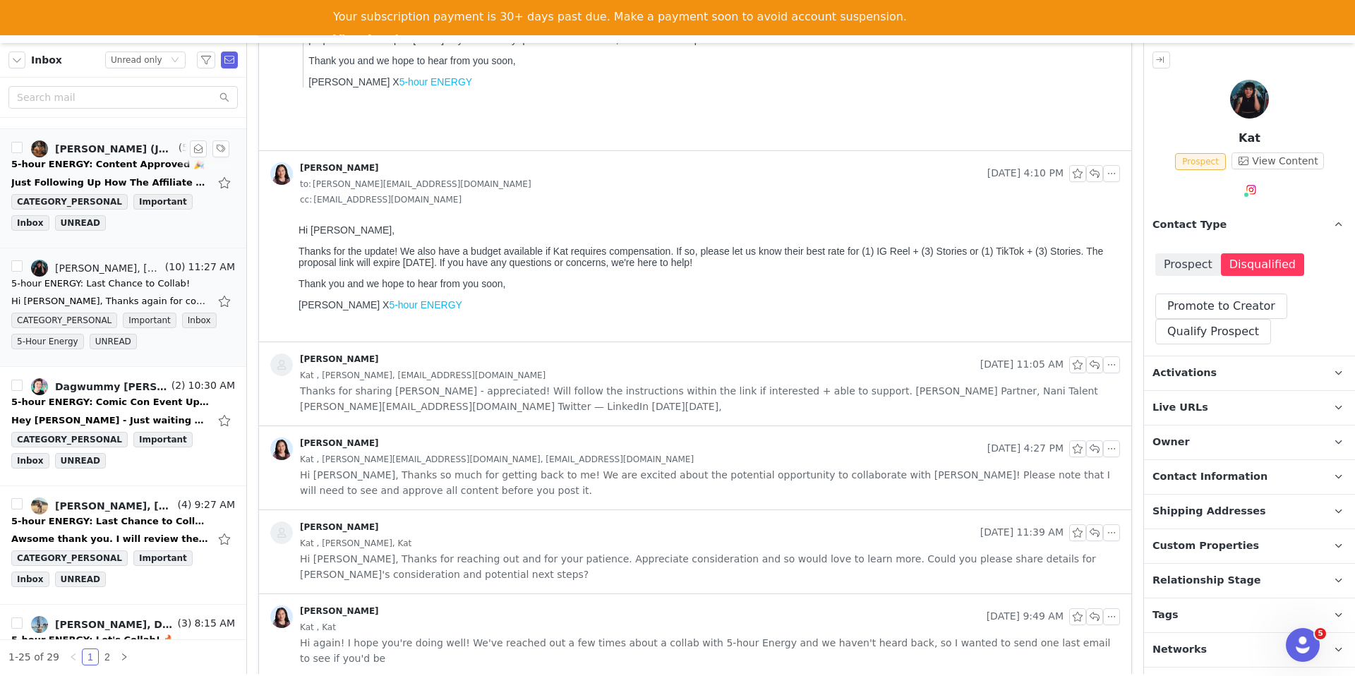
scroll to position [254, 0]
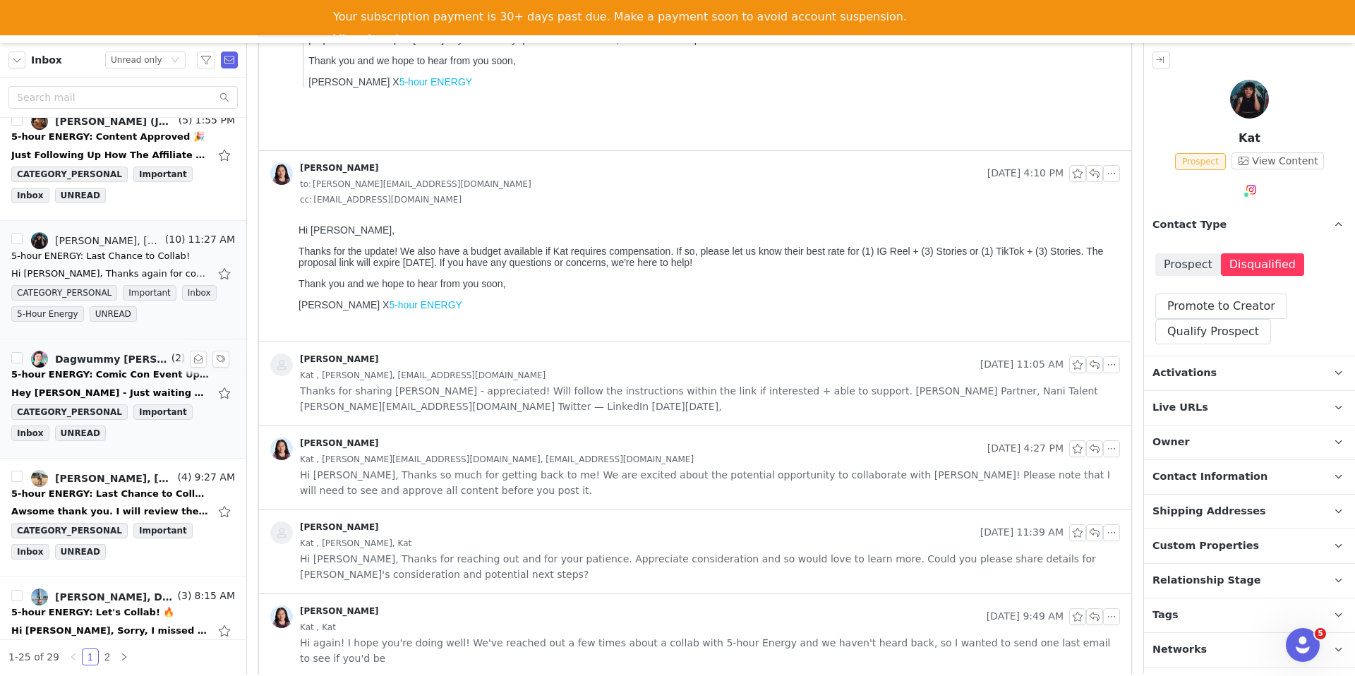
click at [119, 382] on div "Hey Randi - Just waiting on Evan's confirmation here! Best, Jake On Mon, Sep 29…" at bounding box center [123, 393] width 224 height 23
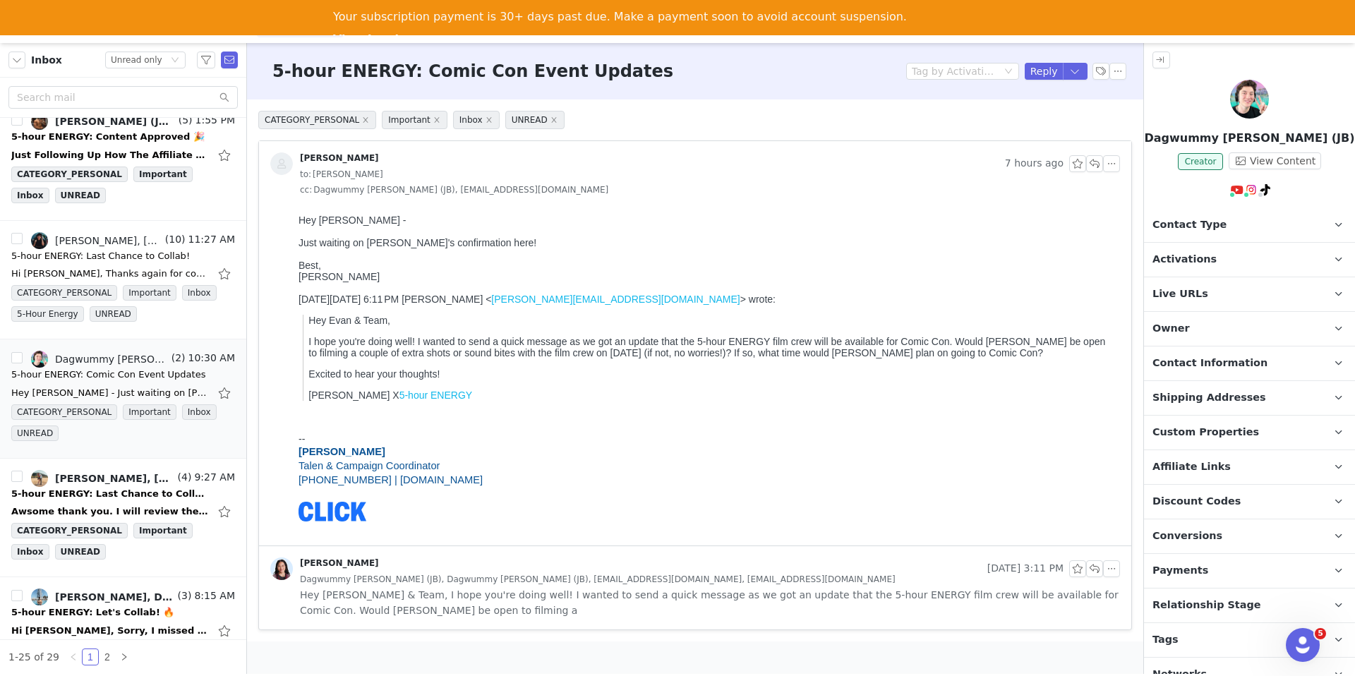
scroll to position [0, 0]
click at [1079, 71] on button "button" at bounding box center [1075, 71] width 25 height 17
click at [1051, 119] on li "Reply All" at bounding box center [1061, 119] width 60 height 23
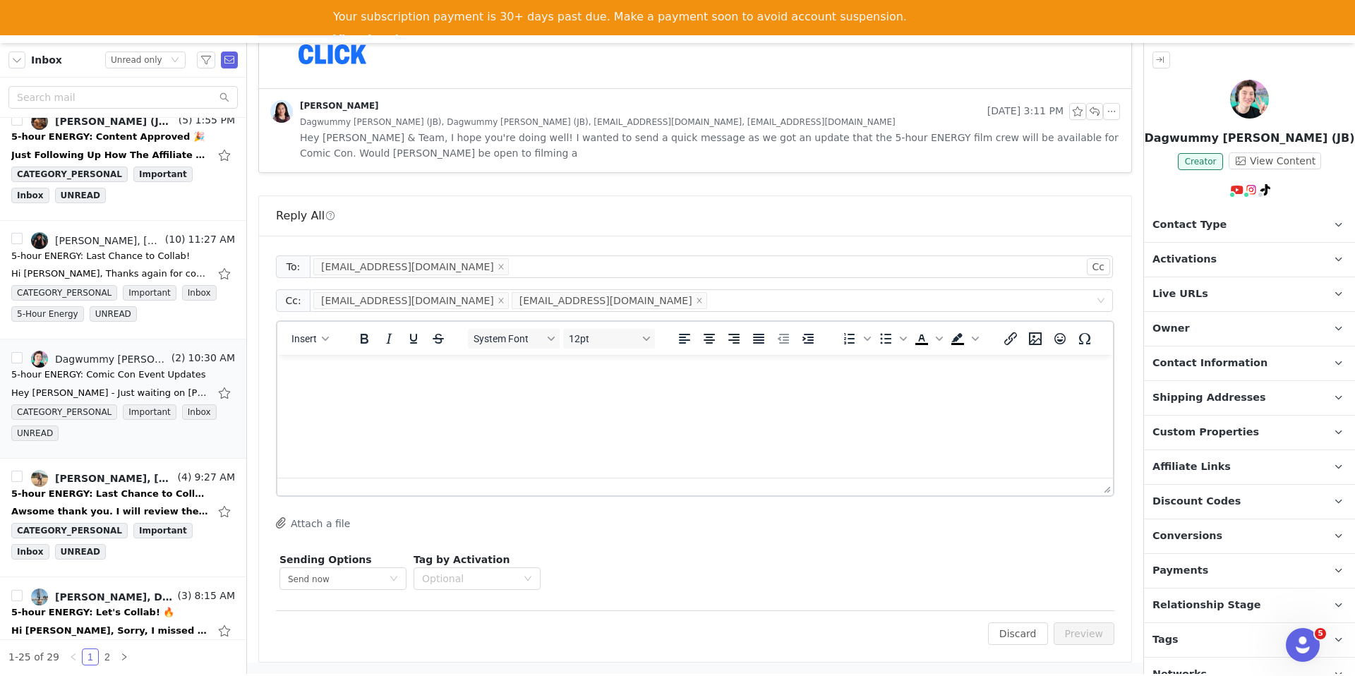
click at [721, 393] on html at bounding box center [695, 374] width 836 height 38
click at [304, 340] on span "Insert" at bounding box center [304, 338] width 25 height 11
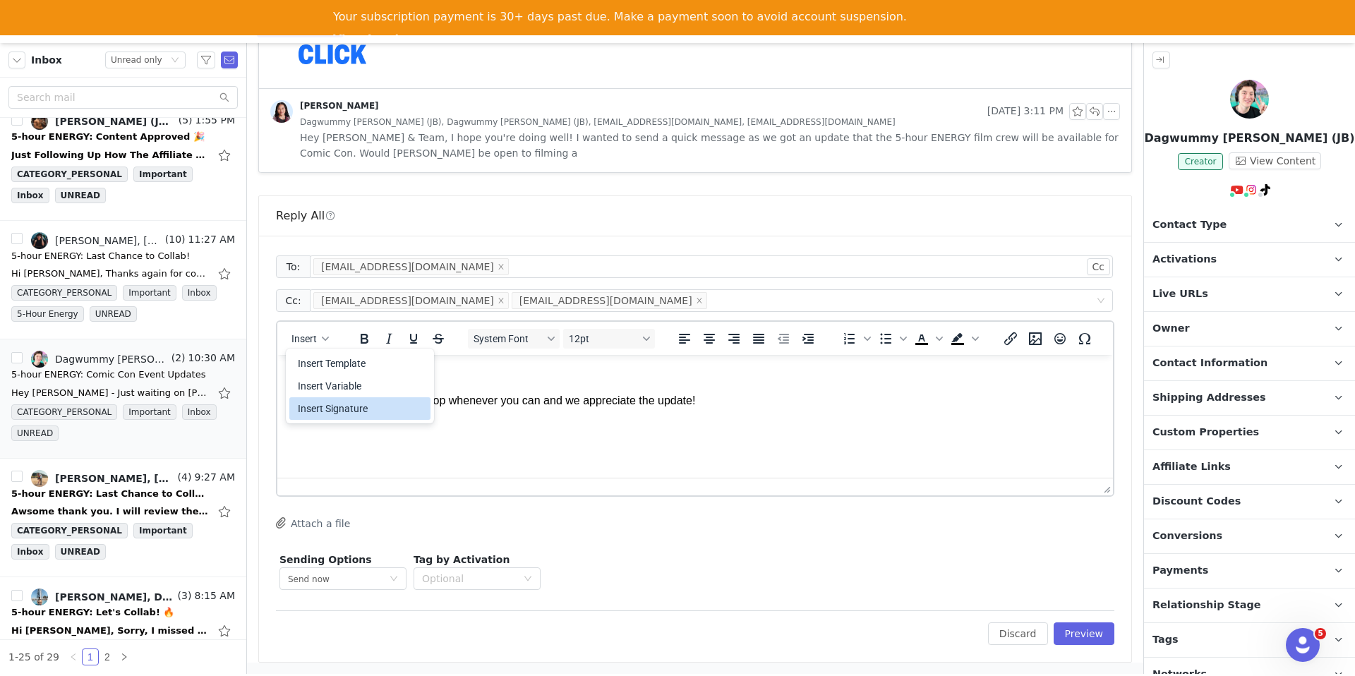
click at [320, 412] on div "Insert Signature" at bounding box center [361, 408] width 127 height 17
click at [1082, 638] on button "Preview" at bounding box center [1084, 634] width 61 height 23
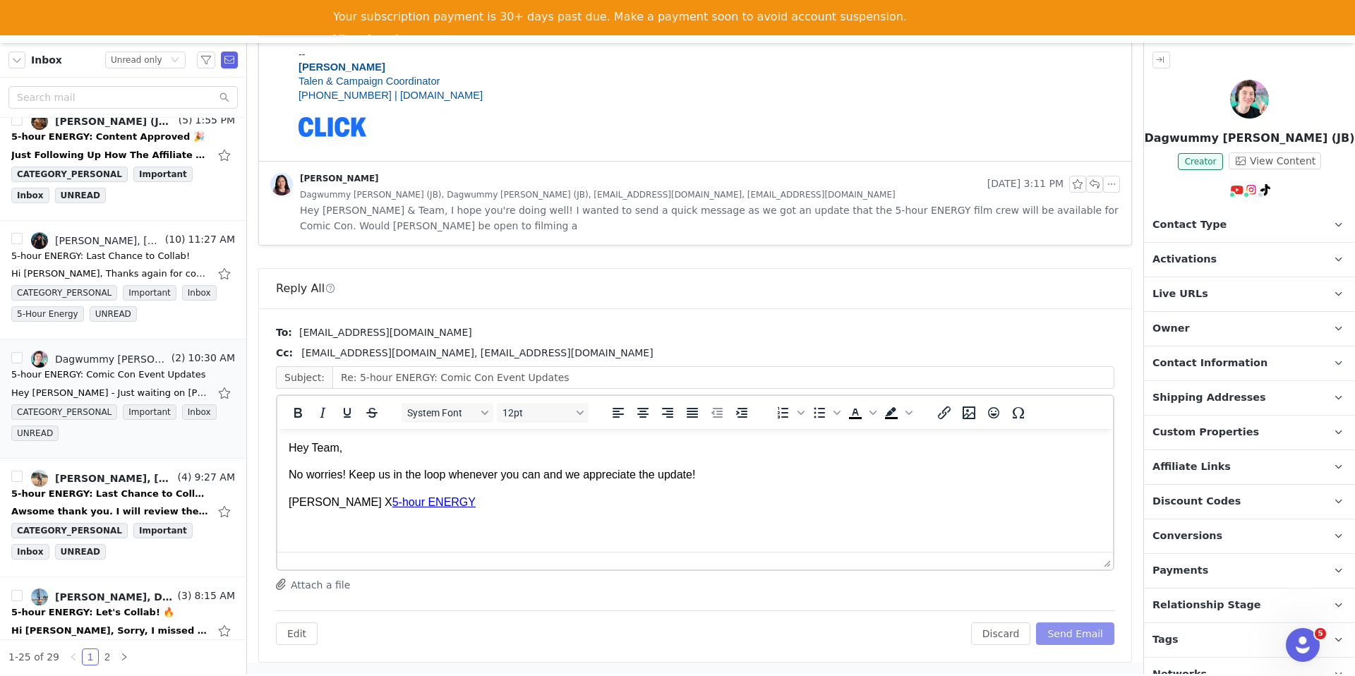
click at [1082, 637] on button "Send Email" at bounding box center [1075, 634] width 78 height 23
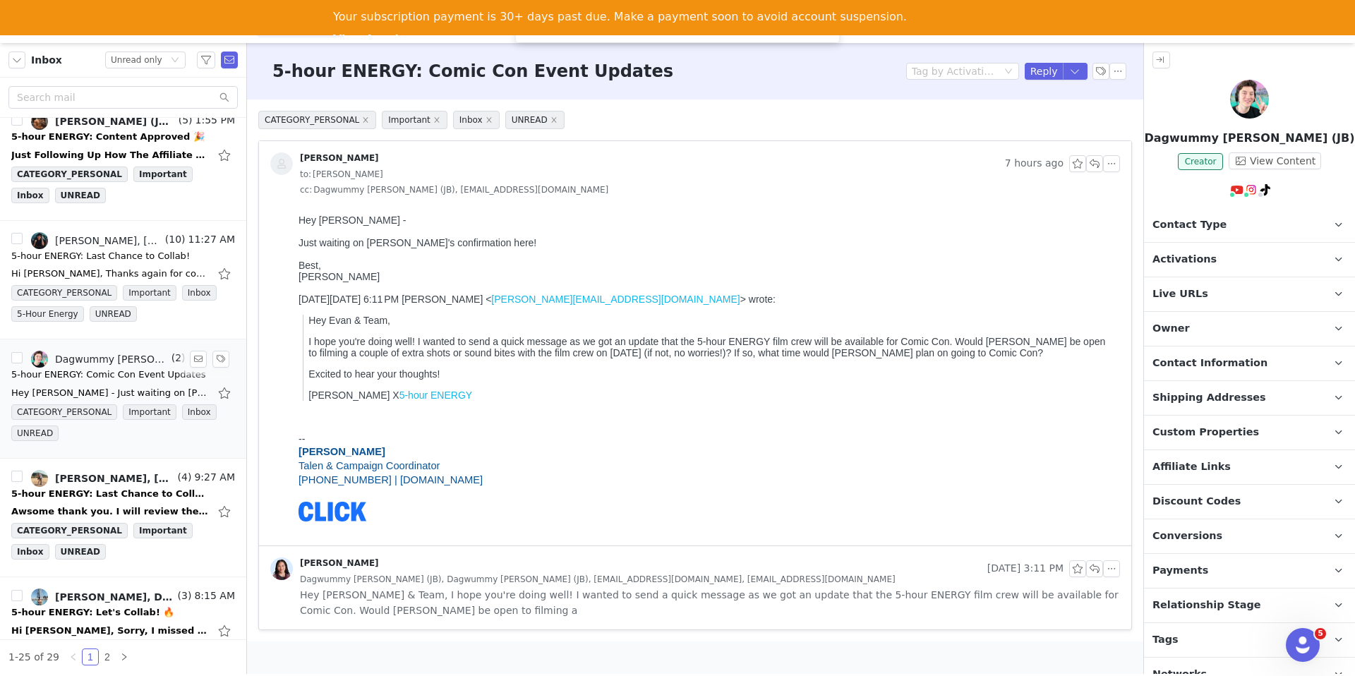
scroll to position [313, 0]
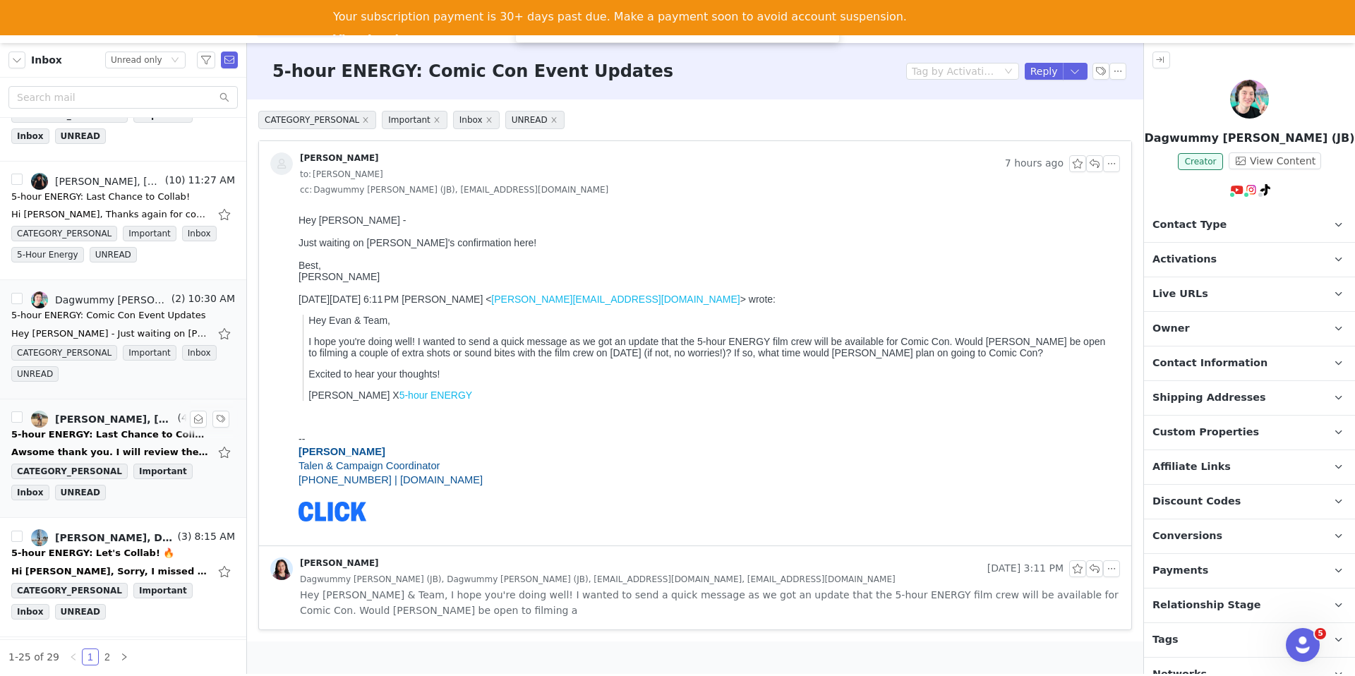
click at [101, 438] on div "5-hour ENERGY: Last Chance to Collab!" at bounding box center [110, 435] width 198 height 14
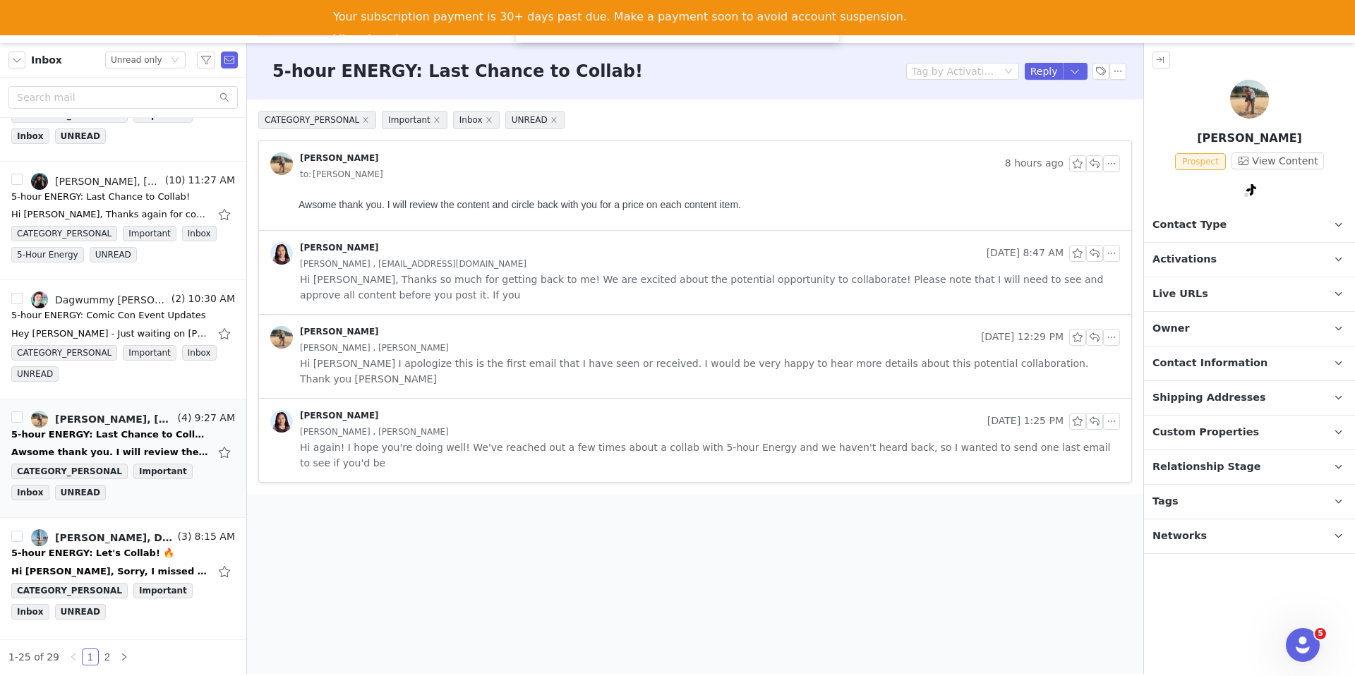
scroll to position [0, 0]
click at [622, 308] on div "Randi Dofat Sep 29, 2025 8:47 AM Alan , 3fiddy6.0@gmail.com Hi Alan, Thanks so …" at bounding box center [695, 272] width 872 height 83
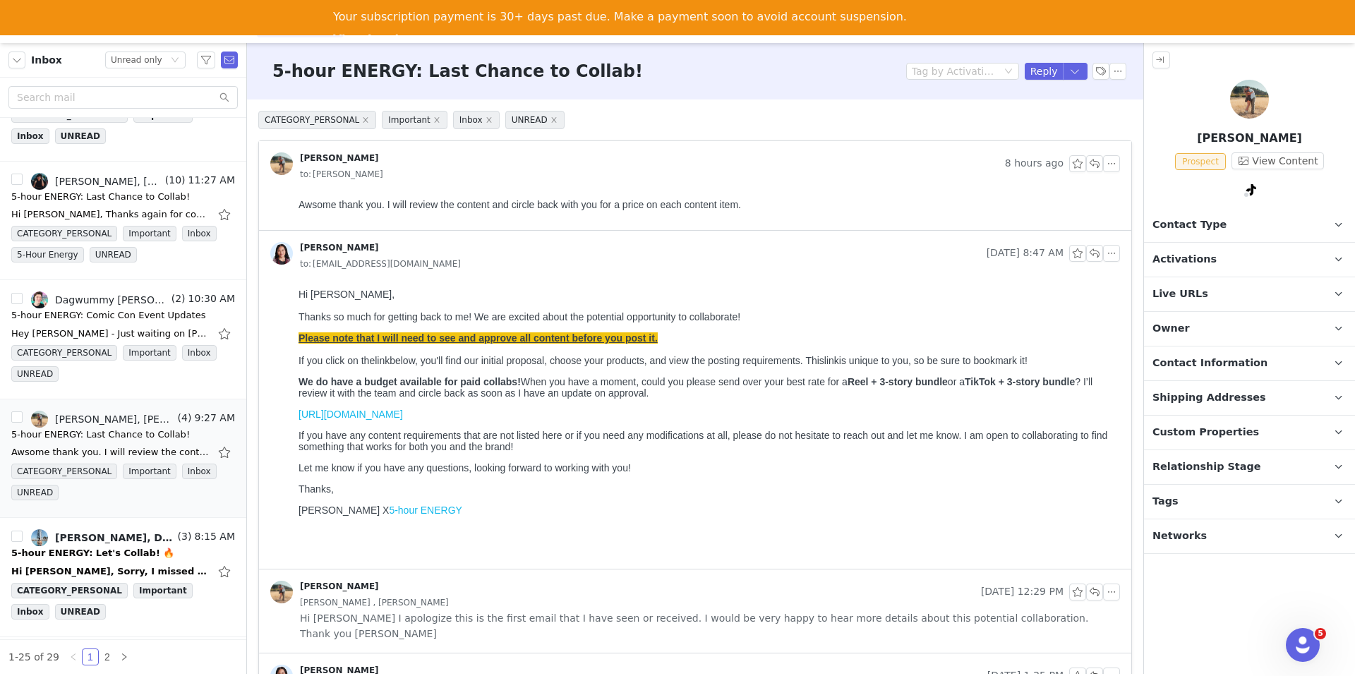
click at [1258, 223] on p "Contact Type Contact type can be Creator, Prospect, Application, or Manager." at bounding box center [1232, 225] width 177 height 34
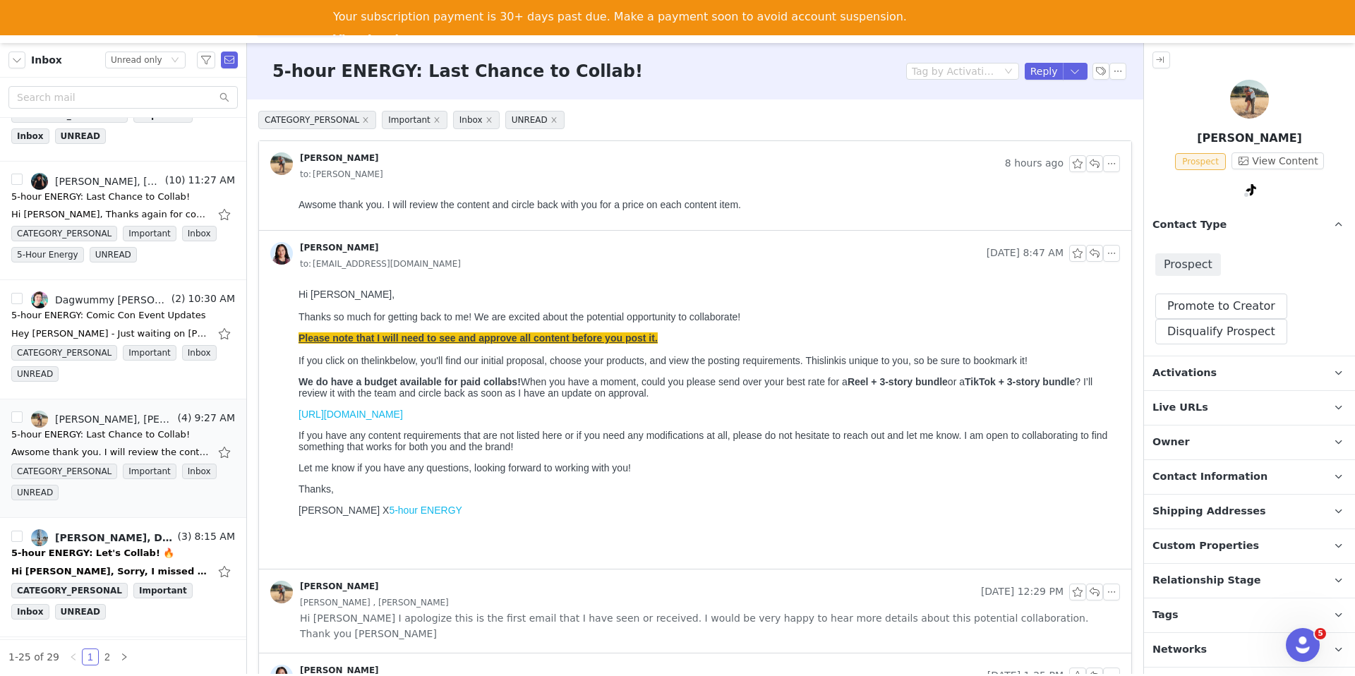
click at [1235, 229] on p "Contact Type Contact type can be Creator, Prospect, Application, or Manager." at bounding box center [1232, 225] width 177 height 34
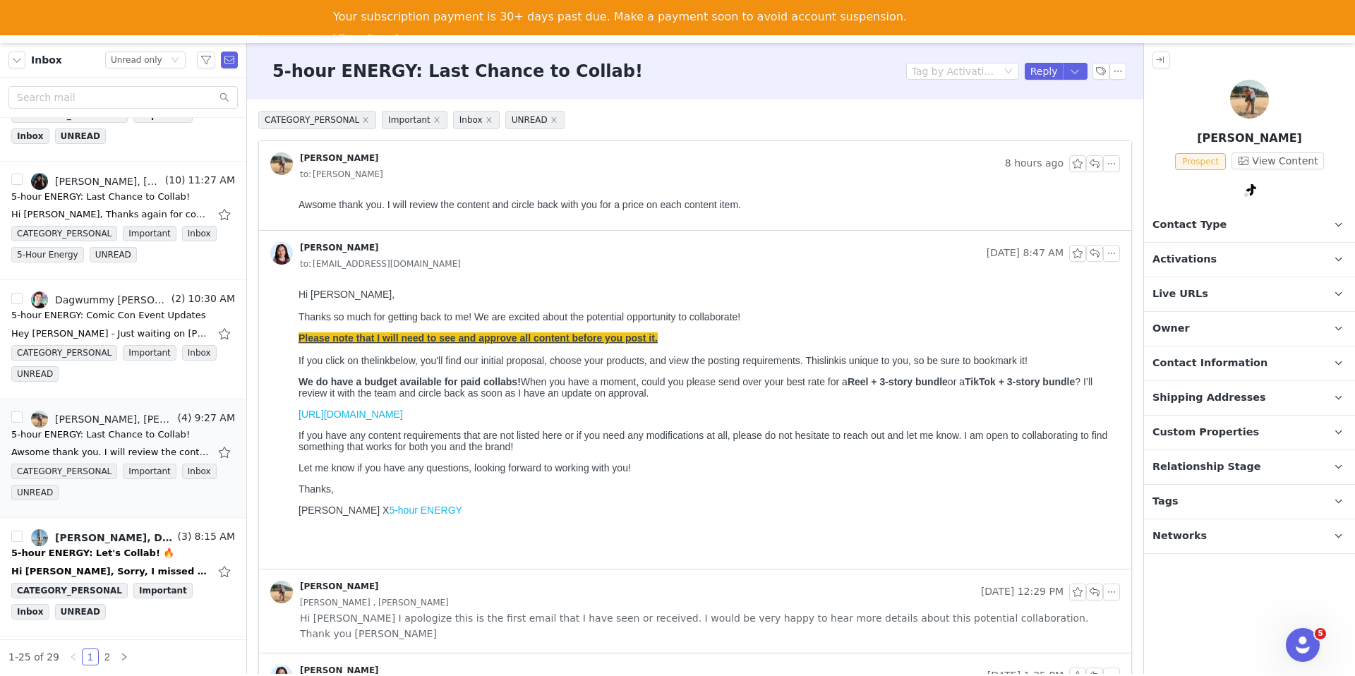
click at [1192, 267] on p "Activations" at bounding box center [1232, 260] width 177 height 34
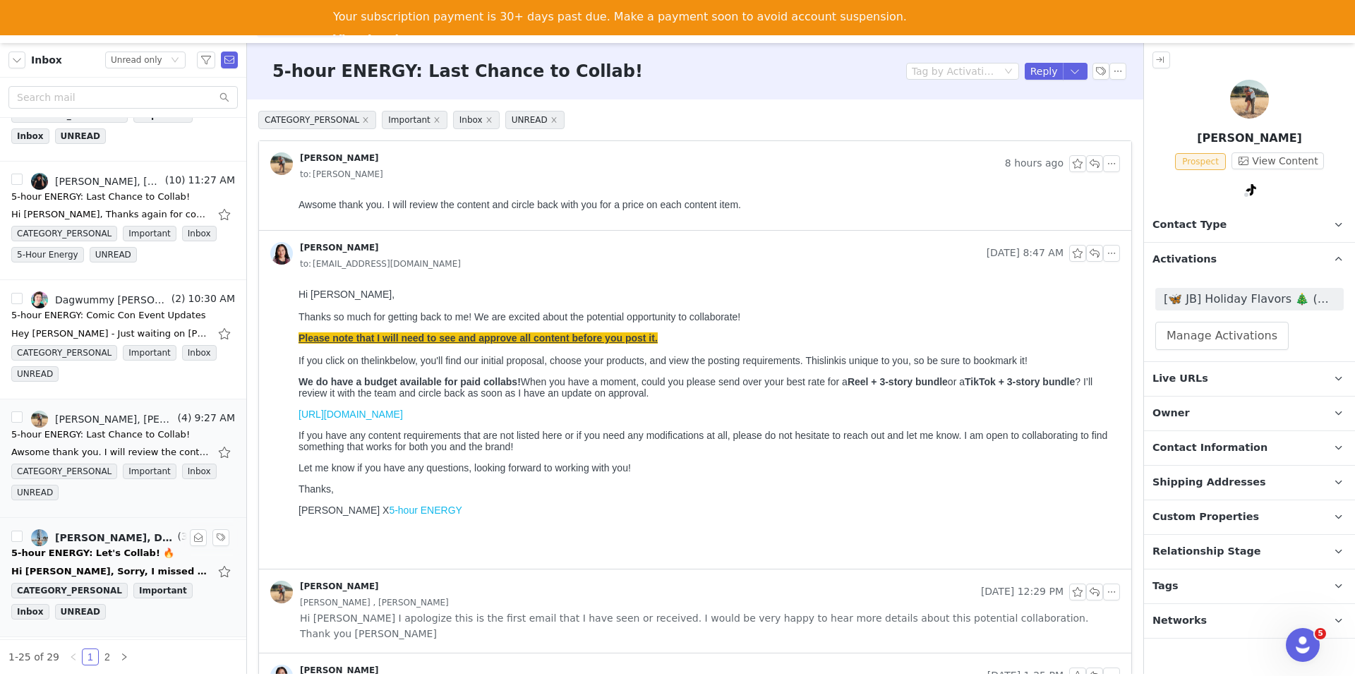
click at [126, 542] on div "Randi Dofat, Dyllan" at bounding box center [115, 537] width 120 height 11
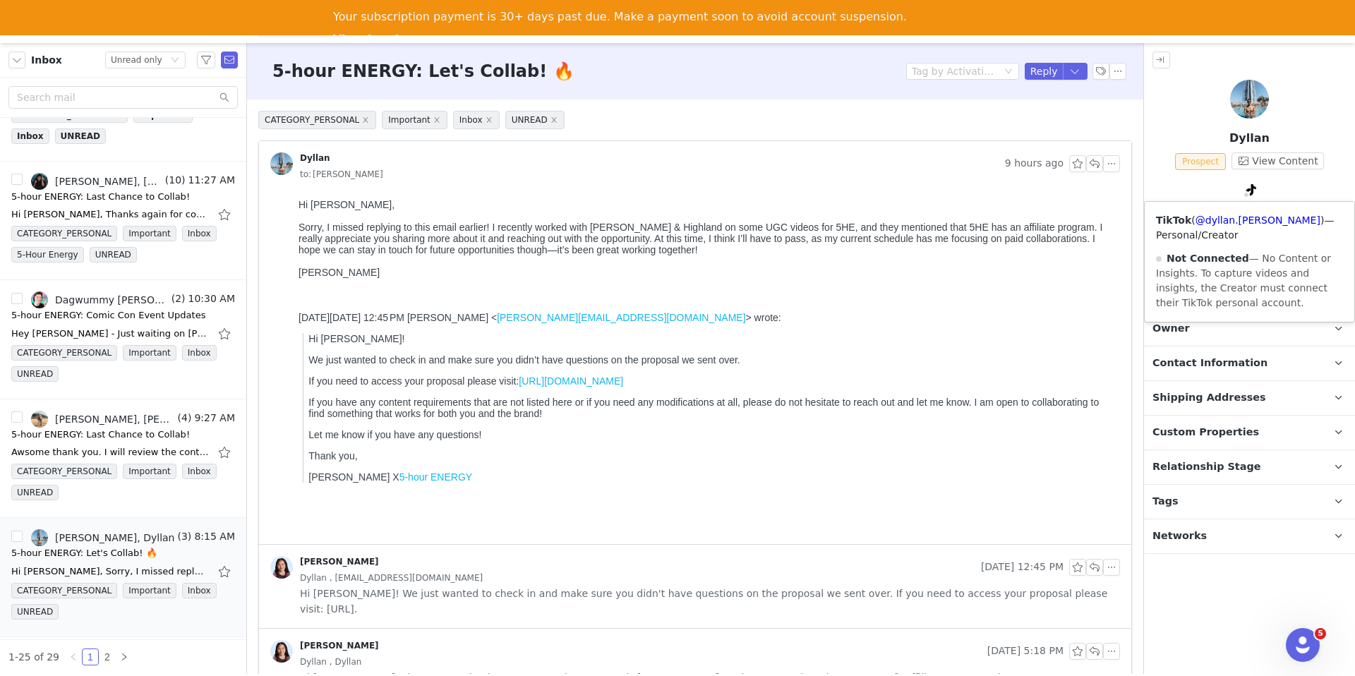
click at [1244, 191] on span at bounding box center [1246, 194] width 7 height 7
click at [1244, 215] on link "@dyllan.barnes" at bounding box center [1258, 220] width 125 height 11
click at [1187, 219] on span "Contact Type" at bounding box center [1190, 225] width 74 height 16
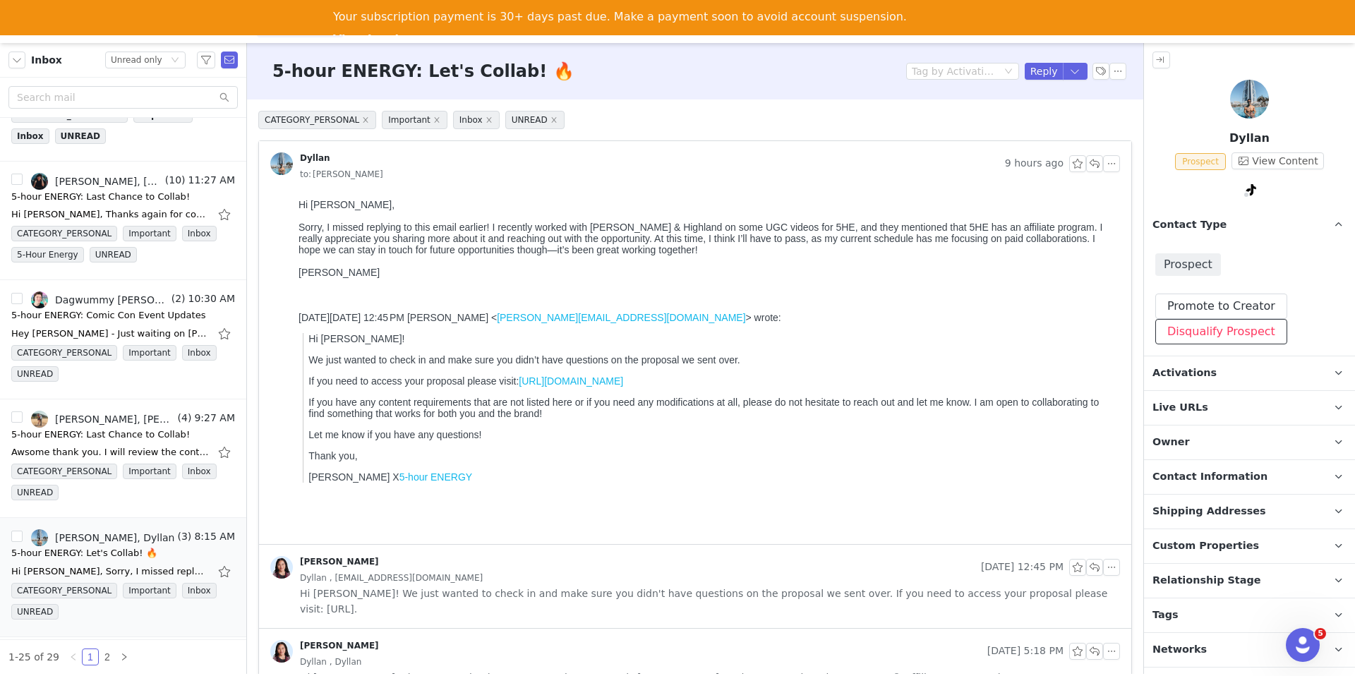
click at [1169, 330] on button "Disqualify Prospect" at bounding box center [1222, 331] width 132 height 25
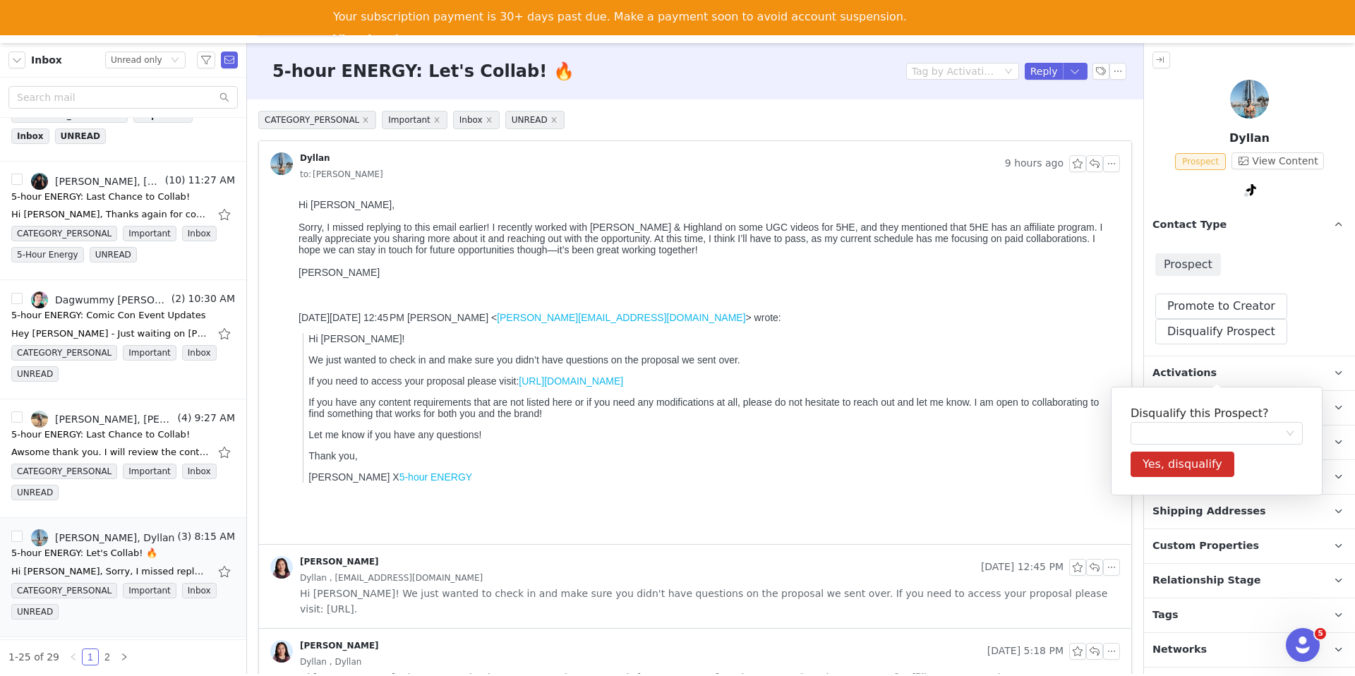
click at [1162, 392] on div "Disqualify this Prospect? Yes, disqualify" at bounding box center [1217, 441] width 212 height 109
click at [1162, 428] on div at bounding box center [1212, 433] width 146 height 21
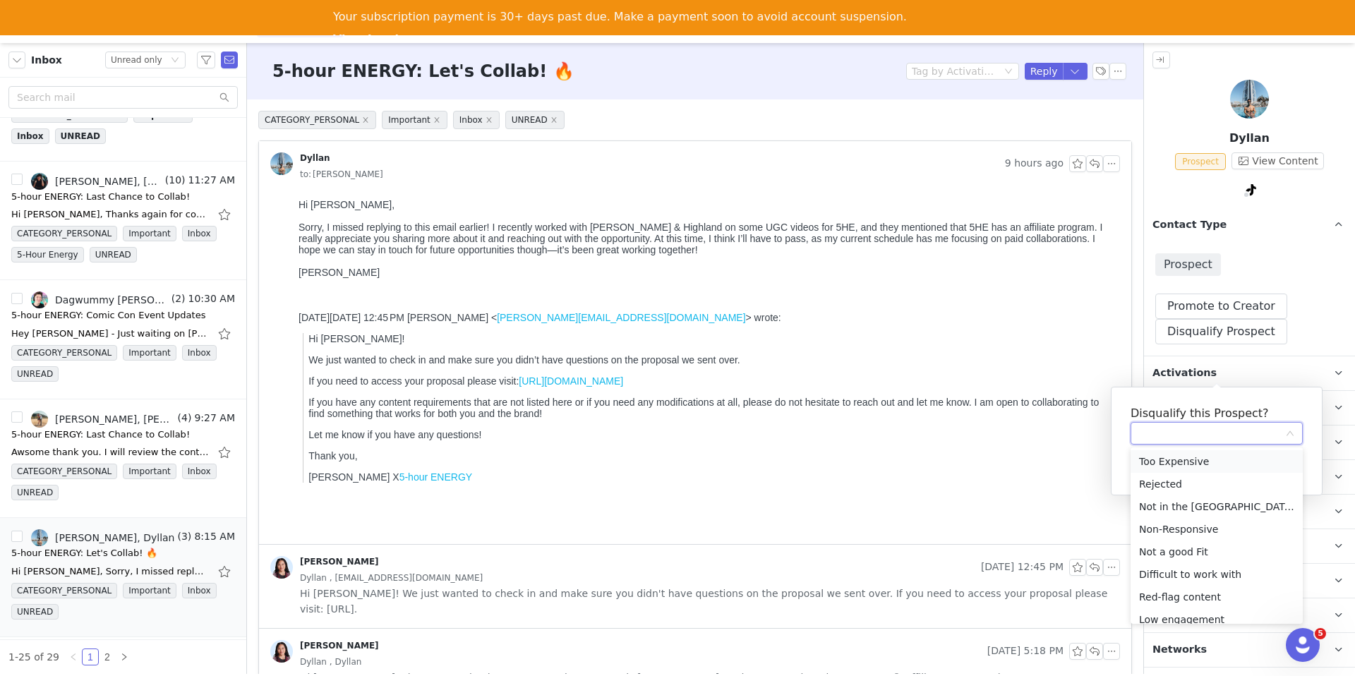
click at [1162, 468] on li "Too Expensive" at bounding box center [1217, 461] width 172 height 23
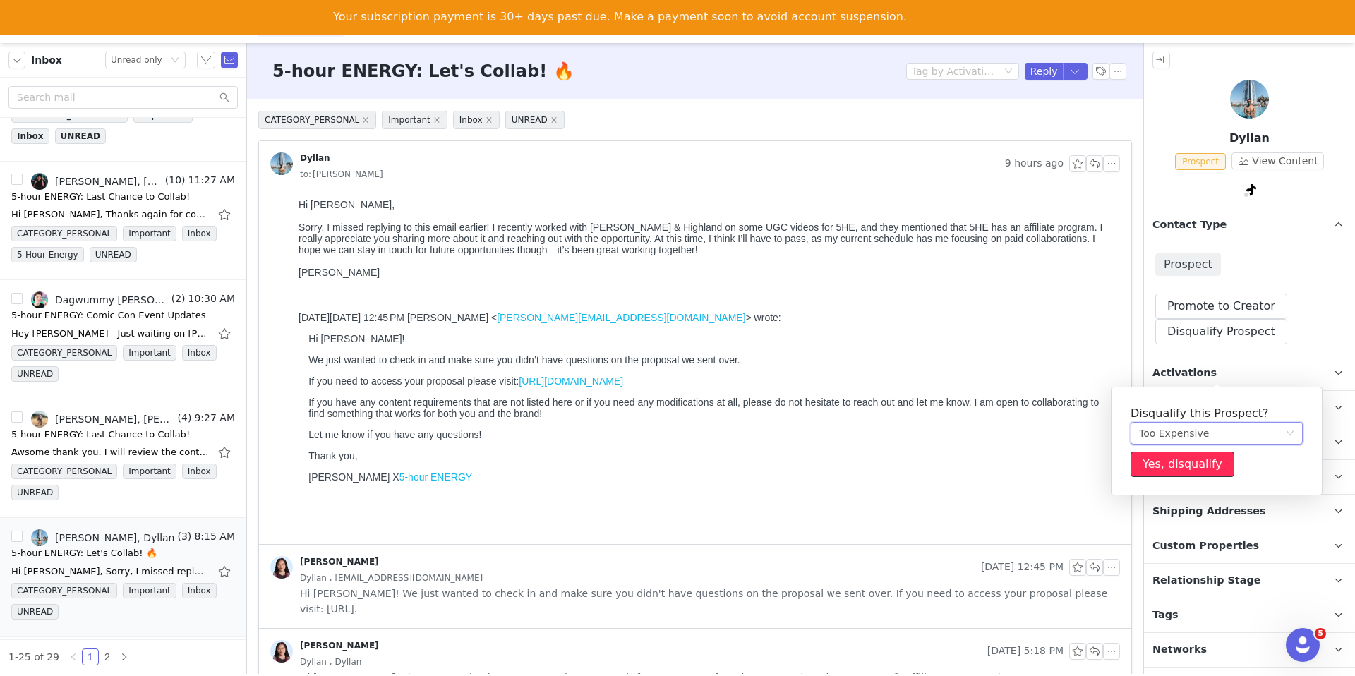
click at [1149, 466] on button "Yes, disqualify" at bounding box center [1183, 464] width 104 height 25
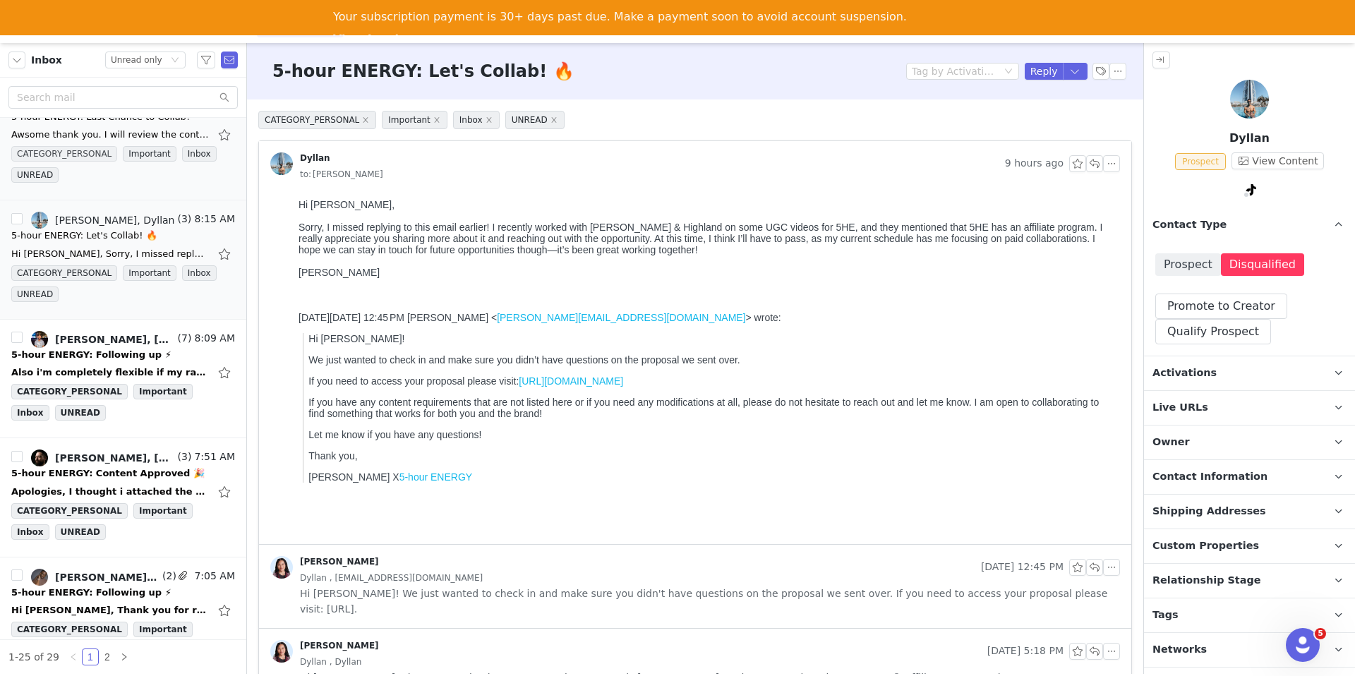
scroll to position [635, 0]
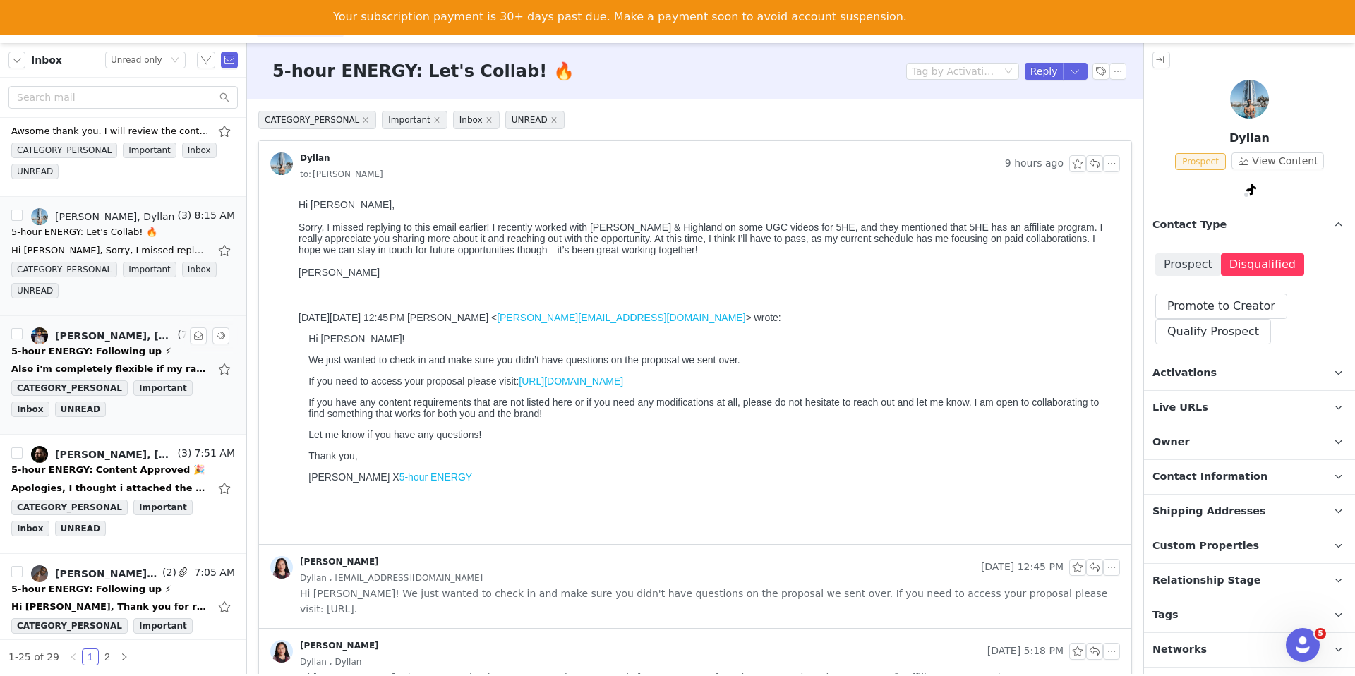
click at [115, 352] on div "5-hour ENERGY: Following up ⚡" at bounding box center [91, 351] width 160 height 14
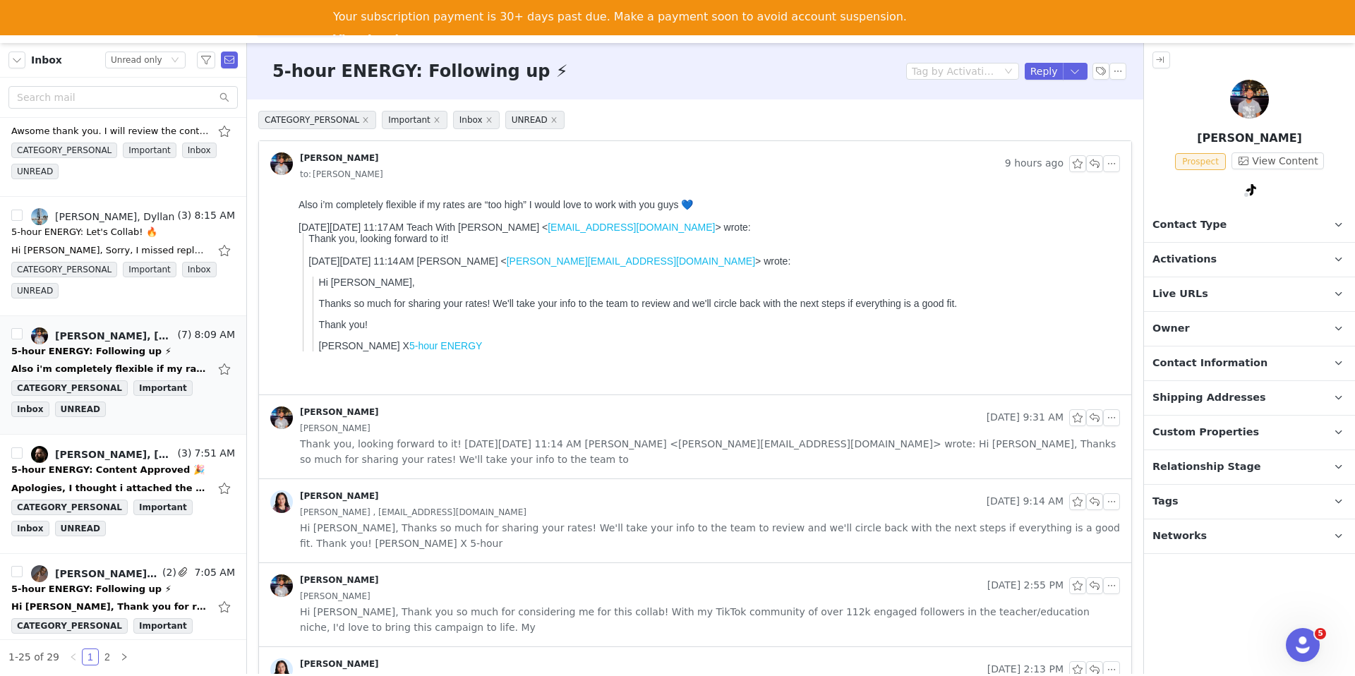
scroll to position [0, 0]
click at [496, 446] on span "Thank you, looking forward to it! On Mon, Sep 29, 2025 at 11:14 AM Randi Dofat …" at bounding box center [710, 451] width 820 height 31
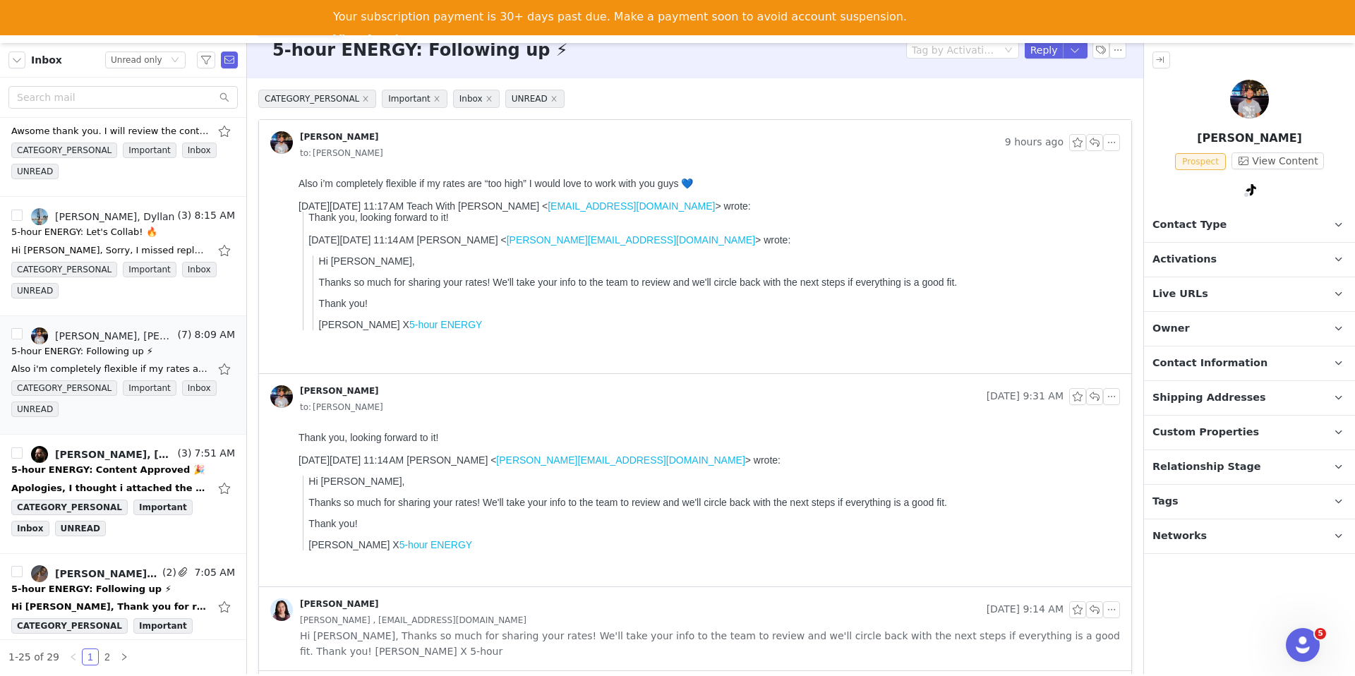
scroll to position [359, 0]
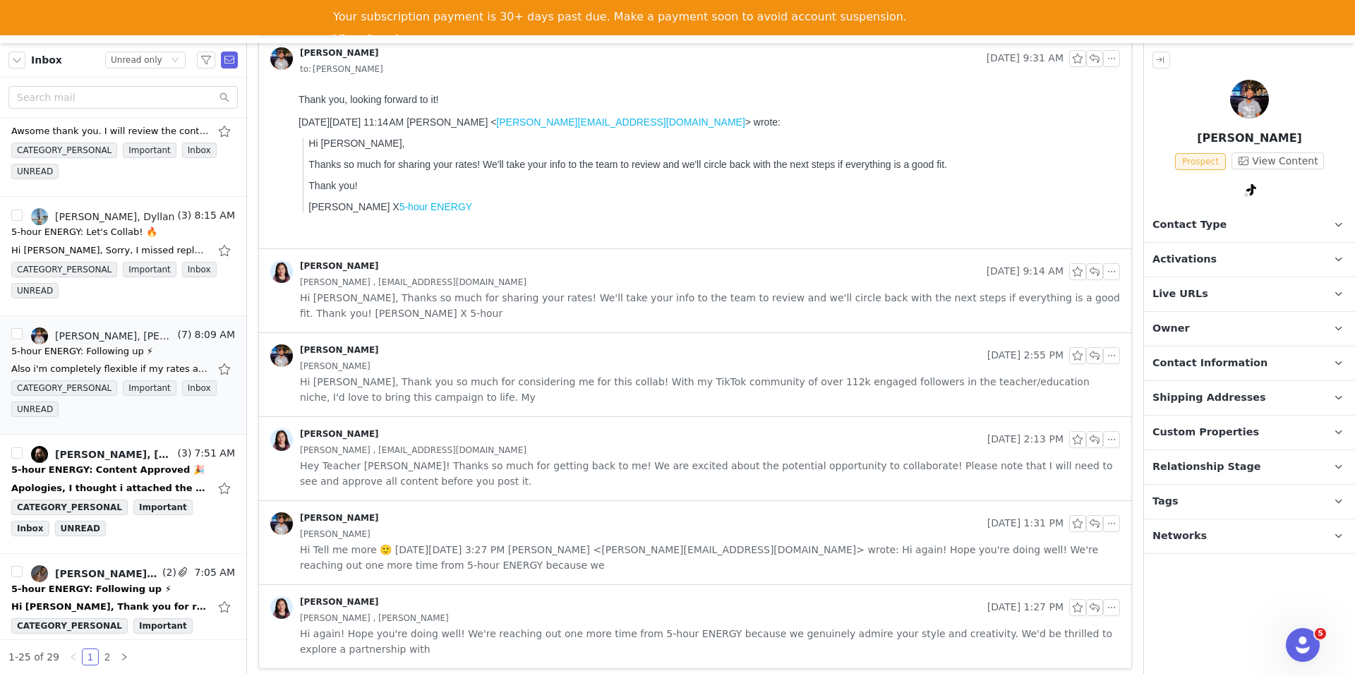
click at [851, 328] on div "Randi Dofat Sep 29, 2025 9:14 AM Bryant , teachwithsirb@gmail.com Hi Bryant, Th…" at bounding box center [695, 290] width 872 height 83
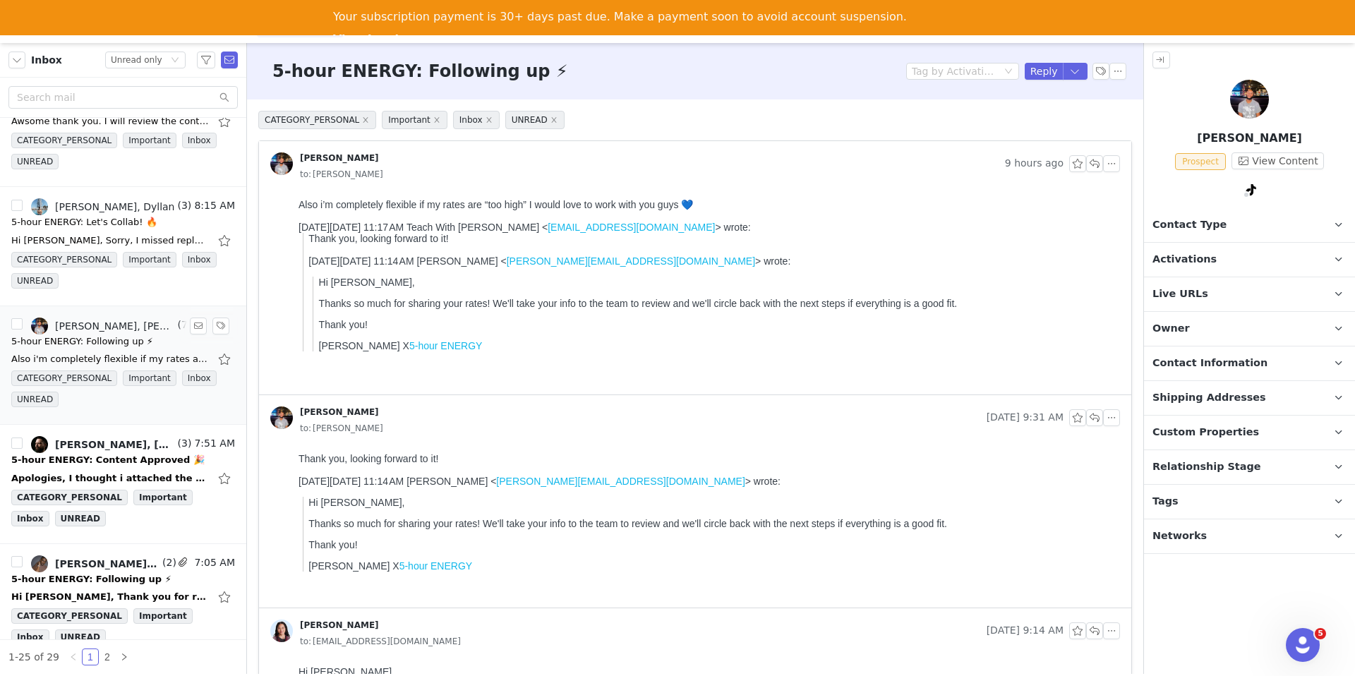
scroll to position [773, 0]
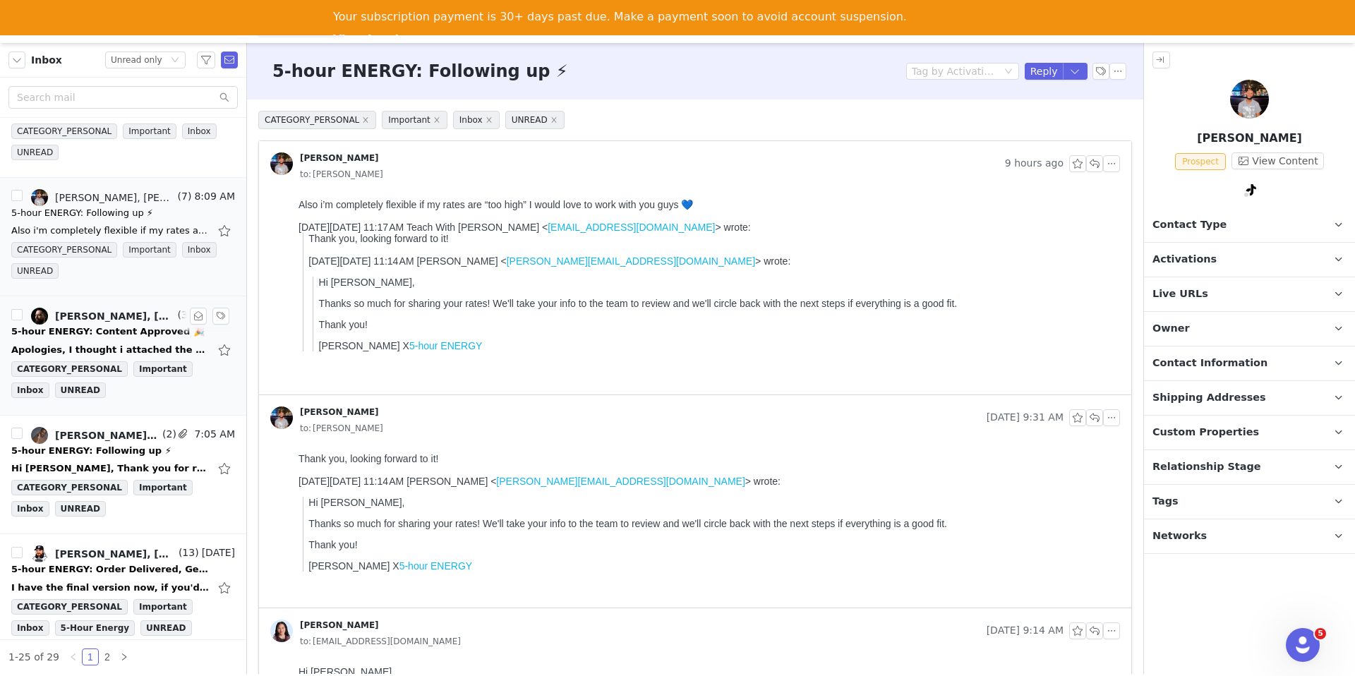
click at [123, 342] on div "Apologies, I thought i attached the Google drive file. 0921(5).mp4 Here is the …" at bounding box center [123, 350] width 224 height 23
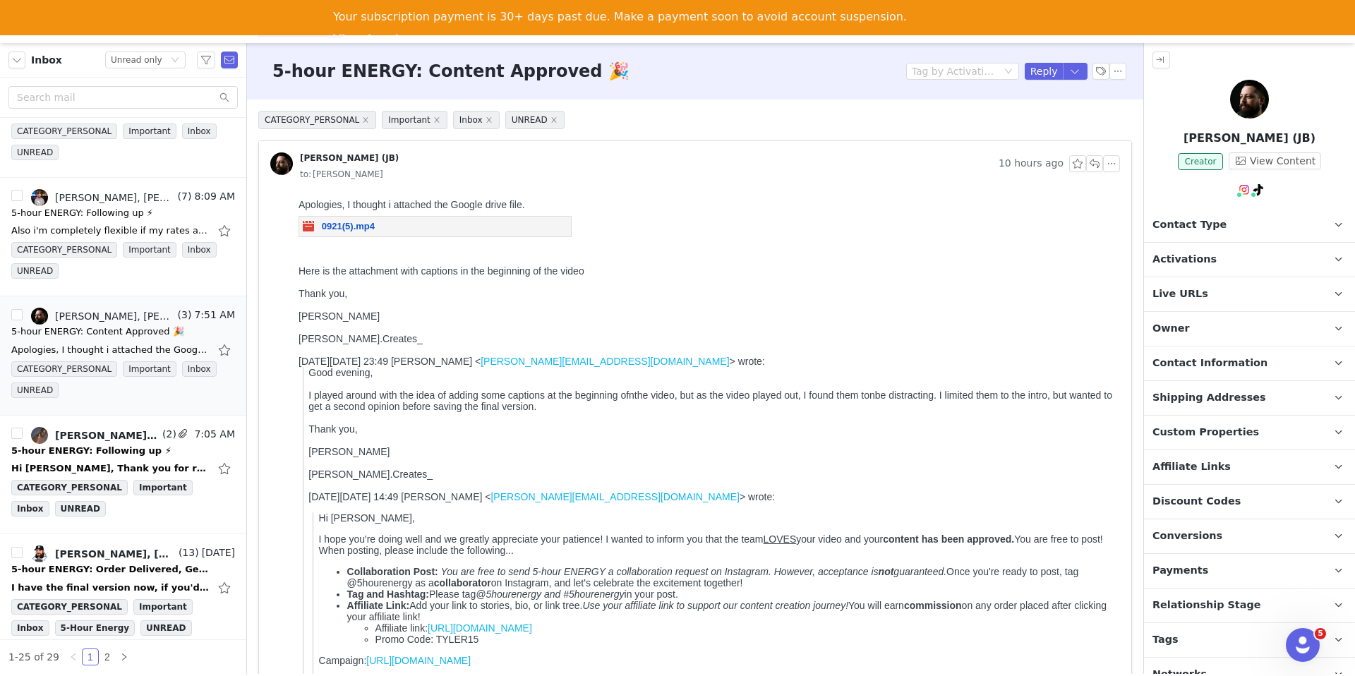
scroll to position [0, 0]
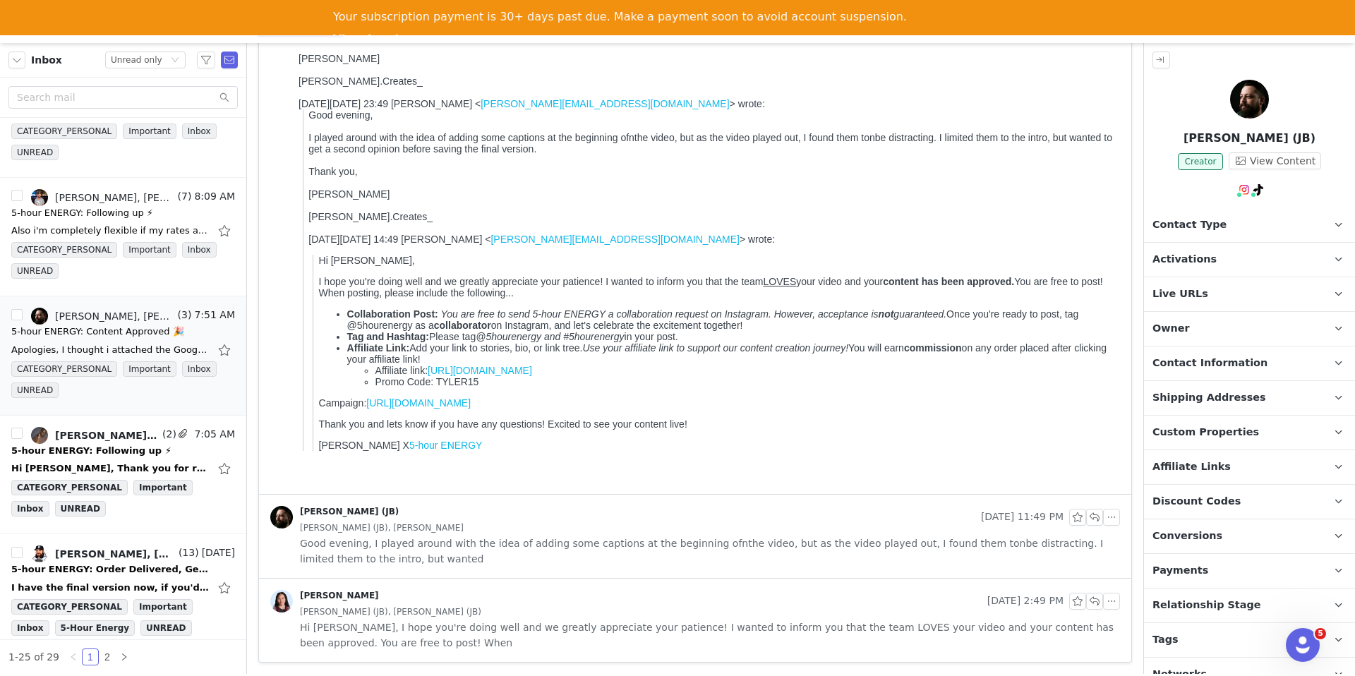
click at [487, 548] on span "Good evening, I played around with the idea of adding some captions at the begi…" at bounding box center [710, 551] width 820 height 31
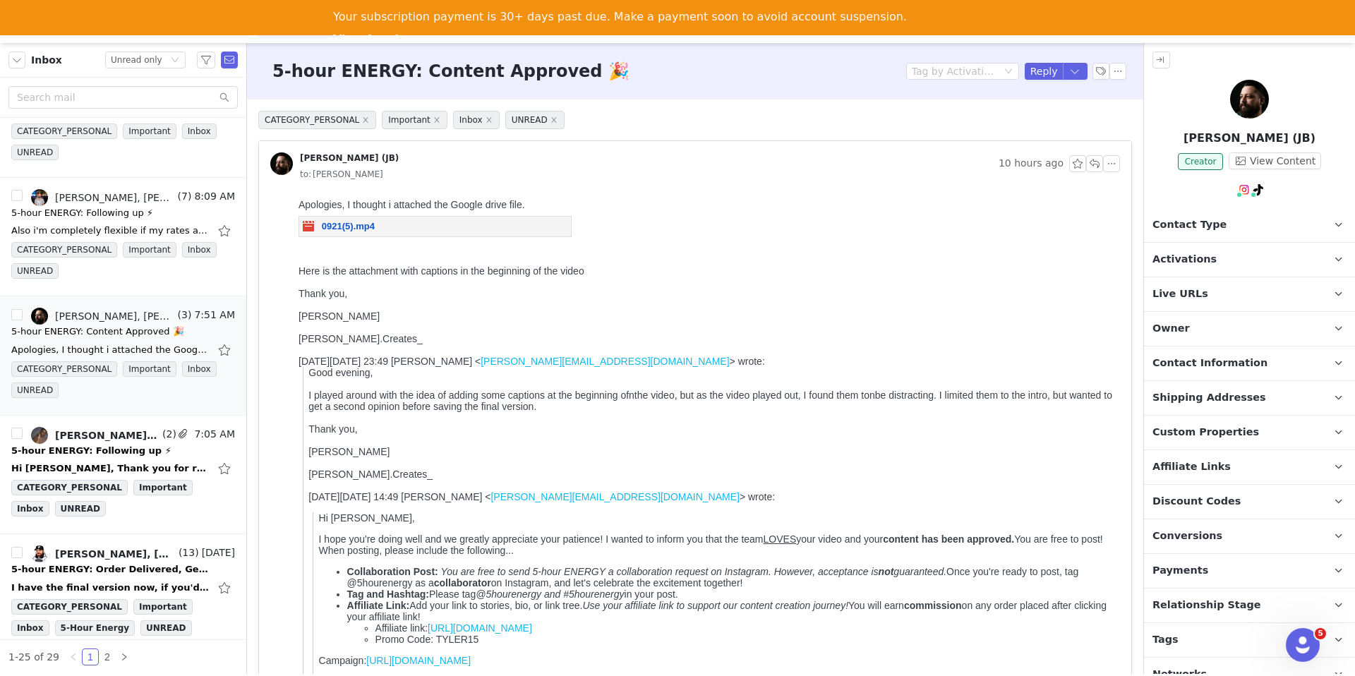
click at [384, 232] on div "0921(5).mp4" at bounding box center [435, 226] width 273 height 21
click at [357, 229] on span "0921(5).mp4" at bounding box center [348, 226] width 53 height 11
drag, startPoint x: 1076, startPoint y: 72, endPoint x: 1076, endPoint y: 91, distance: 19.1
click at [1076, 72] on button "button" at bounding box center [1075, 71] width 25 height 17
click at [1064, 122] on li "Reply All" at bounding box center [1061, 119] width 60 height 23
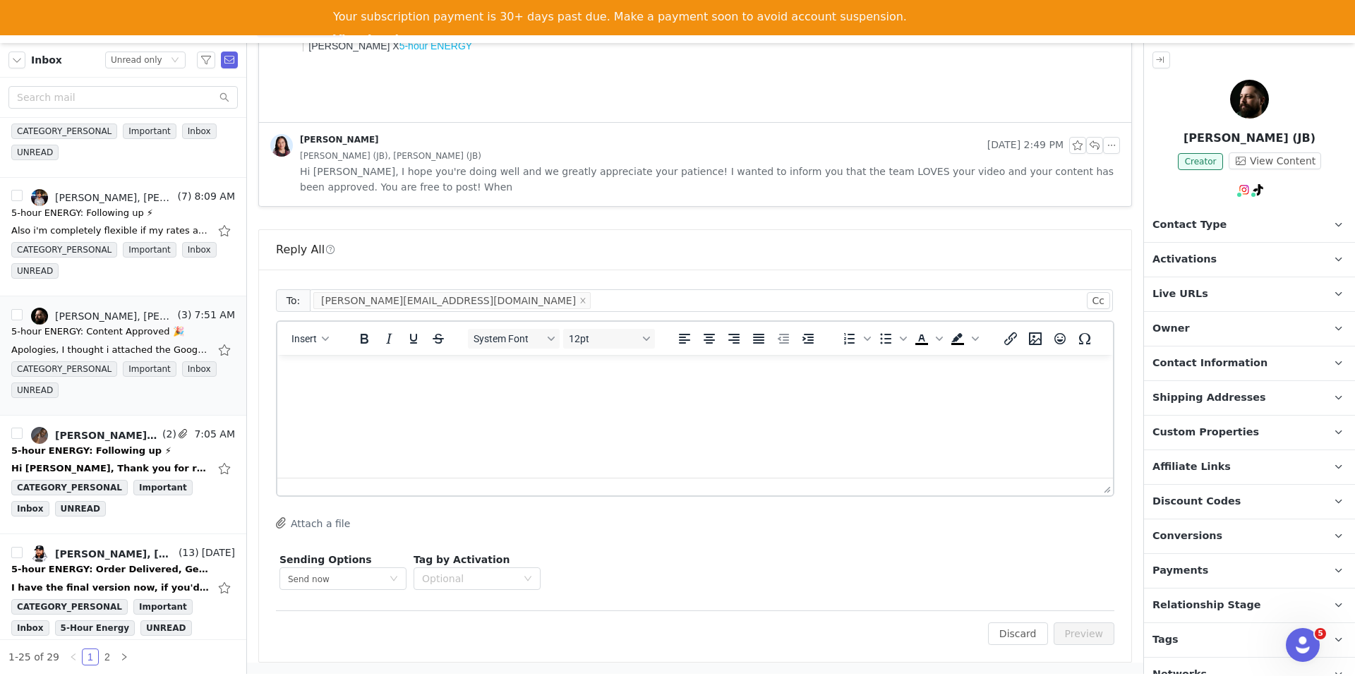
click at [640, 393] on html at bounding box center [695, 374] width 836 height 38
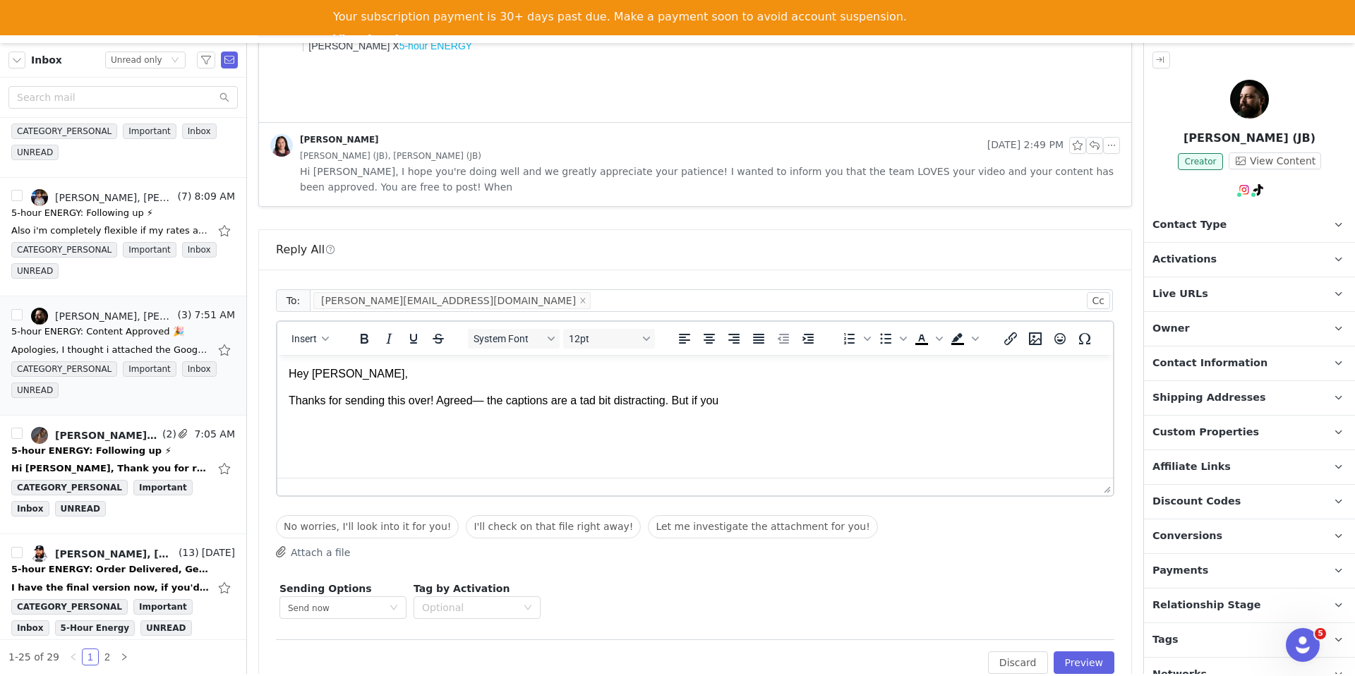
drag, startPoint x: 676, startPoint y: 402, endPoint x: 804, endPoint y: 421, distance: 129.3
click at [804, 421] on html "Hey Tyler, Thanks for sending this over! Agreed— the captions are a tad bit dis…" at bounding box center [695, 388] width 836 height 66
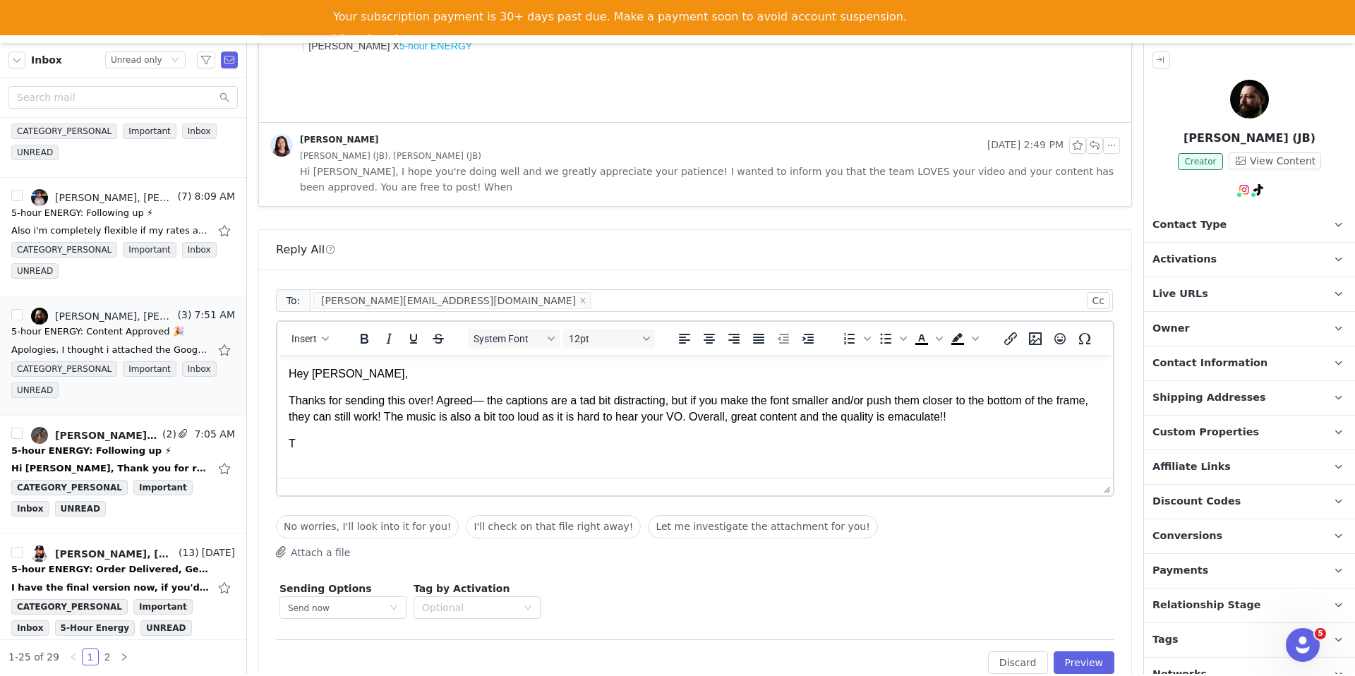
click at [988, 413] on p "Thanks for sending this over! Agreed— the captions are a tad bit distracting, b…" at bounding box center [695, 409] width 813 height 32
click at [986, 420] on p "Thanks for sending this over! Agreed— the captions are a tad bit distracting, b…" at bounding box center [695, 409] width 813 height 32
click at [951, 424] on p "Thanks for sending this over! Agreed— the captions are a tad bit distracting, b…" at bounding box center [695, 409] width 813 height 32
click at [1012, 419] on p "Thanks for sending this over! Agreed— the captions are a tad bit distracting, b…" at bounding box center [695, 409] width 813 height 32
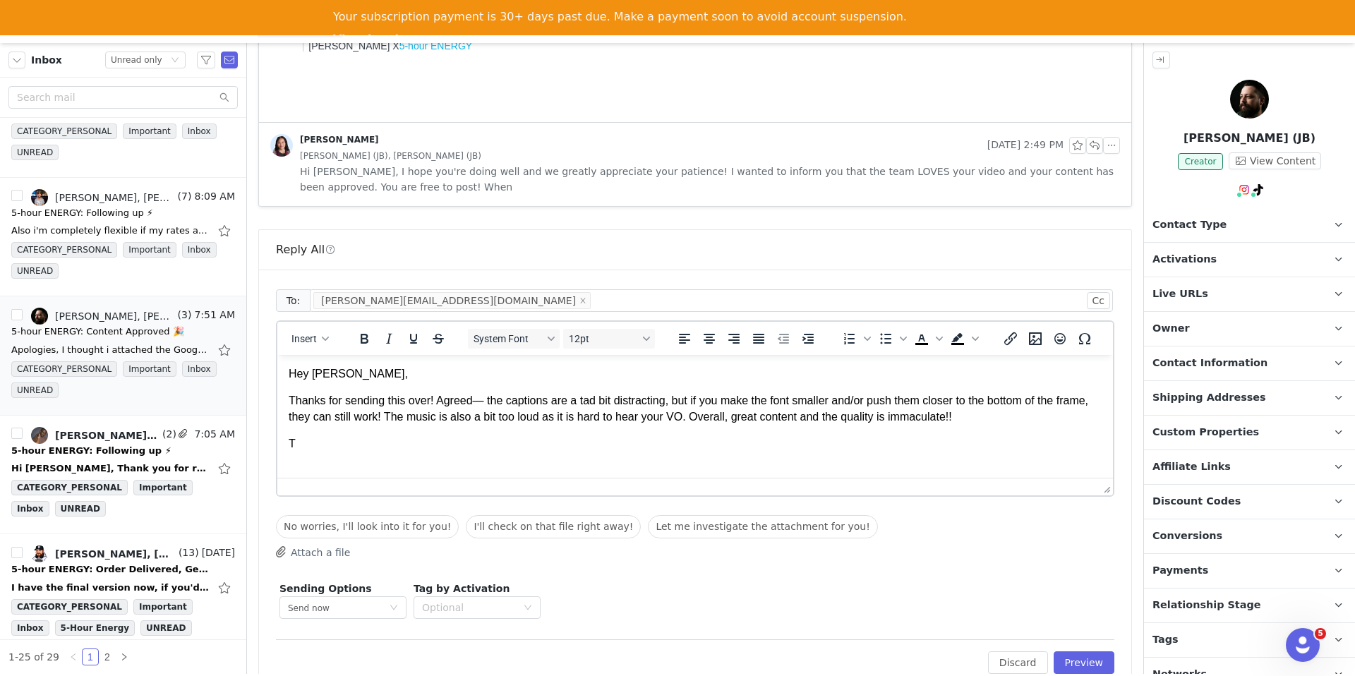
click at [696, 464] on html "Hey Tyler, Thanks for sending this over! Agreed— the captions are a tad bit dis…" at bounding box center [695, 409] width 836 height 109
click at [323, 452] on body "Hey Tyler, Thanks for sending this over! Agreed— the captions are a tad bit dis…" at bounding box center [695, 421] width 813 height 113
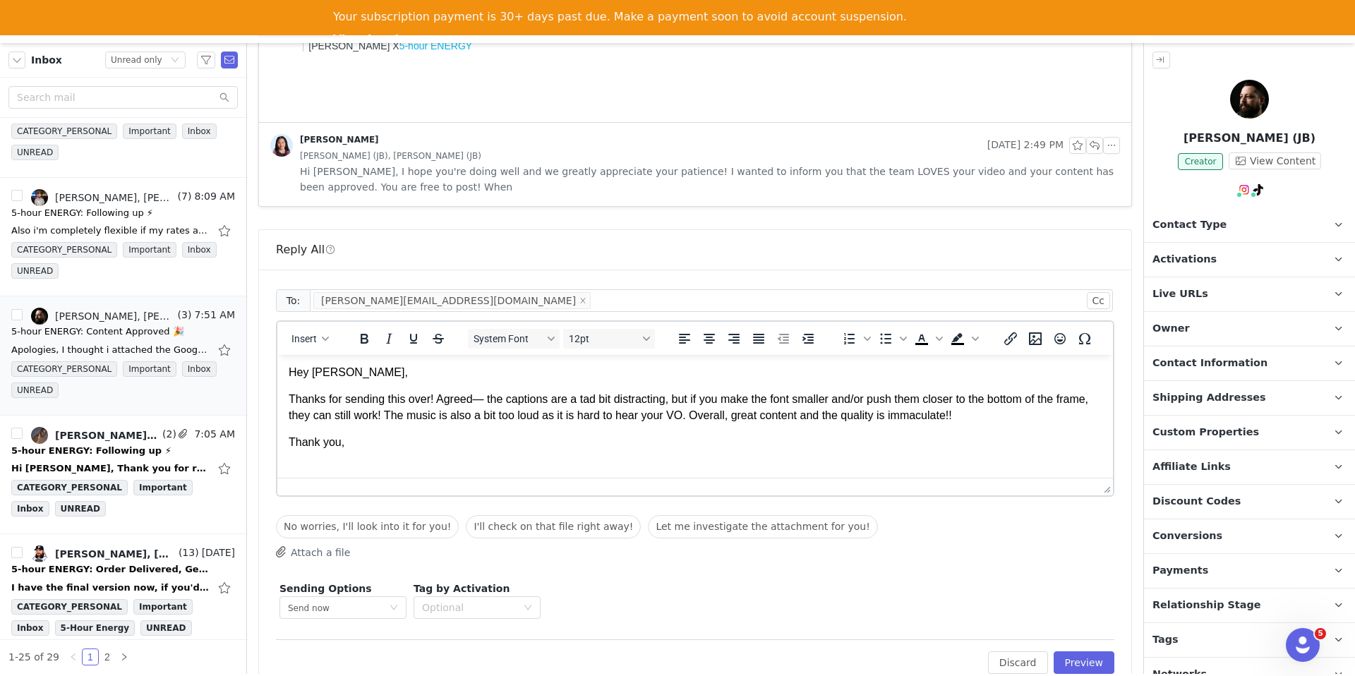
click at [323, 447] on p "Thank you," at bounding box center [695, 443] width 813 height 16
click at [297, 337] on span "Insert" at bounding box center [304, 338] width 25 height 11
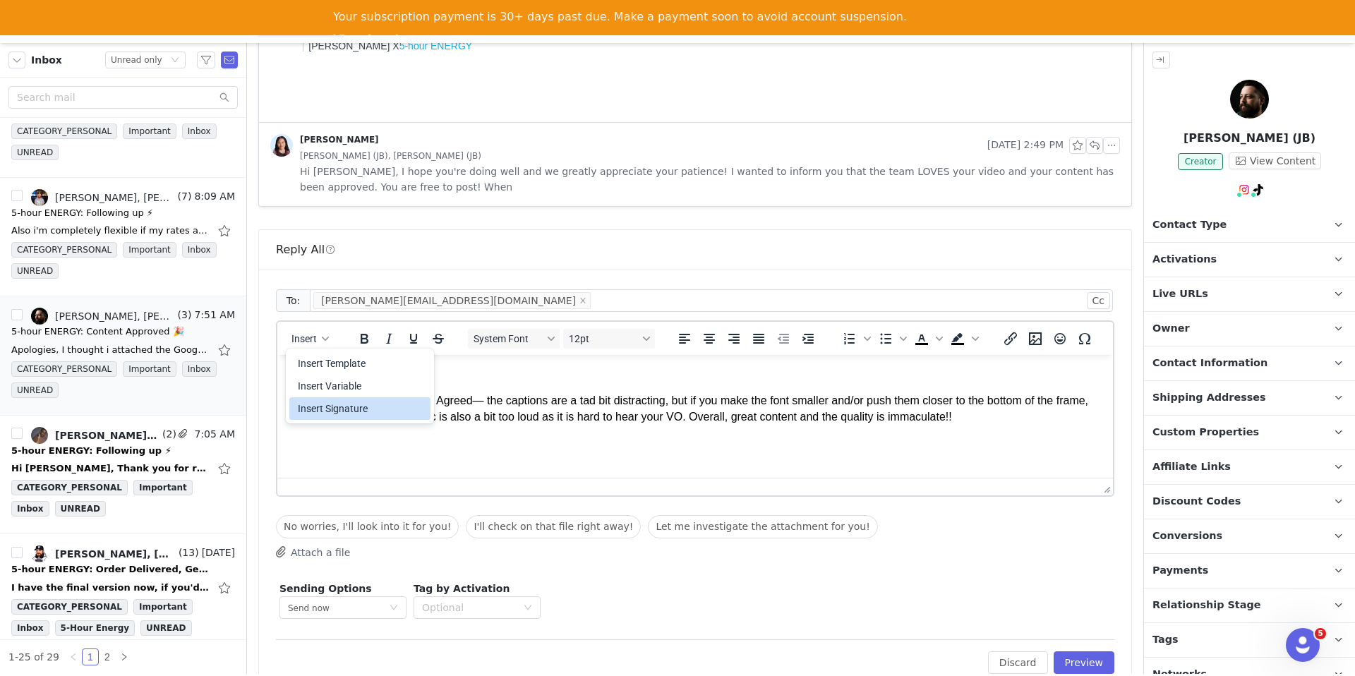
click at [302, 403] on div "Insert Signature" at bounding box center [361, 408] width 127 height 17
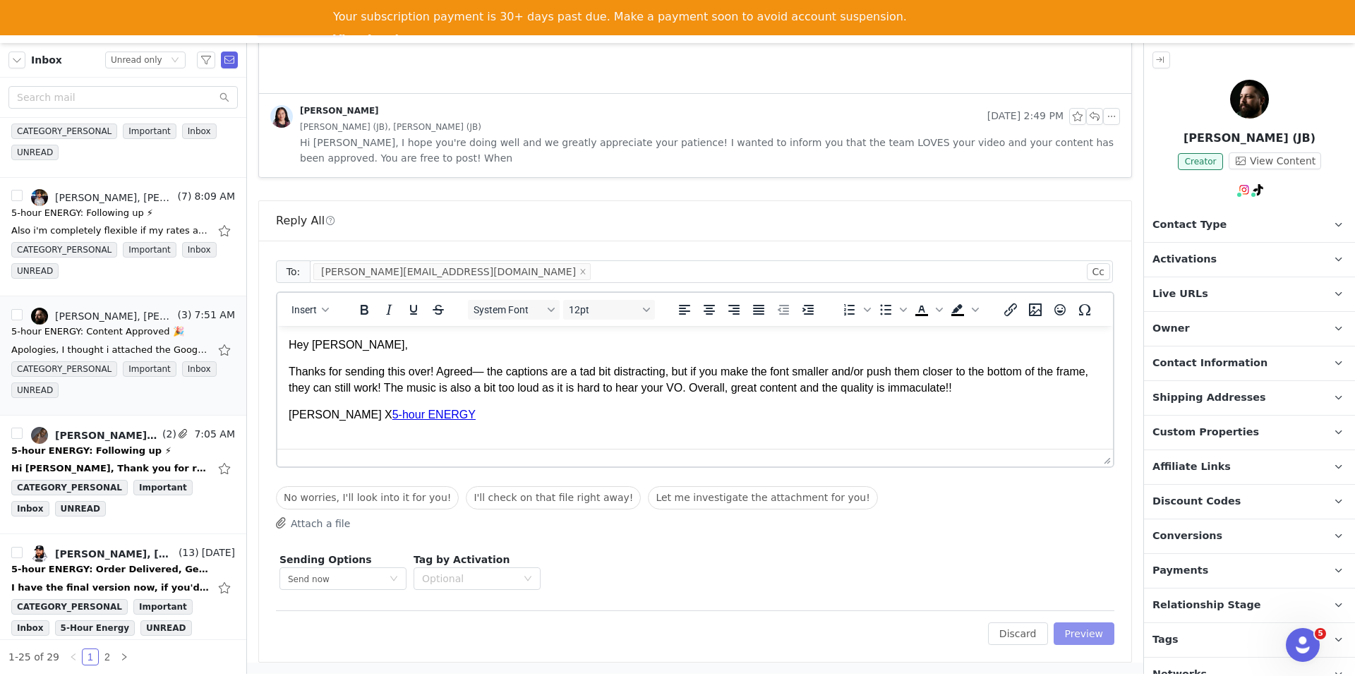
click at [1077, 635] on button "Preview" at bounding box center [1084, 634] width 61 height 23
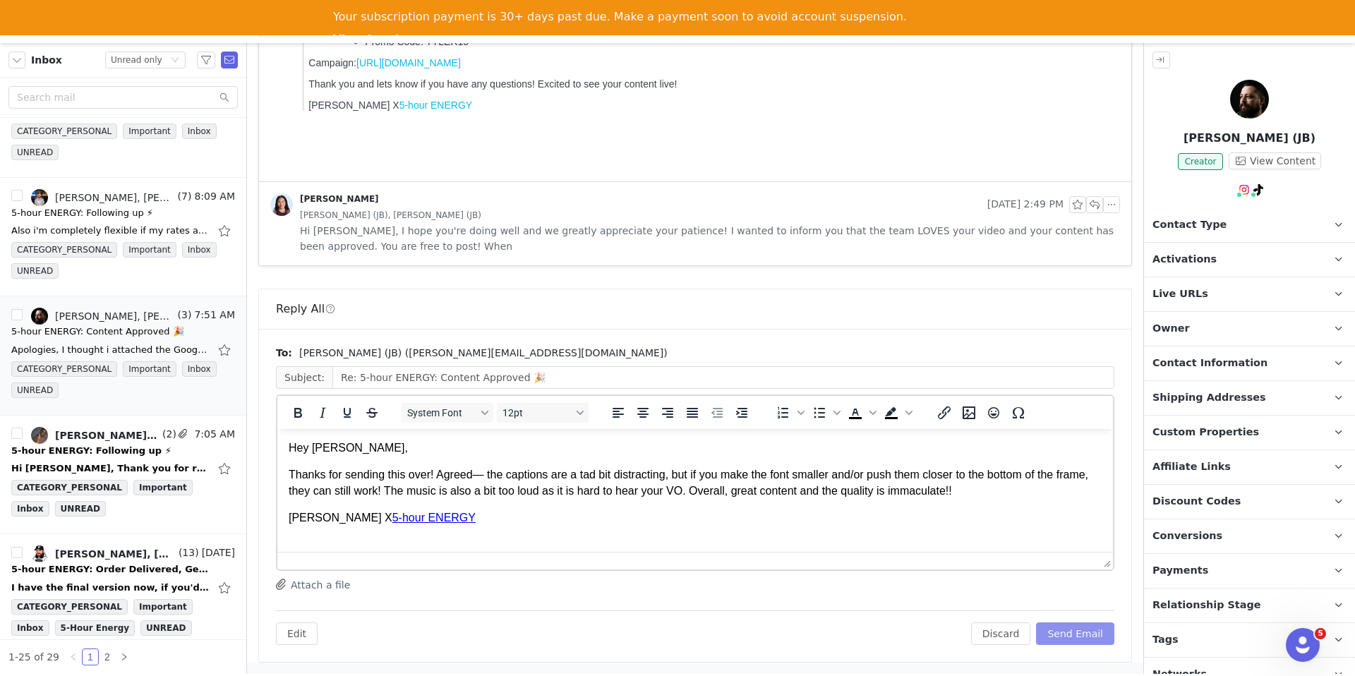
scroll to position [0, 0]
click at [1077, 635] on button "Send Email" at bounding box center [1075, 634] width 78 height 23
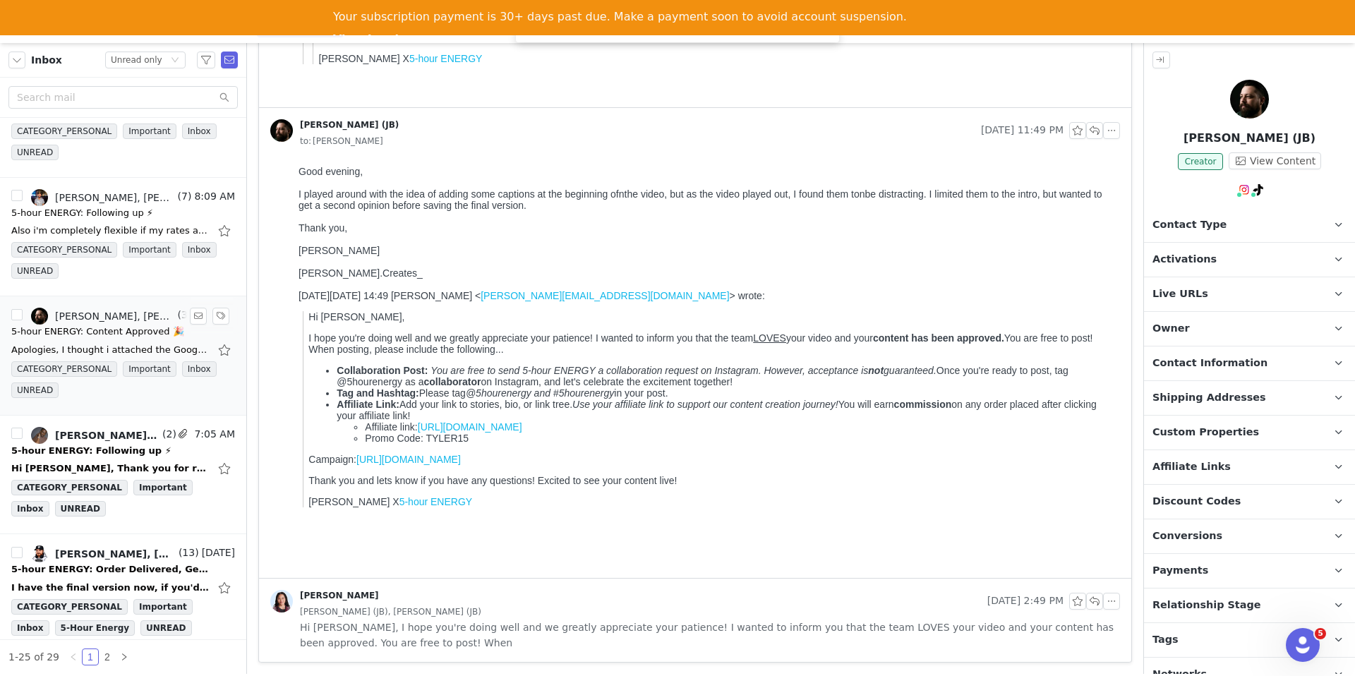
scroll to position [851, 0]
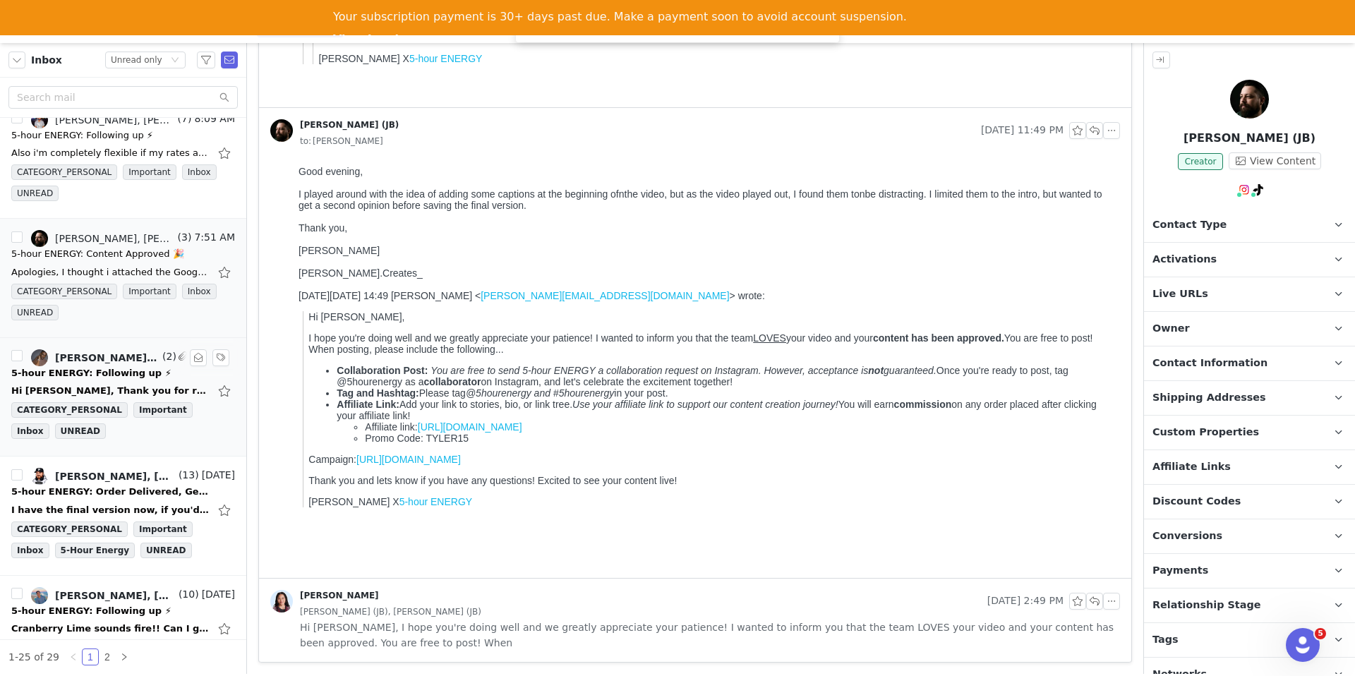
click at [133, 370] on div "5-hour ENERGY: Following up ⚡" at bounding box center [91, 373] width 160 height 14
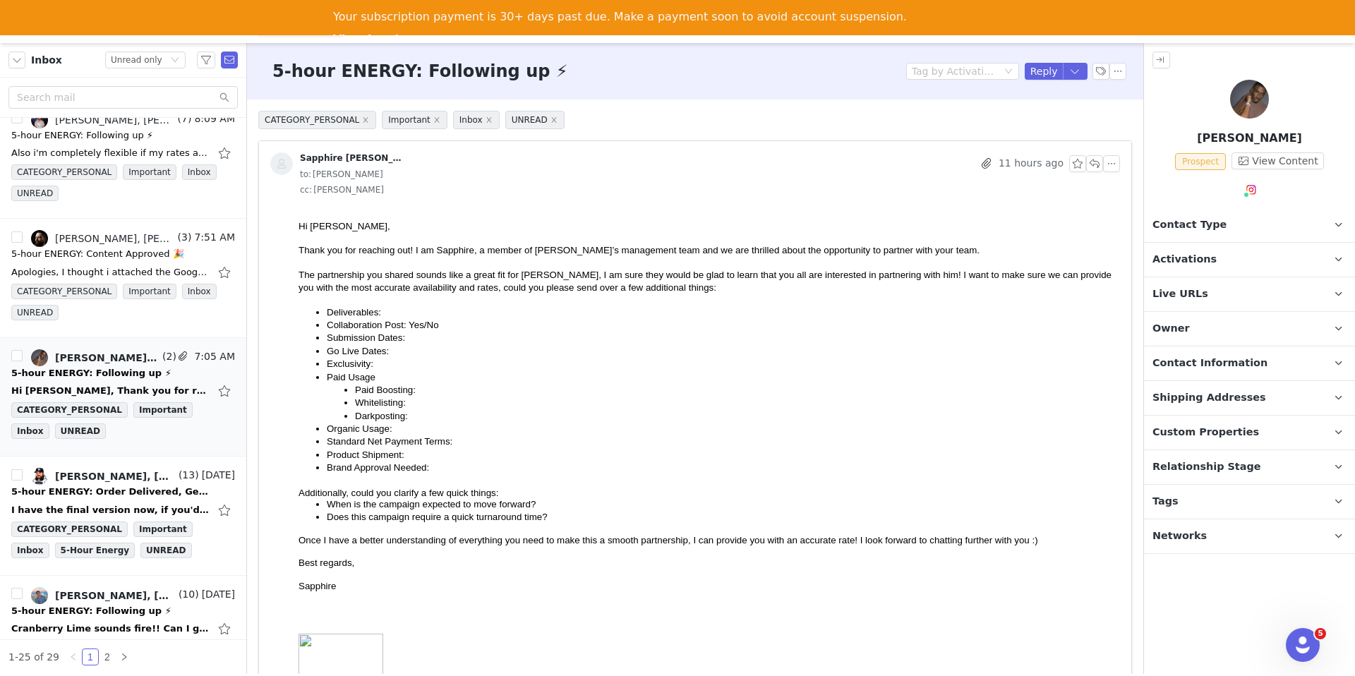
scroll to position [887, 0]
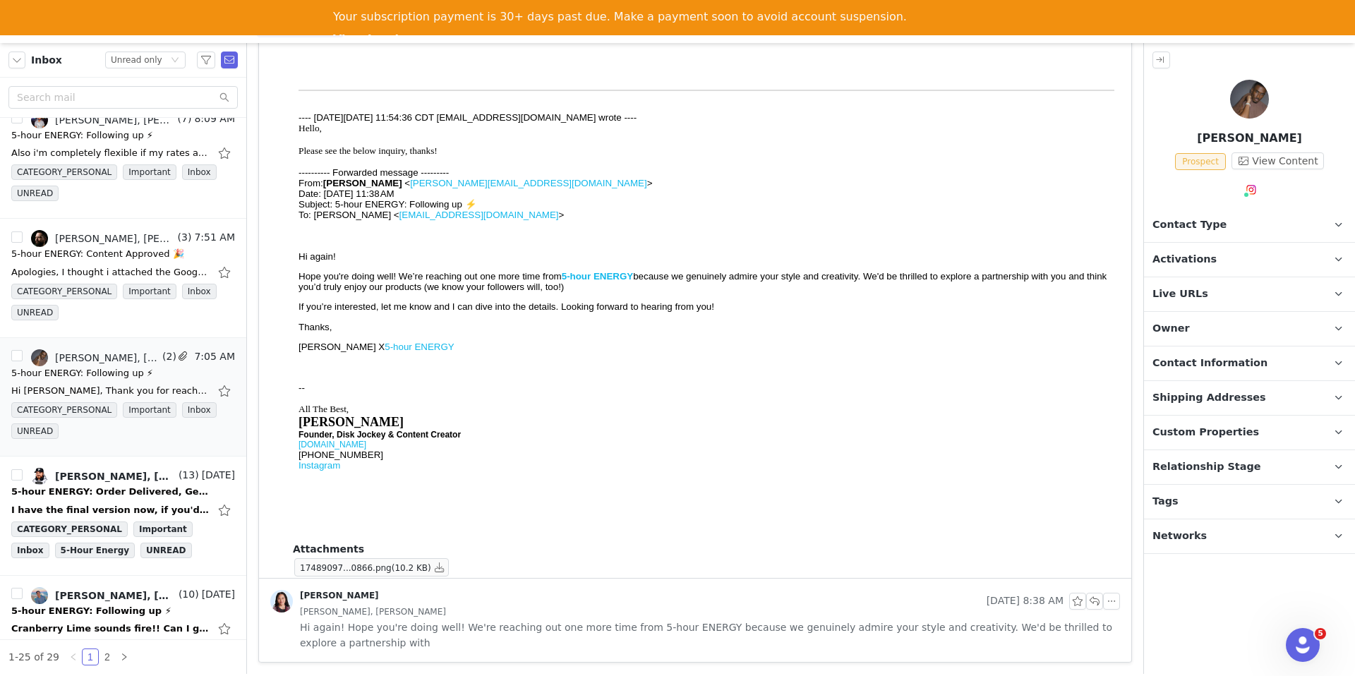
click at [560, 633] on span "Hi again! Hope you're doing well! We're reaching out one more time from 5-hour …" at bounding box center [710, 635] width 820 height 31
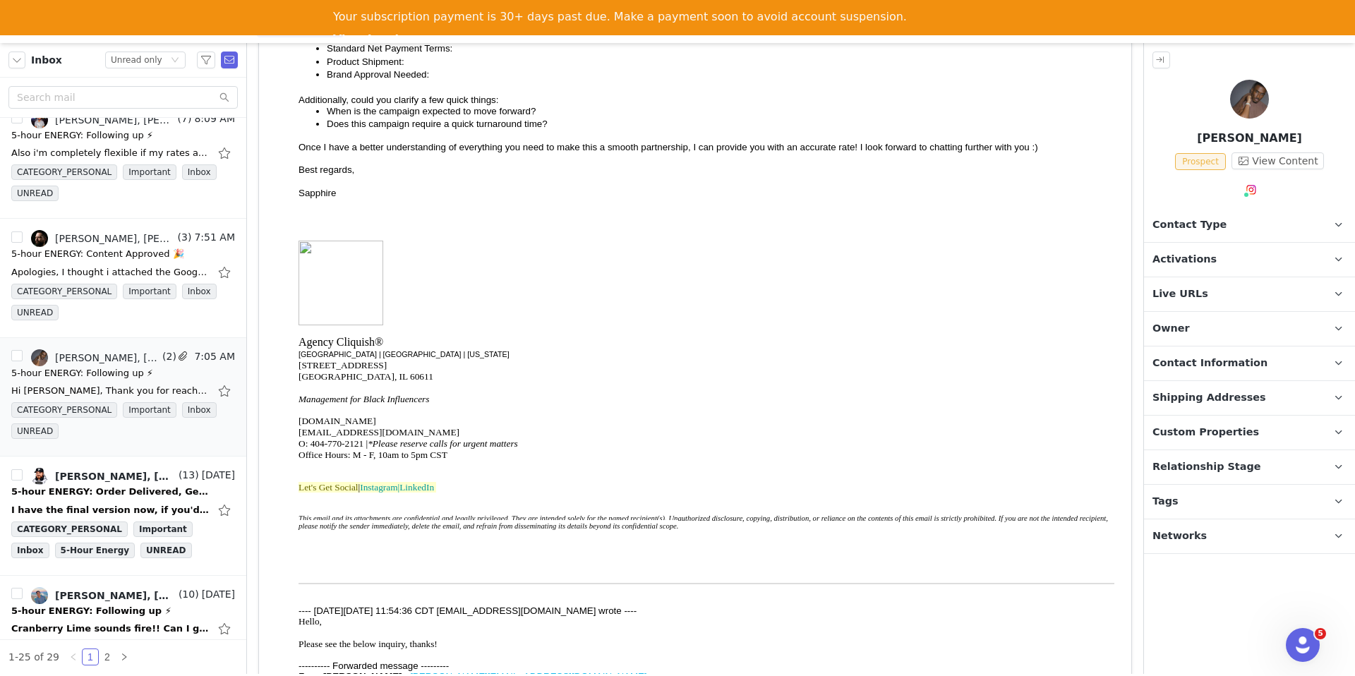
scroll to position [0, 0]
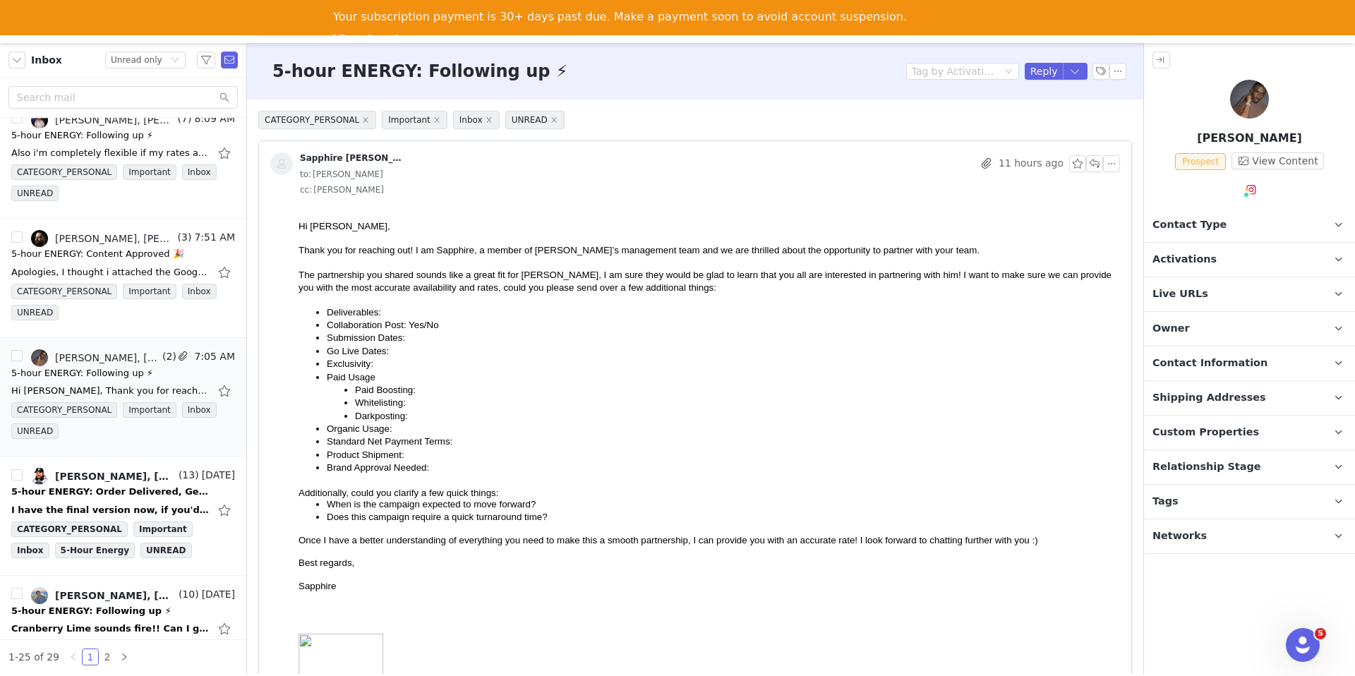
click at [1246, 193] on span at bounding box center [1246, 194] width 7 height 7
click at [1235, 217] on link "@kennethkyrell" at bounding box center [1255, 220] width 77 height 11
click at [1186, 228] on span "Contact Type" at bounding box center [1190, 225] width 74 height 16
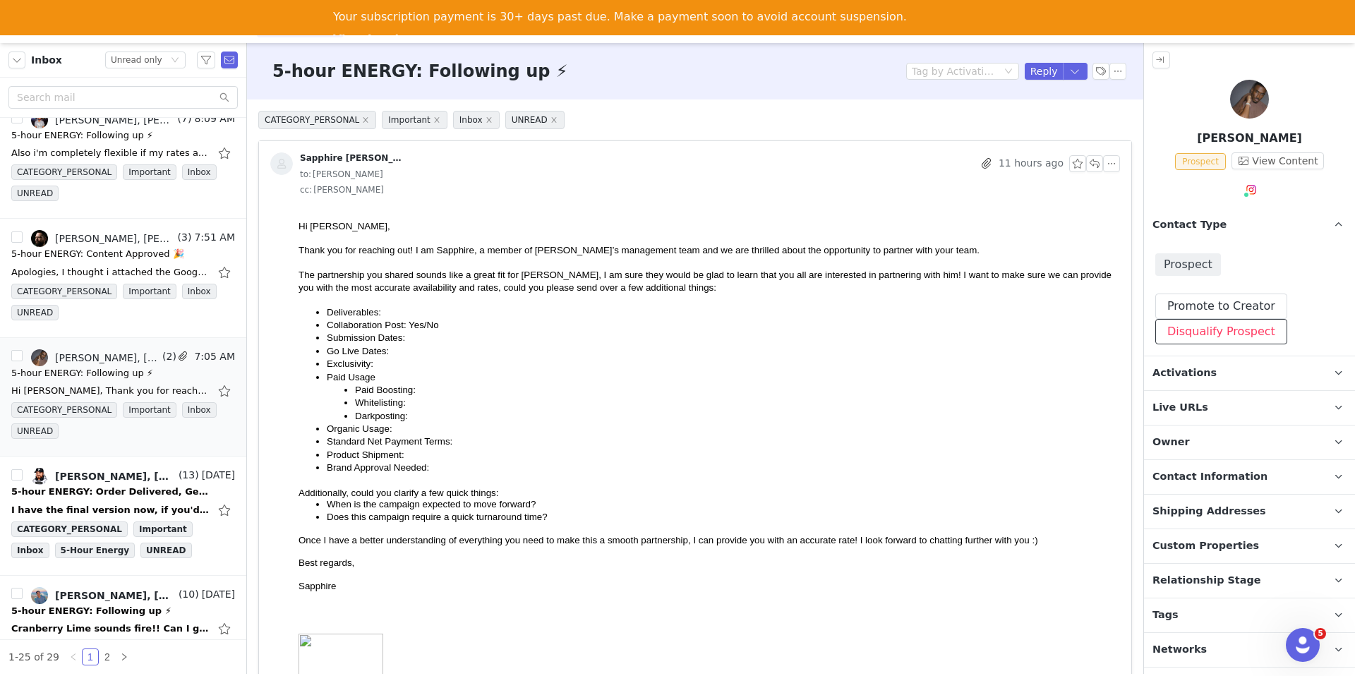
click at [1176, 339] on button "Disqualify Prospect" at bounding box center [1222, 331] width 132 height 25
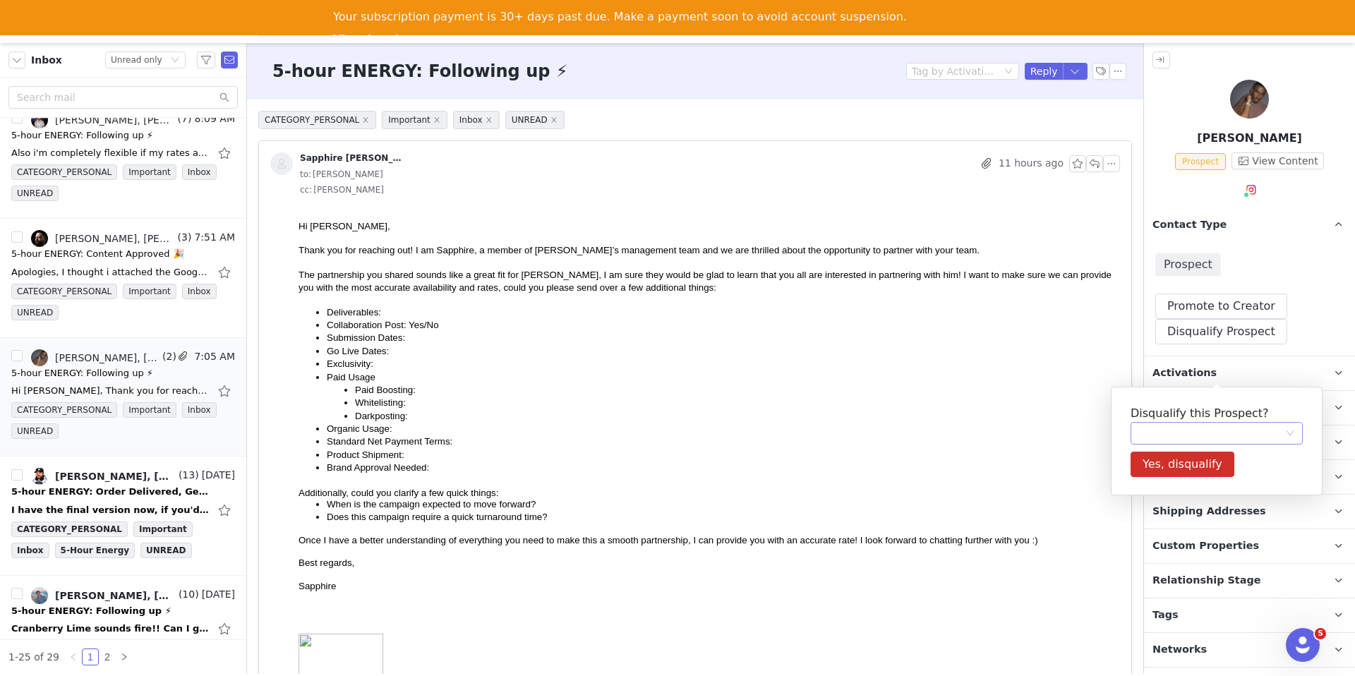
click at [1154, 434] on div at bounding box center [1212, 433] width 146 height 21
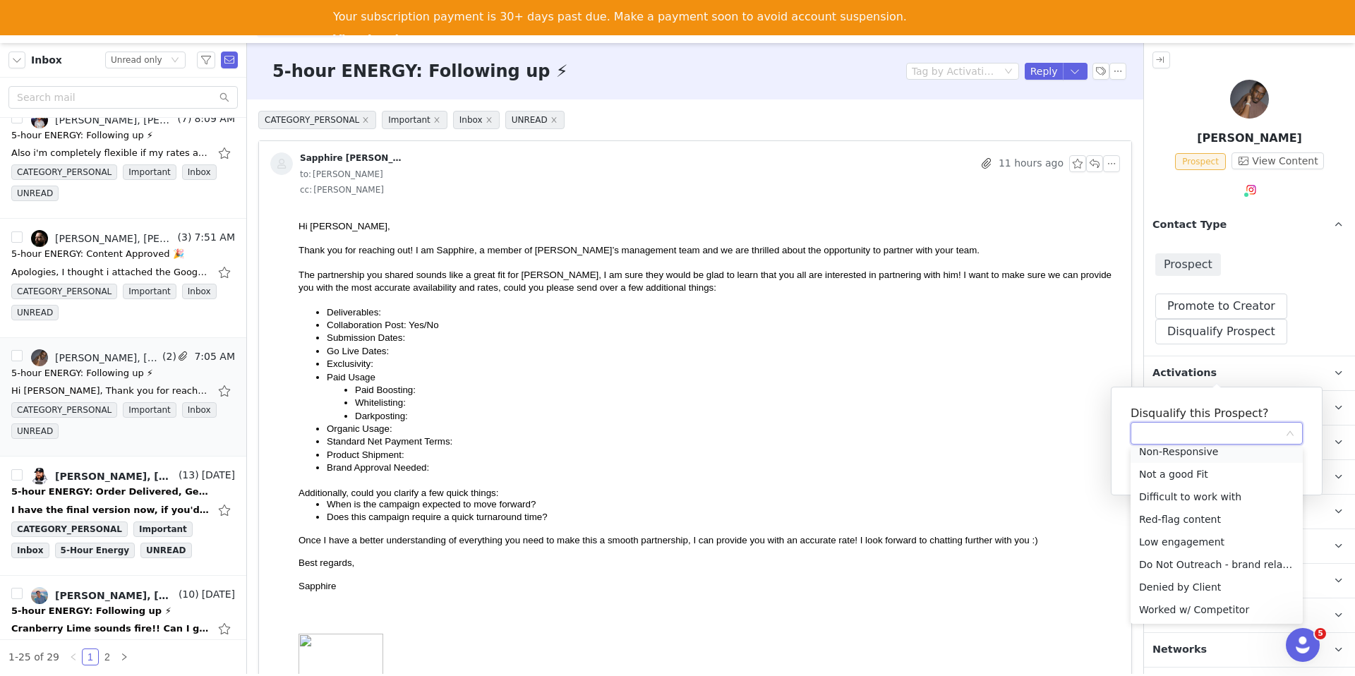
scroll to position [71, 0]
click at [1174, 476] on li "Not a good Fit" at bounding box center [1217, 481] width 172 height 23
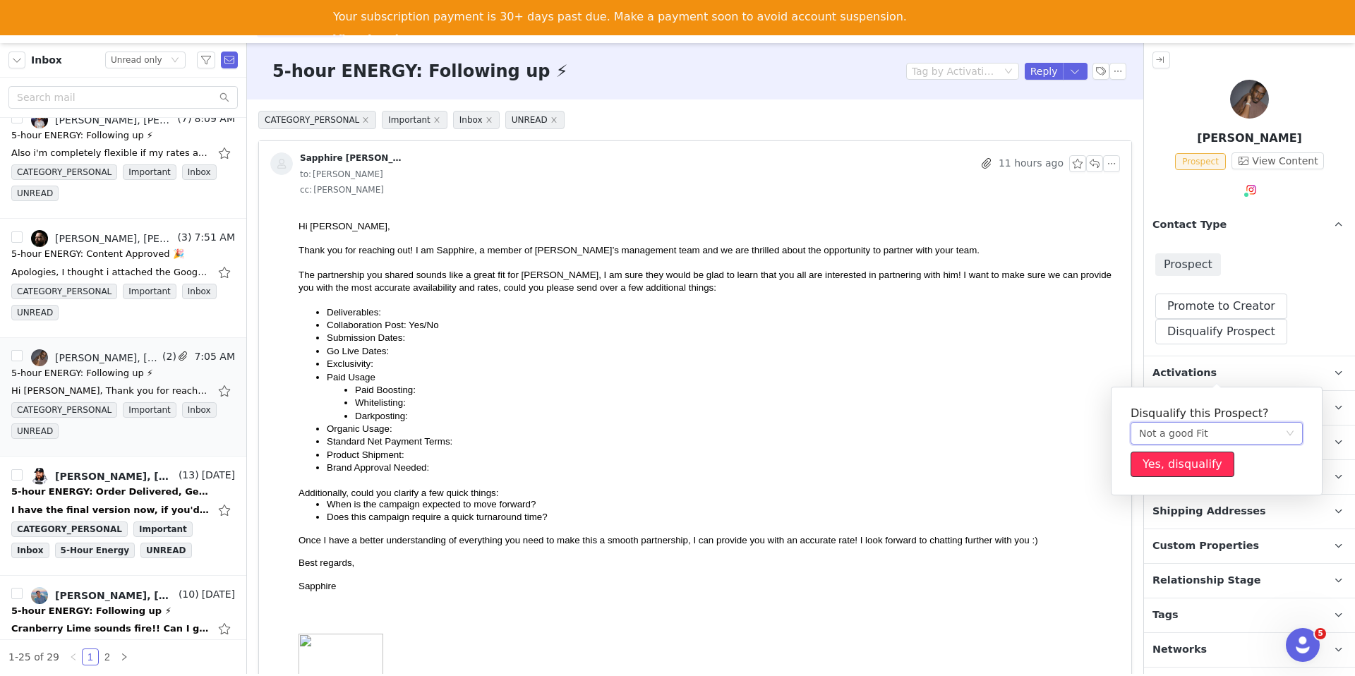
click at [1160, 463] on button "Yes, disqualify" at bounding box center [1183, 464] width 104 height 25
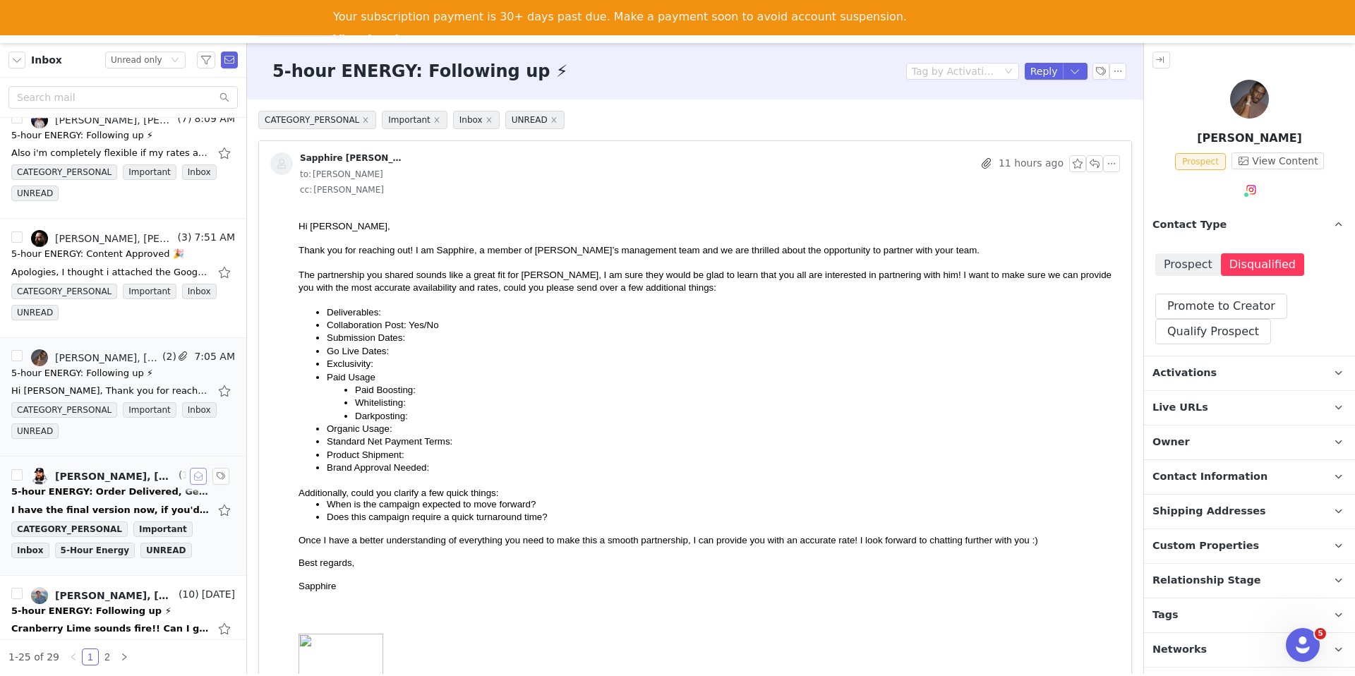
scroll to position [1005, 0]
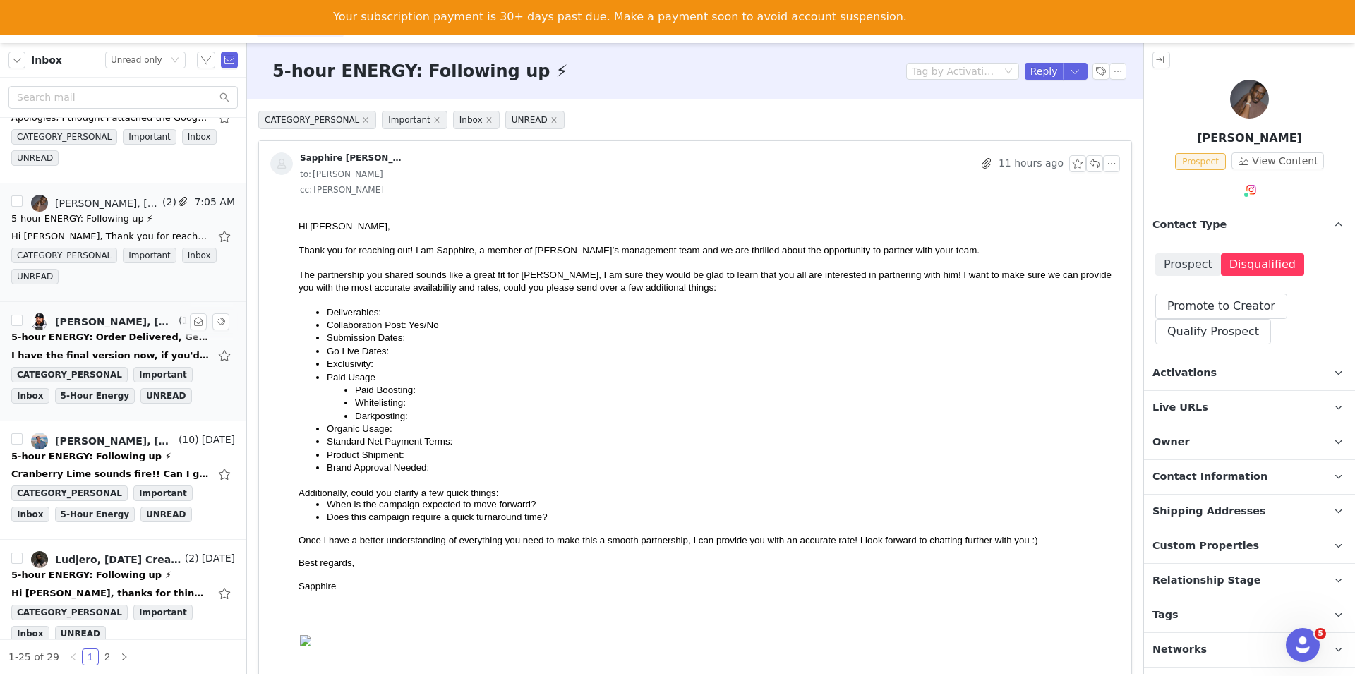
click at [130, 342] on div "5-hour ENERGY: Order Delivered, Get Ready to Create! 📦📬" at bounding box center [110, 337] width 198 height 14
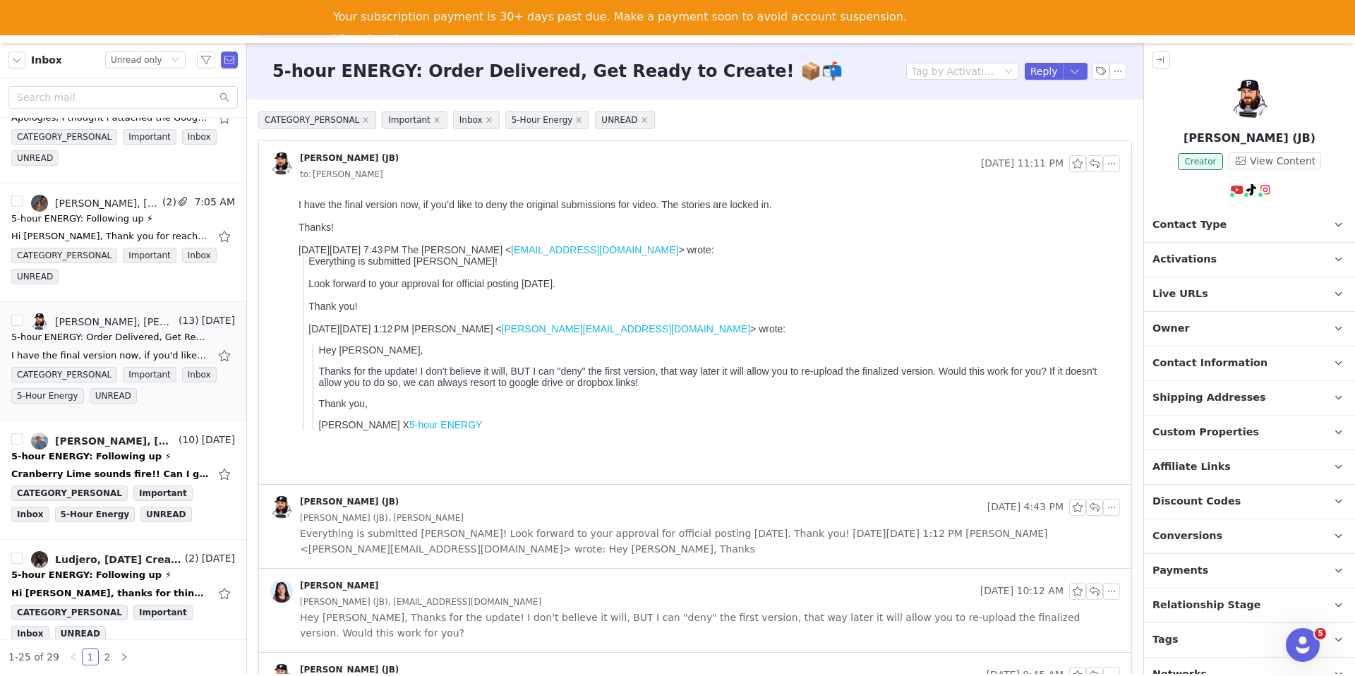
scroll to position [0, 0]
click at [1074, 71] on button "button" at bounding box center [1075, 71] width 25 height 17
click at [1068, 121] on li "Reply All" at bounding box center [1061, 119] width 60 height 23
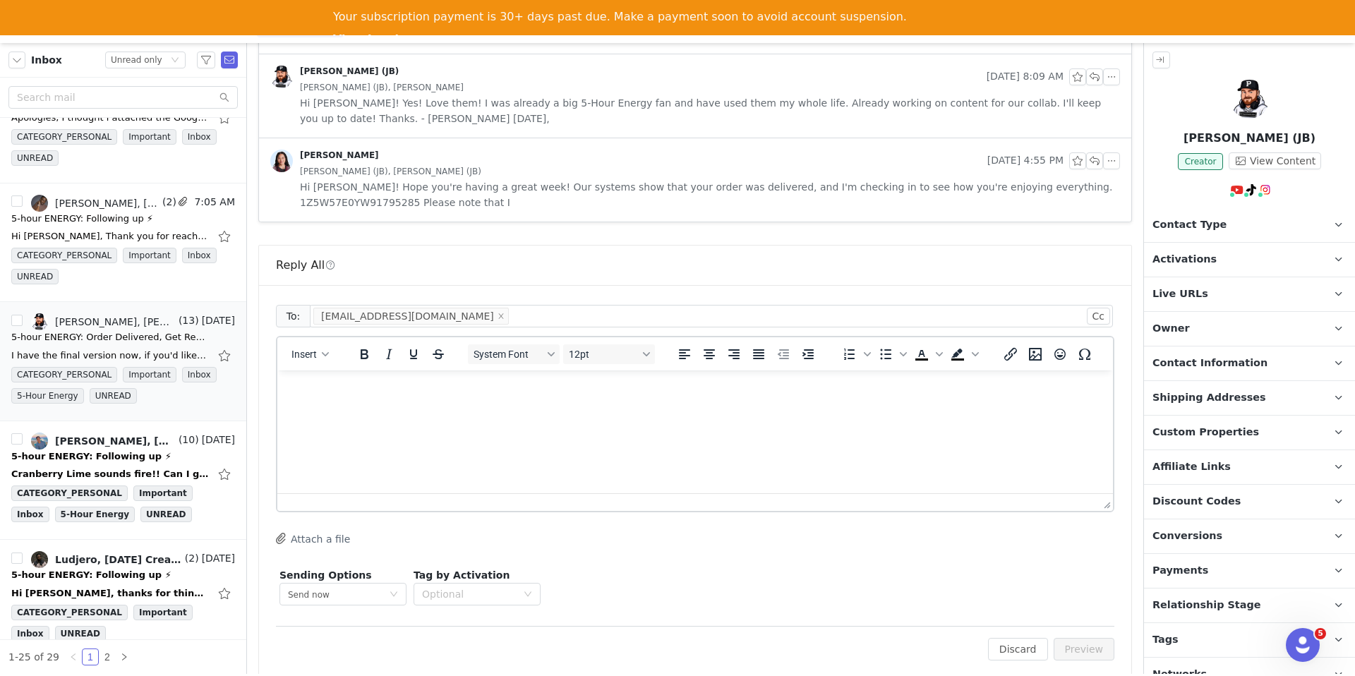
click at [731, 407] on html at bounding box center [695, 390] width 836 height 38
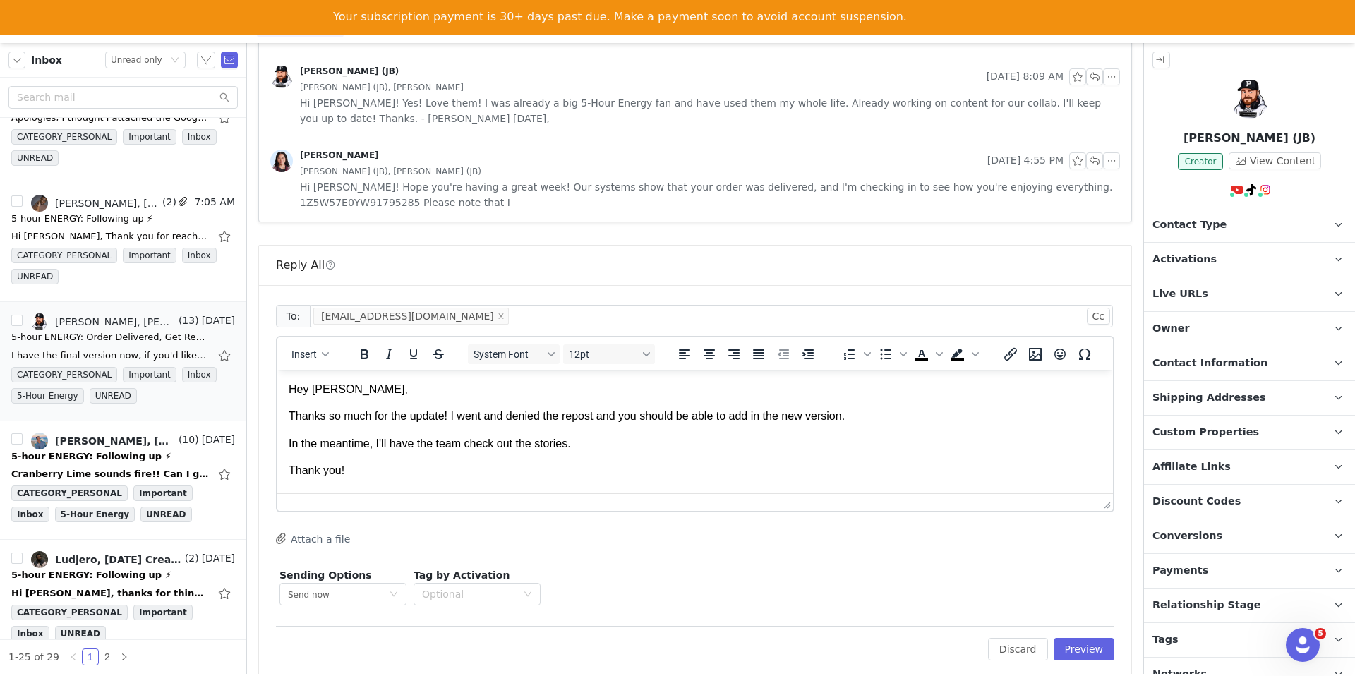
scroll to position [13, 0]
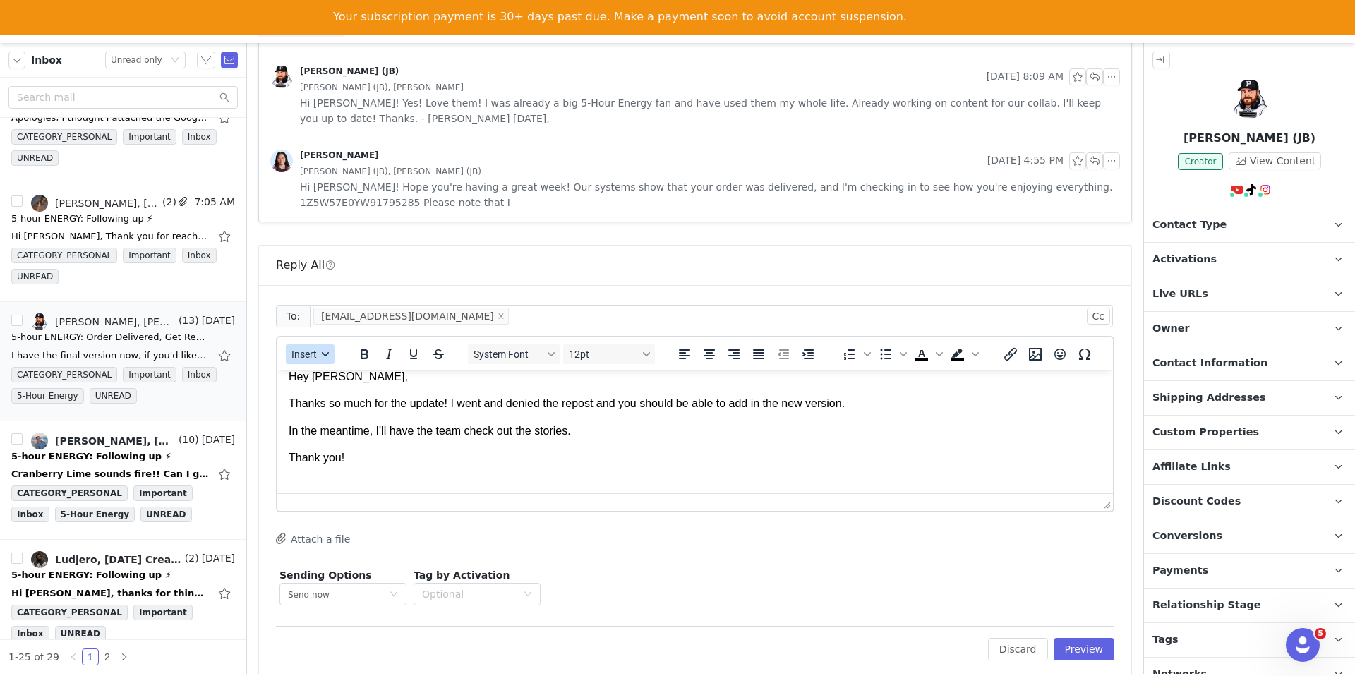
click at [297, 345] on button "Insert" at bounding box center [310, 354] width 49 height 20
click at [327, 401] on div "Insert Signature" at bounding box center [361, 408] width 127 height 17
click at [1087, 638] on button "Preview" at bounding box center [1084, 649] width 61 height 23
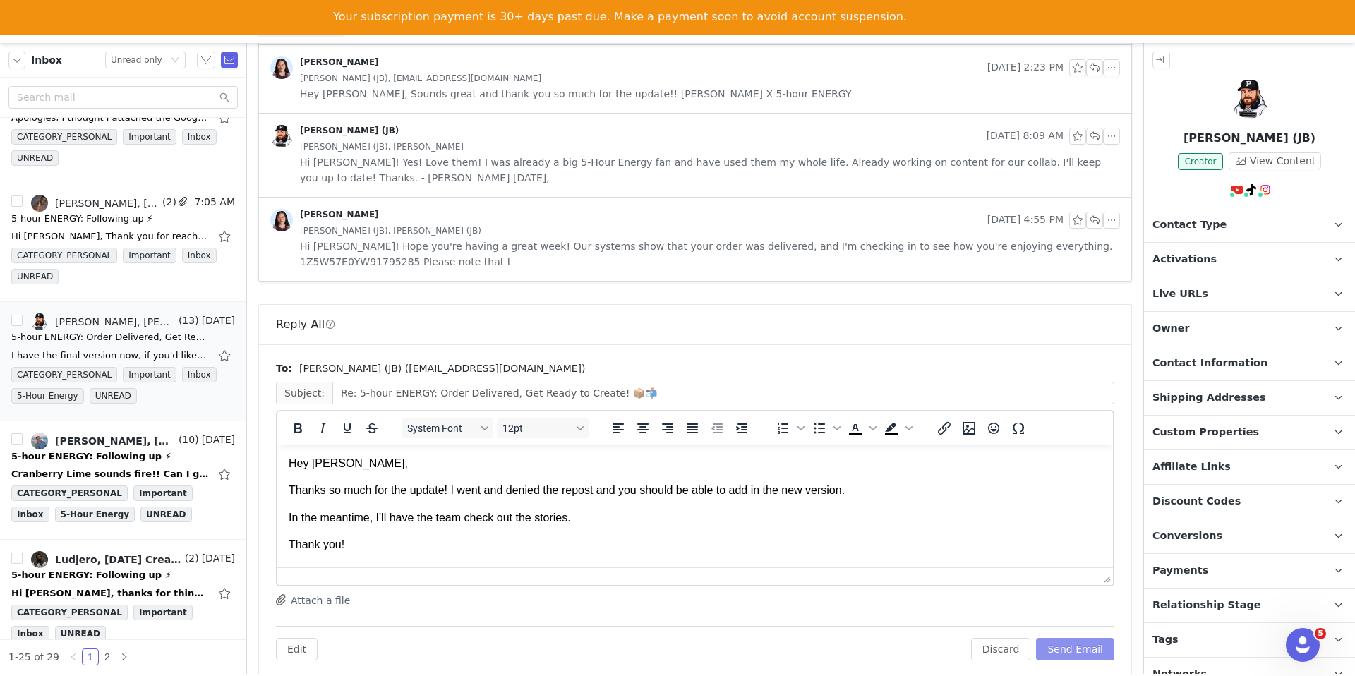
scroll to position [0, 0]
click at [1084, 638] on button "Send Email" at bounding box center [1075, 649] width 78 height 23
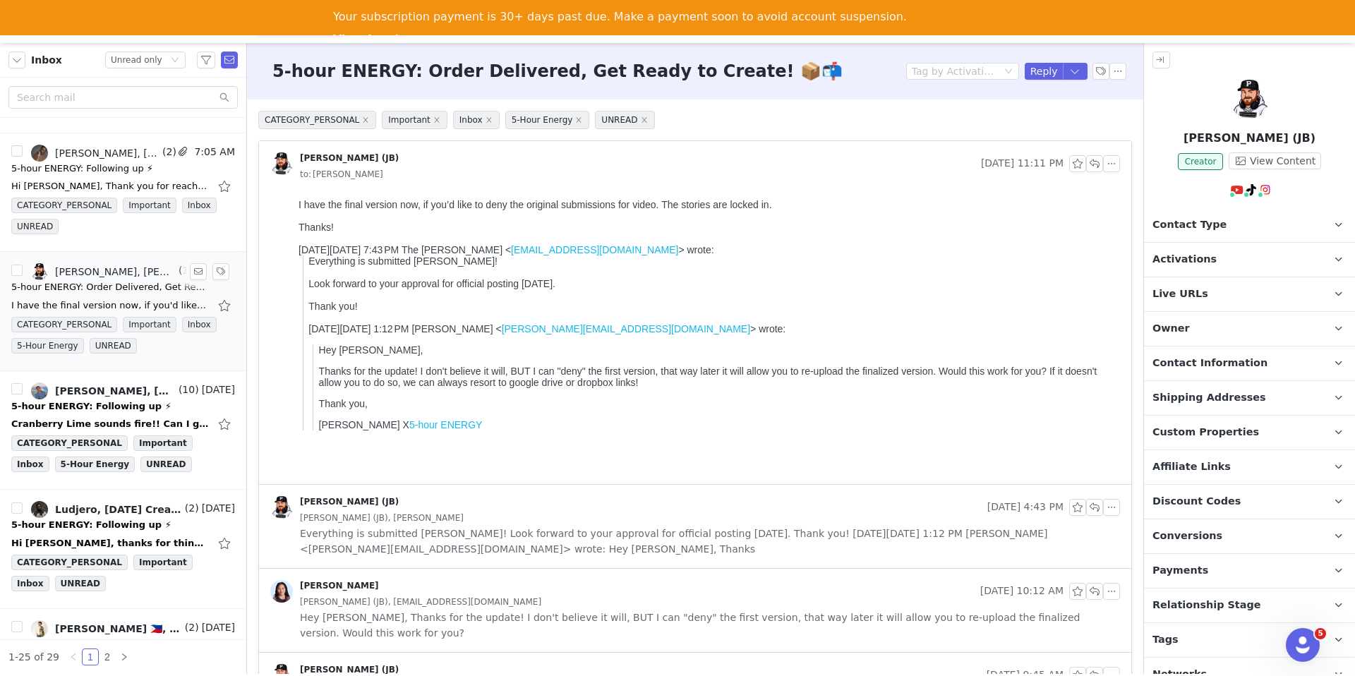
scroll to position [1066, 0]
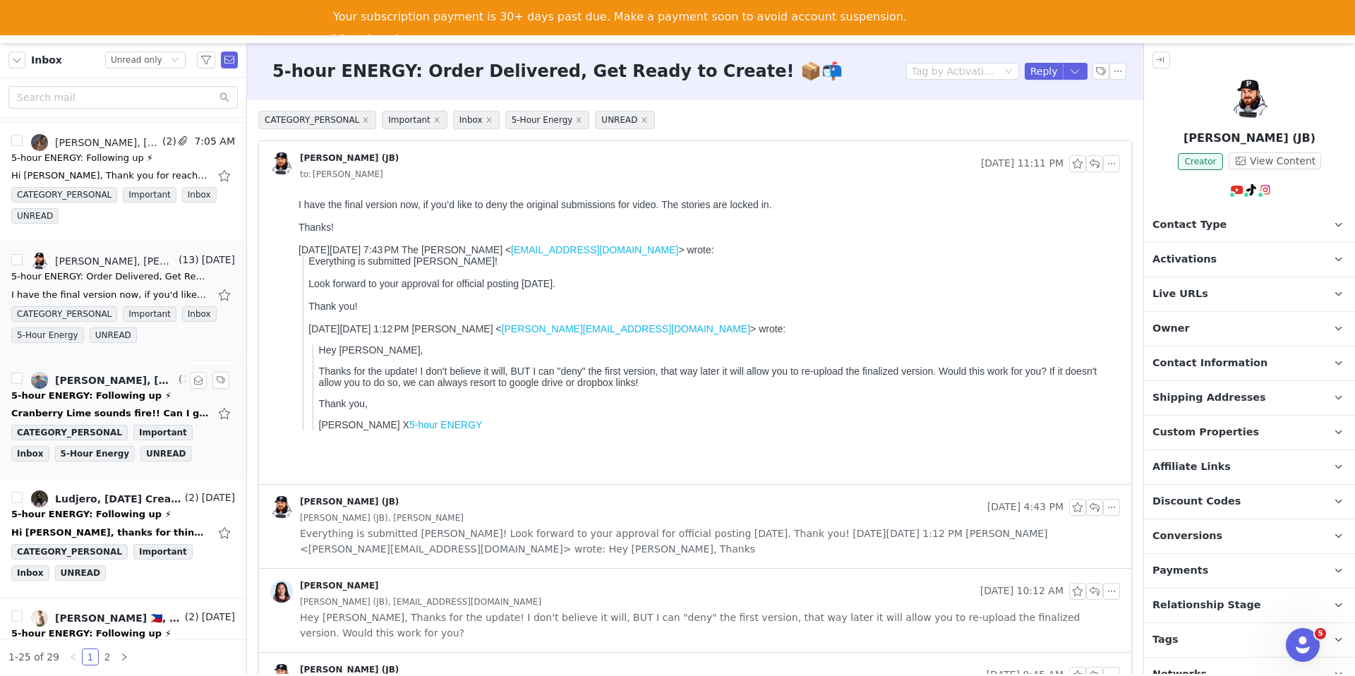
click at [107, 396] on div "5-hour ENERGY: Following up ⚡" at bounding box center [91, 396] width 160 height 14
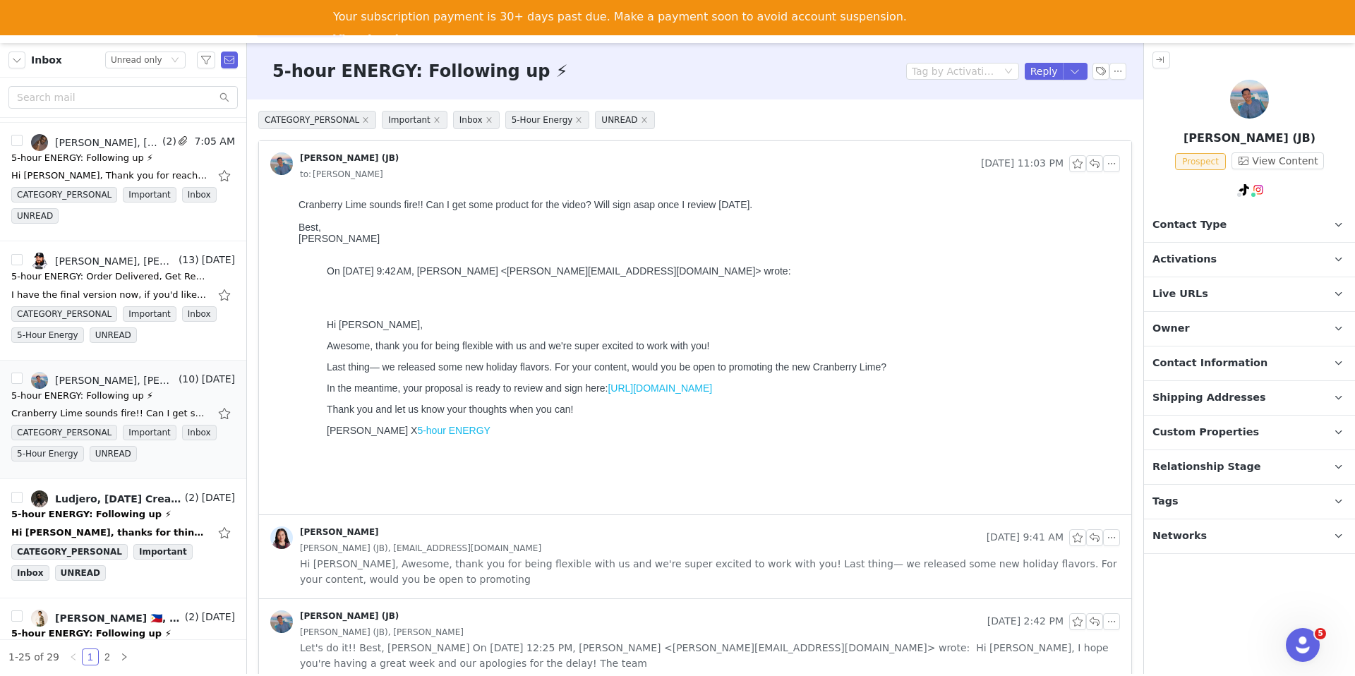
scroll to position [0, 0]
click at [1196, 265] on span "Activations" at bounding box center [1185, 260] width 64 height 16
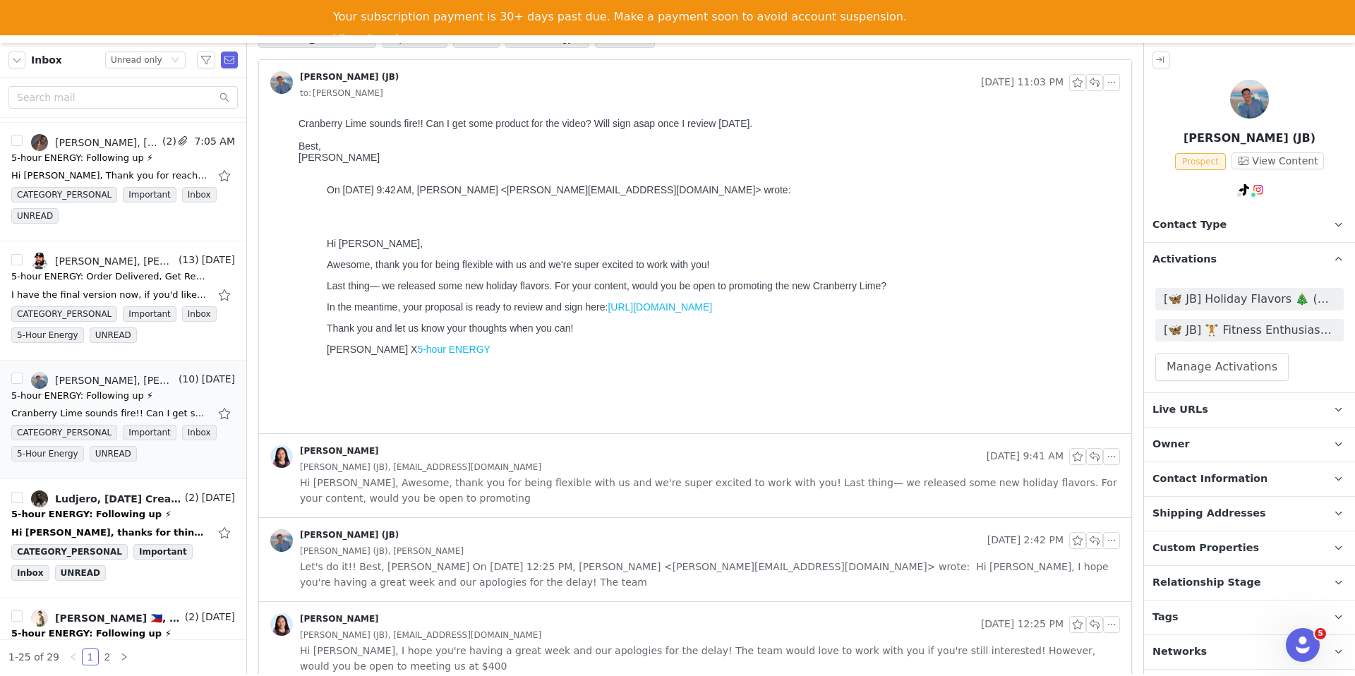
scroll to position [244, 0]
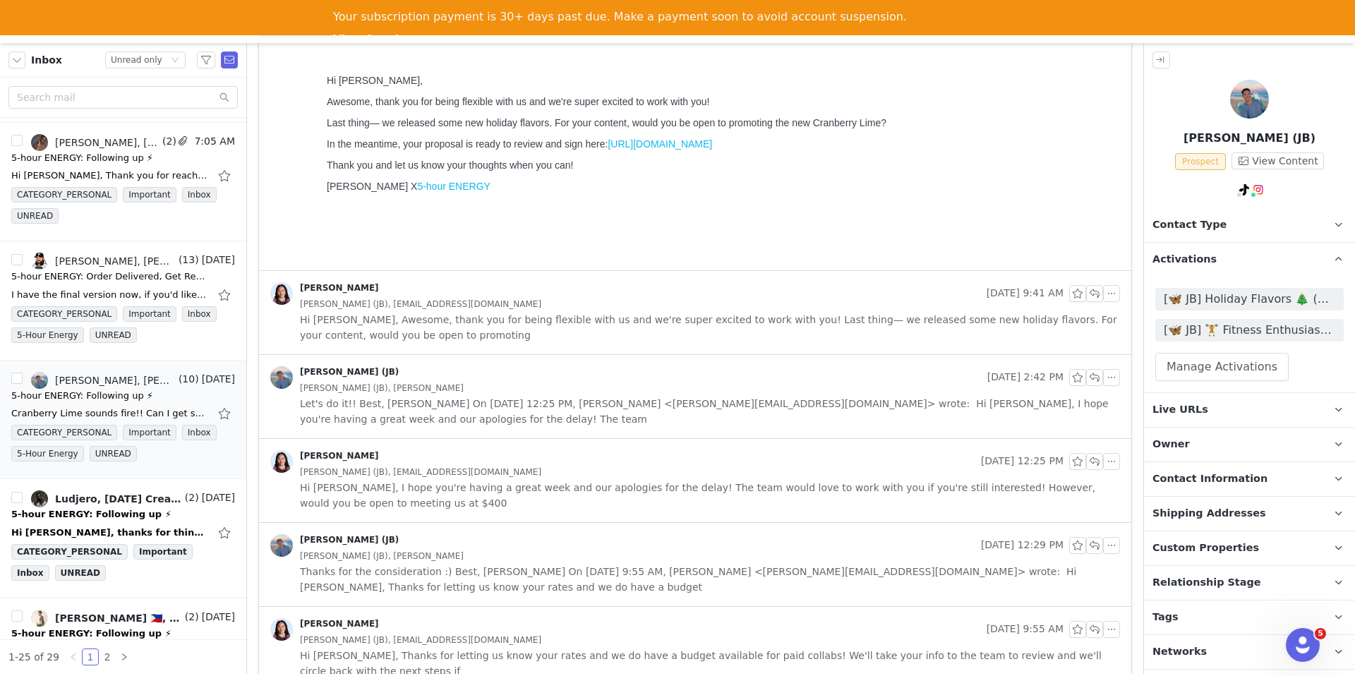
click at [752, 373] on div "Ethan King (JB)" at bounding box center [626, 377] width 712 height 23
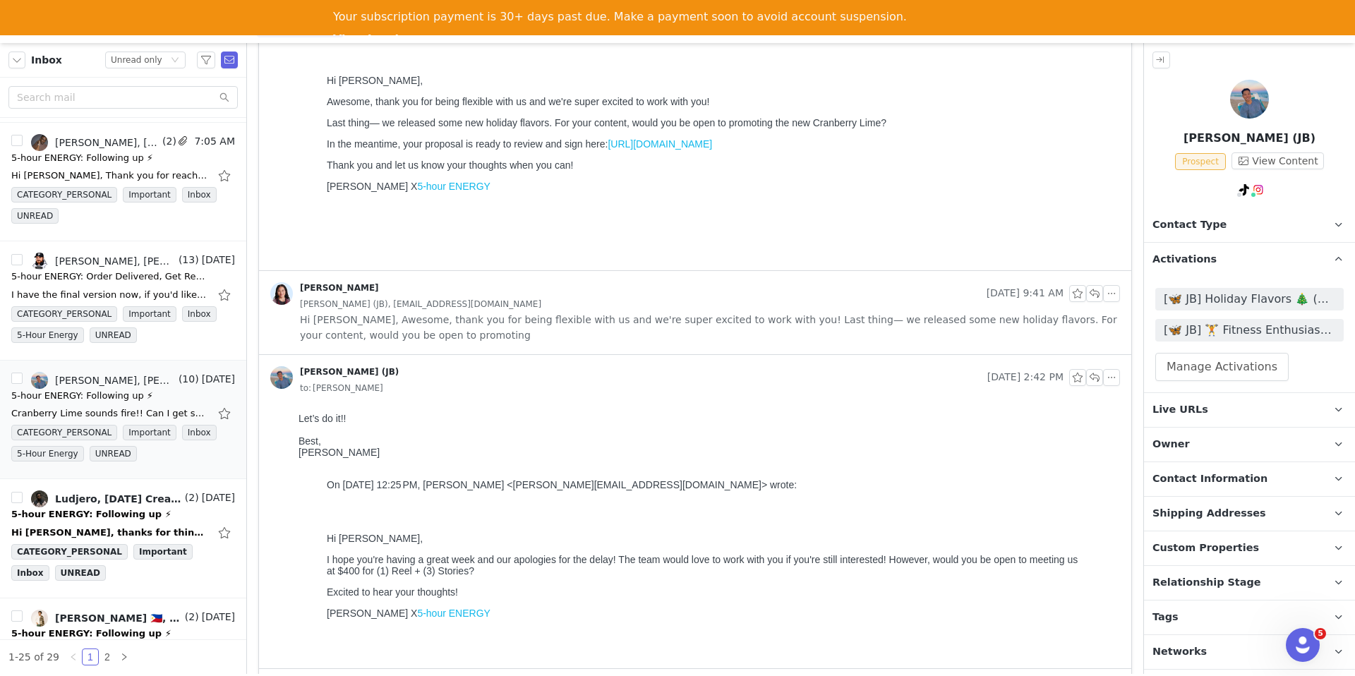
scroll to position [0, 0]
click at [745, 340] on span "Hi Ethan, Awesome, thank you for being flexible with us and we're super excited…" at bounding box center [710, 327] width 820 height 31
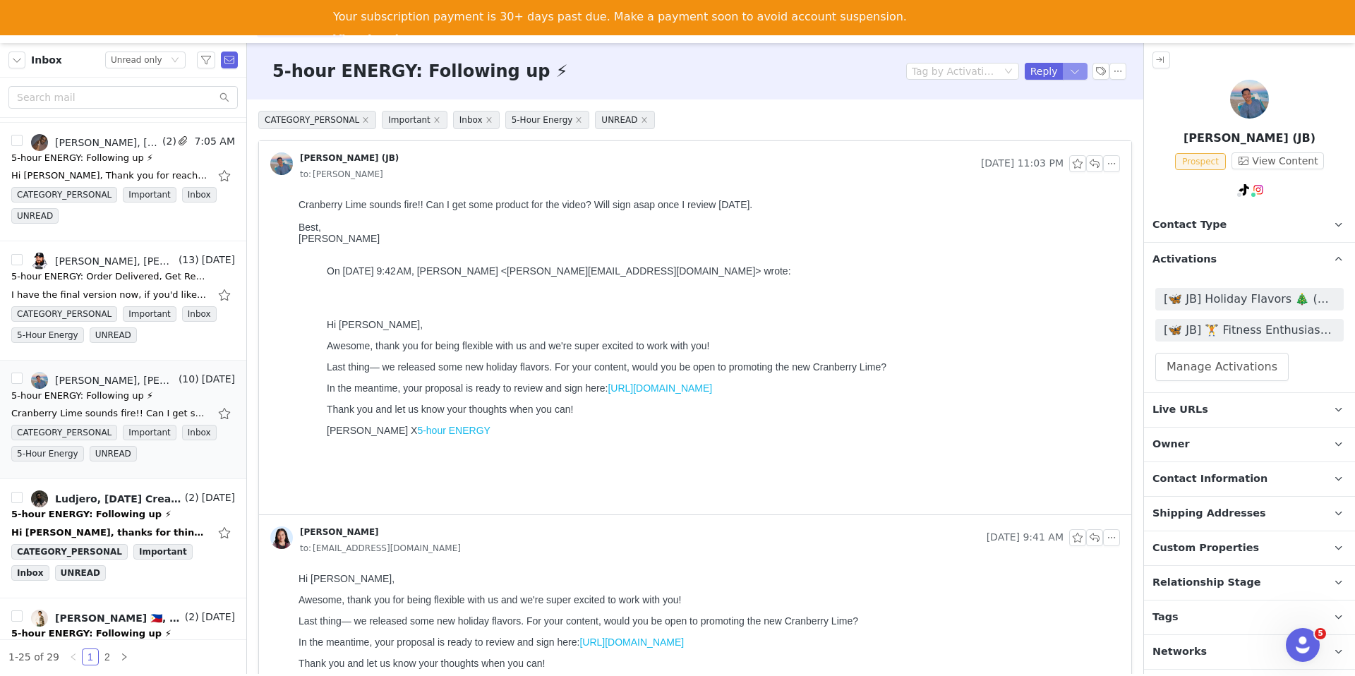
click at [1071, 74] on button "button" at bounding box center [1075, 71] width 25 height 17
click at [1050, 123] on li "Reply All" at bounding box center [1061, 119] width 60 height 23
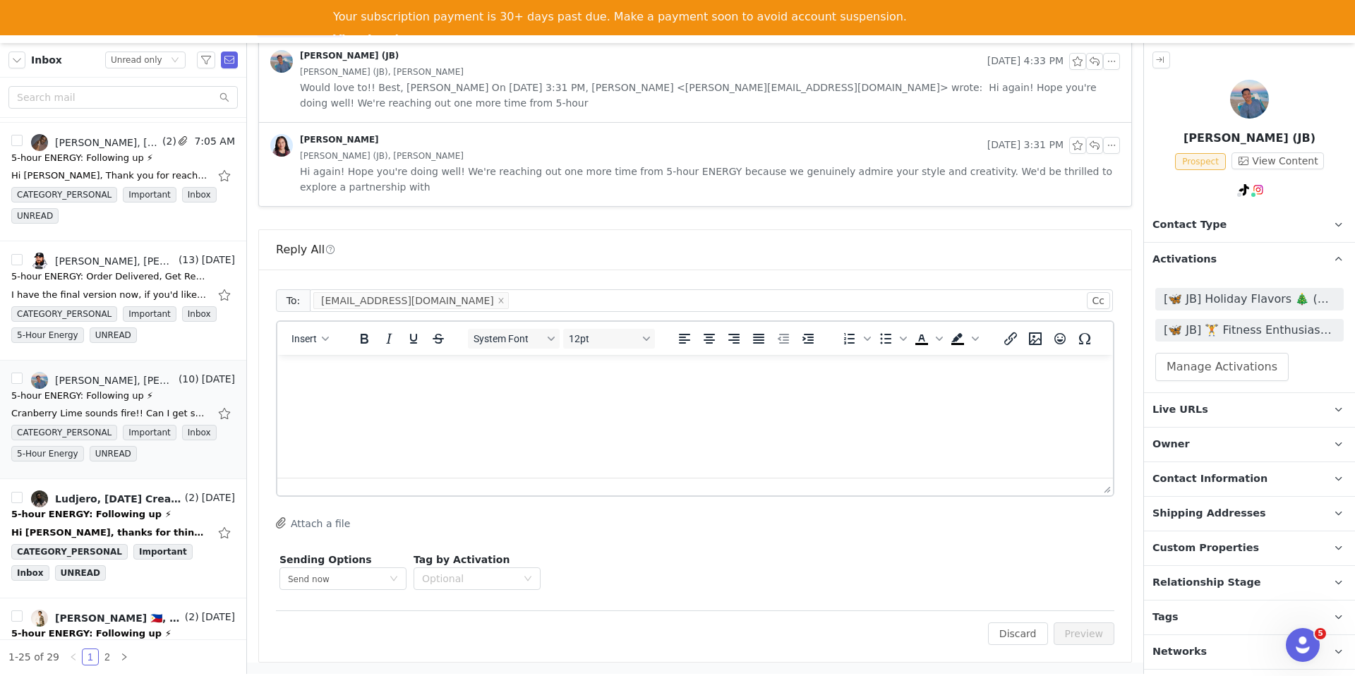
click at [643, 393] on html at bounding box center [695, 374] width 836 height 38
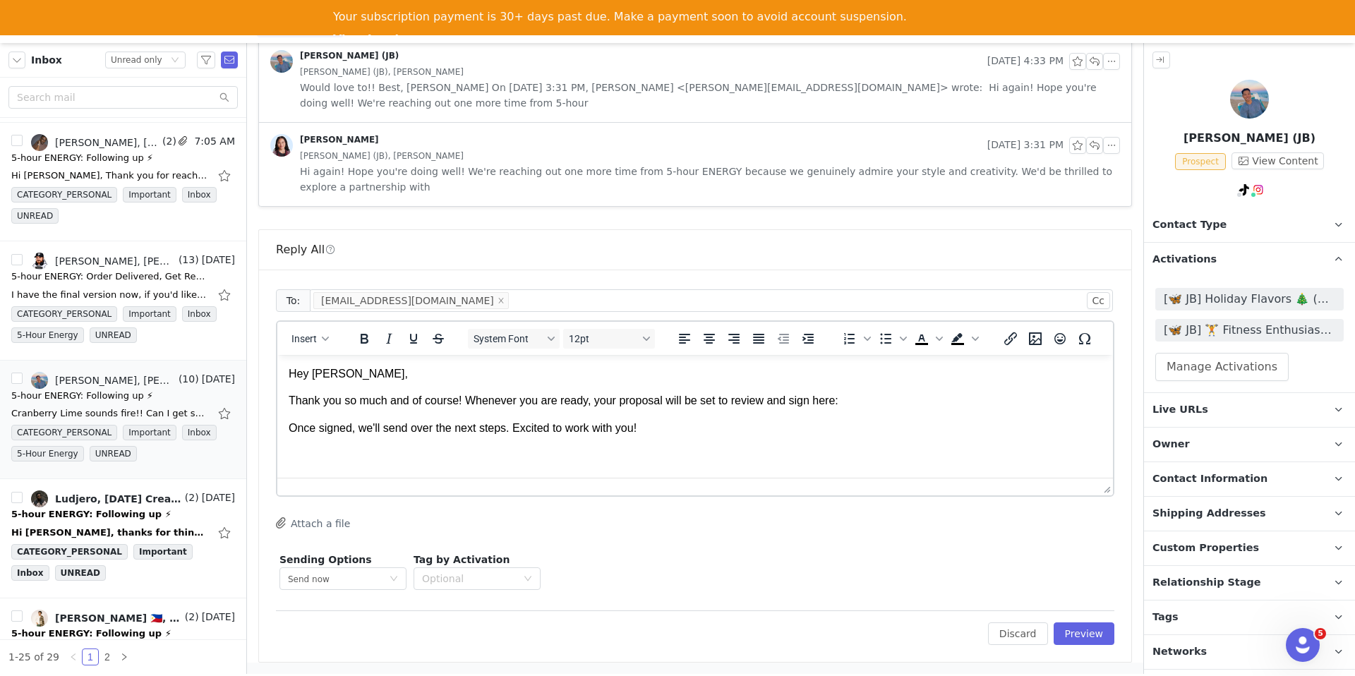
click at [315, 328] on div "Insert" at bounding box center [310, 339] width 66 height 28
click at [307, 342] on span "Insert" at bounding box center [304, 338] width 25 height 11
click at [316, 408] on div "Insert Signature" at bounding box center [361, 408] width 127 height 17
click at [898, 402] on p "Thank you so much and of course! Whenever you are ready, your proposal will be …" at bounding box center [695, 401] width 813 height 16
click at [311, 342] on span "Insert" at bounding box center [304, 338] width 25 height 11
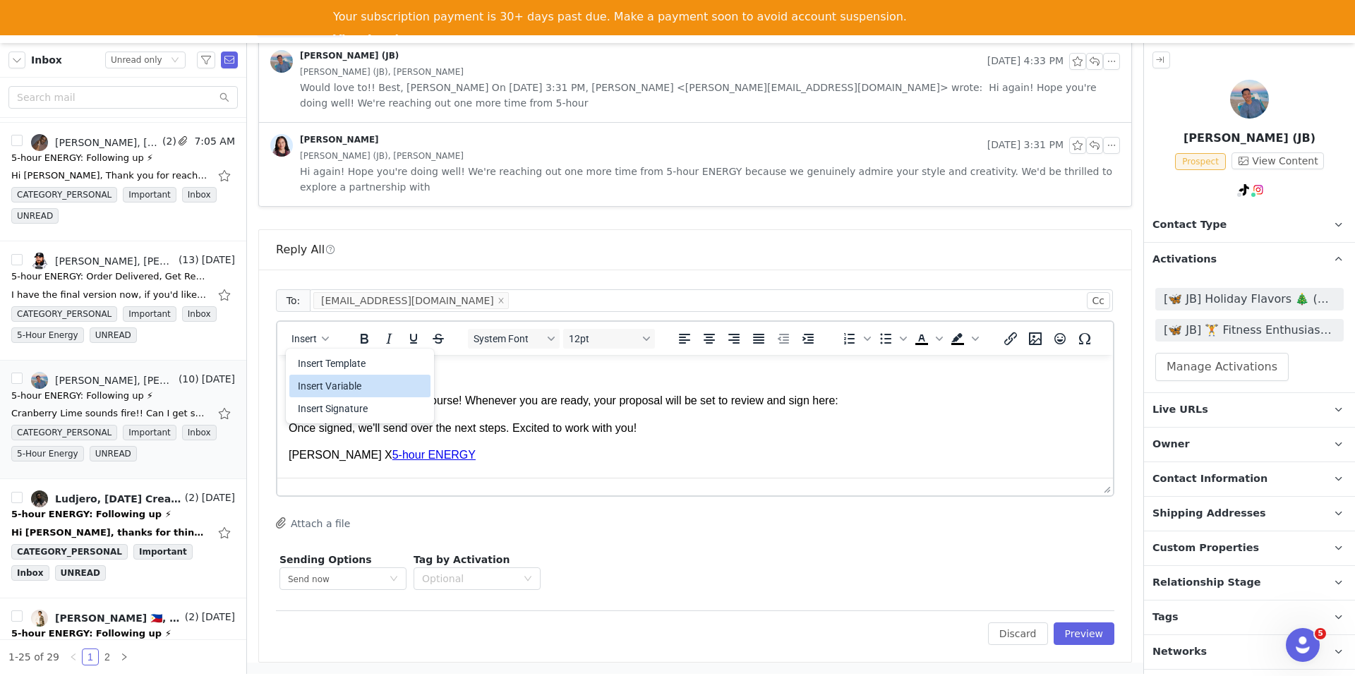
click at [311, 391] on div "Insert Variable" at bounding box center [361, 386] width 127 height 17
select select
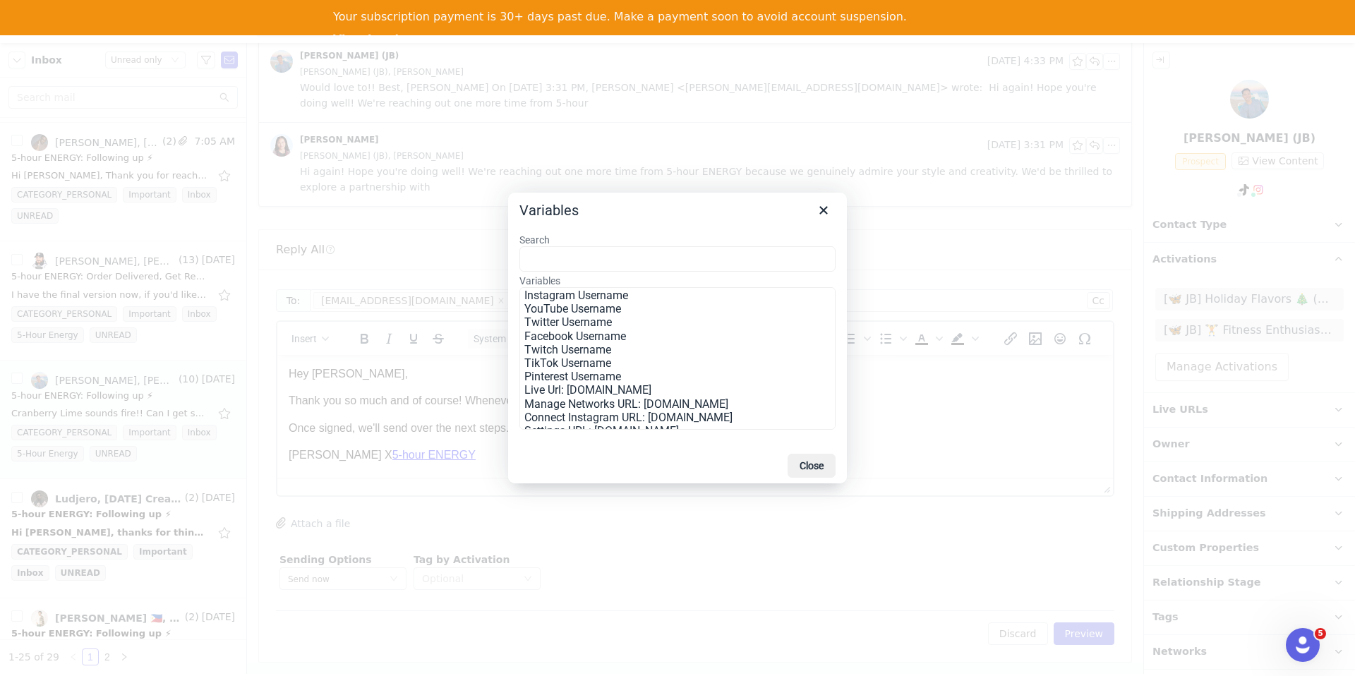
scroll to position [212, 0]
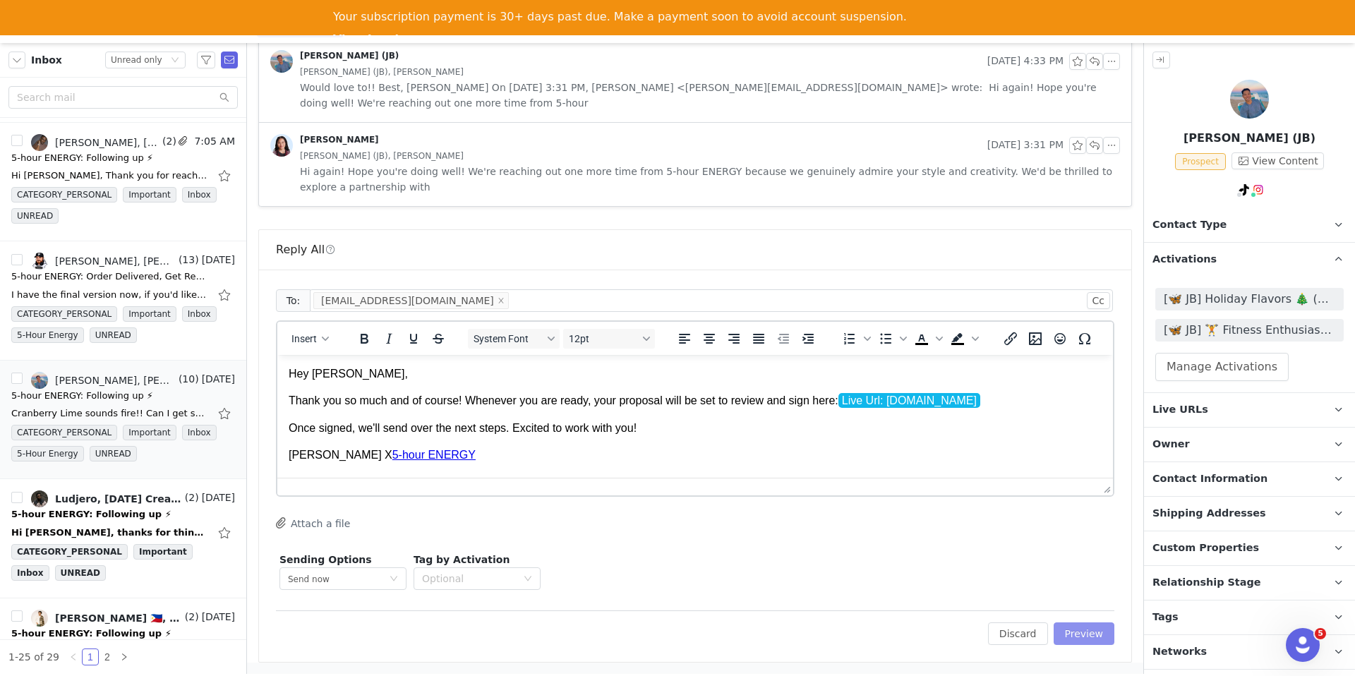
click at [1086, 632] on button "Preview" at bounding box center [1084, 634] width 61 height 23
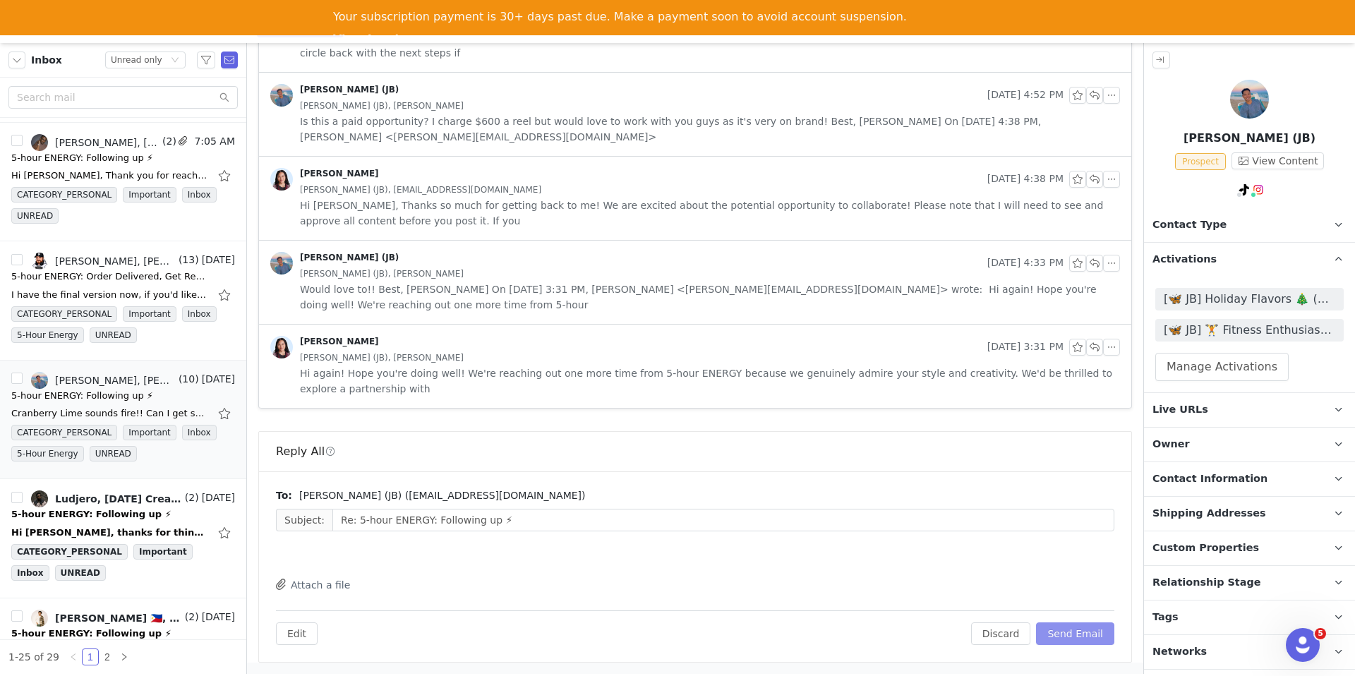
click at [1086, 632] on button "Send Email" at bounding box center [1075, 634] width 78 height 23
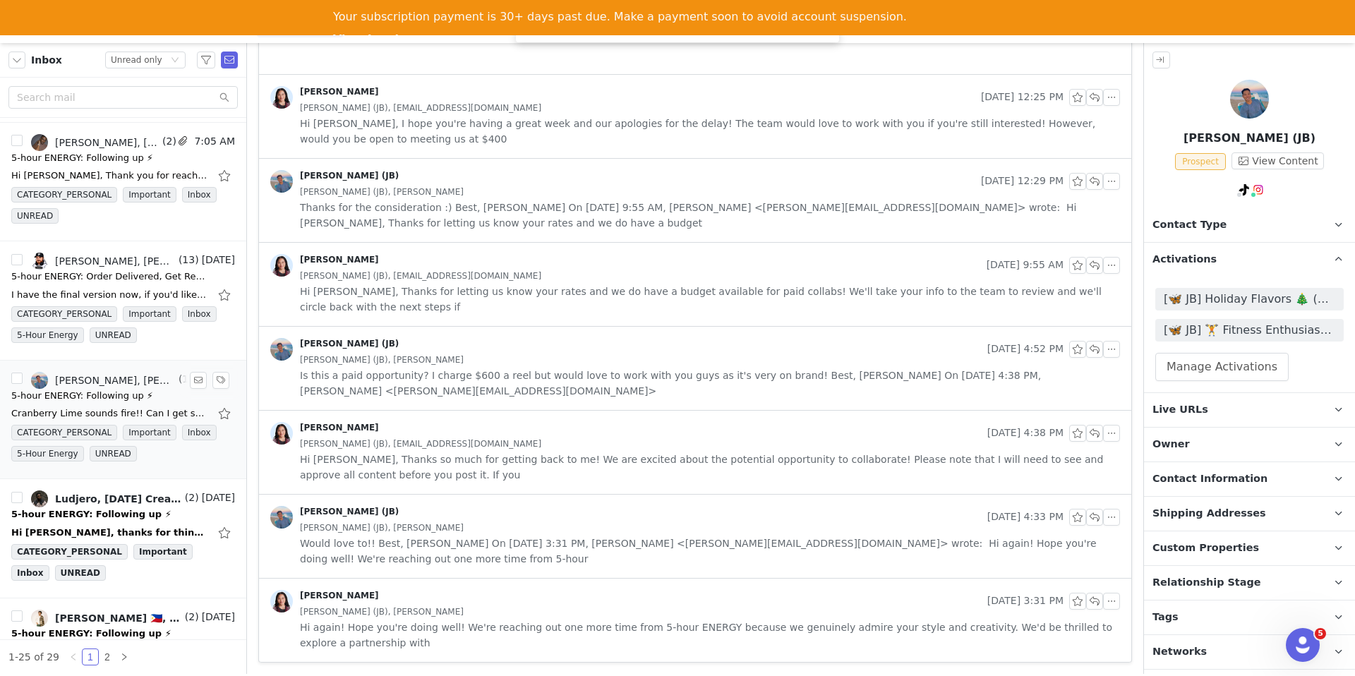
scroll to position [1154, 0]
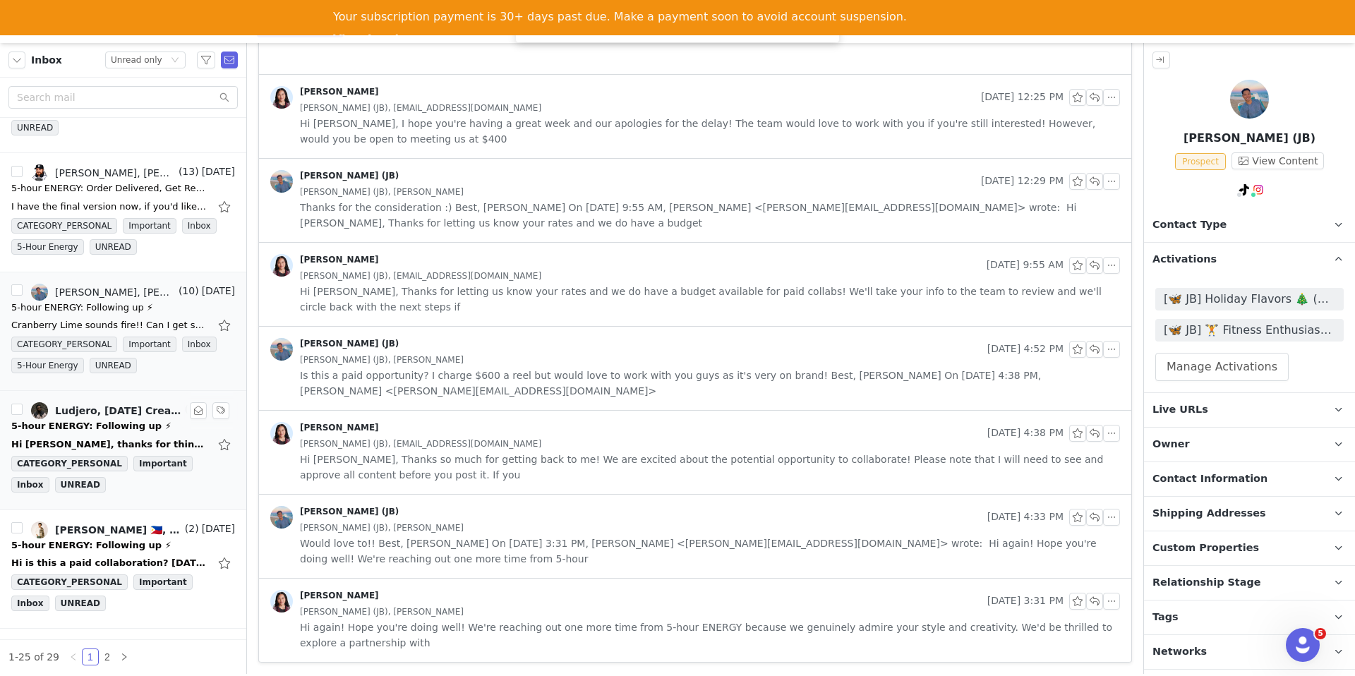
click at [133, 420] on div "5-hour ENERGY: Following up ⚡" at bounding box center [91, 426] width 160 height 14
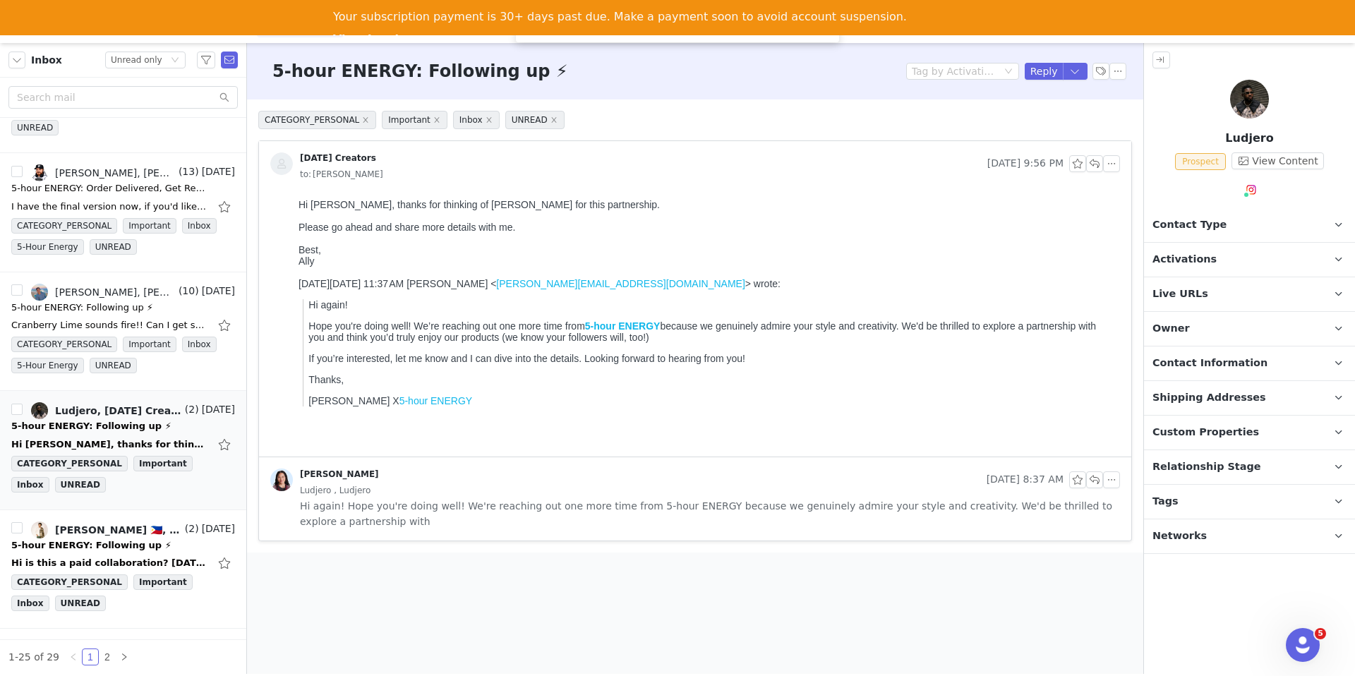
scroll to position [0, 0]
click at [1247, 186] on img at bounding box center [1251, 189] width 11 height 11
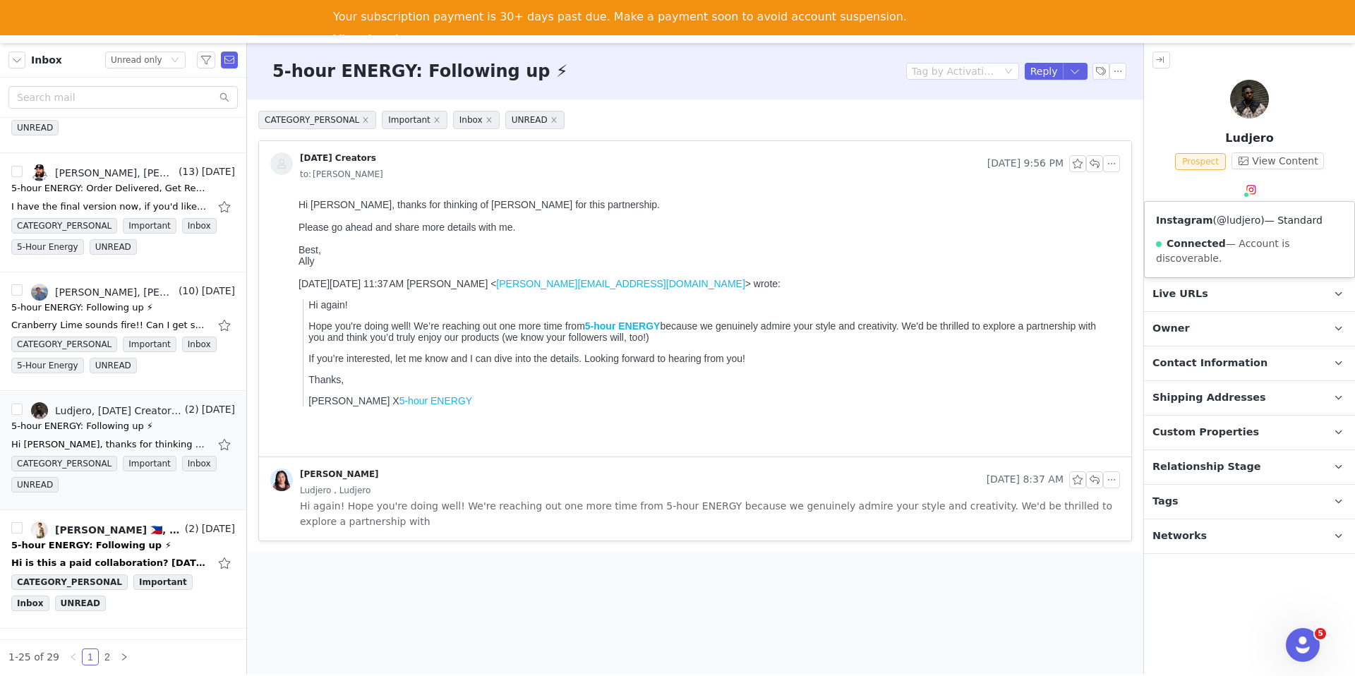
click at [1232, 218] on link "@ludjero" at bounding box center [1239, 220] width 44 height 11
click at [1177, 232] on span "Contact Type" at bounding box center [1190, 225] width 74 height 16
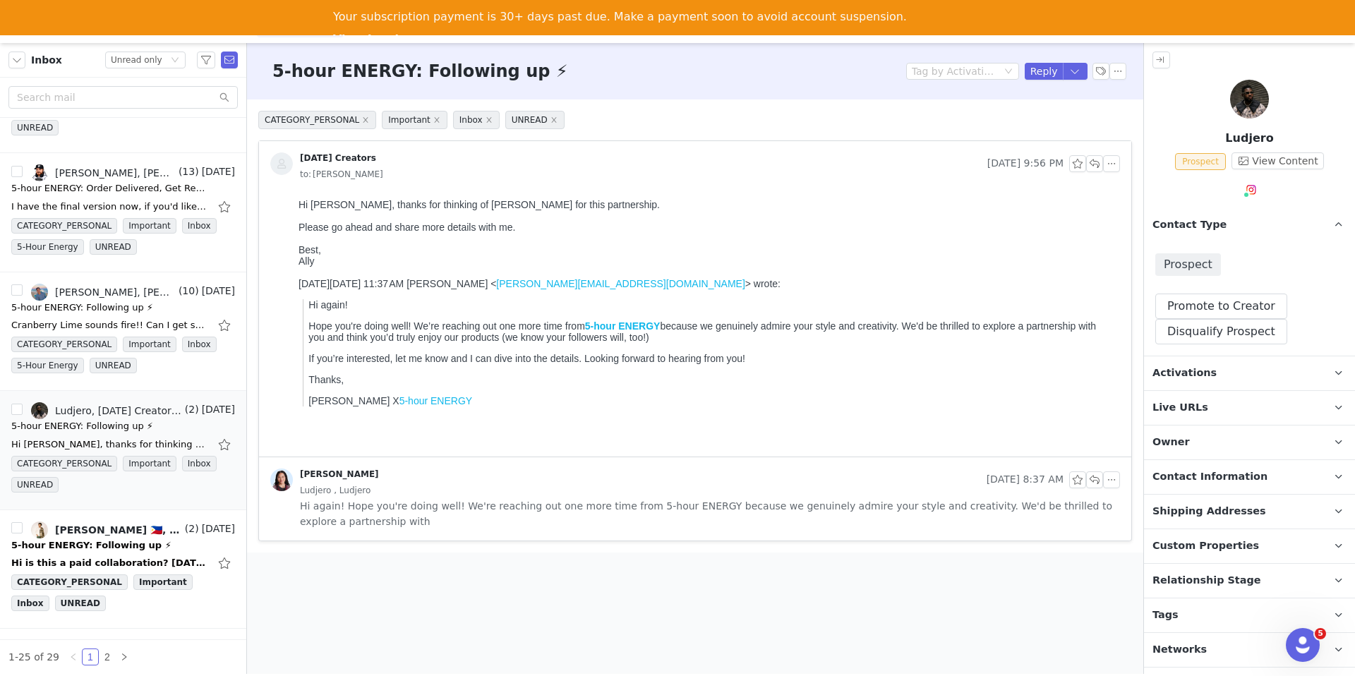
click at [1173, 349] on div "Prospect Promote to Creator Disqualify this Prospect? Yes, disqualify Disqualif…" at bounding box center [1249, 299] width 211 height 114
click at [1173, 339] on button "Disqualify Prospect" at bounding box center [1222, 331] width 132 height 25
click at [1165, 388] on div "Disqualify this Prospect? Yes, disqualify" at bounding box center [1217, 441] width 212 height 109
click at [1165, 424] on div at bounding box center [1212, 433] width 146 height 21
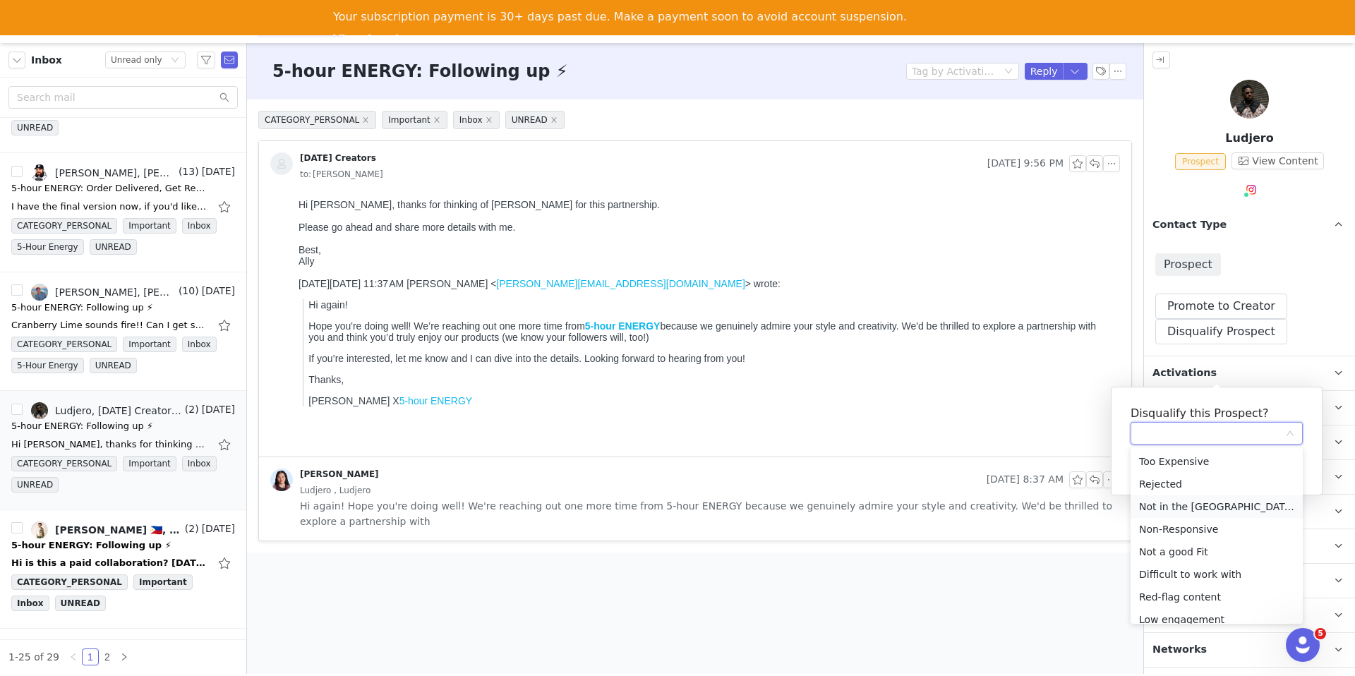
click at [1184, 503] on li "Not in the US" at bounding box center [1217, 507] width 172 height 23
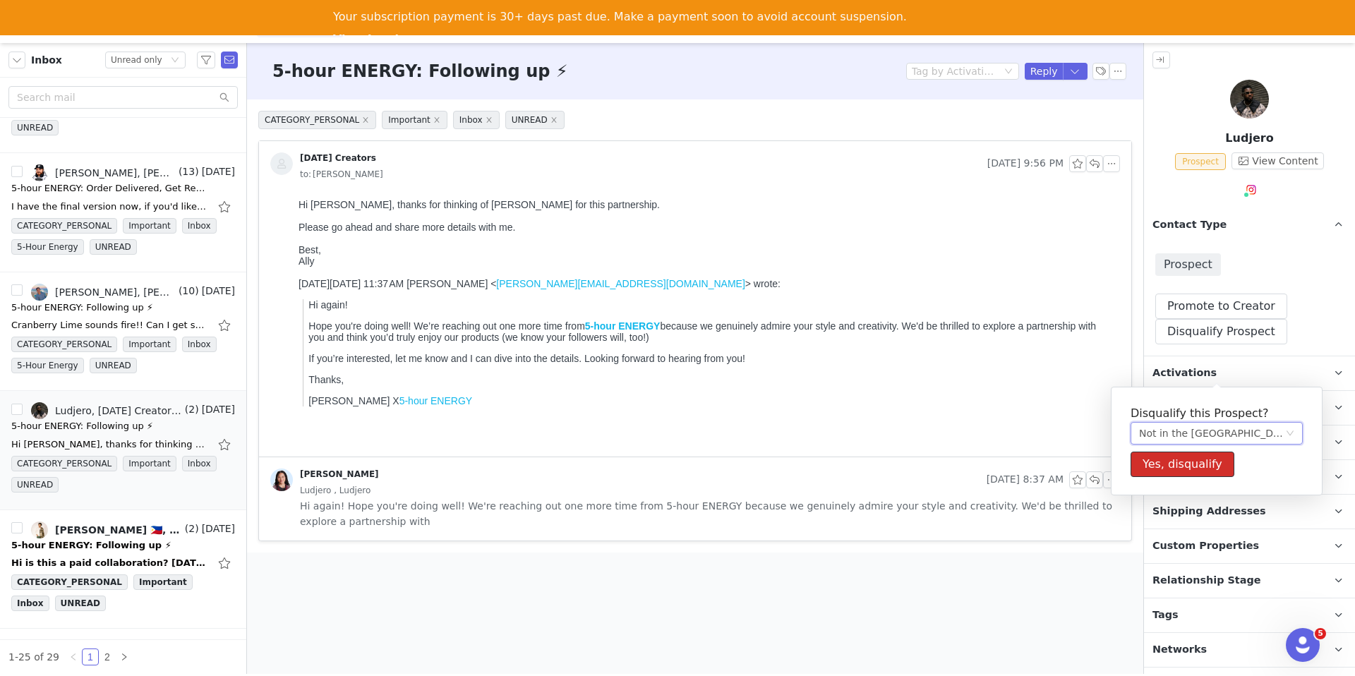
click at [1151, 459] on button "Yes, disqualify" at bounding box center [1183, 464] width 104 height 25
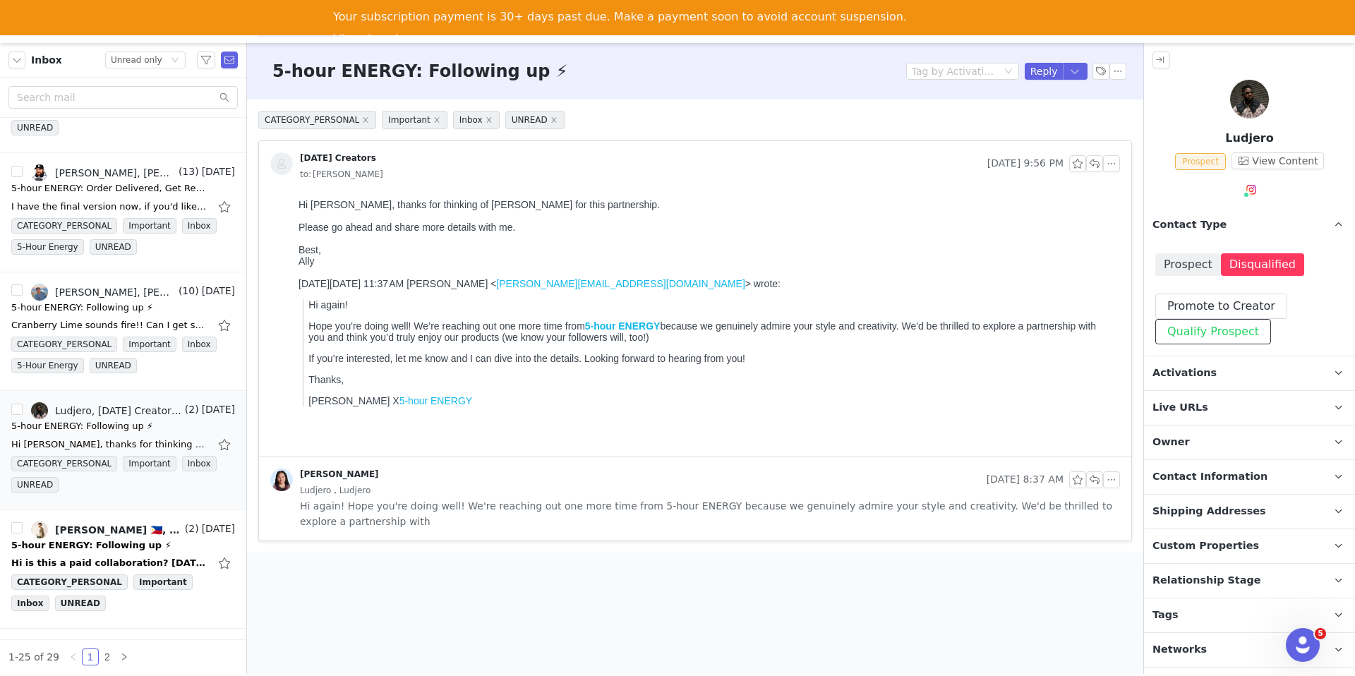
click at [1222, 342] on button "Qualify Prospect" at bounding box center [1214, 331] width 116 height 25
click at [1230, 332] on button "Disqualify Prospect" at bounding box center [1222, 331] width 132 height 25
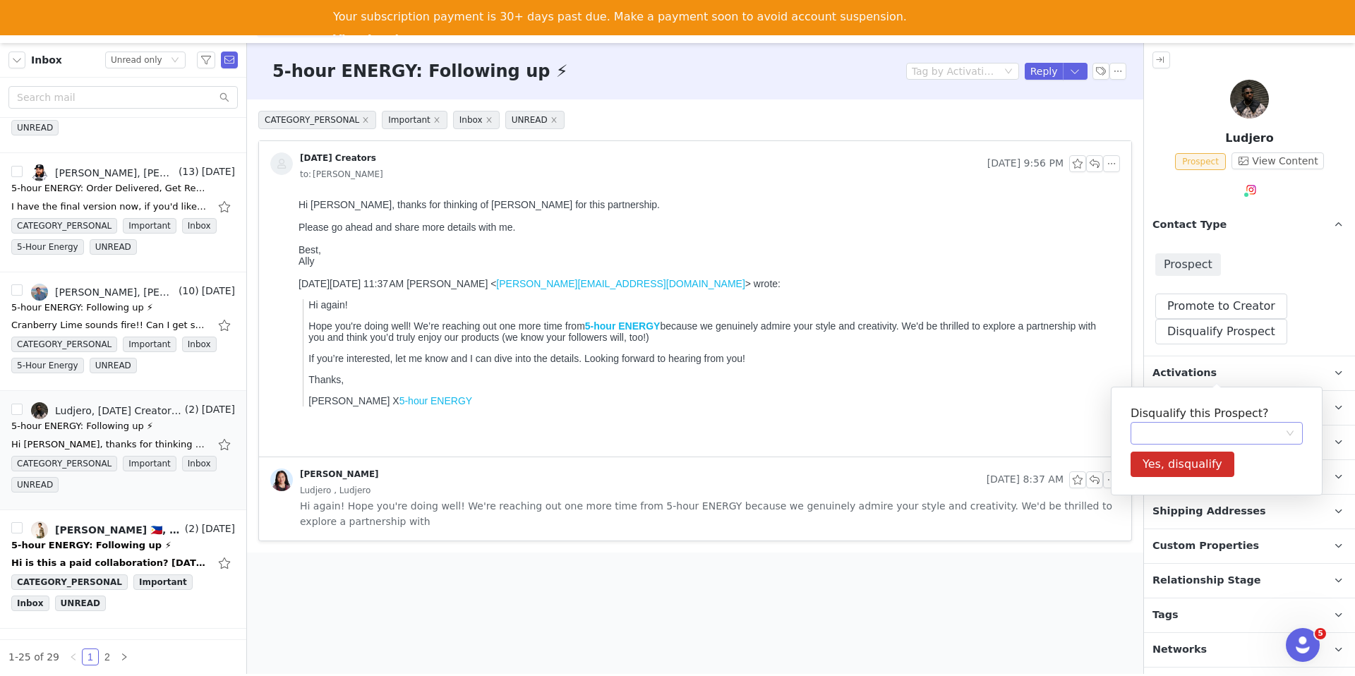
click at [1170, 444] on div at bounding box center [1217, 433] width 172 height 23
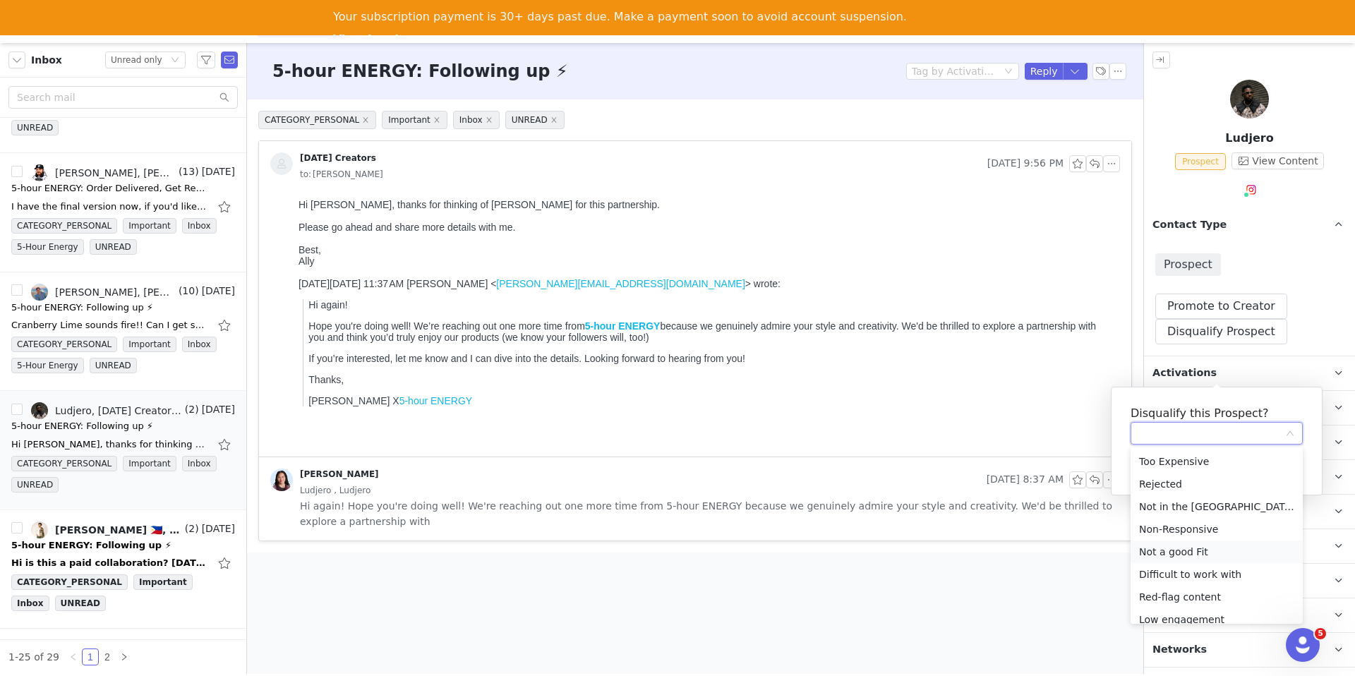
scroll to position [78, 0]
click at [1186, 469] on li "Not a good Fit" at bounding box center [1217, 474] width 172 height 23
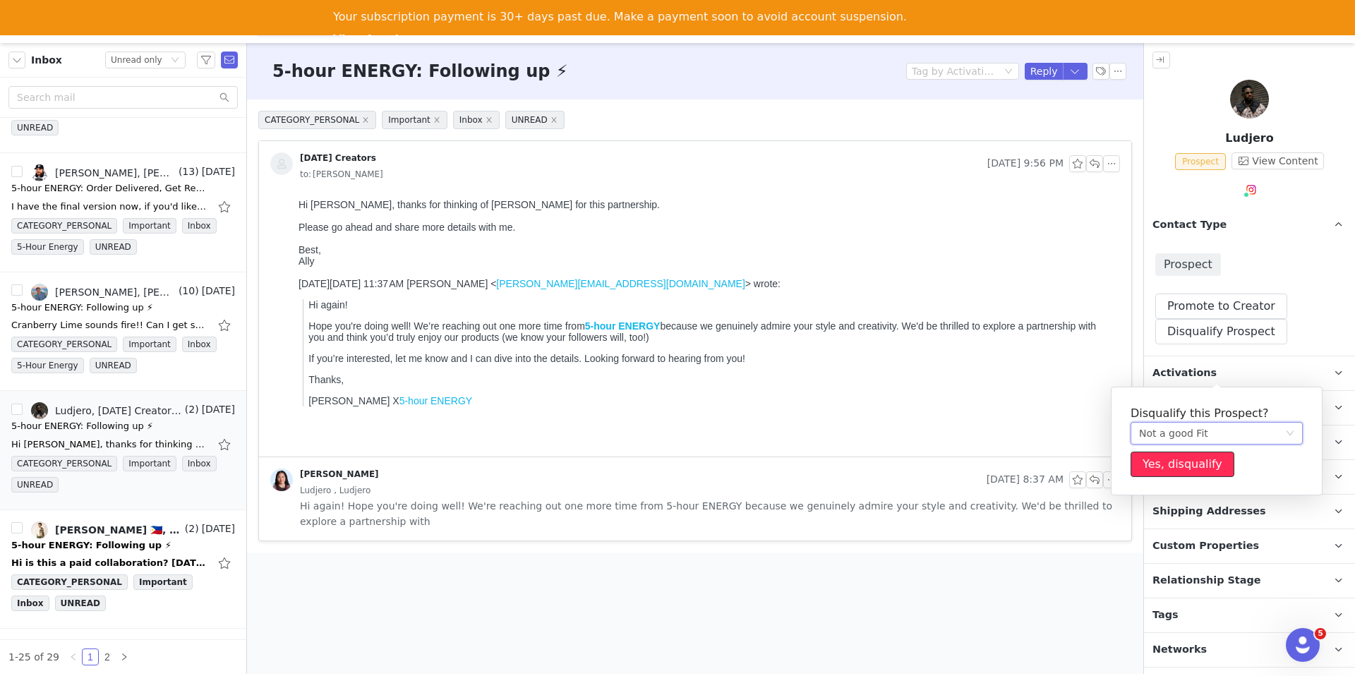
click at [1180, 455] on button "Yes, disqualify" at bounding box center [1183, 464] width 104 height 25
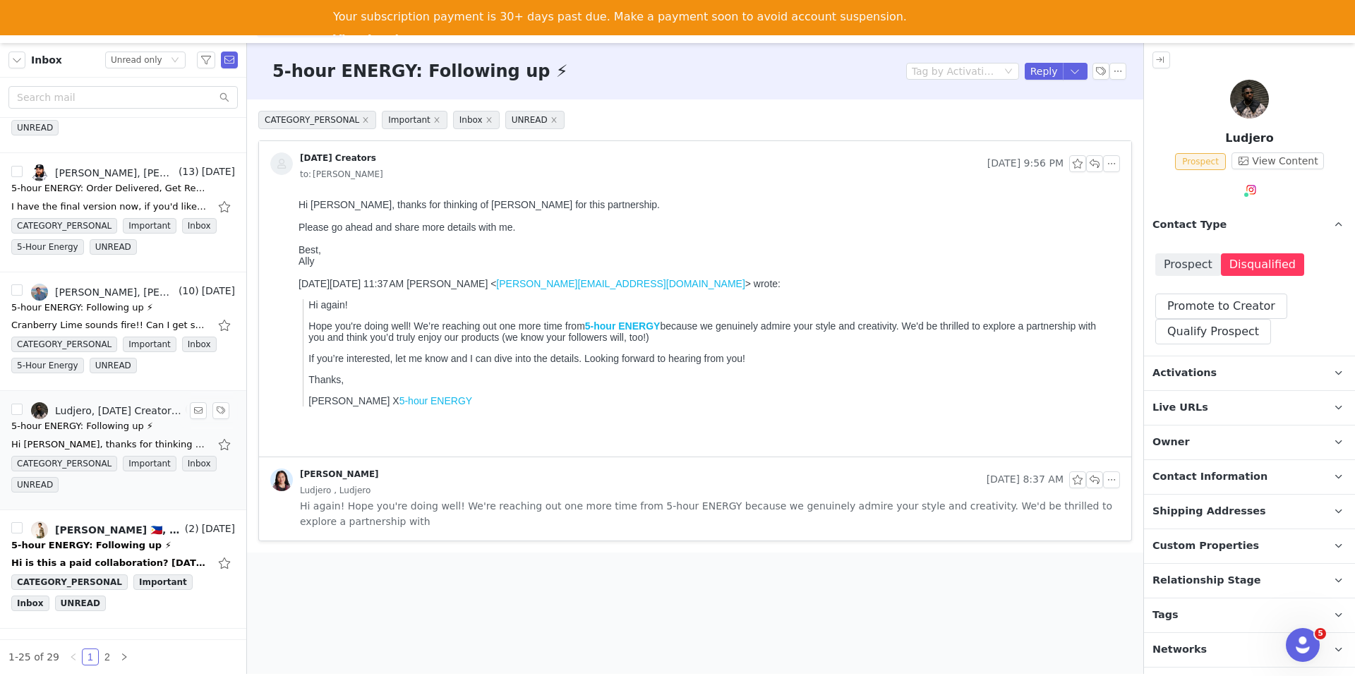
scroll to position [1271, 0]
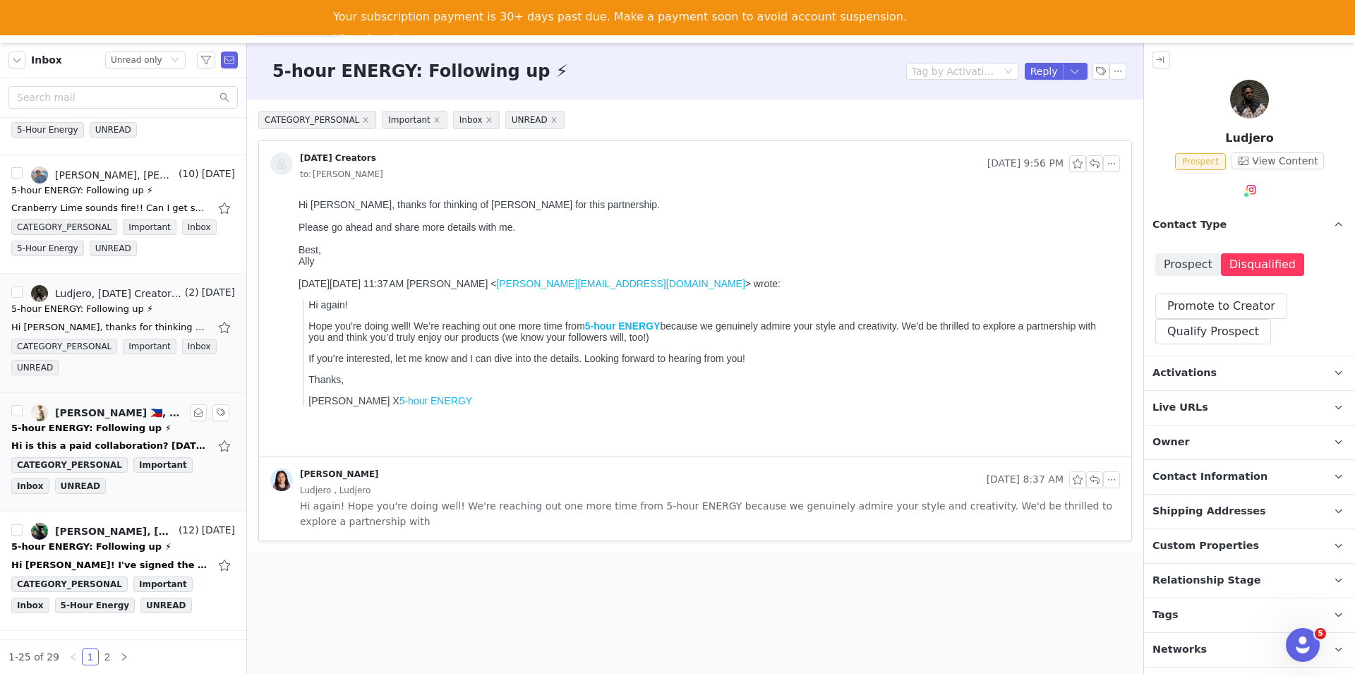
drag, startPoint x: 124, startPoint y: 418, endPoint x: 144, endPoint y: 415, distance: 20.0
click at [124, 418] on link "leo 🇵🇭, Randi Dofat" at bounding box center [106, 412] width 151 height 17
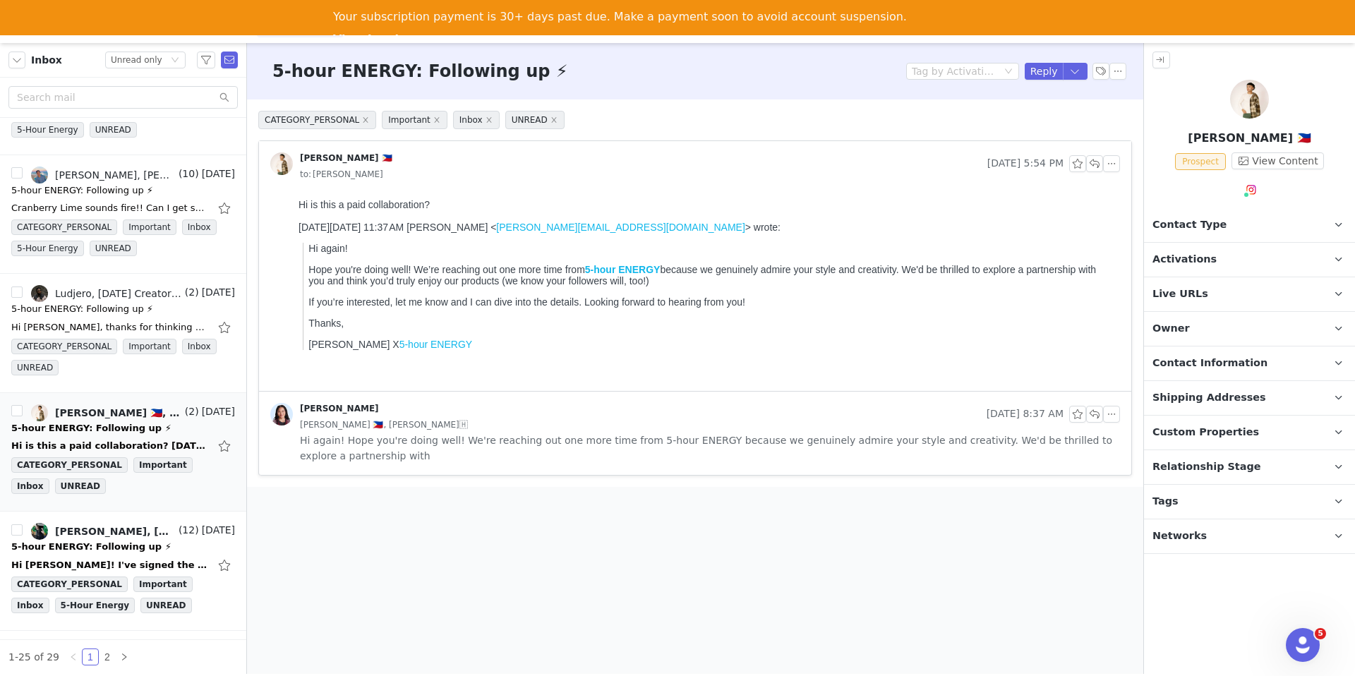
scroll to position [0, 0]
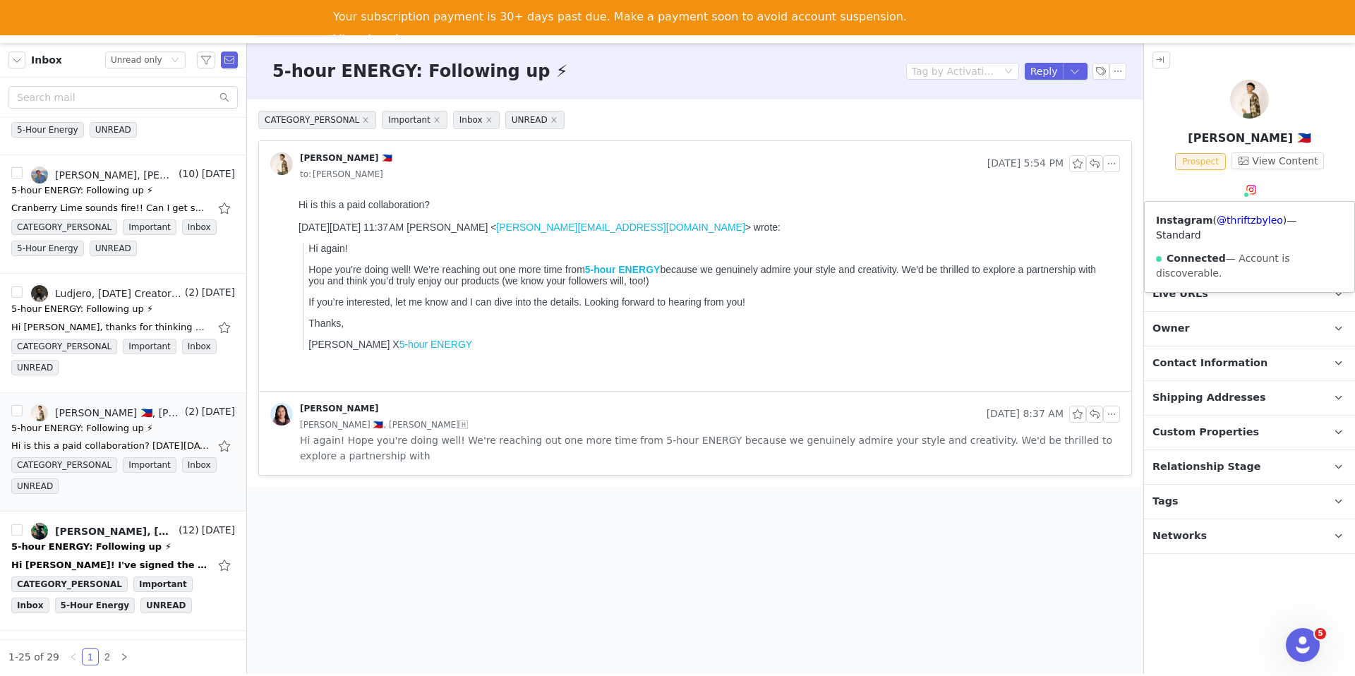
click at [1247, 191] on span at bounding box center [1246, 194] width 7 height 7
click at [1245, 222] on link "@thriftzbyleo" at bounding box center [1250, 220] width 66 height 11
click at [1203, 232] on p "Contact Type Contact type can be Creator, Prospect, Application, or Manager." at bounding box center [1232, 225] width 177 height 34
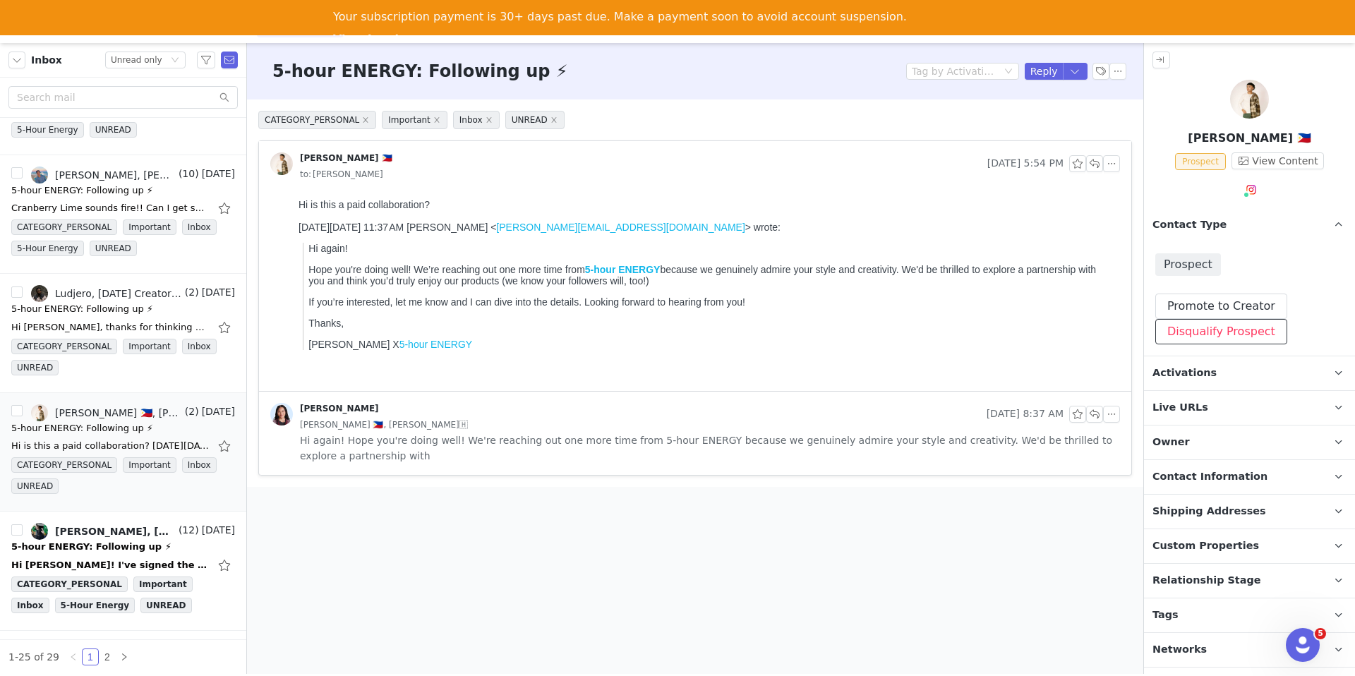
click at [1179, 343] on button "Disqualify Prospect" at bounding box center [1222, 331] width 132 height 25
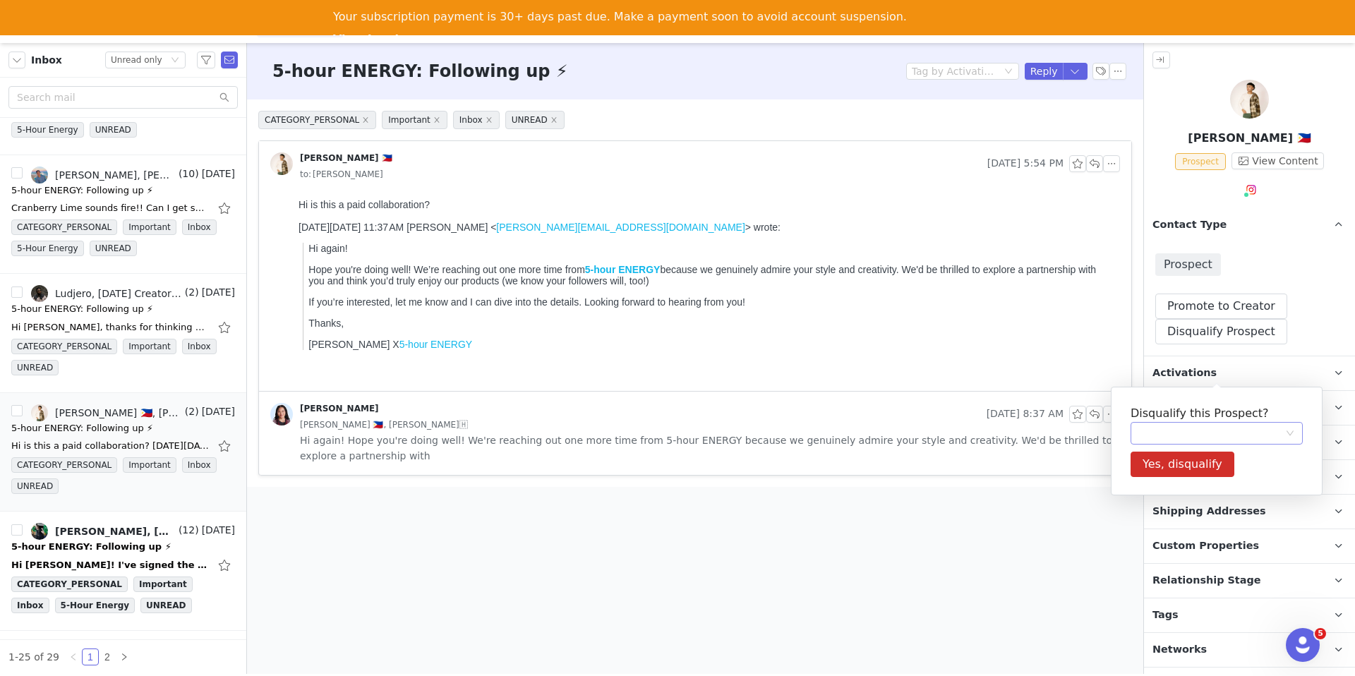
click at [1154, 432] on div at bounding box center [1212, 433] width 146 height 21
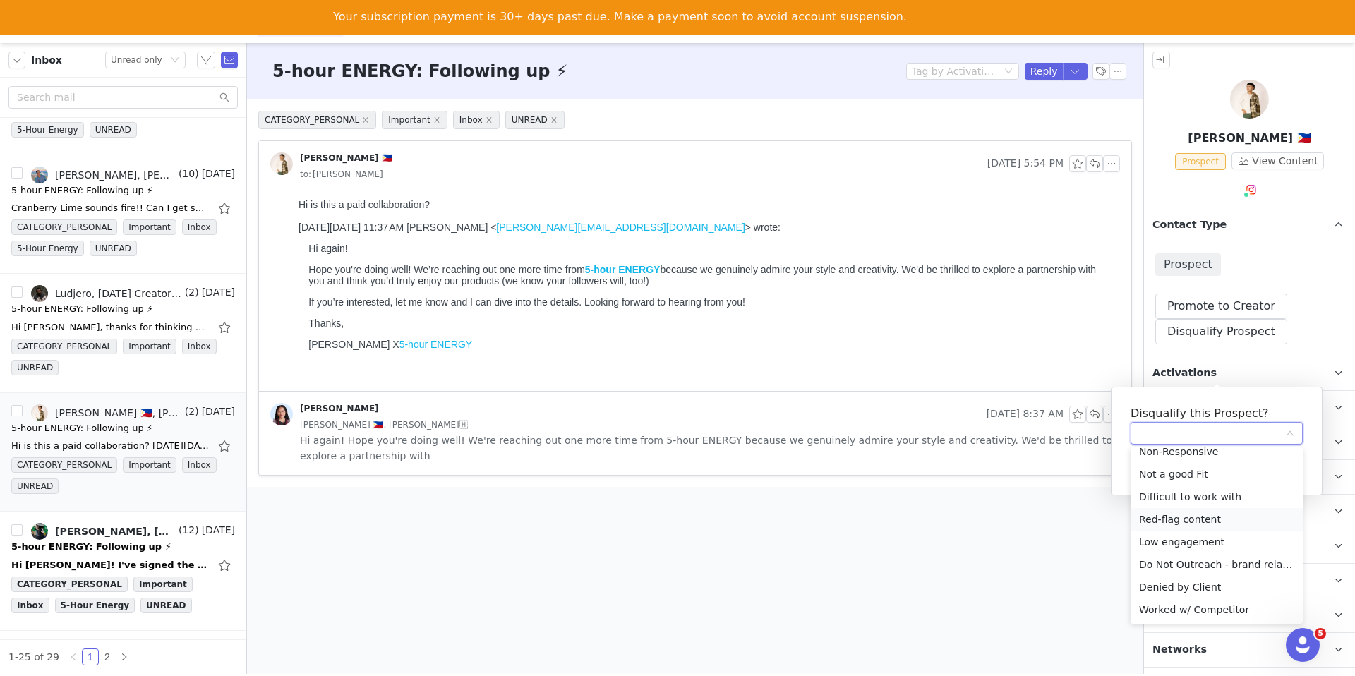
scroll to position [76, 0]
click at [1172, 477] on li "Not a good Fit" at bounding box center [1217, 475] width 172 height 23
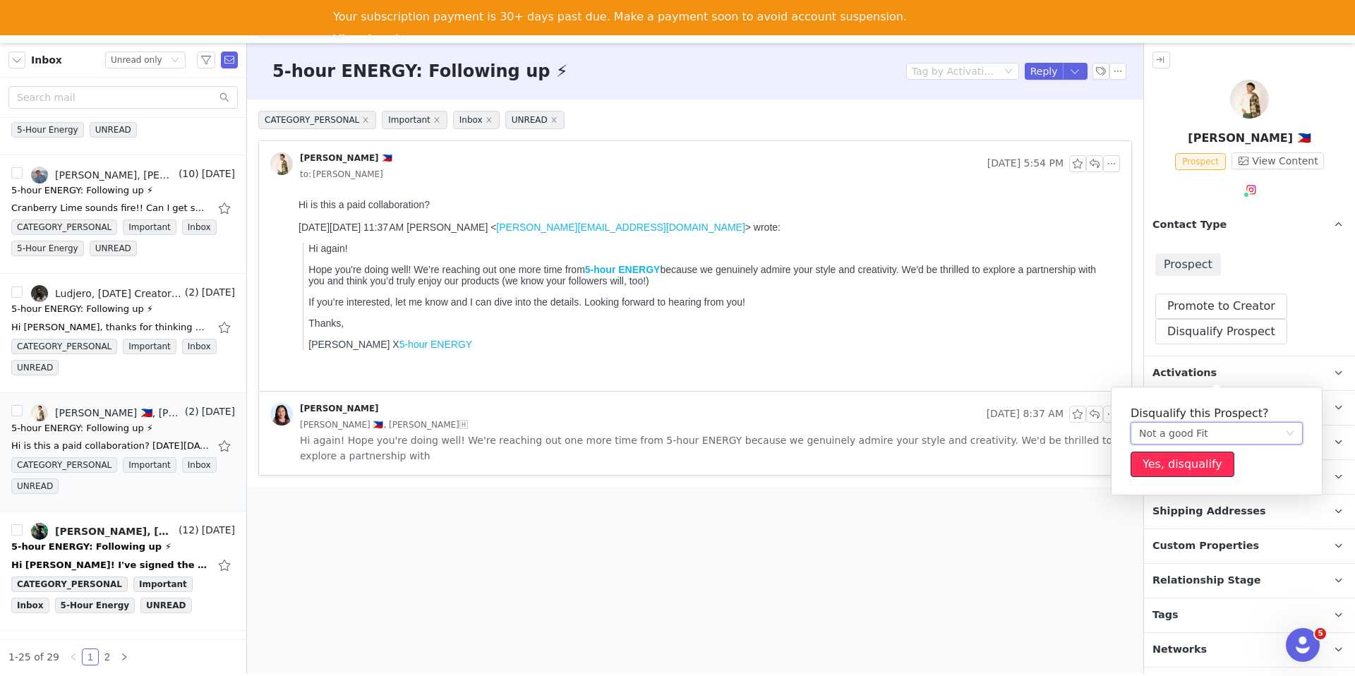
click at [1164, 467] on button "Yes, disqualify" at bounding box center [1183, 464] width 104 height 25
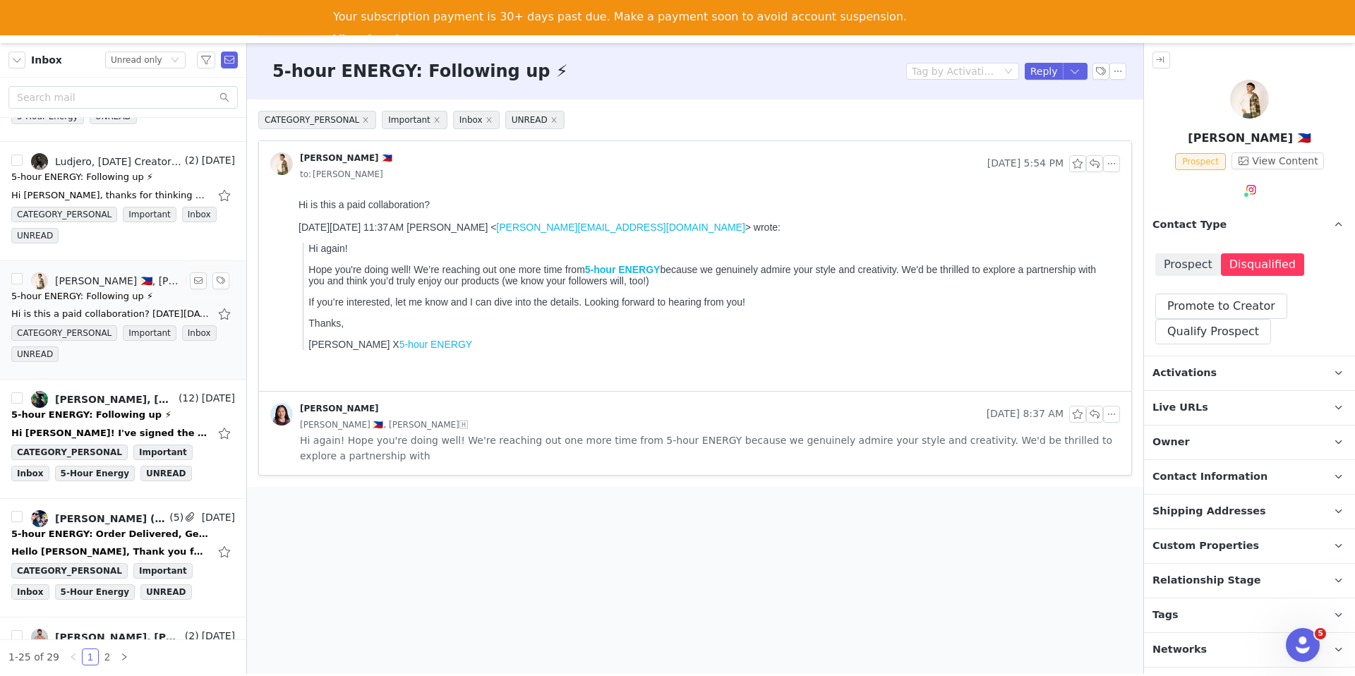
scroll to position [1481, 0]
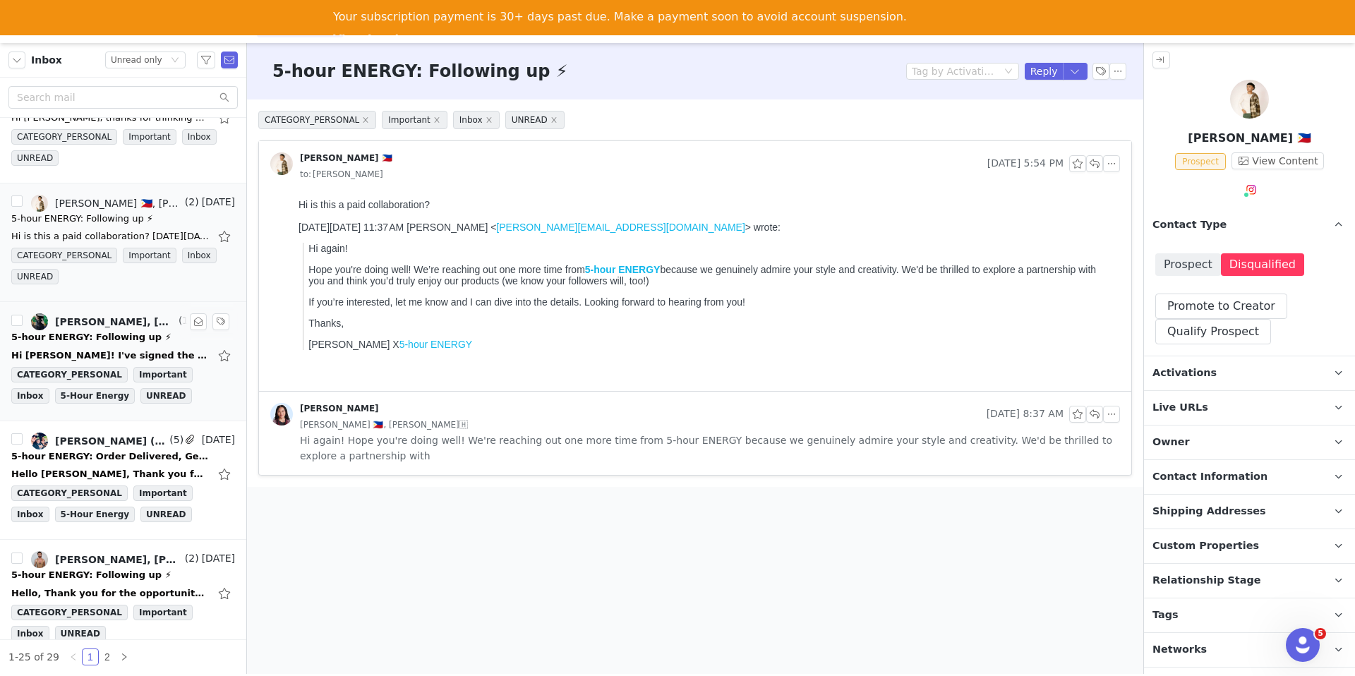
click at [127, 342] on div "5-hour ENERGY: Following up ⚡" at bounding box center [91, 337] width 160 height 14
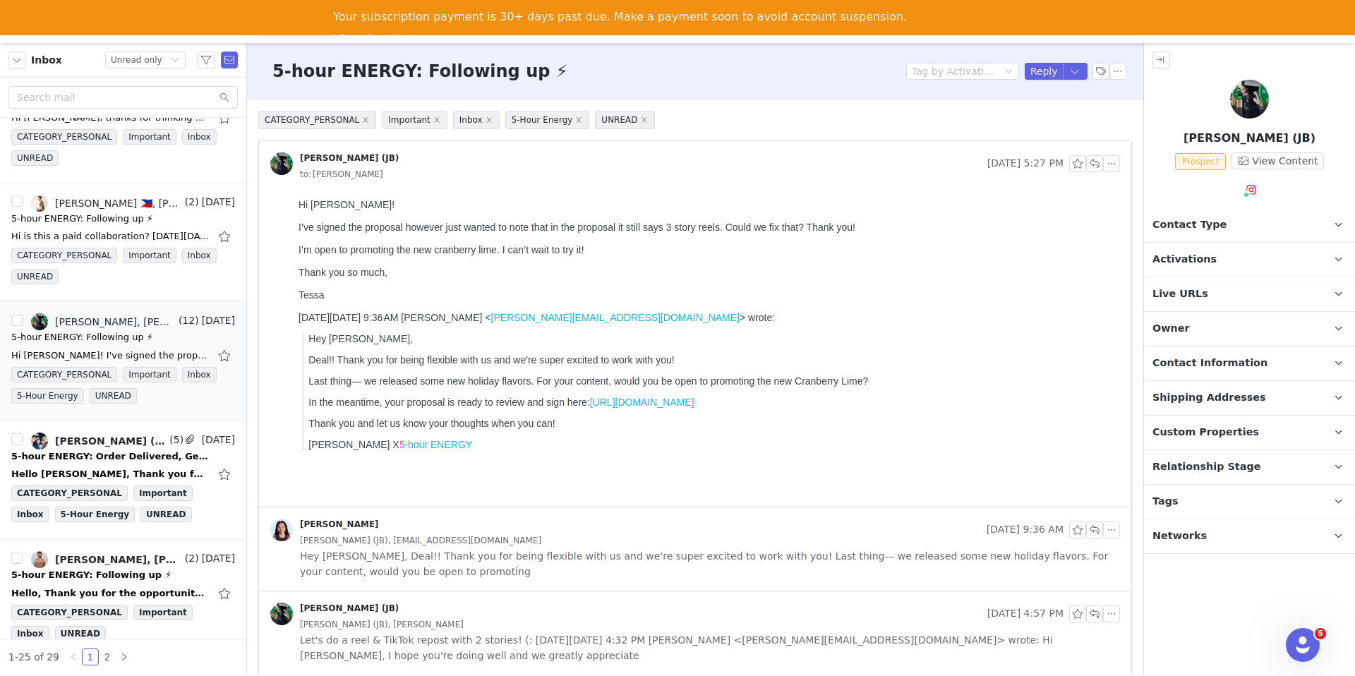
scroll to position [215, 0]
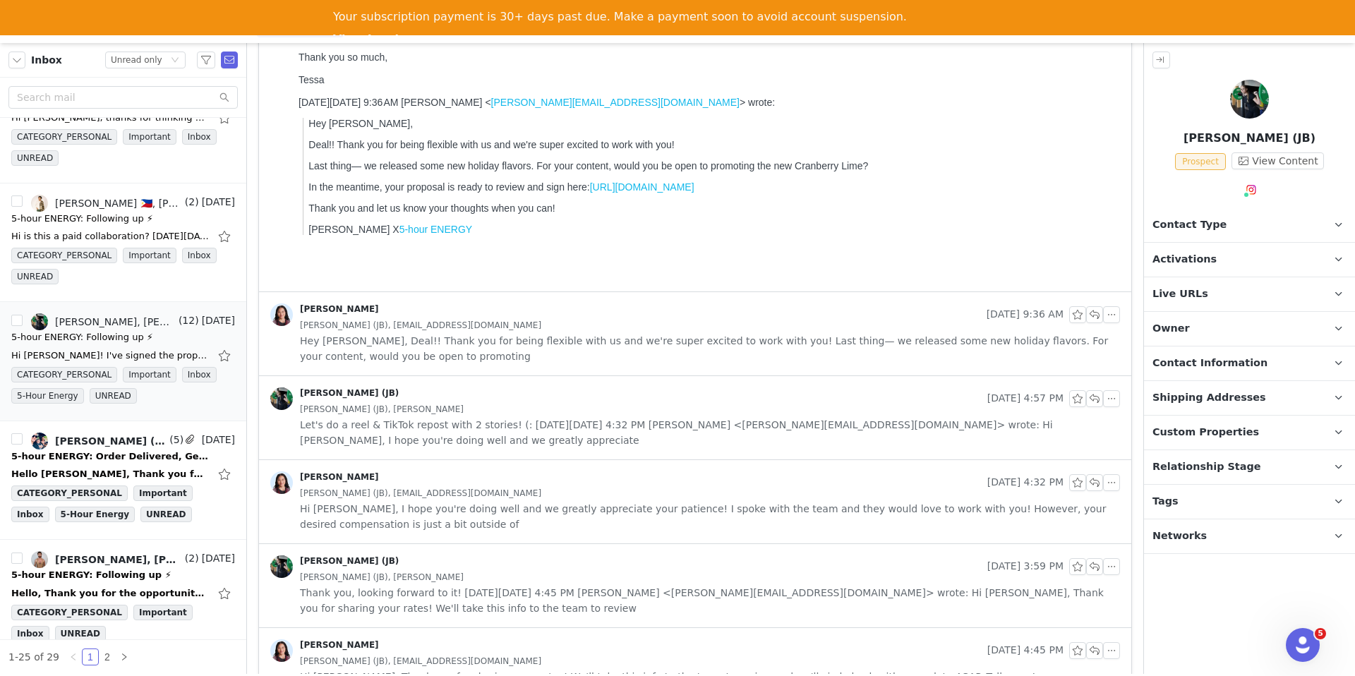
click at [493, 394] on div "[PERSON_NAME] (JB)" at bounding box center [626, 399] width 712 height 23
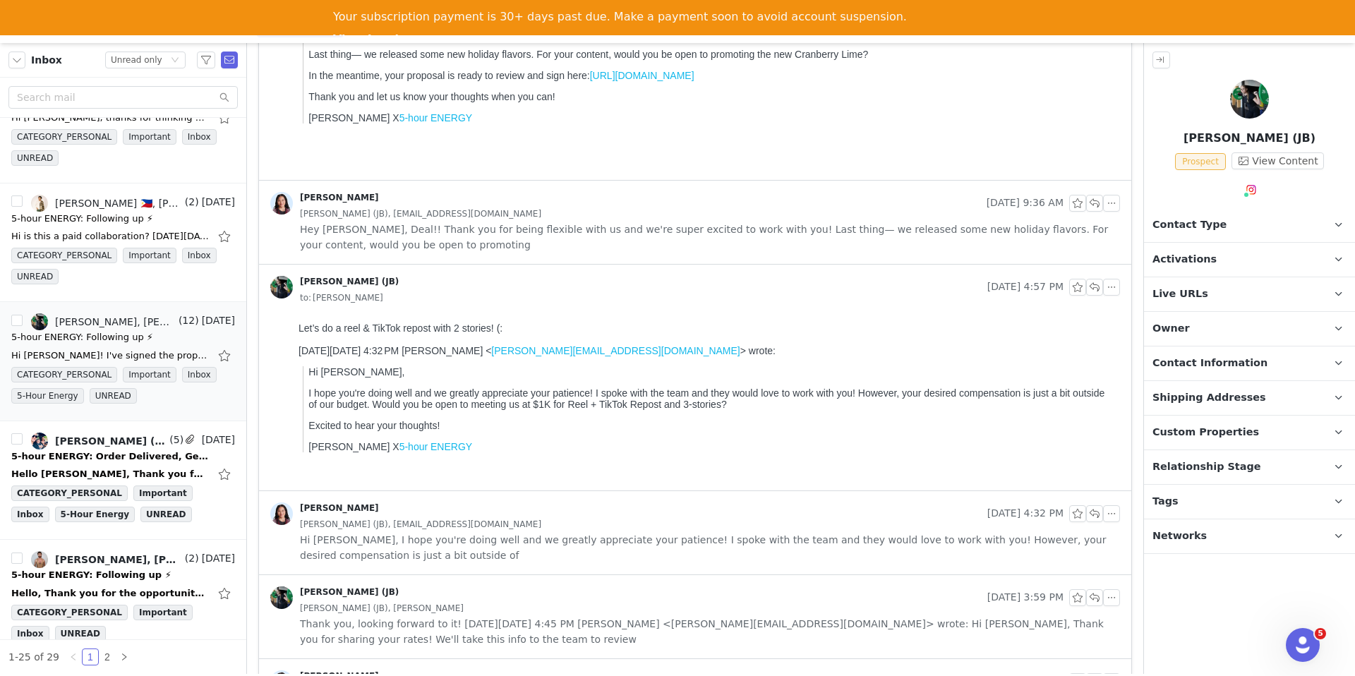
scroll to position [0, 0]
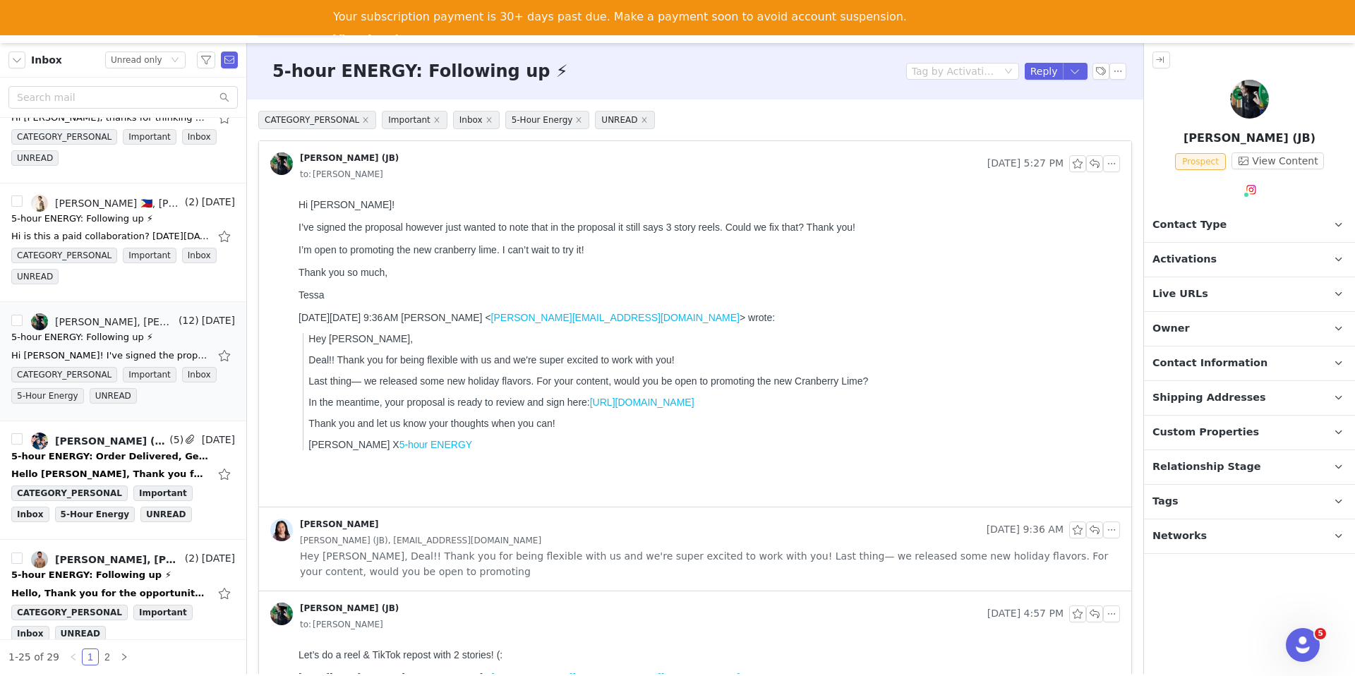
click at [1076, 80] on div "5-hour ENERGY: Following up ⚡ Tag by Activation Reply" at bounding box center [695, 71] width 896 height 56
click at [1074, 75] on button "button" at bounding box center [1075, 71] width 25 height 17
click at [1052, 121] on li "Reply All" at bounding box center [1061, 119] width 60 height 23
click at [640, 419] on blockquote "Hey Tessa, Deal!! Thank you for being flexible with us and we're super excited …" at bounding box center [709, 391] width 812 height 117
click at [640, 408] on link "https://5hourenergy-68643c6066b0c.grin.live/8e220408-f89c-4d13-b692-47cd81120132" at bounding box center [642, 402] width 104 height 11
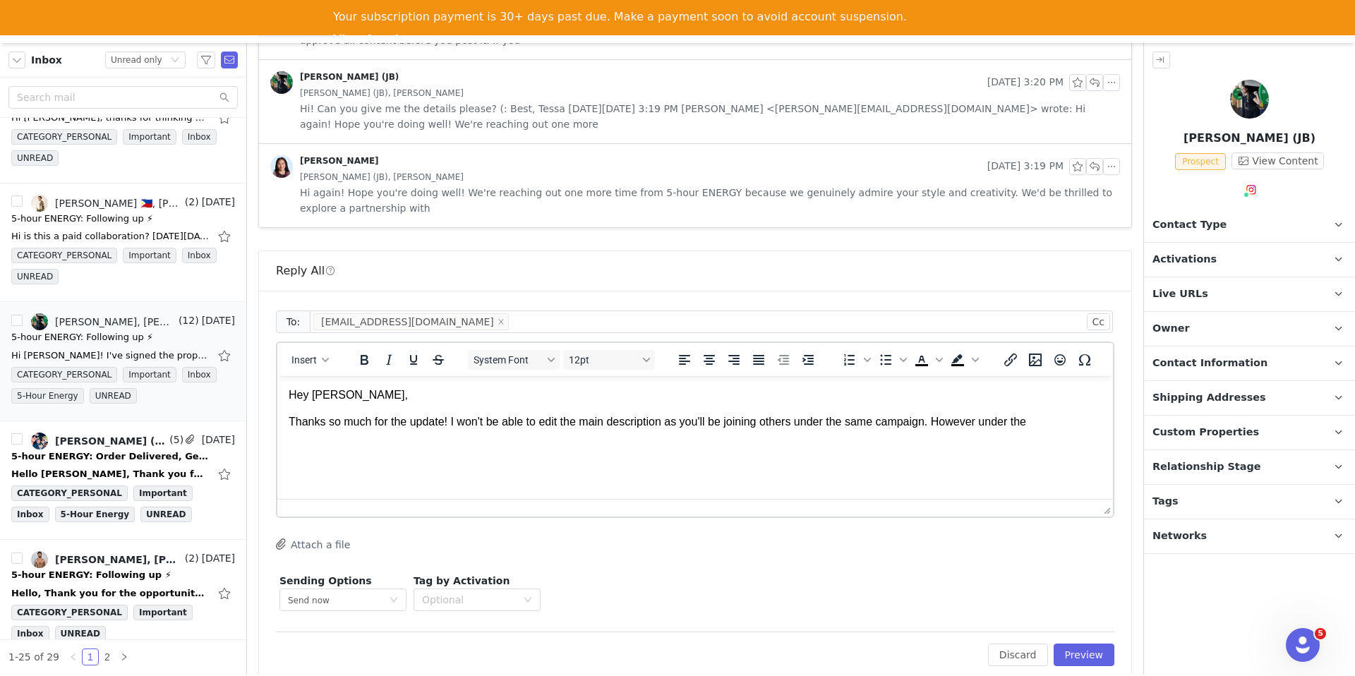
scroll to position [1352, 0]
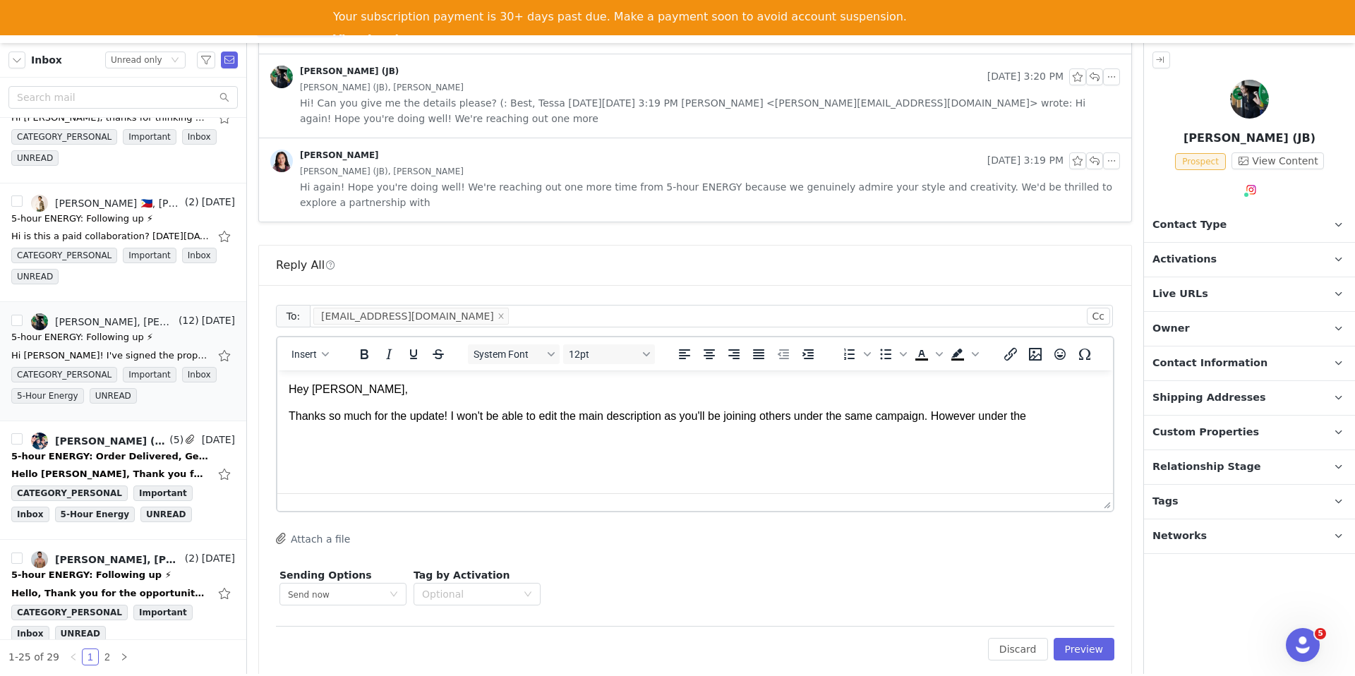
click at [1074, 406] on body "Hey Tessa, Thanks so much for the update! I won't be able to edit the main desc…" at bounding box center [695, 403] width 813 height 43
click at [1058, 416] on p "Thanks so much for the update! I won't be able to edit the main description as …" at bounding box center [695, 417] width 813 height 16
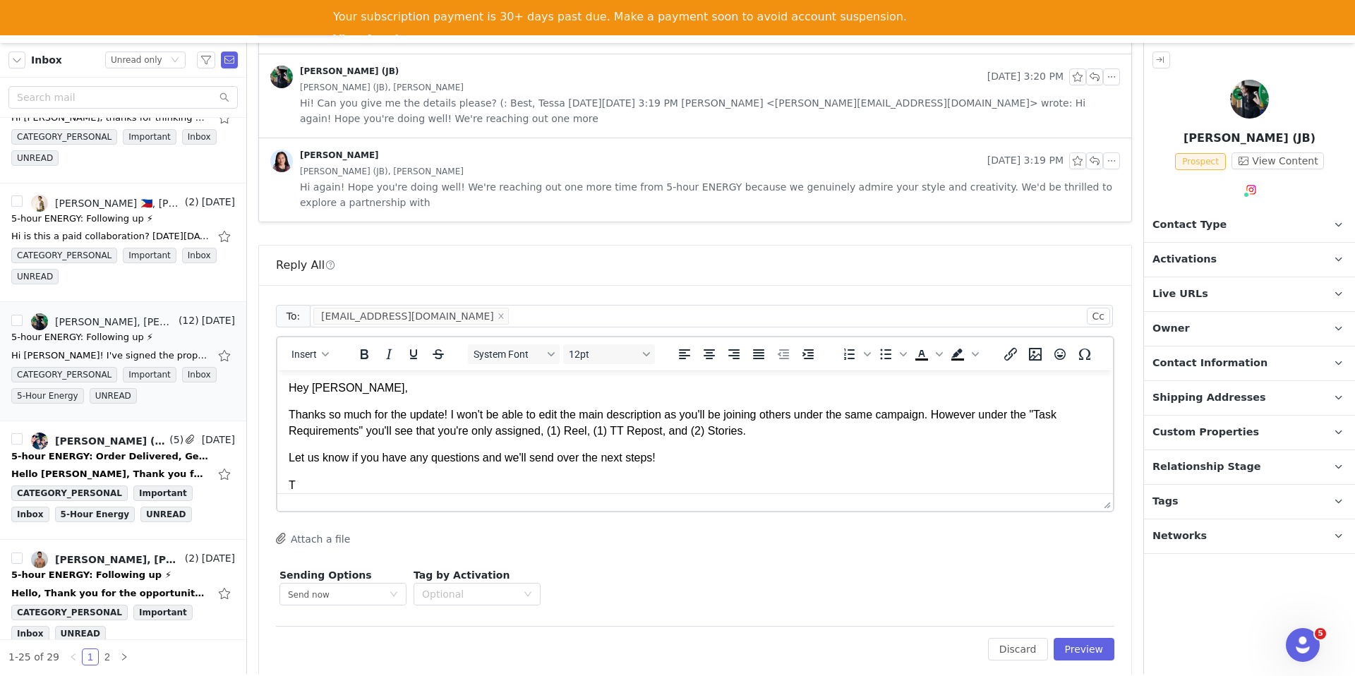
scroll to position [0, 0]
click at [323, 351] on icon "button" at bounding box center [325, 354] width 7 height 7
click at [337, 416] on div "Insert Signature" at bounding box center [361, 408] width 127 height 17
click at [1089, 638] on button "Preview" at bounding box center [1084, 649] width 61 height 23
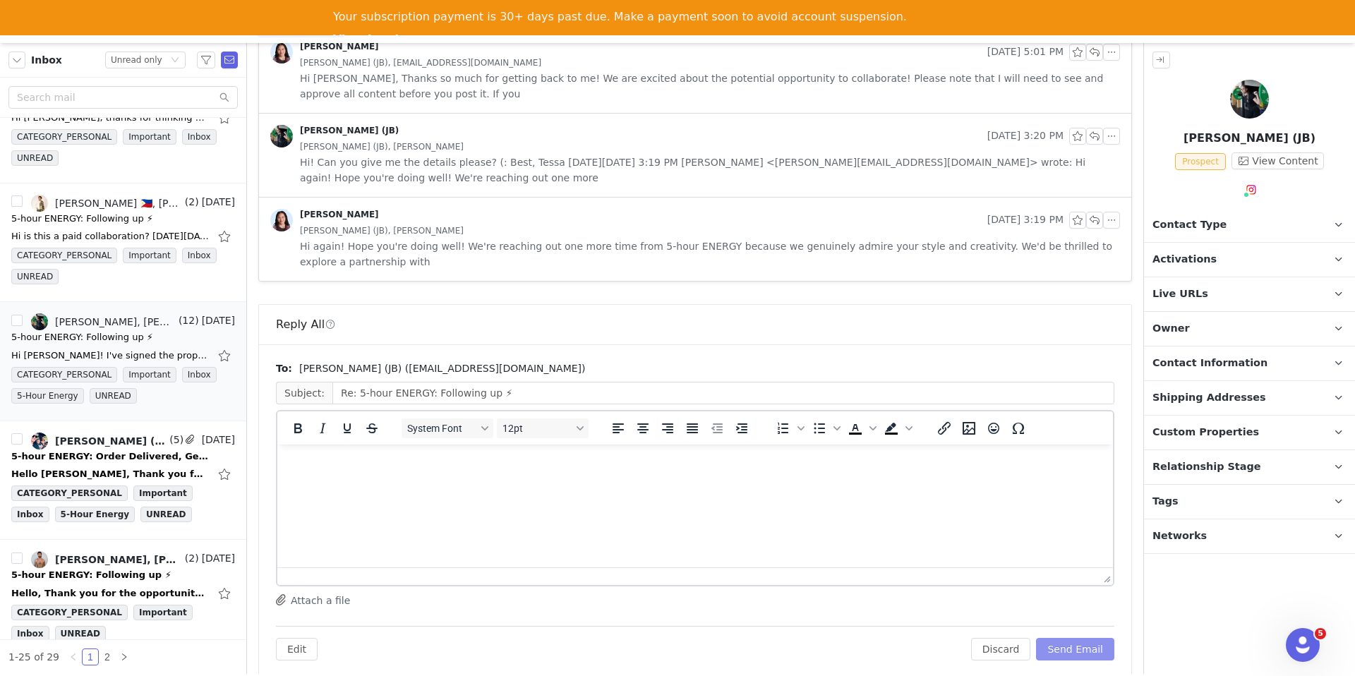
click at [1089, 638] on button "Send Email" at bounding box center [1075, 649] width 78 height 23
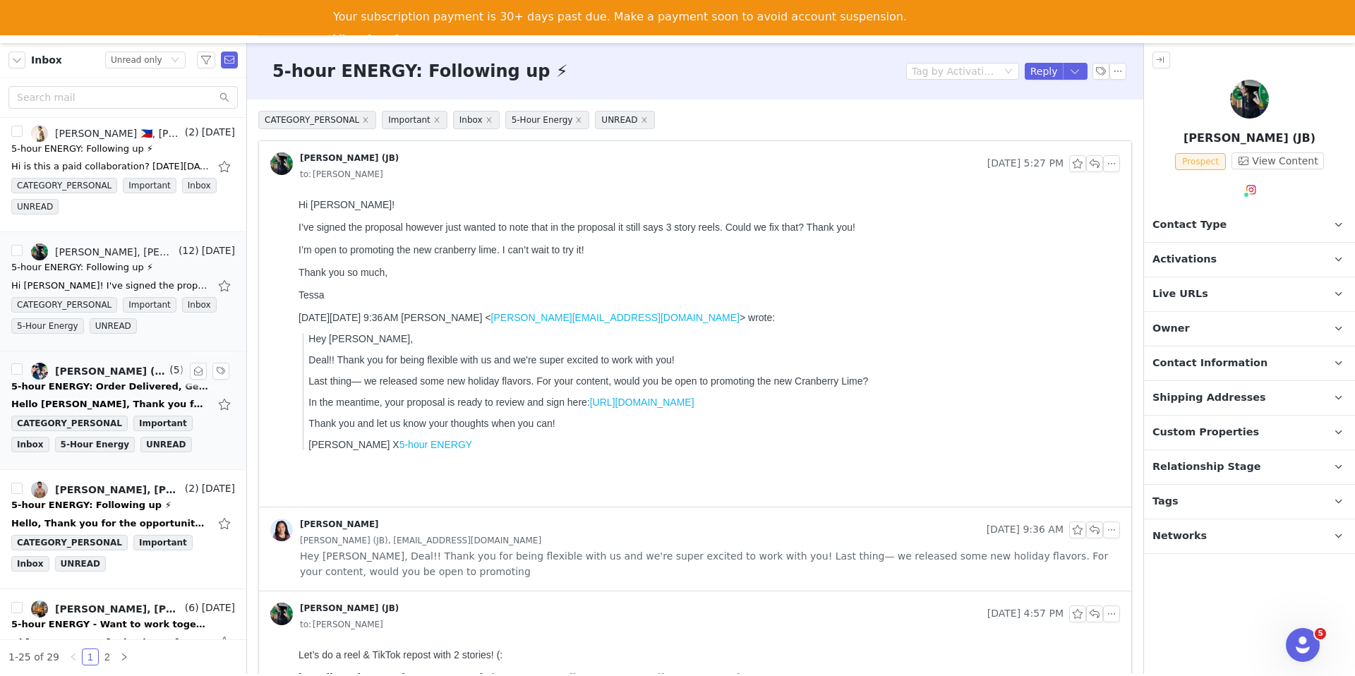
scroll to position [1563, 0]
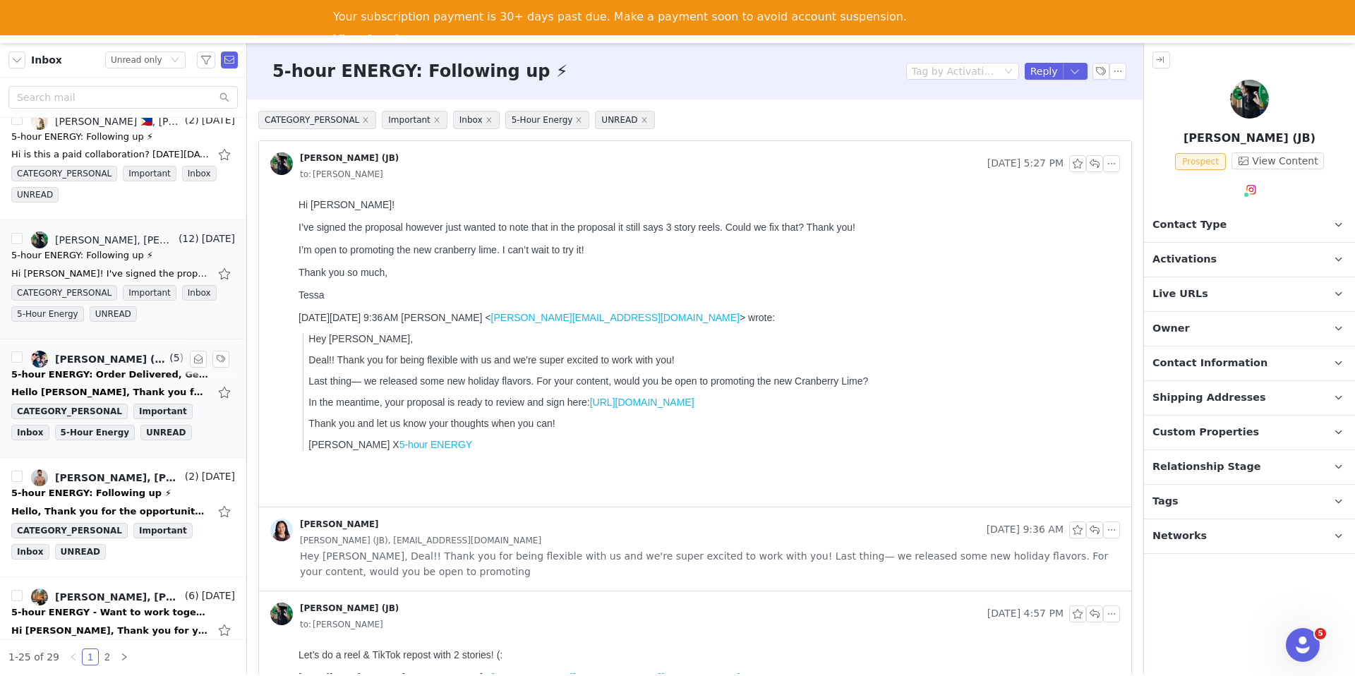
click at [126, 368] on div "5-hour ENERGY: Order Delivered, Get Ready to Create! 📦📬" at bounding box center [110, 375] width 198 height 14
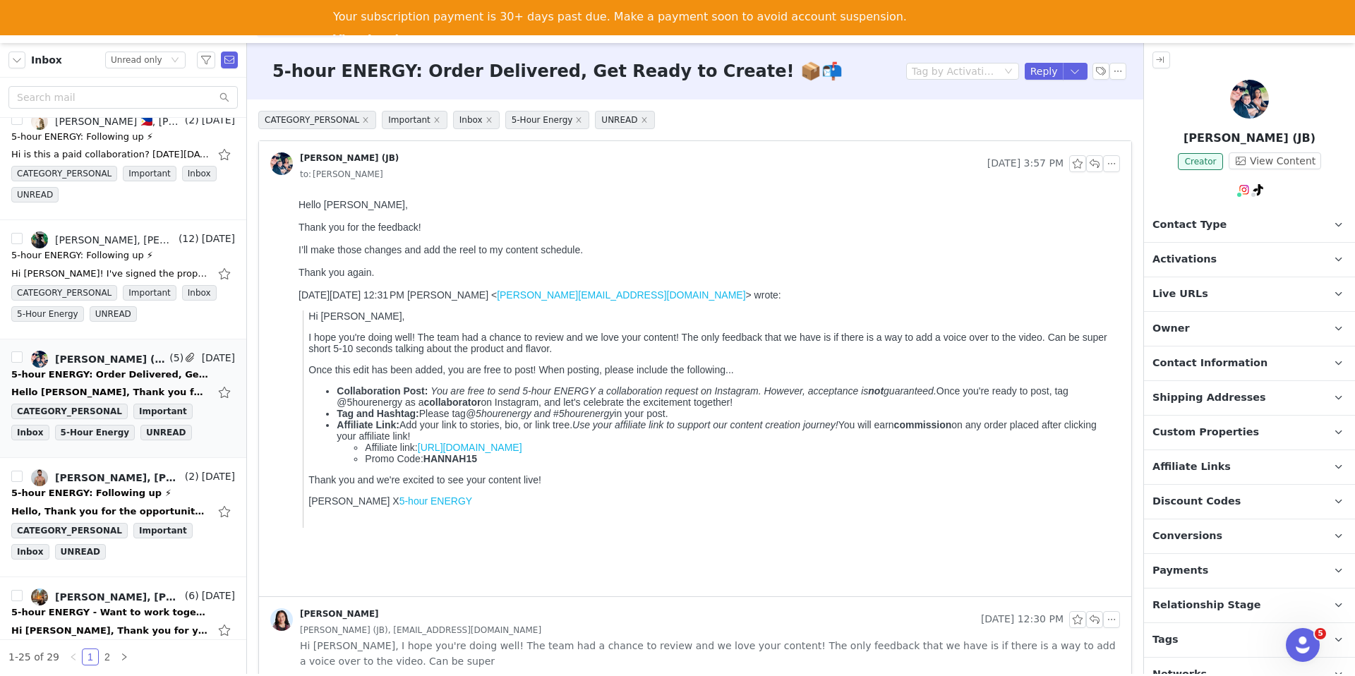
scroll to position [0, 0]
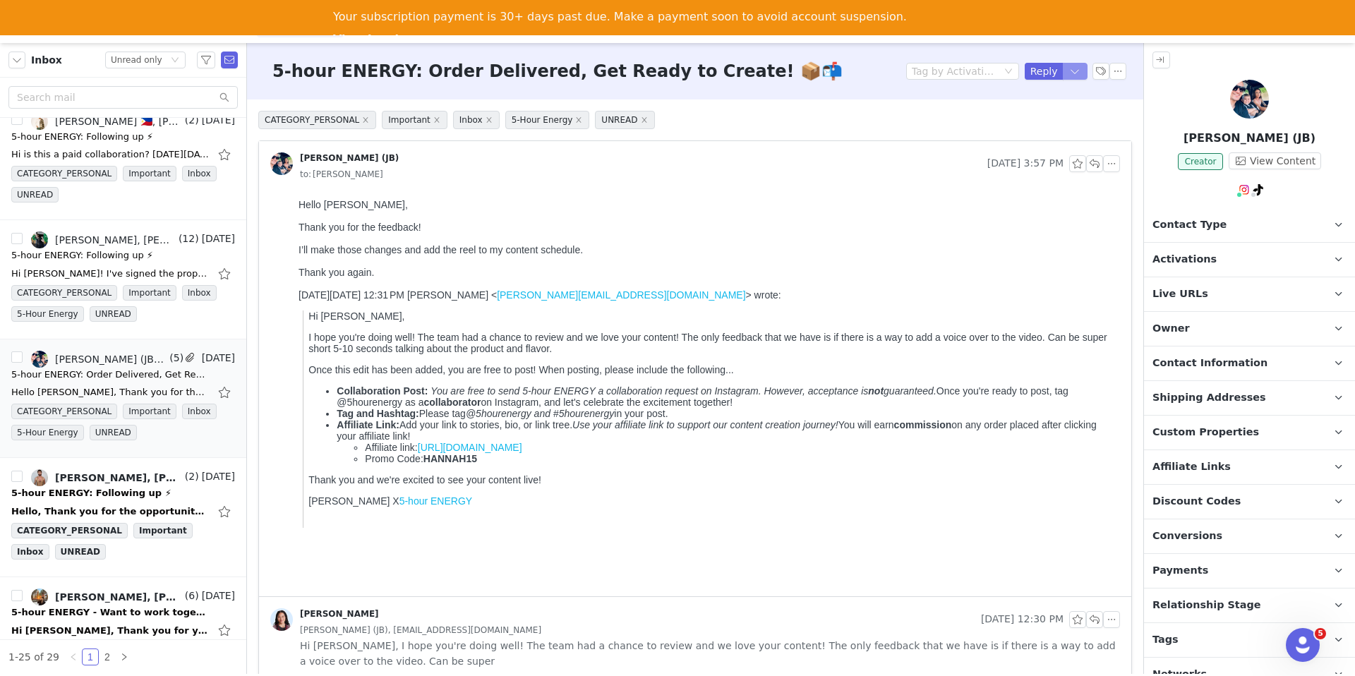
click at [1075, 76] on button "button" at bounding box center [1075, 71] width 25 height 17
click at [1045, 127] on li "Reply All" at bounding box center [1061, 119] width 60 height 23
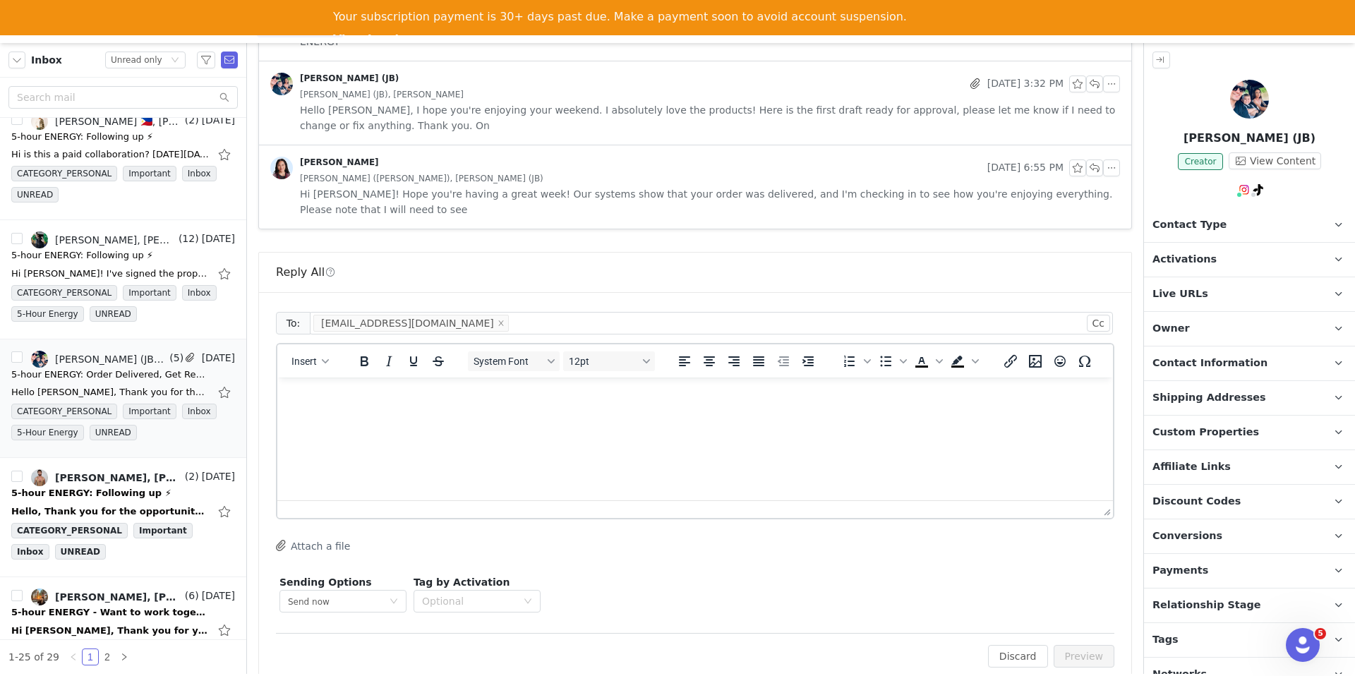
scroll to position [711, 0]
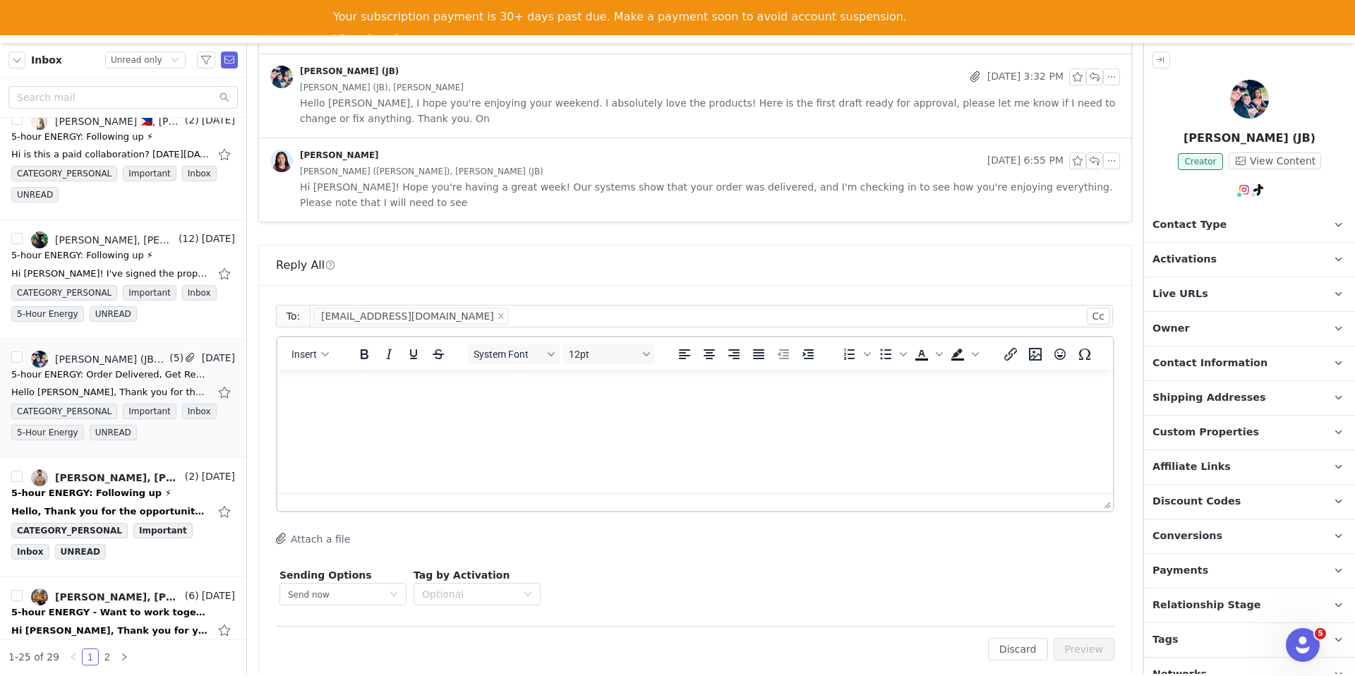
click at [625, 409] on html at bounding box center [695, 390] width 836 height 38
click at [307, 346] on button "Insert" at bounding box center [310, 354] width 49 height 20
click at [349, 413] on div "Insert Signature" at bounding box center [361, 408] width 127 height 17
click at [1080, 638] on button "Preview" at bounding box center [1084, 649] width 61 height 23
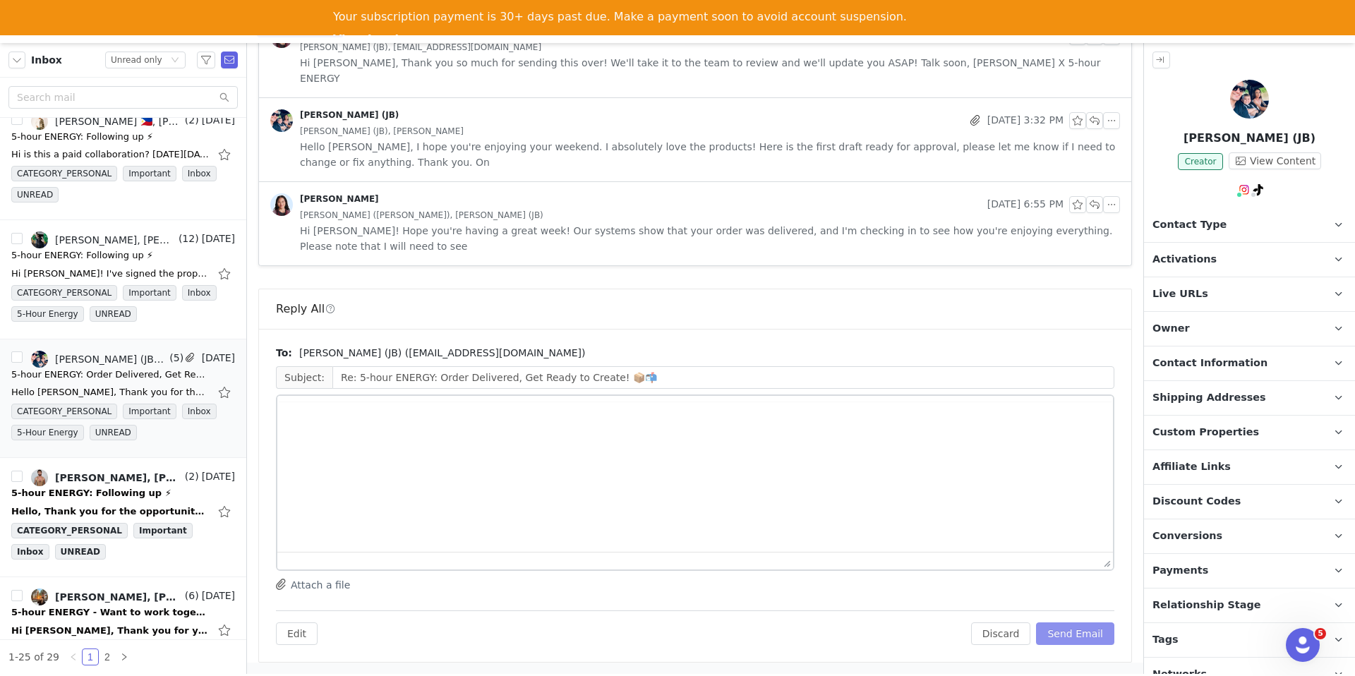
scroll to position [652, 0]
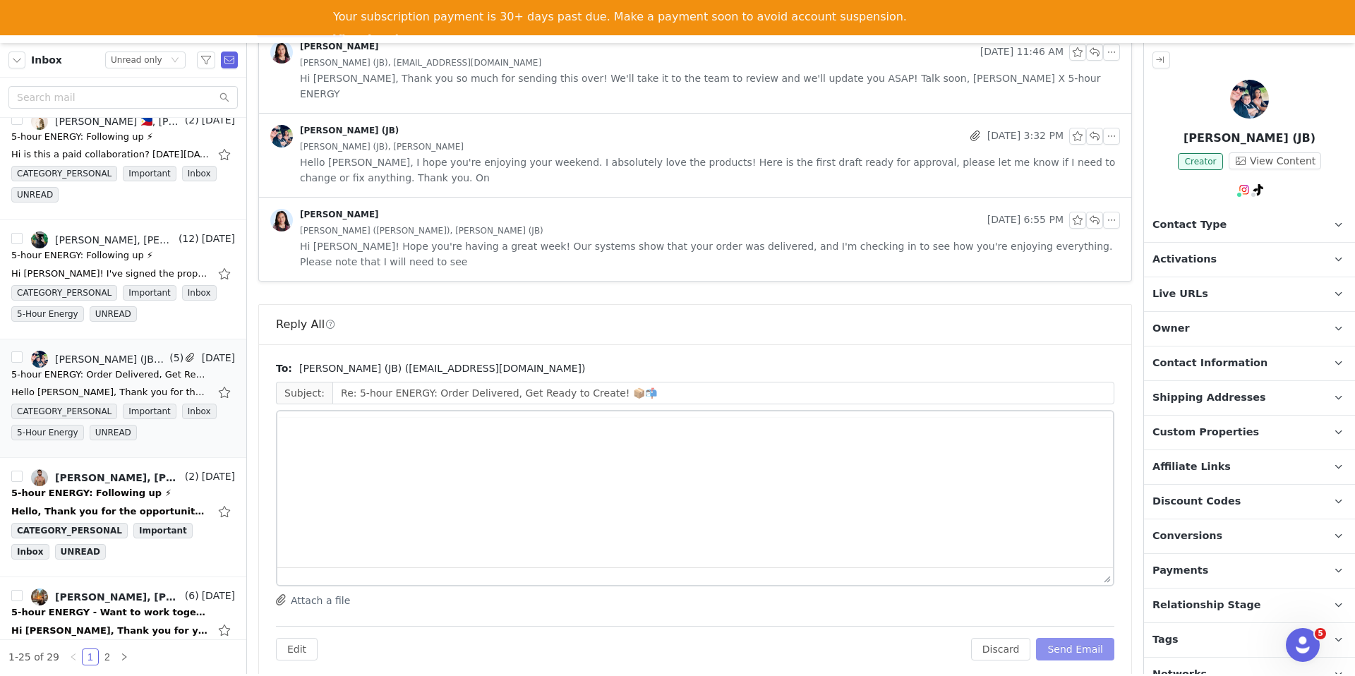
click at [1080, 638] on button "Send Email" at bounding box center [1075, 649] width 78 height 23
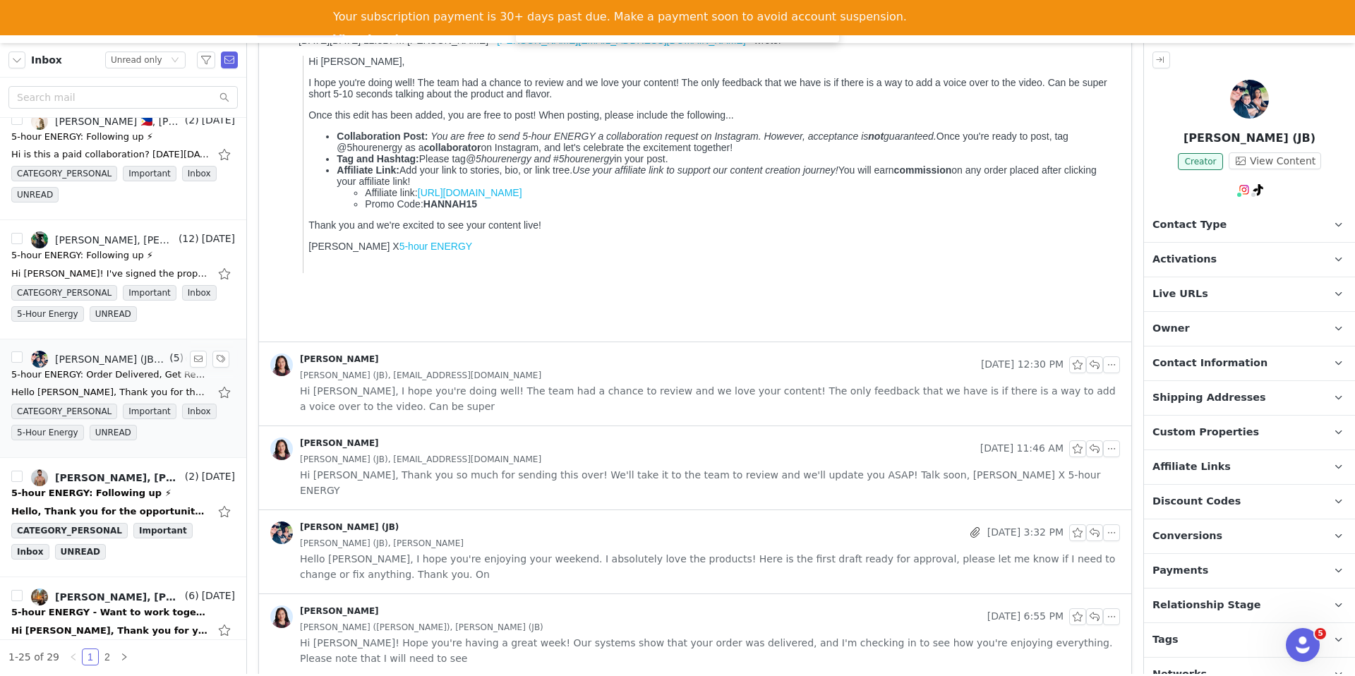
scroll to position [1648, 0]
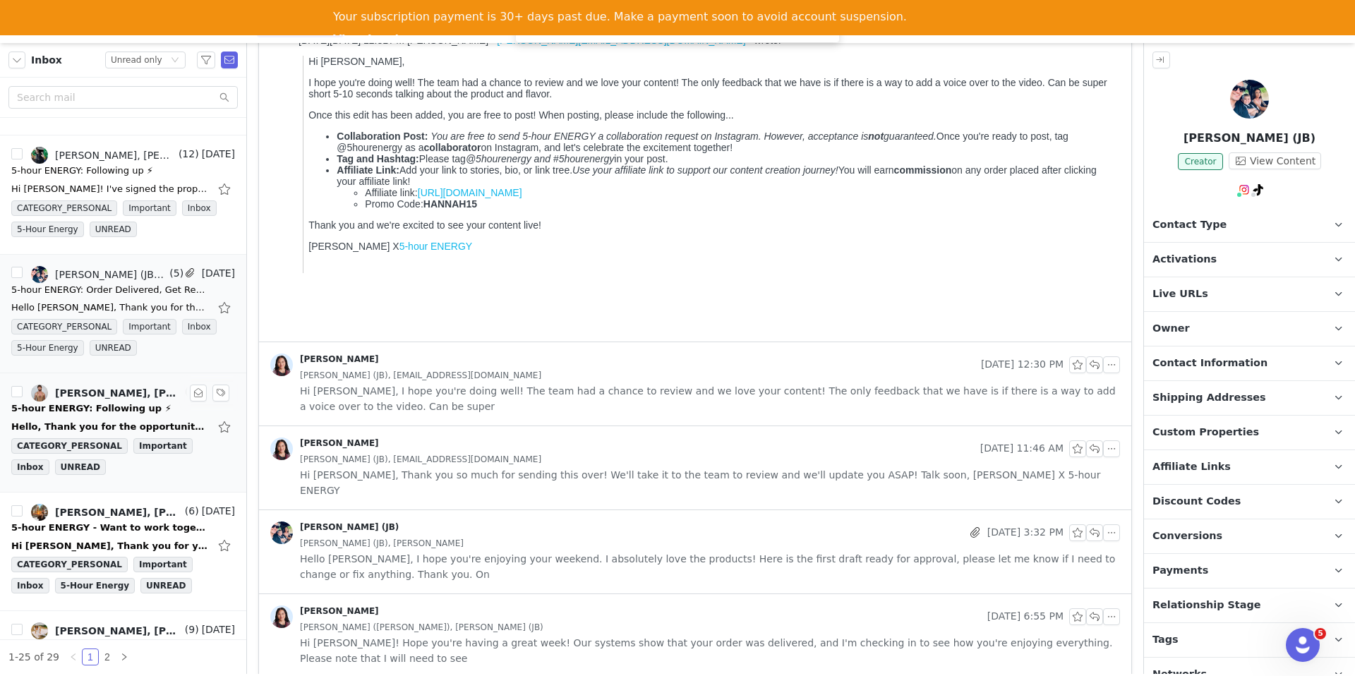
click at [103, 402] on div "5-hour ENERGY: Following up ⚡" at bounding box center [91, 409] width 160 height 14
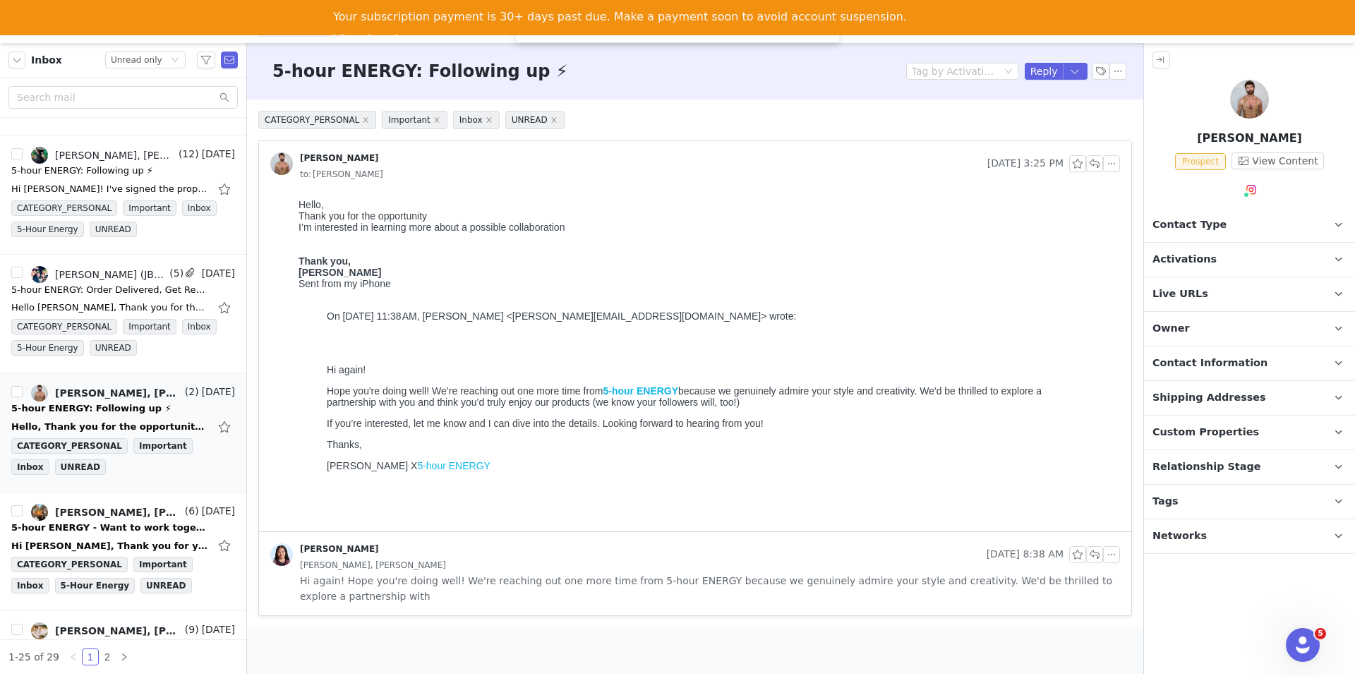
scroll to position [0, 0]
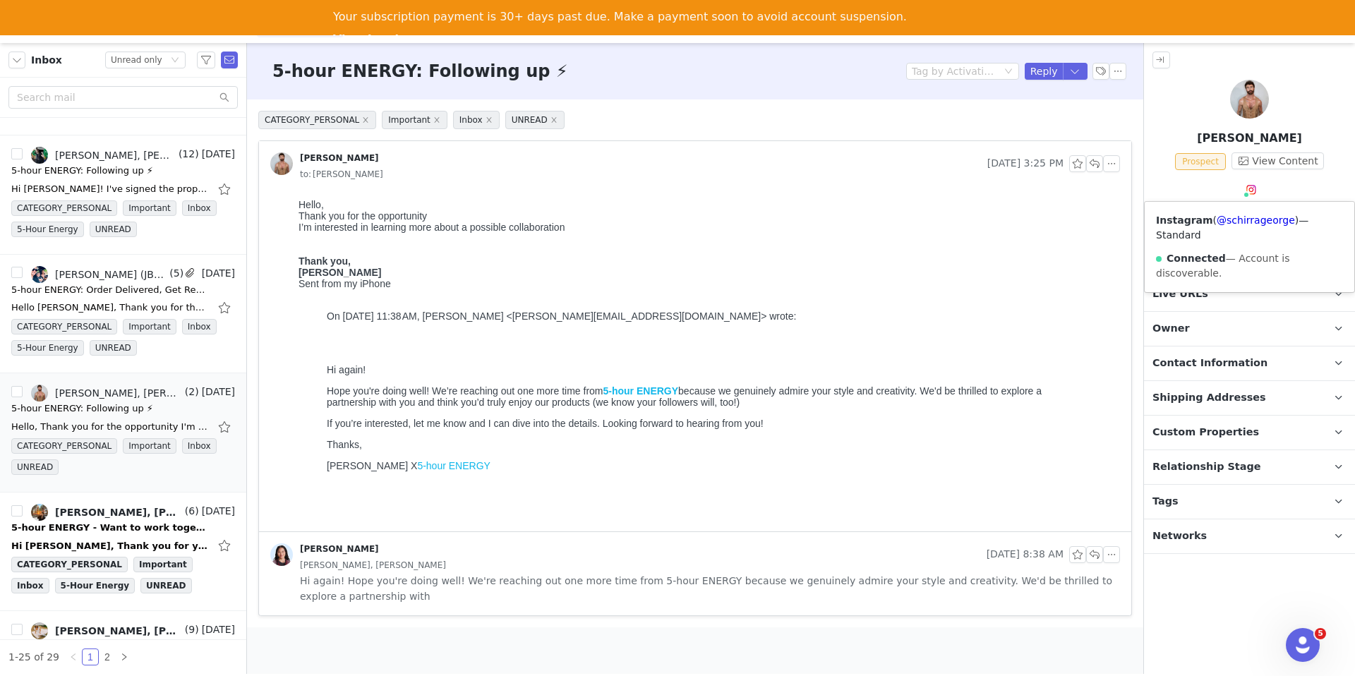
click at [1248, 193] on span at bounding box center [1246, 194] width 7 height 7
click at [1243, 218] on link "@schirrageorge" at bounding box center [1256, 220] width 78 height 11
click at [1206, 510] on p "Tags Keep track of your contacts by assigning them tags. You can then filter yo…" at bounding box center [1232, 502] width 177 height 34
click at [1247, 216] on link "@schirrageorge" at bounding box center [1256, 220] width 78 height 11
click at [1180, 225] on span "Contact Type" at bounding box center [1190, 225] width 74 height 16
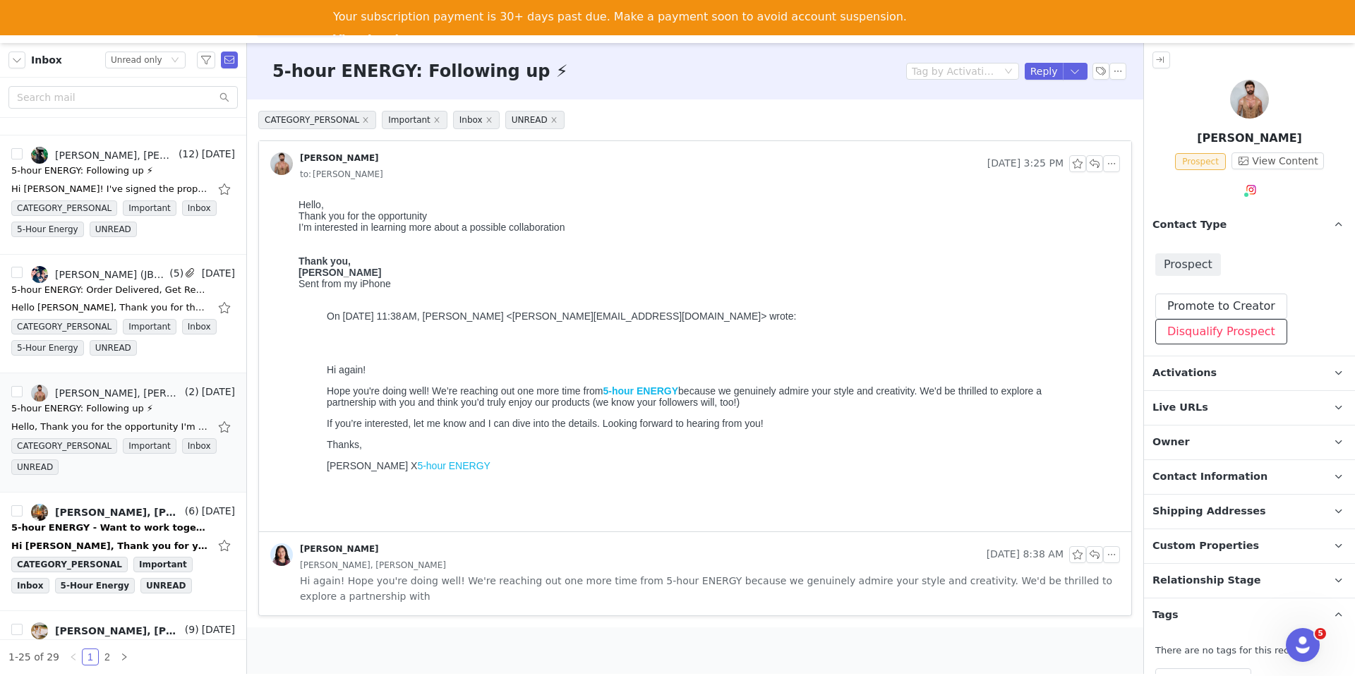
click at [1177, 329] on button "Disqualify Prospect" at bounding box center [1222, 331] width 132 height 25
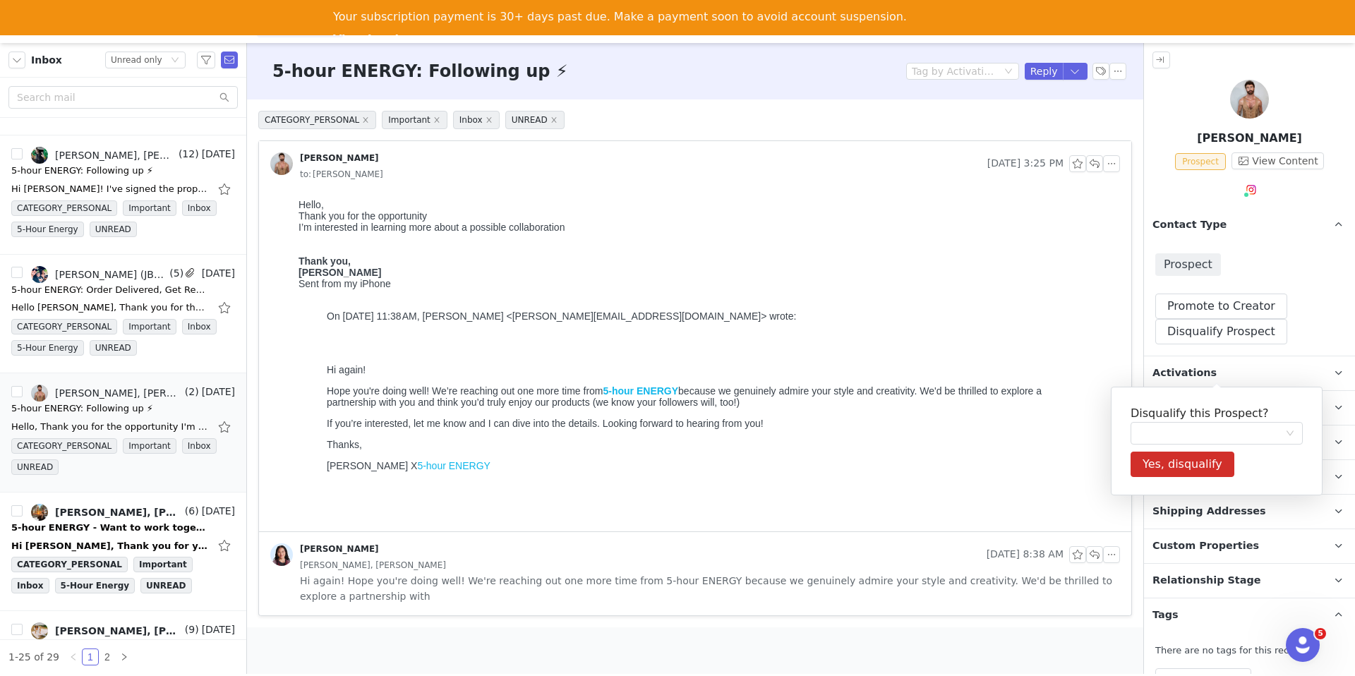
click at [1166, 402] on div "Disqualify this Prospect? Yes, disqualify" at bounding box center [1217, 441] width 212 height 109
click at [1161, 438] on div at bounding box center [1212, 433] width 146 height 21
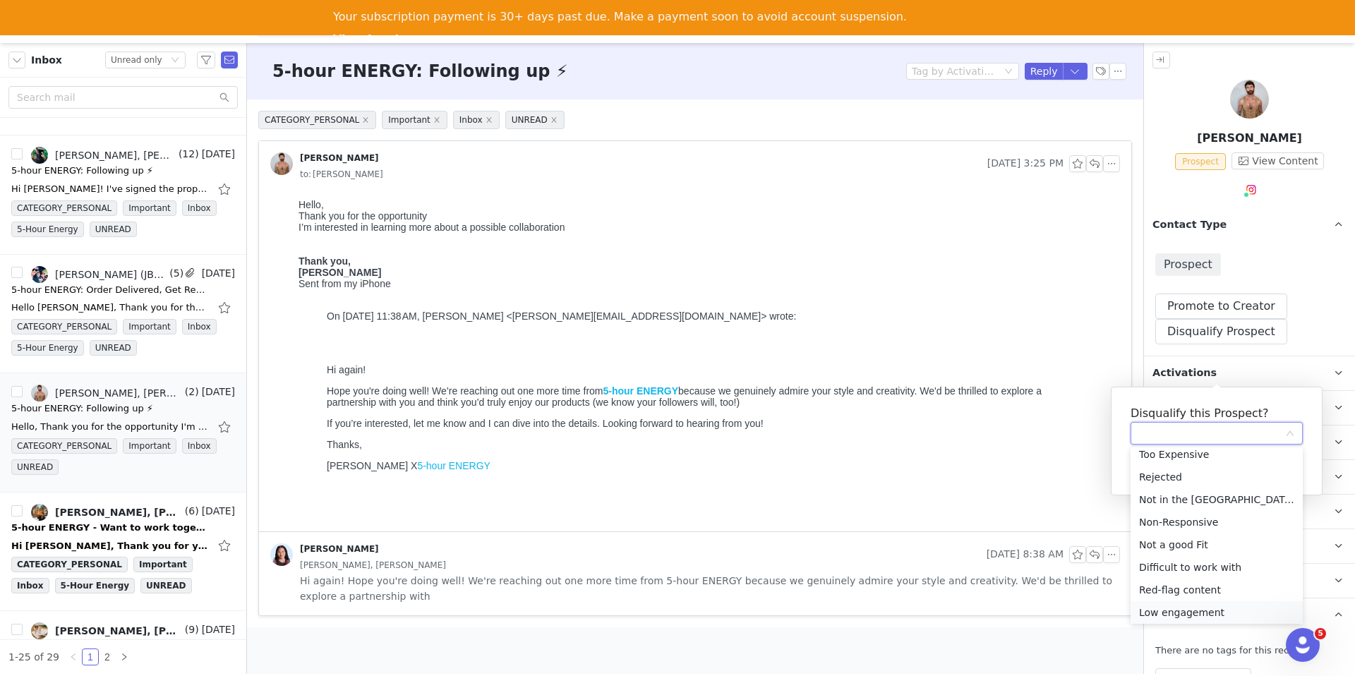
scroll to position [78, 0]
click at [1182, 484] on li "Not a good Fit" at bounding box center [1217, 474] width 172 height 23
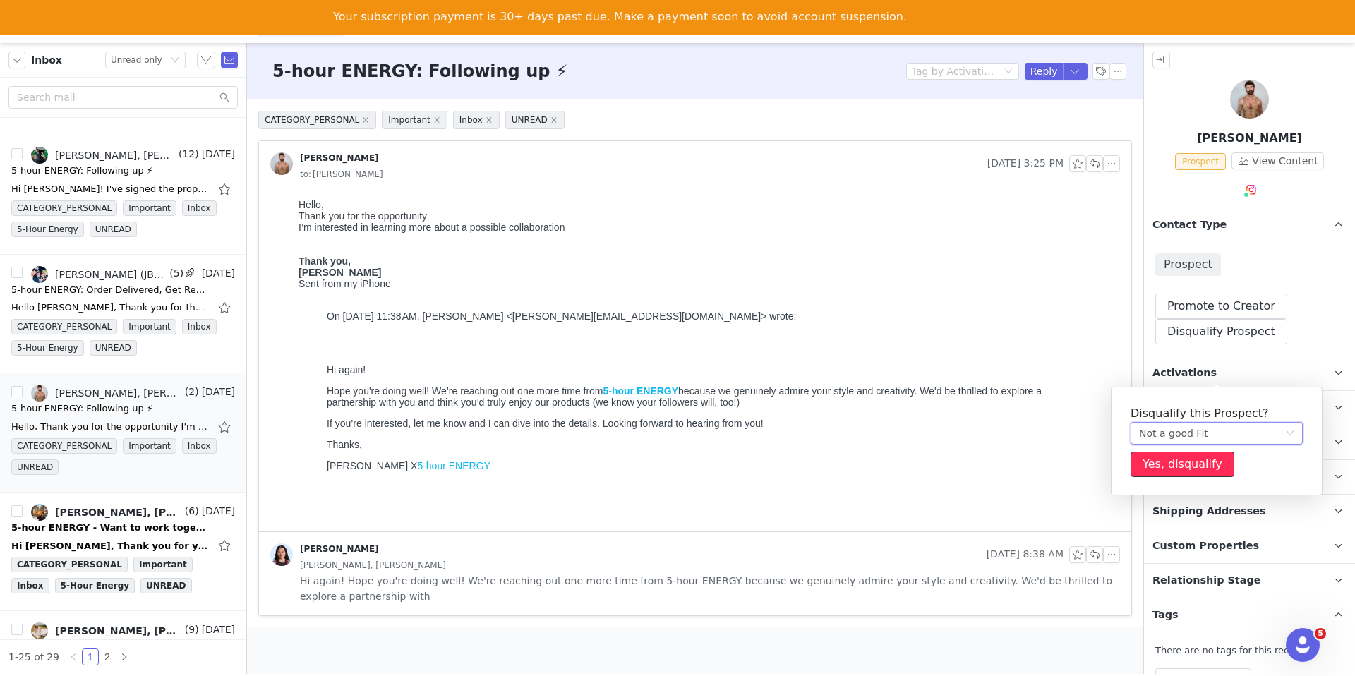
click at [1167, 469] on button "Yes, disqualify" at bounding box center [1183, 464] width 104 height 25
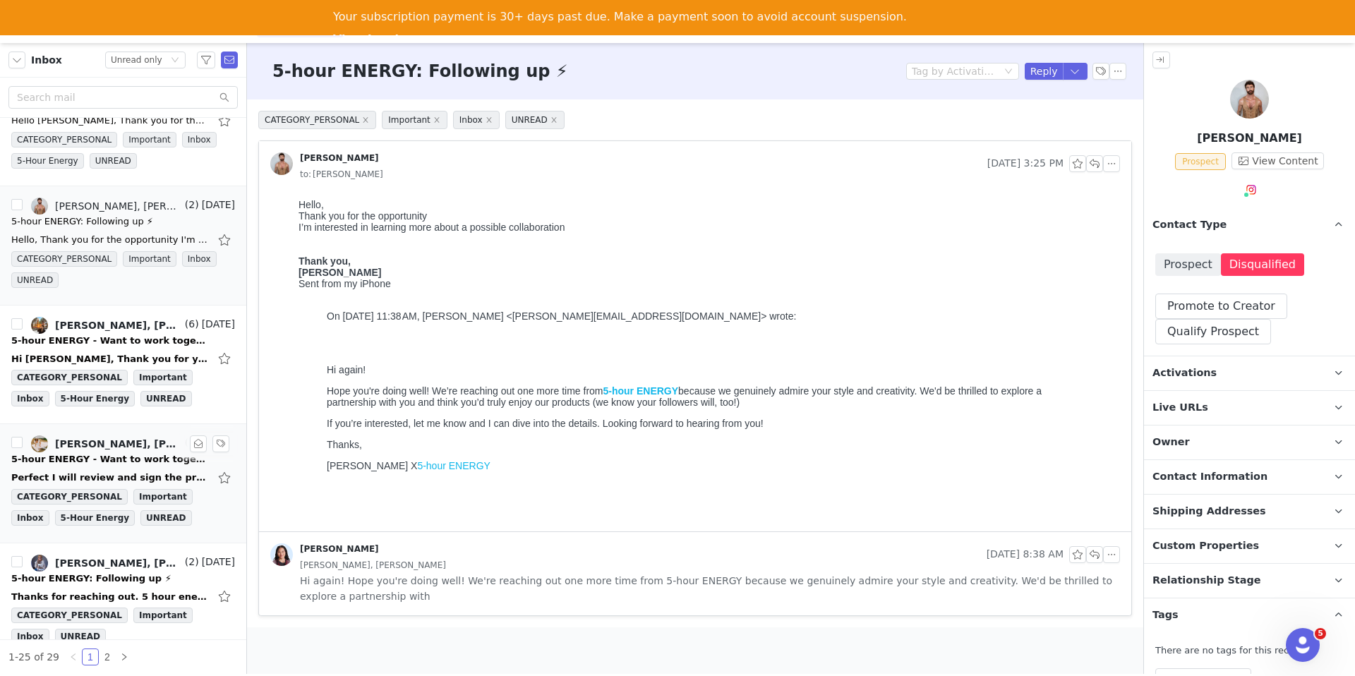
scroll to position [1852, 0]
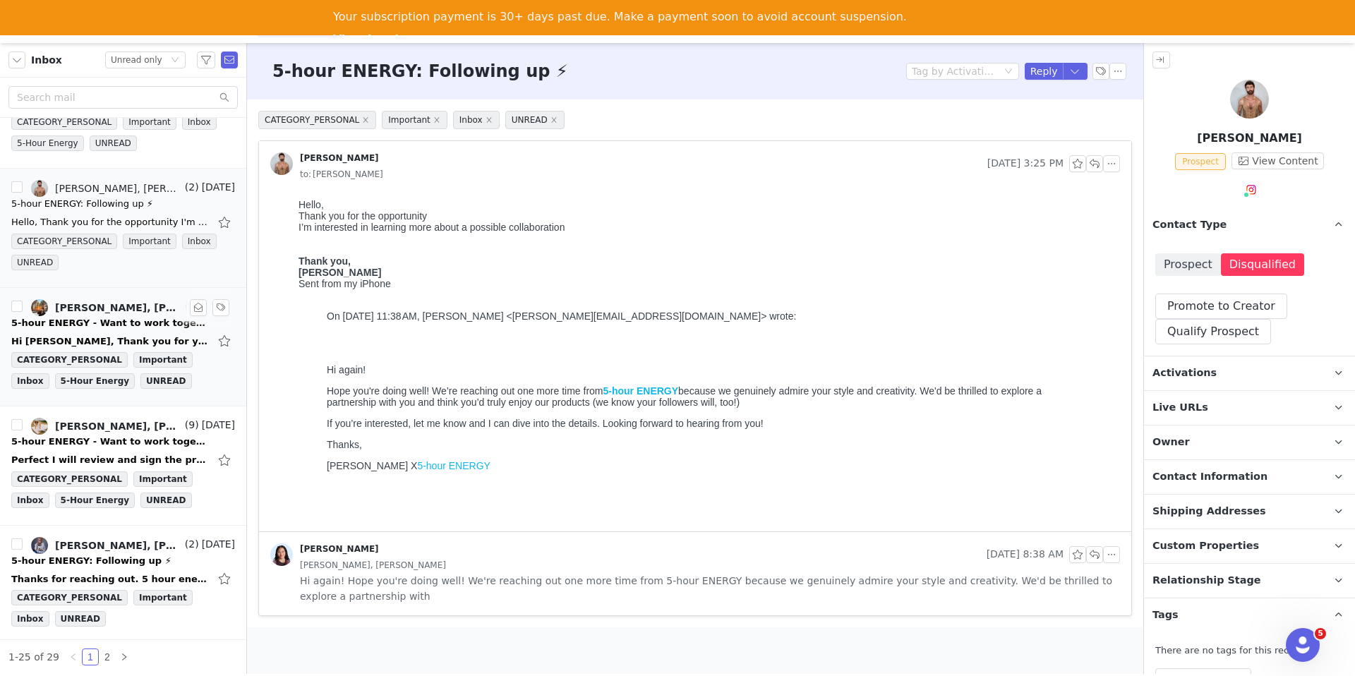
click at [120, 320] on div "5-hour ENERGY - Want to work together? ⚡" at bounding box center [110, 323] width 198 height 14
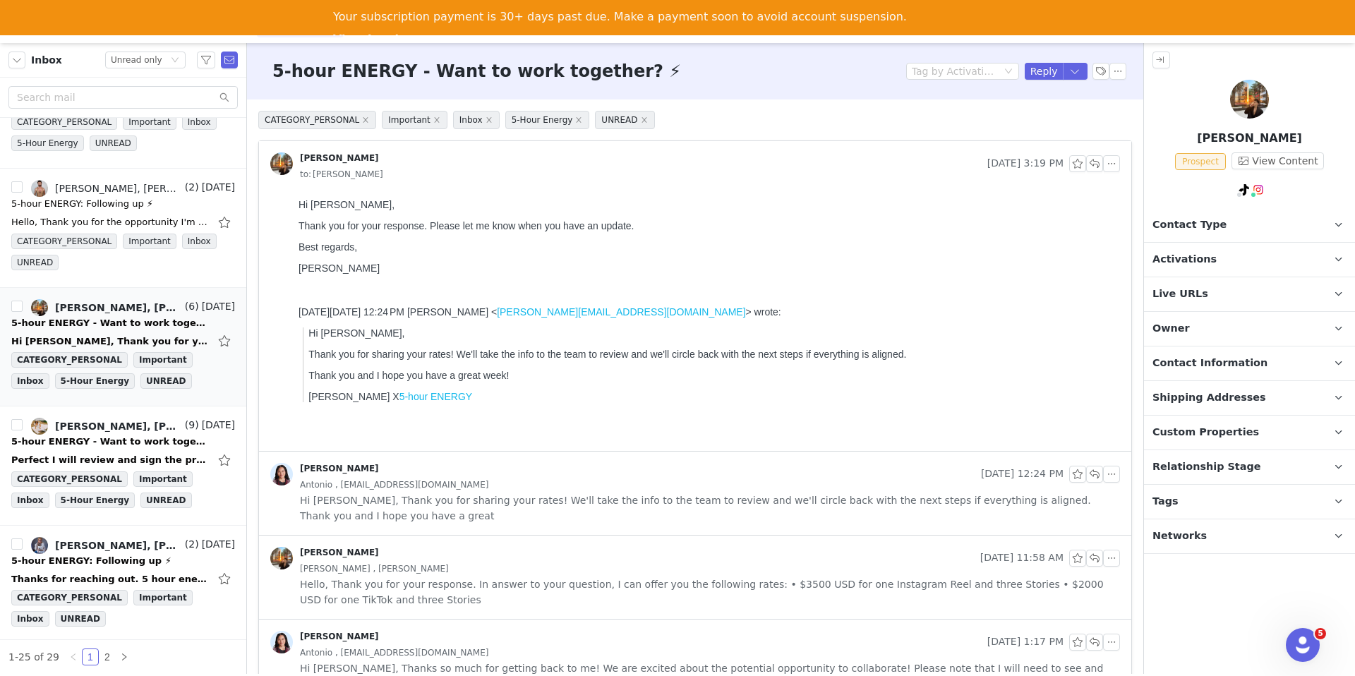
scroll to position [0, 0]
click at [774, 475] on div "Randi Dofat" at bounding box center [622, 474] width 705 height 23
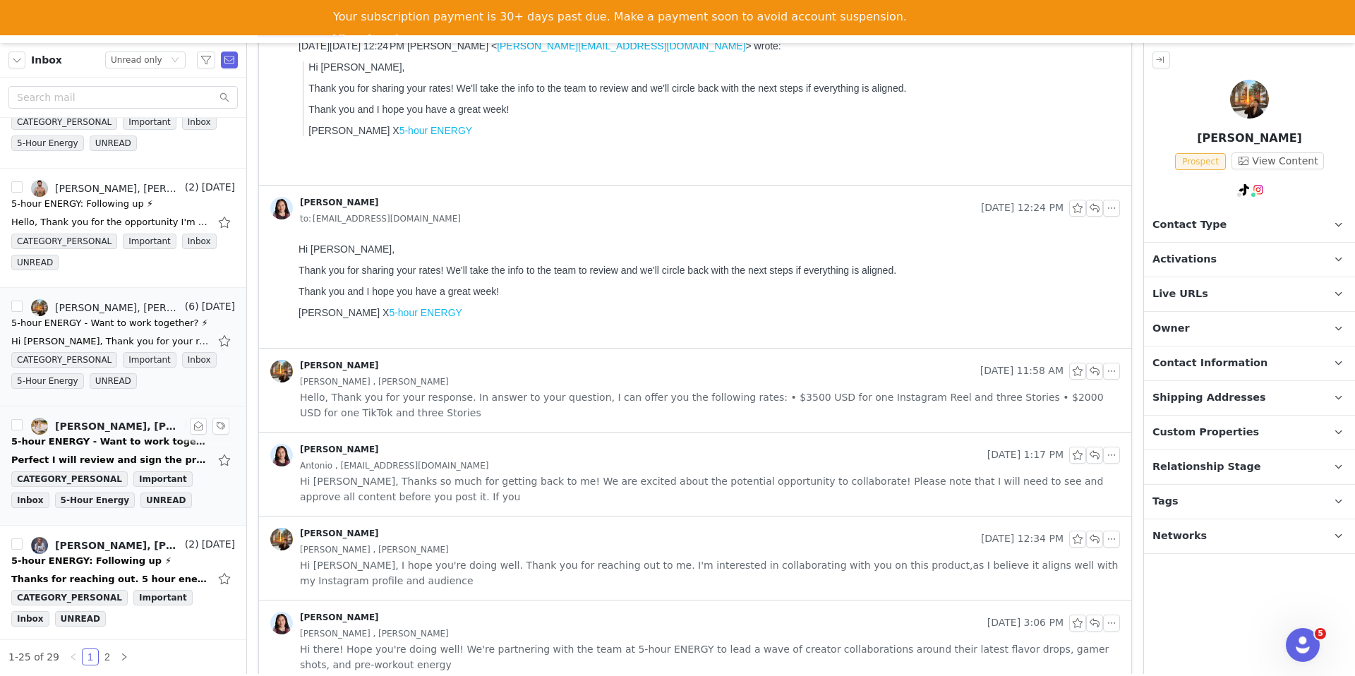
scroll to position [1934, 0]
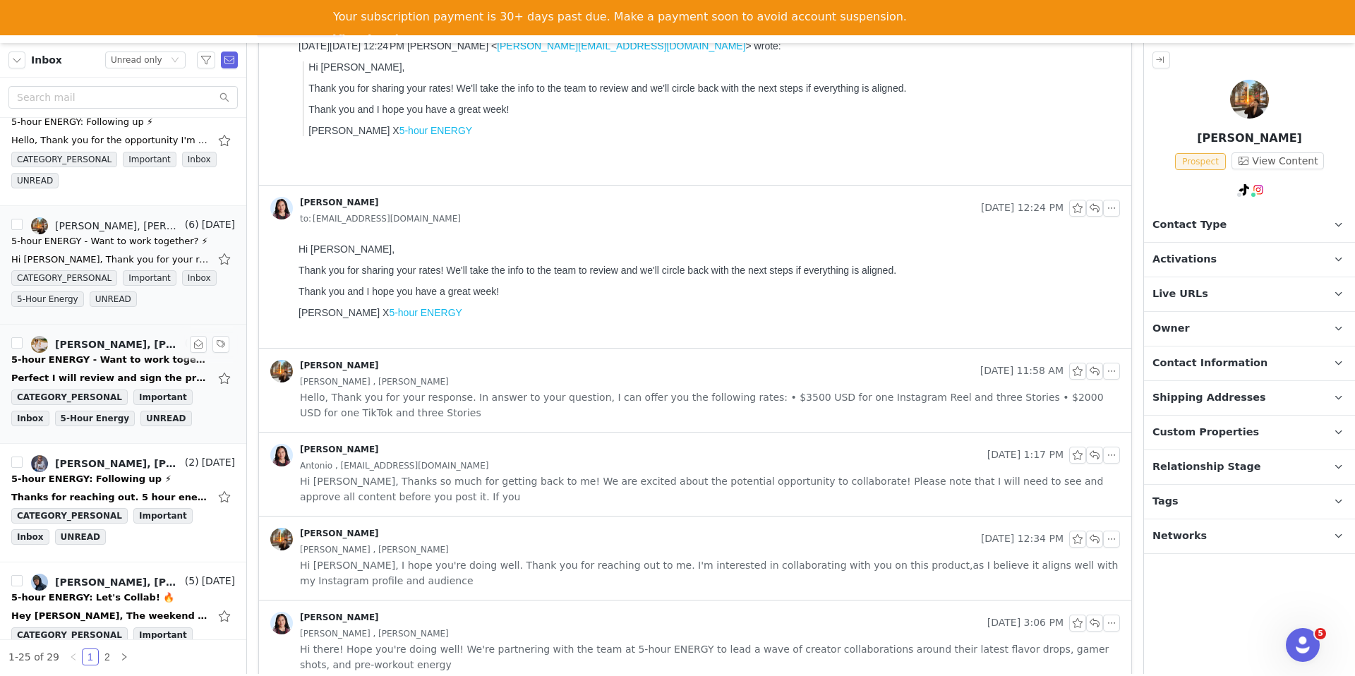
click at [126, 372] on div "Perfect I will review and sign the proposal! I can totally promote the cranberr…" at bounding box center [110, 378] width 198 height 14
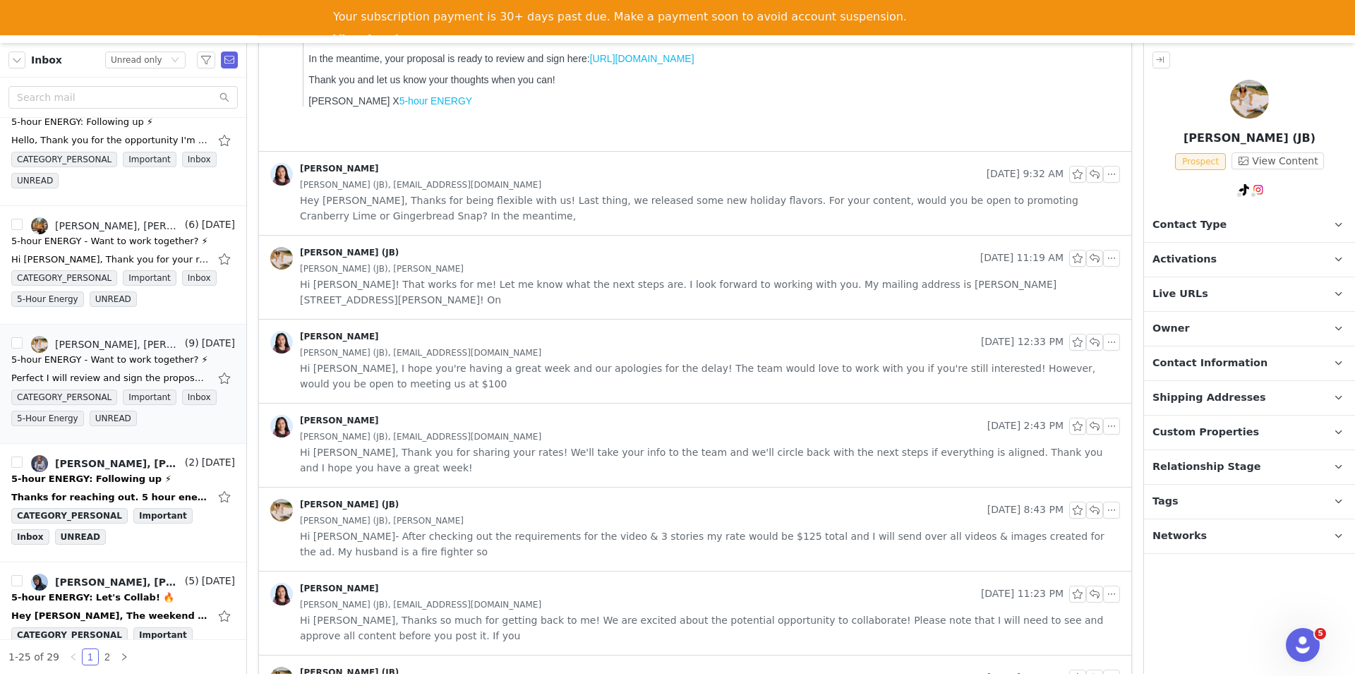
scroll to position [0, 0]
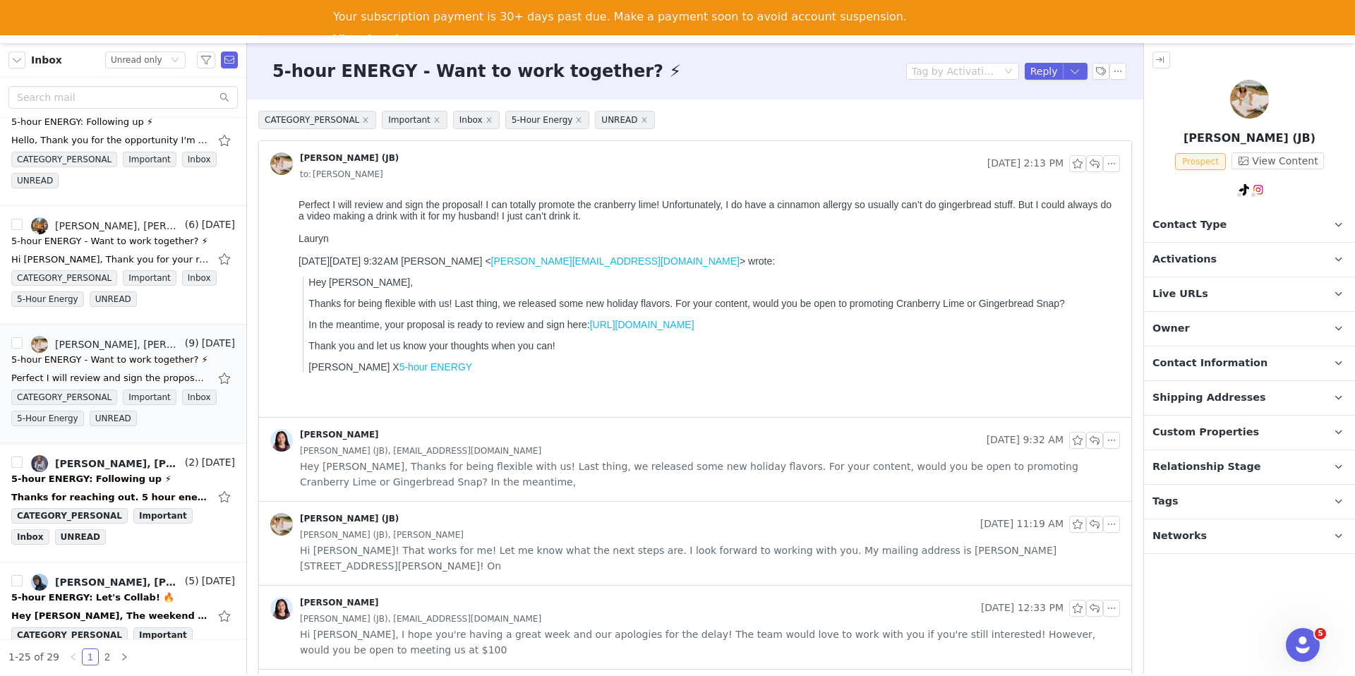
click at [308, 241] on div "Lauryn" at bounding box center [707, 238] width 816 height 11
copy div "Lauryn"
click at [1075, 73] on button "button" at bounding box center [1075, 71] width 25 height 17
click at [1062, 120] on li "Reply All" at bounding box center [1061, 119] width 60 height 23
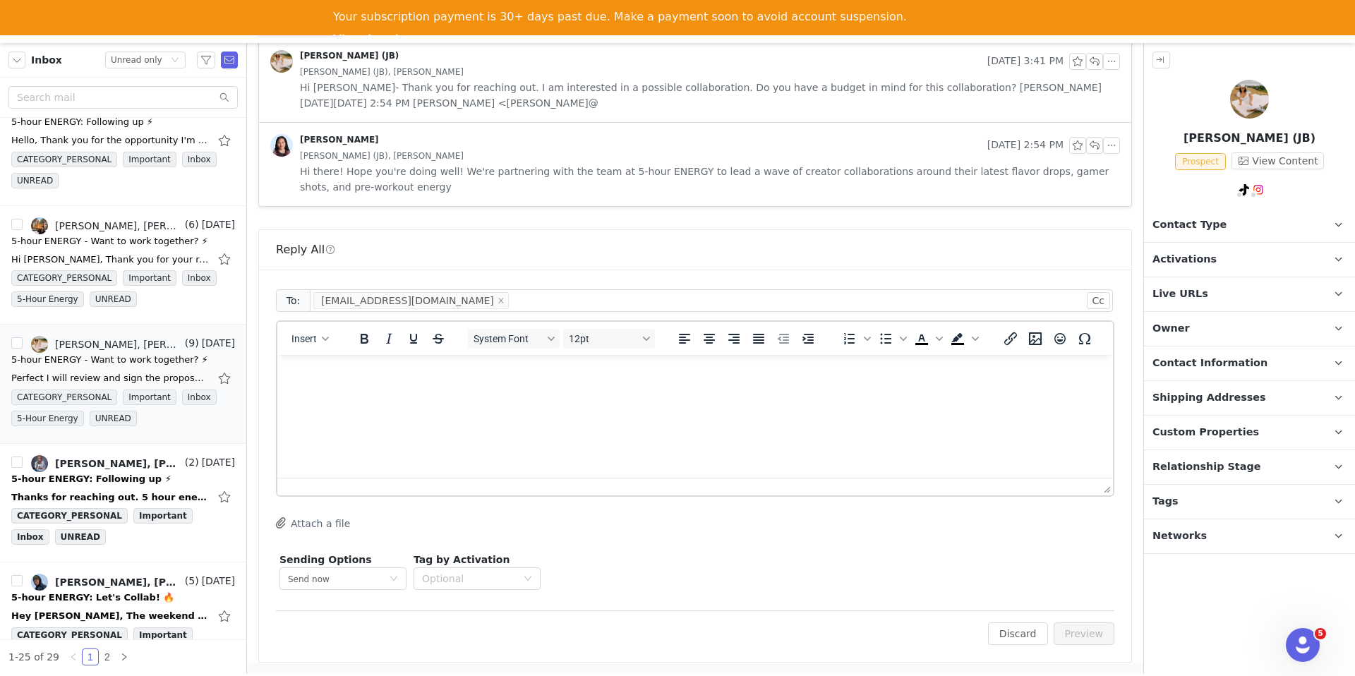
click at [640, 393] on html at bounding box center [695, 374] width 836 height 38
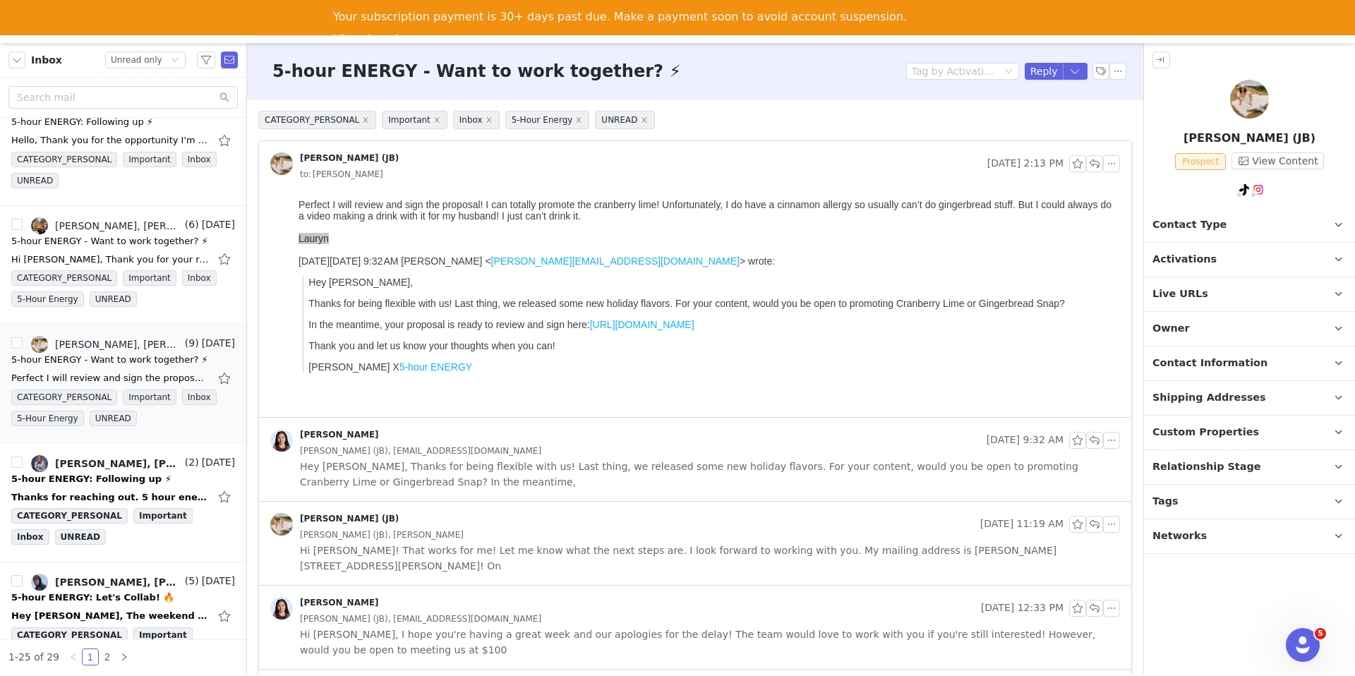
scroll to position [883, 0]
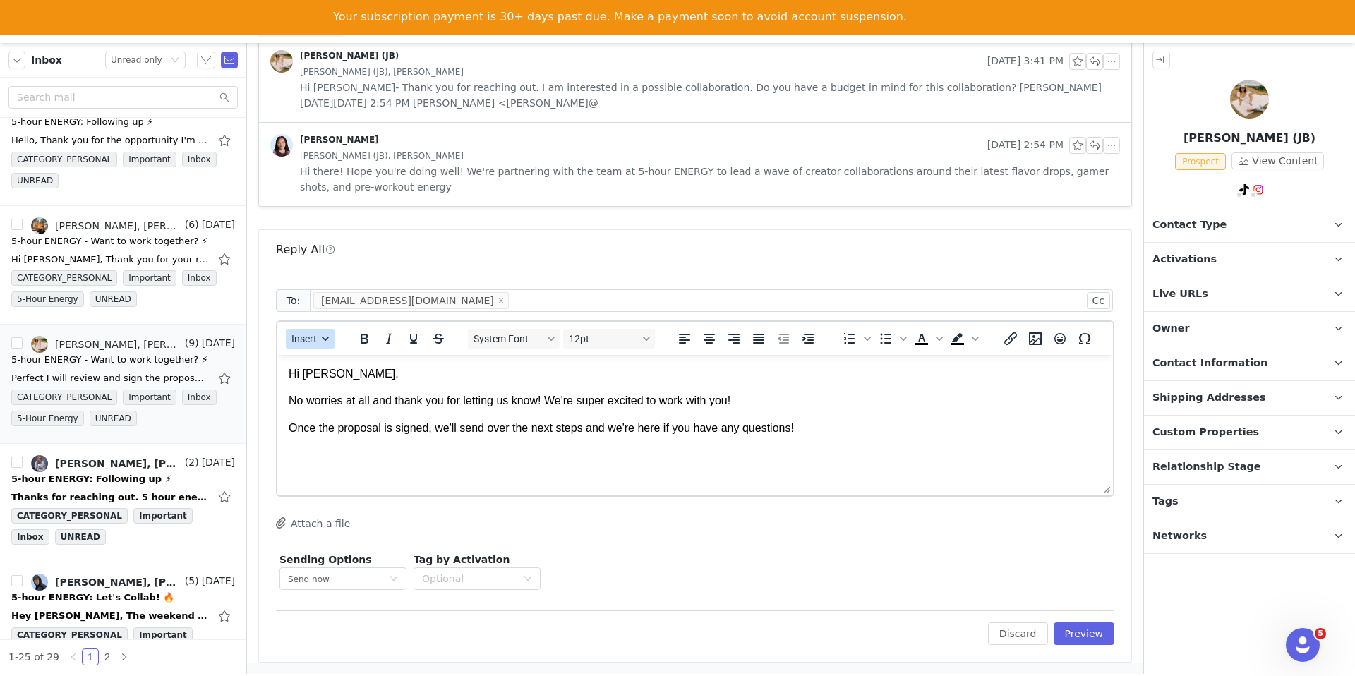
click at [307, 335] on span "Insert" at bounding box center [304, 338] width 25 height 11
click at [311, 413] on div "Insert Signature" at bounding box center [361, 408] width 127 height 17
click at [1076, 630] on button "Preview" at bounding box center [1084, 634] width 61 height 23
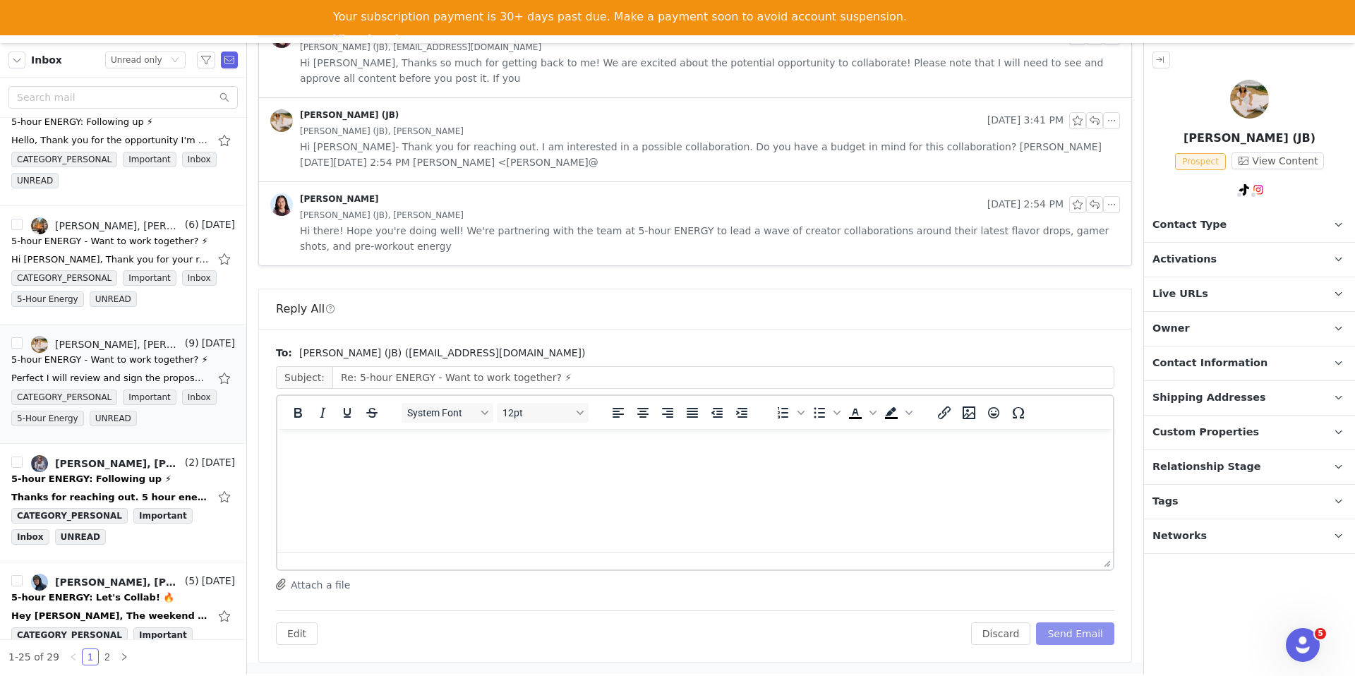
scroll to position [824, 0]
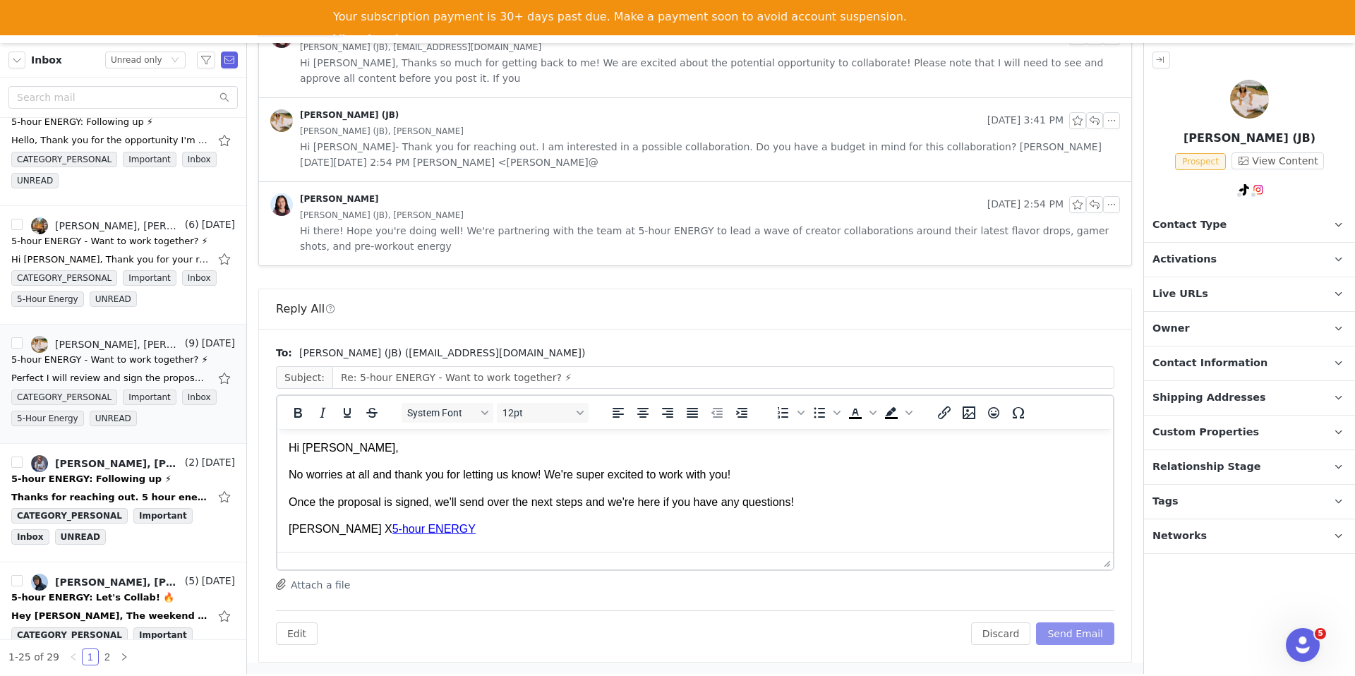
click at [1076, 628] on button "Send Email" at bounding box center [1075, 634] width 78 height 23
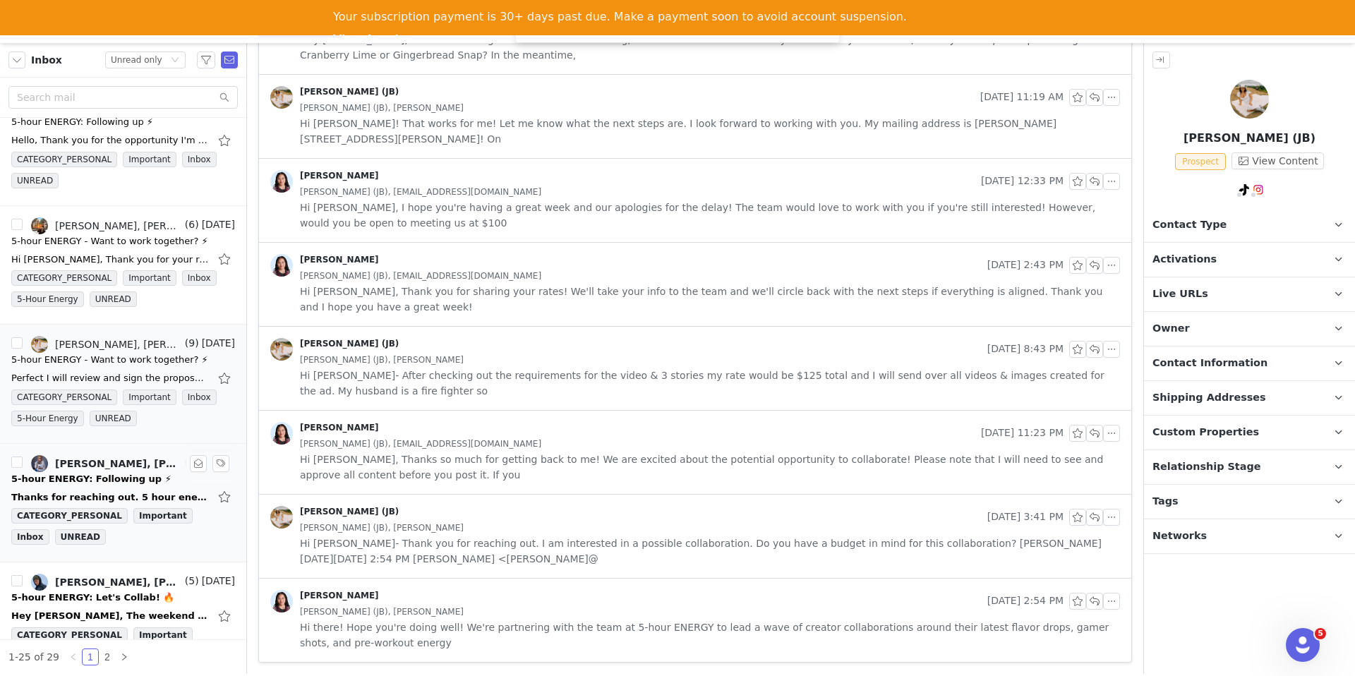
scroll to position [2033, 0]
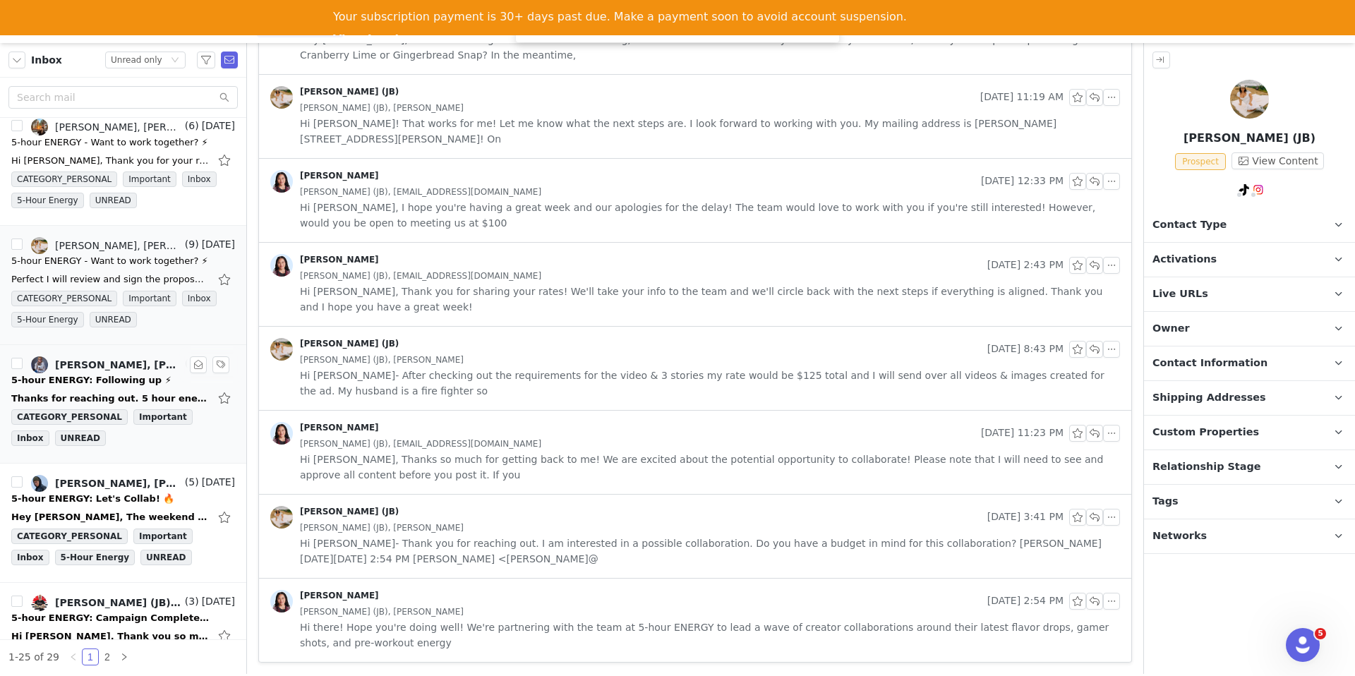
click at [117, 390] on div "Thanks for reaching out. 5 hour energy is not in alignment for me Lisa Callahan…" at bounding box center [123, 398] width 224 height 23
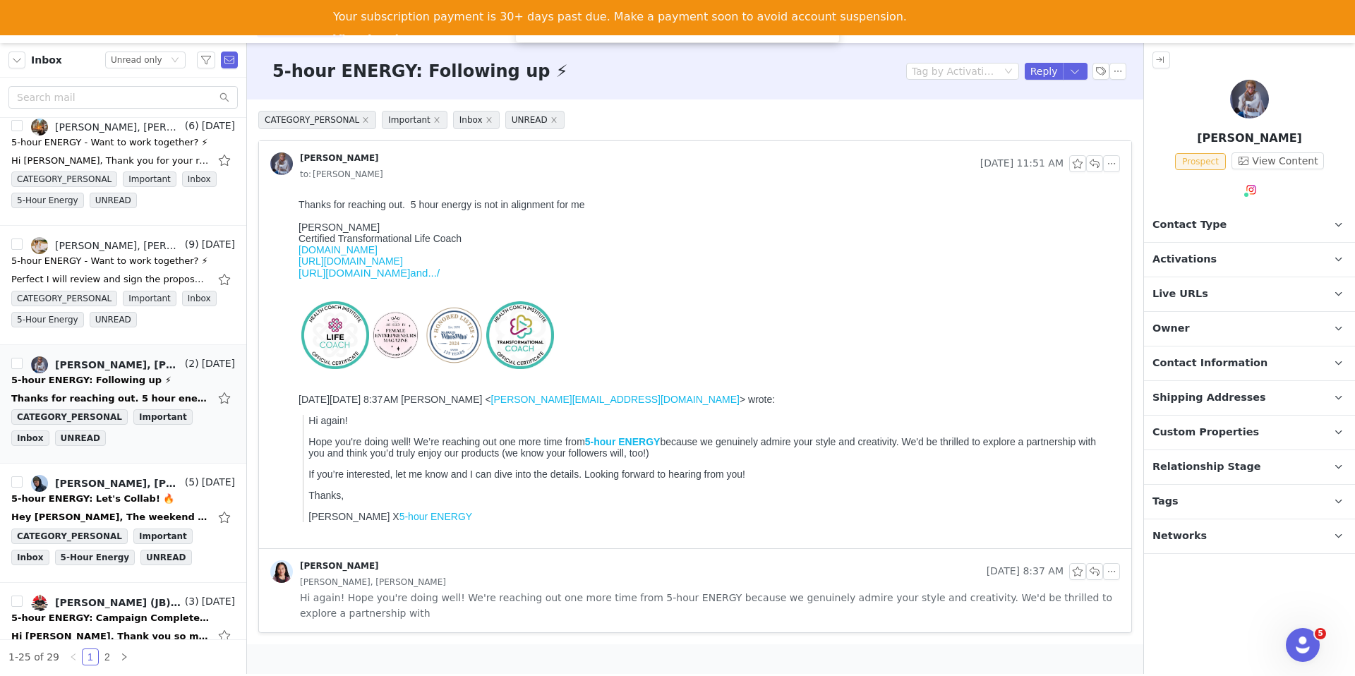
scroll to position [0, 0]
click at [1180, 213] on p "Contact Type Contact type can be Creator, Prospect, Application, or Manager." at bounding box center [1232, 225] width 177 height 34
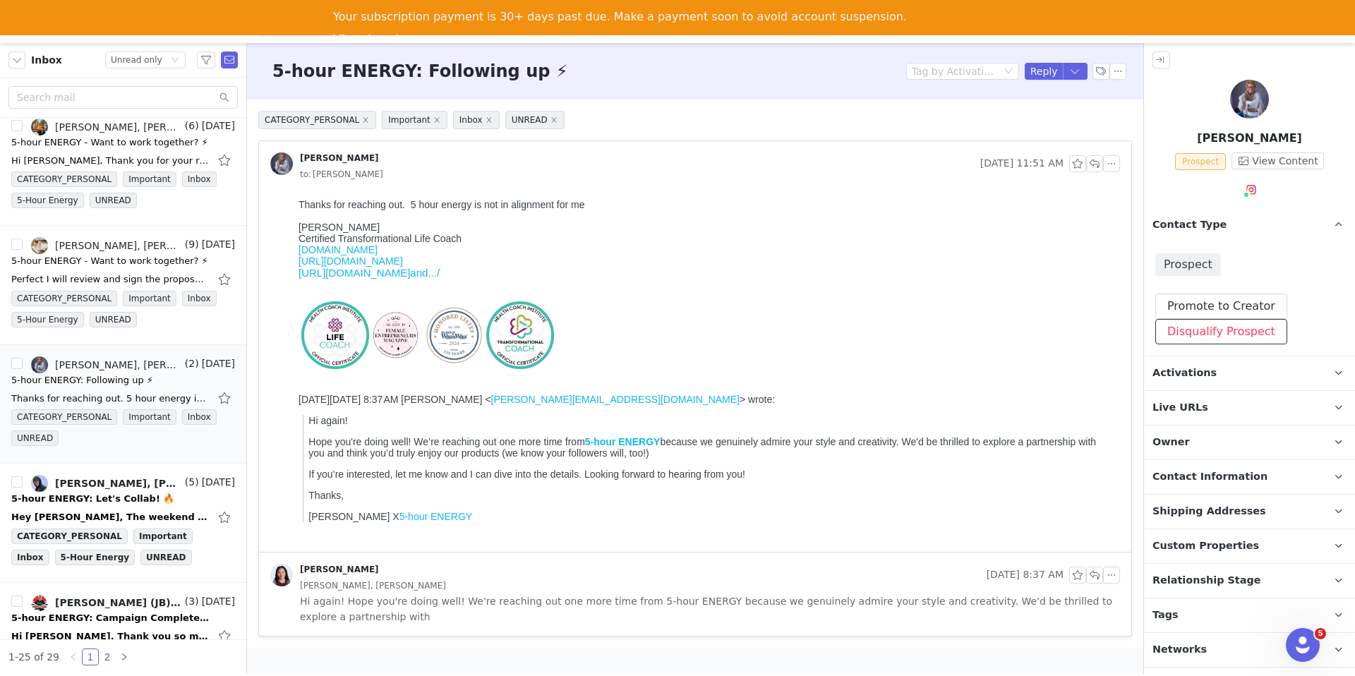
click at [1172, 325] on button "Disqualify Prospect" at bounding box center [1222, 331] width 132 height 25
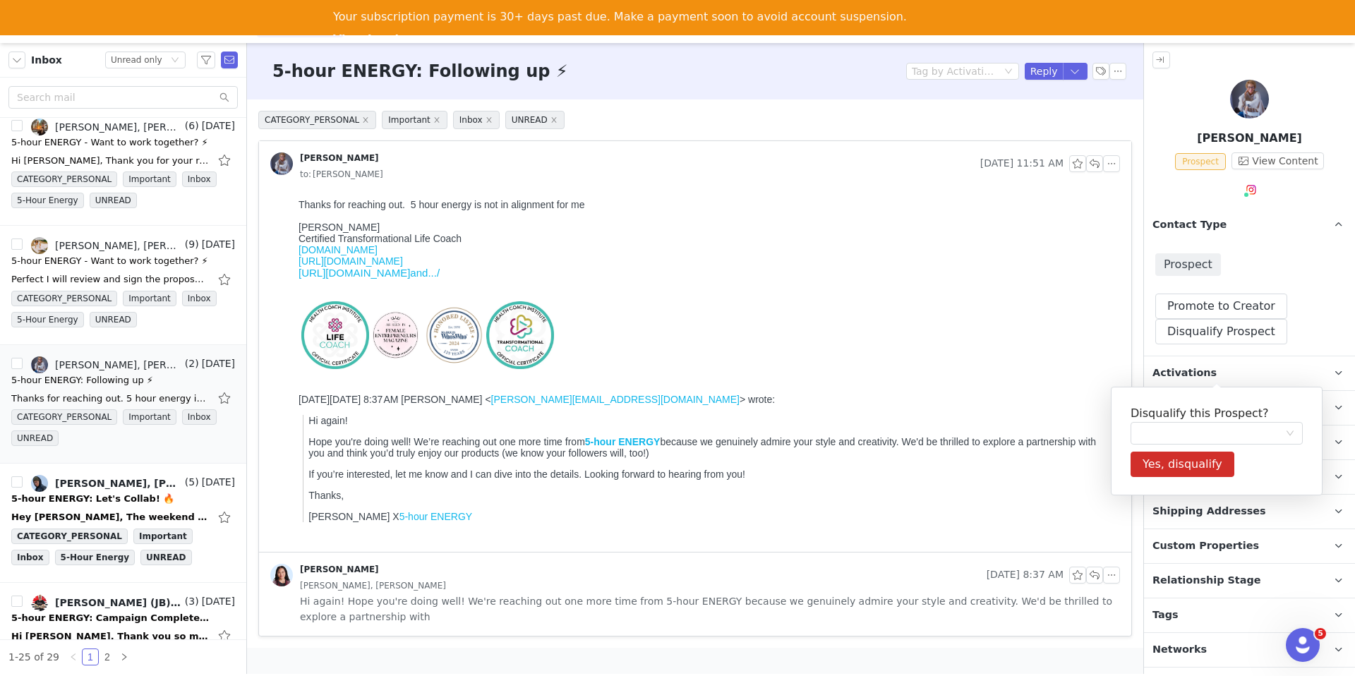
click at [1169, 397] on div "Disqualify this Prospect? Yes, disqualify" at bounding box center [1217, 441] width 212 height 109
click at [1167, 426] on div at bounding box center [1212, 433] width 146 height 21
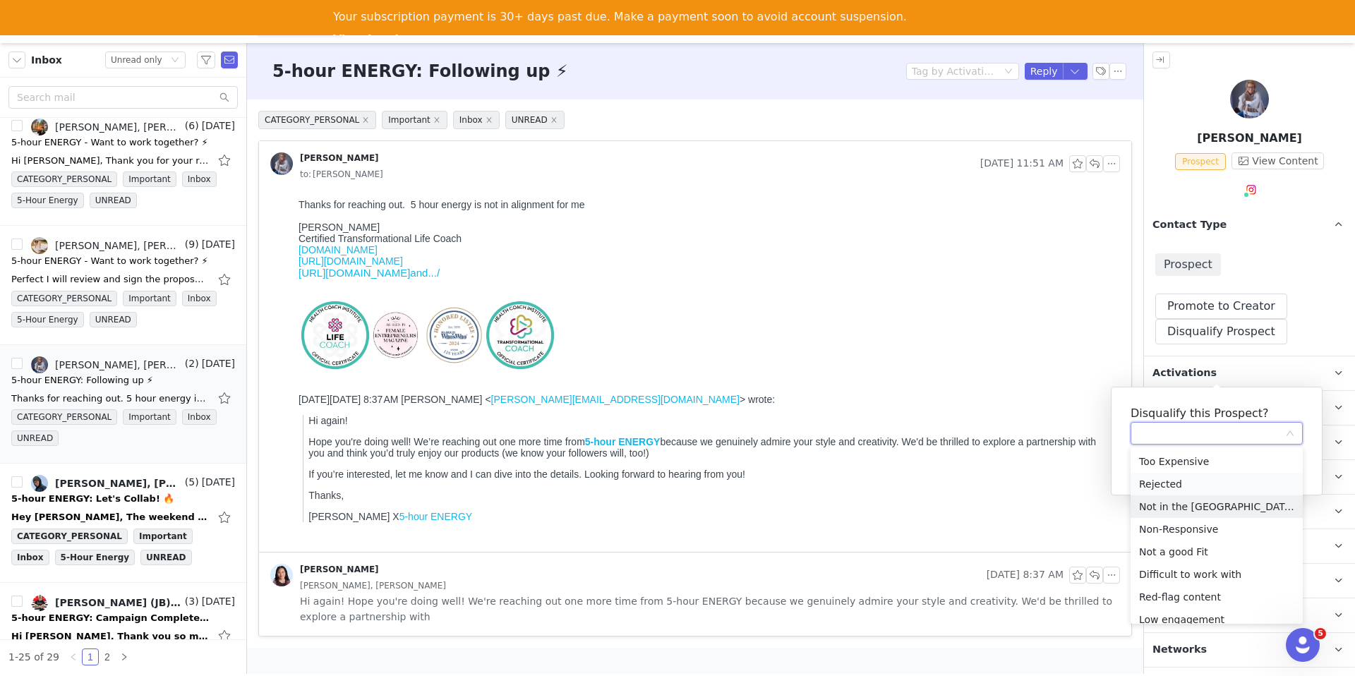
click at [1159, 488] on li "Rejected" at bounding box center [1217, 484] width 172 height 23
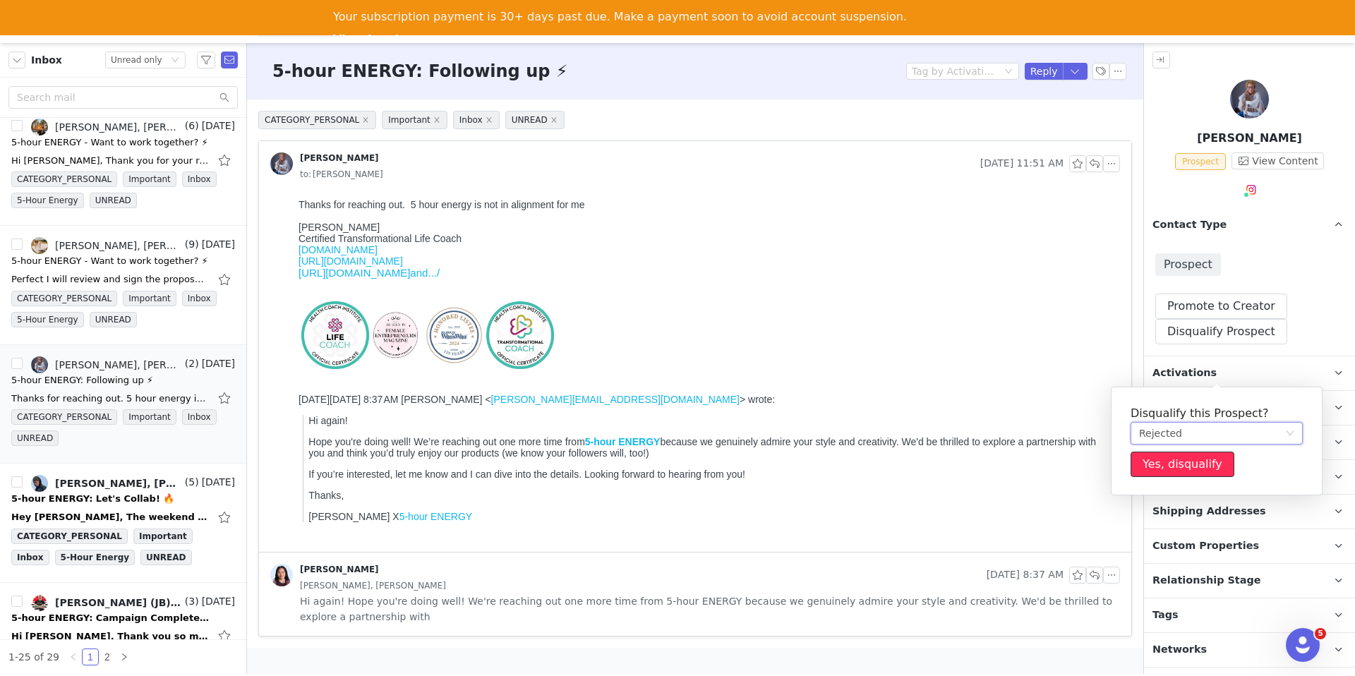
click at [1158, 454] on button "Yes, disqualify" at bounding box center [1183, 464] width 104 height 25
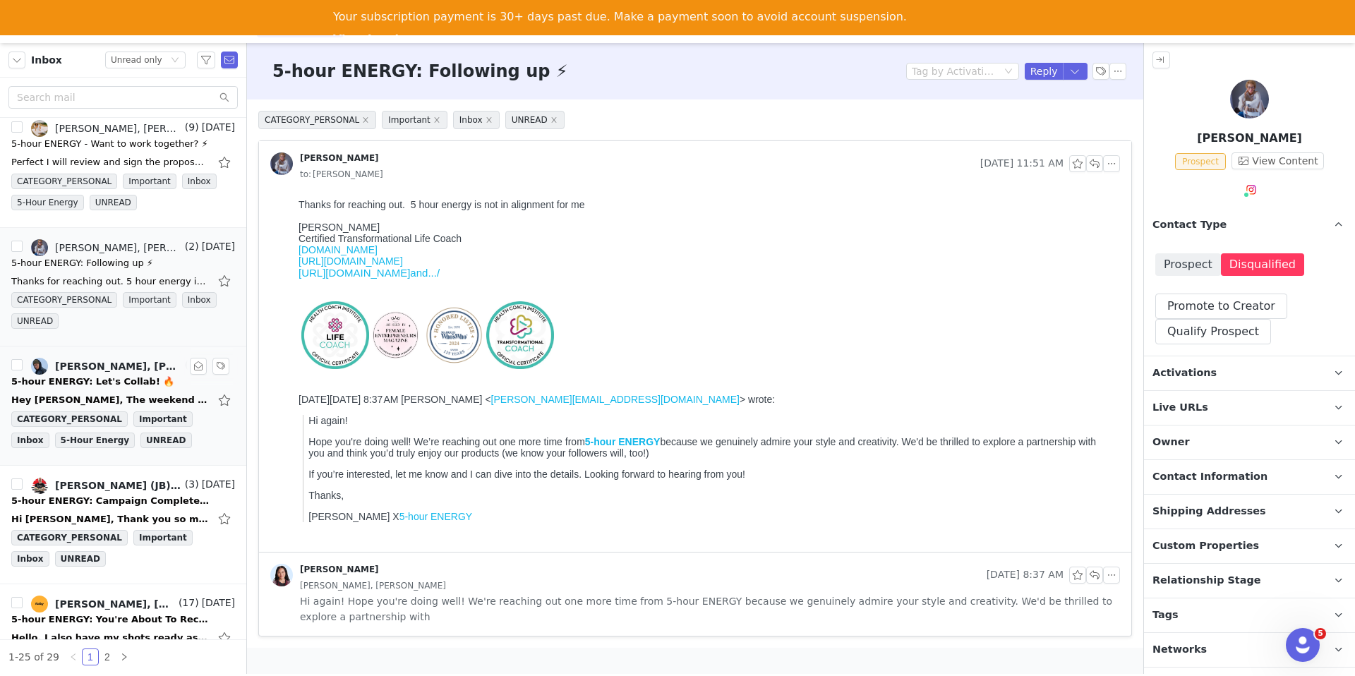
scroll to position [2193, 0]
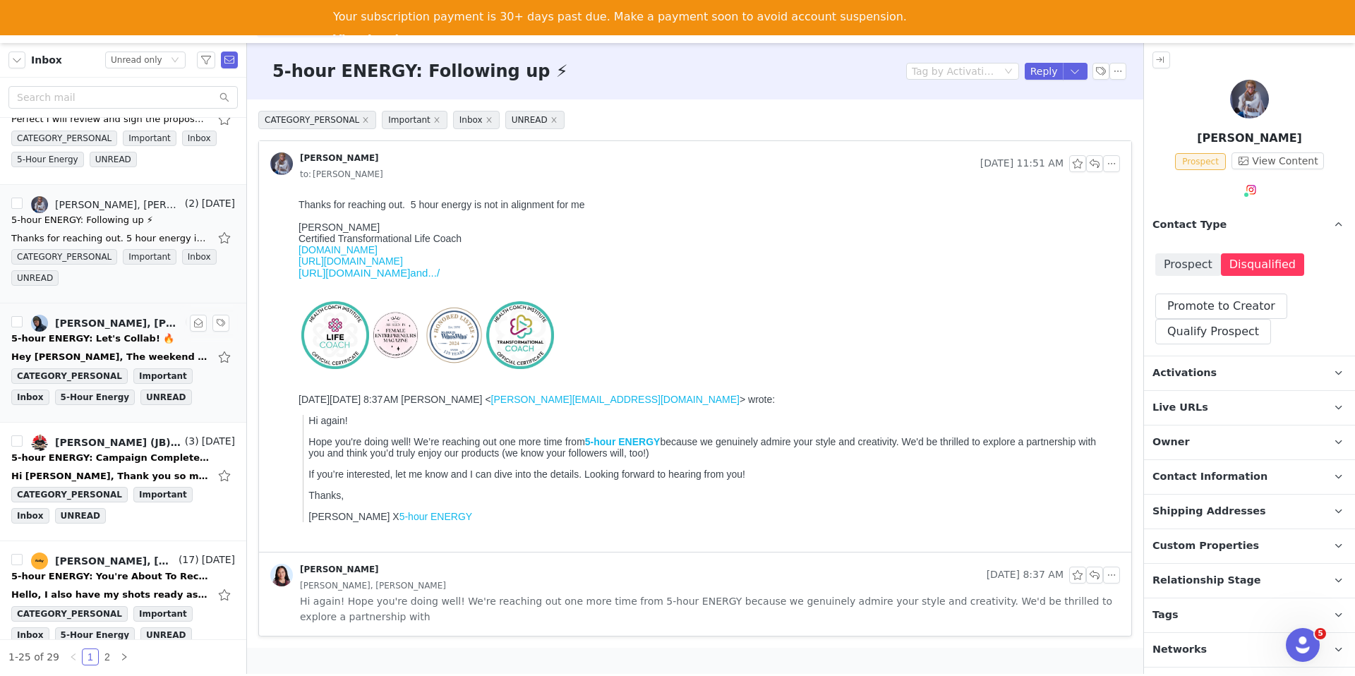
click at [121, 351] on div "Hey Randi, The weekend was nice and relaxing. How was your weekend? Thanks for …" at bounding box center [110, 357] width 198 height 14
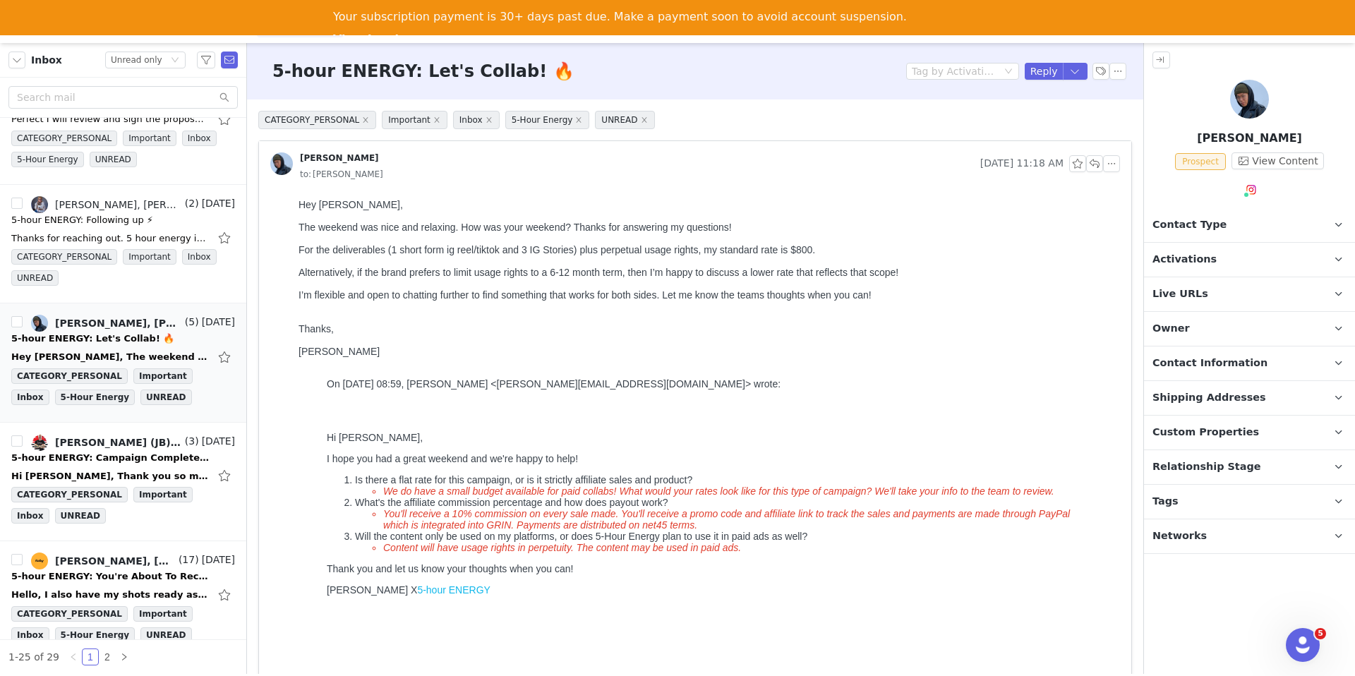
scroll to position [0, 0]
click at [1077, 69] on button "button" at bounding box center [1075, 71] width 25 height 17
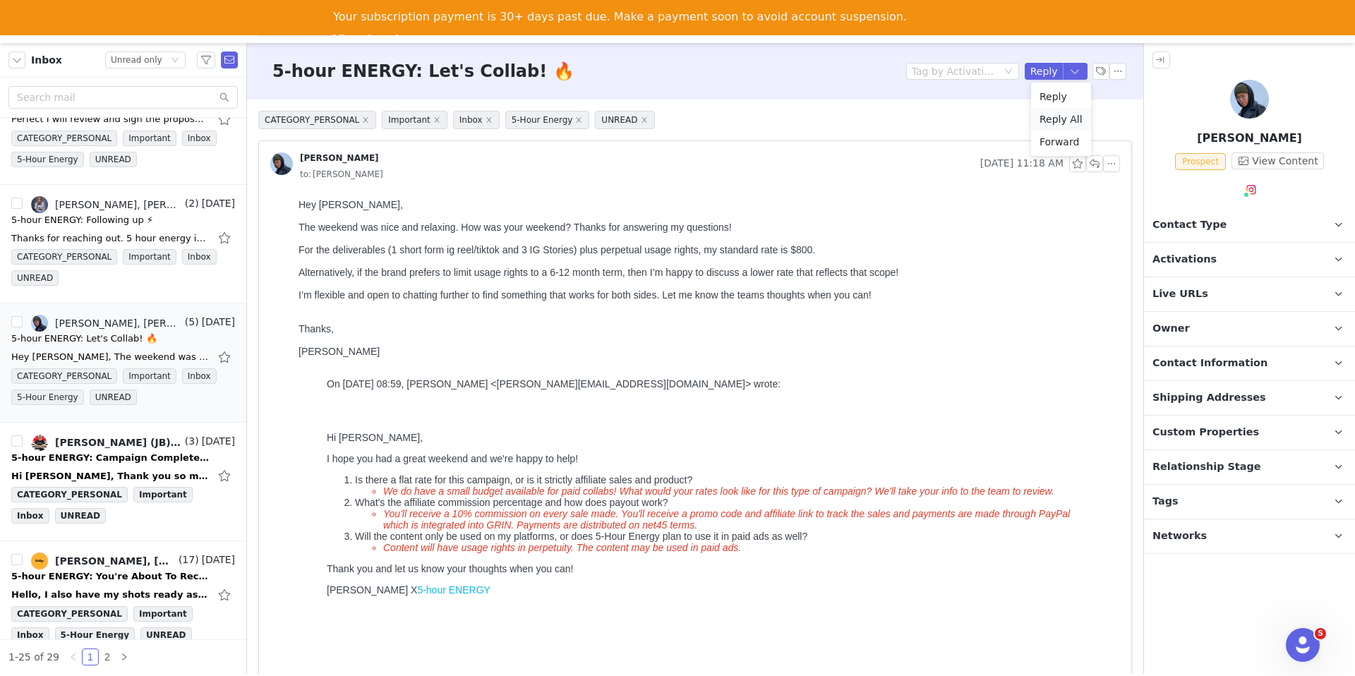
drag, startPoint x: 1053, startPoint y: 121, endPoint x: 745, endPoint y: 8, distance: 328.5
click at [1053, 121] on li "Reply All" at bounding box center [1061, 119] width 60 height 23
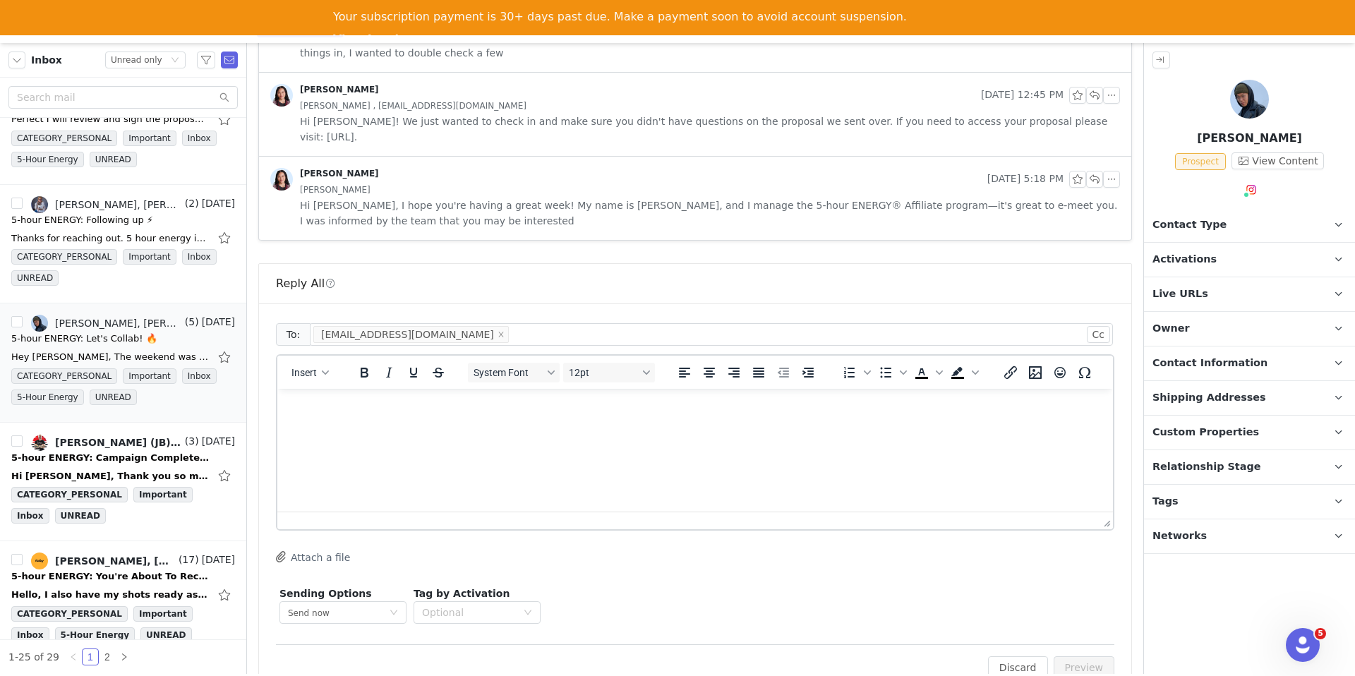
scroll to position [818, 0]
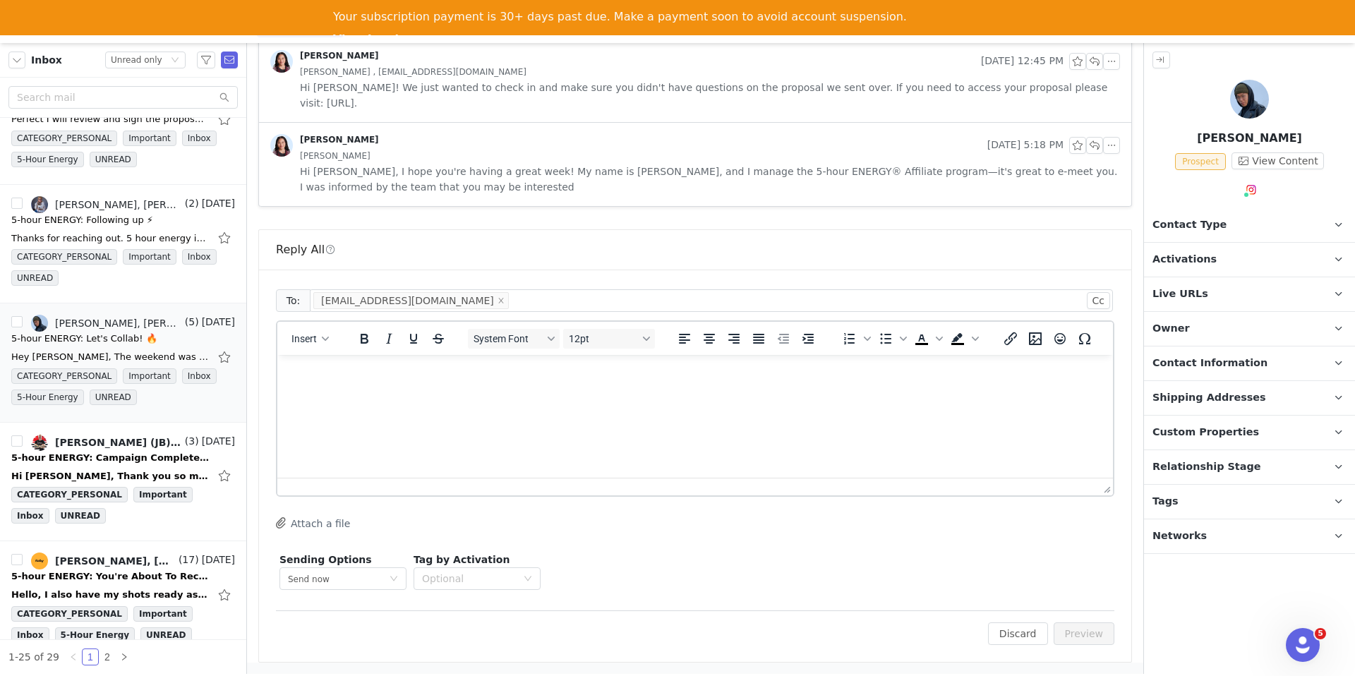
click at [630, 393] on html at bounding box center [695, 374] width 836 height 38
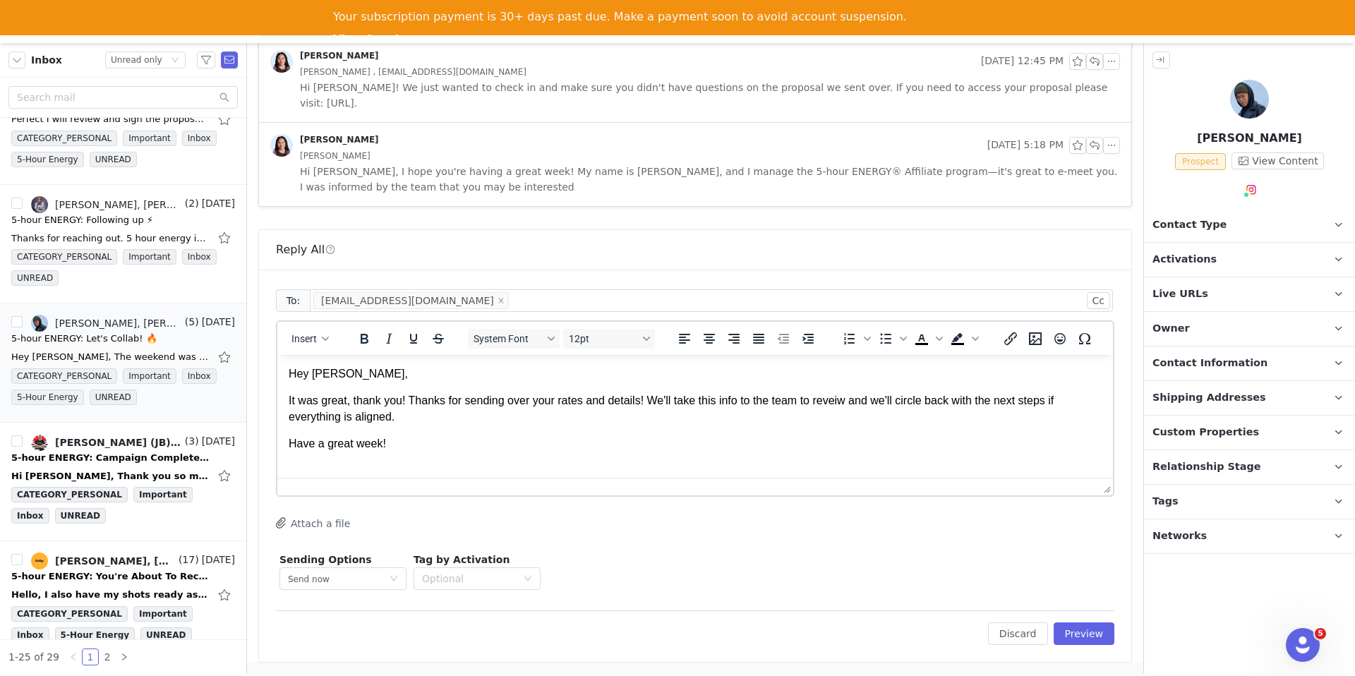
scroll to position [1, 0]
click at [313, 344] on button "Insert" at bounding box center [310, 339] width 49 height 20
click at [314, 406] on div "Insert Signature" at bounding box center [361, 408] width 127 height 17
click at [851, 404] on p "It was great, thank you! Thanks for sending over your rates and details! We'll …" at bounding box center [695, 408] width 813 height 32
click at [851, 433] on body "Hey Andy, It was great, thank you! Thanks for sending over your rates and detai…" at bounding box center [695, 421] width 813 height 113
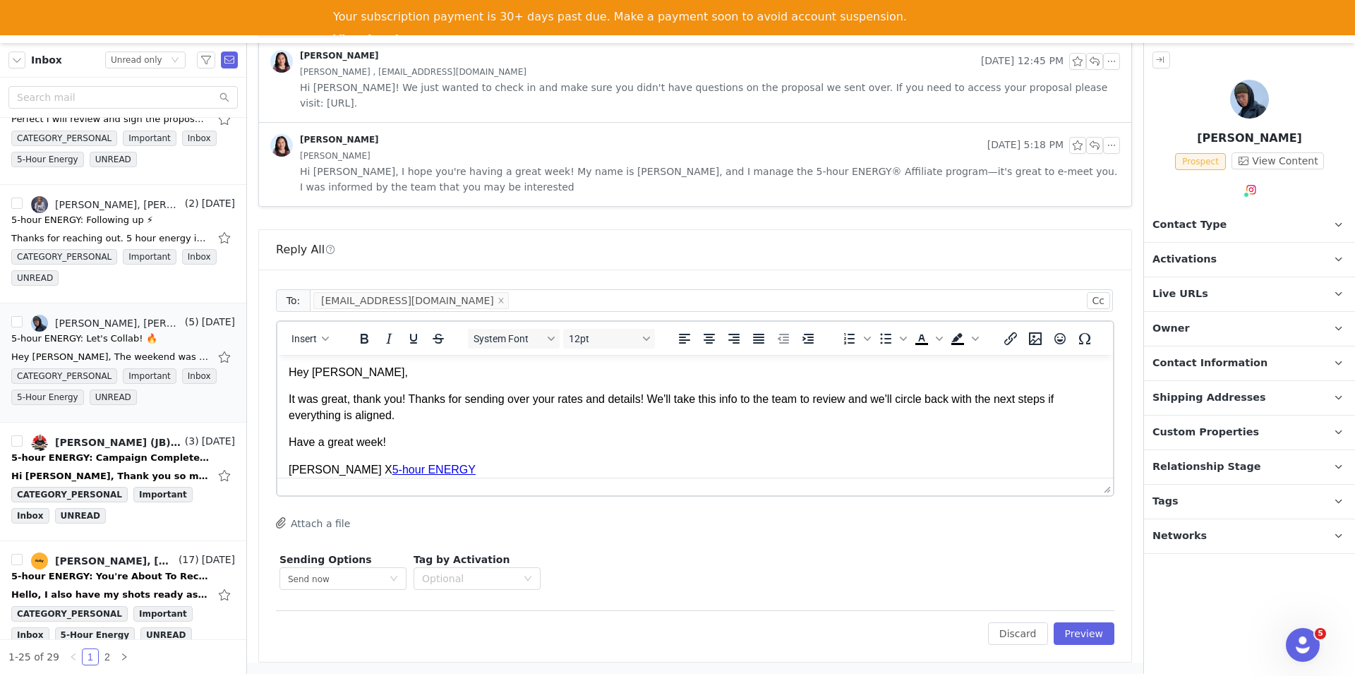
scroll to position [13, 0]
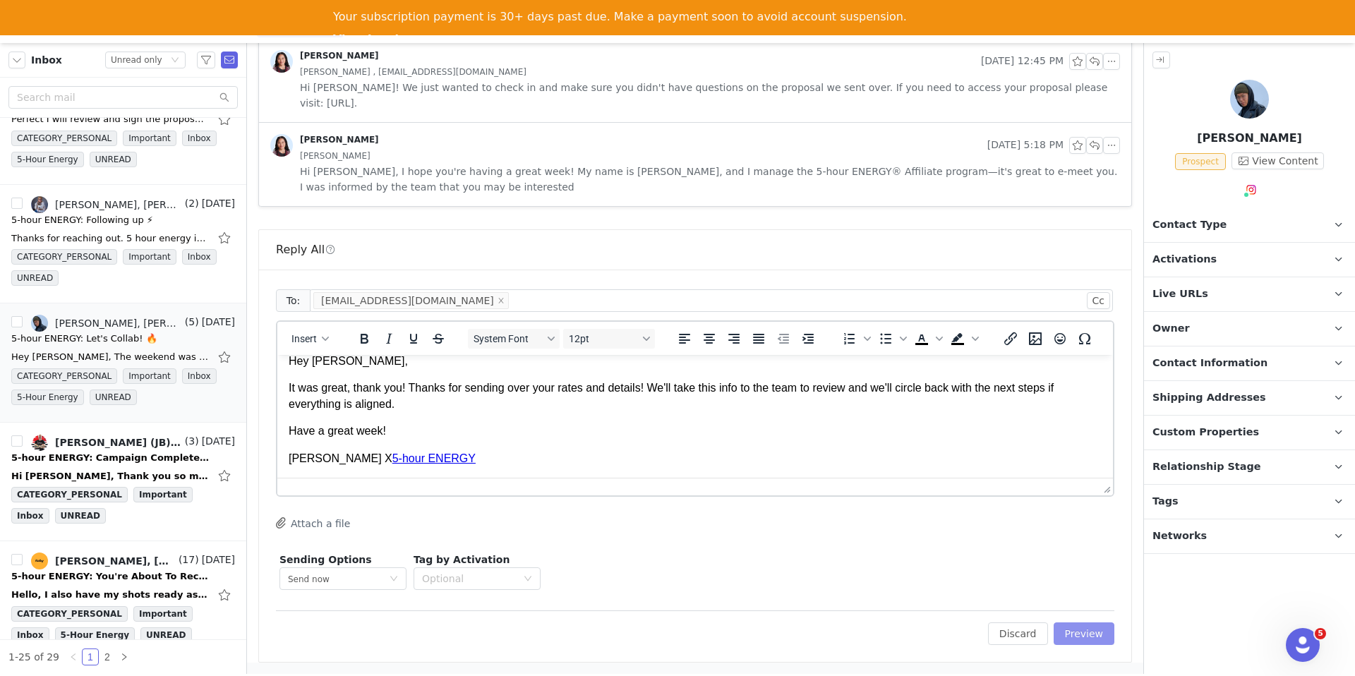
click at [1095, 630] on button "Preview" at bounding box center [1084, 634] width 61 height 23
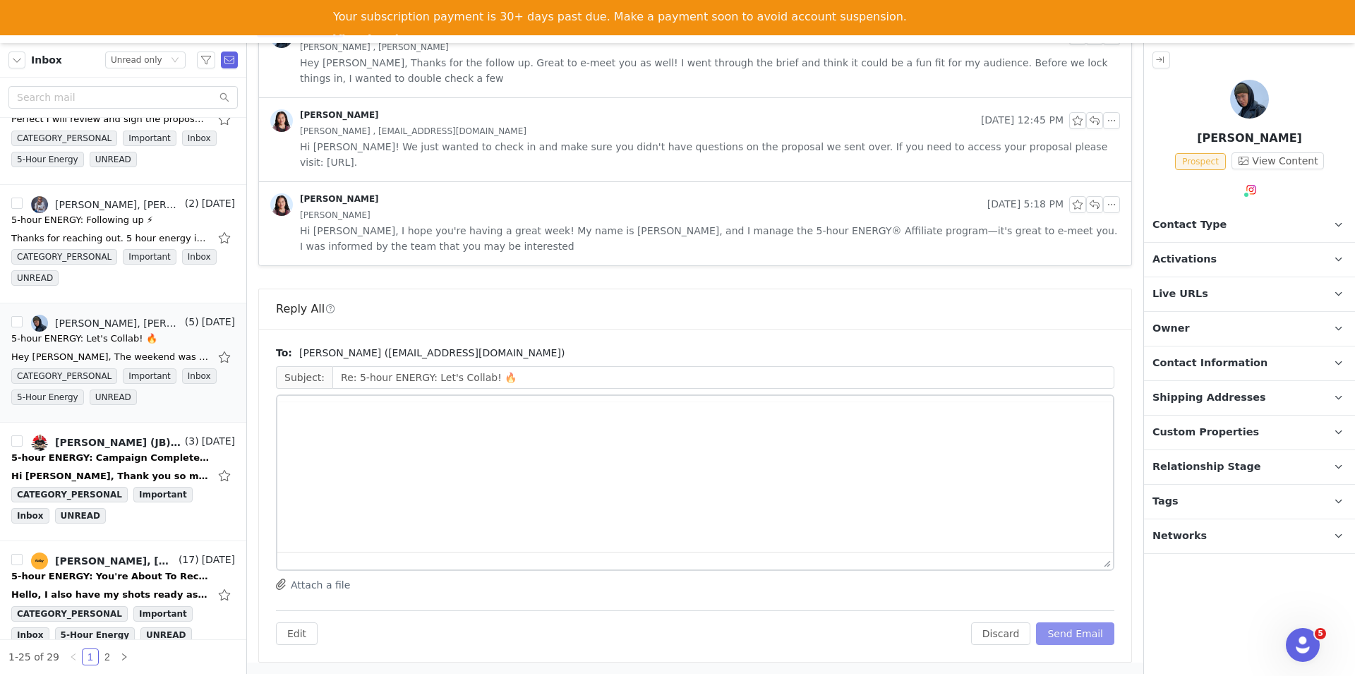
click at [1081, 632] on button "Send Email" at bounding box center [1075, 634] width 78 height 23
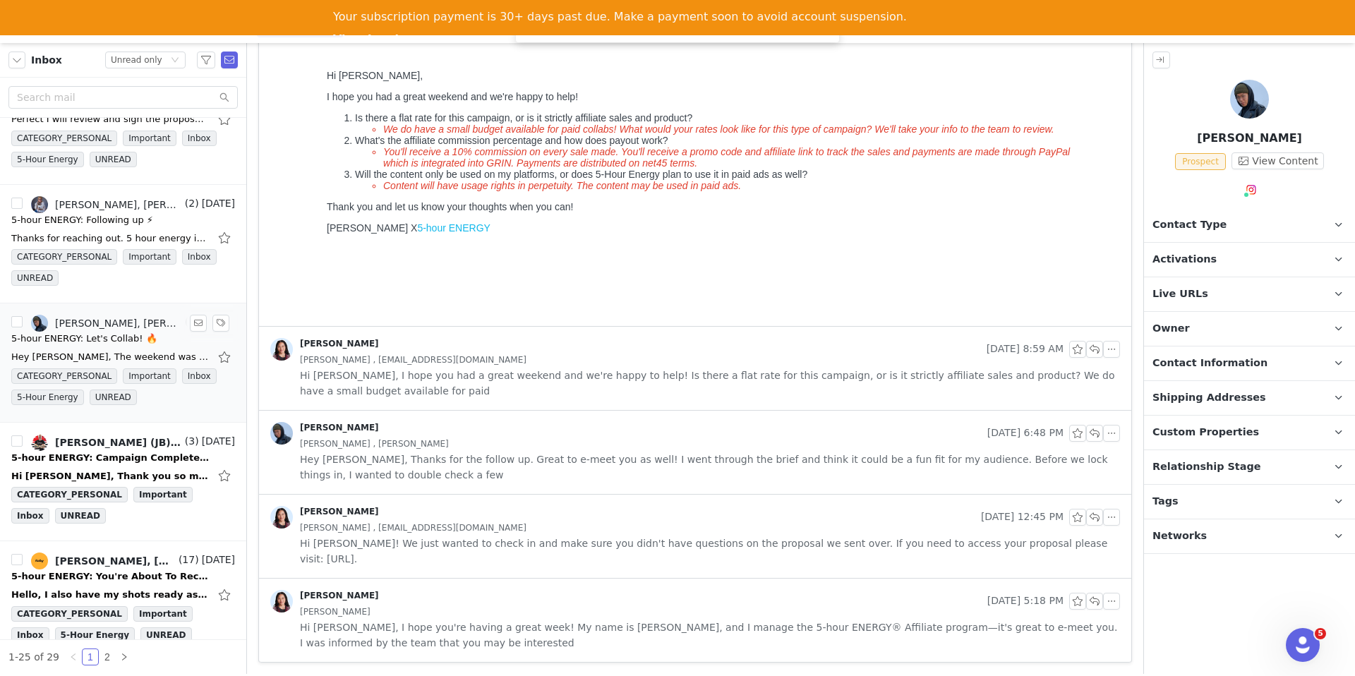
scroll to position [2452, 0]
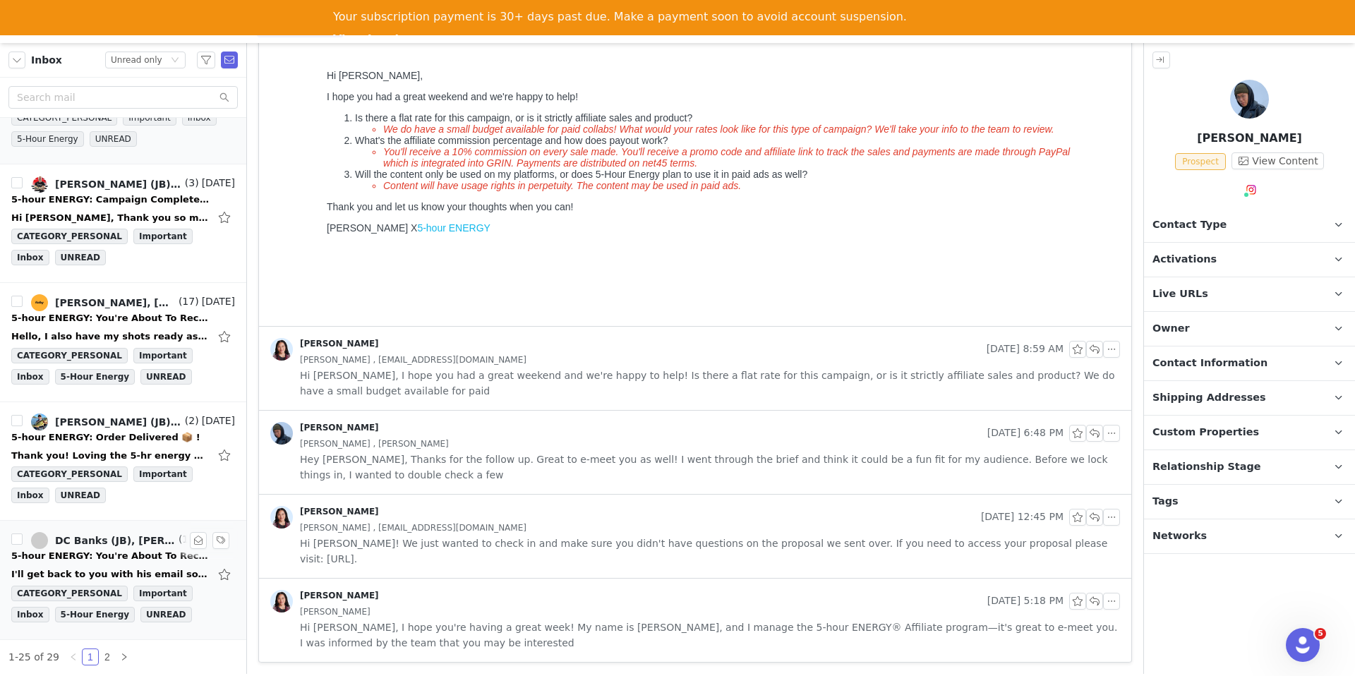
click at [99, 548] on link "DC Banks (JB), Randi Dofat" at bounding box center [103, 540] width 145 height 17
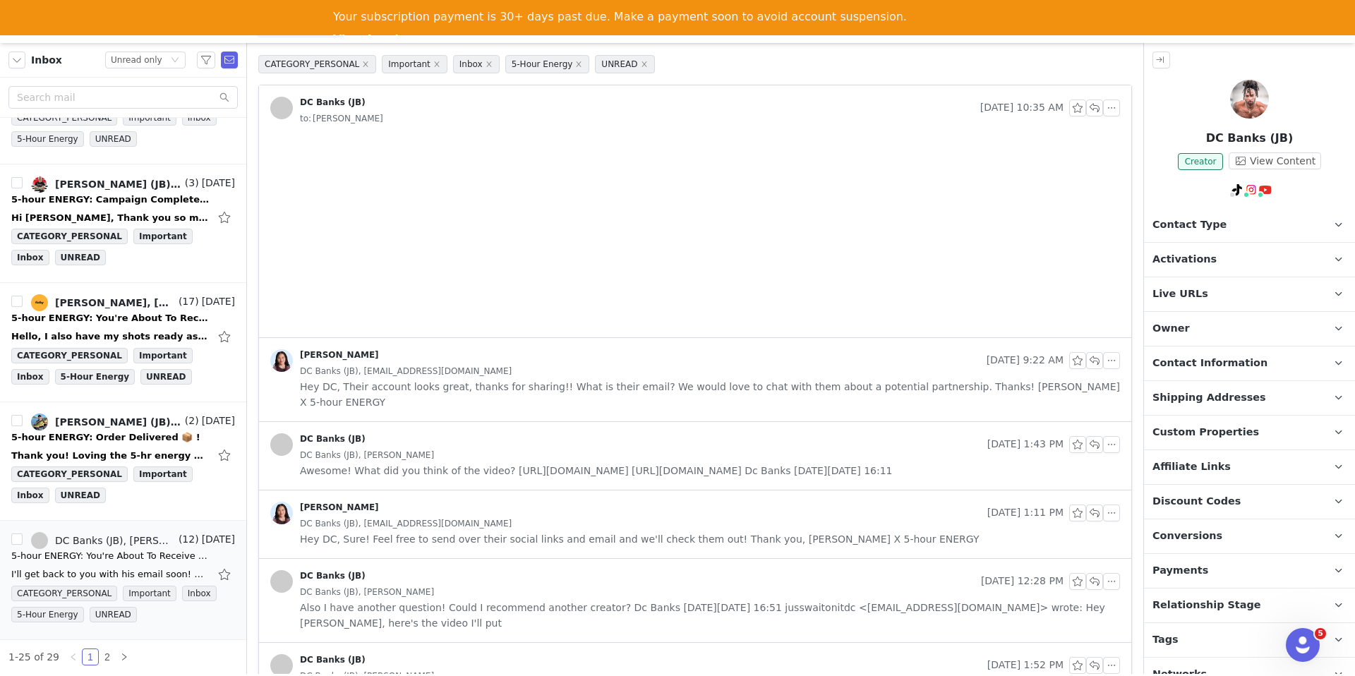
scroll to position [0, 0]
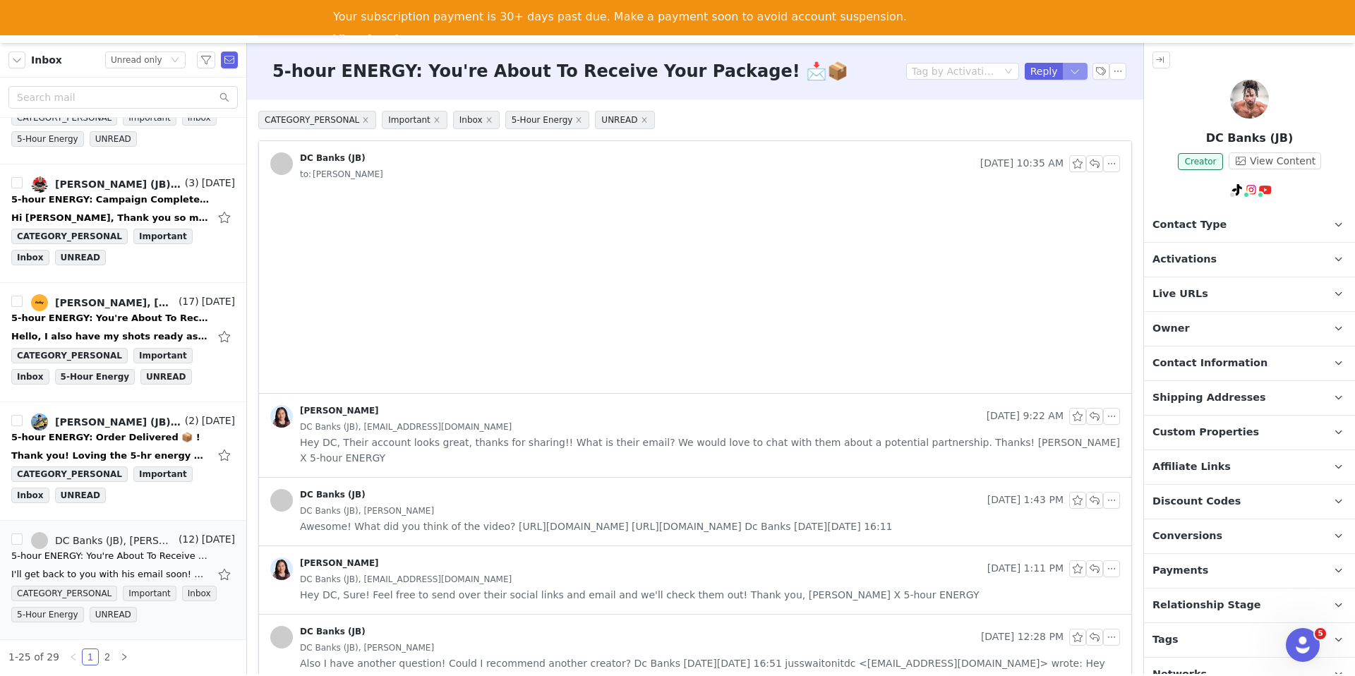
click at [1075, 71] on button "button" at bounding box center [1075, 71] width 25 height 17
click at [1059, 116] on li "Reply All" at bounding box center [1061, 119] width 60 height 23
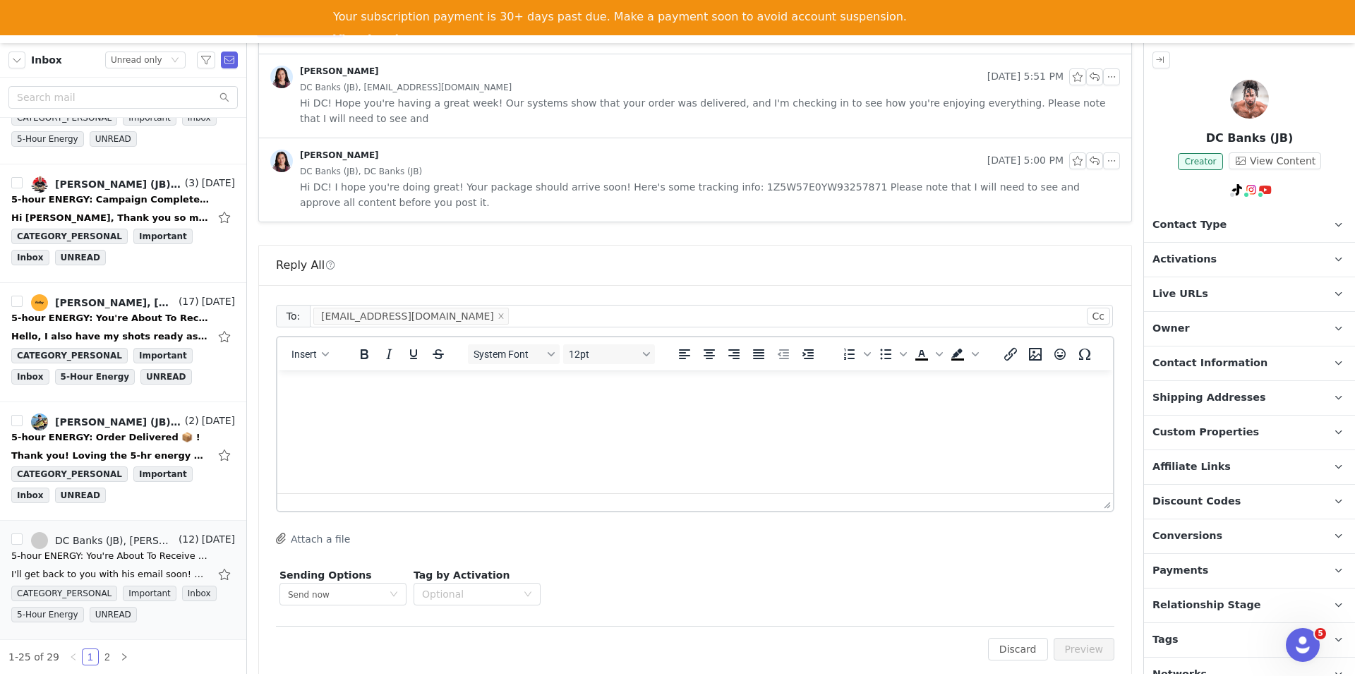
click at [609, 409] on html at bounding box center [695, 390] width 836 height 38
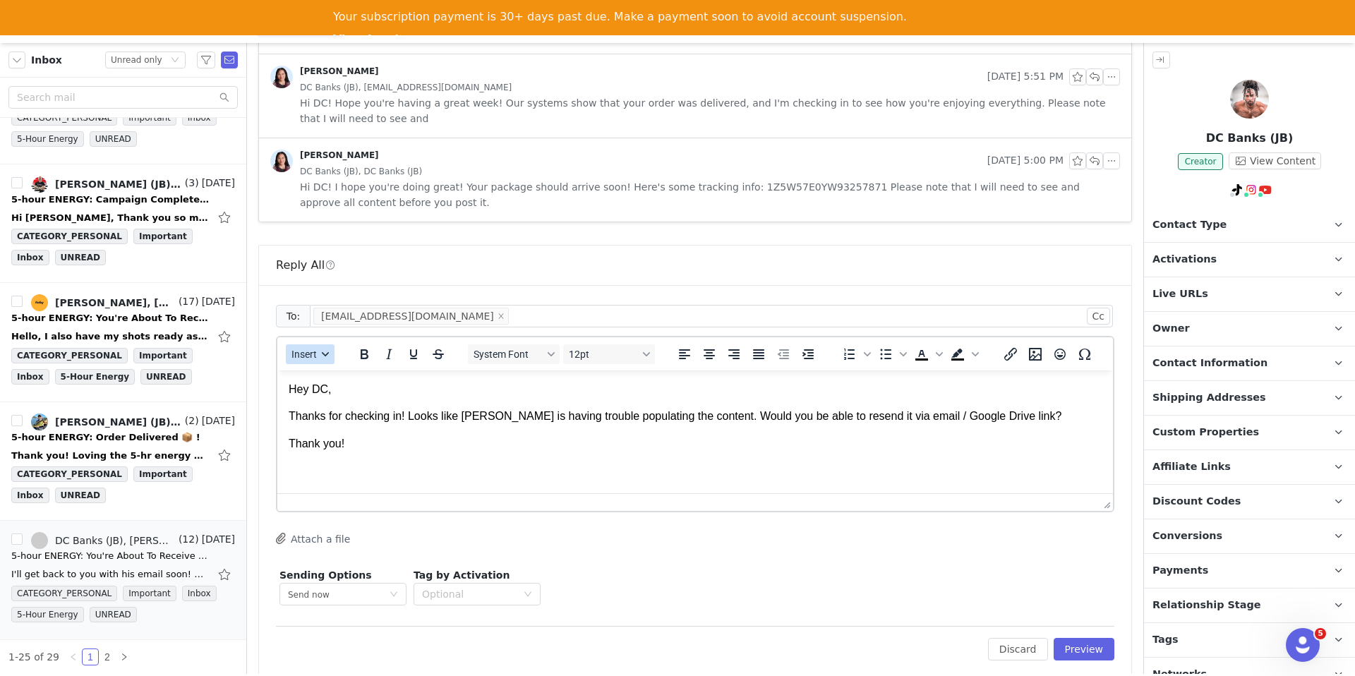
click at [290, 344] on button "Insert" at bounding box center [310, 354] width 49 height 20
click at [364, 419] on div "Insert Signature" at bounding box center [359, 408] width 141 height 23
click at [1072, 640] on button "Preview" at bounding box center [1084, 649] width 61 height 23
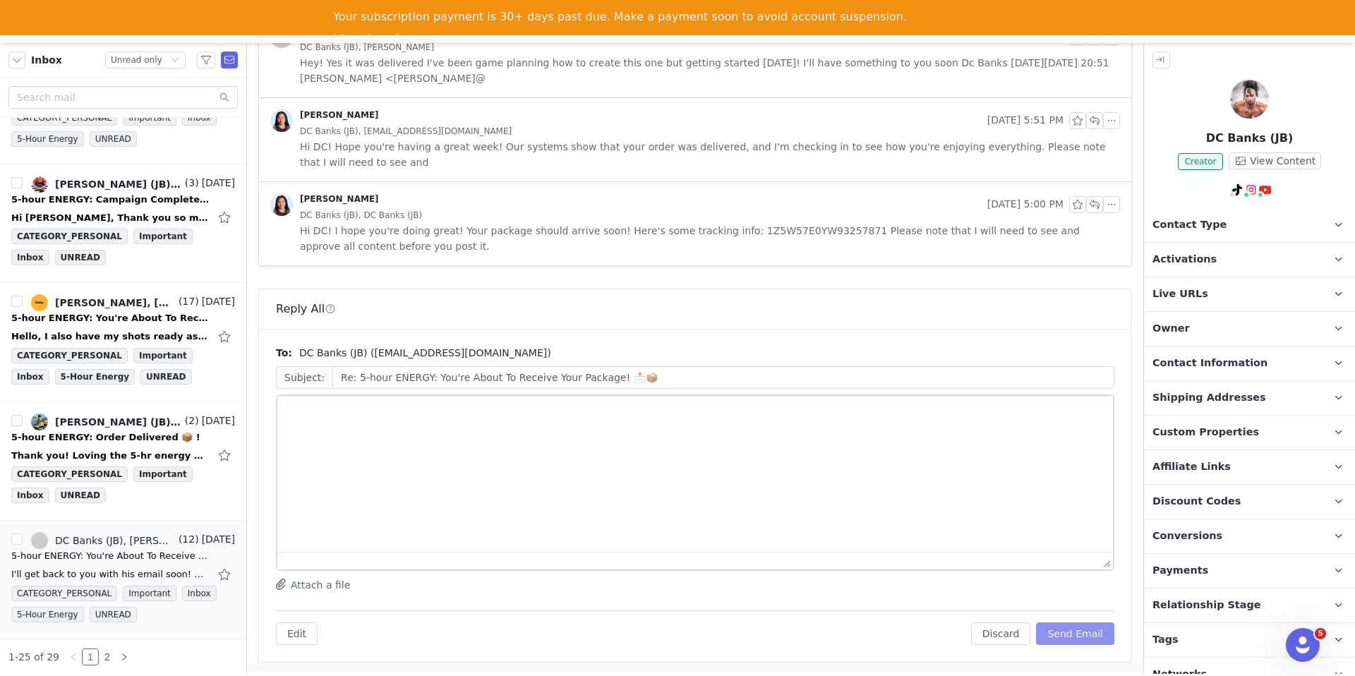
click at [1072, 636] on button "Send Email" at bounding box center [1075, 634] width 78 height 23
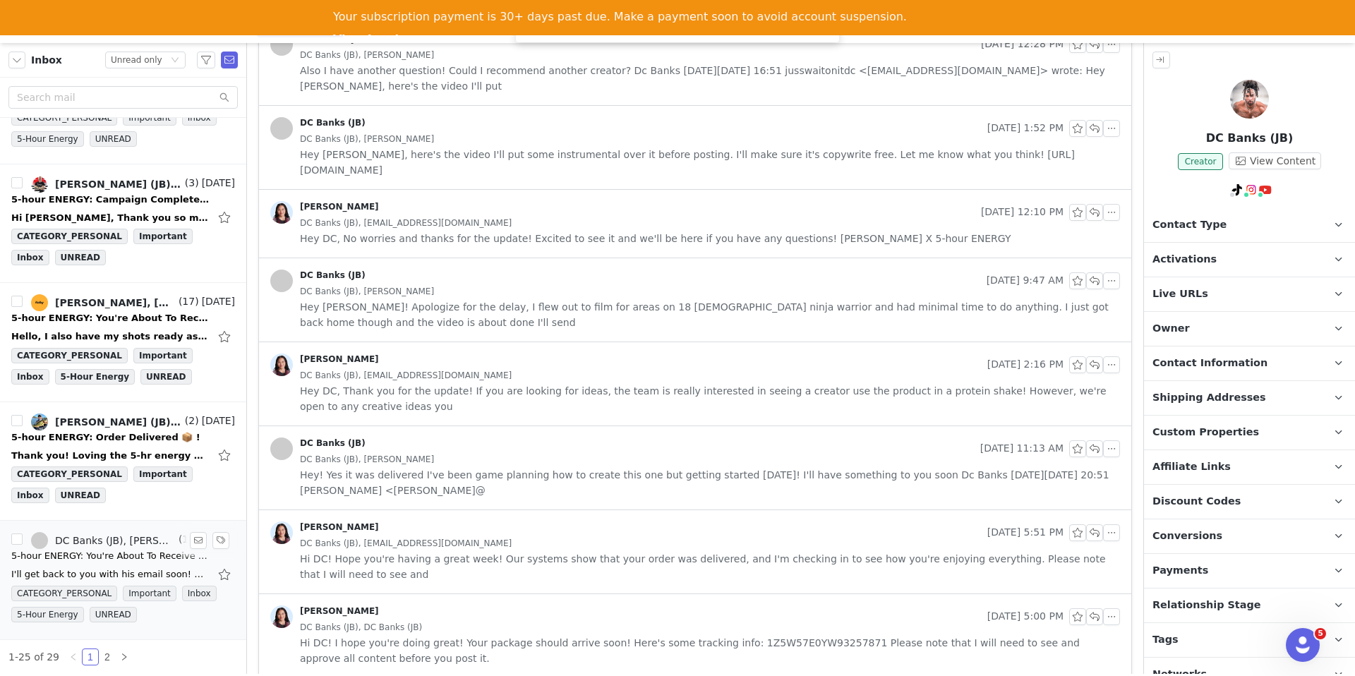
scroll to position [2372, 0]
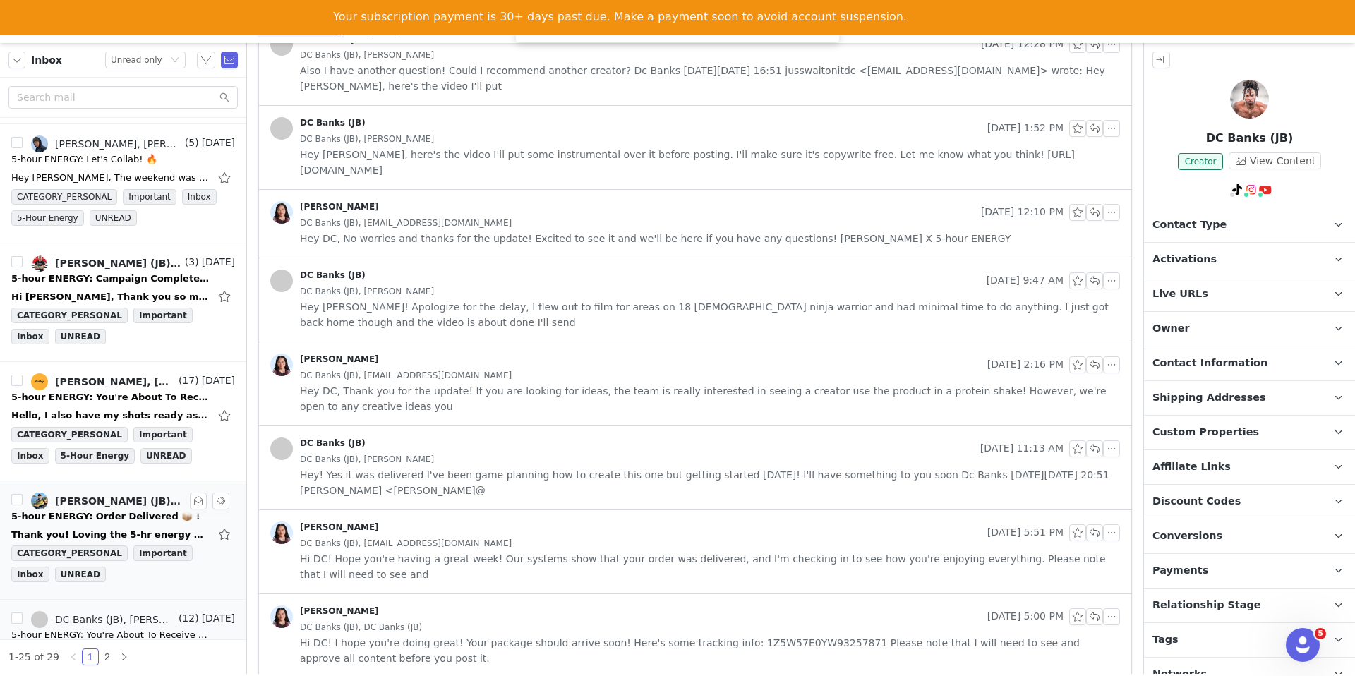
click at [109, 521] on div "5-hour ENERGY: Order Delivered 📦 !" at bounding box center [105, 517] width 189 height 14
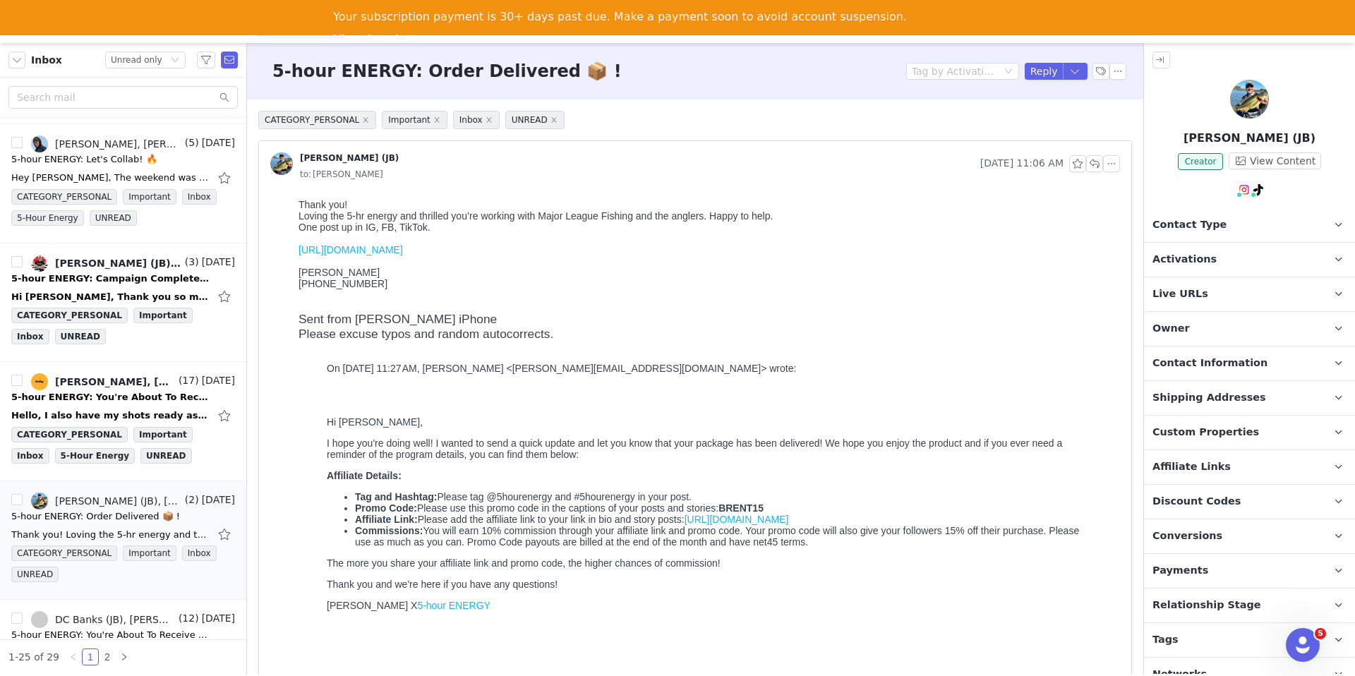
scroll to position [0, 0]
click at [403, 250] on link "https://www.instagram.com/reel/DPMcGO_DbQX/?igsh=cmhlcTBhaHBpc2V3" at bounding box center [351, 249] width 104 height 11
click at [198, 502] on button "button" at bounding box center [198, 501] width 17 height 17
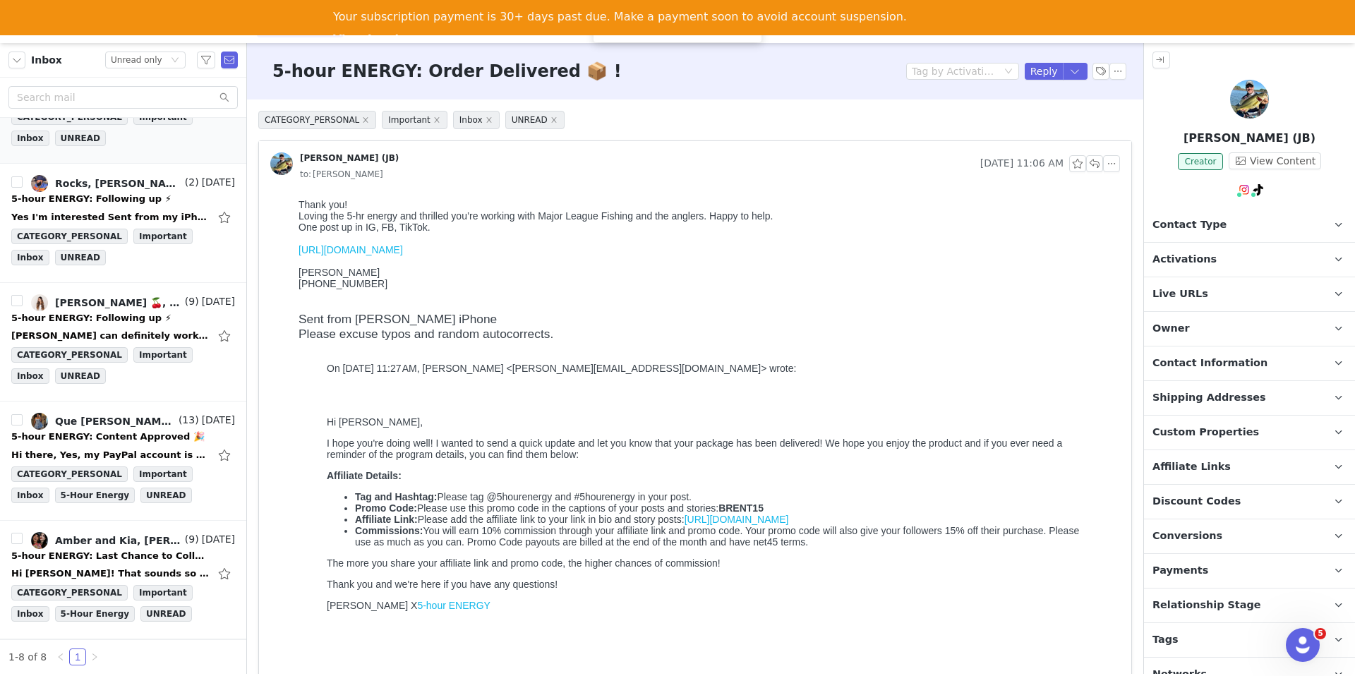
scroll to position [430, 0]
click at [101, 440] on div "5-hour ENERGY: Content Approved 🎉" at bounding box center [107, 437] width 193 height 14
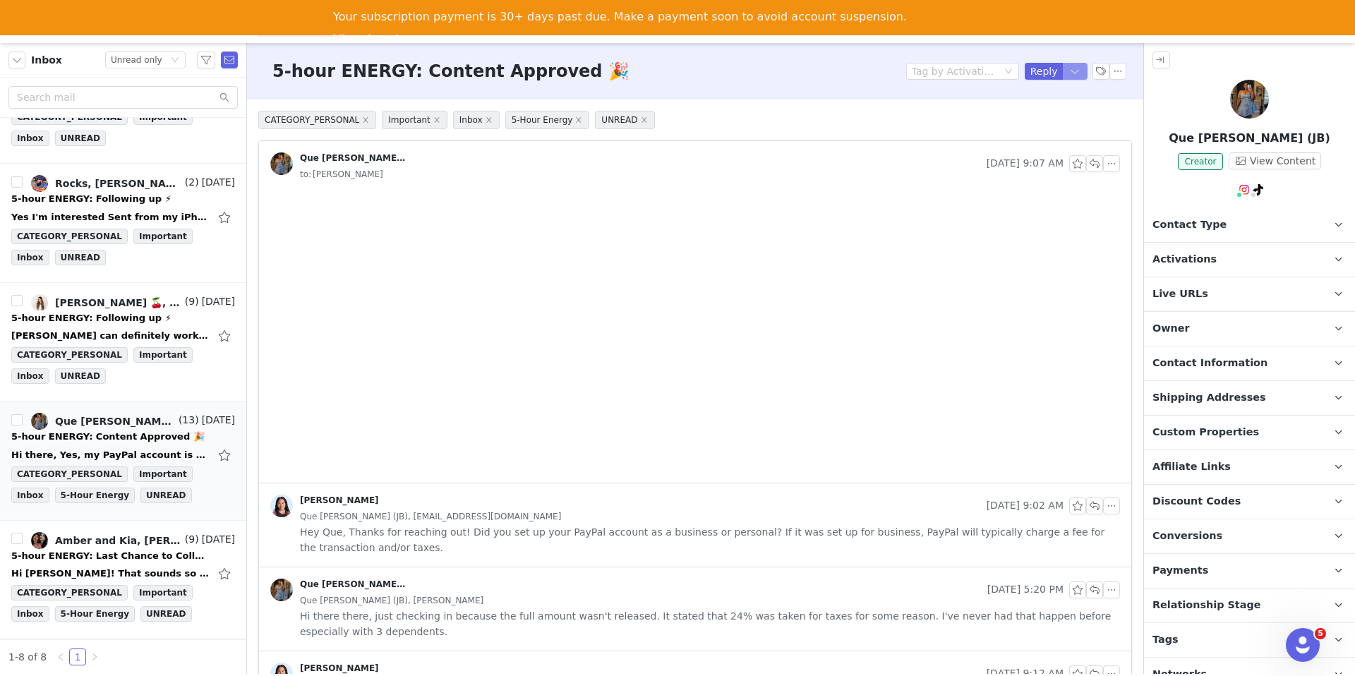
click at [1080, 73] on button "button" at bounding box center [1075, 71] width 25 height 17
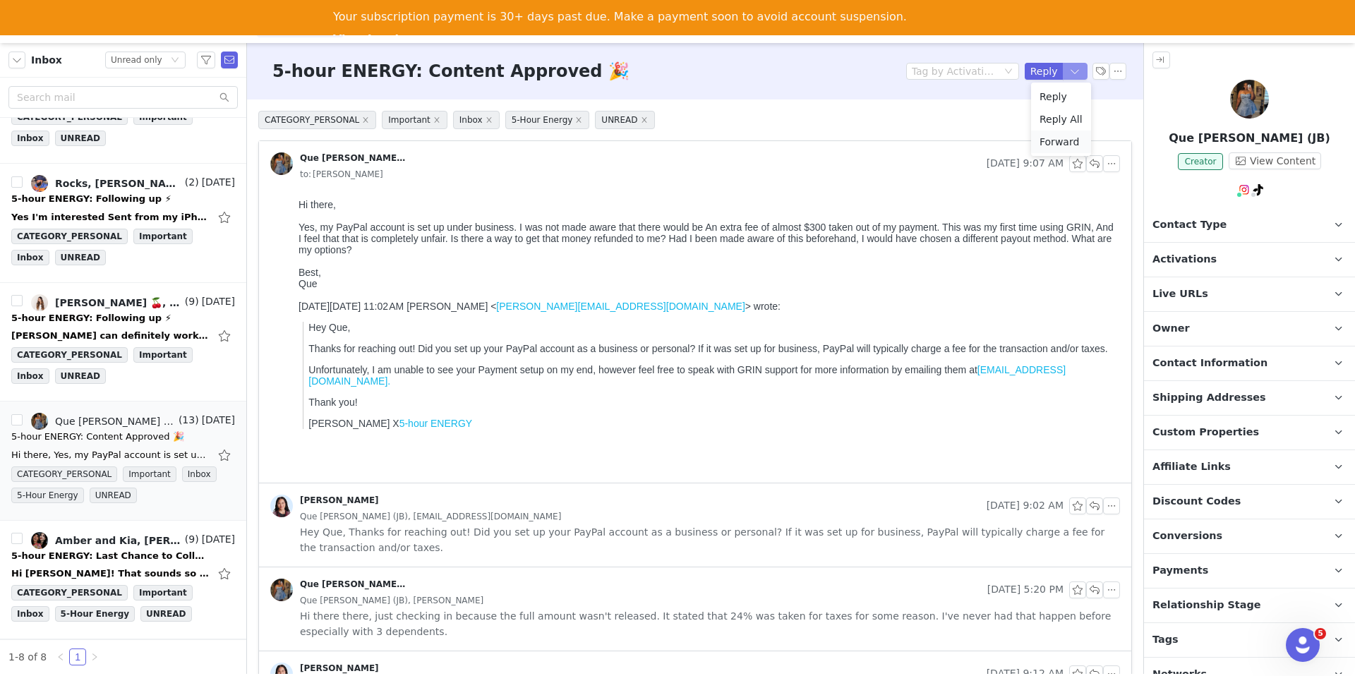
scroll to position [0, 0]
click at [1057, 125] on li "Reply All" at bounding box center [1061, 119] width 60 height 23
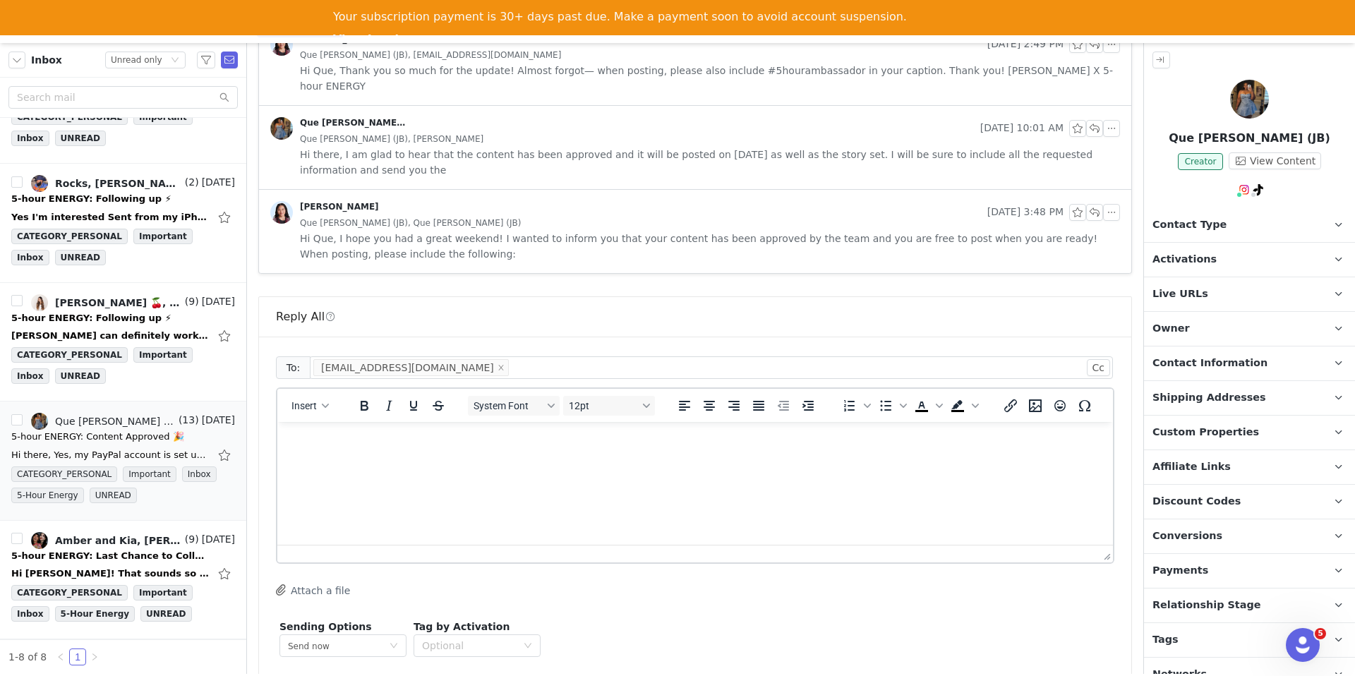
scroll to position [1254, 0]
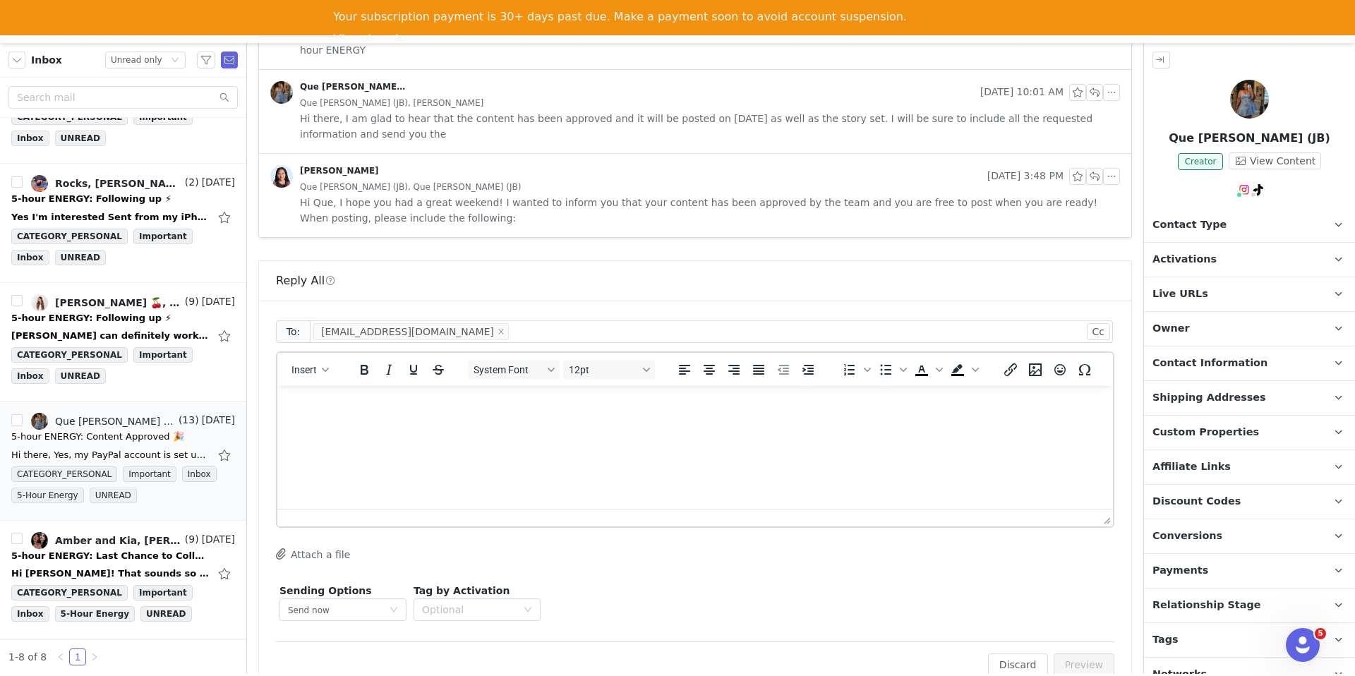
click at [594, 424] on html at bounding box center [695, 405] width 836 height 38
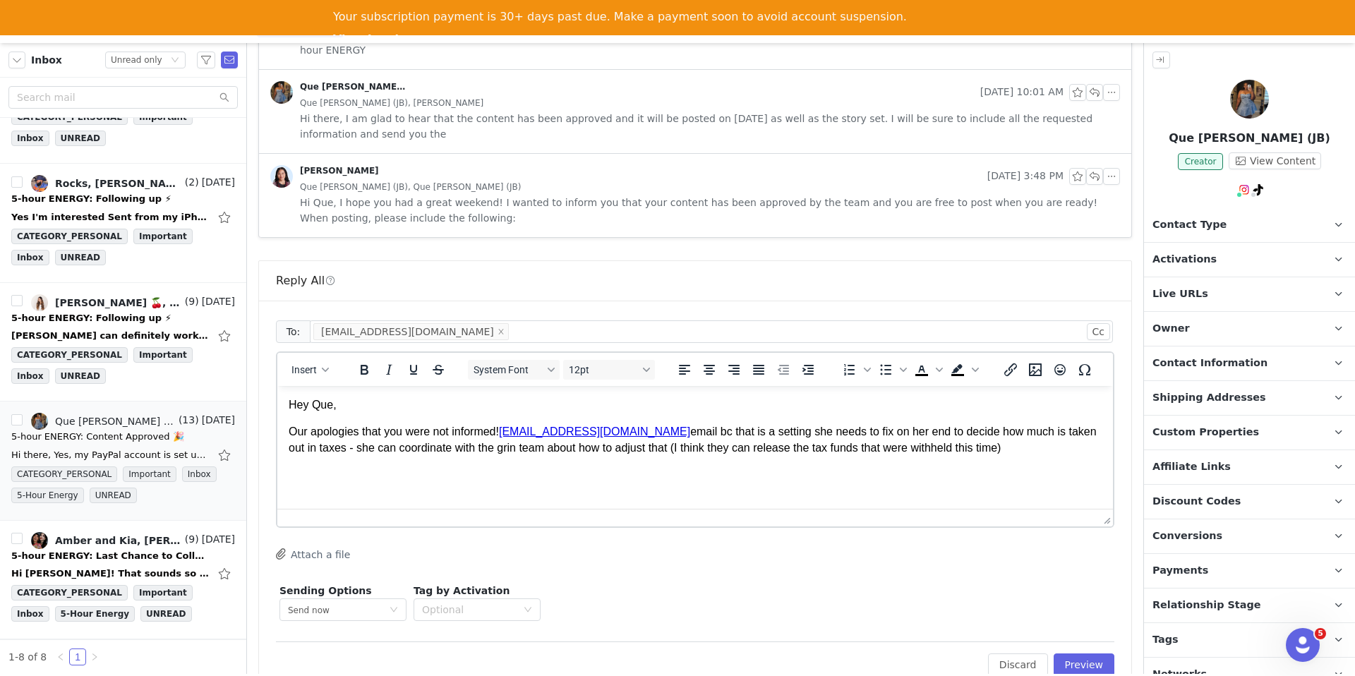
click at [508, 435] on p "Our apologies that you were not informed! support@grin.co email bc that is a se…" at bounding box center [695, 440] width 813 height 32
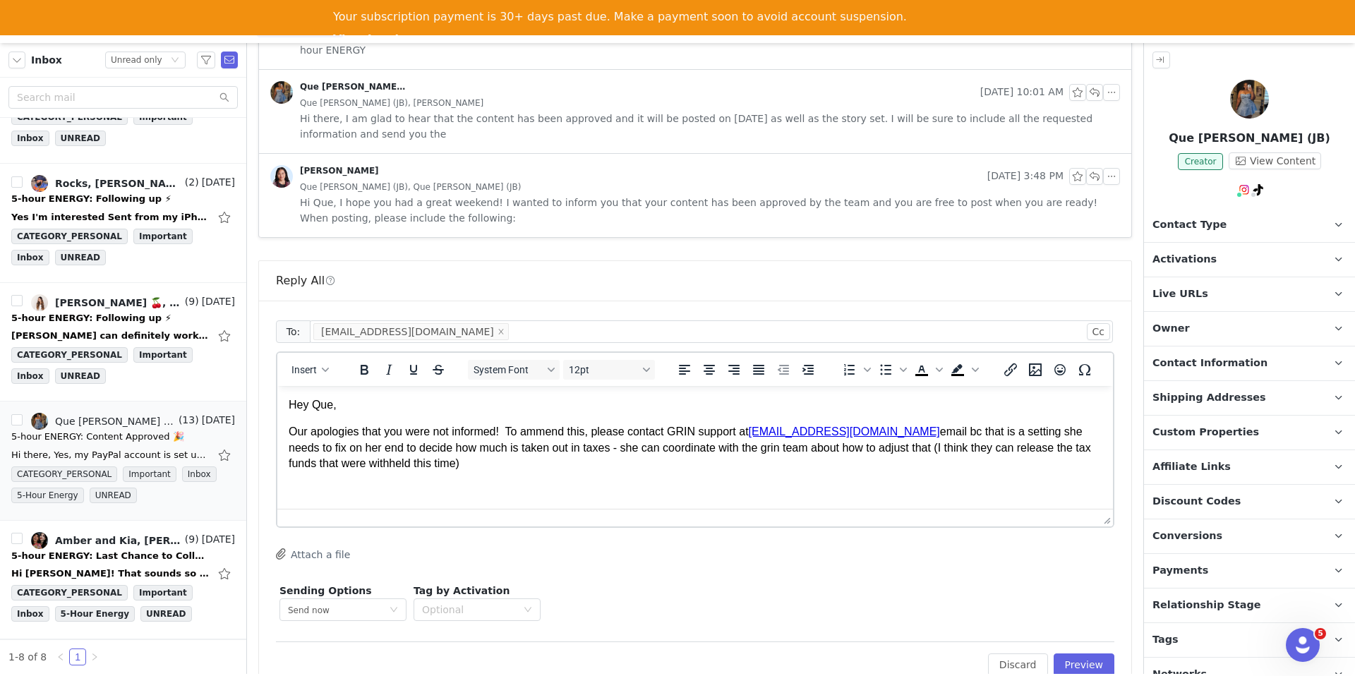
click at [861, 433] on p "Our apologies that you were not informed! To ammend this, please contact GRIN s…" at bounding box center [695, 447] width 813 height 47
click at [896, 431] on p "Our apologies that you were not informed! To ammend this, please contact GRIN s…" at bounding box center [695, 447] width 813 height 47
click at [846, 433] on p "Our apologies that you were not informed! To ammend this, please contact GRIN s…" at bounding box center [695, 447] width 813 height 47
click at [868, 433] on p "Our apologies that you were not informed! To ammend this, please contact GRIN s…" at bounding box center [695, 447] width 813 height 47
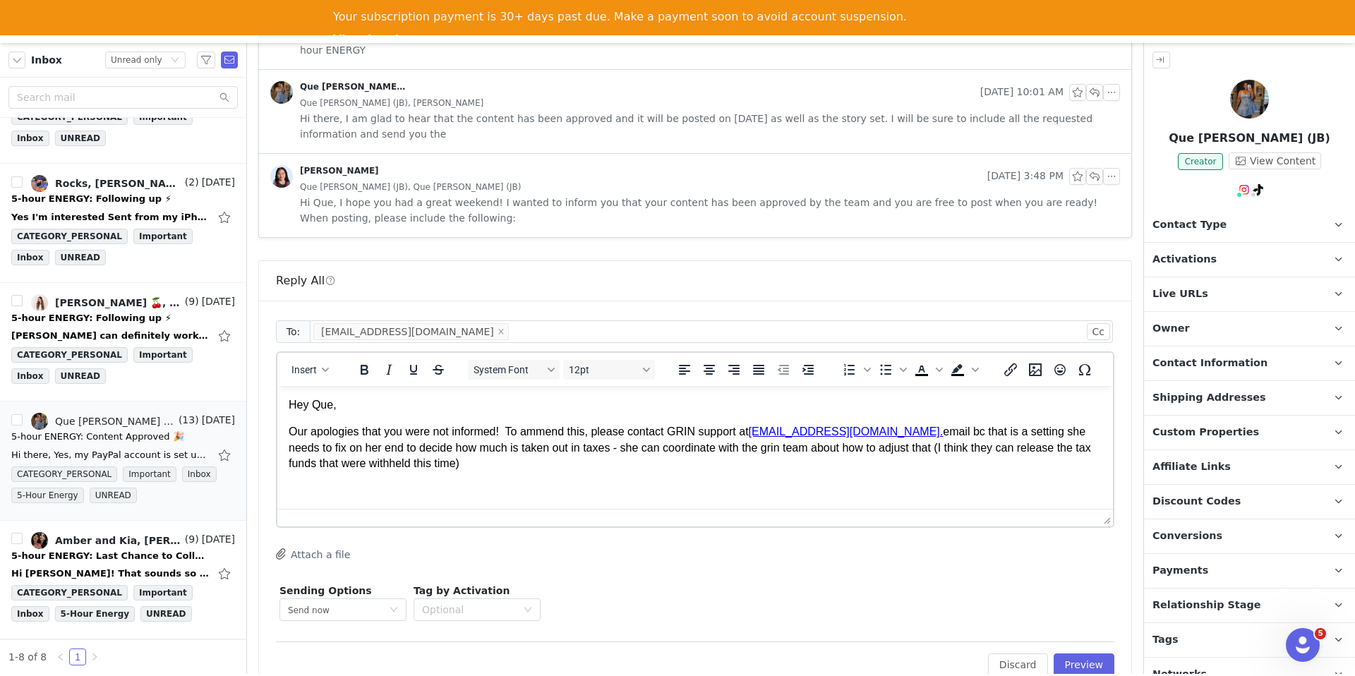
click at [866, 431] on p "Our apologies that you were not informed! To ammend this, please contact GRIN s…" at bounding box center [695, 447] width 813 height 47
click at [568, 431] on p "Our apologies that you were not informed! To ammend this, please contact GRIN s…" at bounding box center [695, 447] width 813 height 47
click at [513, 436] on p "Our apologies that you were not informed! To amend this, please contact GRIN su…" at bounding box center [695, 447] width 813 height 47
click at [512, 435] on p "Our apologies that you were not informed! To amend this, please contact GRIN su…" at bounding box center [695, 447] width 813 height 47
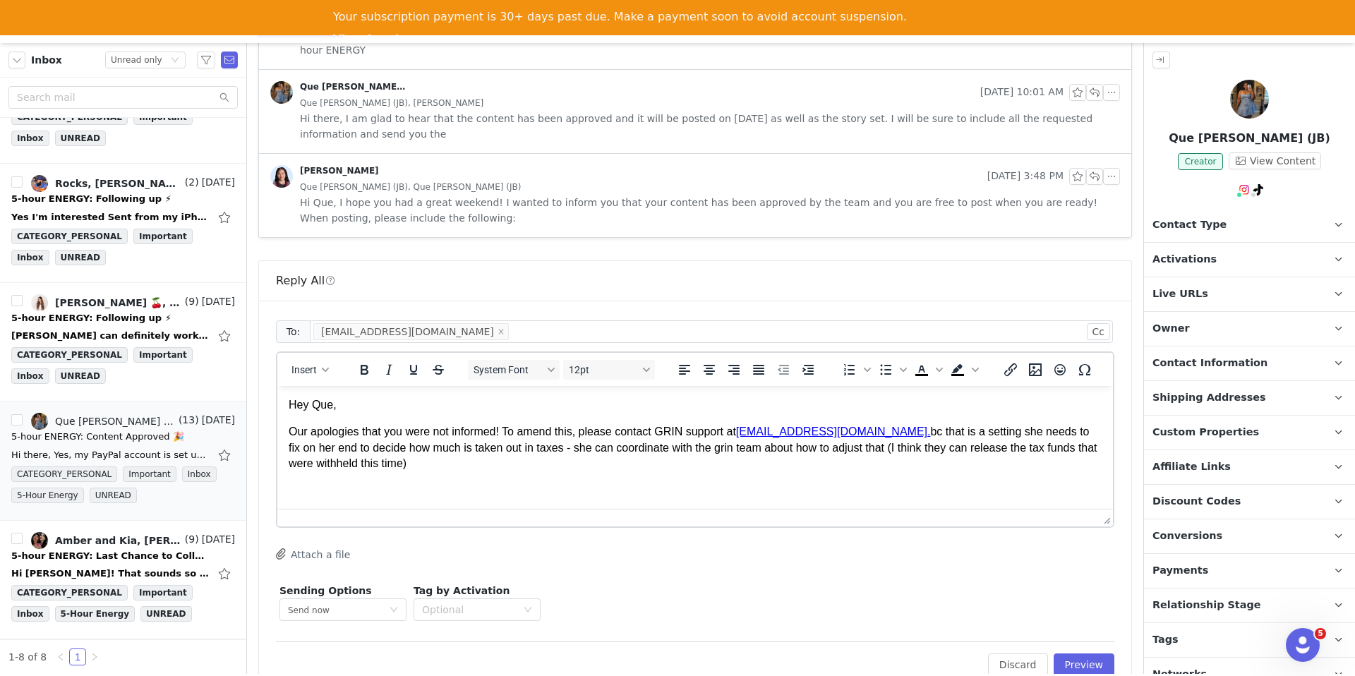
click at [844, 429] on p "Our apologies that you were not informed! To amend this, please contact GRIN su…" at bounding box center [695, 447] width 813 height 47
click at [839, 433] on p "Our apologies that you were not informed! To amend this, please contact GRIN su…" at bounding box center [695, 447] width 813 height 47
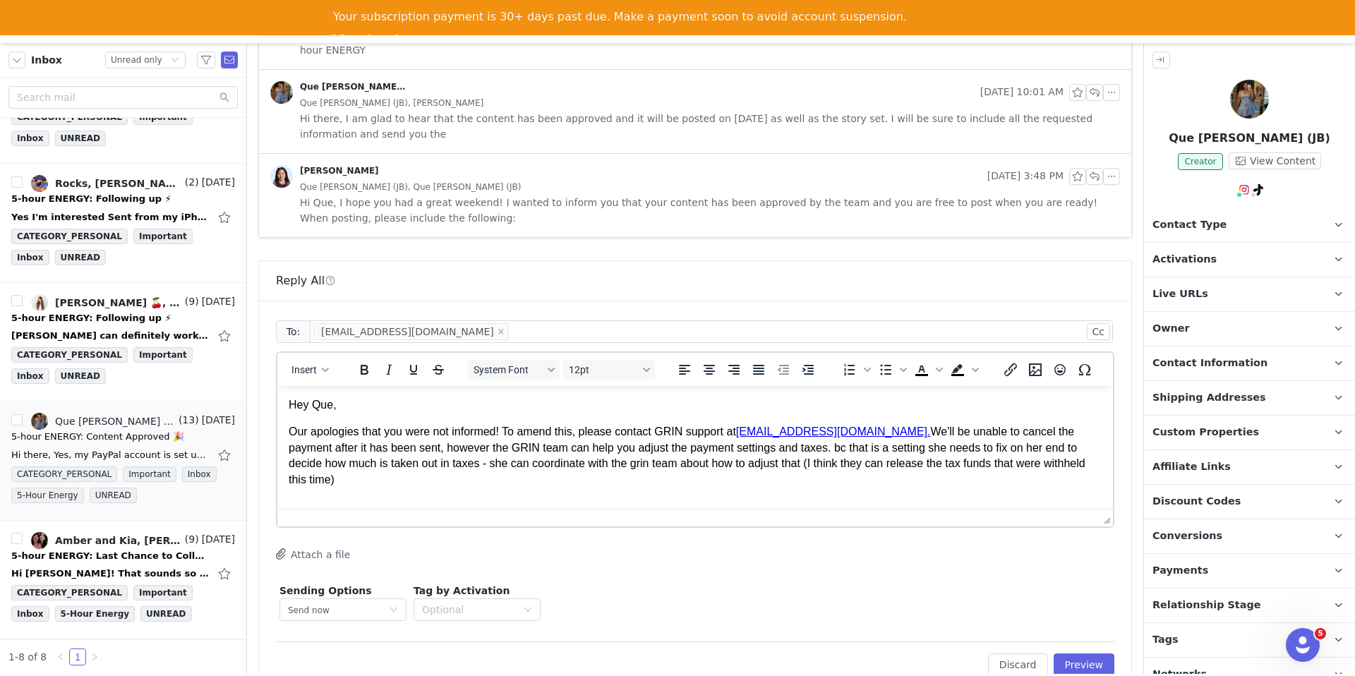
drag, startPoint x: 1067, startPoint y: 463, endPoint x: 738, endPoint y: 442, distance: 329.6
click at [738, 442] on p "Our apologies that you were not informed! To amend this, please contact GRIN su…" at bounding box center [695, 456] width 813 height 64
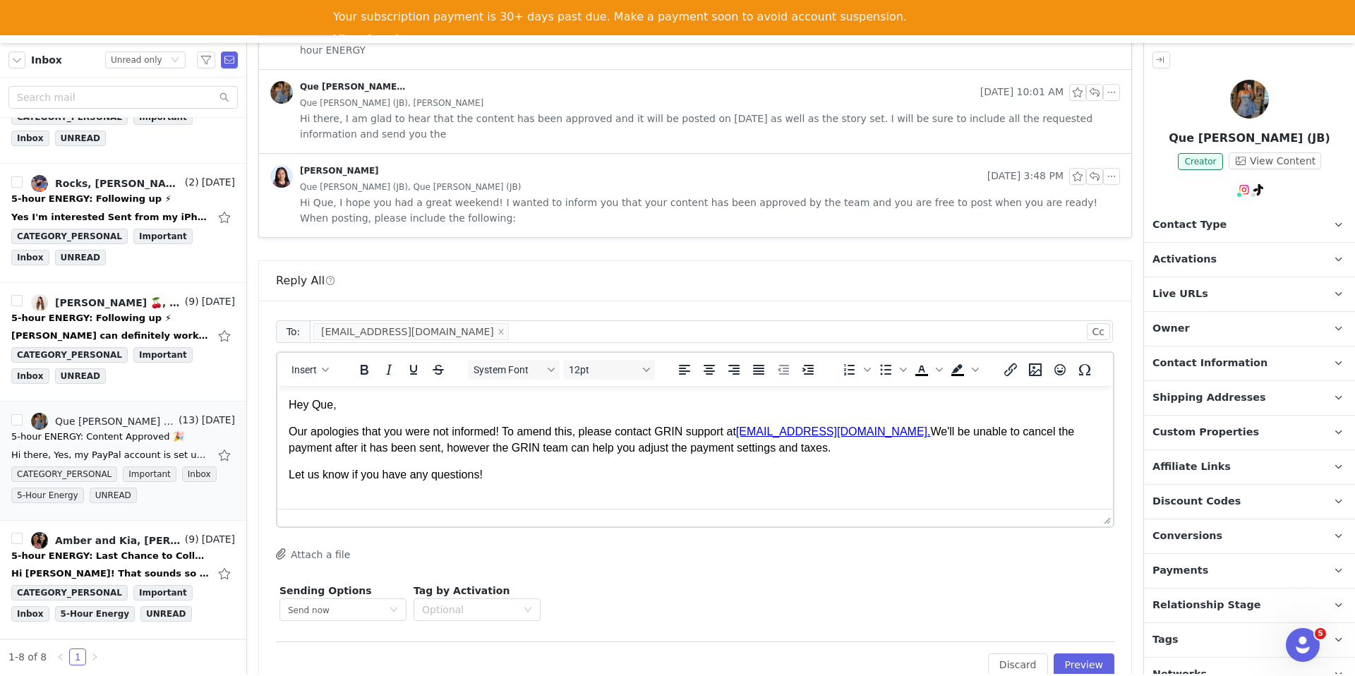
scroll to position [1, 0]
click at [311, 364] on span "Insert" at bounding box center [304, 369] width 25 height 11
click at [319, 401] on div "Insert Signature" at bounding box center [361, 408] width 127 height 17
drag, startPoint x: 505, startPoint y: 433, endPoint x: 174, endPoint y: 428, distance: 331.1
click at [277, 428] on html "Hey Que, Our apologies that you were not informed! To amend this, please contac…" at bounding box center [695, 453] width 836 height 136
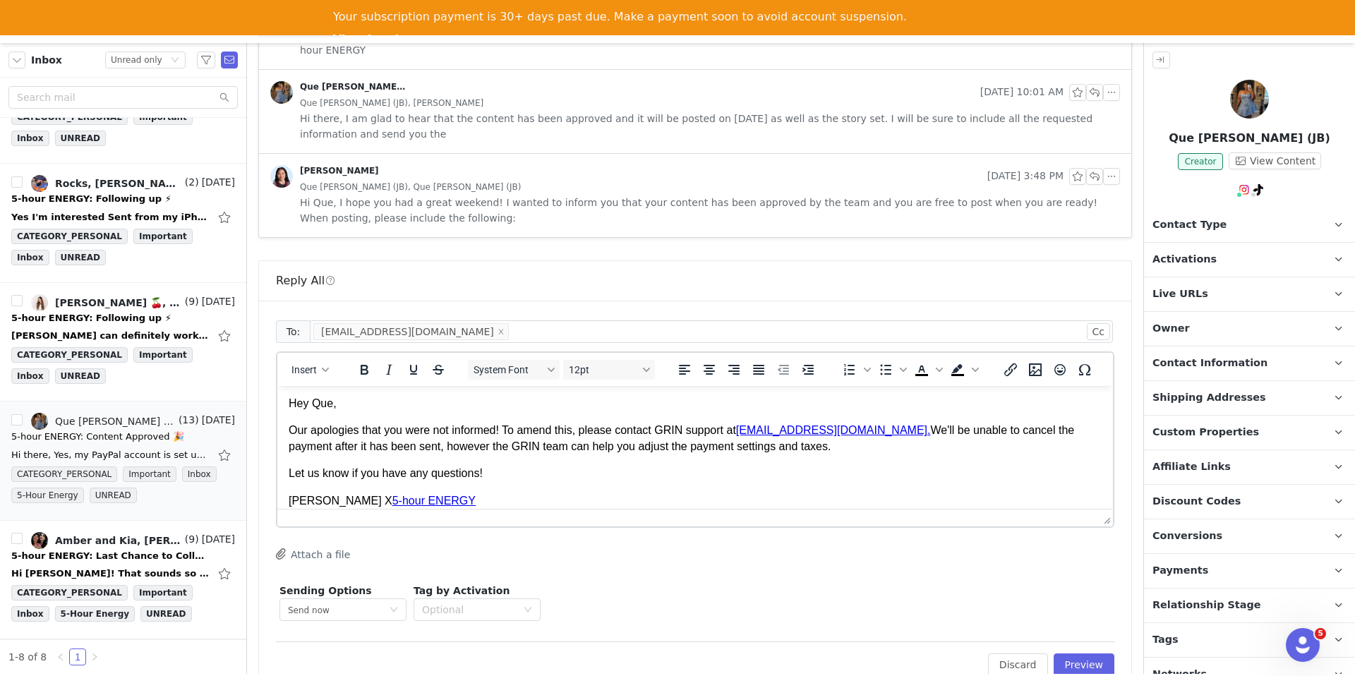
click at [476, 452] on p "Our apologies that you were not informed! To amend this, please contact GRIN su…" at bounding box center [695, 439] width 813 height 32
click at [1081, 654] on button "Preview" at bounding box center [1084, 665] width 61 height 23
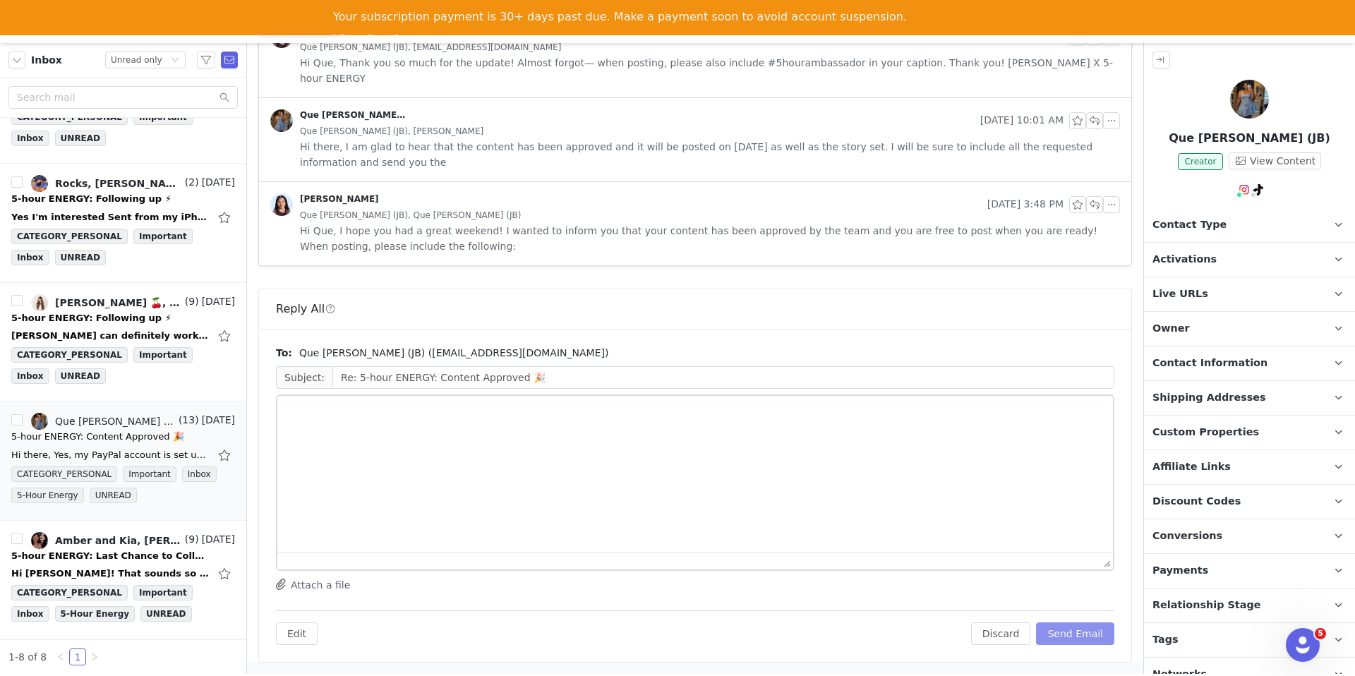
scroll to position [1194, 0]
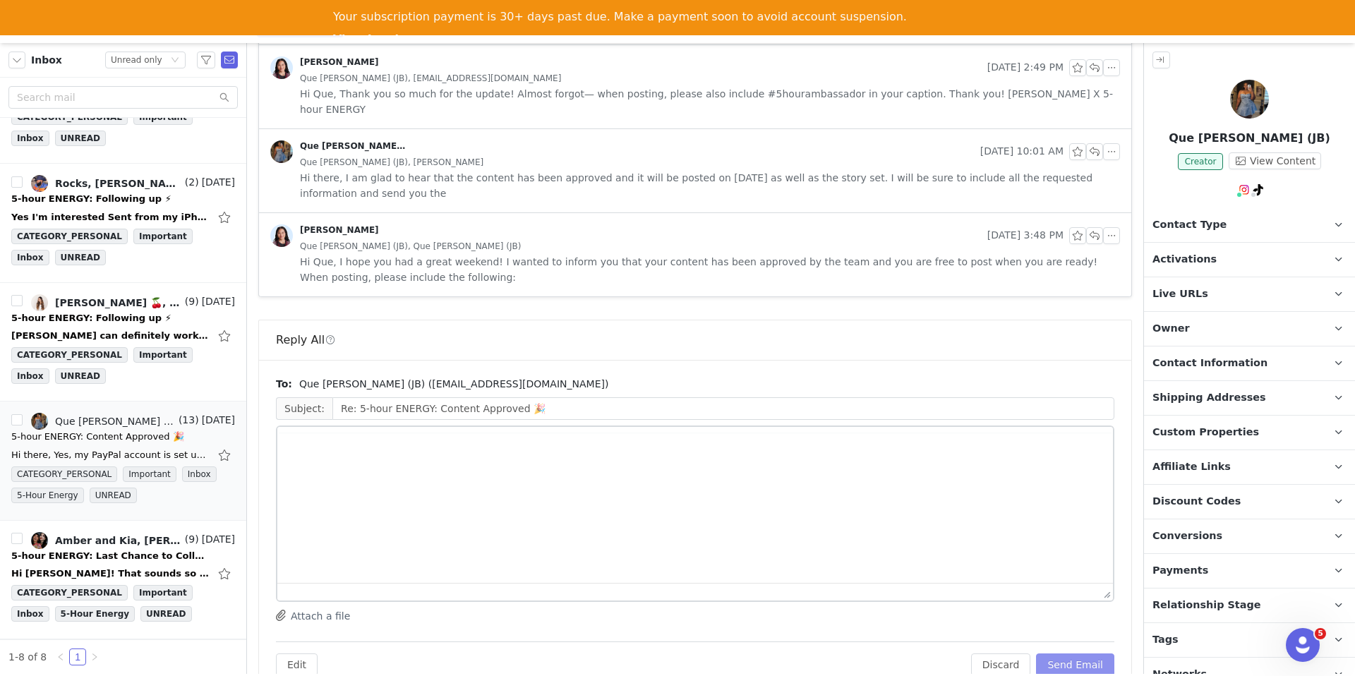
click at [1081, 654] on button "Send Email" at bounding box center [1075, 665] width 78 height 23
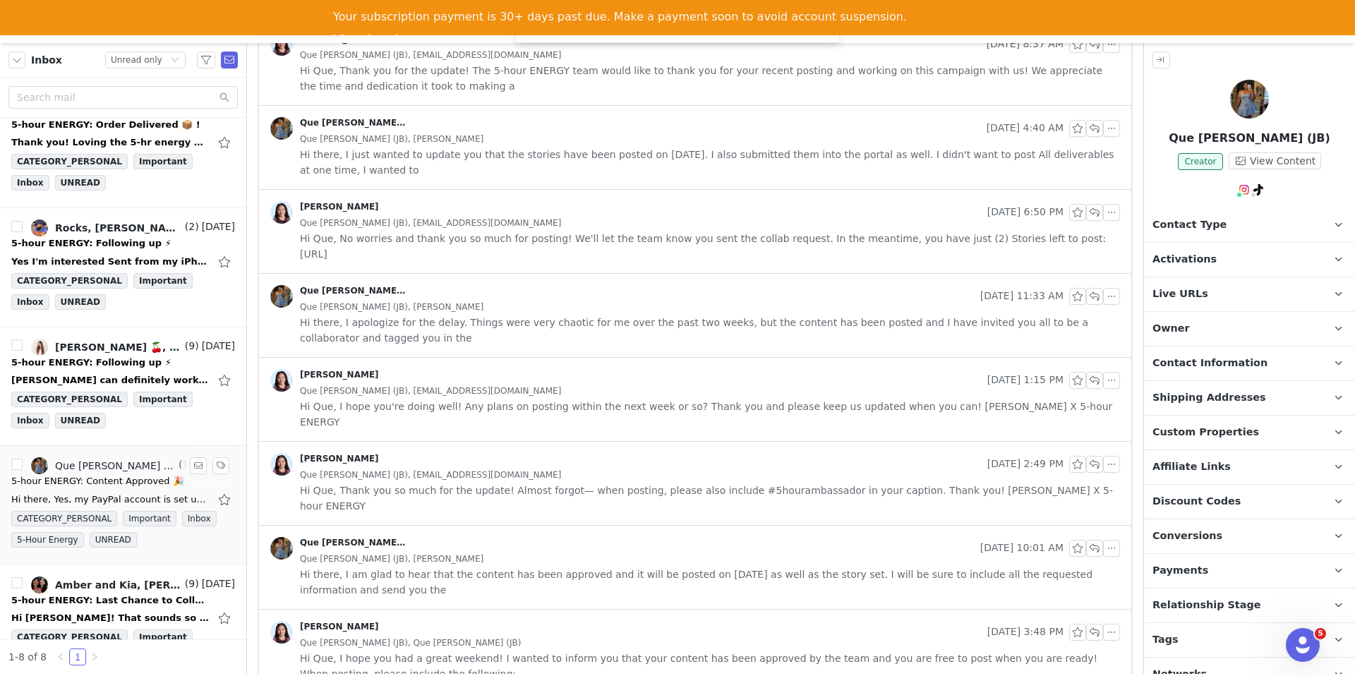
scroll to position [358, 0]
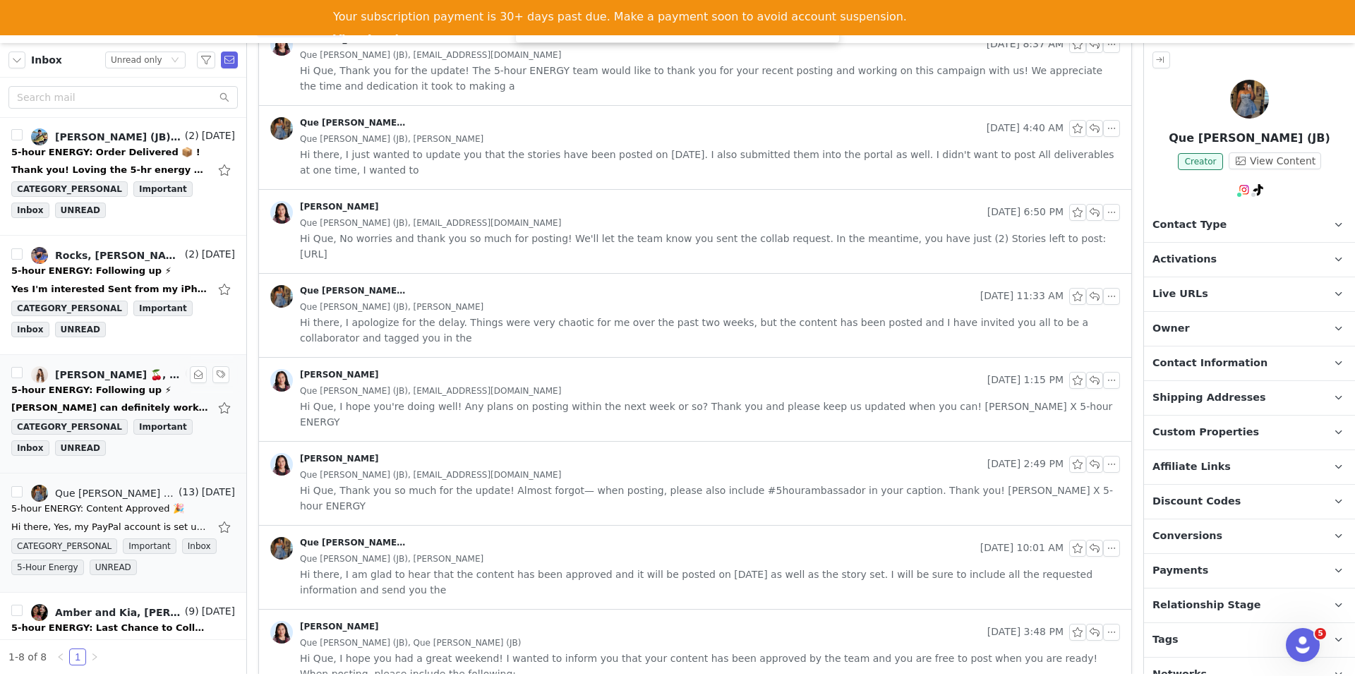
click at [104, 392] on div "5-hour ENERGY: Following up ⚡" at bounding box center [91, 390] width 160 height 14
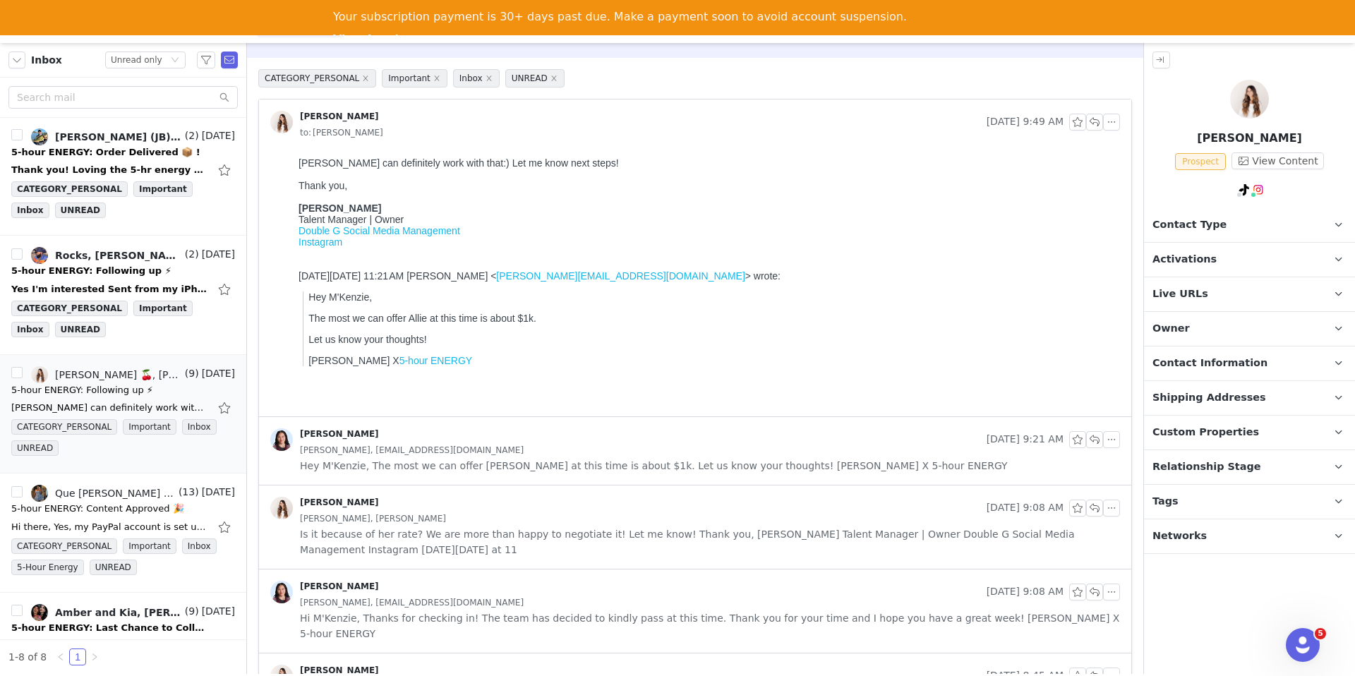
scroll to position [66, 0]
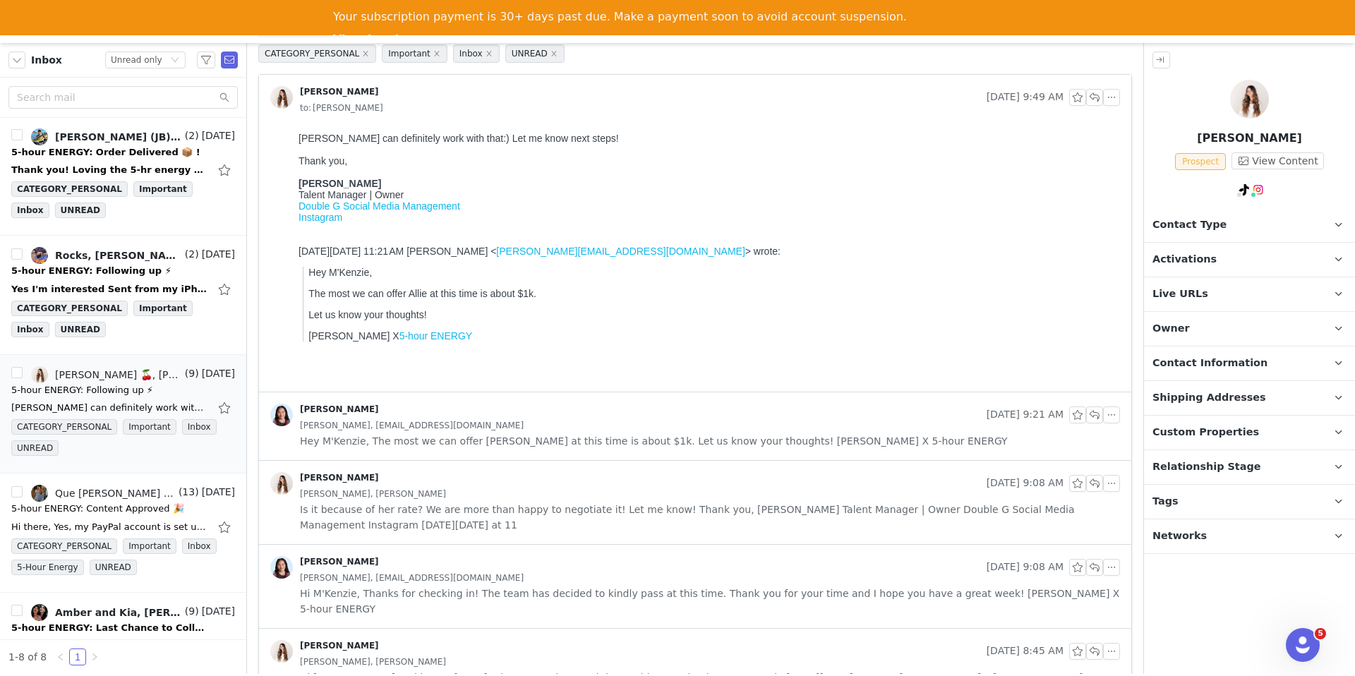
click at [587, 431] on div "Allie Seabock, allieseabockinfluence@gmail.com" at bounding box center [710, 426] width 820 height 16
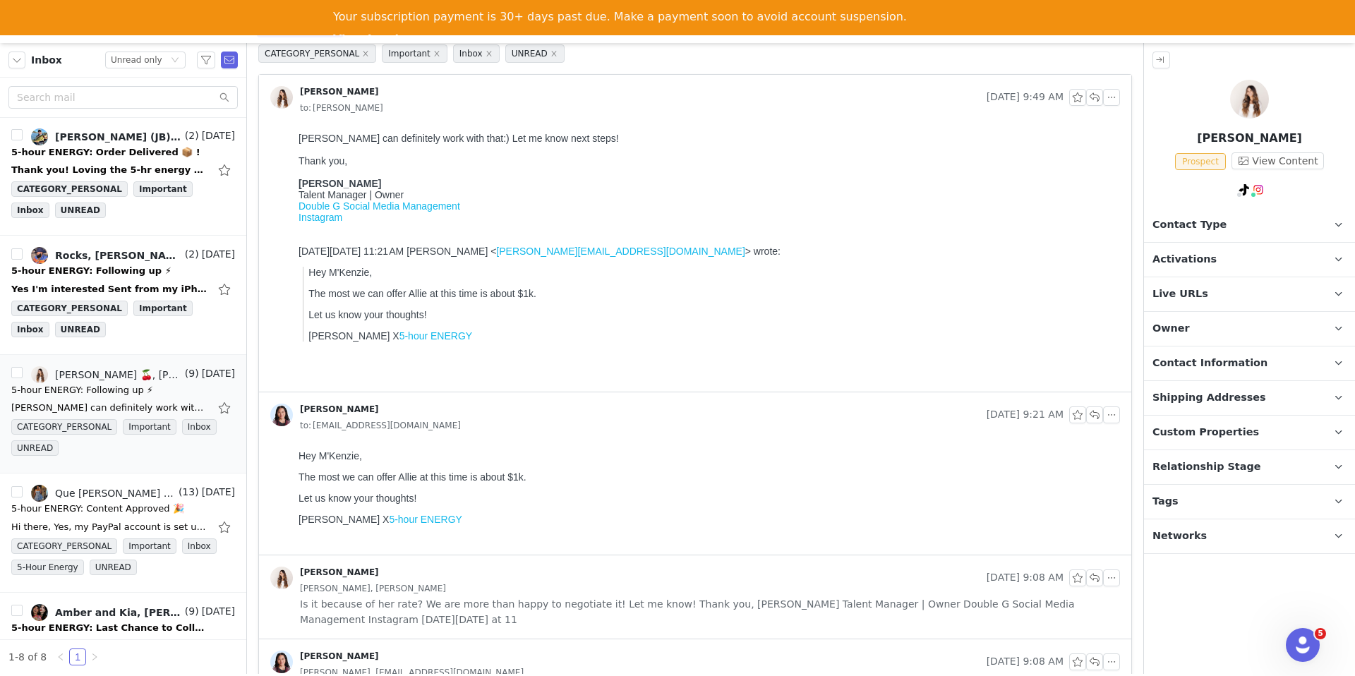
scroll to position [0, 0]
click at [198, 376] on button "button" at bounding box center [198, 374] width 17 height 17
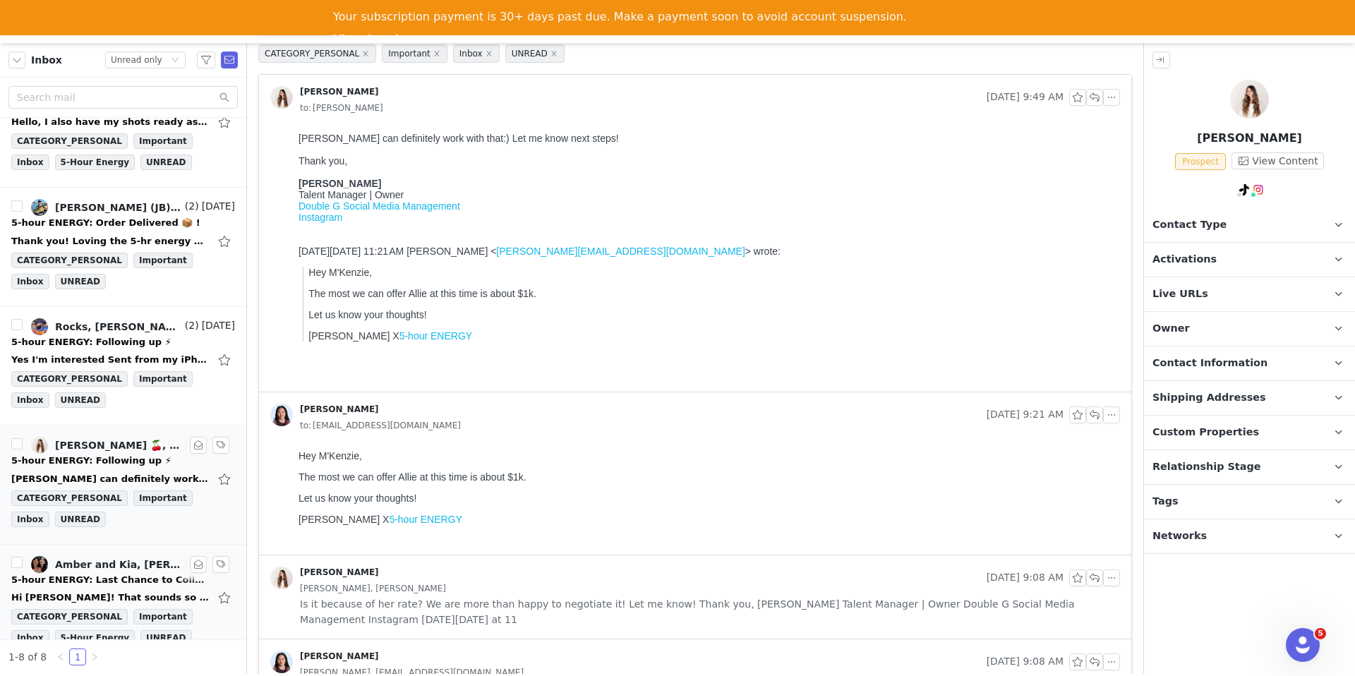
scroll to position [402, 0]
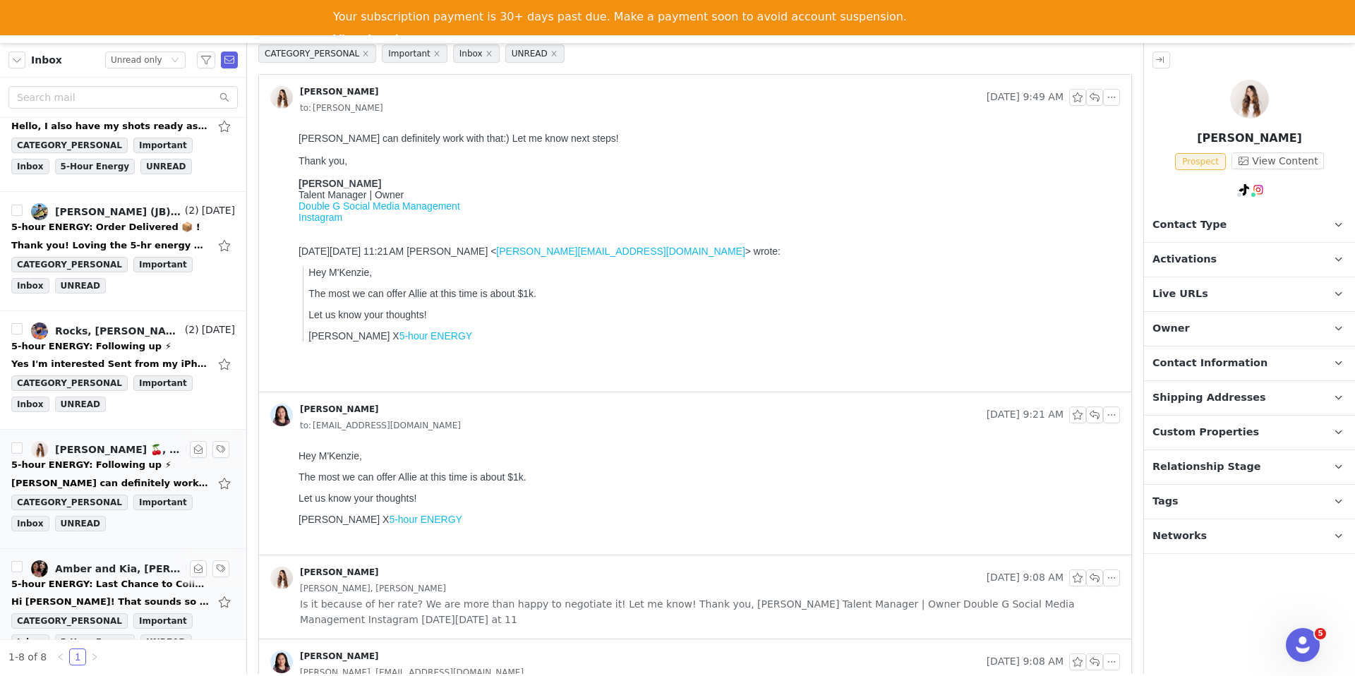
click at [111, 578] on div "5-hour ENERGY: Last Chance to Collab!" at bounding box center [110, 584] width 198 height 14
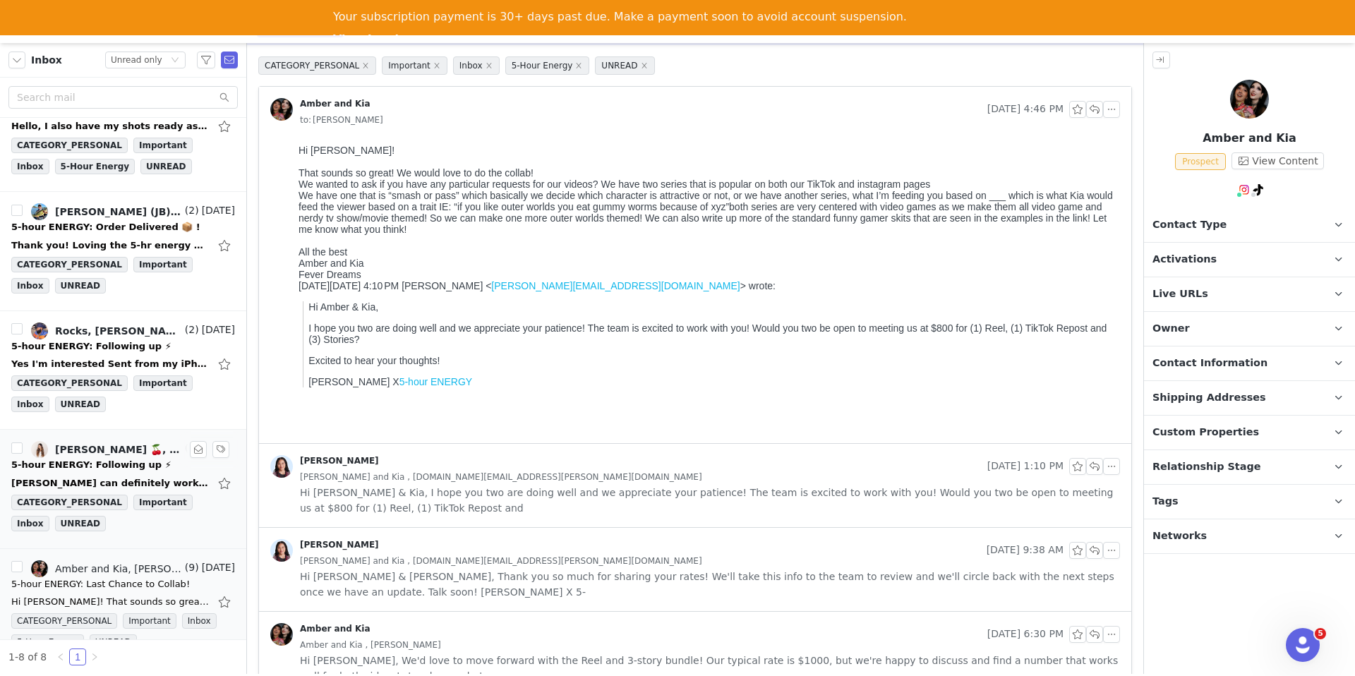
scroll to position [90, 0]
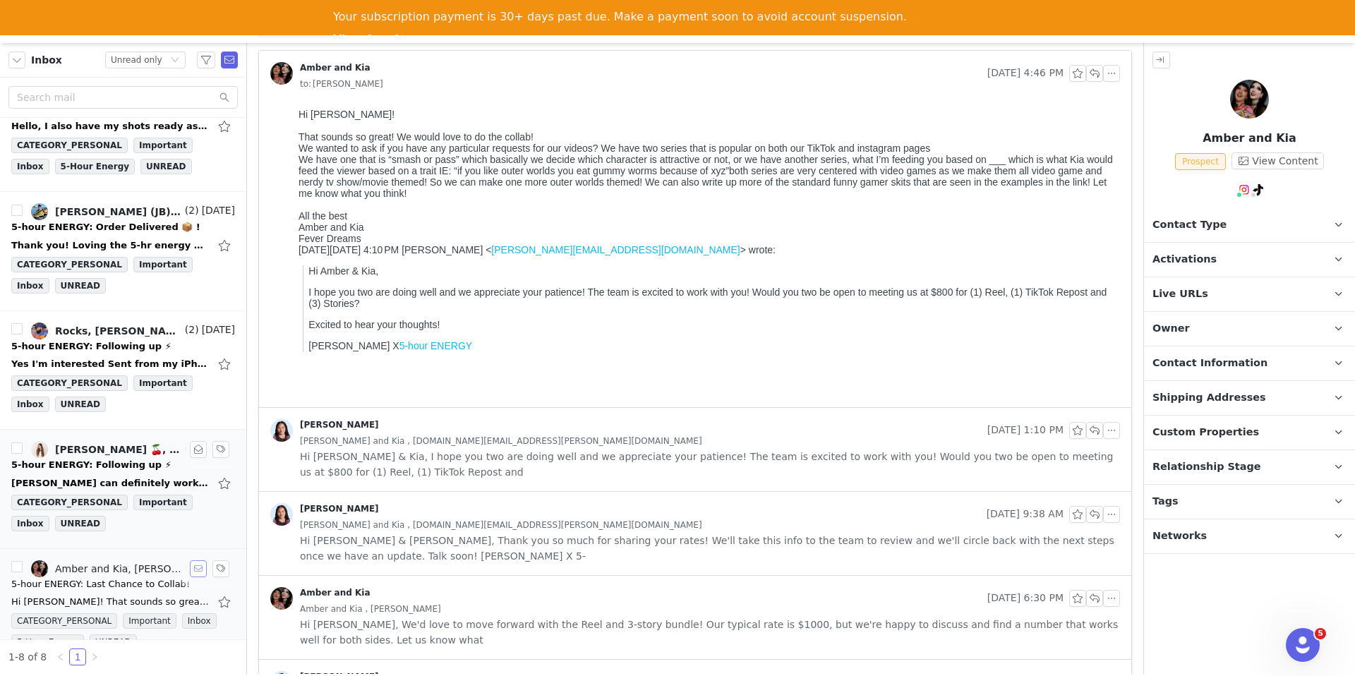
click at [194, 570] on button "button" at bounding box center [198, 568] width 17 height 17
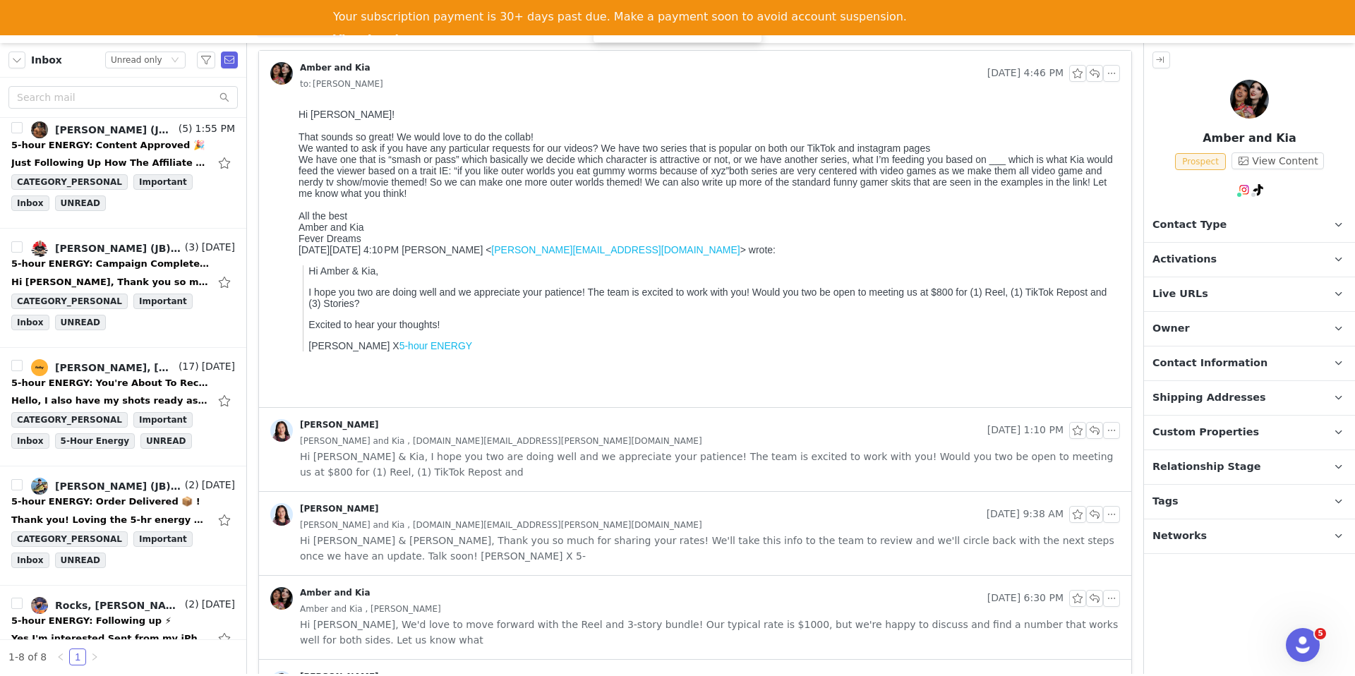
scroll to position [93, 0]
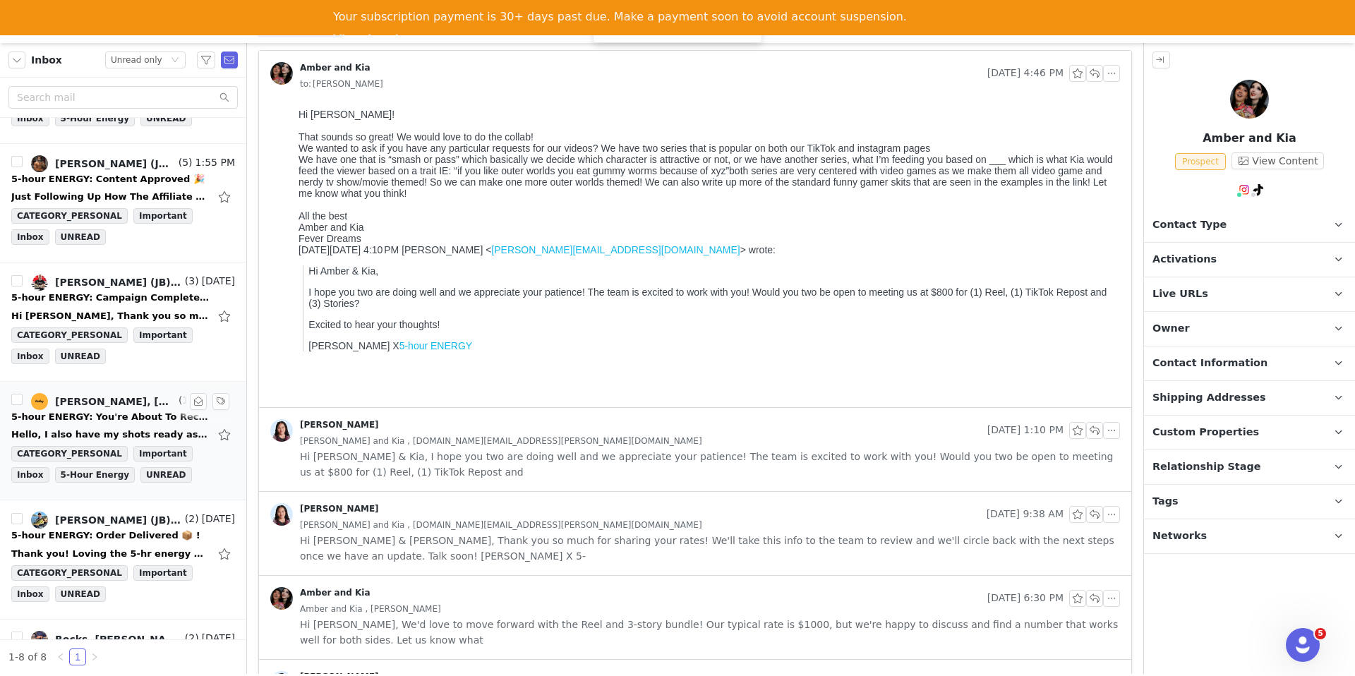
click at [108, 419] on div "5-hour ENERGY: You're About To Receive Your Package! 📩📦" at bounding box center [110, 417] width 198 height 14
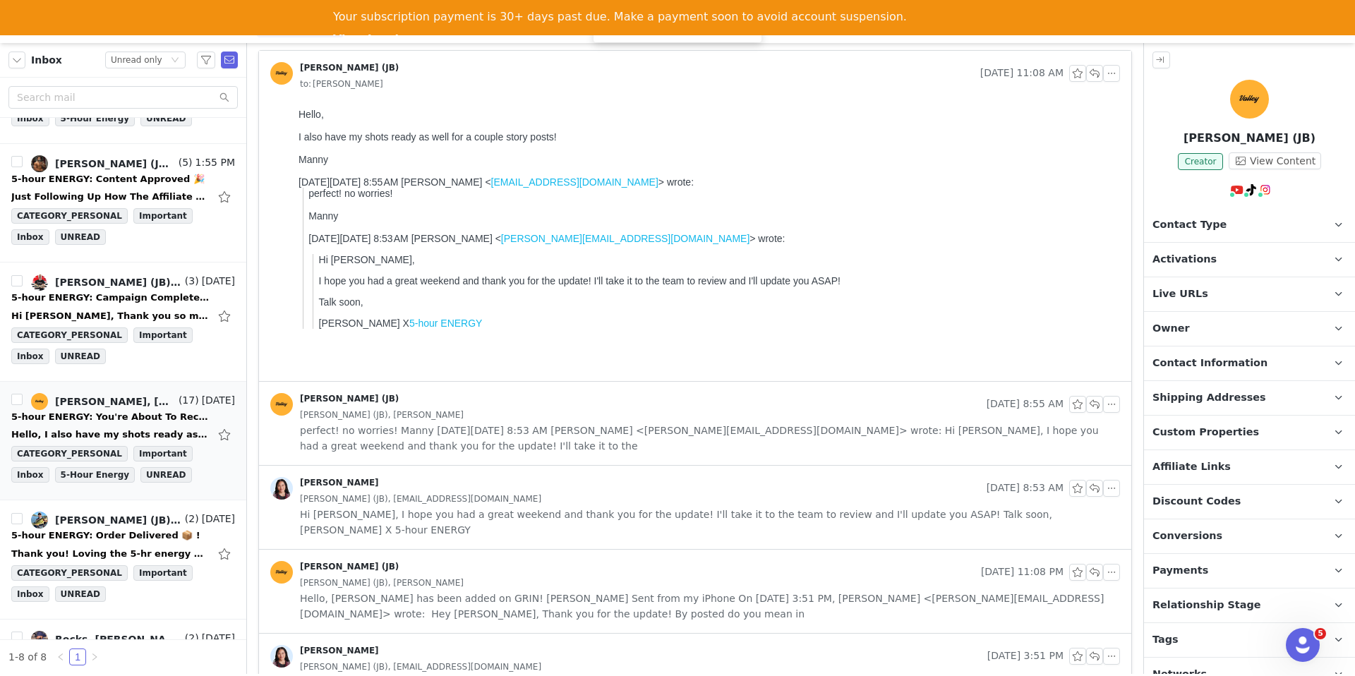
scroll to position [0, 0]
click at [498, 441] on span "perfect! no worries! Manny On Mon, Sep 29, 2025 at 8:53 AM Randi Dofat <randi@j…" at bounding box center [710, 438] width 820 height 31
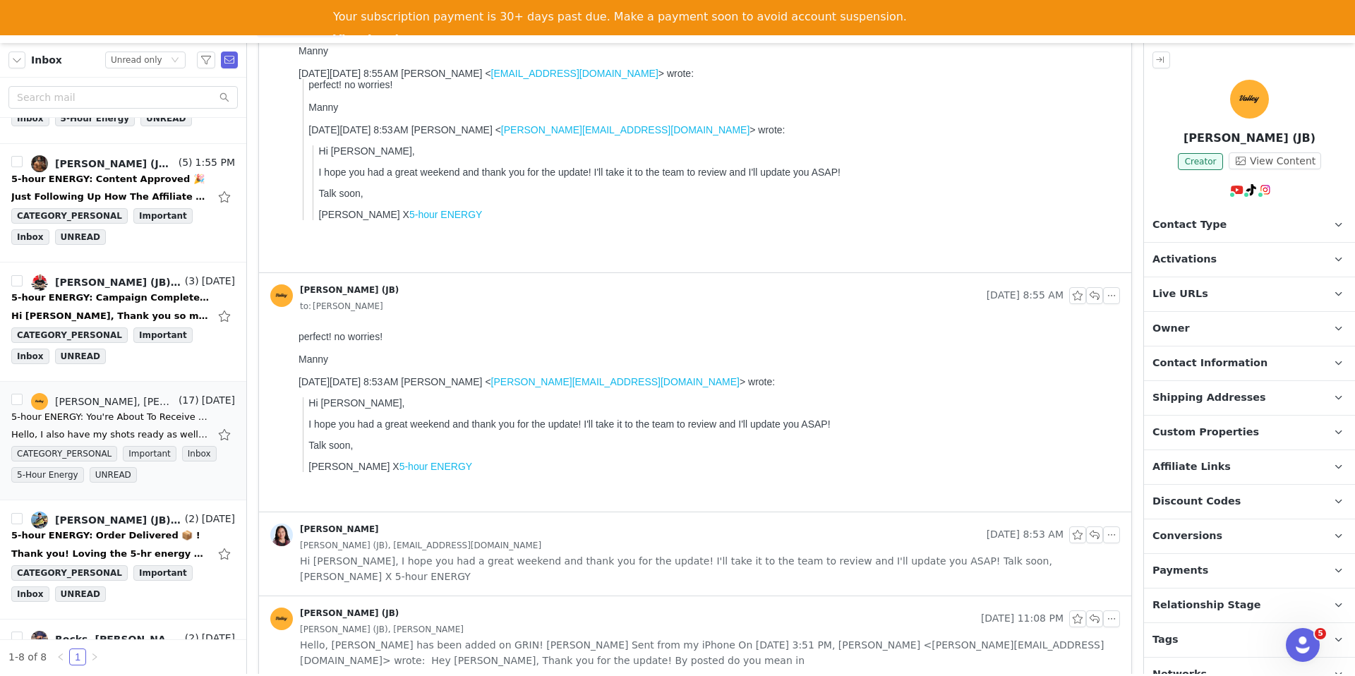
scroll to position [267, 0]
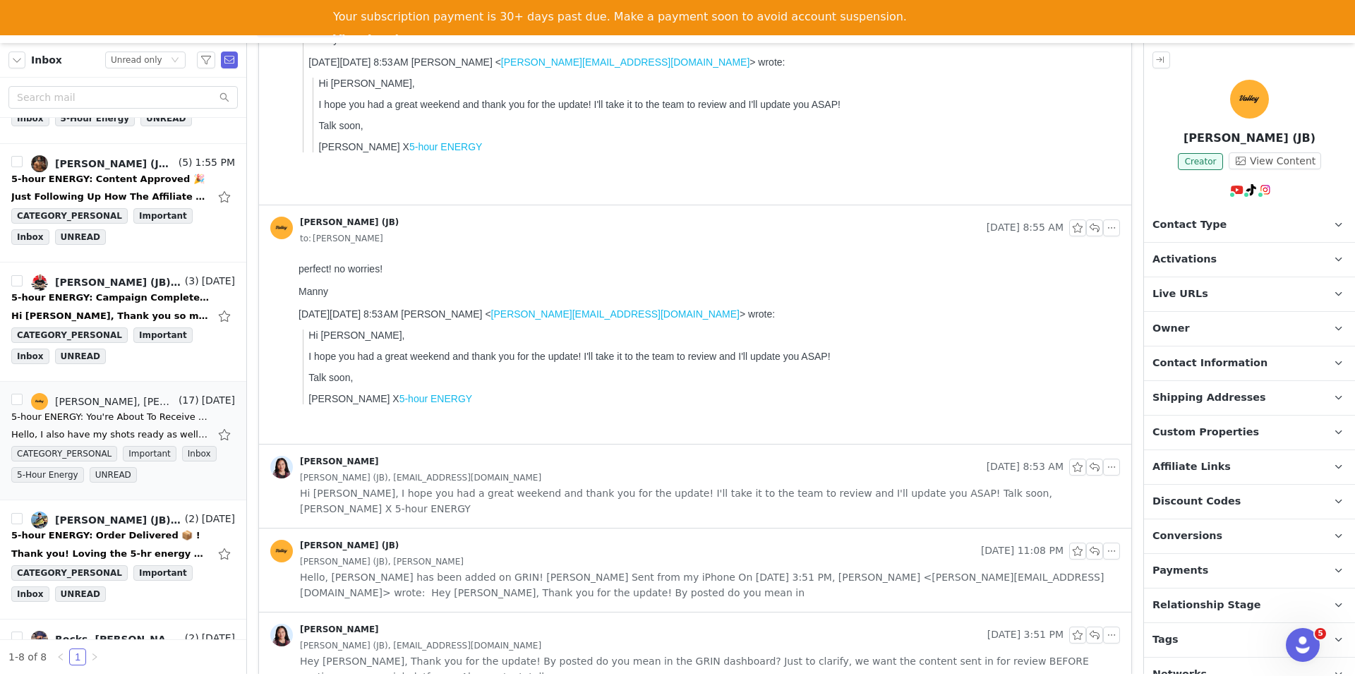
click at [528, 502] on div "Randi Dofat Sep 29, 2025 8:53 AM Manny Suarez (JB), valleyfinds@gmail.com Hi Ma…" at bounding box center [695, 486] width 872 height 83
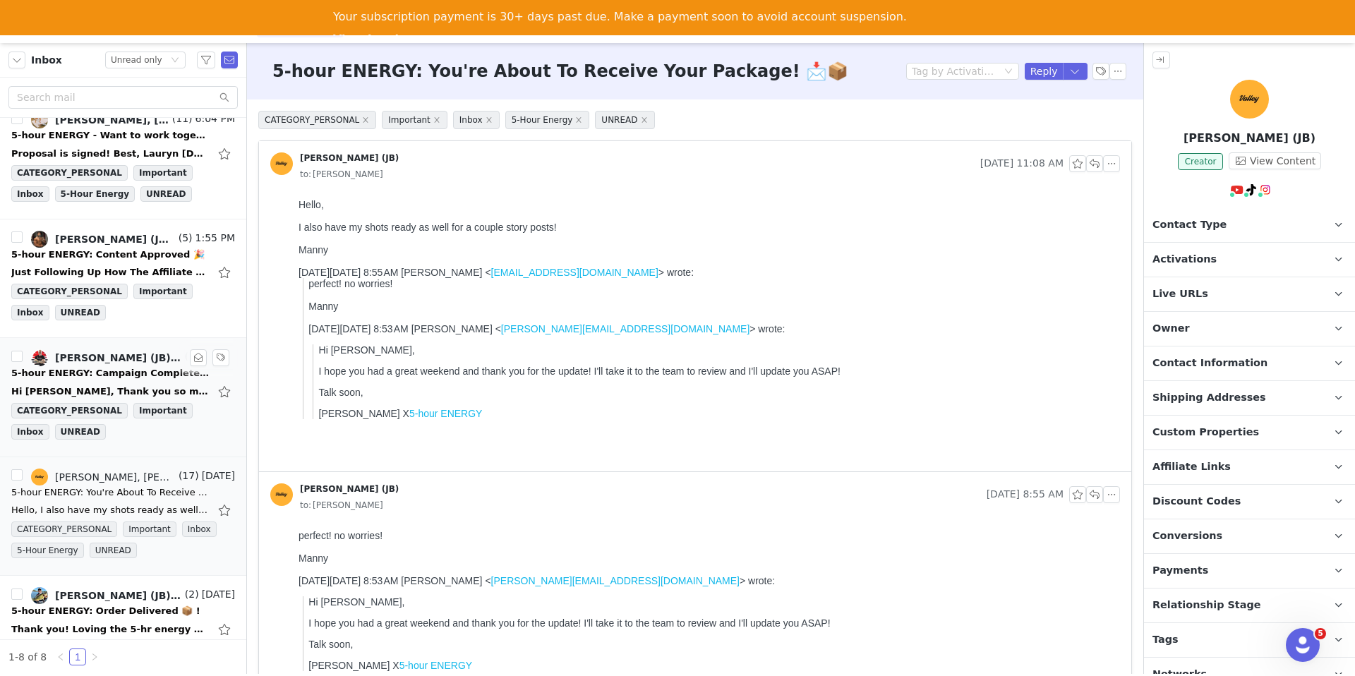
scroll to position [0, 0]
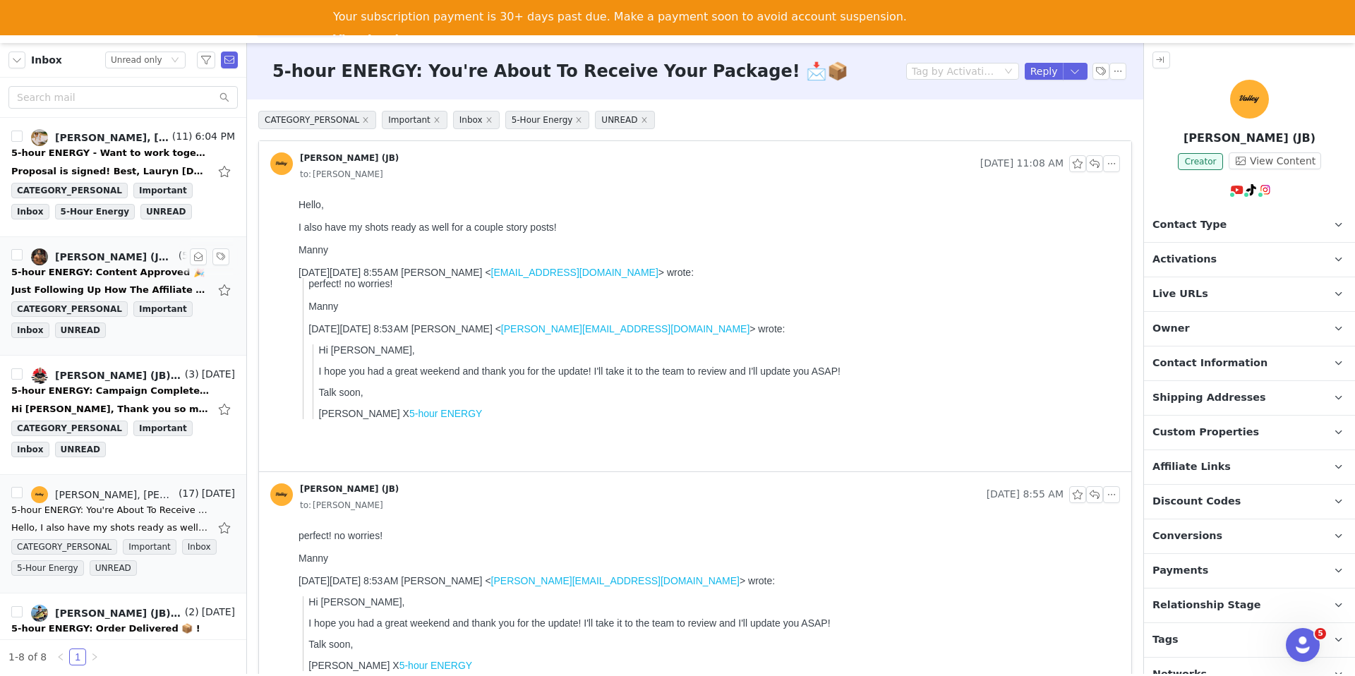
click at [88, 287] on div "Just Following Up How The Affiliate Link Works! Best Regards, Dante Vasquez BS …" at bounding box center [110, 290] width 198 height 14
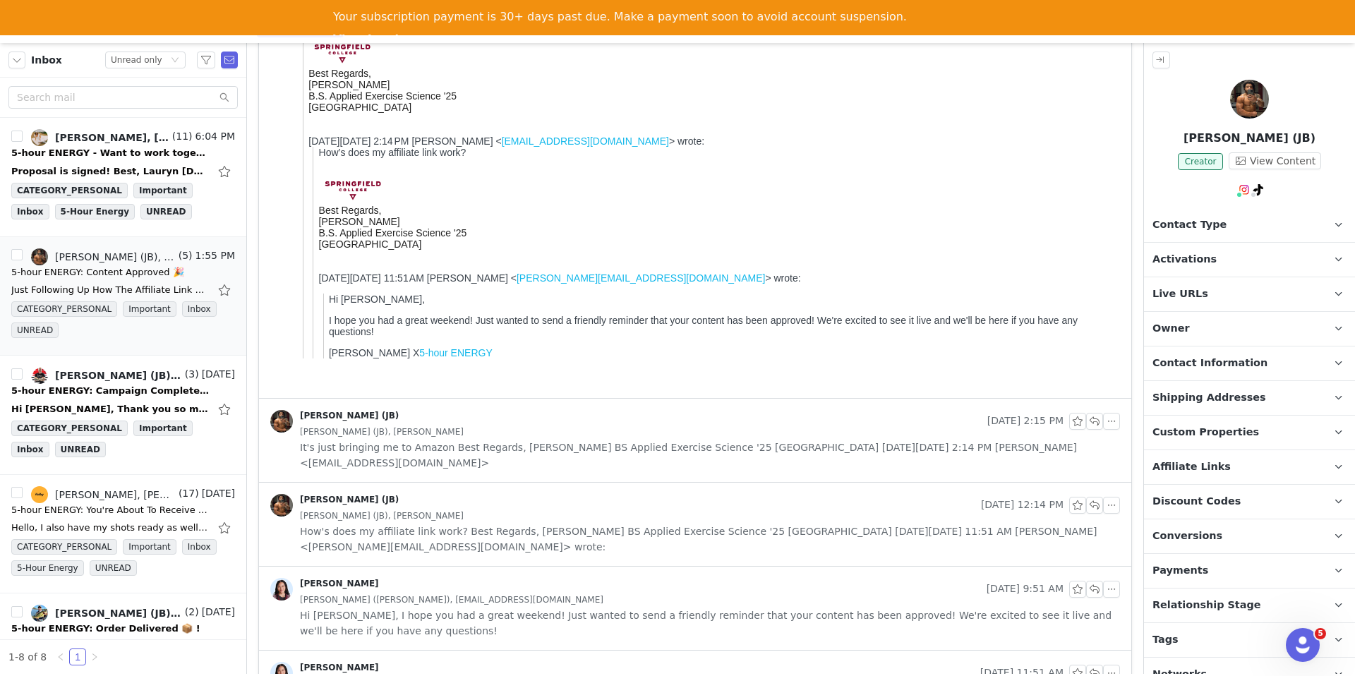
scroll to position [387, 0]
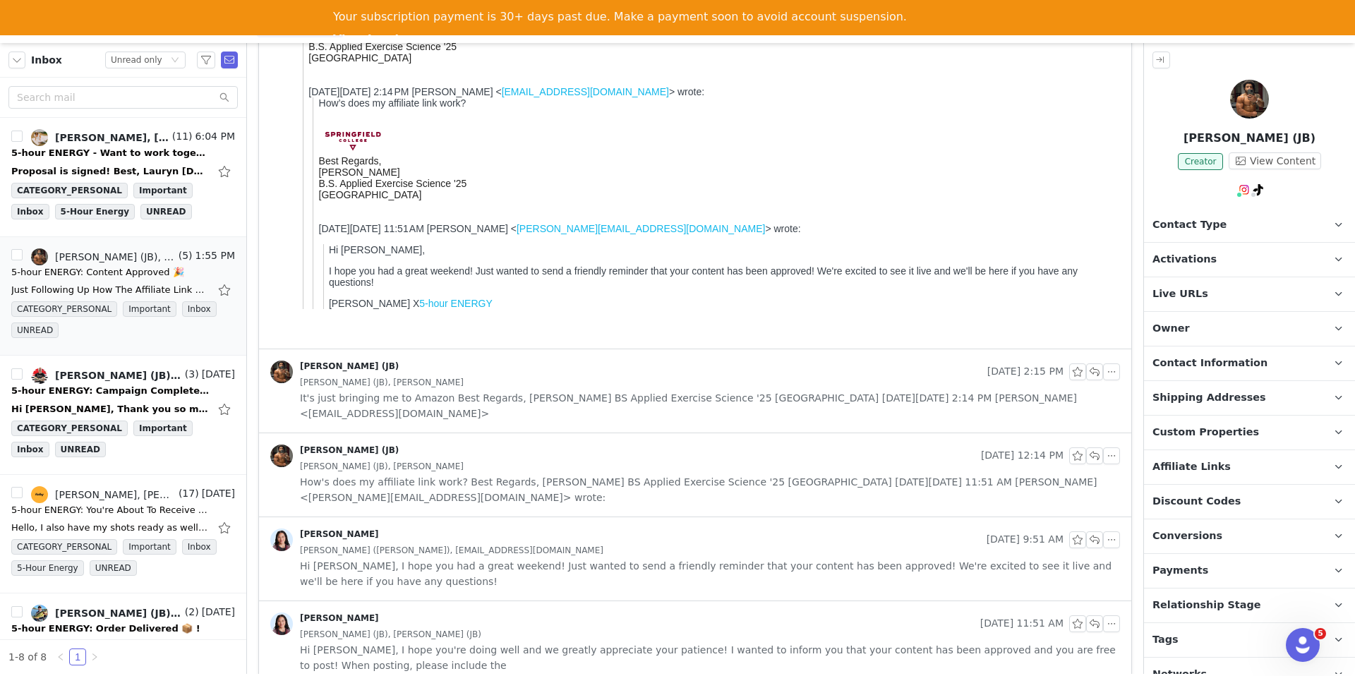
click at [796, 431] on div "Dante Vasquez (JB) Sep 29, 2025 2:15 PM Dante Vasquez (JB), Randi Dofat It's ju…" at bounding box center [695, 390] width 872 height 83
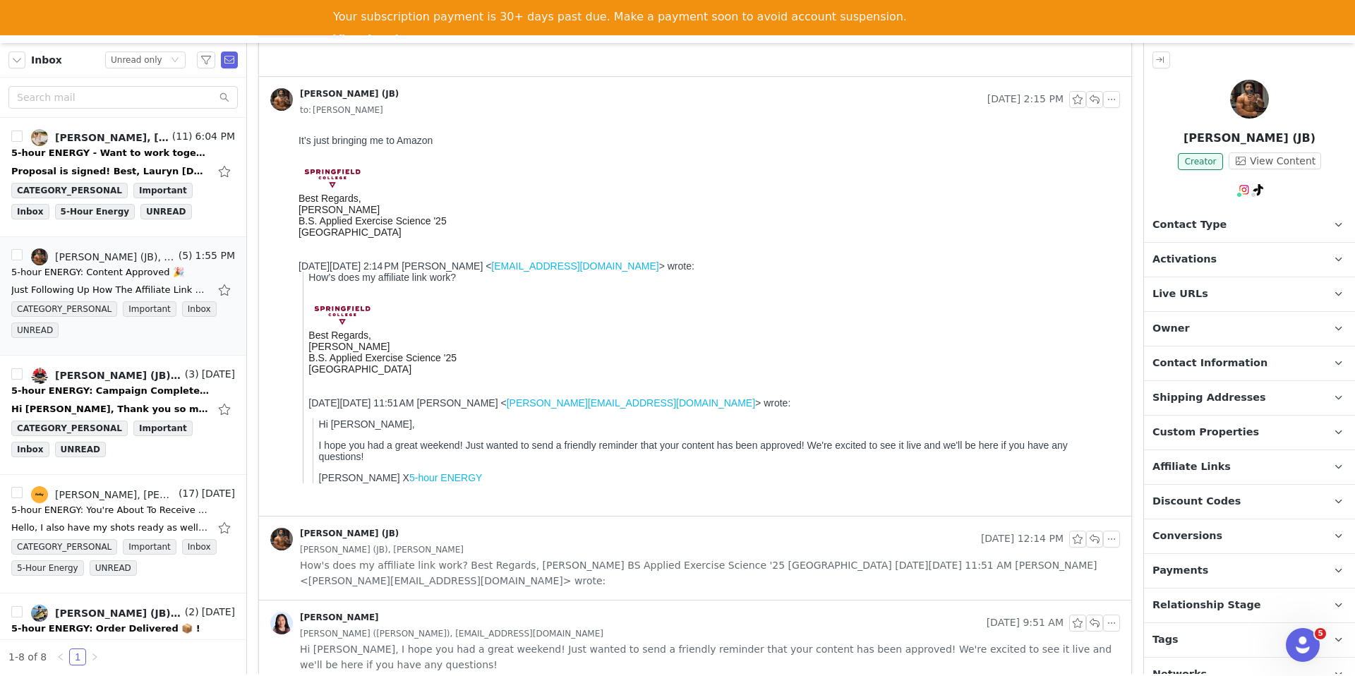
scroll to position [753, 0]
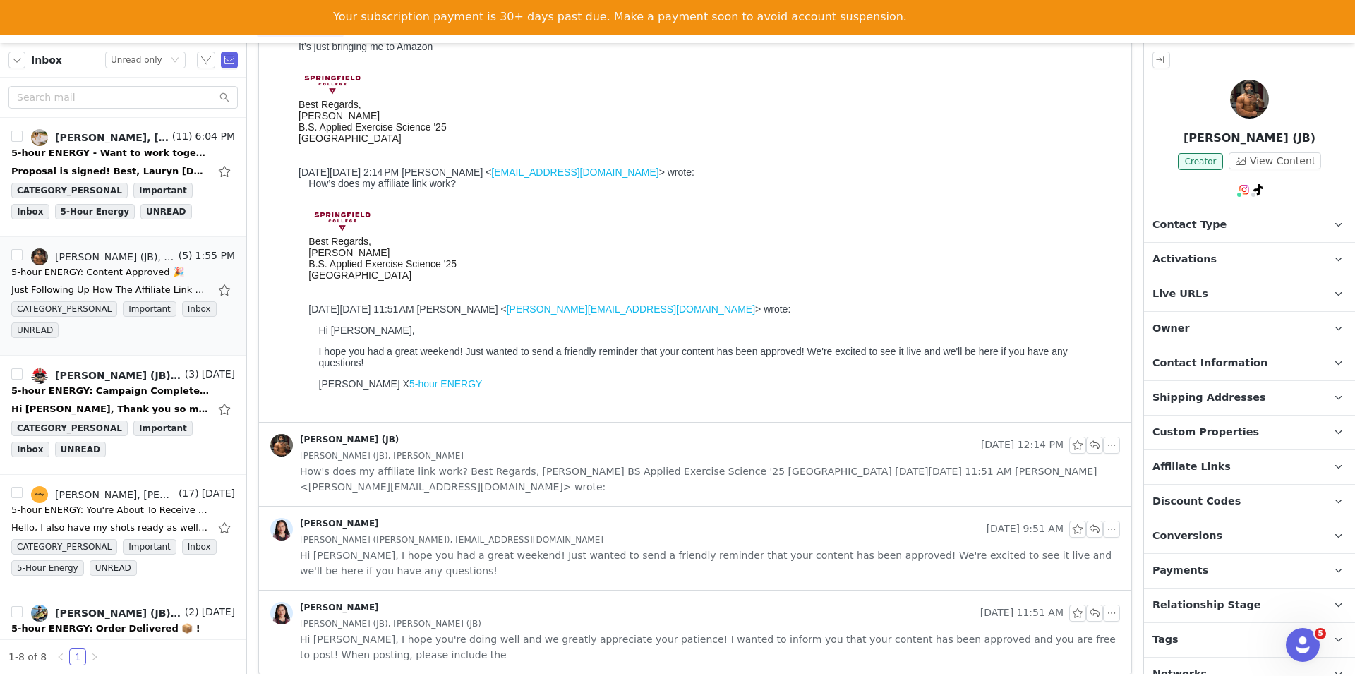
click at [784, 474] on span "How's does my affiliate link work? Best Regards, Dante Vasquez BS Applied Exerc…" at bounding box center [710, 479] width 820 height 31
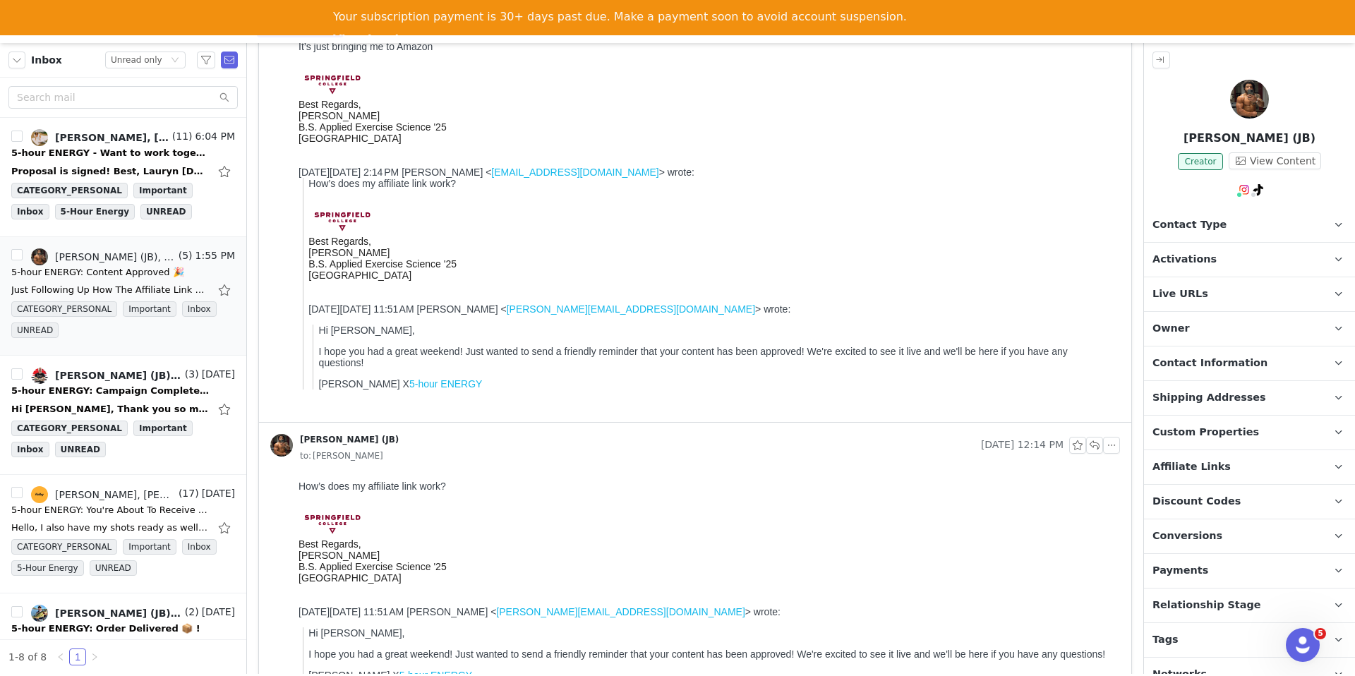
scroll to position [0, 0]
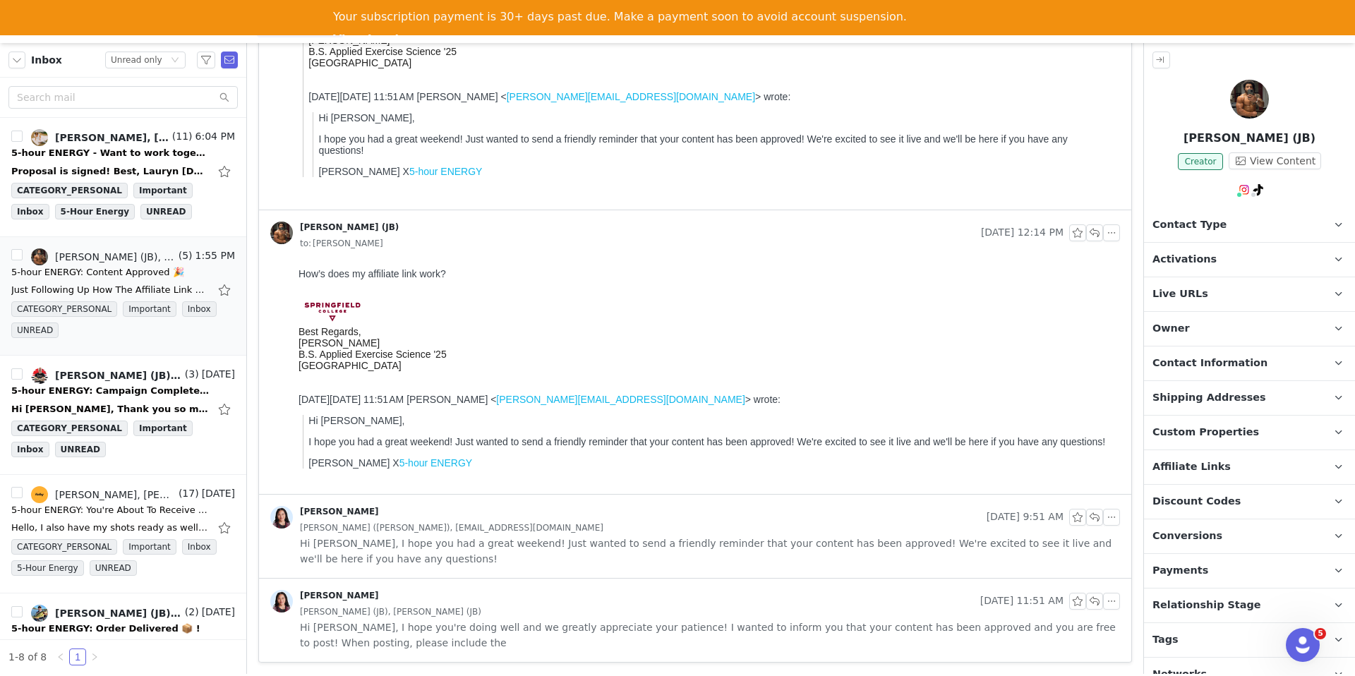
click at [746, 541] on span "Hi Dante, I hope you had a great weekend! Just wanted to send a friendly remind…" at bounding box center [710, 551] width 820 height 31
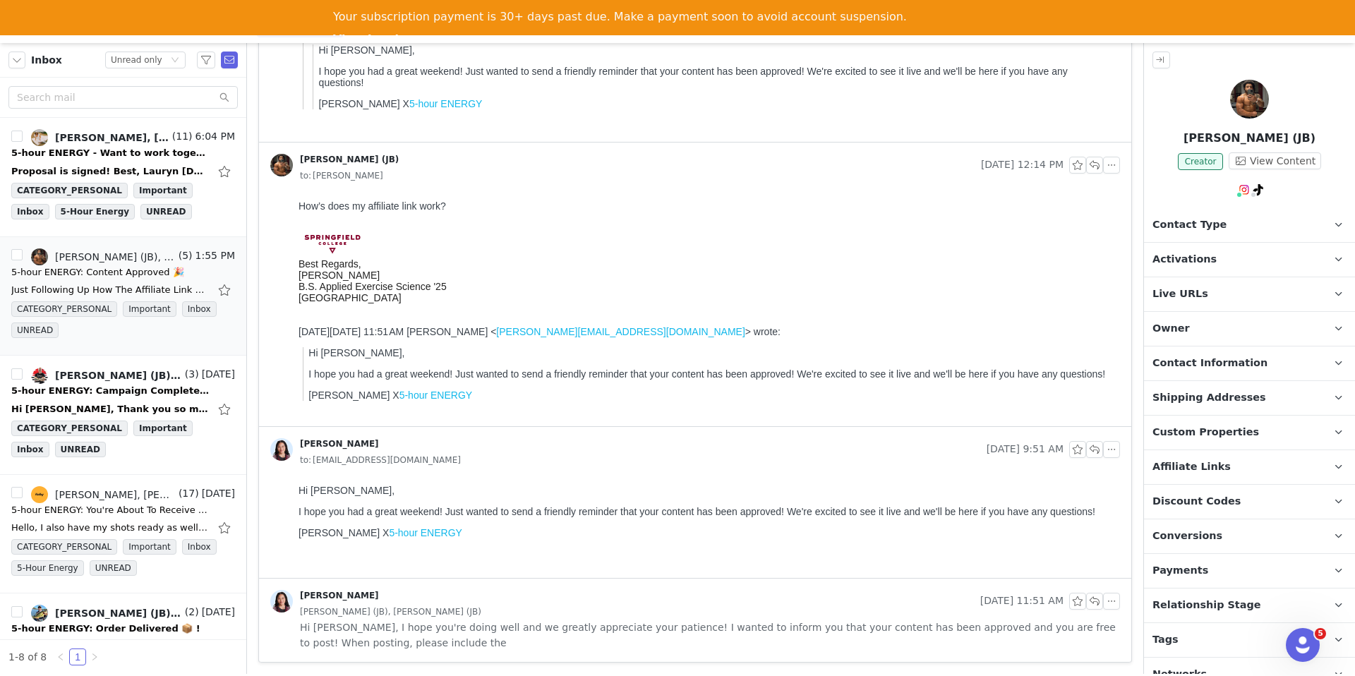
click at [727, 625] on span "Hi Dante, I hope you're doing well and we greatly appreciate your patience! I w…" at bounding box center [710, 635] width 820 height 31
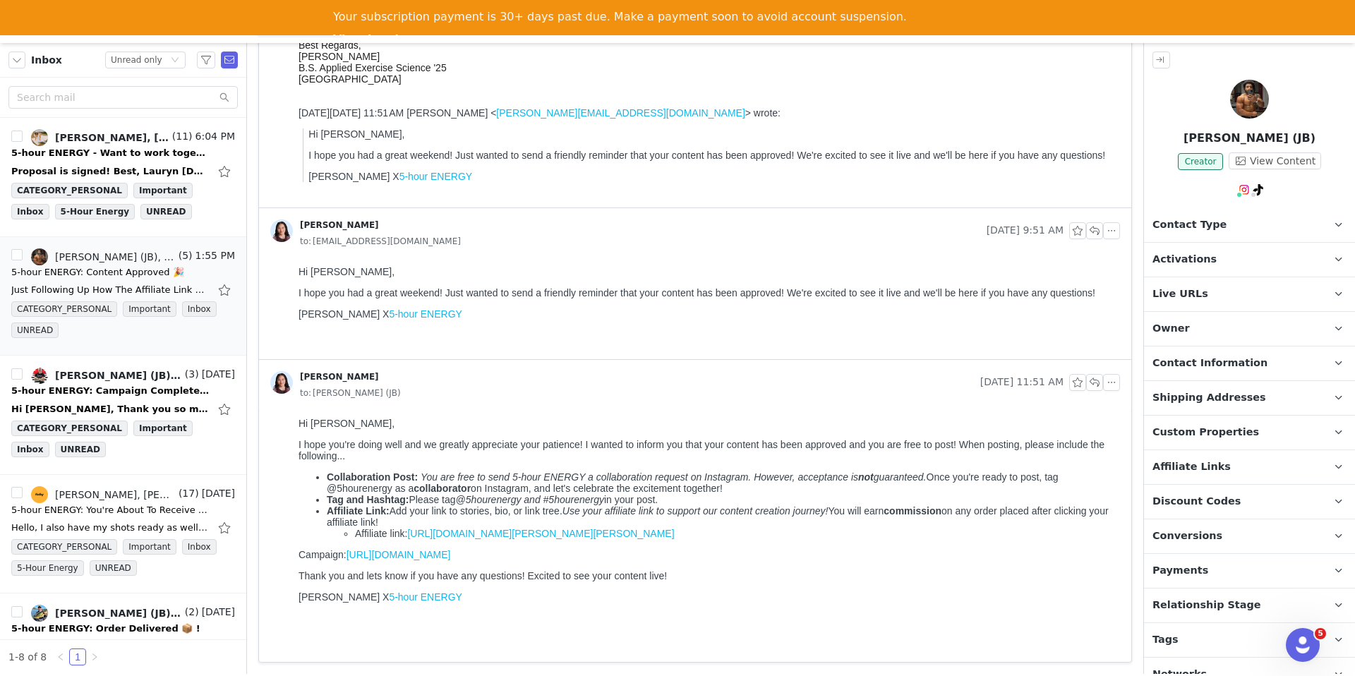
click at [674, 539] on link "https://www.amazon.com/stores/5-hourENERGY/page/0DA064D9-FDF4-4784-A94E-C6F0A86…" at bounding box center [540, 533] width 267 height 11
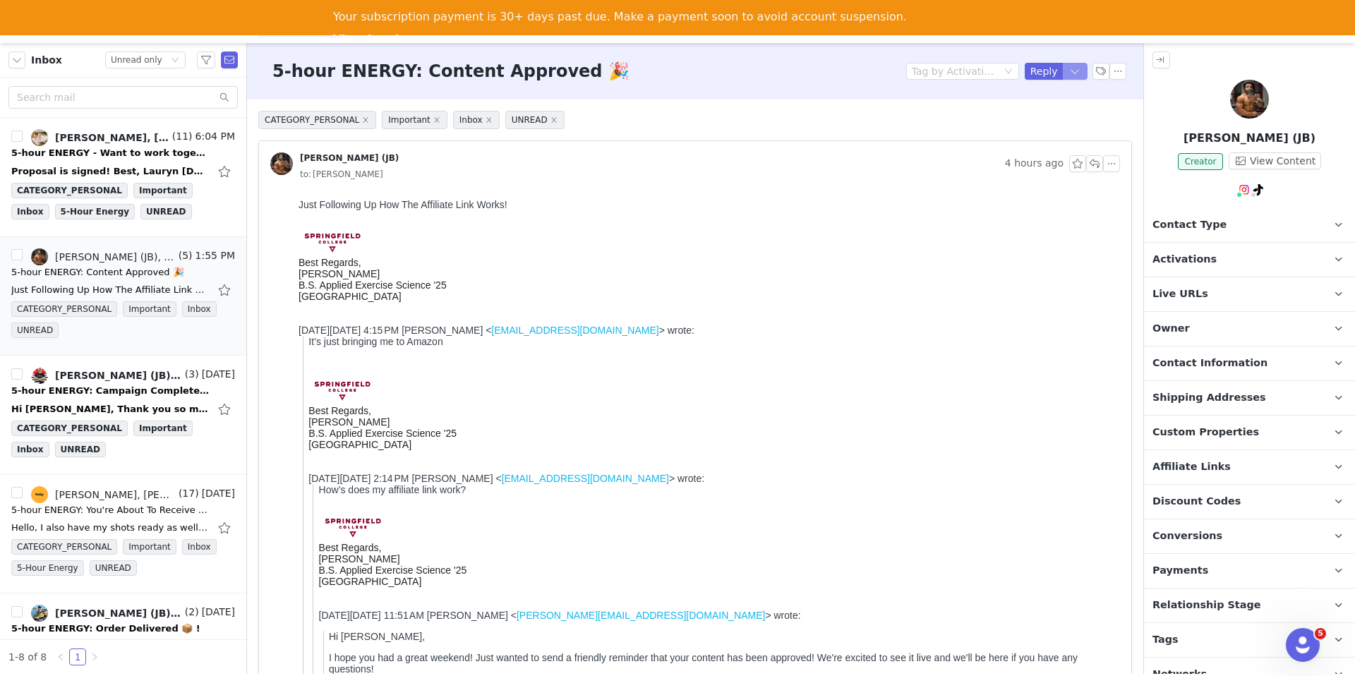
click at [1069, 72] on button "button" at bounding box center [1075, 71] width 25 height 17
click at [1061, 121] on li "Reply All" at bounding box center [1061, 119] width 60 height 23
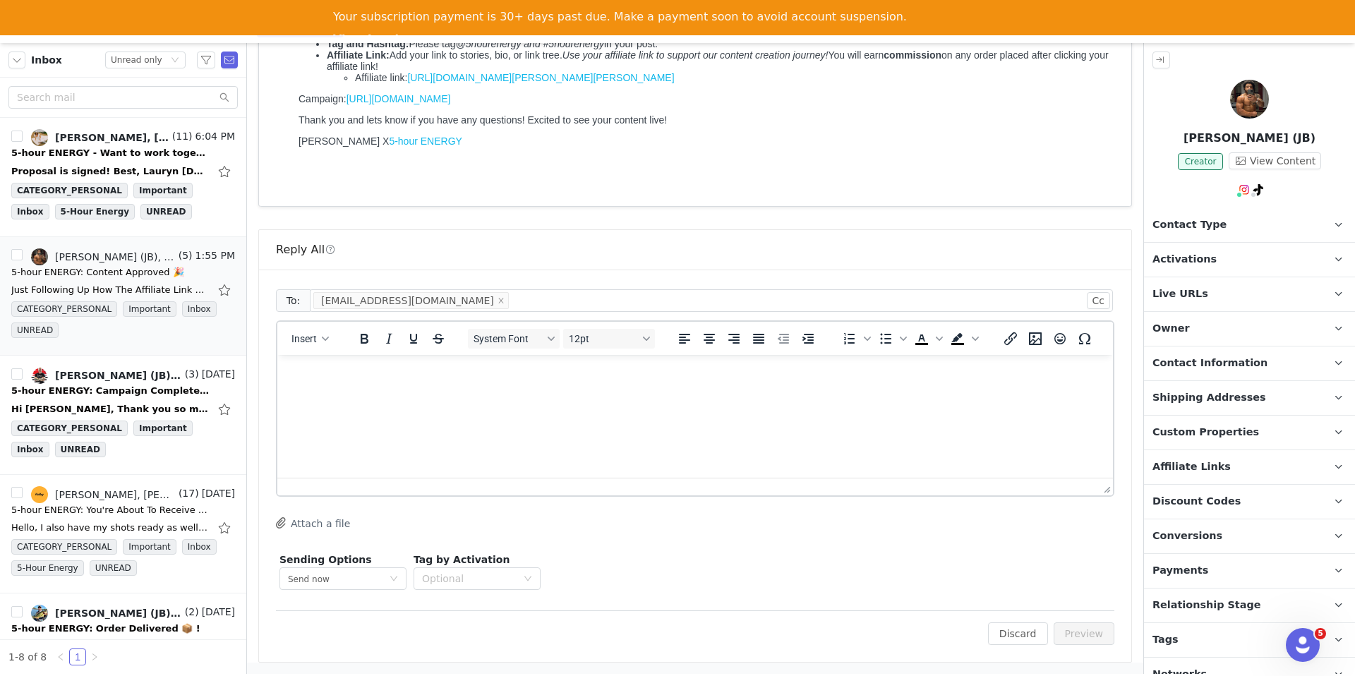
click at [654, 393] on html at bounding box center [695, 374] width 836 height 38
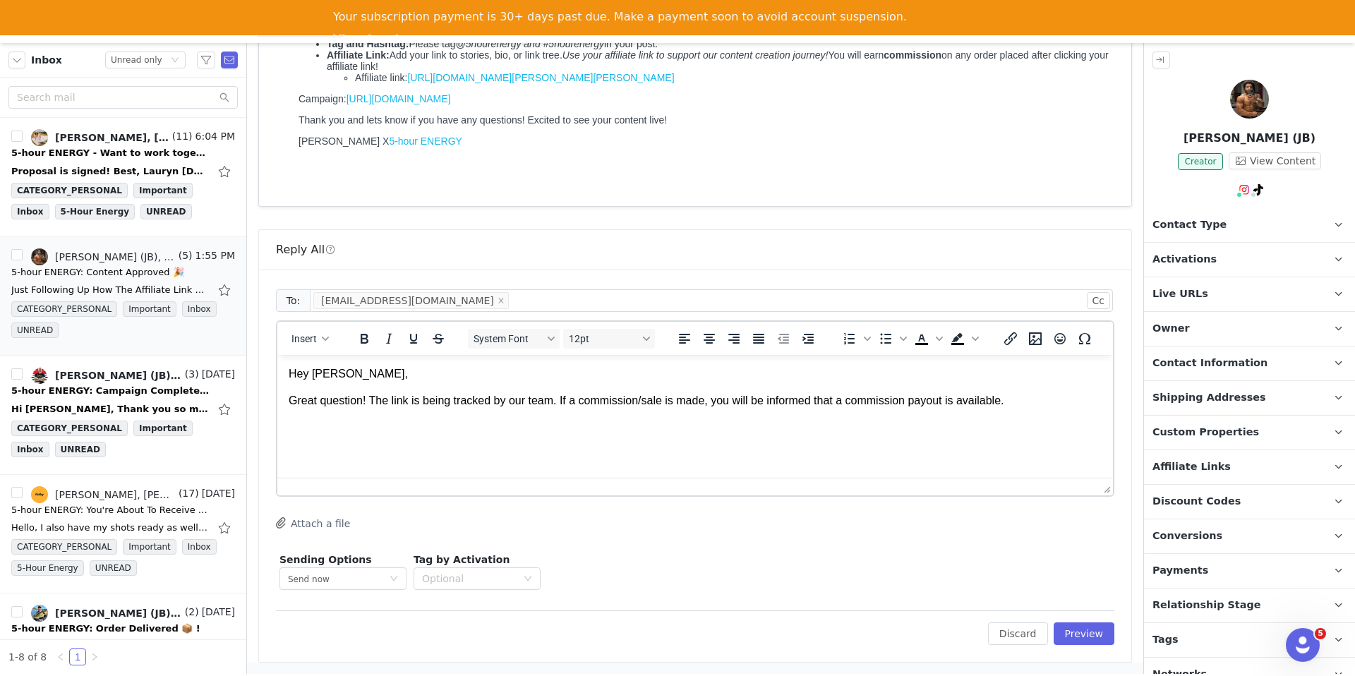
drag, startPoint x: 648, startPoint y: 399, endPoint x: 621, endPoint y: 399, distance: 26.8
click at [627, 399] on p "Great question! The link is being tracked by our team. If a commission/sale is …" at bounding box center [695, 401] width 813 height 16
click at [645, 399] on p "Great question! The link is being tracked by our team. If a sale is made, you w…" at bounding box center [695, 401] width 813 height 16
click at [771, 423] on p "Rich Text Area. Press ALT-0 for help." at bounding box center [695, 429] width 813 height 16
drag, startPoint x: 1043, startPoint y: 397, endPoint x: 844, endPoint y: 401, distance: 199.1
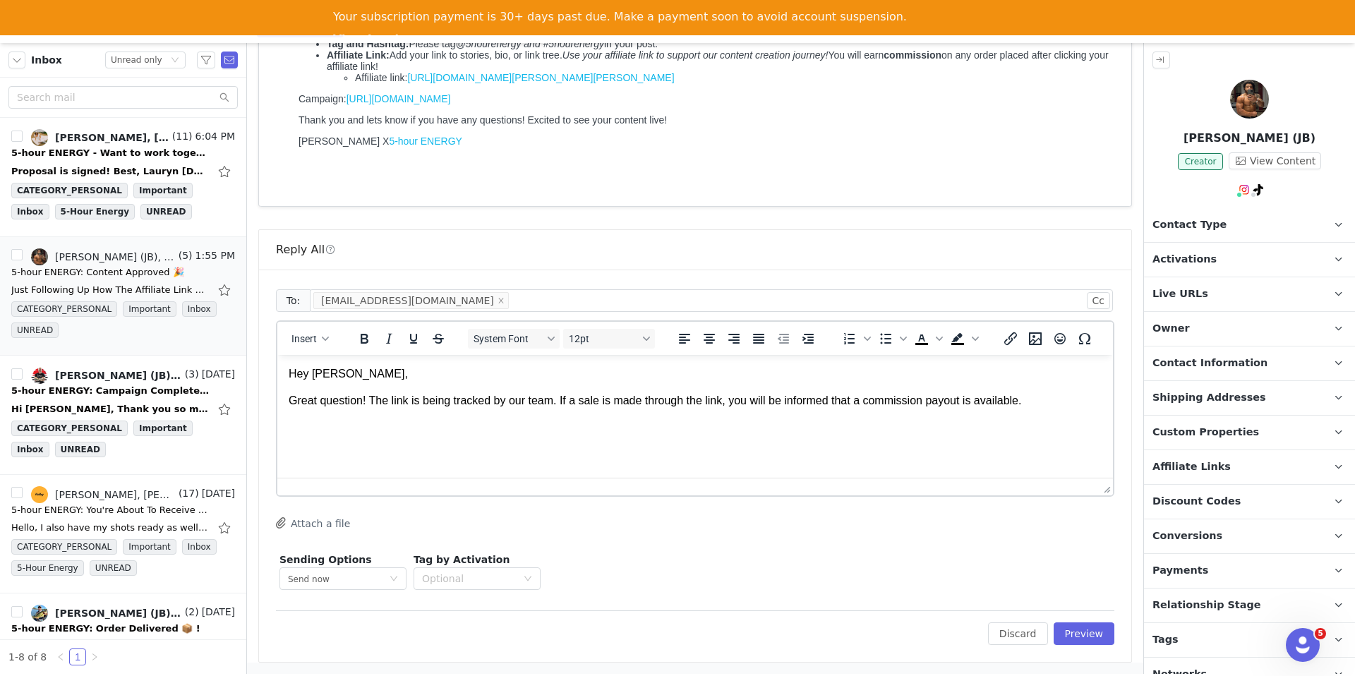
click at [844, 401] on p "Great question! The link is being tracked by our team. If a sale is made throug…" at bounding box center [695, 401] width 813 height 16
drag, startPoint x: 841, startPoint y: 400, endPoint x: 1057, endPoint y: 400, distance: 216.7
click at [1057, 400] on p "Great question! The link is being tracked by our team. If a sale is made throug…" at bounding box center [695, 401] width 813 height 16
click at [312, 335] on span "Insert" at bounding box center [304, 338] width 25 height 11
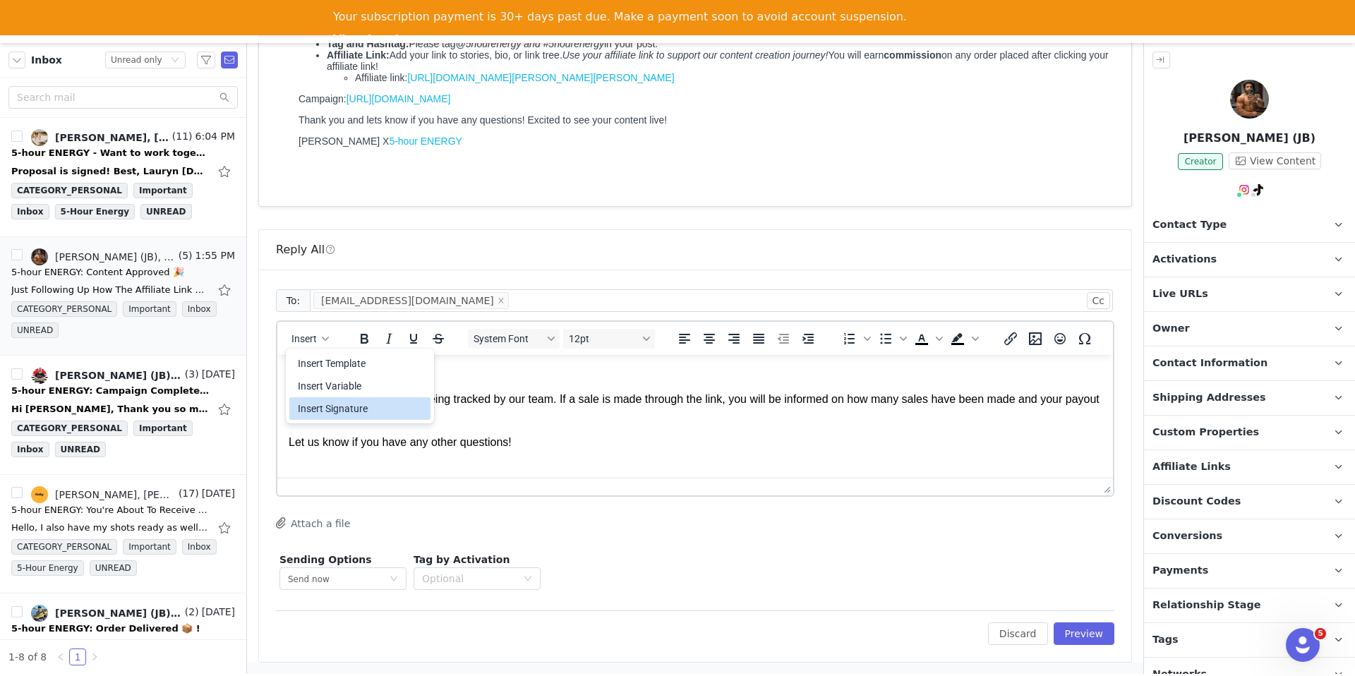
click at [325, 425] on body "Hey Dante, Great question! The link is being tracked by our team. If a sale is …" at bounding box center [695, 435] width 813 height 140
click at [321, 474] on p "Rich Text Area. Press ALT-0 for help." at bounding box center [695, 470] width 813 height 16
click at [304, 347] on button "Insert" at bounding box center [310, 339] width 49 height 20
click at [306, 404] on div "Insert Signature" at bounding box center [361, 408] width 127 height 17
click at [560, 401] on p "Great question! The link is being tracked by our team. If a sale is made throug…" at bounding box center [695, 408] width 813 height 32
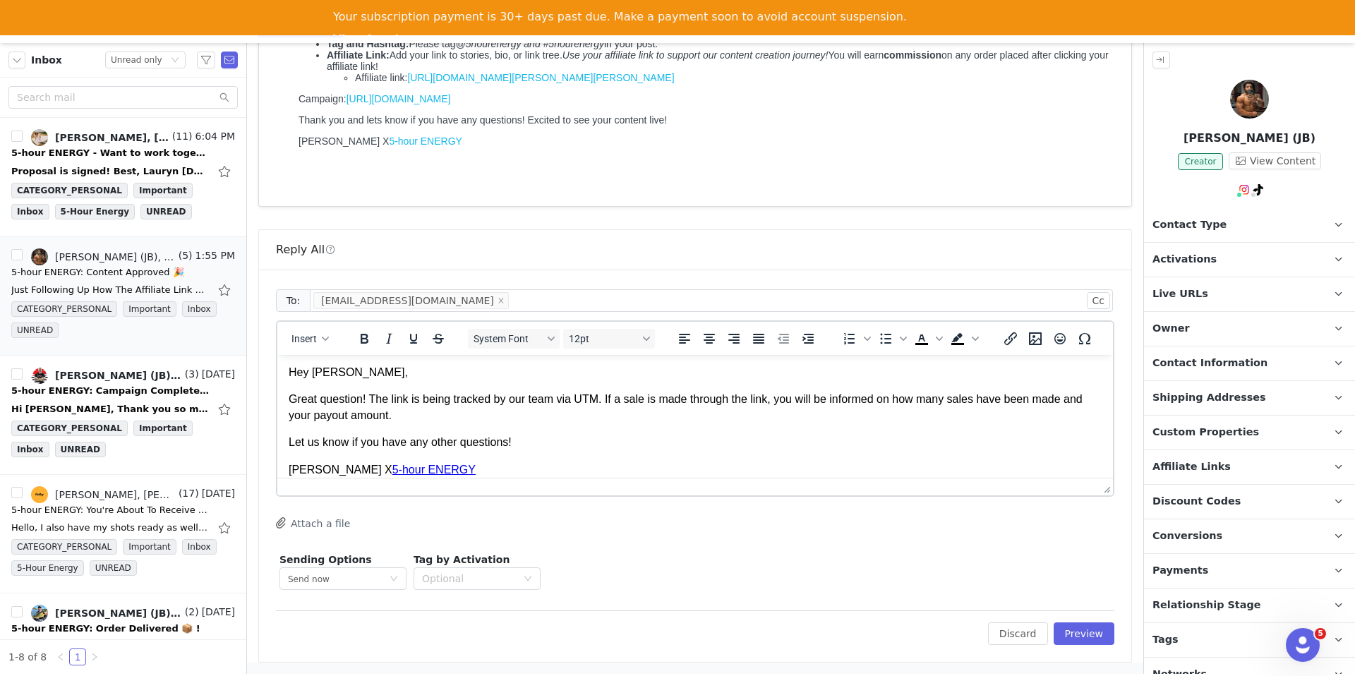
scroll to position [40, 0]
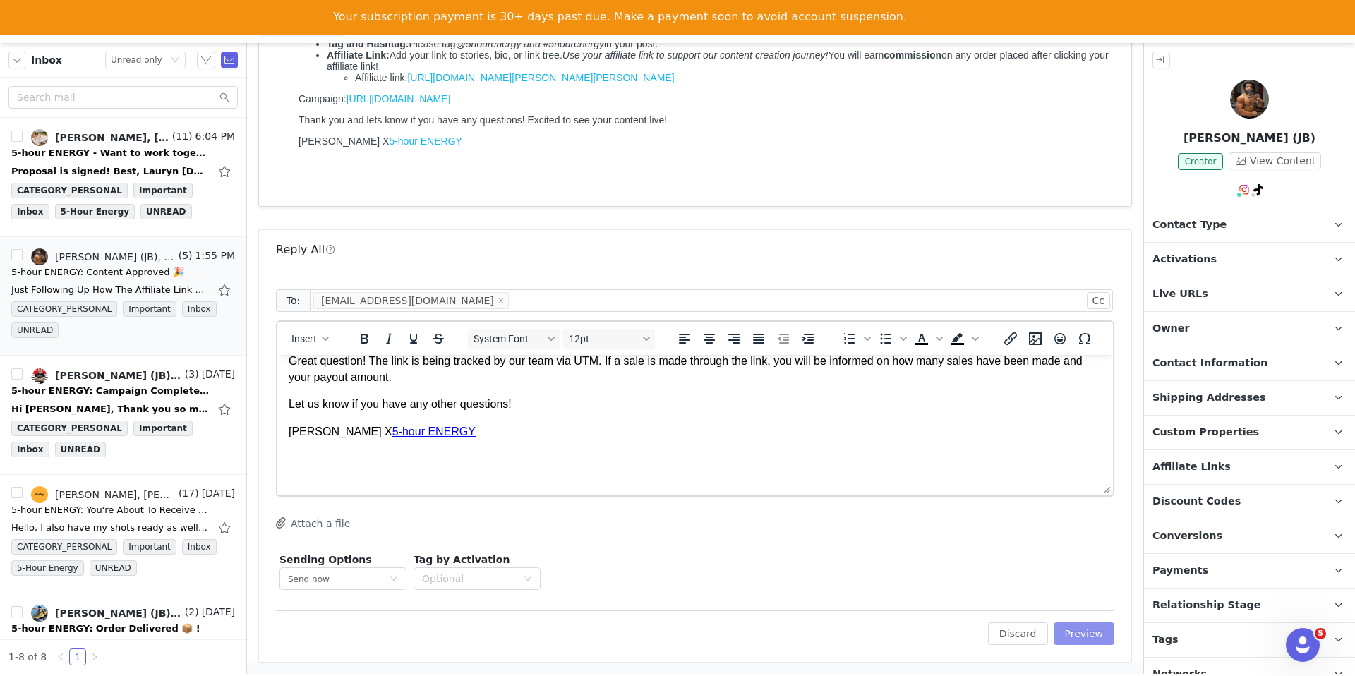
click at [1089, 641] on button "Preview" at bounding box center [1084, 634] width 61 height 23
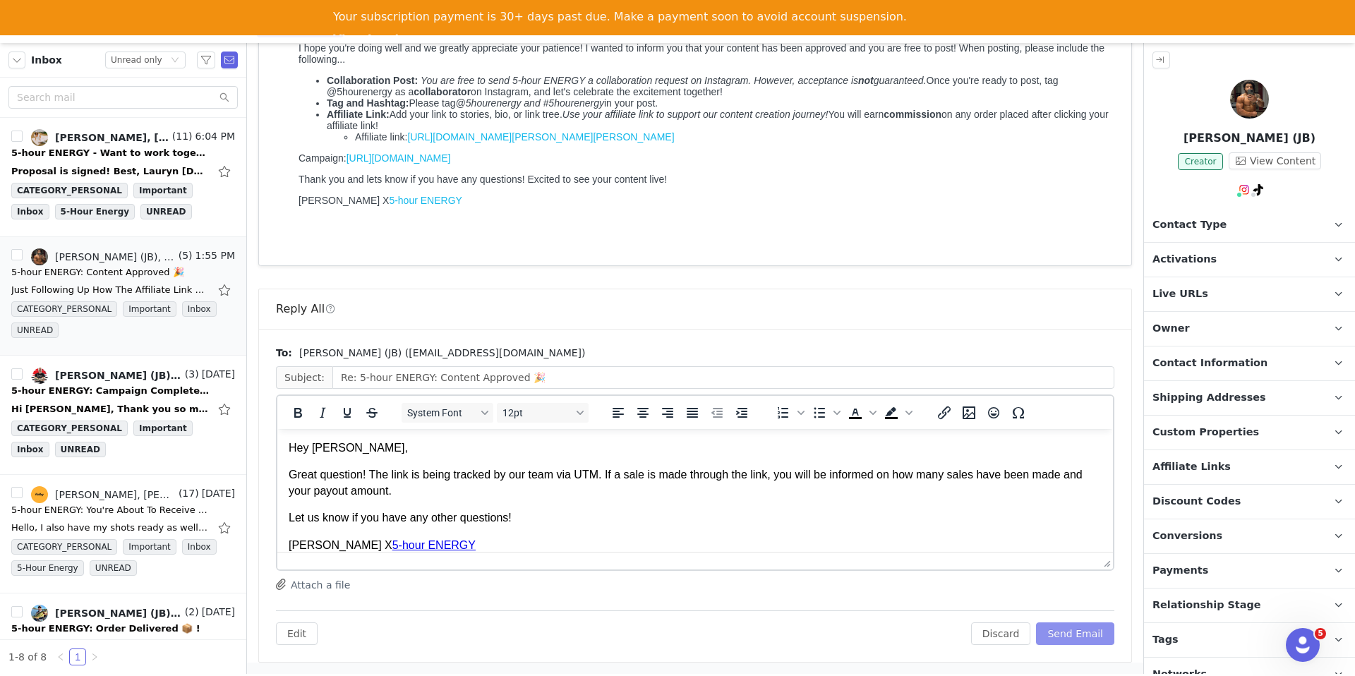
scroll to position [0, 0]
click at [1081, 632] on button "Send Email" at bounding box center [1075, 634] width 78 height 23
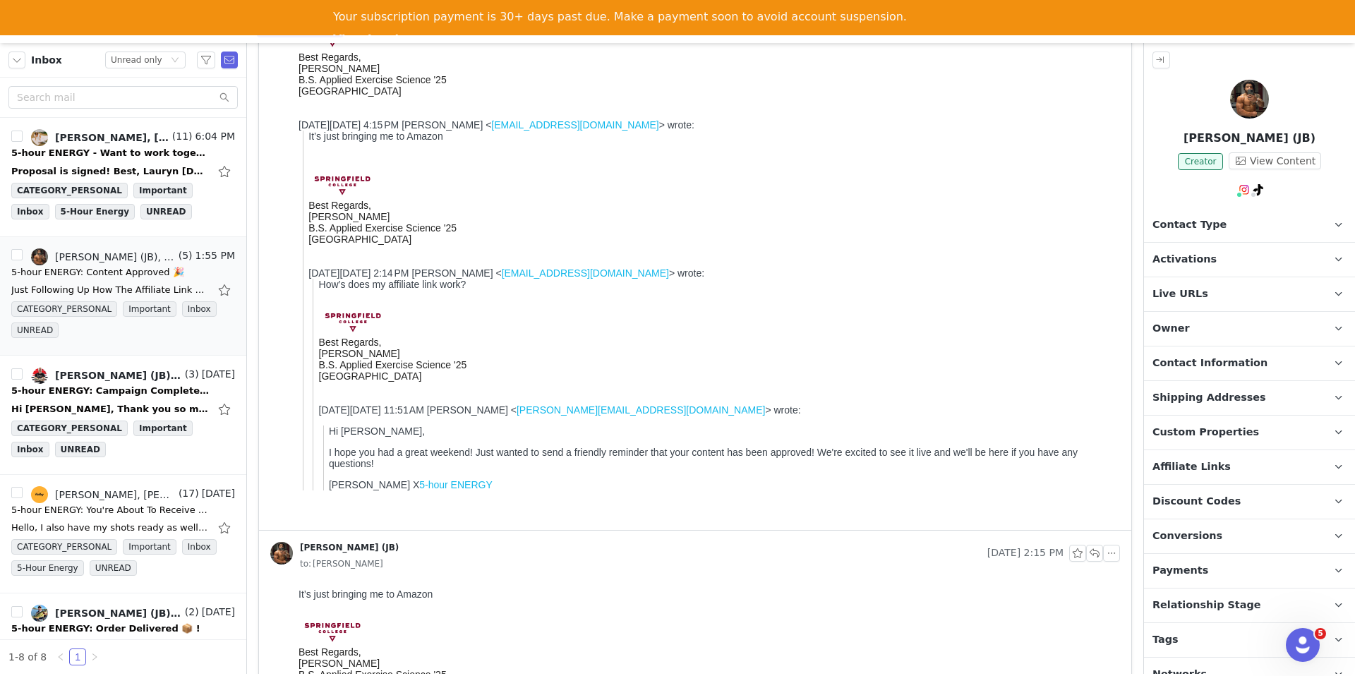
scroll to position [493, 0]
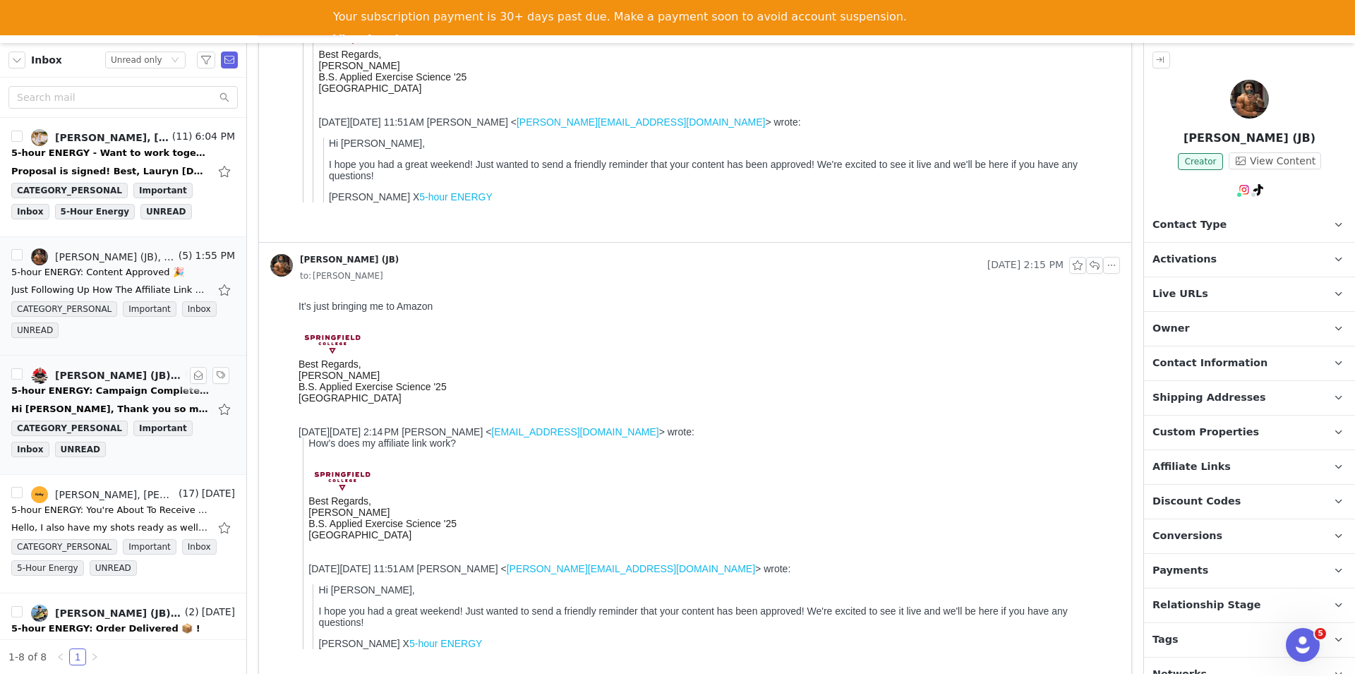
click at [100, 388] on div "5-hour ENERGY: Campaign Complete 🎉" at bounding box center [110, 391] width 198 height 14
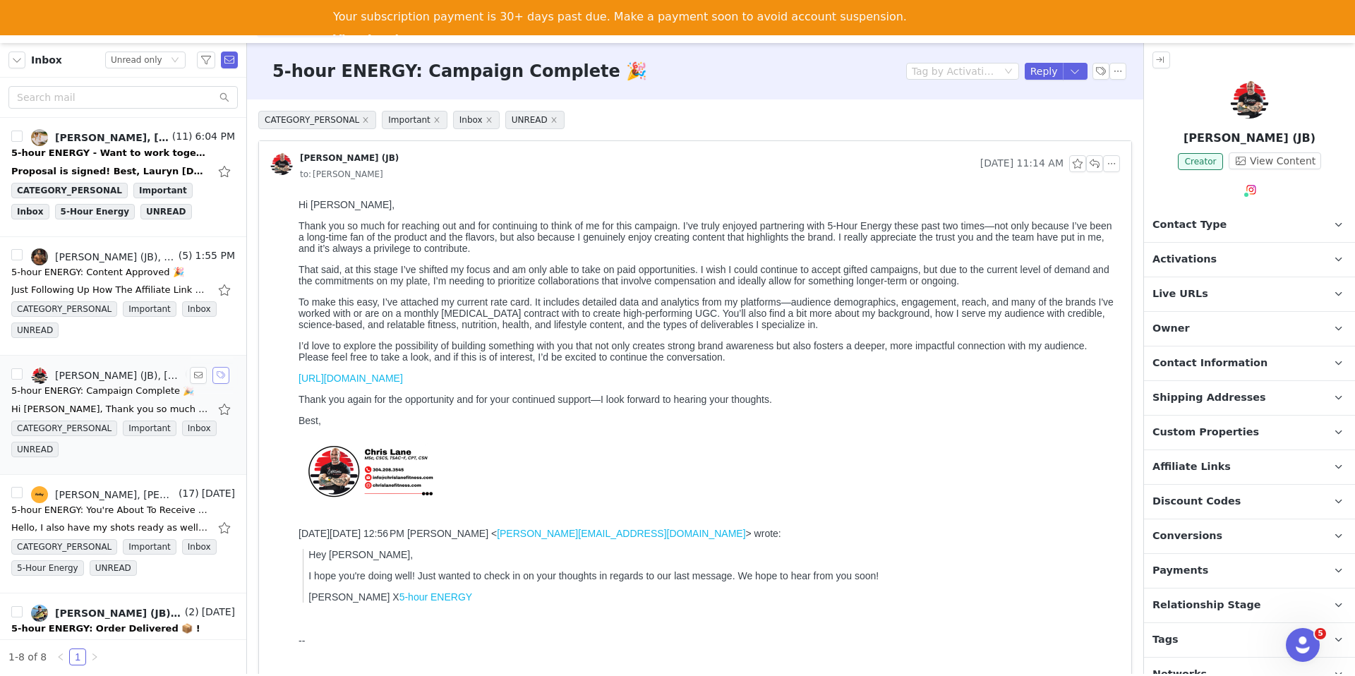
scroll to position [0, 0]
click at [196, 378] on button "button" at bounding box center [198, 375] width 17 height 17
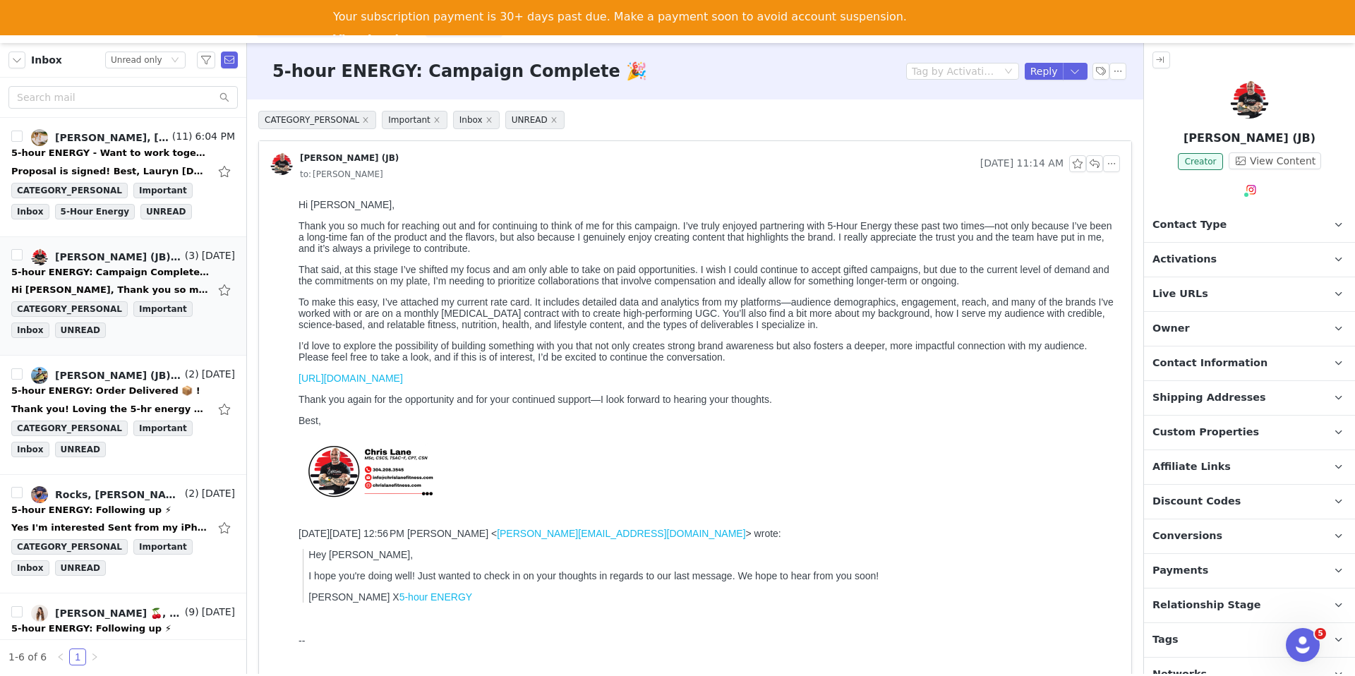
click at [431, 35] on button "Content Content" at bounding box center [464, 22] width 77 height 32
click at [486, 39] on div "Recruitment Recruitment Creator Search Curated Lists Landing Pages Web Extensio…" at bounding box center [677, 21] width 1355 height 43
click at [487, 31] on div "Your subscription payment is 30+ days past due. Make a payment soon to avoid ac…" at bounding box center [677, 17] width 1355 height 35
click at [517, 36] on button "Reporting Reporting" at bounding box center [547, 22] width 88 height 32
drag, startPoint x: 486, startPoint y: 66, endPoint x: 438, endPoint y: 30, distance: 60.0
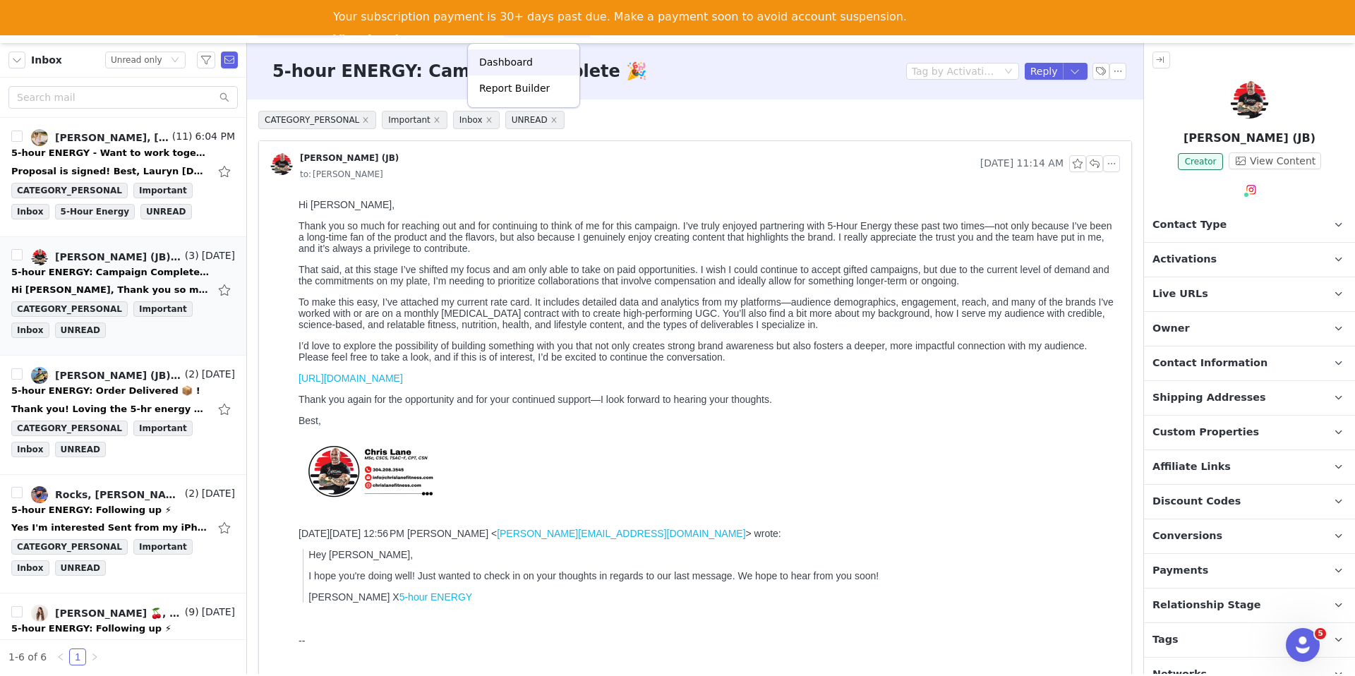
click at [486, 66] on p "Dashboard" at bounding box center [506, 62] width 54 height 15
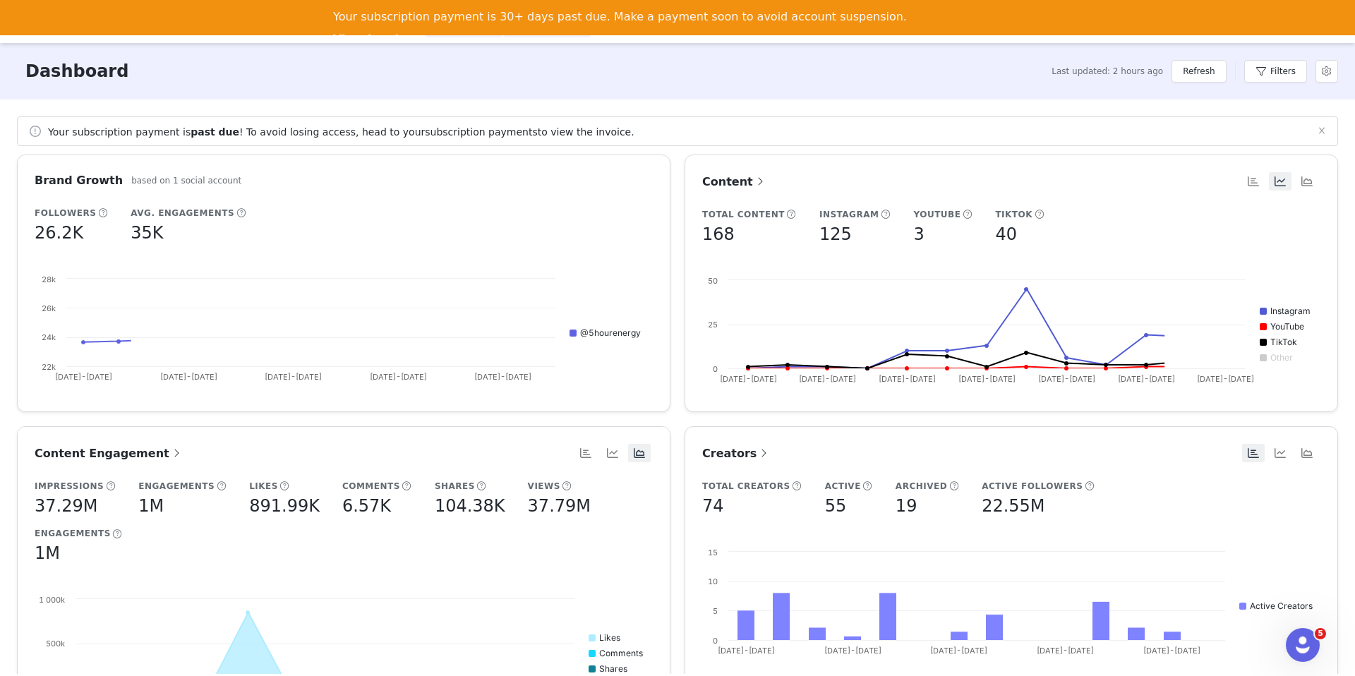
click at [431, 35] on button "Content Content" at bounding box center [464, 22] width 77 height 32
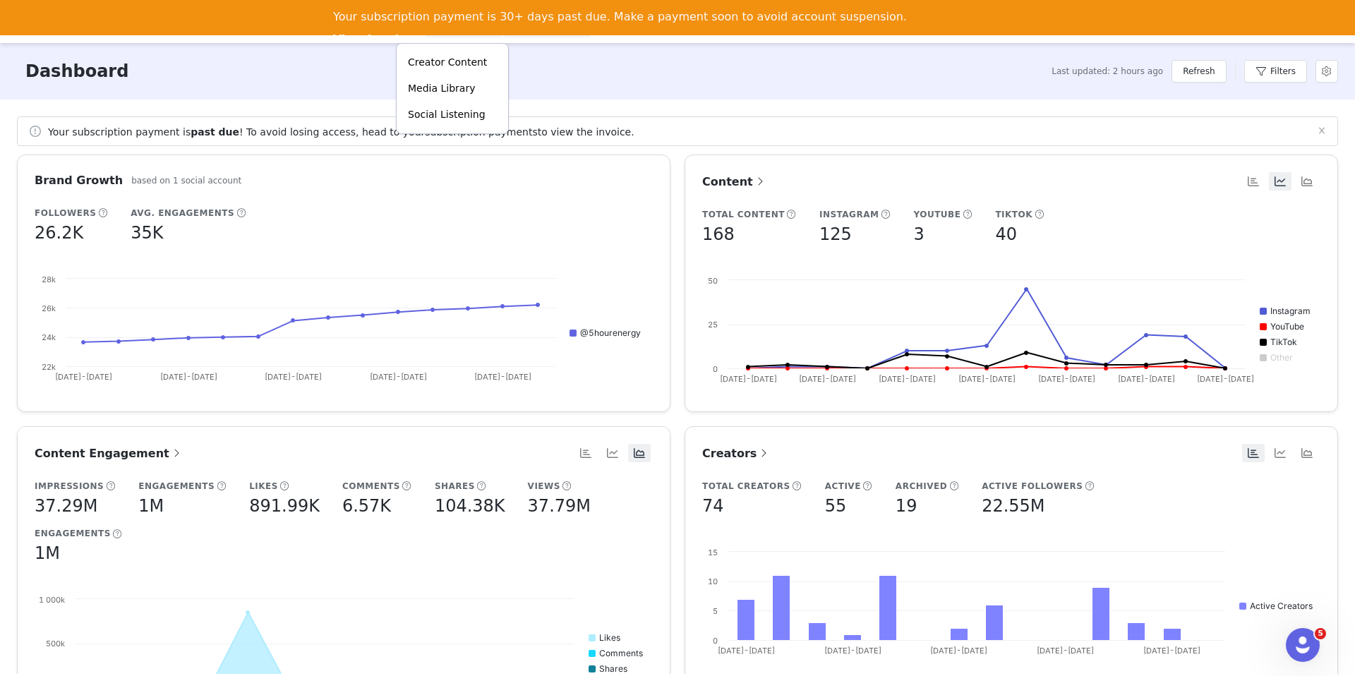
click at [361, 32] on div "Your subscription payment is 30+ days past due. Make a payment soon to avoid ac…" at bounding box center [677, 17] width 1355 height 35
click at [347, 37] on div "Recruitment Recruitment Creator Search Curated Lists Landing Pages Web Extensio…" at bounding box center [677, 21] width 1355 height 43
click at [349, 35] on div "Your subscription payment is 30+ days past due. Make a payment soon to avoid ac…" at bounding box center [677, 17] width 1355 height 35
click at [349, 35] on button "Program Program" at bounding box center [384, 22] width 80 height 32
click at [345, 63] on p "Activations" at bounding box center [361, 62] width 54 height 15
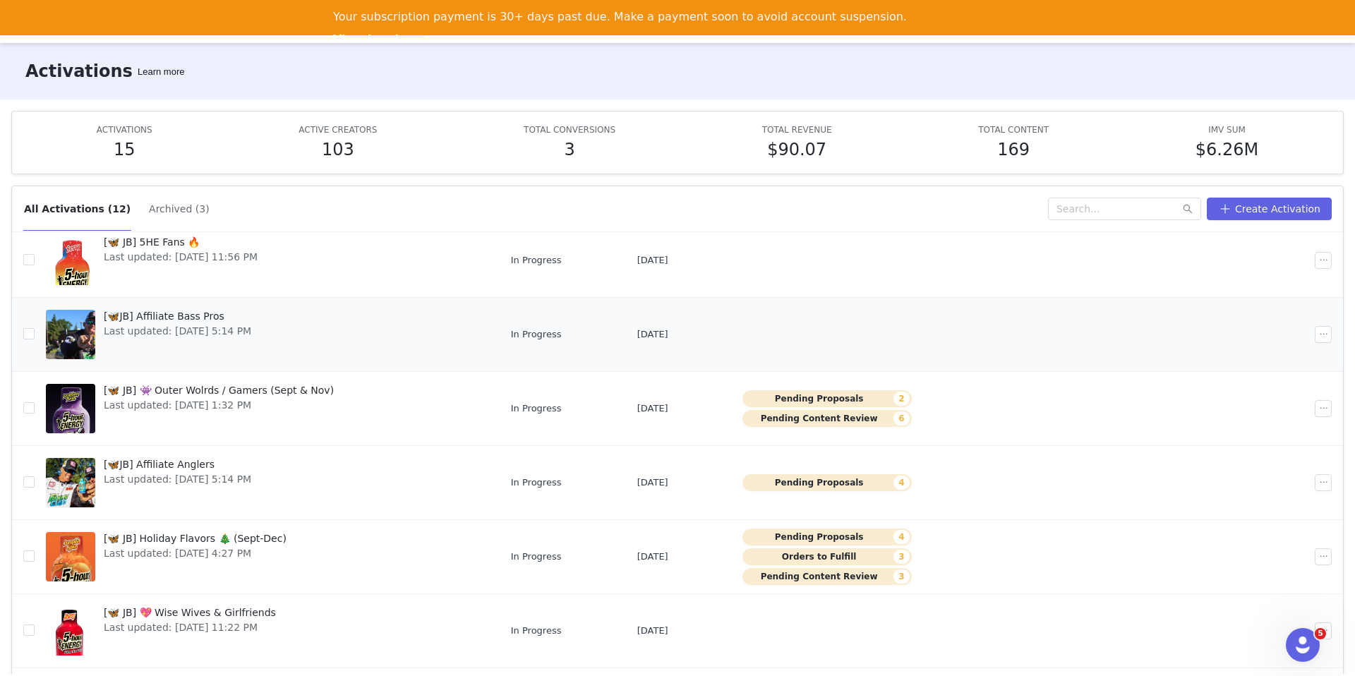
scroll to position [185, 0]
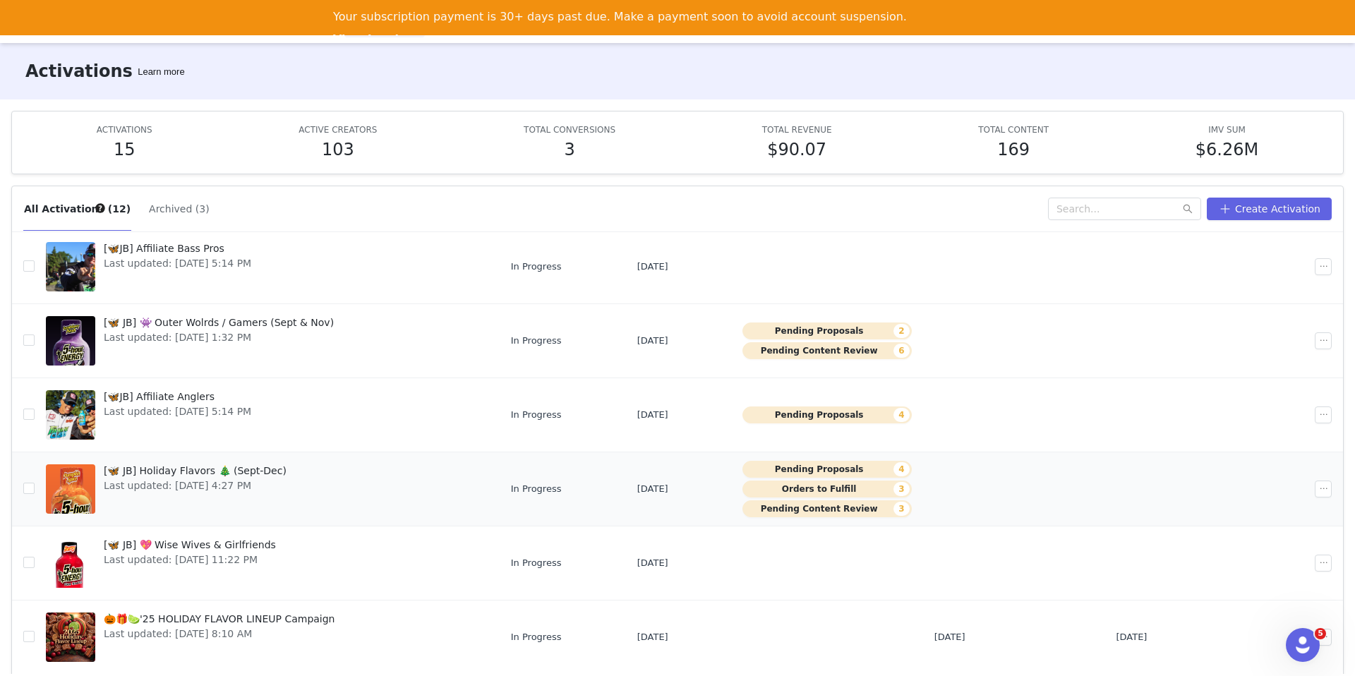
click at [174, 487] on span "Last updated: [DATE] 4:27 PM" at bounding box center [195, 486] width 183 height 15
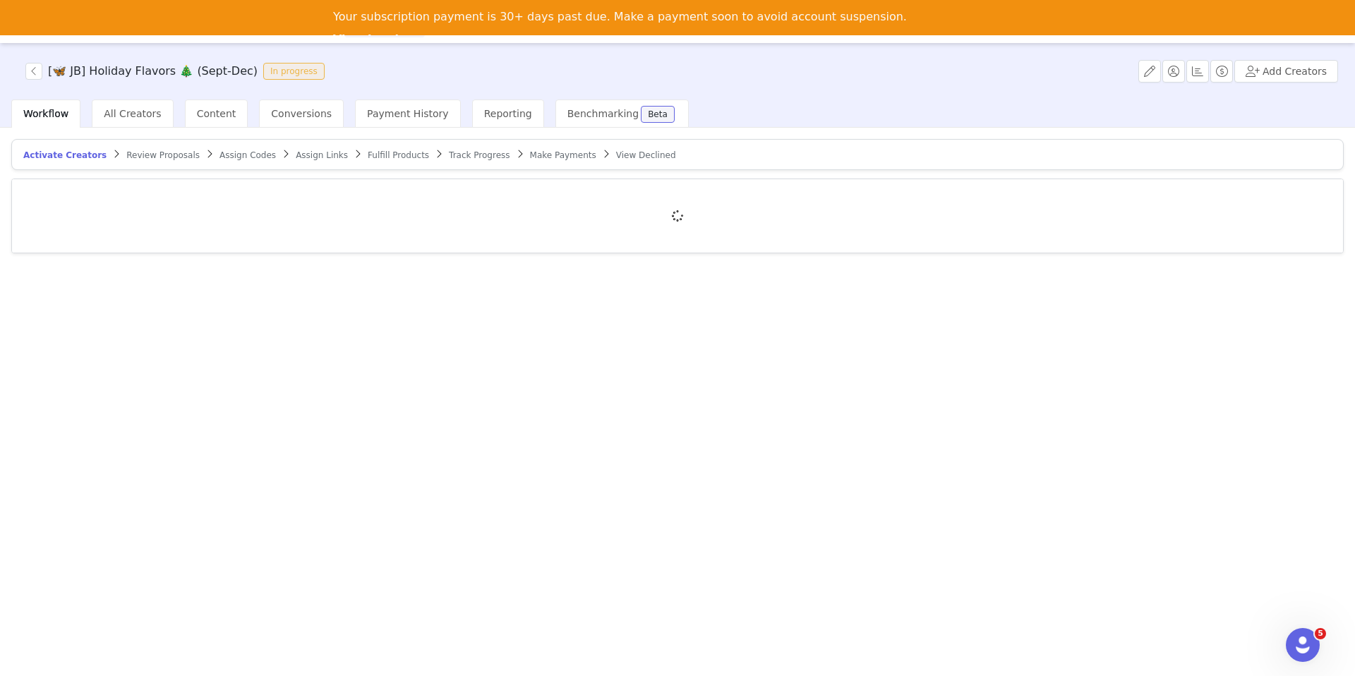
click at [129, 157] on span "Review Proposals" at bounding box center [162, 155] width 73 height 10
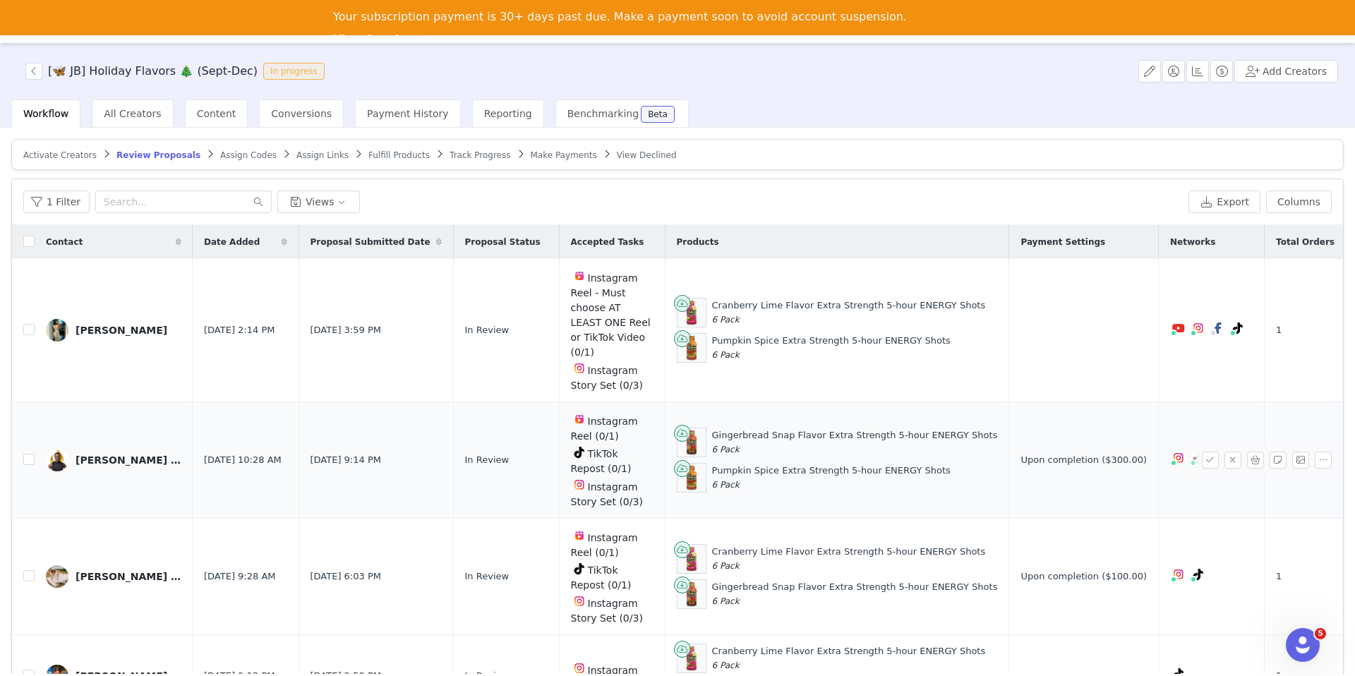
scroll to position [32, 0]
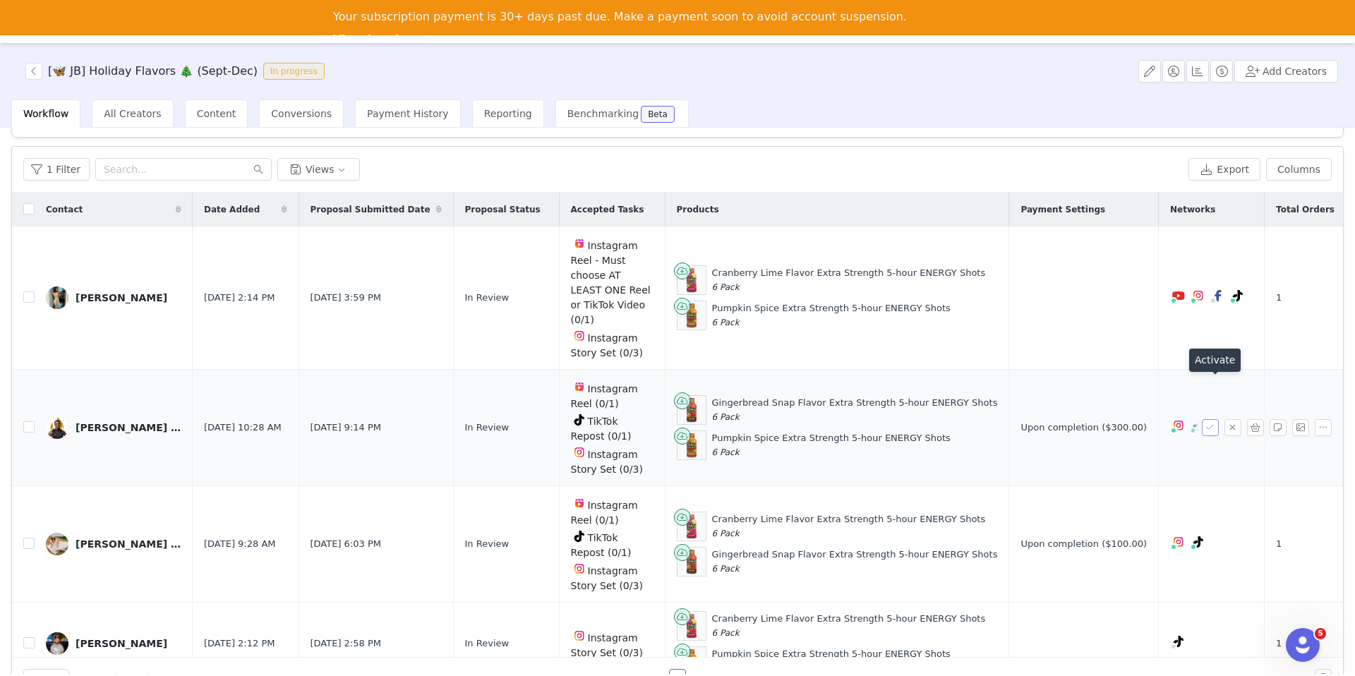
click at [1211, 419] on button "button" at bounding box center [1210, 427] width 17 height 17
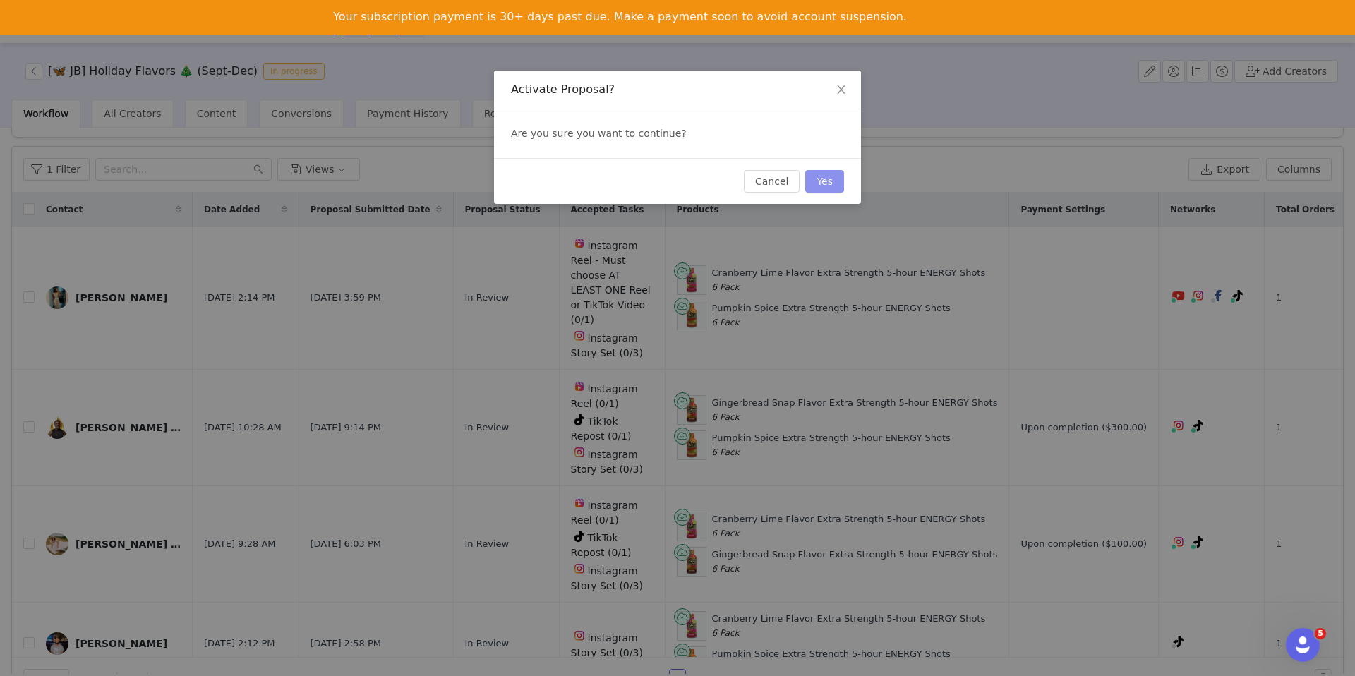
click at [841, 185] on button "Yes" at bounding box center [824, 181] width 39 height 23
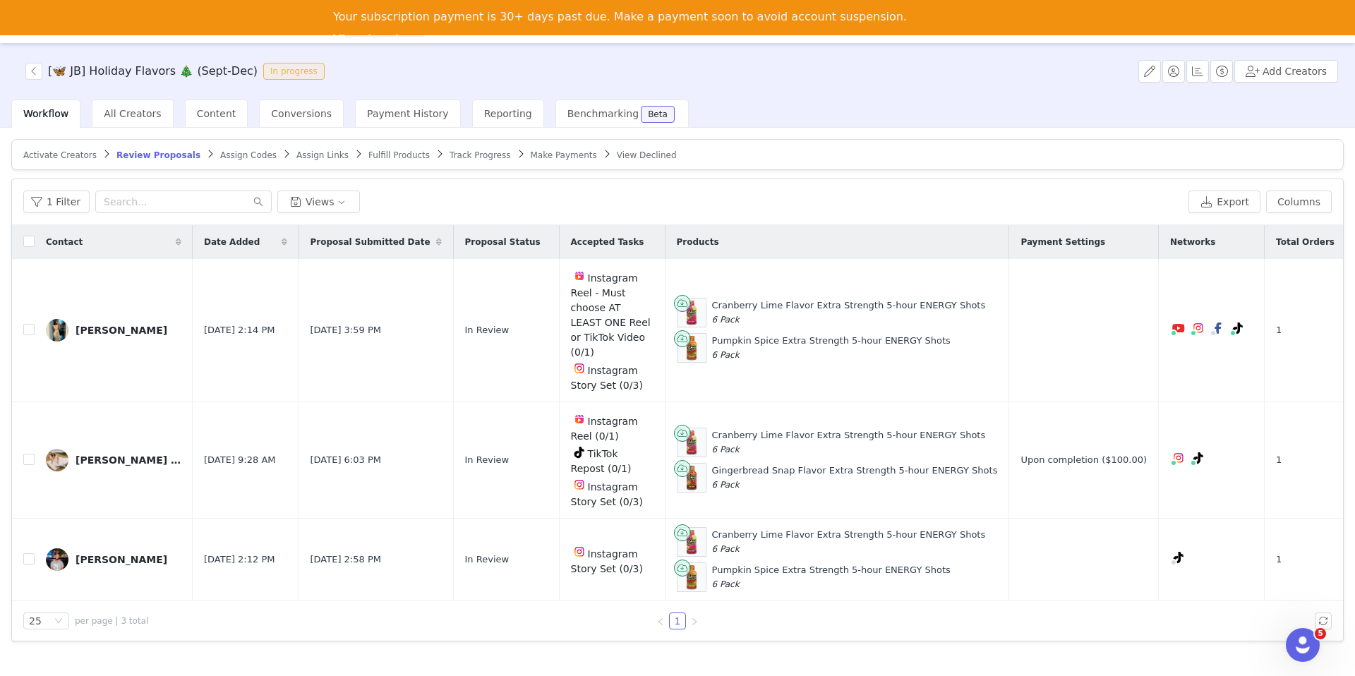
scroll to position [0, 0]
click at [235, 155] on span "Assign Codes" at bounding box center [248, 155] width 56 height 10
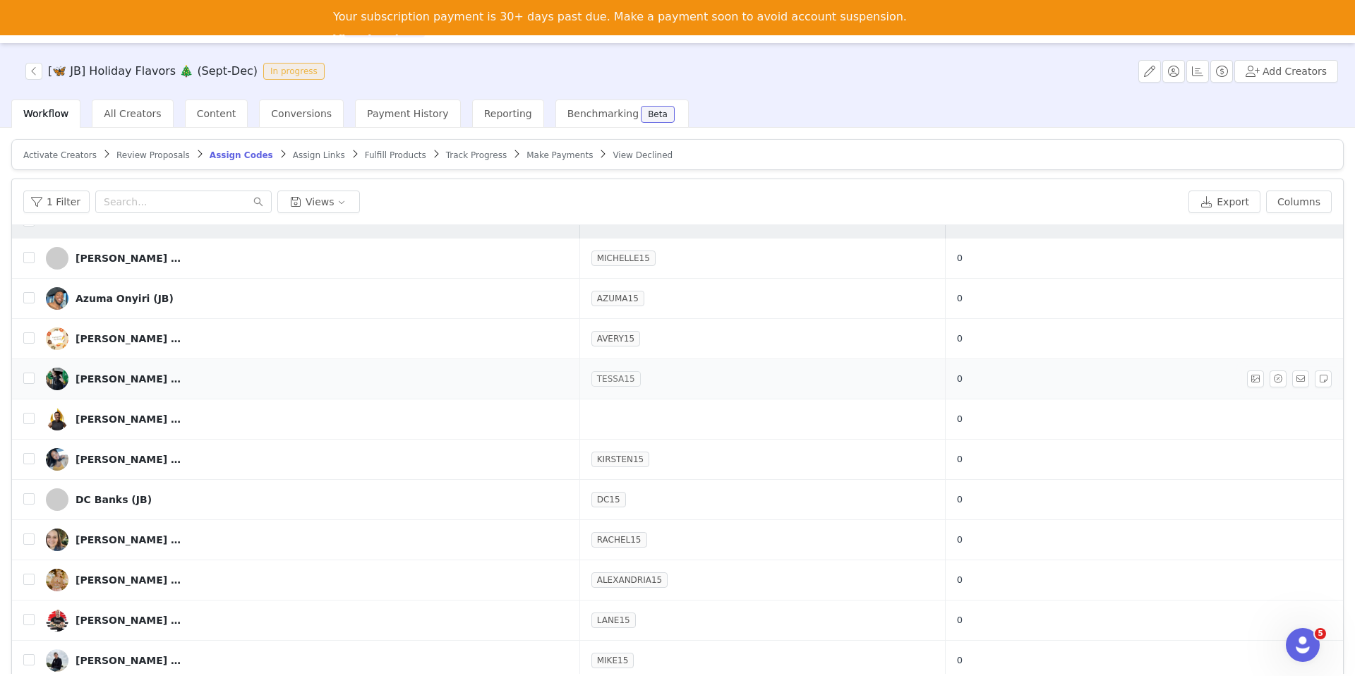
scroll to position [21, 0]
click at [1285, 417] on button "button" at bounding box center [1278, 418] width 17 height 17
type input "JOCQUI15"
click at [1149, 497] on button "Assign Codes" at bounding box center [1161, 497] width 88 height 23
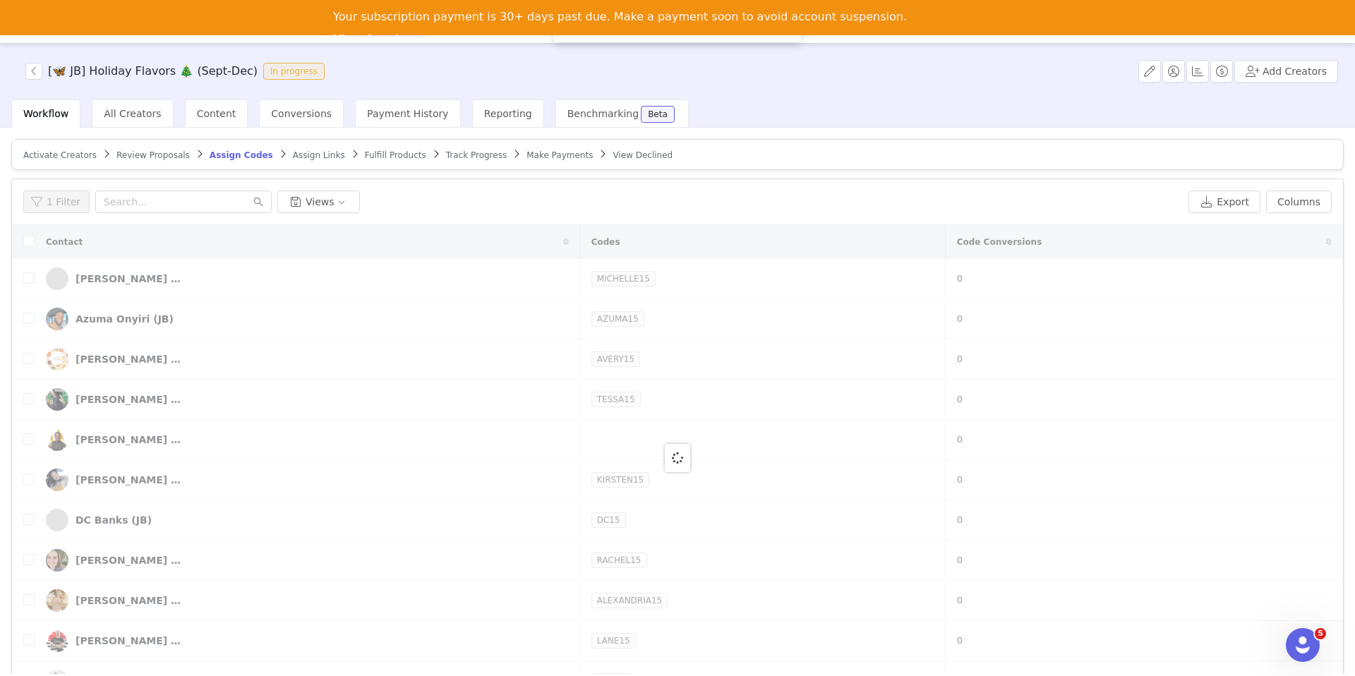
click at [308, 155] on span "Assign Links" at bounding box center [319, 155] width 52 height 10
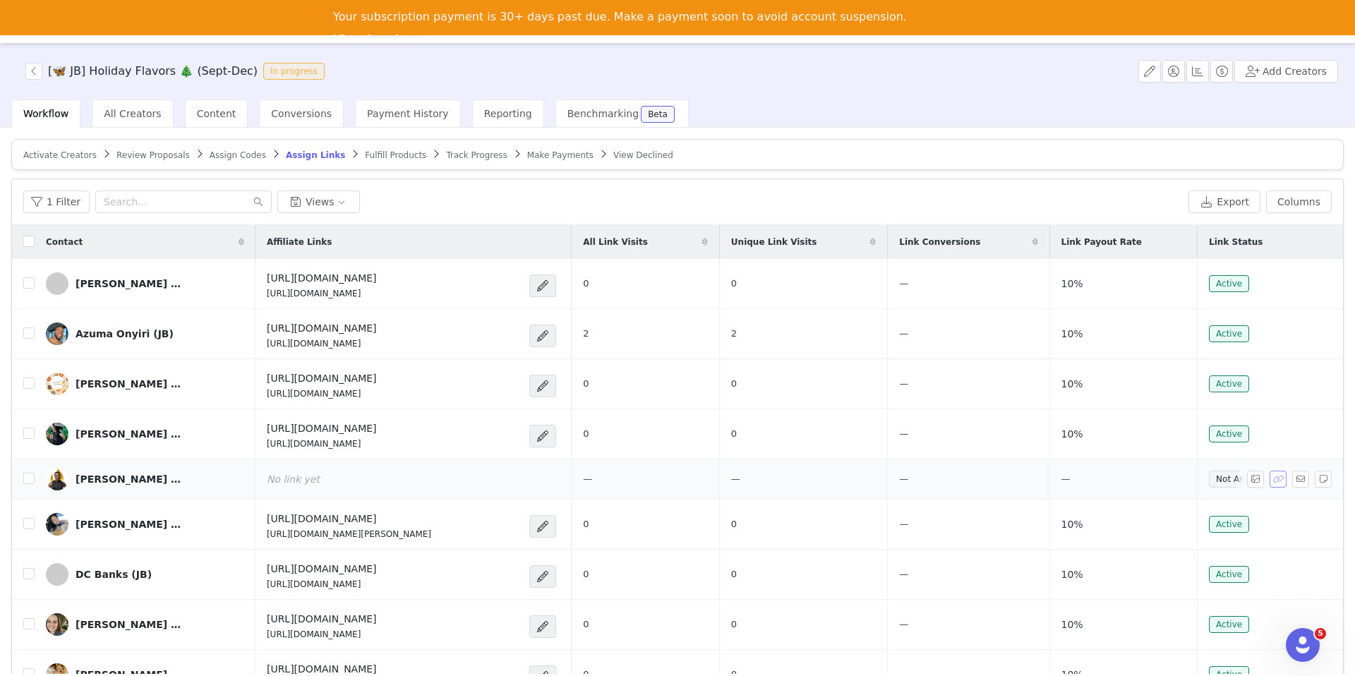
click at [1273, 481] on button "button" at bounding box center [1278, 479] width 17 height 17
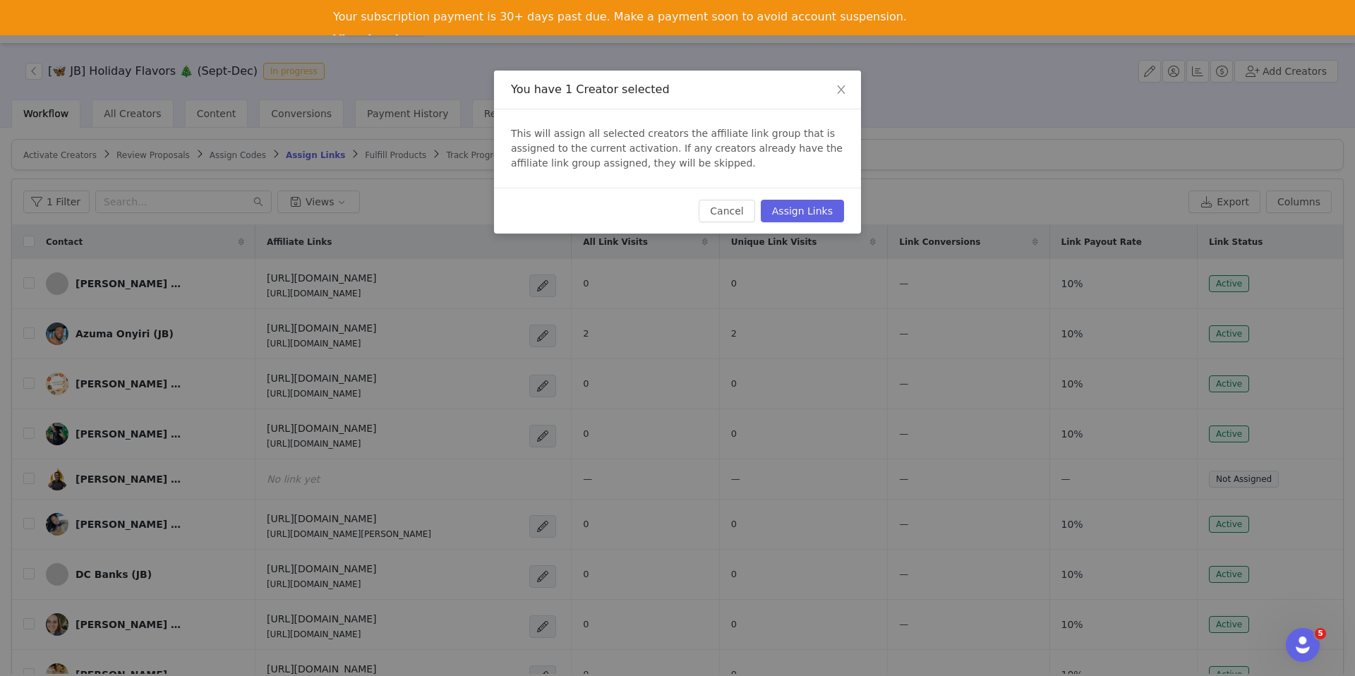
click at [775, 198] on div "Cancel Assign Links" at bounding box center [677, 211] width 367 height 46
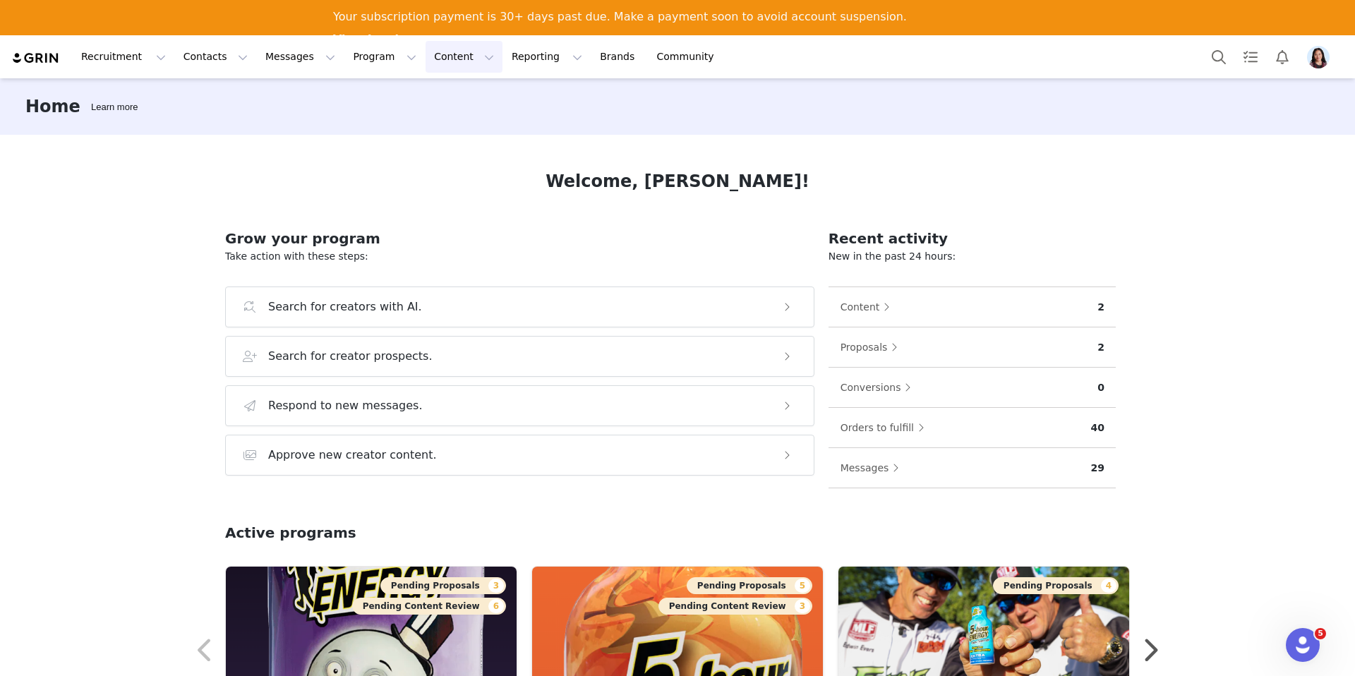
click at [426, 64] on button "Content Content" at bounding box center [464, 57] width 77 height 32
drag, startPoint x: 421, startPoint y: 86, endPoint x: 497, endPoint y: 88, distance: 75.5
click at [421, 86] on link "Creator Content" at bounding box center [443, 94] width 92 height 22
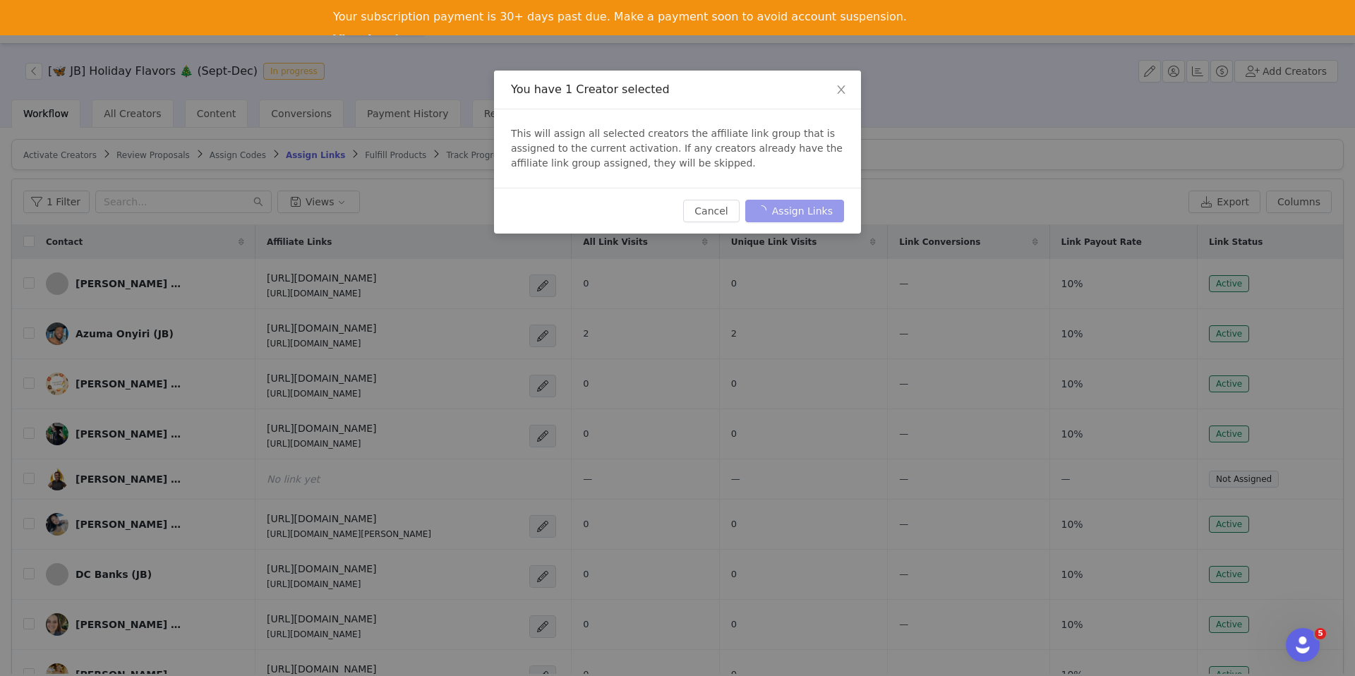
scroll to position [35, 0]
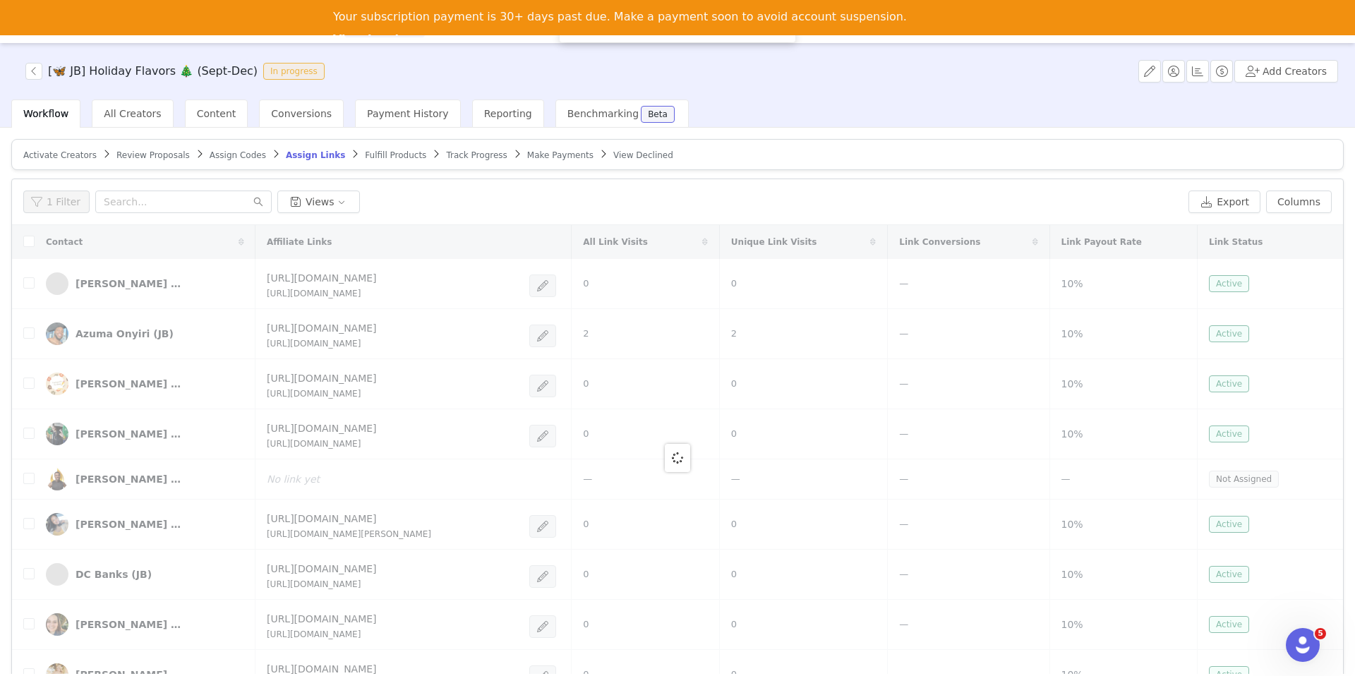
click at [371, 155] on span "Fulfill Products" at bounding box center [395, 155] width 61 height 10
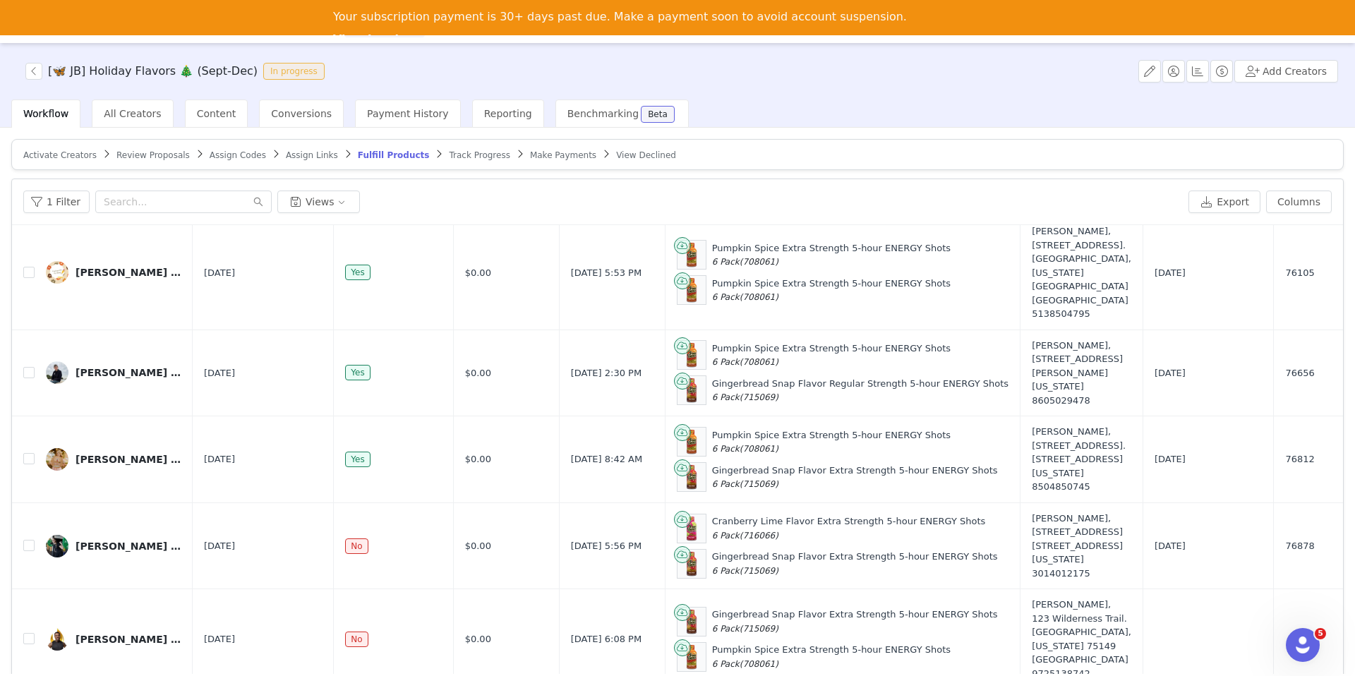
scroll to position [67, 0]
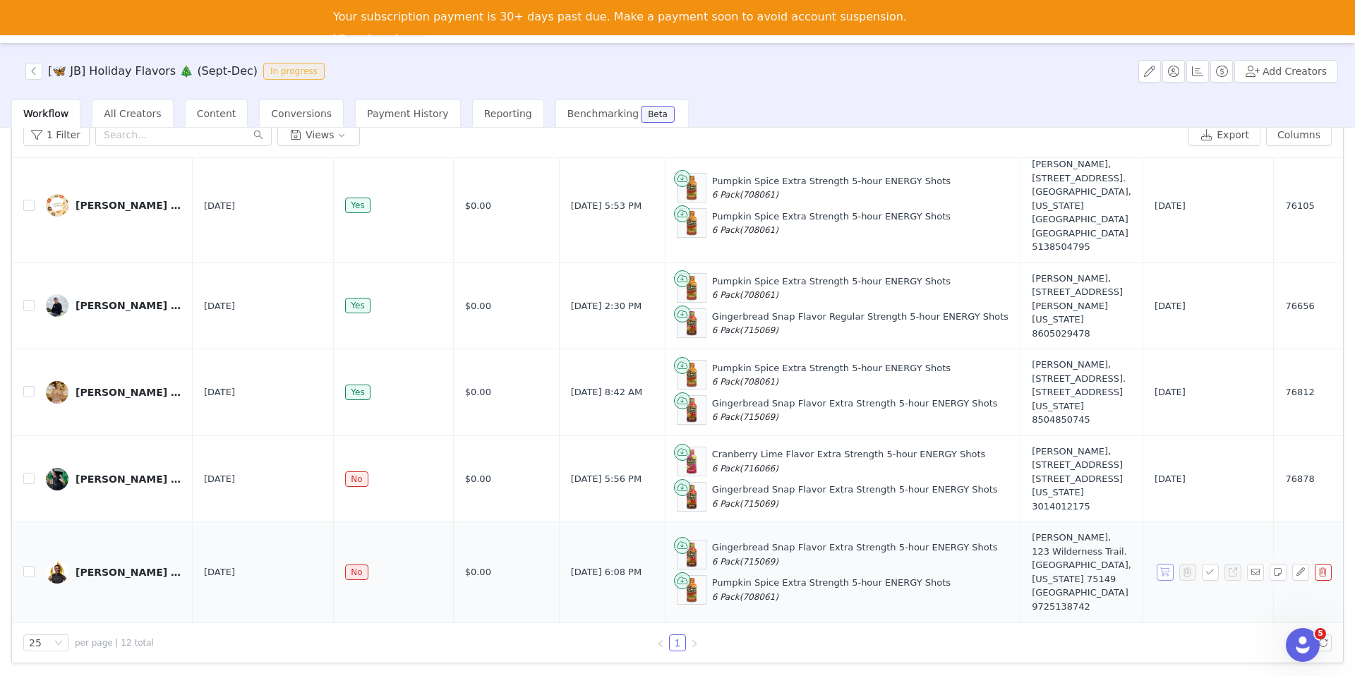
click at [1163, 571] on button "button" at bounding box center [1165, 572] width 17 height 17
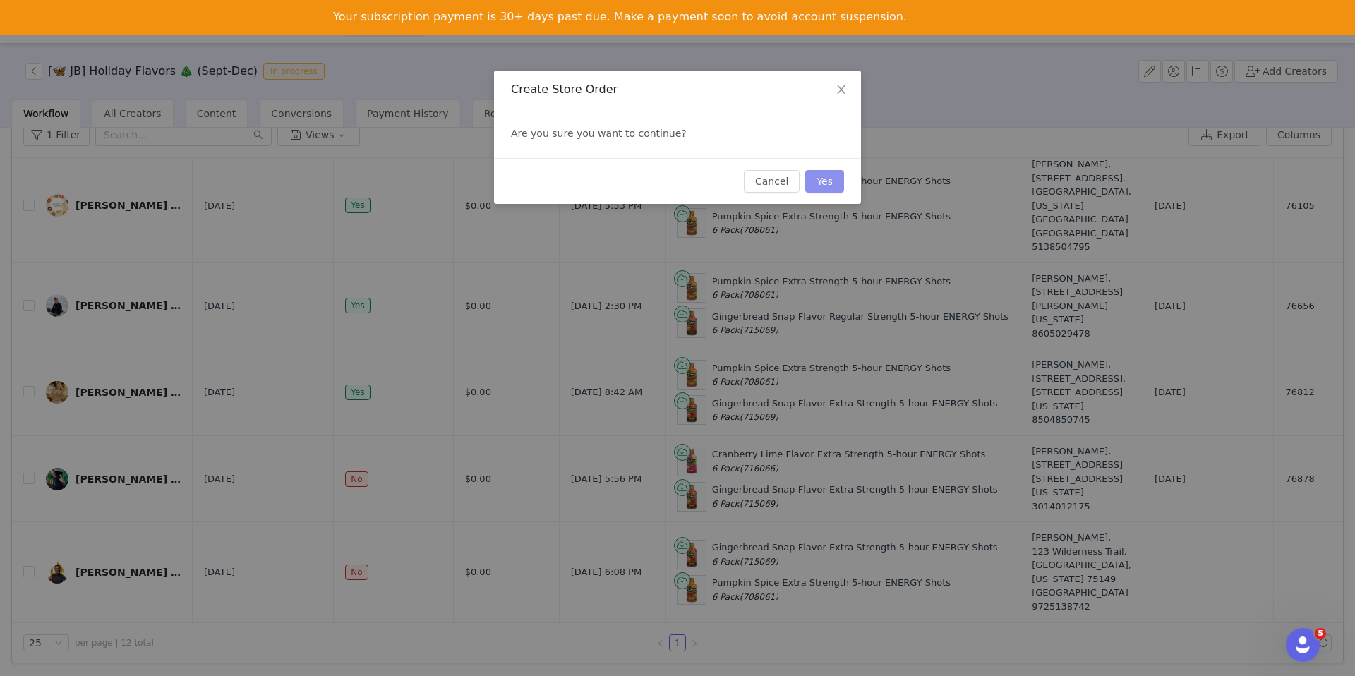
click at [829, 191] on button "Yes" at bounding box center [824, 181] width 39 height 23
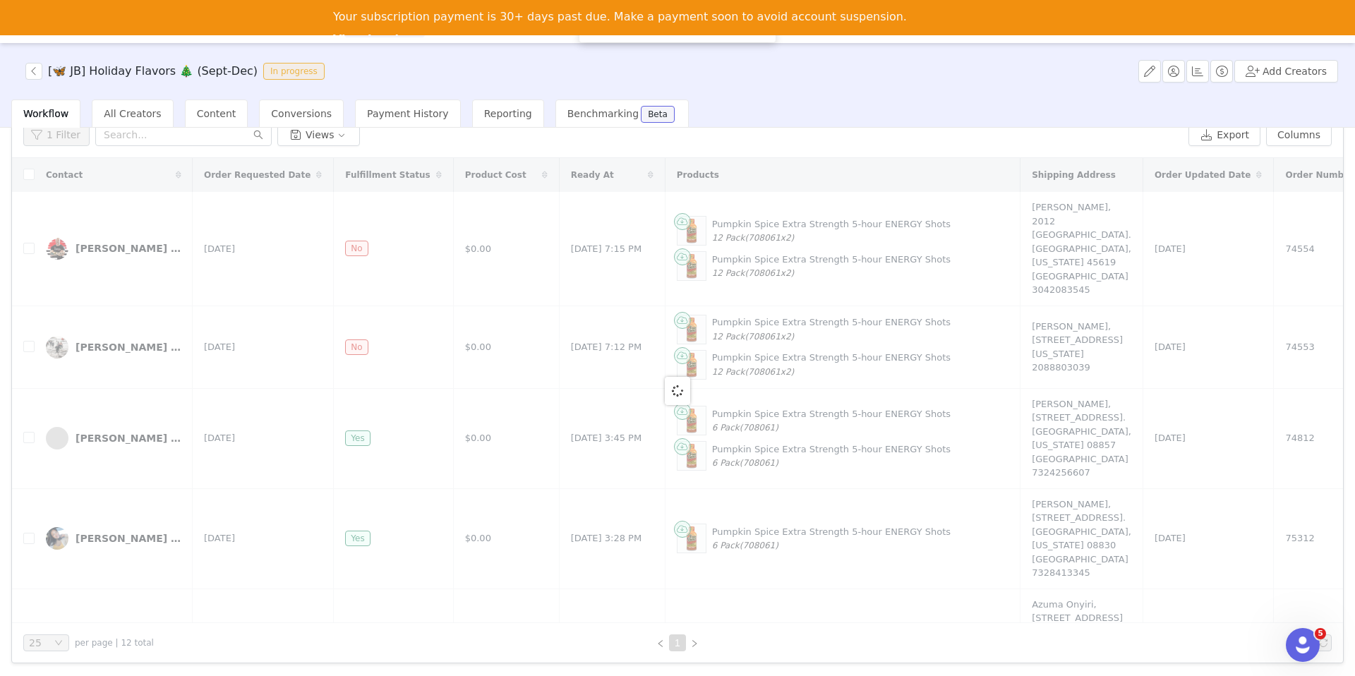
scroll to position [0, 0]
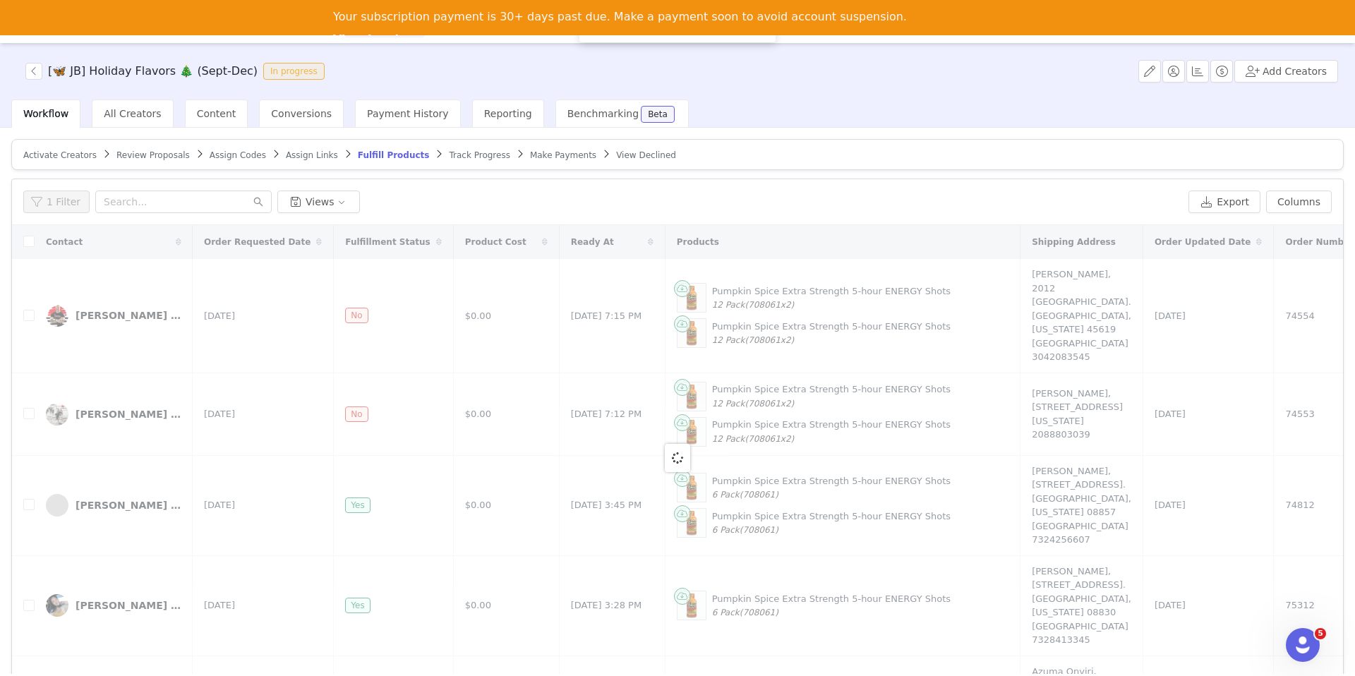
click at [465, 160] on article "Activate Creators Review Proposals Assign Codes Assign Links Fulfill Products T…" at bounding box center [677, 154] width 1333 height 31
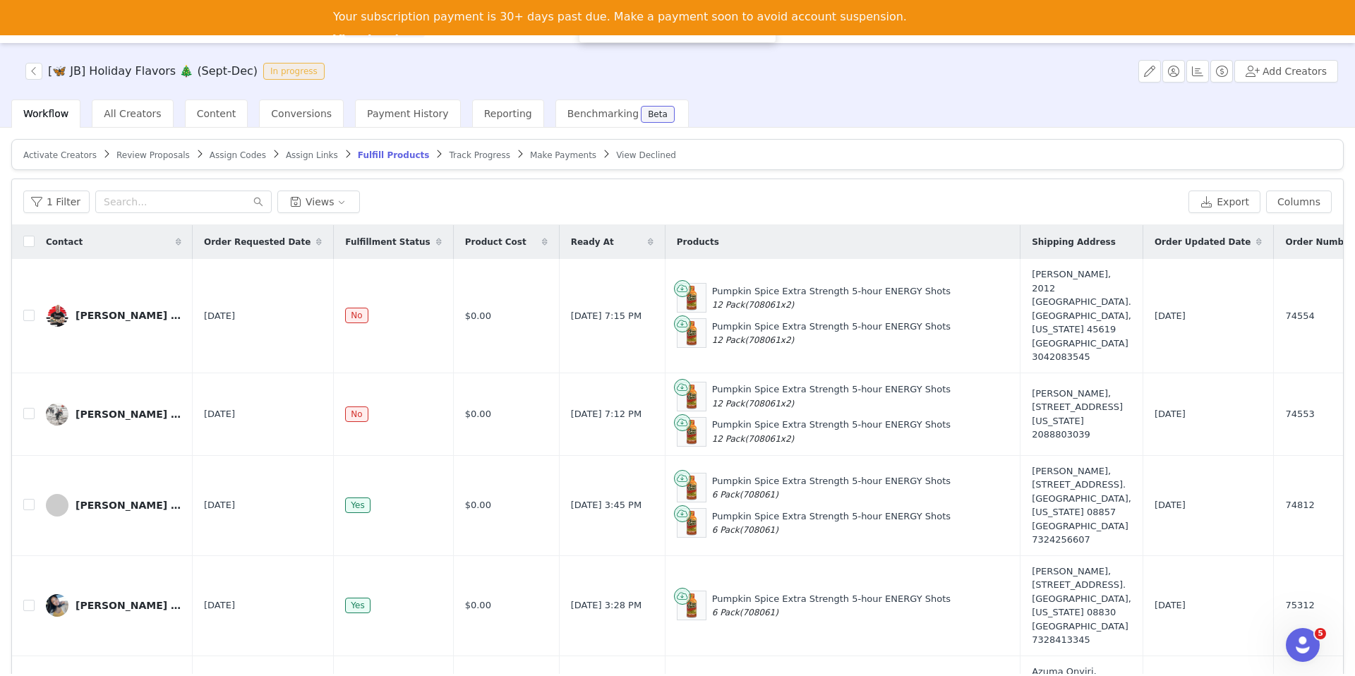
click at [462, 157] on span "Track Progress" at bounding box center [479, 155] width 61 height 10
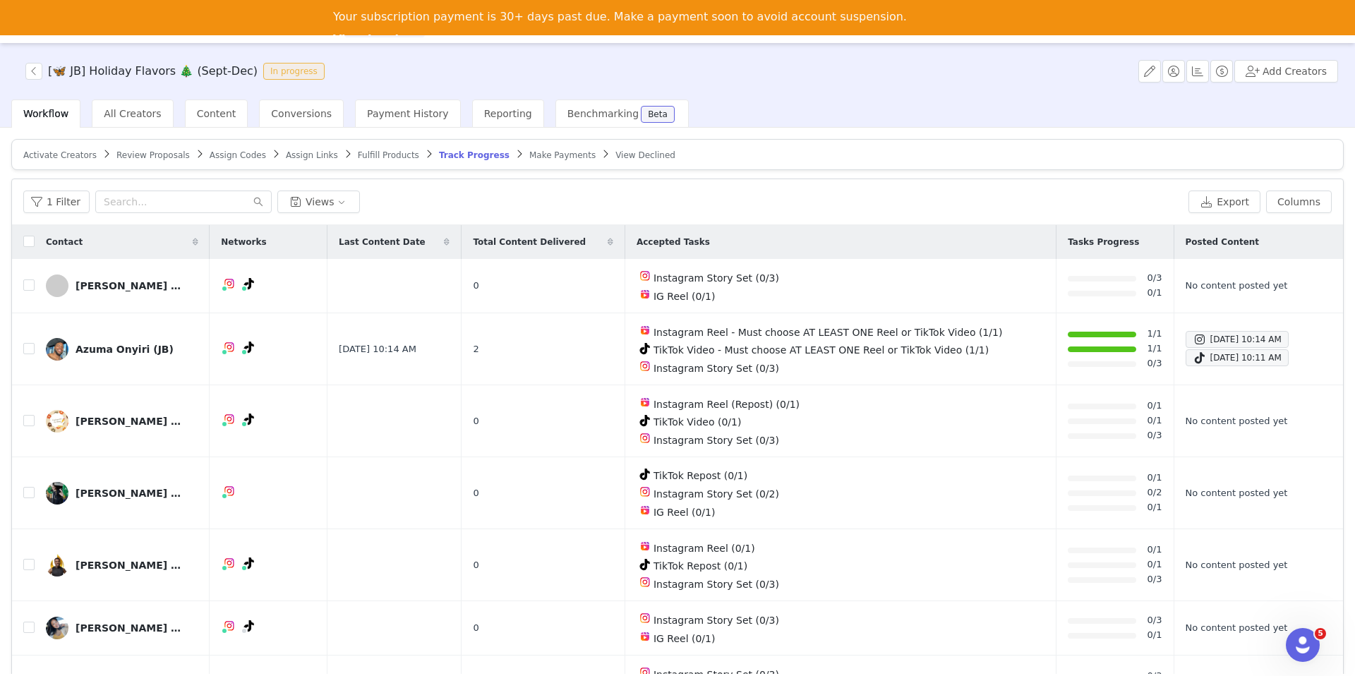
click at [360, 40] on div "Recruitment Recruitment Creator Search Curated Lists Landing Pages Web Extensio…" at bounding box center [677, 21] width 1355 height 43
click at [360, 39] on div "Recruitment Recruitment Creator Search Curated Lists Landing Pages Web Extensio…" at bounding box center [677, 21] width 1355 height 43
click at [363, 35] on div "Your subscription payment is 30+ days past due. Make a payment soon to avoid ac…" at bounding box center [677, 17] width 1355 height 35
click at [367, 40] on div "Recruitment Recruitment Creator Search Curated Lists Landing Pages Web Extensio…" at bounding box center [677, 21] width 1355 height 43
click at [368, 37] on button "Program Program" at bounding box center [384, 22] width 80 height 32
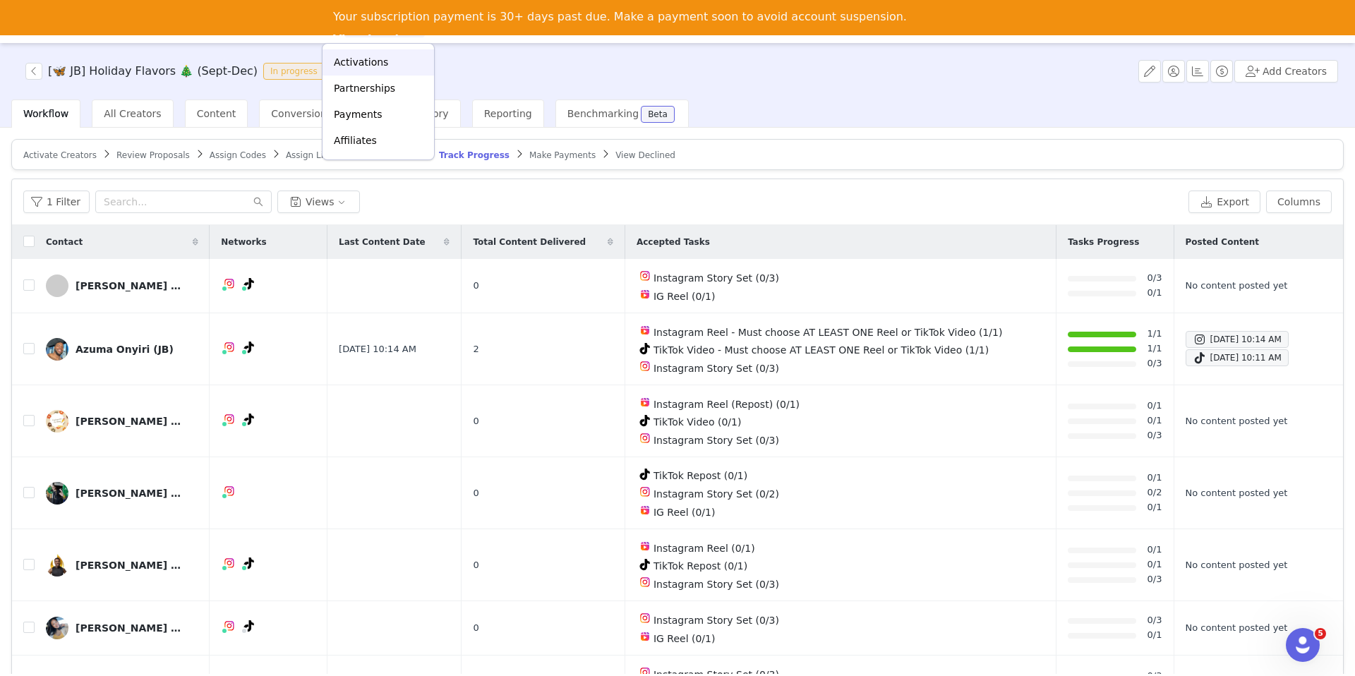
click at [361, 59] on p "Activations" at bounding box center [361, 62] width 54 height 15
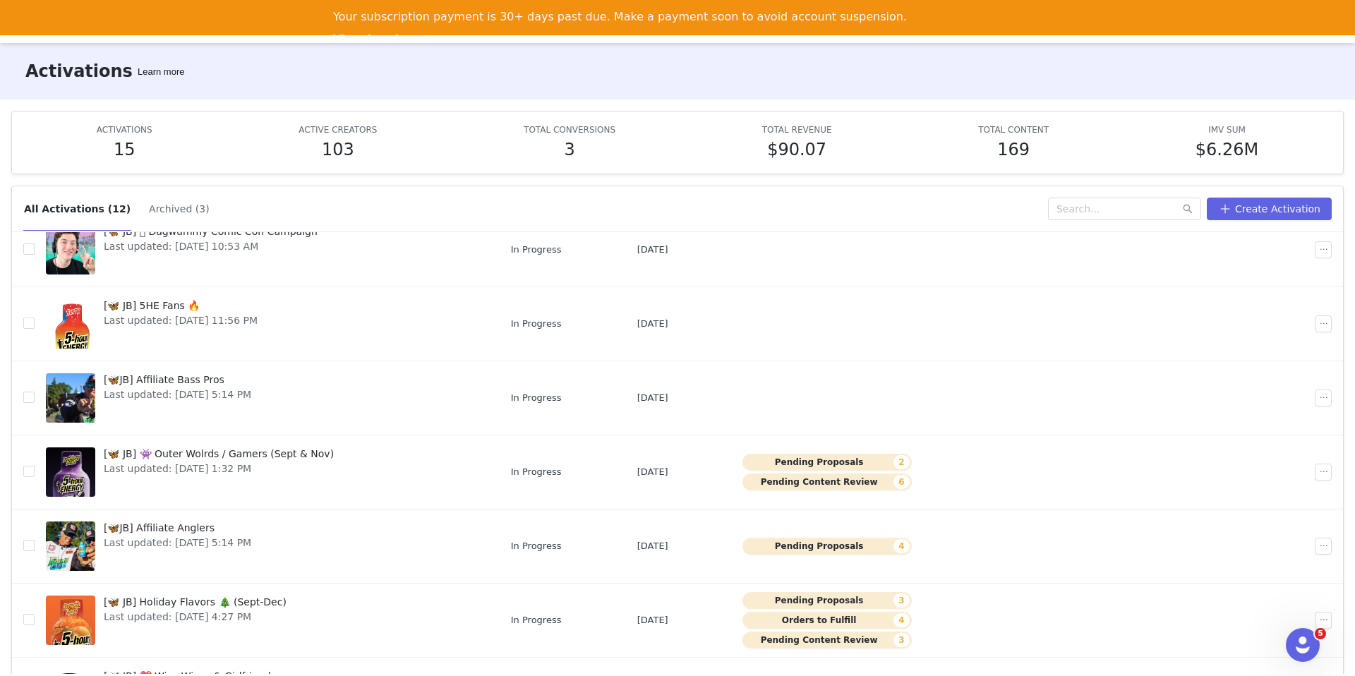
scroll to position [85, 0]
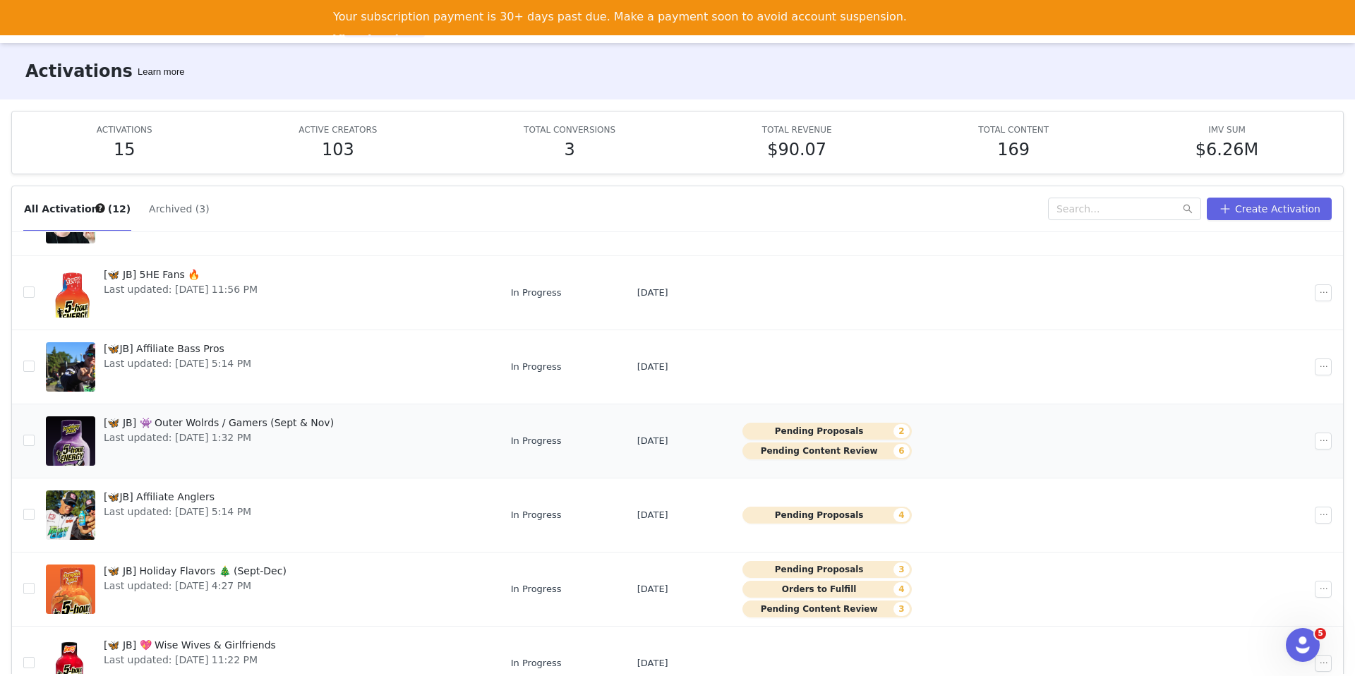
click at [362, 419] on link "[🦋 JB] 👾 Outer Wolrds / Gamers (Sept & Nov) Last updated: [DATE] 1:32 PM" at bounding box center [267, 441] width 443 height 56
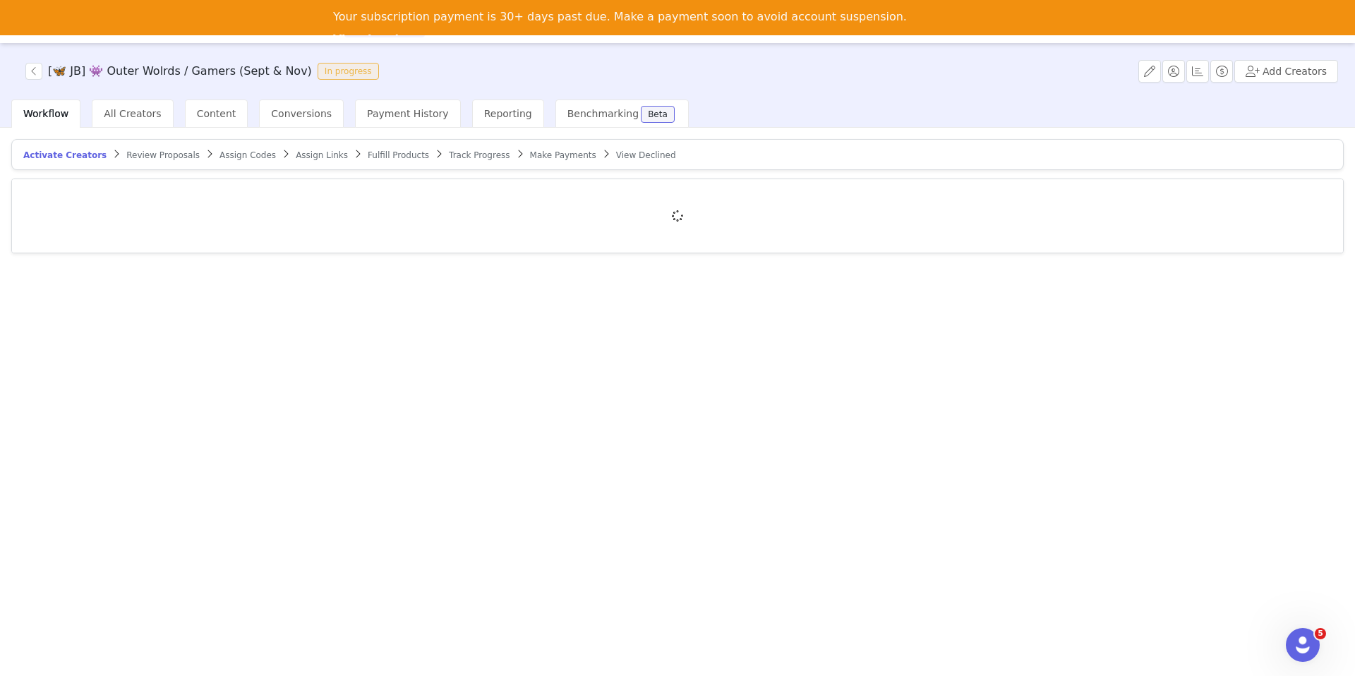
click at [155, 155] on span "Review Proposals" at bounding box center [162, 155] width 73 height 10
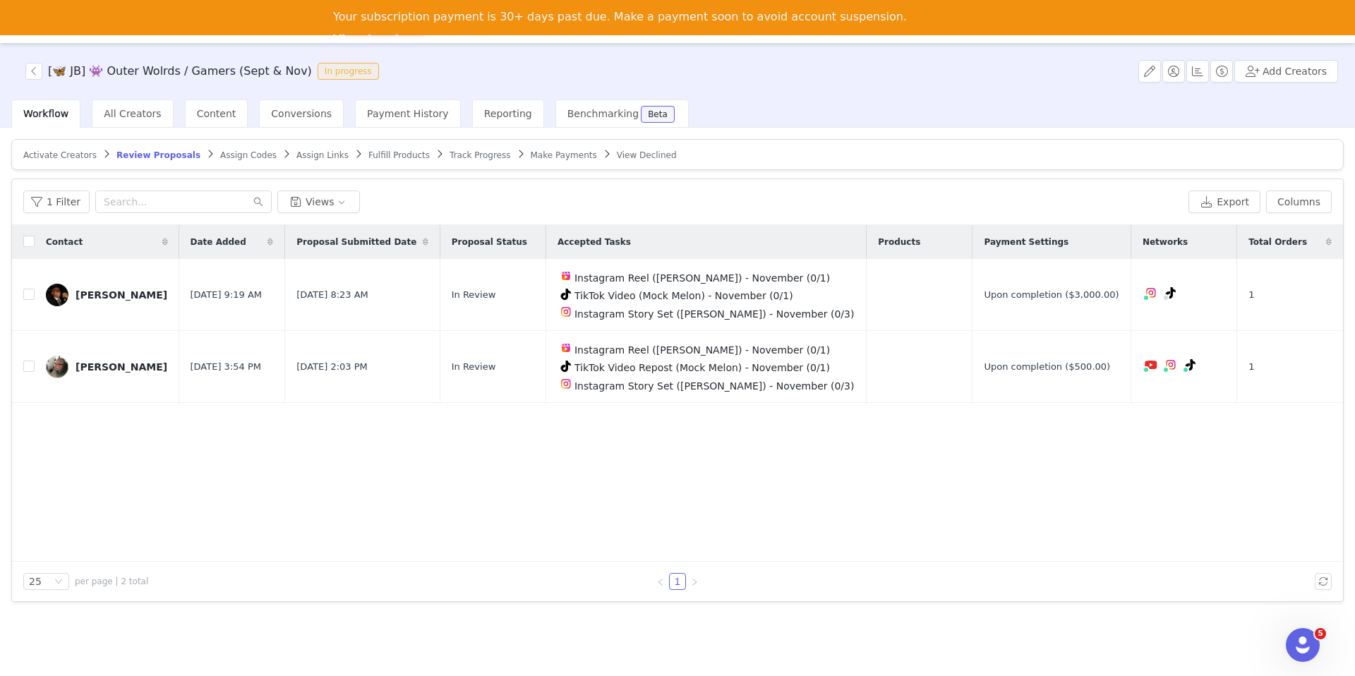
click at [42, 156] on span "Activate Creators" at bounding box center [59, 155] width 73 height 10
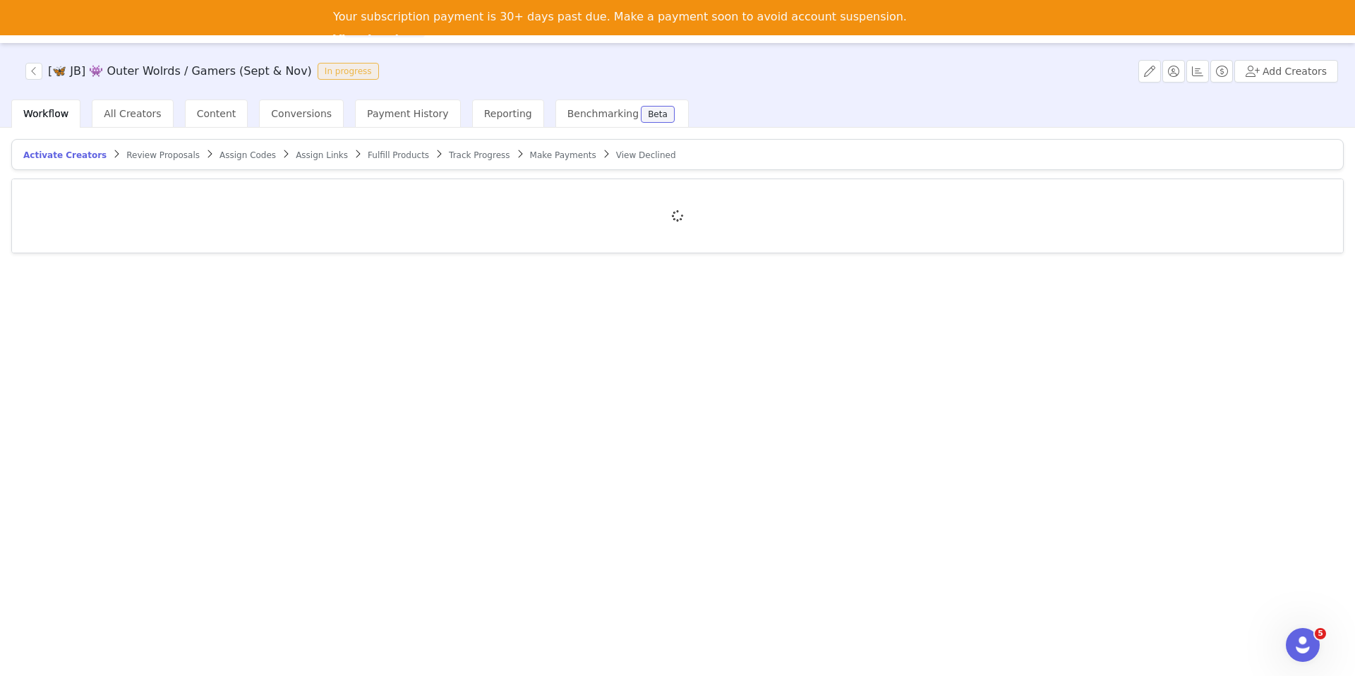
click at [333, 38] on div "Recruitment Recruitment Creator Search Curated Lists Landing Pages Web Extensio…" at bounding box center [677, 21] width 1355 height 43
click at [335, 38] on div "Recruitment Recruitment Creator Search Curated Lists Landing Pages Web Extensio…" at bounding box center [677, 21] width 1355 height 43
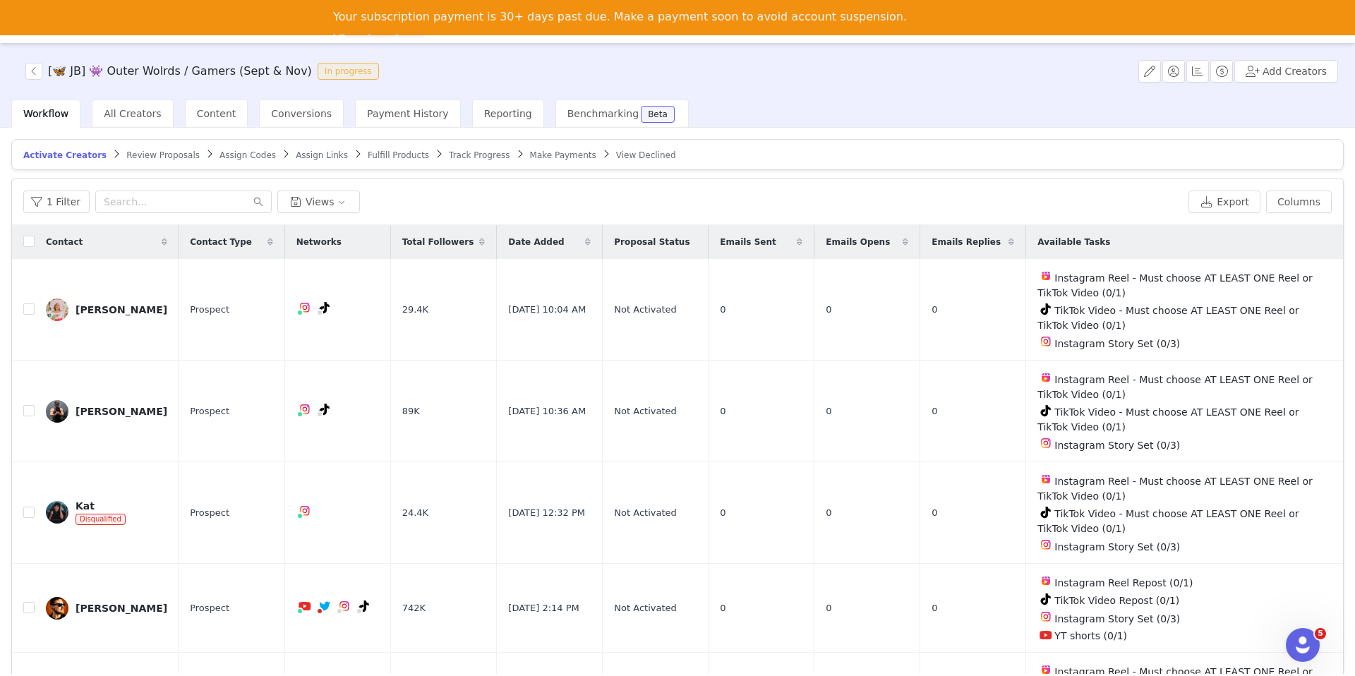
click at [343, 37] on div "Recruitment Recruitment Creator Search Curated Lists Landing Pages Web Extensio…" at bounding box center [677, 21] width 1355 height 43
click at [349, 37] on button "Program Program" at bounding box center [384, 22] width 80 height 32
click at [347, 59] on p "Activations" at bounding box center [361, 62] width 54 height 15
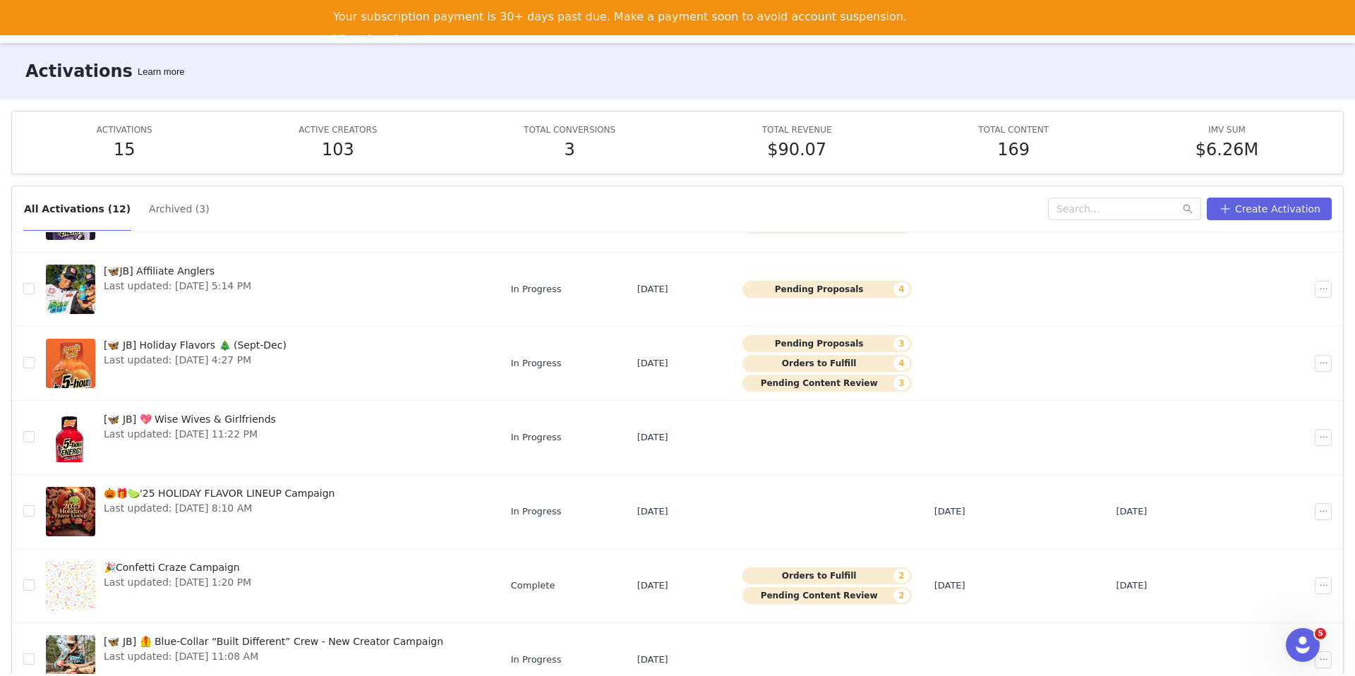
scroll to position [74, 0]
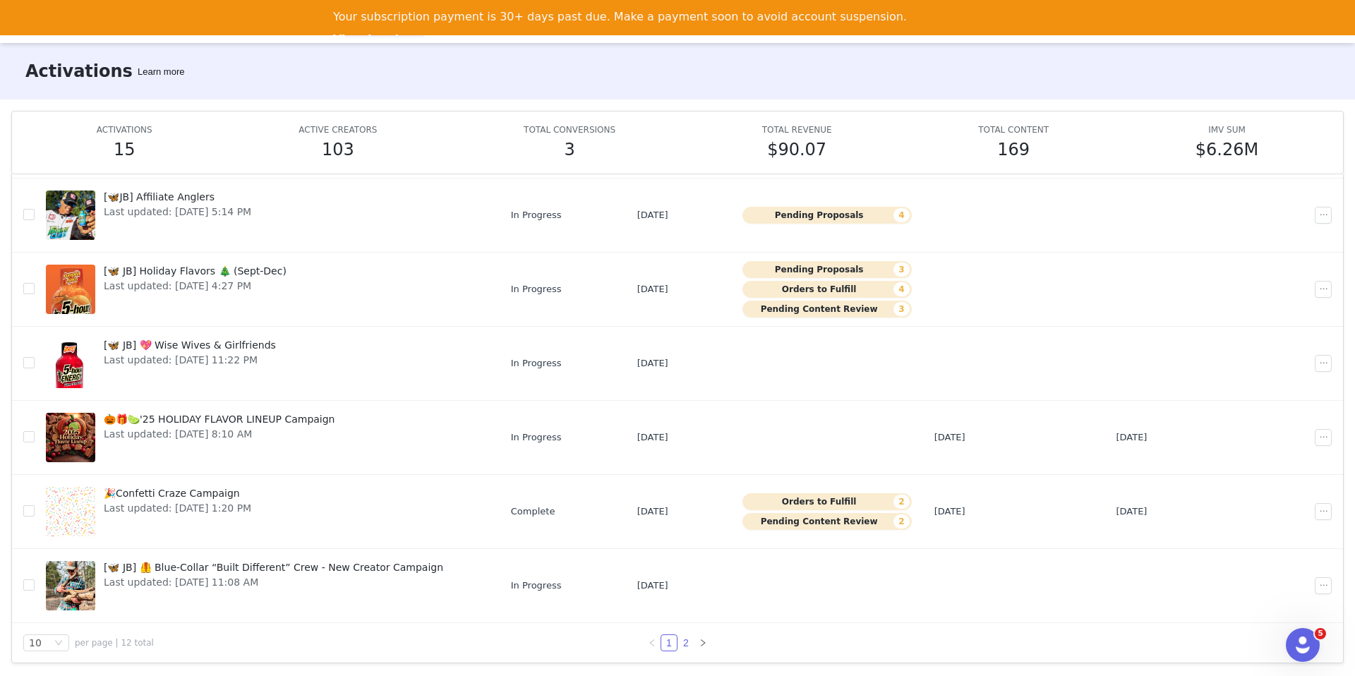
click at [688, 642] on link "2" at bounding box center [686, 643] width 16 height 16
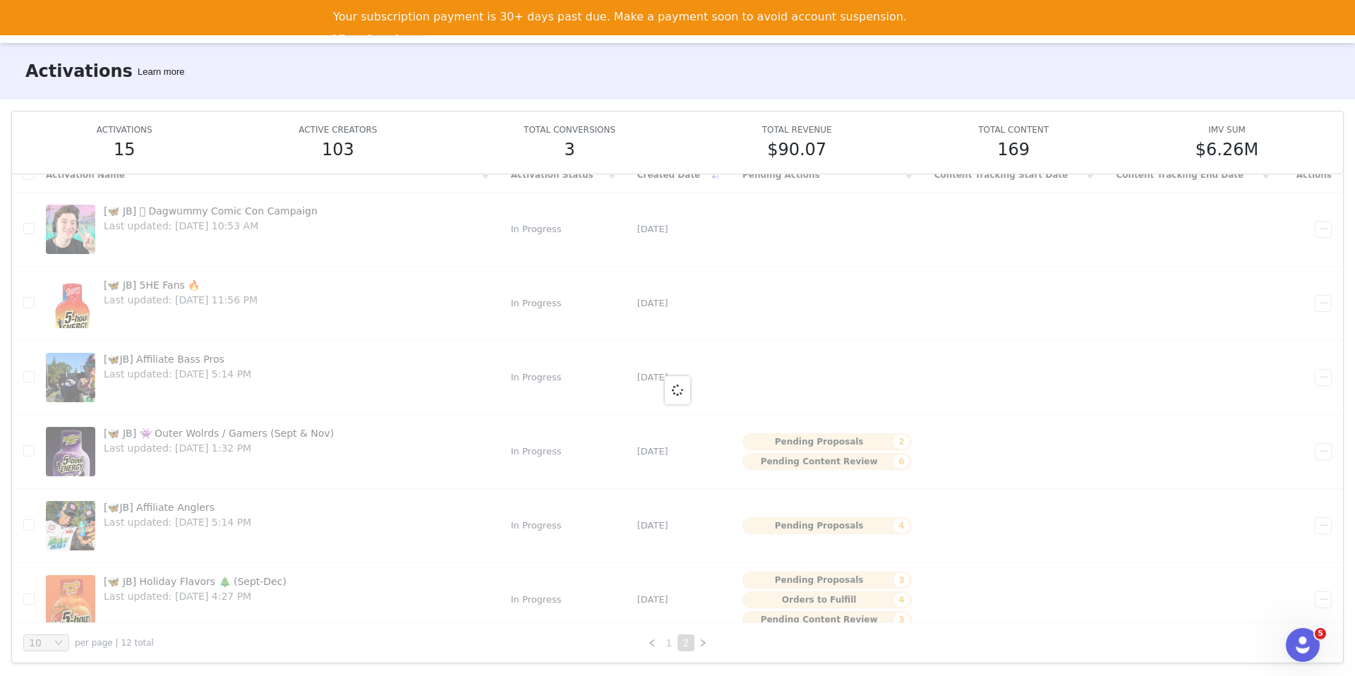
scroll to position [0, 0]
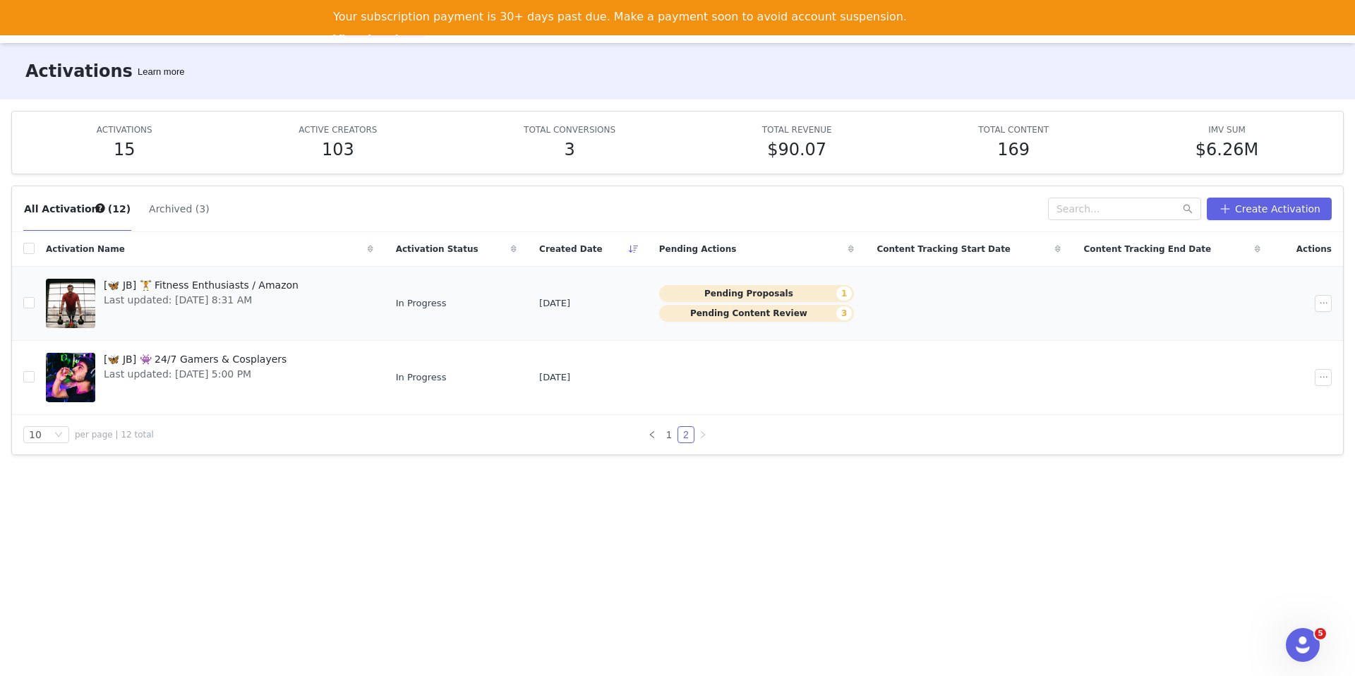
click at [289, 316] on div "[🦋 JB] 🏋️ Fitness Enthusiasts / Amazon Last updated: [DATE] 8:31 AM" at bounding box center [201, 303] width 212 height 56
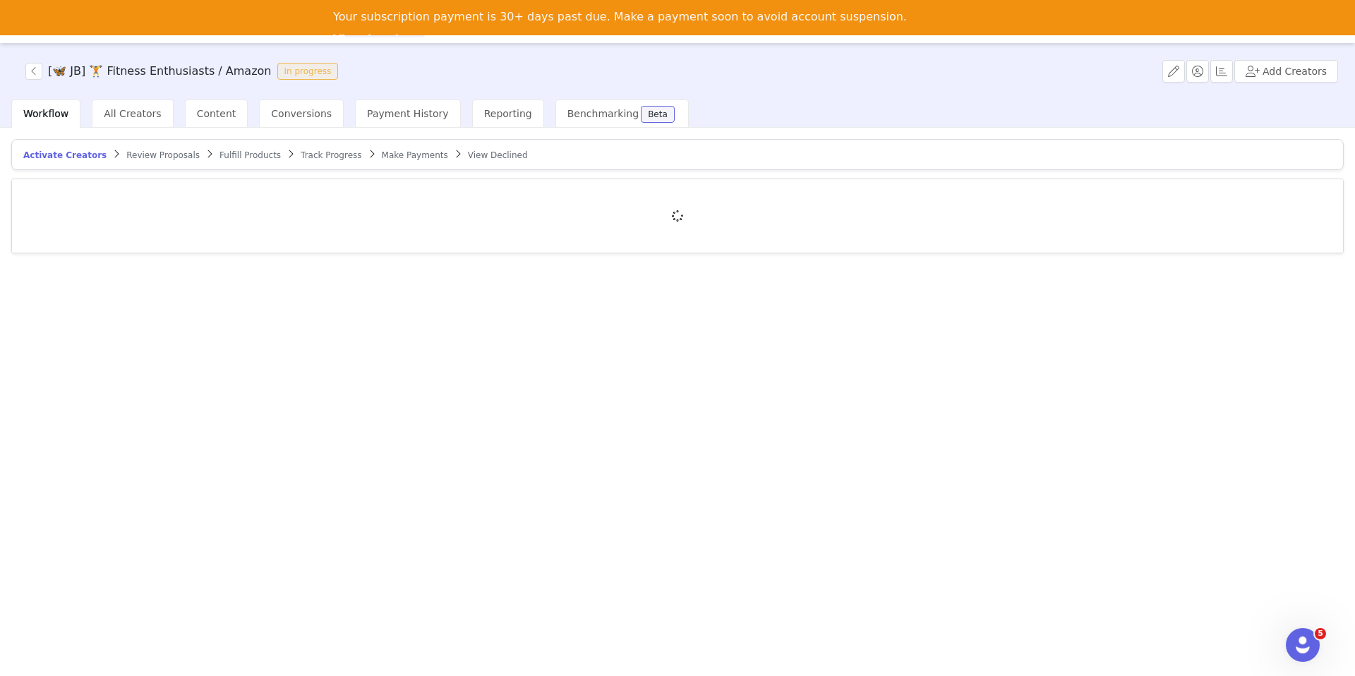
click at [162, 155] on span "Review Proposals" at bounding box center [162, 155] width 73 height 10
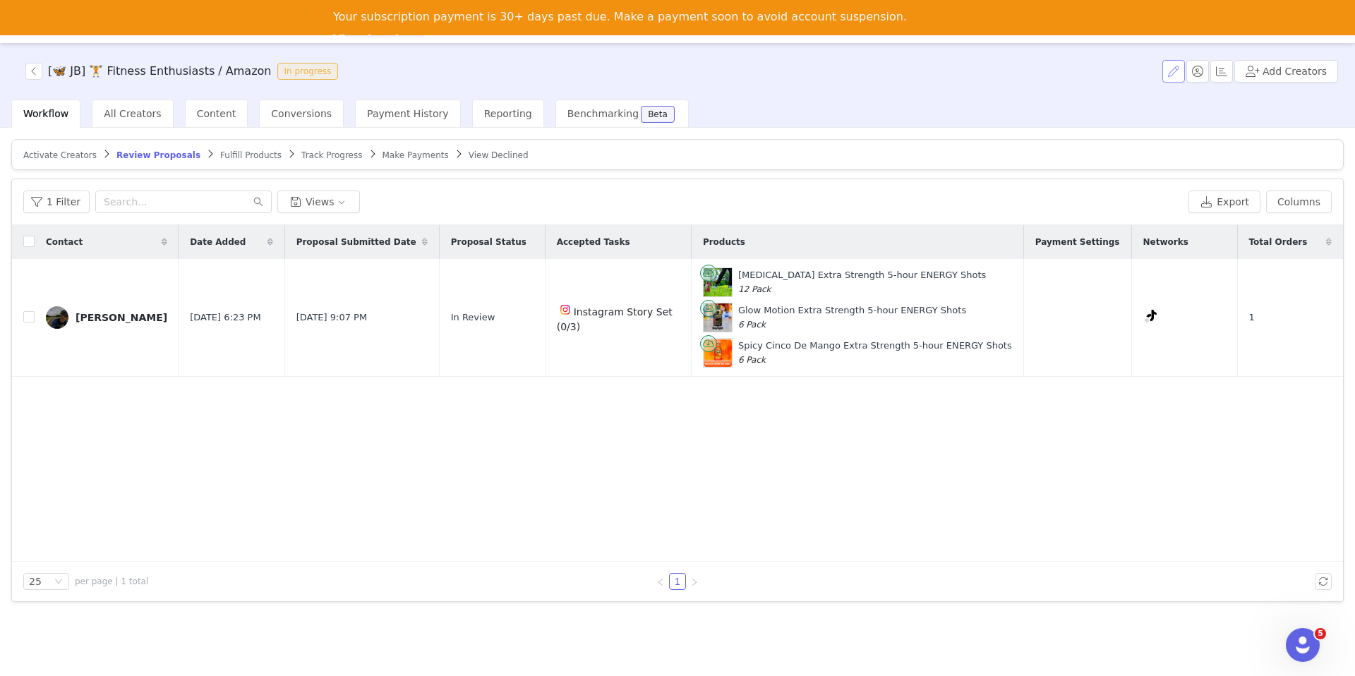
click at [1177, 68] on button "button" at bounding box center [1174, 71] width 23 height 23
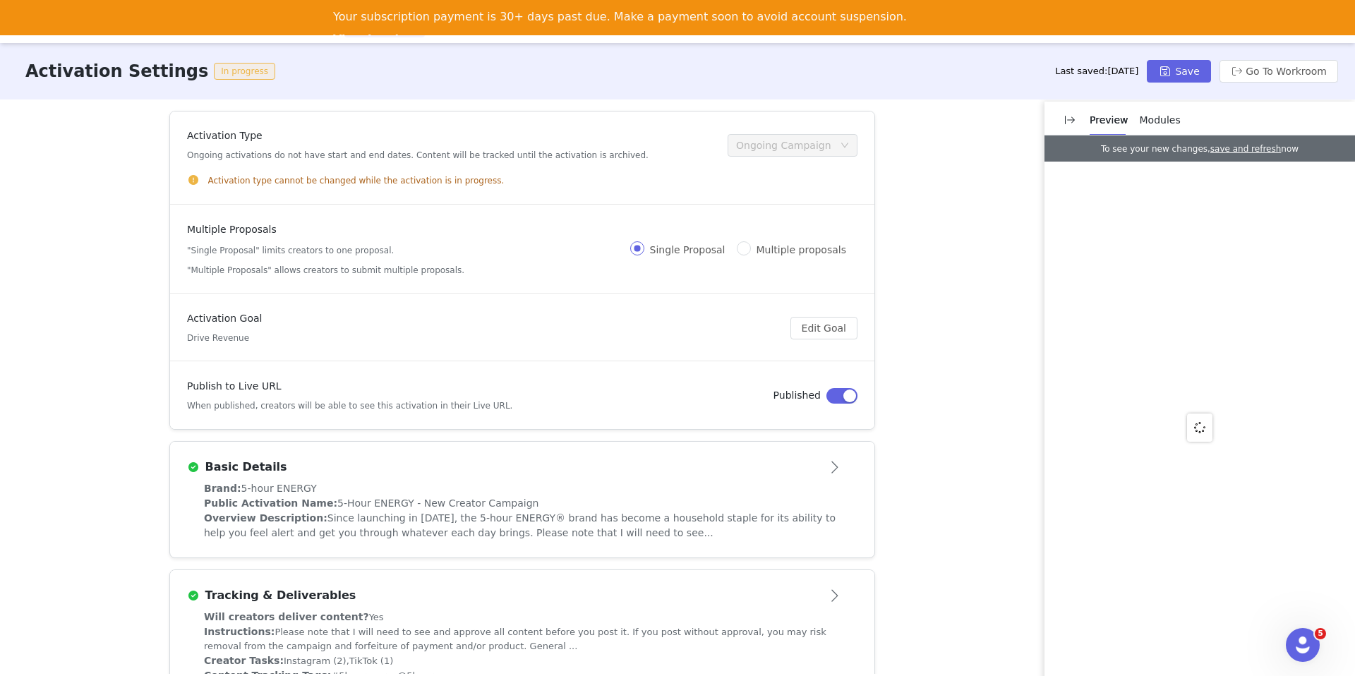
scroll to position [330, 0]
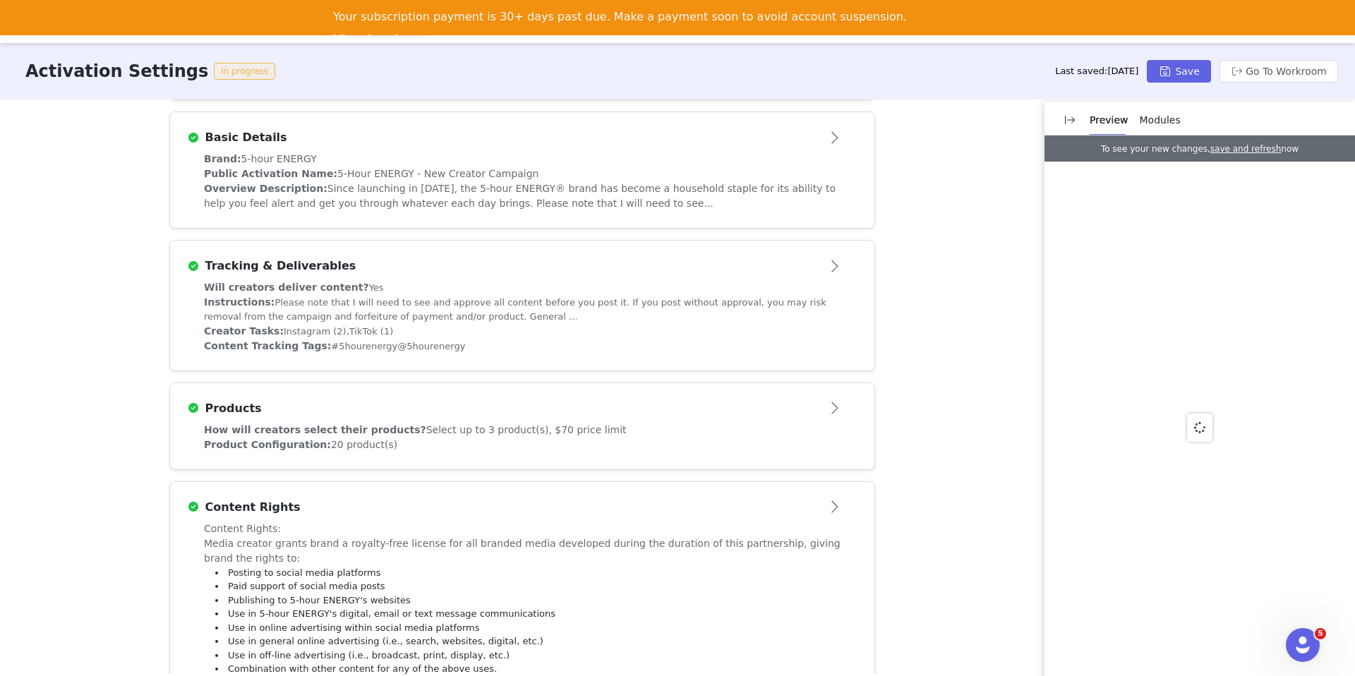
click at [659, 433] on div "How will creators select their products? Select up to 3 product(s), $70 price l…" at bounding box center [522, 430] width 637 height 15
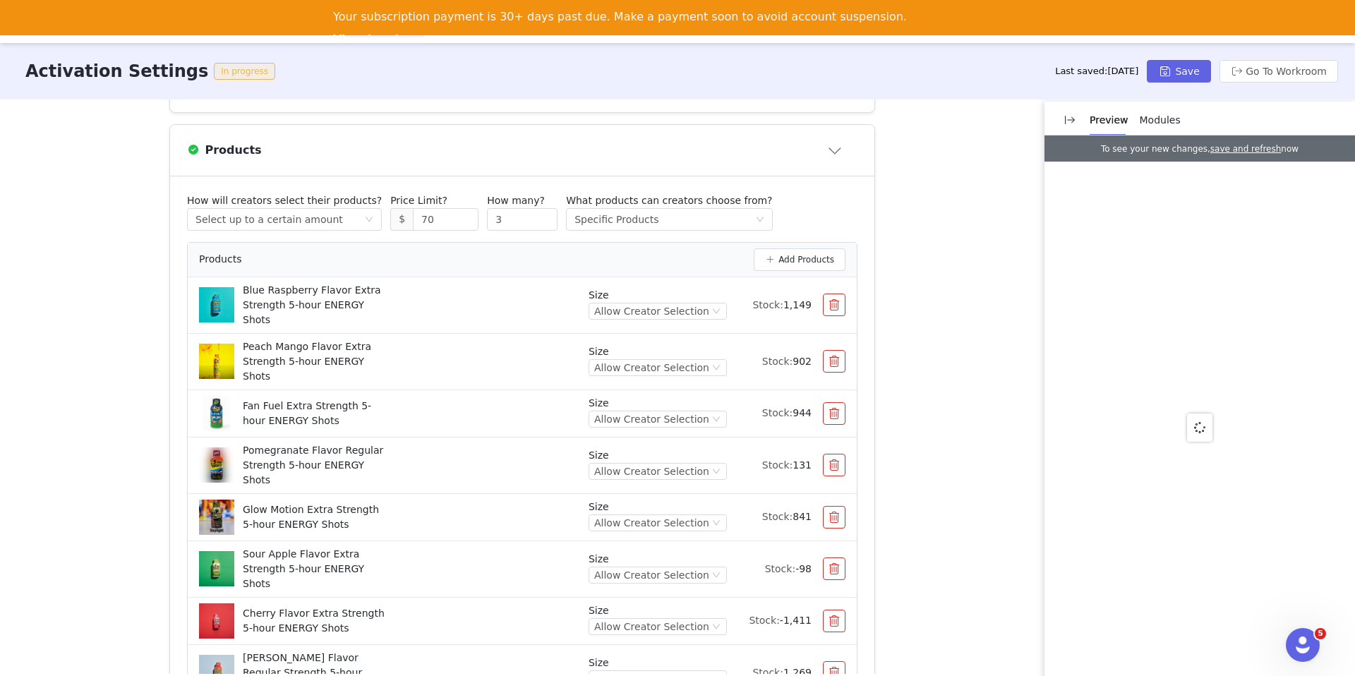
scroll to position [589, 0]
click at [1258, 76] on button "Go To Workroom" at bounding box center [1279, 71] width 119 height 23
